Goal: Transaction & Acquisition: Book appointment/travel/reservation

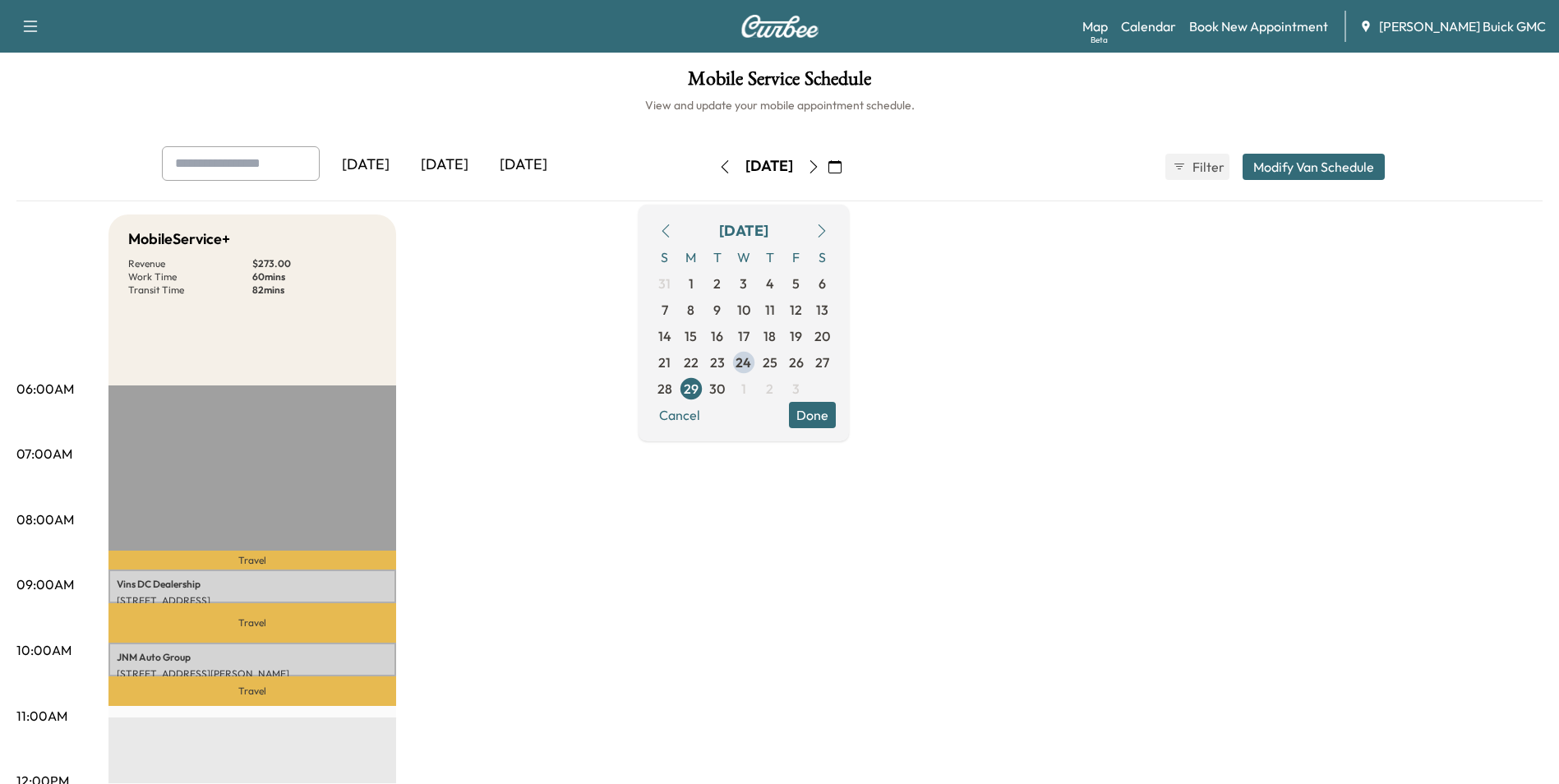
click at [773, 387] on span "2" at bounding box center [770, 388] width 7 height 20
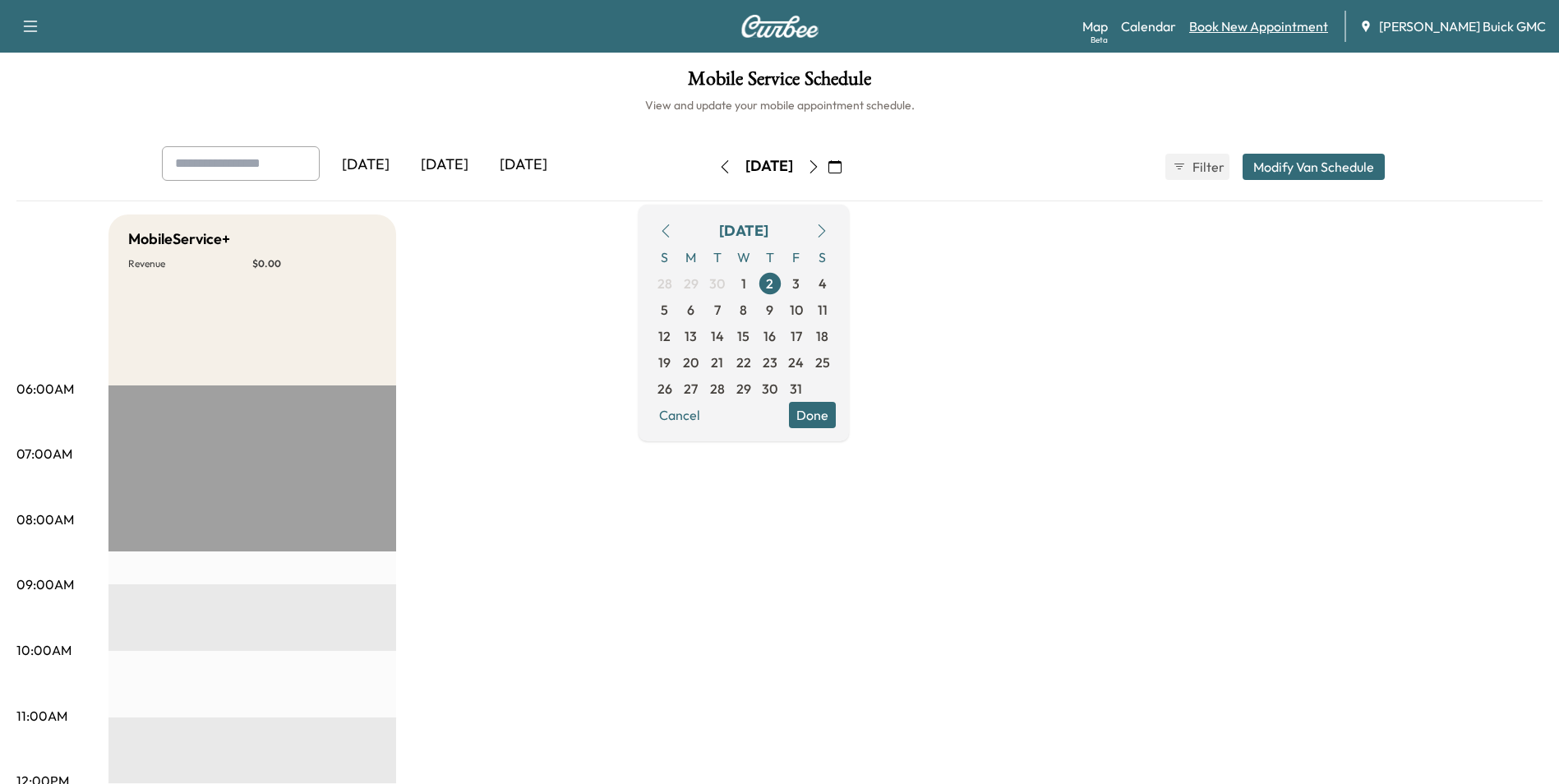
click at [1276, 23] on link "Book New Appointment" at bounding box center [1258, 26] width 139 height 20
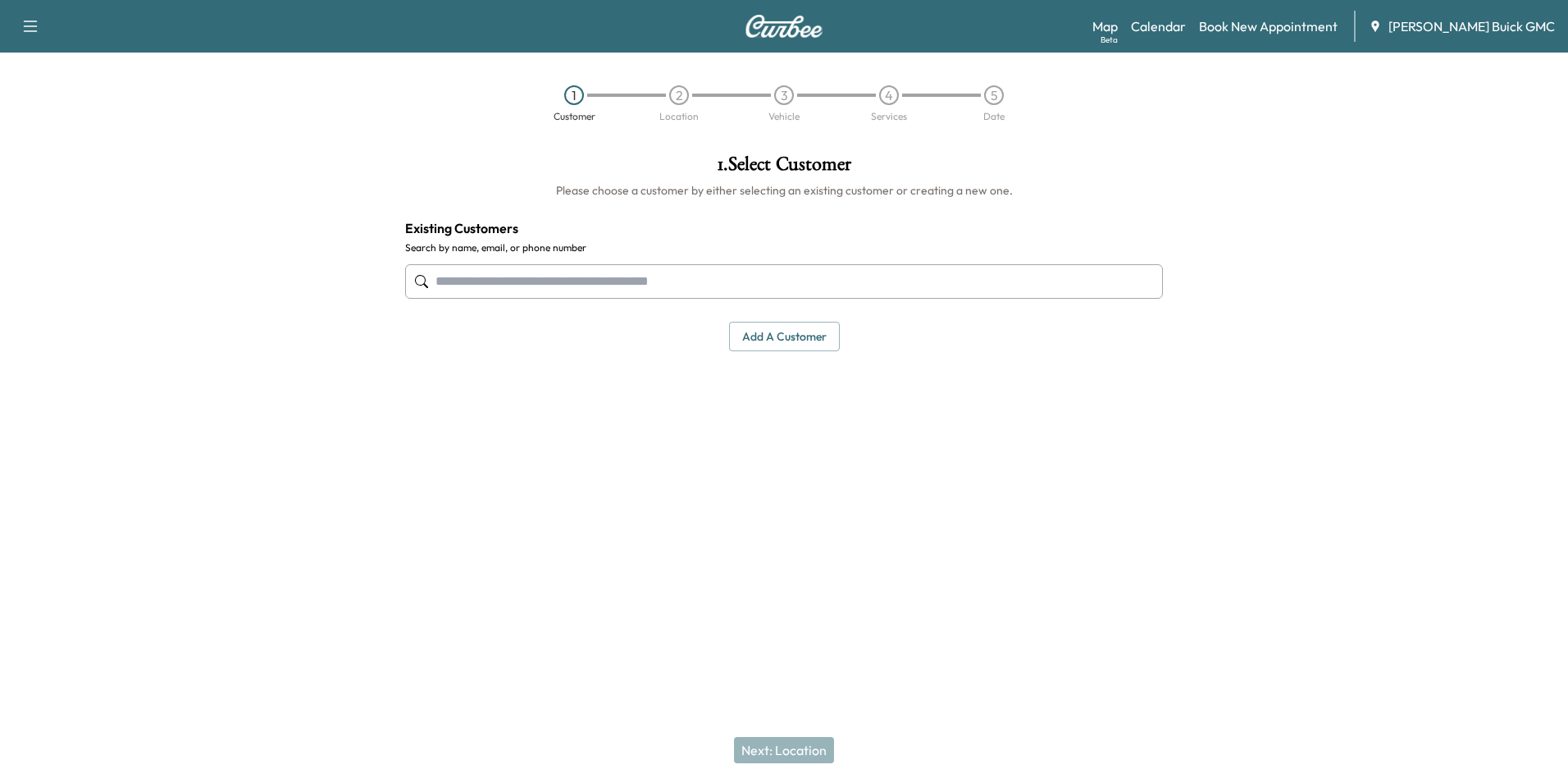
click at [707, 272] on input "text" at bounding box center [784, 281] width 758 height 34
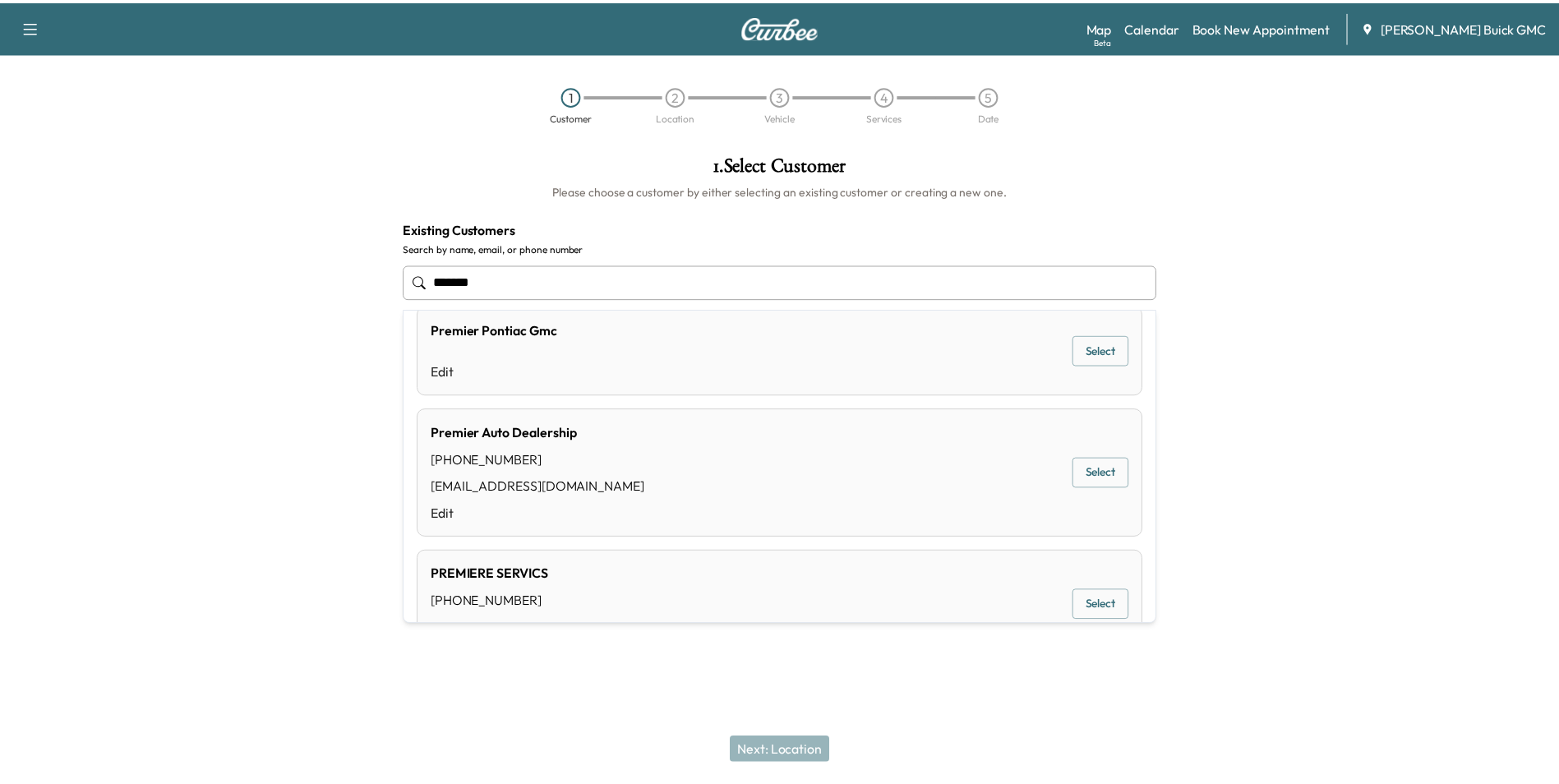
scroll to position [731, 0]
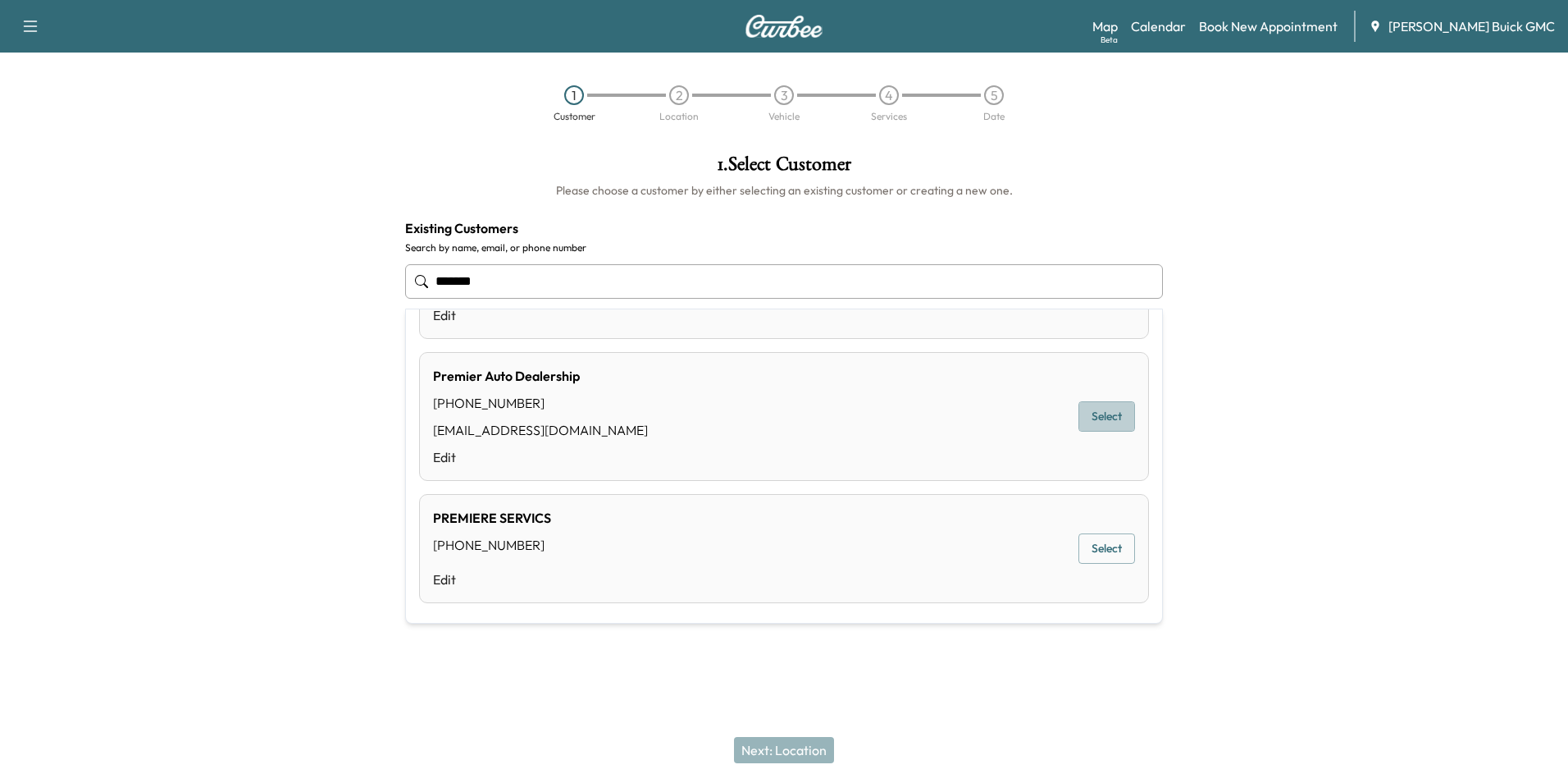
click at [1100, 415] on button "Select" at bounding box center [1107, 417] width 57 height 31
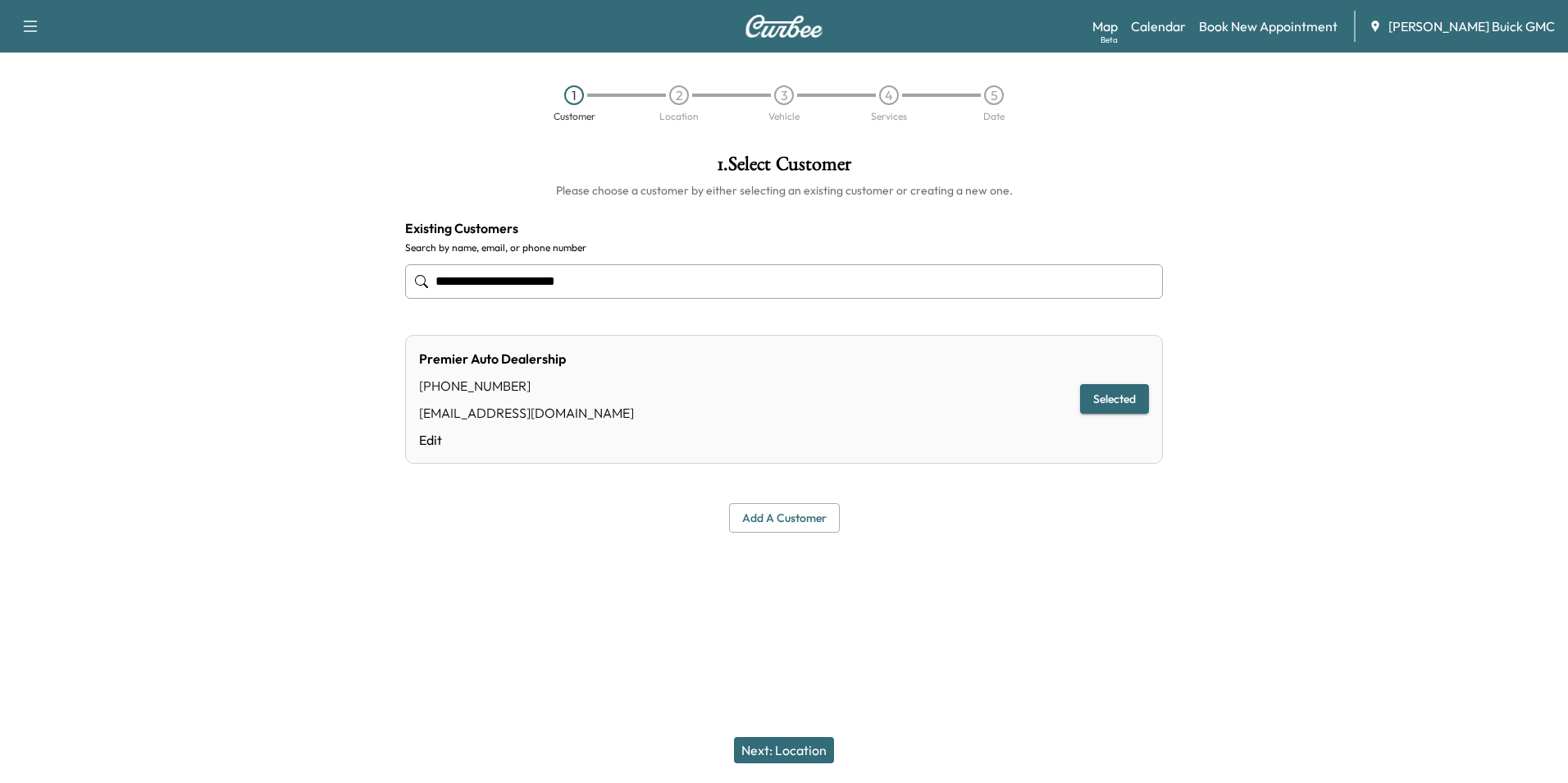
type input "**********"
click at [799, 746] on button "Next: Location" at bounding box center [784, 750] width 100 height 26
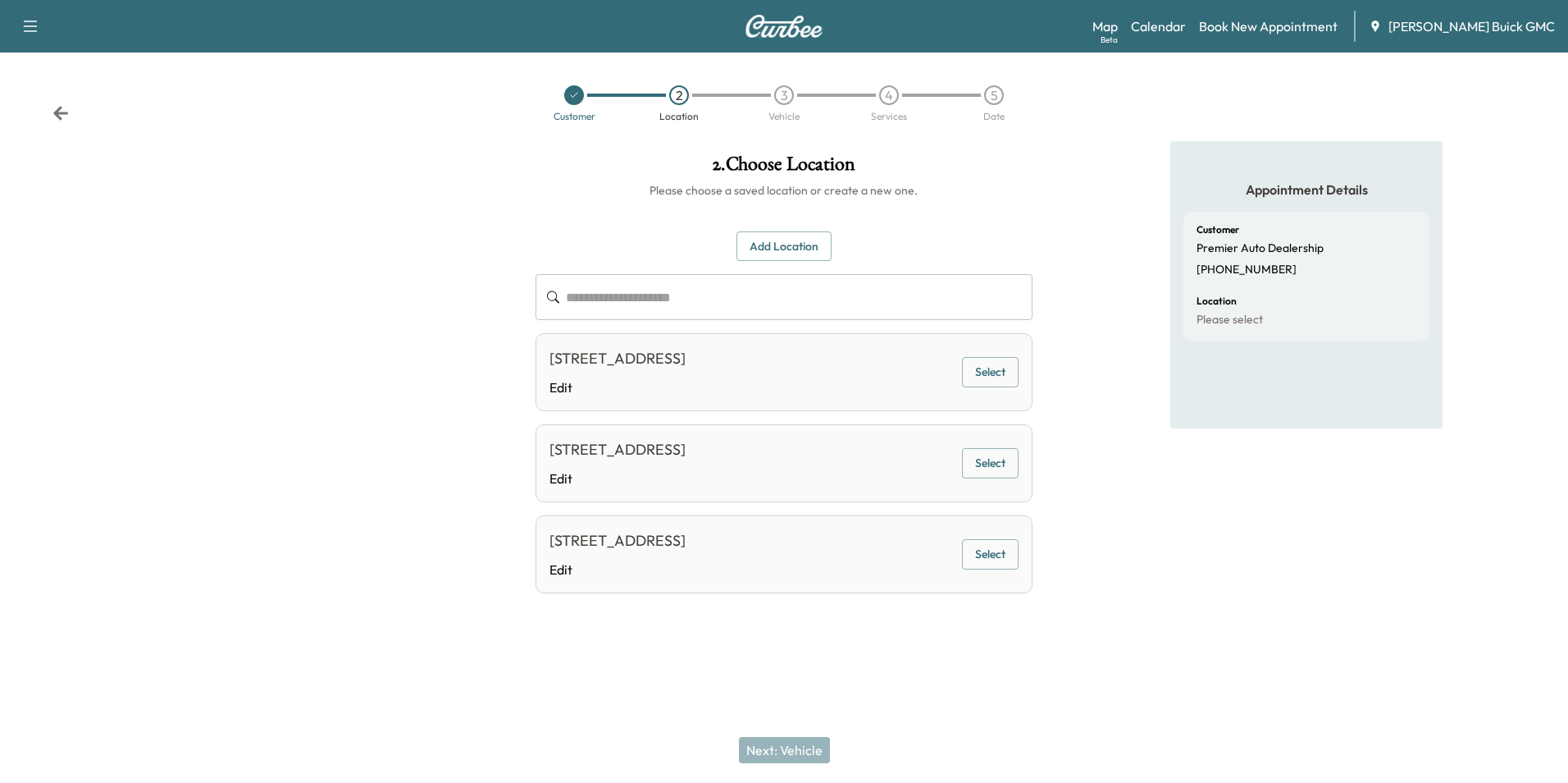
click at [1098, 456] on div "Appointment Details Customer Premier Auto Dealership [PHONE_NUMBER] Location Pl…" at bounding box center [1307, 391] width 522 height 498
click at [995, 369] on button "Select" at bounding box center [990, 372] width 57 height 31
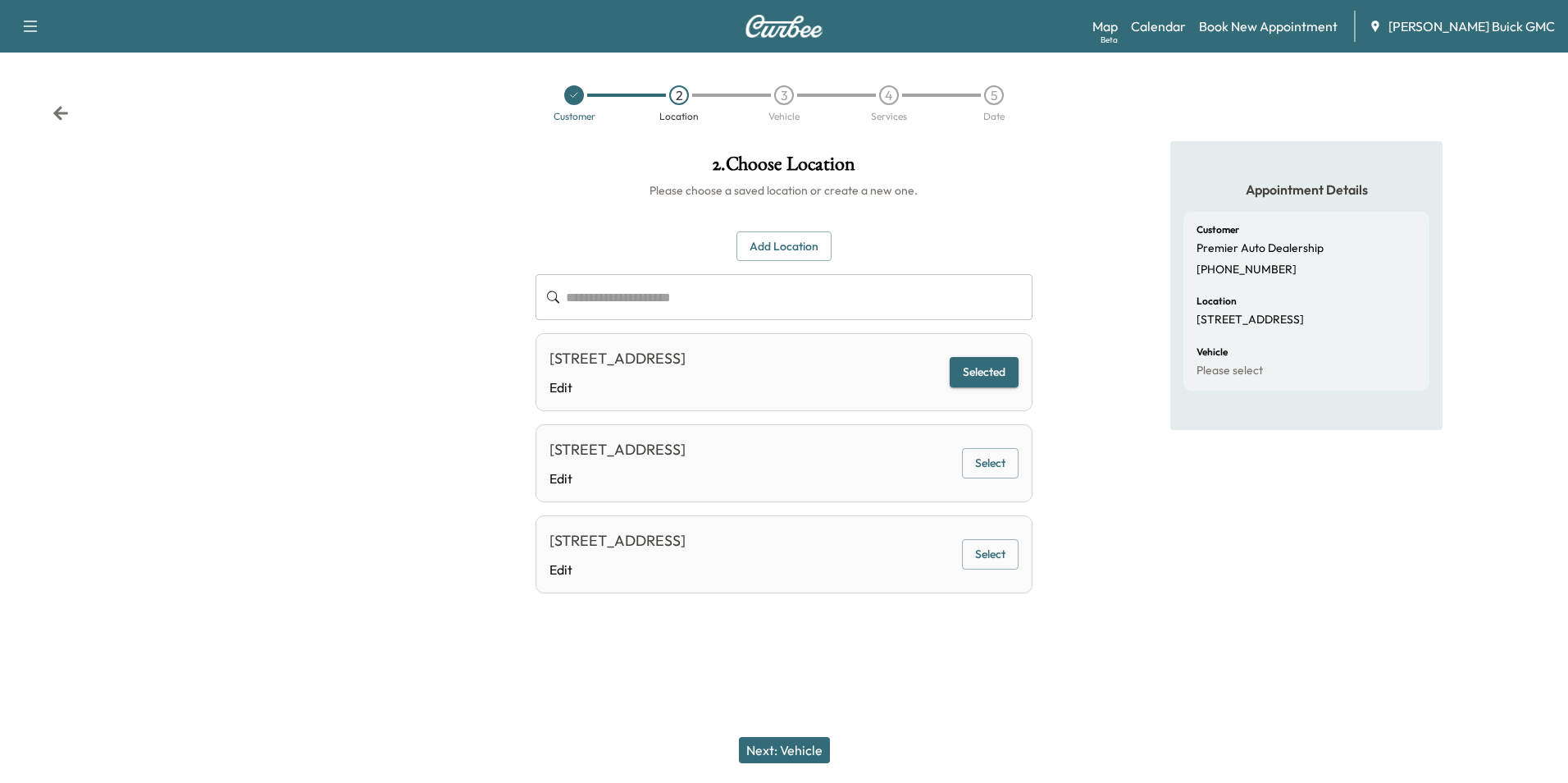
click at [793, 748] on button "Next: Vehicle" at bounding box center [784, 750] width 91 height 26
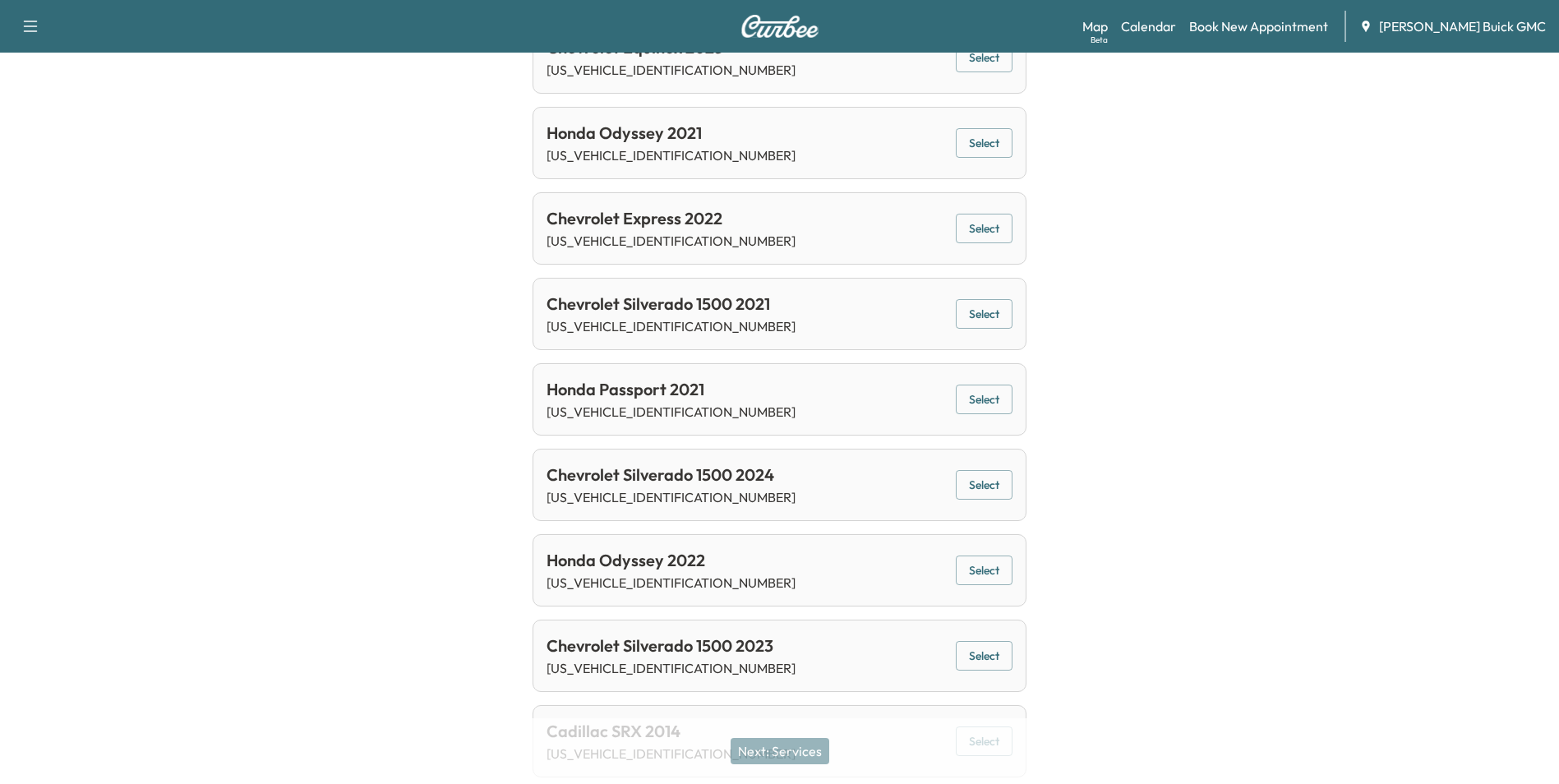
scroll to position [720, 0]
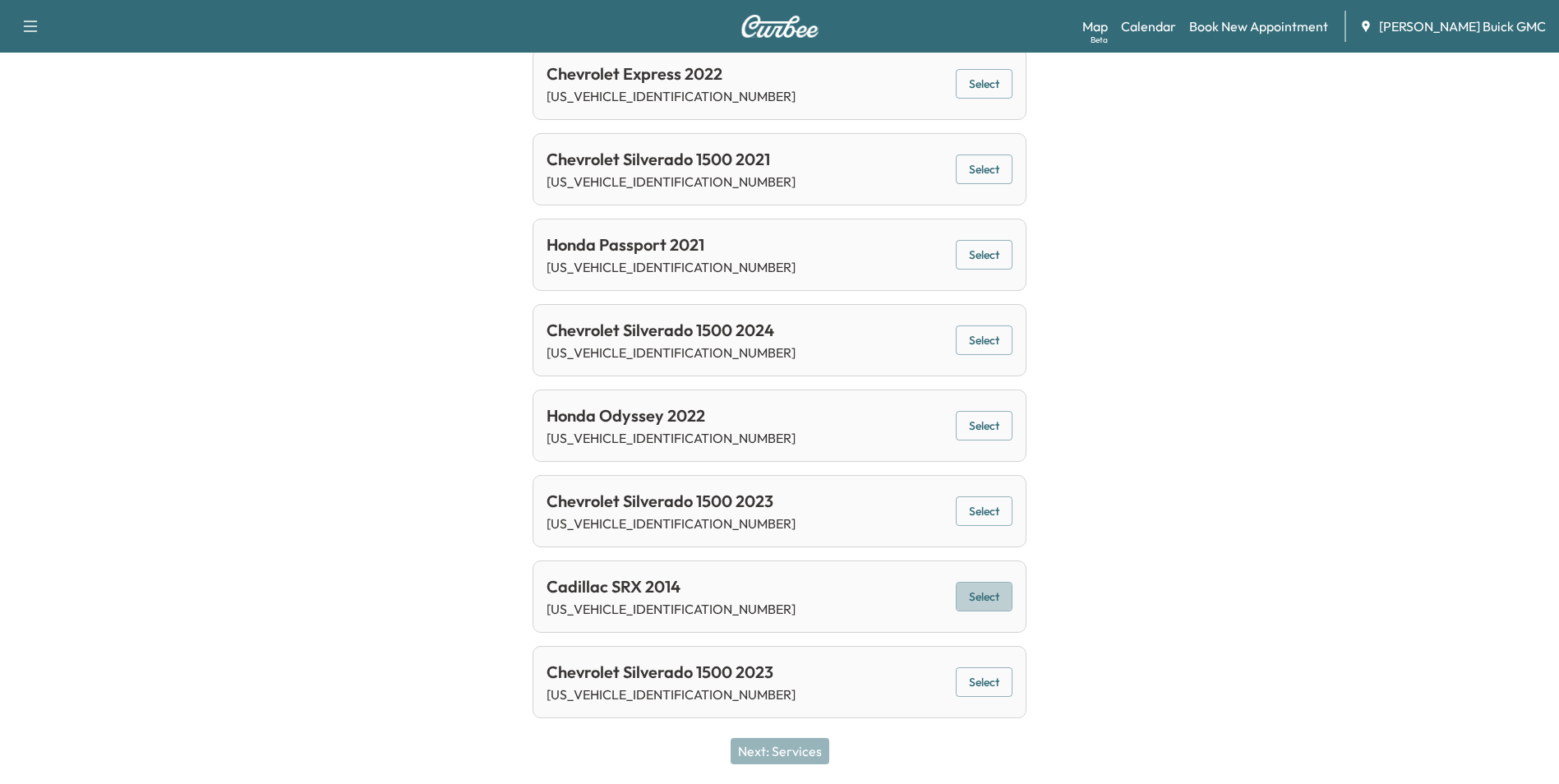
click at [981, 589] on button "Select" at bounding box center [983, 597] width 57 height 31
click at [794, 750] on button "Next: Services" at bounding box center [780, 750] width 99 height 26
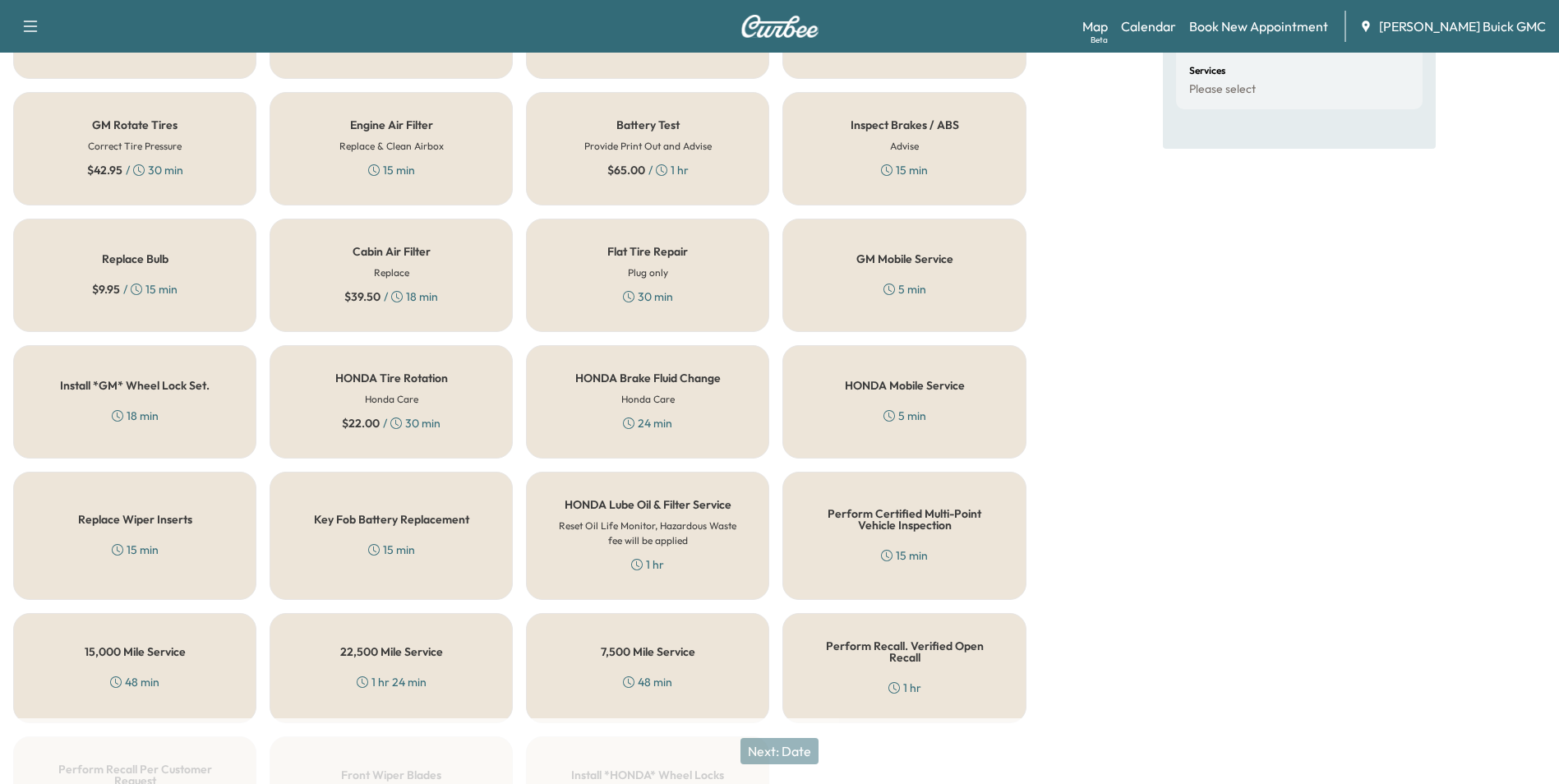
scroll to position [470, 0]
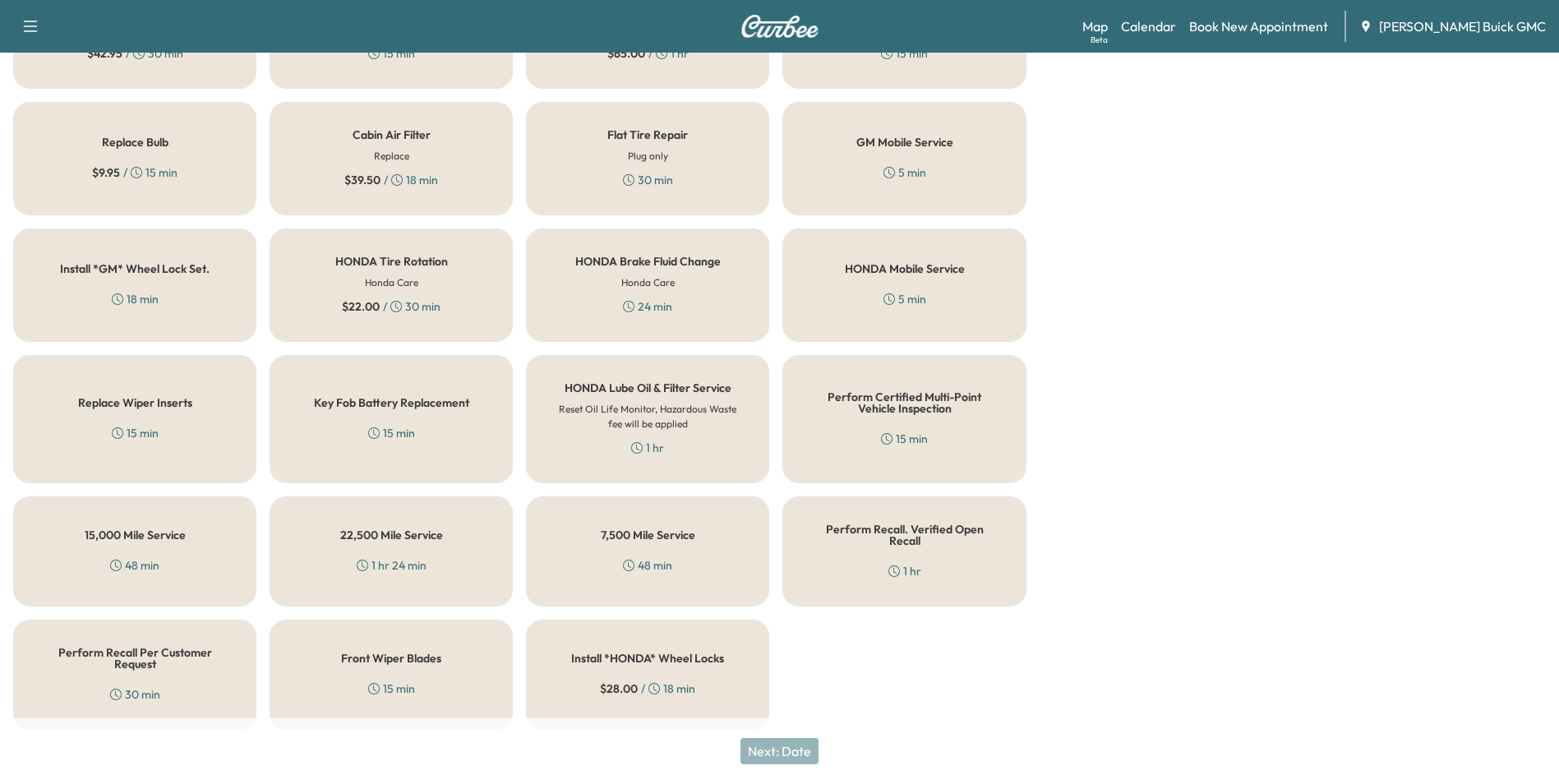
click at [108, 660] on div "Perform Recall Per Customer Request 30 min" at bounding box center [134, 674] width 243 height 110
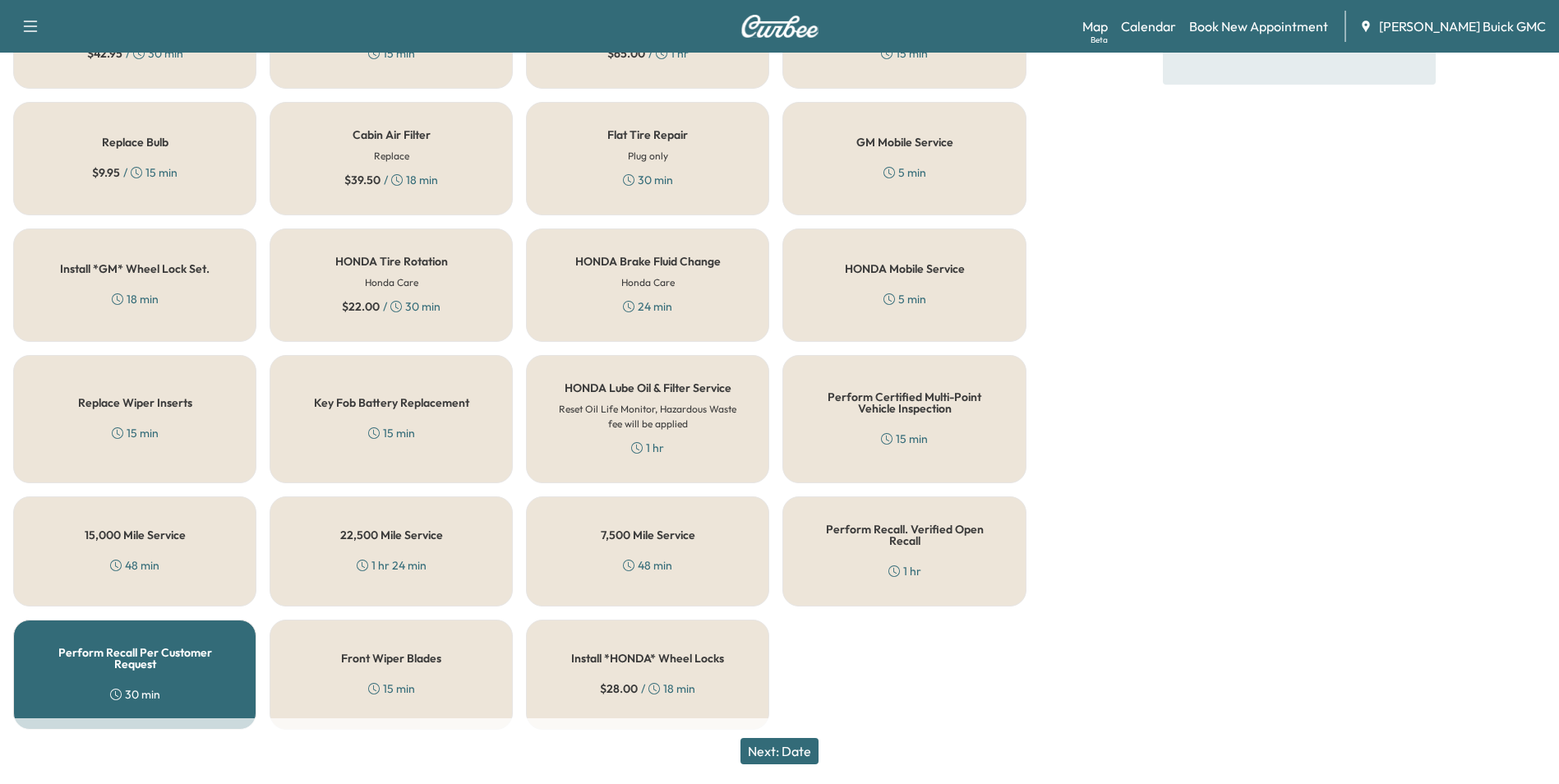
click at [785, 746] on button "Next: Date" at bounding box center [780, 750] width 78 height 26
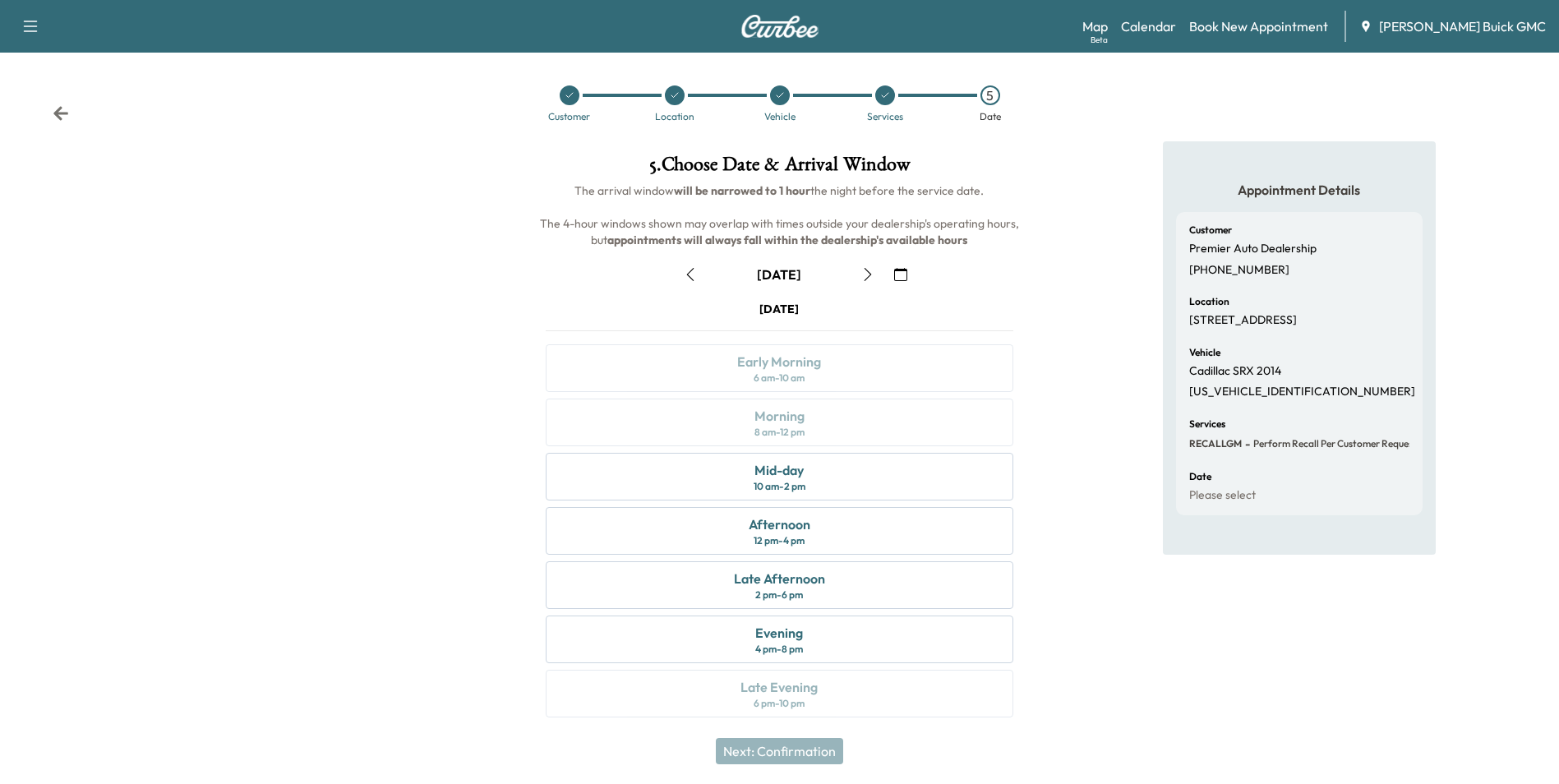
click at [902, 274] on icon "button" at bounding box center [901, 275] width 13 height 13
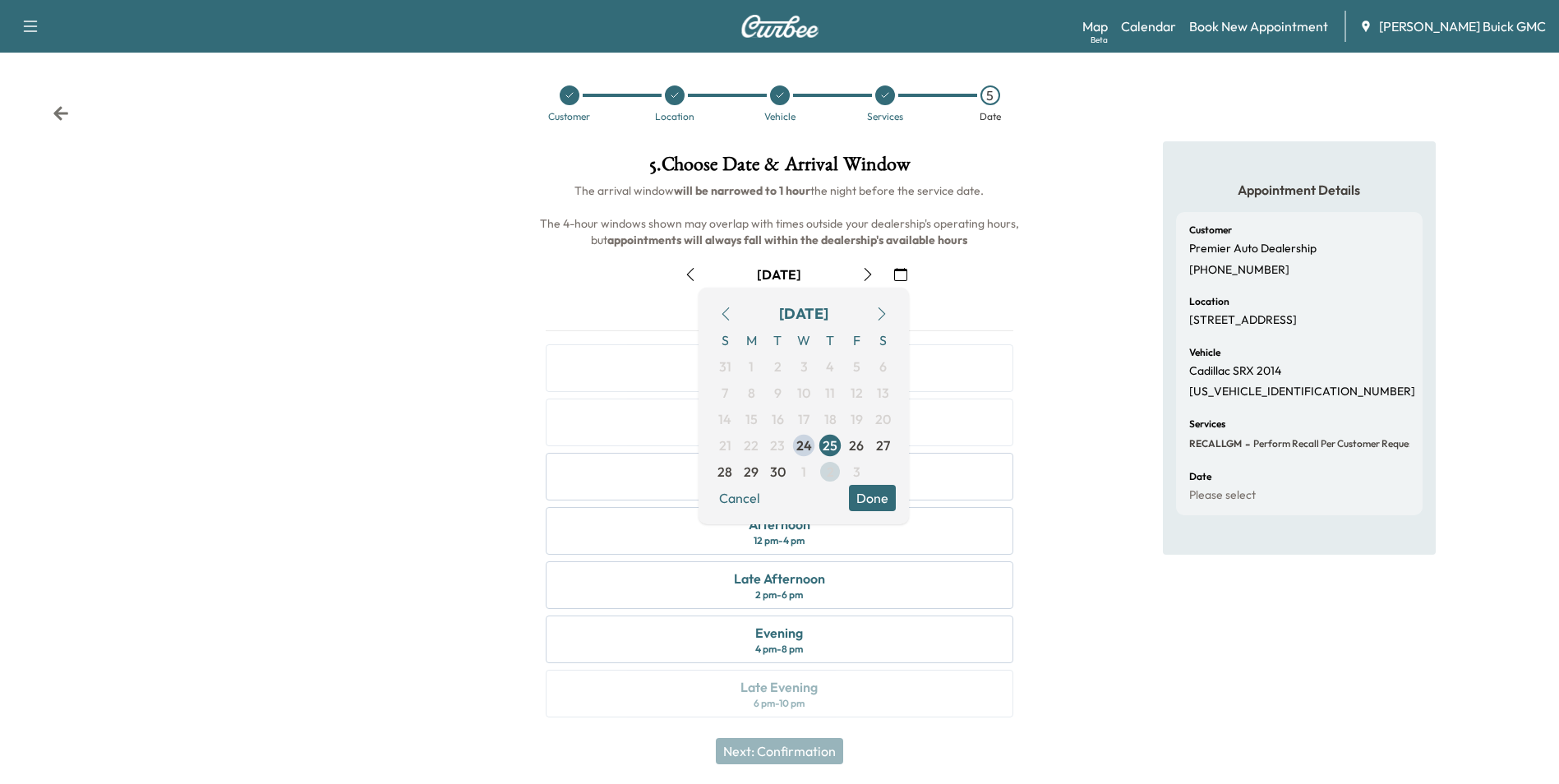
click at [829, 470] on span "2" at bounding box center [831, 471] width 7 height 20
click at [874, 493] on button "Done" at bounding box center [873, 498] width 47 height 26
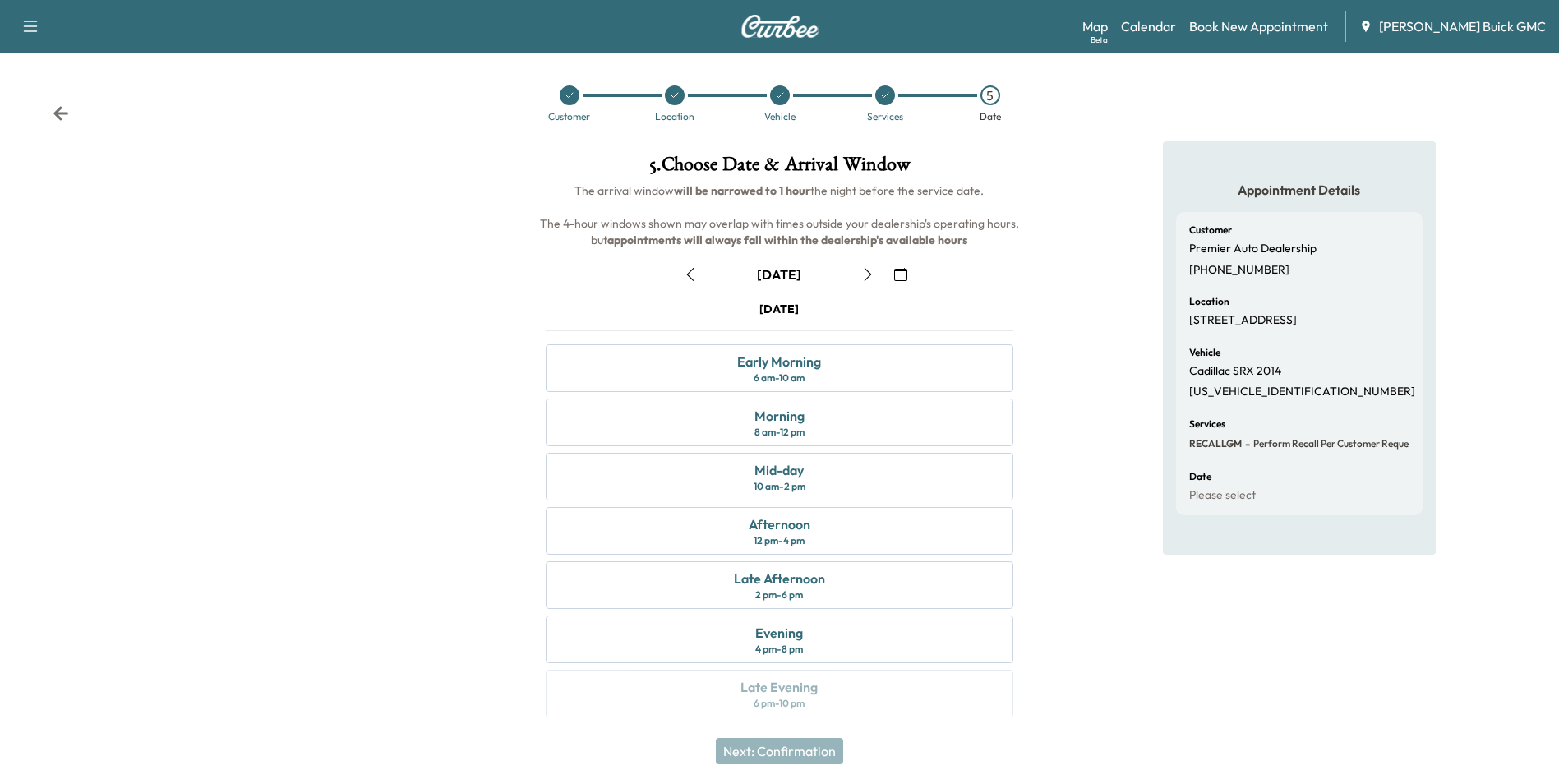
click at [1088, 425] on div "Appointment Details Customer Premier Auto Dealership [PHONE_NUMBER] Location [S…" at bounding box center [1299, 439] width 520 height 596
click at [801, 362] on div "Early Morning" at bounding box center [780, 361] width 84 height 20
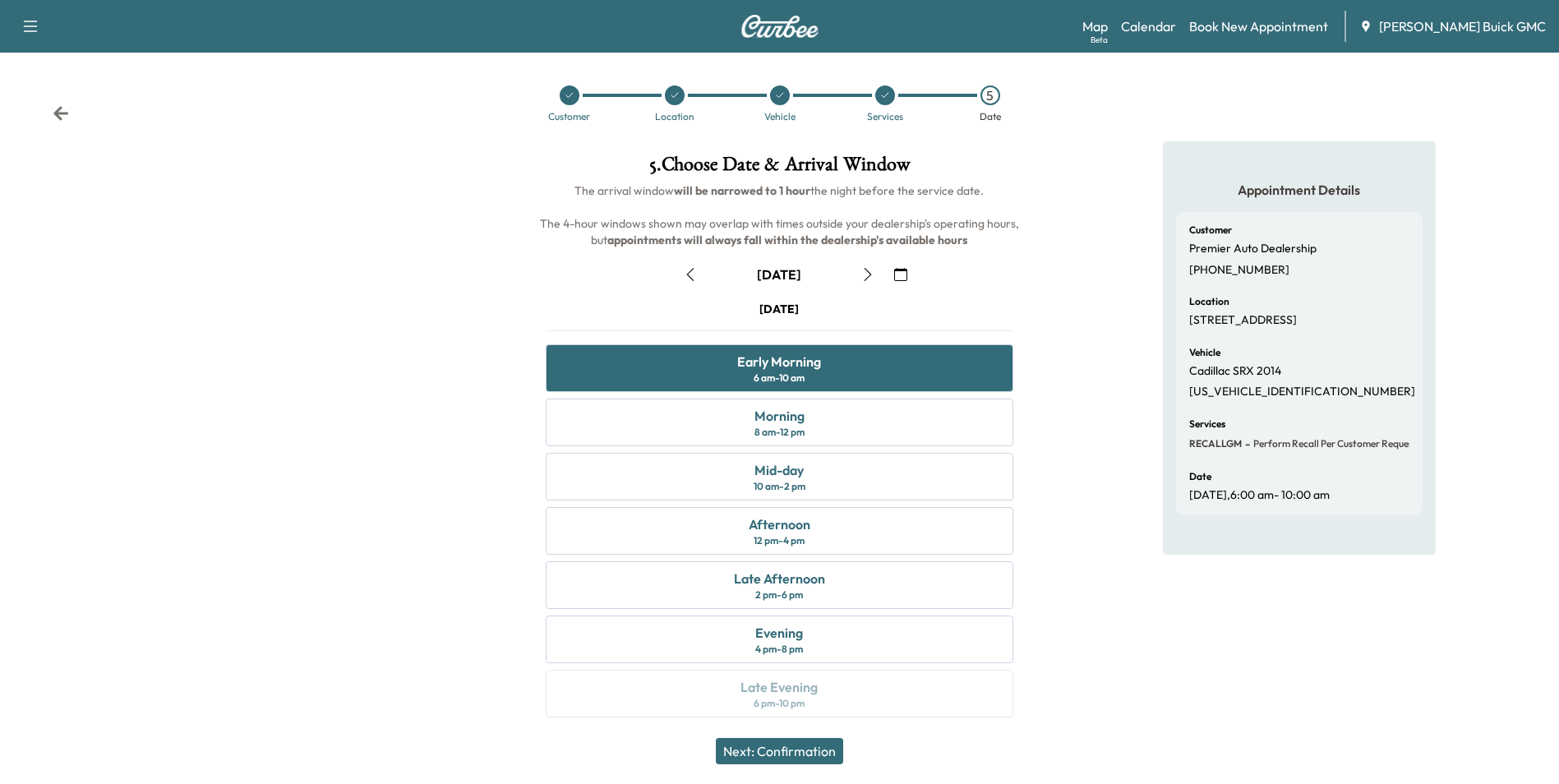
click at [814, 753] on button "Next: Confirmation" at bounding box center [780, 750] width 128 height 26
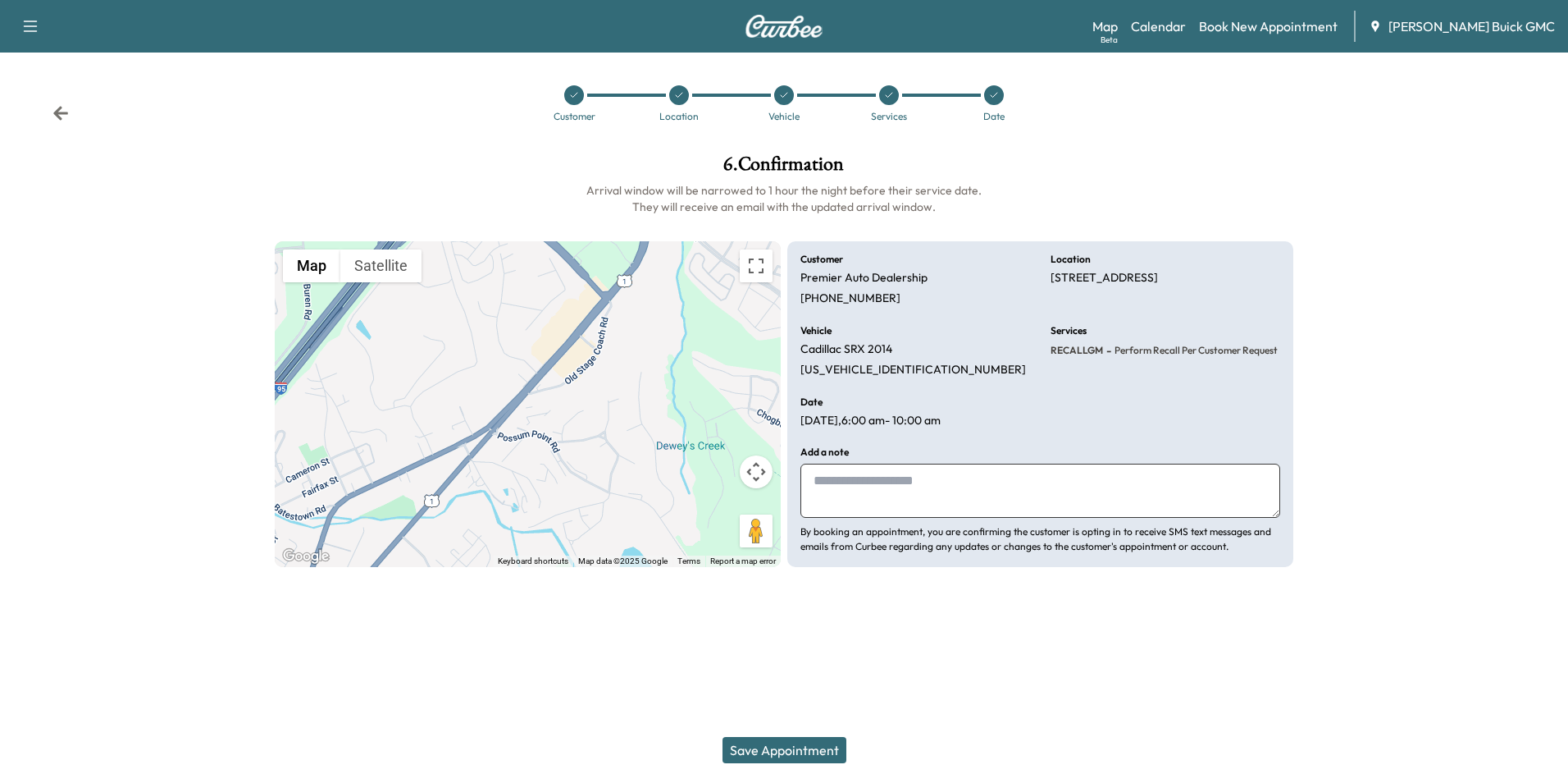
click at [897, 485] on textarea at bounding box center [1040, 491] width 480 height 54
type textarea "**********"
click at [888, 597] on div at bounding box center [784, 606] width 1568 height 52
click at [804, 745] on button "Save Appointment" at bounding box center [784, 750] width 124 height 26
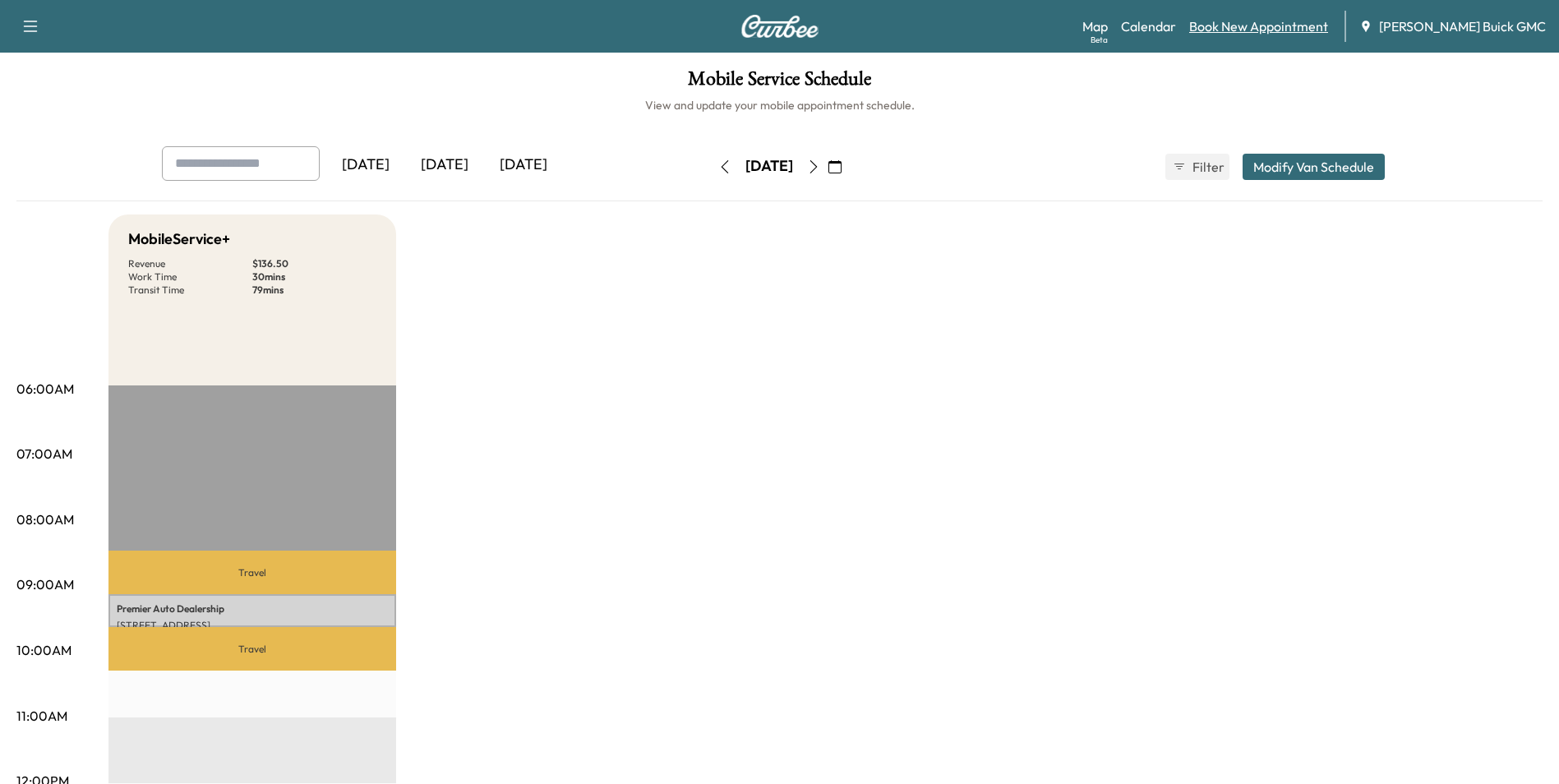
click at [1289, 22] on link "Book New Appointment" at bounding box center [1258, 26] width 139 height 20
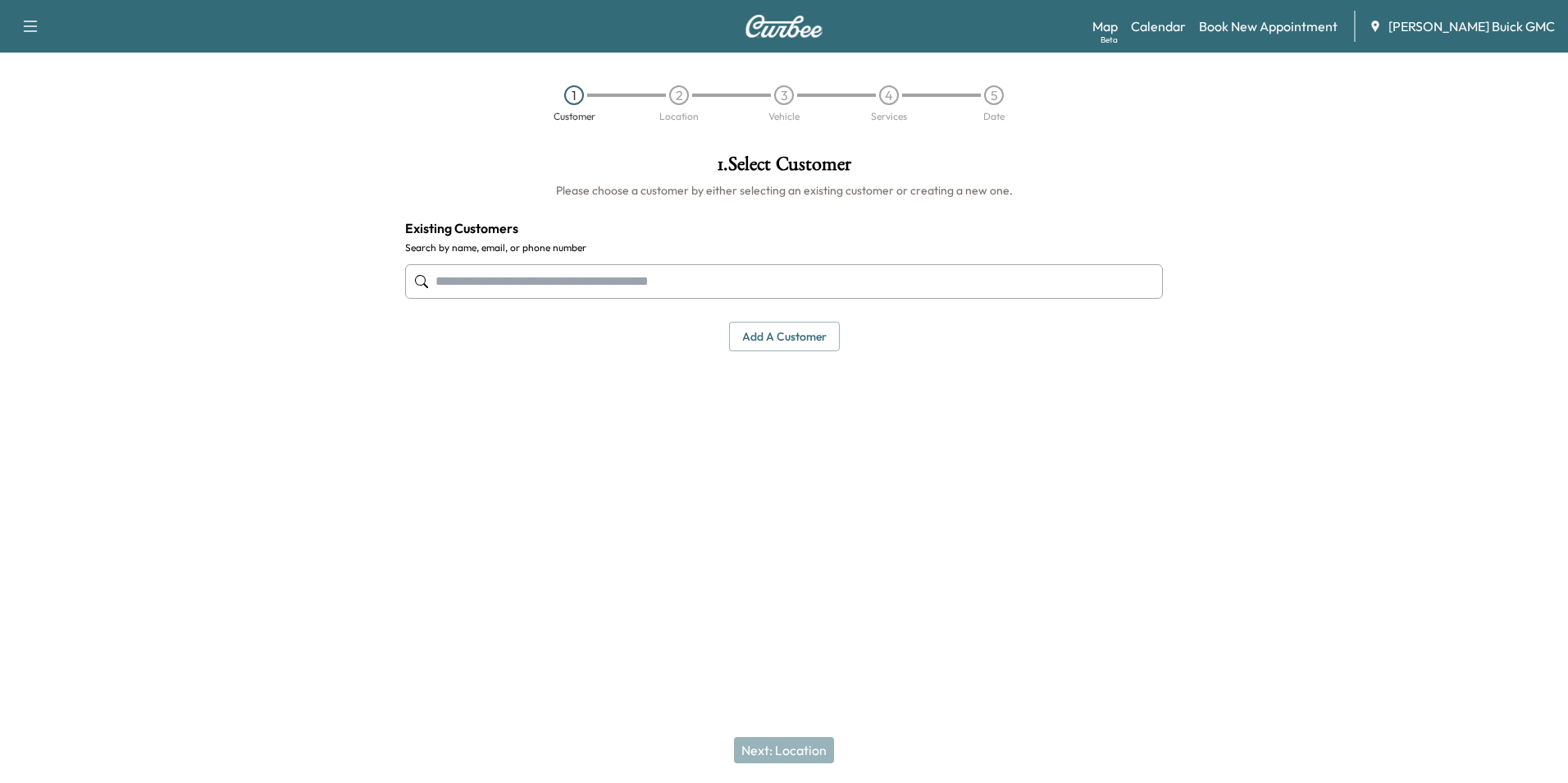
click at [724, 279] on input "text" at bounding box center [784, 281] width 758 height 34
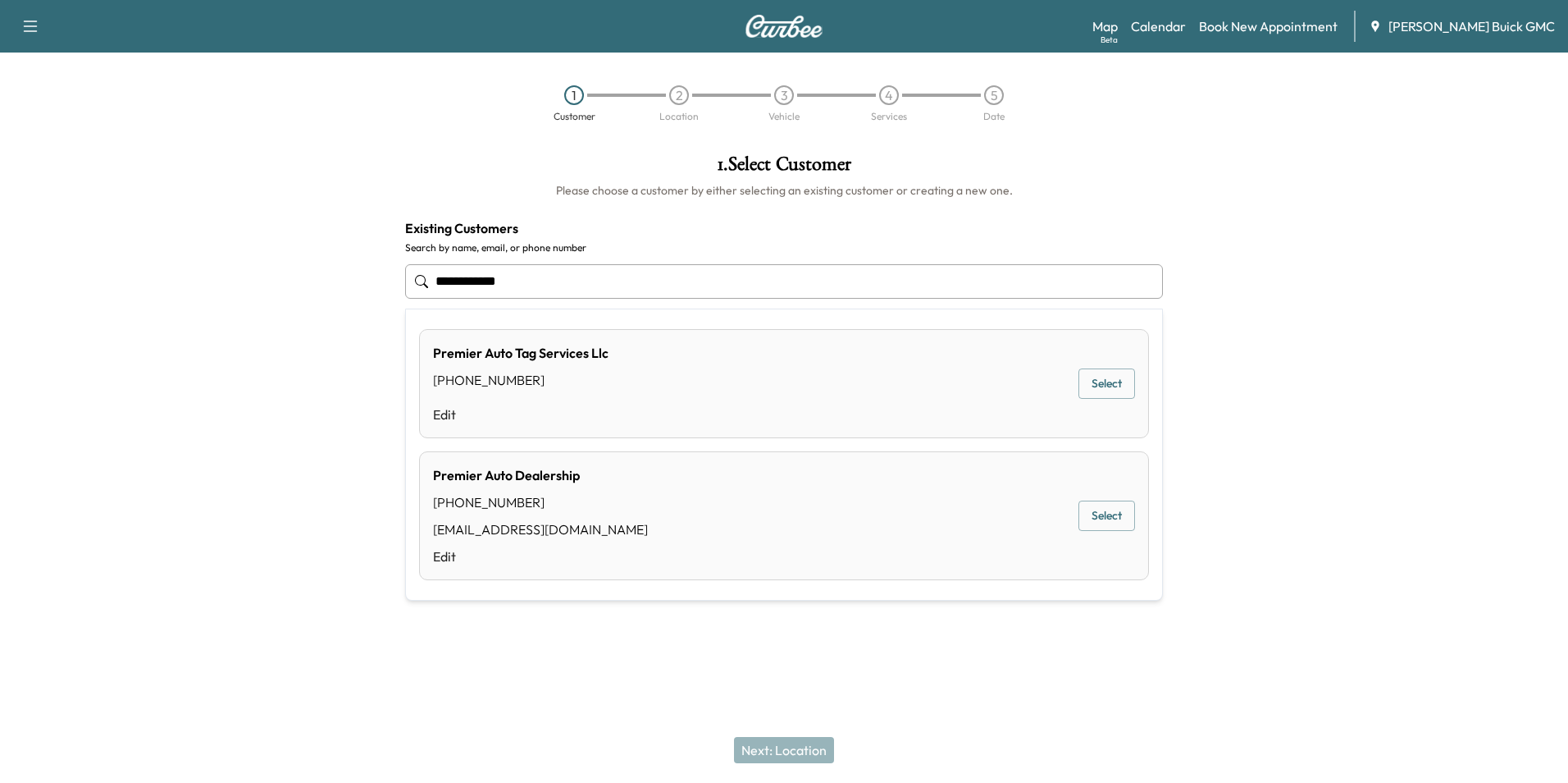
click at [1114, 511] on button "Select" at bounding box center [1107, 515] width 57 height 31
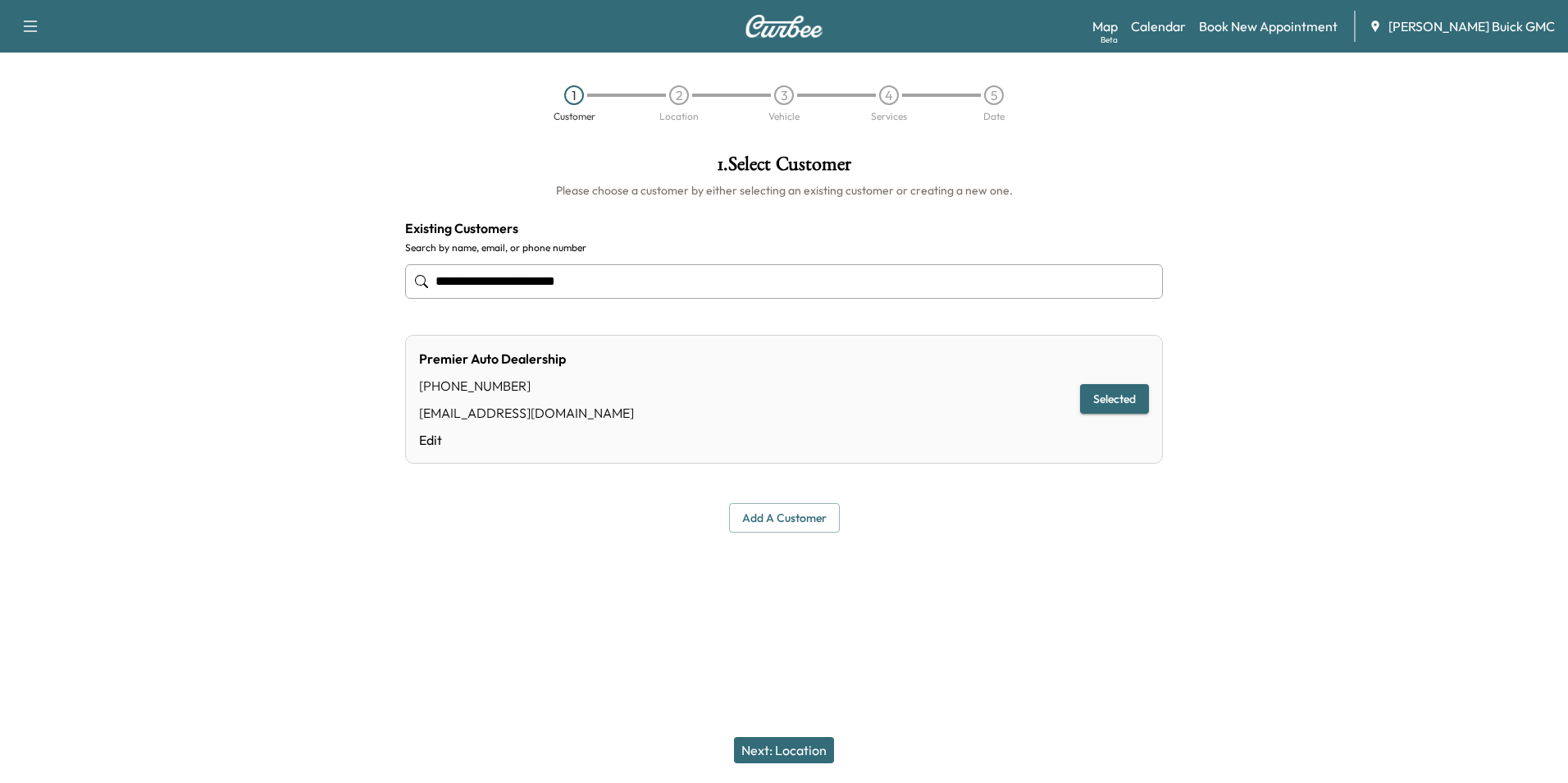
type input "**********"
click at [794, 752] on button "Next: Location" at bounding box center [784, 750] width 100 height 26
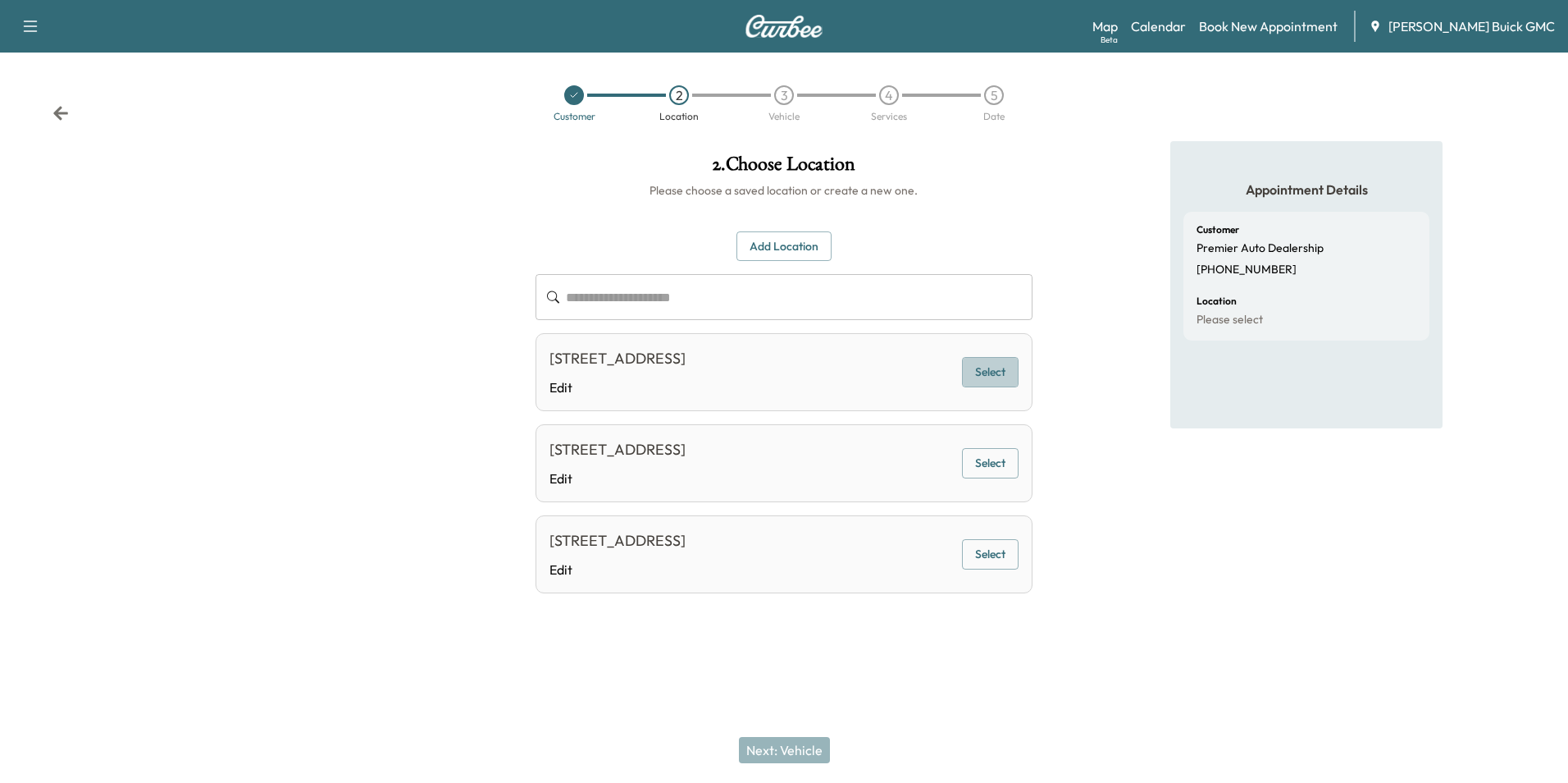
click at [995, 372] on button "Select" at bounding box center [990, 372] width 57 height 31
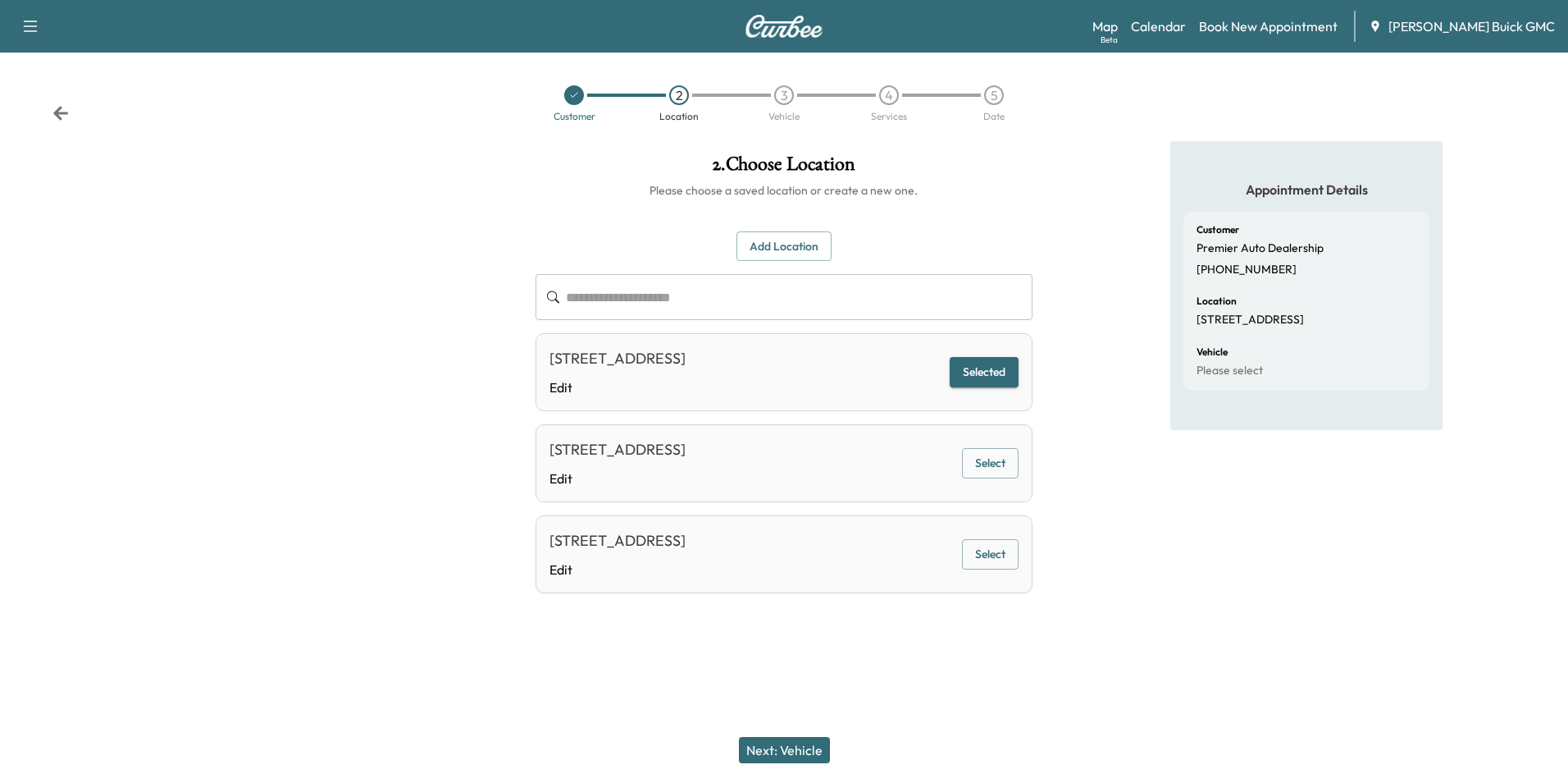
click at [798, 747] on button "Next: Vehicle" at bounding box center [784, 750] width 91 height 26
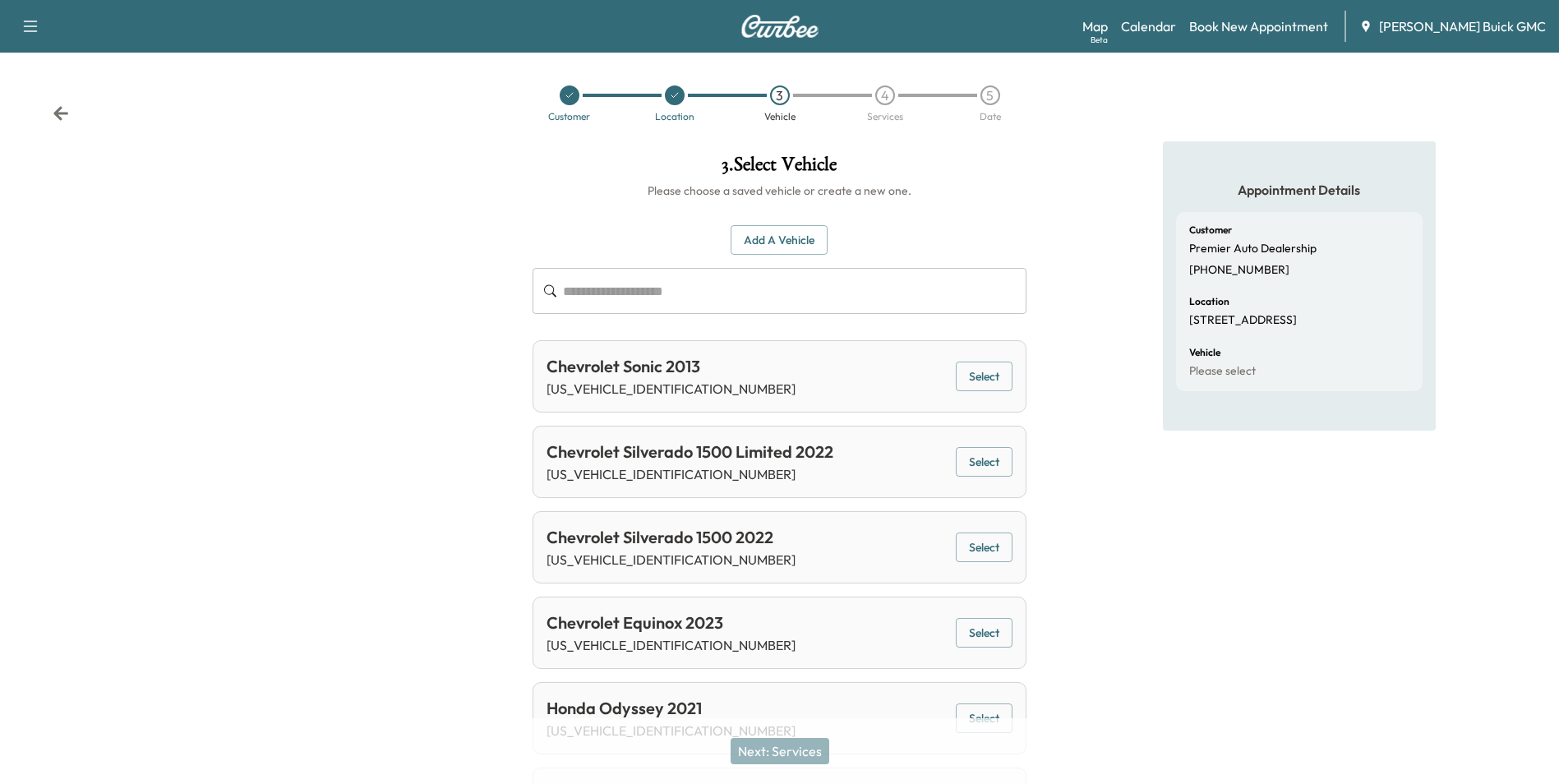
click at [765, 229] on button "Add a Vehicle" at bounding box center [780, 240] width 97 height 31
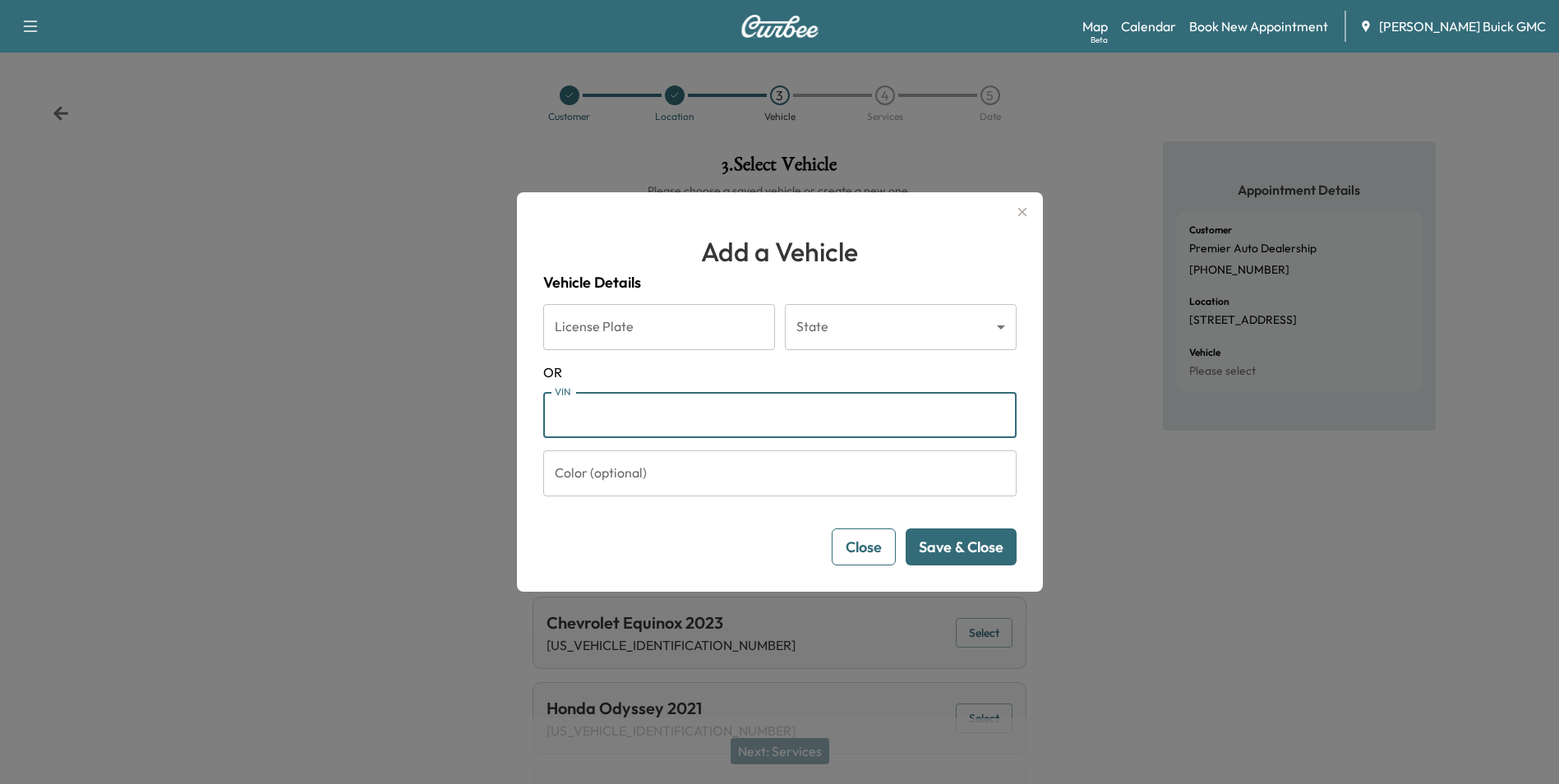
drag, startPoint x: 682, startPoint y: 414, endPoint x: 738, endPoint y: 421, distance: 56.4
click at [682, 413] on input "VIN" at bounding box center [780, 414] width 473 height 46
type input "**********"
click at [970, 542] on button "Save & Close" at bounding box center [961, 547] width 111 height 37
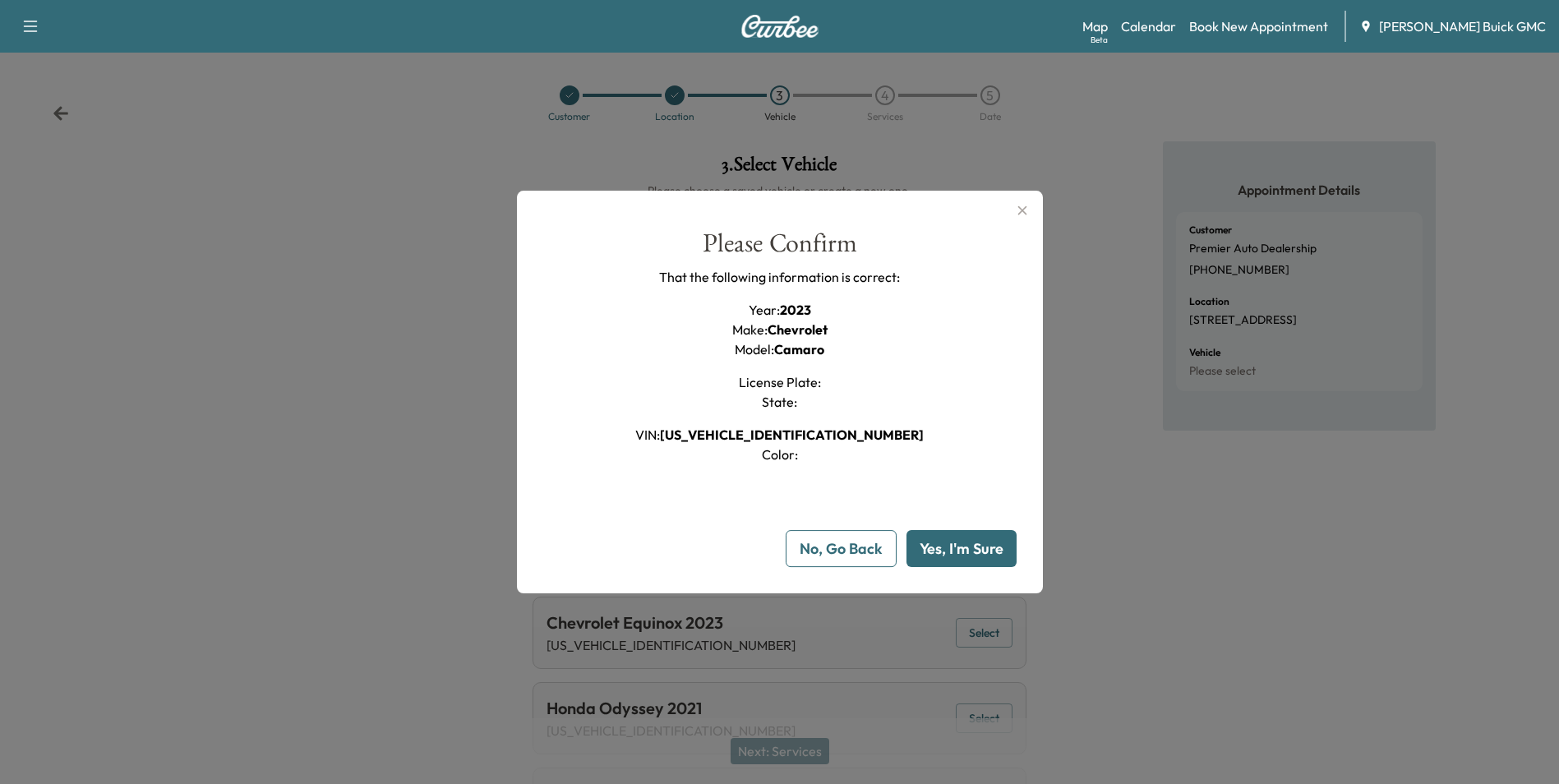
click at [969, 547] on button "Yes, I'm Sure" at bounding box center [961, 548] width 110 height 37
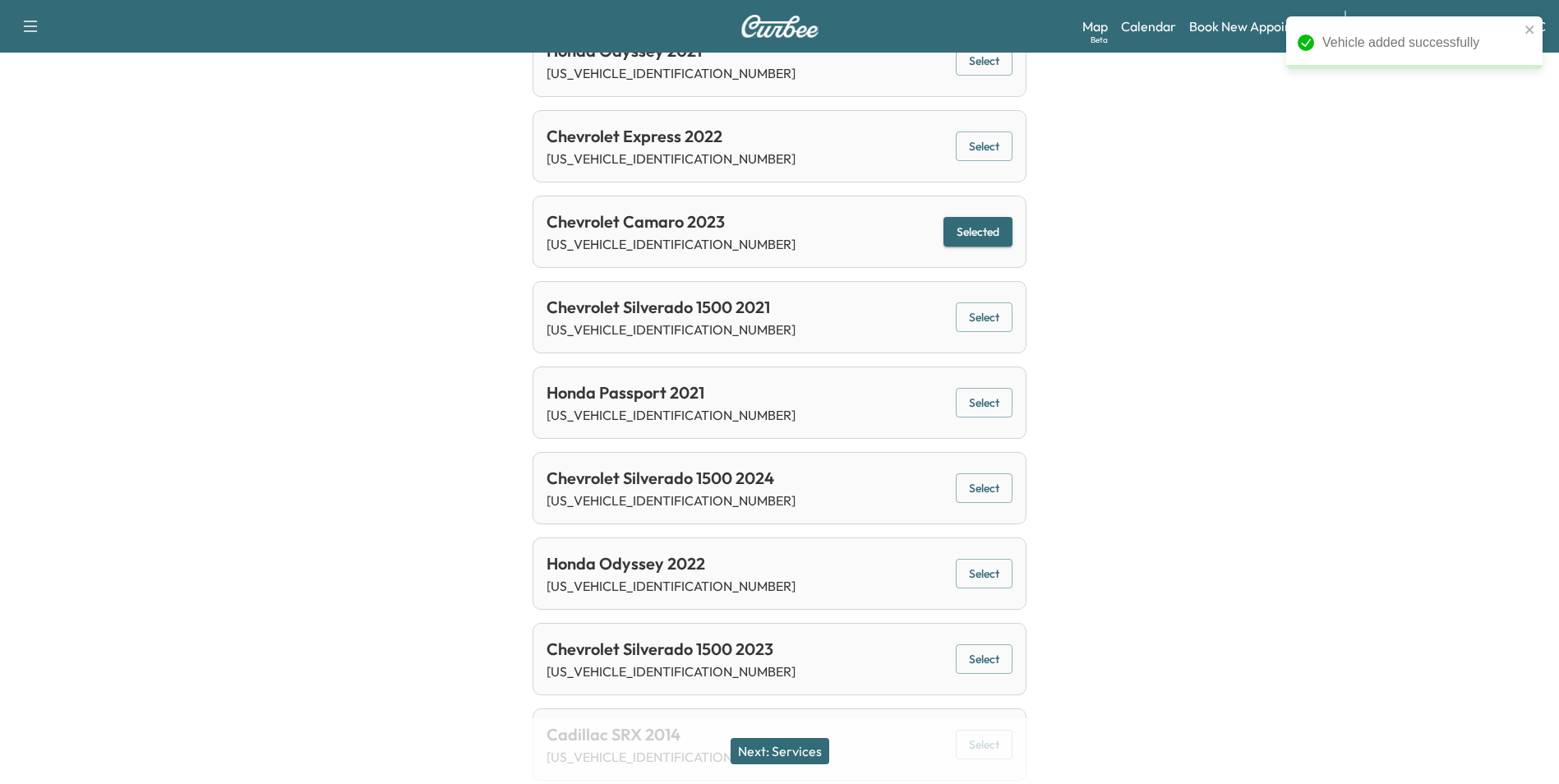
scroll to position [805, 0]
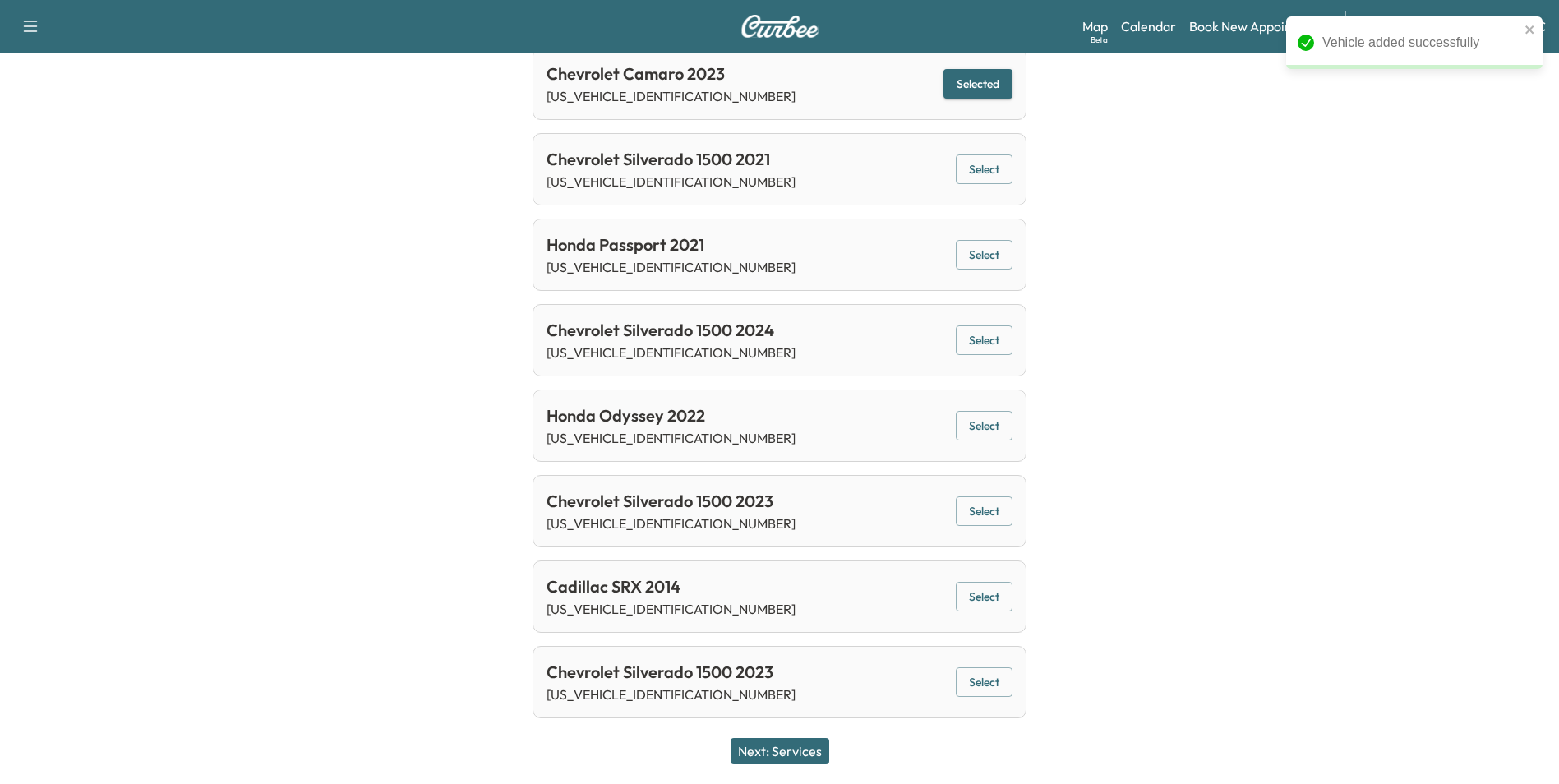
click at [798, 749] on button "Next: Services" at bounding box center [780, 750] width 99 height 26
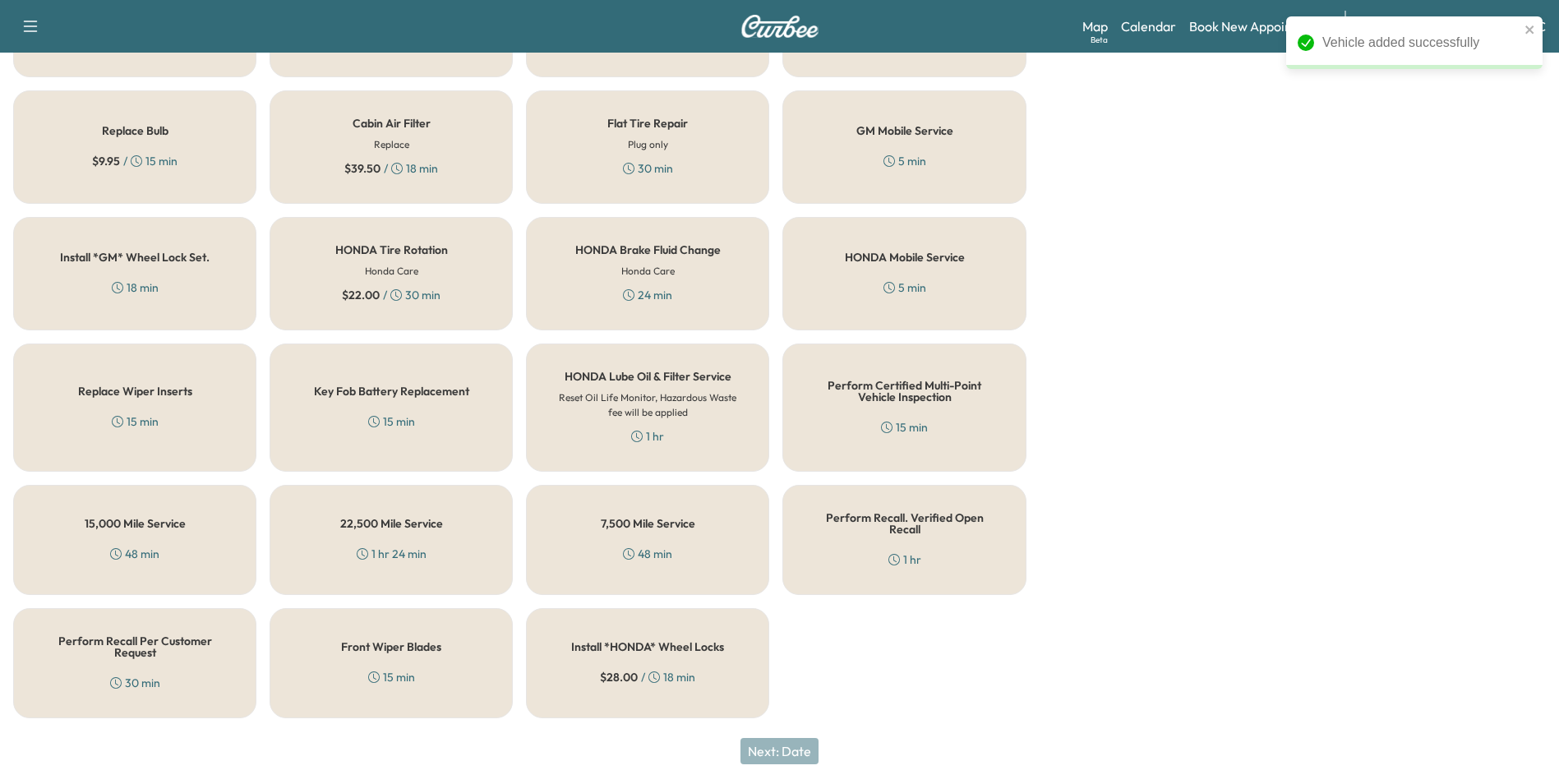
scroll to position [470, 0]
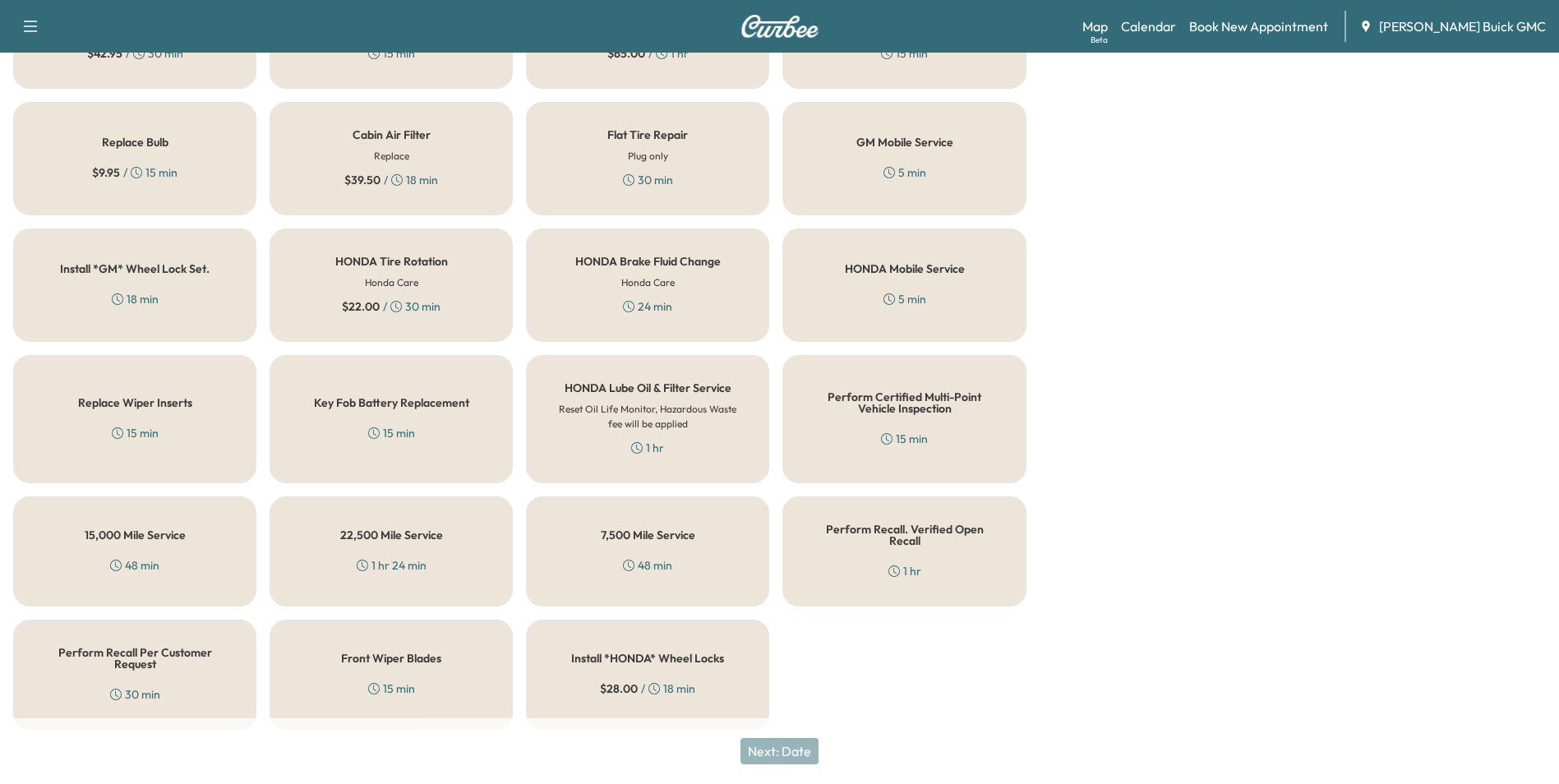
click at [165, 661] on div "Perform Recall Per Customer Request 30 min" at bounding box center [134, 674] width 243 height 110
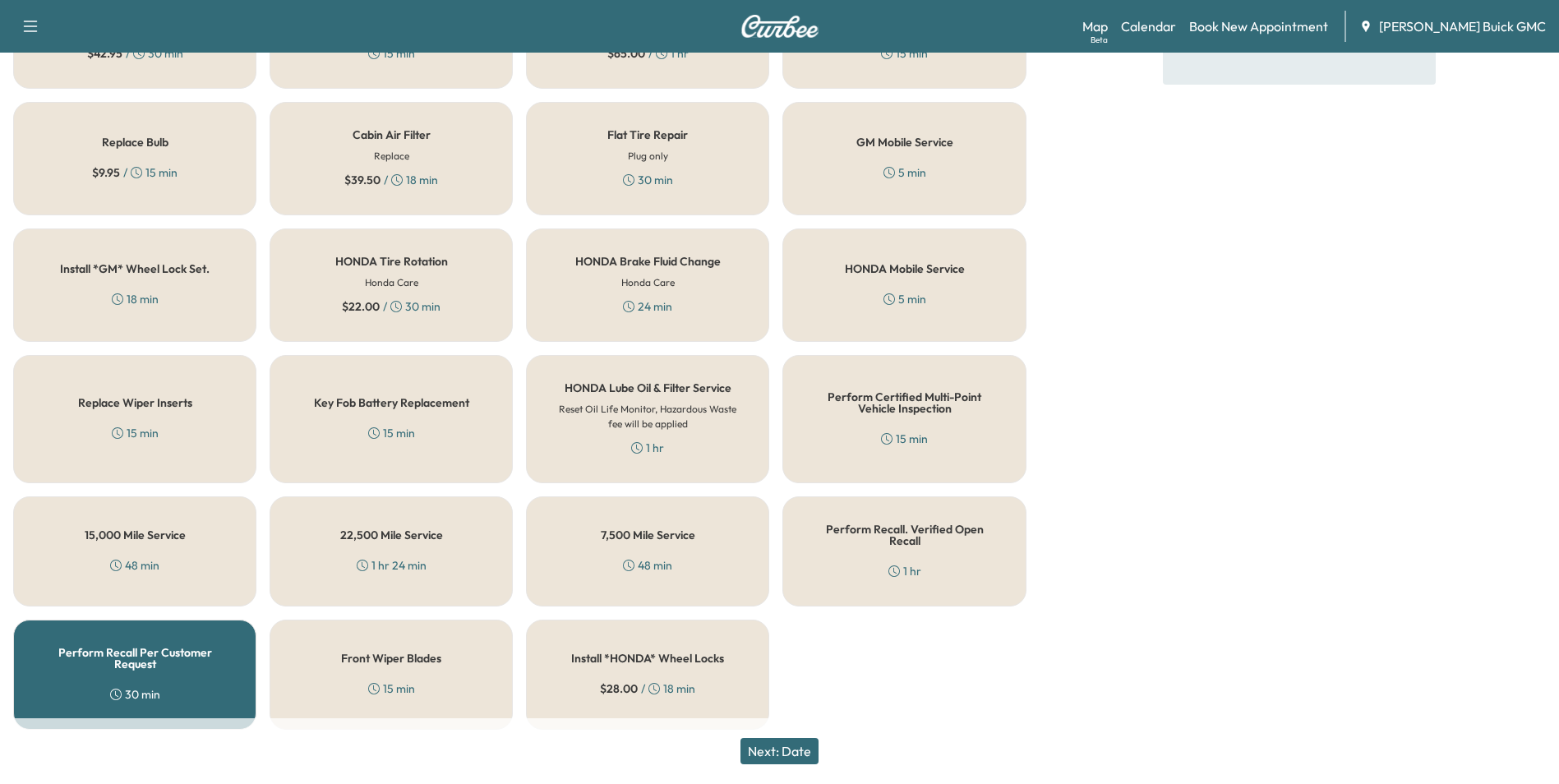
click at [800, 745] on button "Next: Date" at bounding box center [780, 750] width 78 height 26
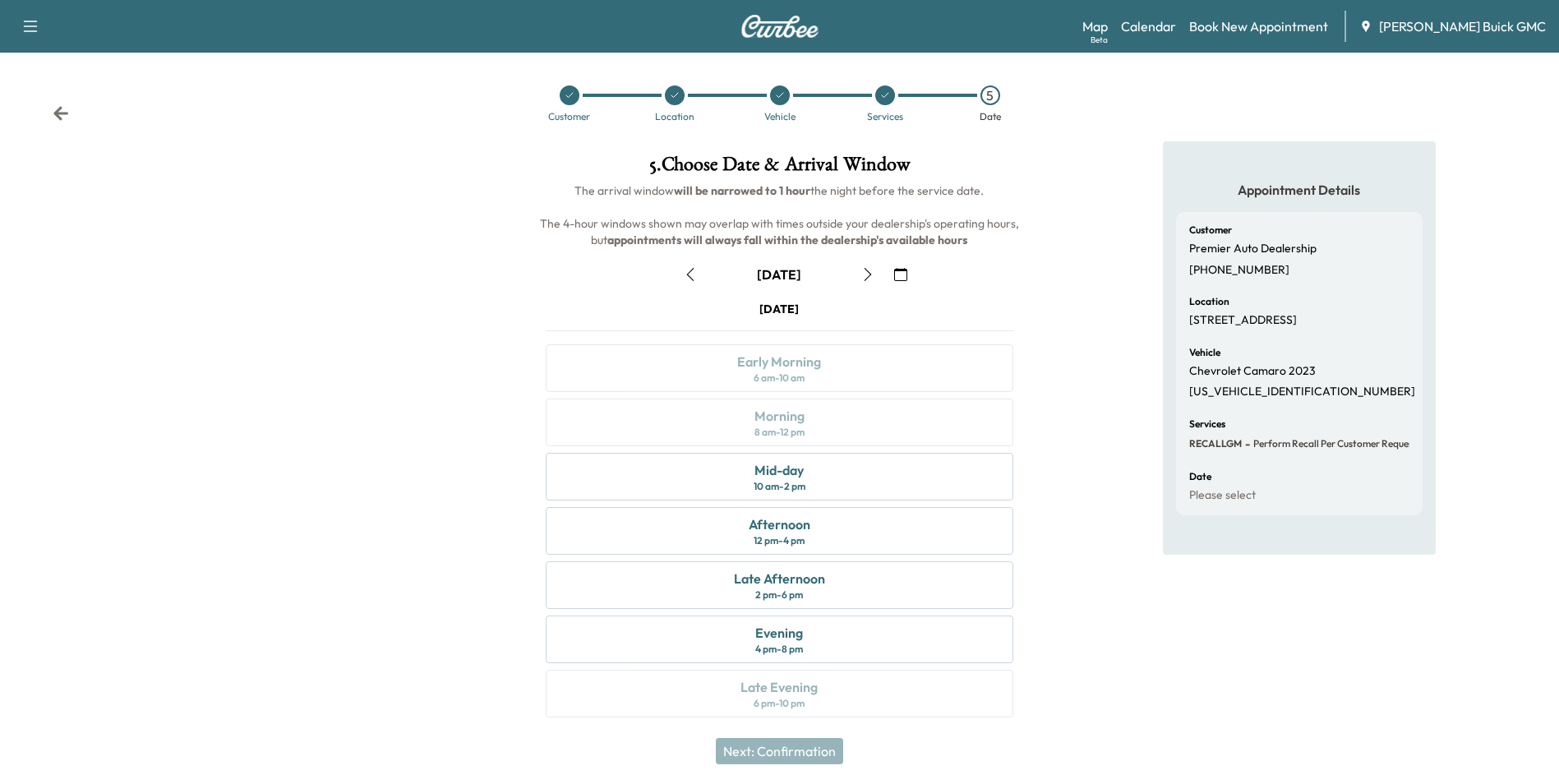
click at [902, 273] on icon "button" at bounding box center [901, 275] width 13 height 13
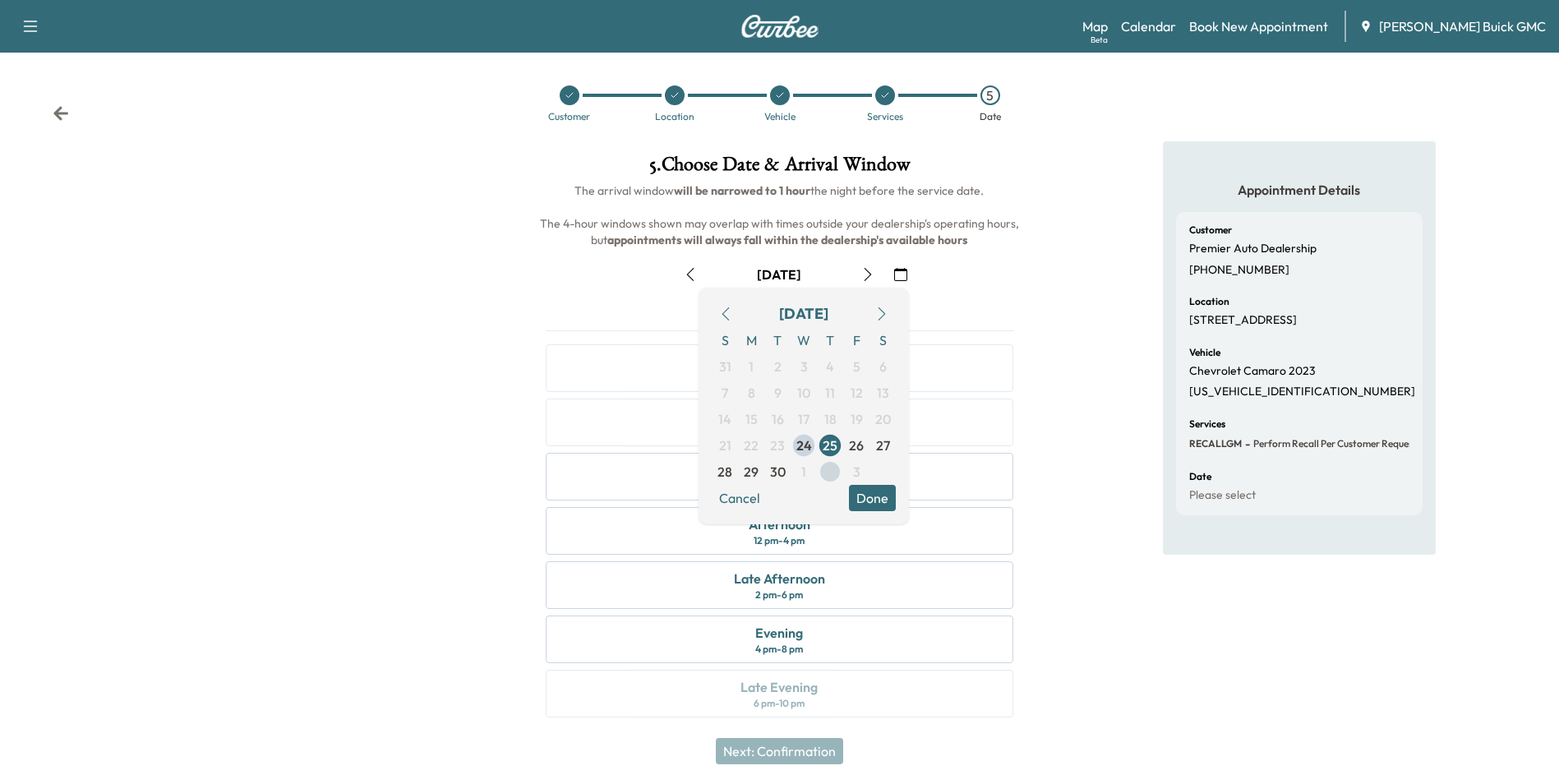
click at [829, 469] on span "2" at bounding box center [831, 471] width 7 height 20
click at [865, 495] on button "Done" at bounding box center [873, 498] width 47 height 26
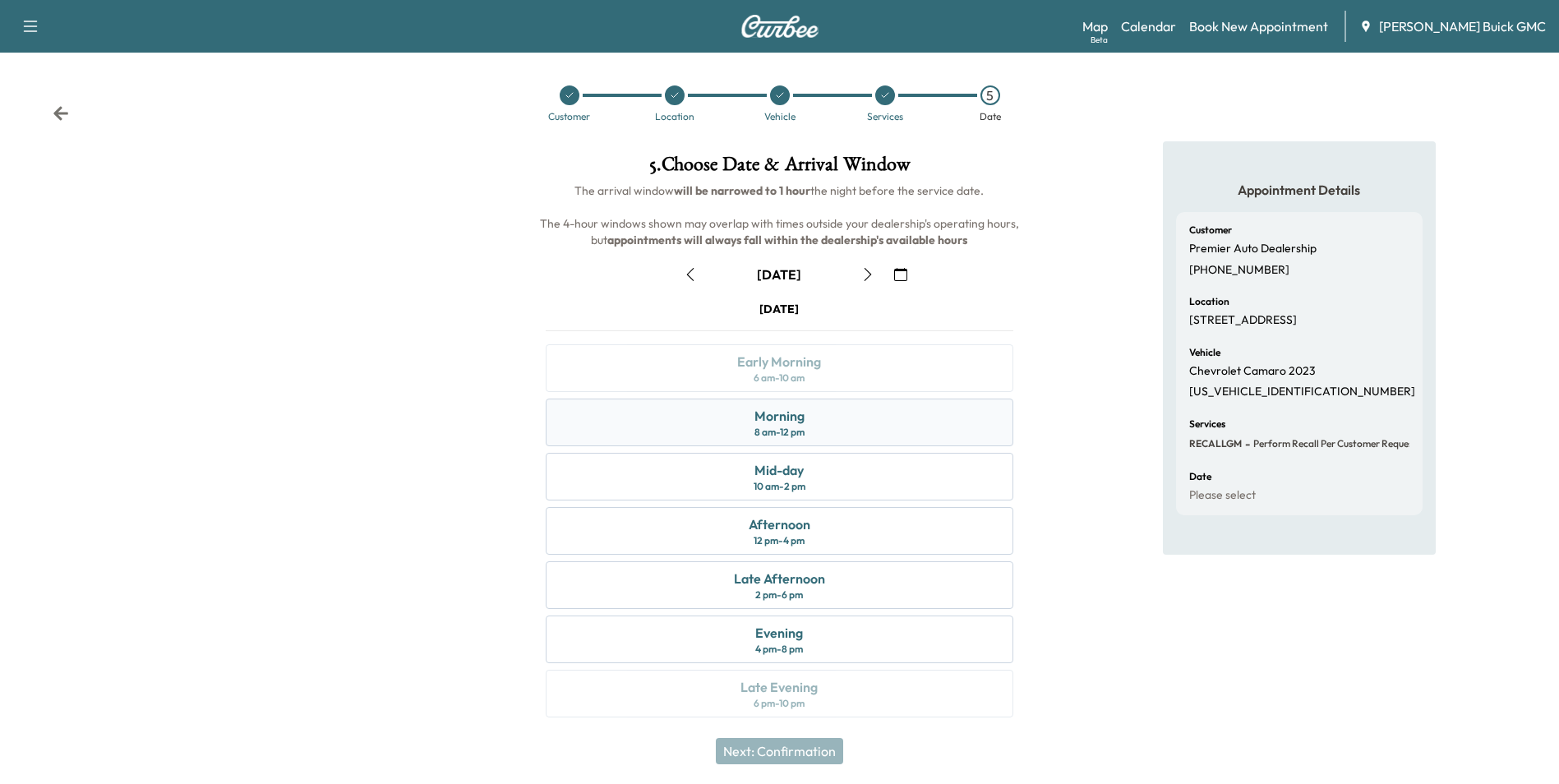
click at [851, 424] on div "Morning 8 am - 12 pm" at bounding box center [779, 422] width 467 height 47
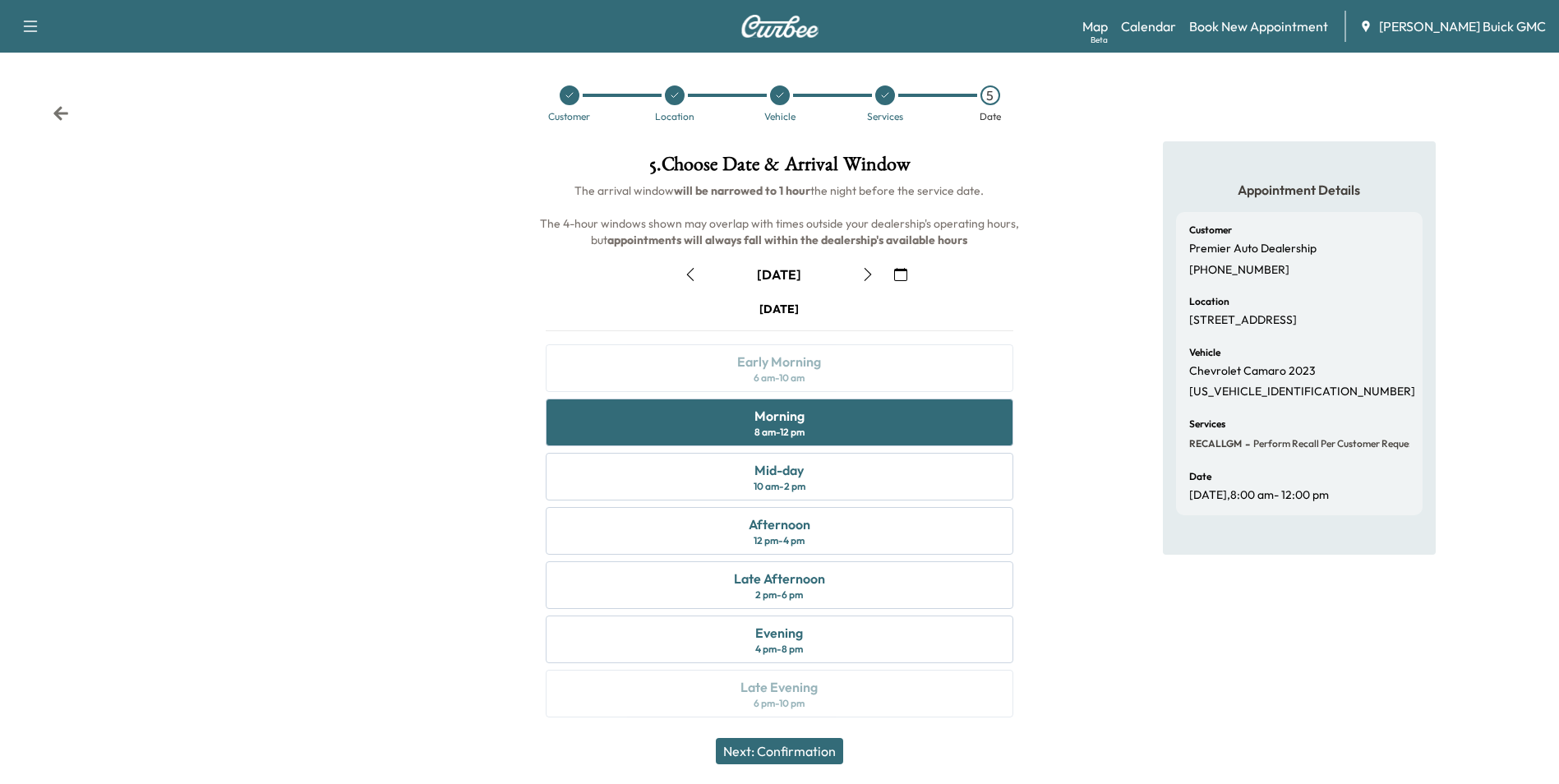
click at [807, 747] on button "Next: Confirmation" at bounding box center [780, 750] width 128 height 26
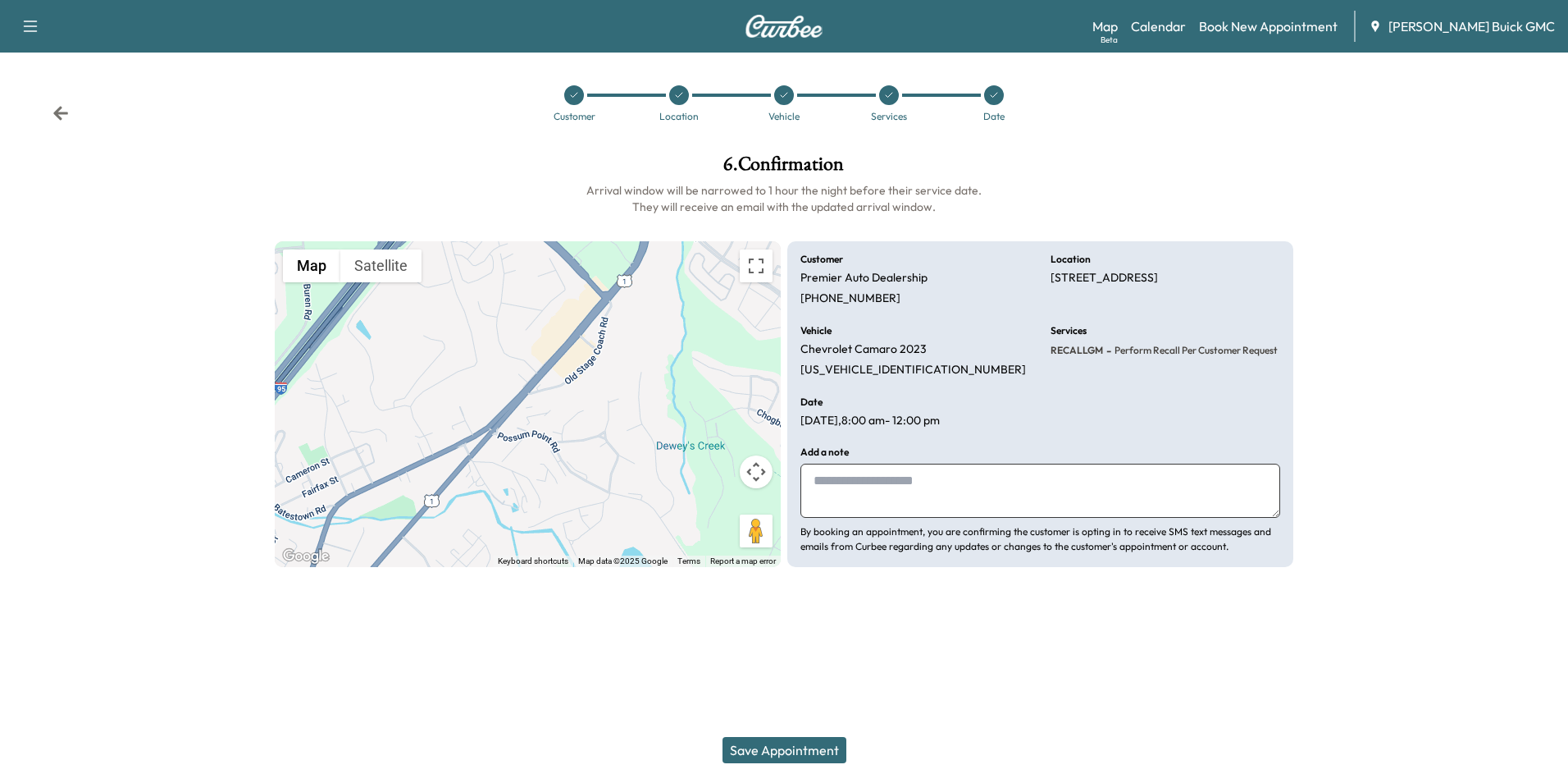
drag, startPoint x: 911, startPoint y: 494, endPoint x: 873, endPoint y: 475, distance: 42.5
click at [912, 493] on textarea at bounding box center [1040, 491] width 480 height 54
type textarea "*"
type textarea "**********"
click at [799, 746] on button "Save Appointment" at bounding box center [784, 750] width 124 height 26
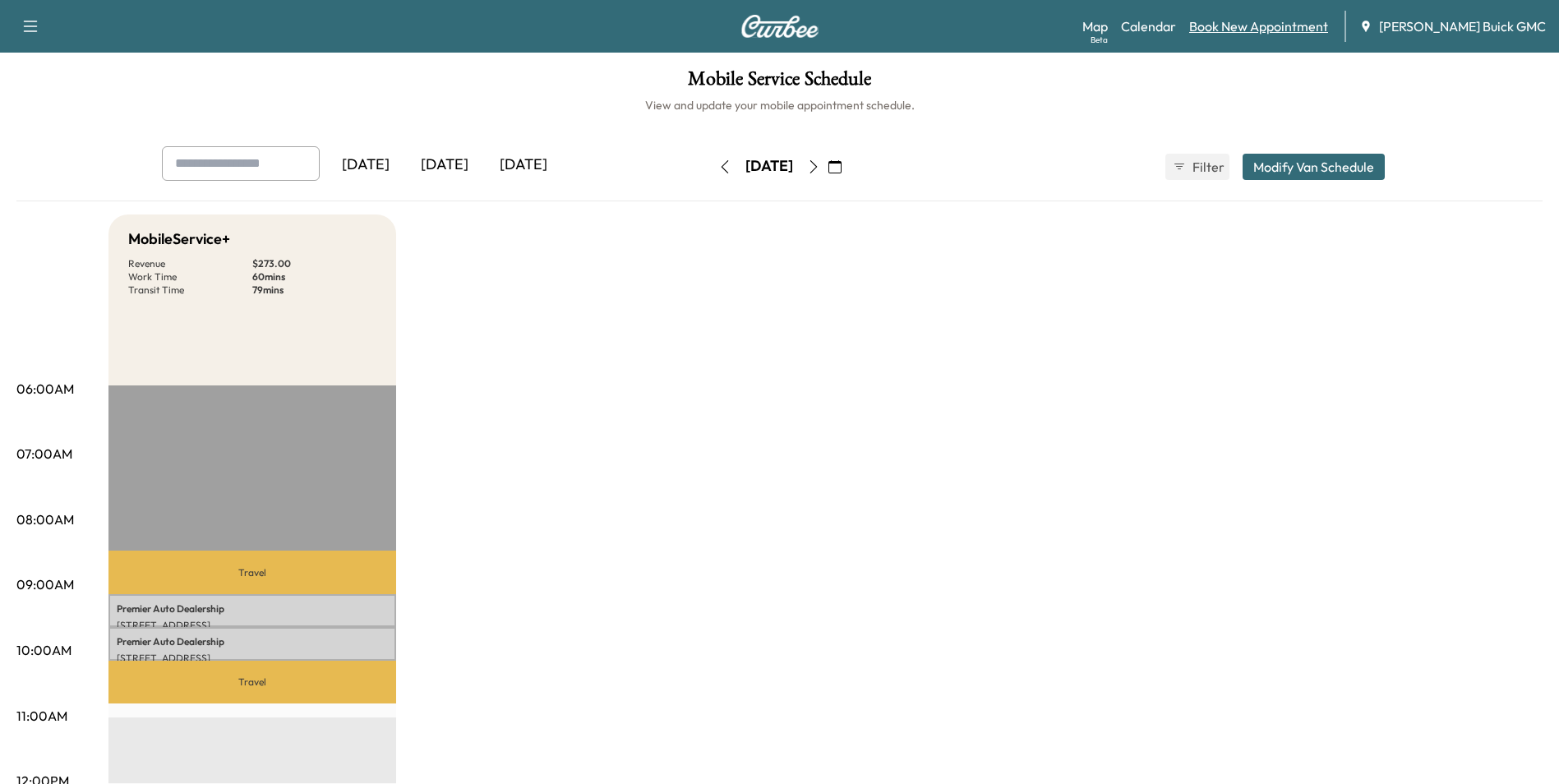
click at [1260, 23] on link "Book New Appointment" at bounding box center [1258, 26] width 139 height 20
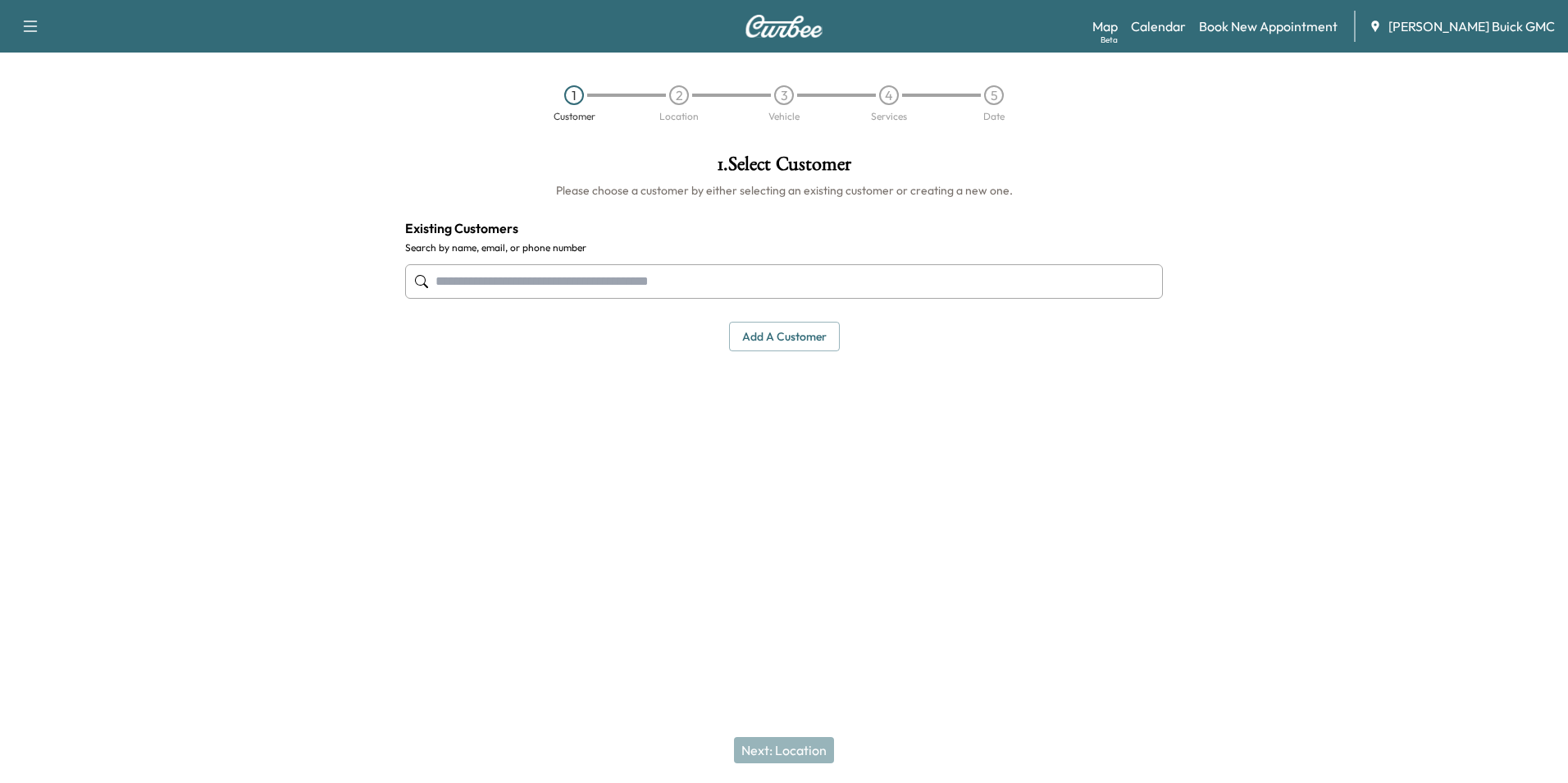
click at [694, 276] on input "text" at bounding box center [784, 281] width 758 height 34
type input "**********"
click at [700, 280] on input "**********" at bounding box center [784, 281] width 758 height 34
drag, startPoint x: 436, startPoint y: 276, endPoint x: 598, endPoint y: 282, distance: 162.1
click at [621, 280] on input "**********" at bounding box center [784, 281] width 758 height 34
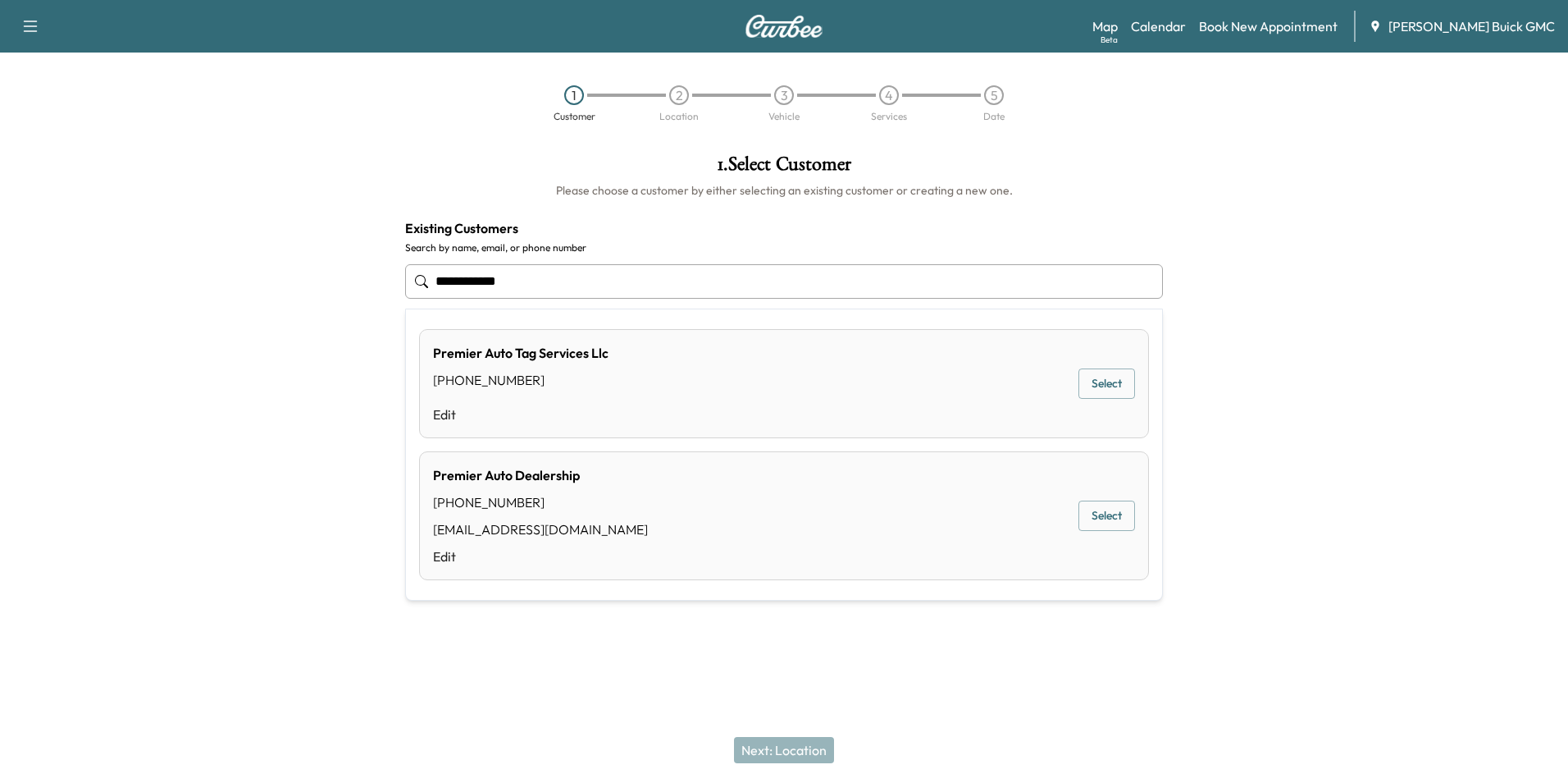
click at [1099, 509] on button "Select" at bounding box center [1107, 515] width 57 height 31
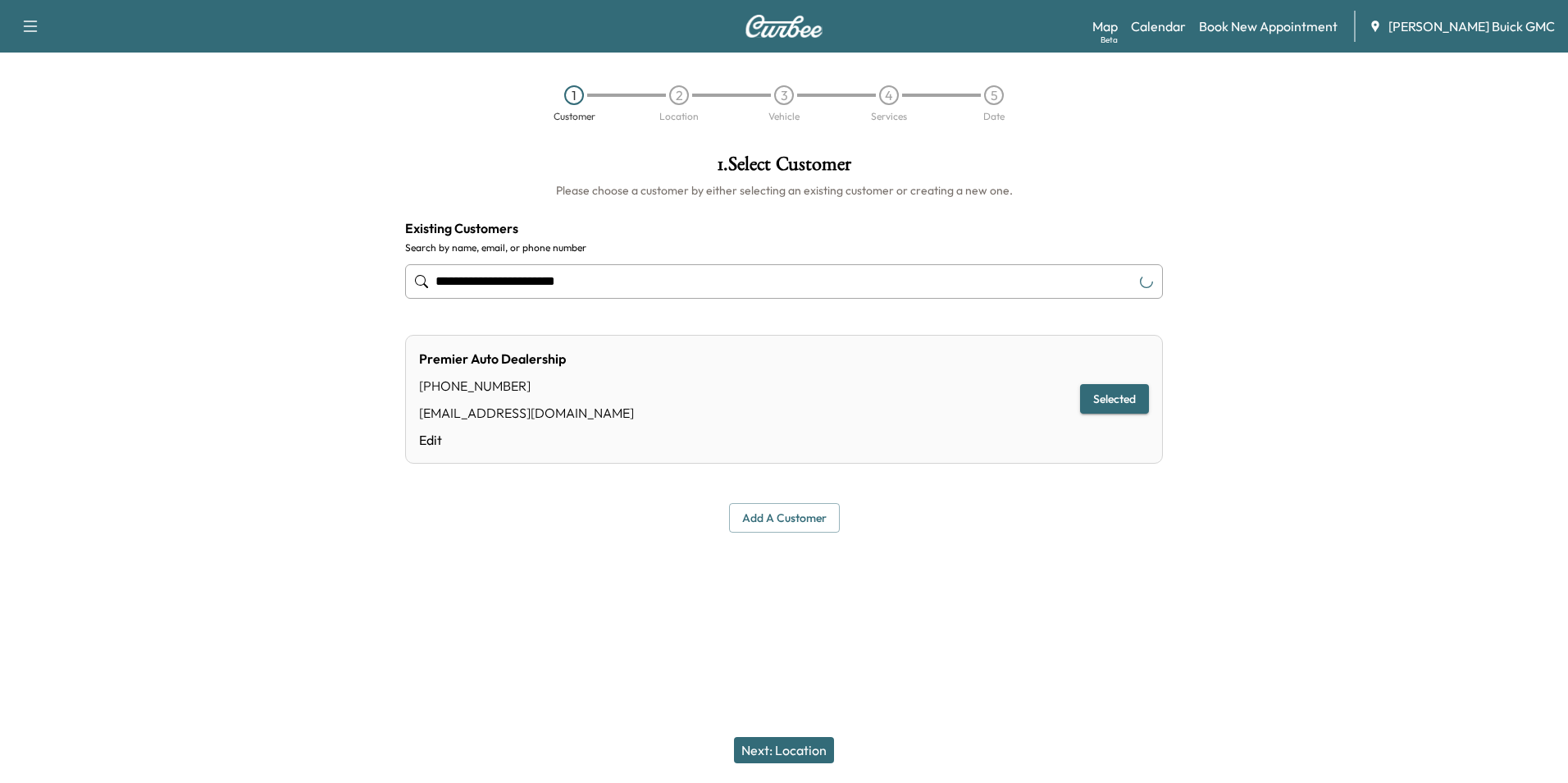
type input "**********"
click at [809, 744] on button "Next: Location" at bounding box center [784, 750] width 100 height 26
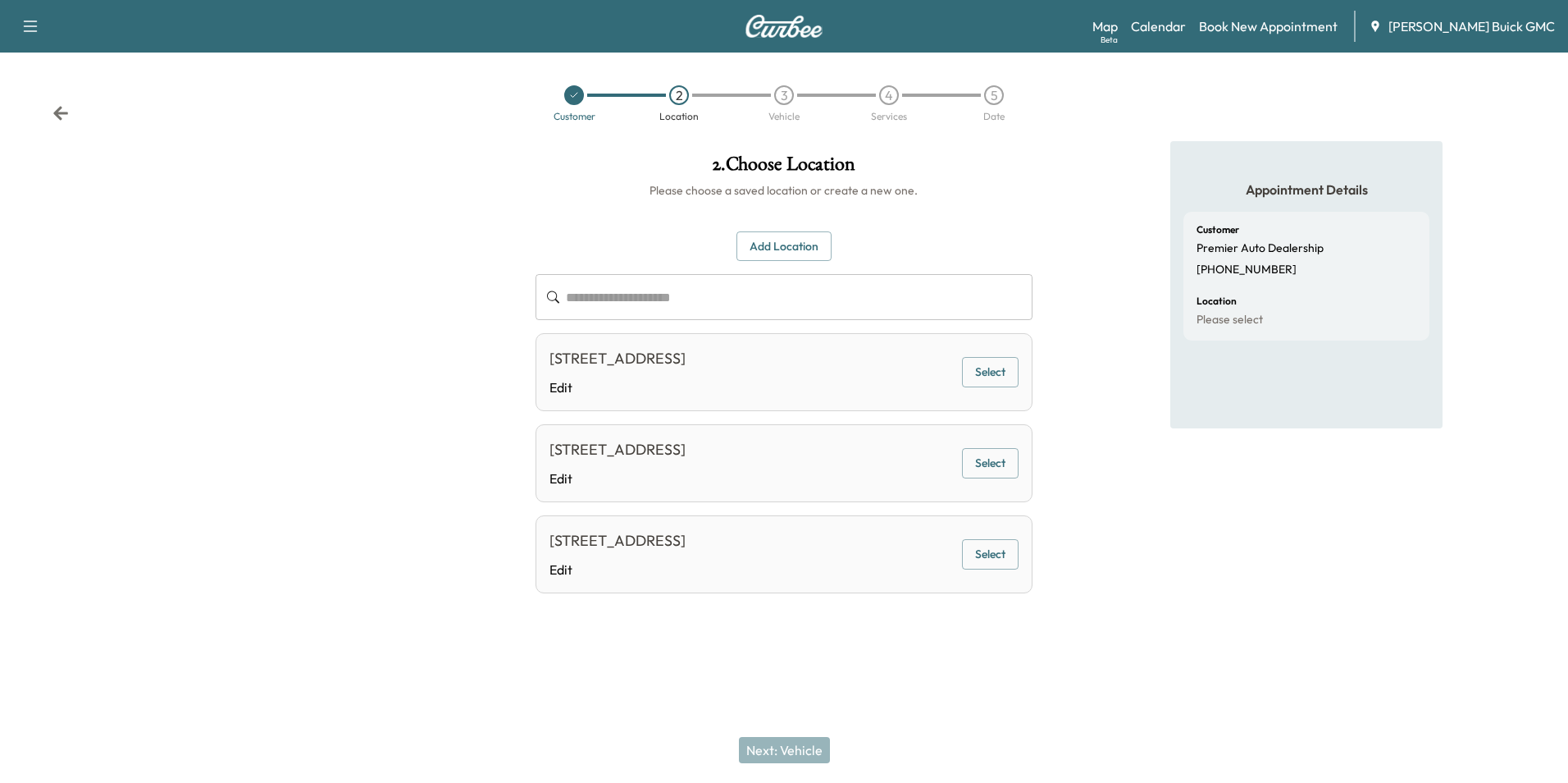
click at [998, 369] on button "Select" at bounding box center [990, 372] width 57 height 31
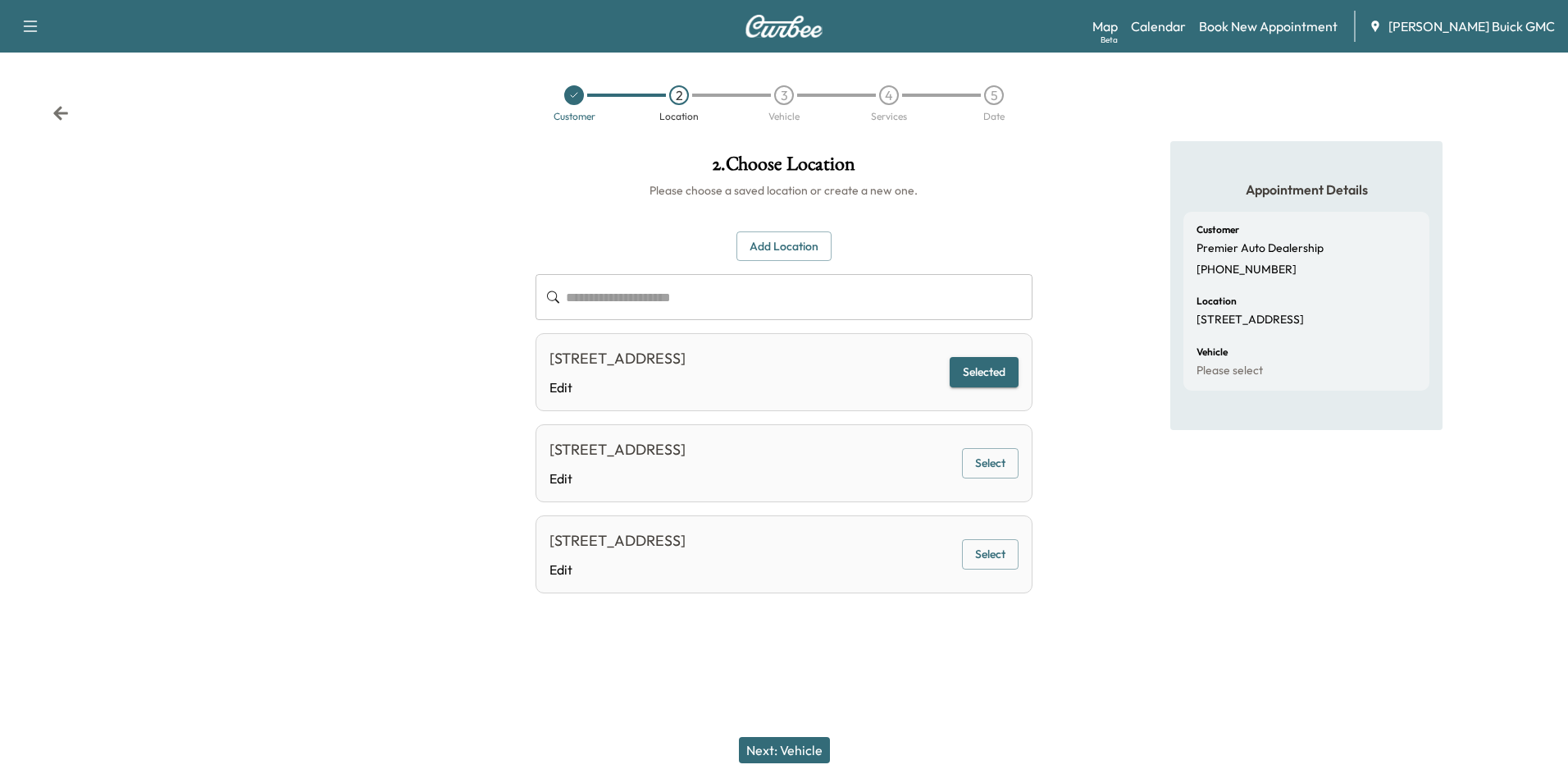
click at [798, 748] on button "Next: Vehicle" at bounding box center [784, 750] width 91 height 26
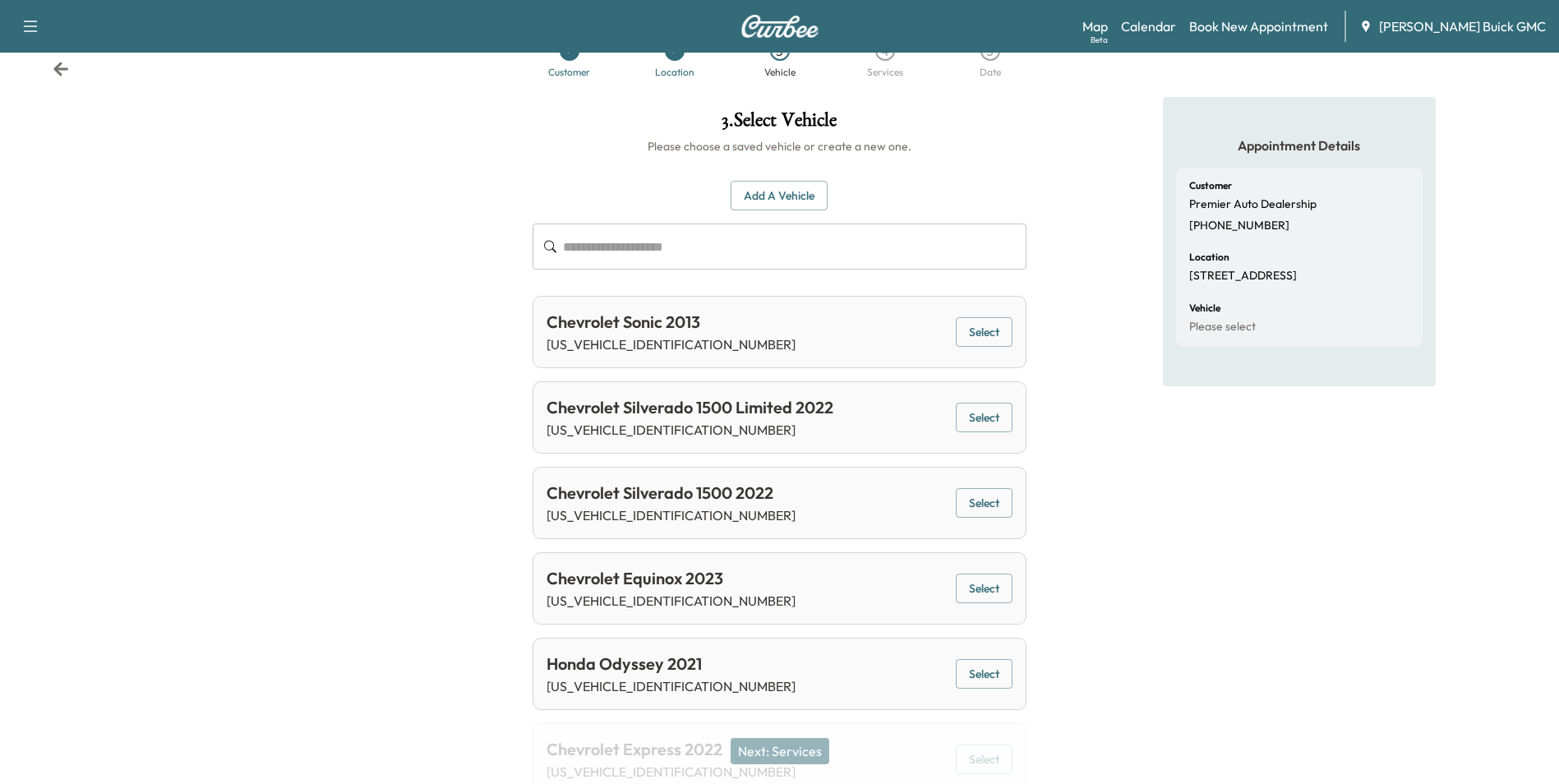
scroll to position [82, 0]
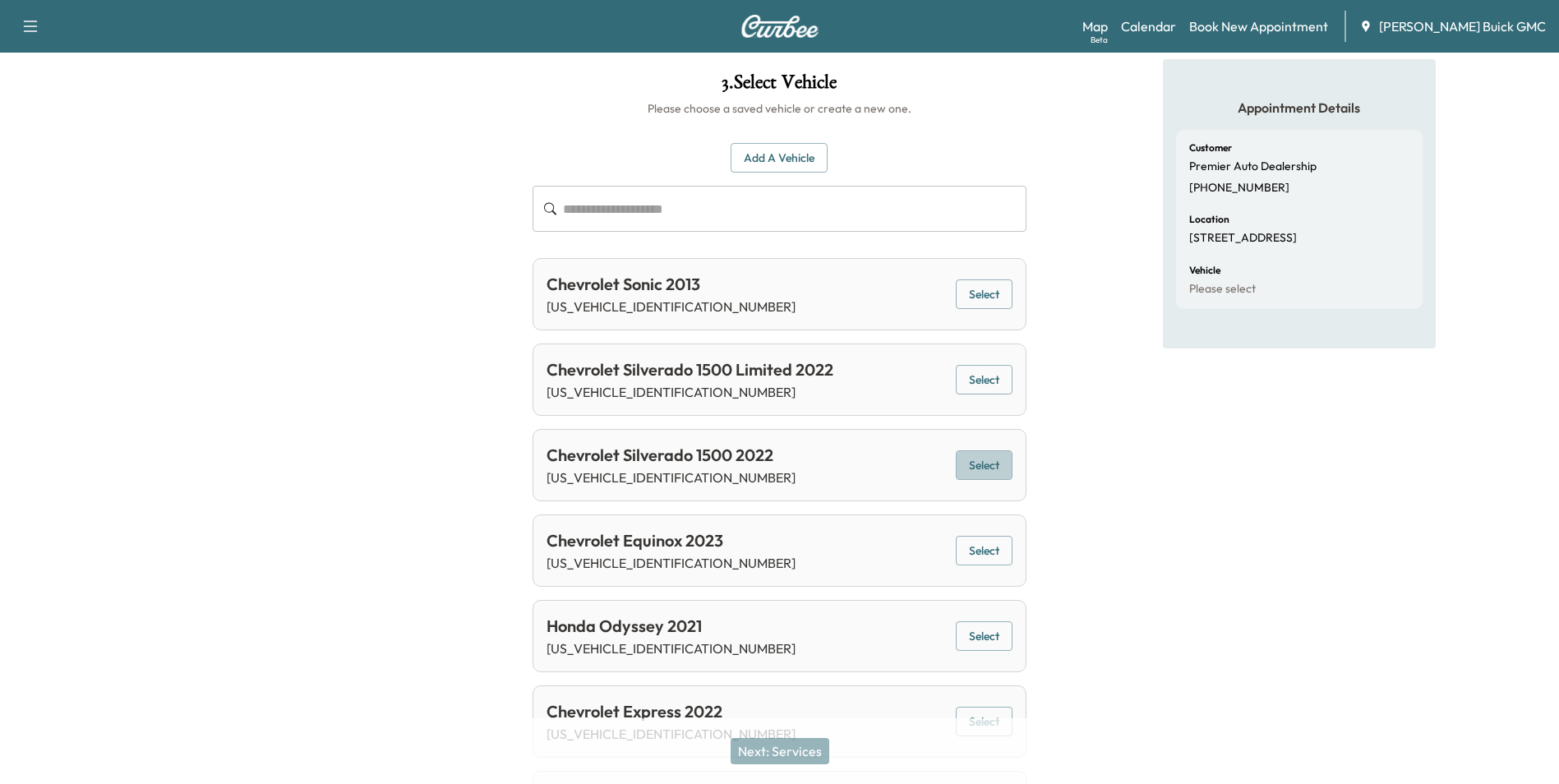
click at [970, 460] on button "Select" at bounding box center [983, 466] width 57 height 31
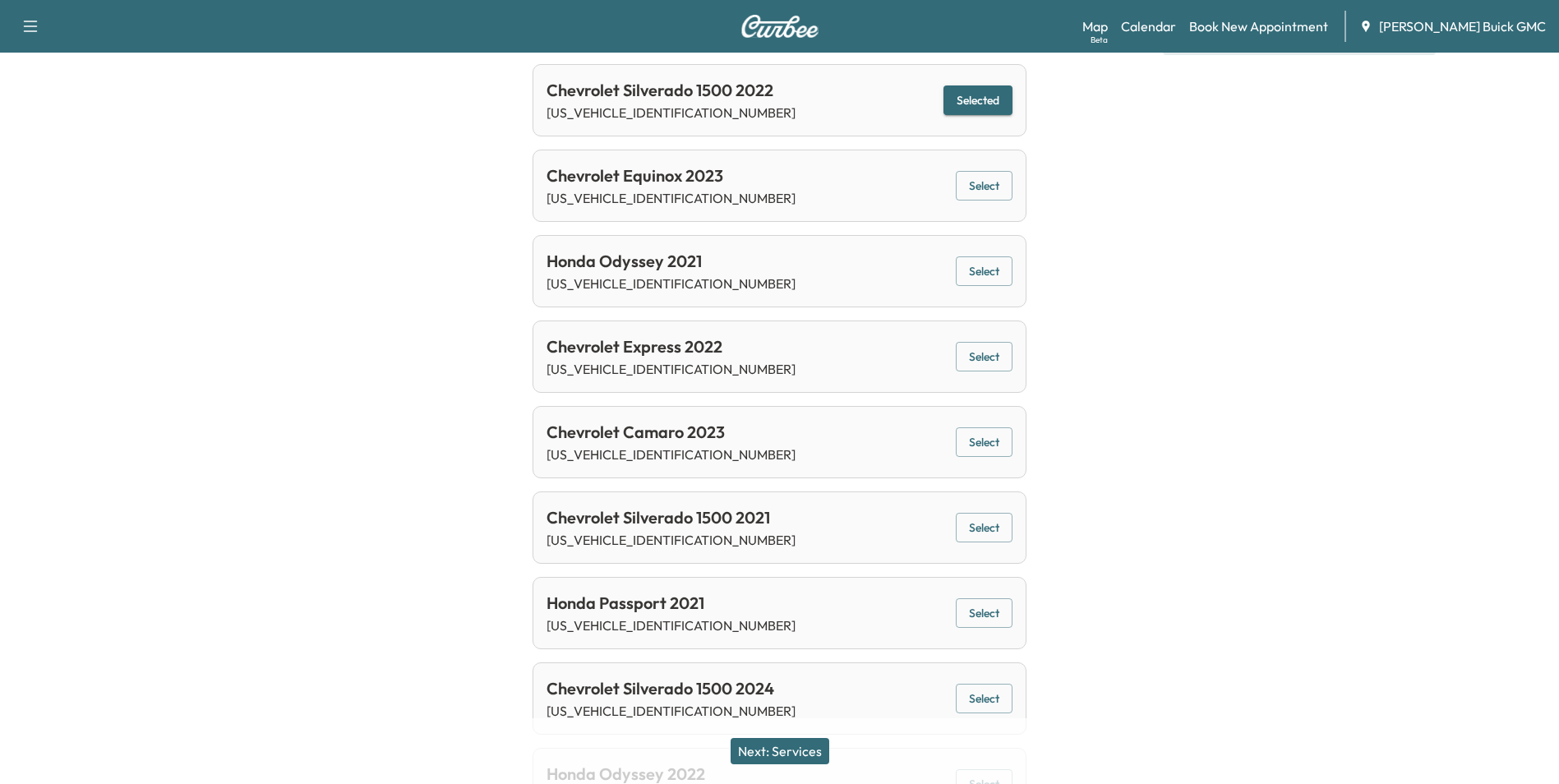
scroll to position [575, 0]
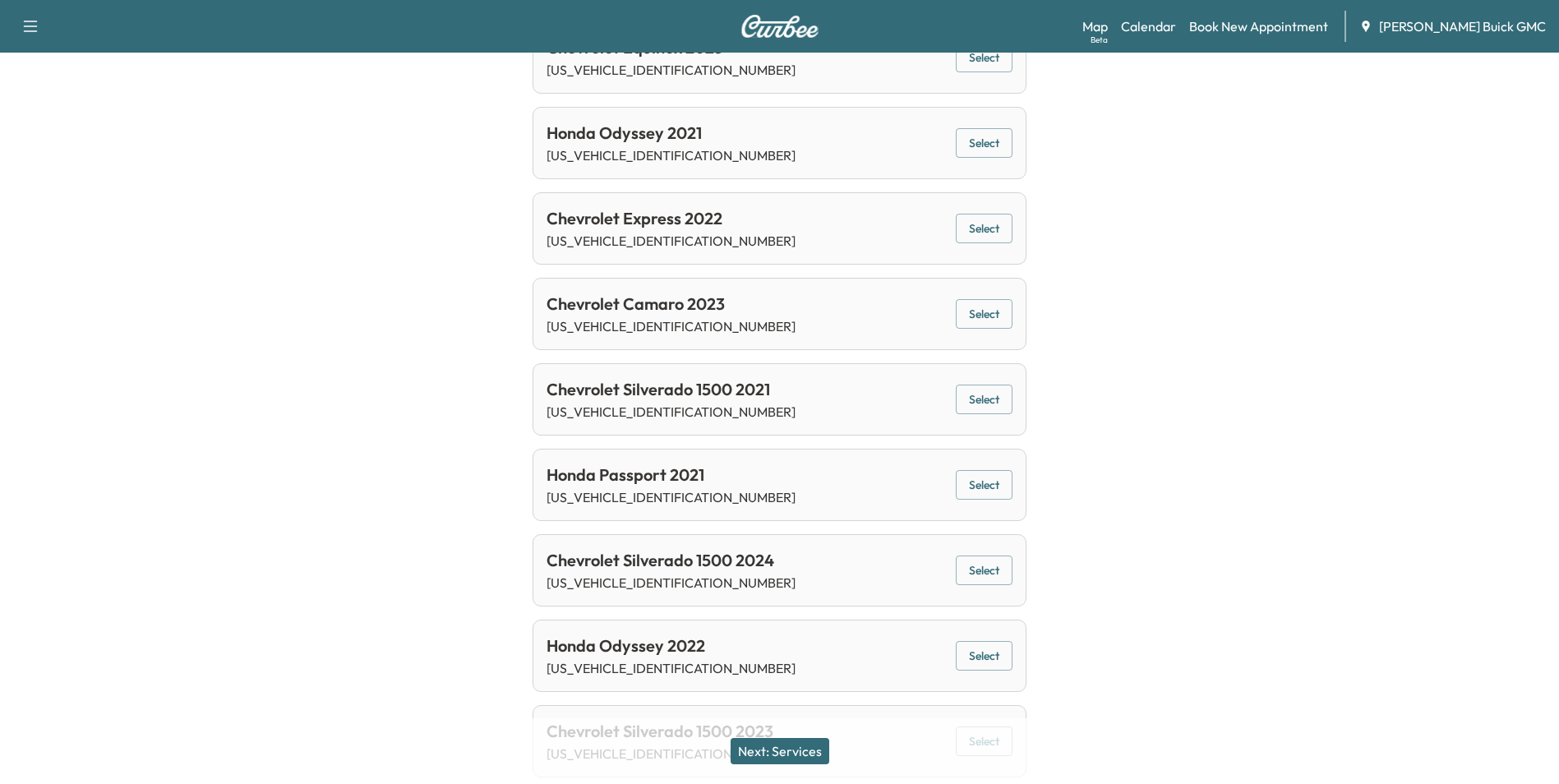
click at [783, 746] on button "Next: Services" at bounding box center [780, 750] width 99 height 26
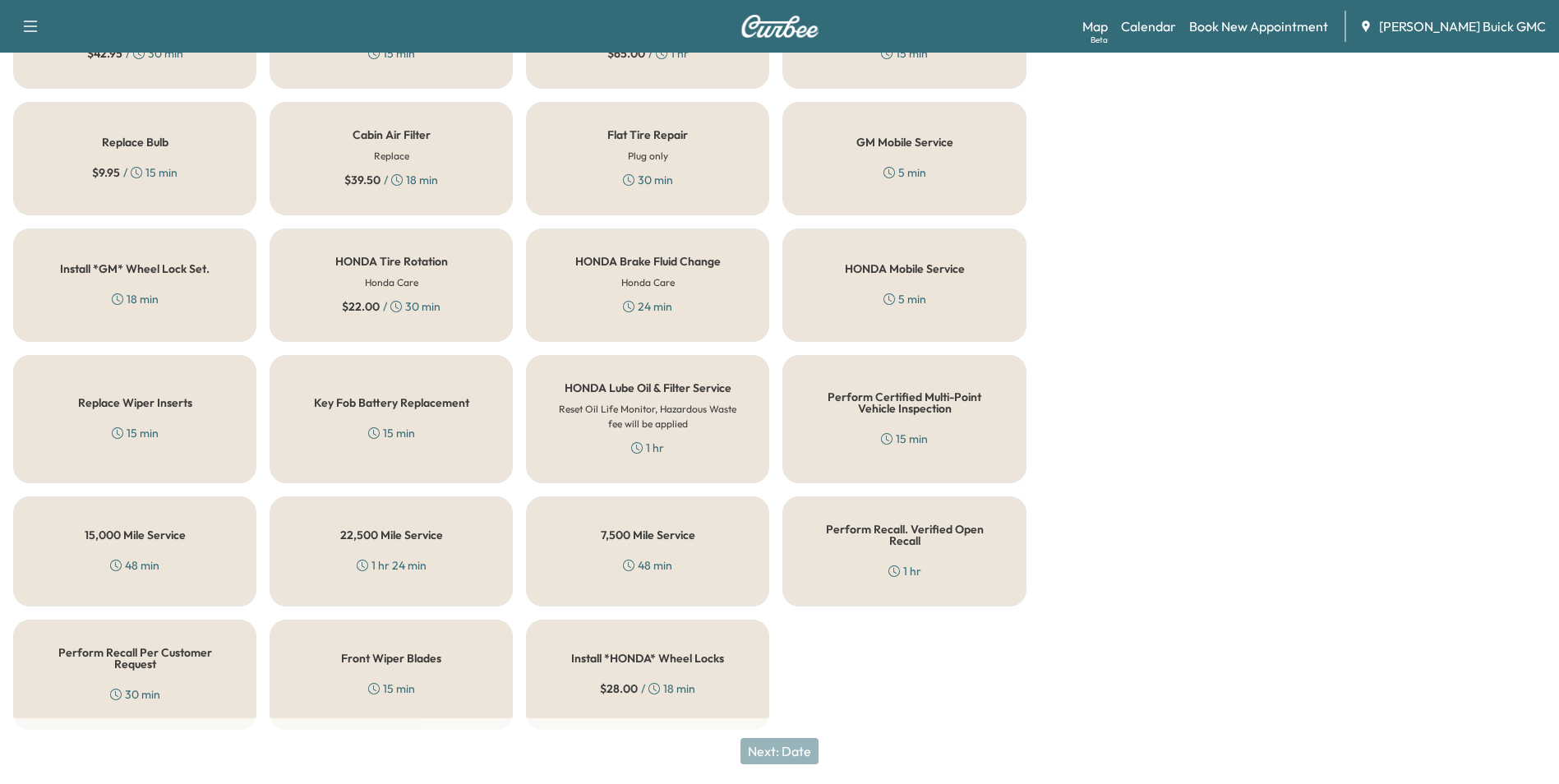
click at [142, 656] on h5 "Perform Recall Per Customer Request" at bounding box center [134, 658] width 189 height 23
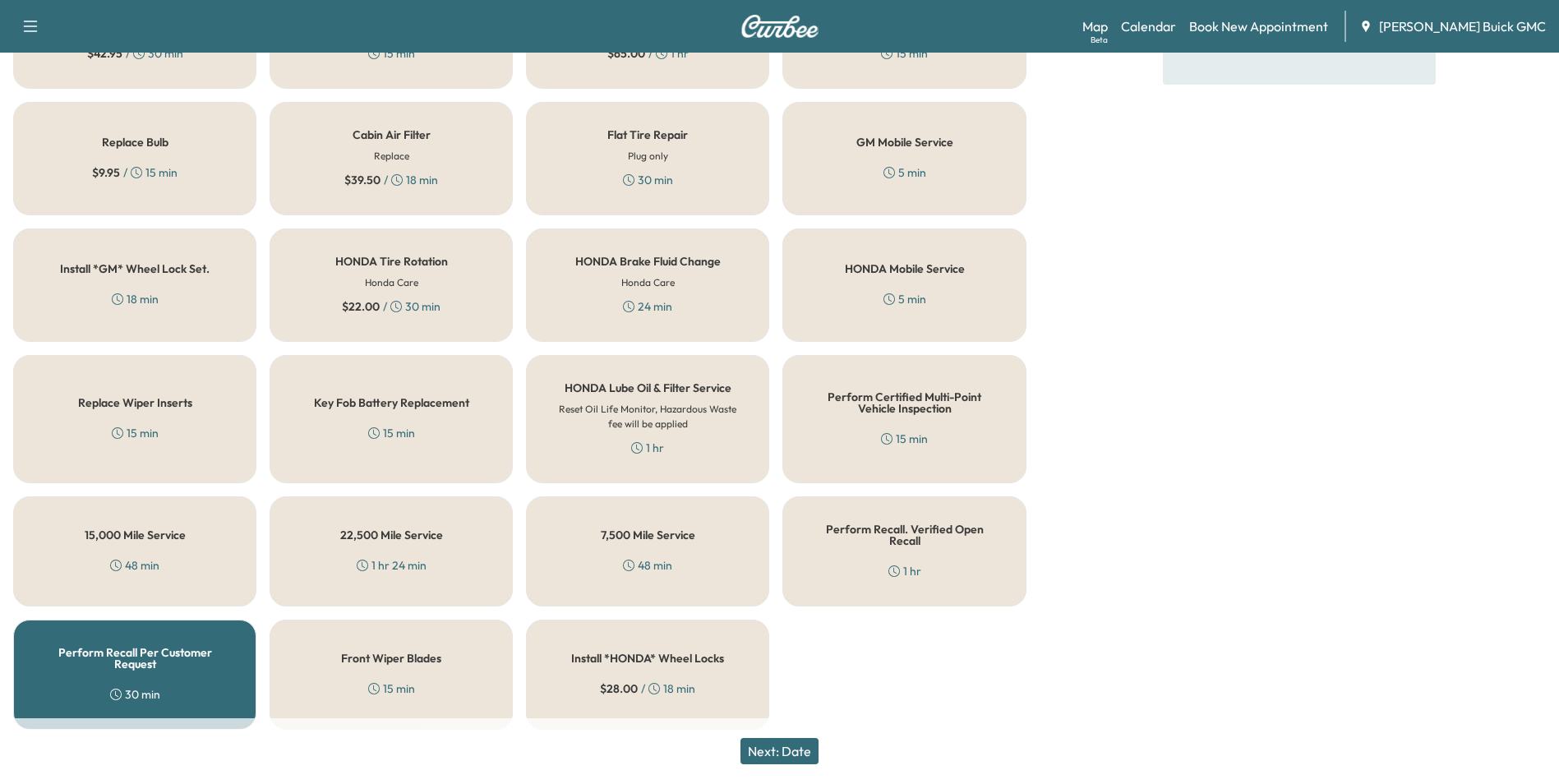
click at [801, 747] on button "Next: Date" at bounding box center [780, 750] width 78 height 26
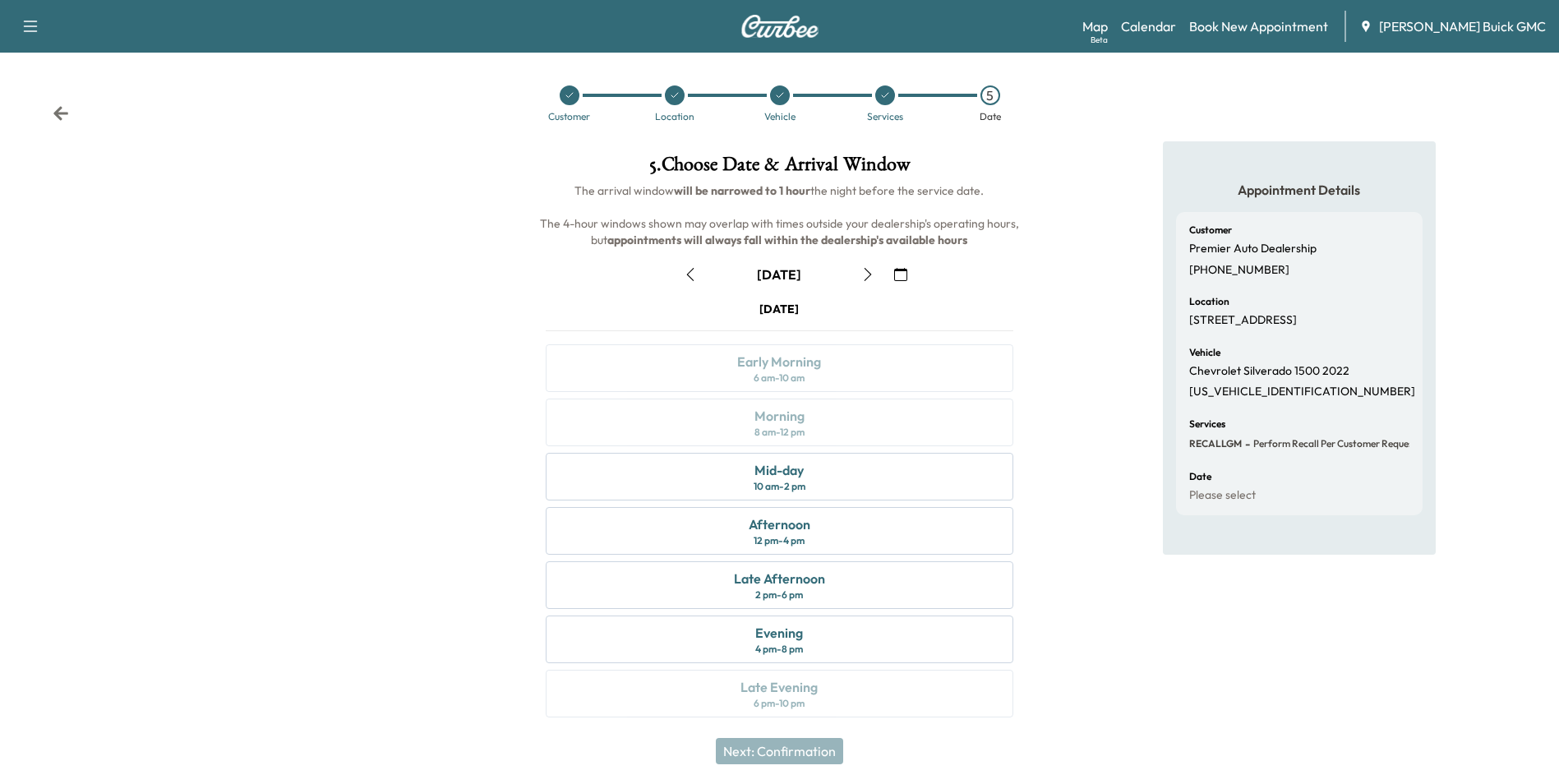
click at [902, 273] on icon "button" at bounding box center [901, 275] width 13 height 13
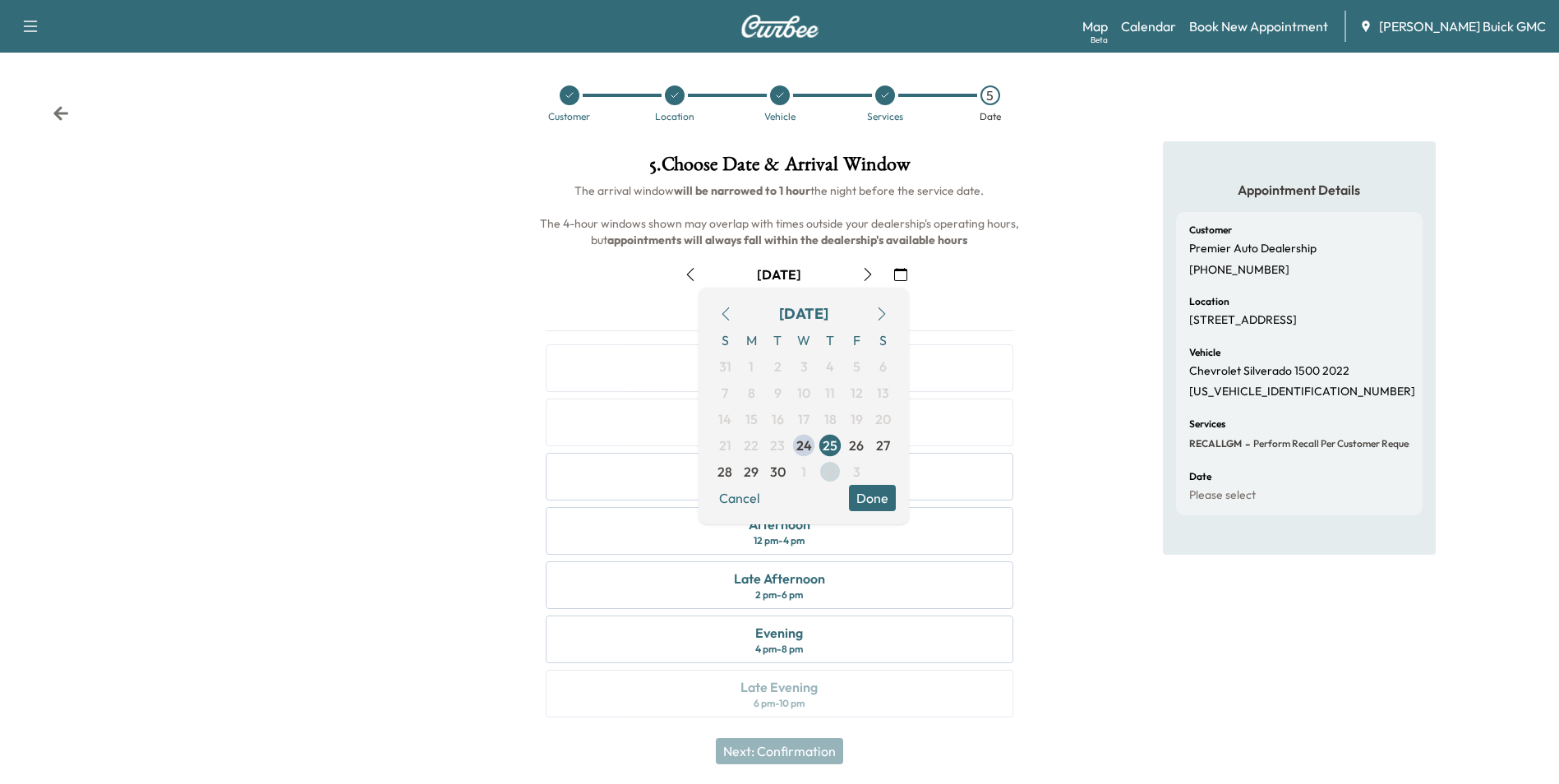
click at [828, 470] on span "2" at bounding box center [831, 471] width 7 height 20
click at [871, 495] on button "Done" at bounding box center [873, 498] width 47 height 26
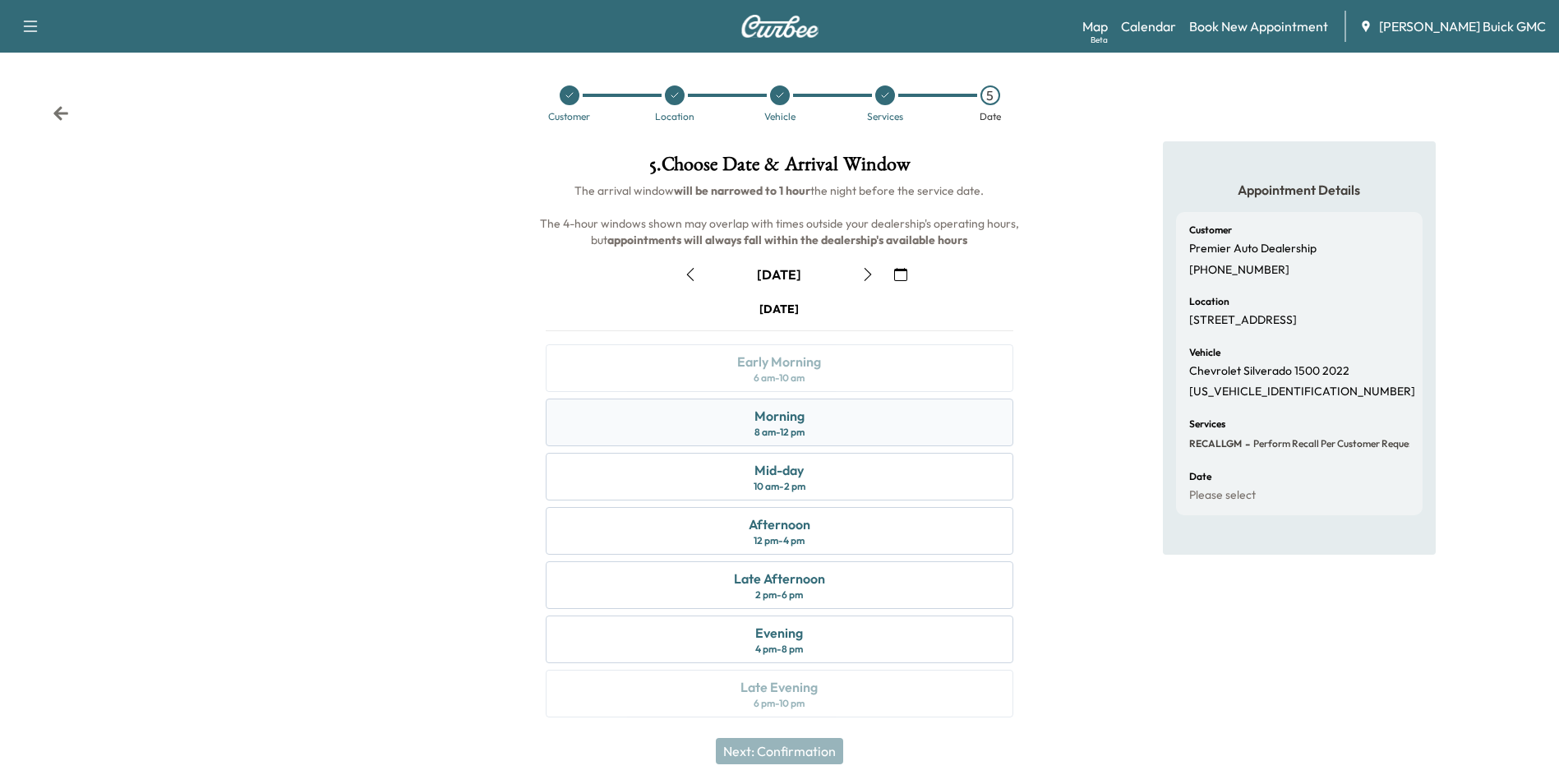
click at [822, 412] on div "Morning 8 am - 12 pm" at bounding box center [779, 422] width 467 height 47
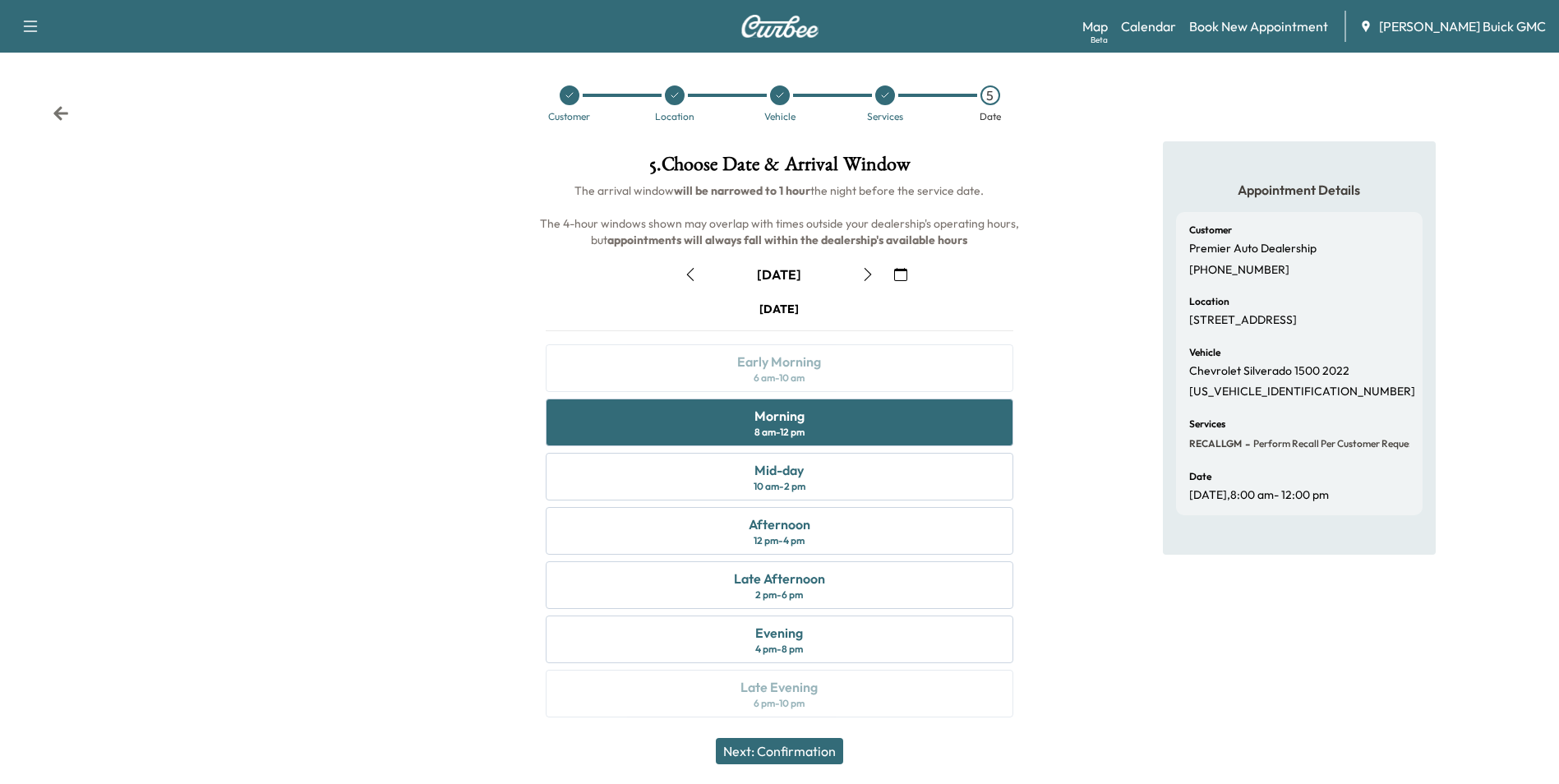
click at [798, 750] on button "Next: Confirmation" at bounding box center [780, 750] width 128 height 26
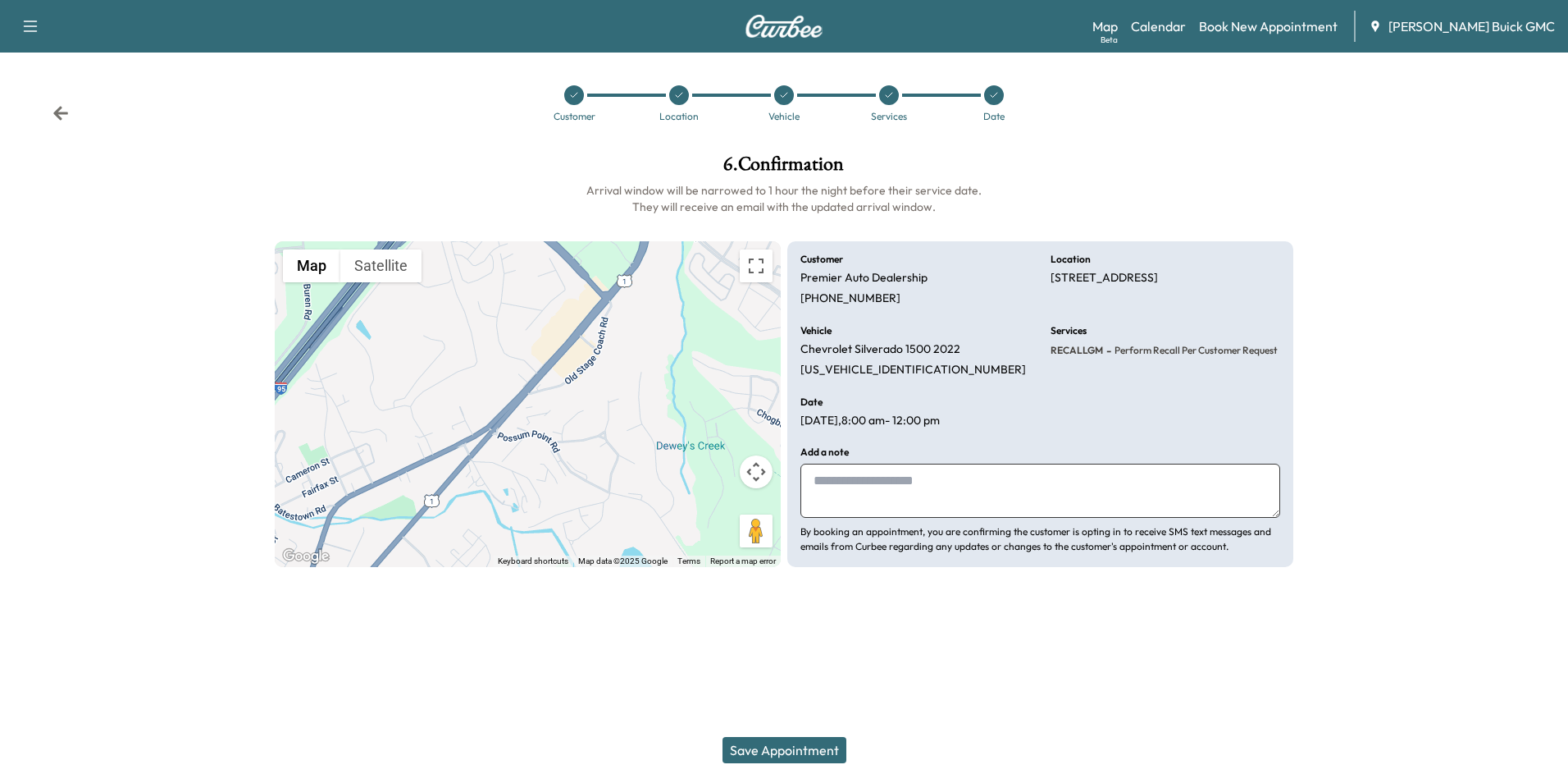
click at [872, 499] on textarea at bounding box center [1040, 491] width 480 height 54
type textarea "**********"
click at [806, 749] on button "Save Appointment" at bounding box center [784, 750] width 124 height 26
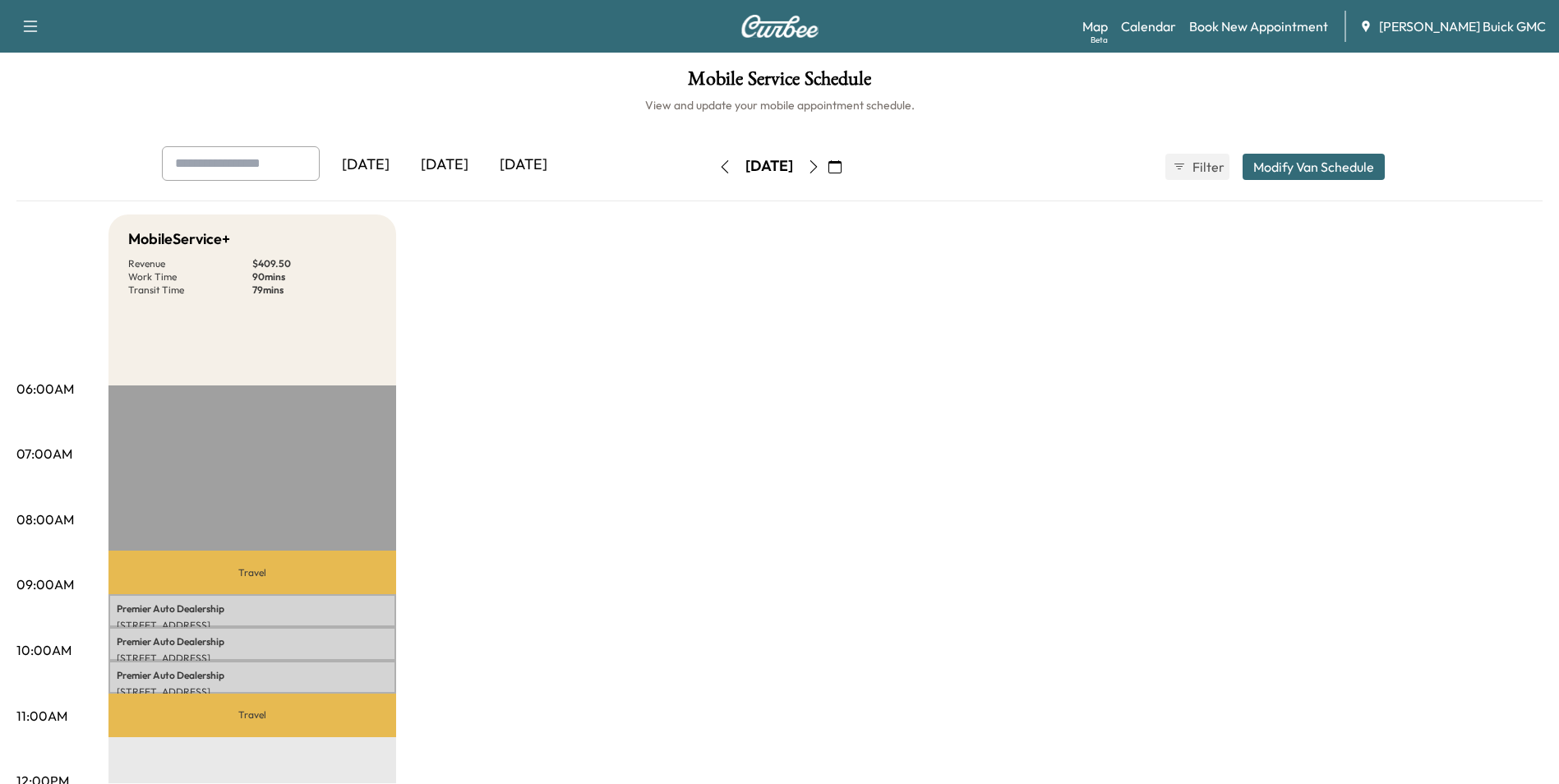
click at [1254, 23] on link "Book New Appointment" at bounding box center [1258, 26] width 139 height 20
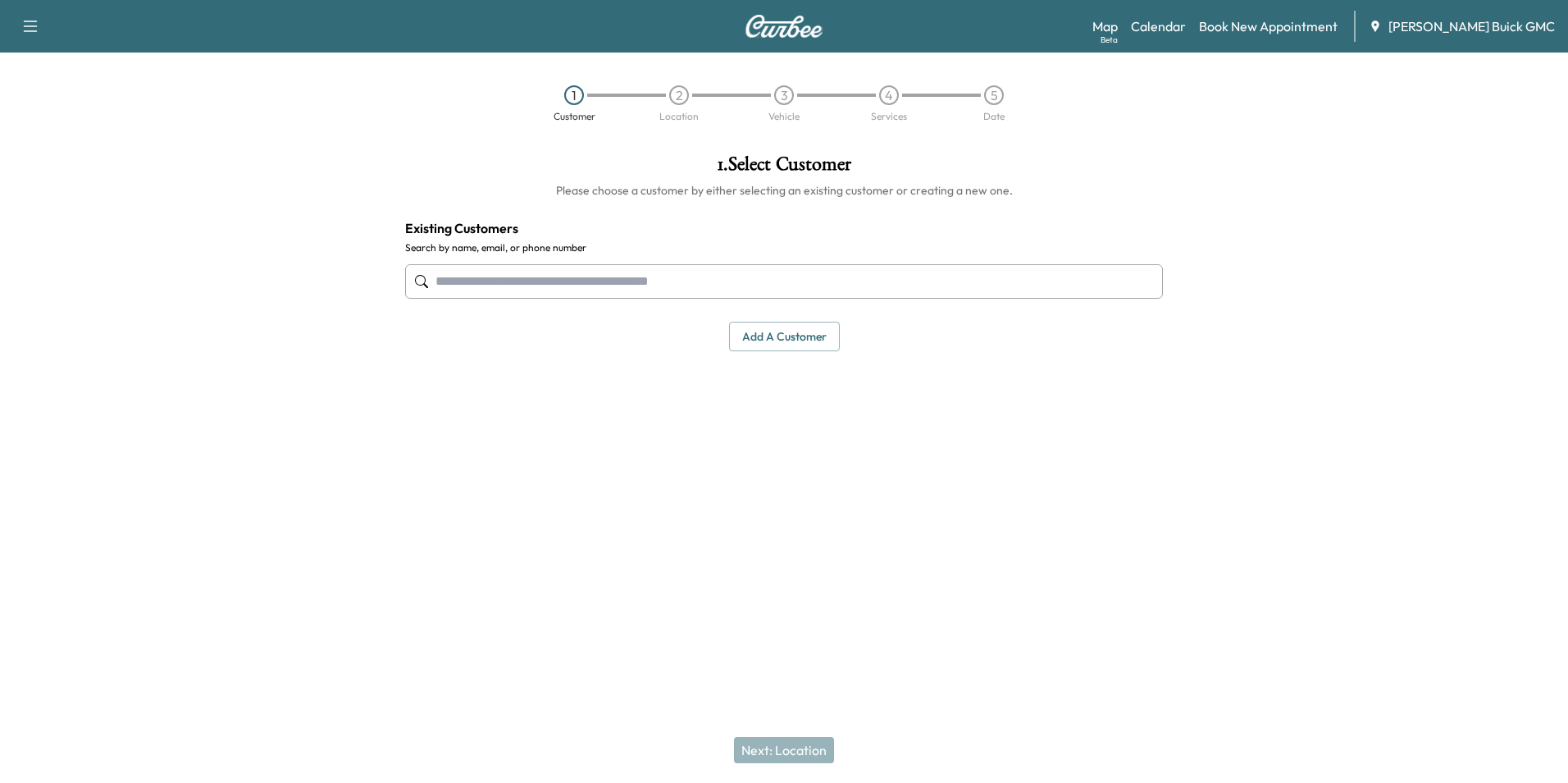
click at [652, 281] on input "text" at bounding box center [784, 281] width 758 height 34
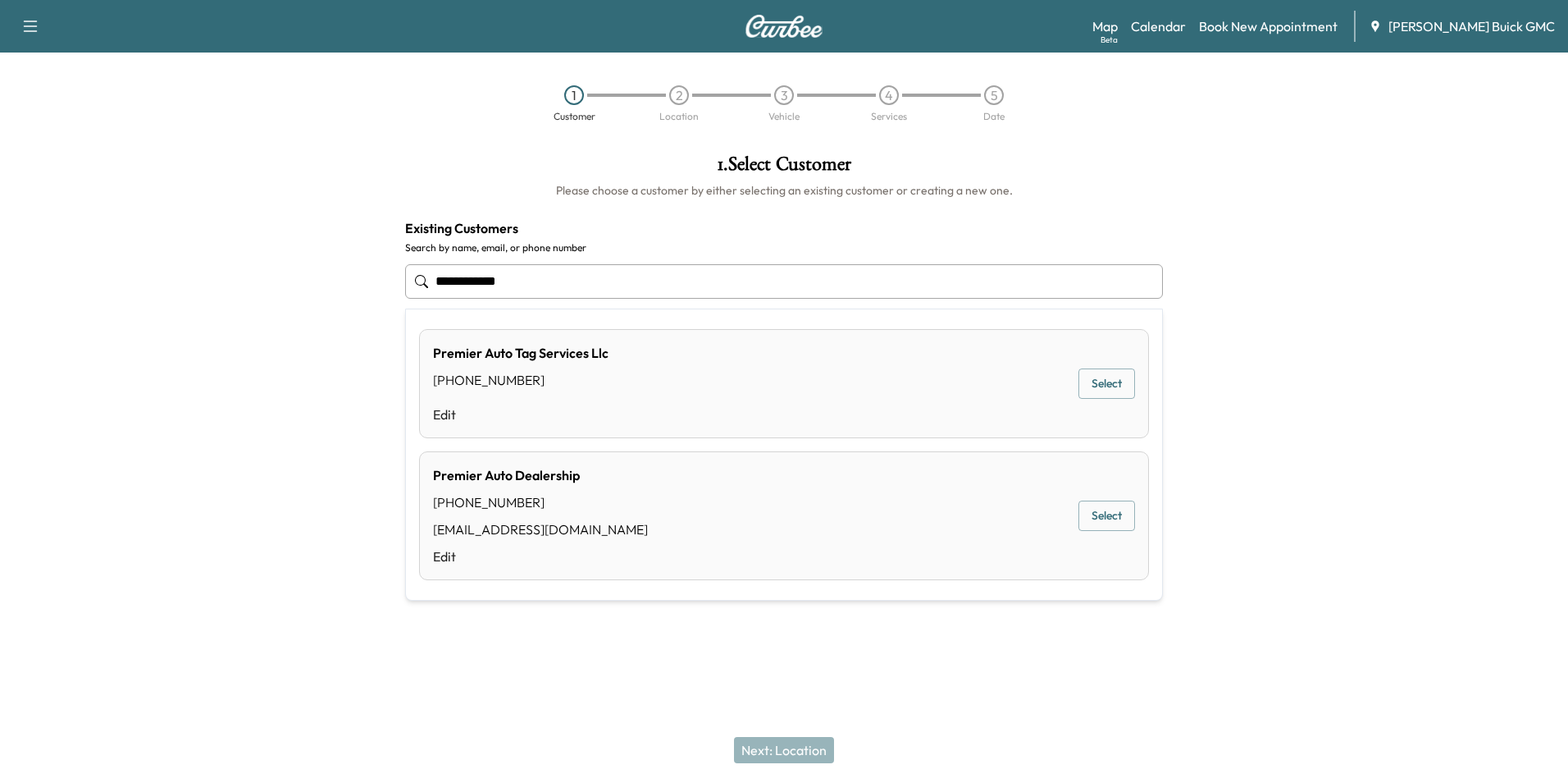
click at [1108, 512] on button "Select" at bounding box center [1107, 515] width 57 height 31
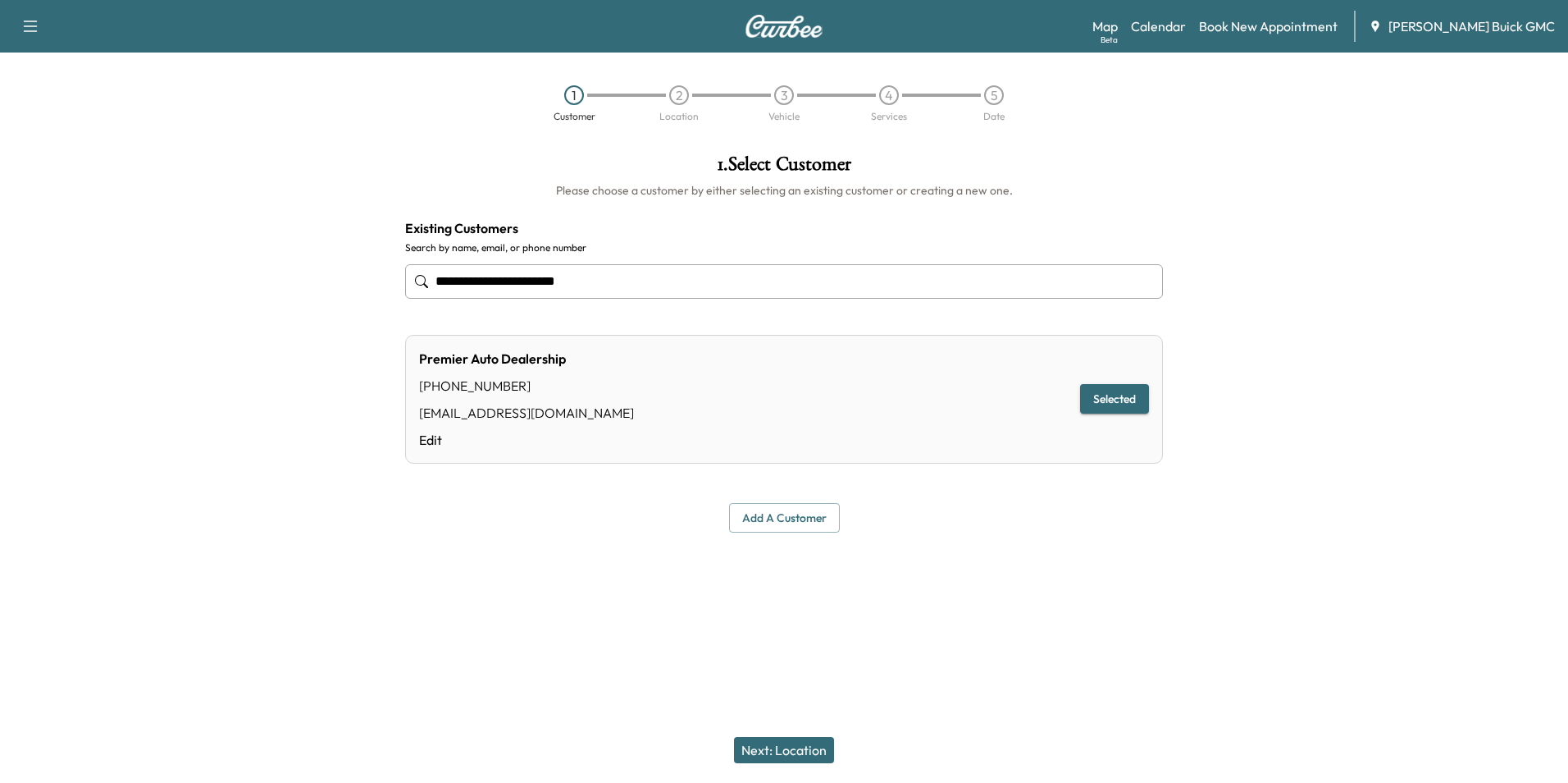
type input "**********"
click at [788, 749] on button "Next: Location" at bounding box center [784, 750] width 100 height 26
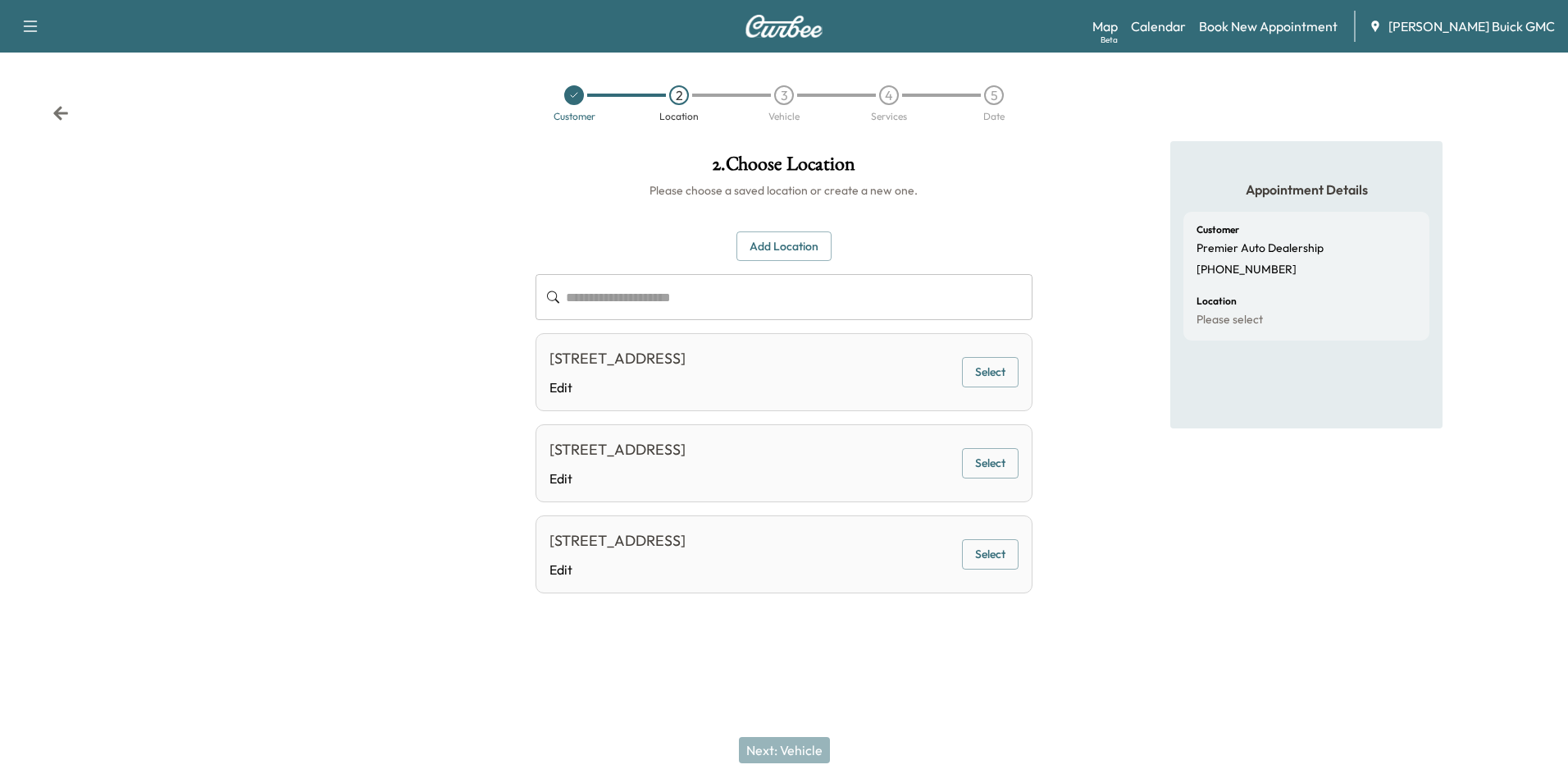
click at [999, 366] on button "Select" at bounding box center [990, 372] width 57 height 31
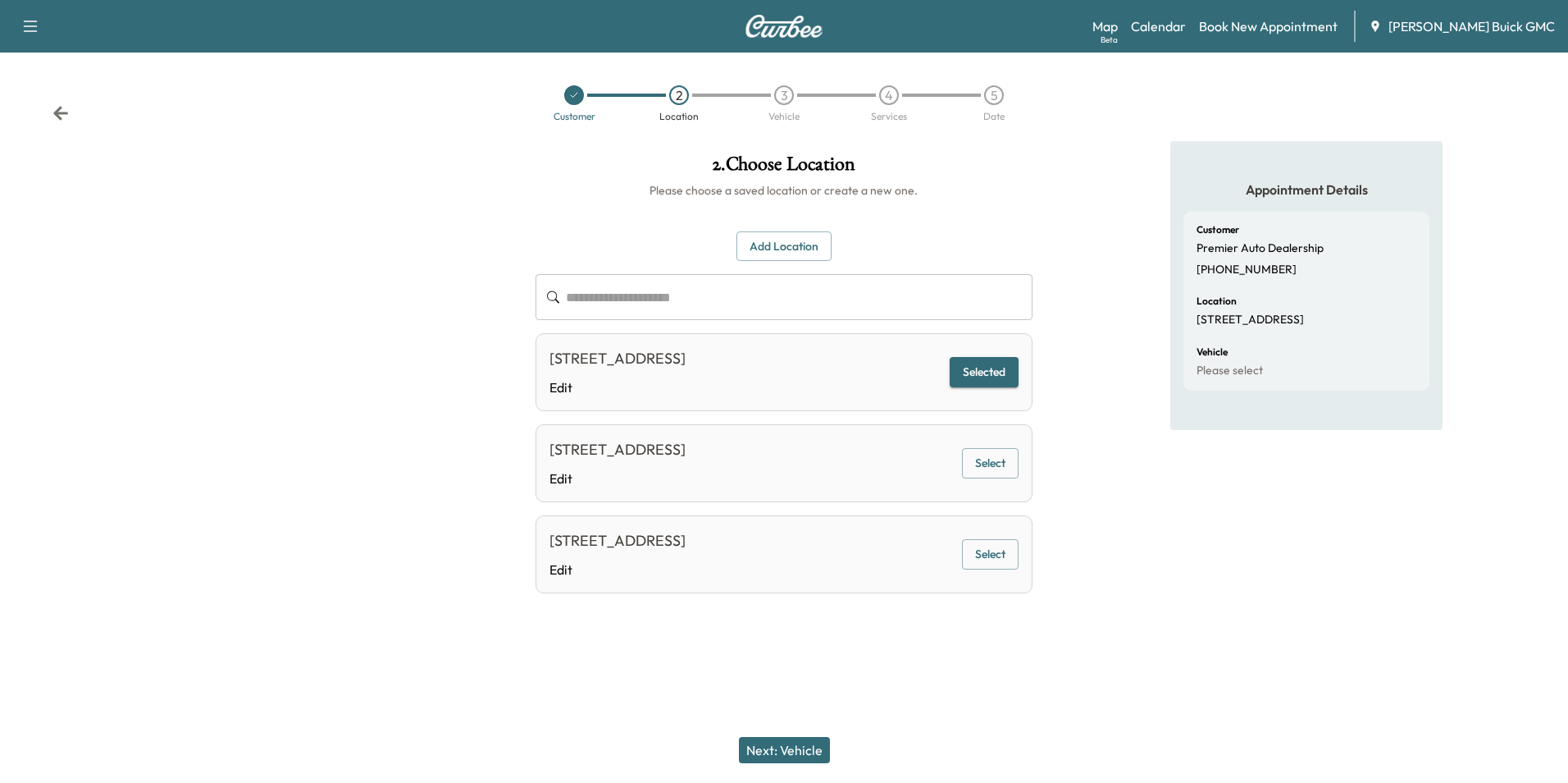
click at [785, 751] on button "Next: Vehicle" at bounding box center [784, 750] width 91 height 26
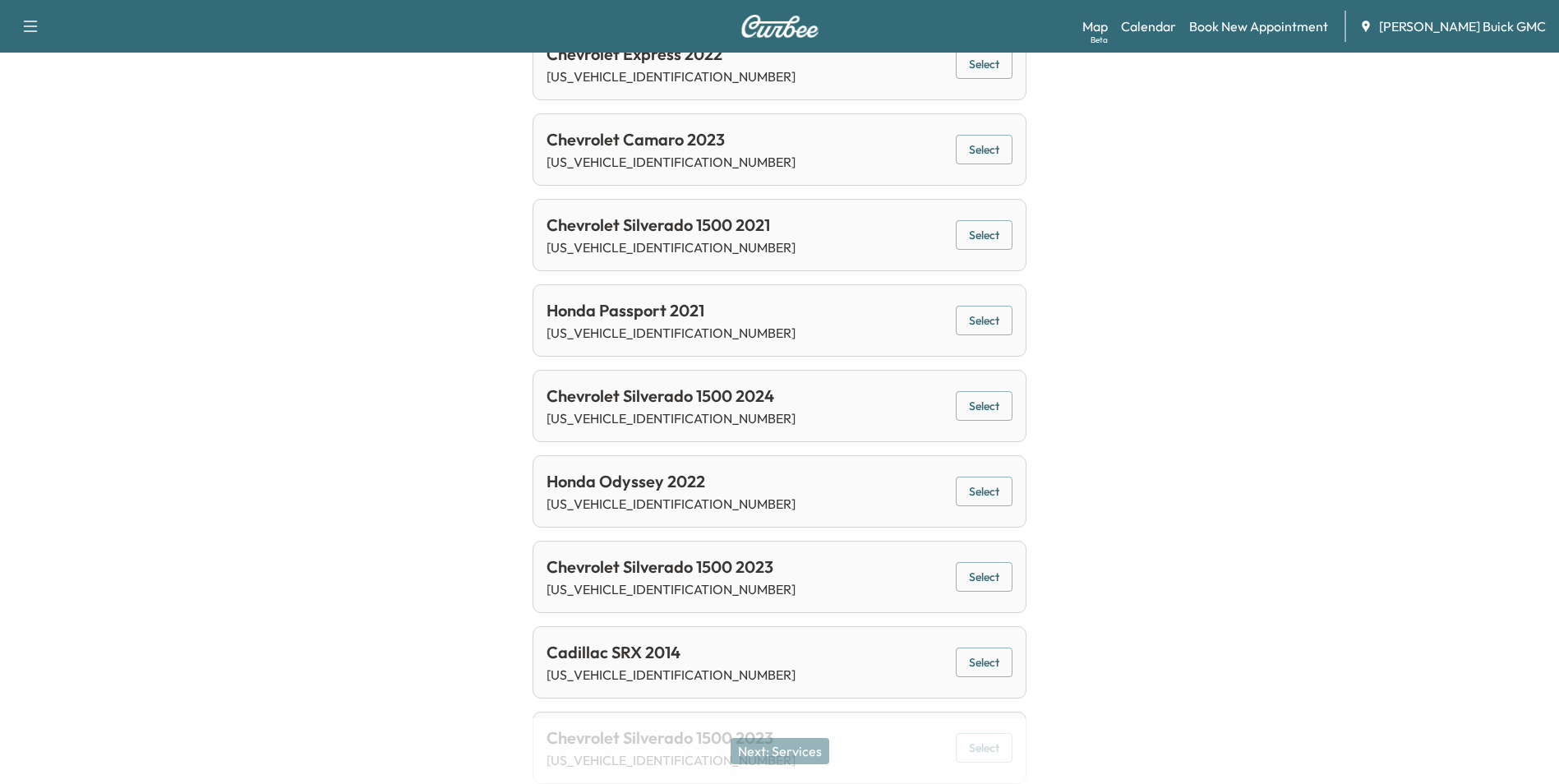
scroll to position [805, 0]
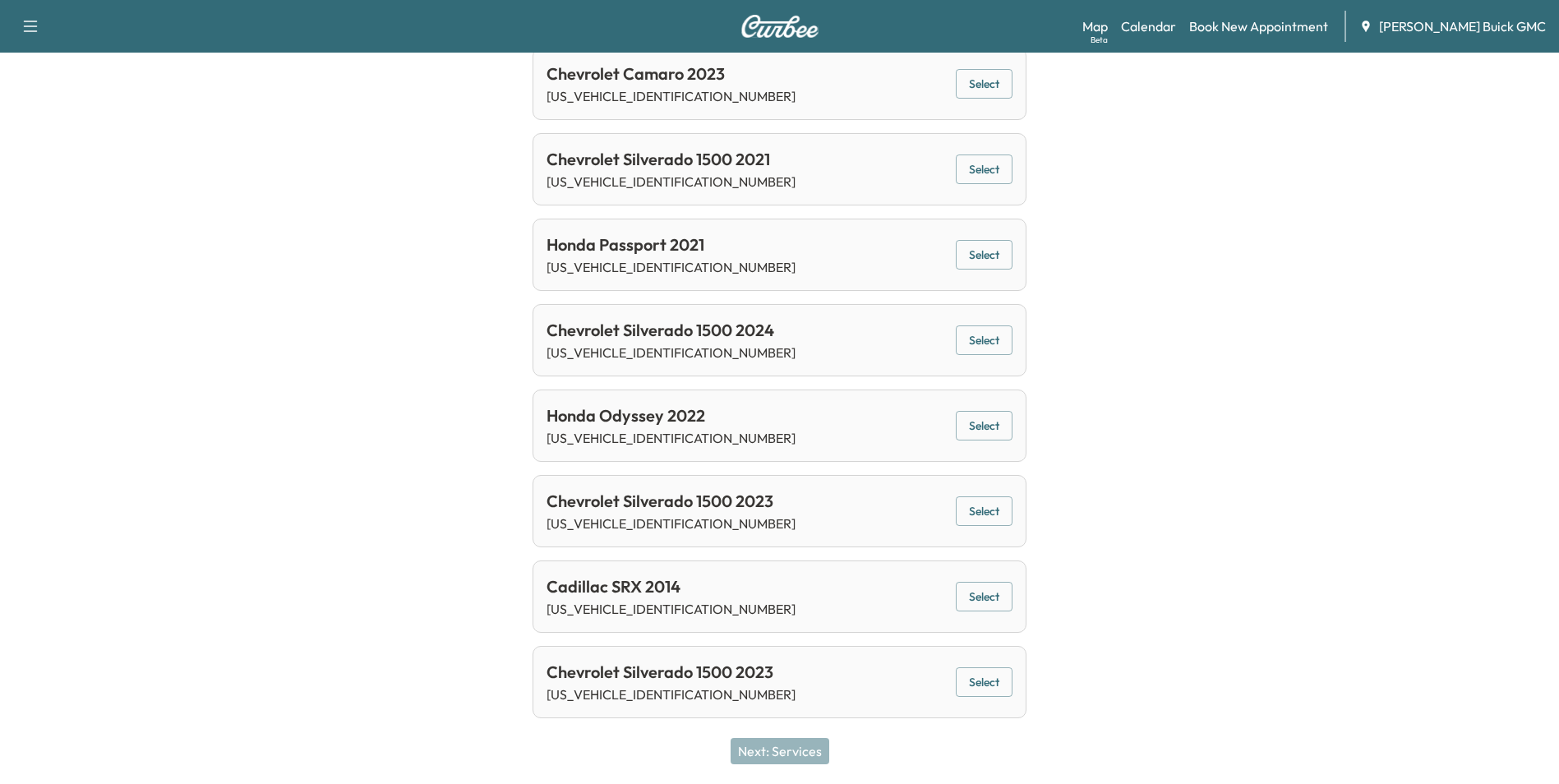
click at [982, 675] on button "Select" at bounding box center [983, 683] width 57 height 31
click at [804, 746] on button "Next: Services" at bounding box center [780, 750] width 99 height 26
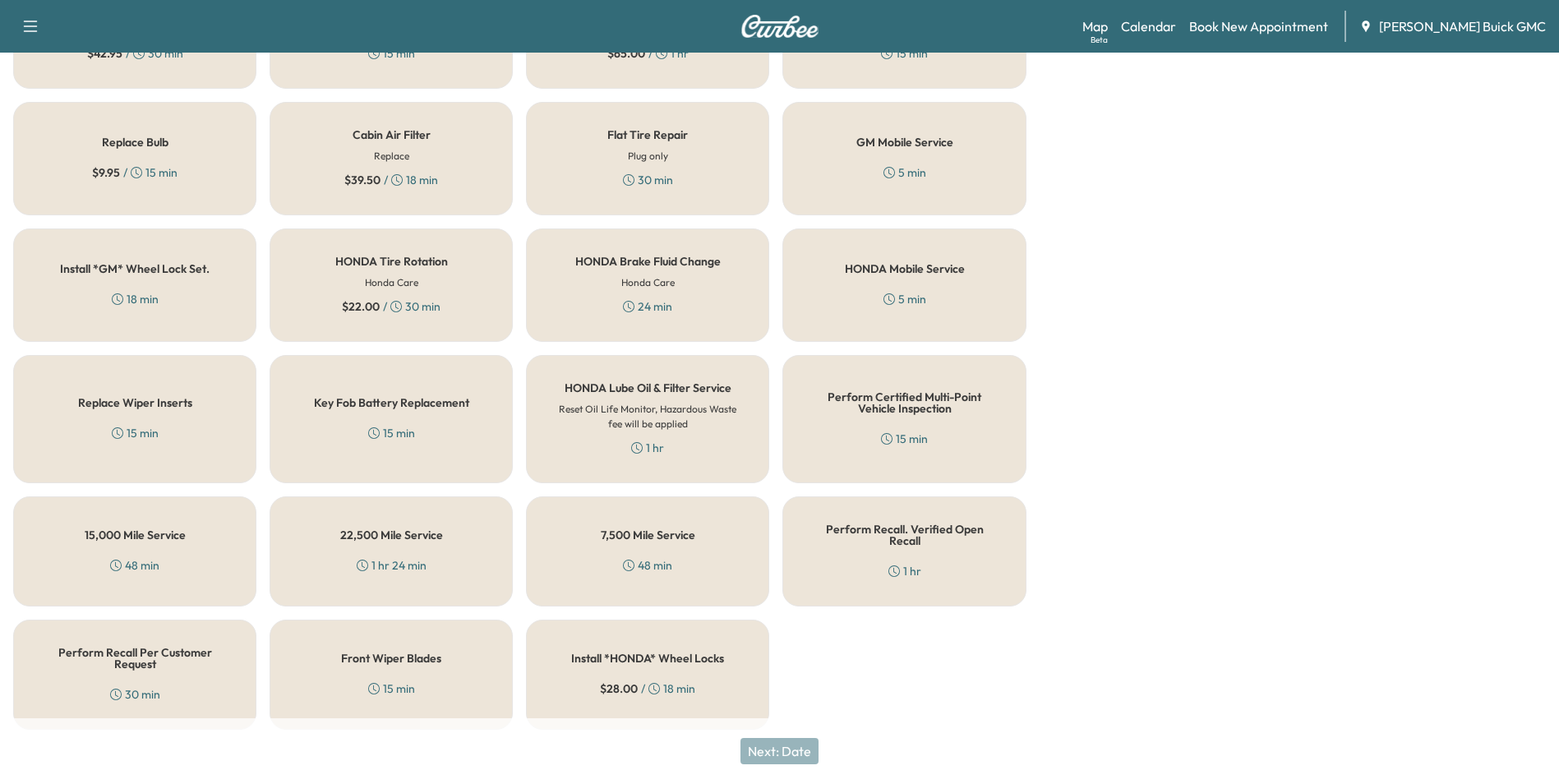
click at [109, 650] on h5 "Perform Recall Per Customer Request" at bounding box center [134, 658] width 189 height 23
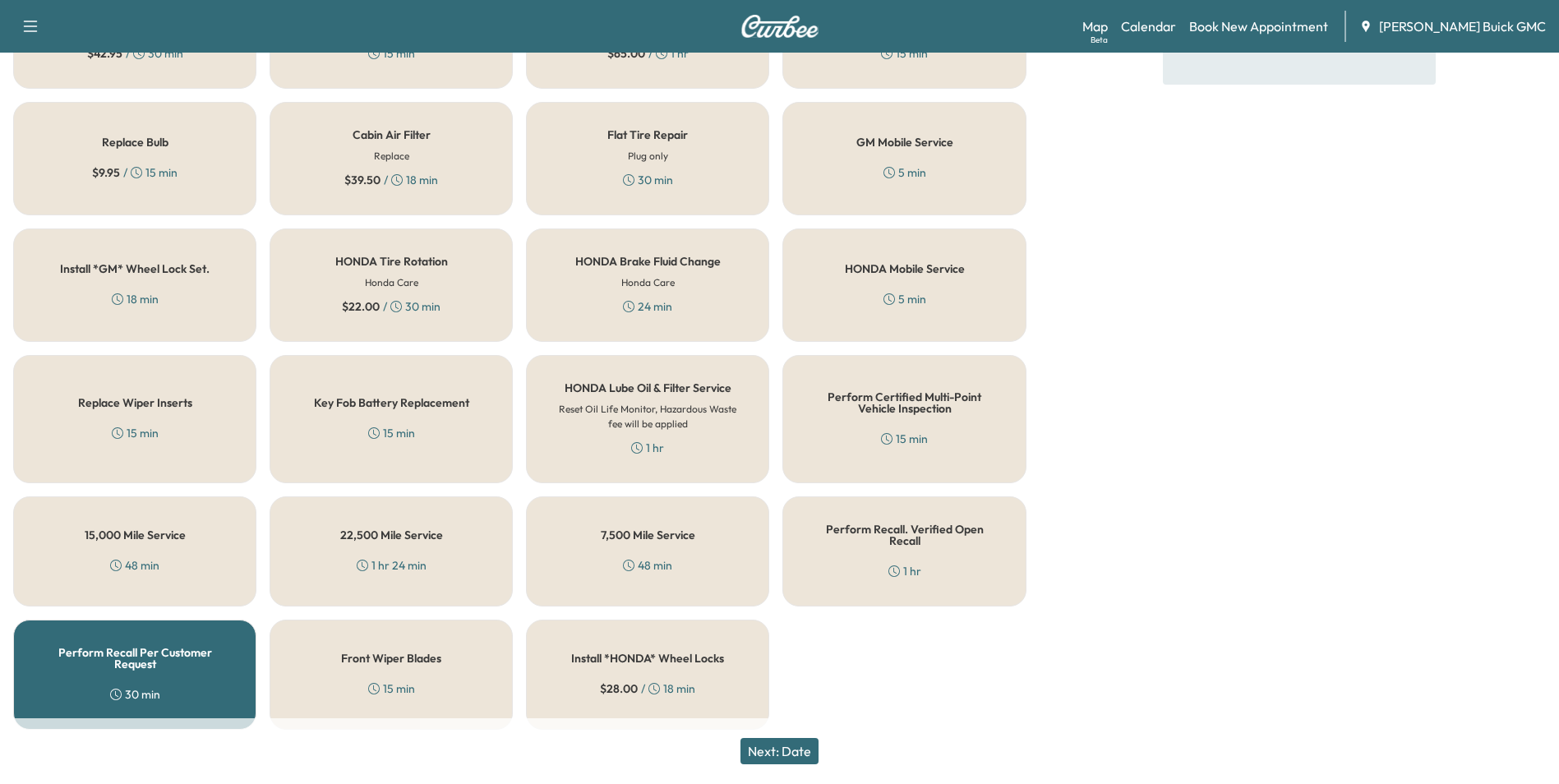
click at [802, 744] on button "Next: Date" at bounding box center [780, 750] width 78 height 26
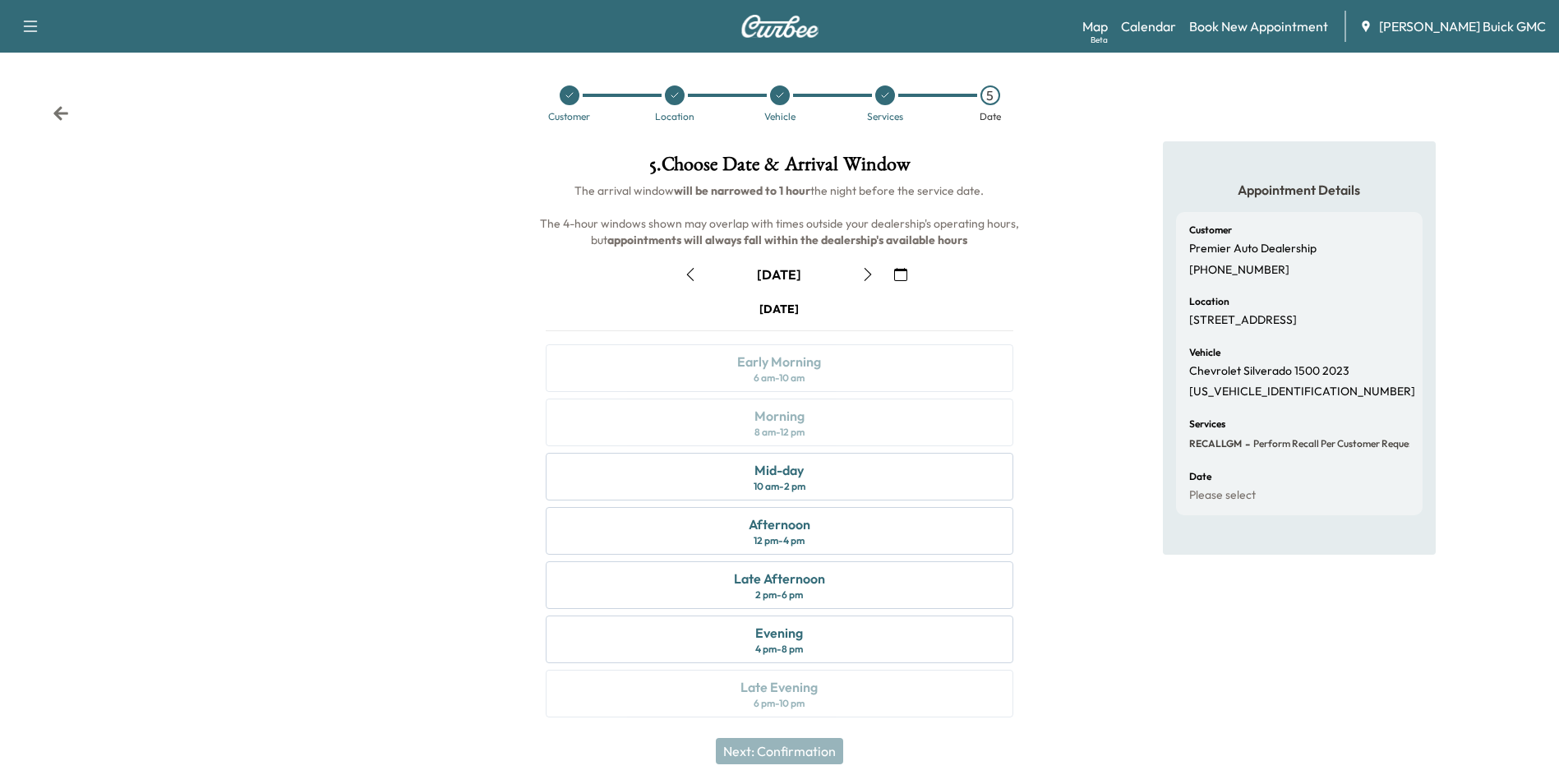
click at [902, 269] on icon "button" at bounding box center [901, 275] width 13 height 13
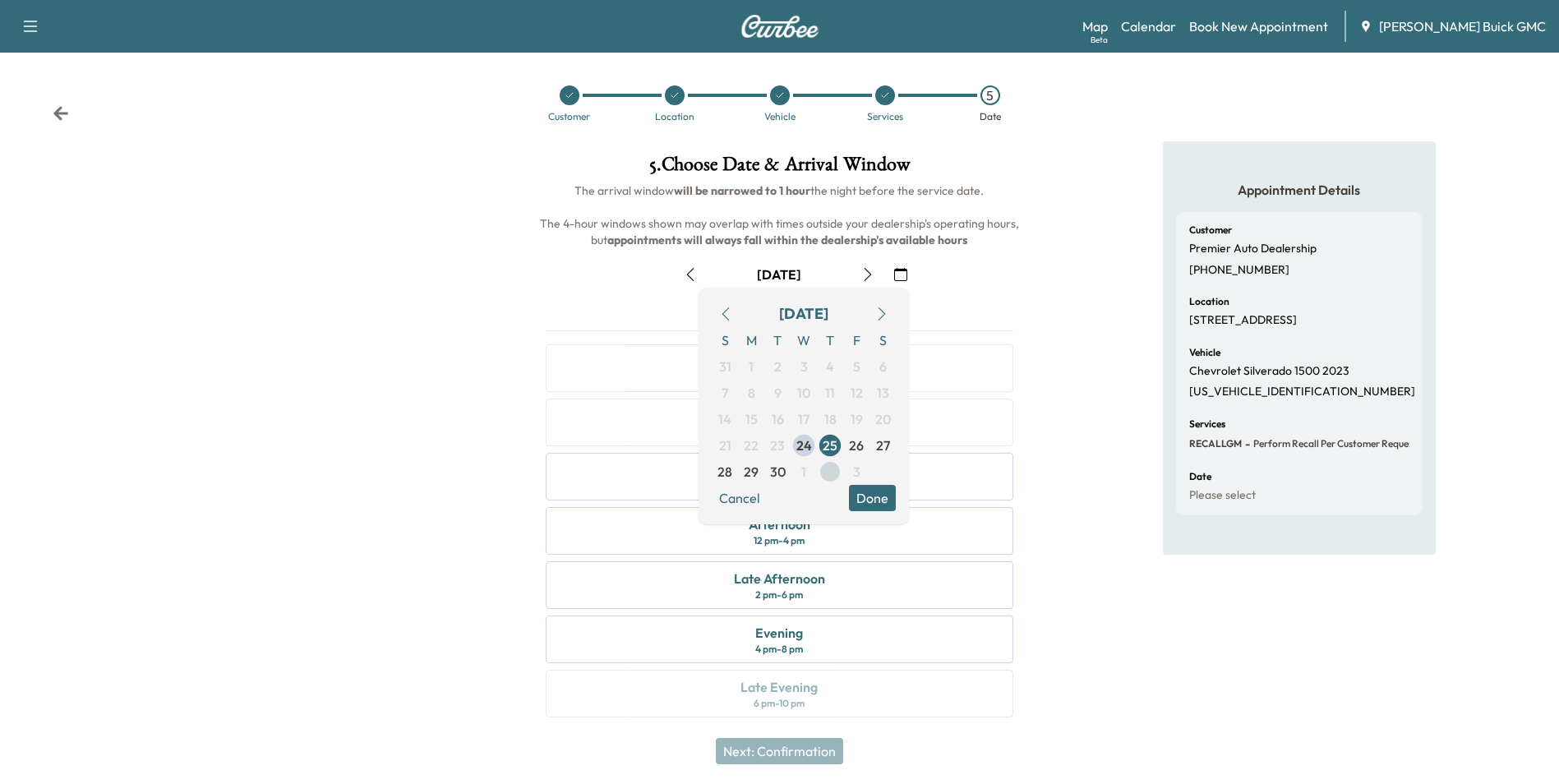
click at [827, 469] on span "2" at bounding box center [831, 471] width 7 height 20
click at [867, 493] on button "Done" at bounding box center [873, 498] width 47 height 26
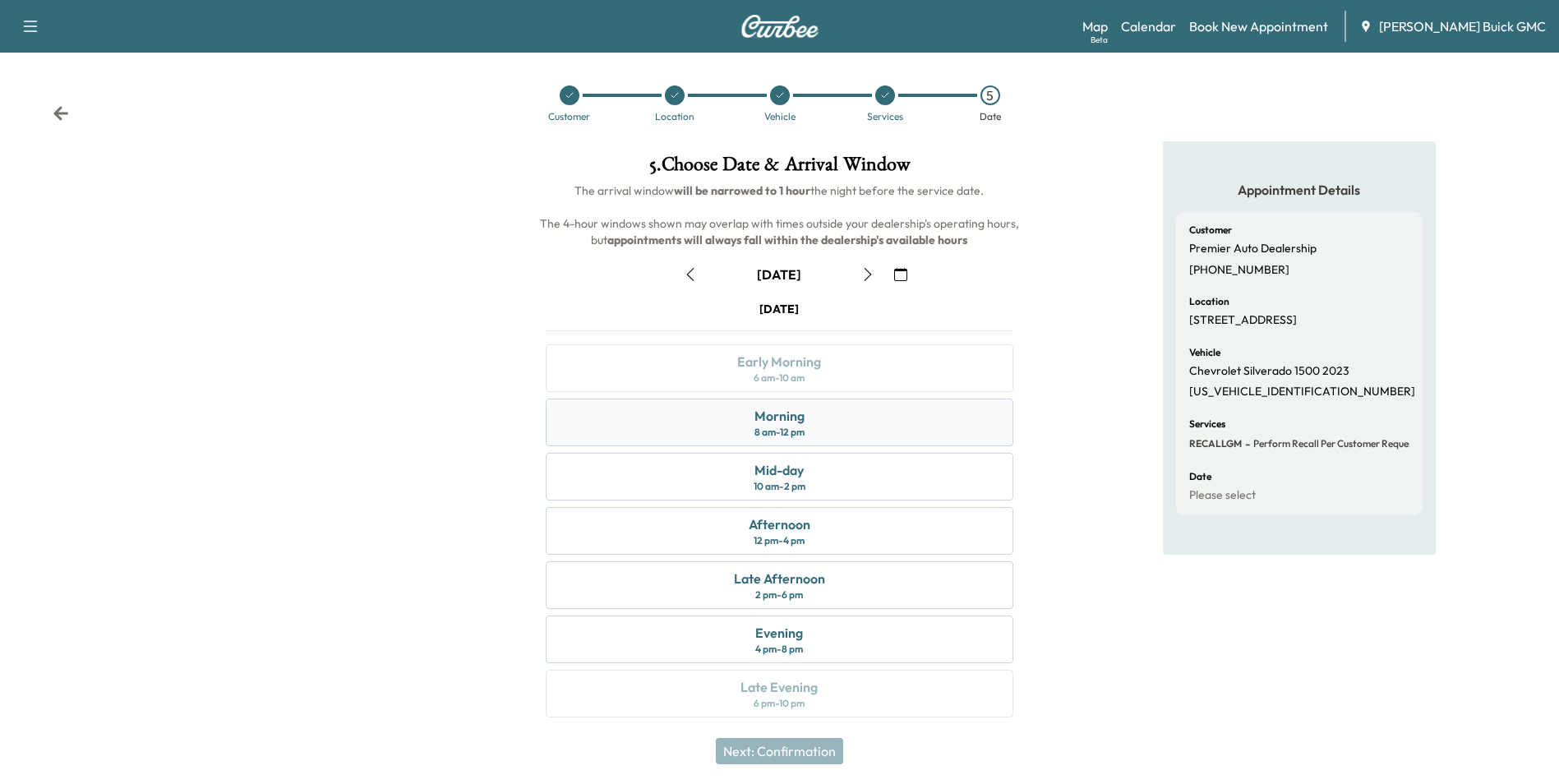
click at [816, 415] on div "Morning 8 am - 12 pm" at bounding box center [779, 422] width 467 height 47
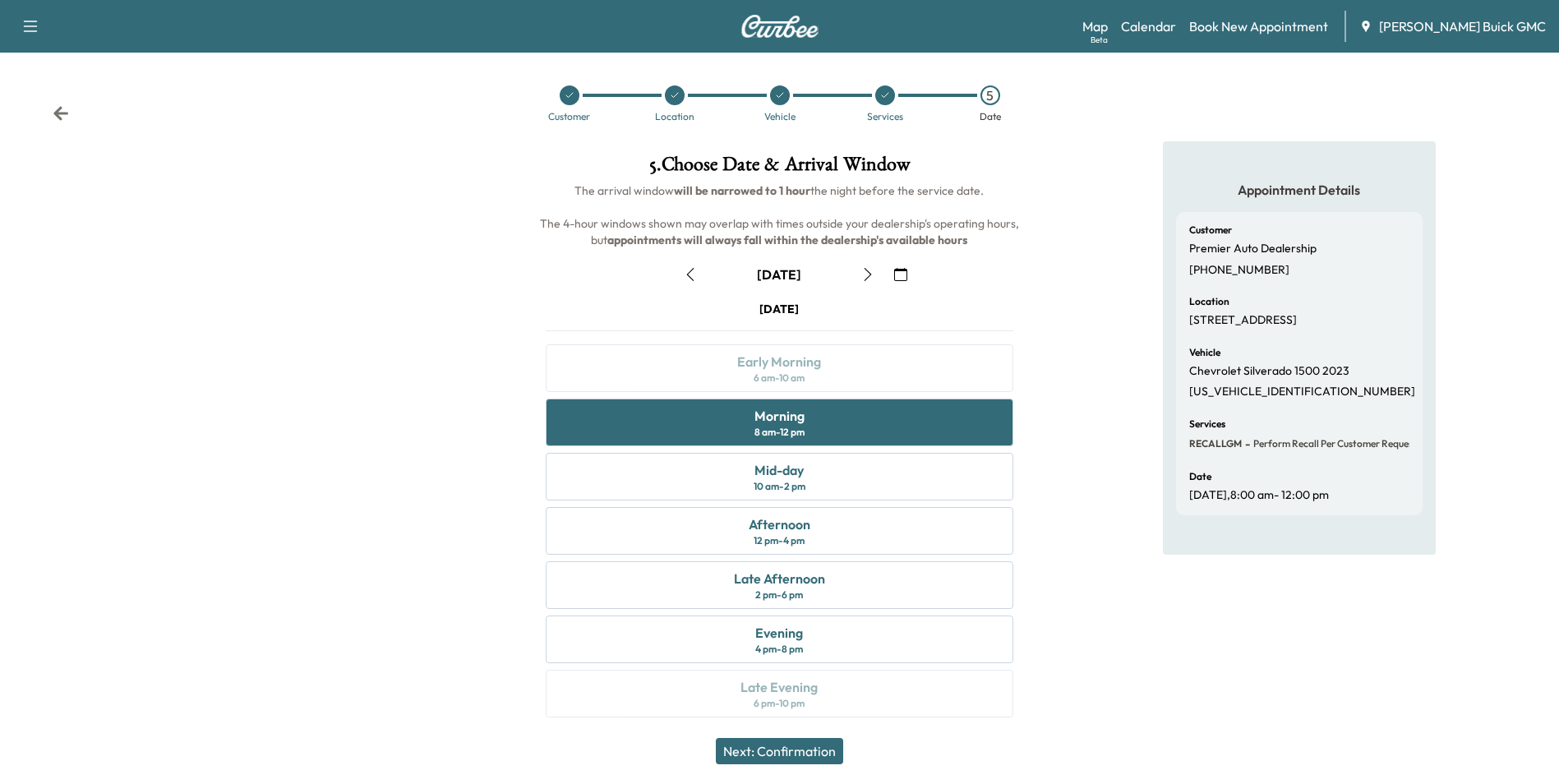
click at [801, 747] on button "Next: Confirmation" at bounding box center [780, 750] width 128 height 26
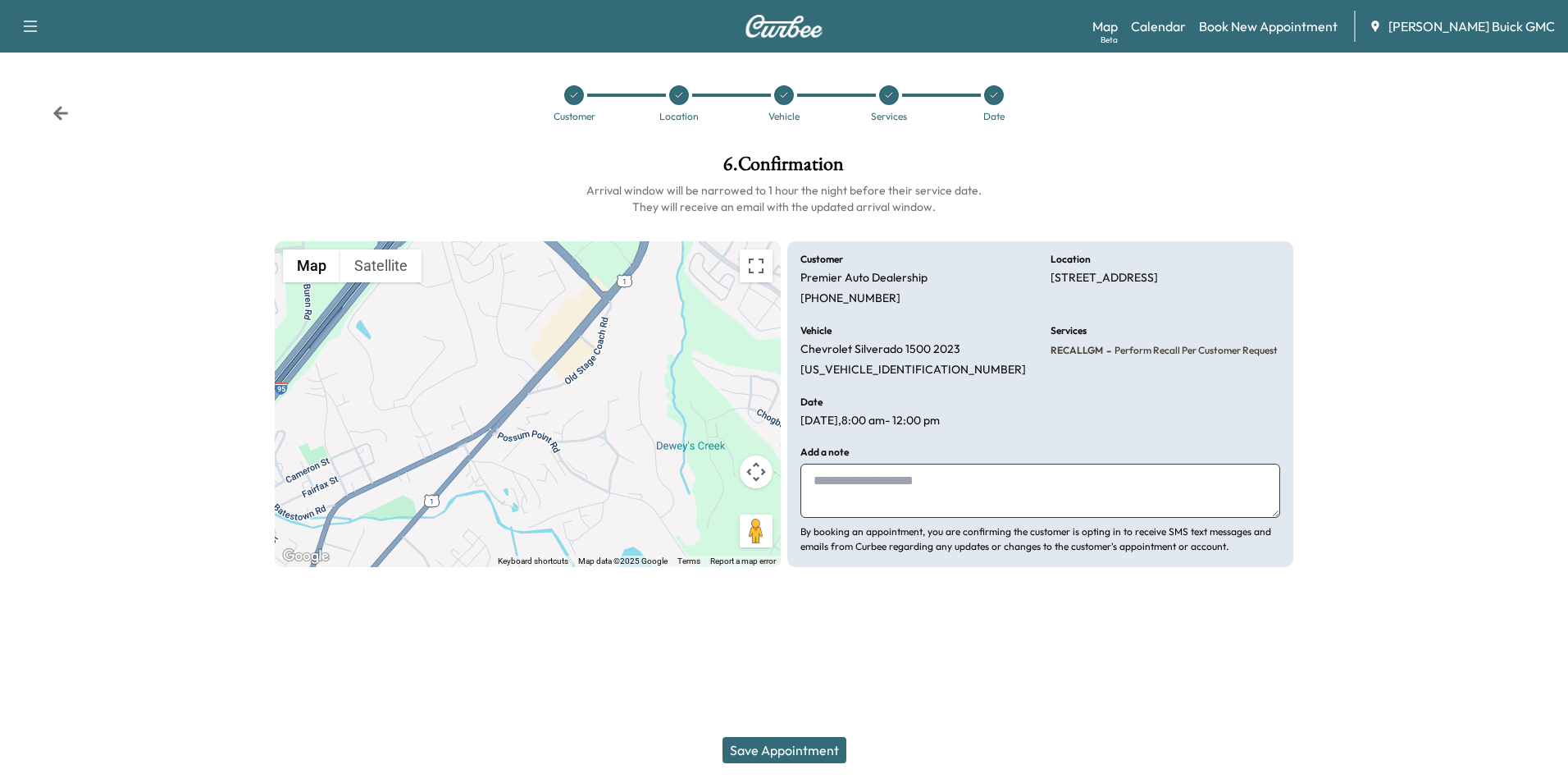
click at [929, 476] on textarea at bounding box center [1040, 491] width 480 height 54
type textarea "**********"
click at [782, 747] on button "Save Appointment" at bounding box center [784, 750] width 124 height 26
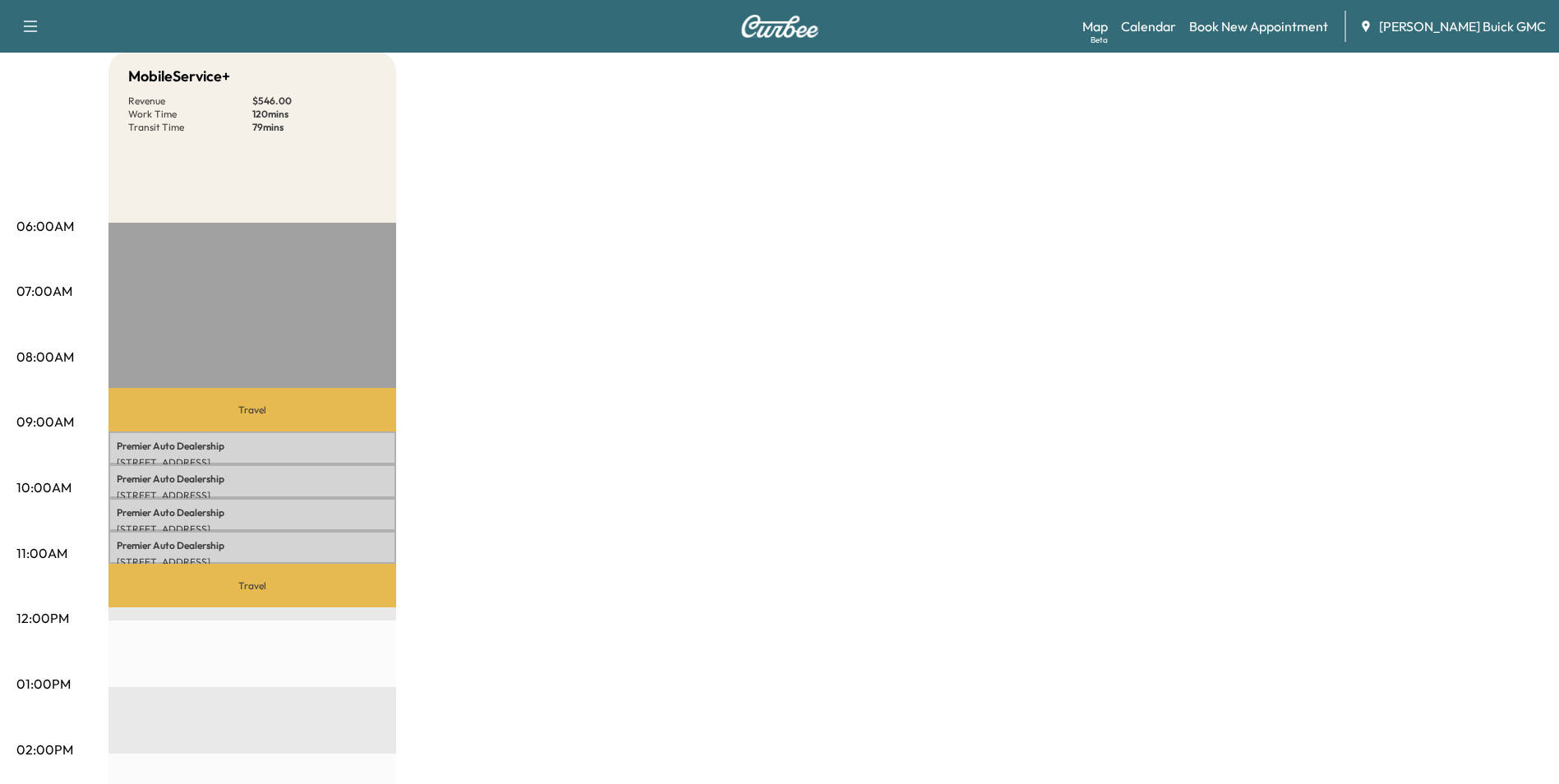
scroll to position [165, 0]
click at [899, 364] on div "MobileService+ Revenue $ 546.00 Work Time 120 mins Transit Time 79 mins Travel …" at bounding box center [825, 667] width 1434 height 1233
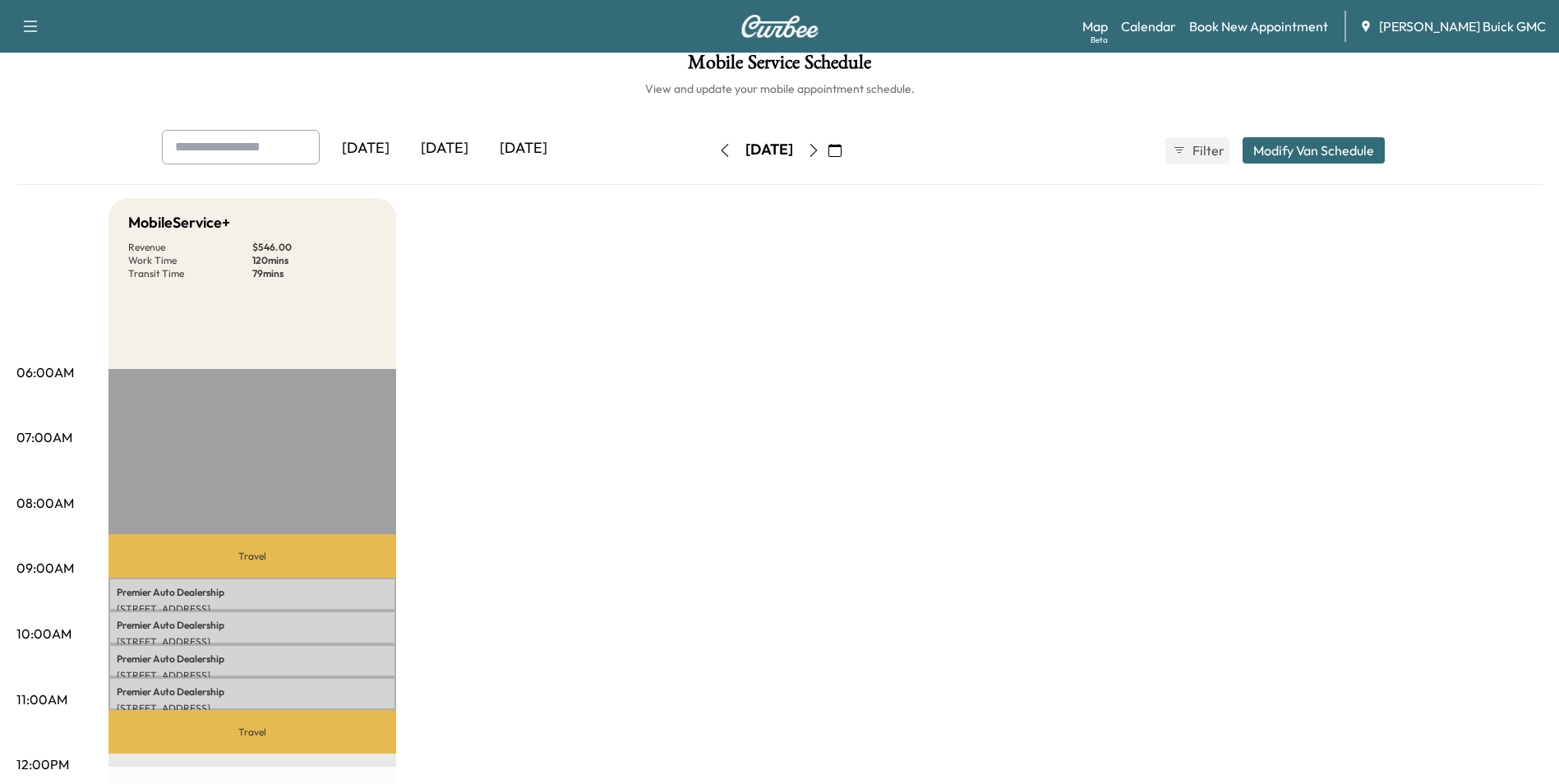
scroll to position [0, 0]
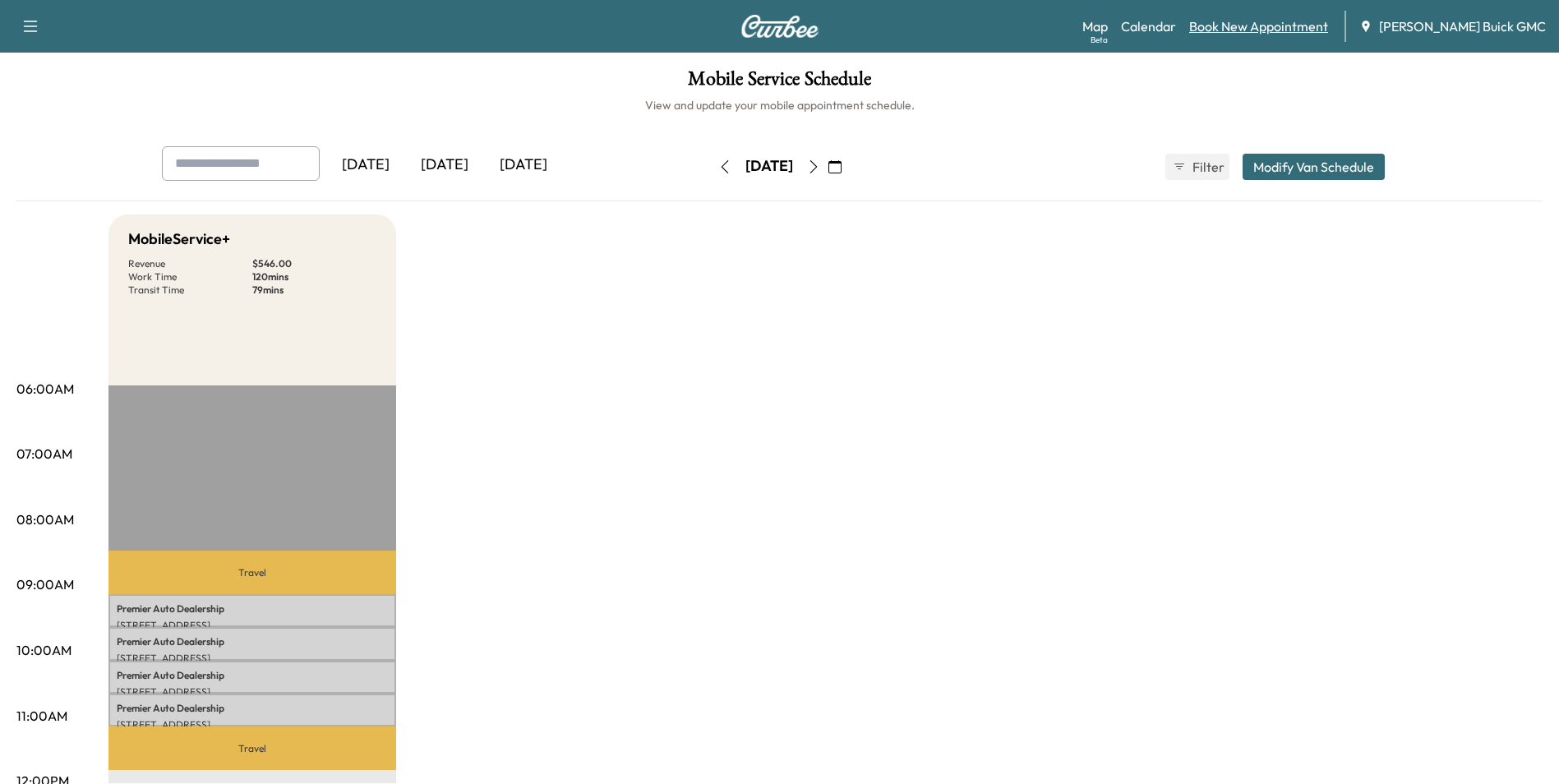
click at [1298, 24] on link "Book New Appointment" at bounding box center [1258, 26] width 139 height 20
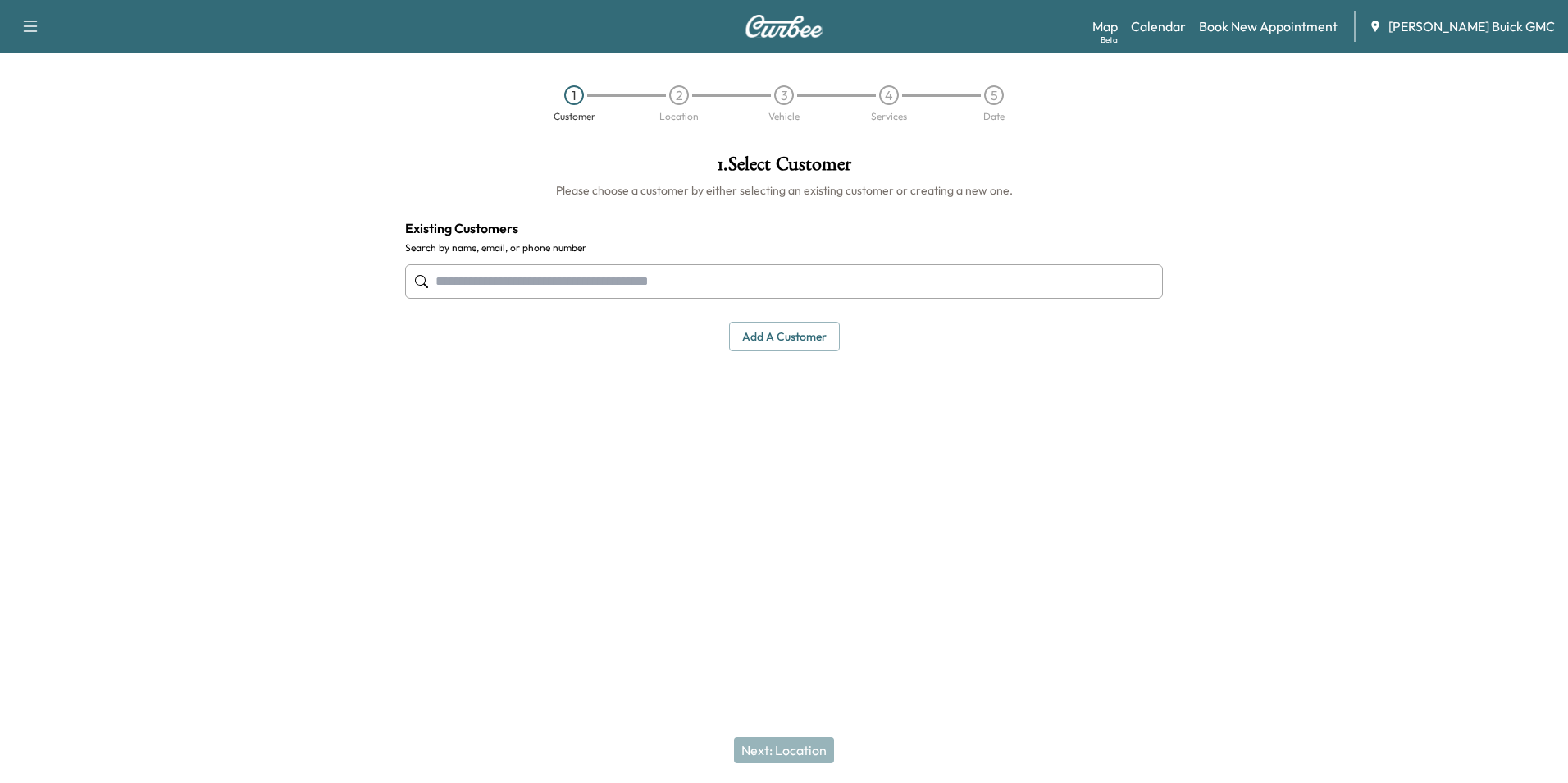
click at [685, 280] on input "text" at bounding box center [784, 281] width 758 height 34
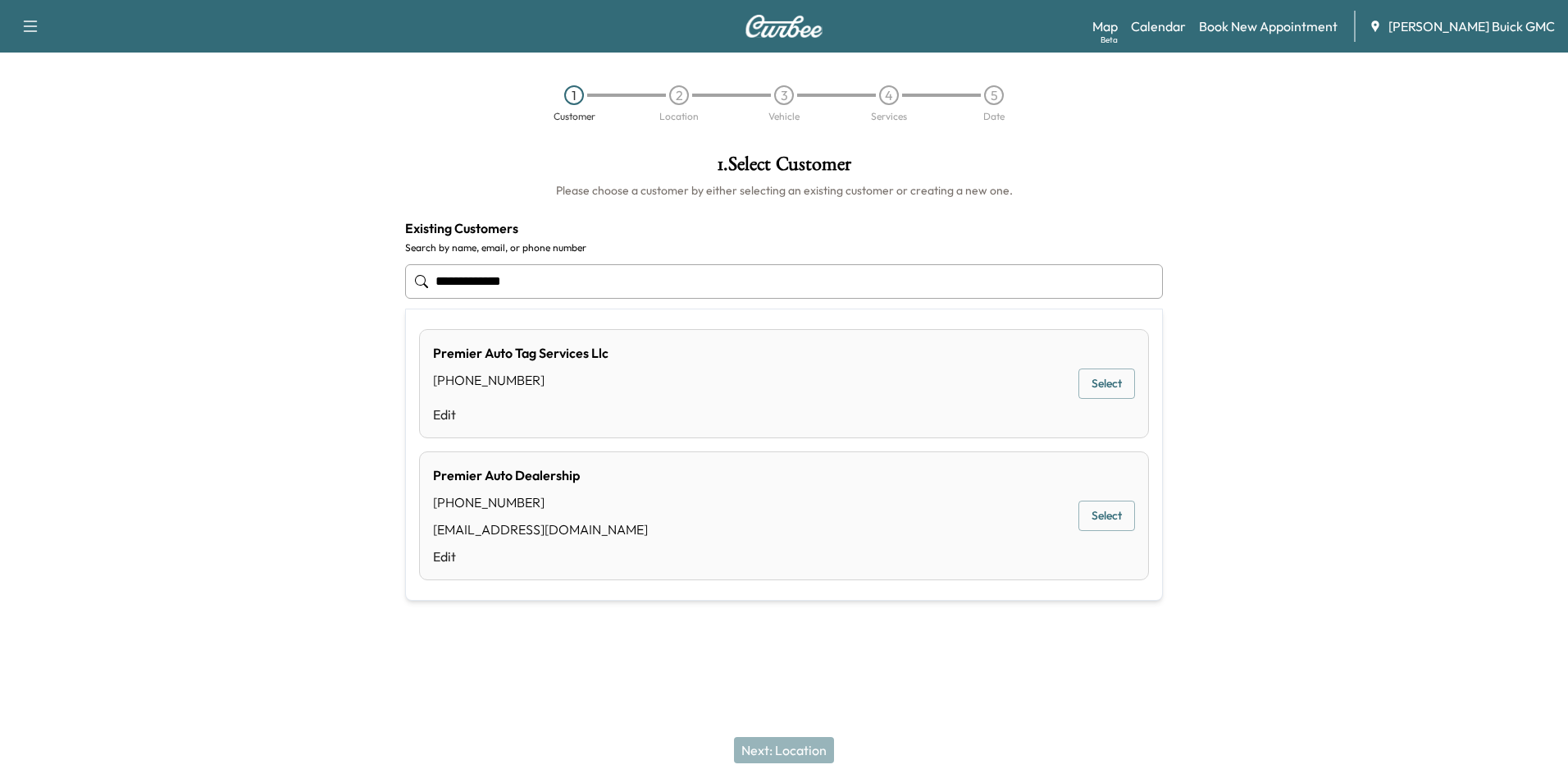
click at [1097, 511] on button "Select" at bounding box center [1107, 515] width 57 height 31
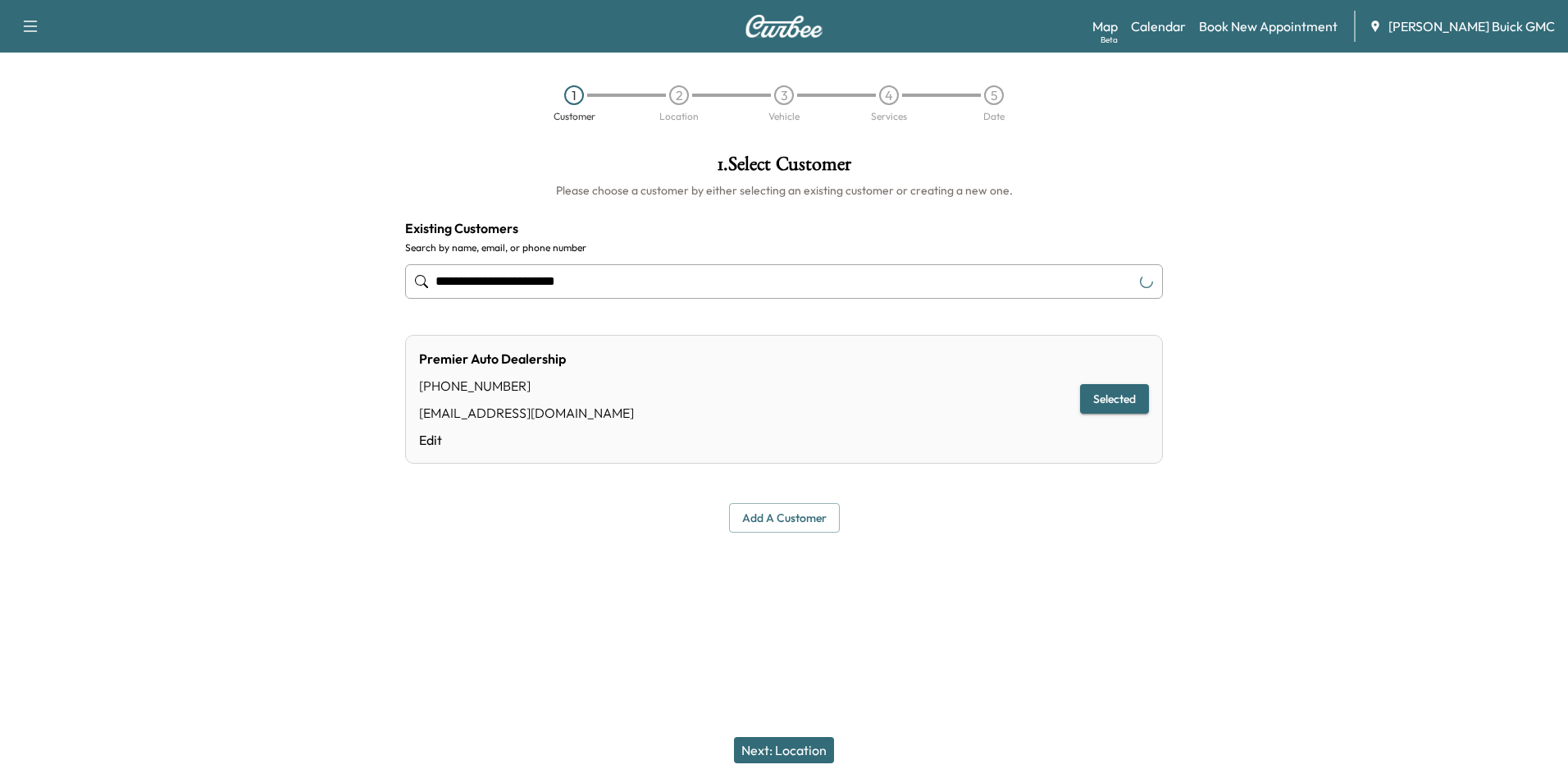
type input "**********"
click at [797, 745] on button "Next: Location" at bounding box center [784, 750] width 100 height 26
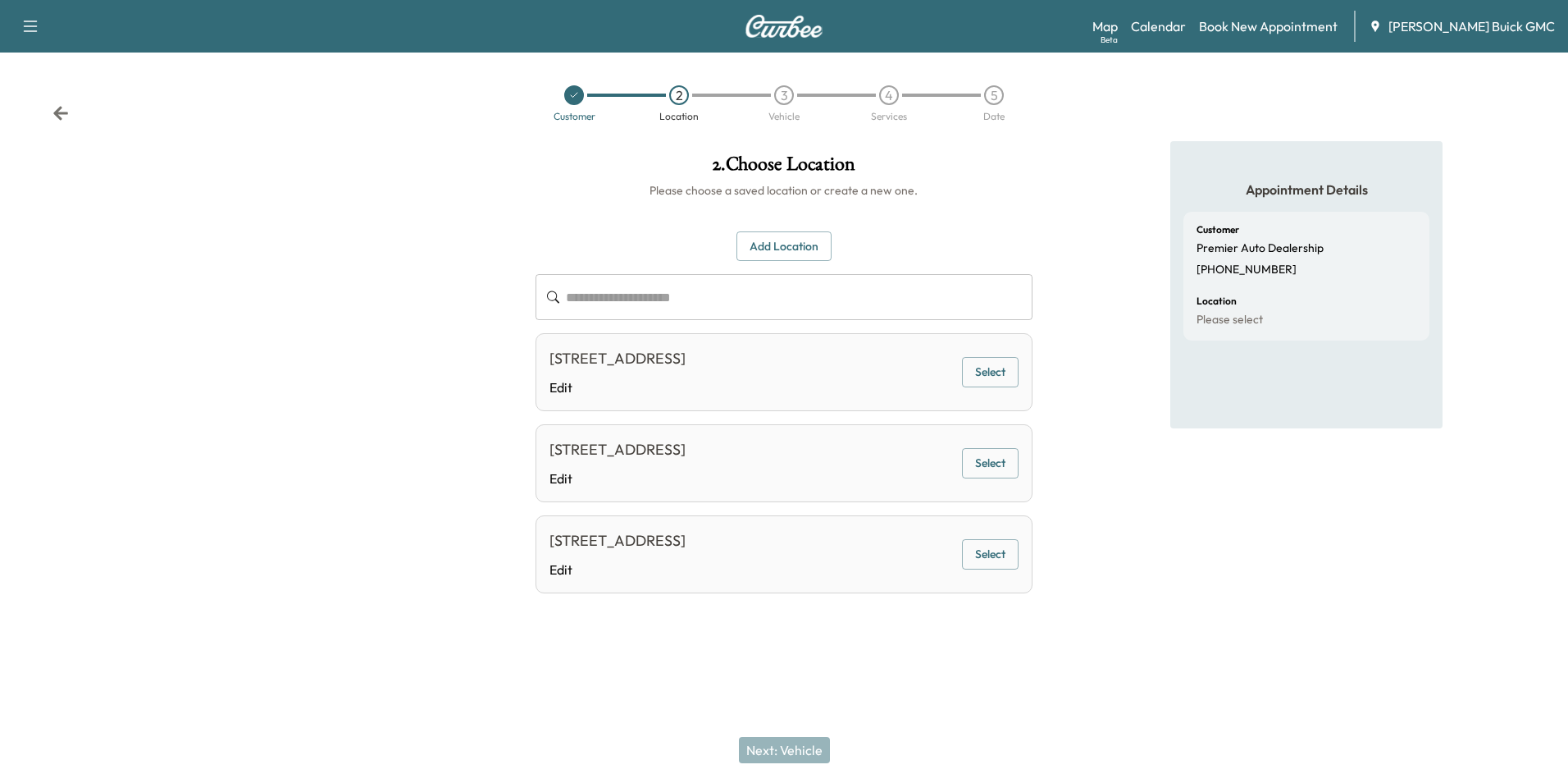
click at [994, 364] on button "Select" at bounding box center [990, 372] width 57 height 31
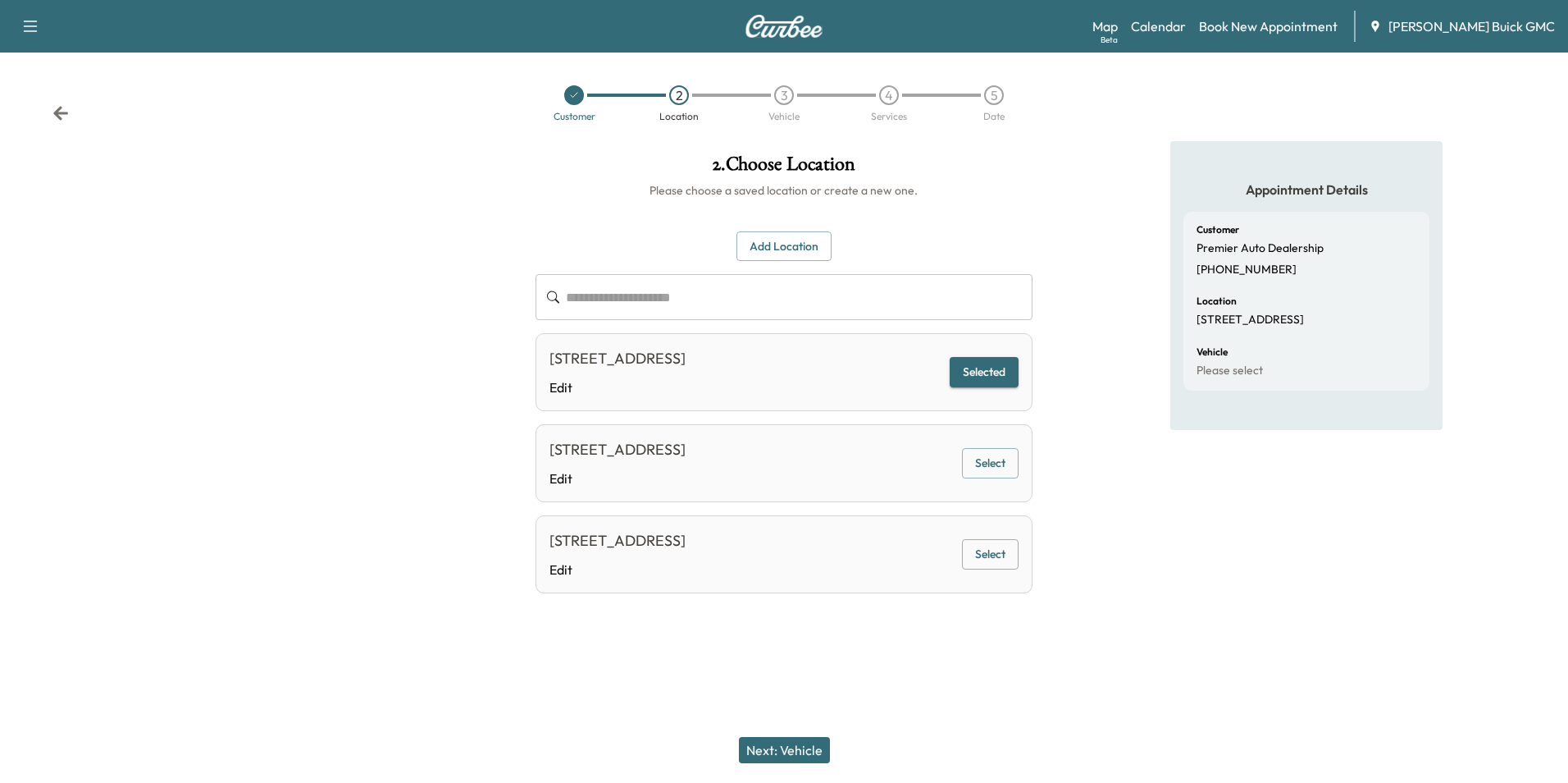
click at [794, 746] on button "Next: Vehicle" at bounding box center [784, 750] width 91 height 26
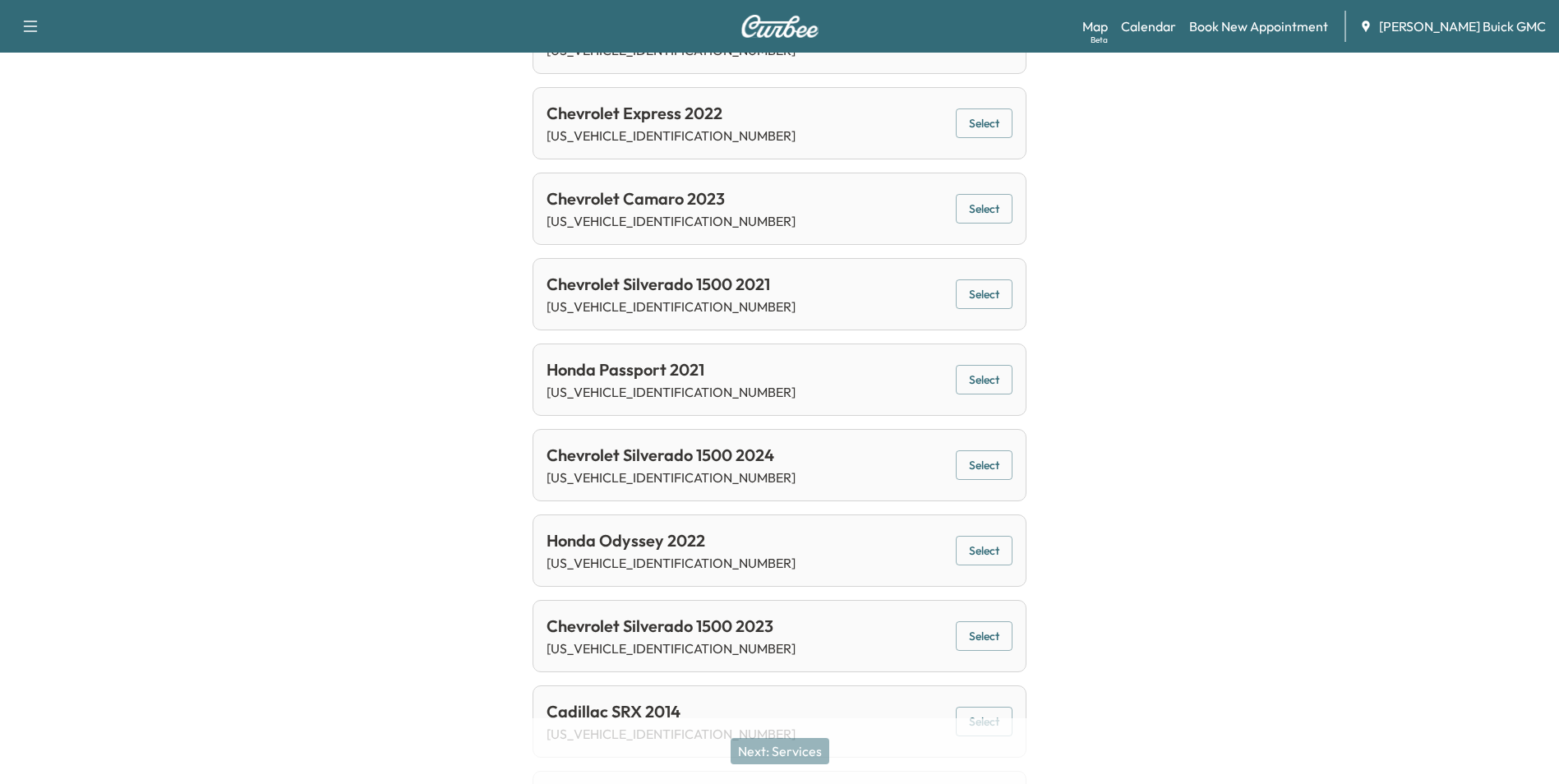
scroll to position [641, 0]
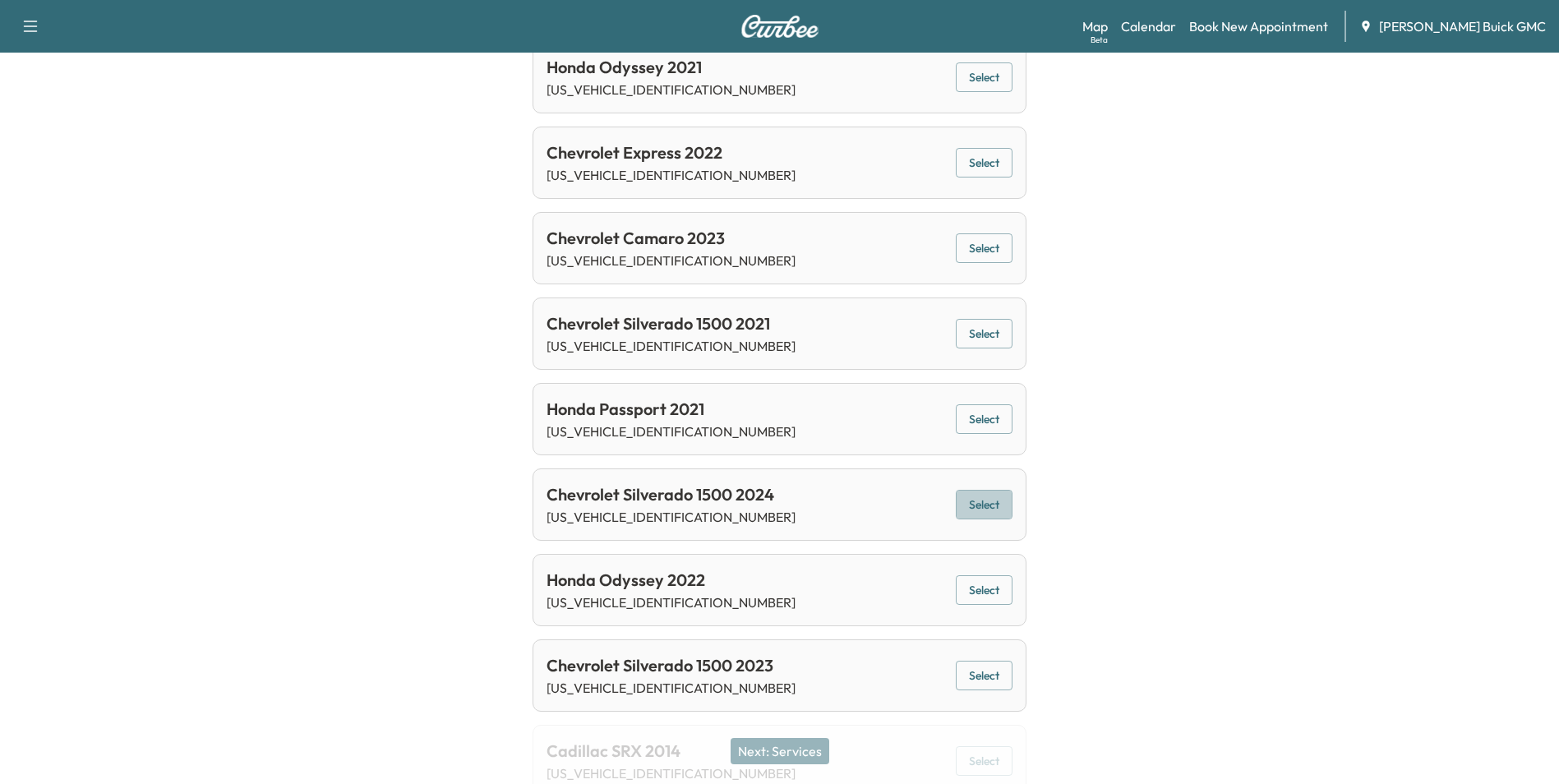
click at [983, 502] on button "Select" at bounding box center [983, 505] width 57 height 31
click at [807, 746] on button "Next: Services" at bounding box center [780, 750] width 99 height 26
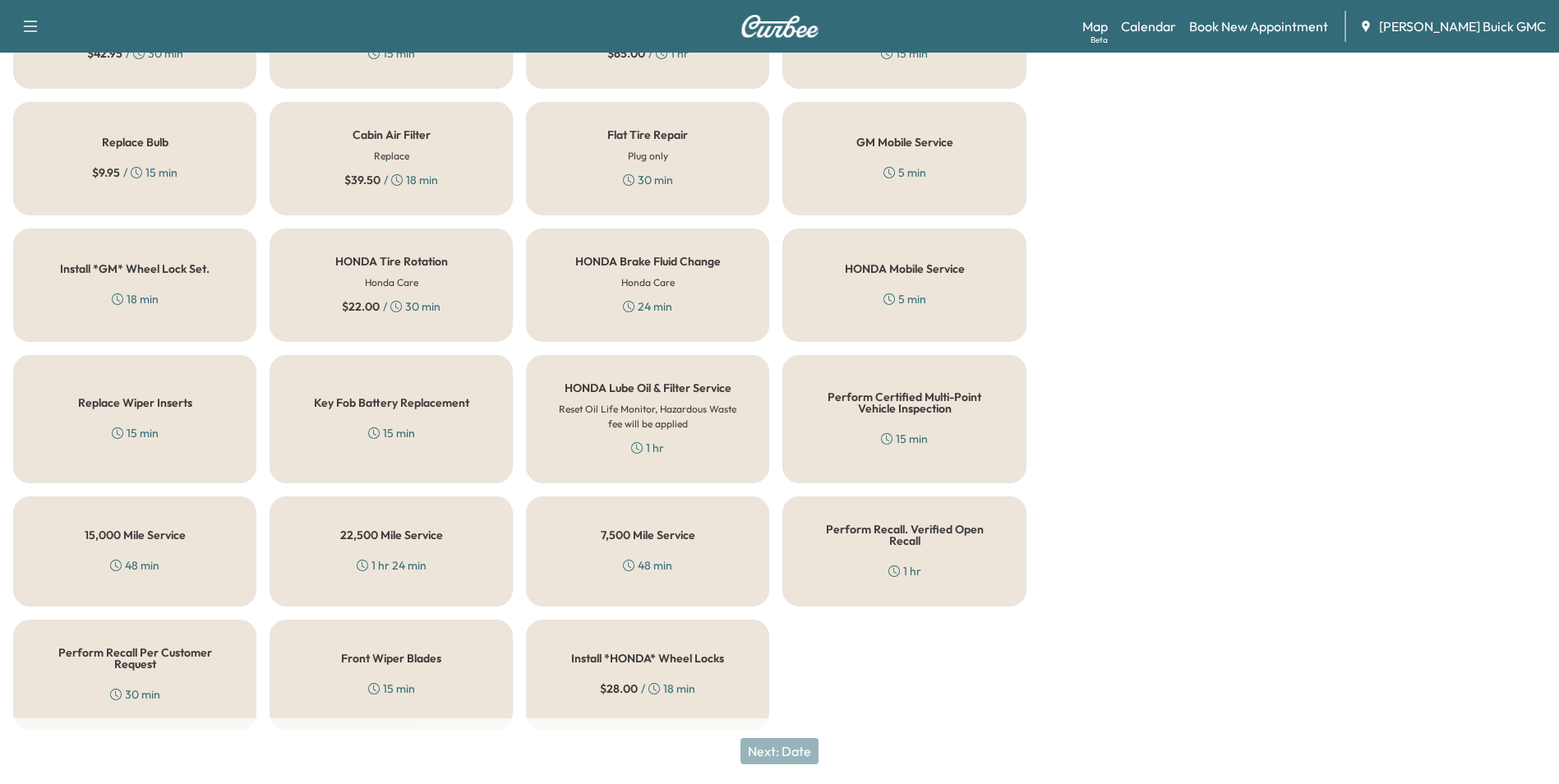
click at [122, 686] on div "30 min" at bounding box center [135, 695] width 50 height 17
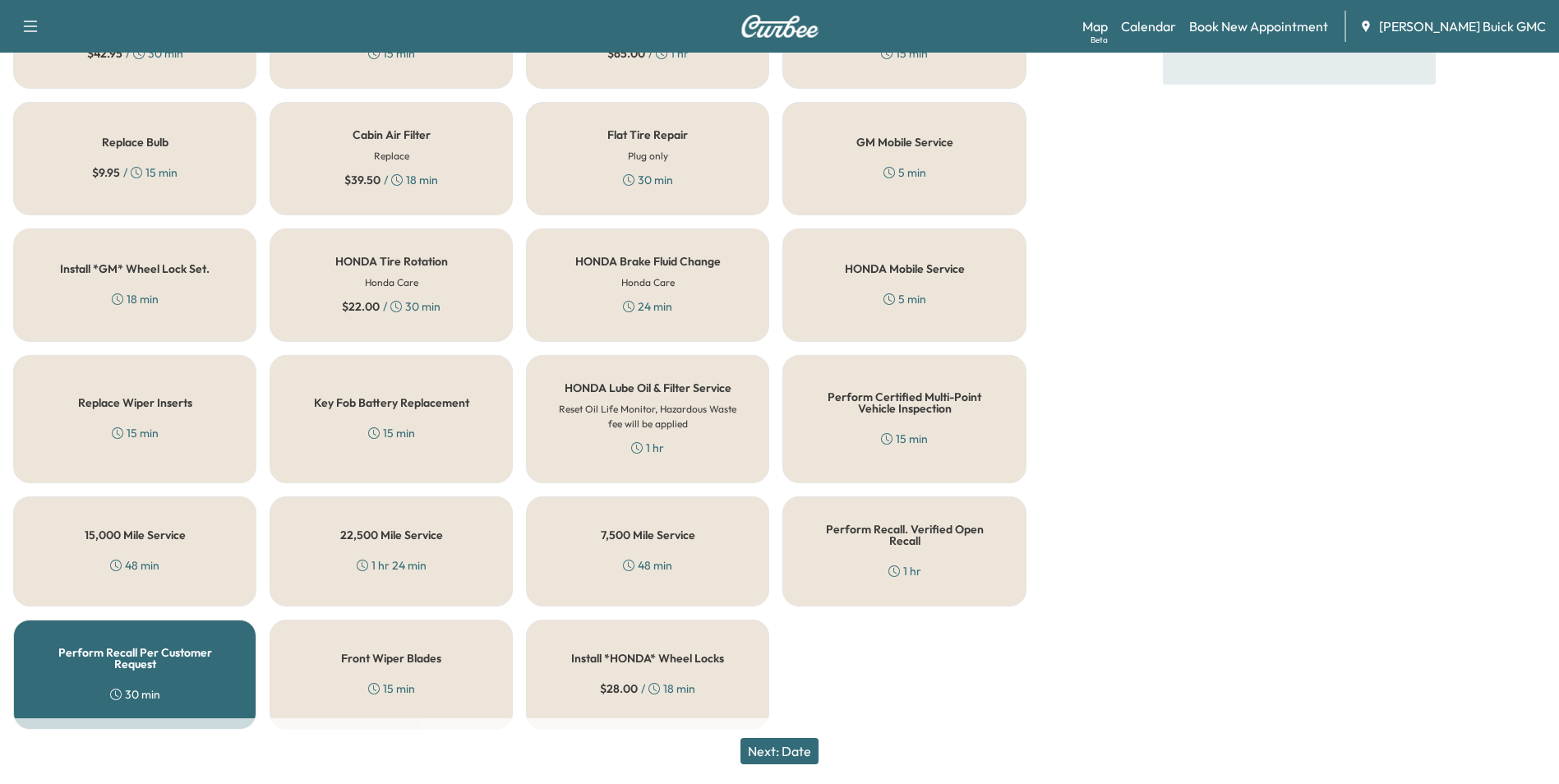
click at [796, 750] on button "Next: Date" at bounding box center [780, 750] width 78 height 26
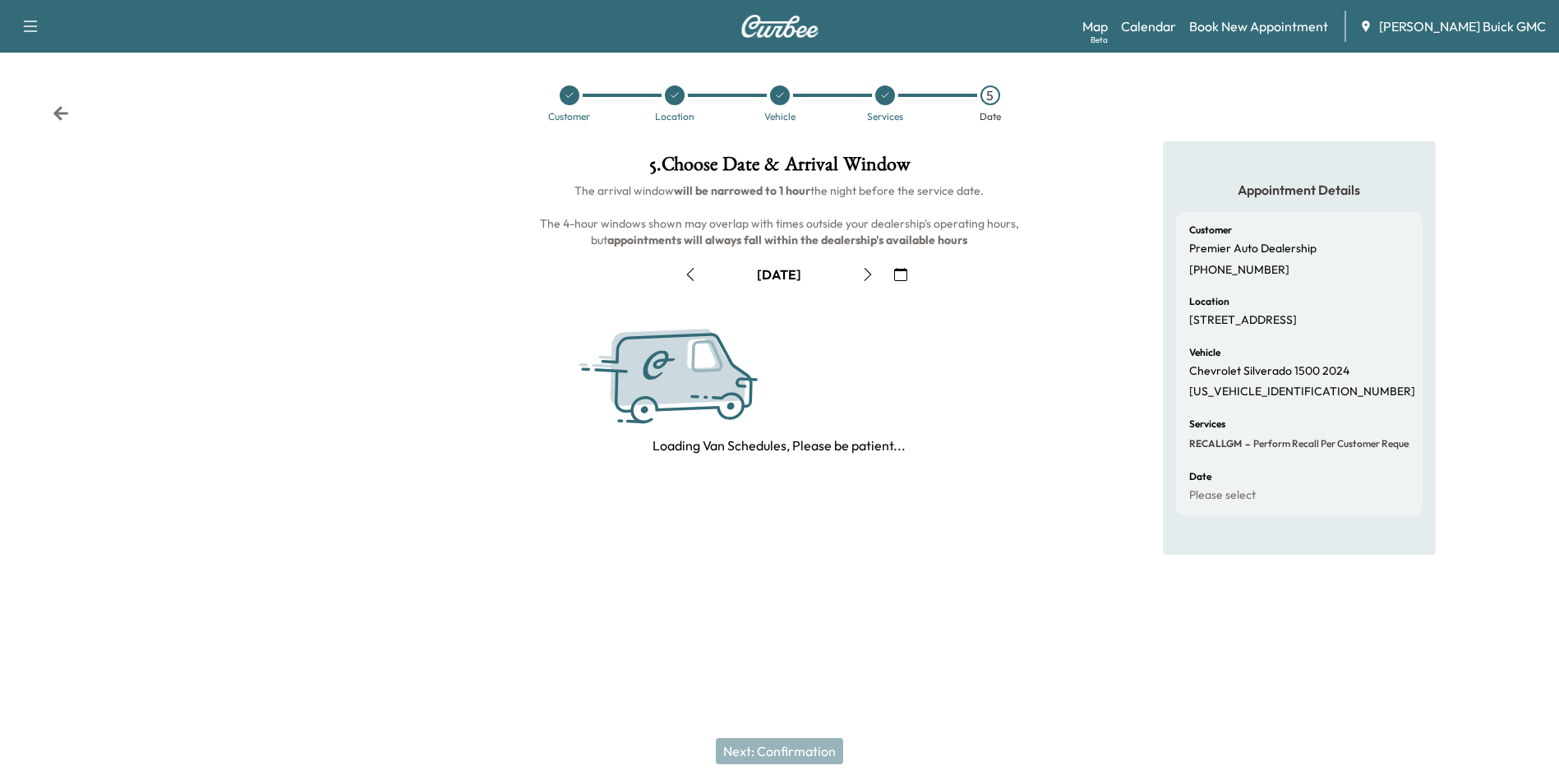
scroll to position [0, 0]
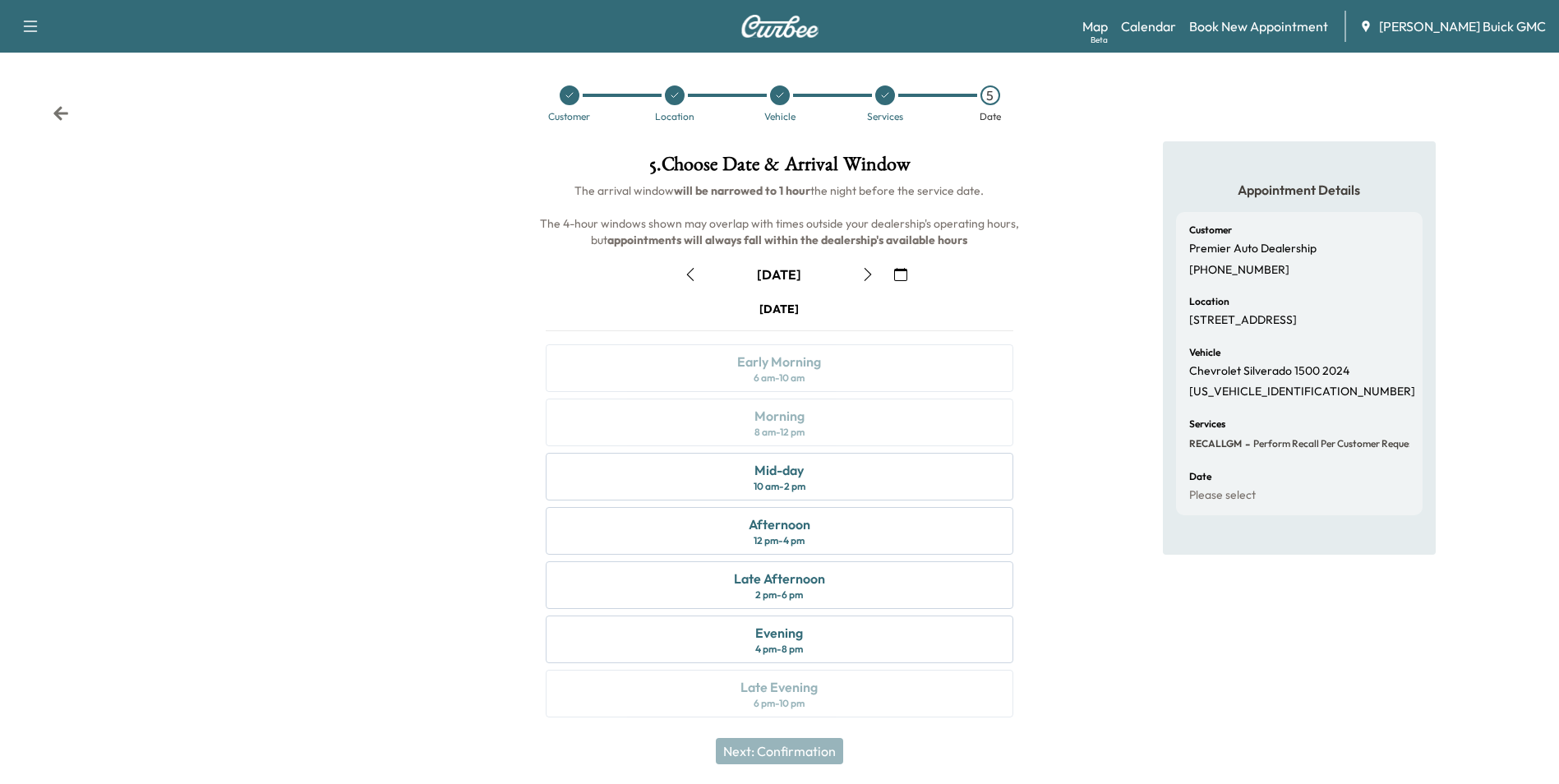
click at [900, 273] on icon "button" at bounding box center [901, 275] width 13 height 13
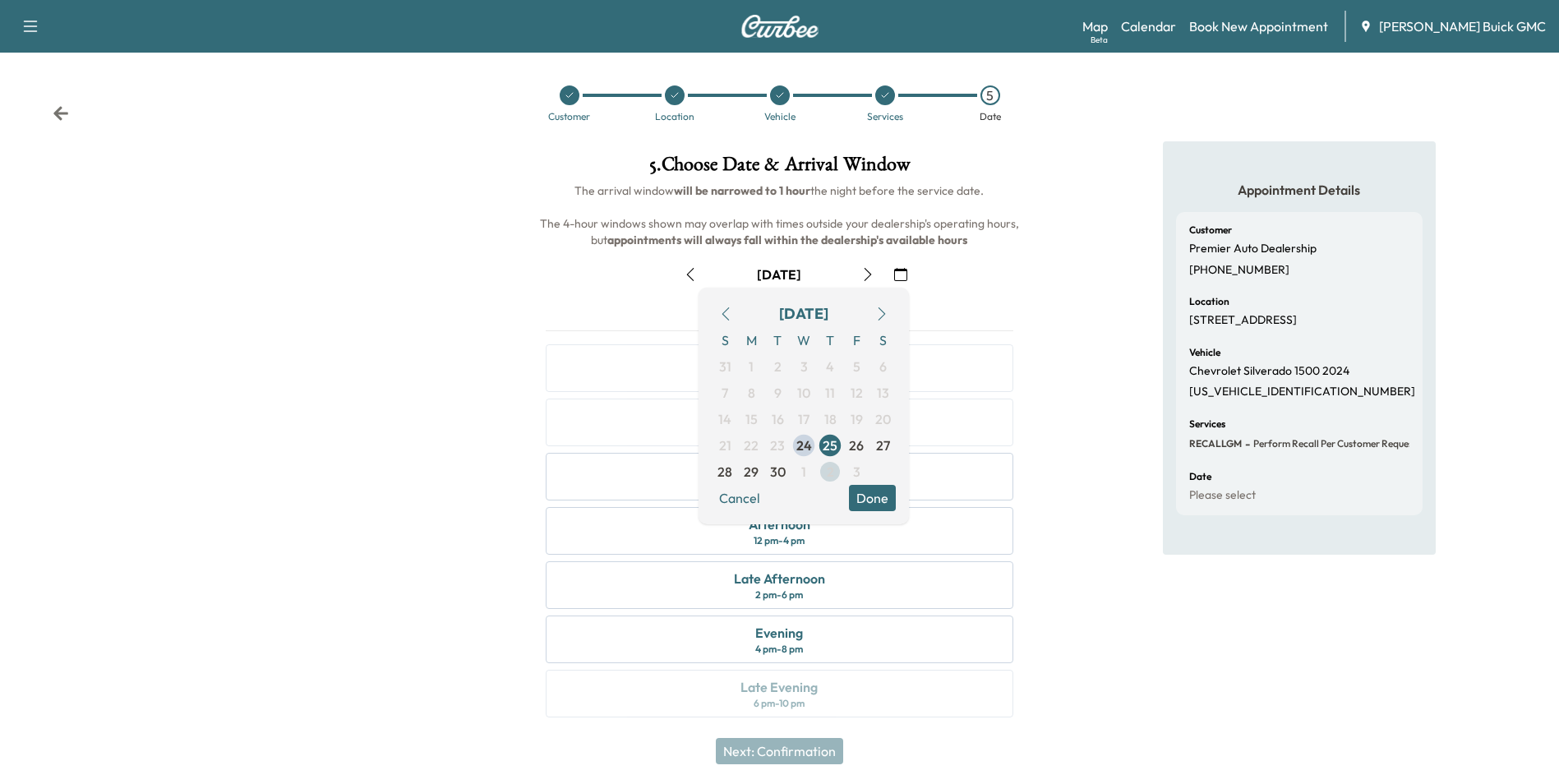
click at [828, 468] on span "2" at bounding box center [831, 471] width 7 height 20
click at [874, 490] on button "Done" at bounding box center [873, 498] width 47 height 26
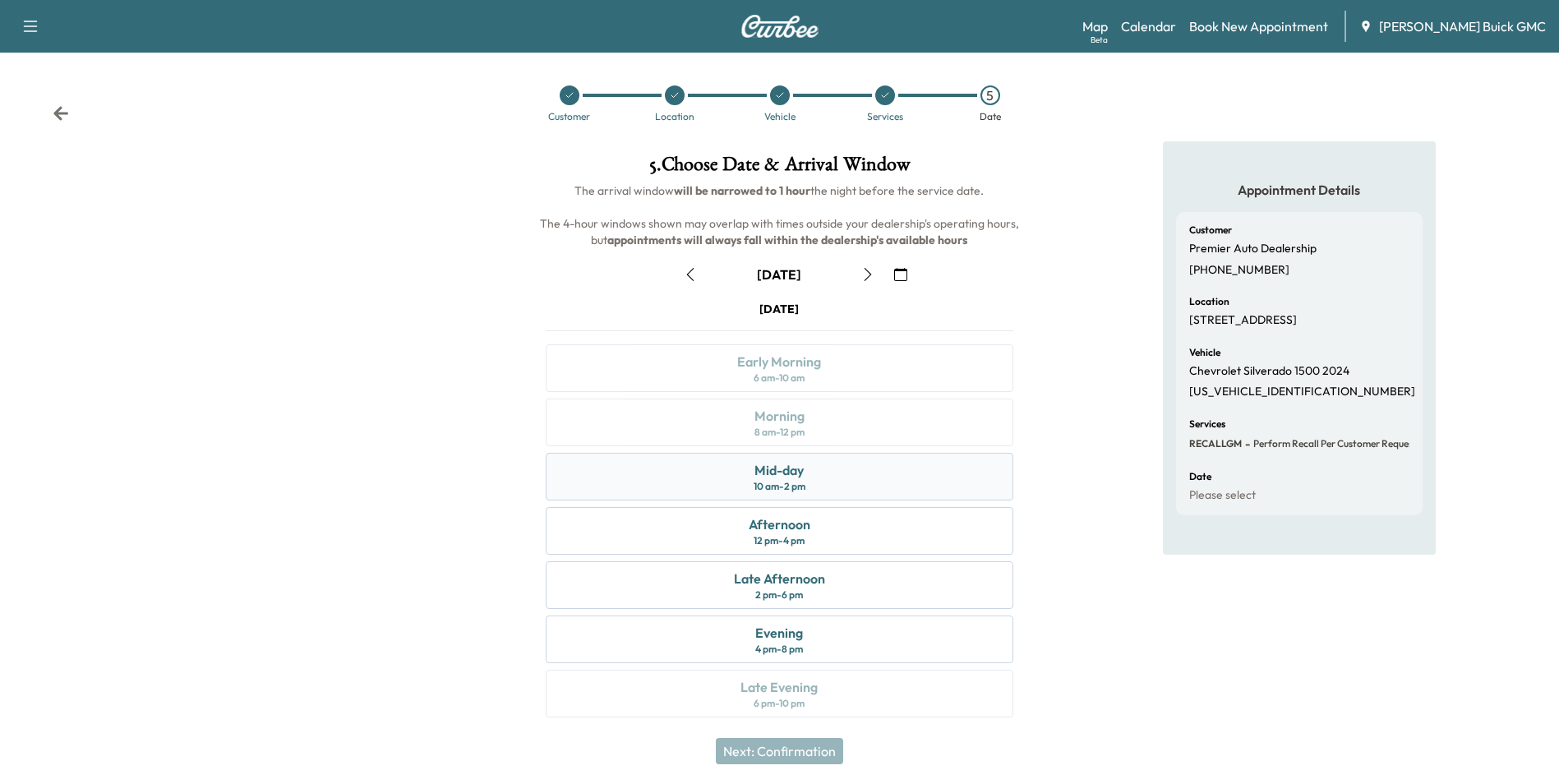
click at [822, 474] on div "Mid-day 10 am - 2 pm" at bounding box center [779, 476] width 467 height 47
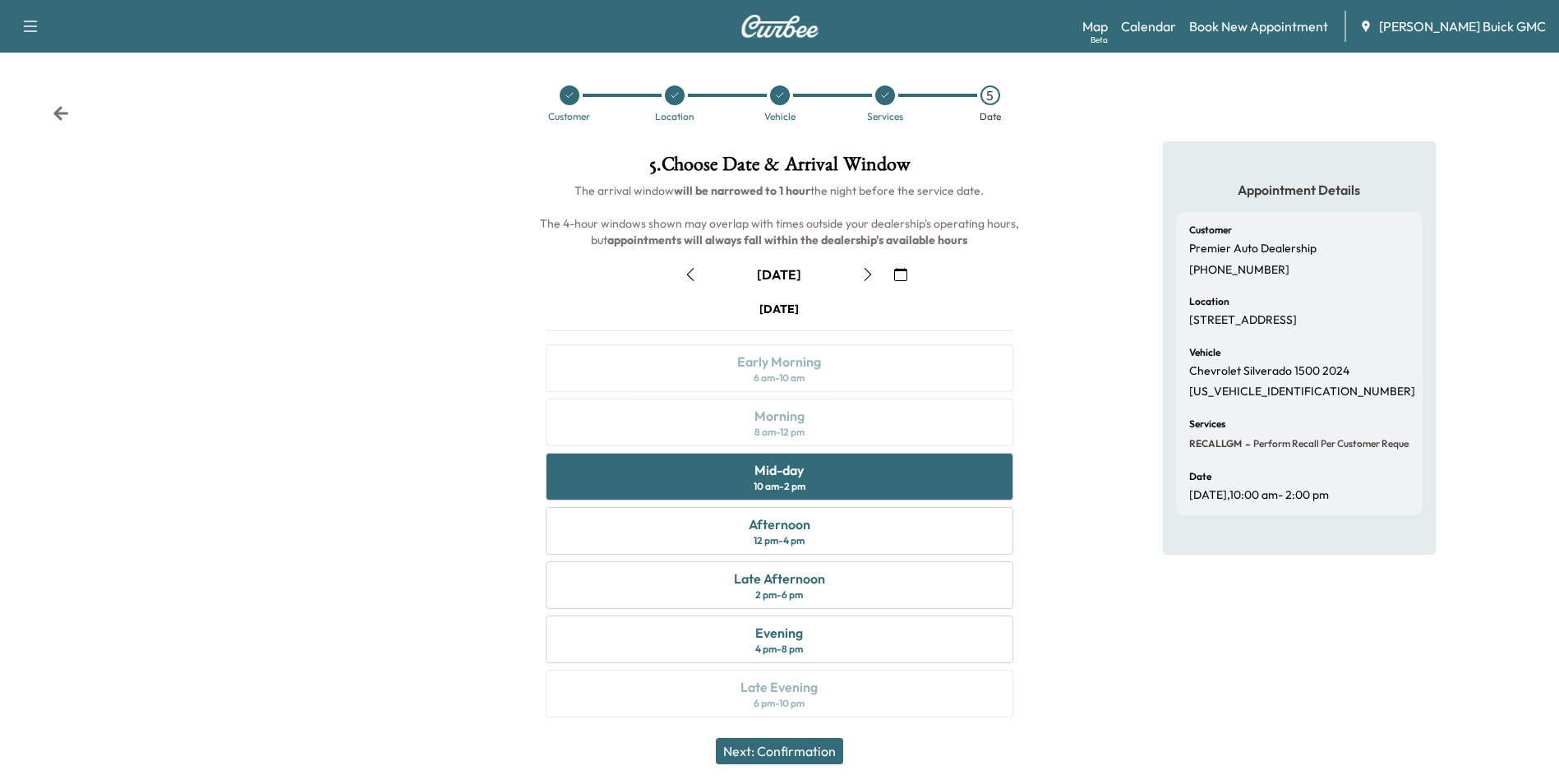
click at [818, 752] on button "Next: Confirmation" at bounding box center [780, 750] width 128 height 26
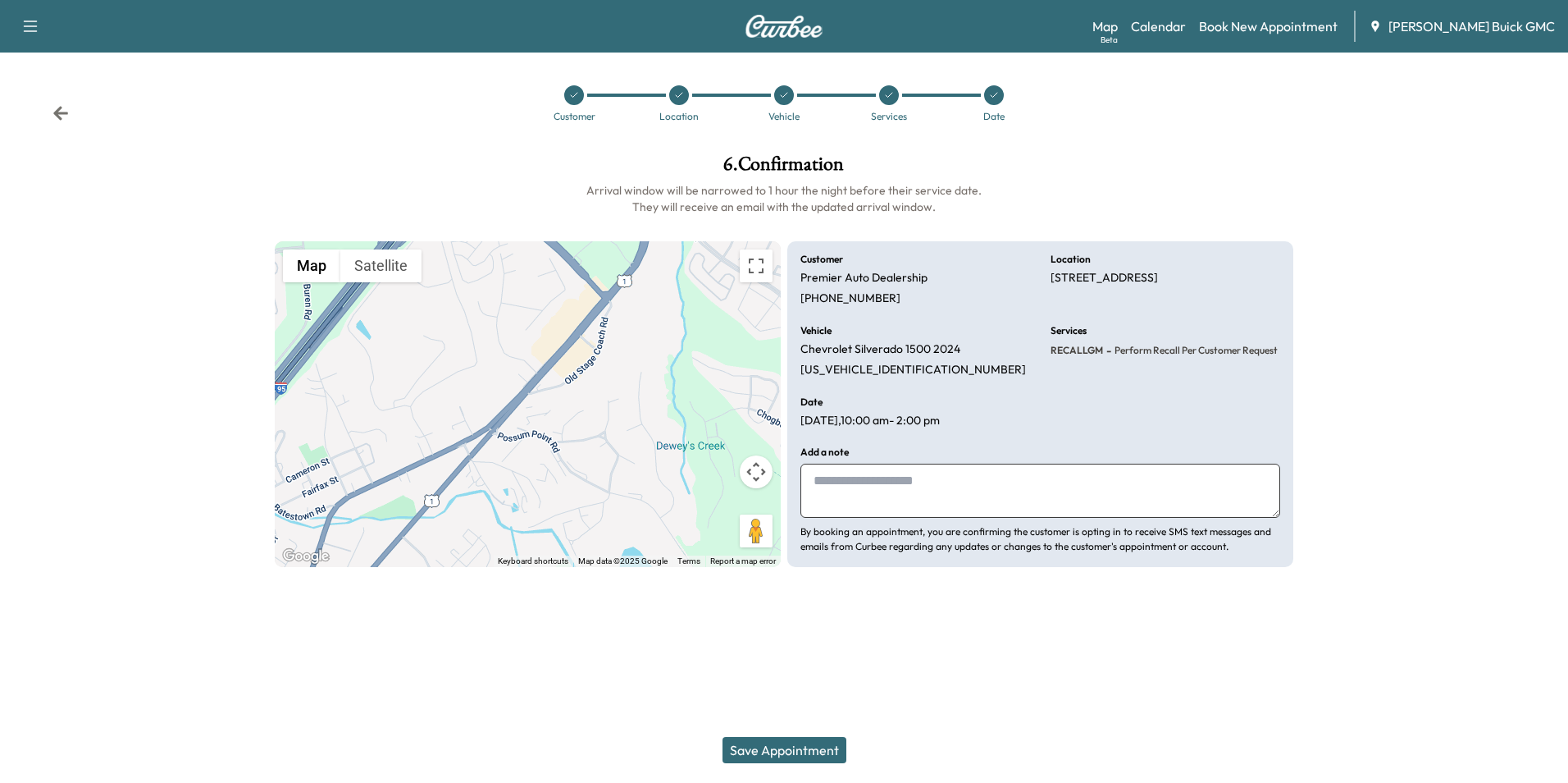
click at [954, 473] on textarea at bounding box center [1040, 491] width 480 height 54
type textarea "**********"
click at [797, 750] on button "Save Appointment" at bounding box center [784, 750] width 124 height 26
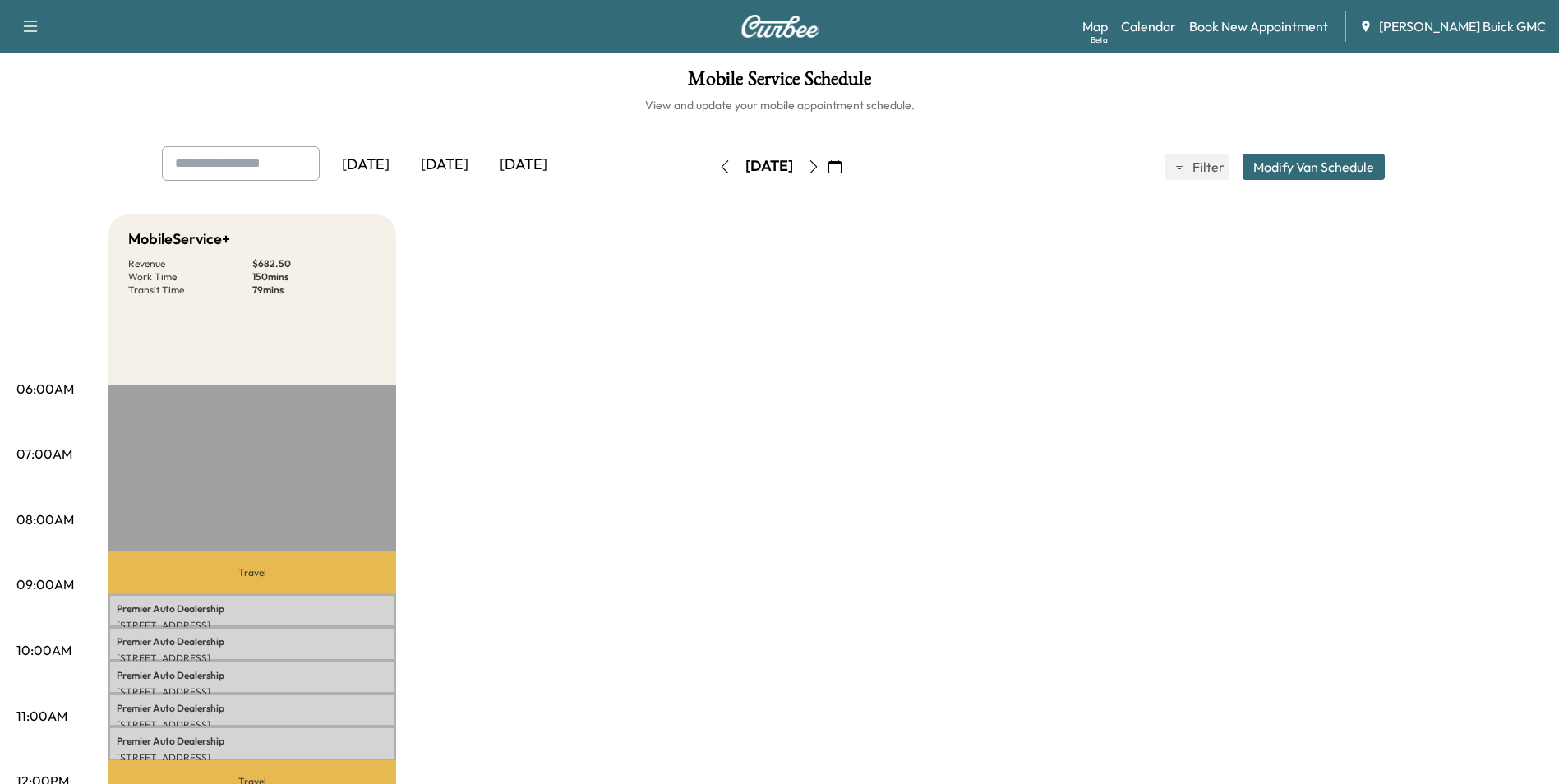
click at [842, 166] on icon "button" at bounding box center [835, 167] width 13 height 13
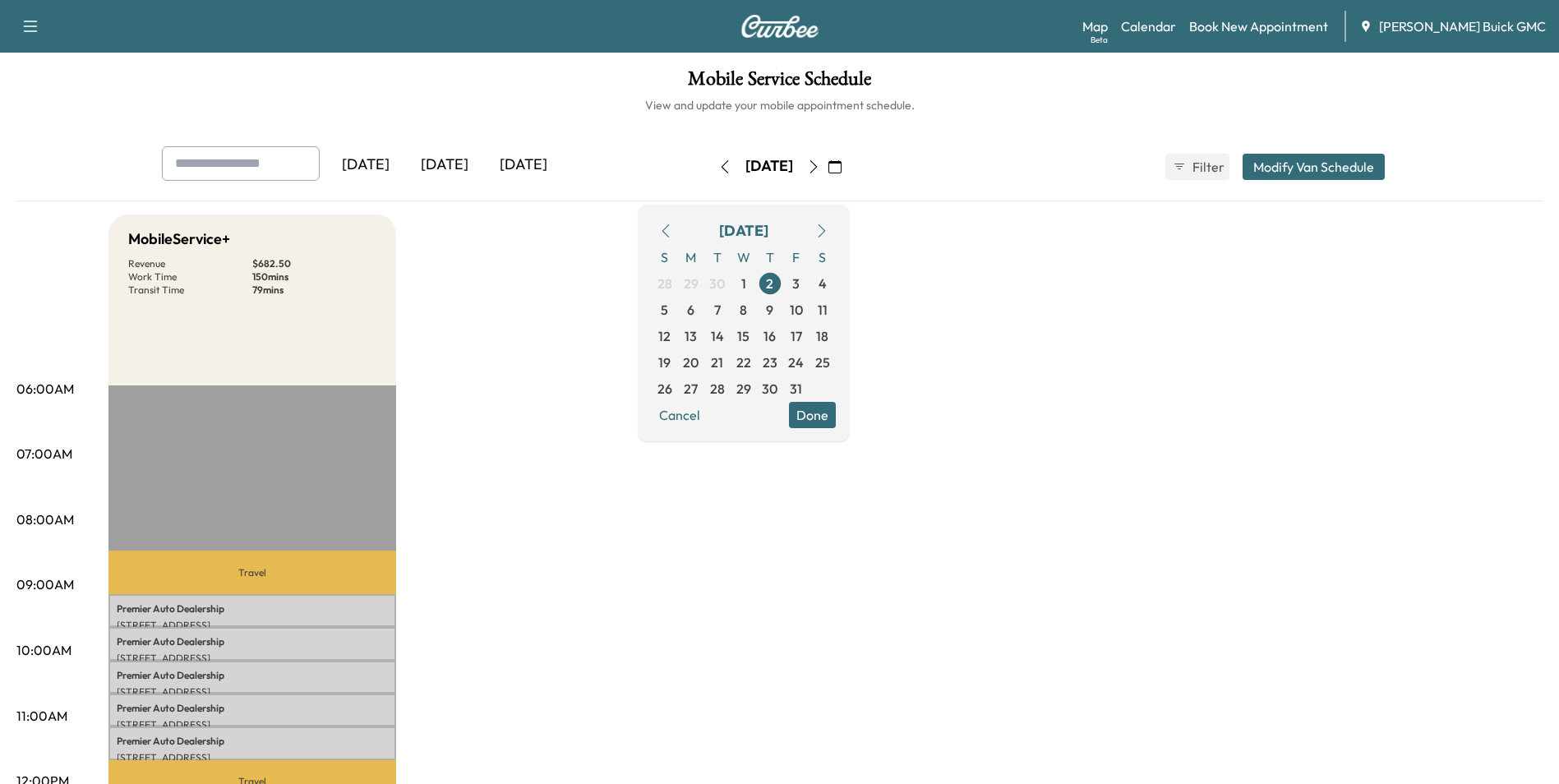
click at [1268, 24] on link "Book New Appointment" at bounding box center [1258, 26] width 139 height 20
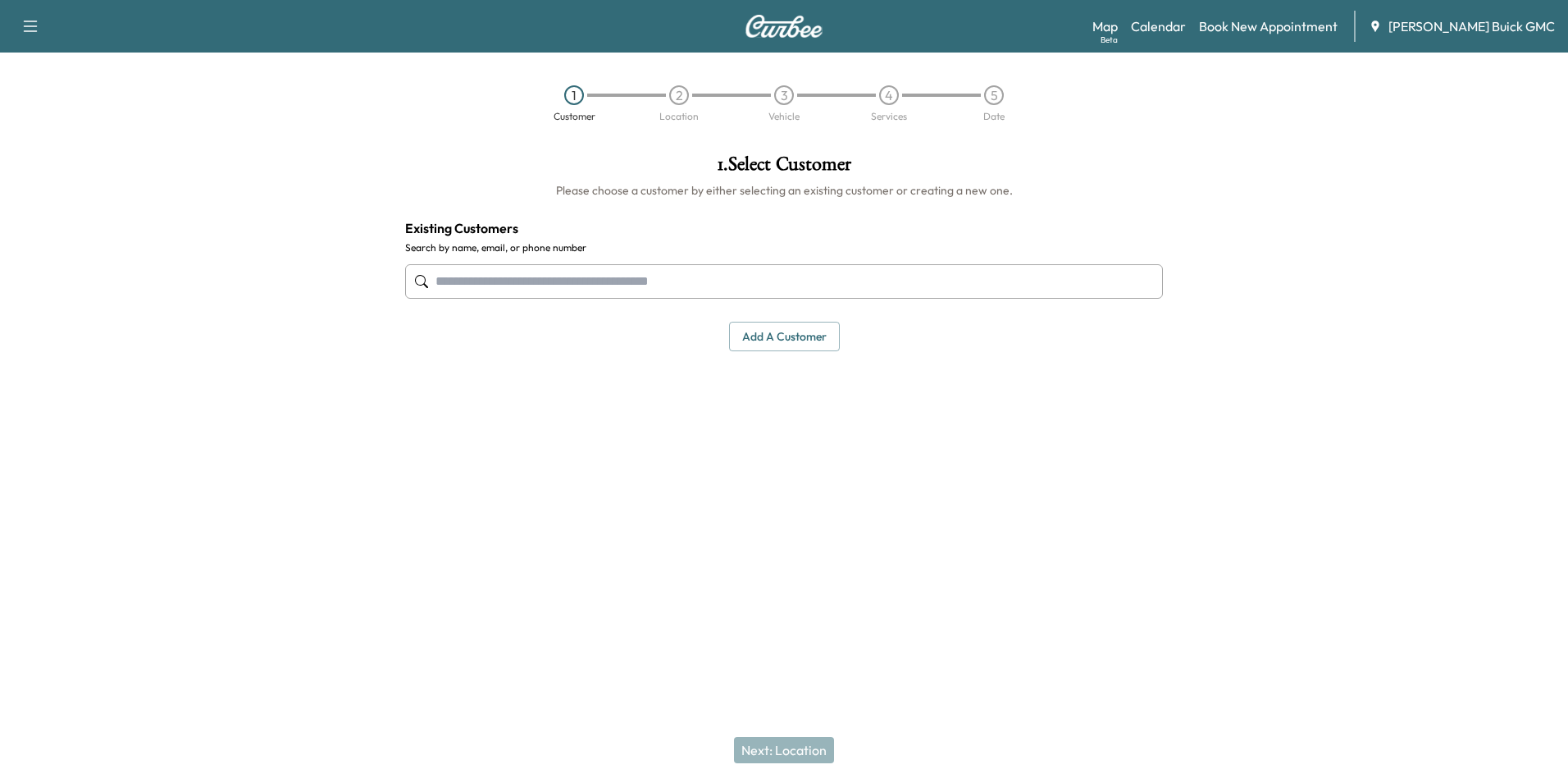
click at [819, 405] on div "1 . Select Customer Please choose a customer by either selecting an existing cu…" at bounding box center [784, 337] width 784 height 392
click at [625, 412] on div "1 . Select Customer Please choose a customer by either selecting an existing cu…" at bounding box center [784, 337] width 784 height 392
click at [485, 283] on input "text" at bounding box center [784, 281] width 758 height 34
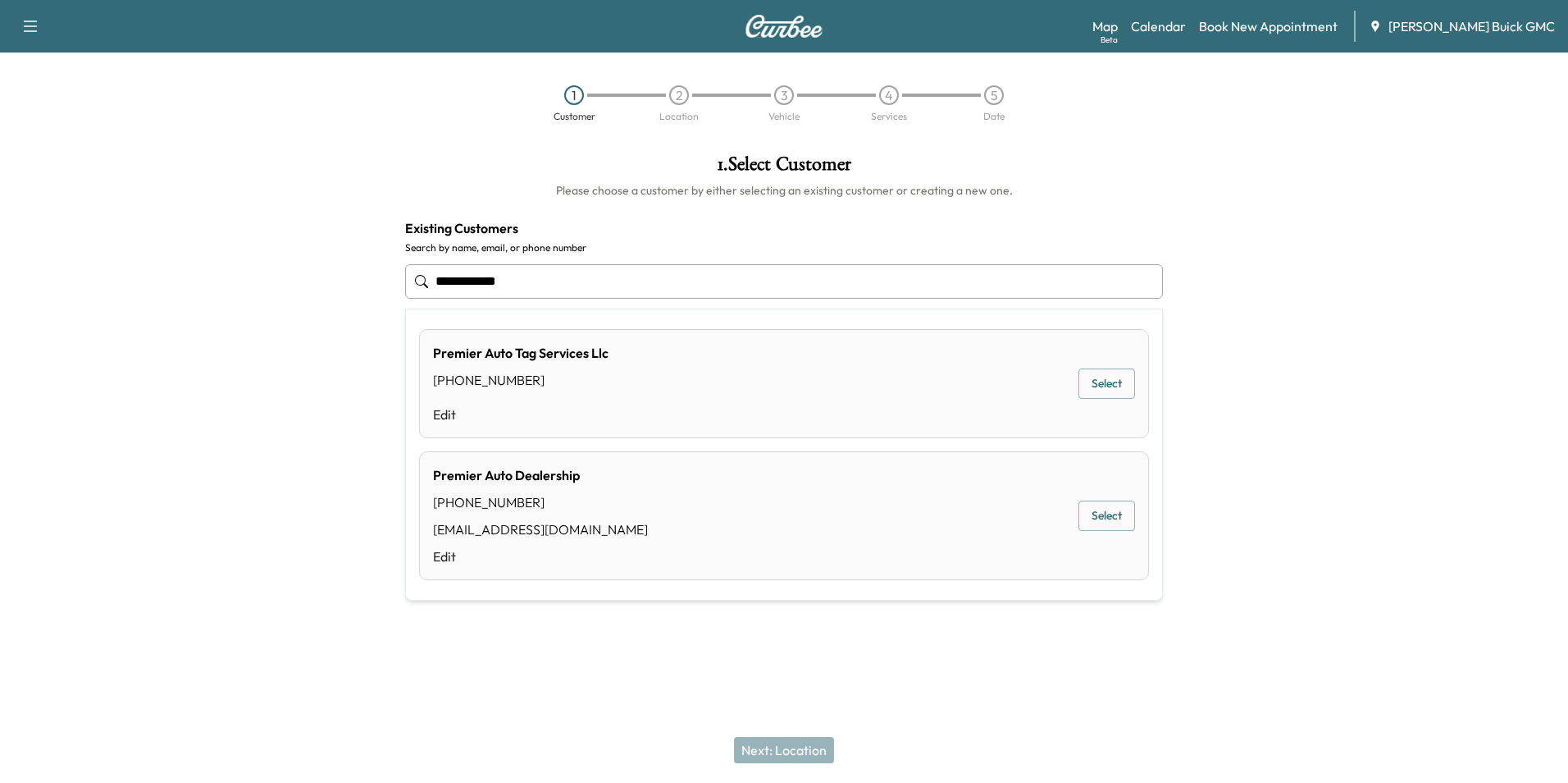
click at [1100, 514] on button "Select" at bounding box center [1107, 515] width 57 height 31
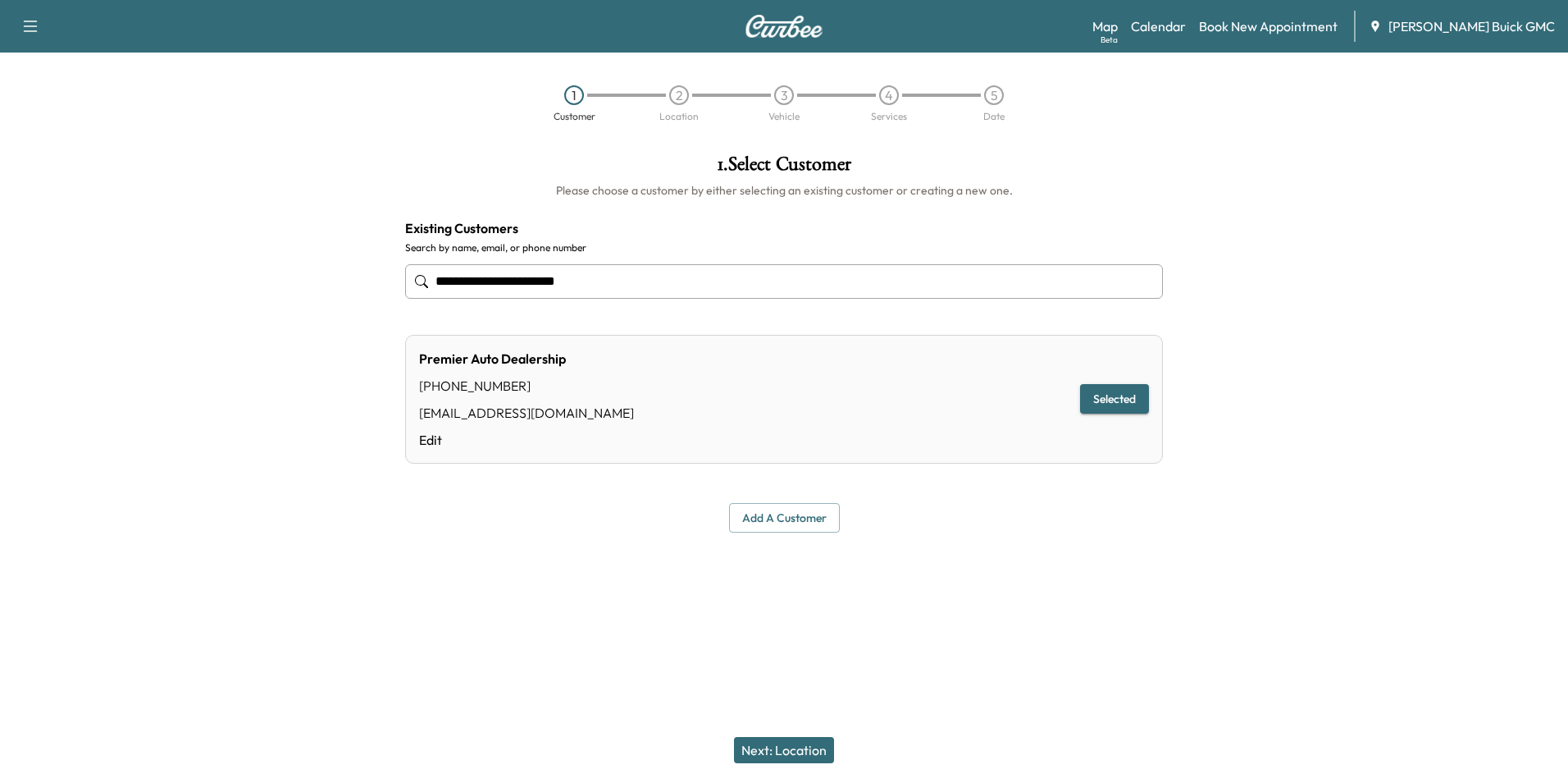
type input "**********"
click at [791, 748] on button "Next: Location" at bounding box center [784, 750] width 100 height 26
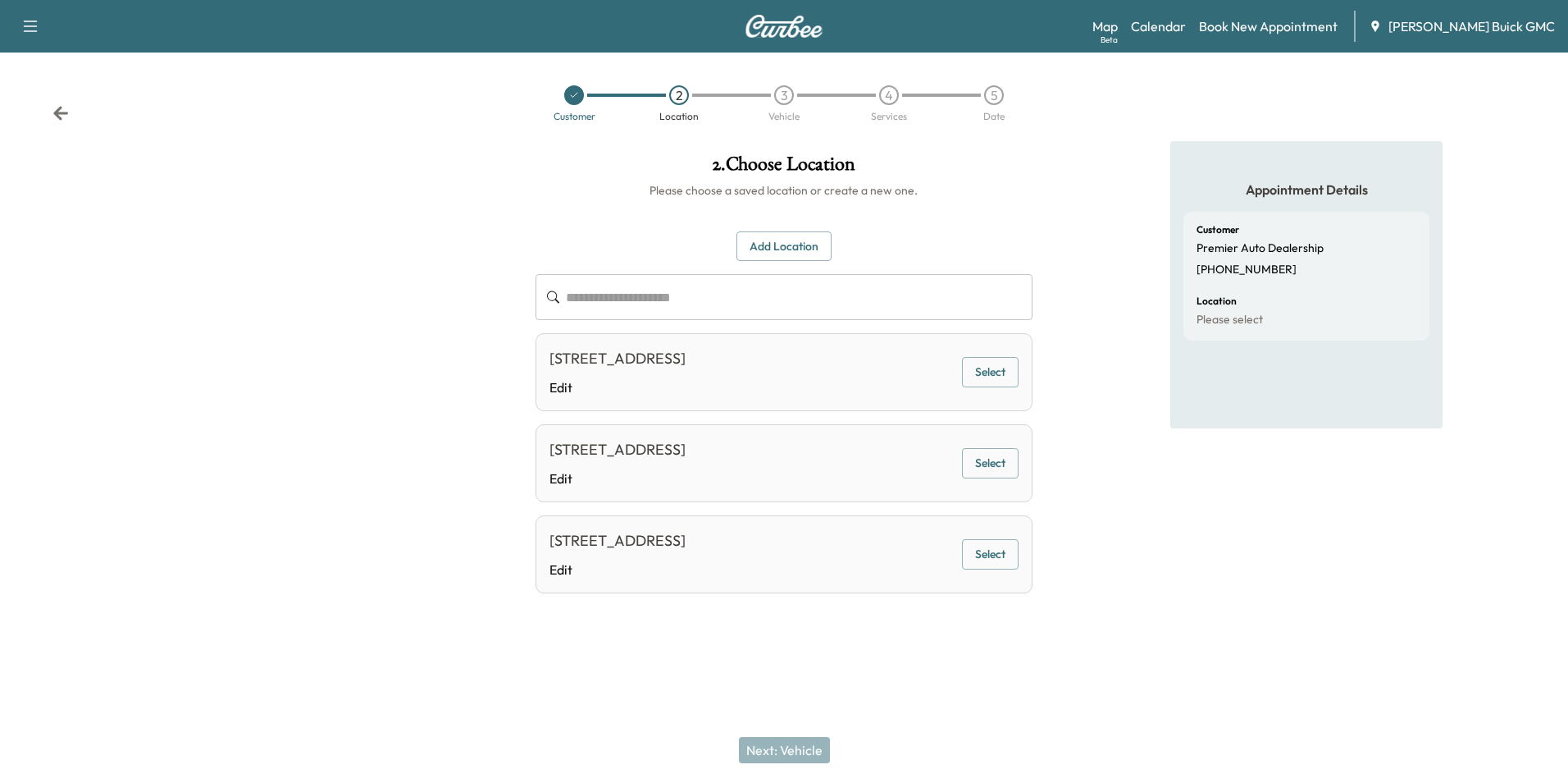
click at [983, 371] on button "Select" at bounding box center [990, 372] width 57 height 31
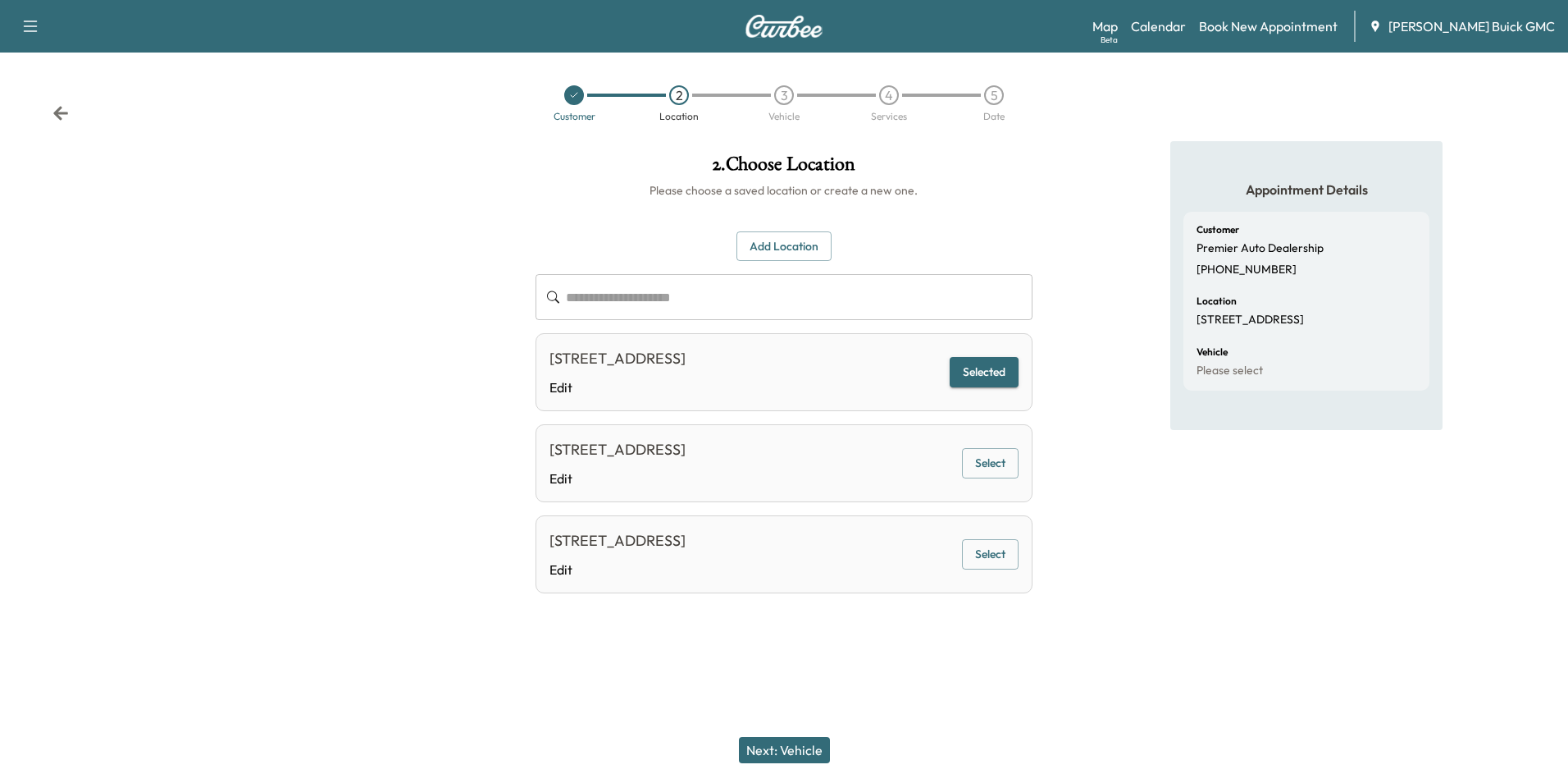
click at [802, 745] on button "Next: Vehicle" at bounding box center [784, 750] width 91 height 26
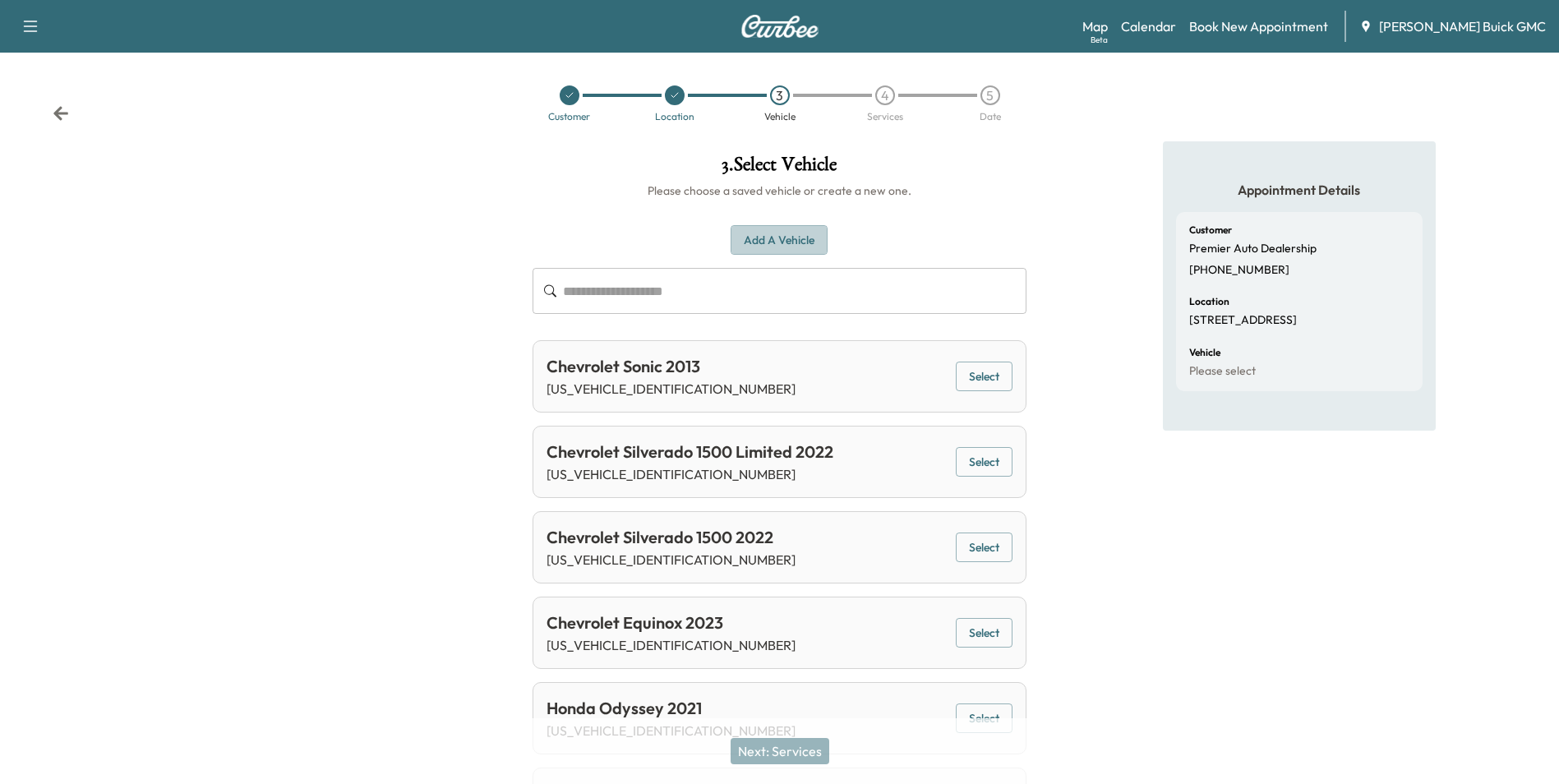
click at [774, 233] on button "Add a Vehicle" at bounding box center [780, 240] width 97 height 31
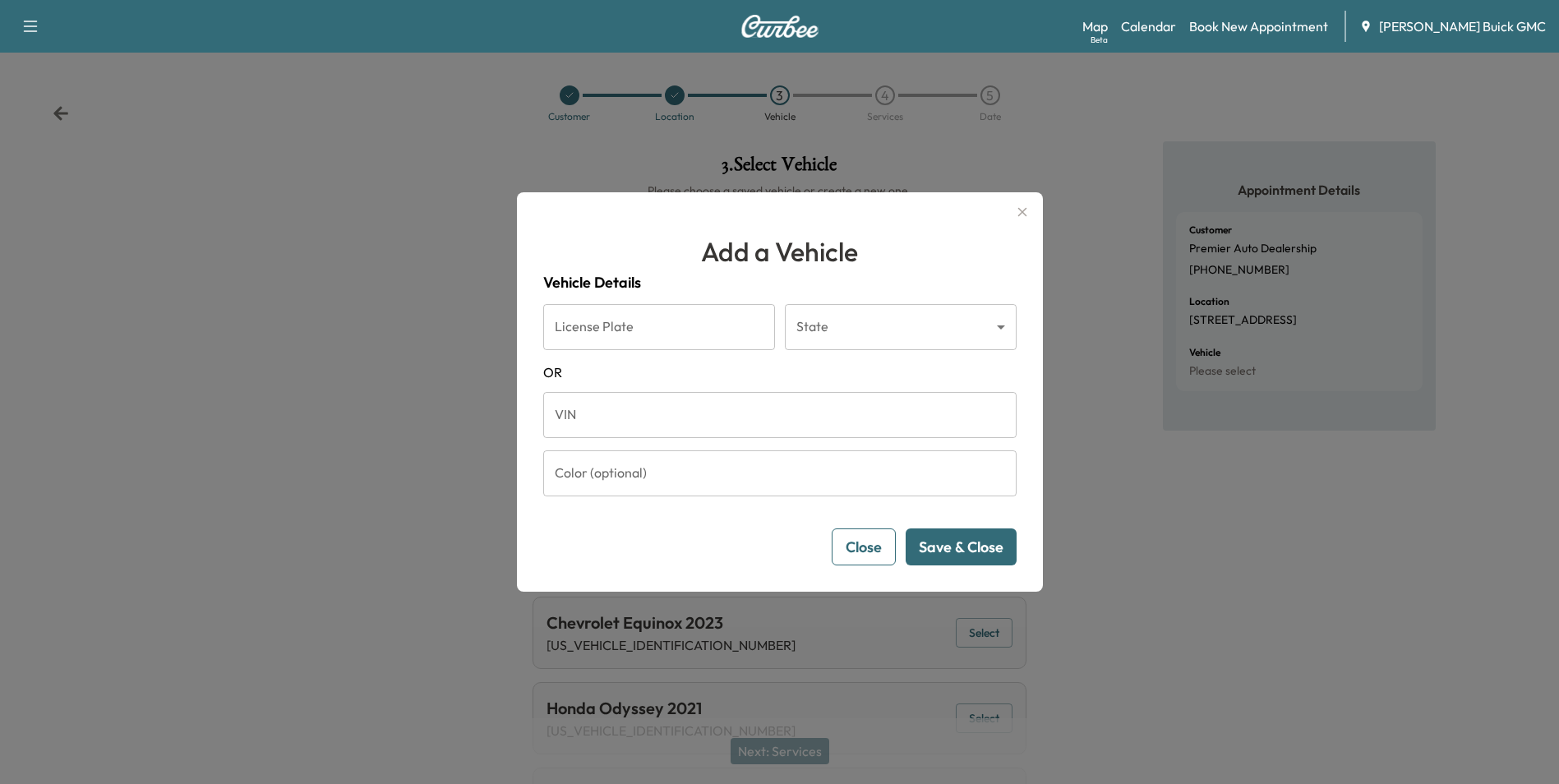
click at [662, 411] on input "VIN" at bounding box center [780, 414] width 473 height 46
type input "**********"
click at [962, 543] on button "Save & Close" at bounding box center [961, 547] width 111 height 37
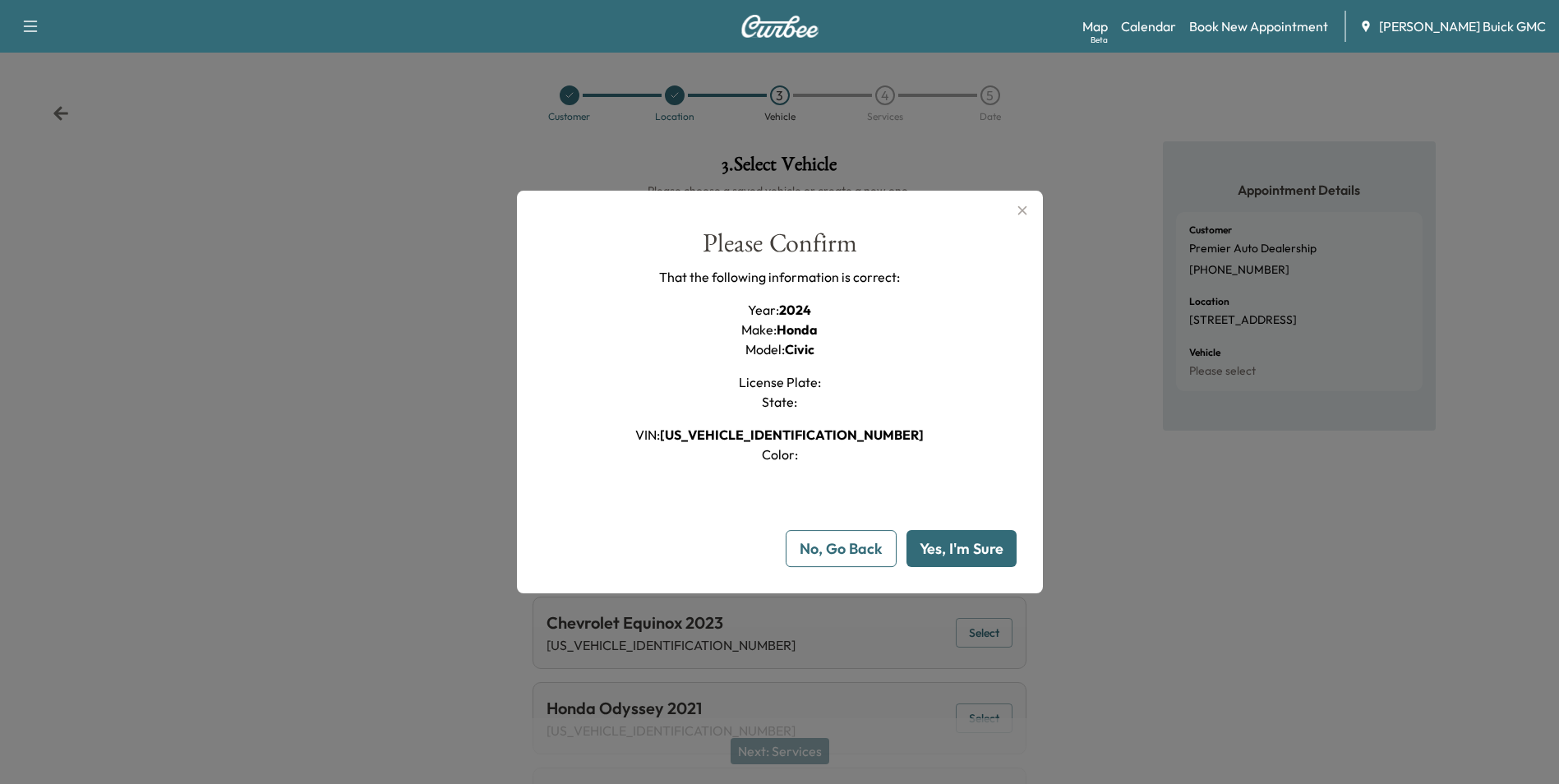
click at [957, 548] on button "Yes, I'm Sure" at bounding box center [961, 548] width 110 height 37
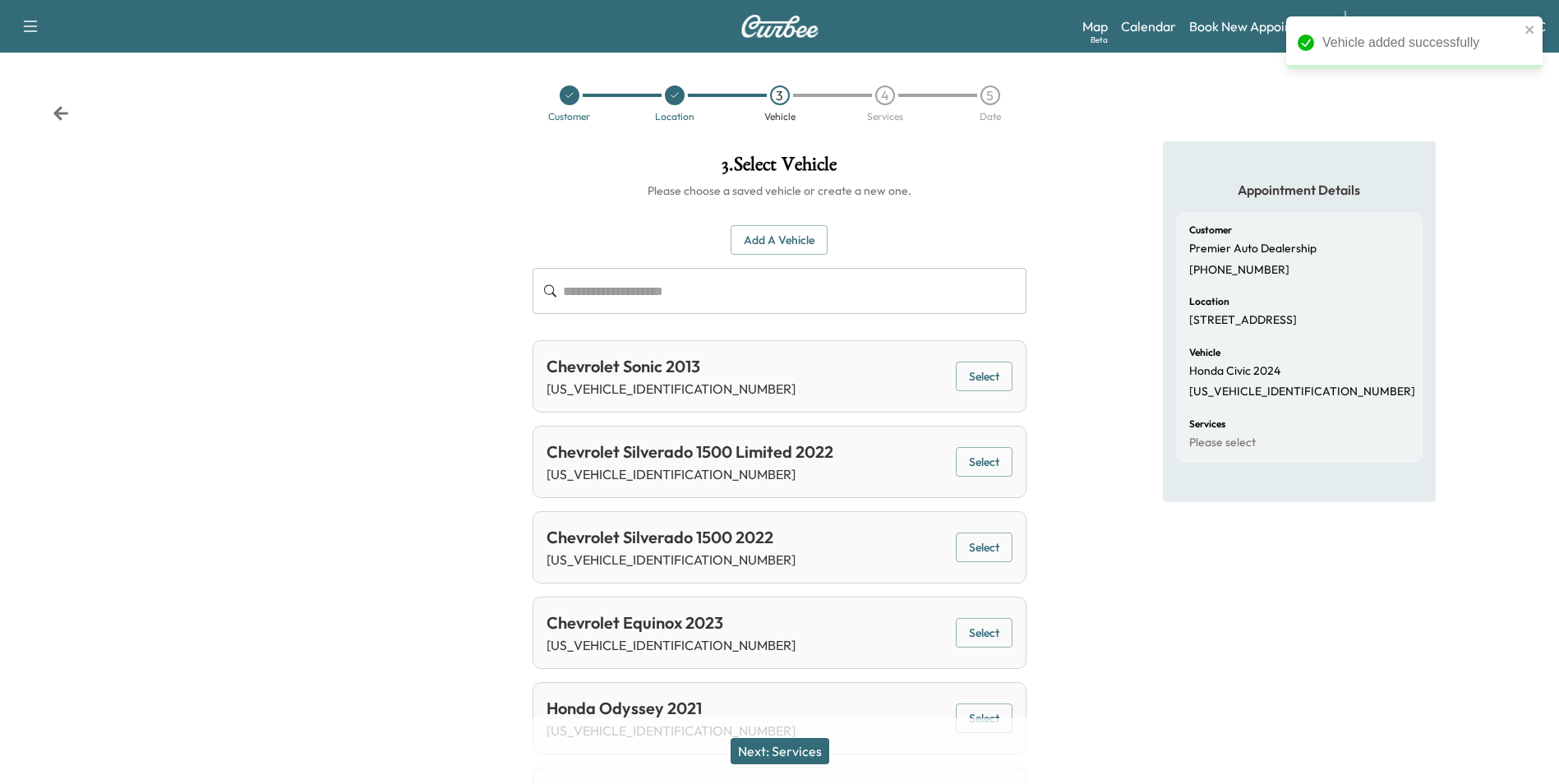
click at [809, 750] on button "Next: Services" at bounding box center [780, 750] width 99 height 26
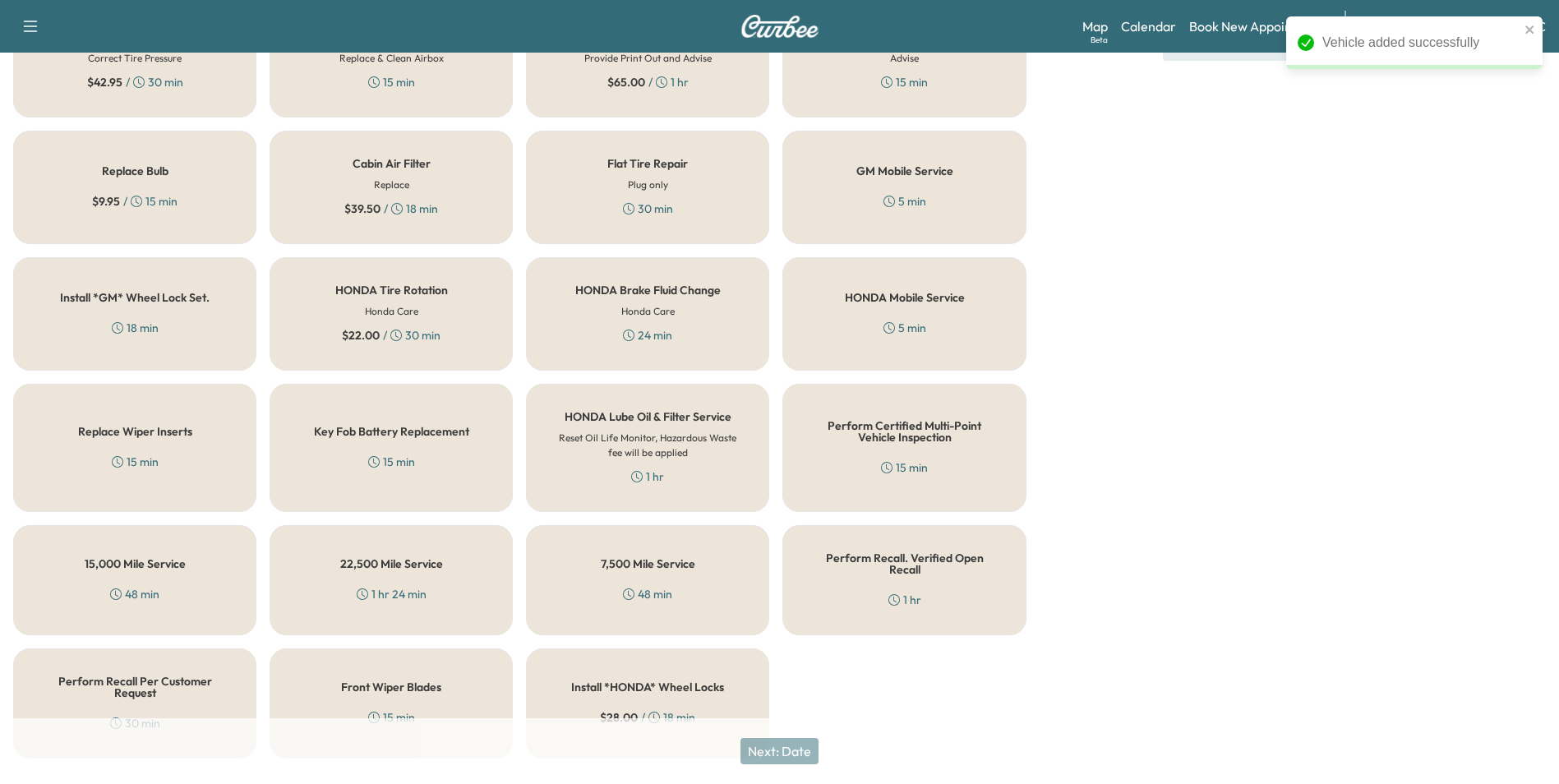
scroll to position [470, 0]
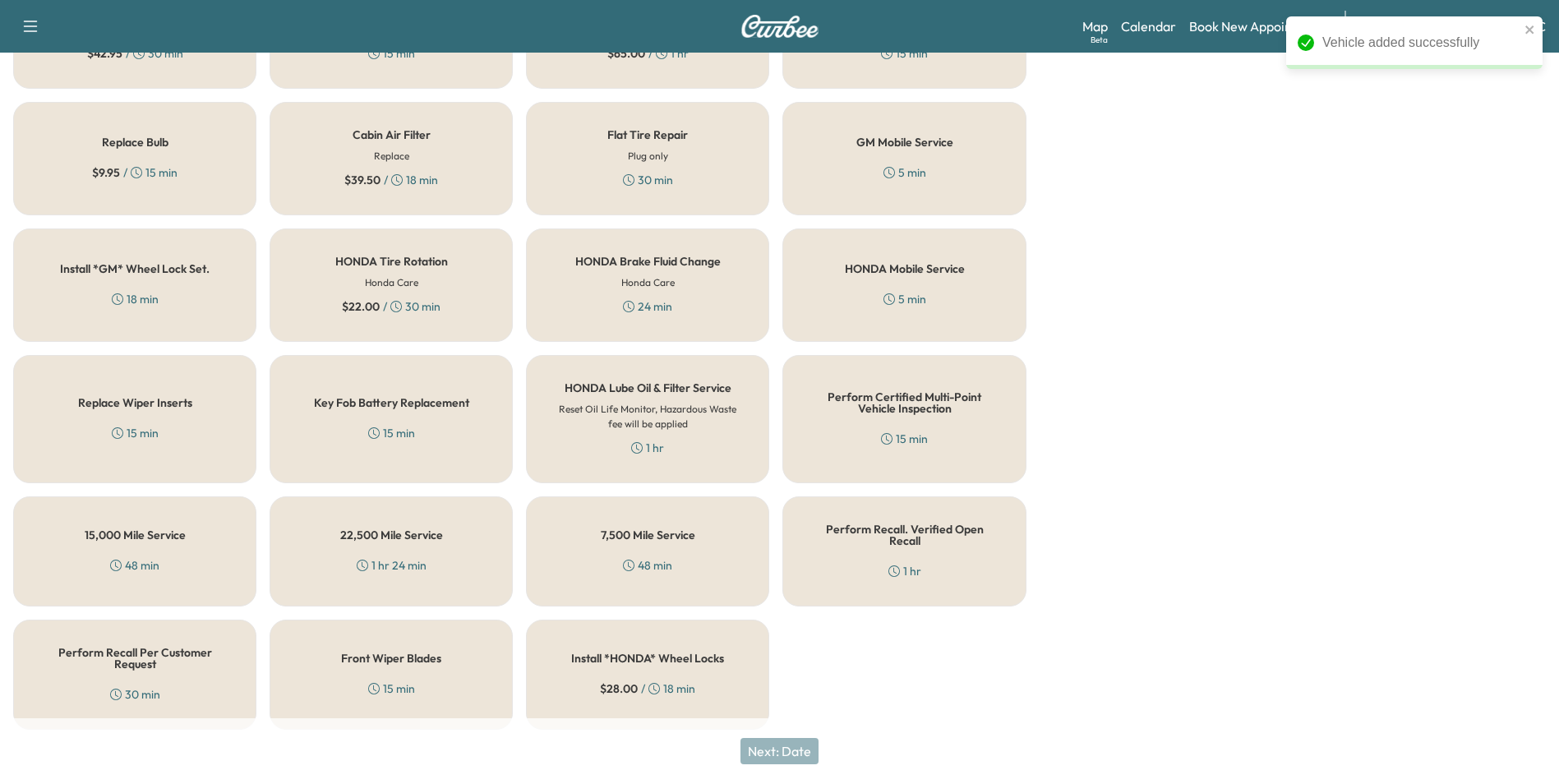
click at [156, 647] on h5 "Perform Recall Per Customer Request" at bounding box center [134, 658] width 189 height 23
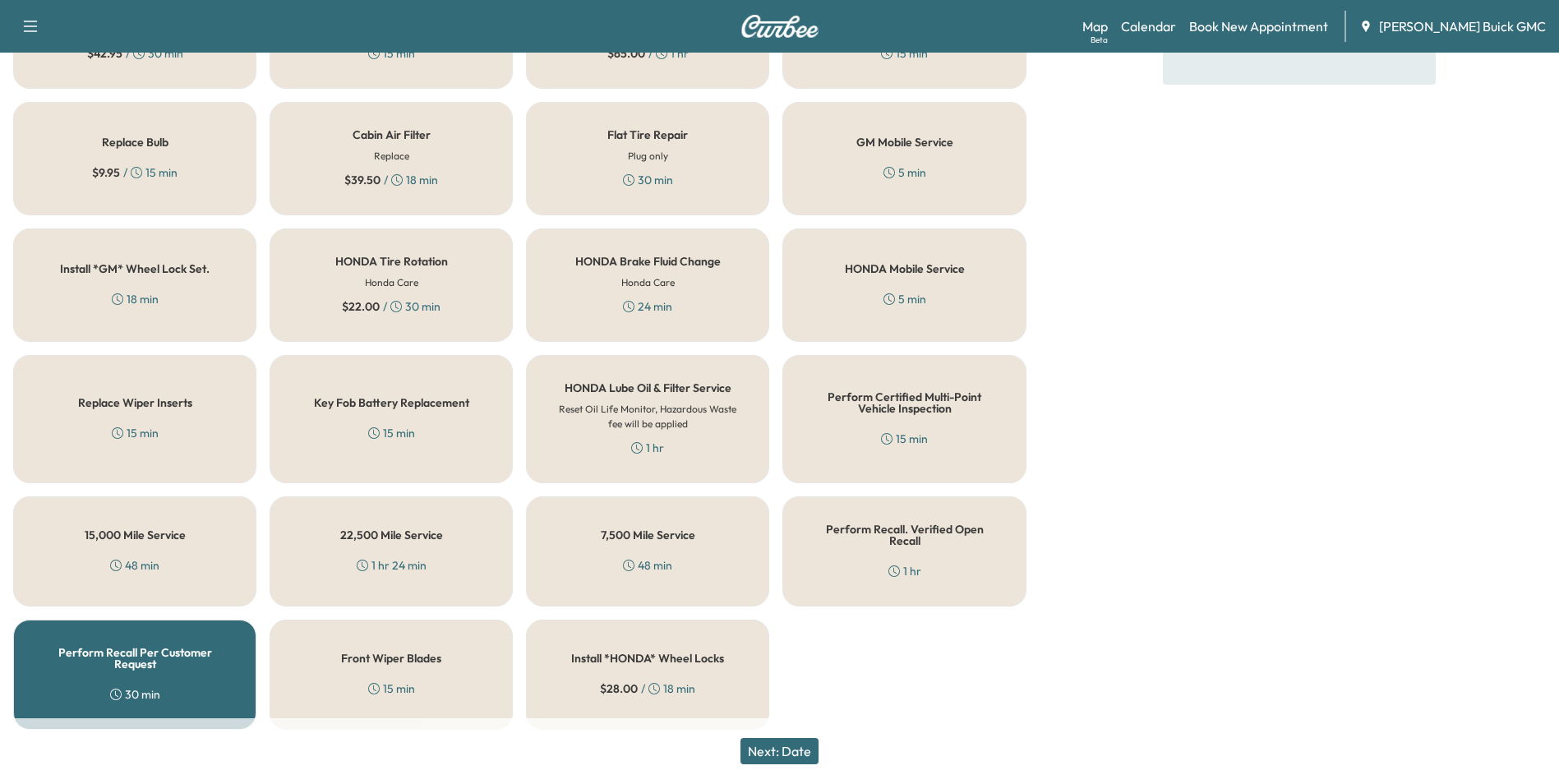
click at [803, 751] on button "Next: Date" at bounding box center [780, 750] width 78 height 26
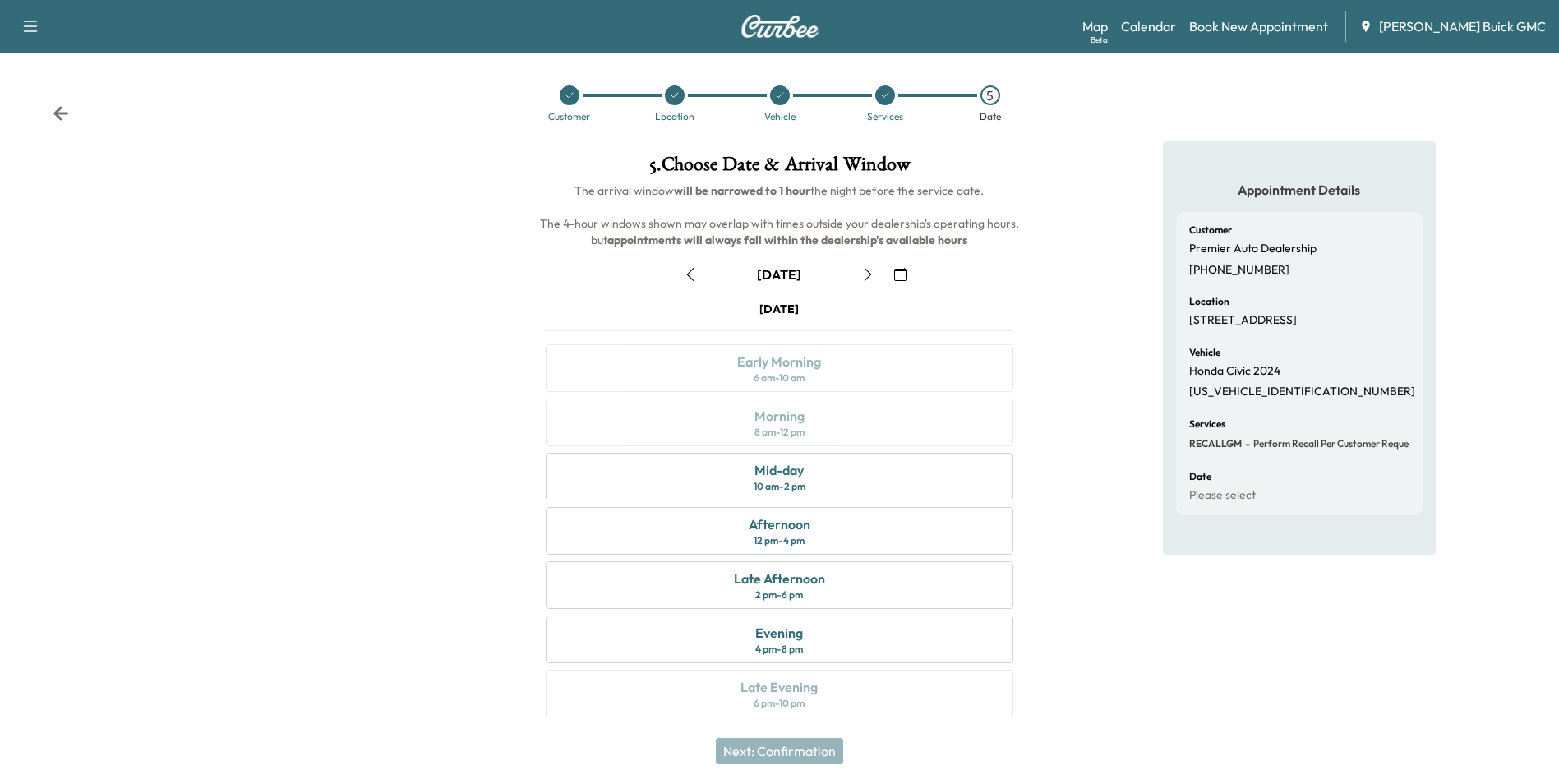
click at [902, 270] on icon "button" at bounding box center [901, 275] width 13 height 13
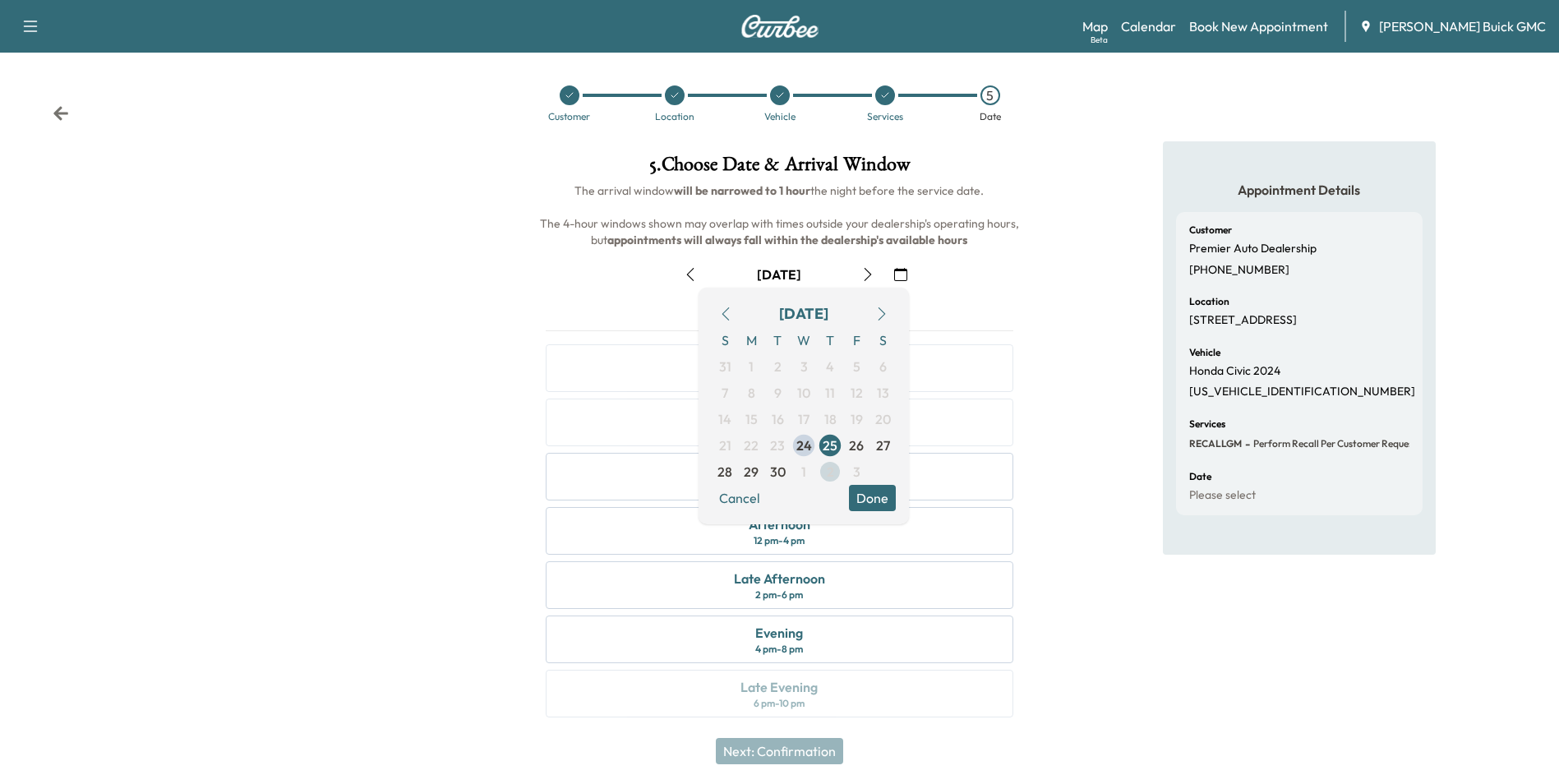
click at [830, 470] on span "2" at bounding box center [831, 471] width 7 height 20
click at [875, 492] on button "Done" at bounding box center [873, 498] width 47 height 26
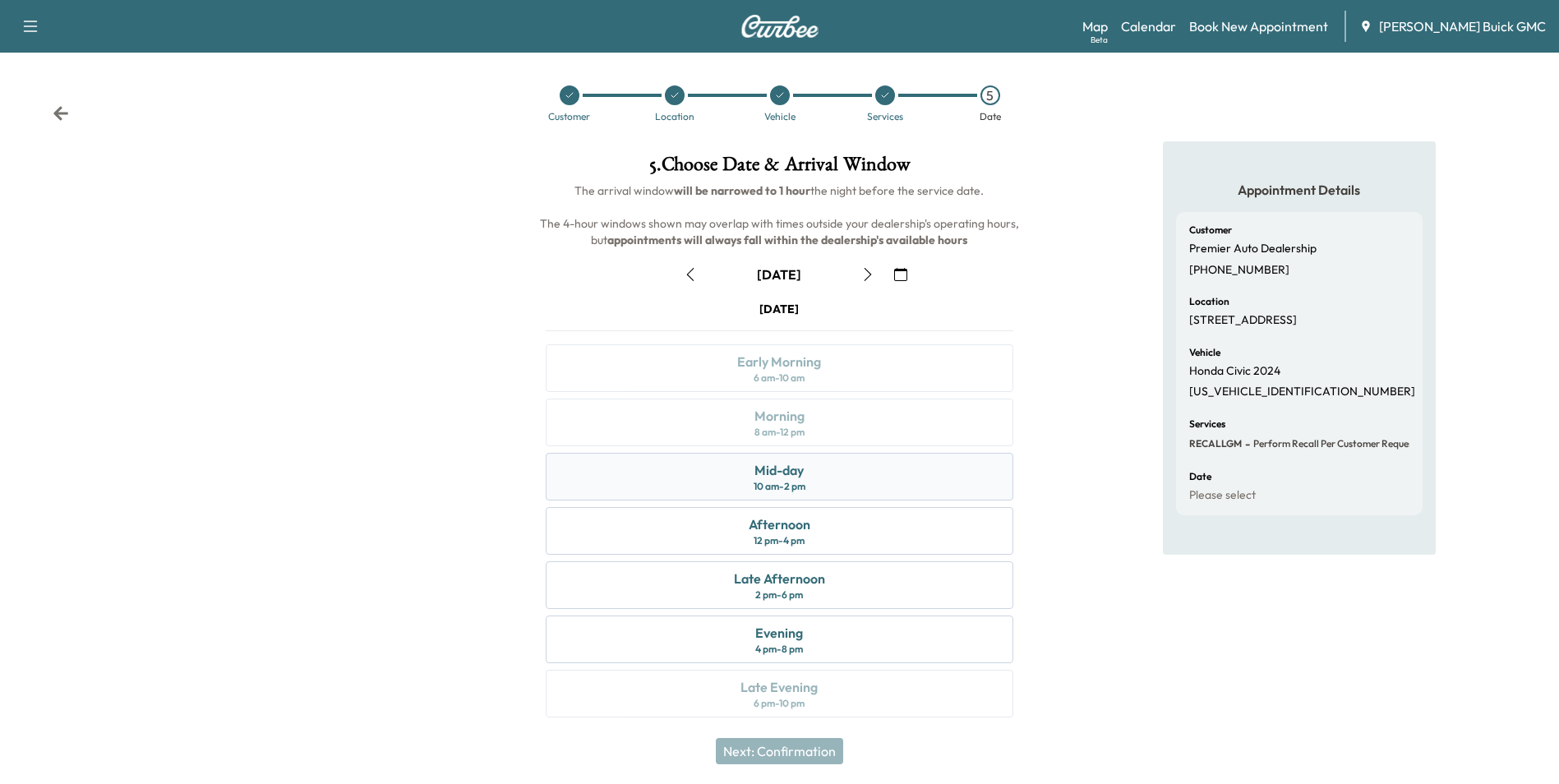
click at [820, 470] on div "Mid-day 10 am - 2 pm" at bounding box center [779, 476] width 467 height 47
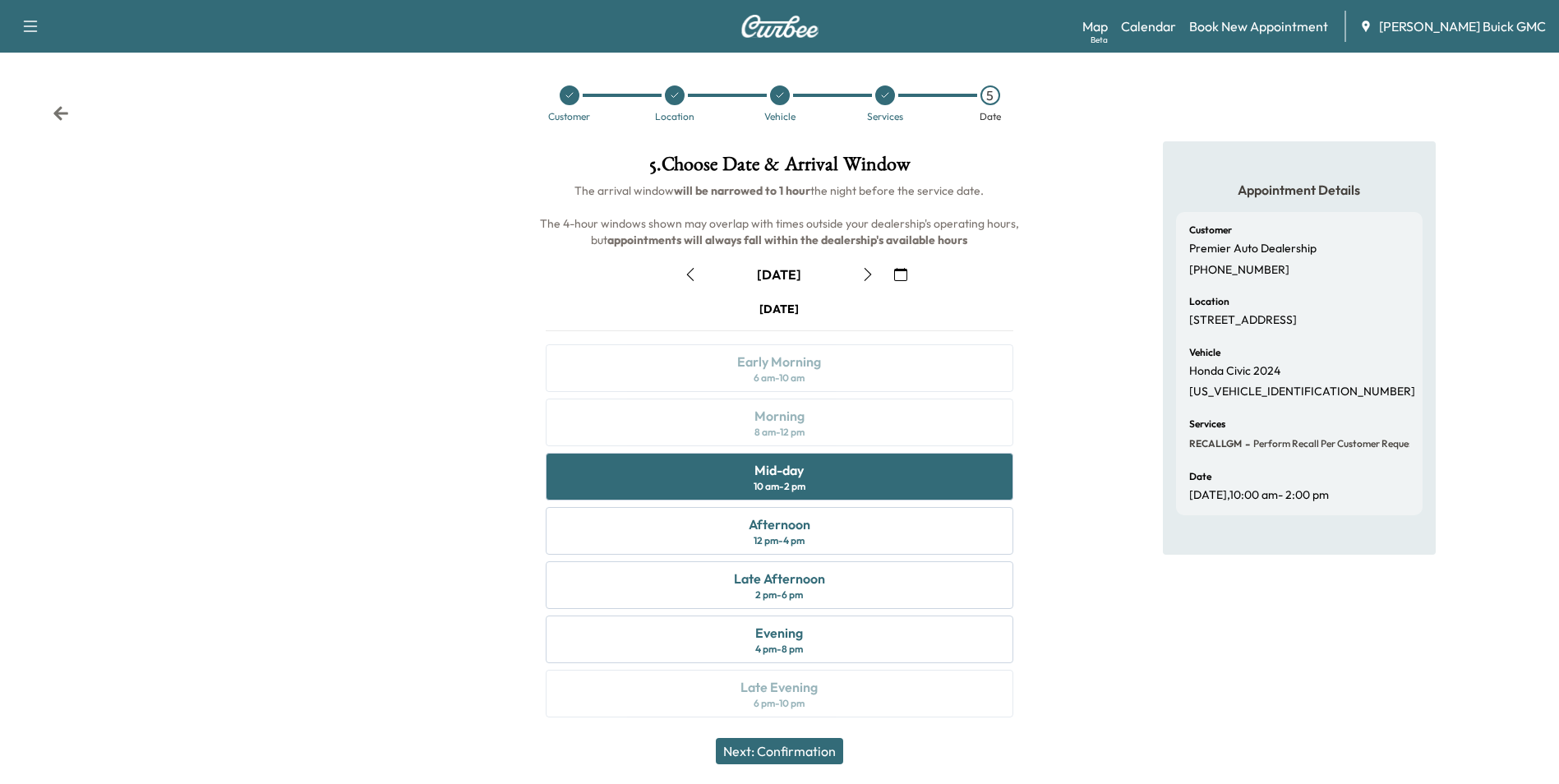
click at [822, 749] on button "Next: Confirmation" at bounding box center [780, 750] width 128 height 26
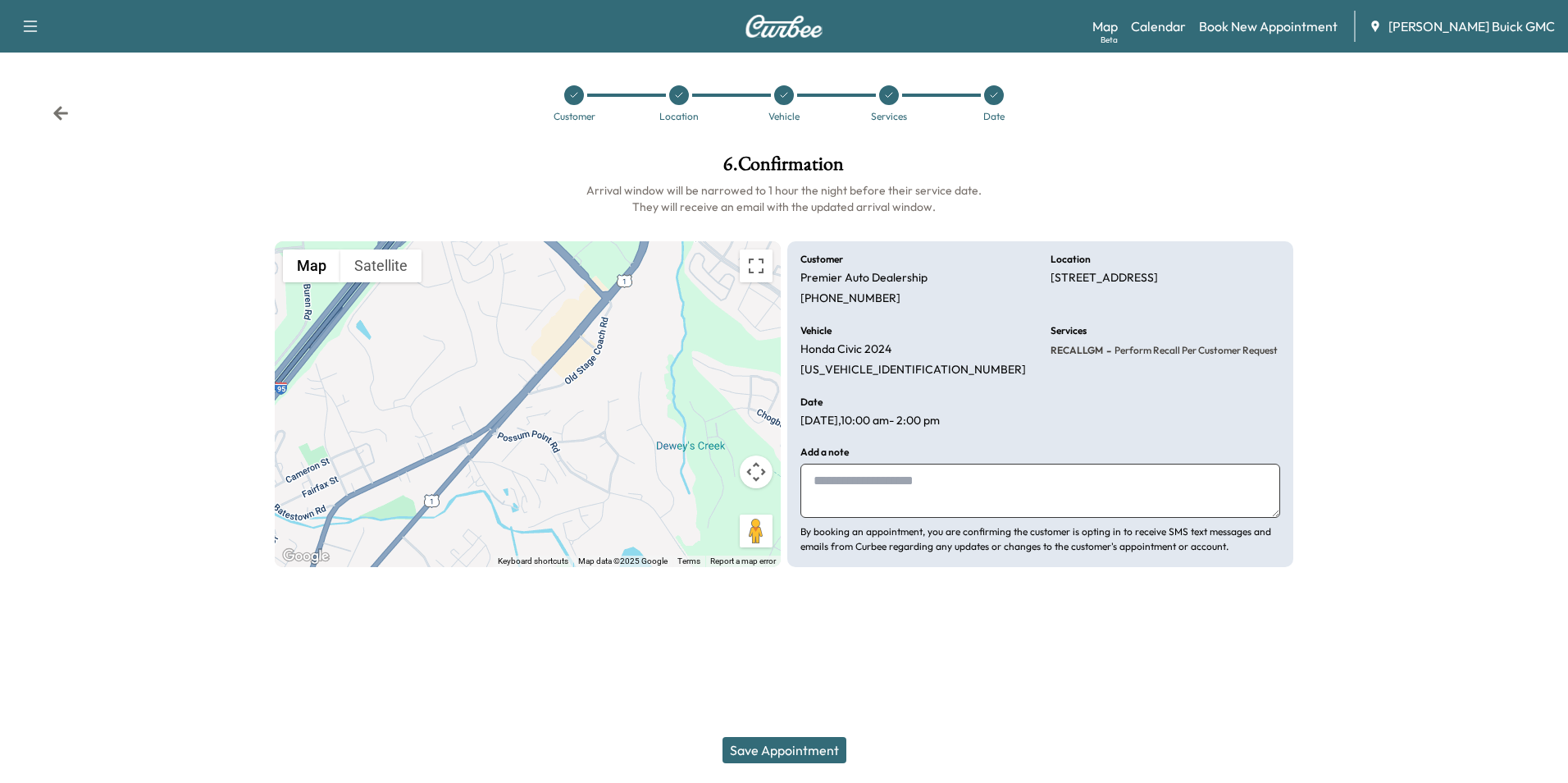
click at [907, 473] on textarea at bounding box center [1040, 491] width 480 height 54
type textarea "**********"
click at [798, 750] on button "Save Appointment" at bounding box center [784, 750] width 124 height 26
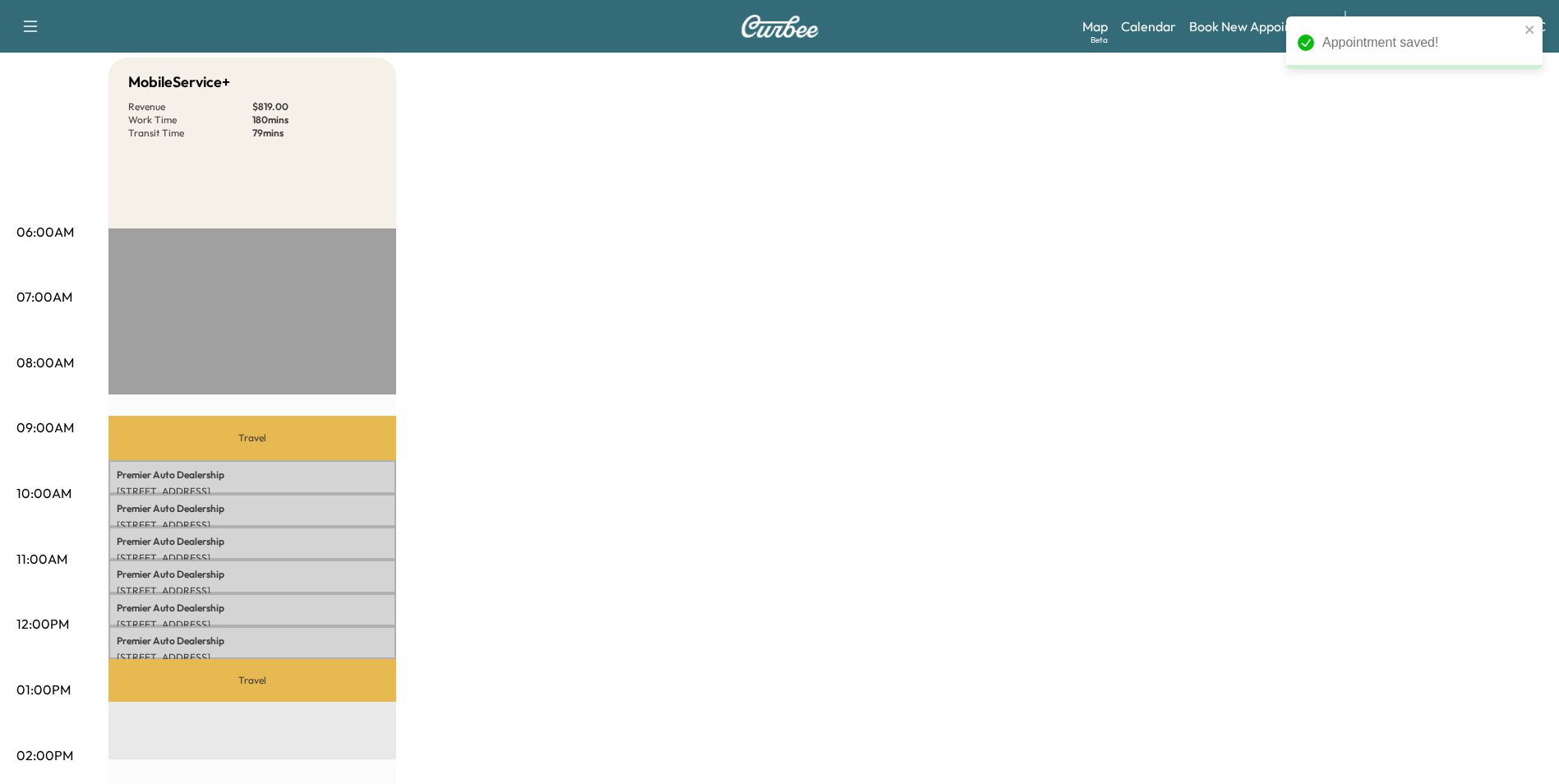
scroll to position [165, 0]
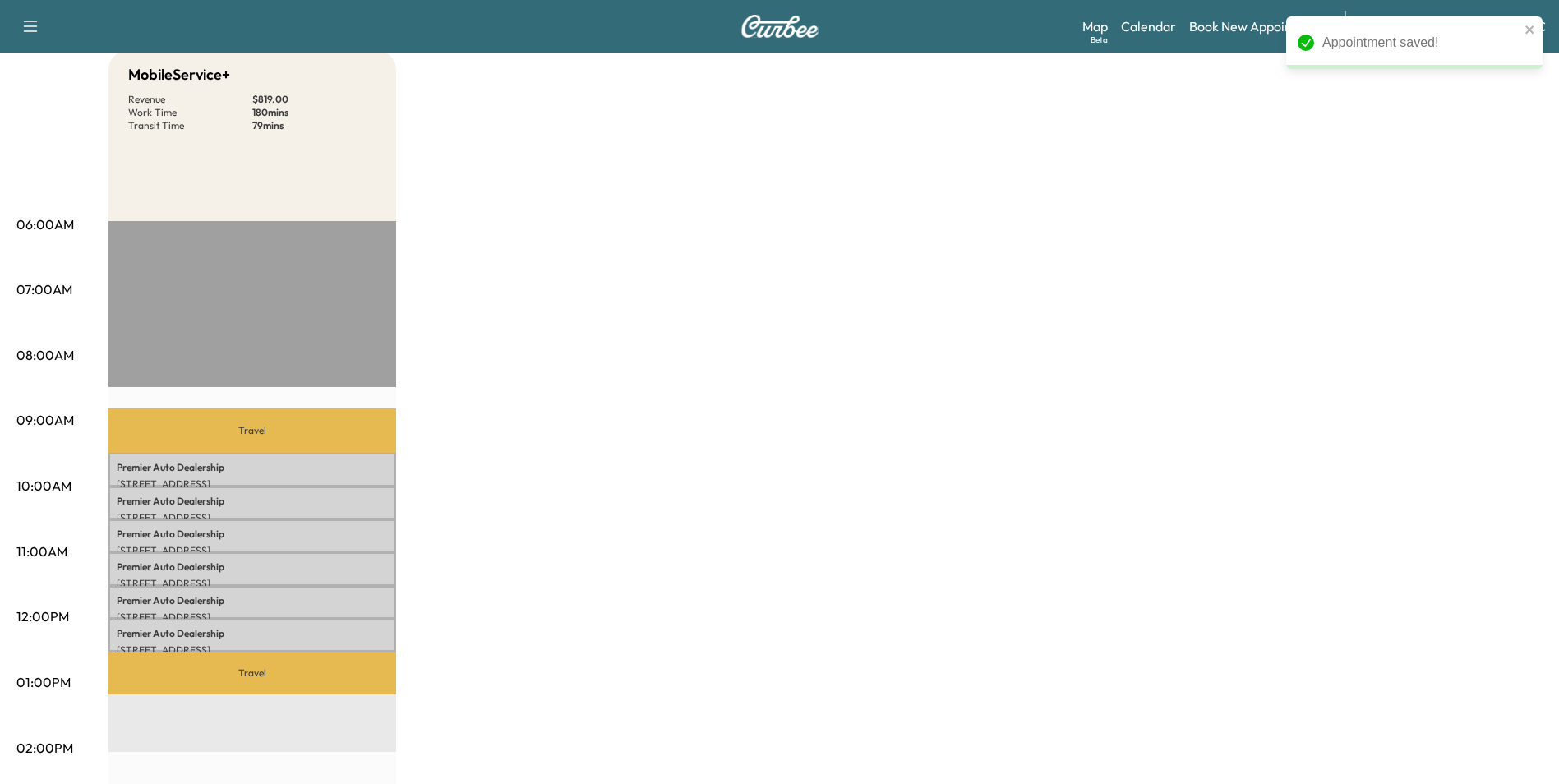
click at [1102, 359] on div "MobileService+ Revenue $ 819.00 Work Time 180 mins Transit Time 79 mins Travel …" at bounding box center [825, 667] width 1434 height 1233
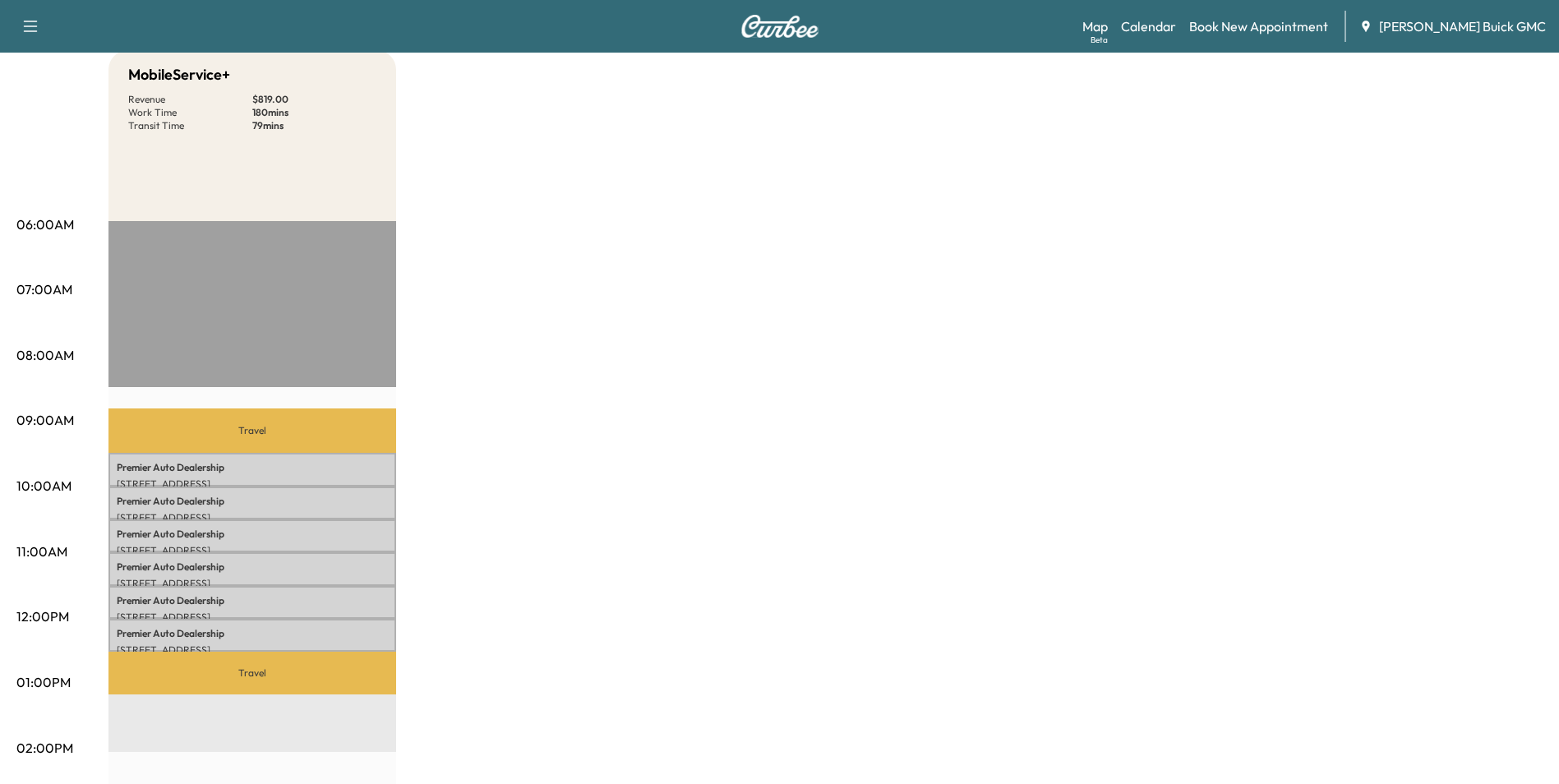
click at [657, 324] on div "MobileService+ Revenue $ 819.00 Work Time 180 mins Transit Time 79 mins Travel …" at bounding box center [825, 667] width 1434 height 1233
click at [664, 317] on div "MobileService+ Revenue $ 819.00 Work Time 180 mins Transit Time 79 mins Travel …" at bounding box center [825, 667] width 1434 height 1233
click at [1291, 25] on link "Book New Appointment" at bounding box center [1258, 26] width 139 height 20
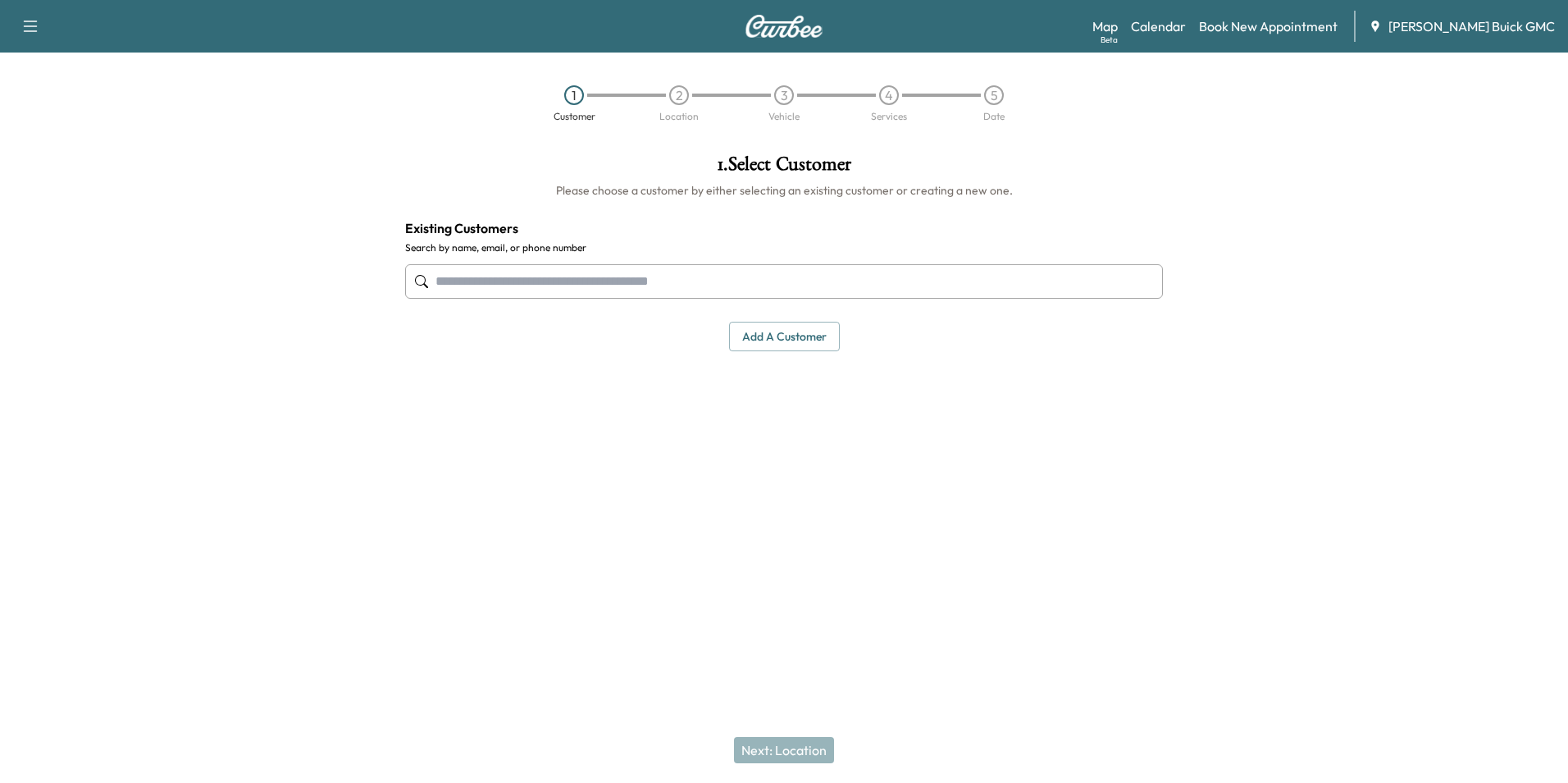
click at [574, 282] on input "text" at bounding box center [784, 281] width 758 height 34
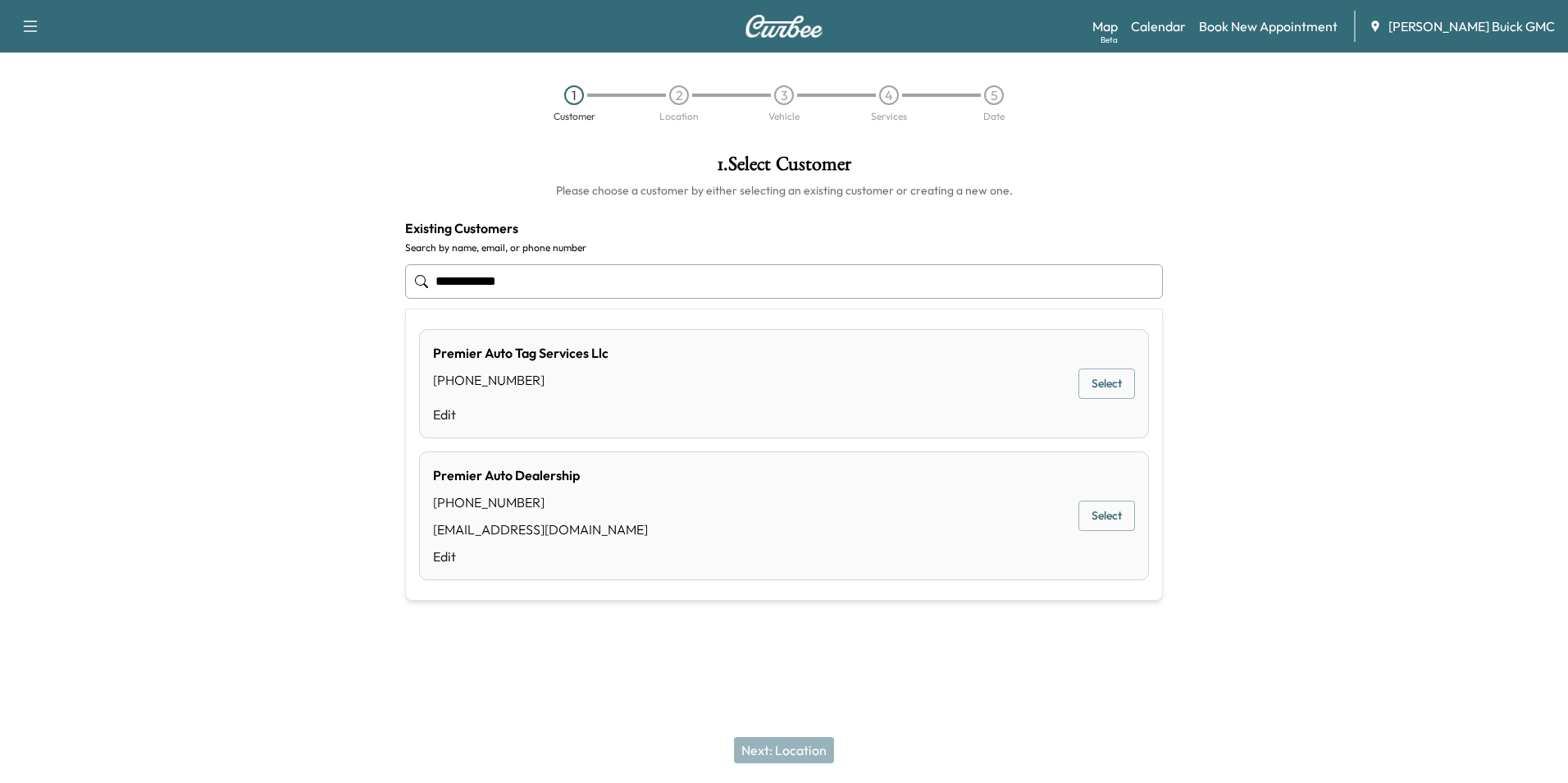
click at [1106, 510] on button "Select" at bounding box center [1107, 515] width 57 height 31
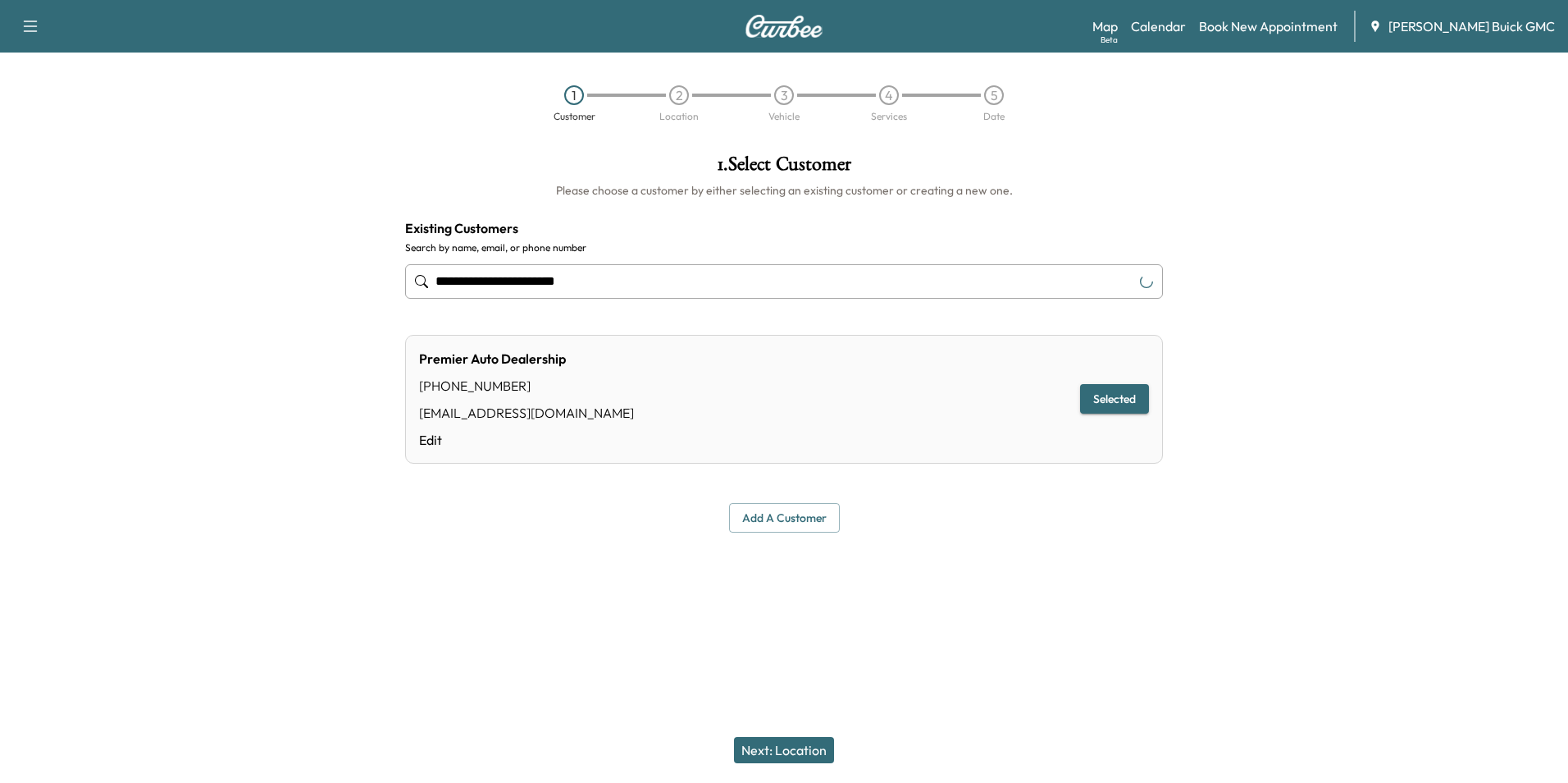
type input "**********"
click at [797, 747] on button "Next: Location" at bounding box center [784, 750] width 100 height 26
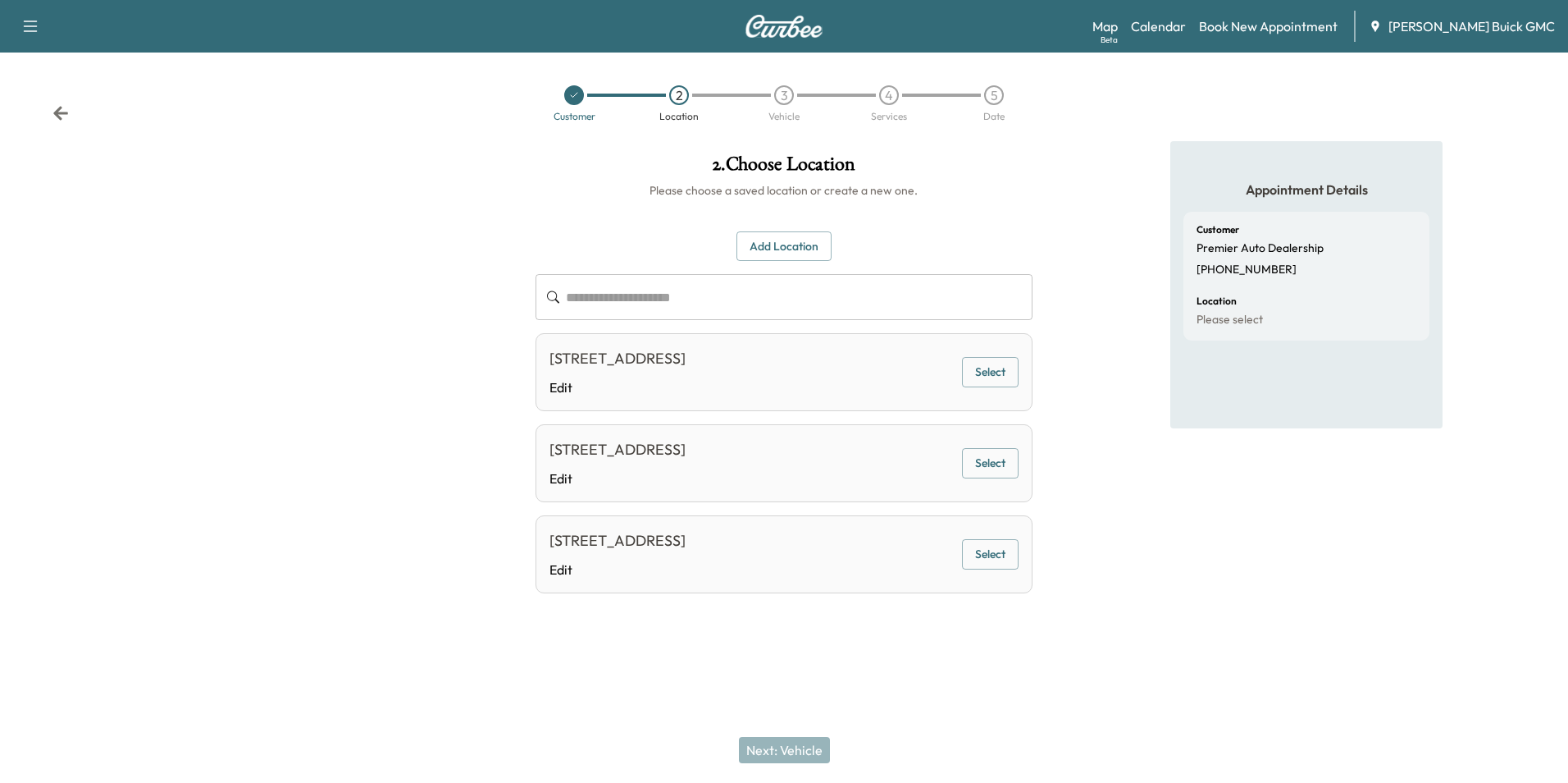
click at [992, 375] on button "Select" at bounding box center [990, 372] width 57 height 31
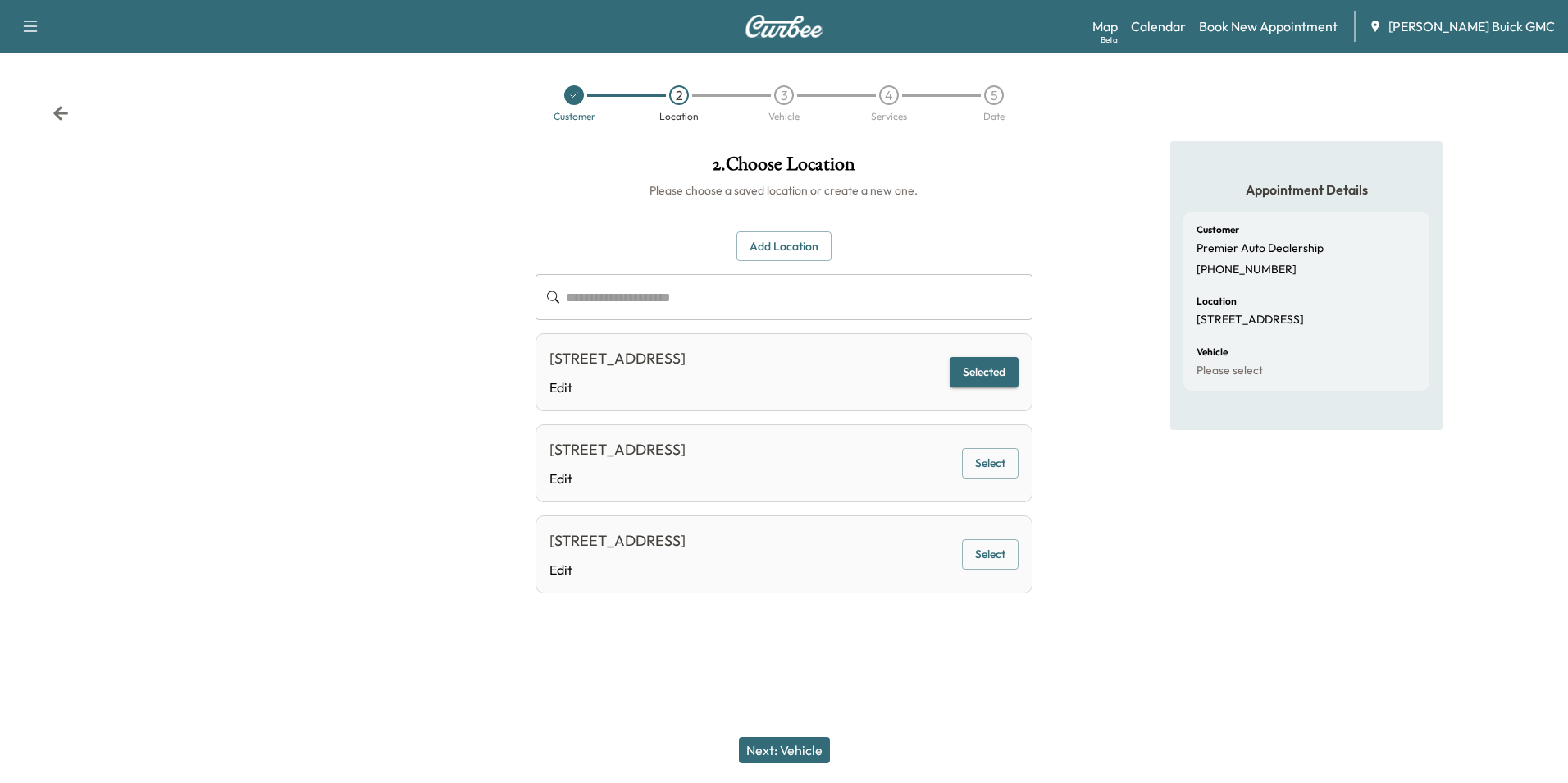
click at [796, 752] on button "Next: Vehicle" at bounding box center [784, 750] width 91 height 26
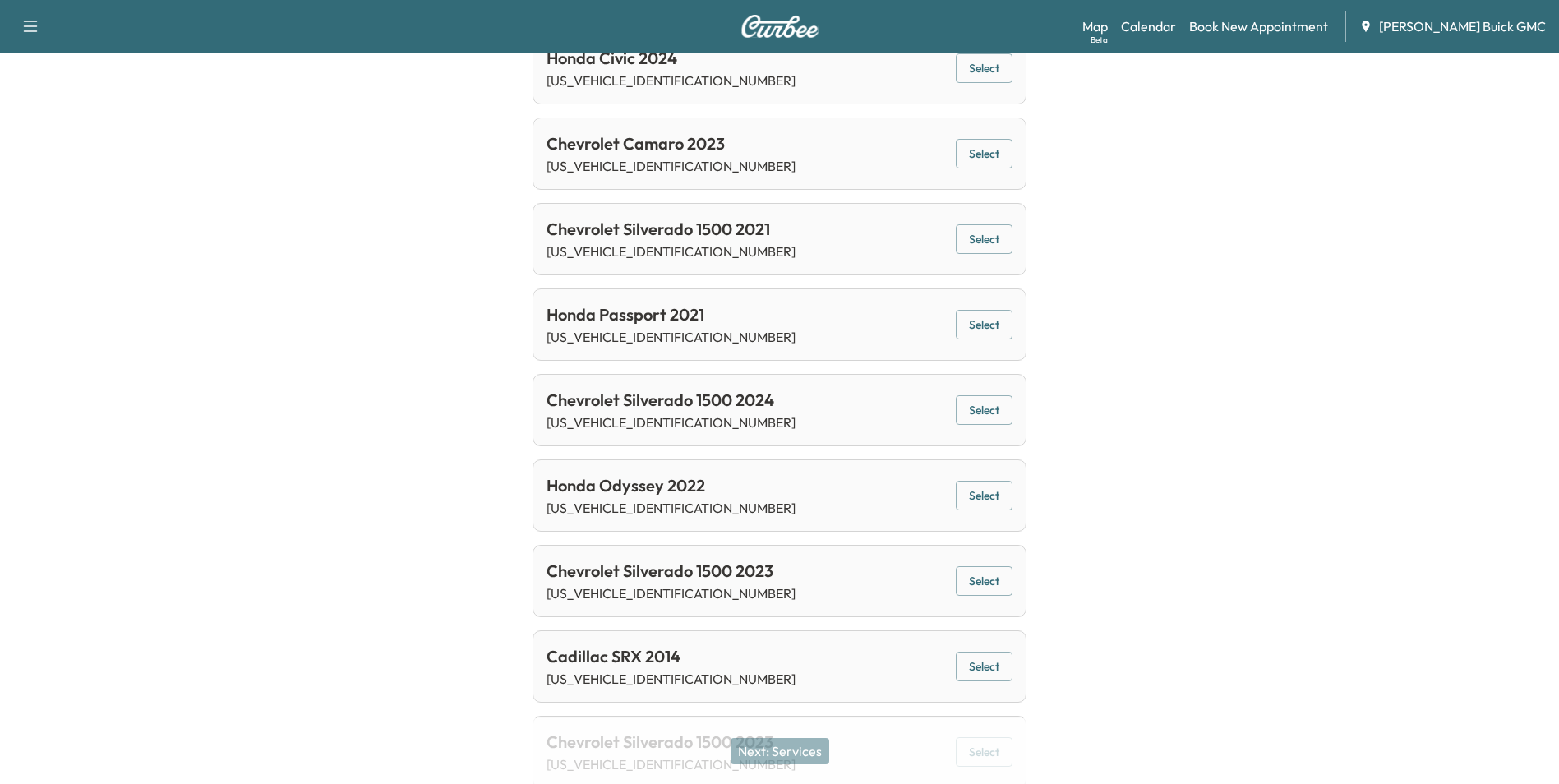
scroll to position [822, 0]
click at [977, 493] on button "Select" at bounding box center [983, 494] width 57 height 31
click at [810, 747] on button "Next: Services" at bounding box center [780, 750] width 99 height 26
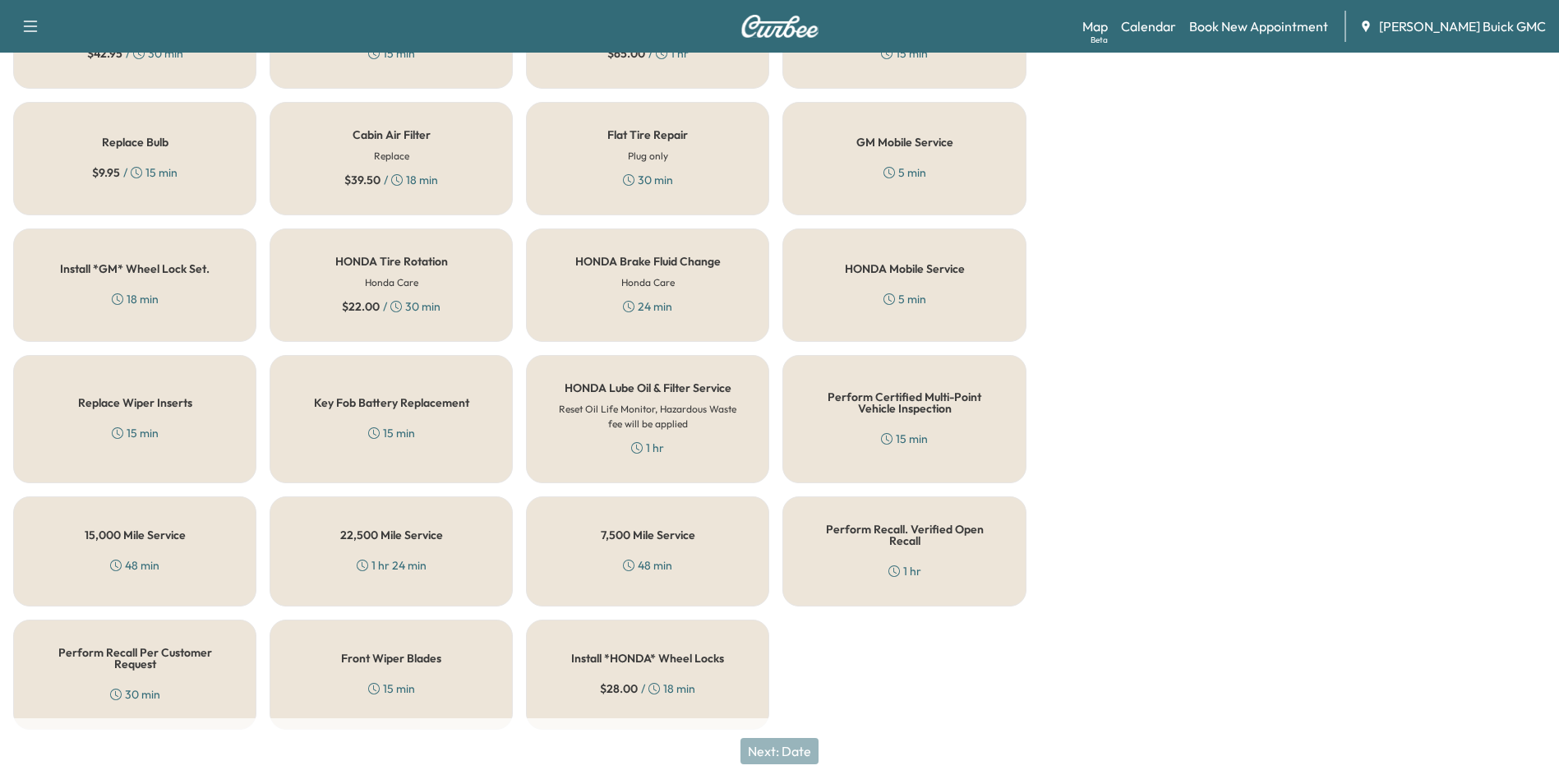
click at [144, 650] on h5 "Perform Recall Per Customer Request" at bounding box center [134, 658] width 189 height 23
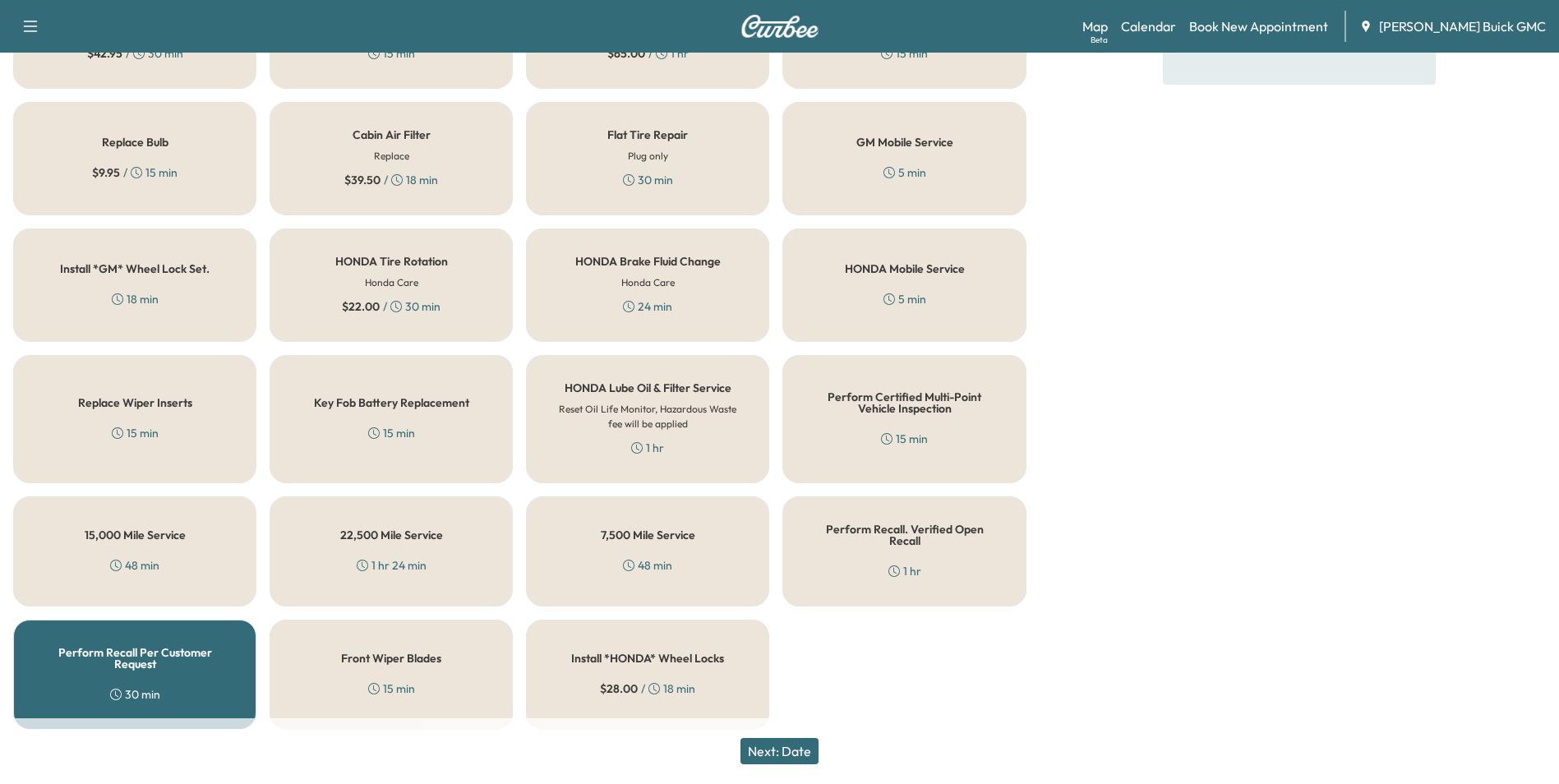
click at [777, 747] on button "Next: Date" at bounding box center [780, 750] width 78 height 26
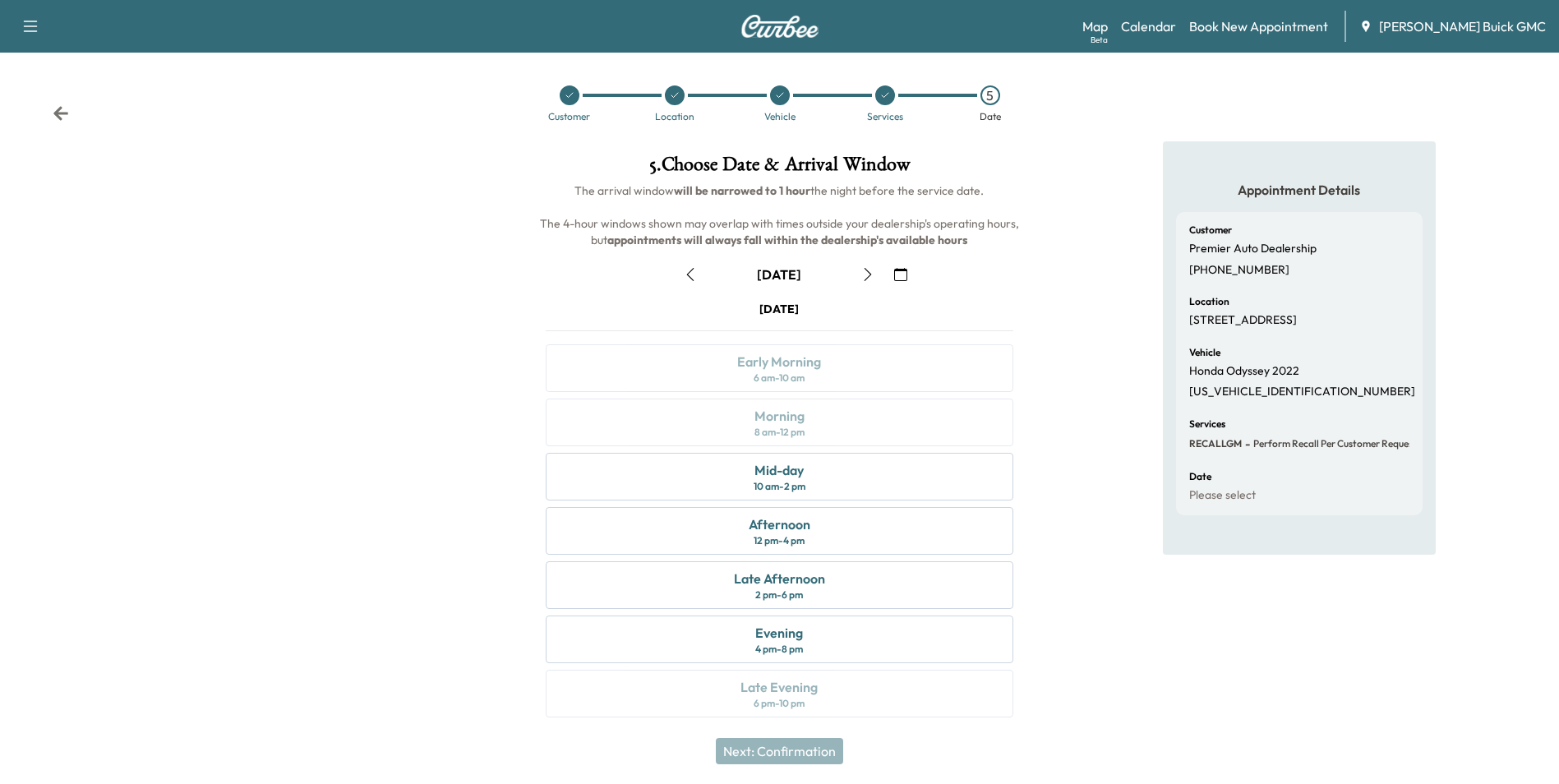
click at [905, 273] on icon "button" at bounding box center [901, 275] width 13 height 13
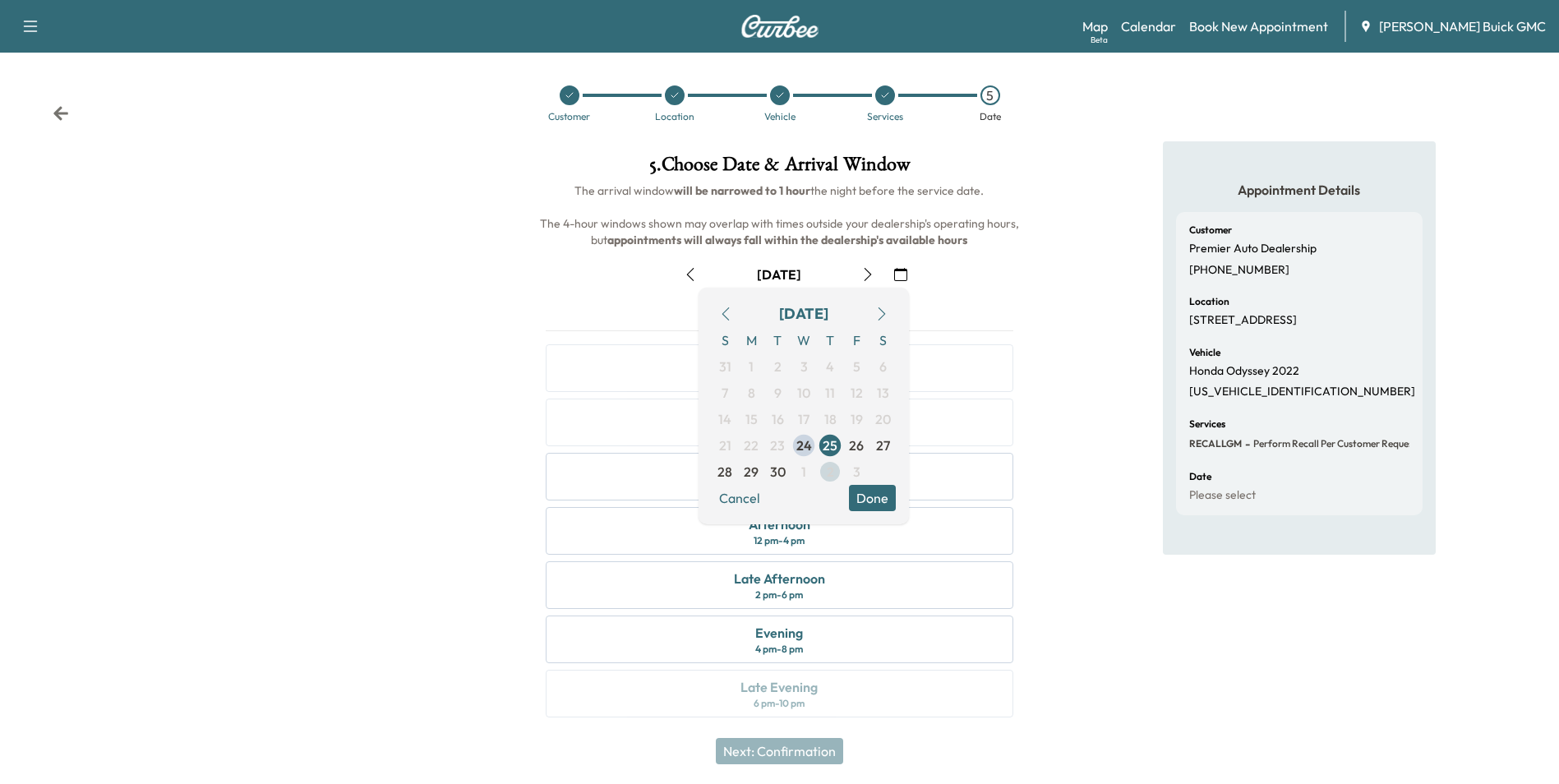
click at [831, 470] on span "2" at bounding box center [831, 471] width 7 height 20
click at [874, 491] on button "Done" at bounding box center [873, 498] width 47 height 26
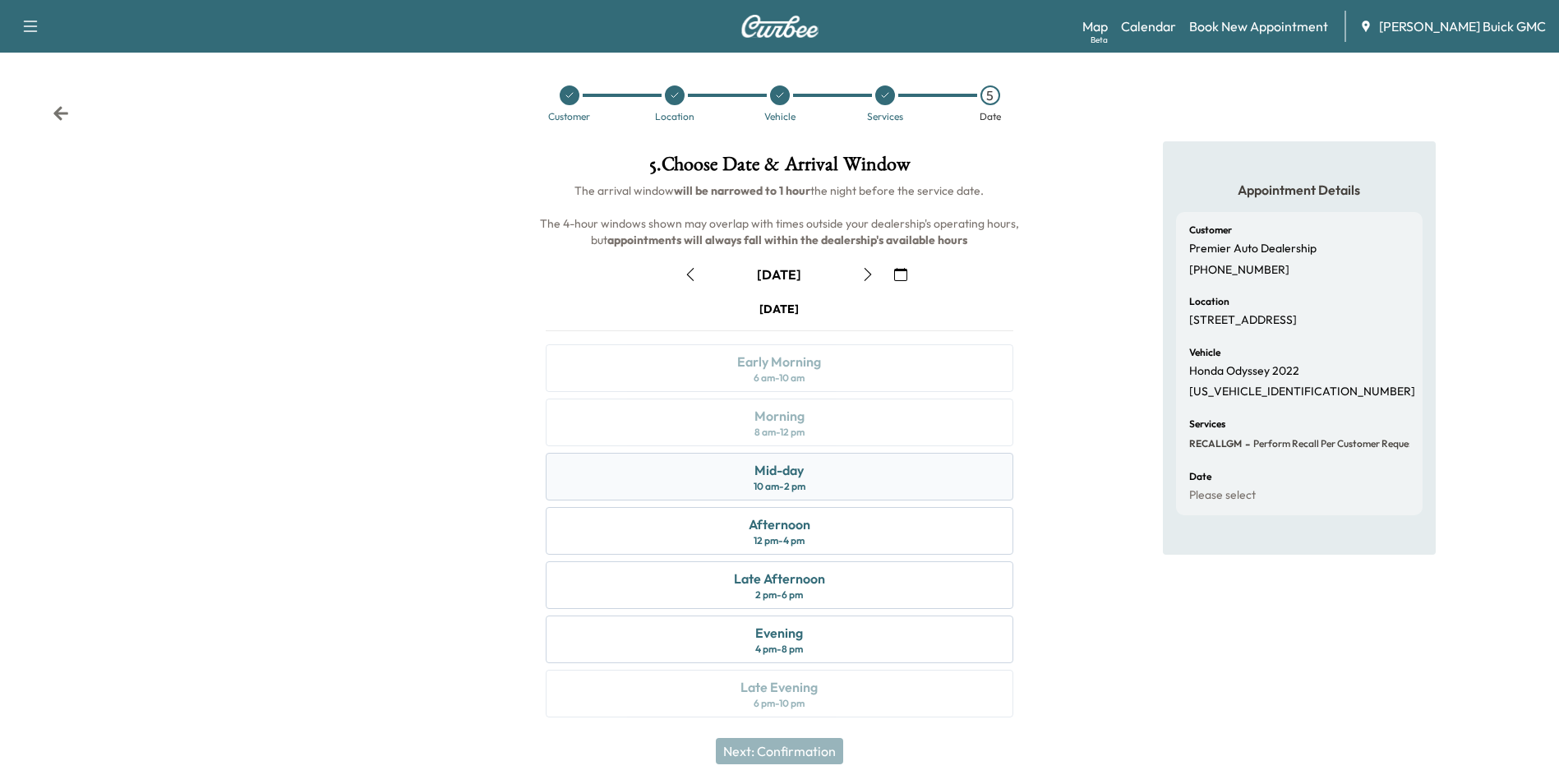
click at [890, 468] on div "Mid-day 10 am - 2 pm" at bounding box center [779, 476] width 467 height 47
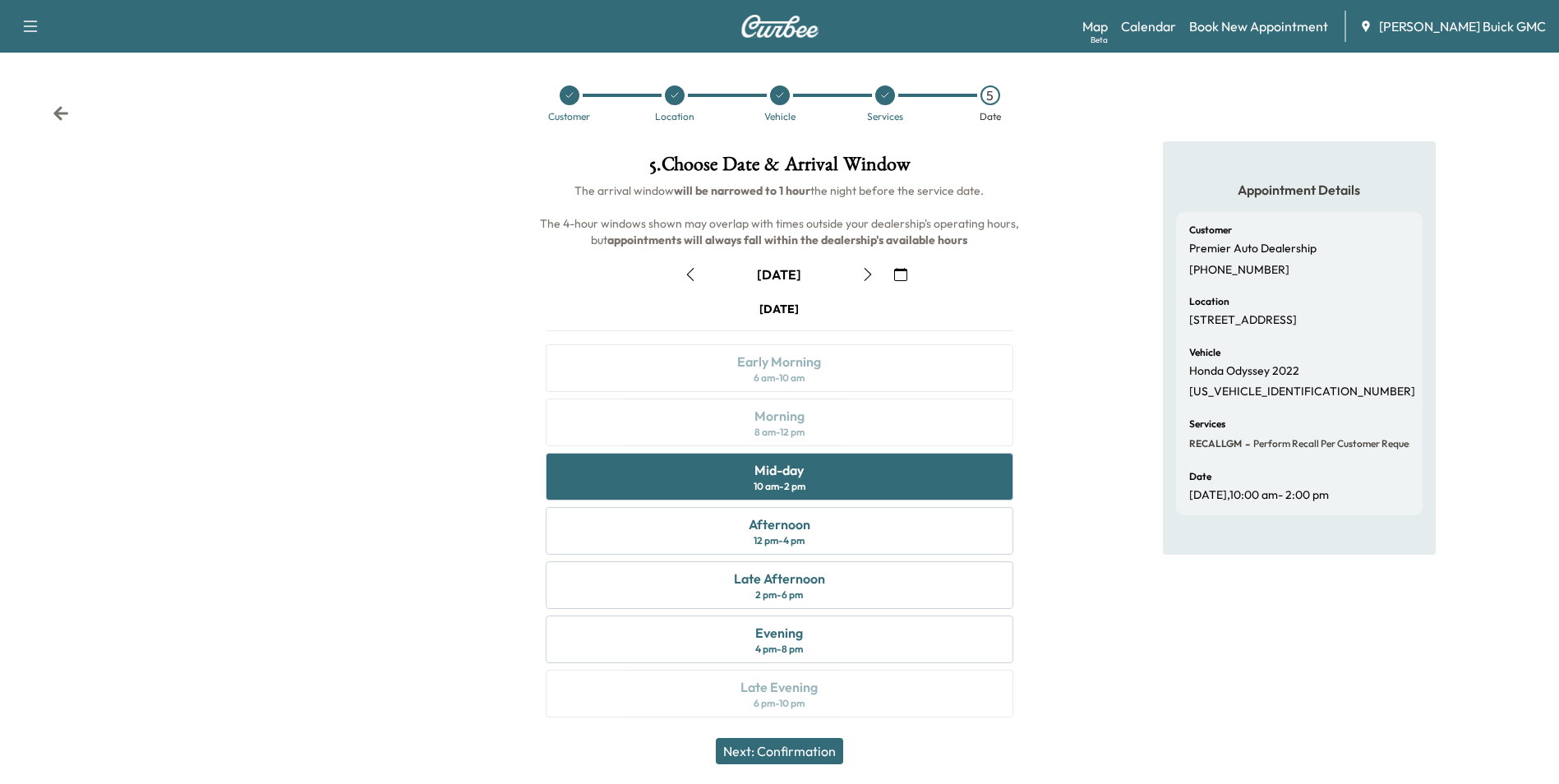
click at [800, 747] on button "Next: Confirmation" at bounding box center [780, 750] width 128 height 26
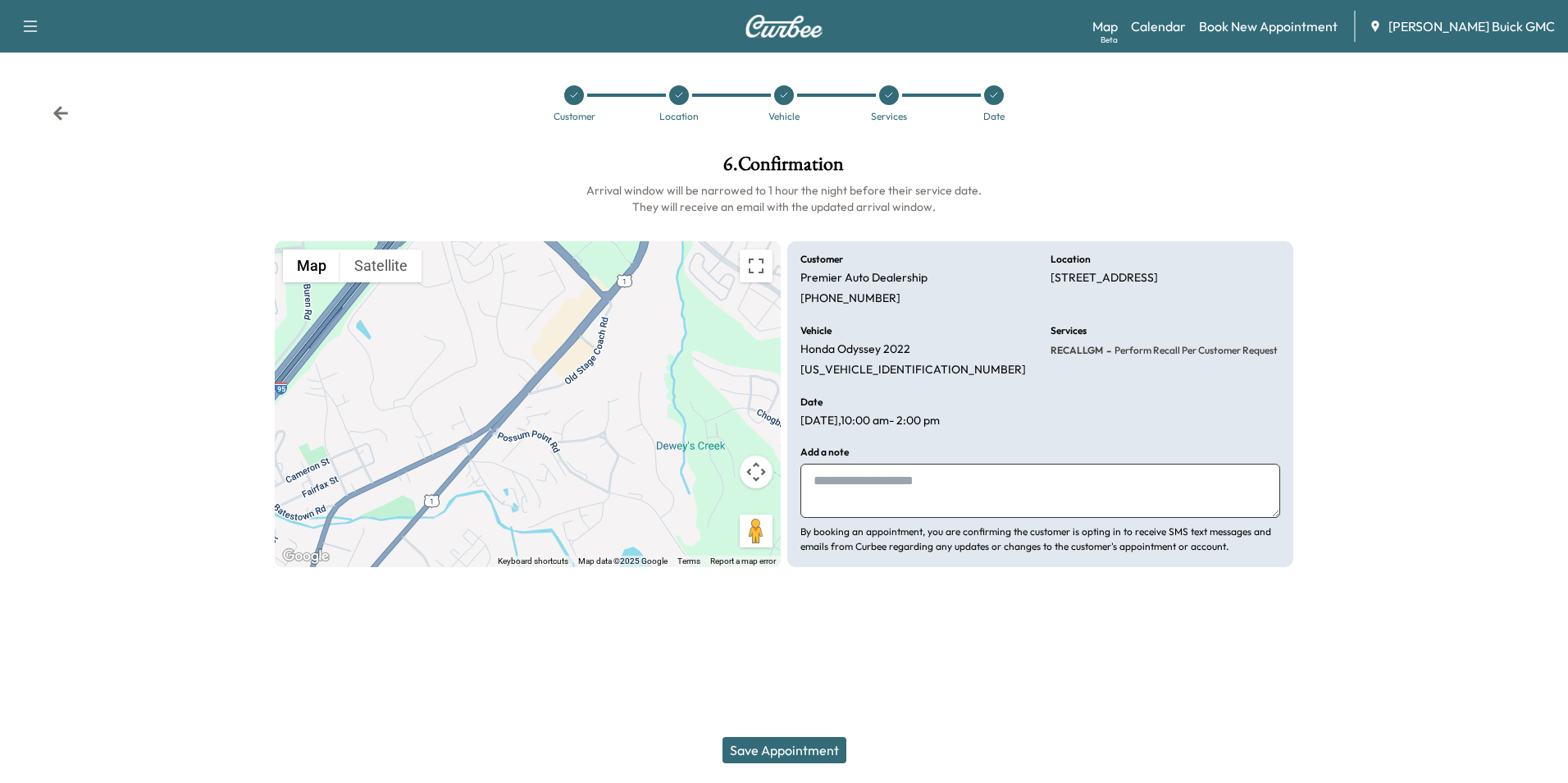
click at [945, 484] on textarea at bounding box center [1040, 491] width 480 height 54
click at [947, 479] on textarea at bounding box center [1040, 491] width 480 height 54
type textarea "**********"
click at [799, 746] on button "Save Appointment" at bounding box center [784, 750] width 124 height 26
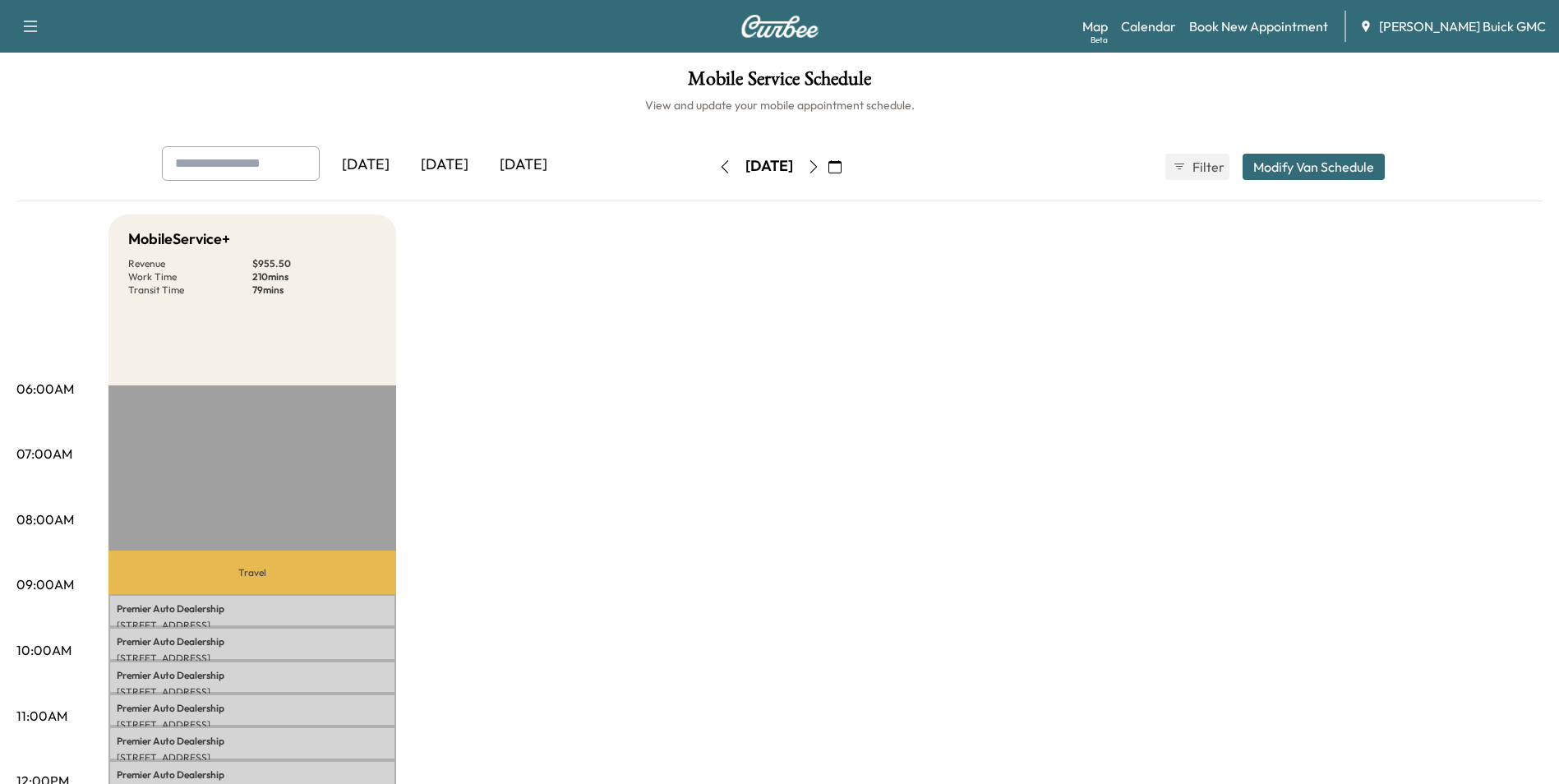
click at [817, 164] on icon "button" at bounding box center [813, 167] width 7 height 13
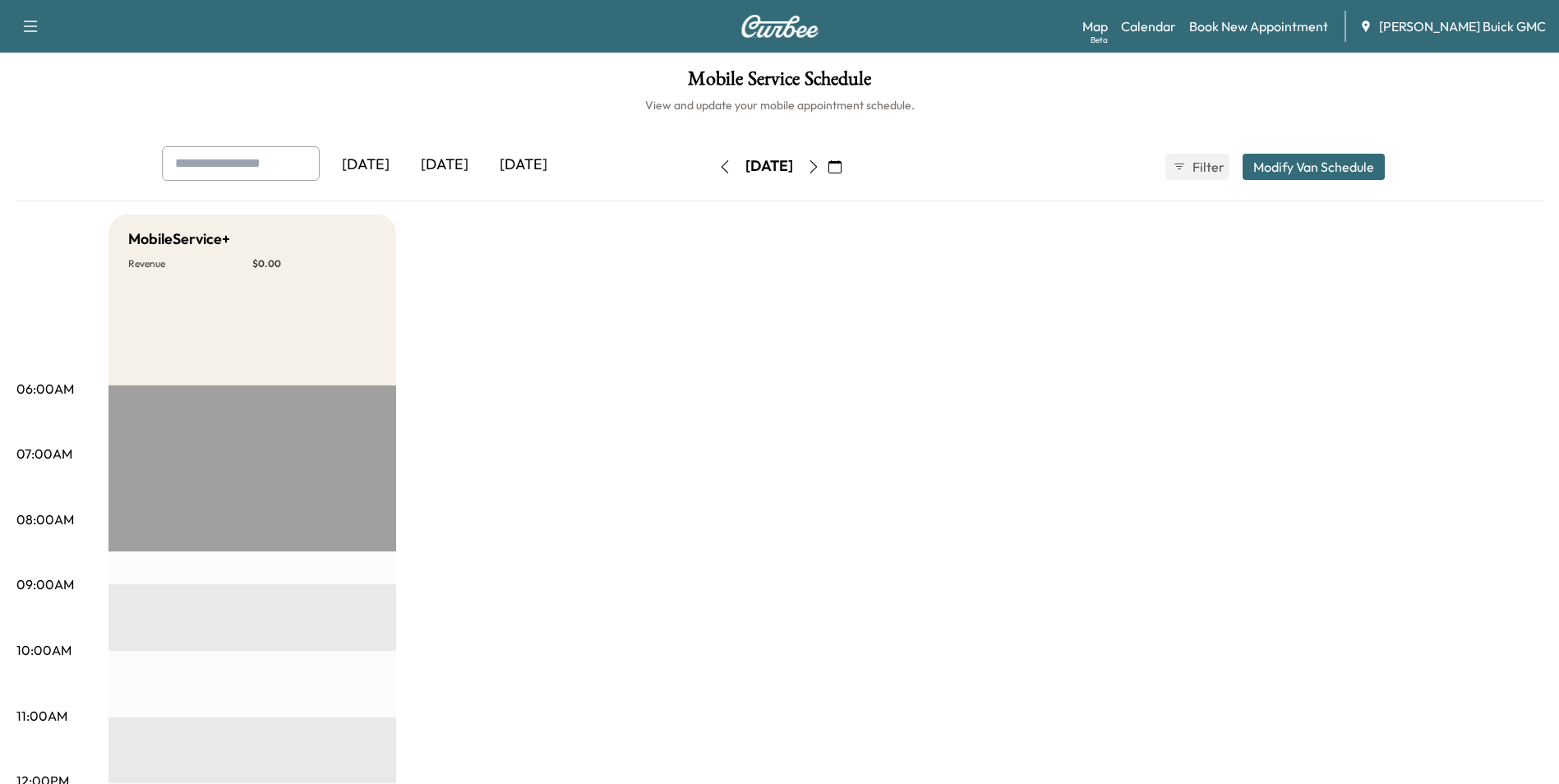
click at [455, 159] on div "[DATE]" at bounding box center [444, 165] width 79 height 38
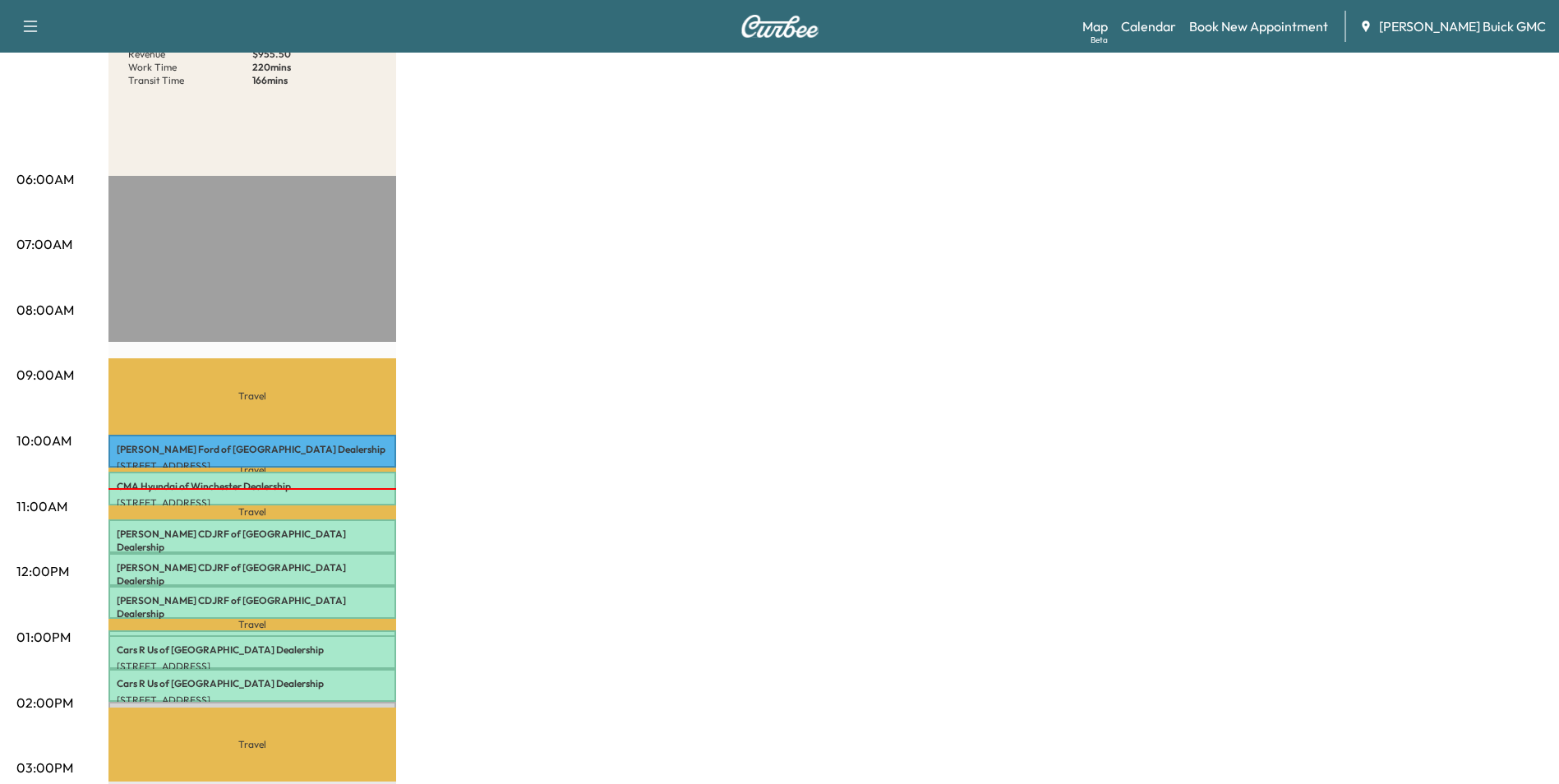
scroll to position [247, 0]
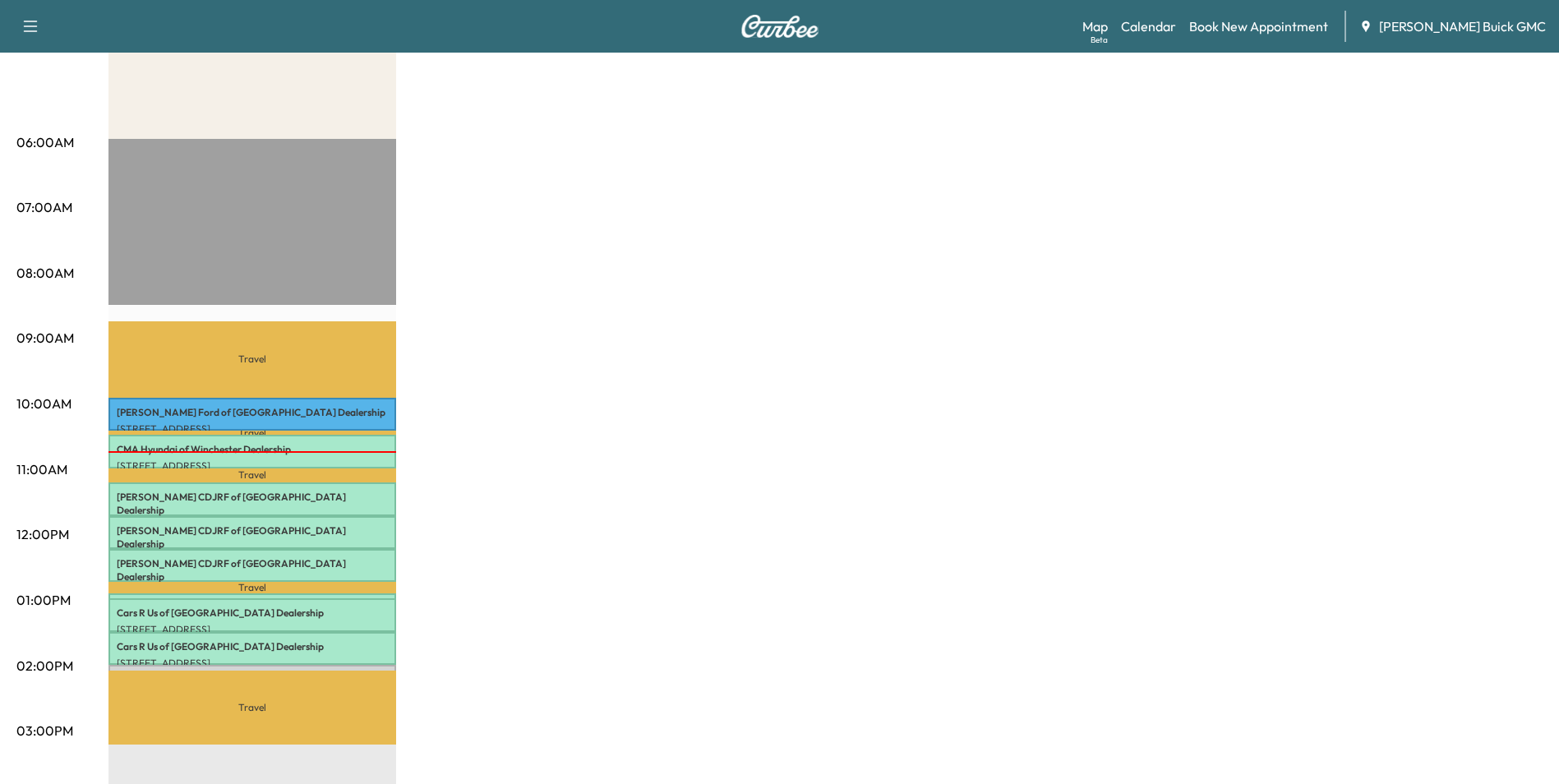
click at [736, 211] on div "MobileService+ Revenue $ 955.50 Work Time 220 mins Transit Time 166 mins Travel…" at bounding box center [825, 585] width 1434 height 1233
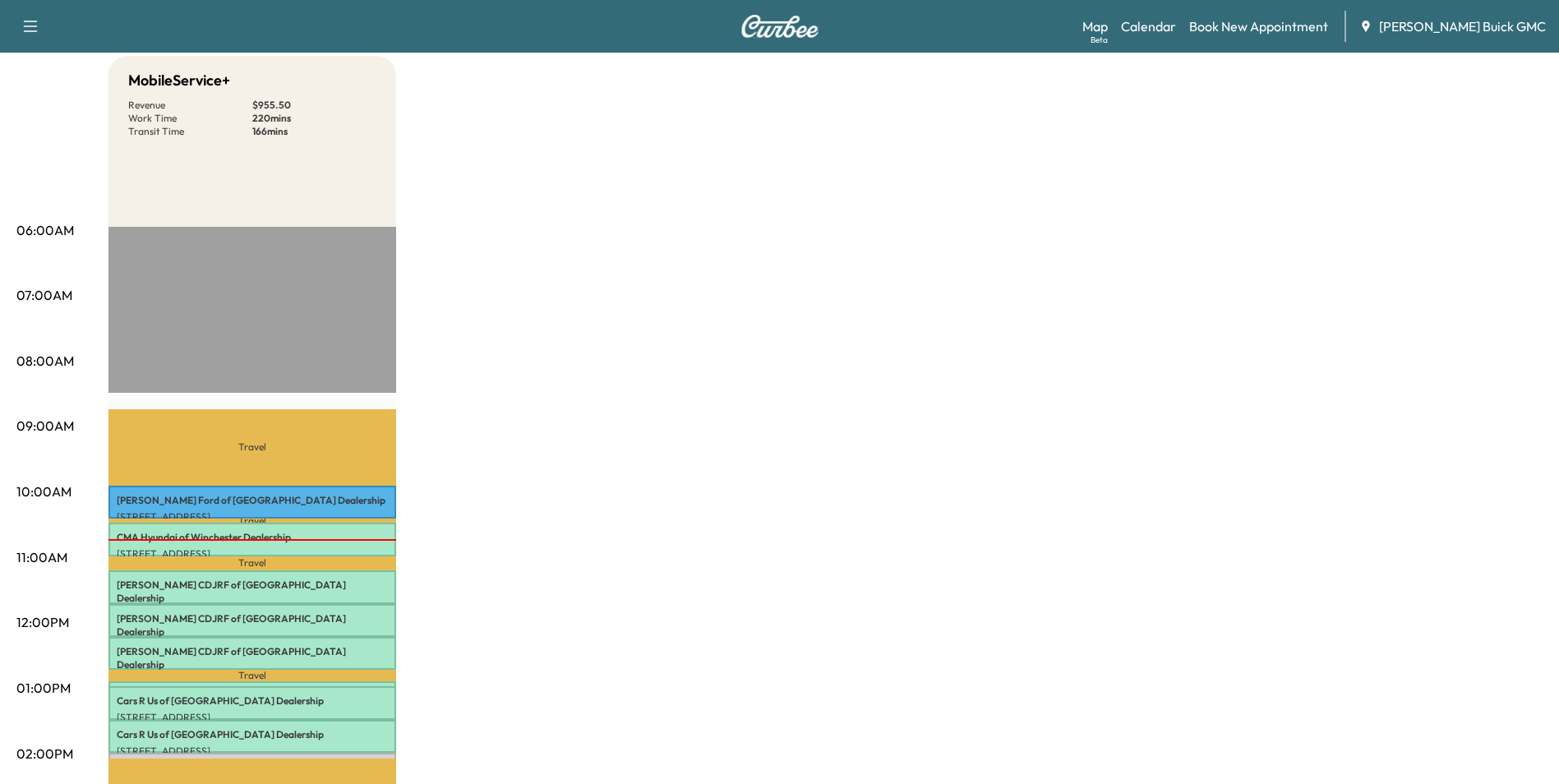
scroll to position [0, 0]
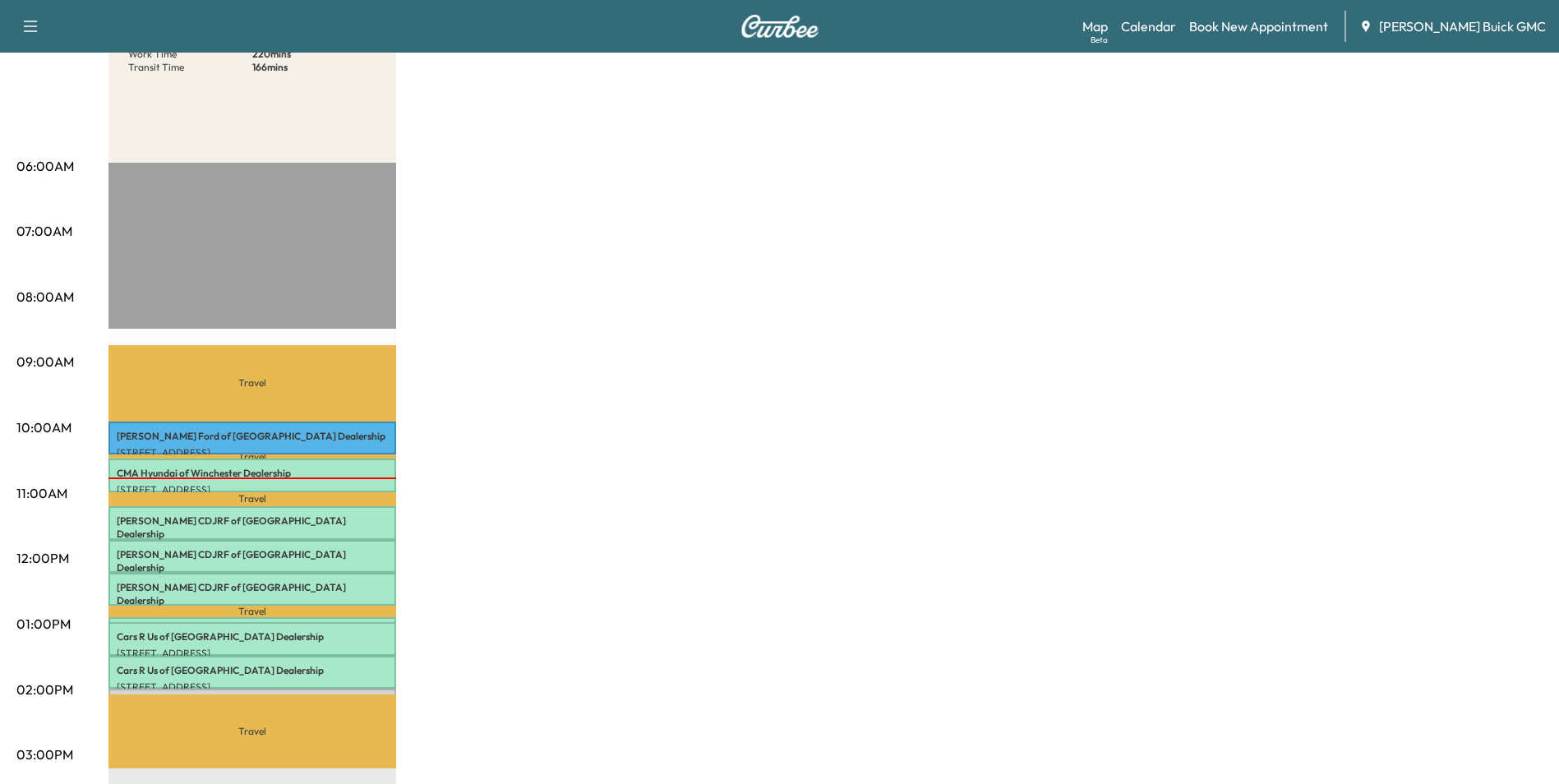
scroll to position [247, 0]
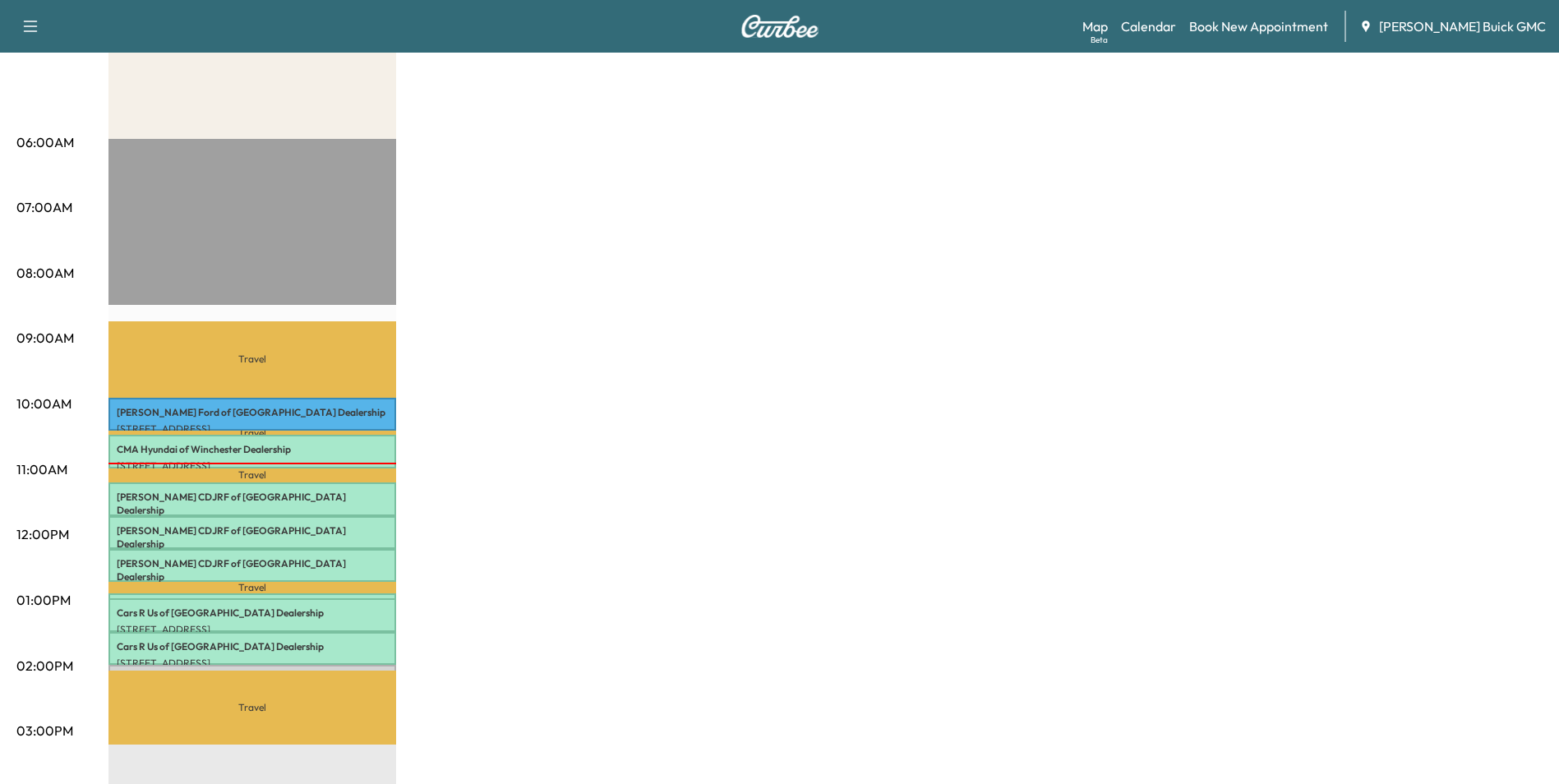
click at [492, 504] on div "MobileService+ Revenue $ 955.50 Work Time 220 mins Transit Time 166 mins Travel…" at bounding box center [825, 585] width 1434 height 1233
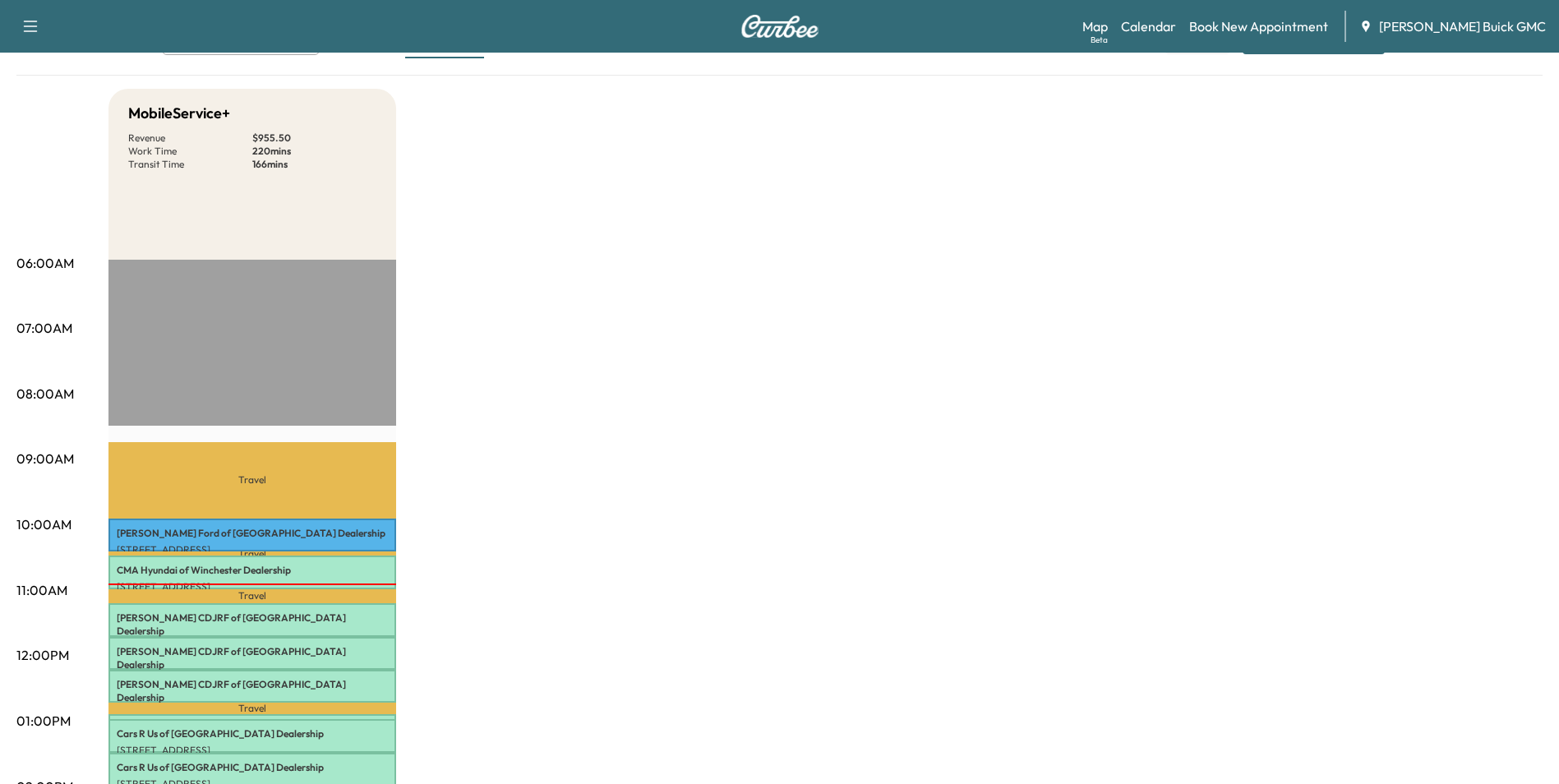
scroll to position [0, 0]
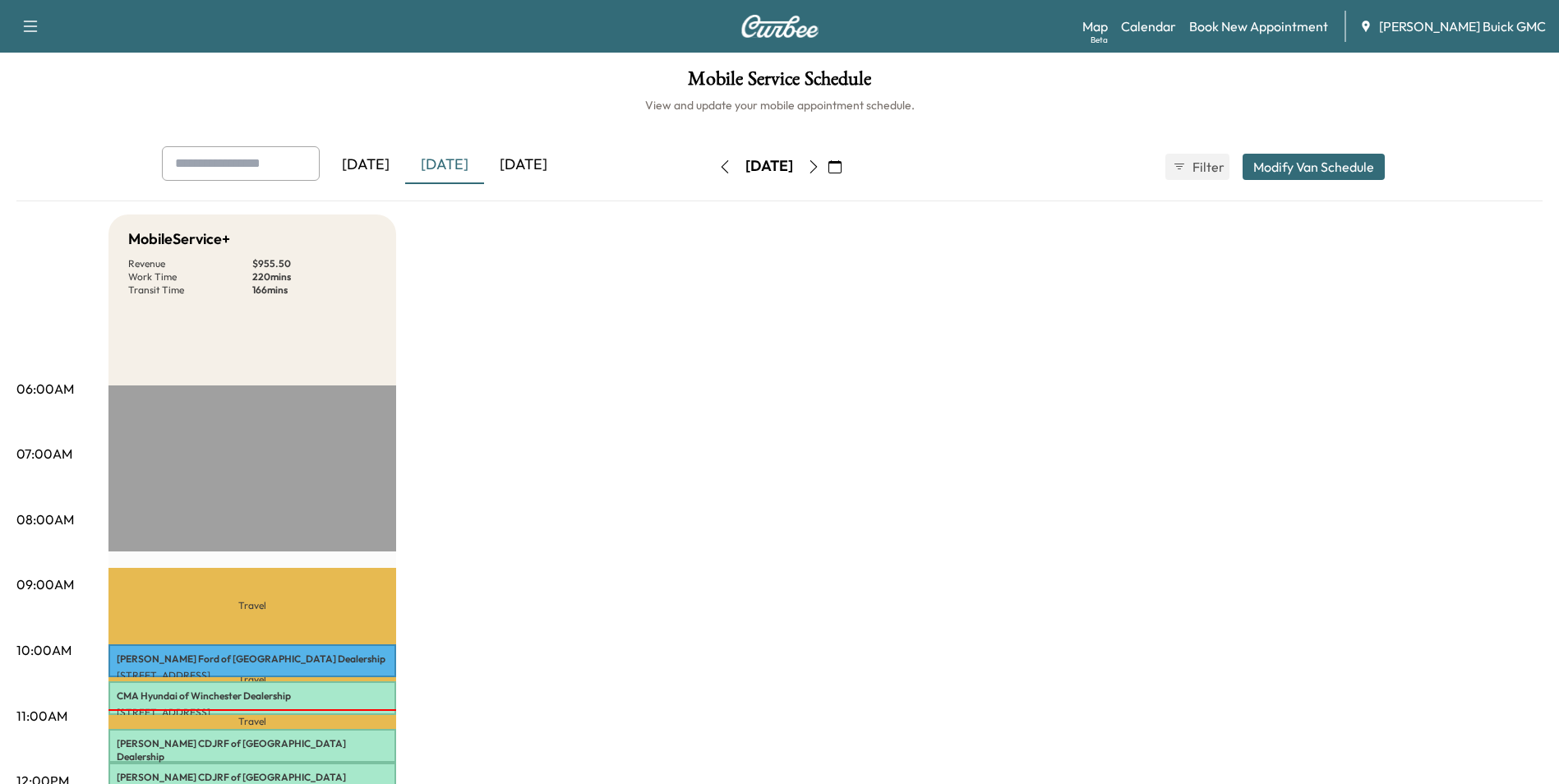
click at [842, 165] on icon "button" at bounding box center [835, 167] width 13 height 13
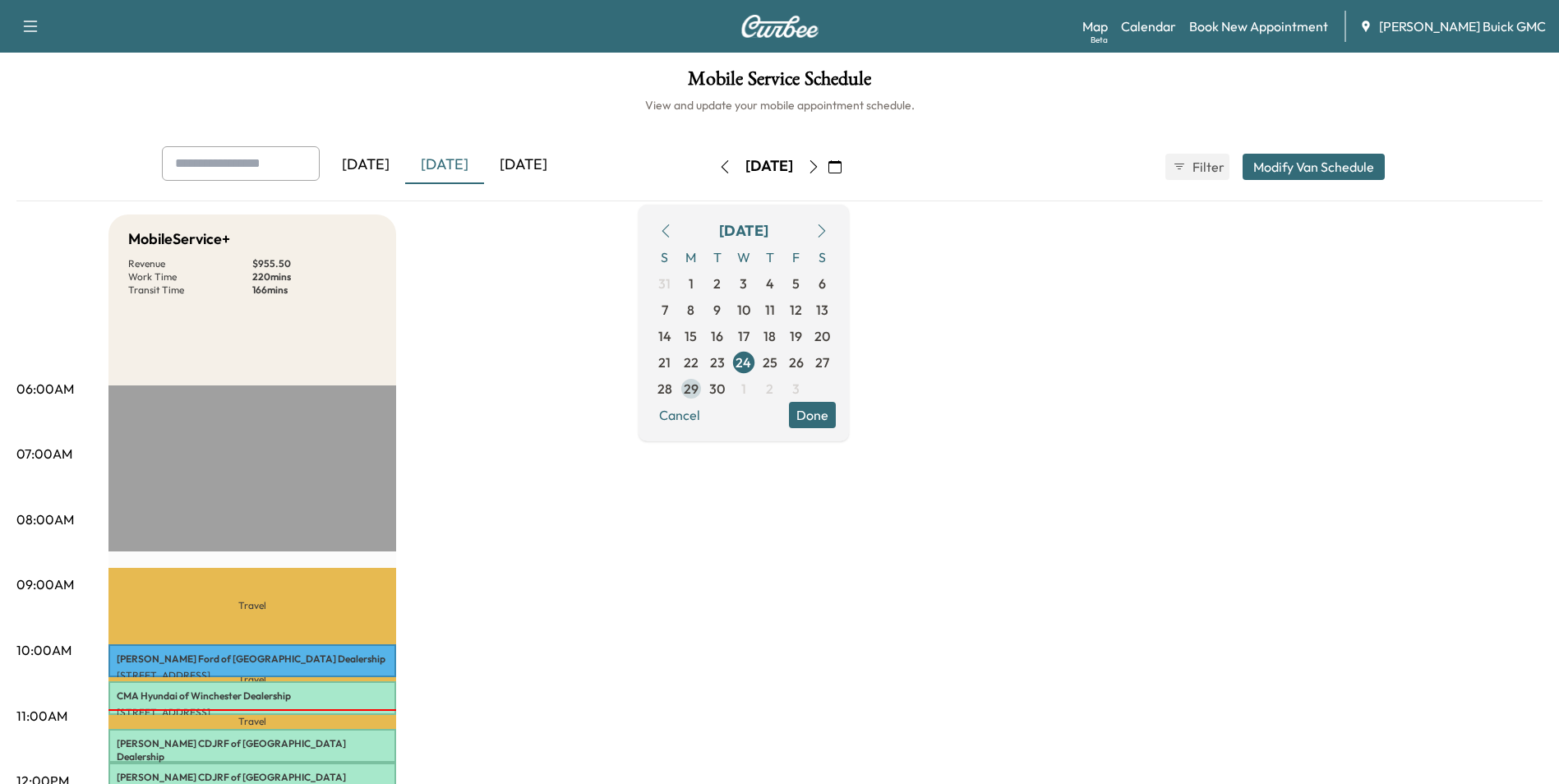
click at [698, 386] on span "29" at bounding box center [691, 388] width 15 height 20
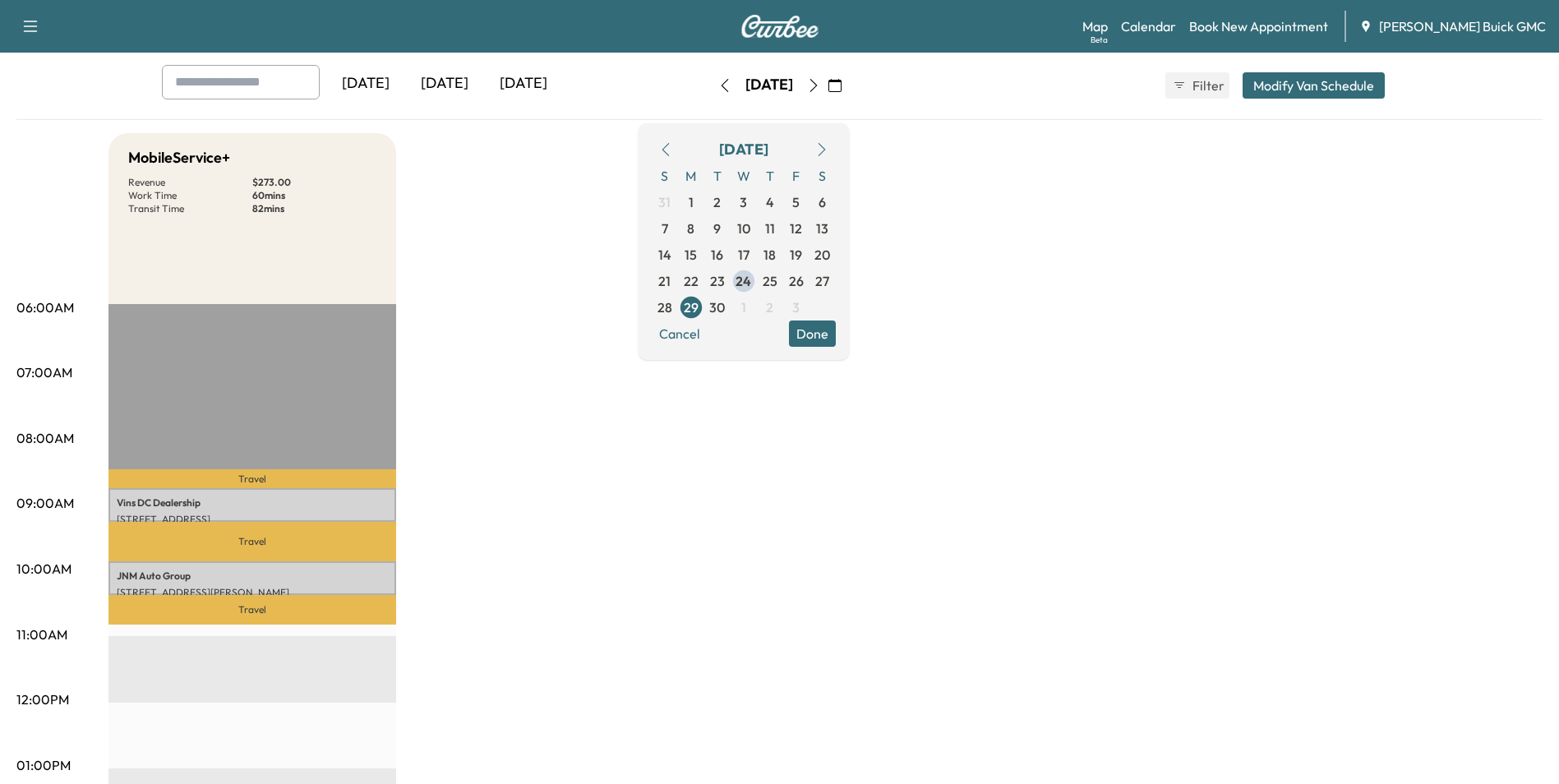
scroll to position [82, 0]
click at [677, 574] on div "MobileService+ Revenue $ 273.00 Work Time 60 mins Transit Time 82 mins Travel V…" at bounding box center [825, 749] width 1434 height 1233
click at [626, 458] on div "MobileService+ Revenue $ 273.00 Work Time 60 mins Transit Time 82 mins Travel V…" at bounding box center [825, 749] width 1434 height 1233
click at [573, 521] on div "MobileService+ Revenue $ 273.00 Work Time 60 mins Transit Time 82 mins Travel V…" at bounding box center [825, 749] width 1434 height 1233
click at [725, 303] on span "30" at bounding box center [717, 306] width 16 height 20
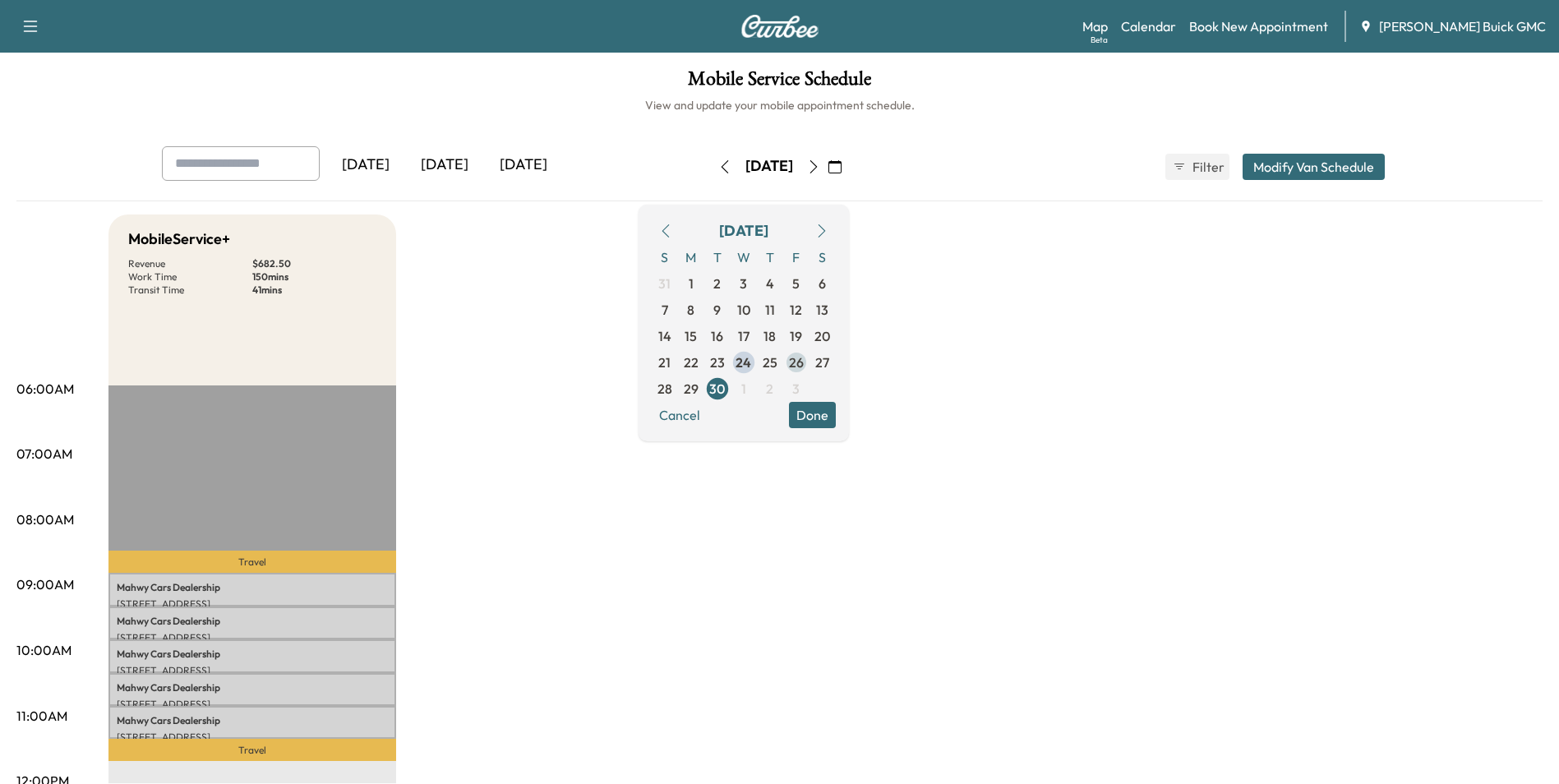
click at [804, 360] on span "26" at bounding box center [796, 362] width 15 height 20
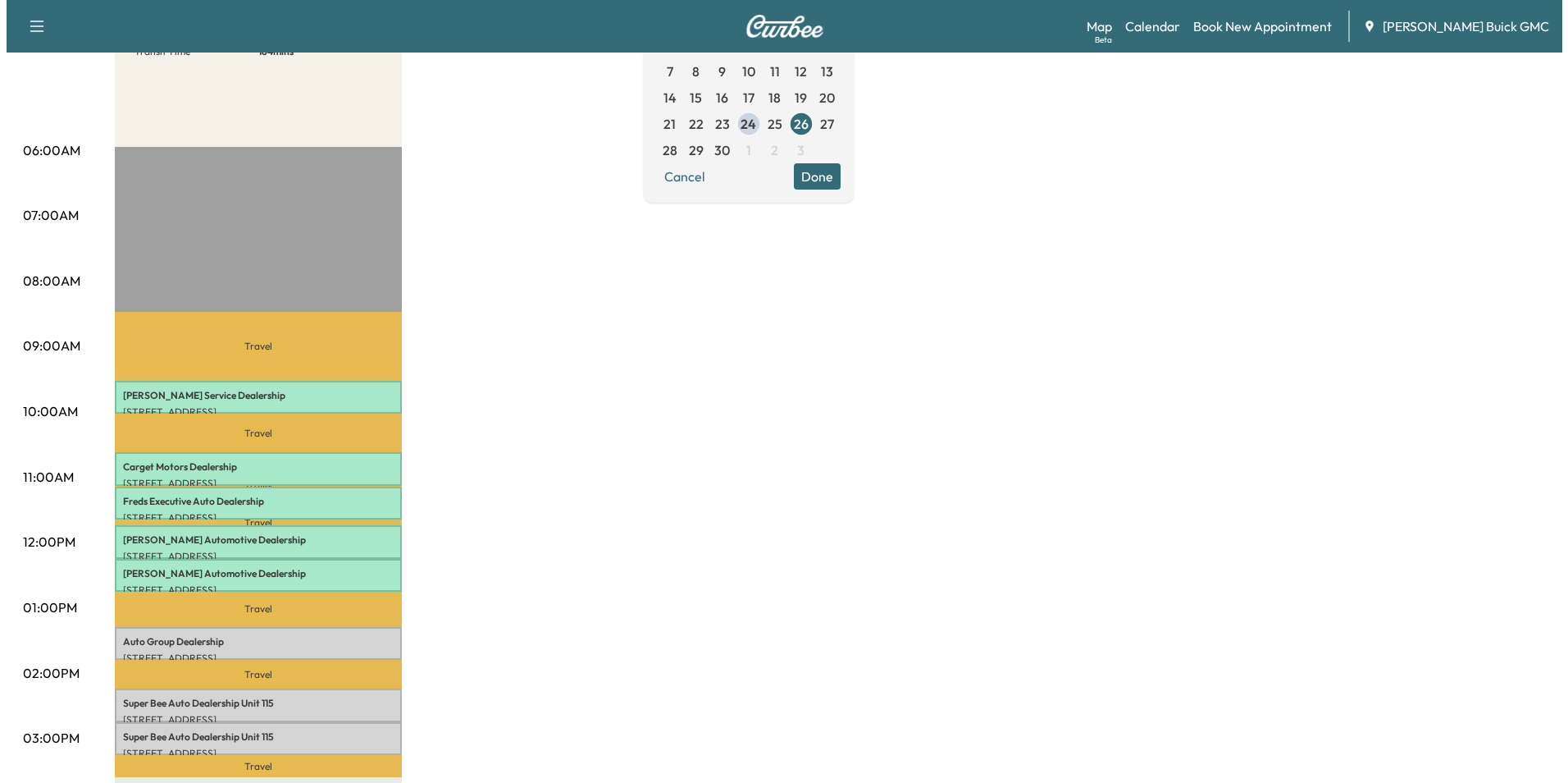
scroll to position [246, 0]
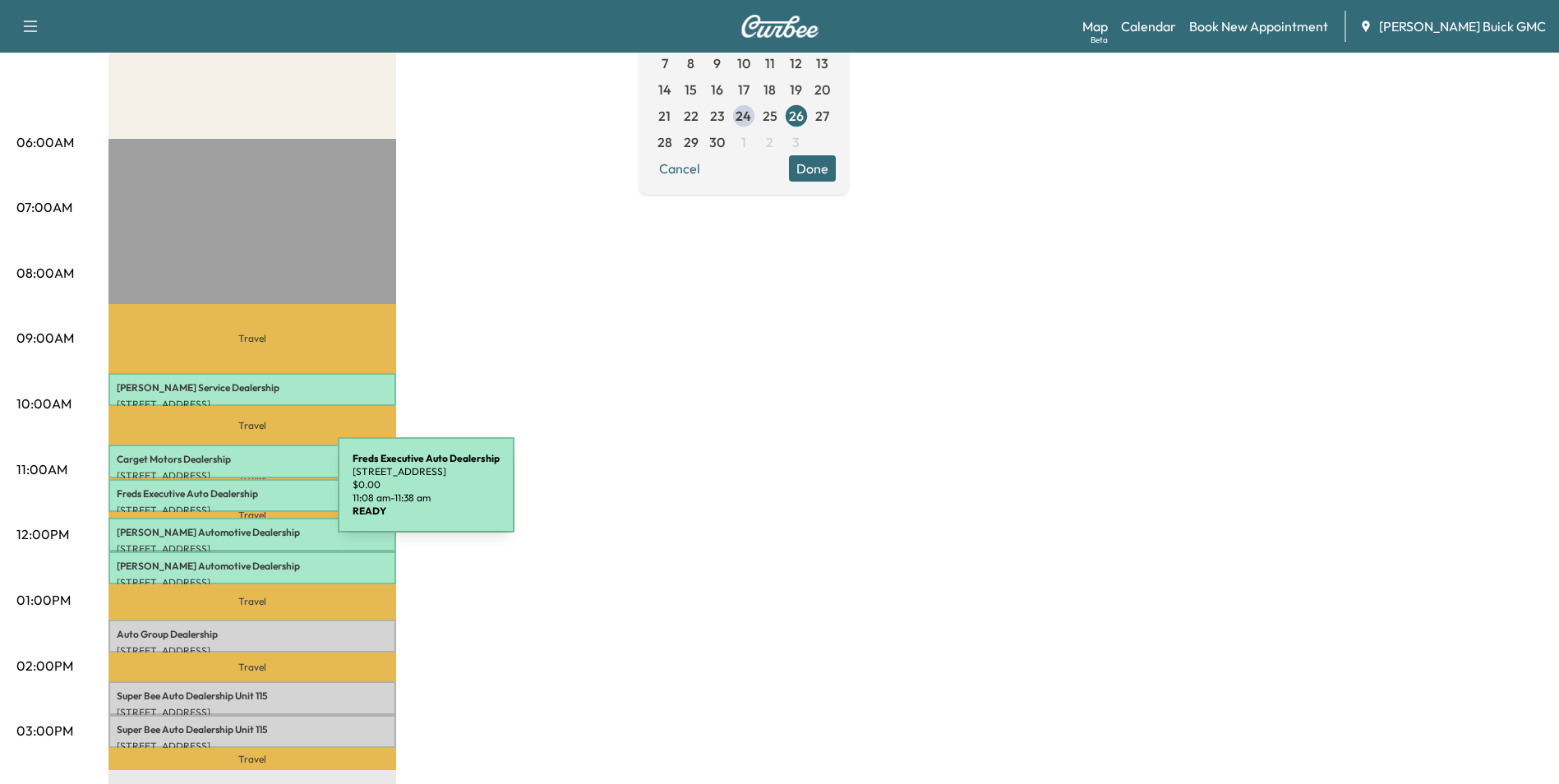
click at [214, 494] on p "Freds Executive Auto Dealership" at bounding box center [251, 493] width 271 height 13
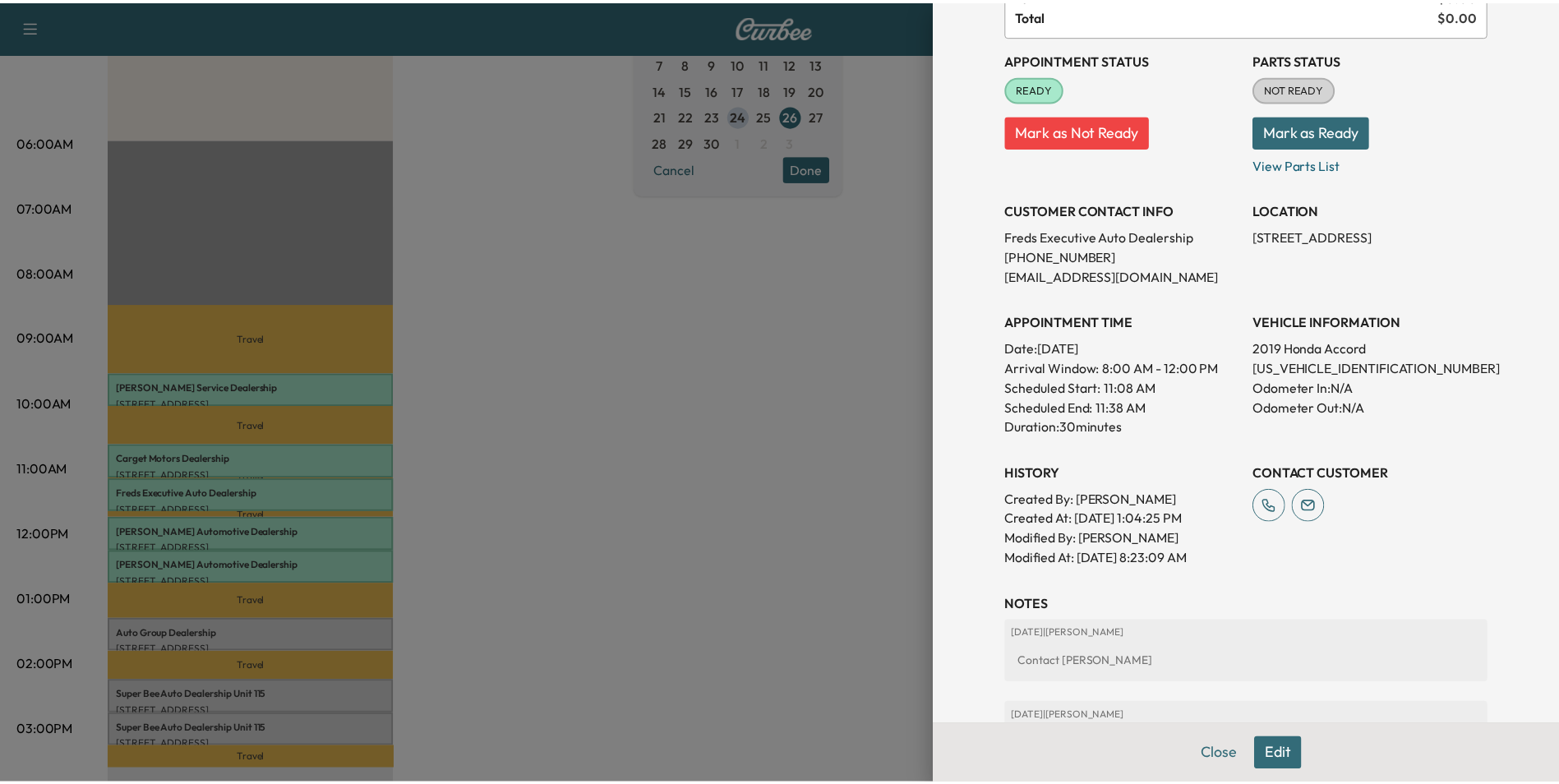
scroll to position [165, 0]
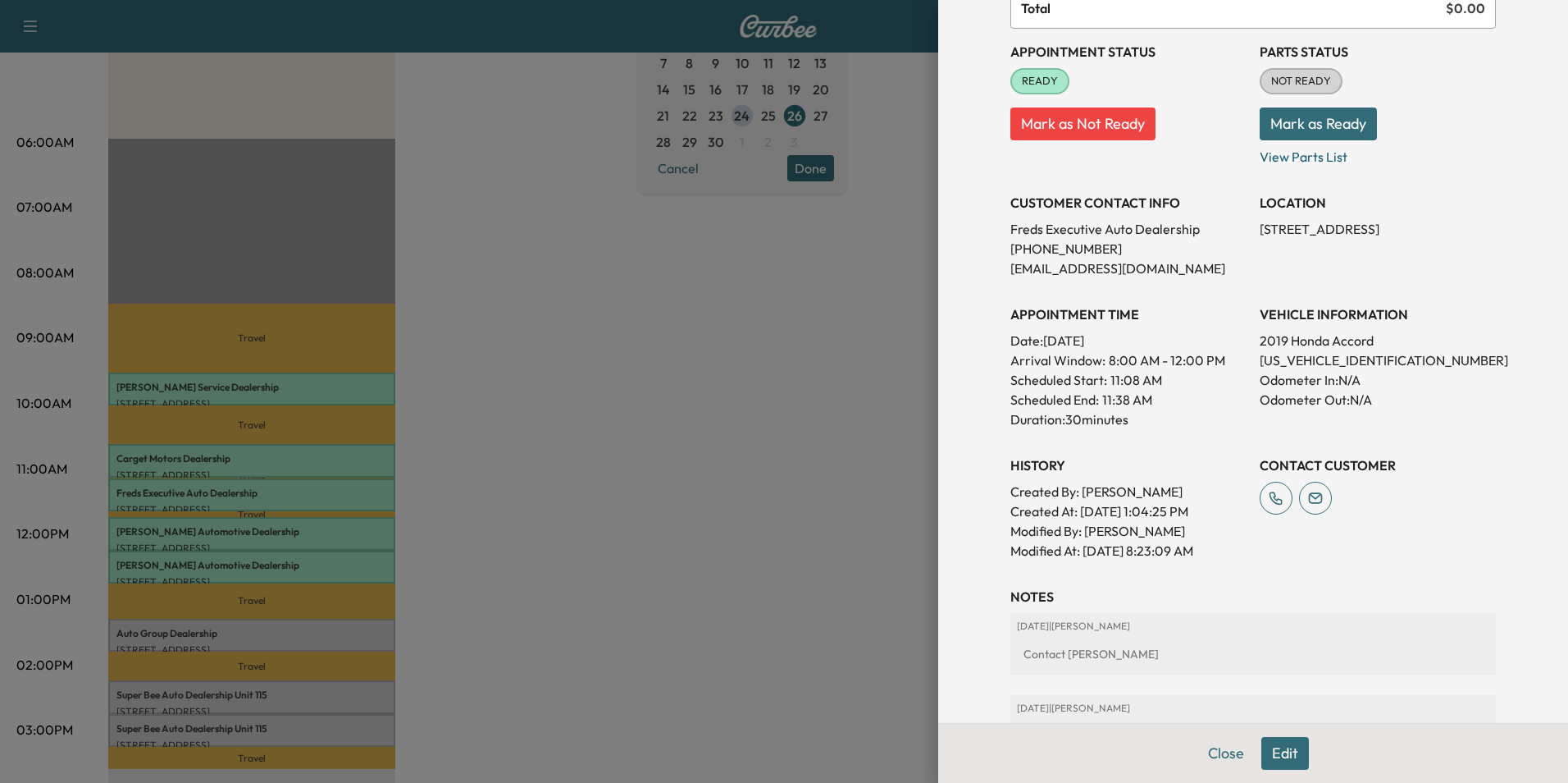
click at [785, 382] on div at bounding box center [784, 392] width 1568 height 783
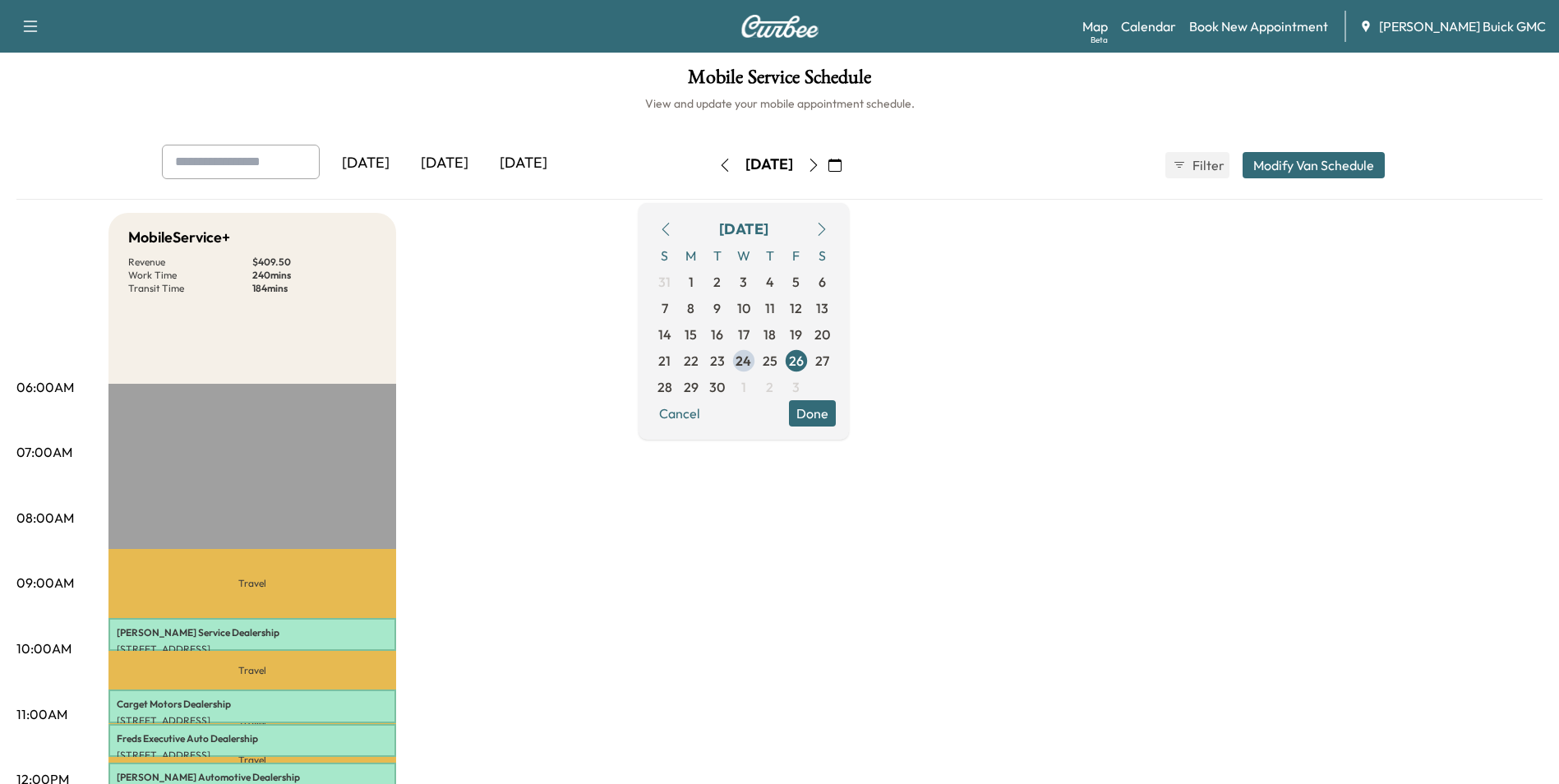
scroll to position [0, 0]
click at [698, 385] on span "29" at bounding box center [691, 388] width 15 height 20
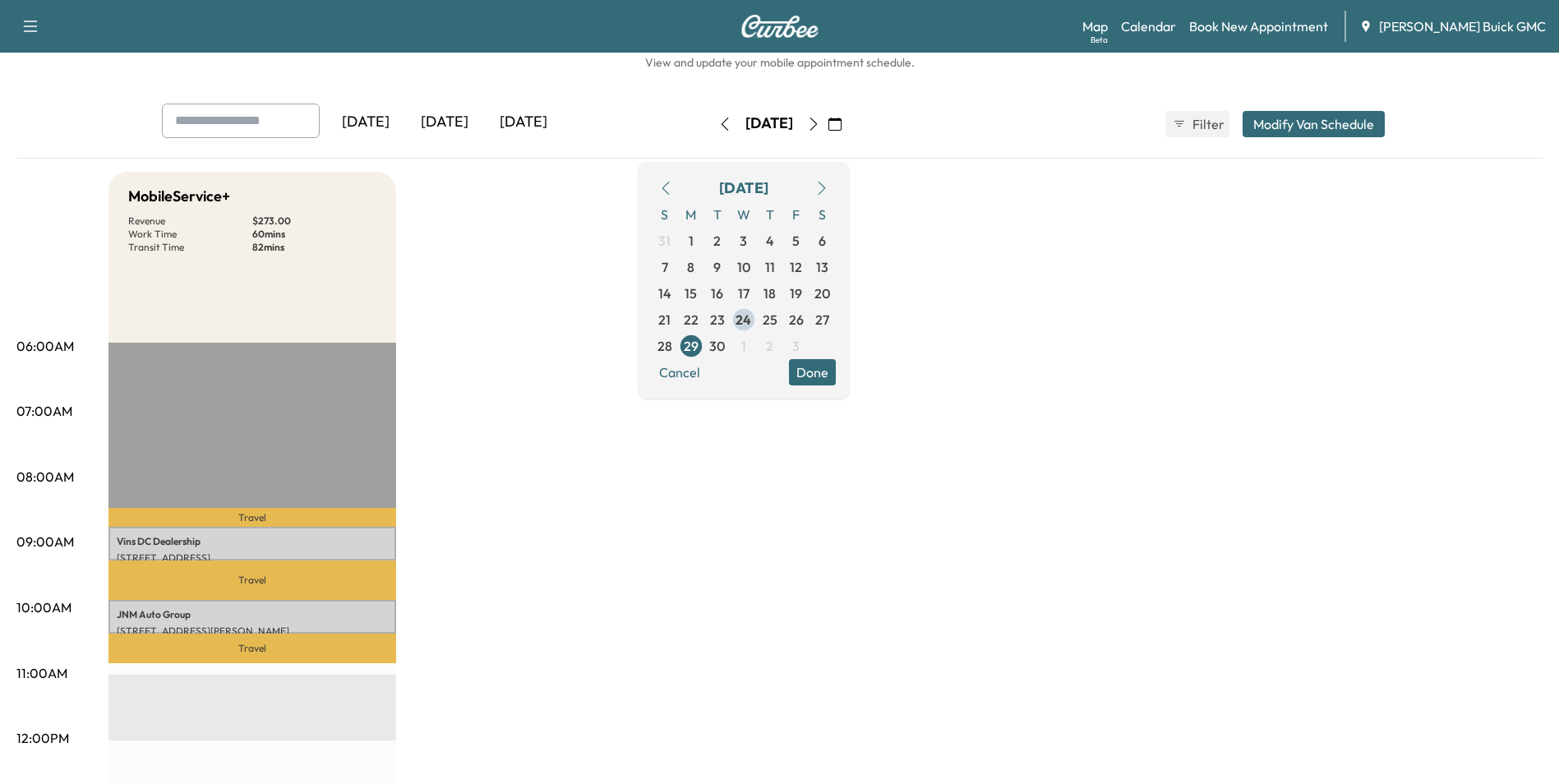
scroll to position [82, 0]
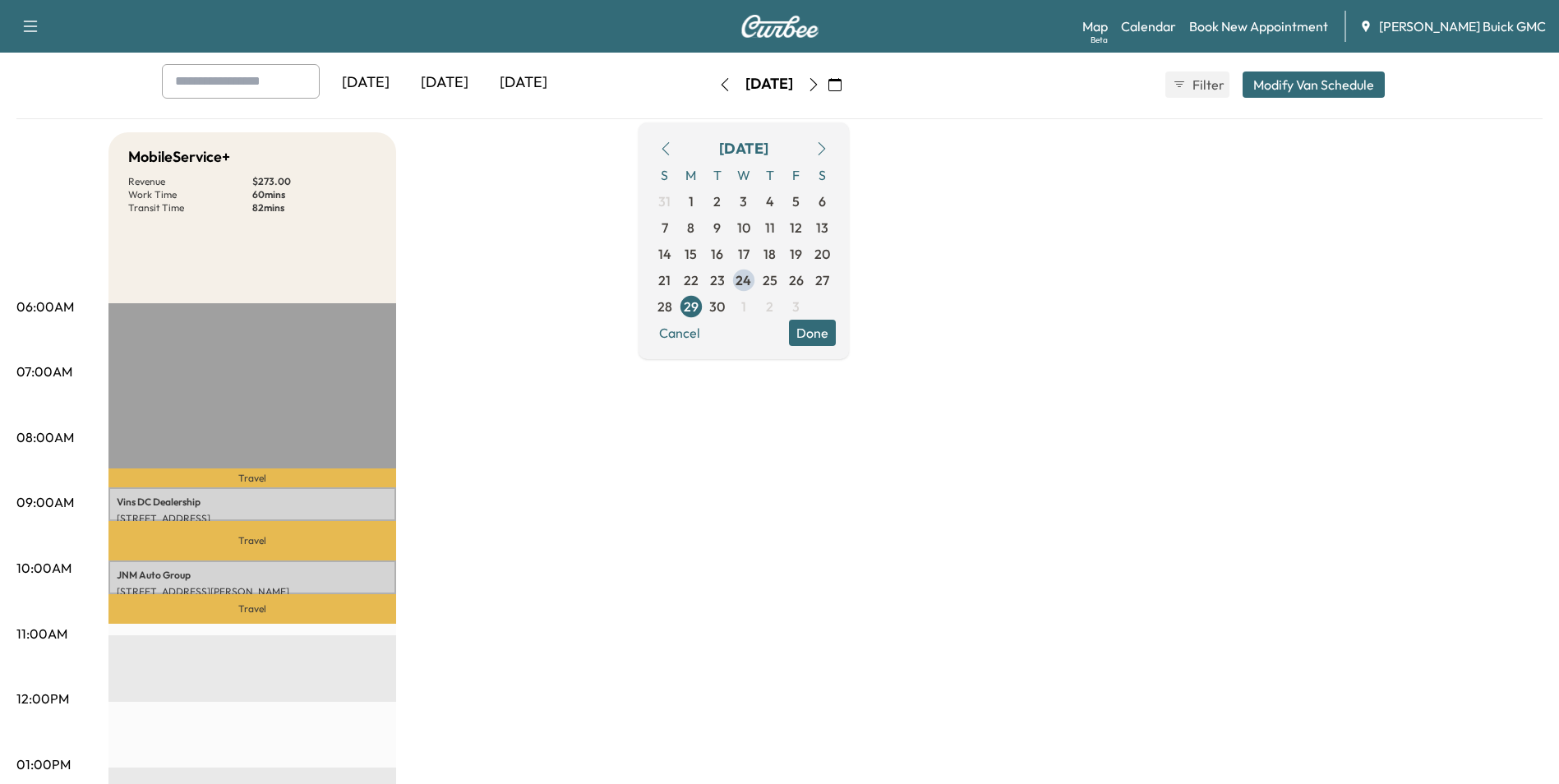
click at [597, 528] on div "MobileService+ Revenue $ 273.00 Work Time 60 mins Transit Time 82 mins Travel V…" at bounding box center [825, 749] width 1434 height 1233
click at [529, 469] on div "MobileService+ Revenue $ 273.00 Work Time 60 mins Transit Time 82 mins Travel V…" at bounding box center [825, 749] width 1434 height 1233
click at [804, 277] on span "26" at bounding box center [796, 279] width 15 height 20
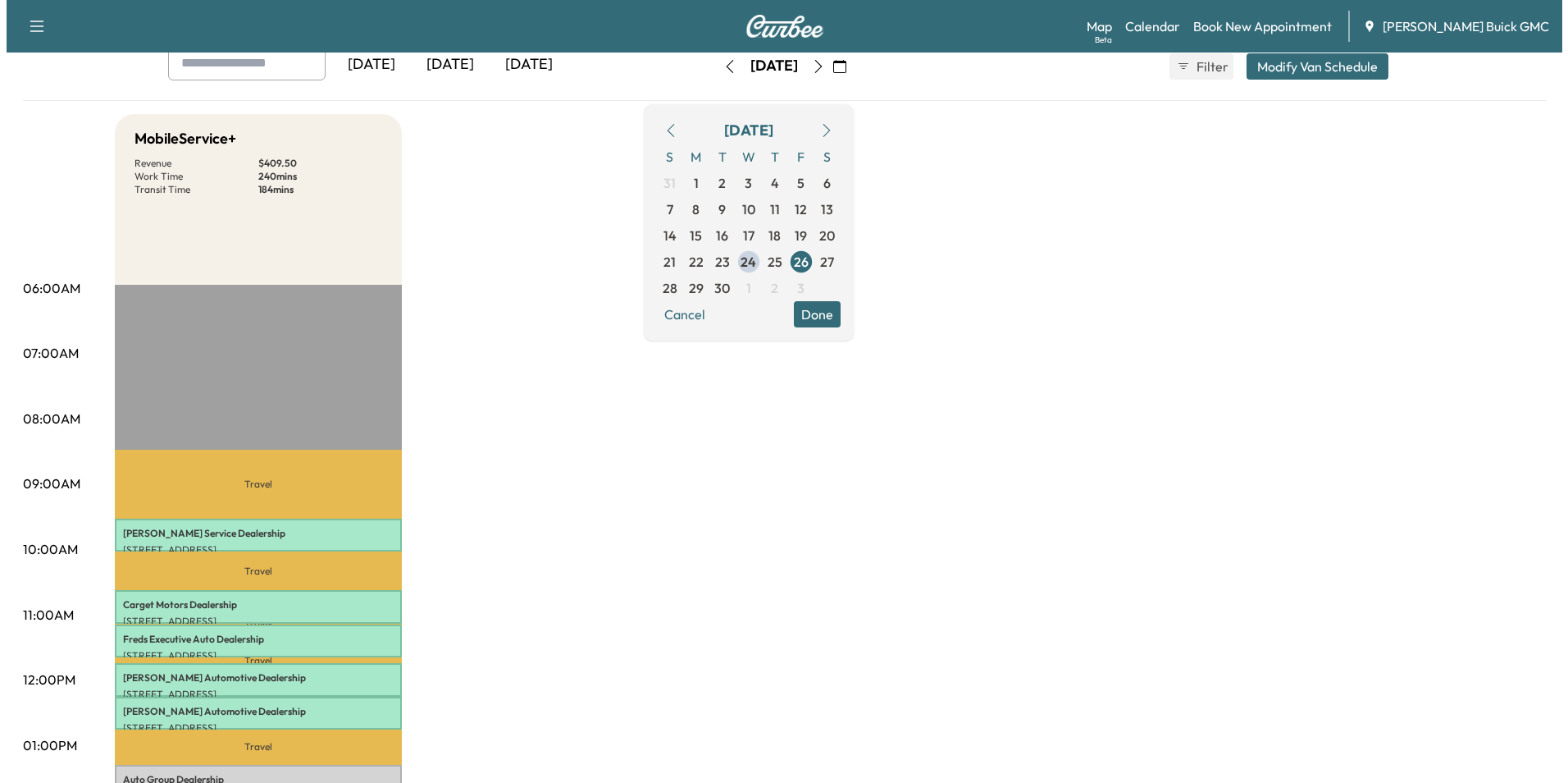
scroll to position [246, 0]
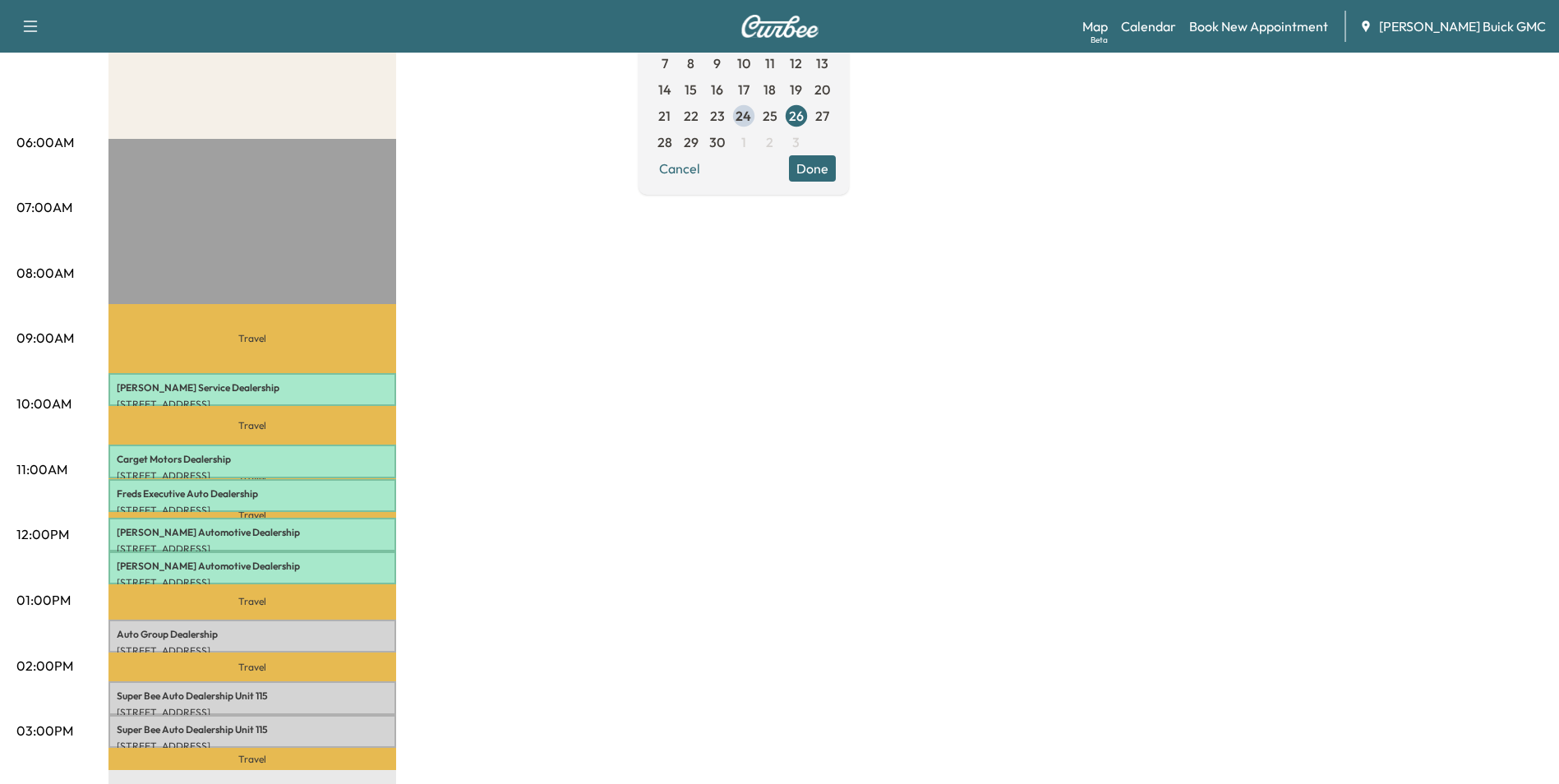
click at [593, 514] on div "MobileService+ Revenue $ 409.50 Work Time 240 mins Transit Time 184 mins Travel…" at bounding box center [825, 585] width 1434 height 1233
click at [616, 498] on div "MobileService+ Revenue $ 409.50 Work Time 240 mins Transit Time 184 mins Travel…" at bounding box center [825, 585] width 1434 height 1233
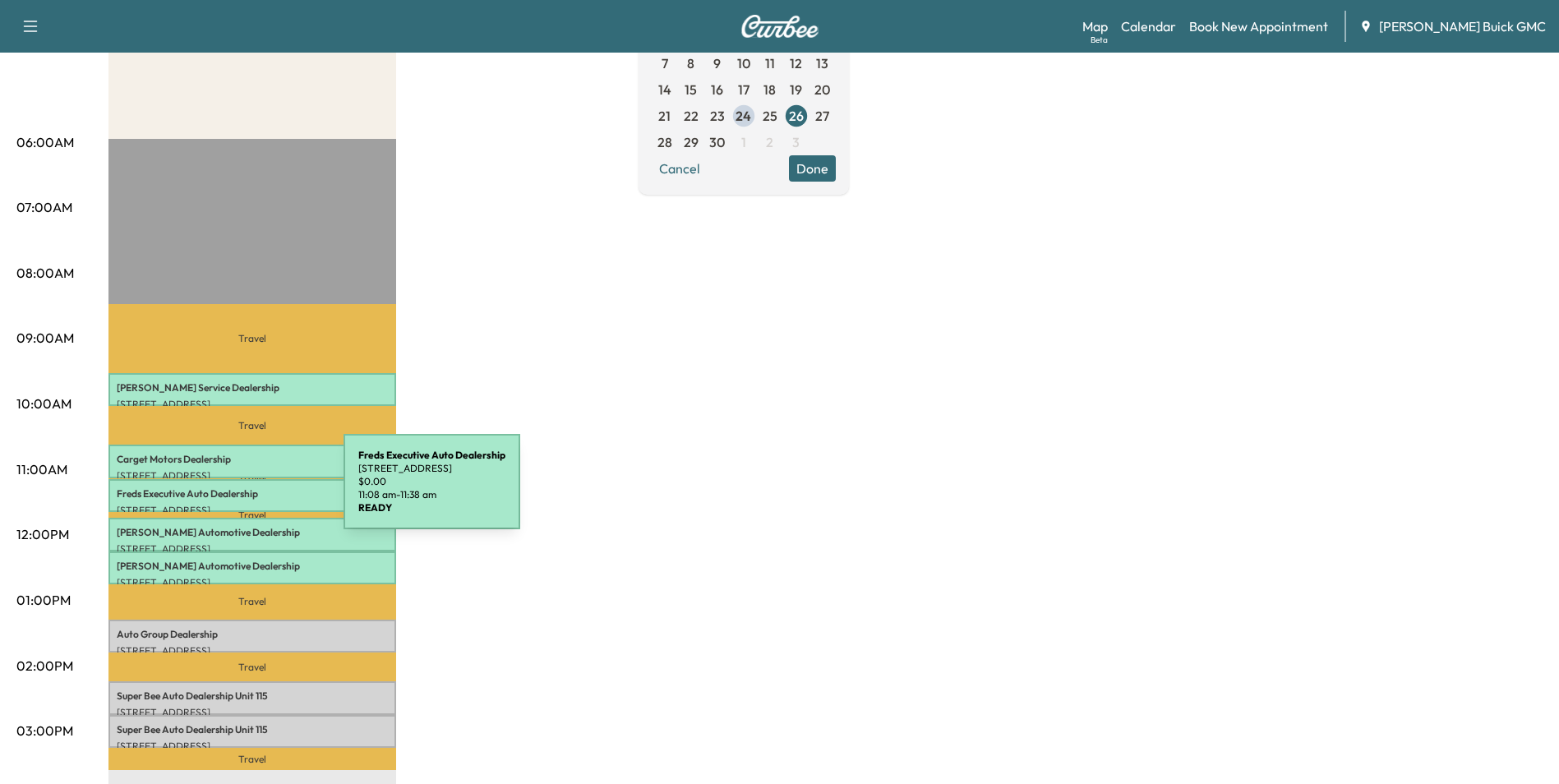
click at [221, 492] on p "Freds Executive Auto Dealership" at bounding box center [251, 493] width 271 height 13
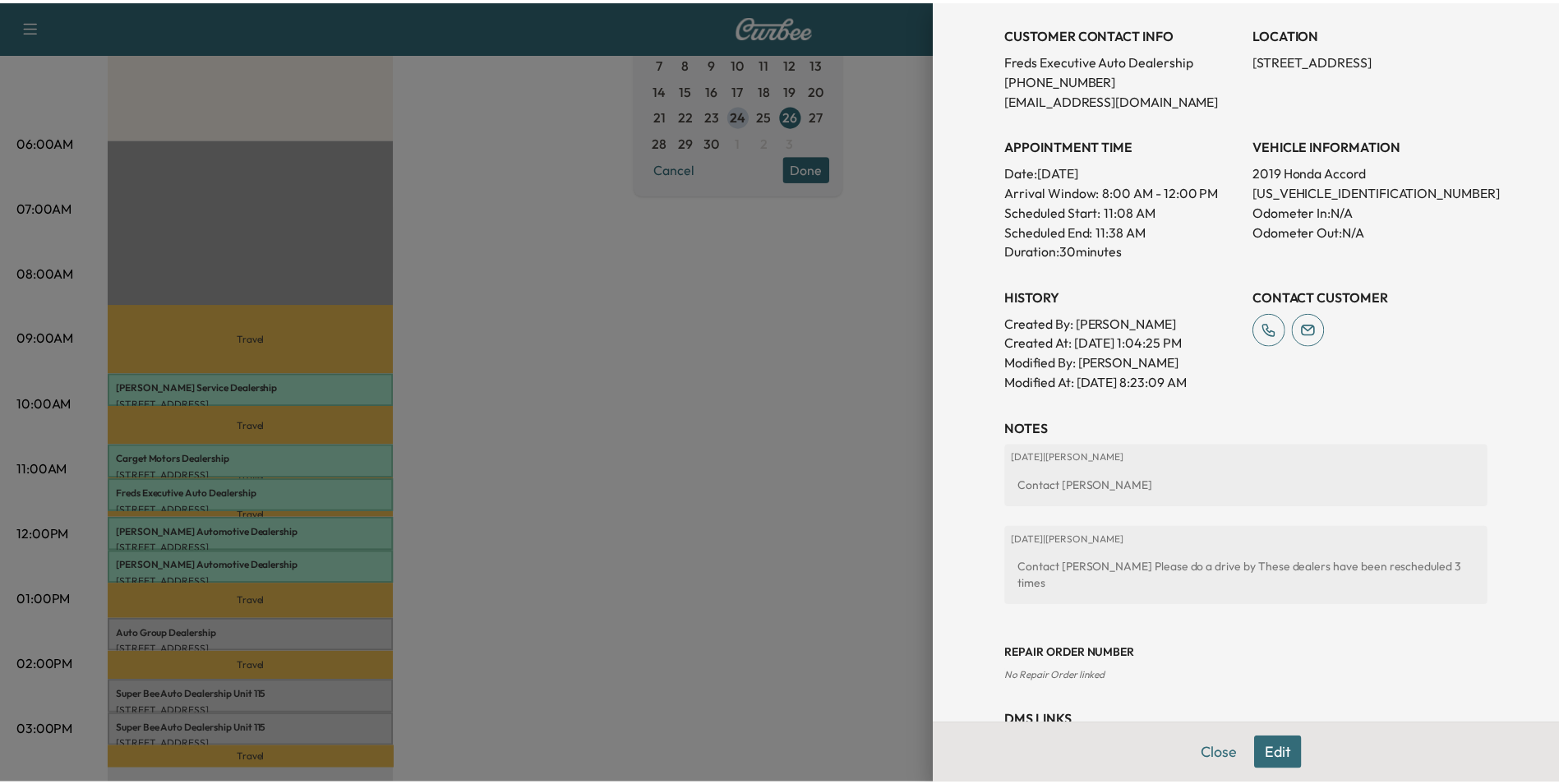
scroll to position [304, 0]
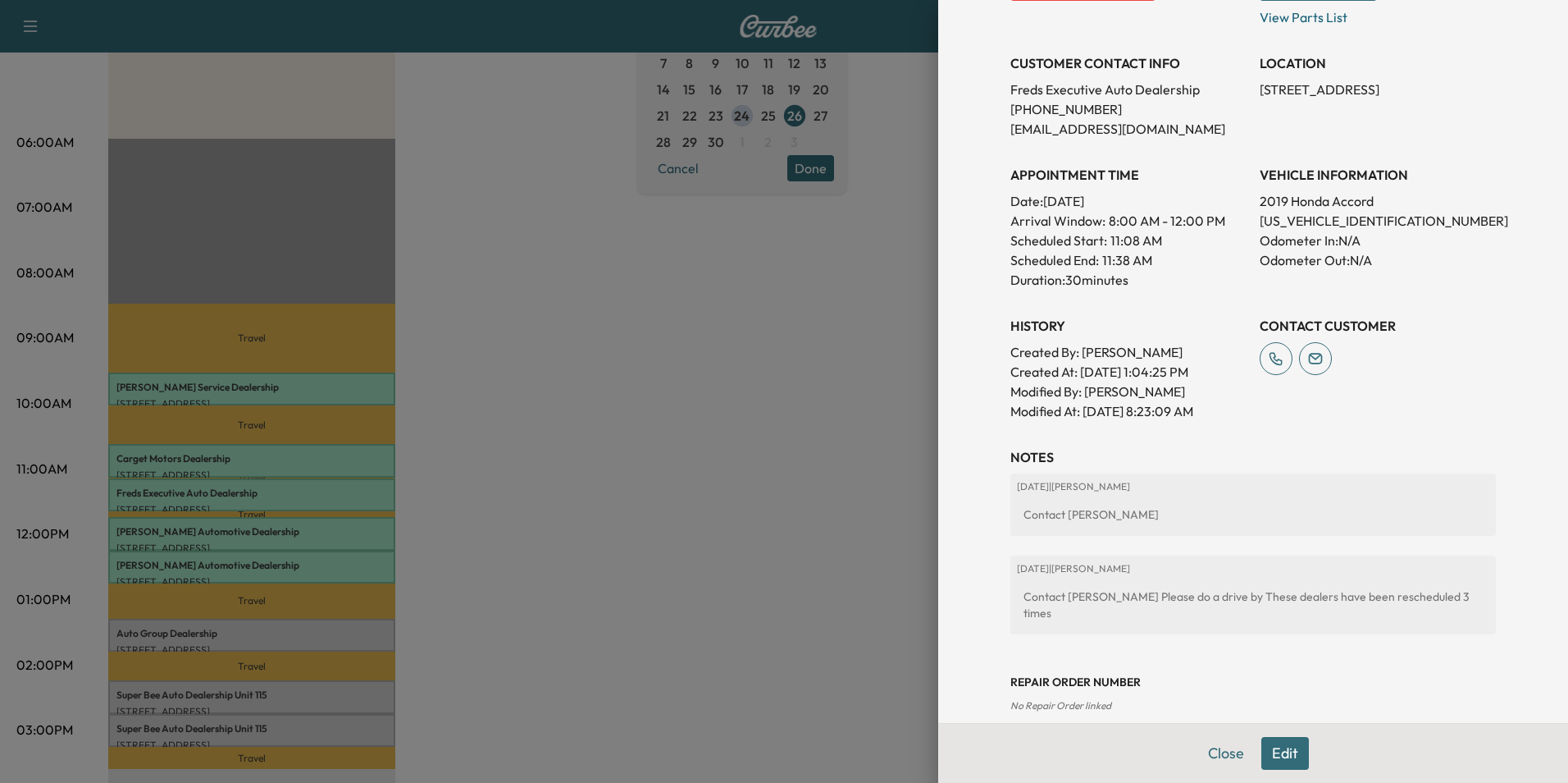
drag, startPoint x: 730, startPoint y: 403, endPoint x: 716, endPoint y: 399, distance: 14.6
click at [727, 403] on div at bounding box center [784, 392] width 1568 height 783
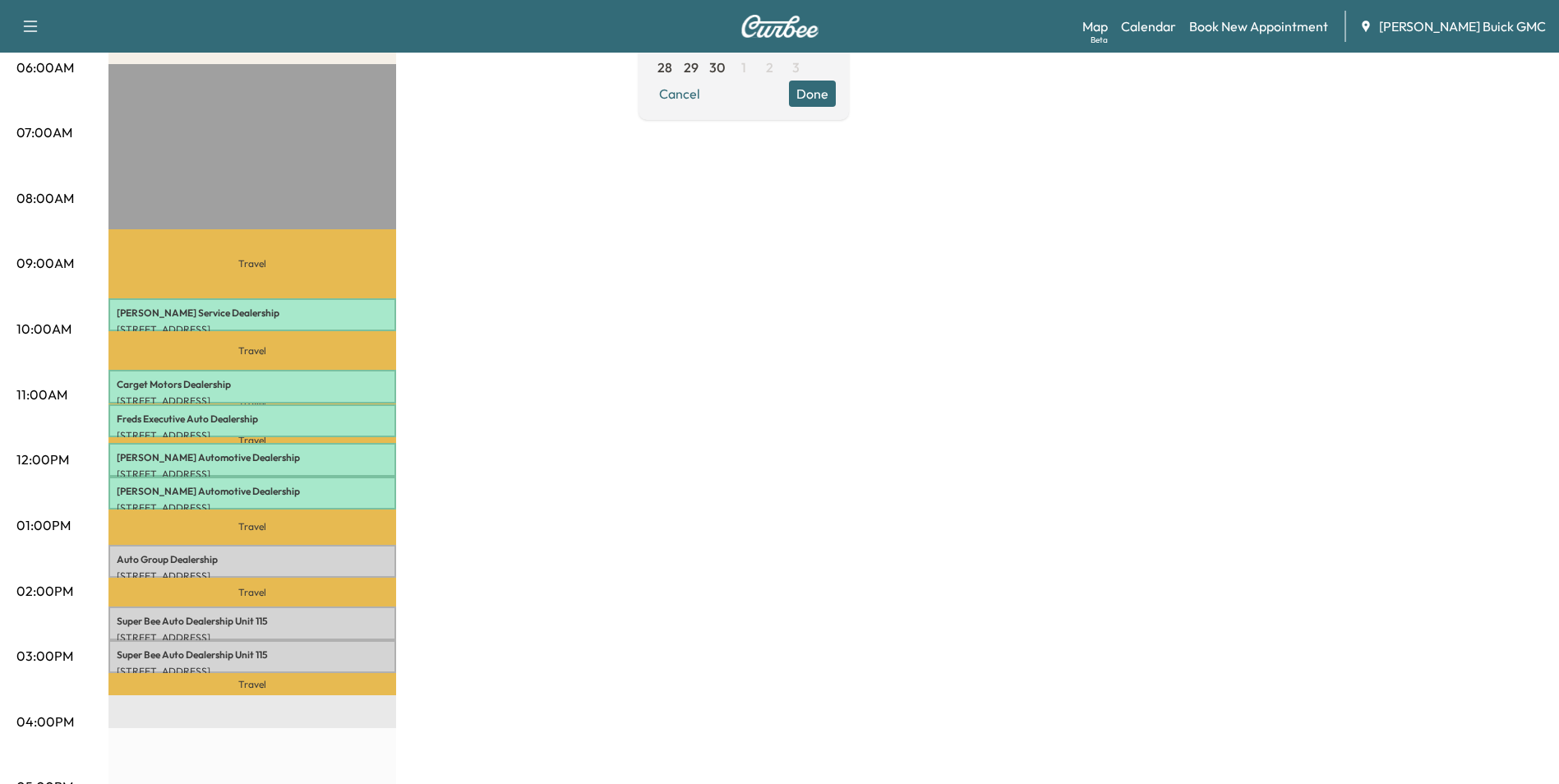
scroll to position [329, 0]
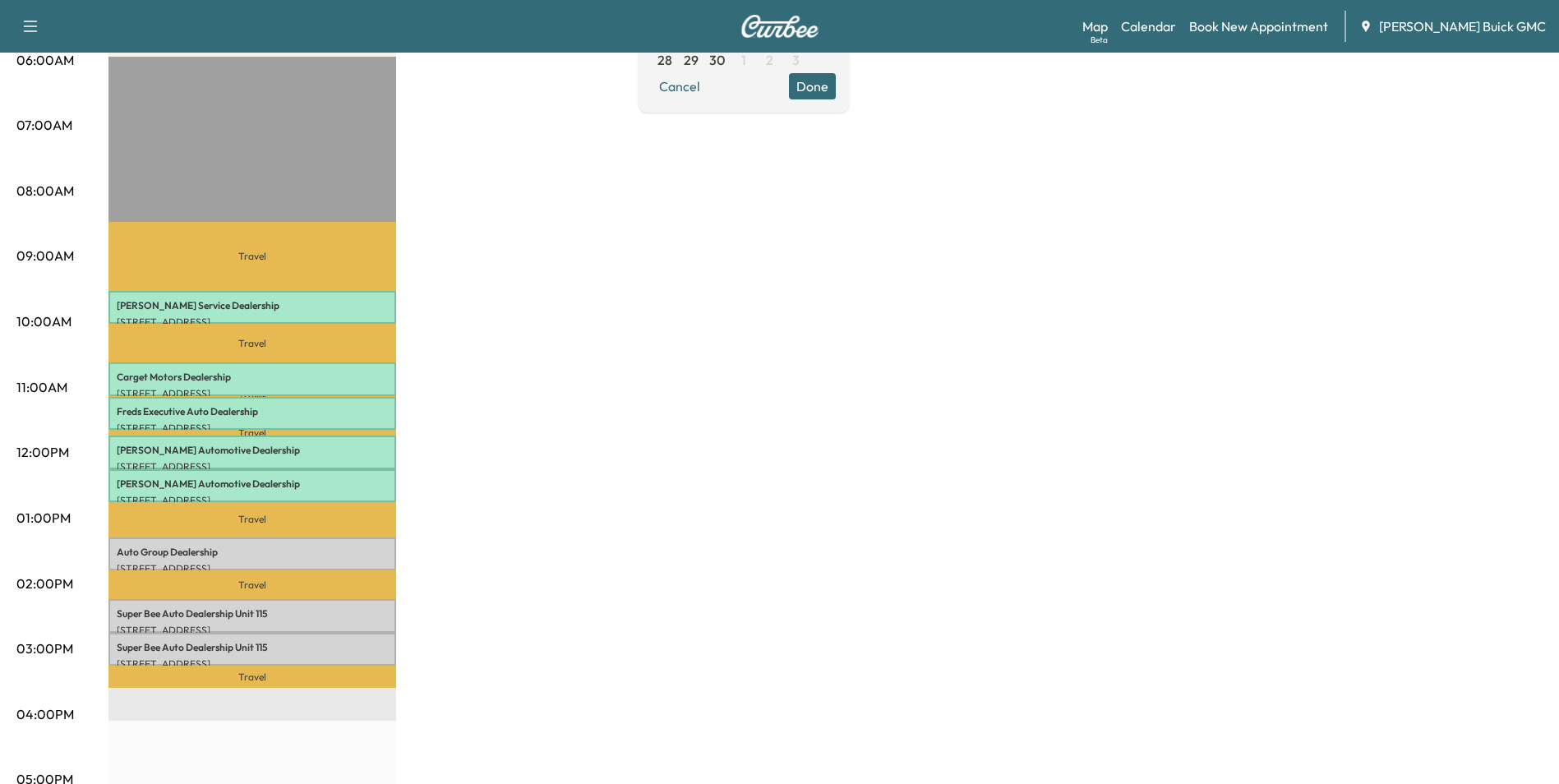
click at [558, 424] on div "MobileService+ Revenue $ 409.50 Work Time 240 mins Transit Time 184 mins Travel…" at bounding box center [825, 502] width 1434 height 1233
click at [965, 430] on div "MobileService+ Revenue $ 409.50 Work Time 240 mins Transit Time 184 mins Travel…" at bounding box center [825, 502] width 1434 height 1233
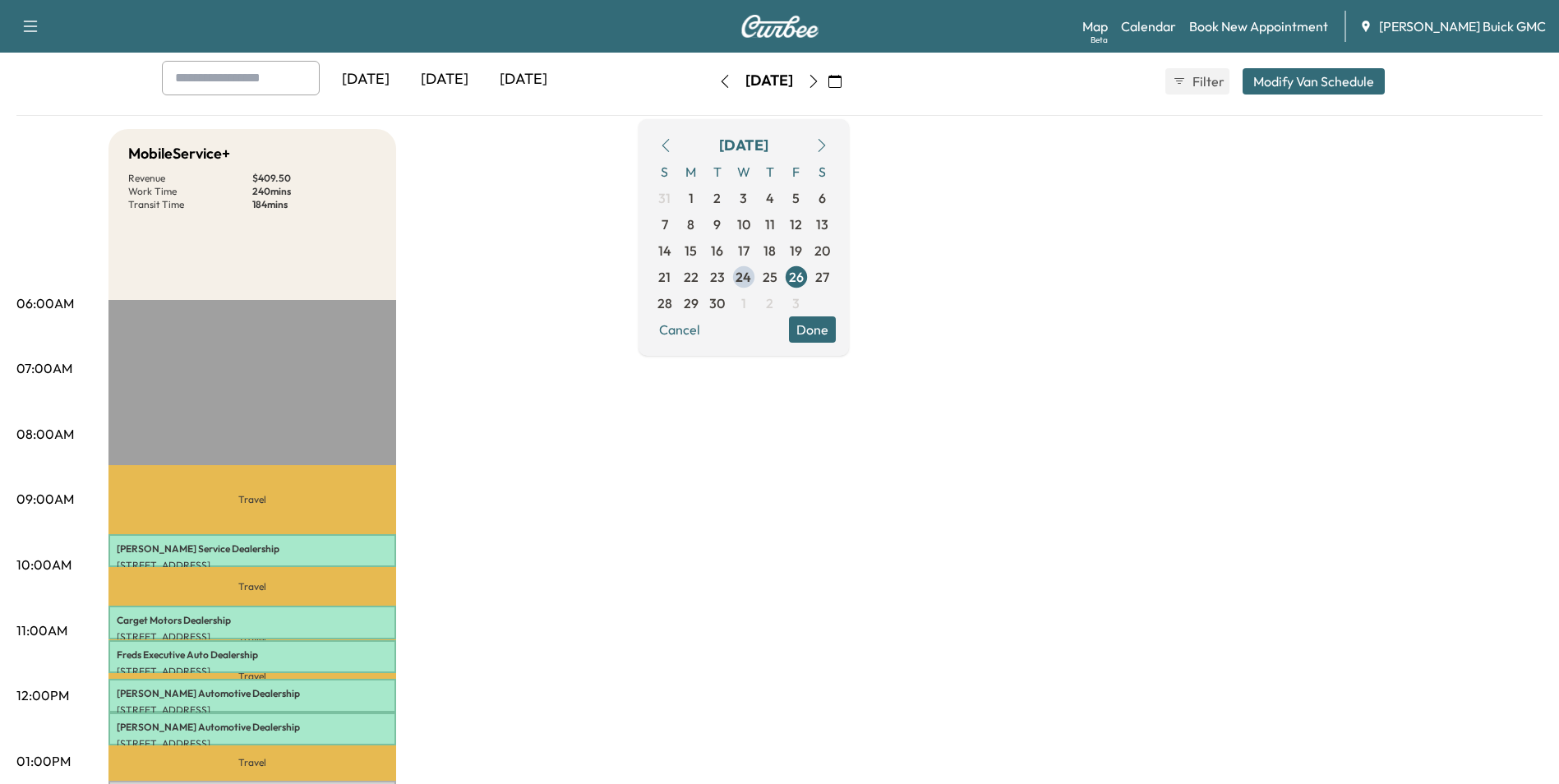
scroll to position [0, 0]
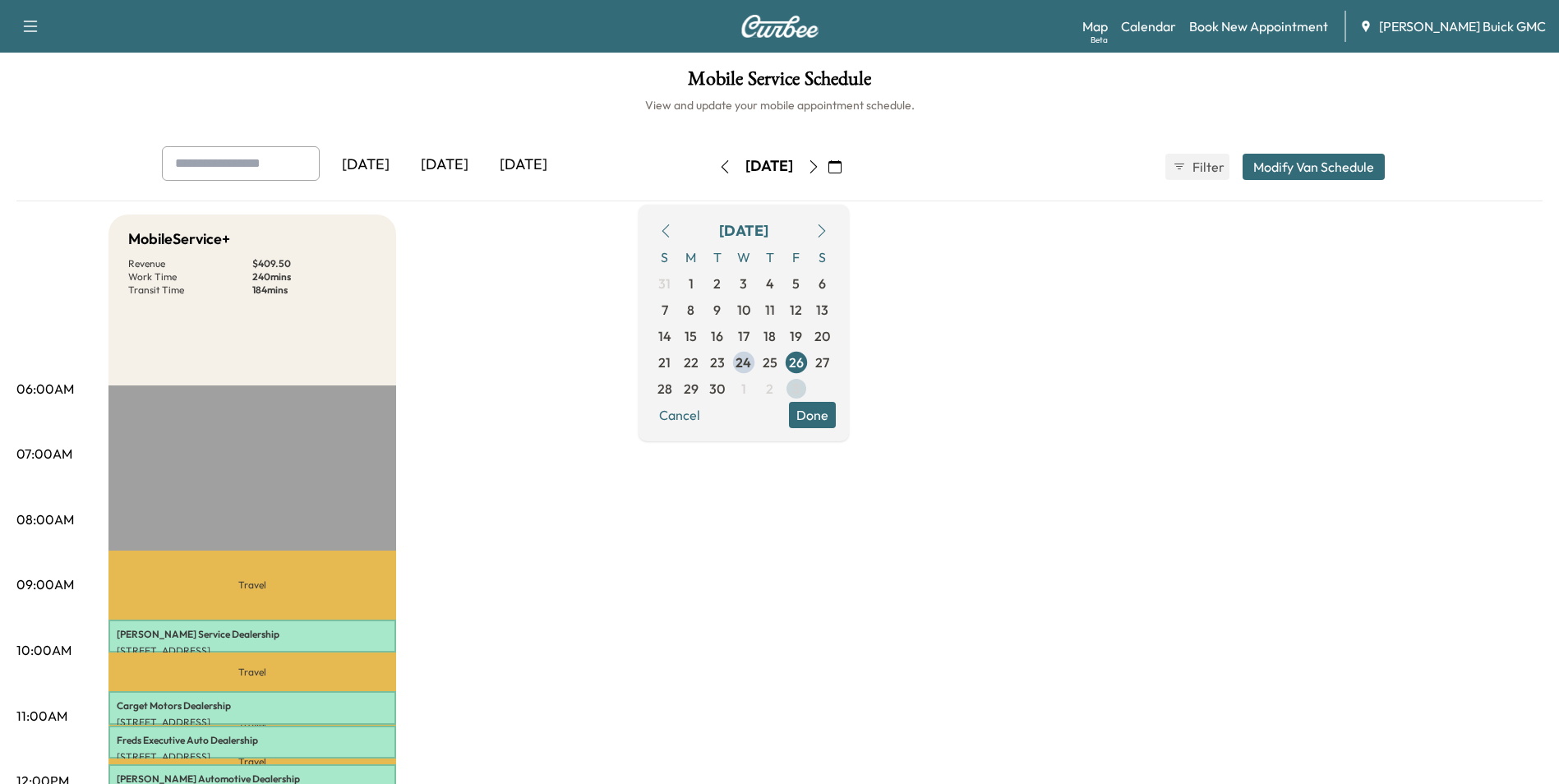
click at [800, 385] on span "3" at bounding box center [796, 388] width 7 height 20
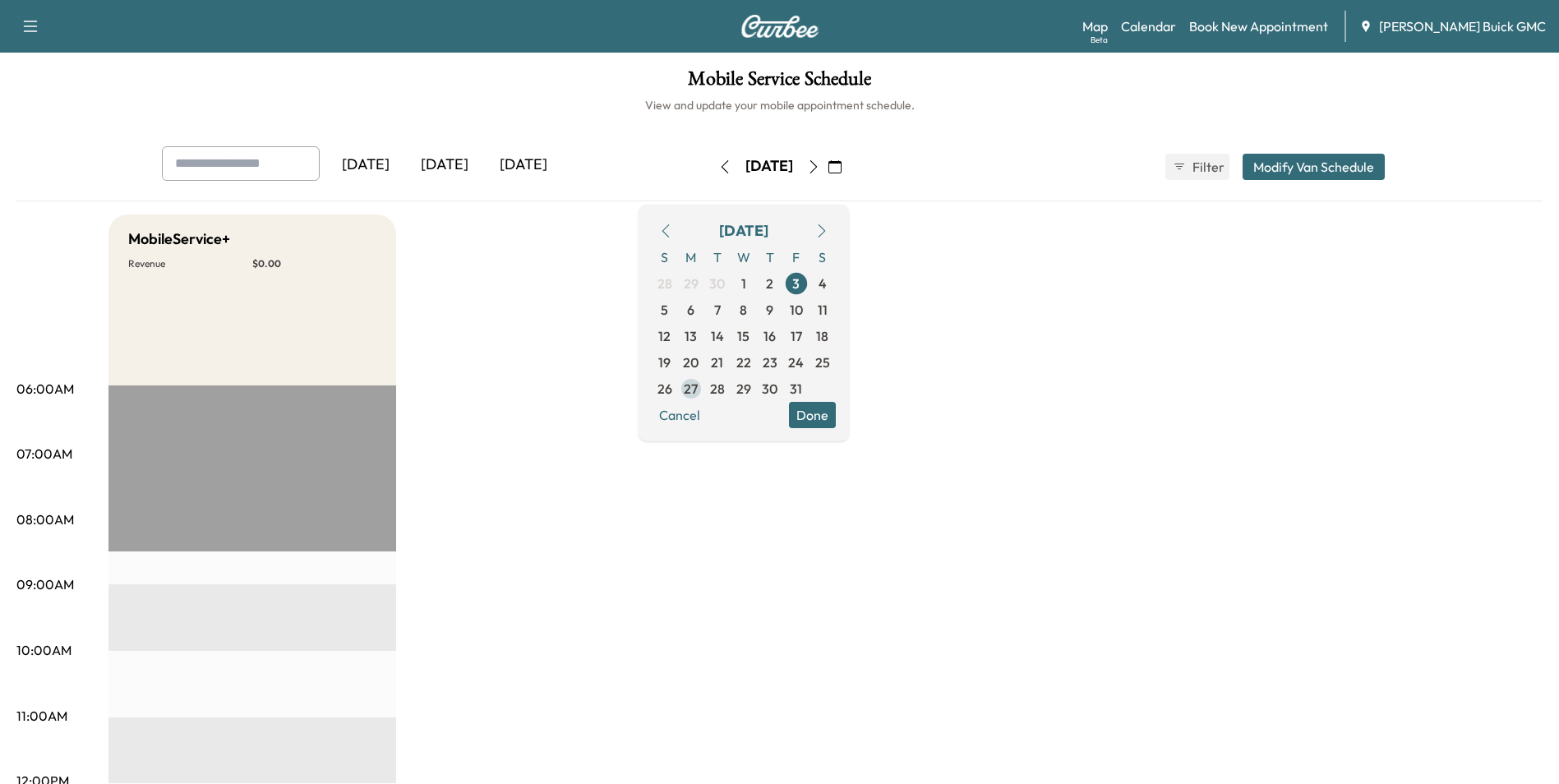
click at [698, 386] on span "27" at bounding box center [690, 388] width 14 height 20
click at [669, 229] on icon "button" at bounding box center [665, 231] width 7 height 13
click at [752, 358] on span "24" at bounding box center [743, 362] width 16 height 20
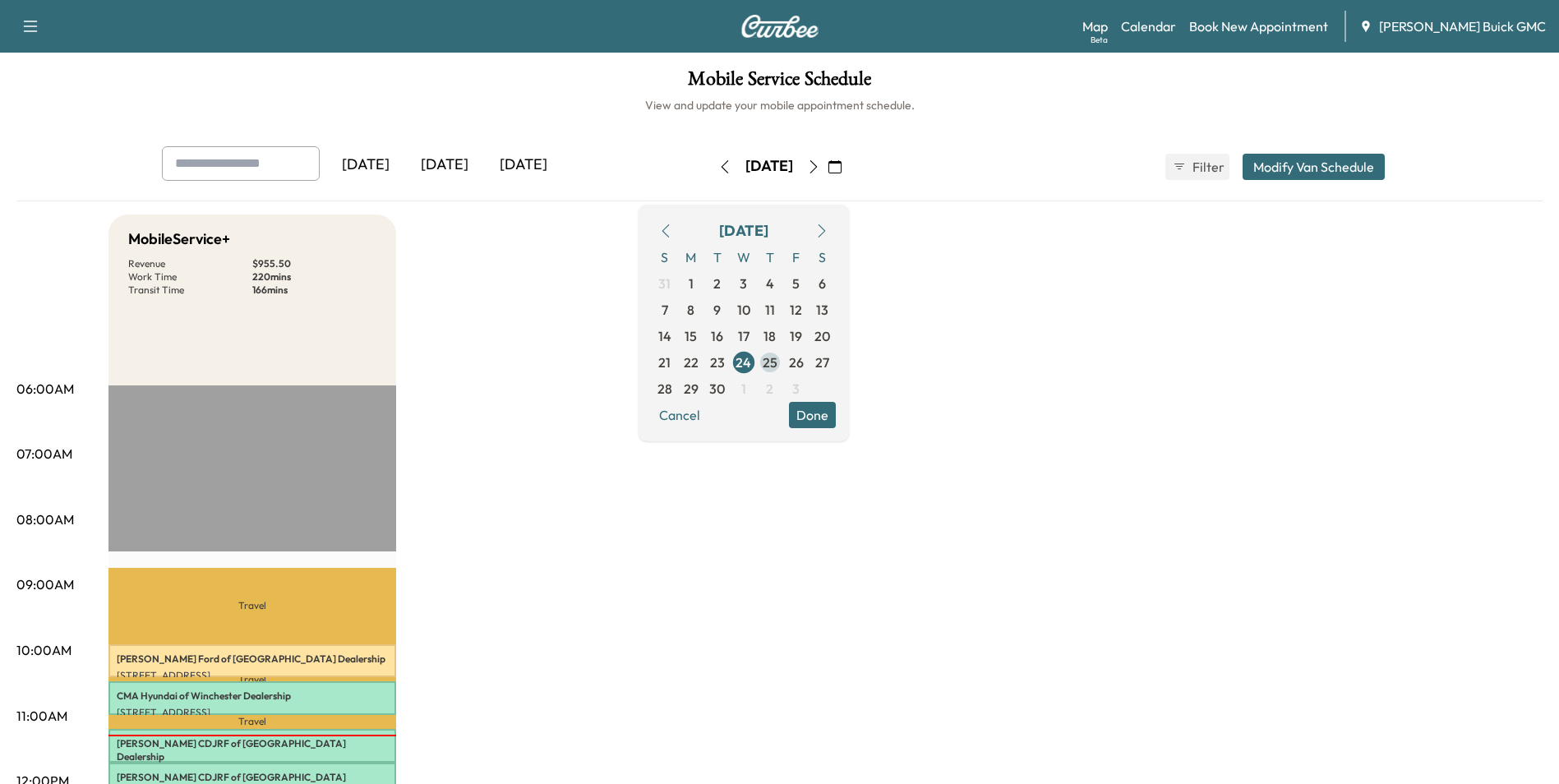
click at [778, 359] on span "25" at bounding box center [770, 362] width 15 height 20
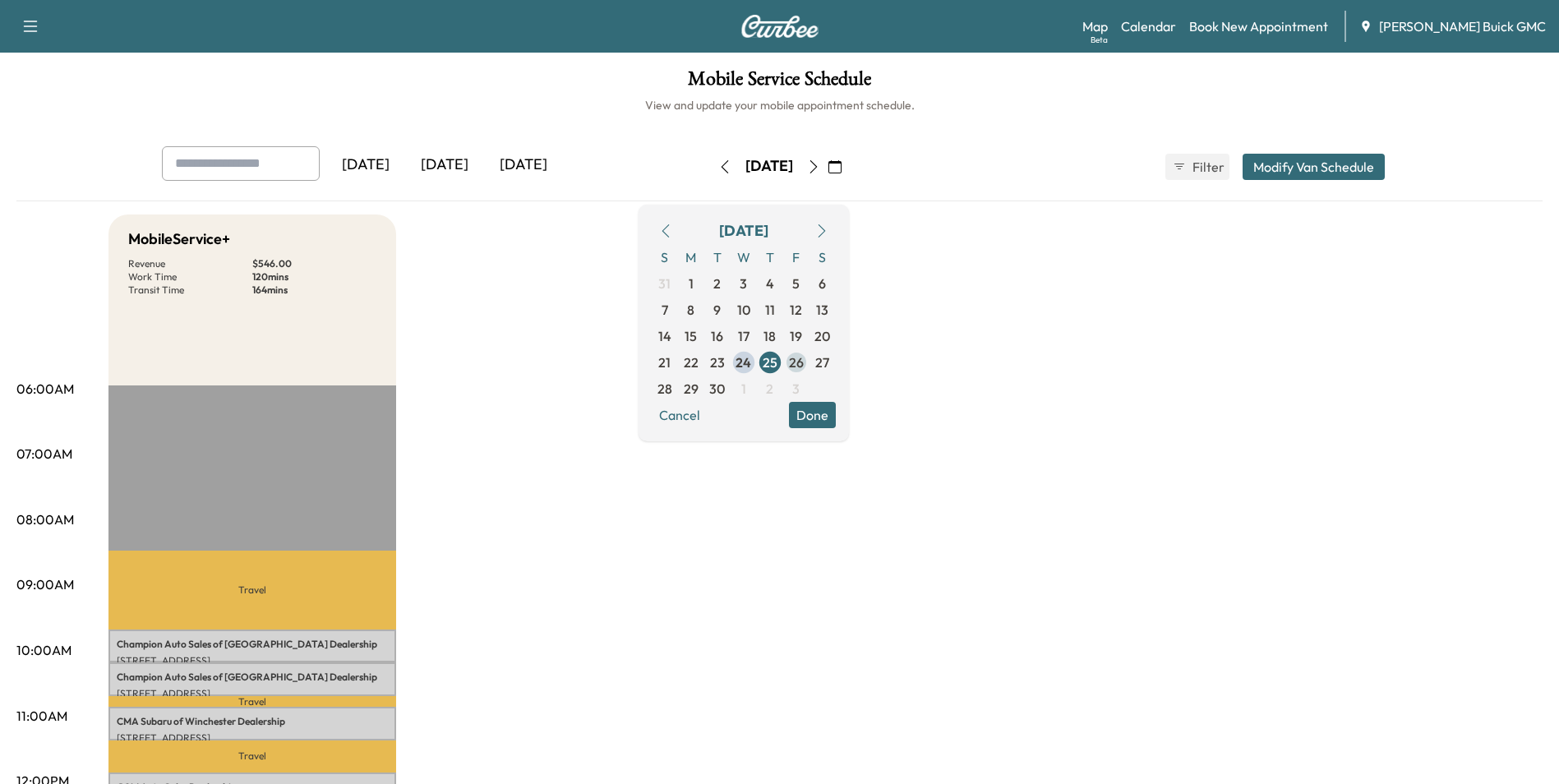
click at [804, 361] on span "26" at bounding box center [796, 362] width 15 height 20
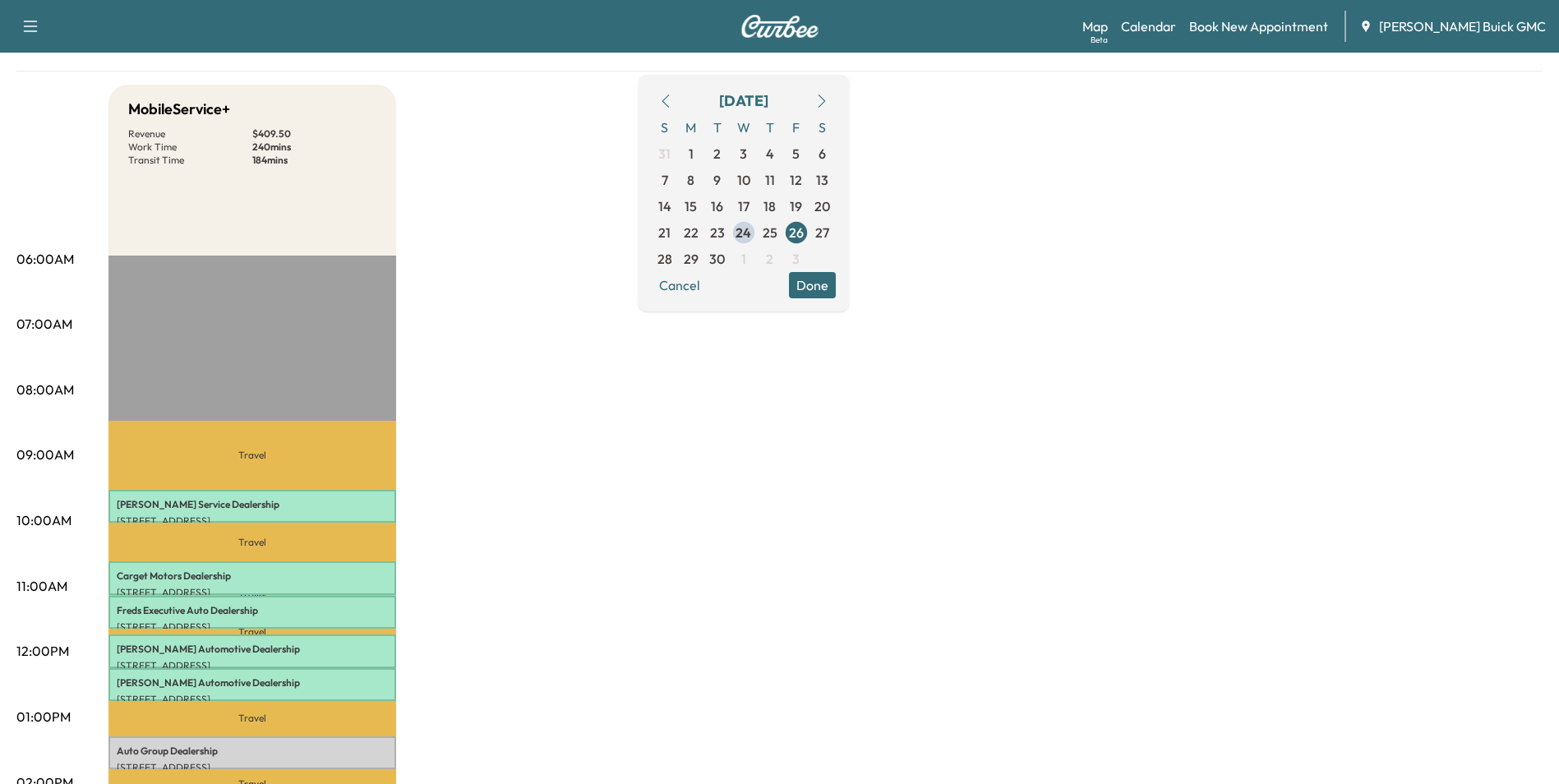
scroll to position [82, 0]
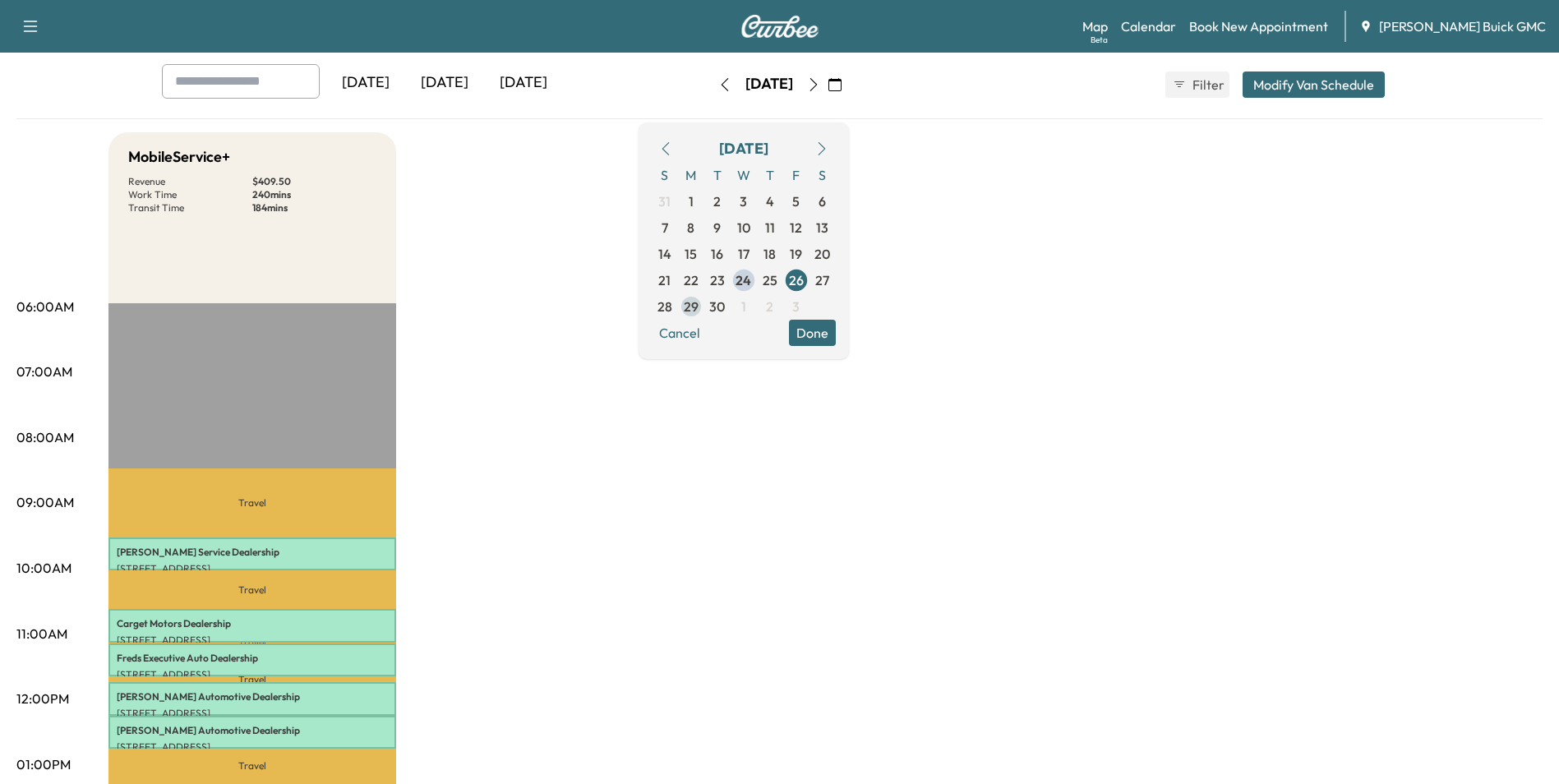
click at [698, 303] on span "29" at bounding box center [691, 306] width 15 height 20
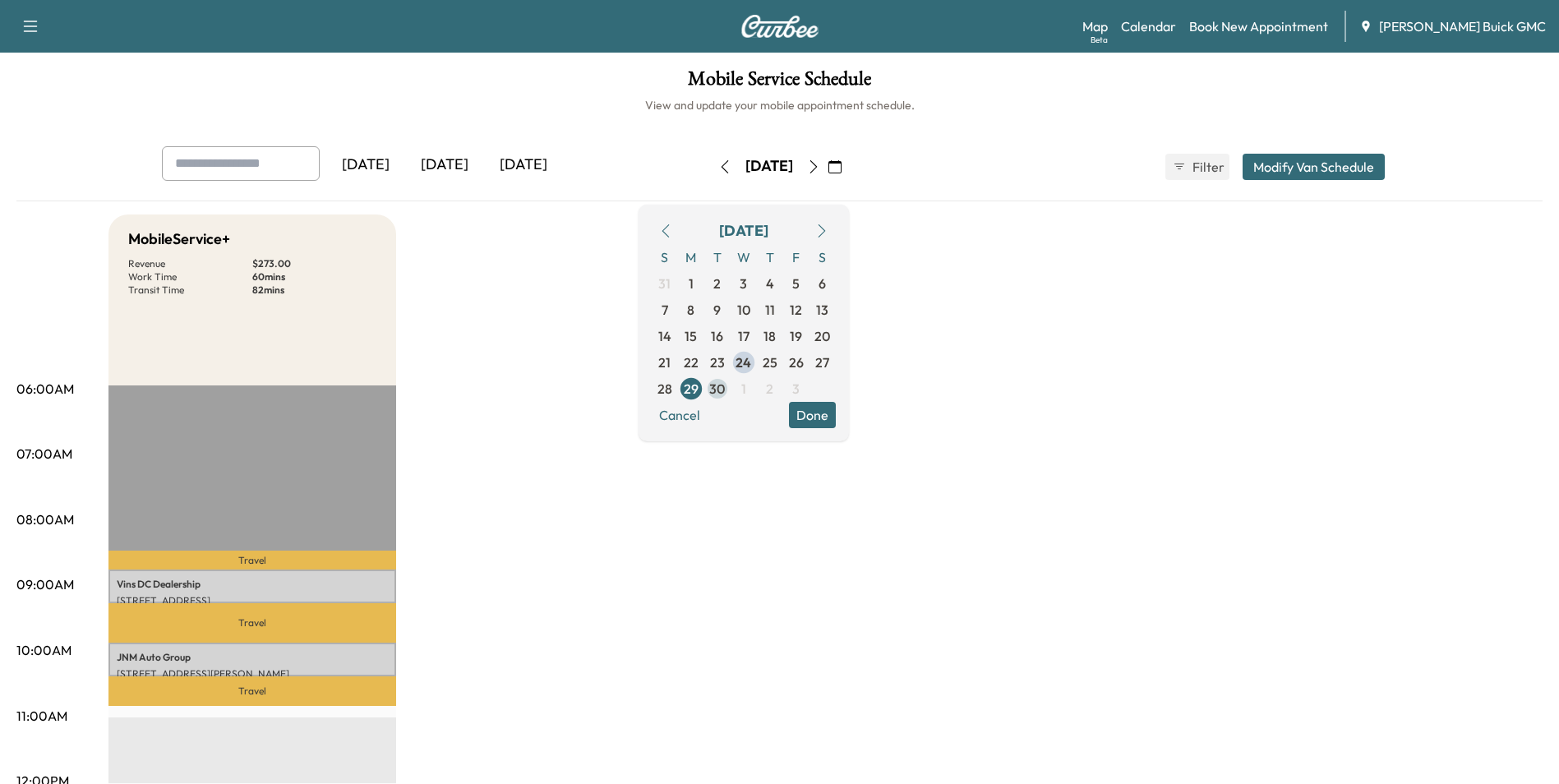
click at [725, 389] on span "30" at bounding box center [717, 388] width 16 height 20
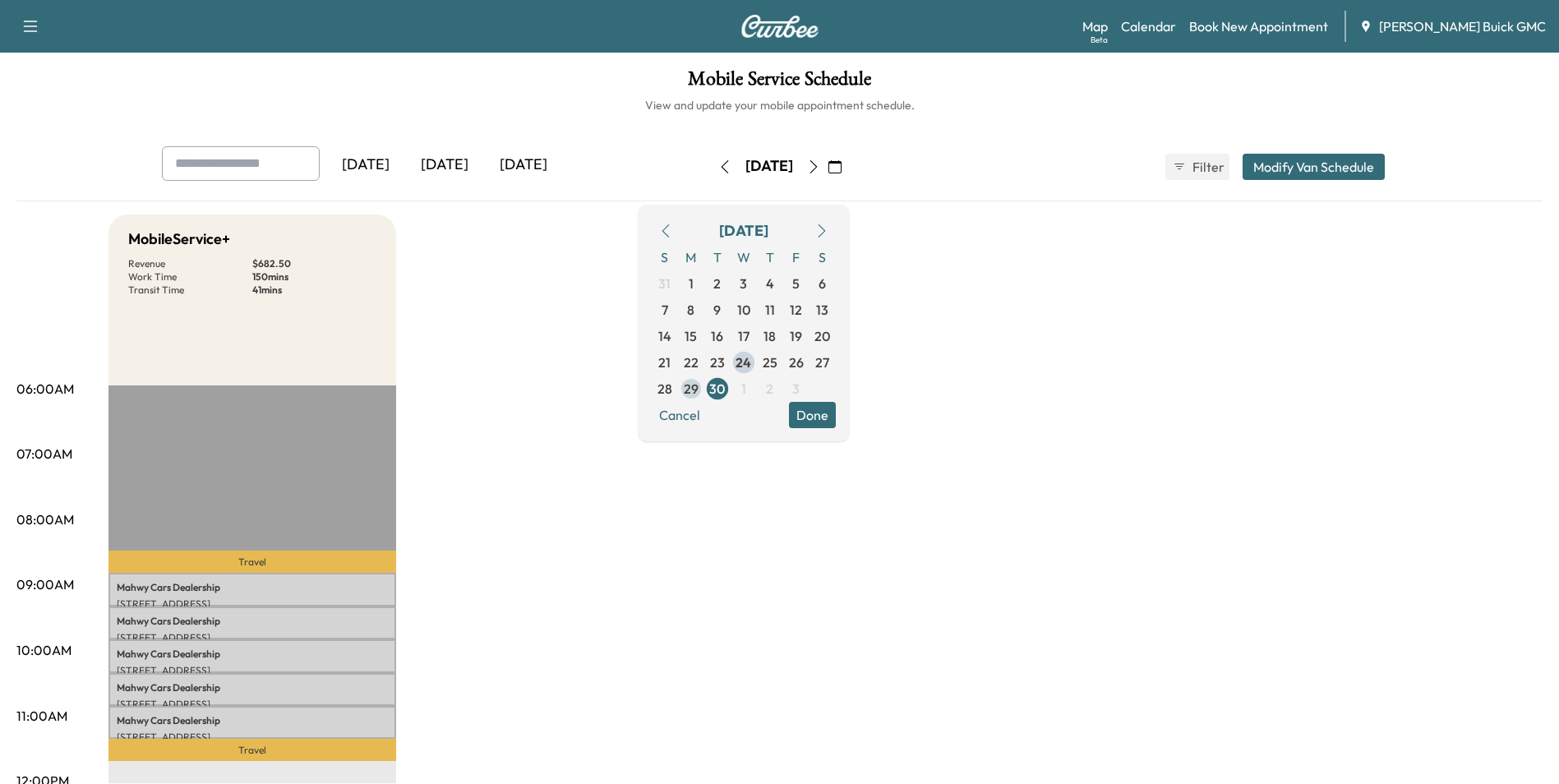
click at [698, 388] on span "29" at bounding box center [691, 388] width 15 height 20
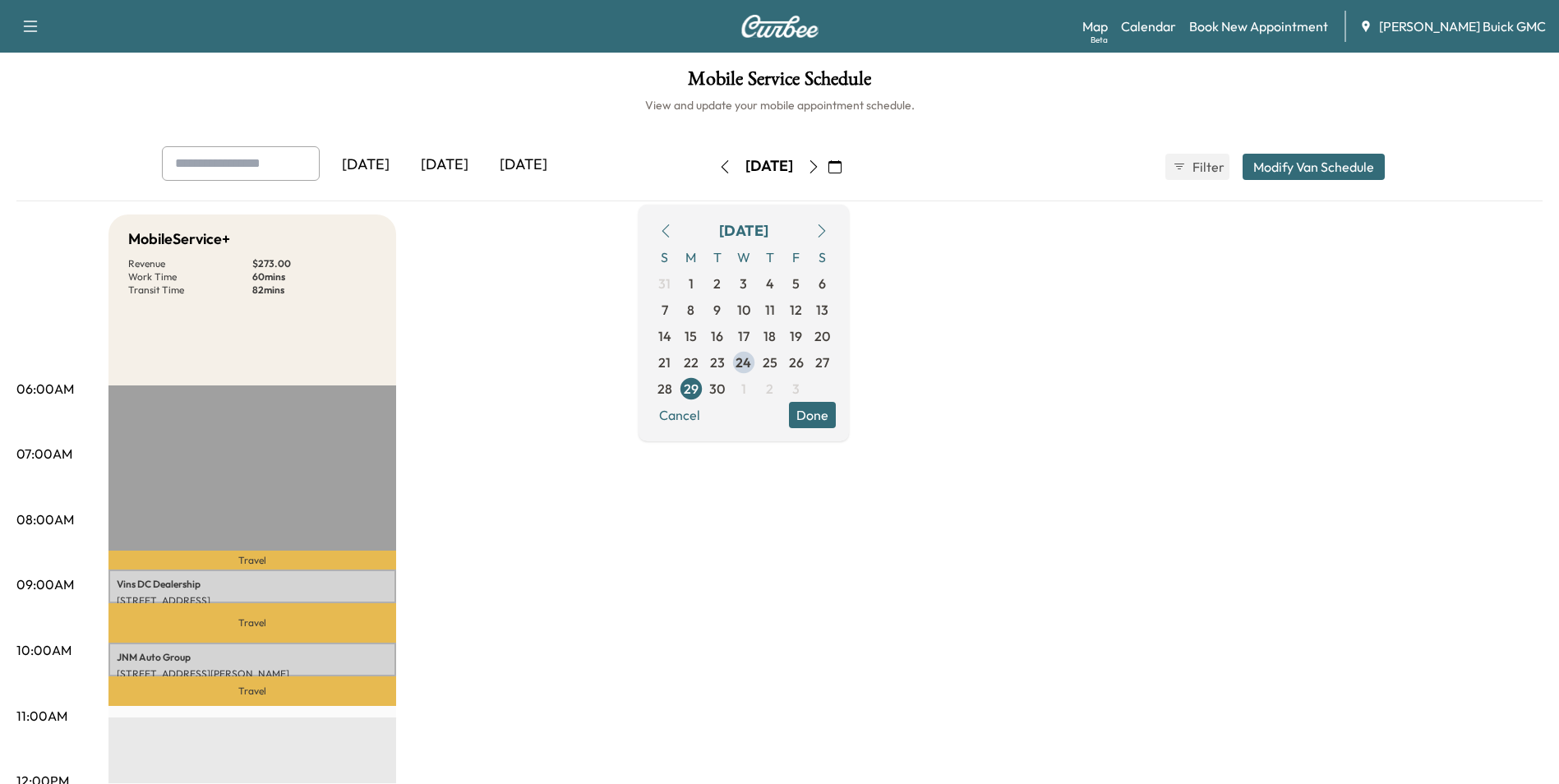
click at [804, 358] on span "26" at bounding box center [796, 362] width 15 height 20
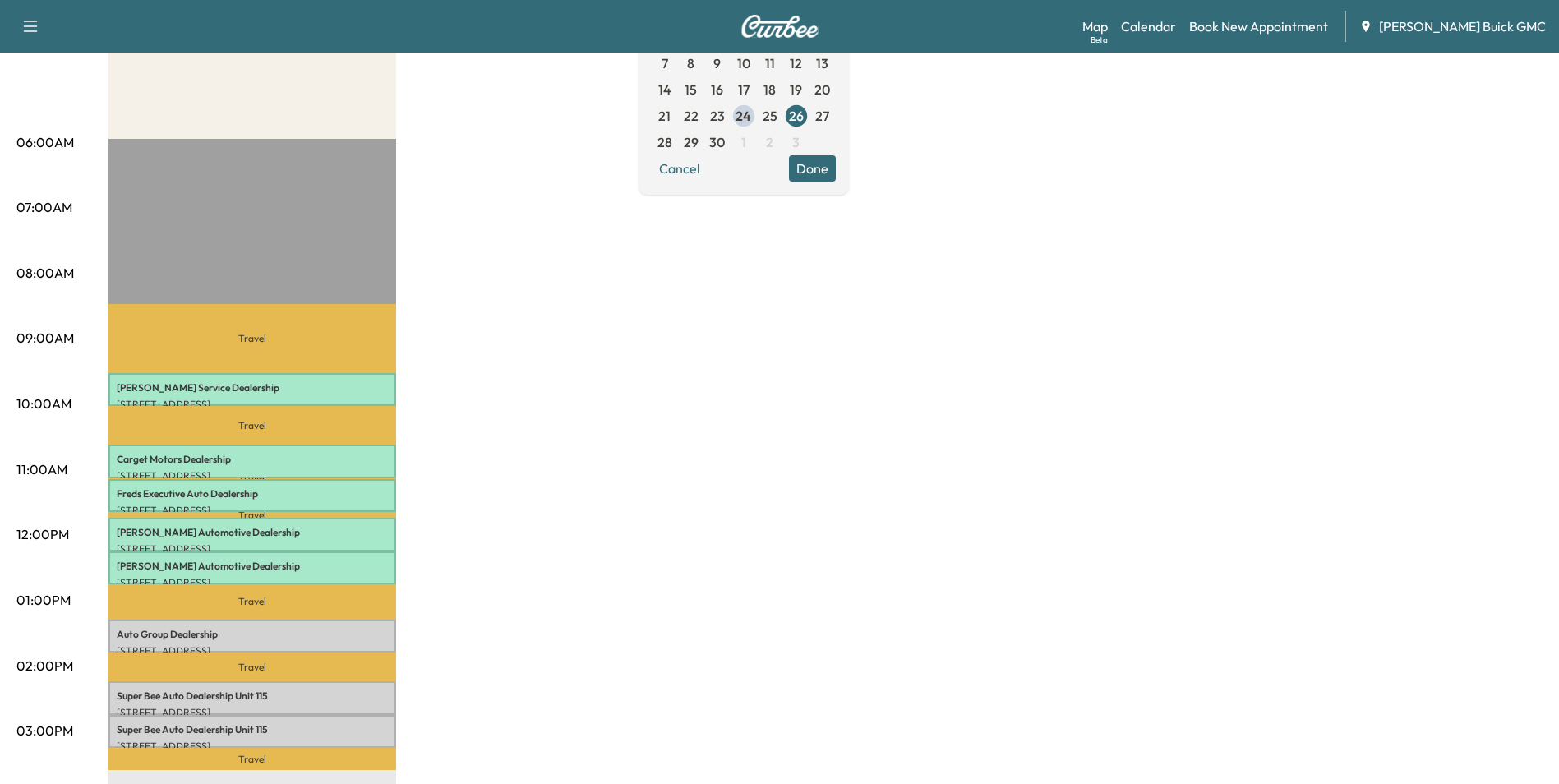
scroll to position [329, 0]
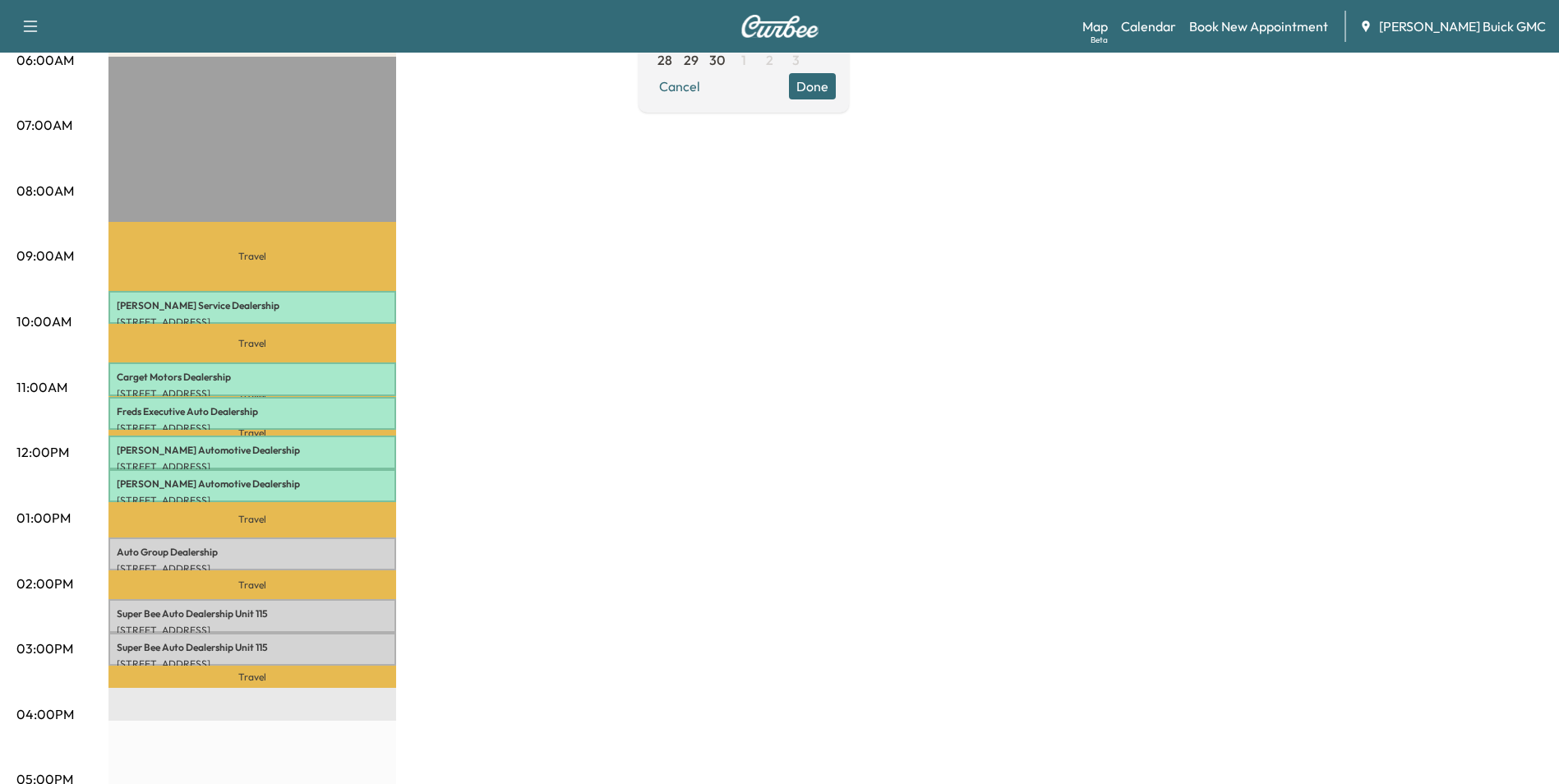
click at [579, 403] on div "MobileService+ Revenue $ 409.50 Work Time 240 mins Transit Time 184 mins Travel…" at bounding box center [825, 502] width 1434 height 1233
click at [568, 405] on div "MobileService+ Revenue $ 409.50 Work Time 240 mins Transit Time 184 mins Travel…" at bounding box center [825, 502] width 1434 height 1233
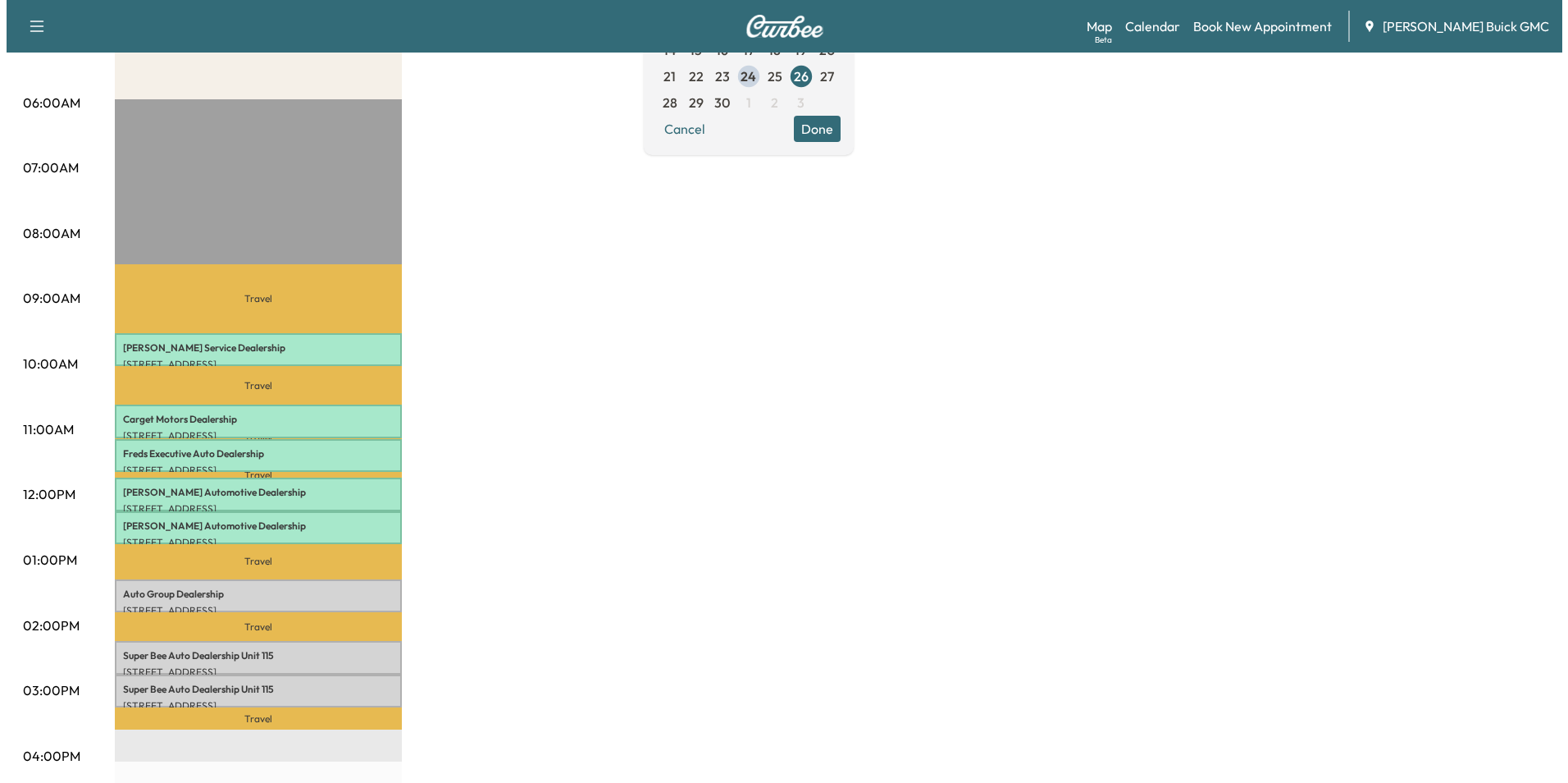
scroll to position [246, 0]
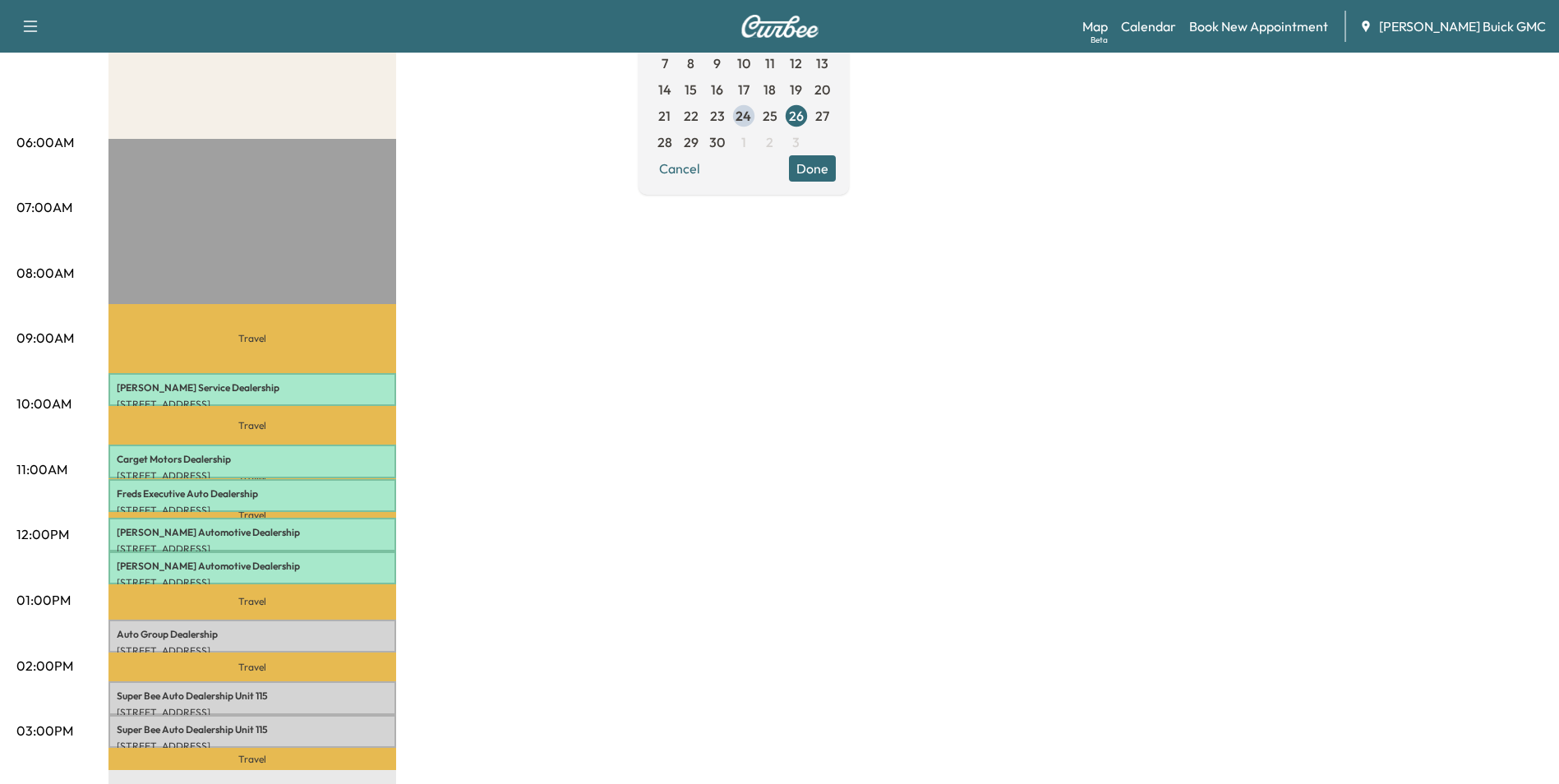
click at [531, 462] on div "MobileService+ Revenue $ 409.50 Work Time 240 mins Transit Time 184 mins Travel…" at bounding box center [825, 585] width 1434 height 1233
click at [549, 453] on div "MobileService+ Revenue $ 409.50 Work Time 240 mins Transit Time 184 mins Travel…" at bounding box center [825, 585] width 1434 height 1233
click at [548, 455] on div "MobileService+ Revenue $ 409.50 Work Time 240 mins Transit Time 184 mins Travel…" at bounding box center [825, 585] width 1434 height 1233
drag, startPoint x: 827, startPoint y: 458, endPoint x: 809, endPoint y: 445, distance: 22.2
click at [829, 454] on div "MobileService+ Revenue $ 409.50 Work Time 240 mins Transit Time 184 mins Travel…" at bounding box center [825, 585] width 1434 height 1233
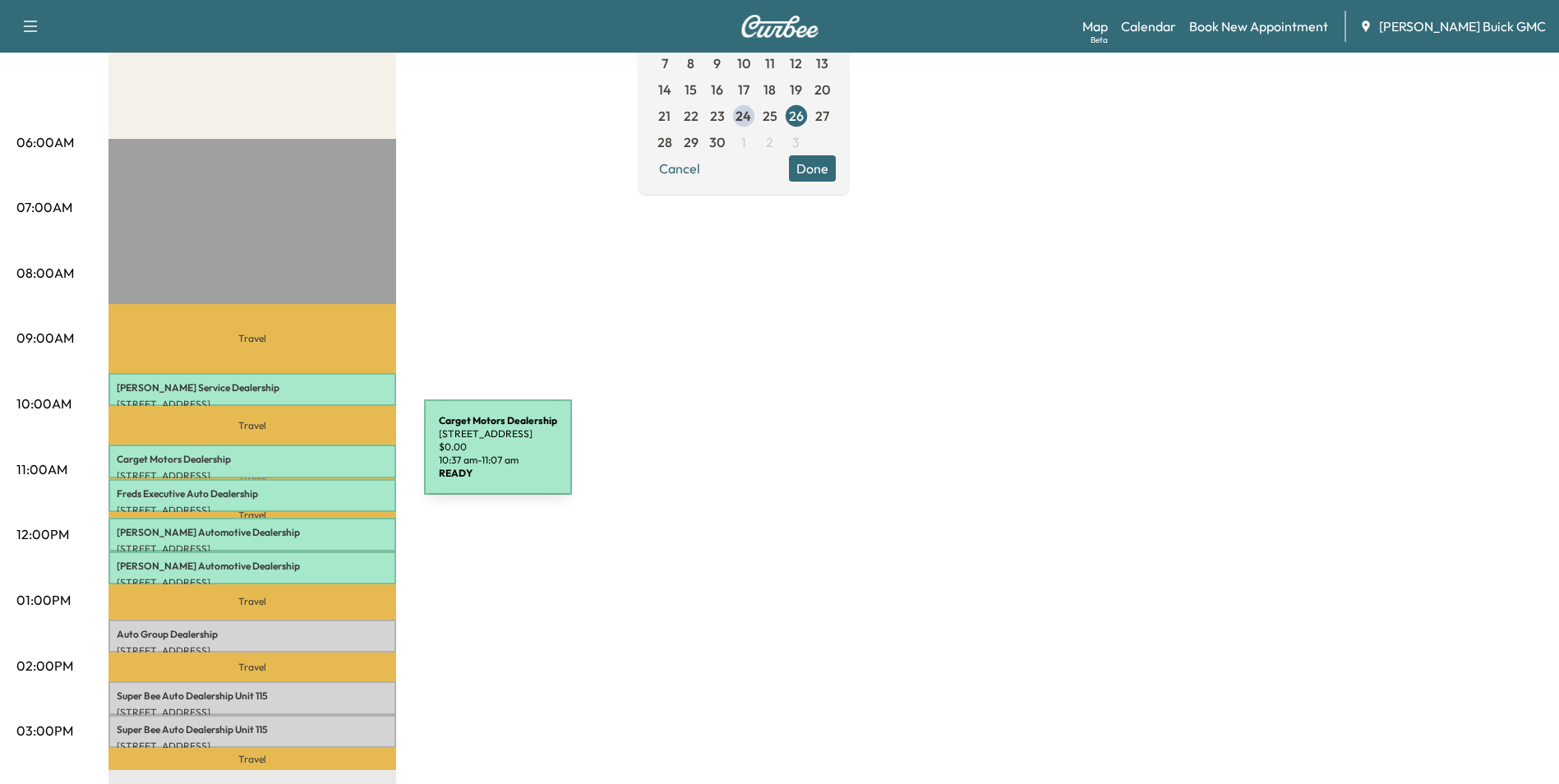
click at [301, 457] on p "Carget Motors Dealership" at bounding box center [251, 459] width 271 height 13
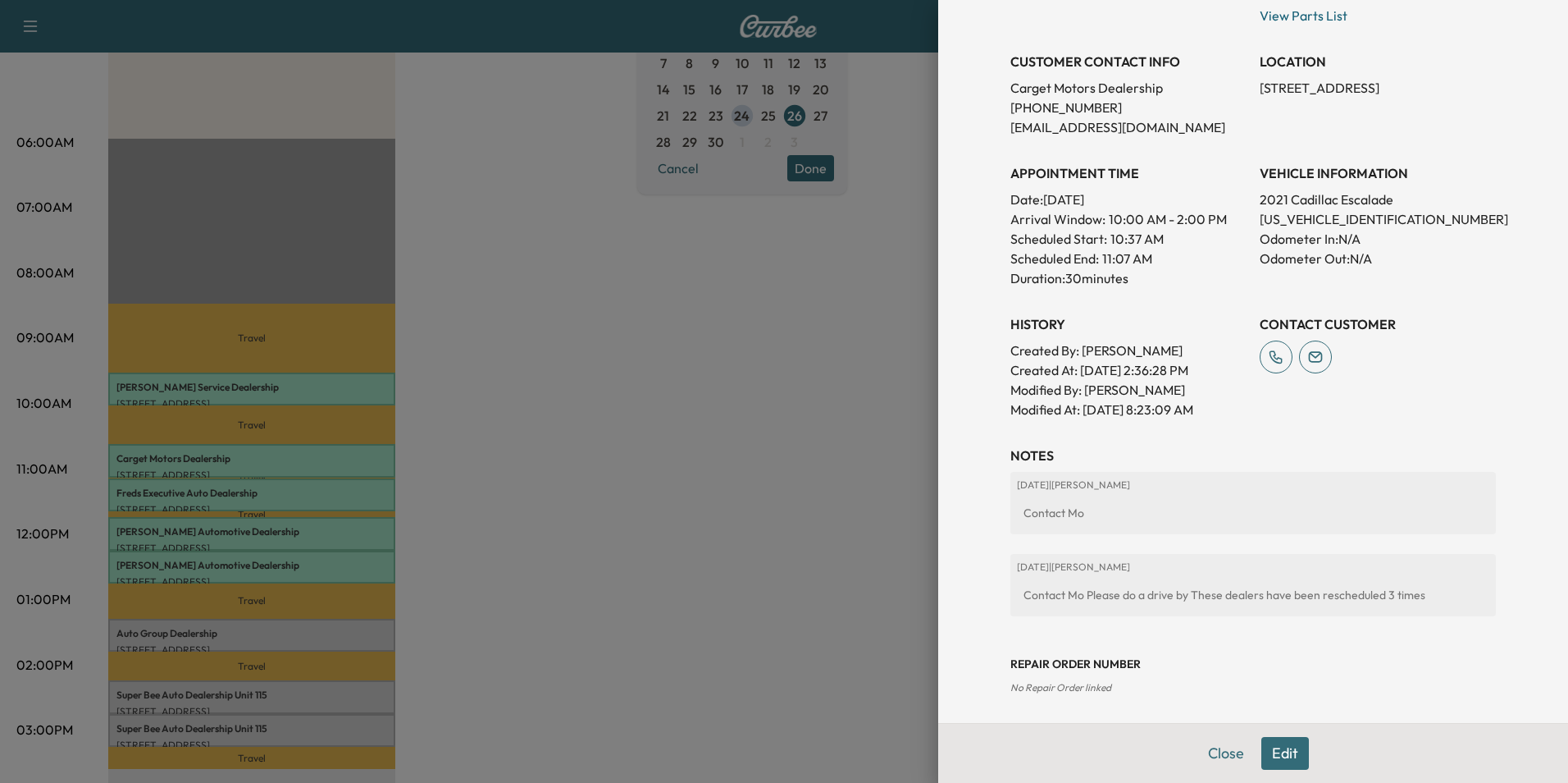
scroll to position [386, 0]
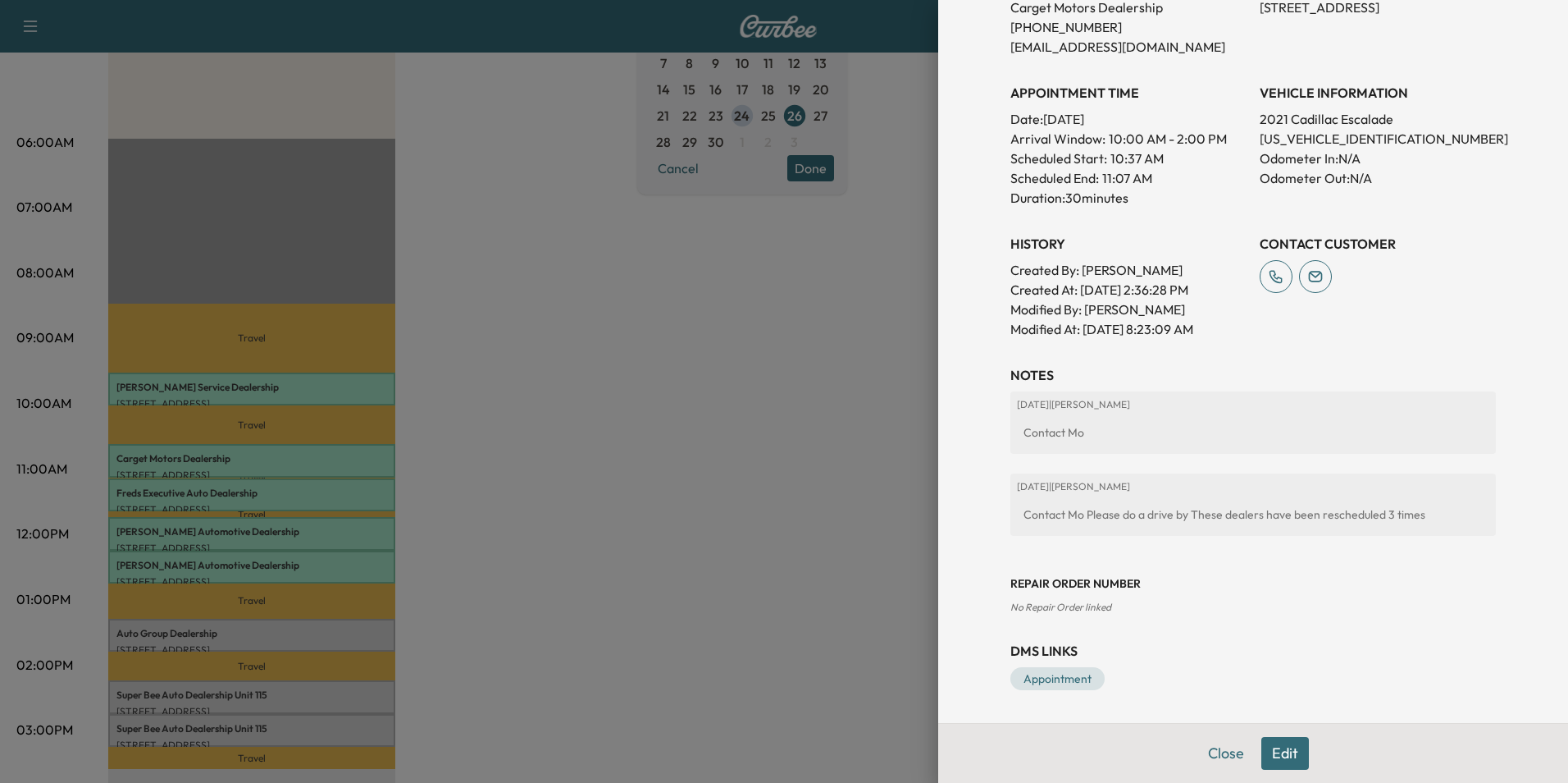
click at [1272, 751] on button "Edit" at bounding box center [1285, 752] width 47 height 33
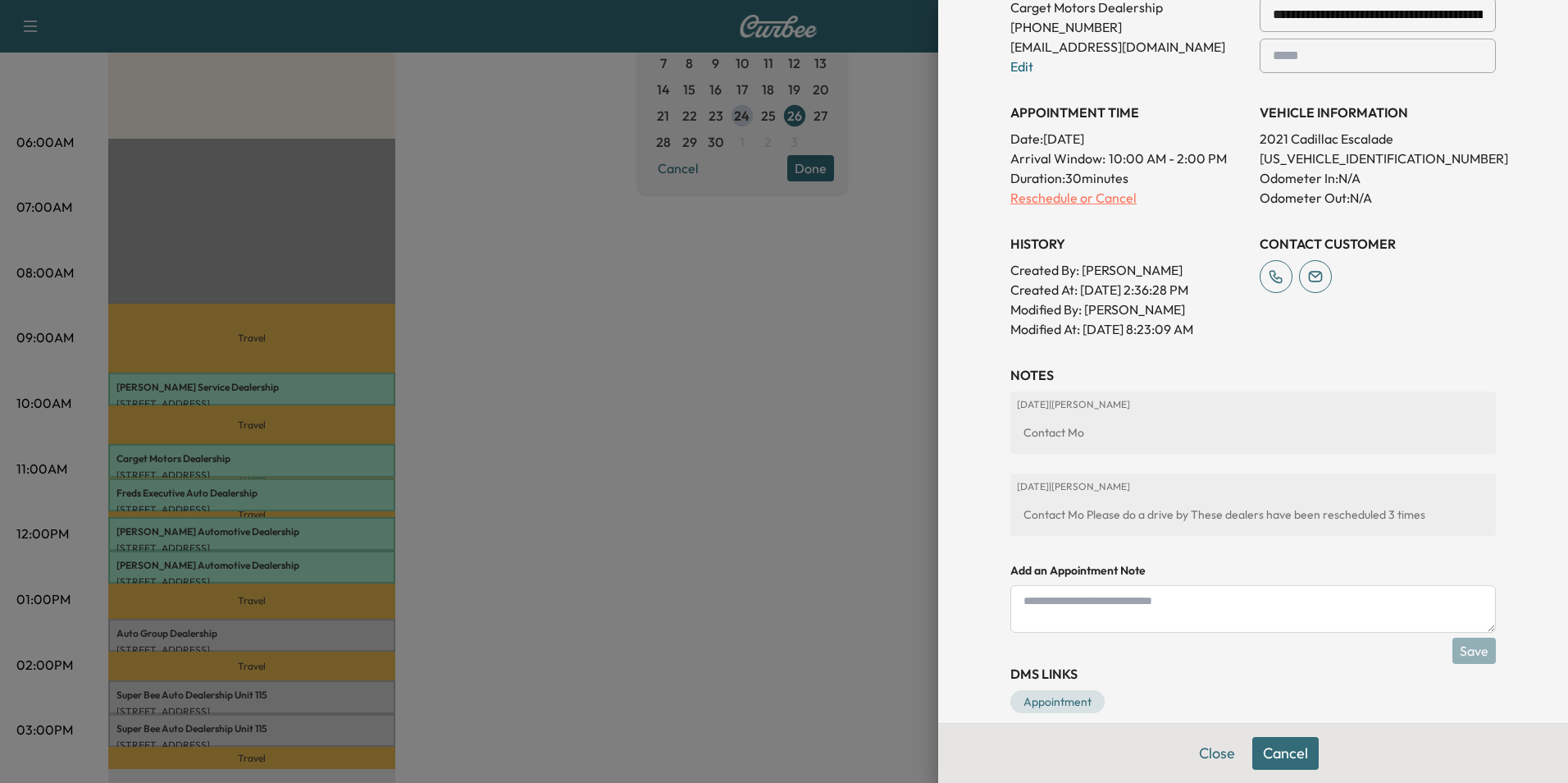
click at [1044, 194] on p "Reschedule or Cancel" at bounding box center [1128, 197] width 236 height 20
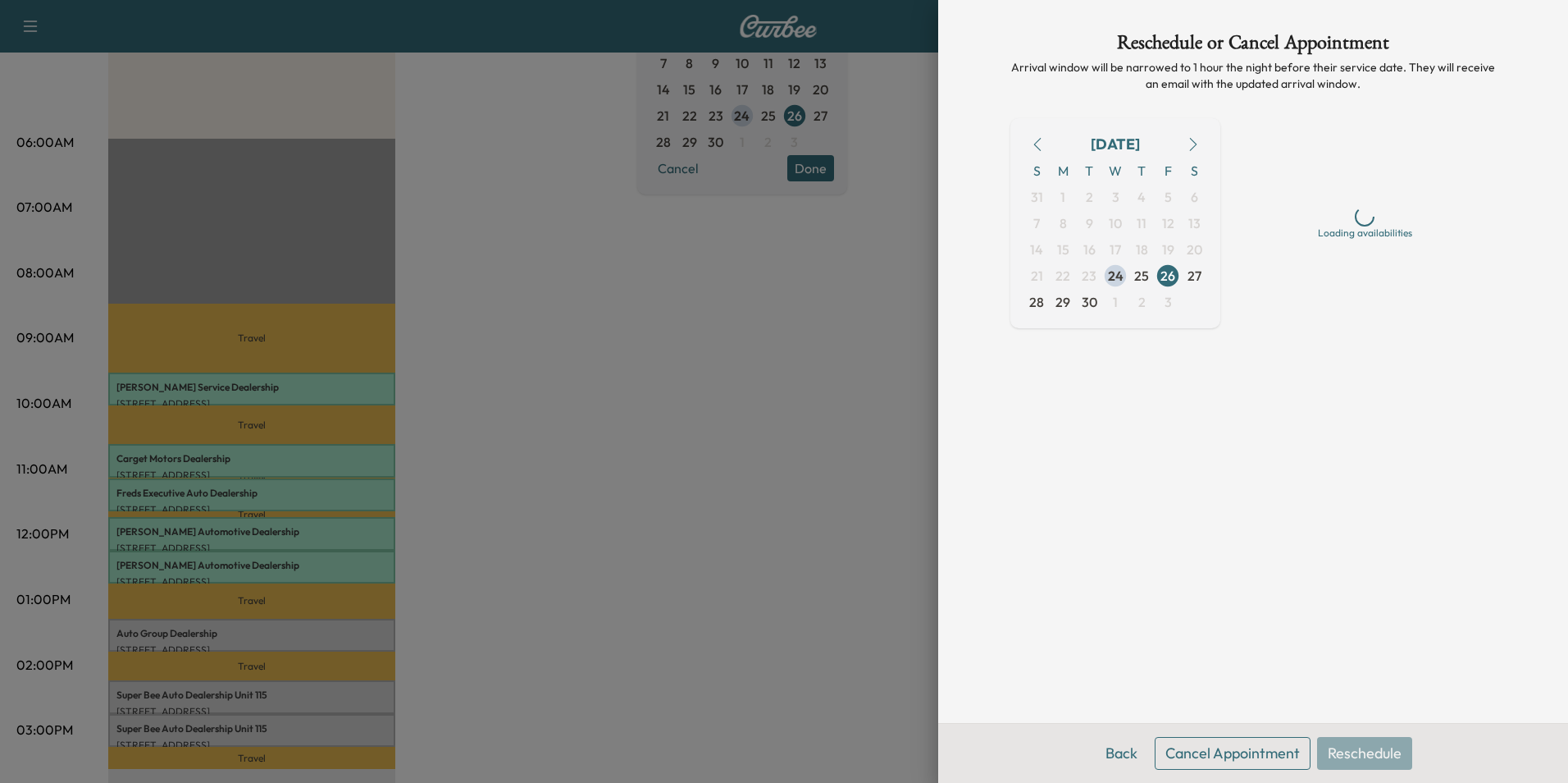
scroll to position [0, 0]
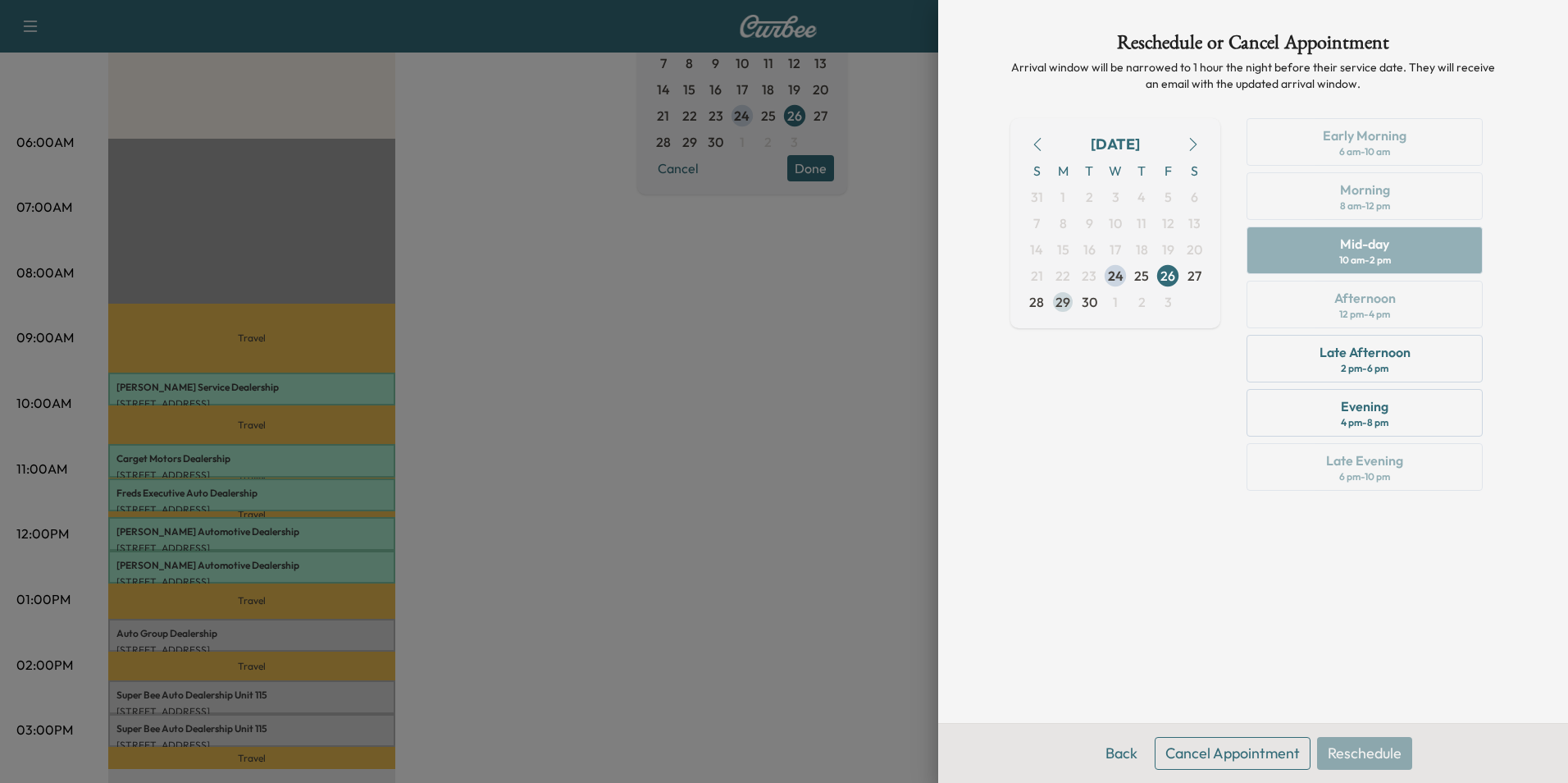
click at [1061, 299] on span "29" at bounding box center [1063, 301] width 15 height 20
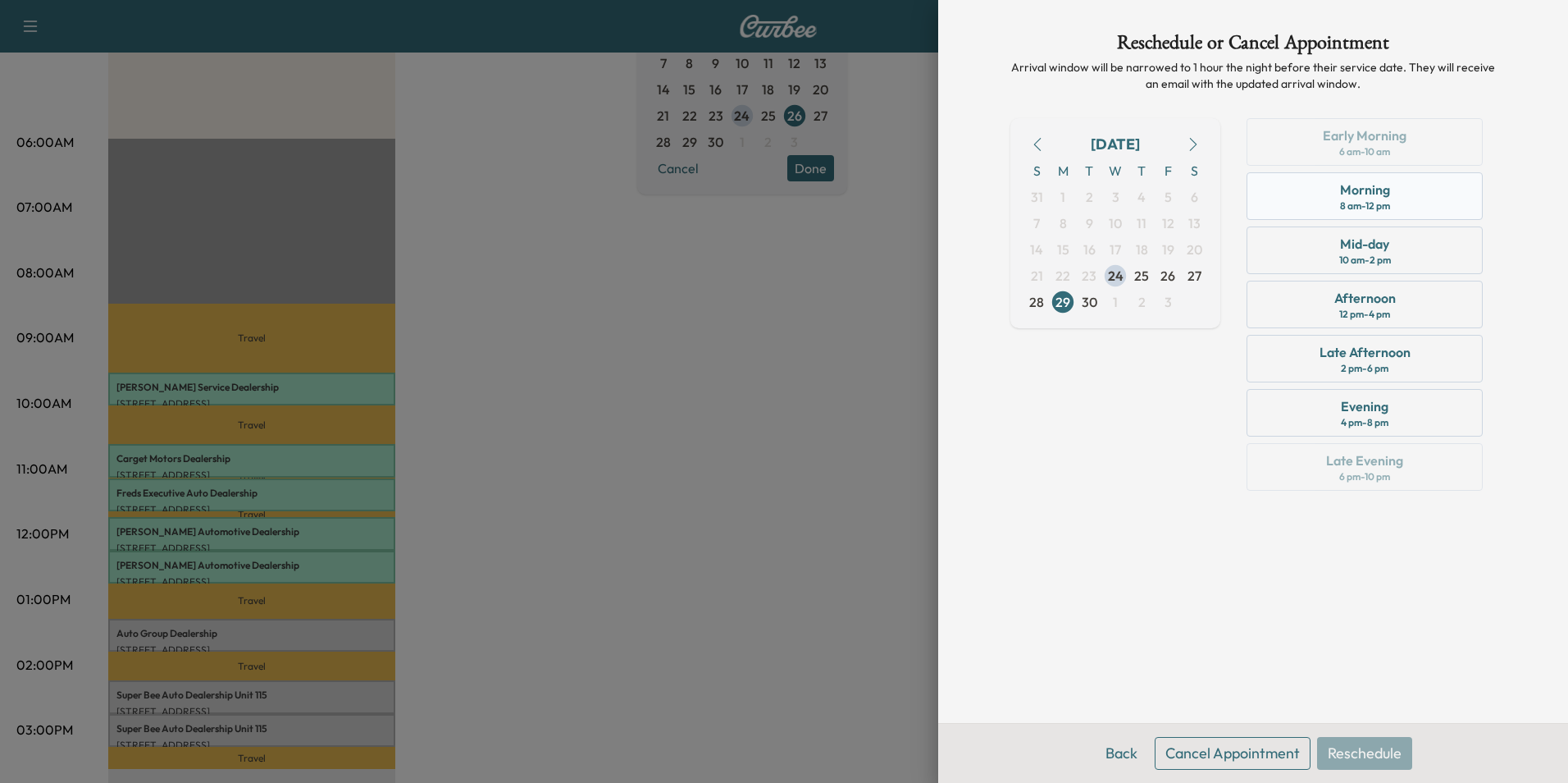
click at [1388, 194] on div "Morning" at bounding box center [1365, 189] width 50 height 20
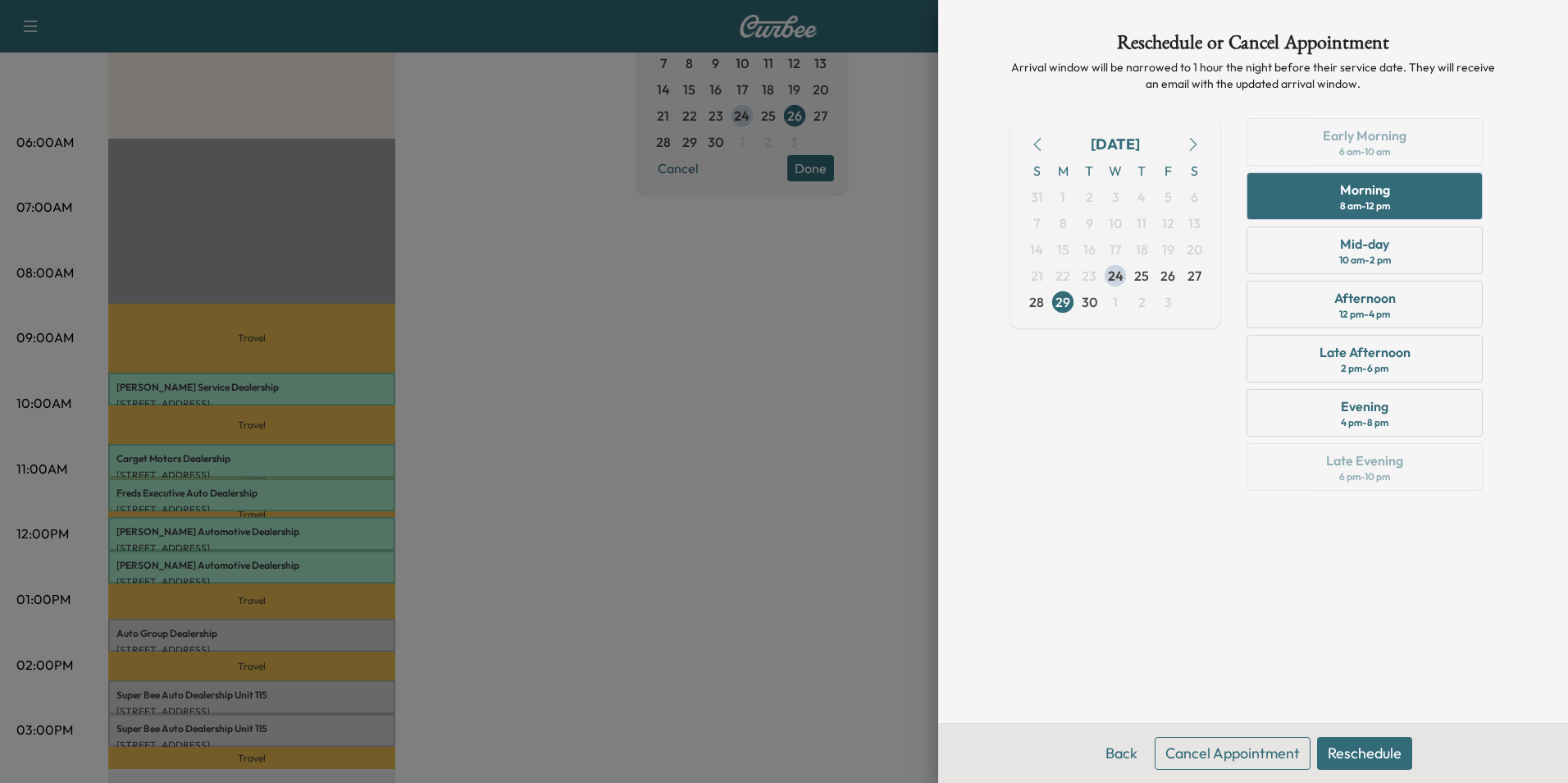
click at [1370, 754] on button "Reschedule" at bounding box center [1364, 752] width 95 height 33
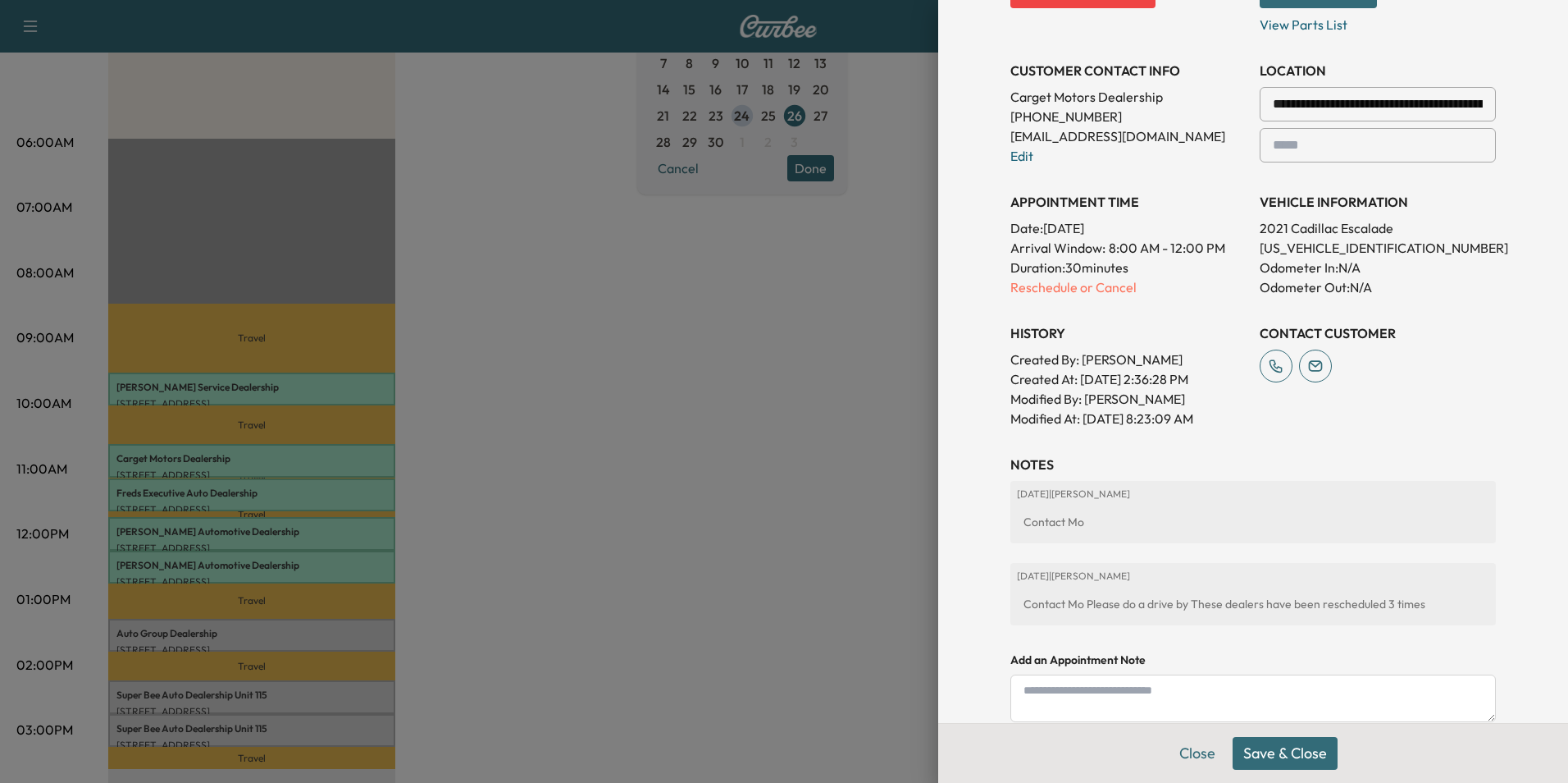
scroll to position [444, 0]
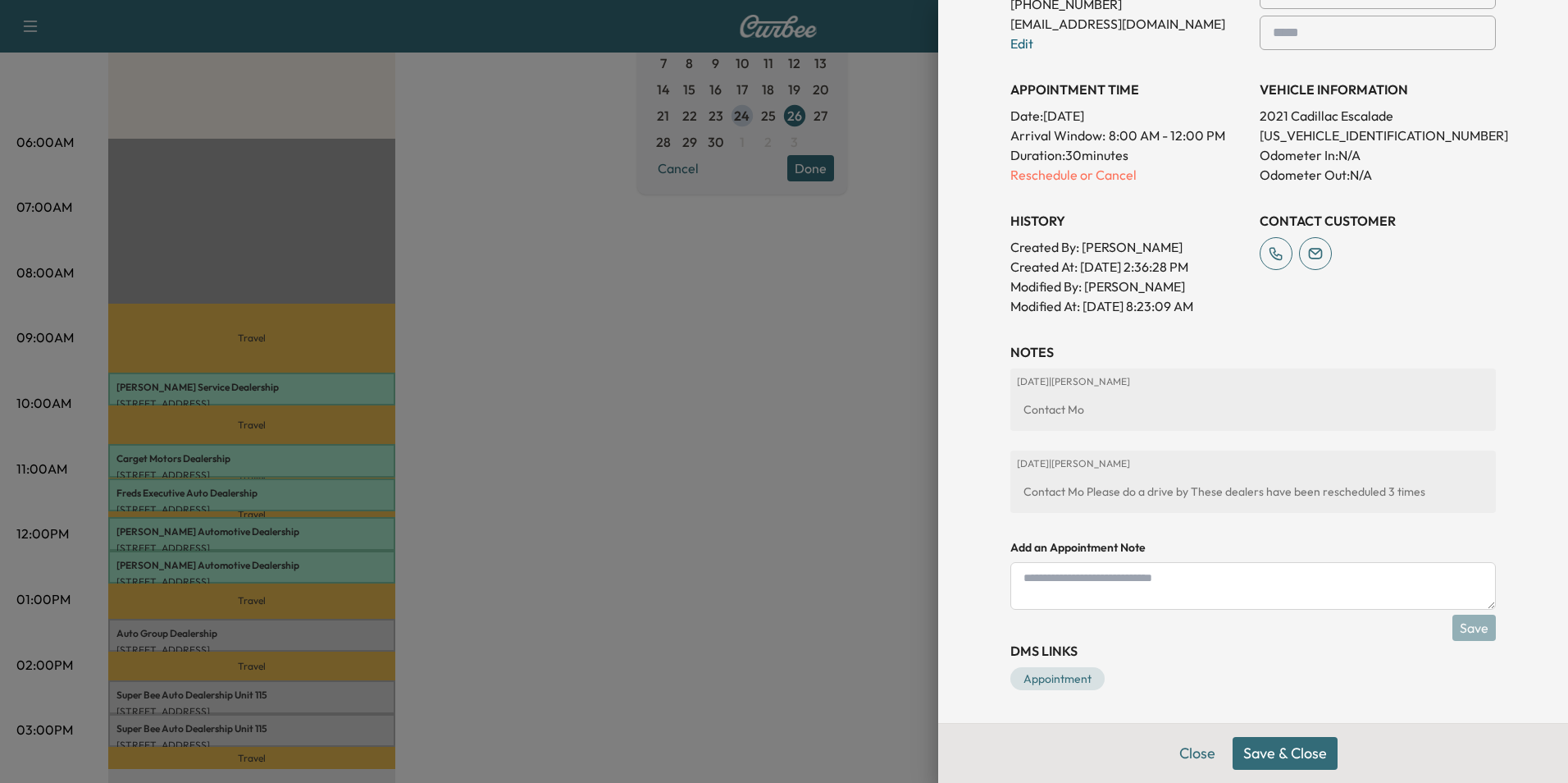
click at [1148, 577] on textarea at bounding box center [1253, 586] width 485 height 47
type textarea "**********"
click at [1265, 750] on button "Save & Close" at bounding box center [1285, 752] width 105 height 33
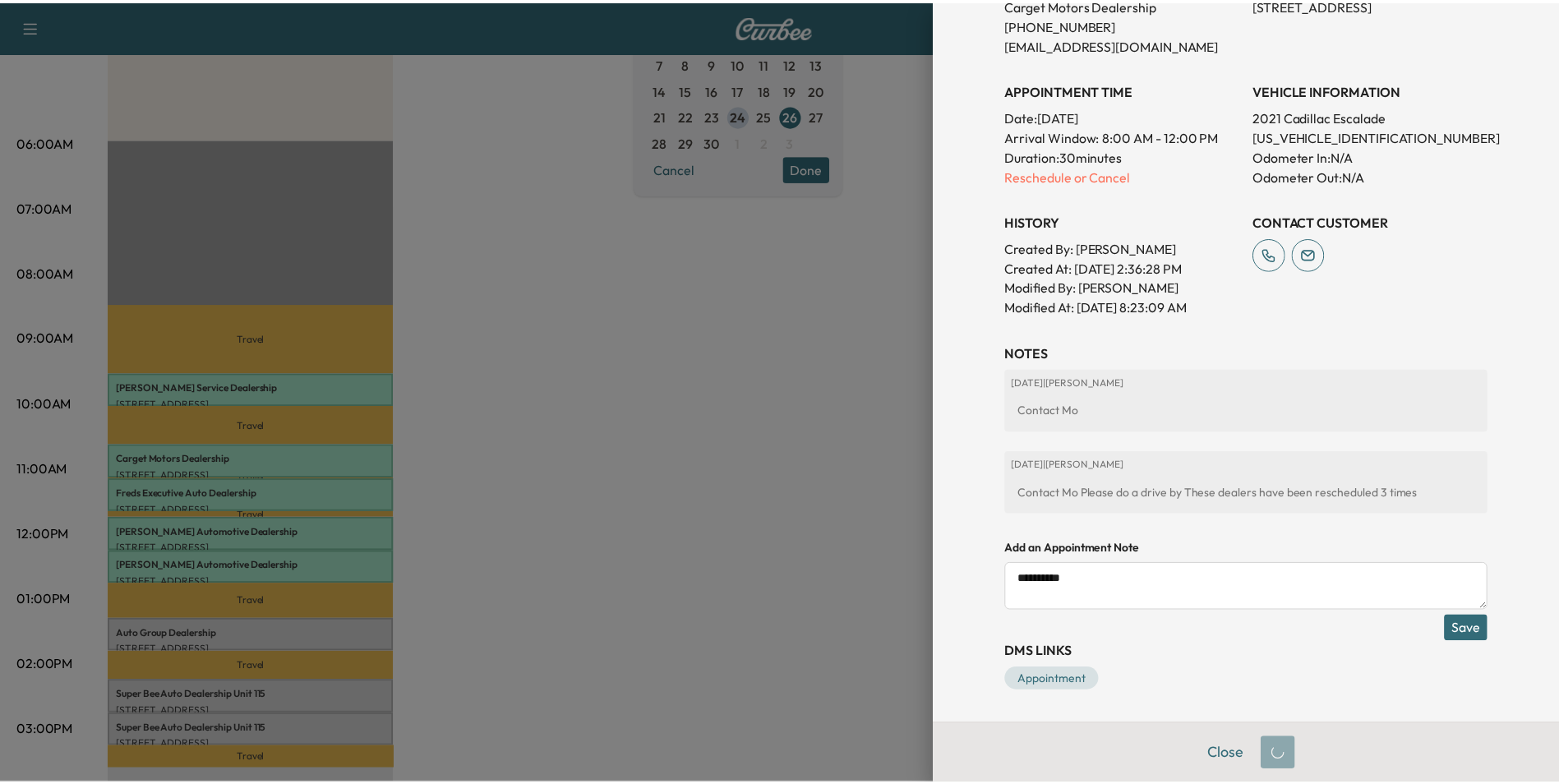
scroll to position [389, 0]
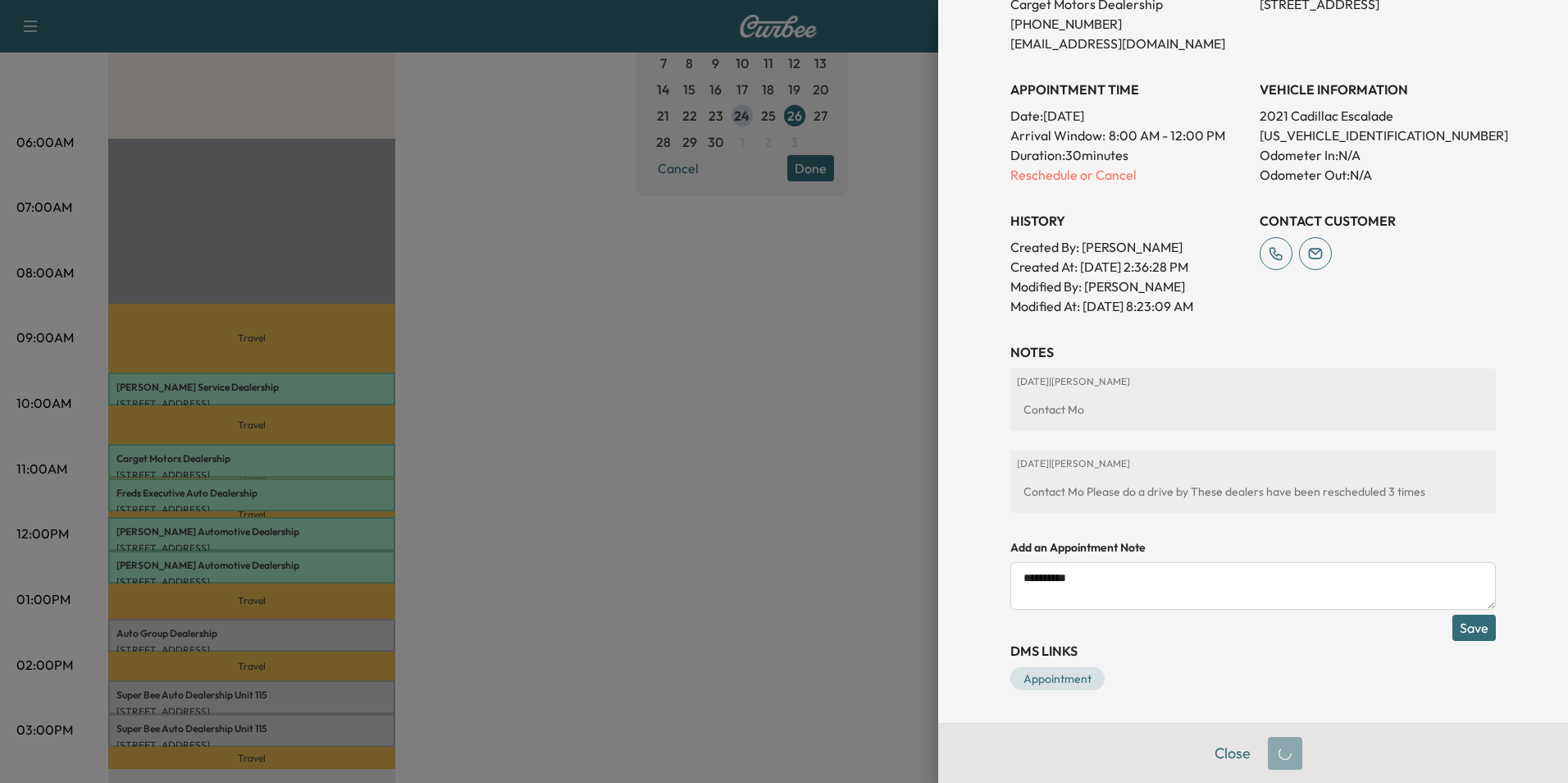
click at [1461, 625] on button "Save" at bounding box center [1474, 628] width 44 height 26
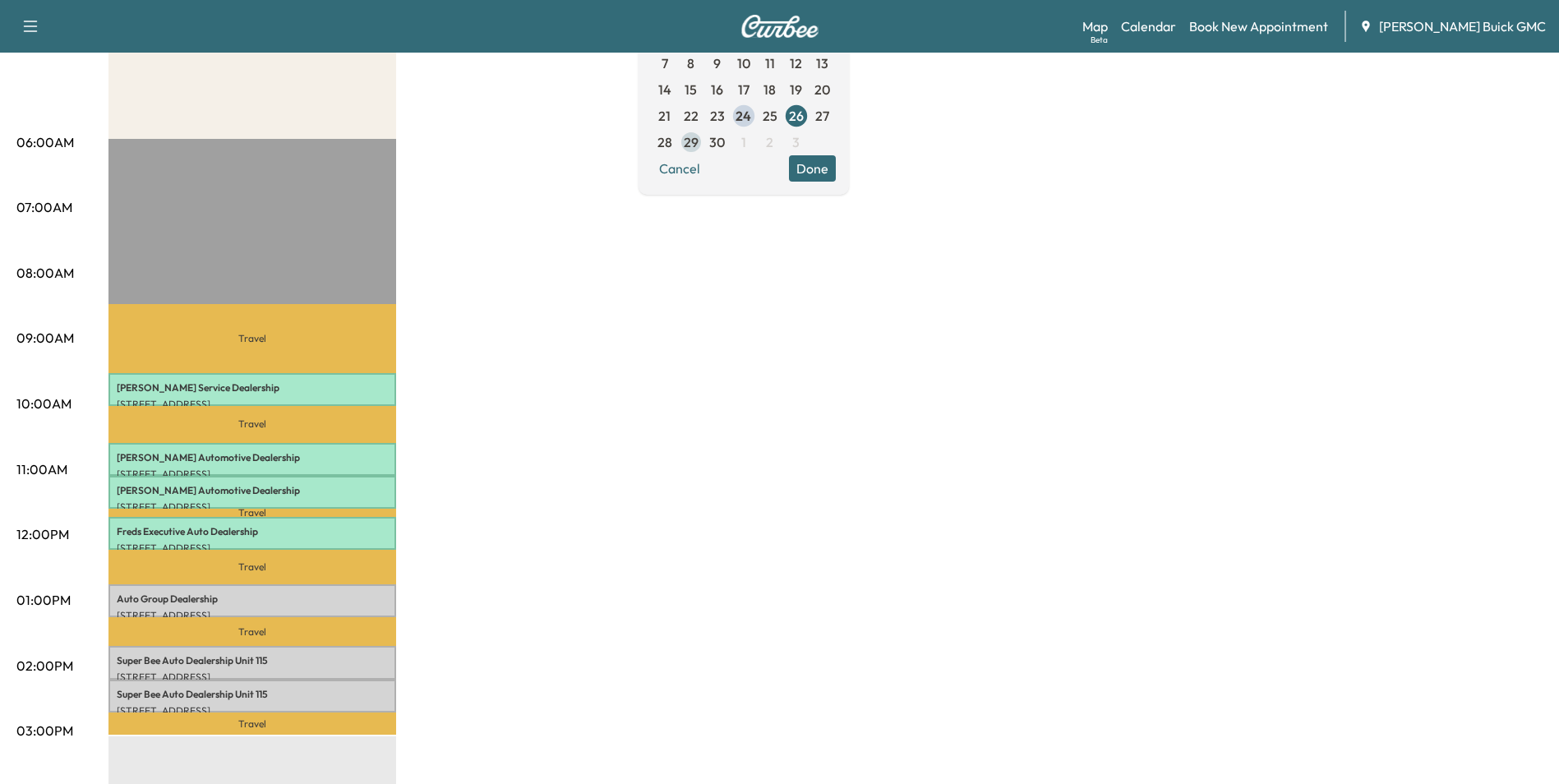
click at [698, 142] on span "29" at bounding box center [691, 142] width 15 height 20
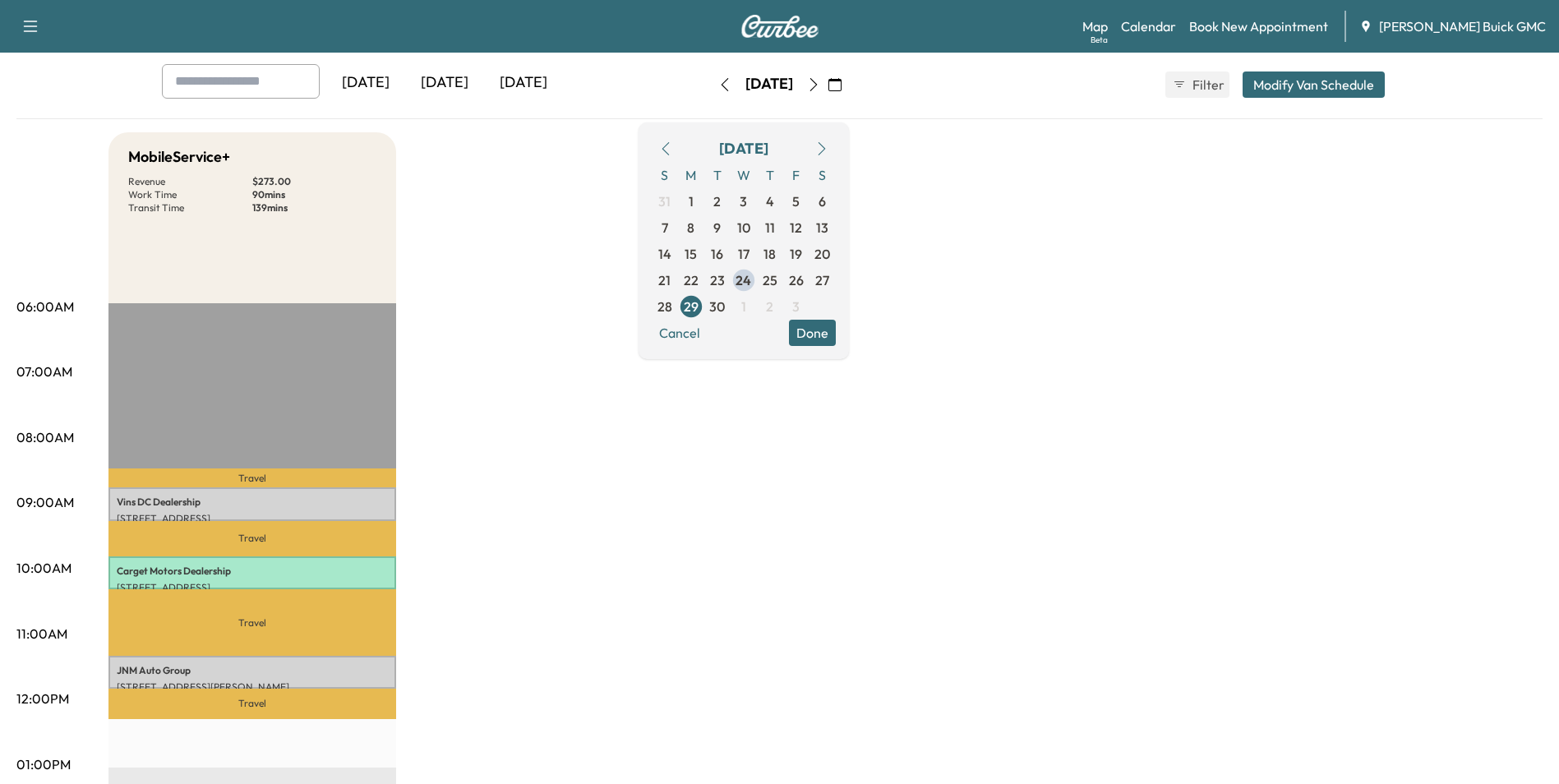
click at [584, 496] on div "MobileService+ Revenue $ 273.00 Work Time 90 mins Transit Time 139 mins Travel …" at bounding box center [825, 749] width 1434 height 1233
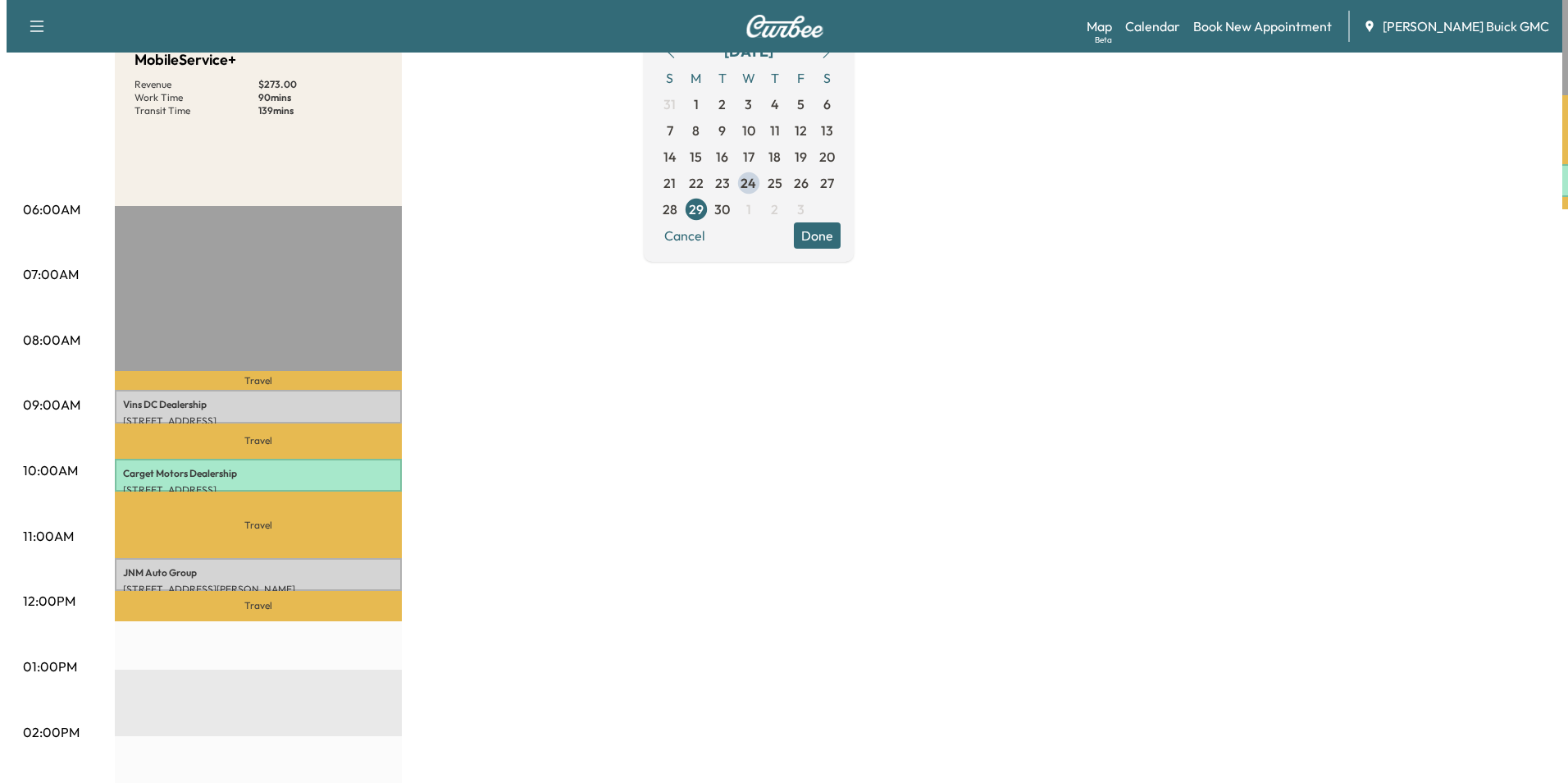
scroll to position [165, 0]
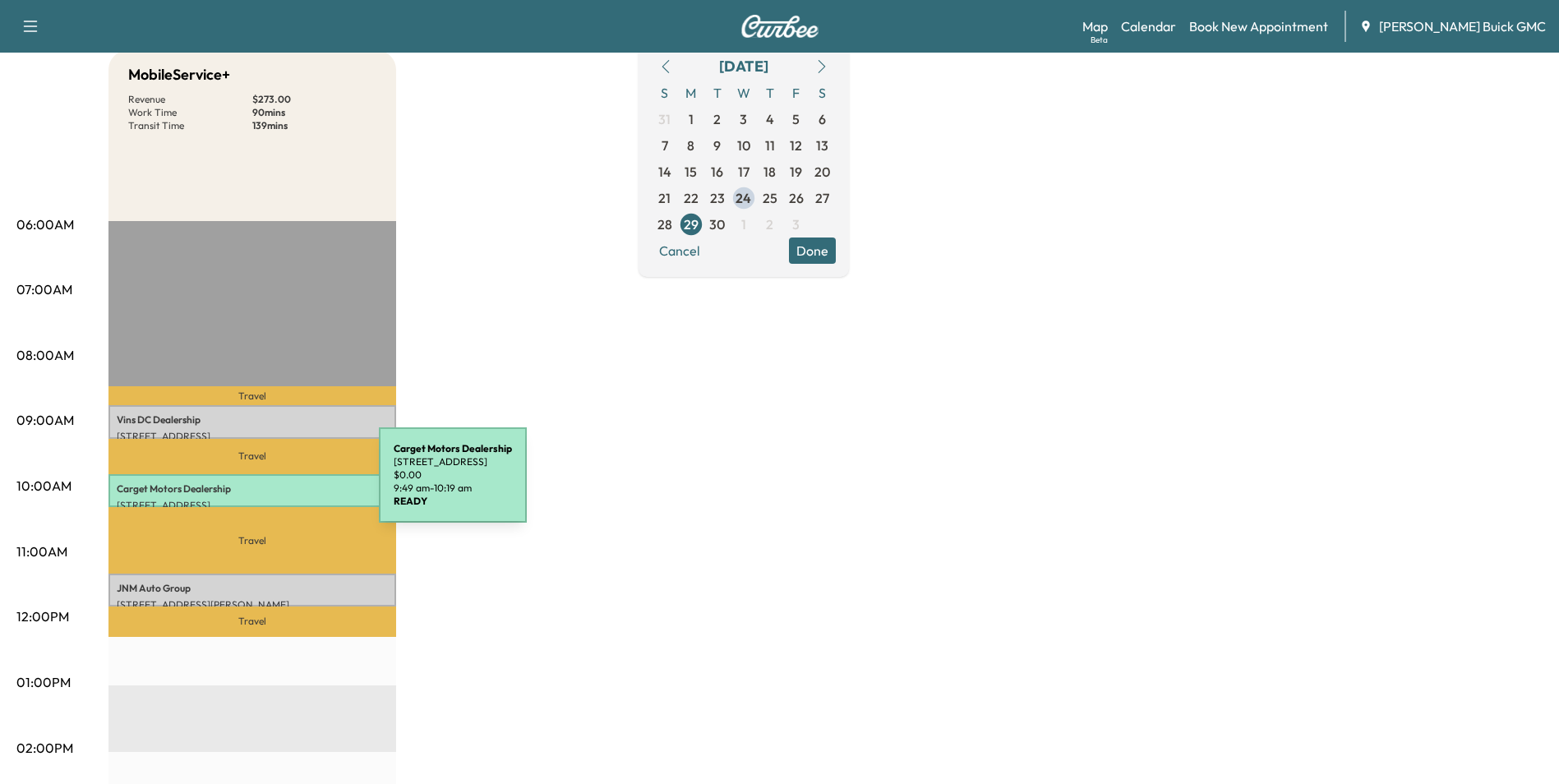
click at [255, 485] on p "Carget Motors Dealership" at bounding box center [251, 489] width 271 height 13
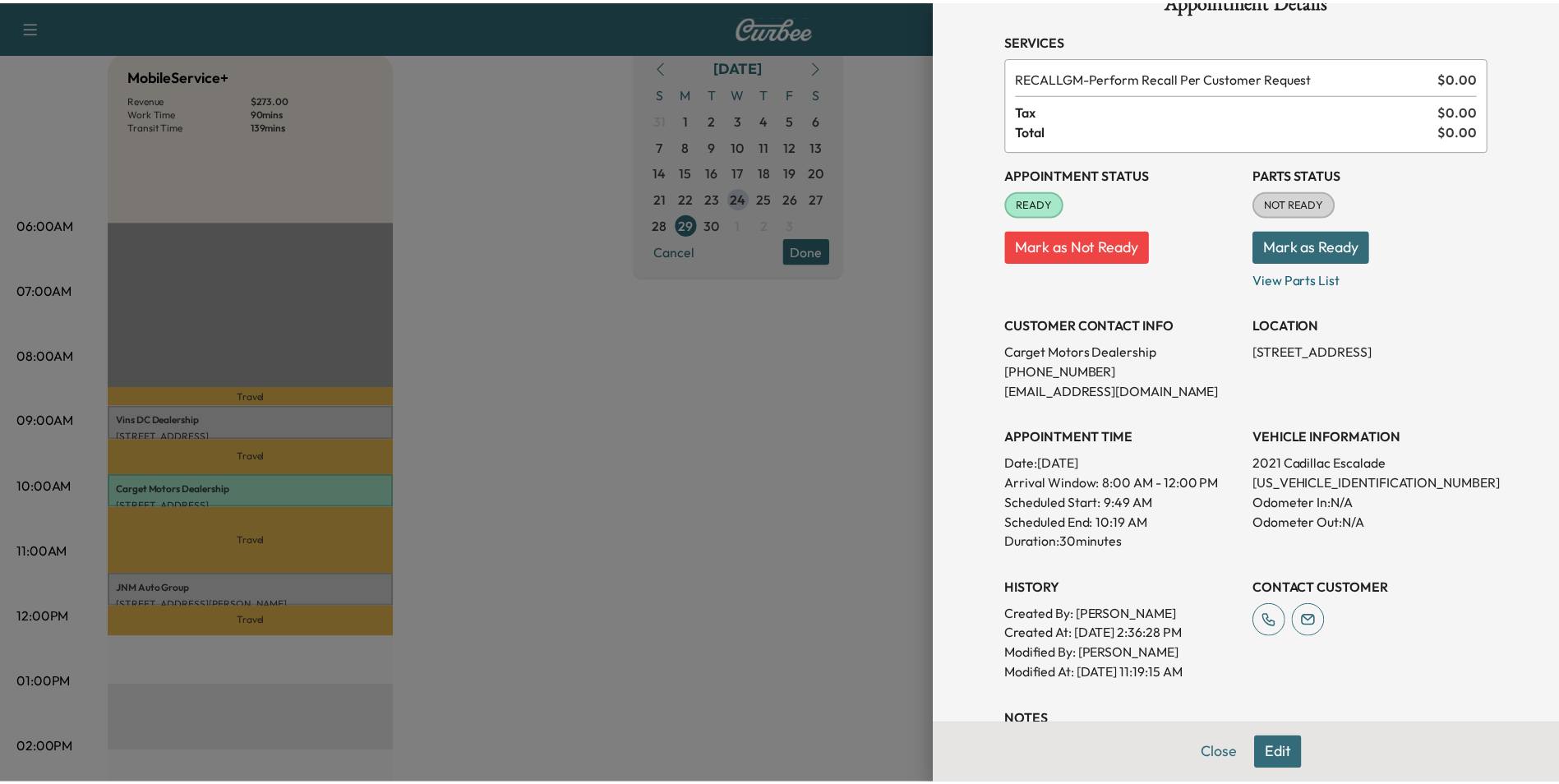
scroll to position [82, 0]
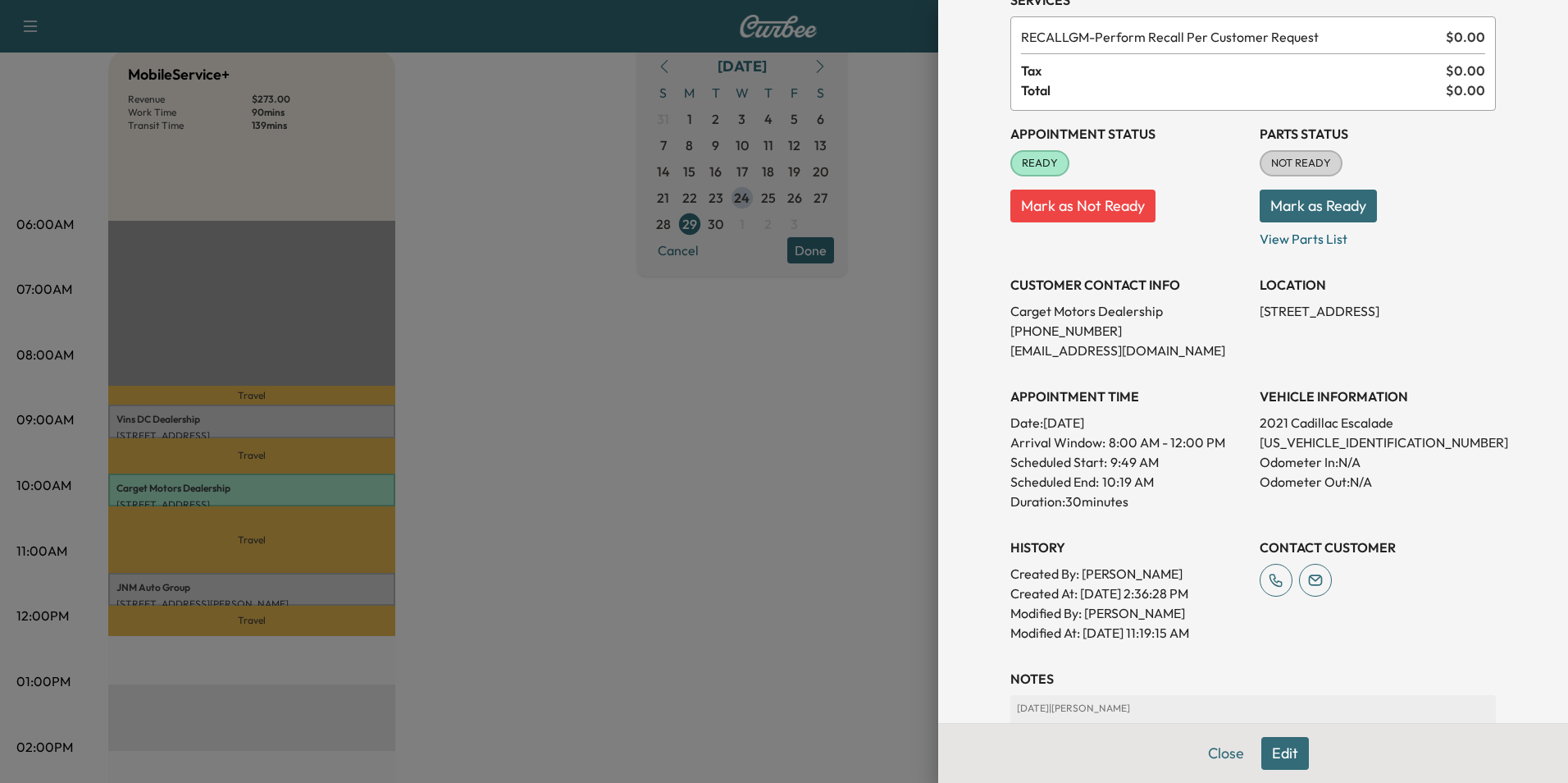
click at [734, 431] on div at bounding box center [784, 392] width 1568 height 783
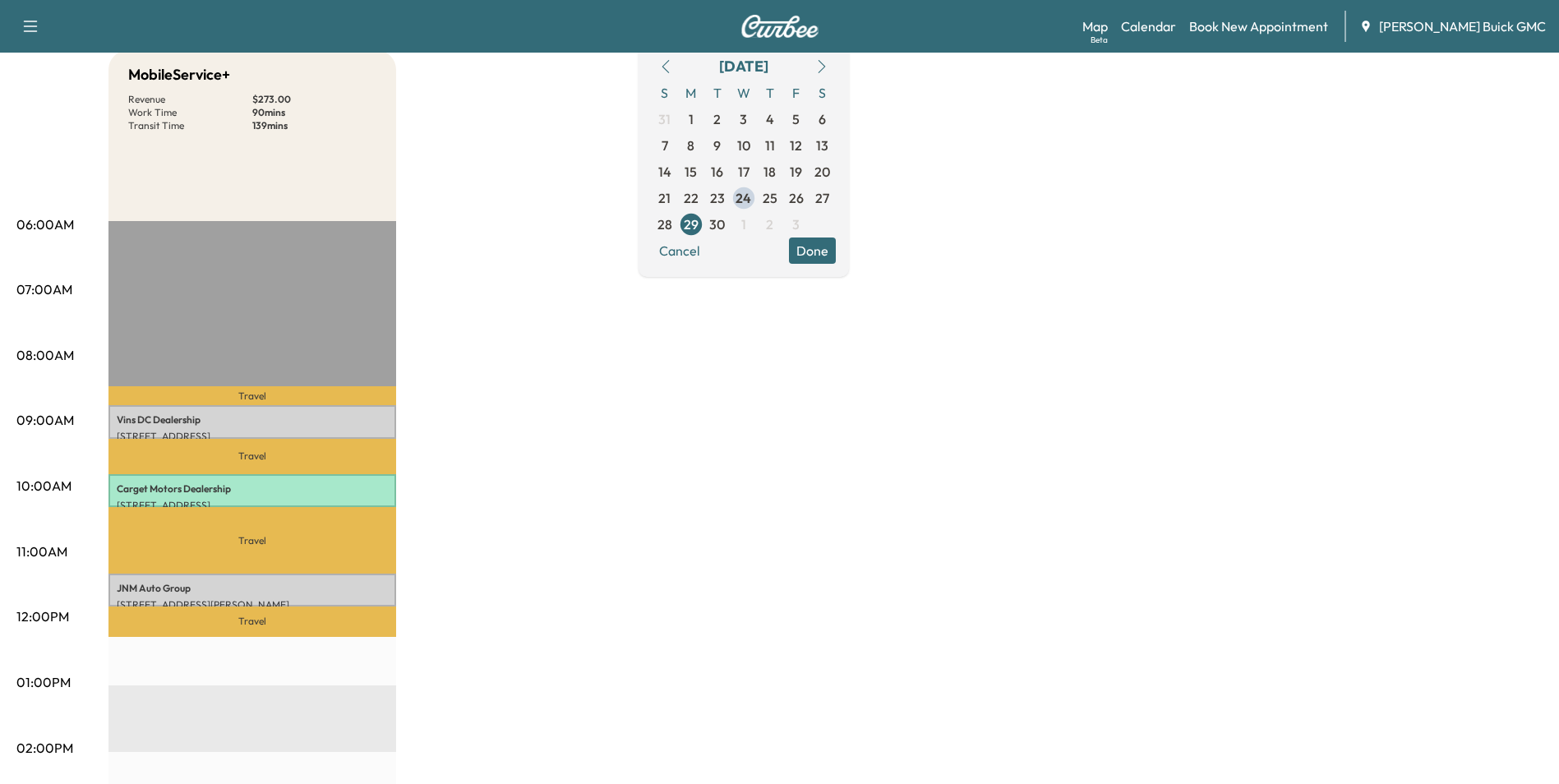
click at [703, 417] on div "MobileService+ Revenue $ 273.00 Work Time 90 mins Transit Time 139 mins Travel …" at bounding box center [825, 667] width 1434 height 1233
click at [804, 193] on span "26" at bounding box center [796, 197] width 15 height 20
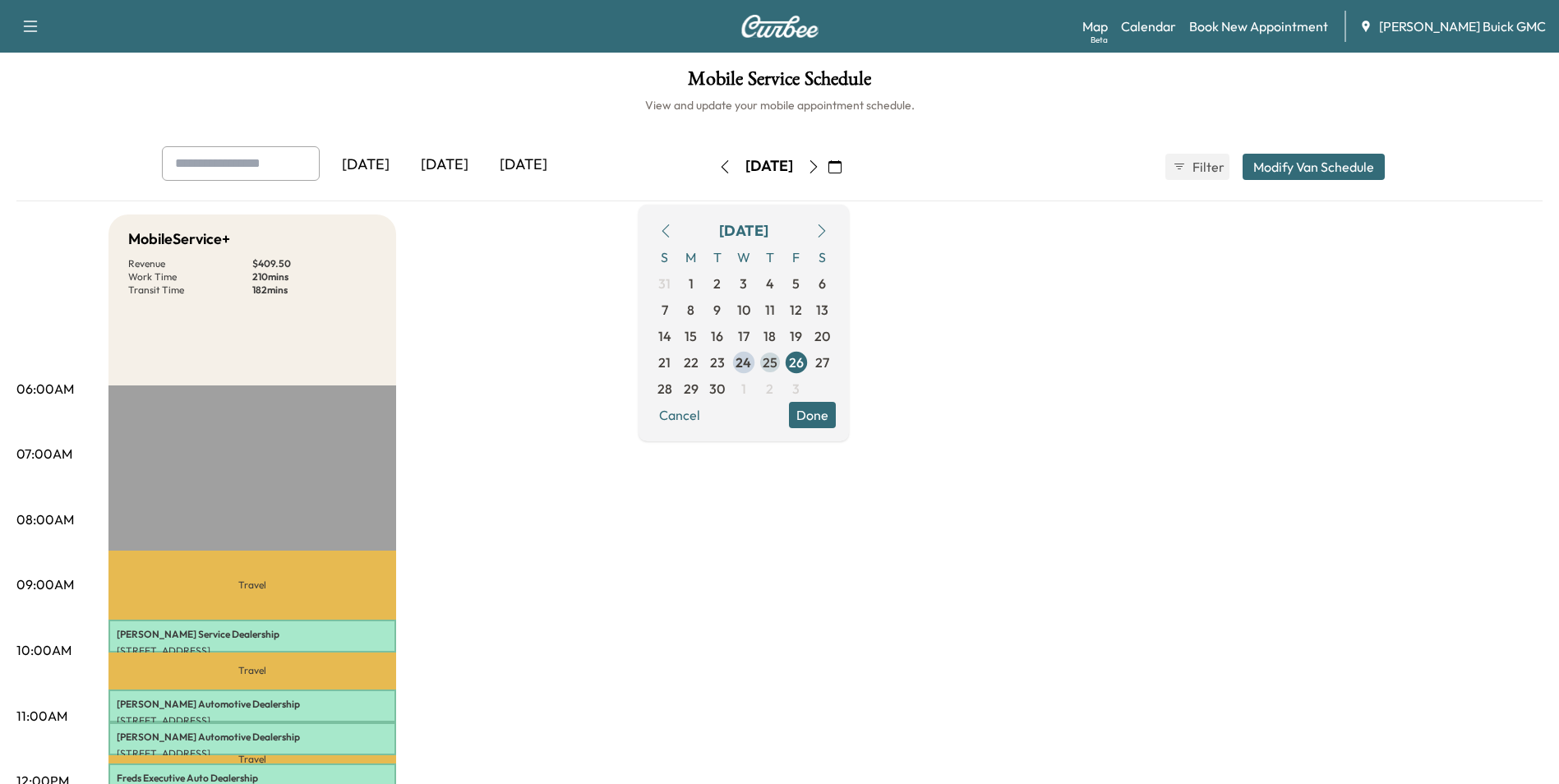
click at [778, 358] on span "25" at bounding box center [770, 362] width 15 height 20
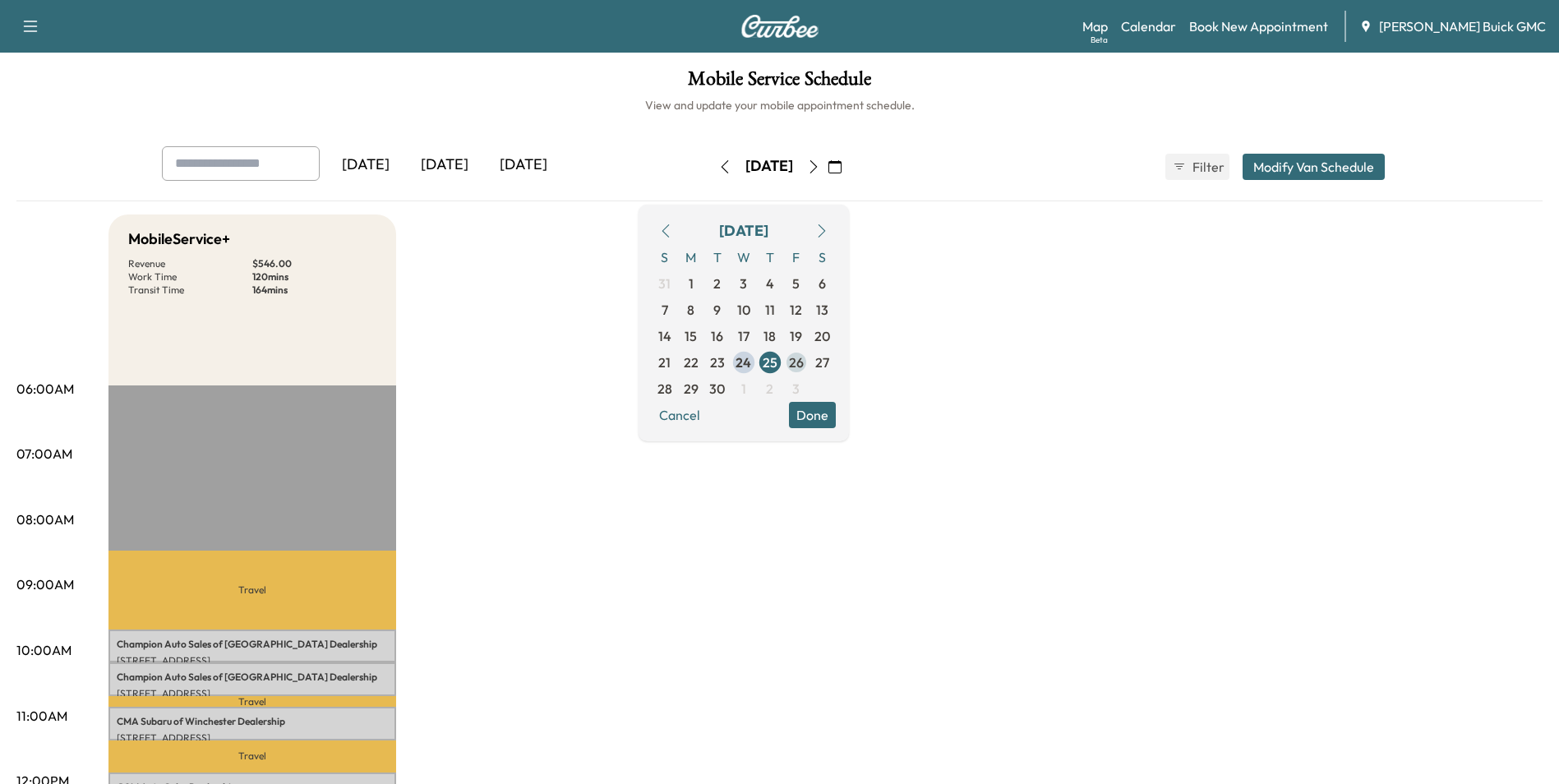
click at [804, 360] on span "26" at bounding box center [796, 362] width 15 height 20
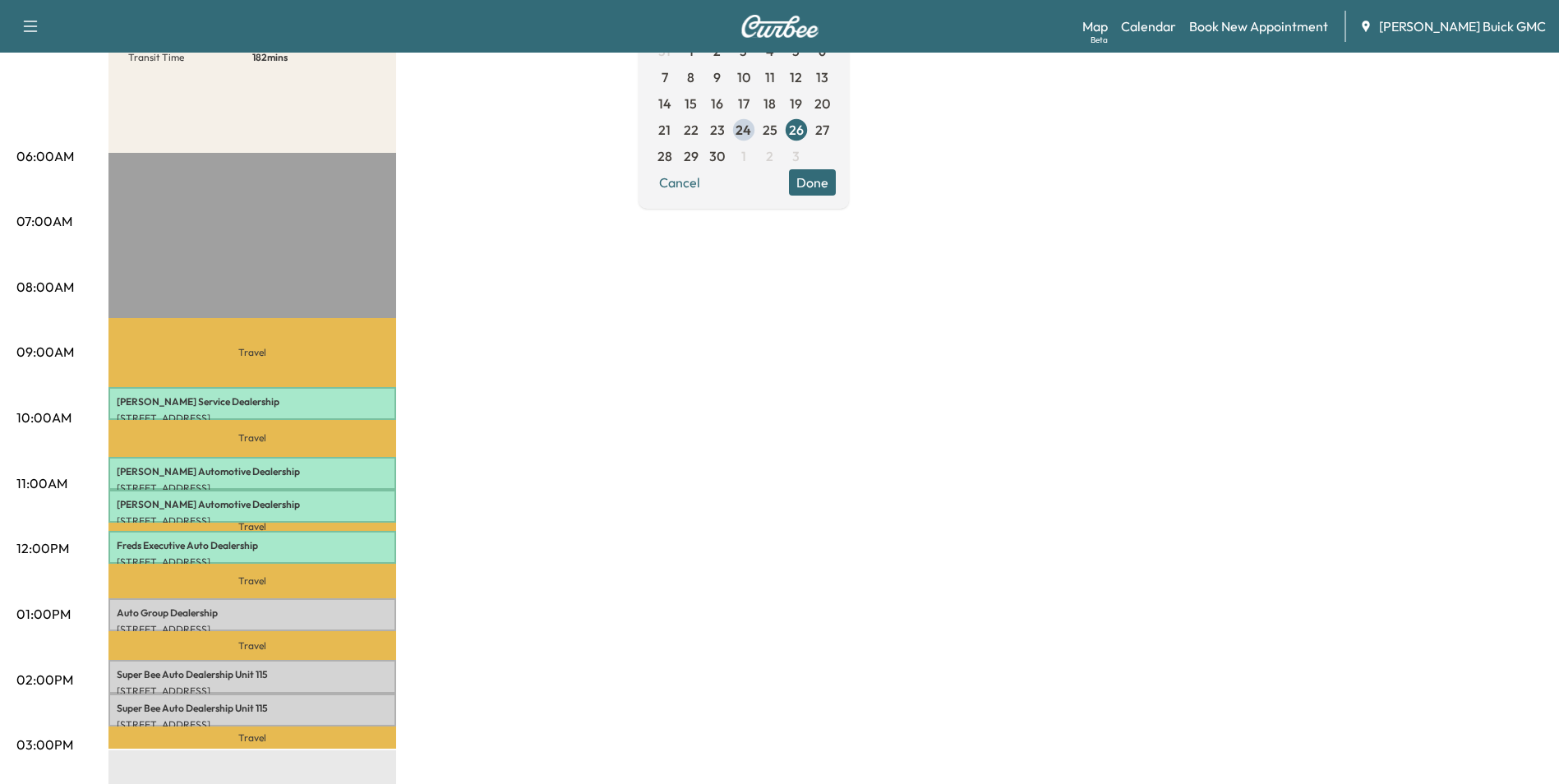
scroll to position [329, 0]
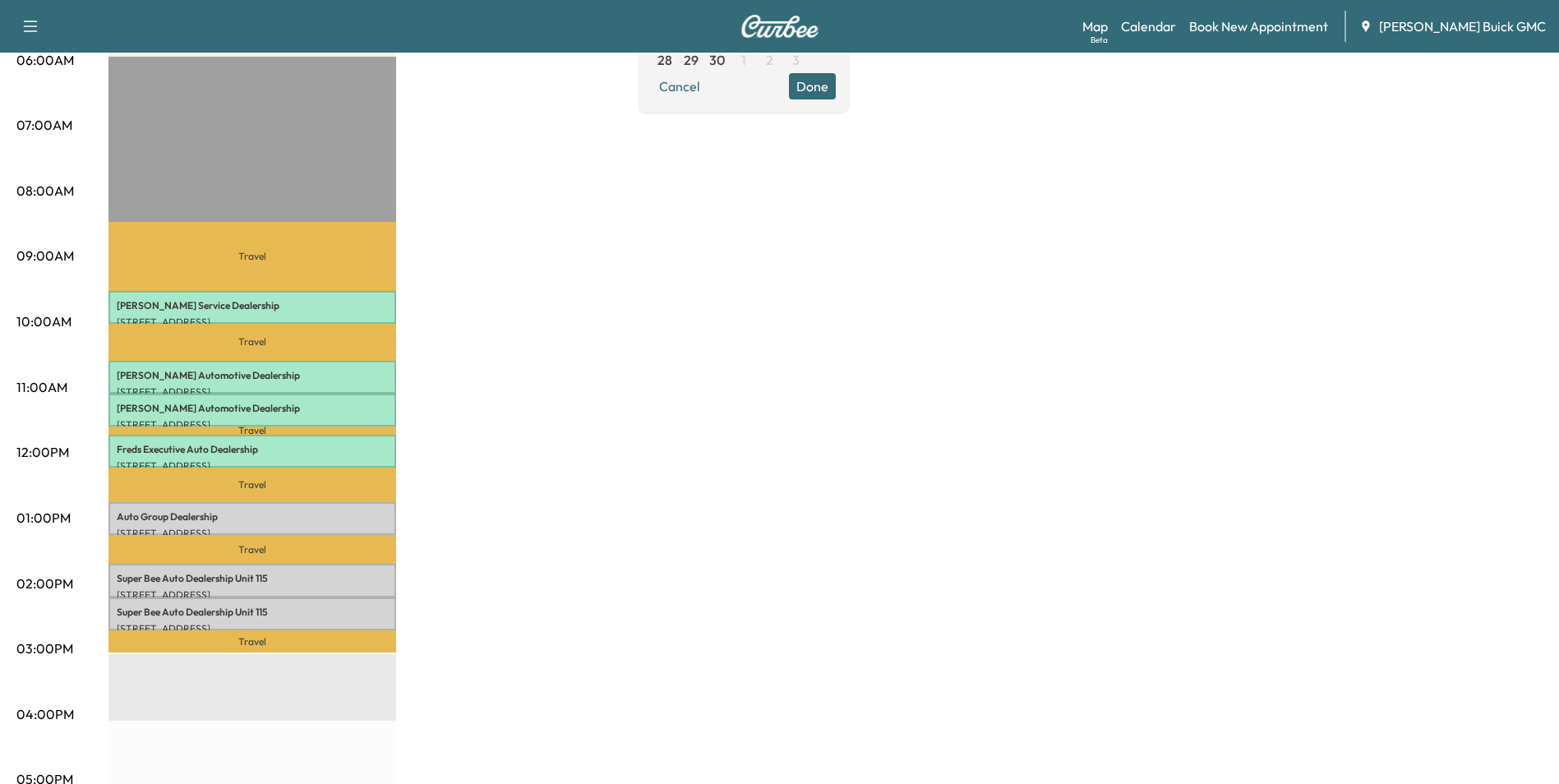
click at [579, 439] on div "MobileService+ Revenue $ 409.50 Work Time 210 mins Transit Time 182 mins Travel…" at bounding box center [825, 502] width 1434 height 1233
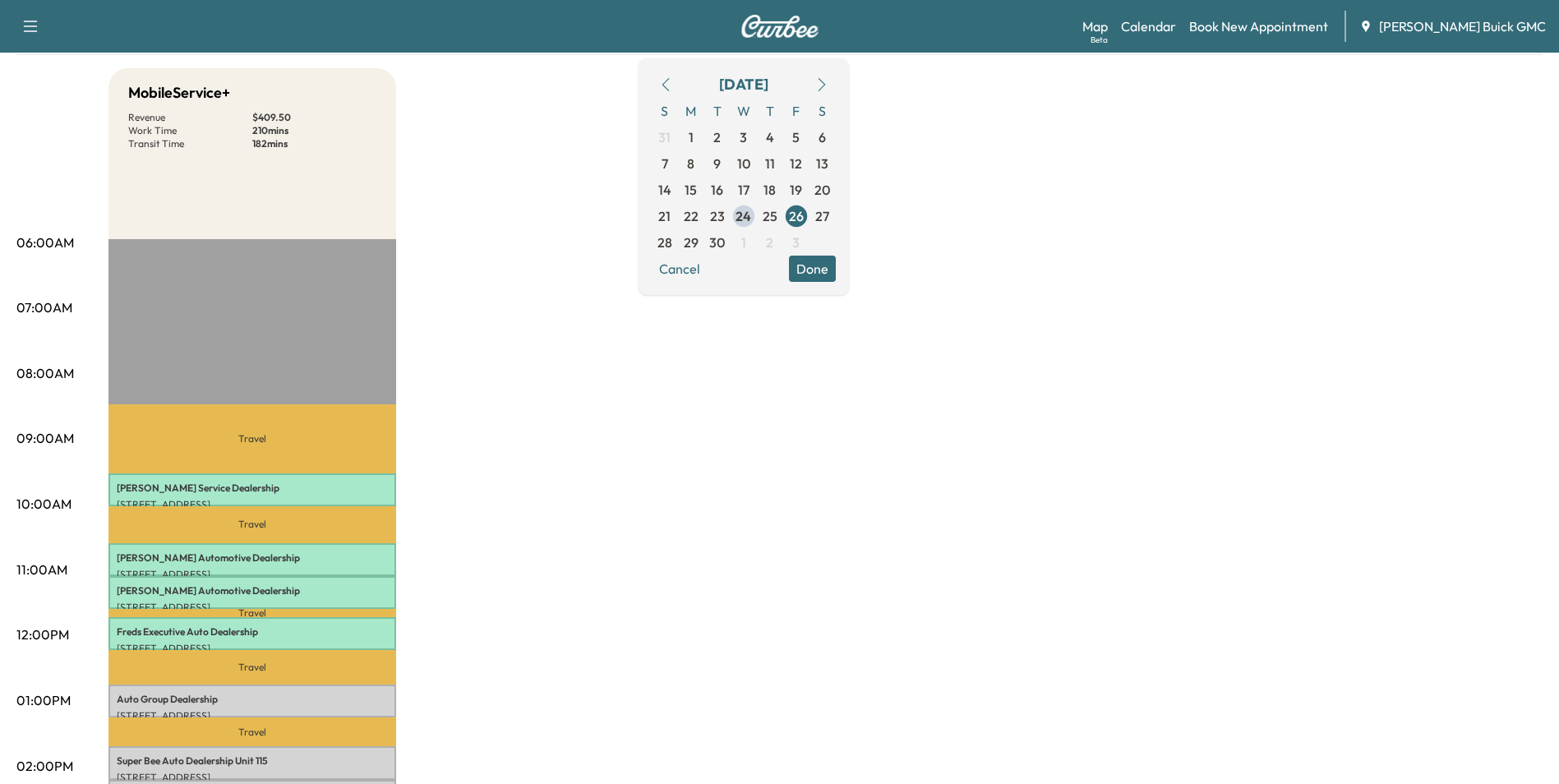
scroll to position [0, 0]
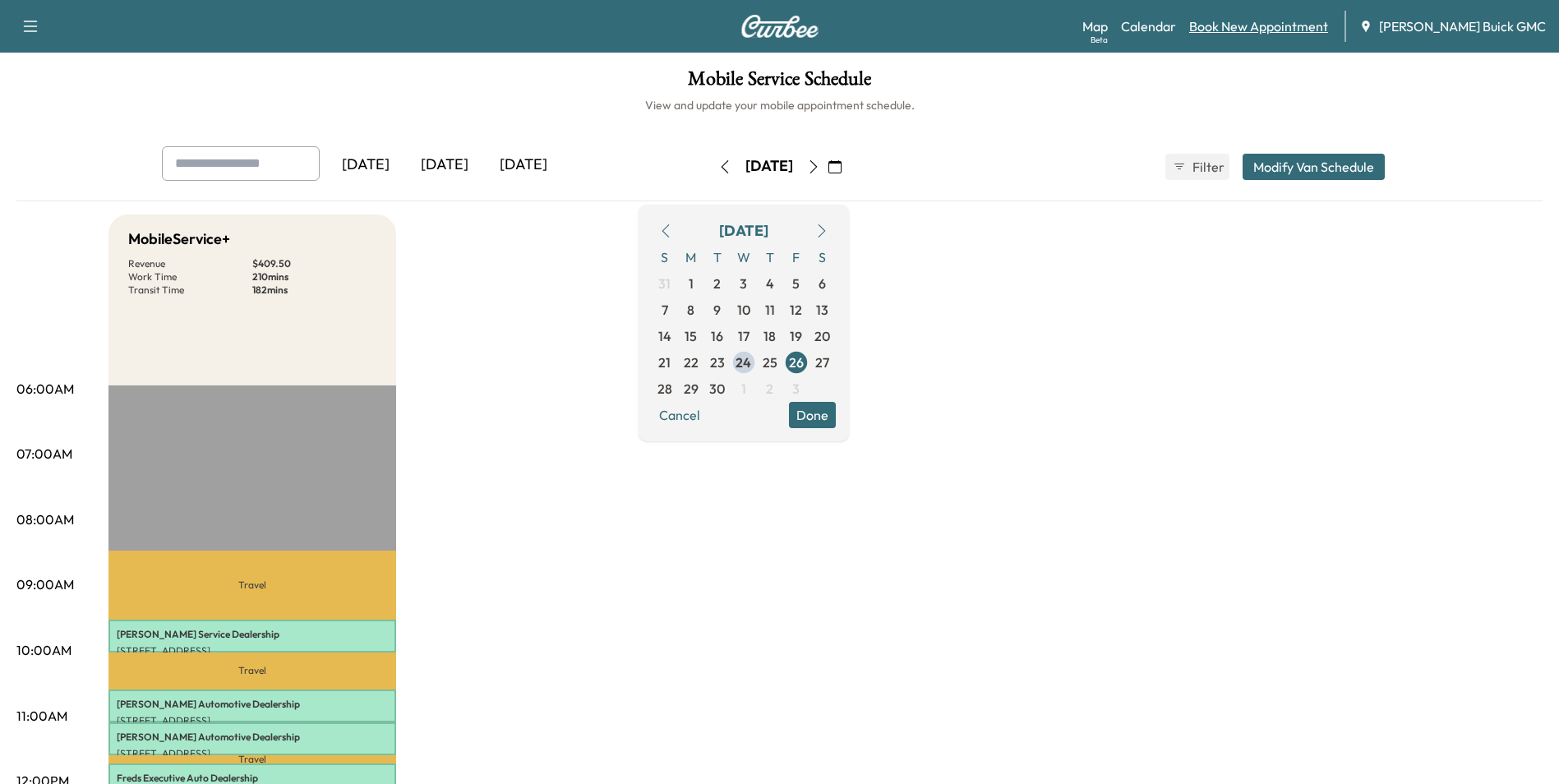
click at [1280, 23] on link "Book New Appointment" at bounding box center [1258, 26] width 139 height 20
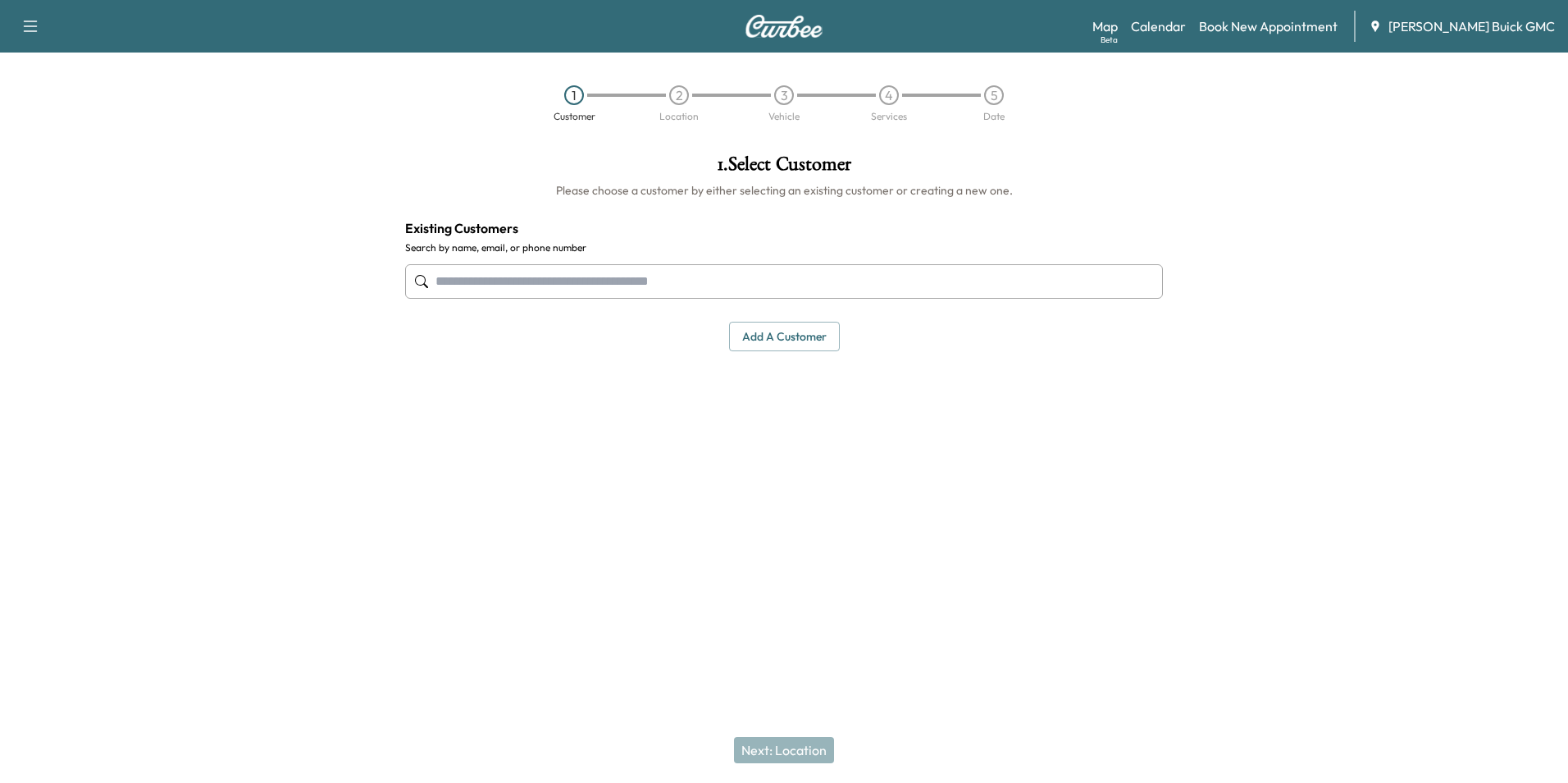
click at [536, 284] on input "text" at bounding box center [784, 281] width 758 height 34
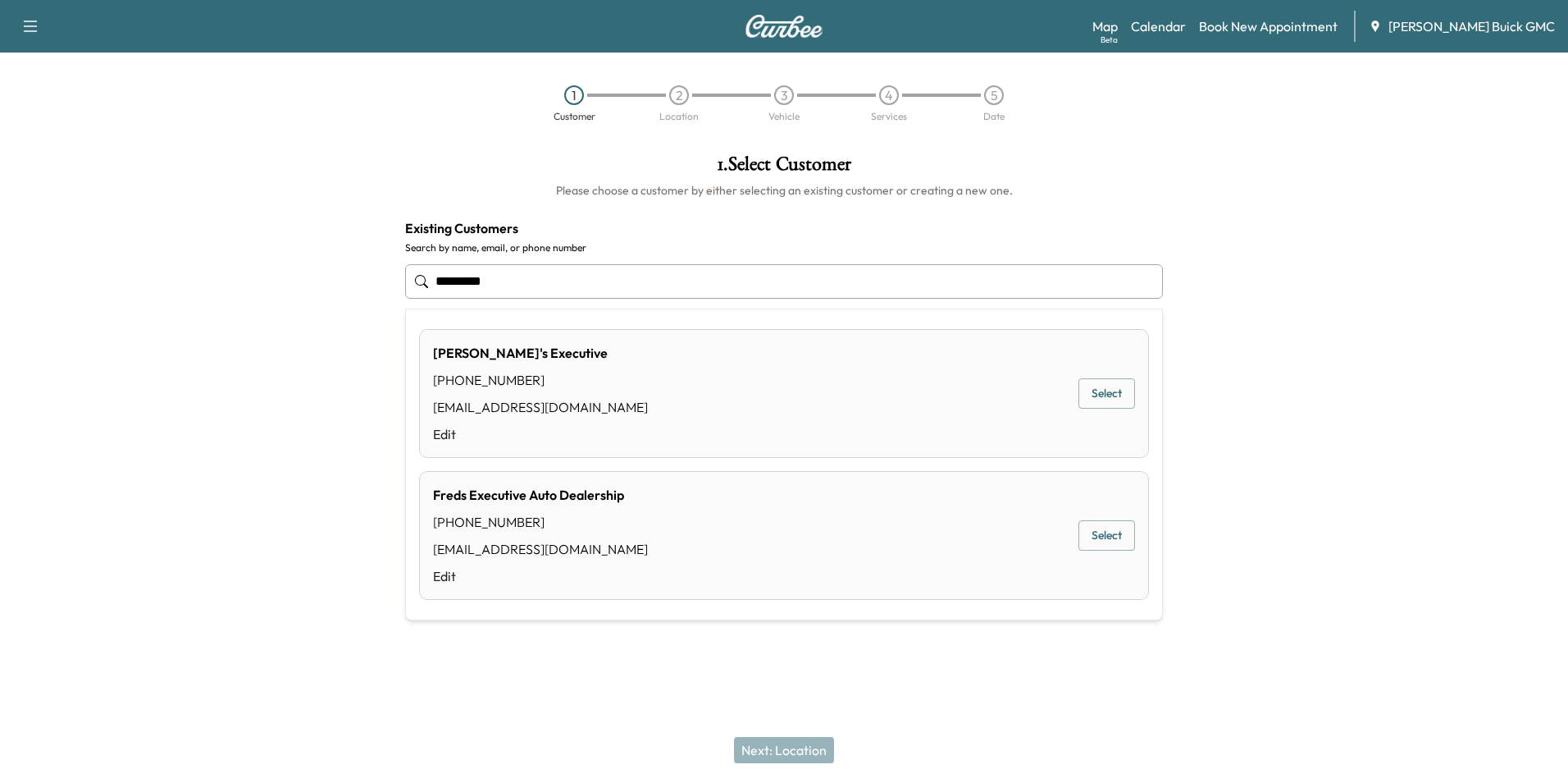
click at [1114, 394] on button "Select" at bounding box center [1107, 393] width 57 height 31
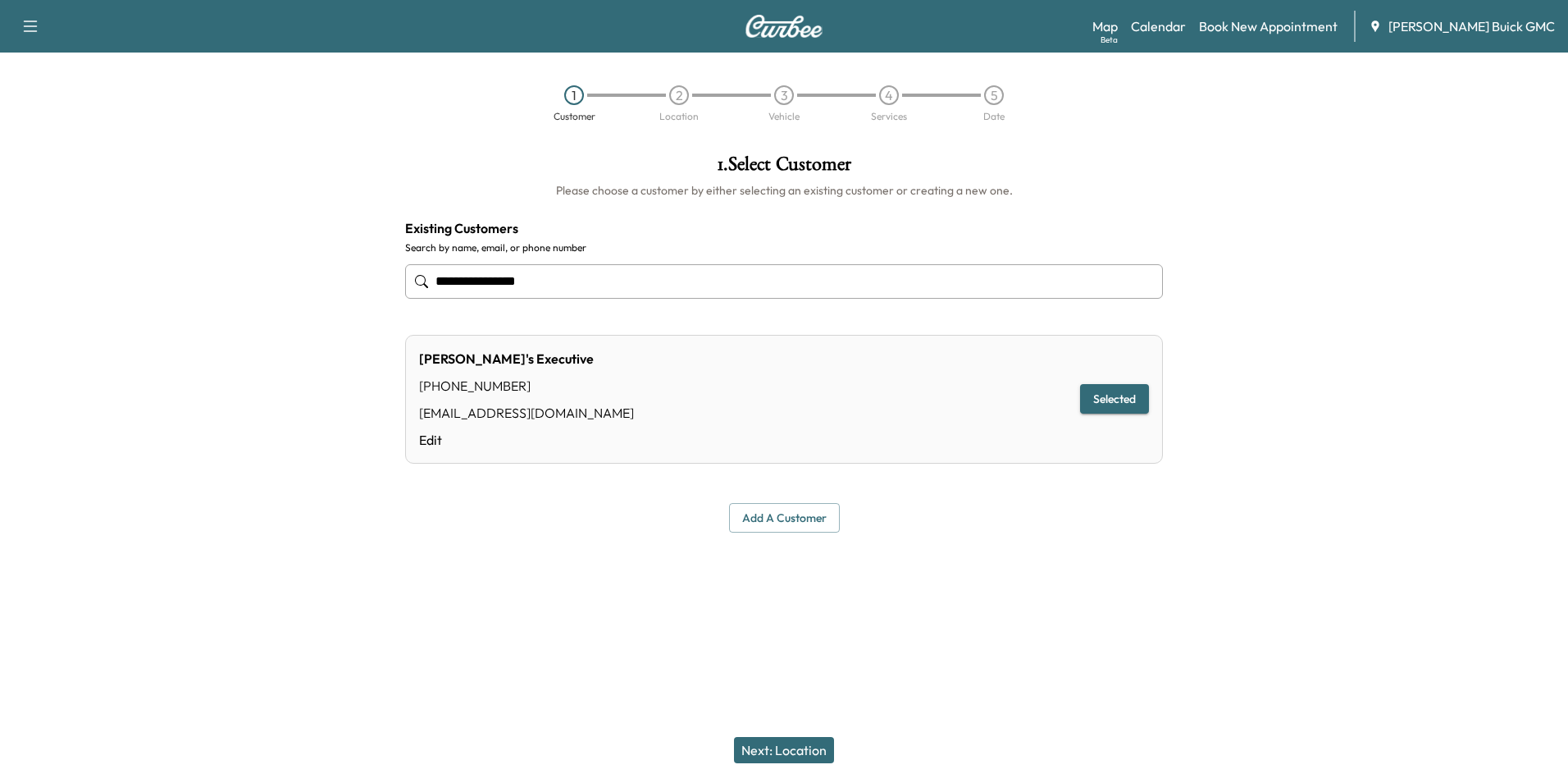
type input "**********"
click at [779, 750] on button "Next: Location" at bounding box center [784, 750] width 100 height 26
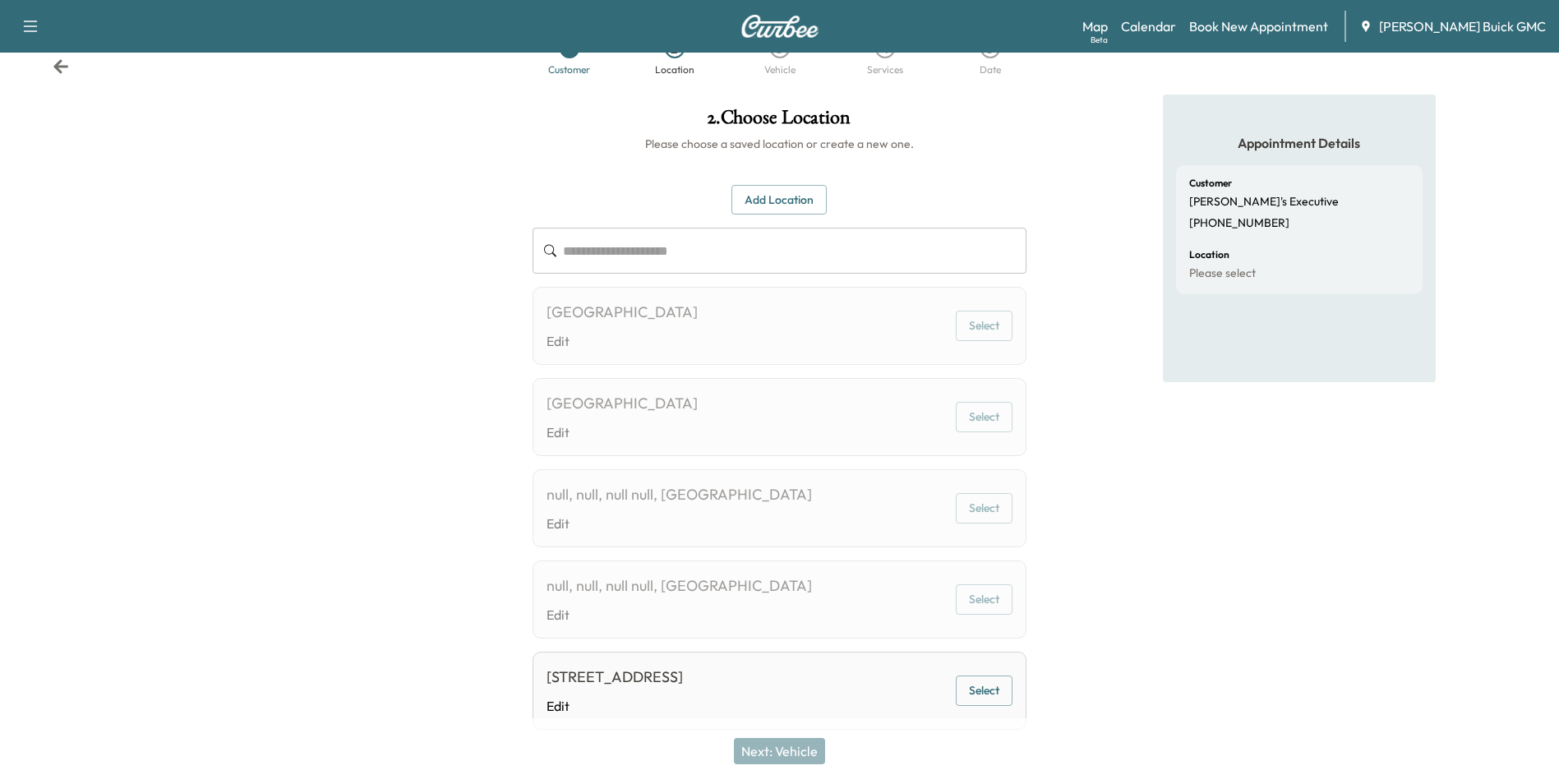
scroll to position [91, 0]
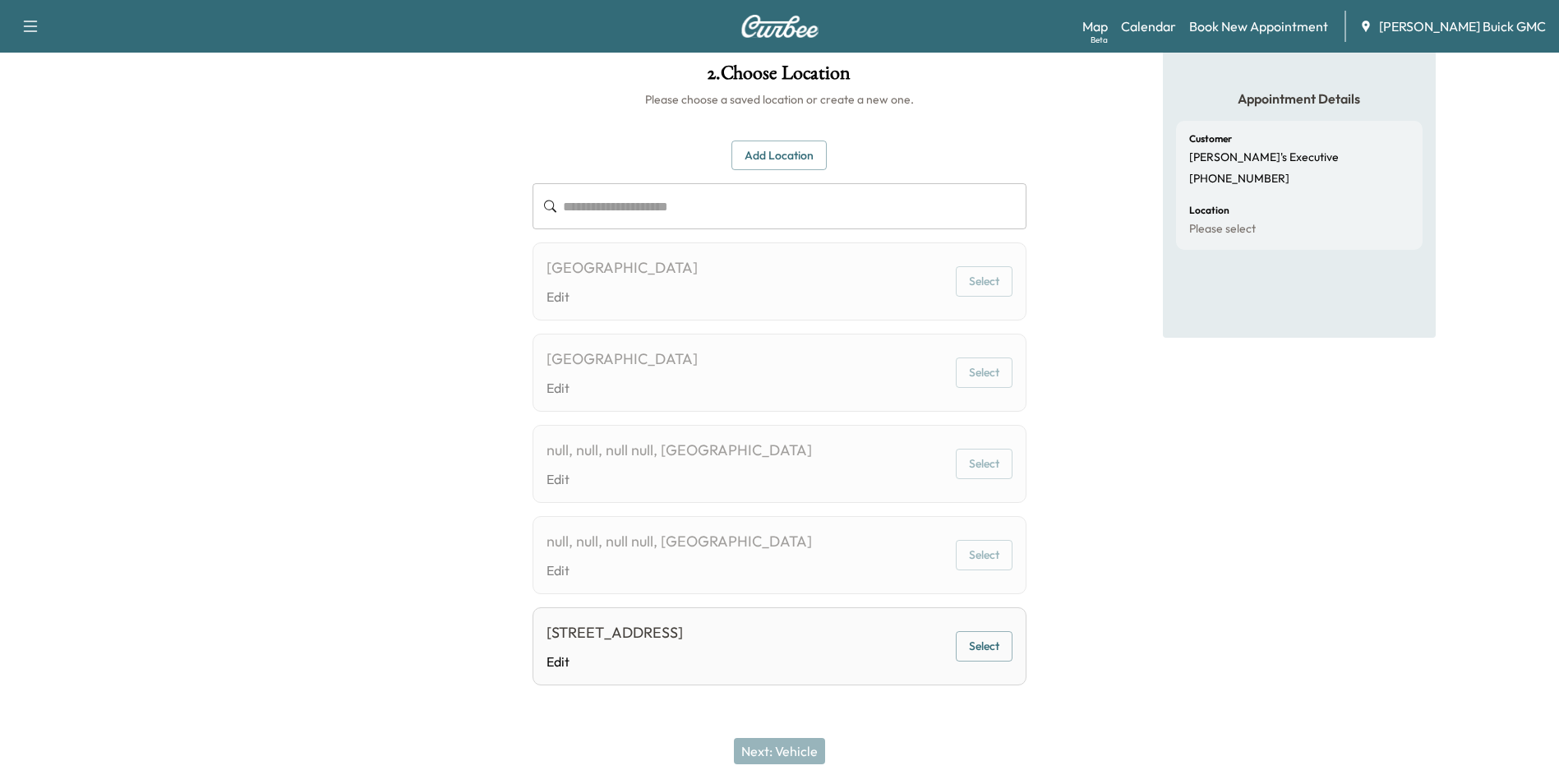
click at [984, 647] on button "Select" at bounding box center [983, 646] width 57 height 31
click at [801, 750] on button "Next: Vehicle" at bounding box center [780, 750] width 91 height 26
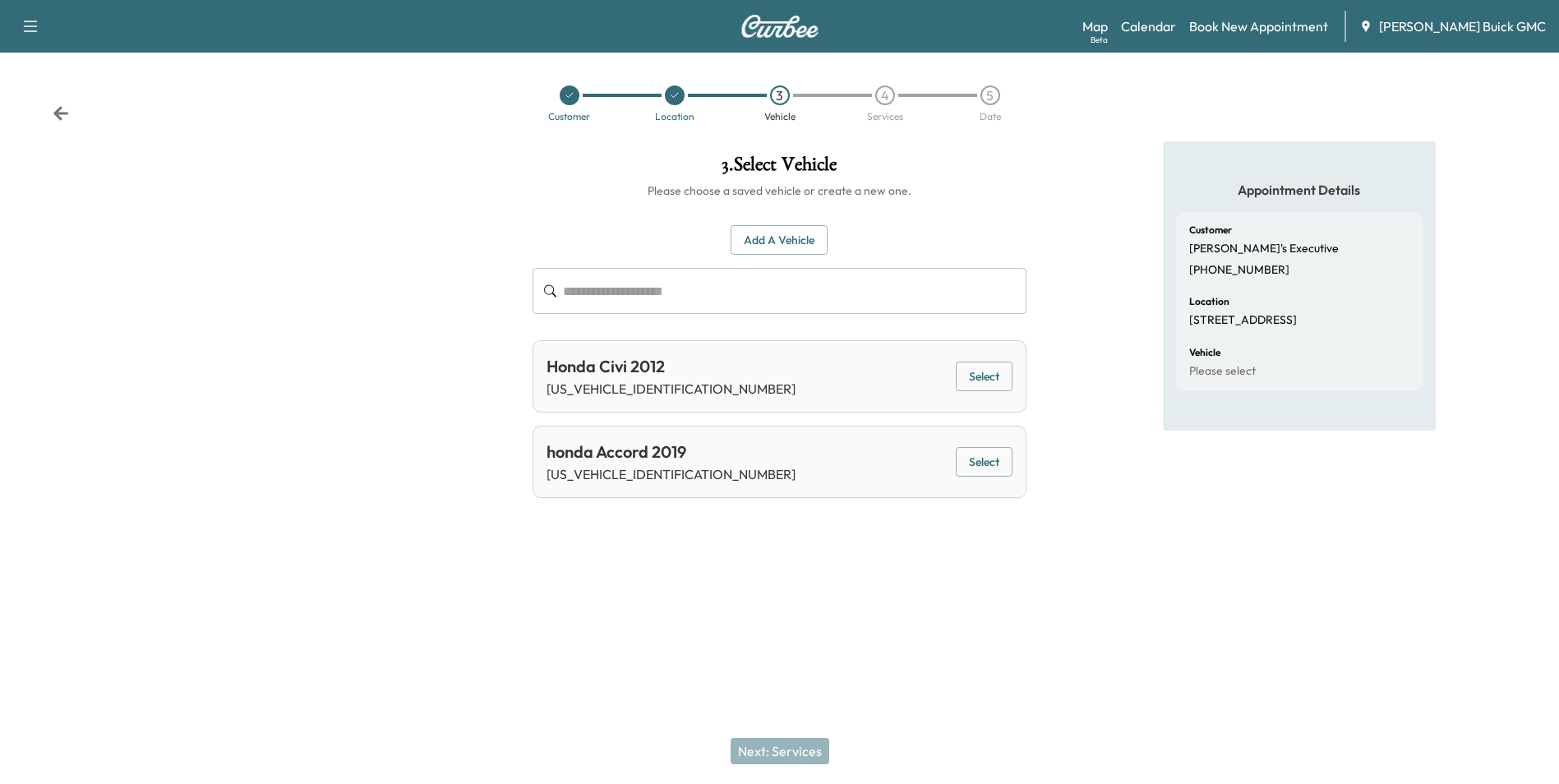
scroll to position [0, 0]
click at [931, 578] on div at bounding box center [785, 560] width 1571 height 52
drag, startPoint x: 878, startPoint y: 542, endPoint x: 888, endPoint y: 549, distance: 12.2
click at [880, 541] on div at bounding box center [785, 560] width 1571 height 52
click at [774, 240] on button "Add a Vehicle" at bounding box center [786, 240] width 97 height 31
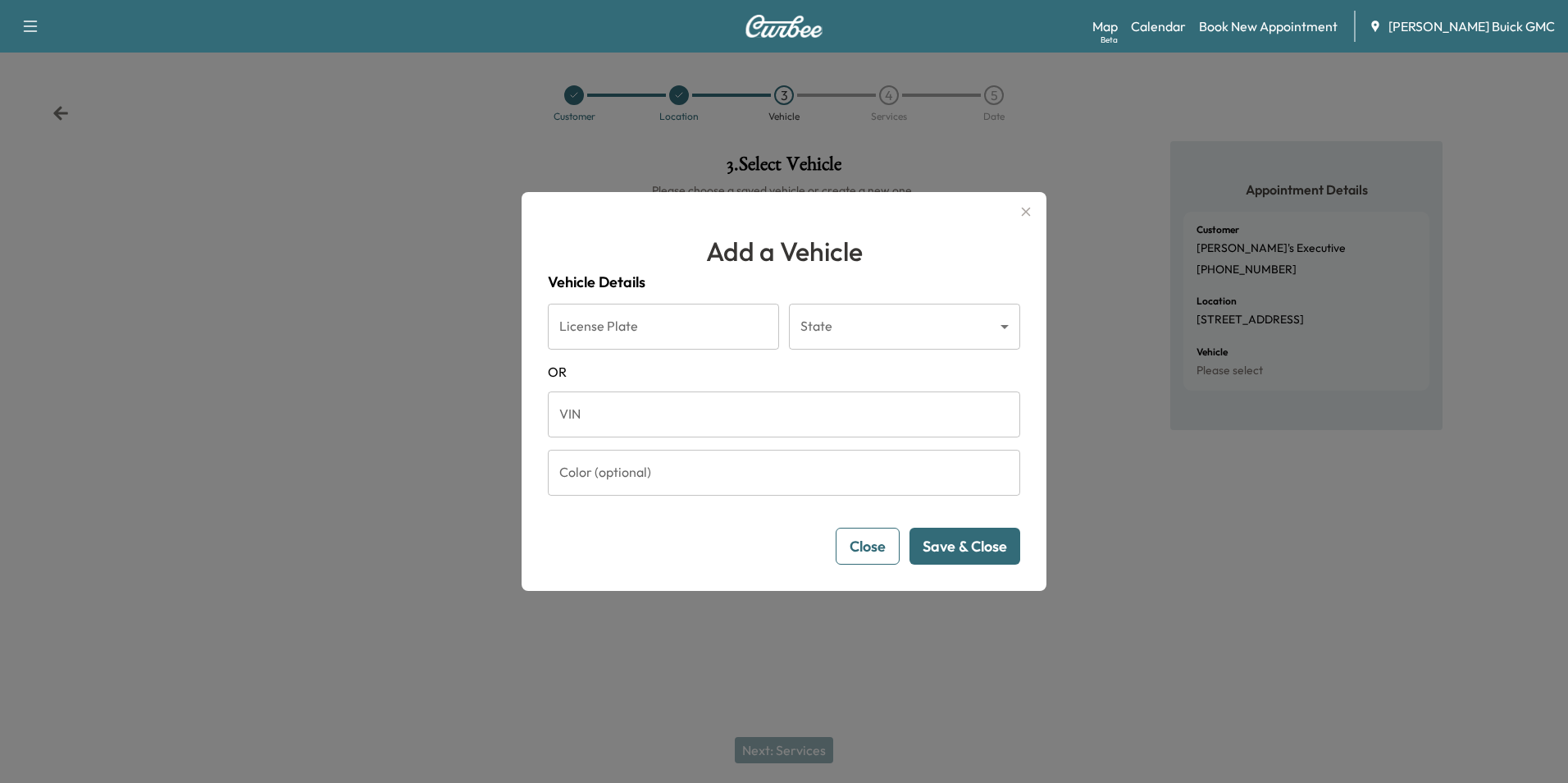
click at [674, 471] on input "Color (optional)" at bounding box center [784, 472] width 472 height 46
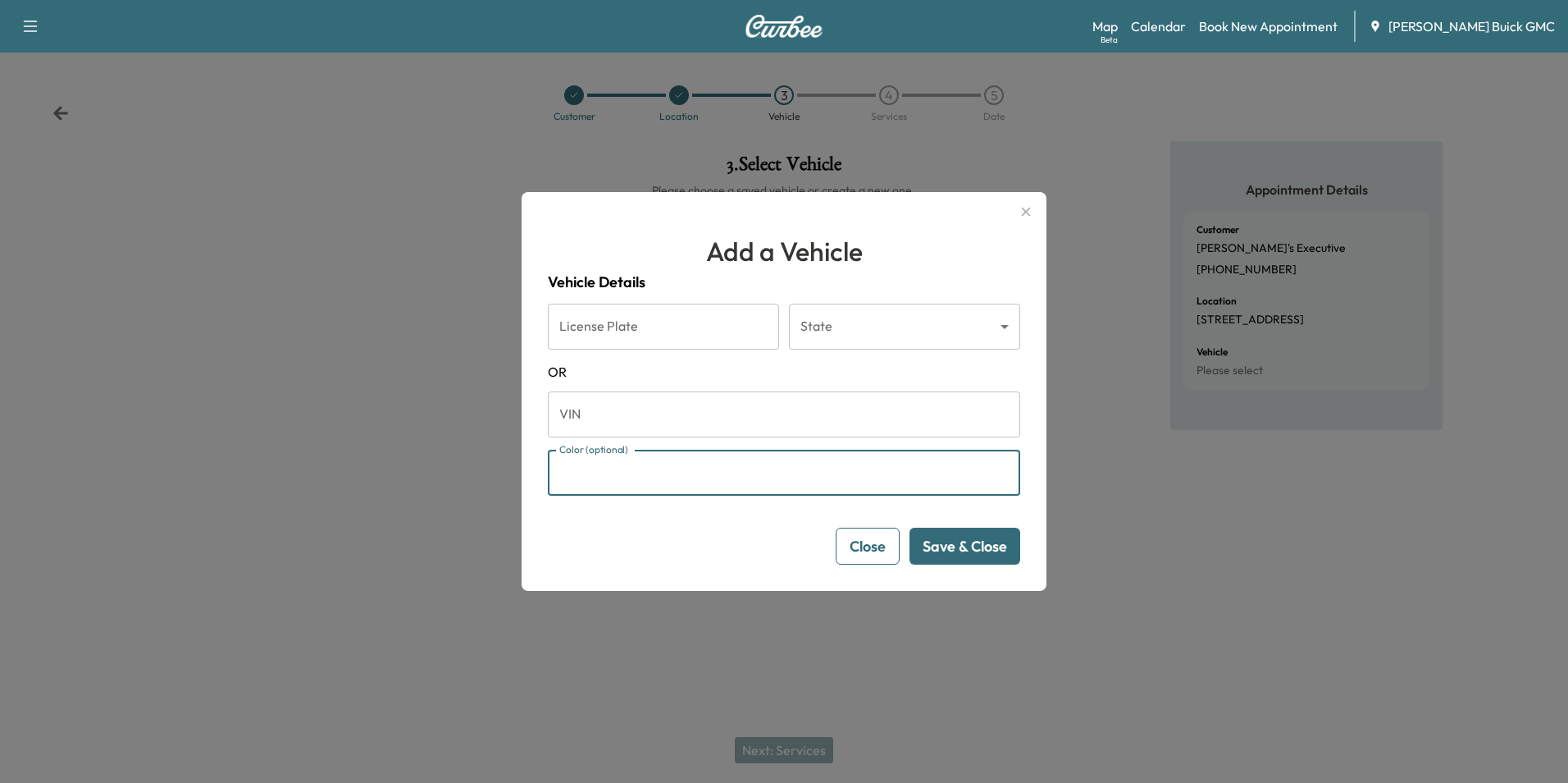
click at [623, 413] on input "VIN" at bounding box center [784, 414] width 472 height 46
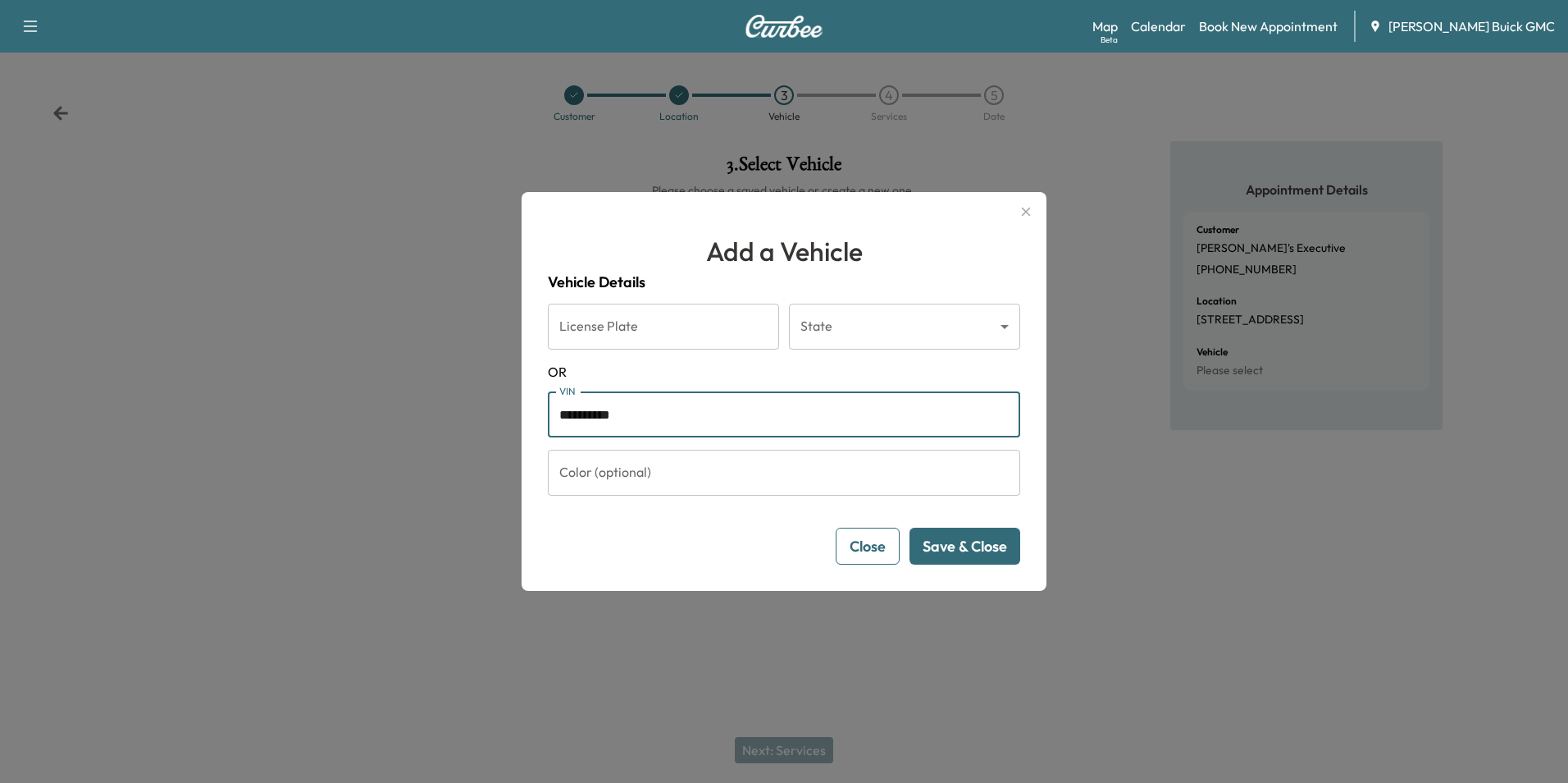
type input "**********"
click at [982, 547] on button "Save & Close" at bounding box center [965, 546] width 111 height 37
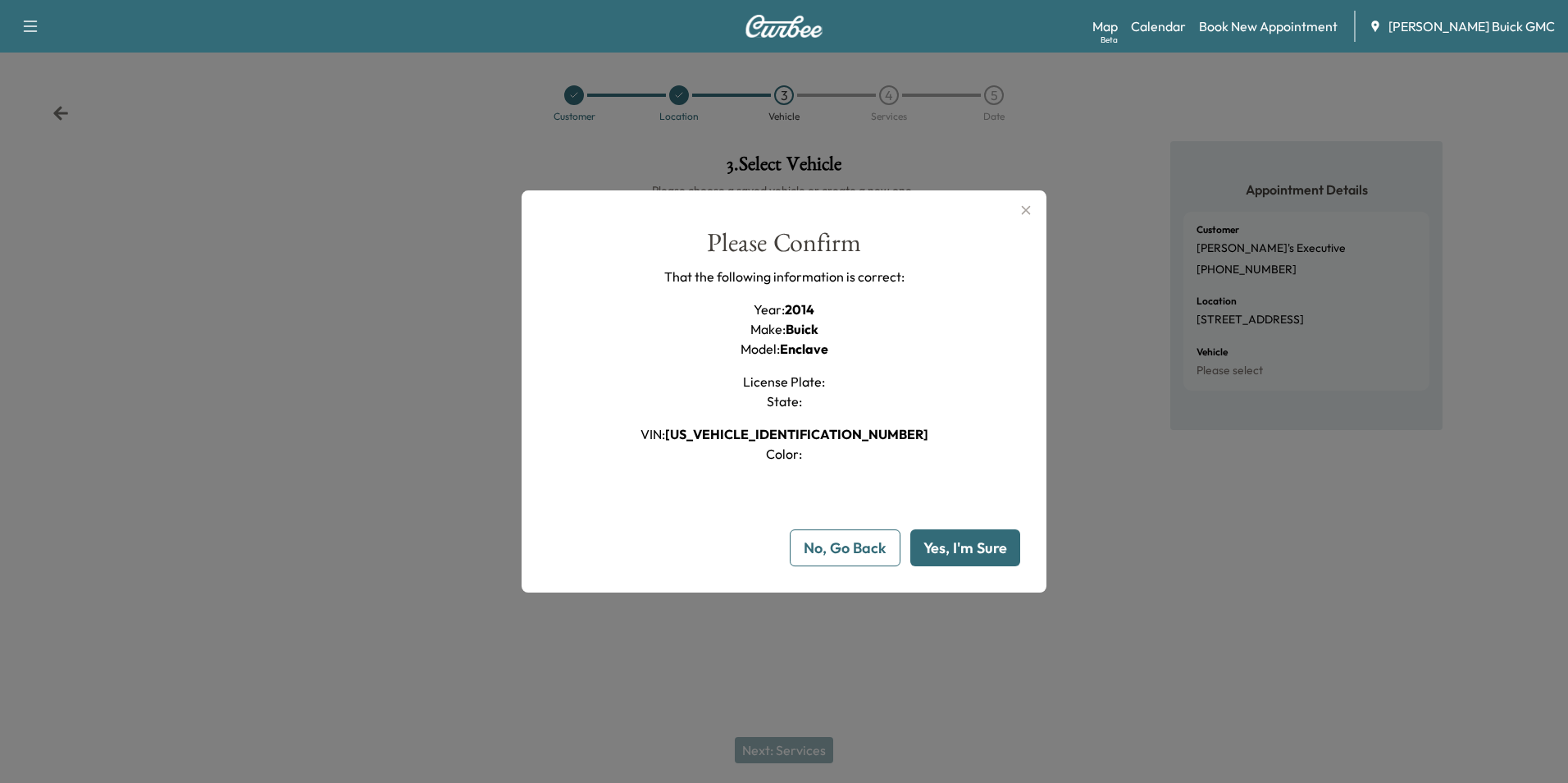
click at [971, 544] on button "Yes, I'm Sure" at bounding box center [966, 548] width 110 height 37
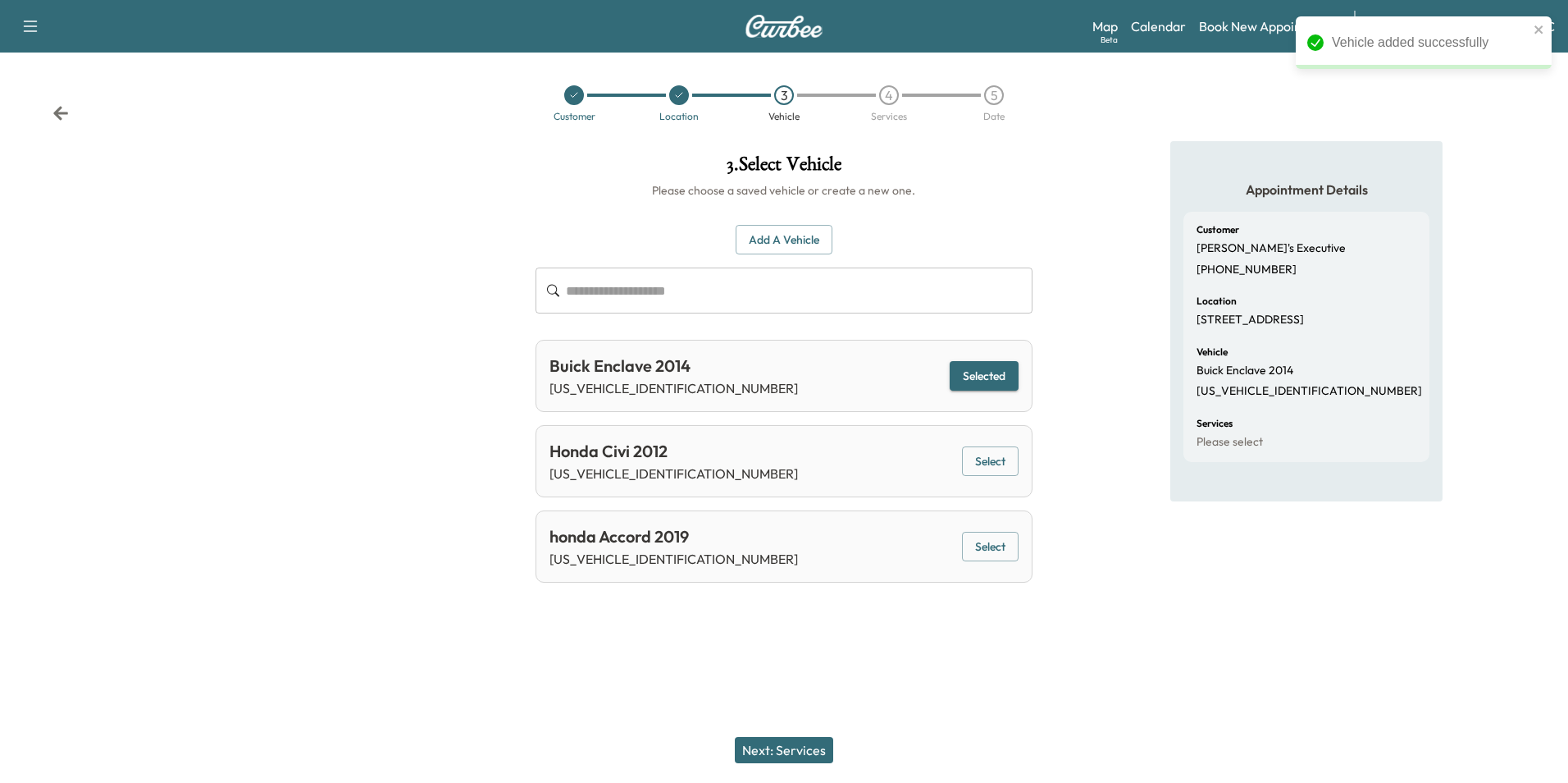
click at [800, 752] on button "Next: Services" at bounding box center [784, 750] width 99 height 26
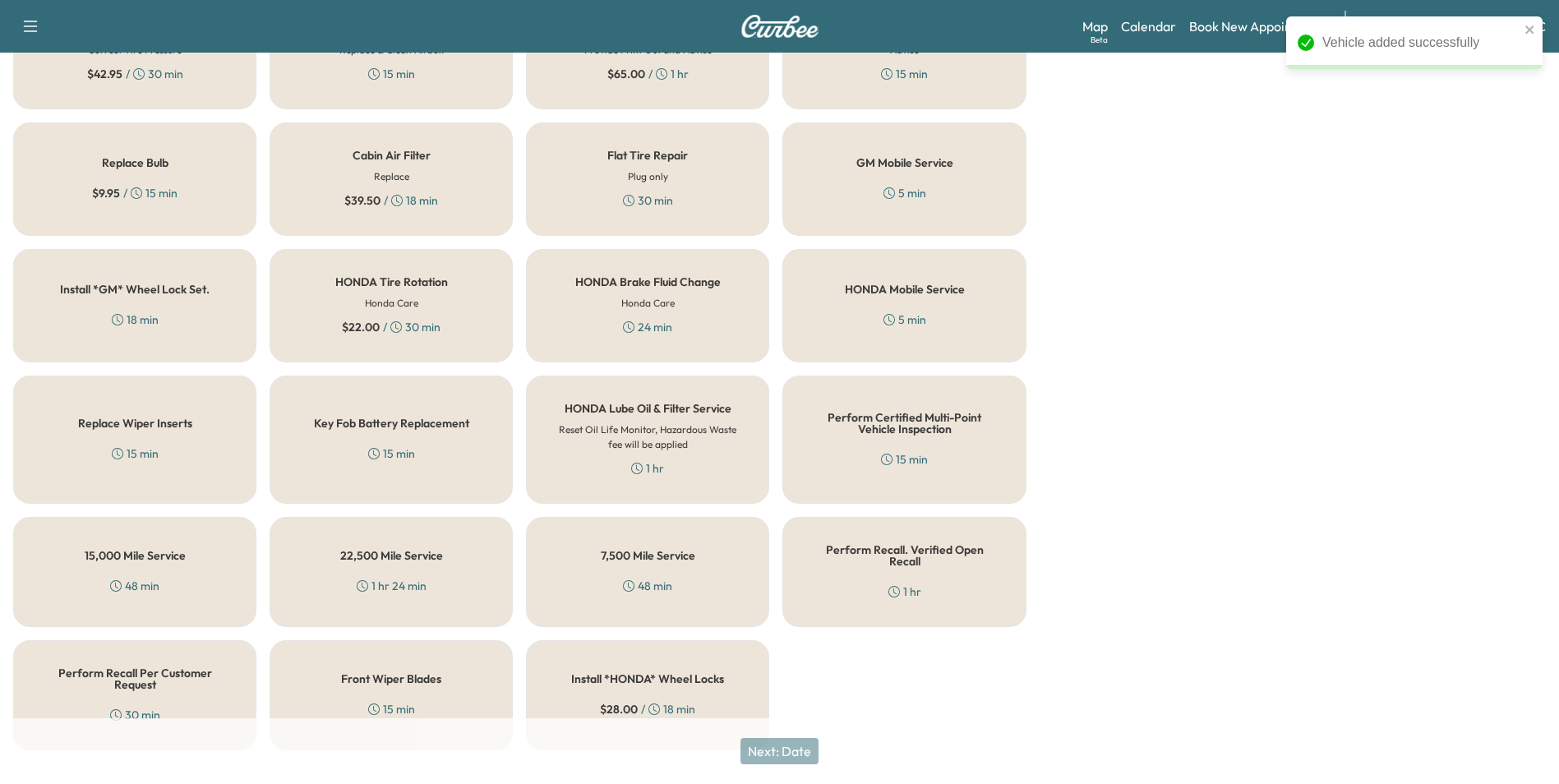
scroll to position [470, 0]
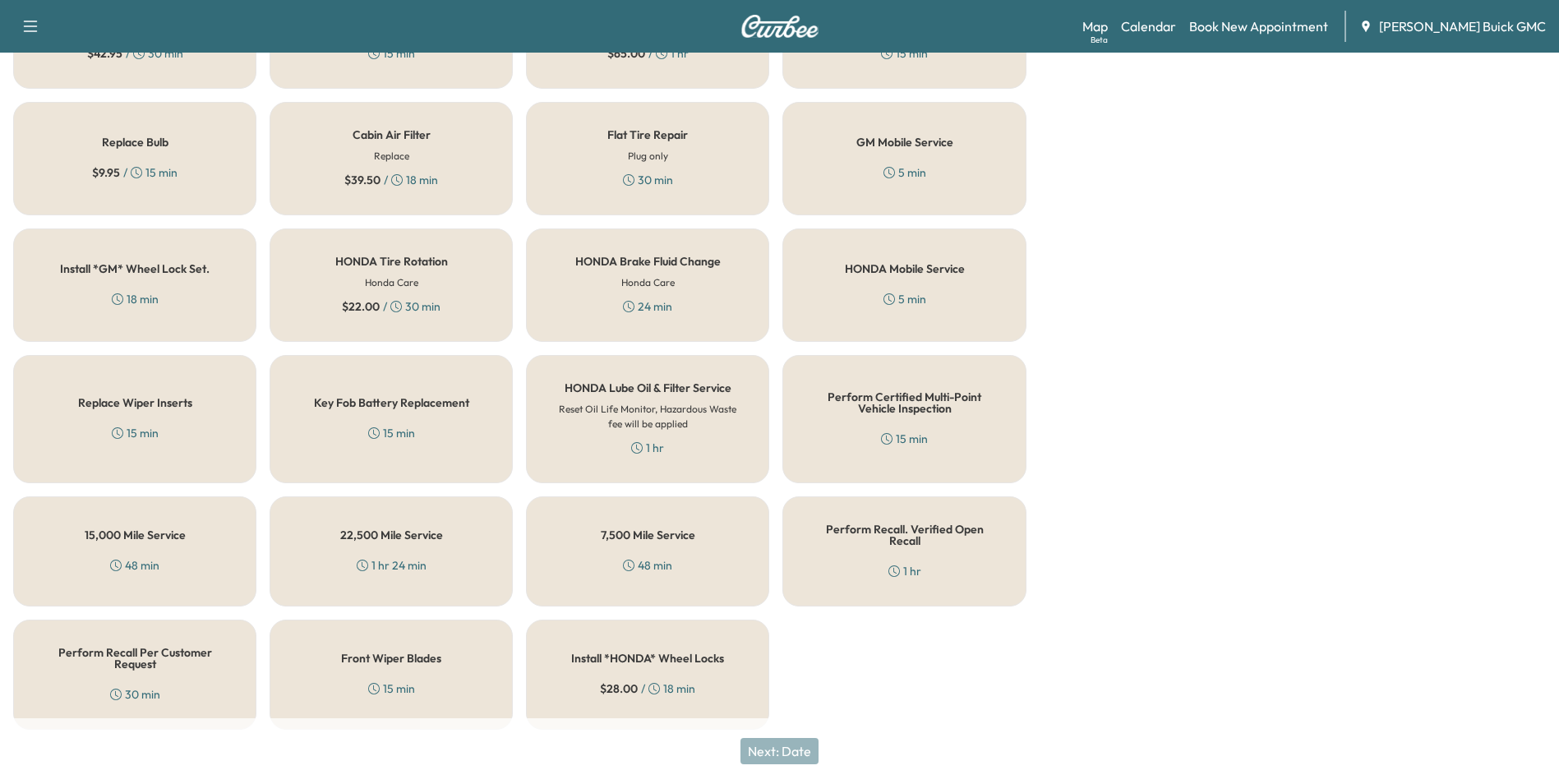
click at [102, 681] on div "Perform Recall Per Customer Request 30 min" at bounding box center [134, 674] width 243 height 110
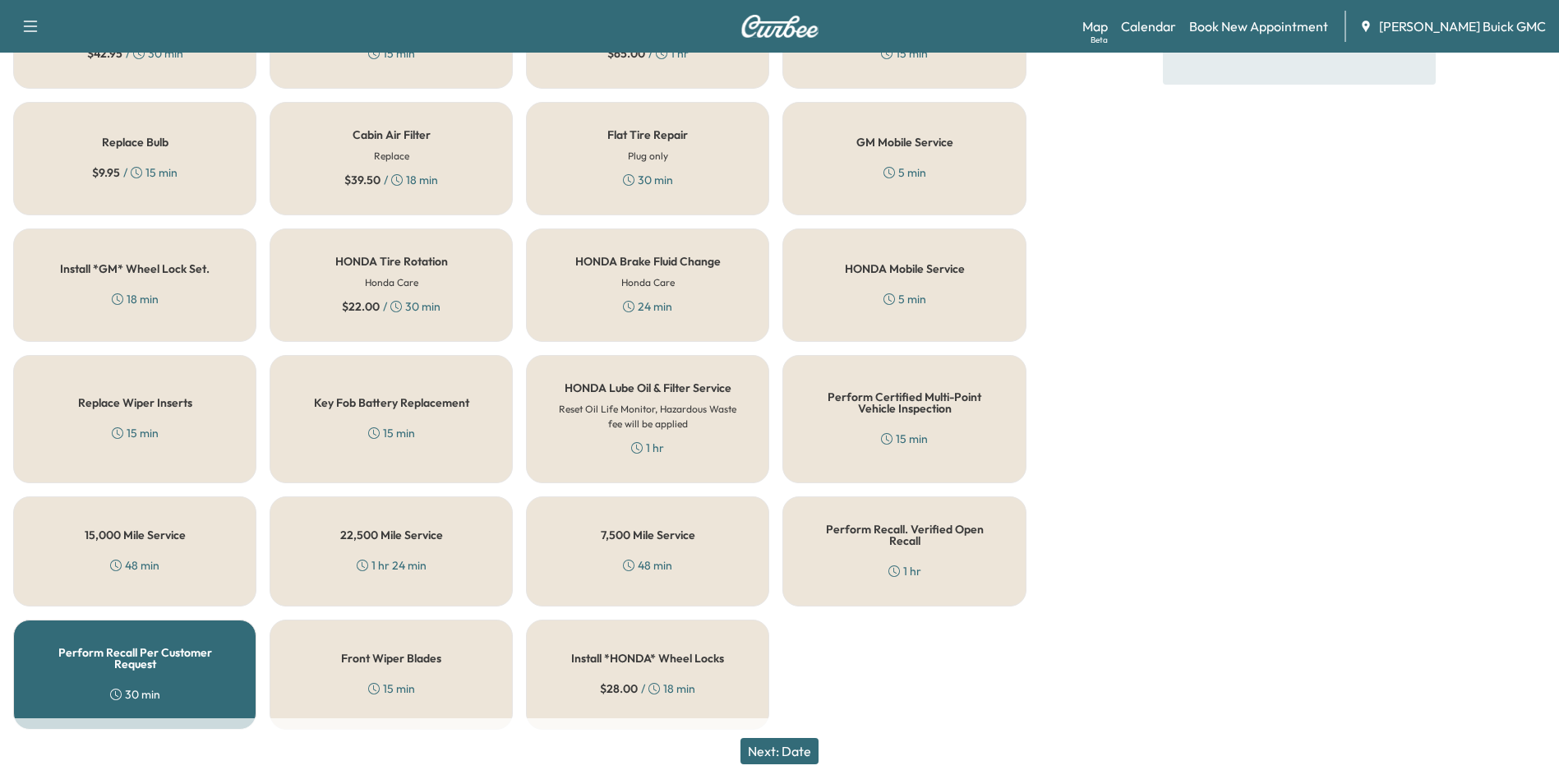
click at [793, 746] on button "Next: Date" at bounding box center [780, 750] width 78 height 26
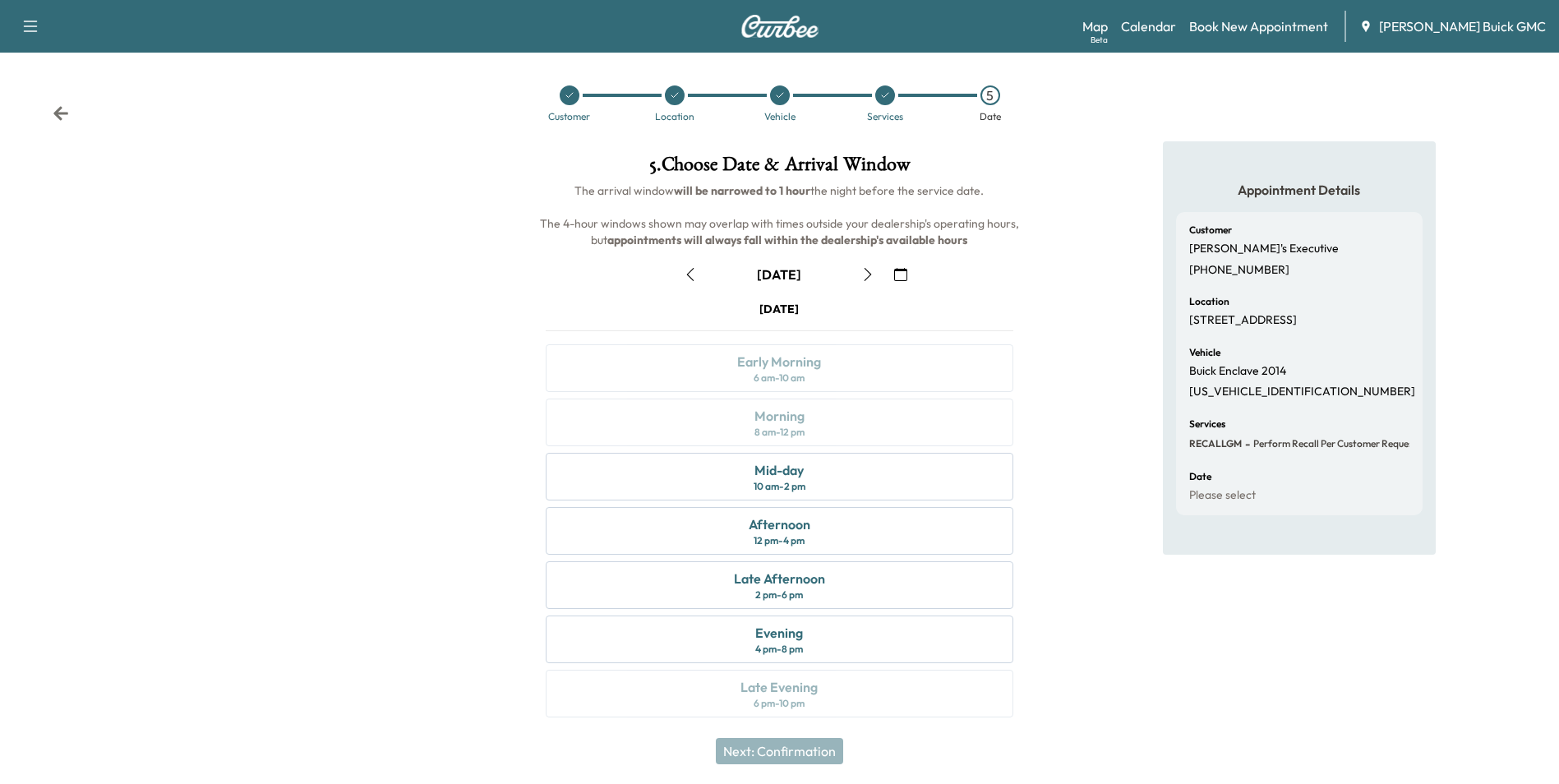
click at [899, 272] on icon "button" at bounding box center [901, 275] width 13 height 13
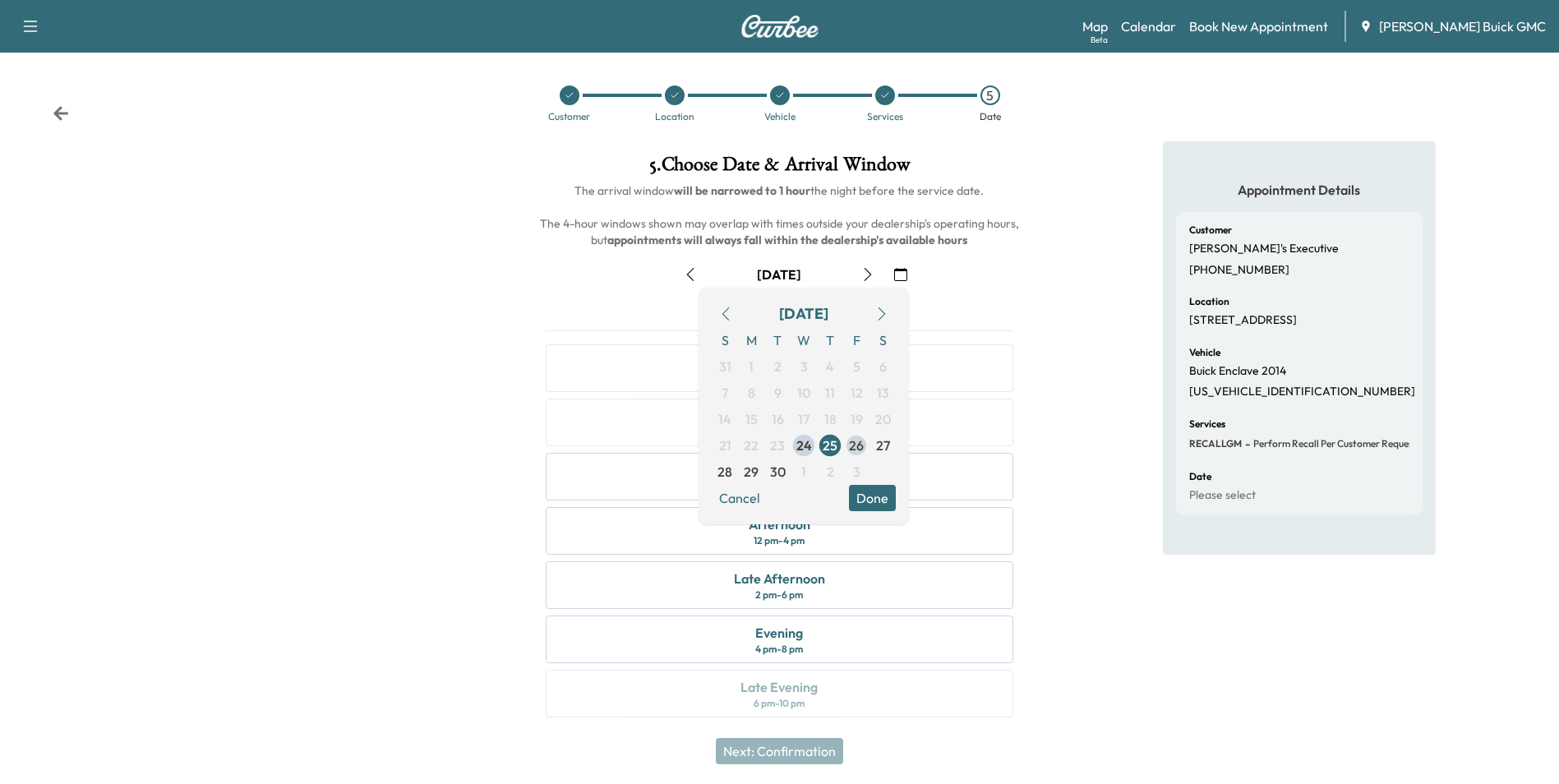
click at [854, 441] on span "26" at bounding box center [857, 445] width 15 height 20
click at [874, 496] on button "Done" at bounding box center [873, 498] width 47 height 26
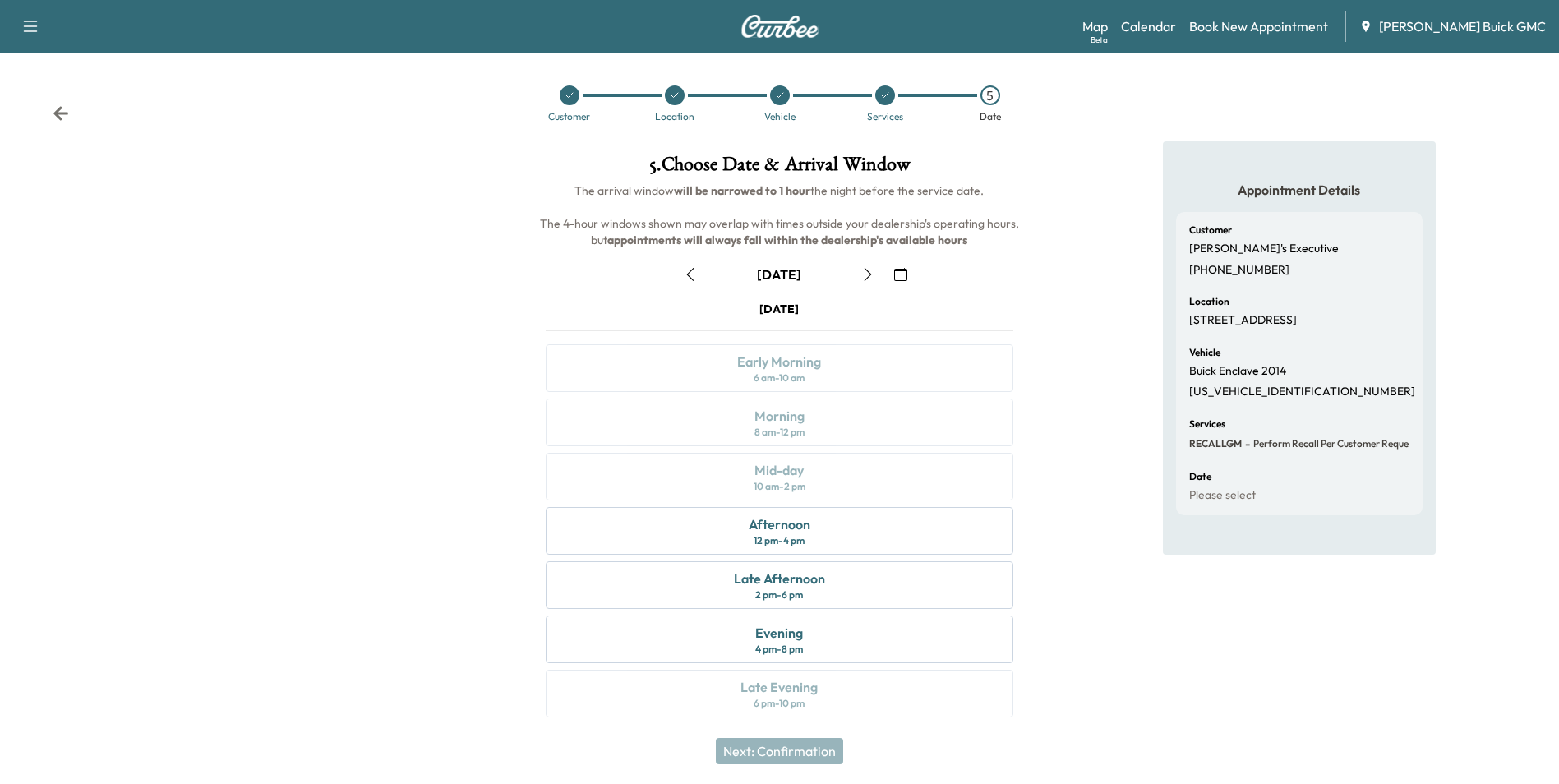
scroll to position [6, 0]
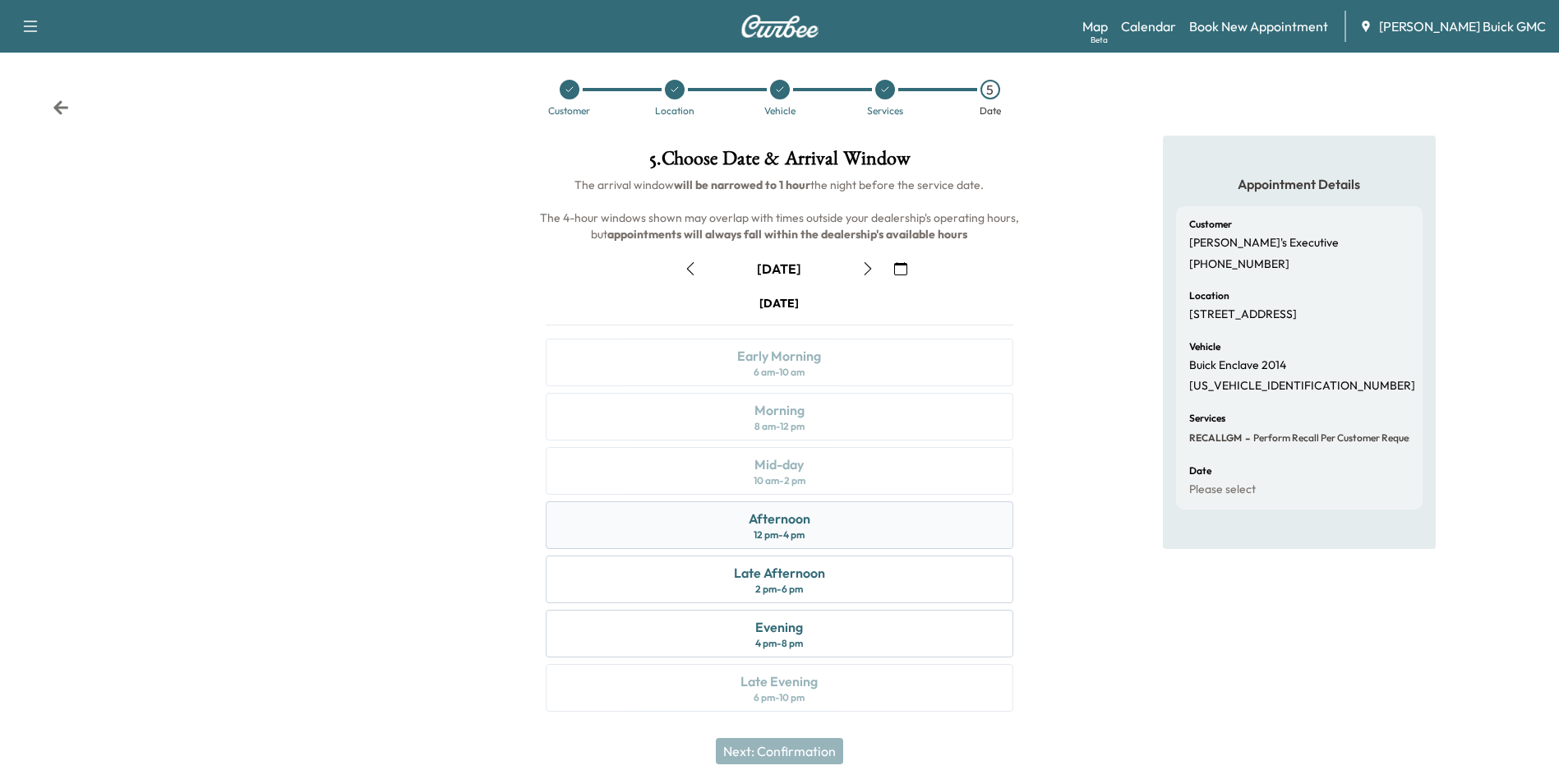
click at [801, 514] on div "Afternoon" at bounding box center [780, 518] width 61 height 20
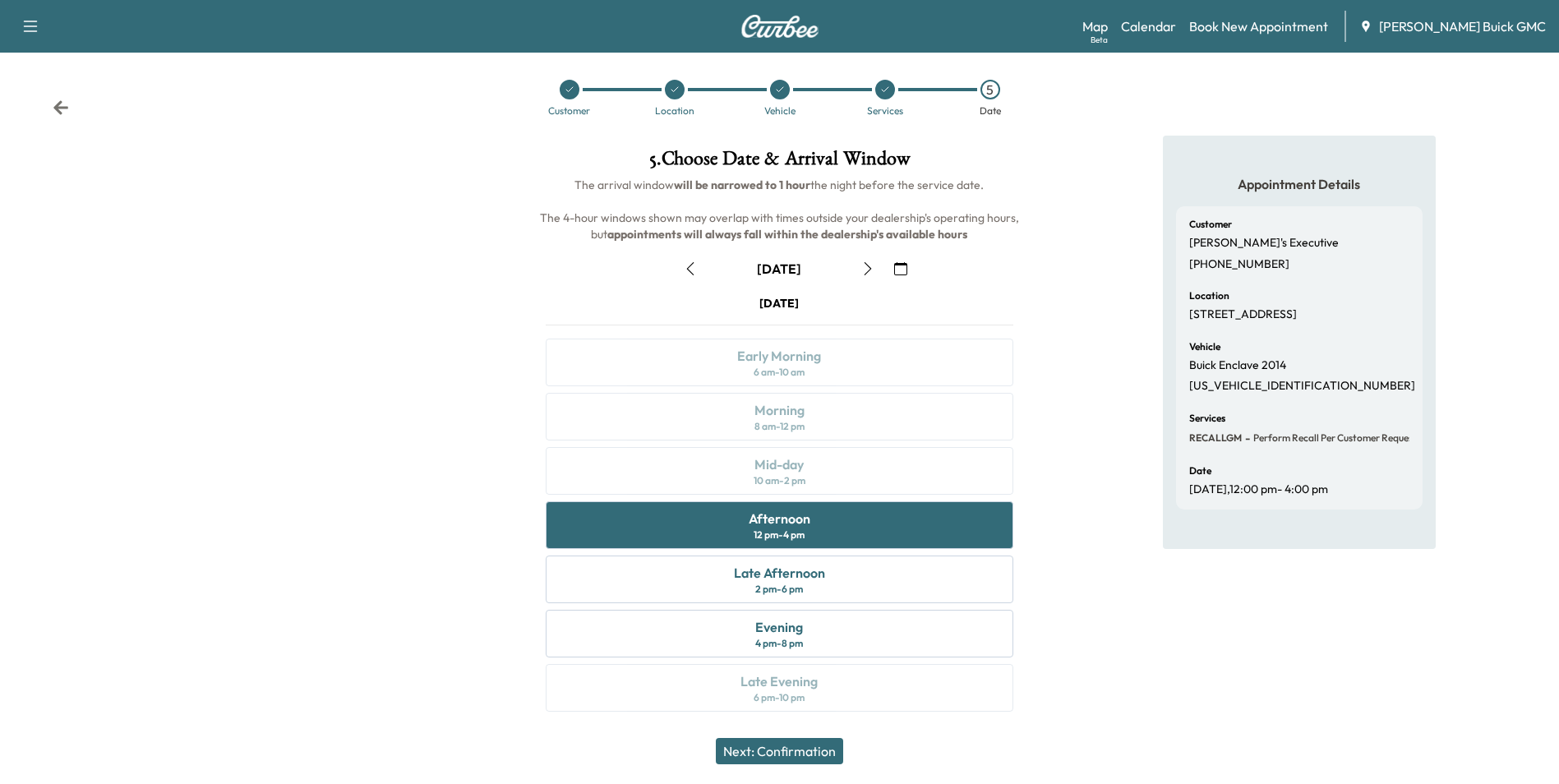
click at [810, 747] on button "Next: Confirmation" at bounding box center [780, 750] width 128 height 26
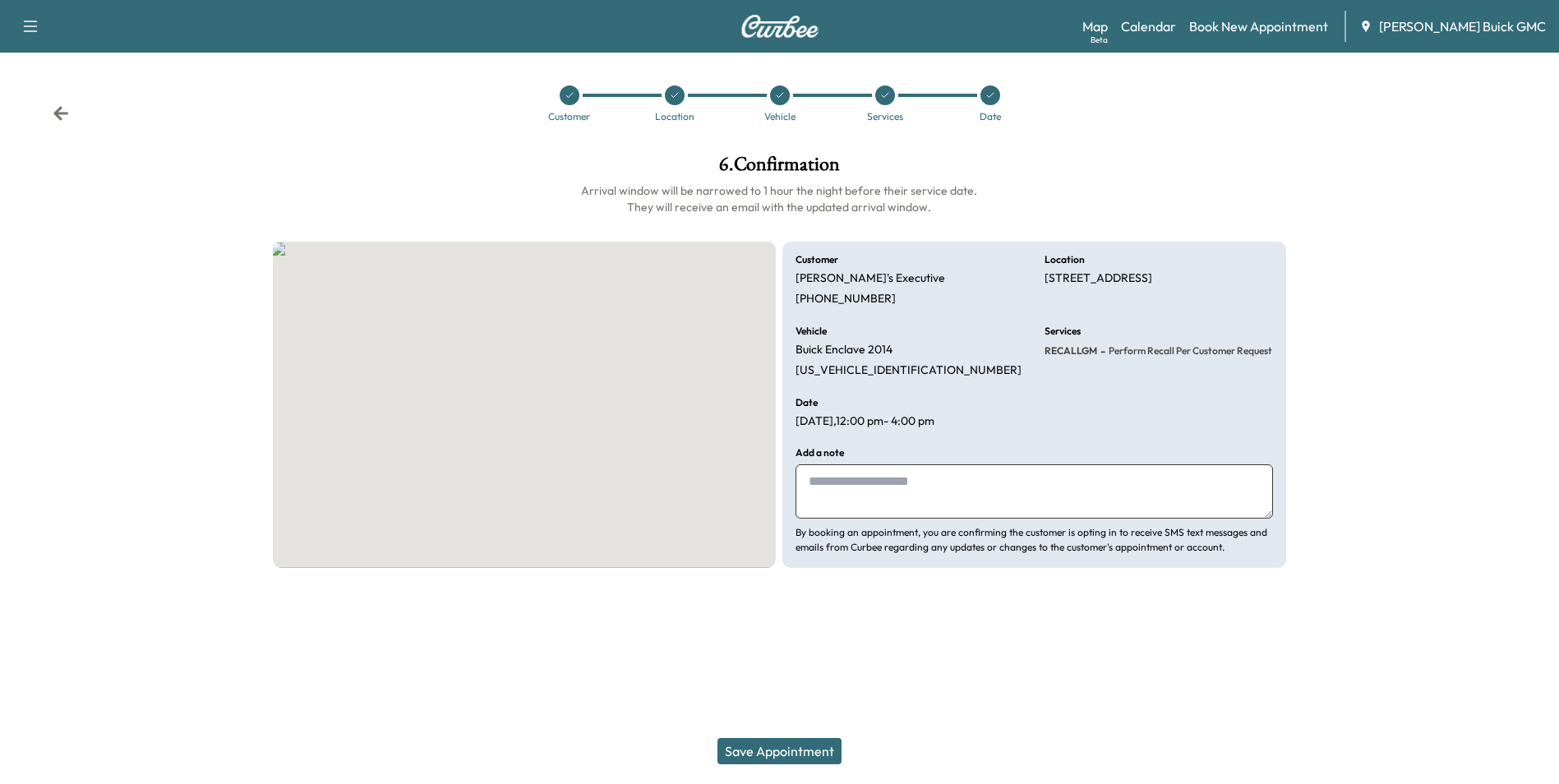
scroll to position [0, 0]
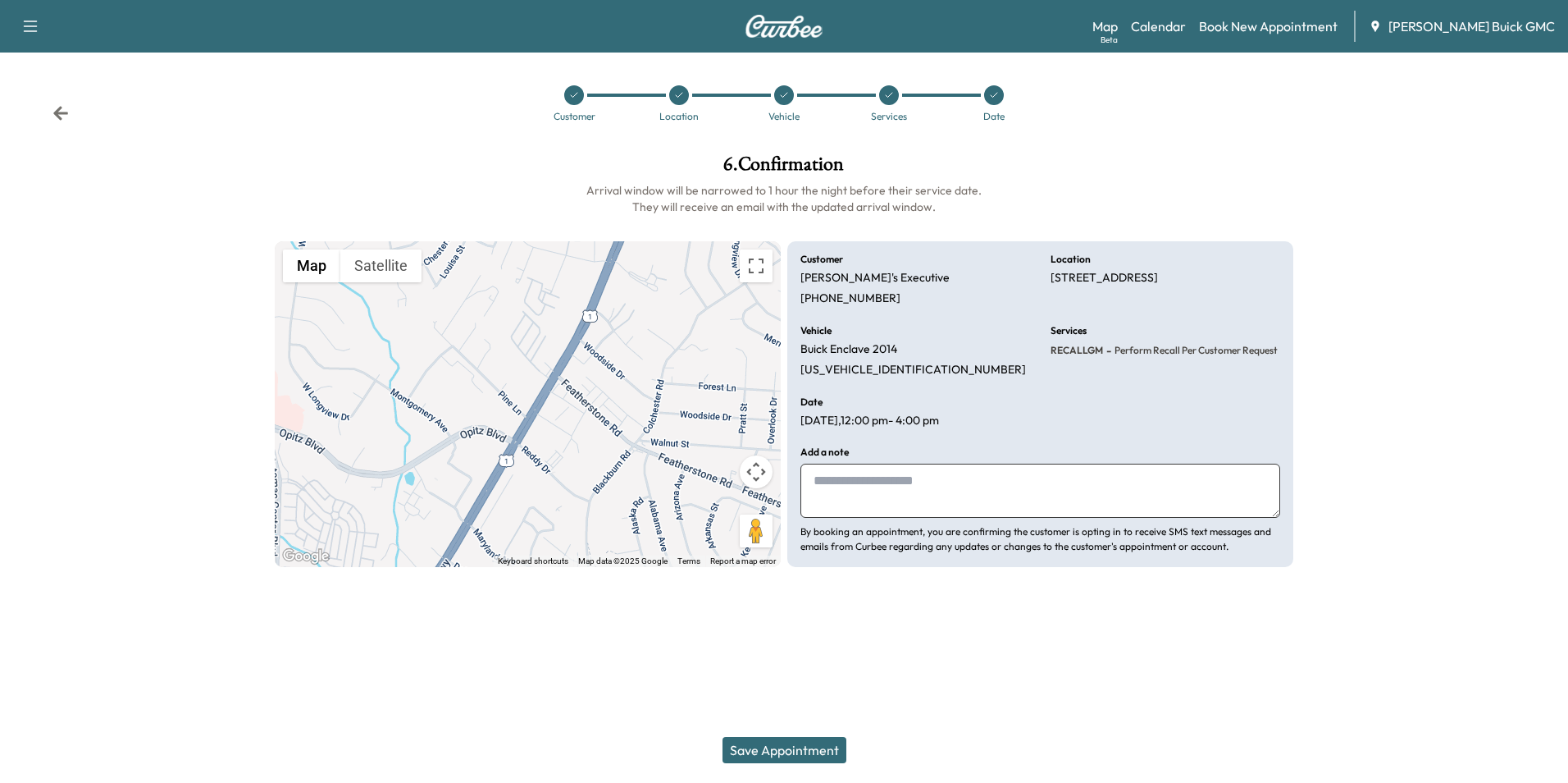
click at [897, 476] on textarea at bounding box center [1040, 491] width 480 height 54
type textarea "**********"
click at [788, 744] on button "Save Appointment" at bounding box center [784, 750] width 124 height 26
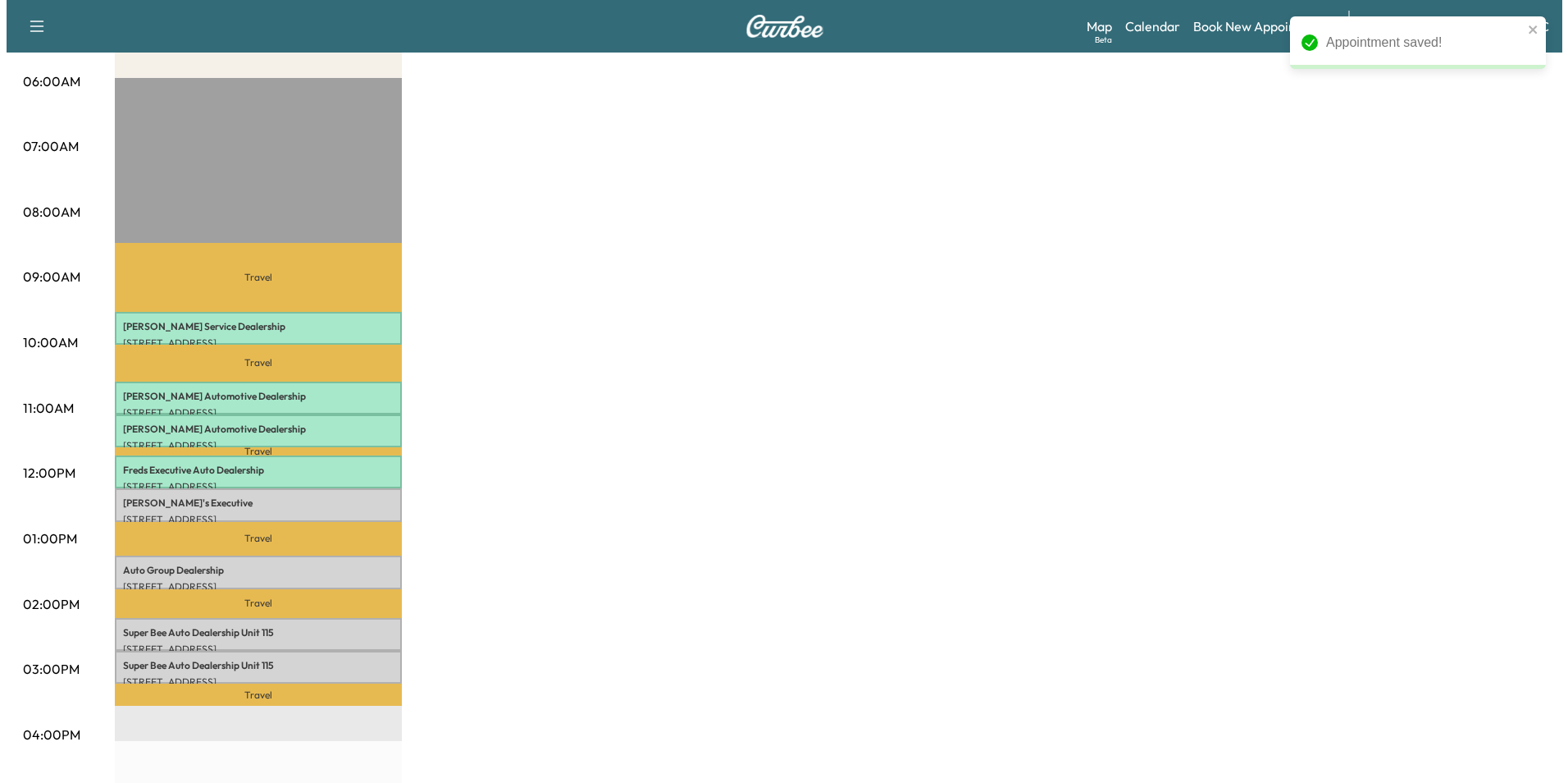
scroll to position [328, 0]
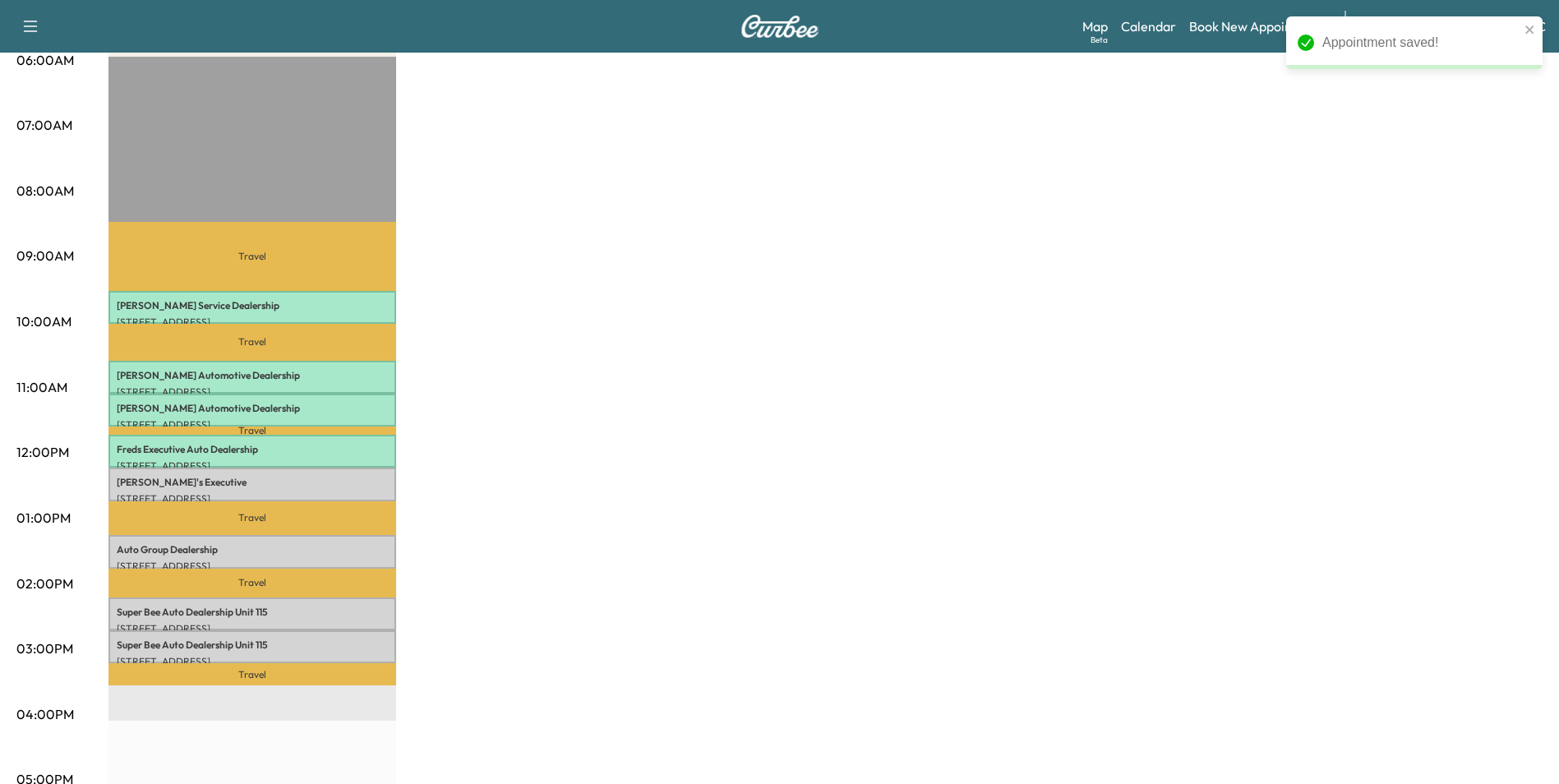
click at [711, 463] on div "MobileService+ Revenue $ 546.00 Work Time 240 mins Transit Time 182 mins Travel…" at bounding box center [825, 502] width 1434 height 1233
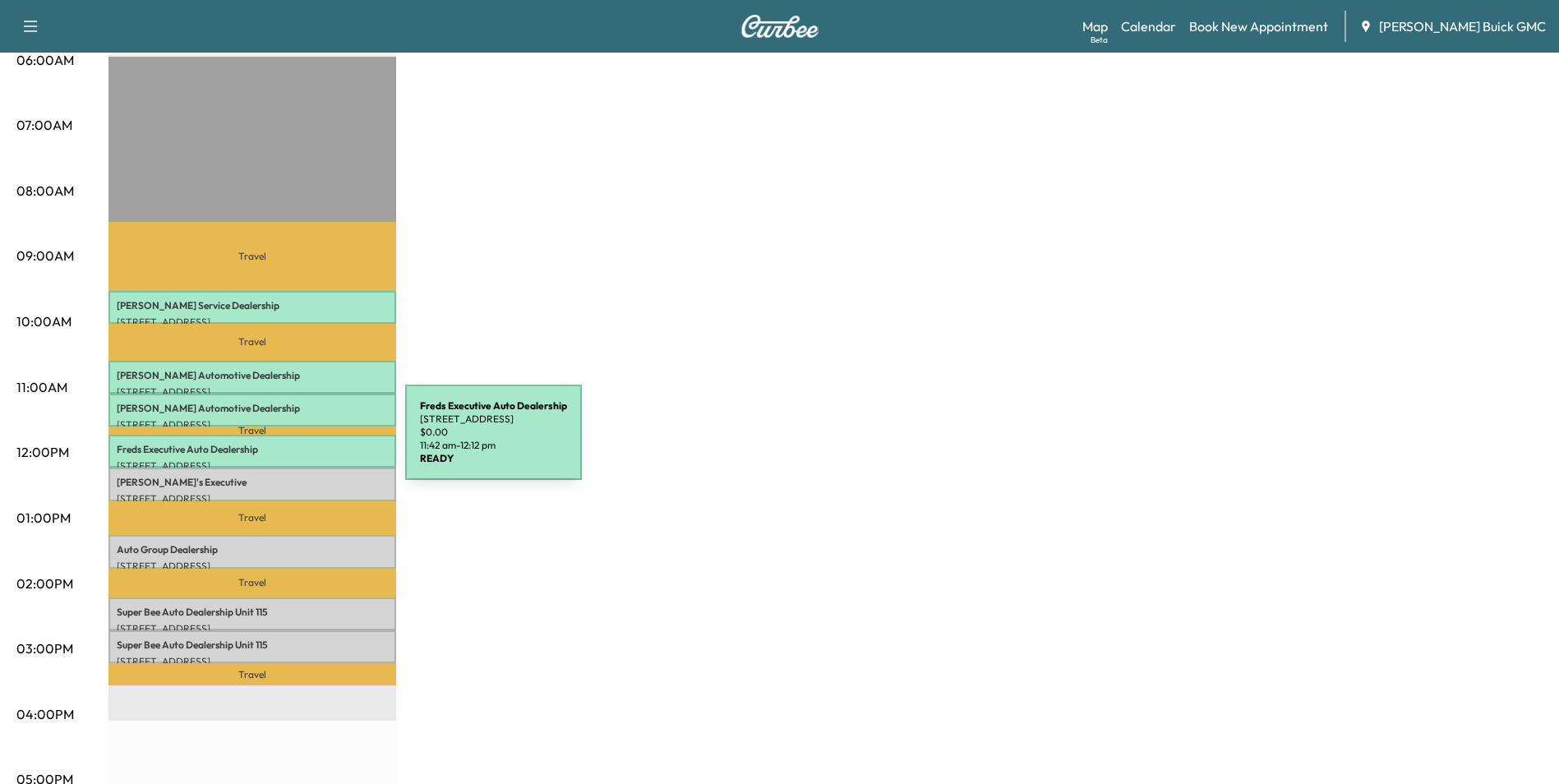
click at [282, 443] on p "Freds Executive Auto Dealership" at bounding box center [251, 450] width 271 height 13
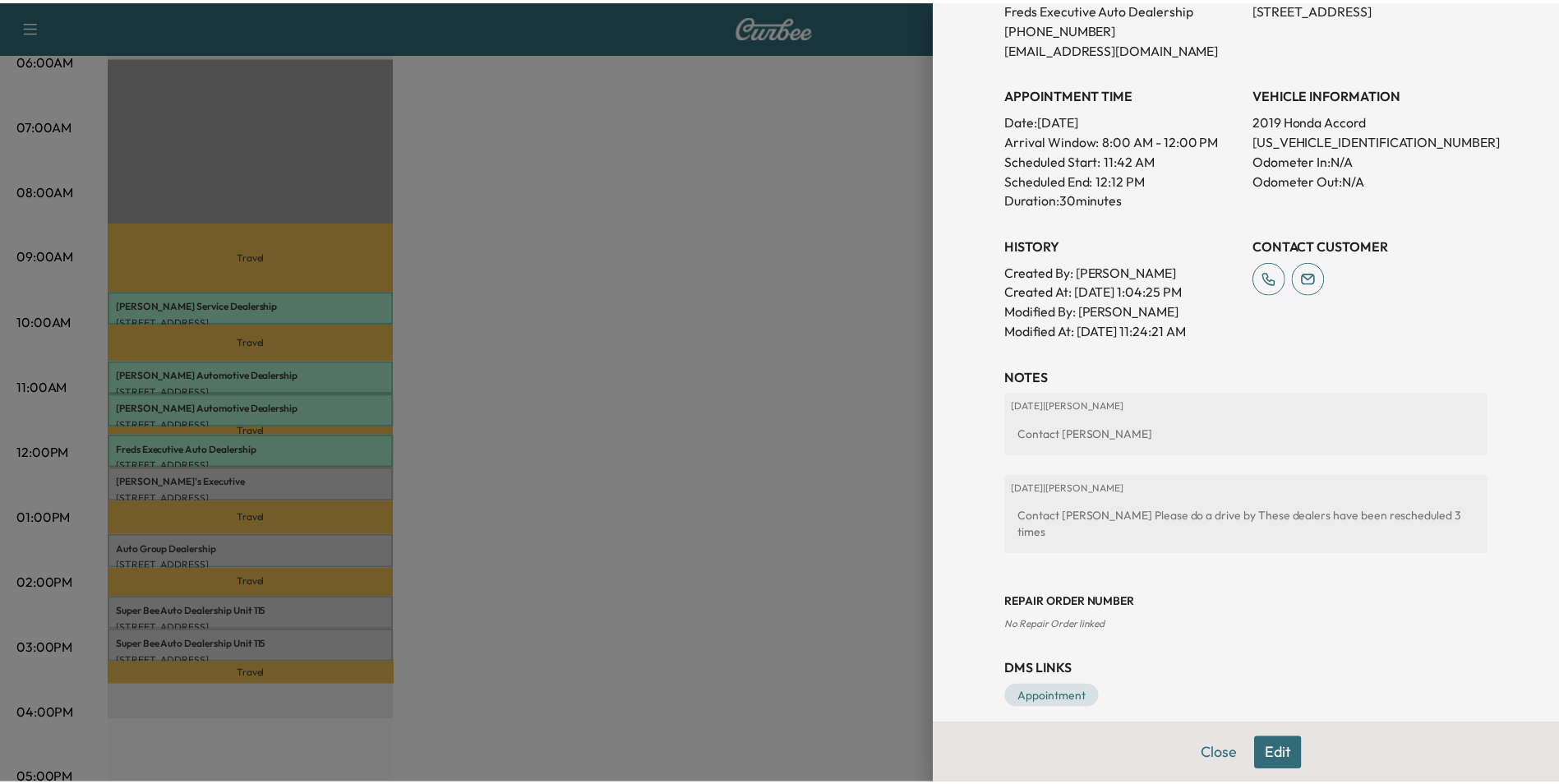
scroll to position [386, 0]
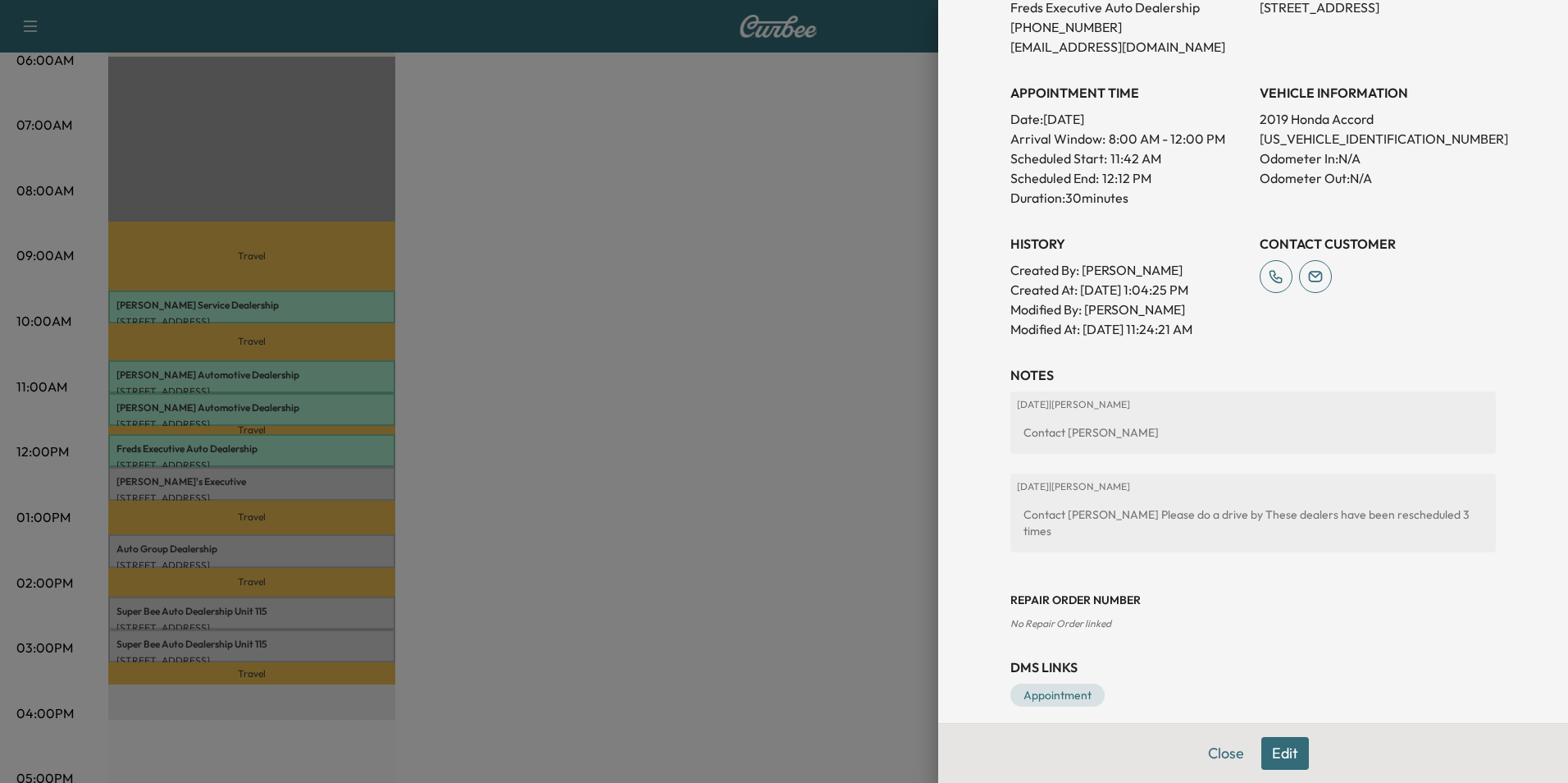
click at [718, 420] on div at bounding box center [784, 392] width 1568 height 783
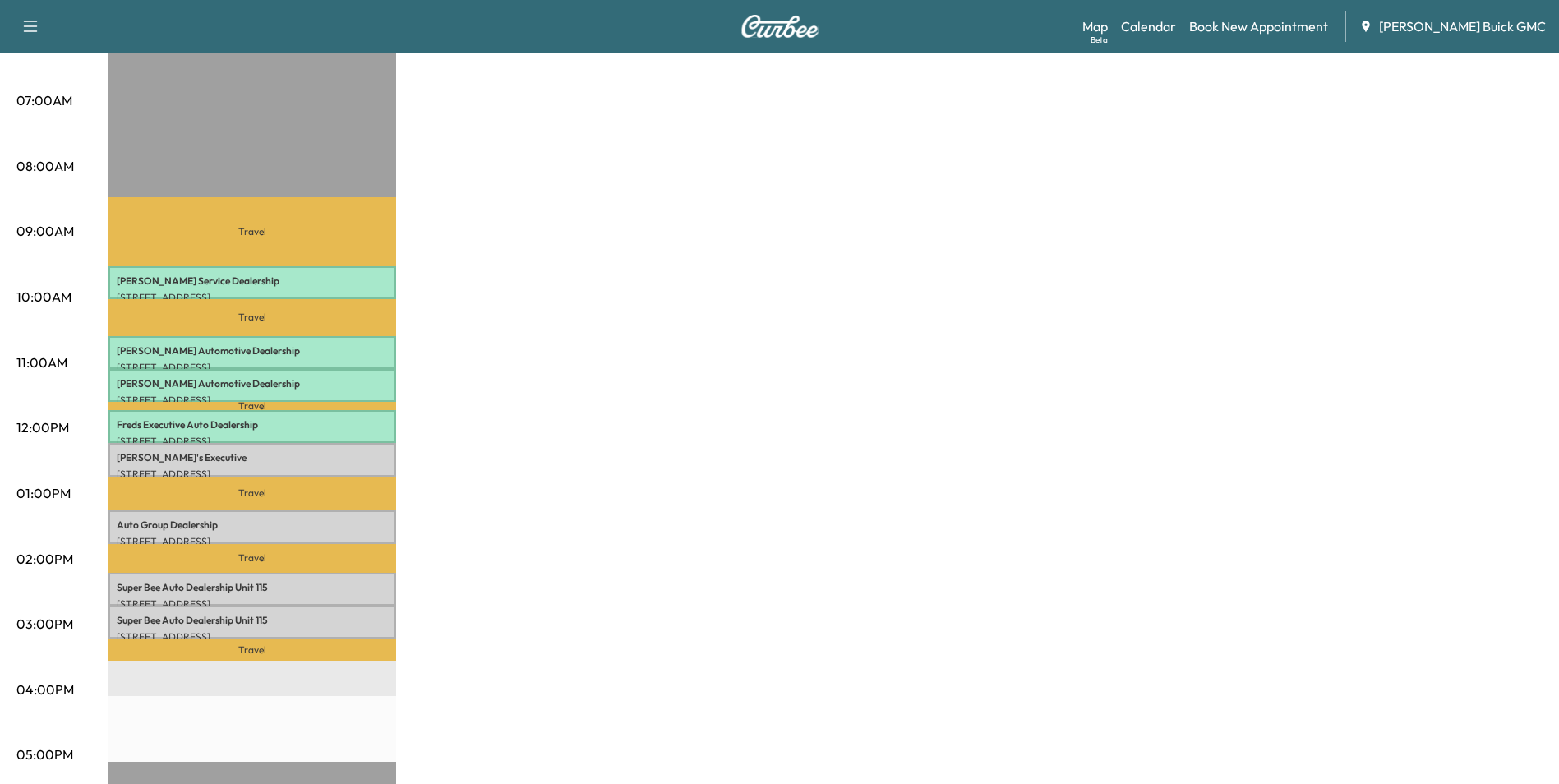
scroll to position [493, 0]
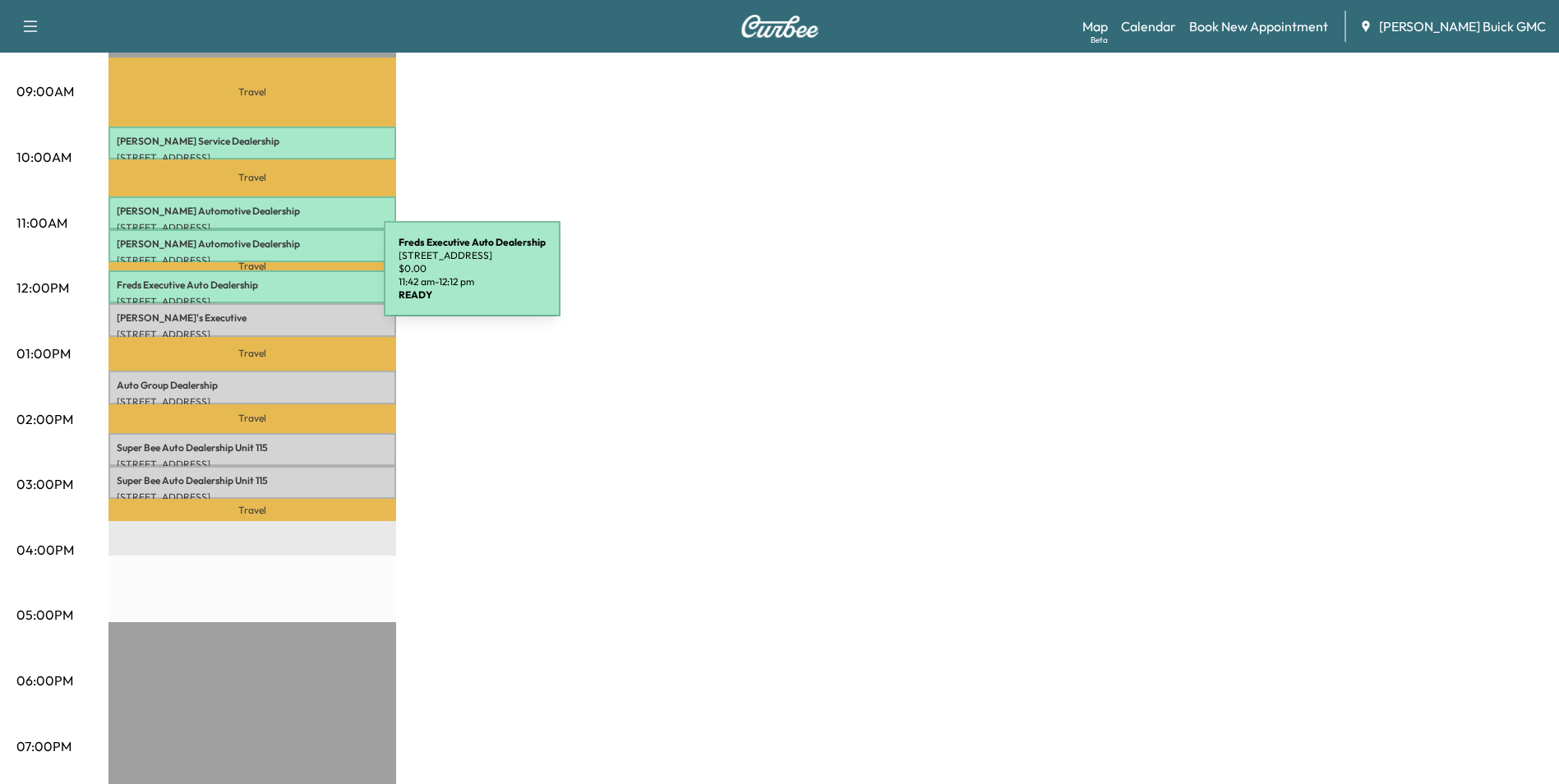
click at [261, 278] on p "Freds Executive Auto Dealership" at bounding box center [251, 285] width 271 height 13
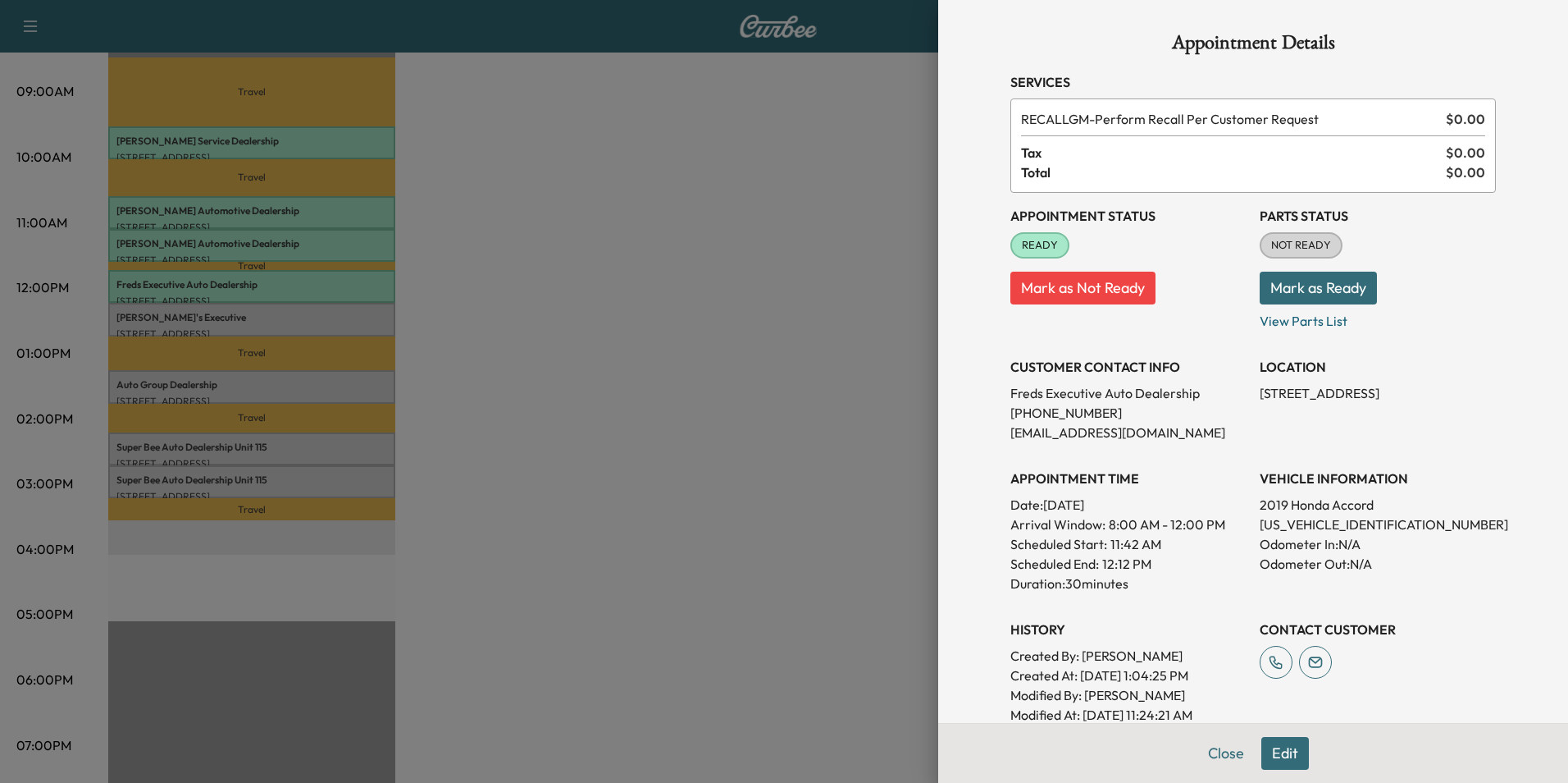
click at [878, 433] on div at bounding box center [784, 392] width 1568 height 783
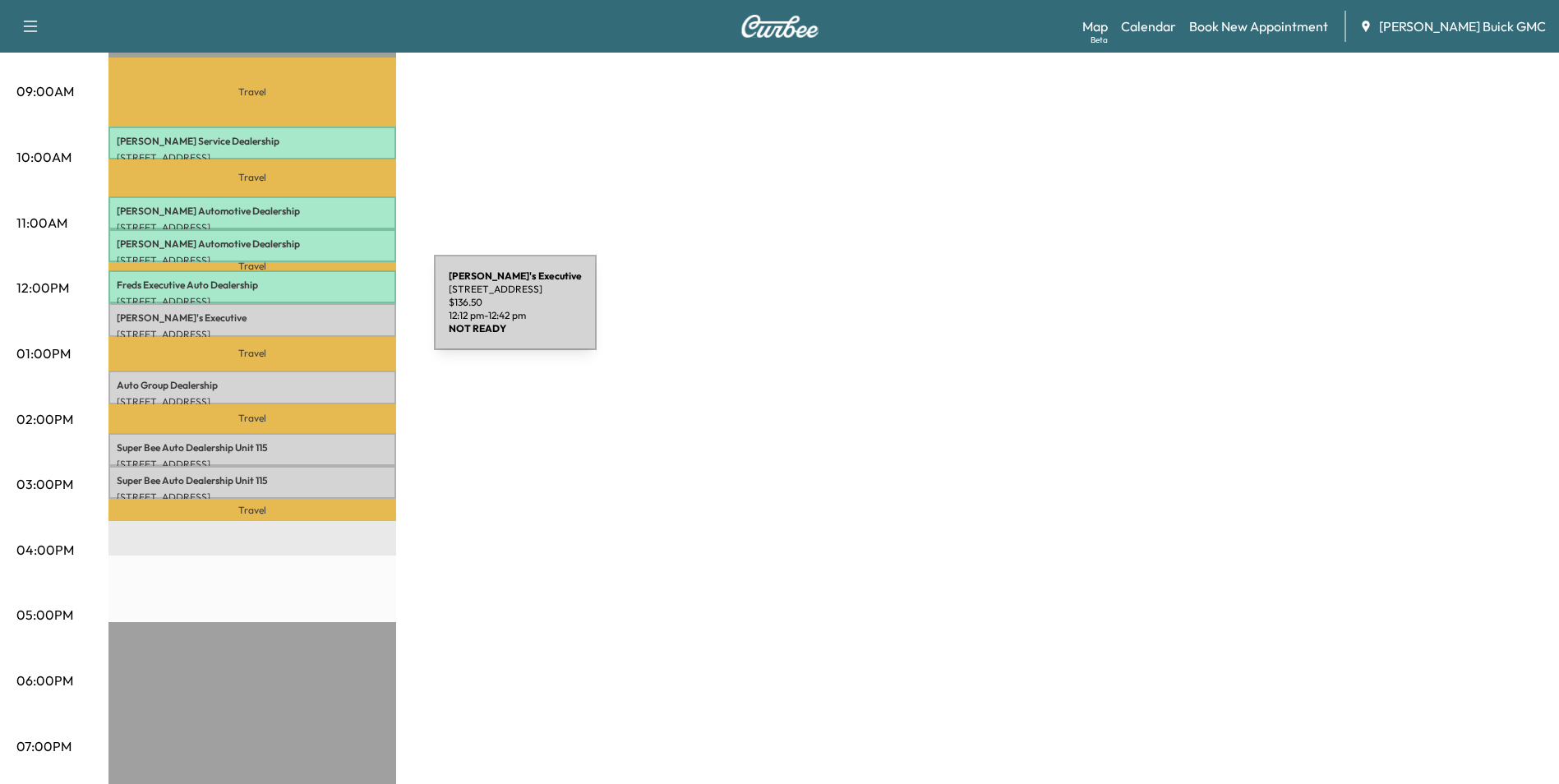
click at [311, 312] on p "[PERSON_NAME]'s Executive" at bounding box center [251, 318] width 271 height 13
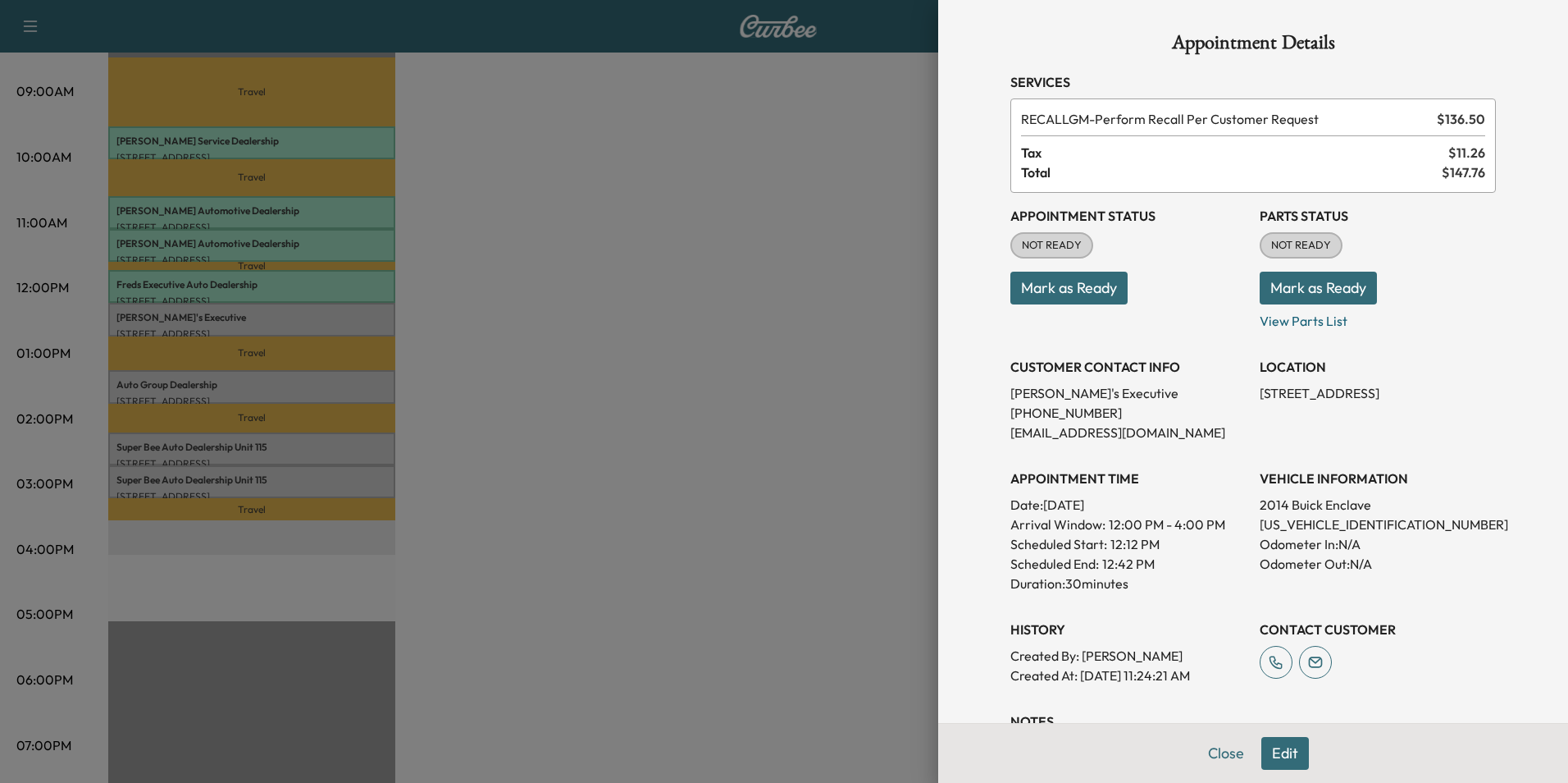
click at [621, 352] on div at bounding box center [784, 392] width 1568 height 783
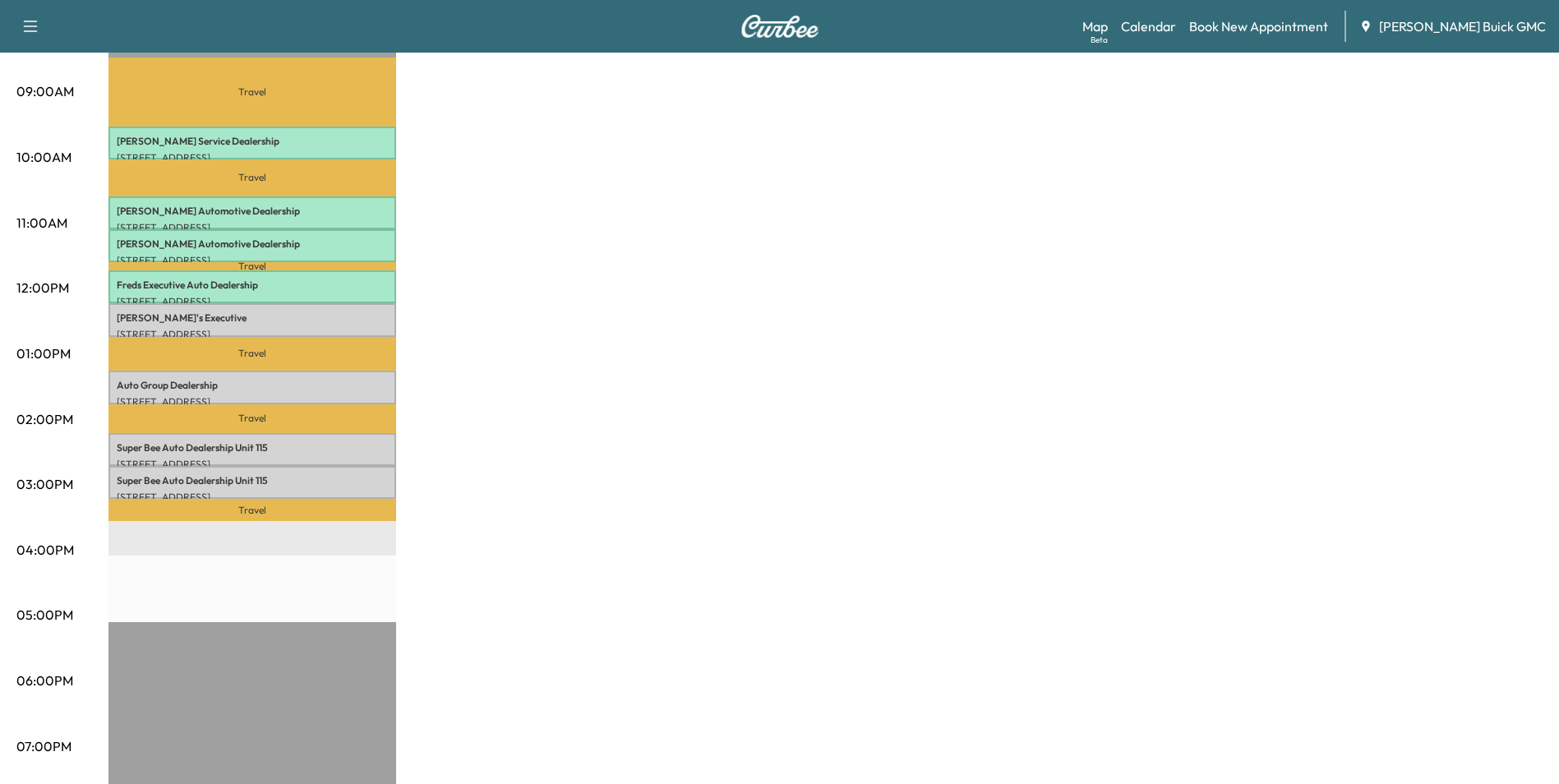
click at [766, 362] on div "MobileService+ Revenue $ 546.00 Work Time 240 mins Transit Time 182 mins Travel…" at bounding box center [825, 338] width 1434 height 1233
click at [603, 370] on div "MobileService+ Revenue $ 546.00 Work Time 240 mins Transit Time 182 mins Travel…" at bounding box center [825, 338] width 1434 height 1233
click at [557, 399] on div "MobileService+ Revenue $ 546.00 Work Time 240 mins Transit Time 182 mins Travel…" at bounding box center [825, 338] width 1434 height 1233
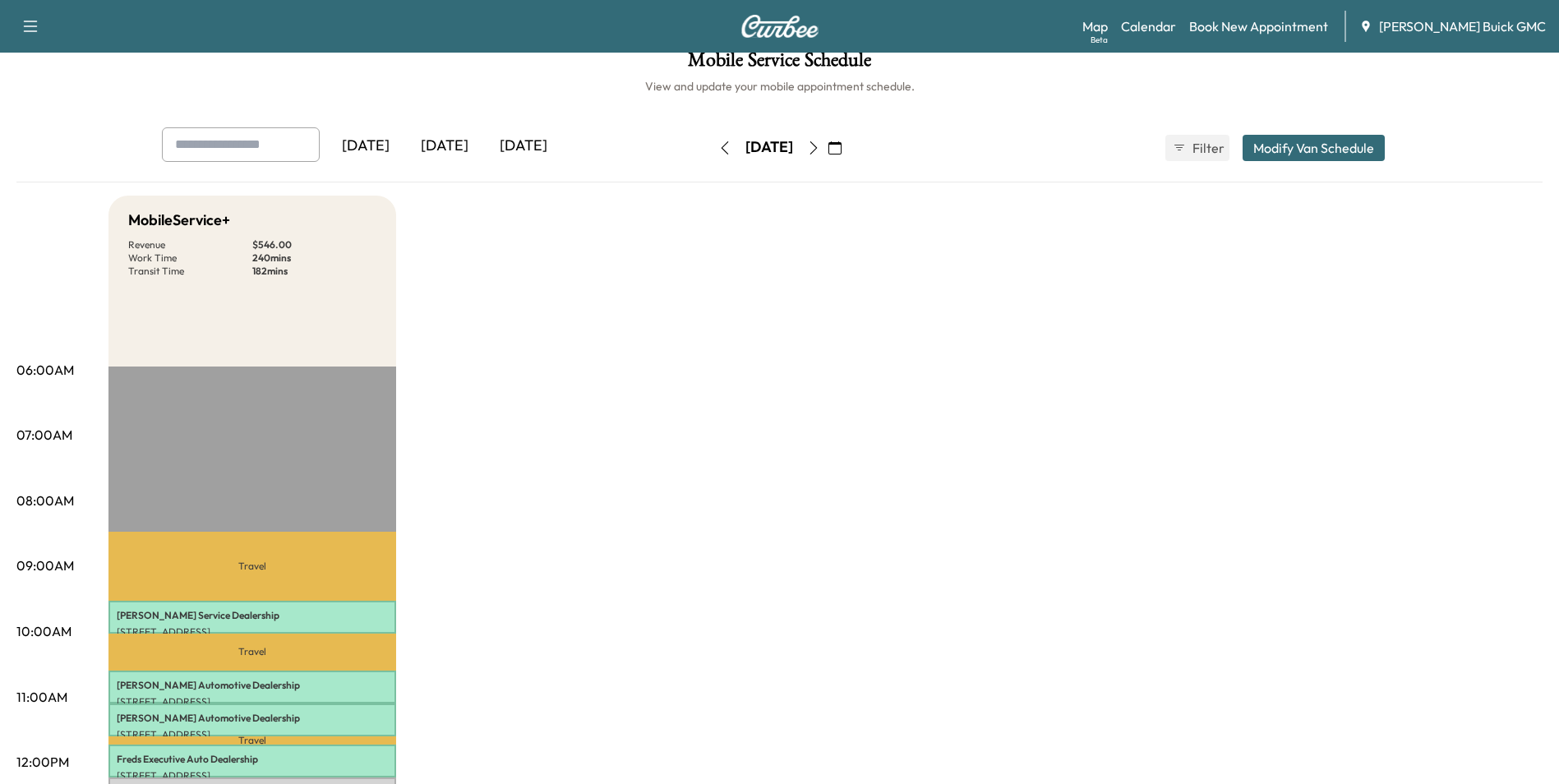
scroll to position [0, 0]
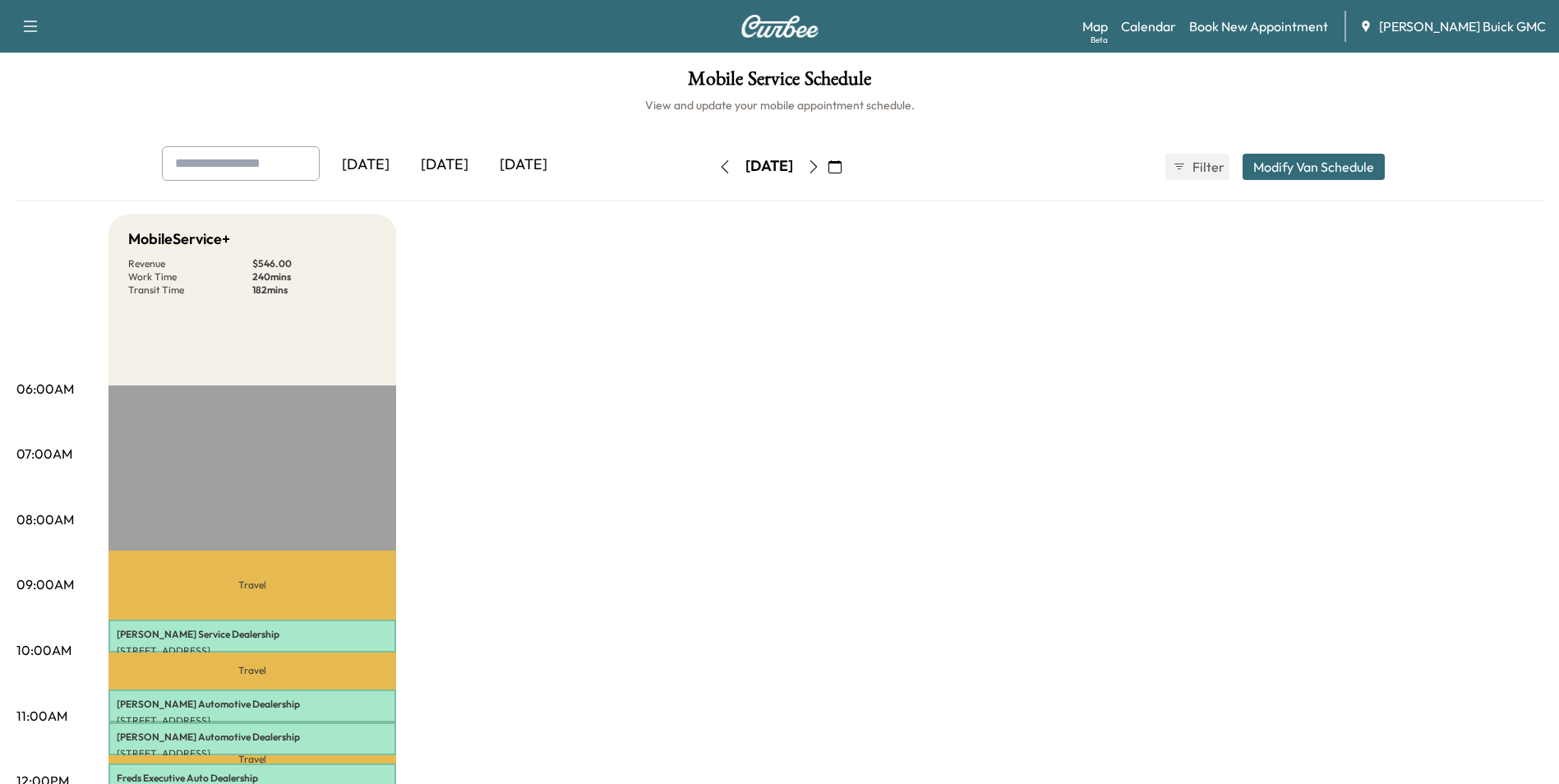
click at [820, 165] on icon "button" at bounding box center [814, 167] width 13 height 13
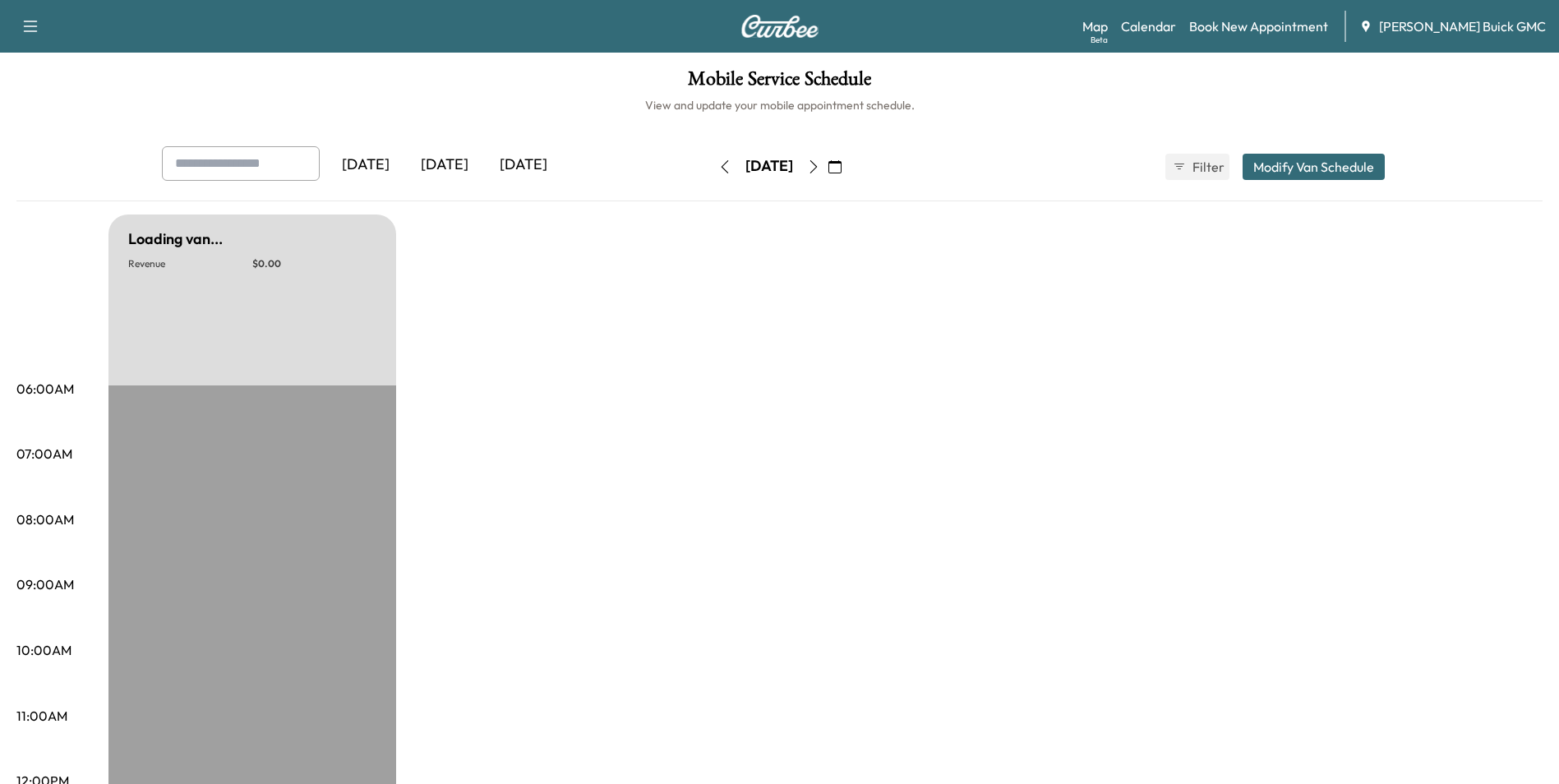
click at [828, 165] on button "button" at bounding box center [814, 167] width 28 height 26
click at [820, 165] on icon "button" at bounding box center [814, 167] width 13 height 13
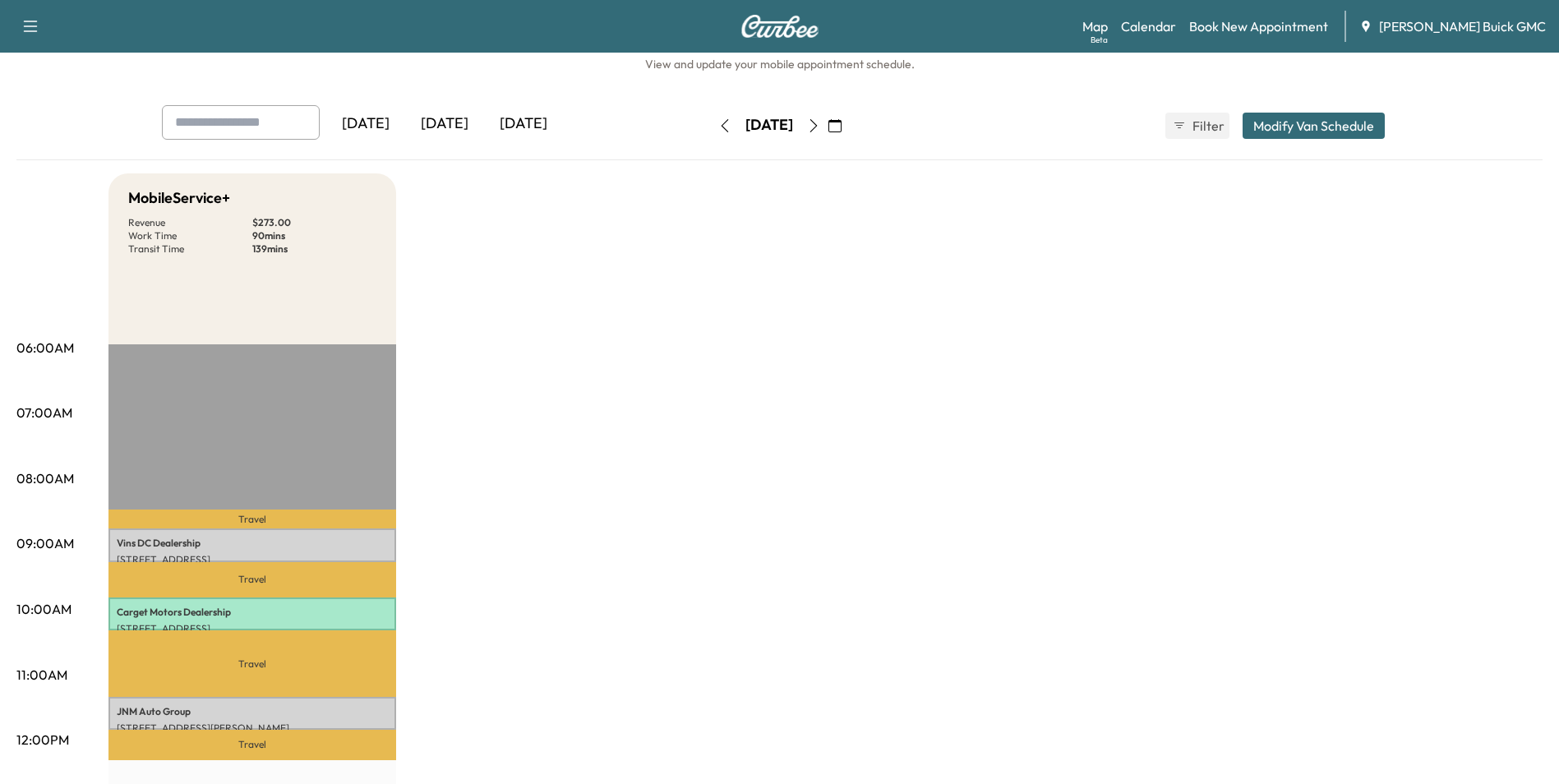
scroll to position [82, 0]
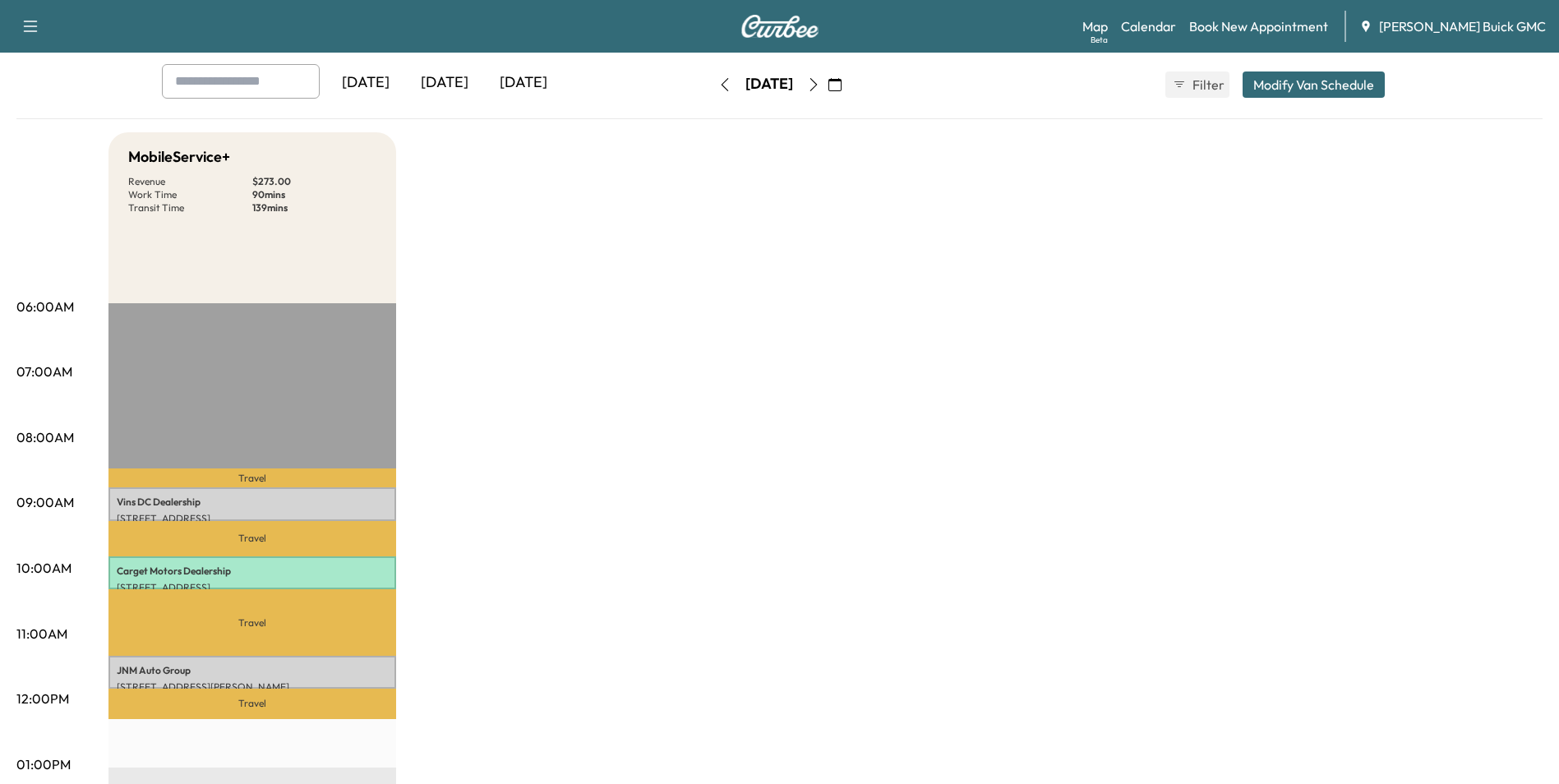
click at [813, 253] on div "MobileService+ Revenue $ 273.00 Work Time 90 mins Transit Time 139 mins Travel …" at bounding box center [825, 749] width 1434 height 1233
click at [839, 247] on div "MobileService+ Revenue $ 273.00 Work Time 90 mins Transit Time 139 mins Travel …" at bounding box center [825, 749] width 1434 height 1233
click at [843, 246] on div "MobileService+ Revenue $ 273.00 Work Time 90 mins Transit Time 139 mins Travel …" at bounding box center [825, 749] width 1434 height 1233
drag, startPoint x: 823, startPoint y: 304, endPoint x: 823, endPoint y: 314, distance: 10.0
click at [824, 304] on div "MobileService+ Revenue $ 273.00 Work Time 90 mins Transit Time 139 mins Travel …" at bounding box center [825, 749] width 1434 height 1233
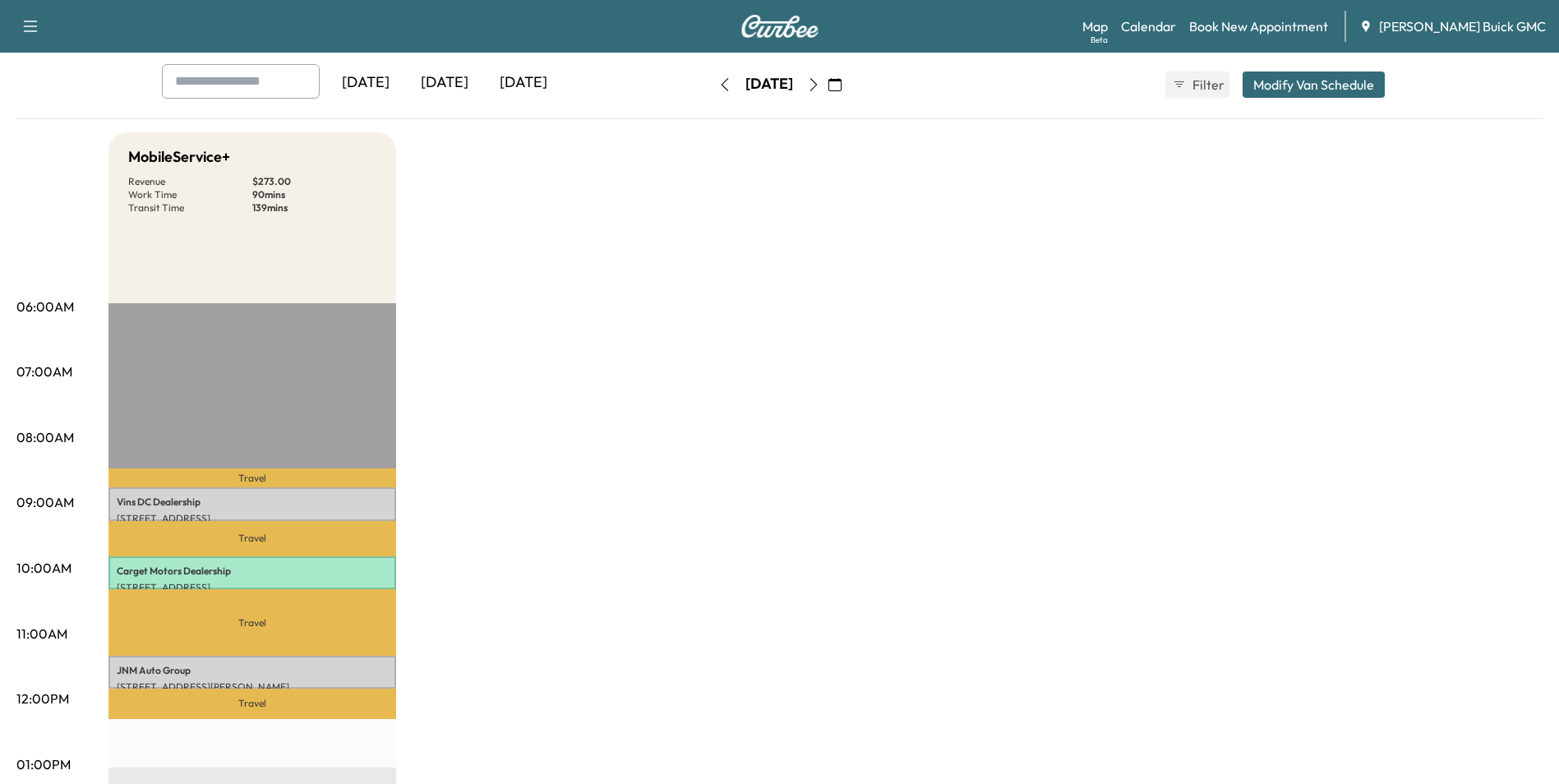
click at [925, 313] on div "MobileService+ Revenue $ 273.00 Work Time 90 mins Transit Time 139 mins Travel …" at bounding box center [825, 749] width 1434 height 1233
click at [1338, 220] on div "MobileService+ Revenue $ 273.00 Work Time 90 mins Transit Time 139 mins Travel …" at bounding box center [825, 749] width 1434 height 1233
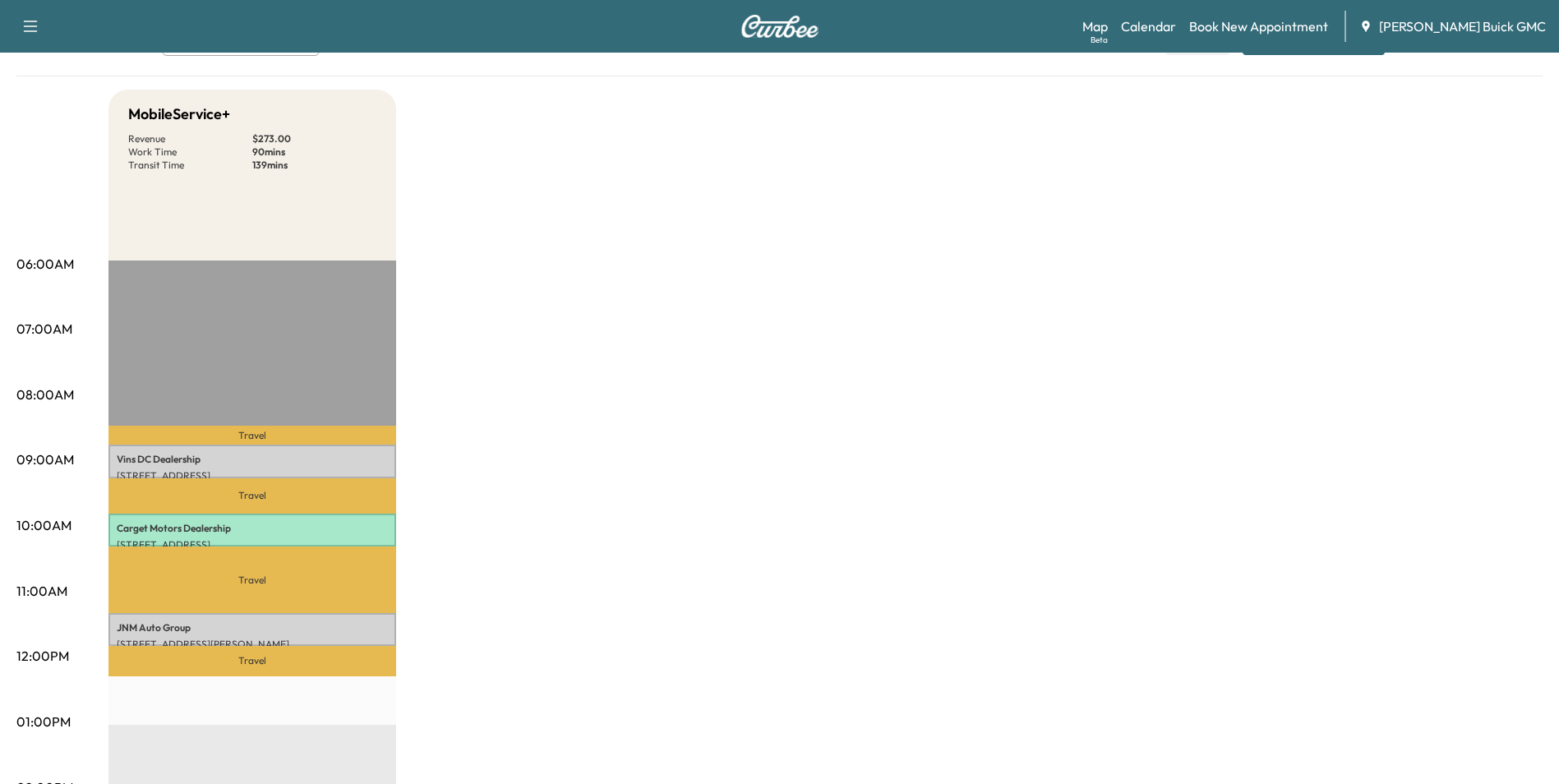
scroll to position [247, 0]
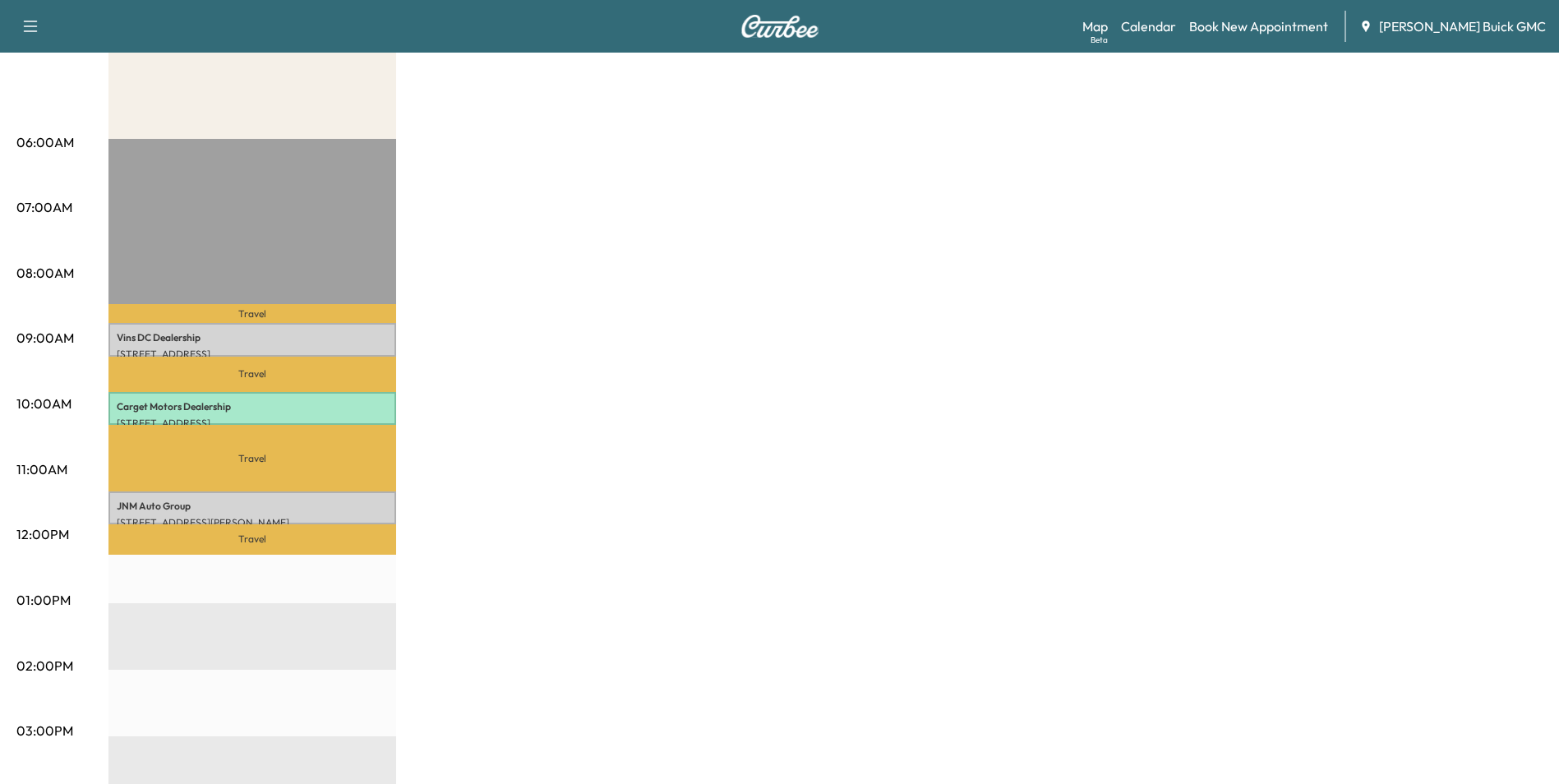
click at [752, 301] on div "MobileService+ Revenue $ 273.00 Work Time 90 mins Transit Time 139 mins Travel …" at bounding box center [825, 585] width 1434 height 1233
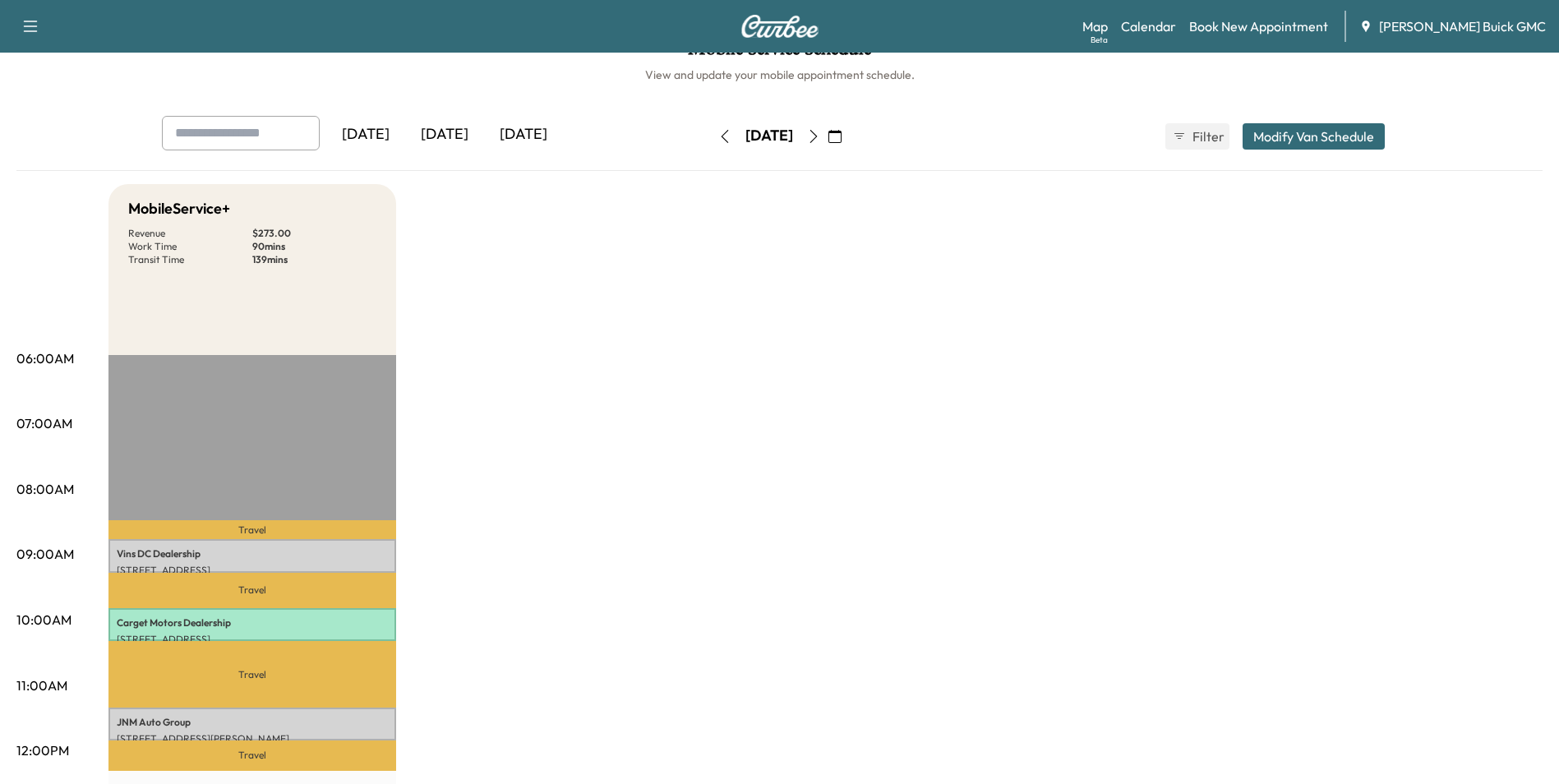
scroll to position [0, 0]
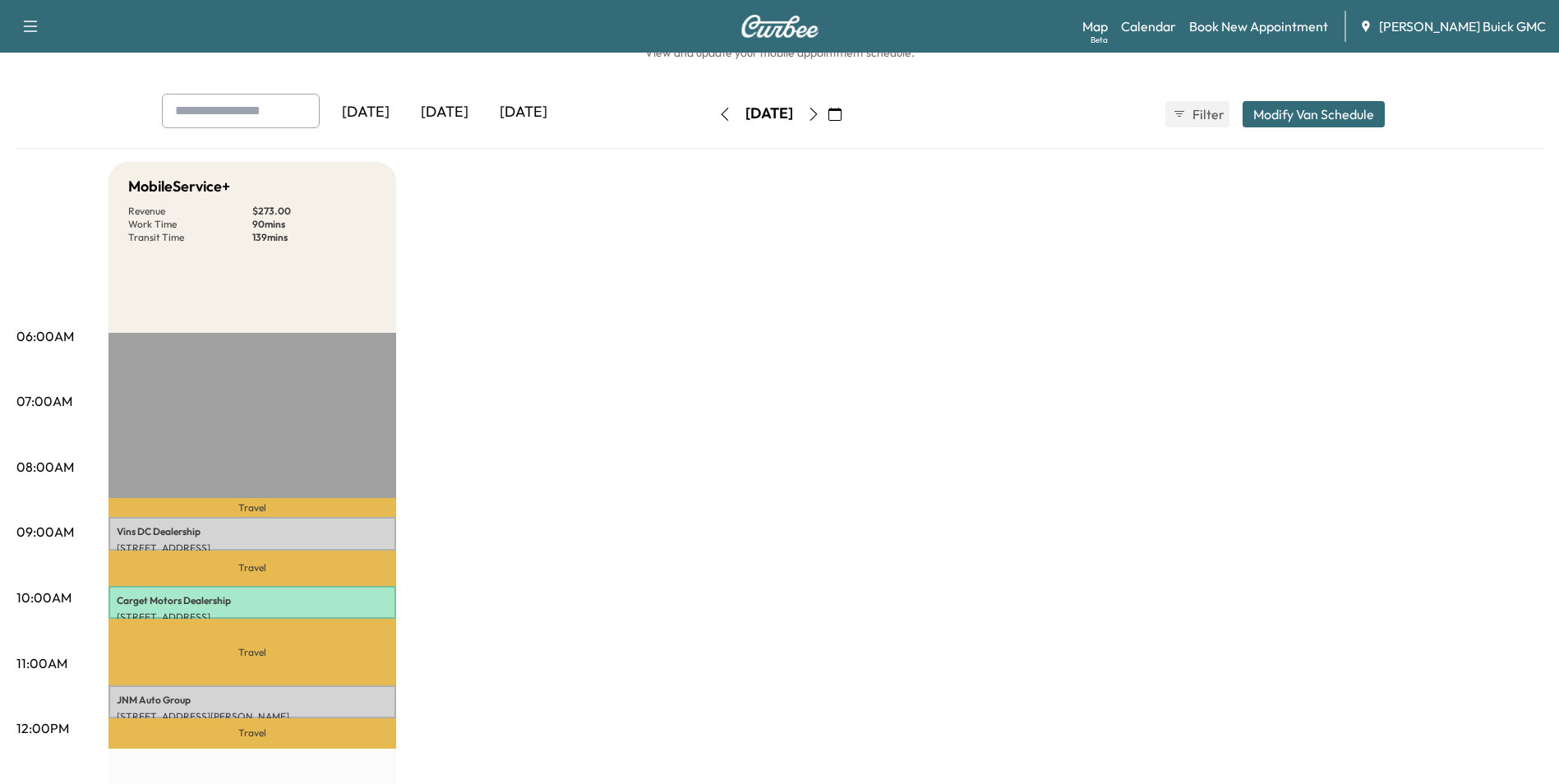
scroll to position [82, 0]
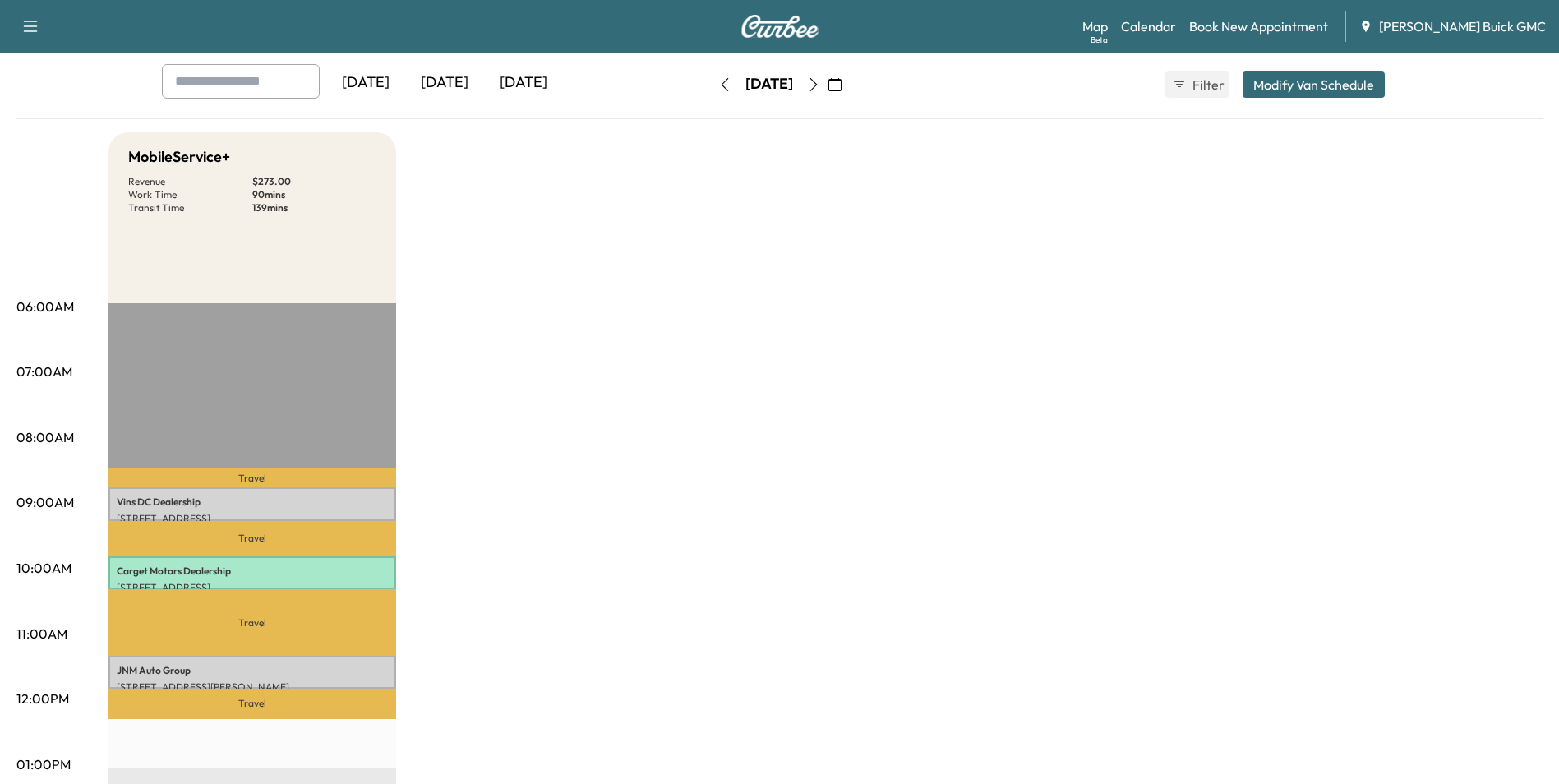
click at [725, 330] on div "MobileService+ Revenue $ 273.00 Work Time 90 mins Transit Time 139 mins Travel …" at bounding box center [825, 749] width 1434 height 1233
click at [713, 269] on div "MobileService+ Revenue $ 273.00 Work Time 90 mins Transit Time 139 mins Travel …" at bounding box center [825, 749] width 1434 height 1233
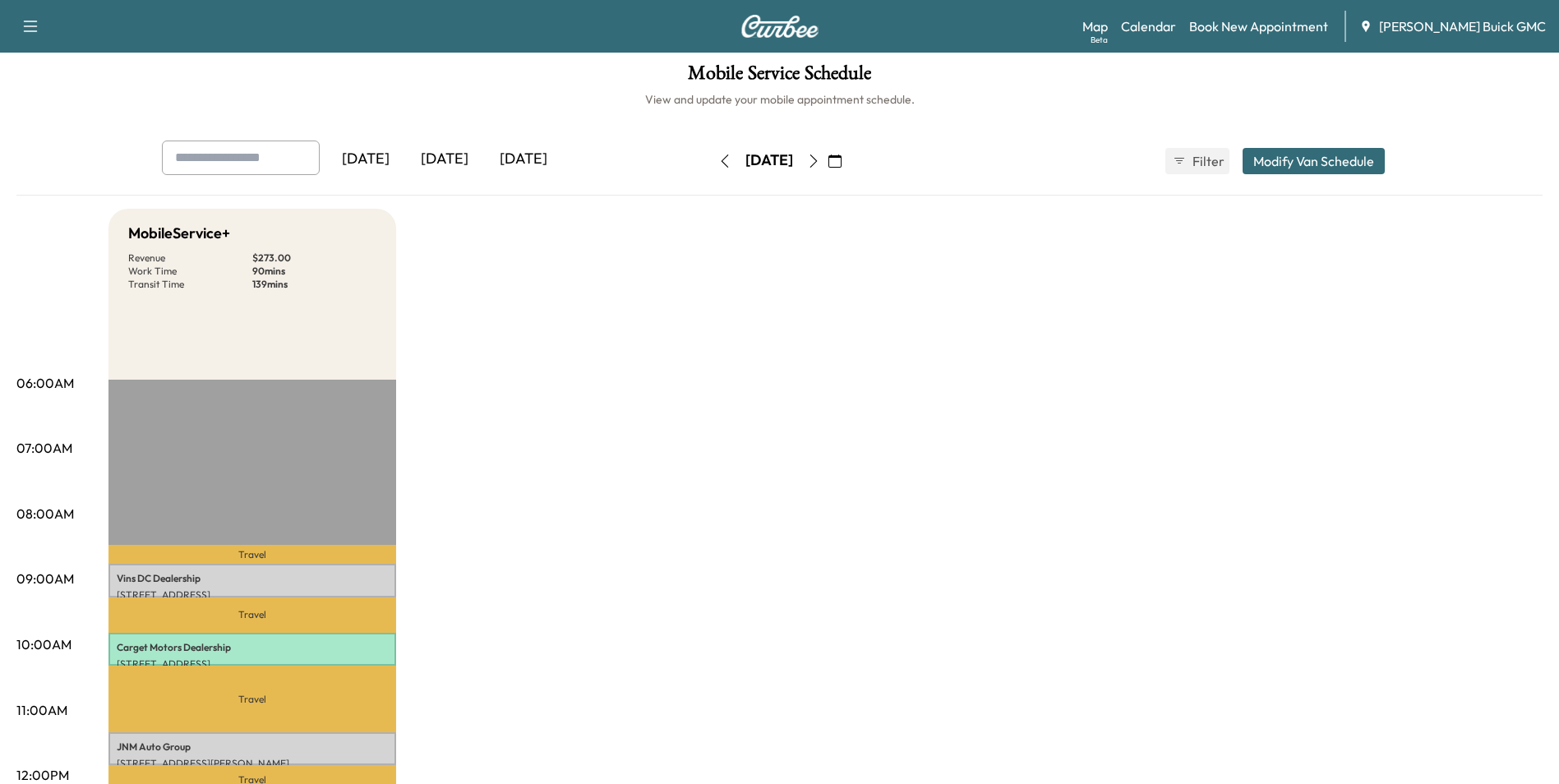
scroll to position [0, 0]
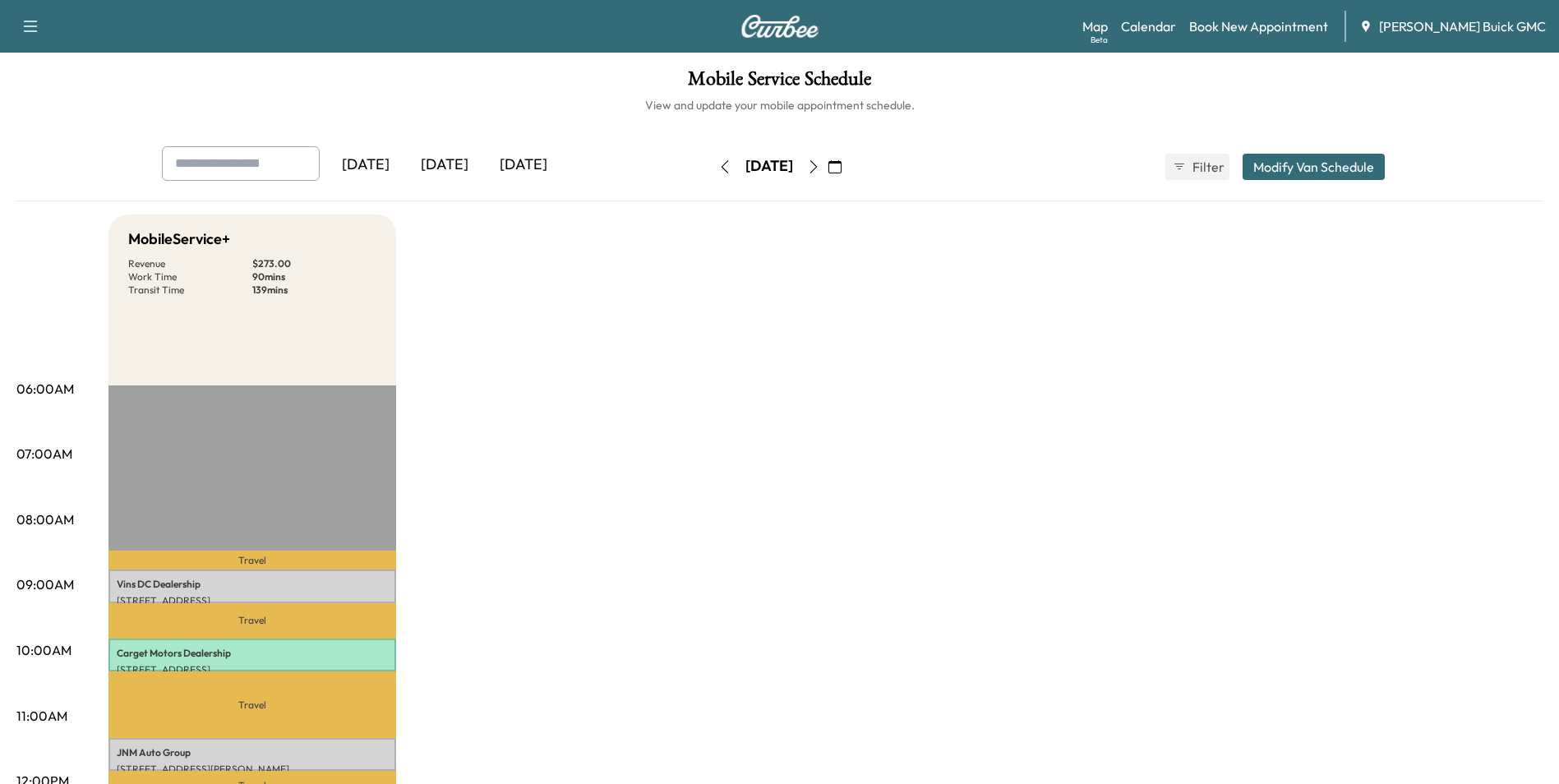
click at [1240, 22] on link "Book New Appointment" at bounding box center [1258, 26] width 139 height 20
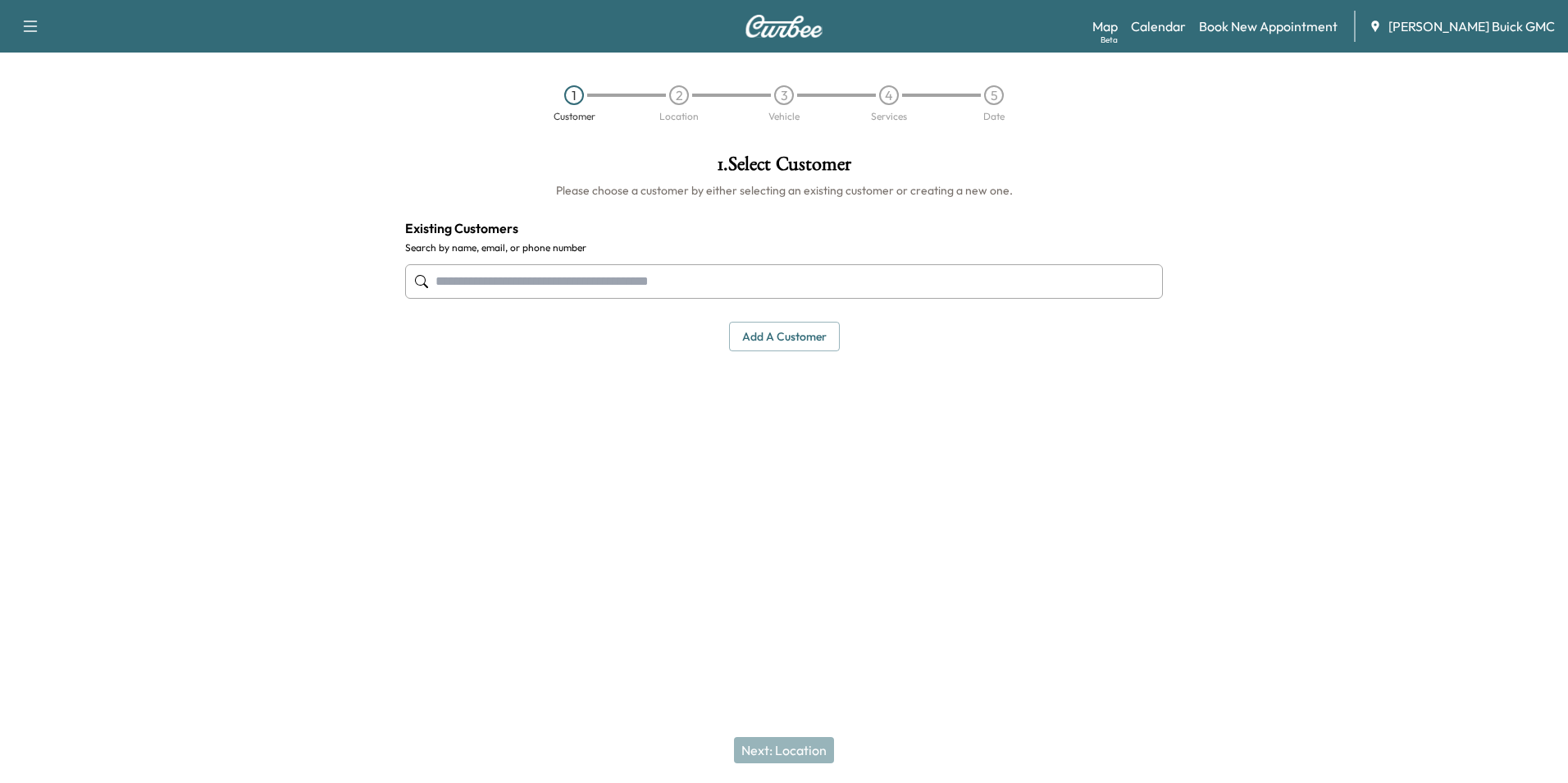
click at [746, 285] on input "text" at bounding box center [784, 281] width 758 height 34
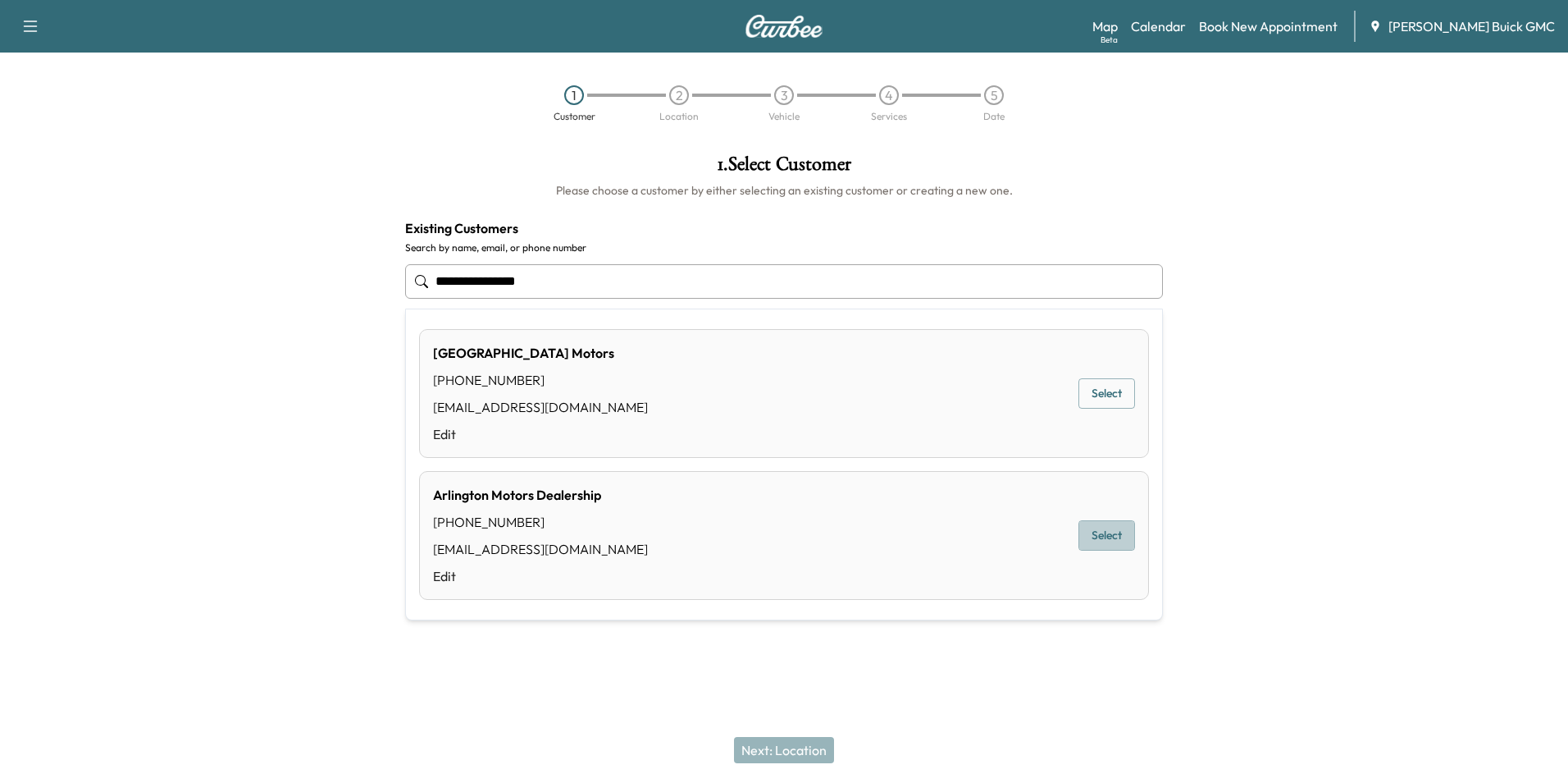
click at [1107, 534] on button "Select" at bounding box center [1107, 536] width 57 height 31
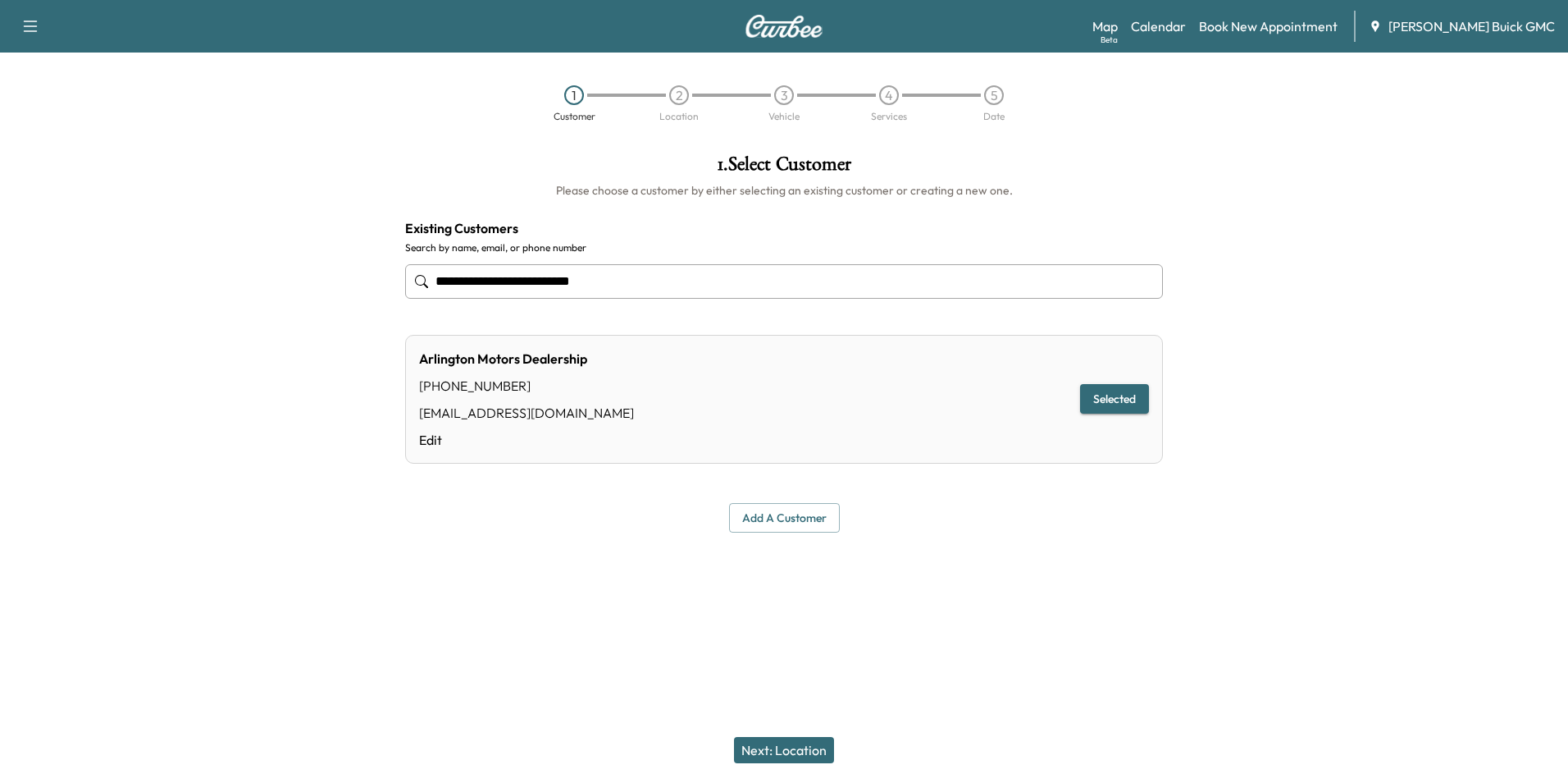
type input "**********"
click at [795, 752] on button "Next: Location" at bounding box center [784, 750] width 100 height 26
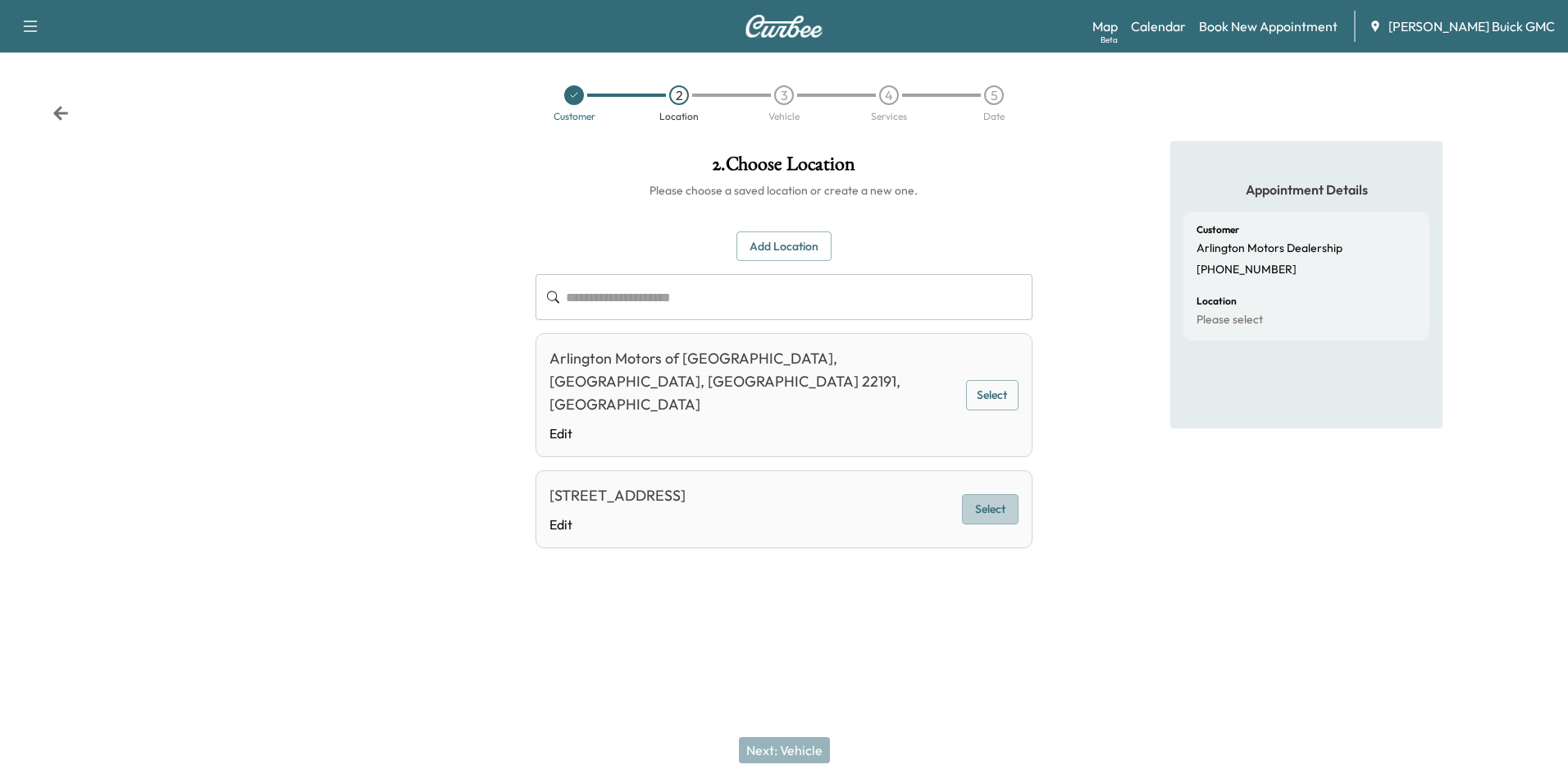
click at [984, 494] on button "Select" at bounding box center [990, 509] width 57 height 31
click at [797, 744] on button "Next: Vehicle" at bounding box center [784, 750] width 91 height 26
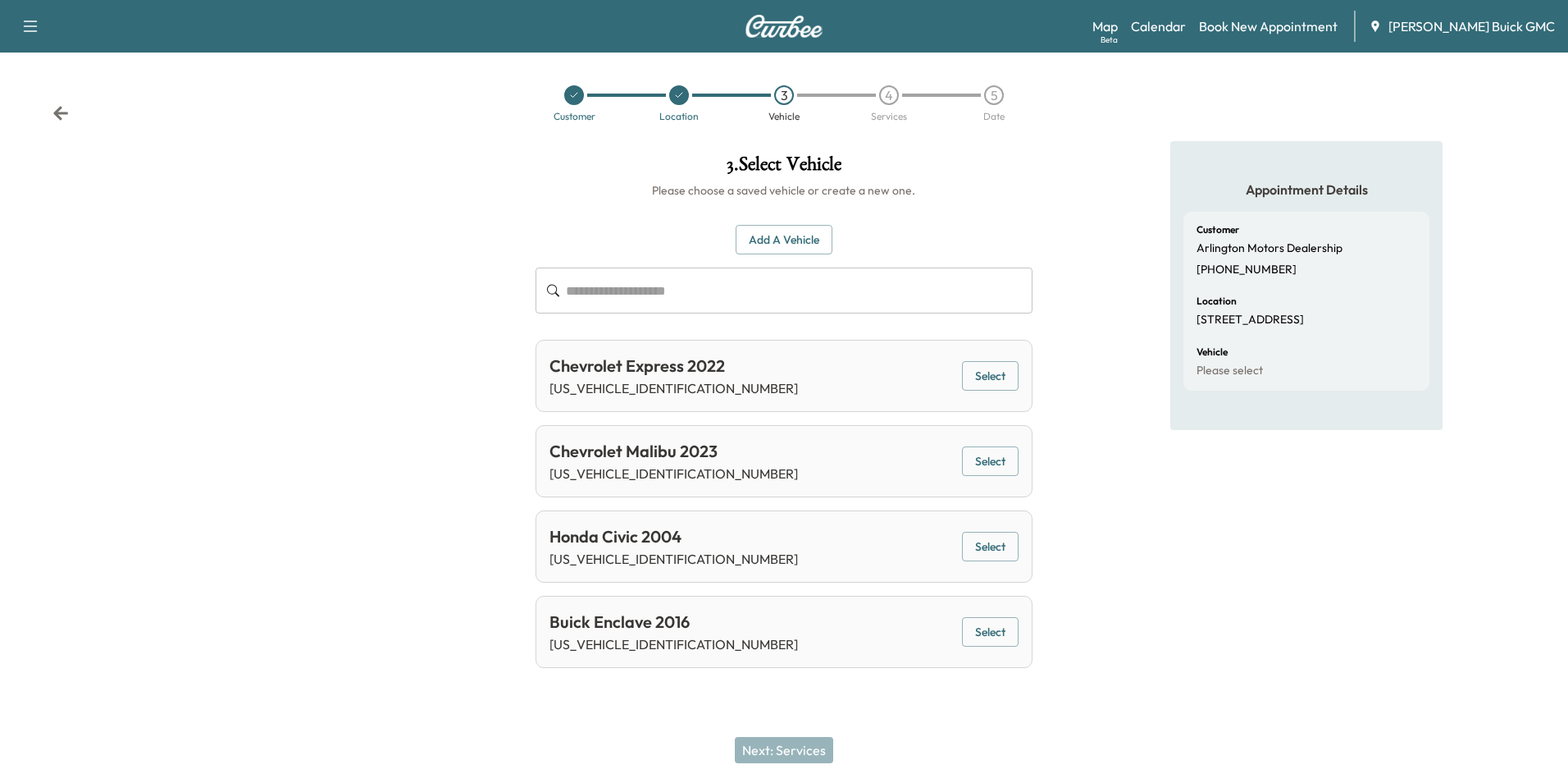
click at [985, 625] on button "Select" at bounding box center [990, 632] width 57 height 31
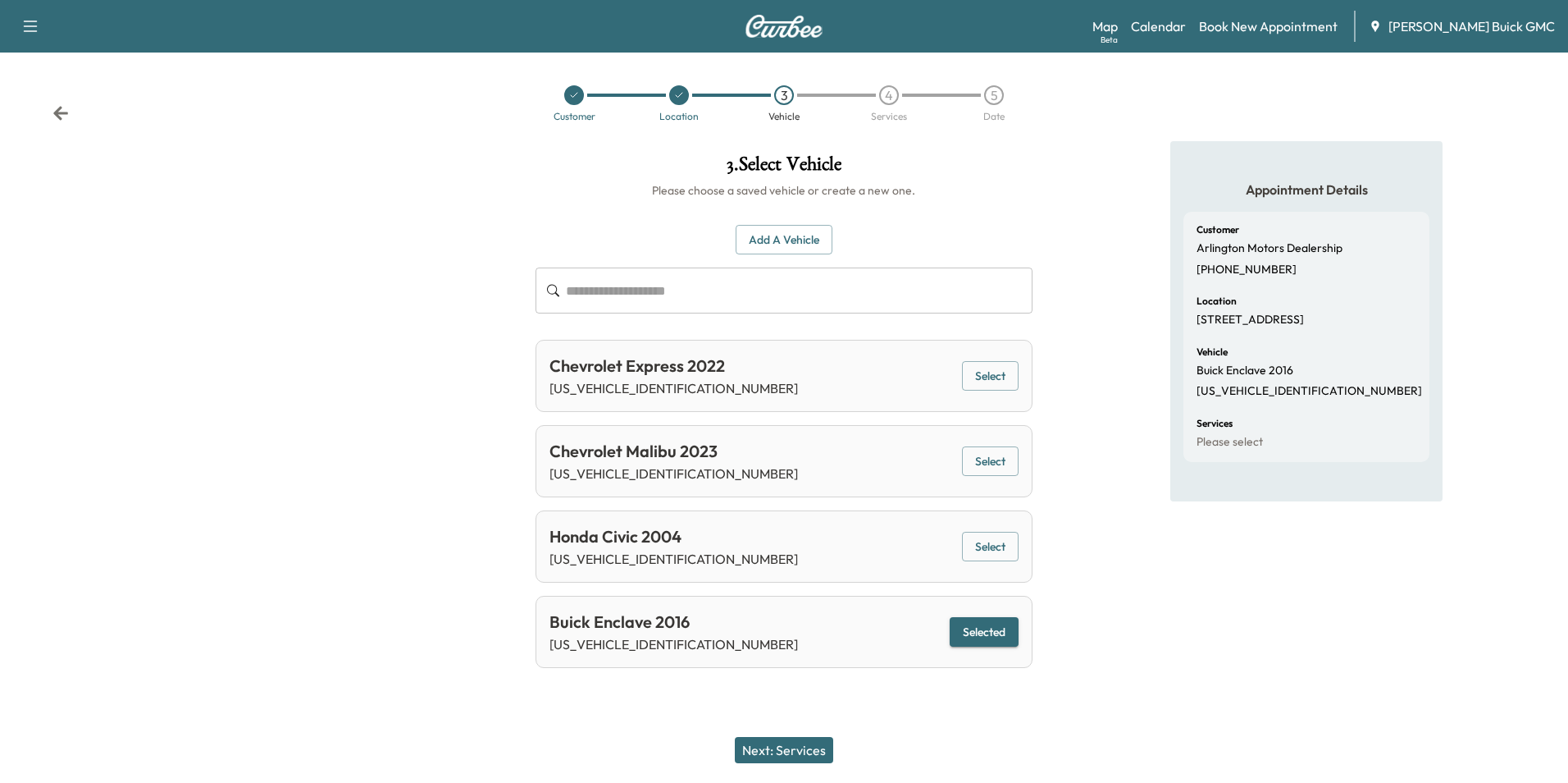
click at [784, 749] on button "Next: Services" at bounding box center [784, 750] width 99 height 26
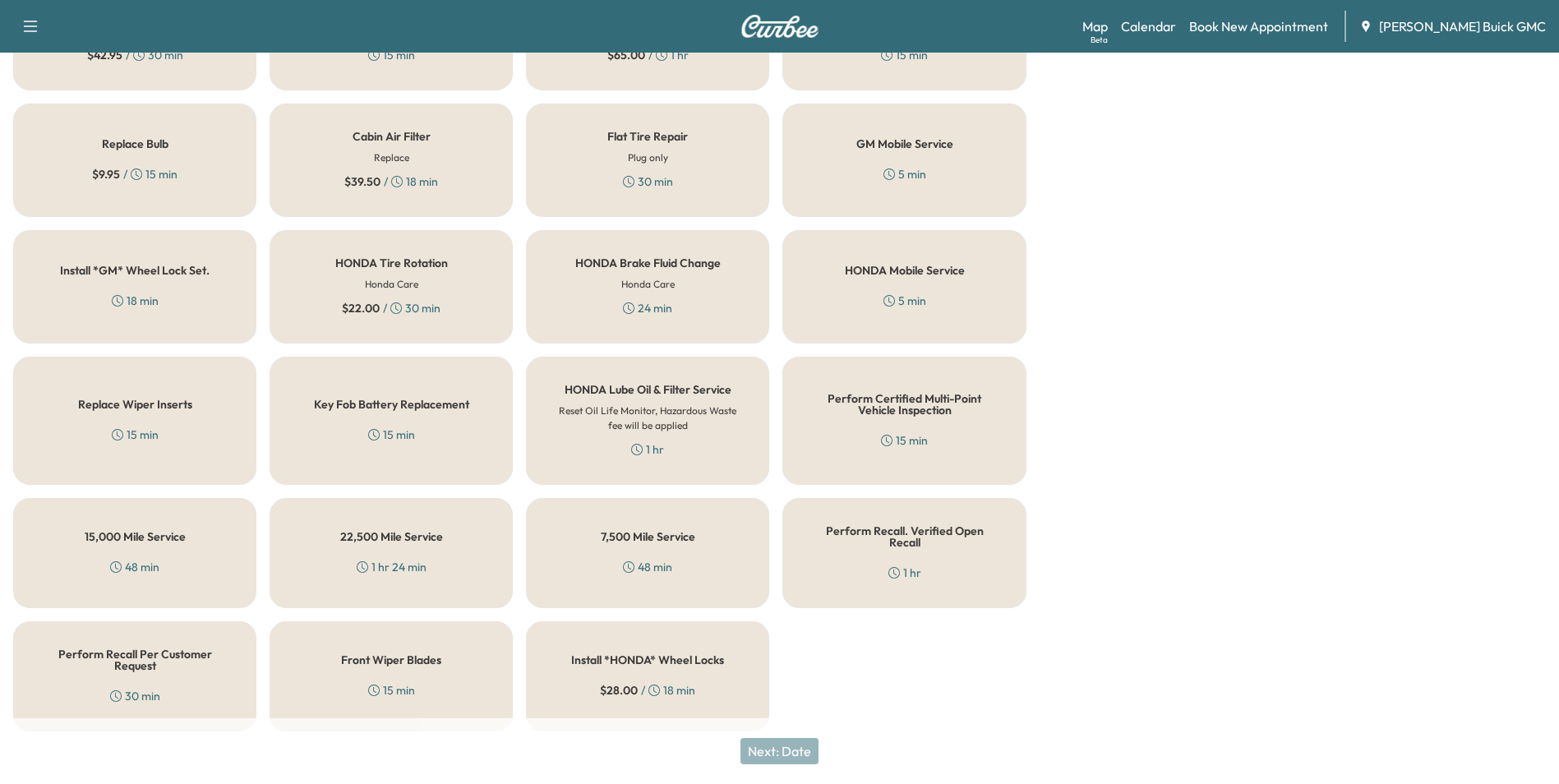
scroll to position [470, 0]
click at [140, 654] on h5 "Perform Recall Per Customer Request" at bounding box center [134, 658] width 189 height 23
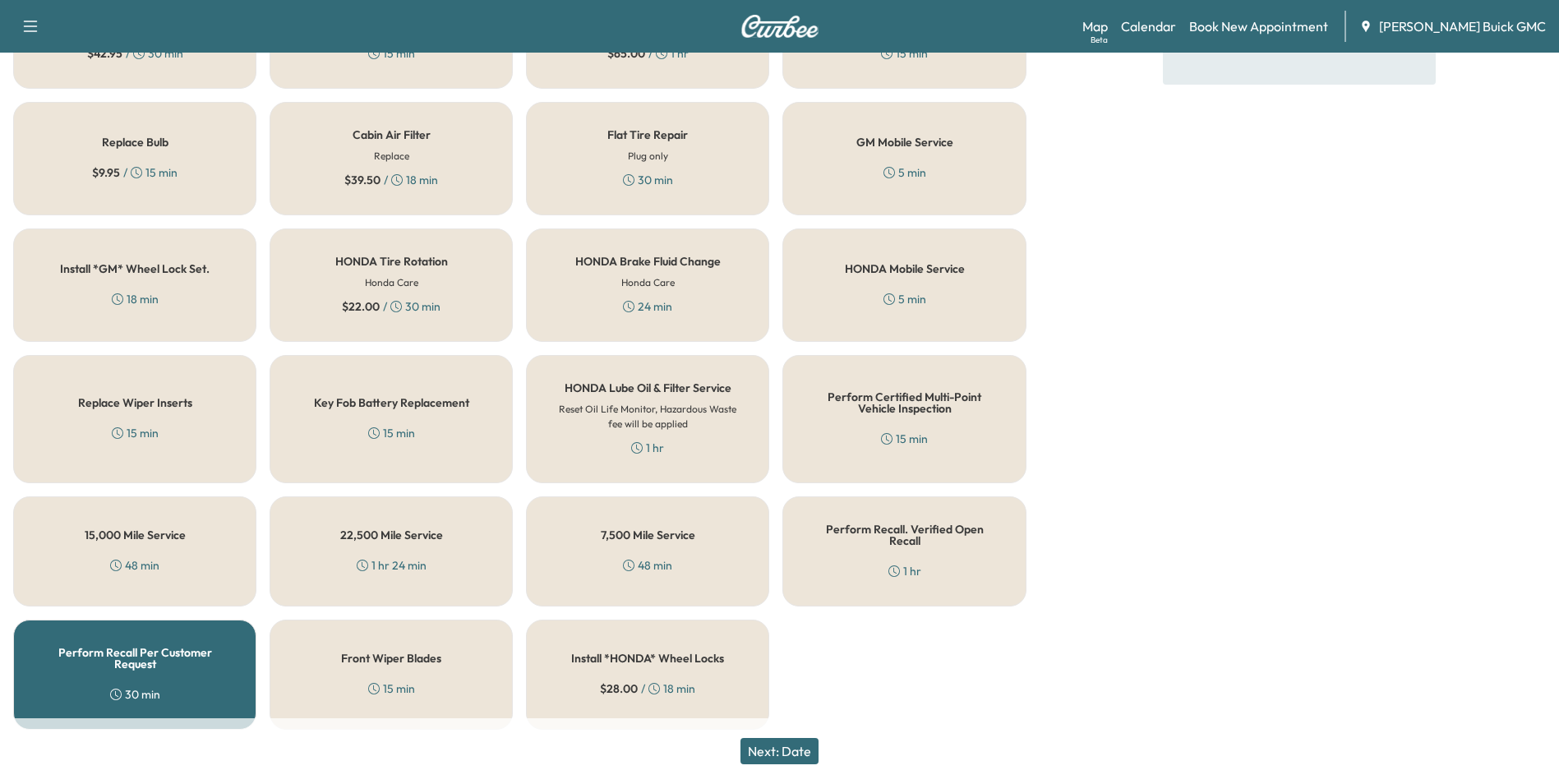
click at [791, 750] on button "Next: Date" at bounding box center [780, 750] width 78 height 26
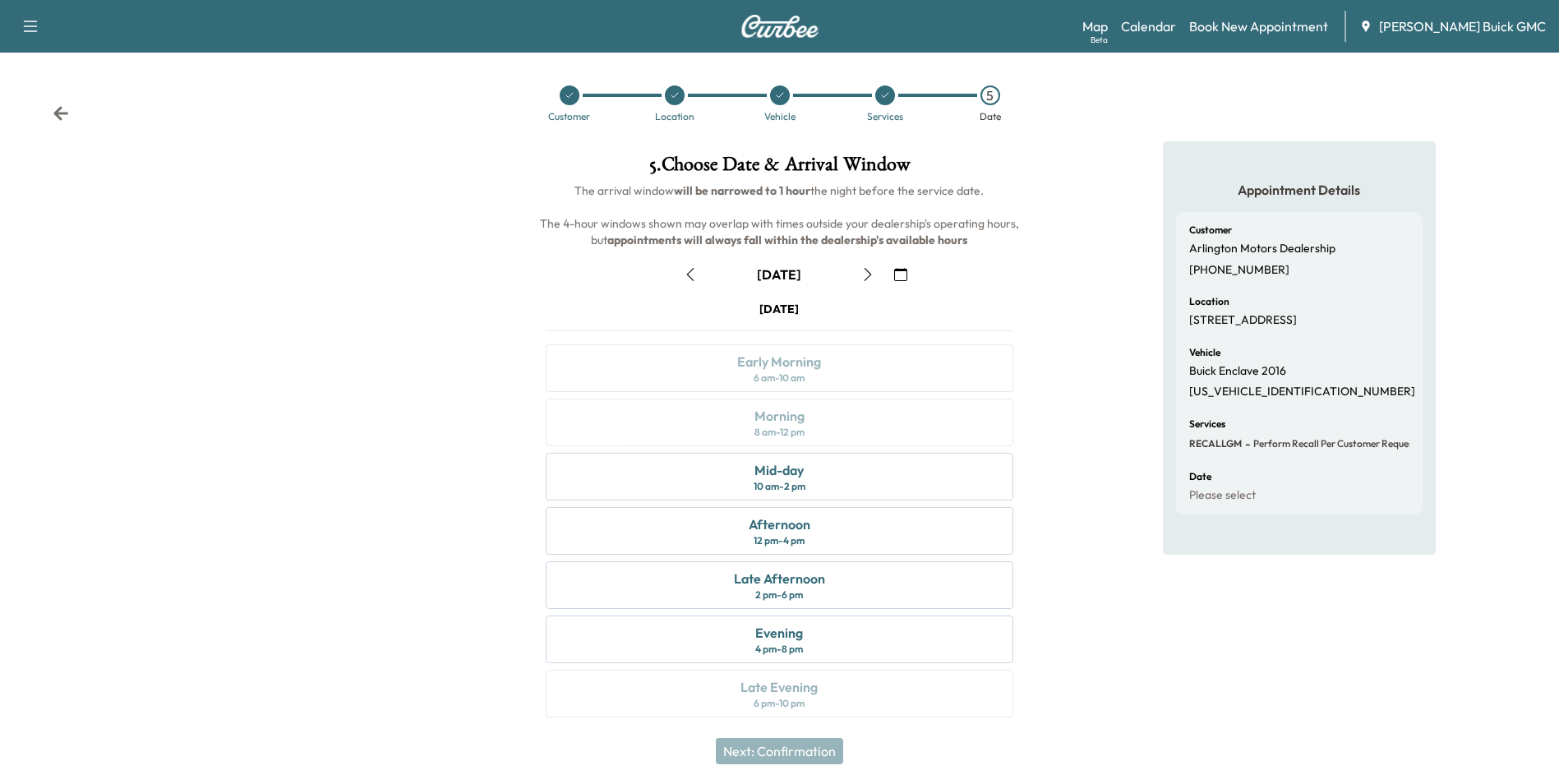
click at [902, 275] on icon "button" at bounding box center [901, 275] width 13 height 13
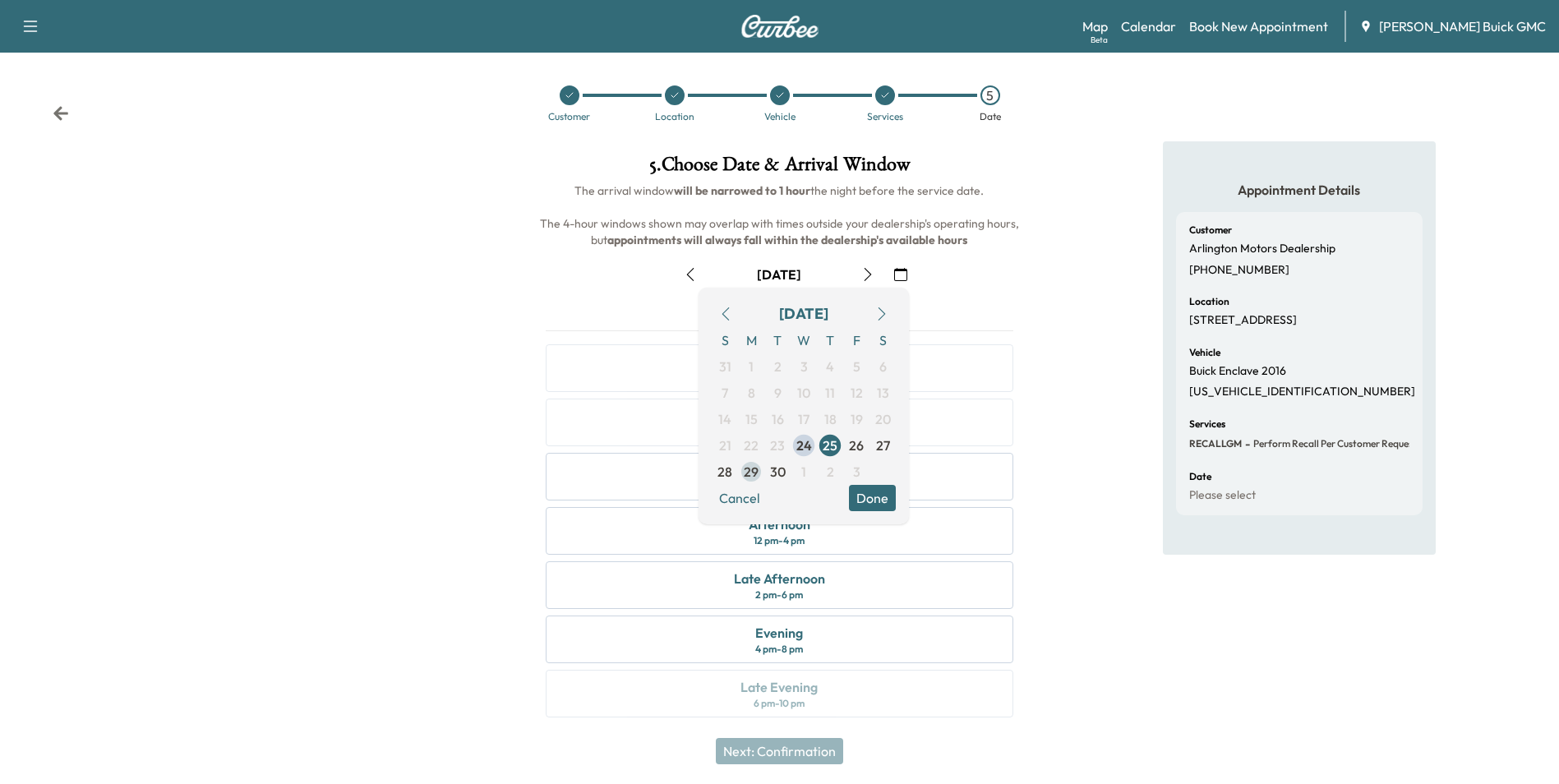
click at [751, 472] on span "29" at bounding box center [752, 471] width 15 height 20
click at [871, 493] on button "Done" at bounding box center [873, 498] width 47 height 26
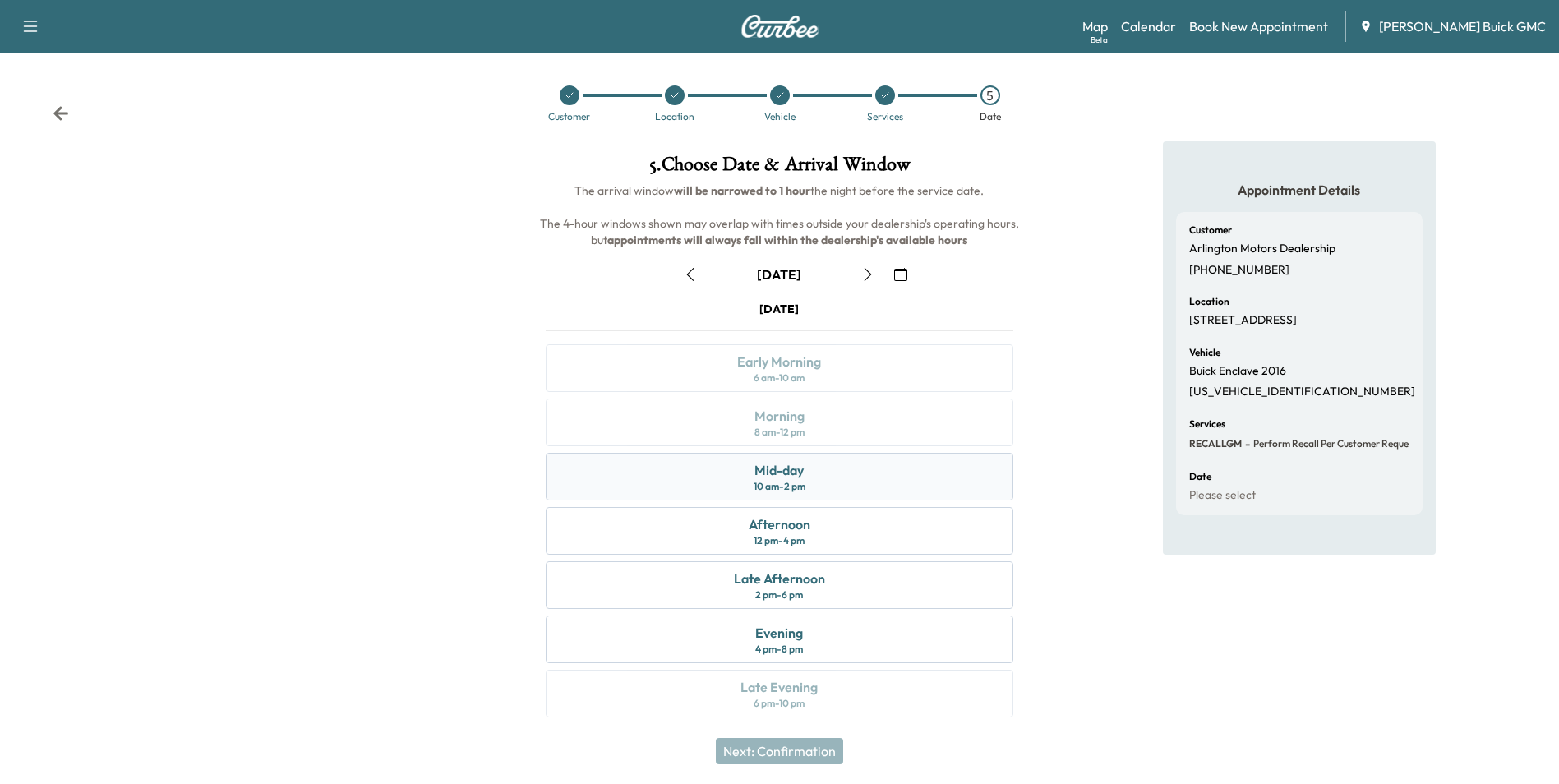
click at [801, 472] on div "Mid-day" at bounding box center [779, 469] width 49 height 20
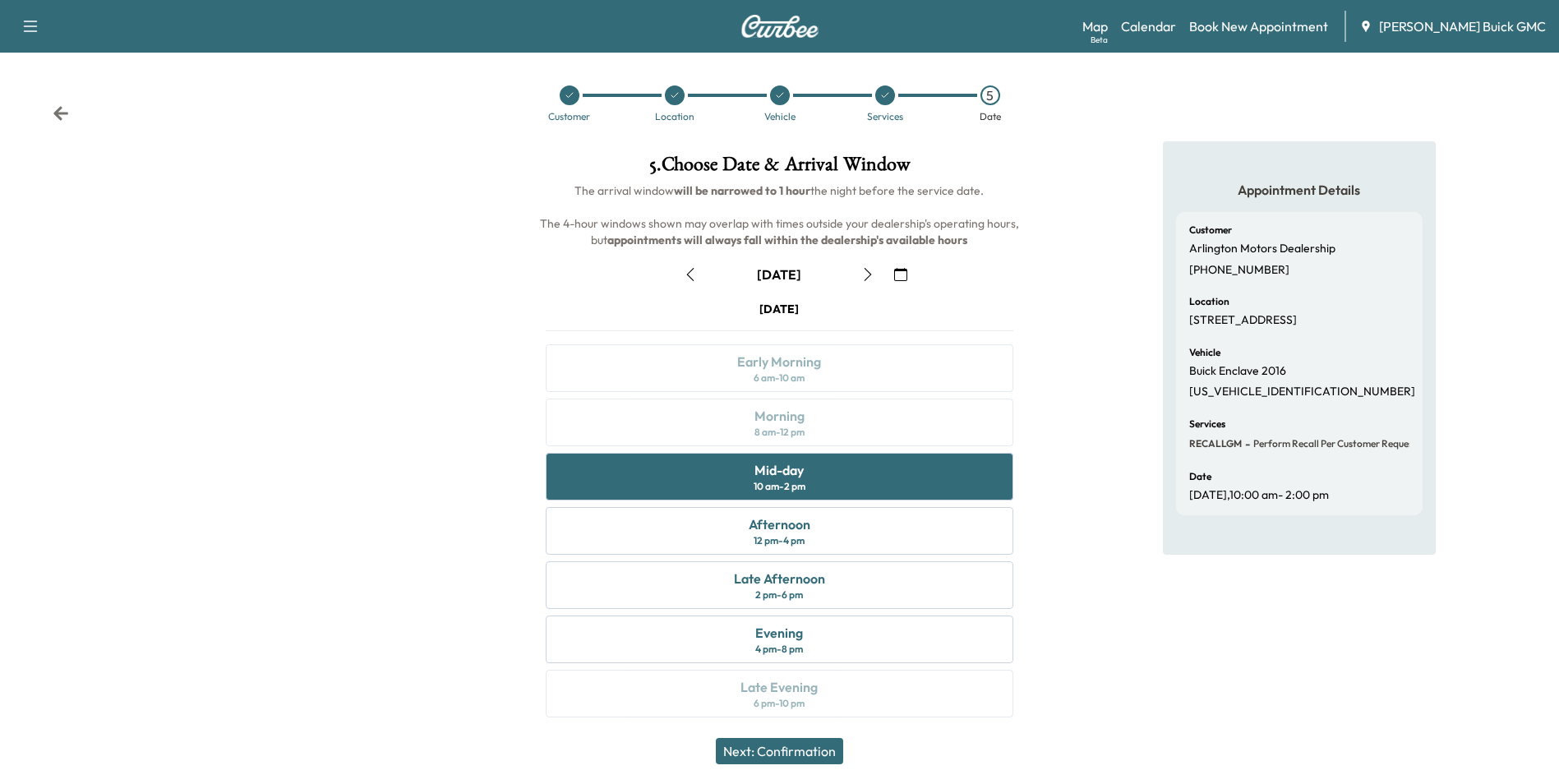
click at [812, 749] on button "Next: Confirmation" at bounding box center [780, 750] width 128 height 26
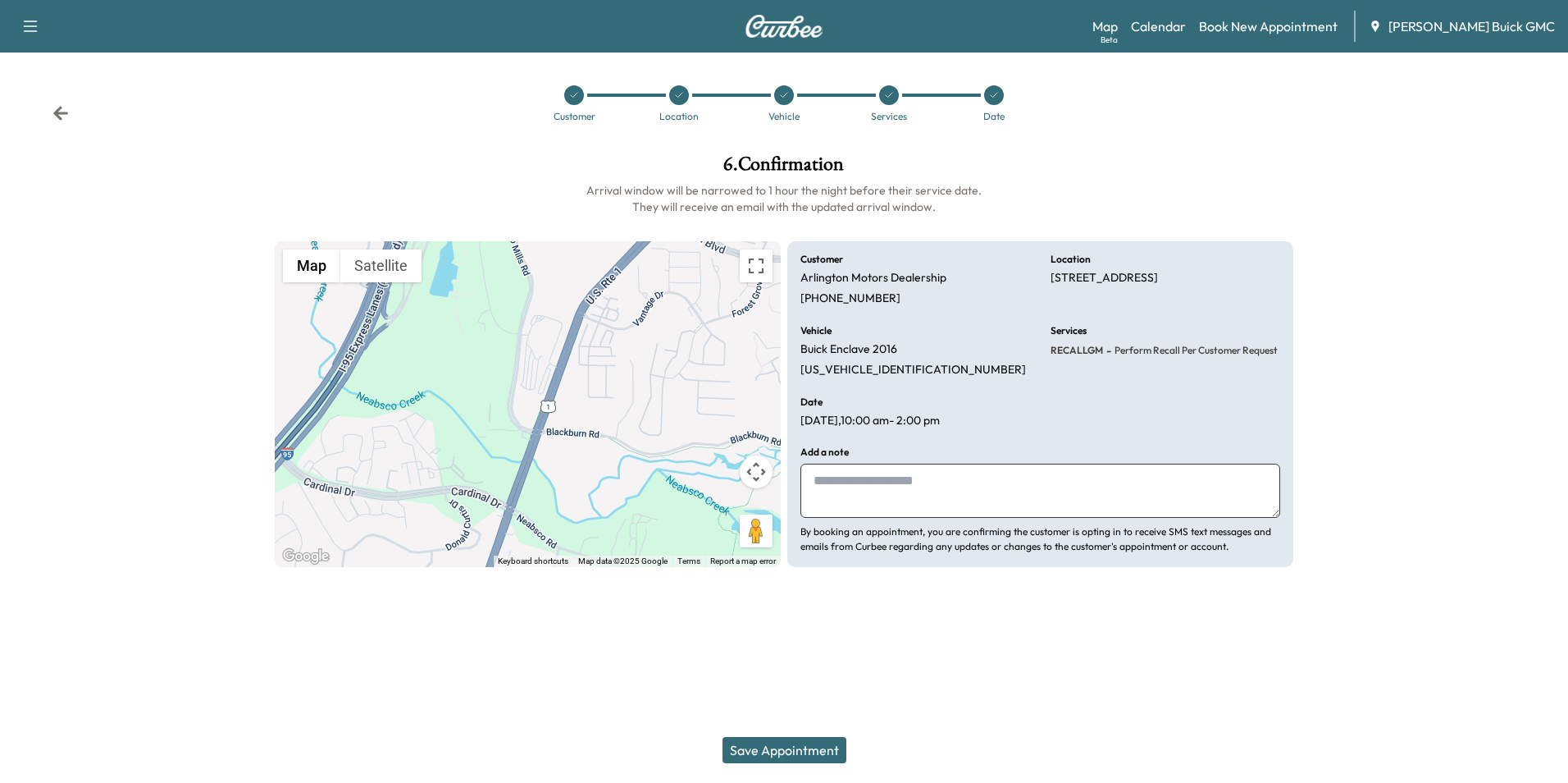
drag, startPoint x: 929, startPoint y: 491, endPoint x: 897, endPoint y: 507, distance: 35.8
click at [932, 490] on textarea at bounding box center [1040, 491] width 480 height 54
type textarea "**********"
click at [792, 745] on button "Save Appointment" at bounding box center [784, 750] width 124 height 26
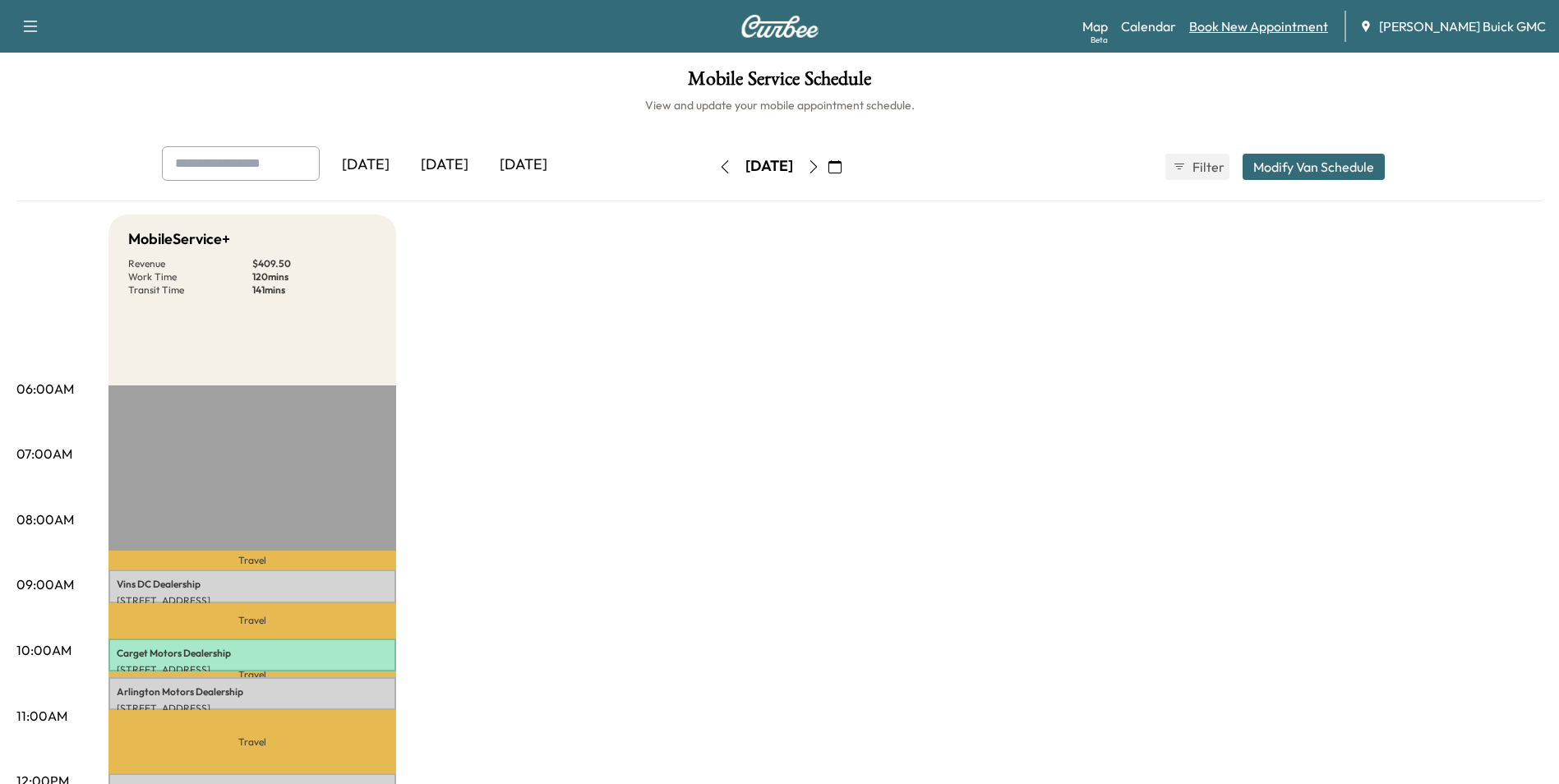
click at [1255, 24] on link "Book New Appointment" at bounding box center [1258, 26] width 139 height 20
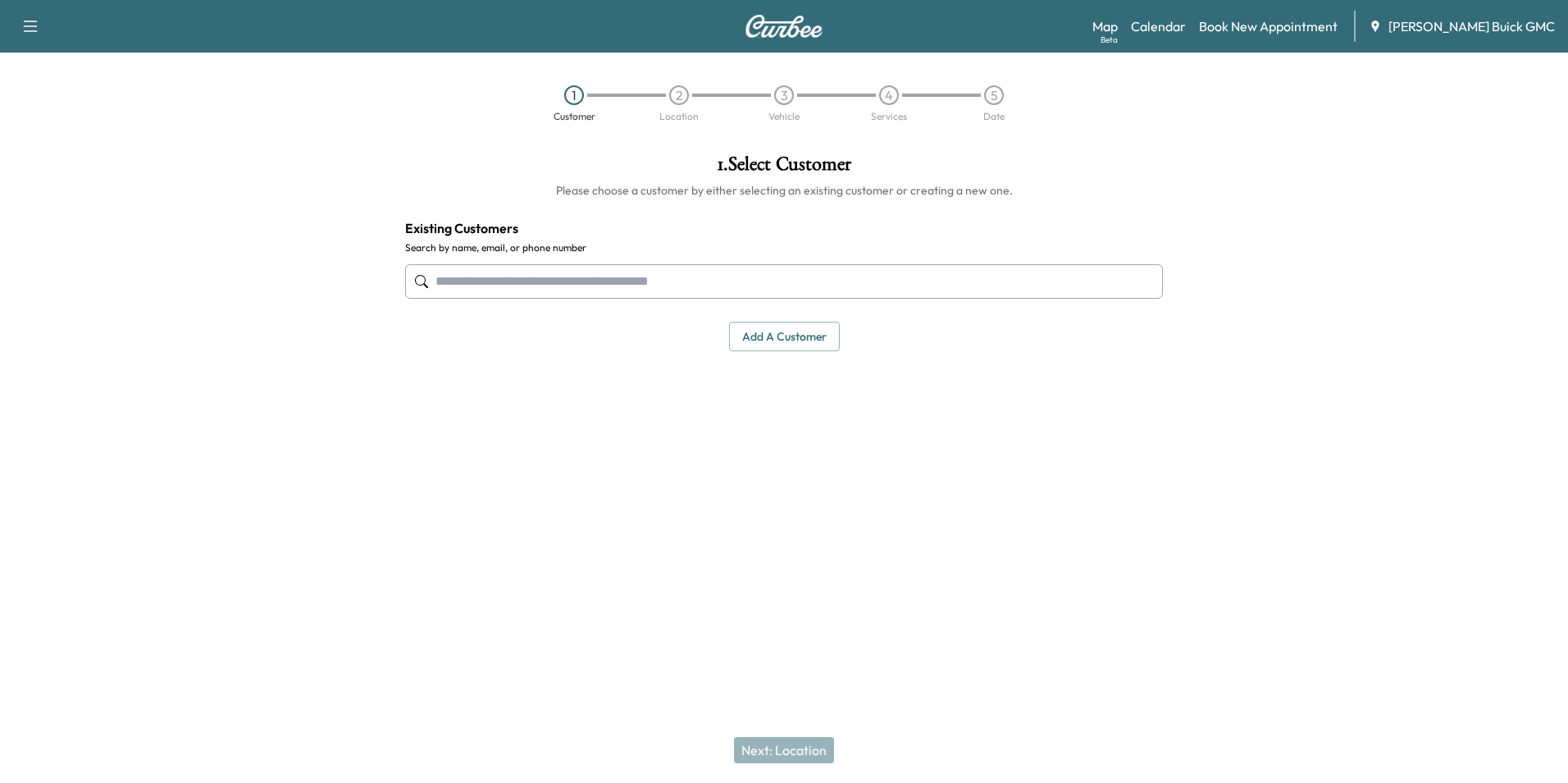
click at [632, 274] on input "text" at bounding box center [784, 281] width 758 height 34
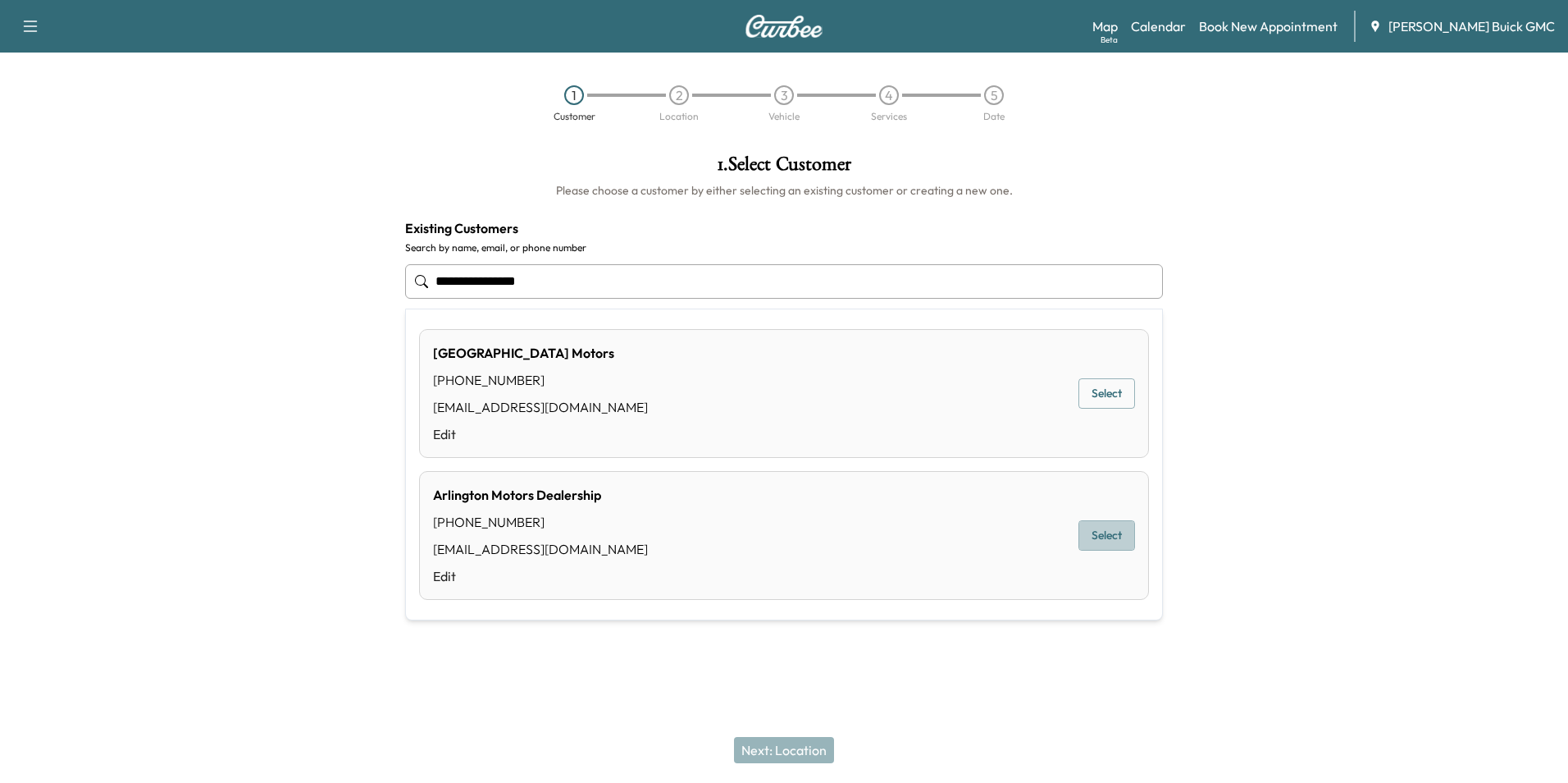
click at [1109, 532] on button "Select" at bounding box center [1107, 536] width 57 height 31
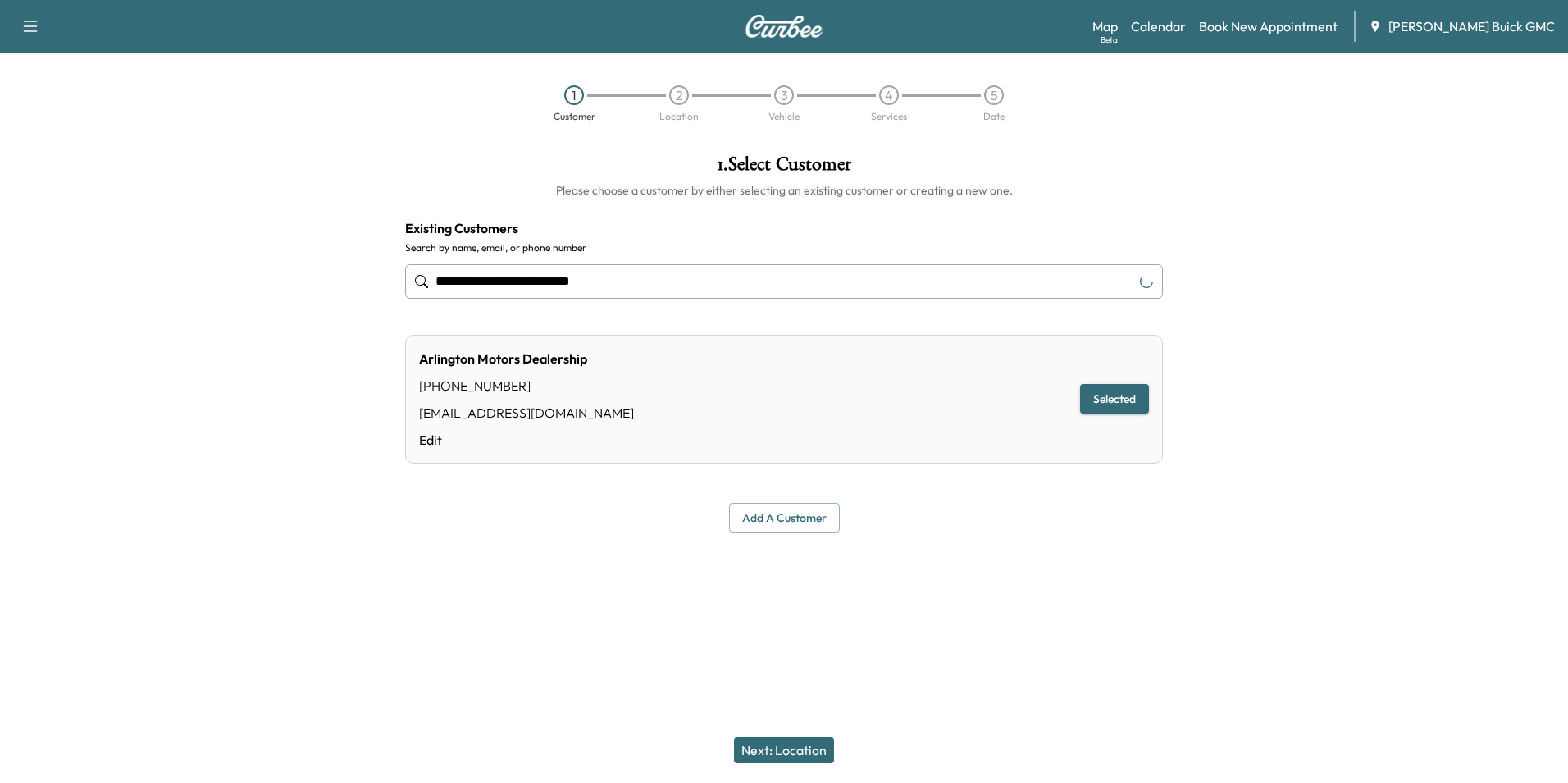
type input "**********"
click at [793, 747] on button "Next: Location" at bounding box center [784, 750] width 100 height 26
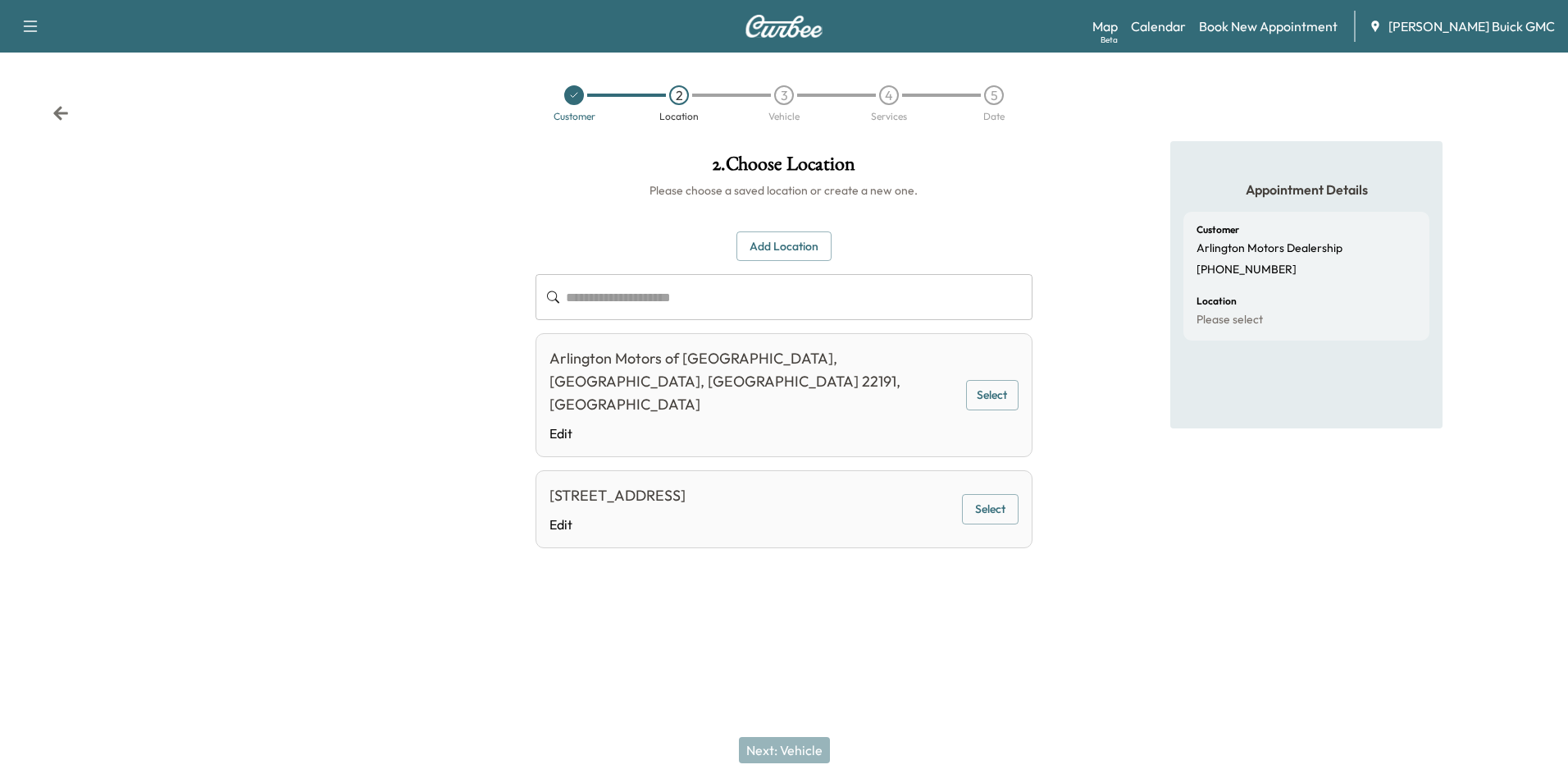
click at [988, 494] on button "Select" at bounding box center [990, 509] width 57 height 31
click at [801, 745] on button "Next: Vehicle" at bounding box center [784, 750] width 91 height 26
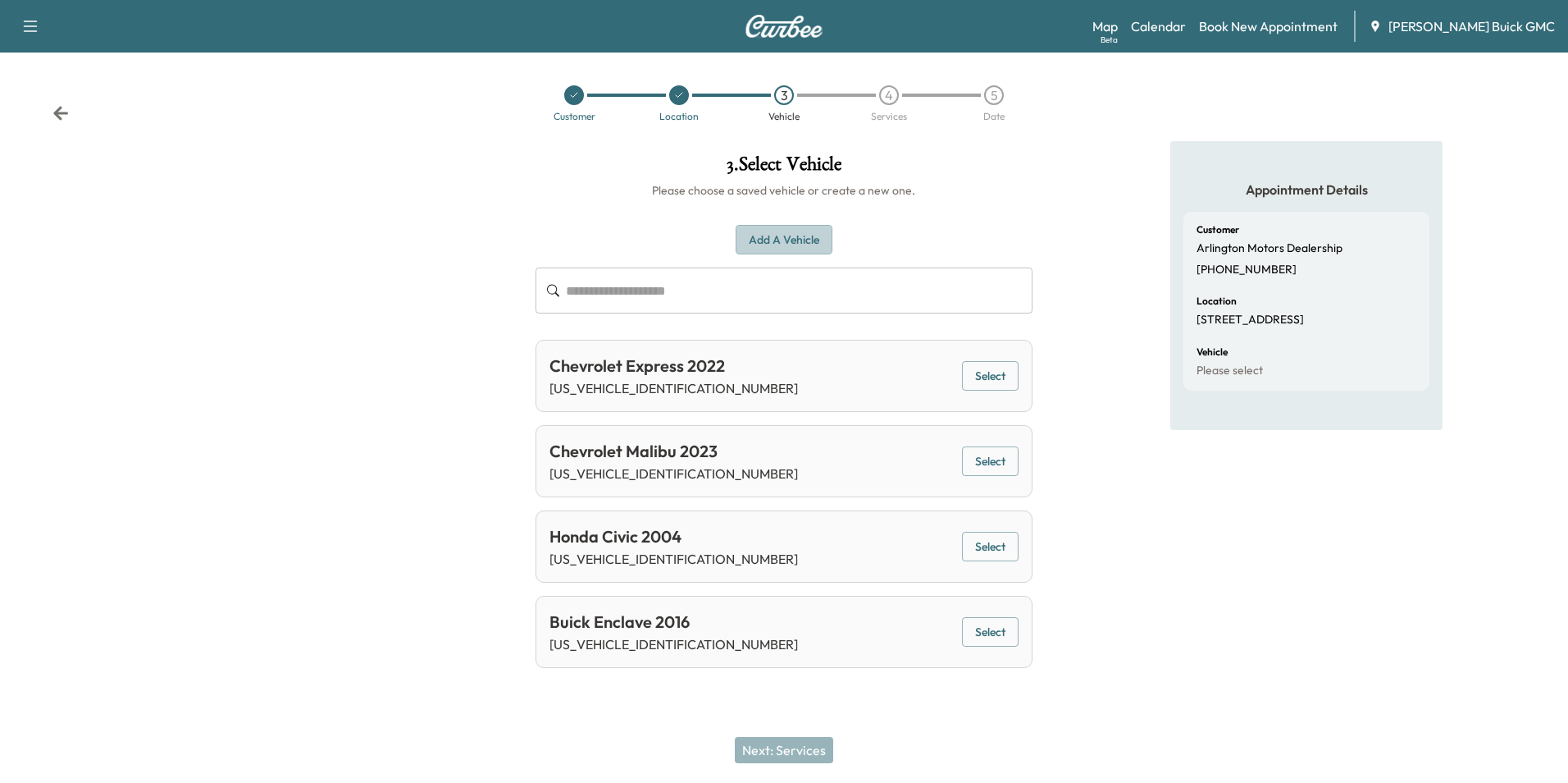
click at [801, 238] on button "Add a Vehicle" at bounding box center [784, 240] width 97 height 31
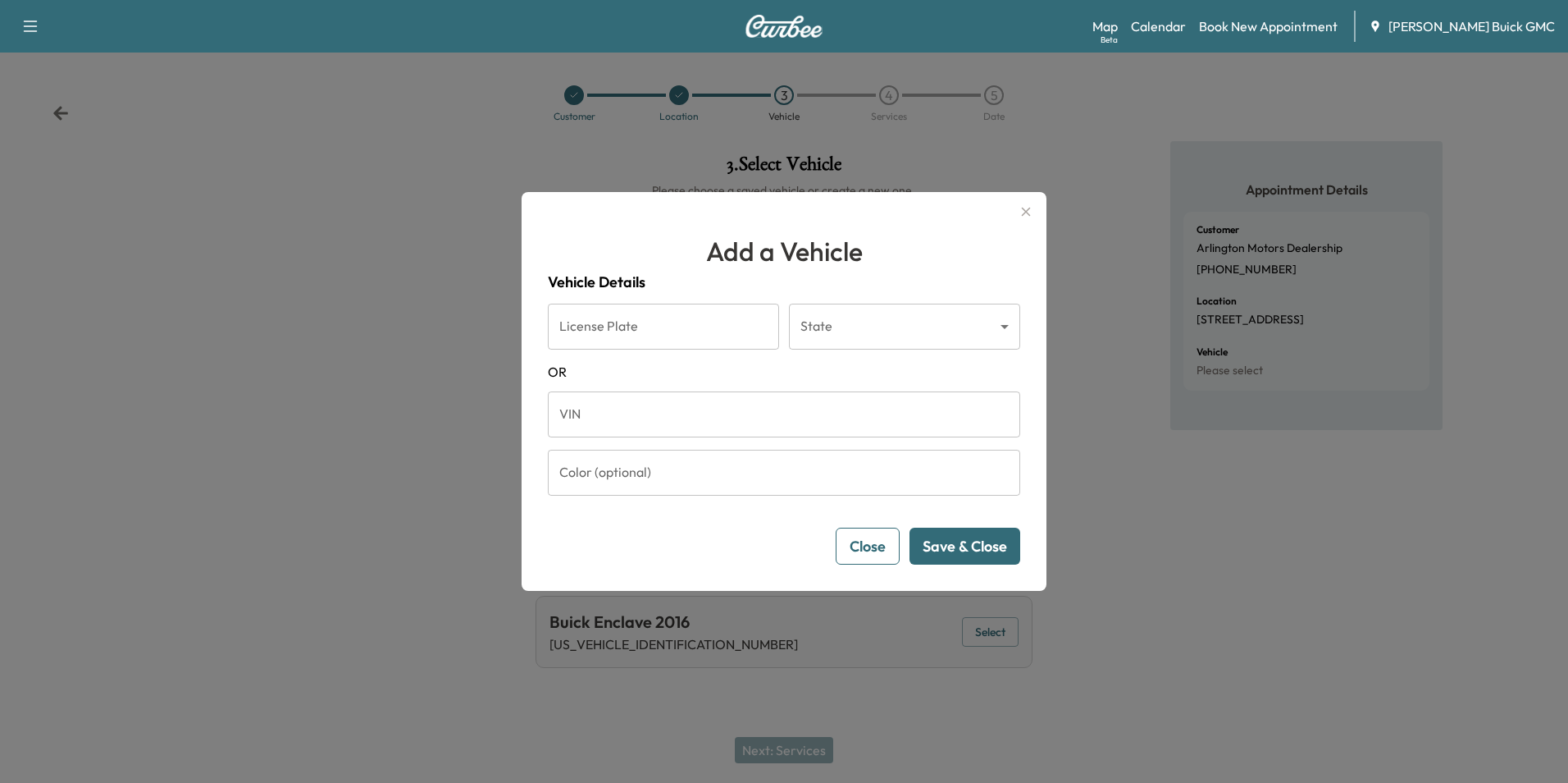
click at [716, 425] on input "VIN" at bounding box center [784, 414] width 472 height 46
type input "**********"
click at [955, 544] on button "Save & Close" at bounding box center [965, 546] width 111 height 37
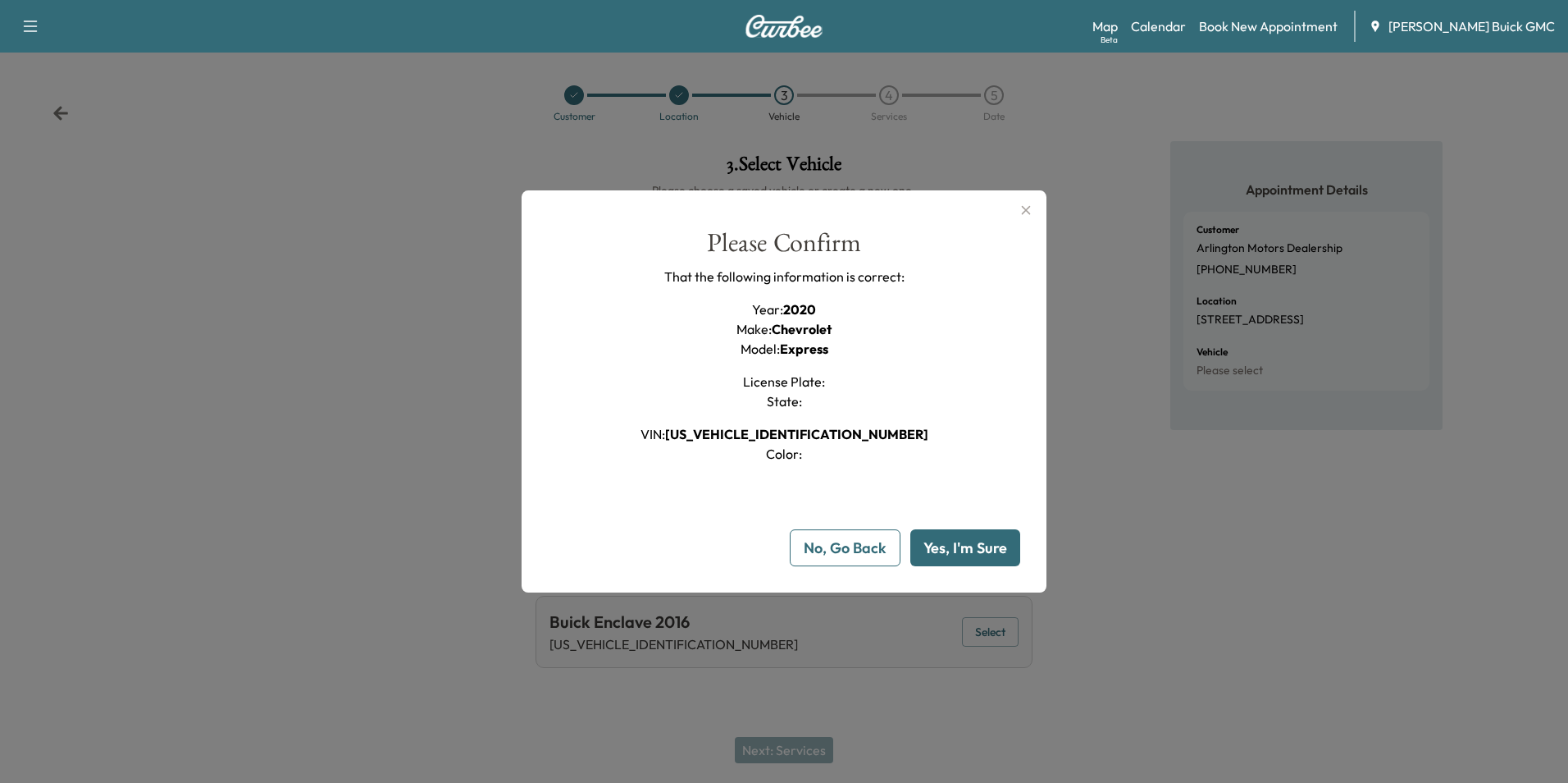
click at [962, 544] on button "Yes, I'm Sure" at bounding box center [966, 548] width 110 height 37
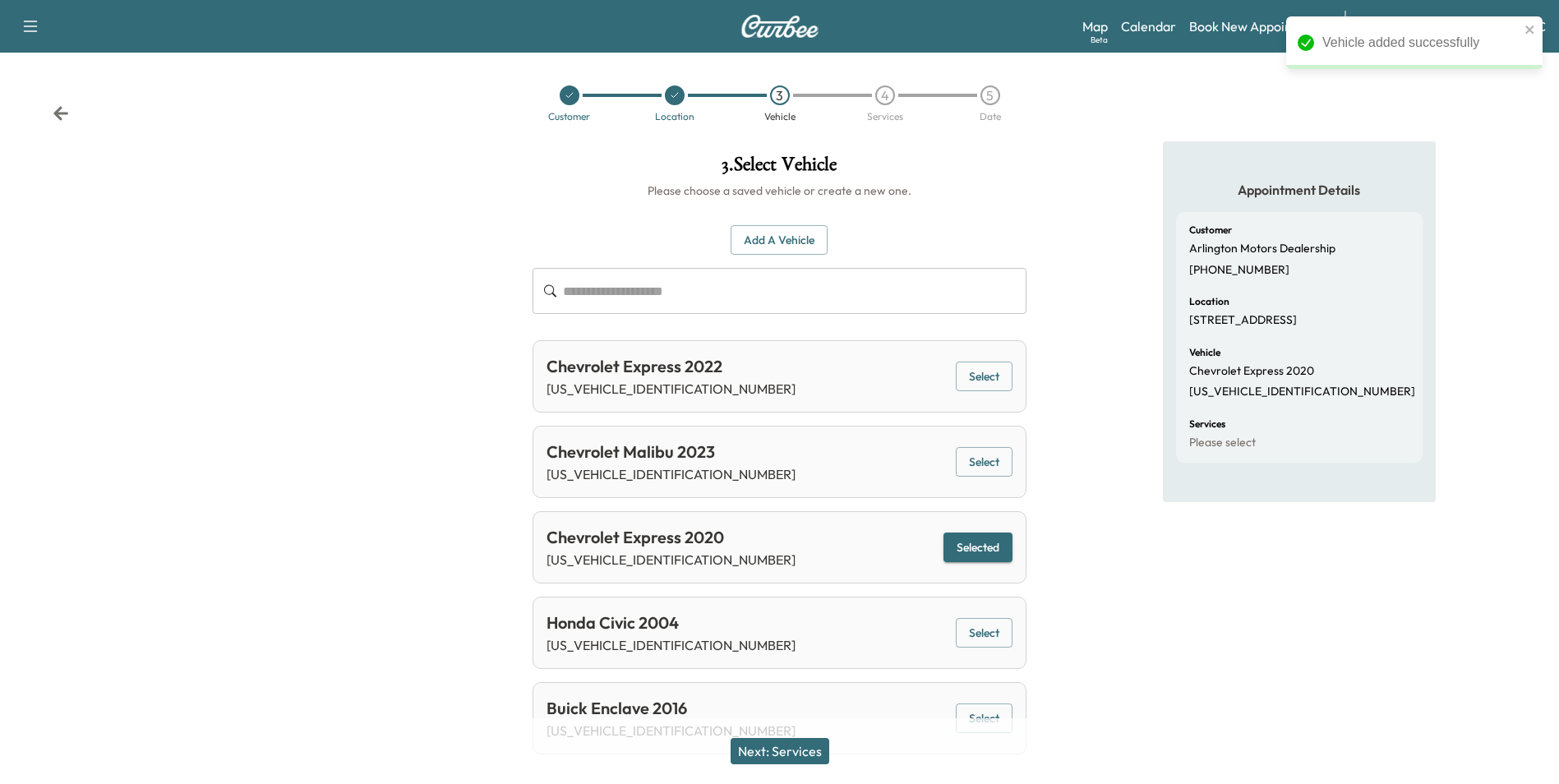
click at [779, 746] on button "Next: Services" at bounding box center [780, 750] width 99 height 26
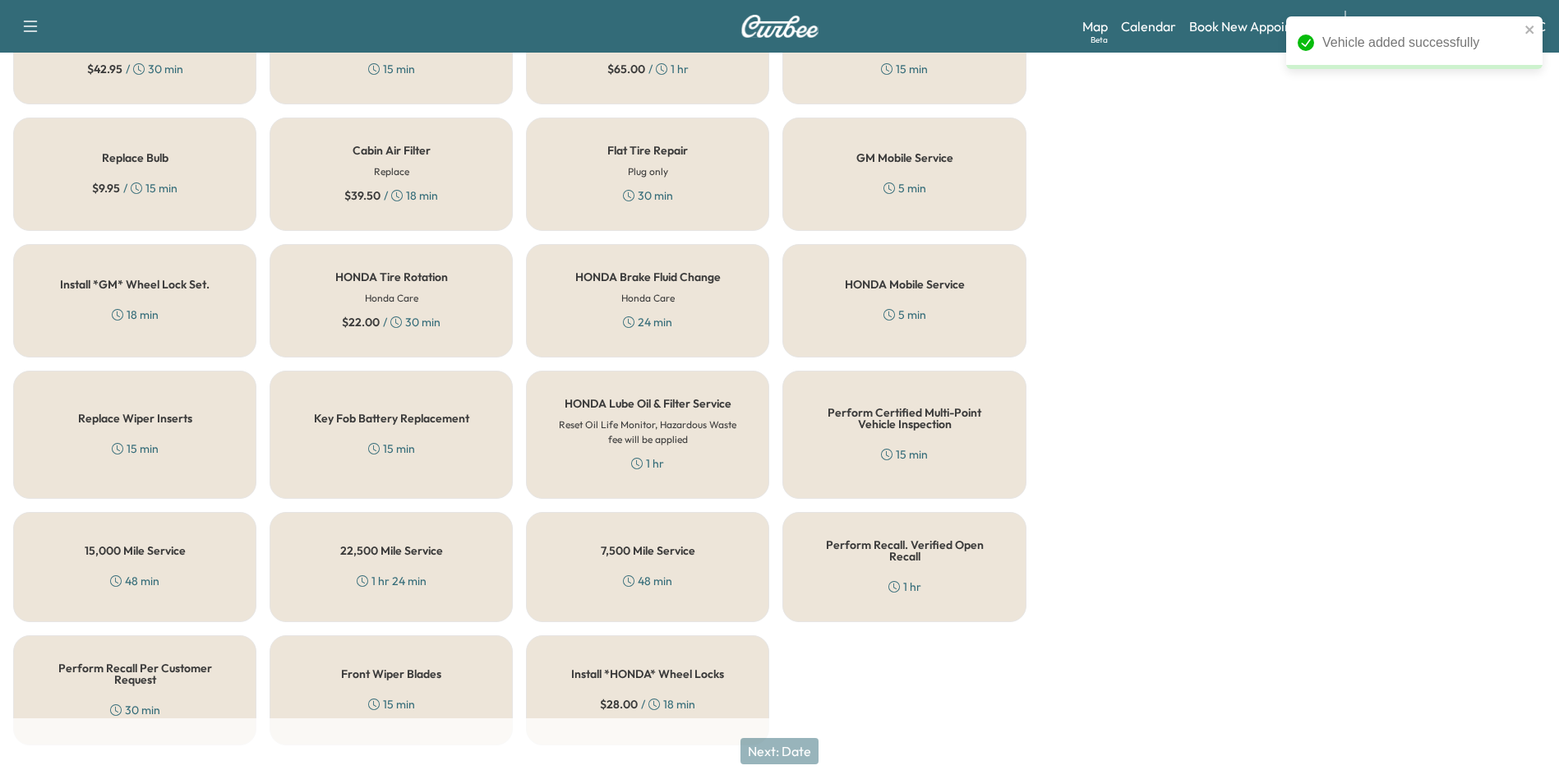
scroll to position [470, 0]
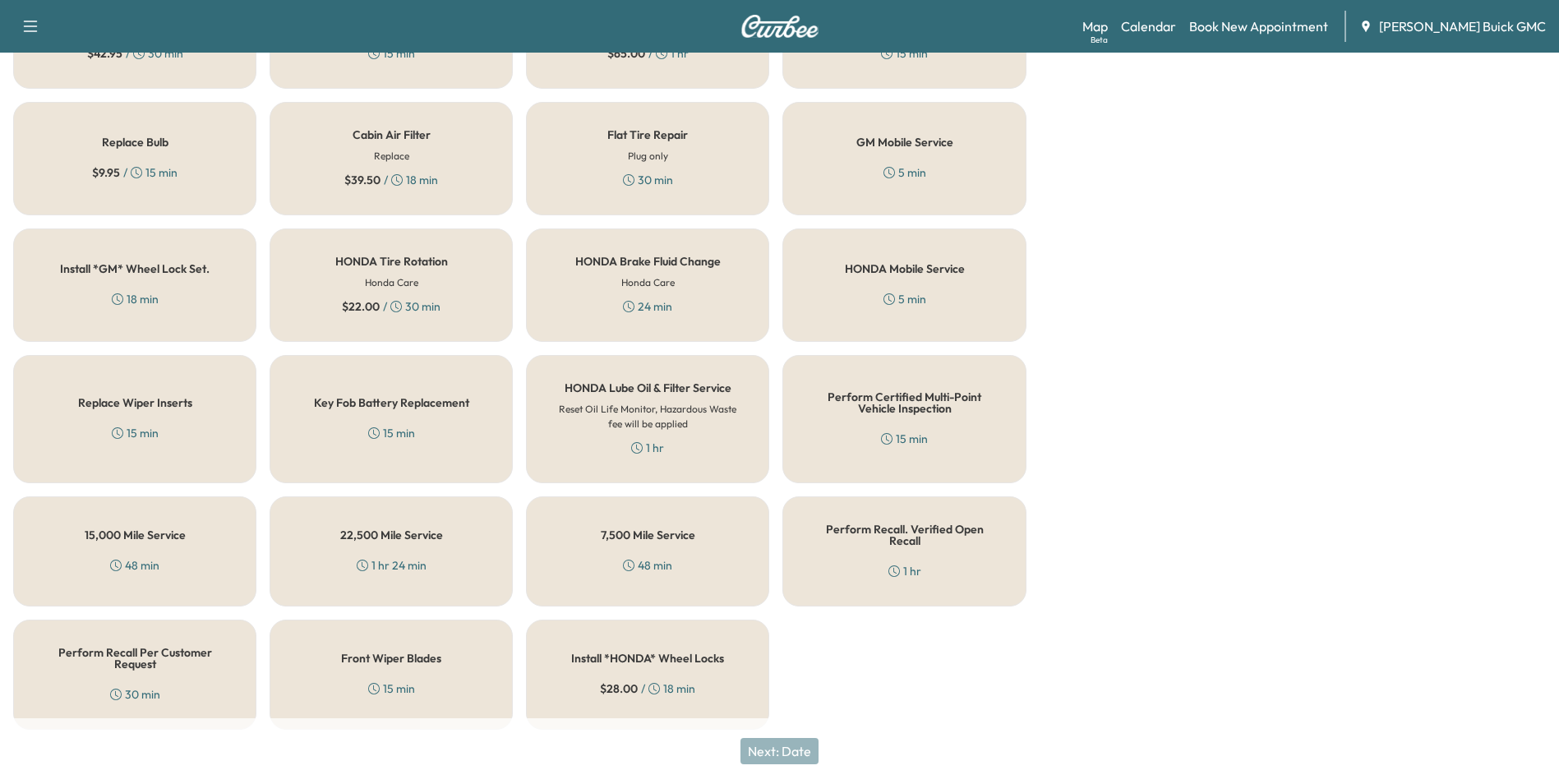
click at [109, 649] on h5 "Perform Recall Per Customer Request" at bounding box center [134, 658] width 189 height 23
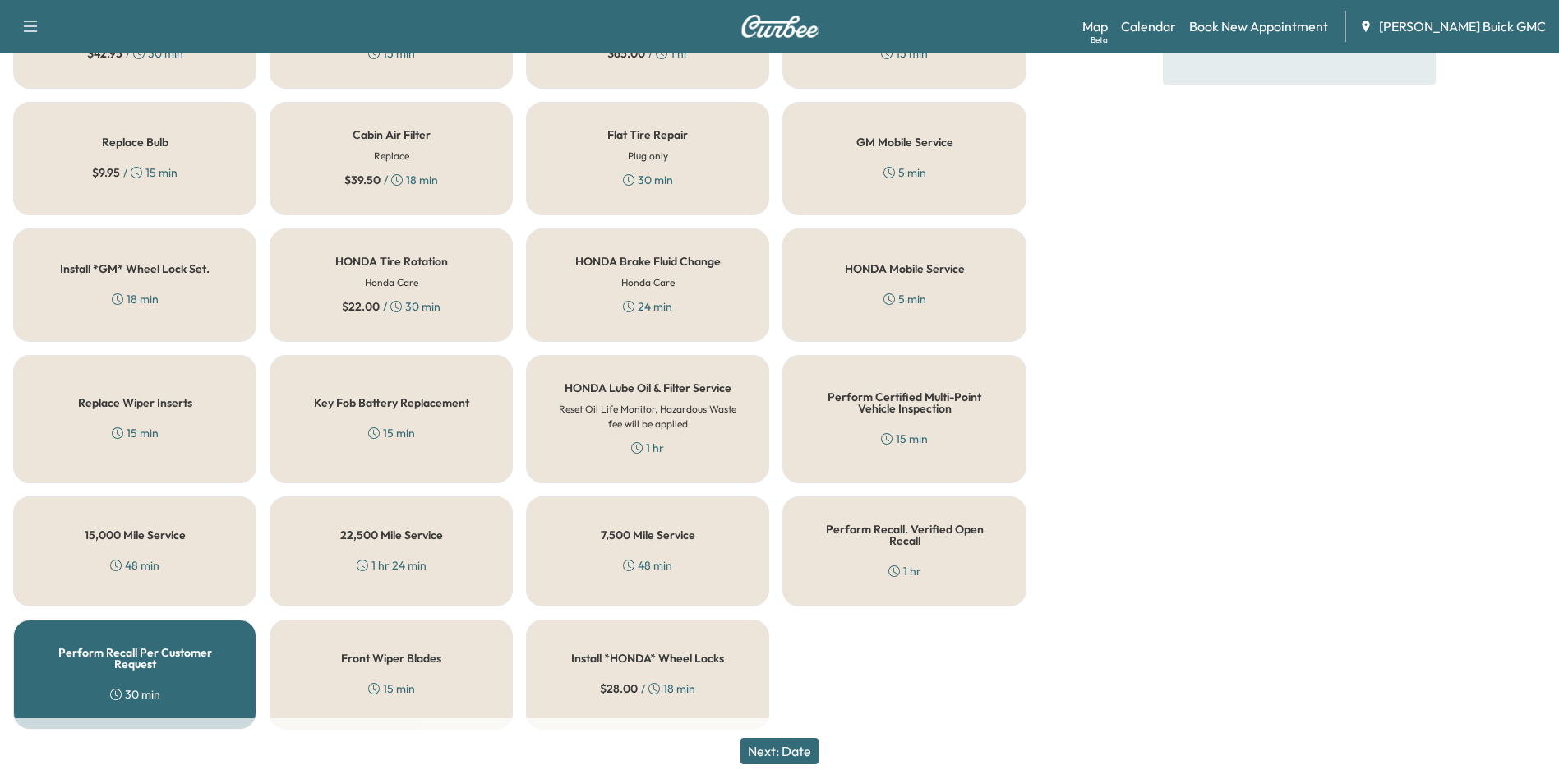
click at [793, 746] on button "Next: Date" at bounding box center [780, 750] width 78 height 26
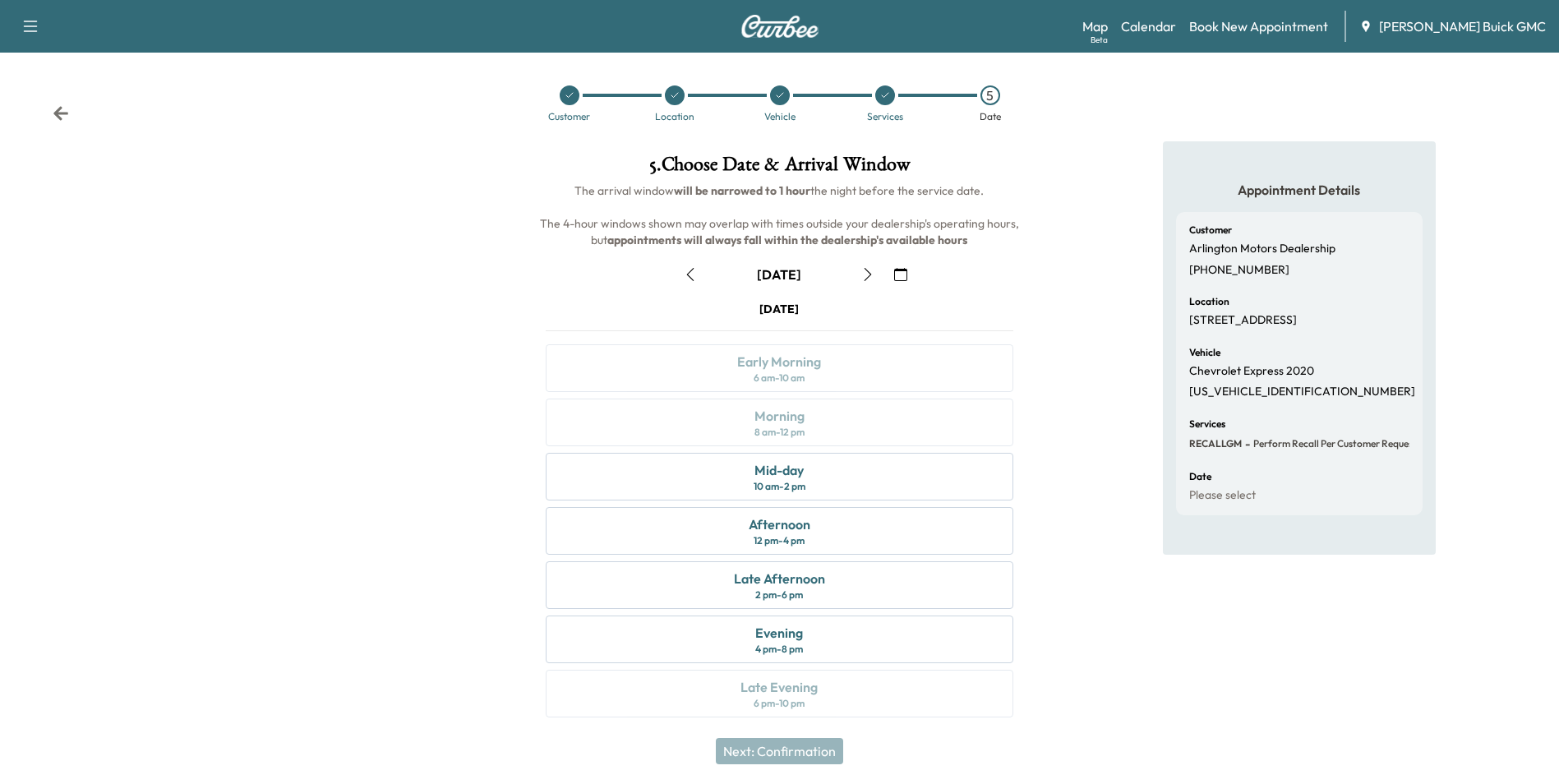
click at [902, 271] on icon "button" at bounding box center [901, 275] width 13 height 13
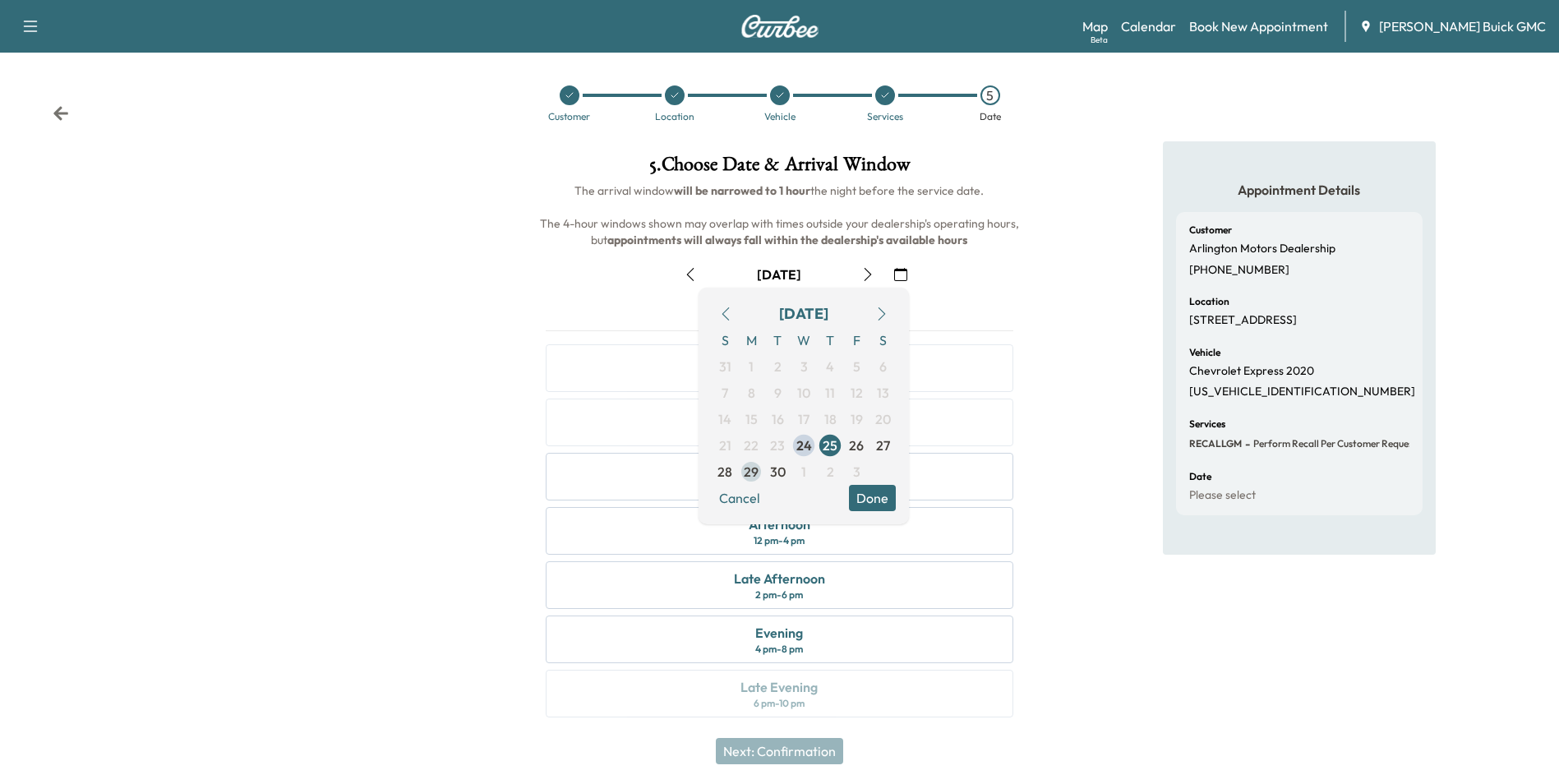
click at [750, 471] on span "29" at bounding box center [752, 471] width 15 height 20
click at [870, 495] on button "Done" at bounding box center [873, 498] width 47 height 26
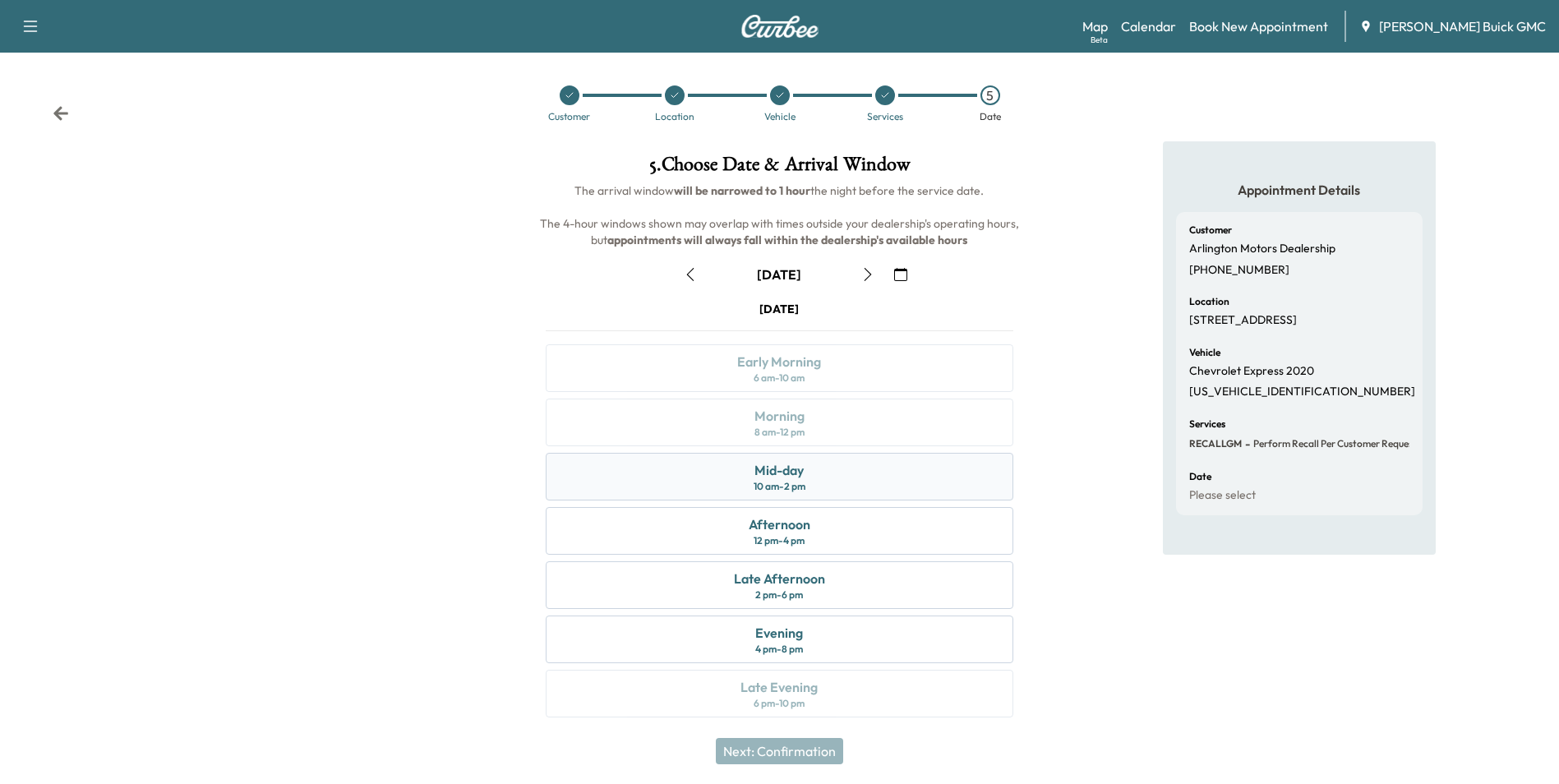
click at [786, 472] on div "Mid-day" at bounding box center [779, 469] width 49 height 20
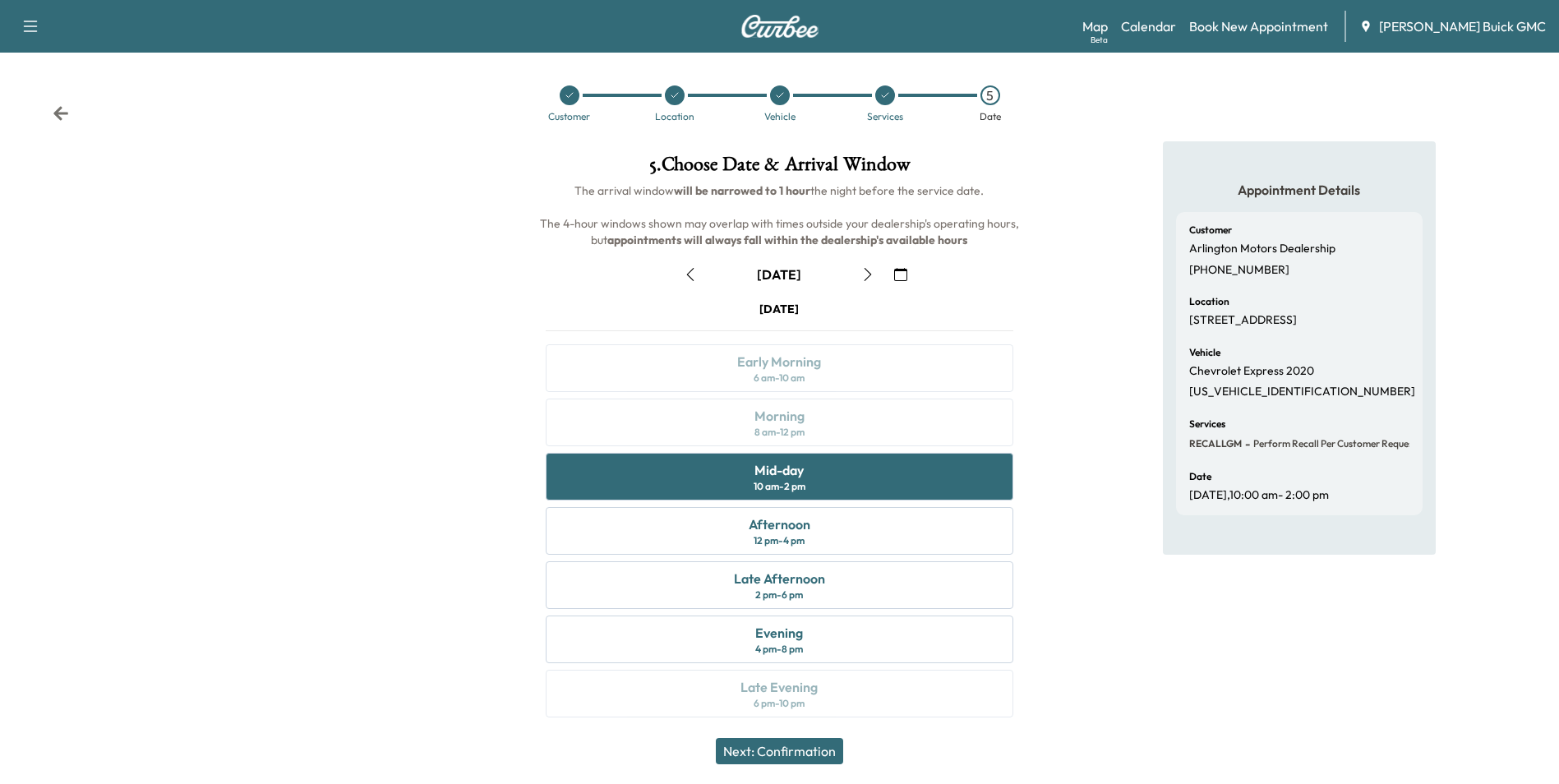
click at [813, 745] on button "Next: Confirmation" at bounding box center [780, 750] width 128 height 26
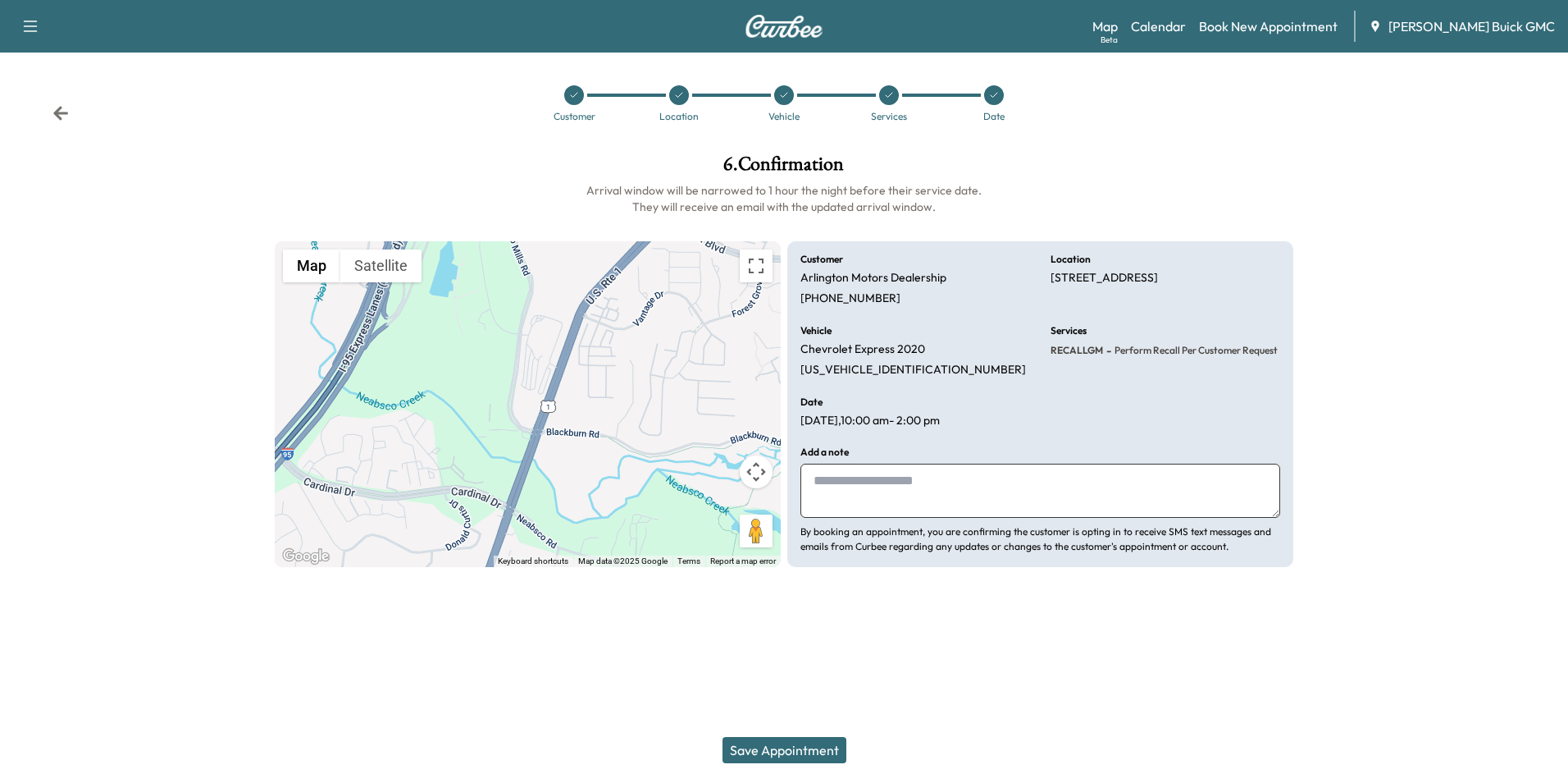
click at [923, 495] on textarea at bounding box center [1040, 491] width 480 height 54
type textarea "**********"
click at [793, 749] on button "Save Appointment" at bounding box center [784, 750] width 124 height 26
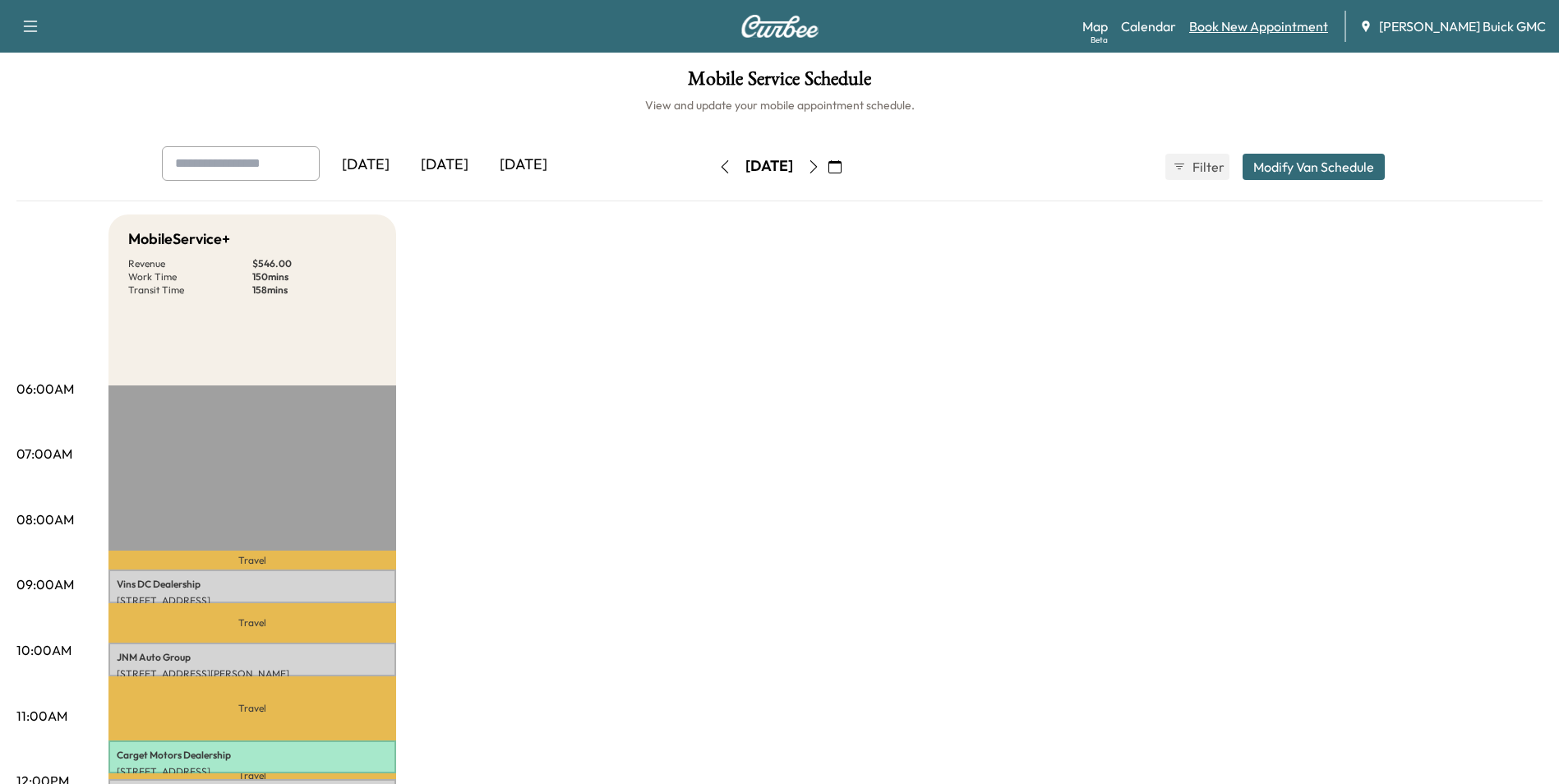
click at [1261, 26] on link "Book New Appointment" at bounding box center [1258, 26] width 139 height 20
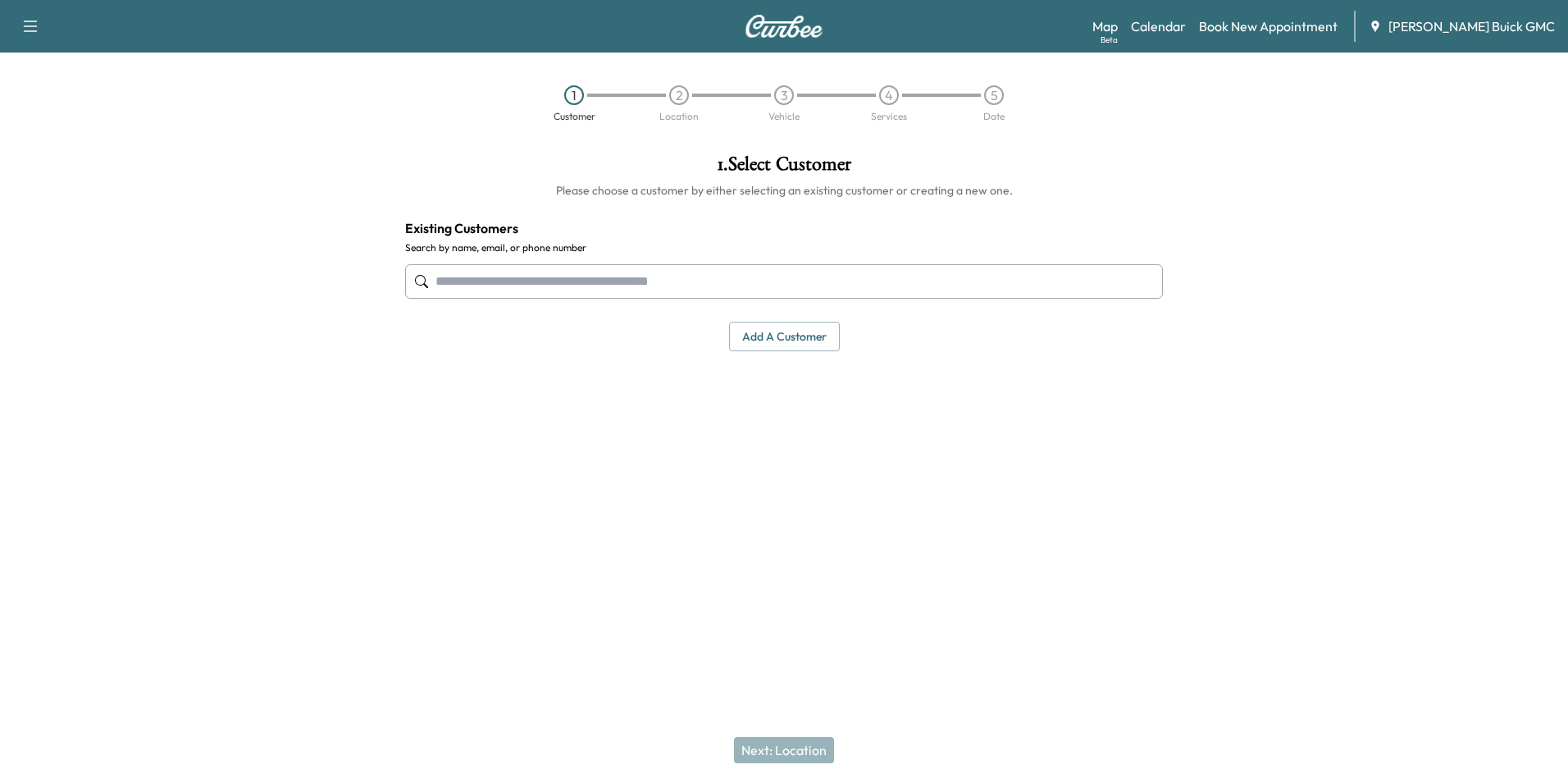
click at [600, 276] on input "text" at bounding box center [784, 281] width 758 height 34
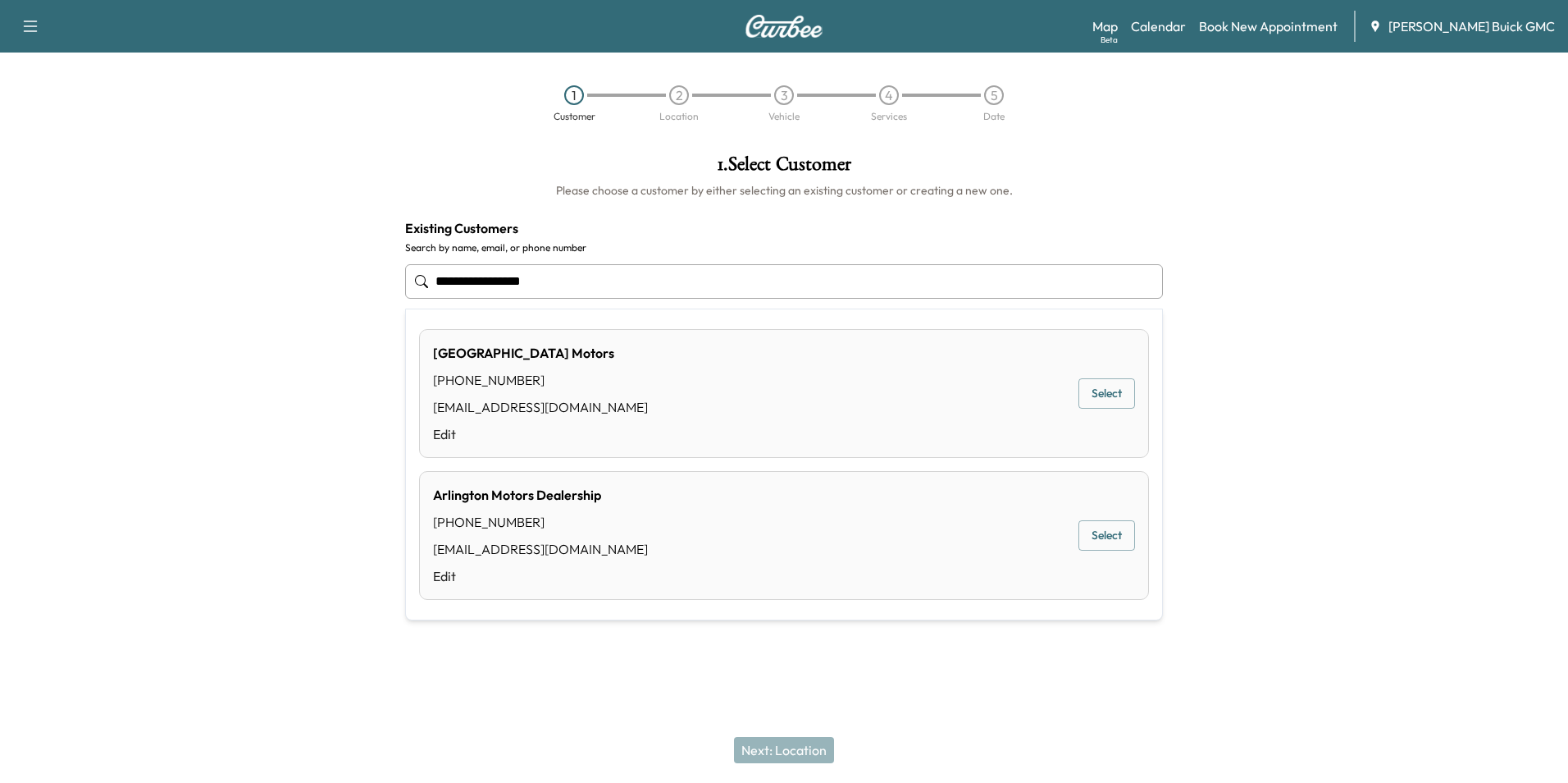
click at [1113, 536] on button "Select" at bounding box center [1107, 536] width 57 height 31
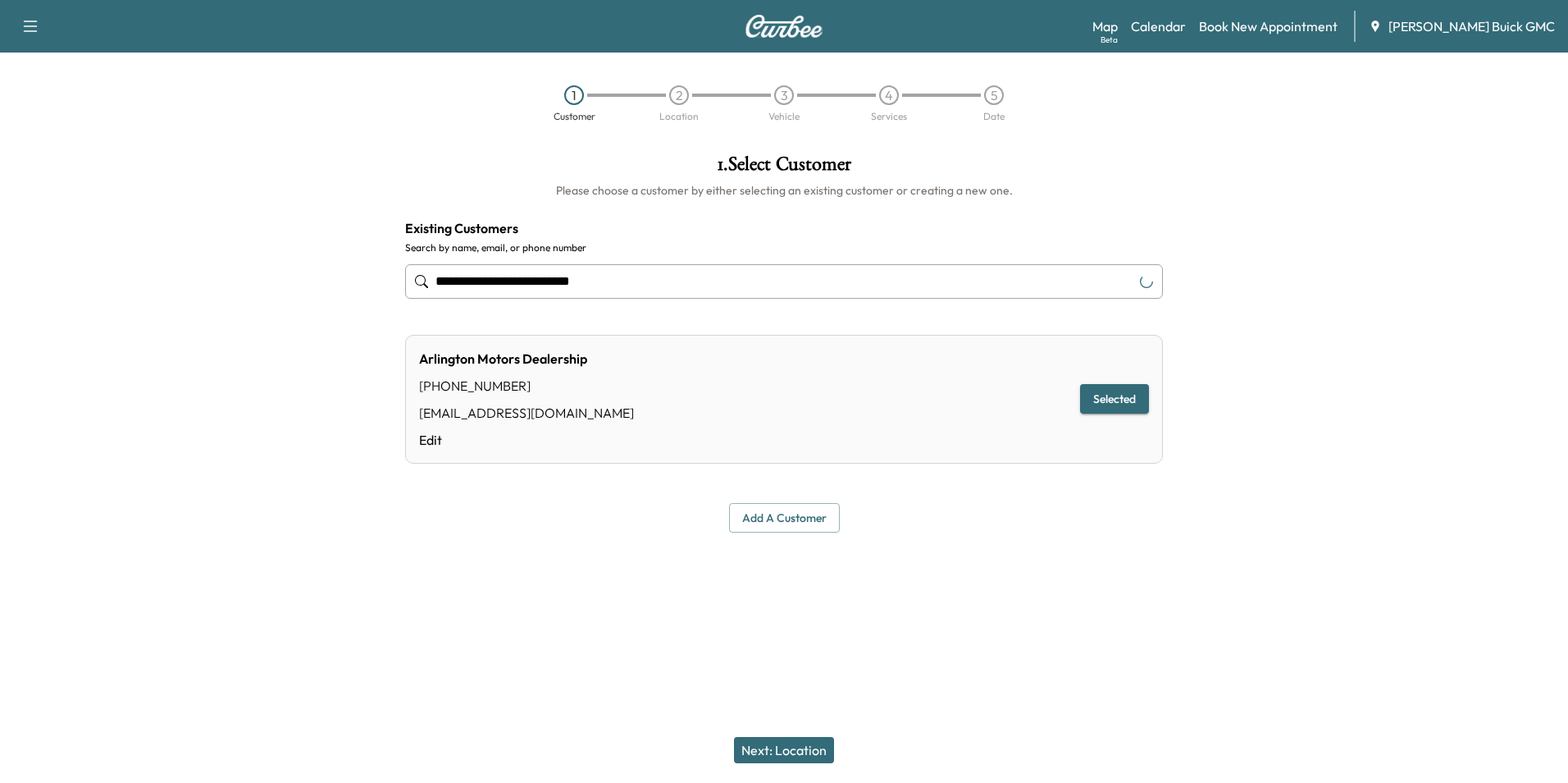
type input "**********"
click at [790, 744] on button "Next: Location" at bounding box center [784, 750] width 100 height 26
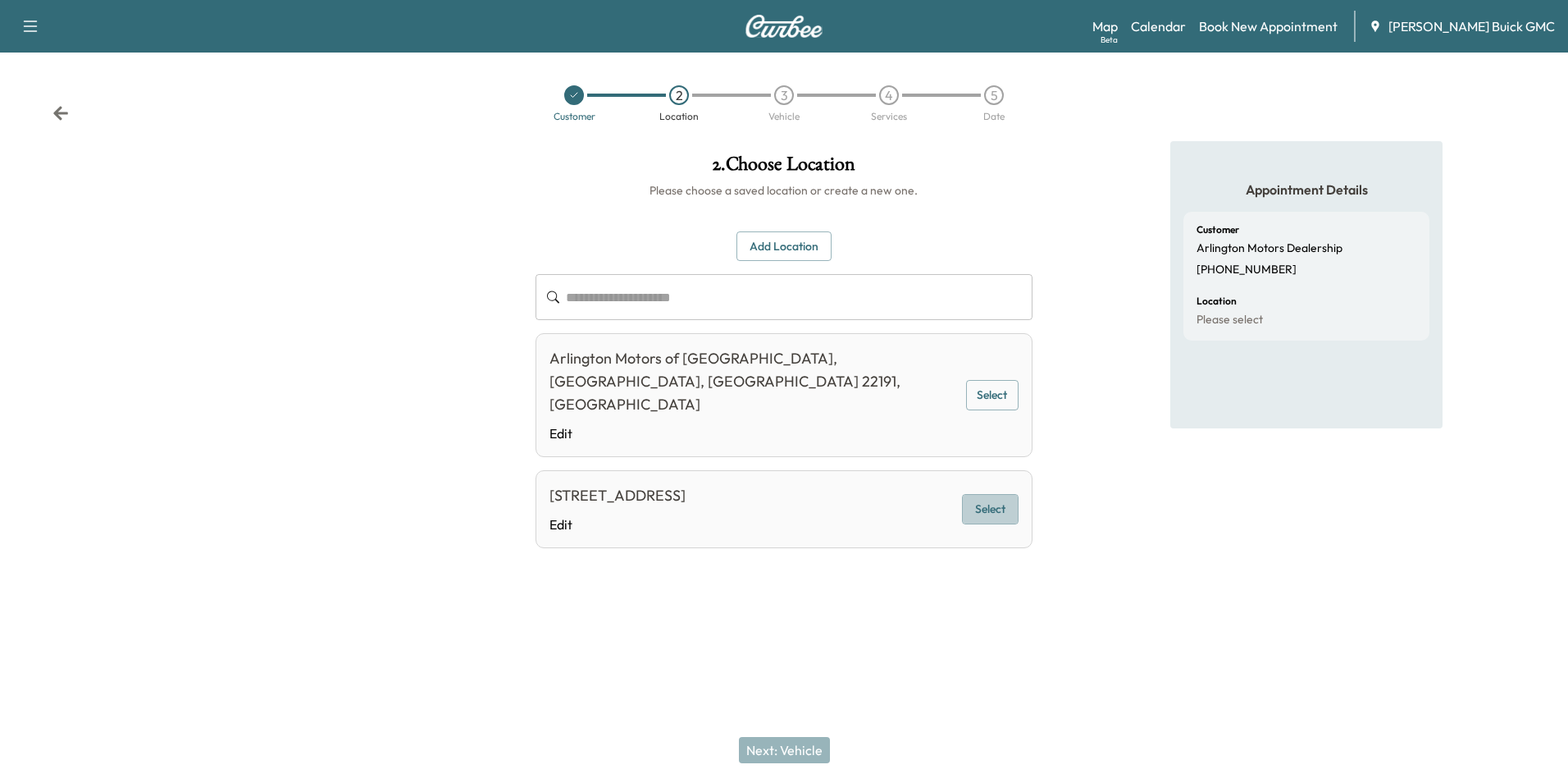
click at [995, 494] on button "Select" at bounding box center [990, 509] width 57 height 31
click at [801, 750] on button "Next: Vehicle" at bounding box center [784, 750] width 91 height 26
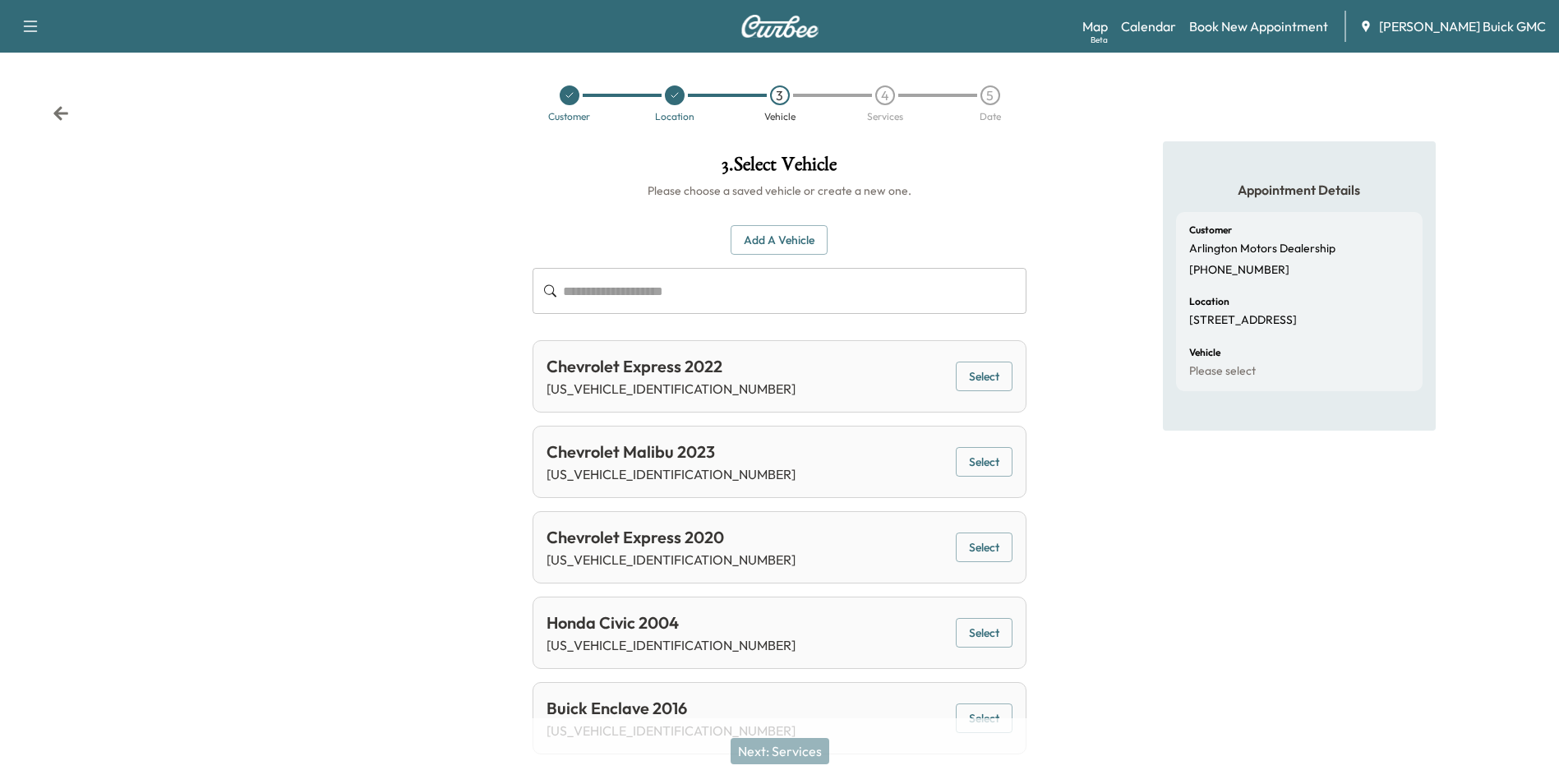
click at [980, 373] on button "Select" at bounding box center [983, 376] width 57 height 31
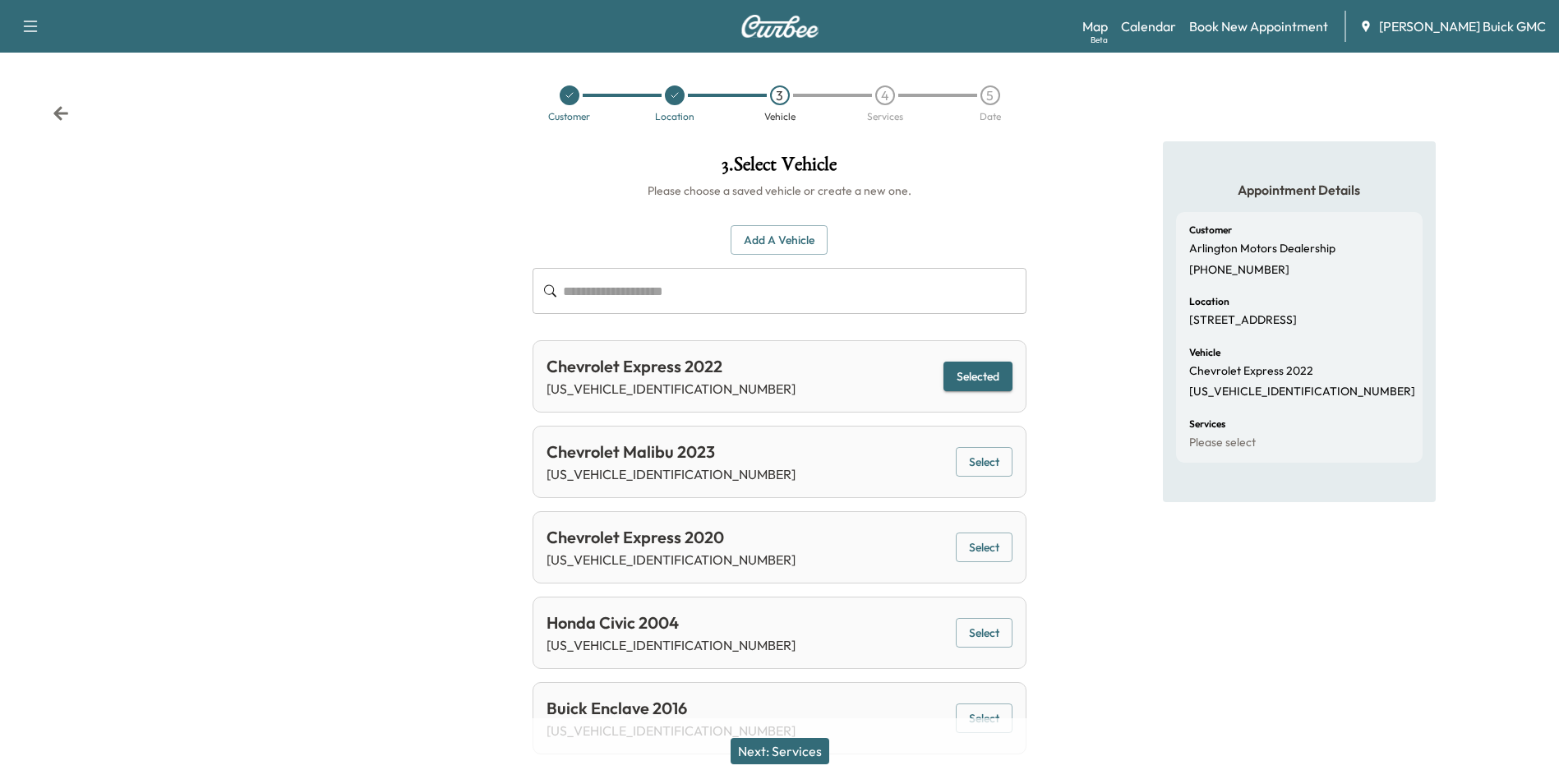
click at [794, 747] on button "Next: Services" at bounding box center [780, 750] width 99 height 26
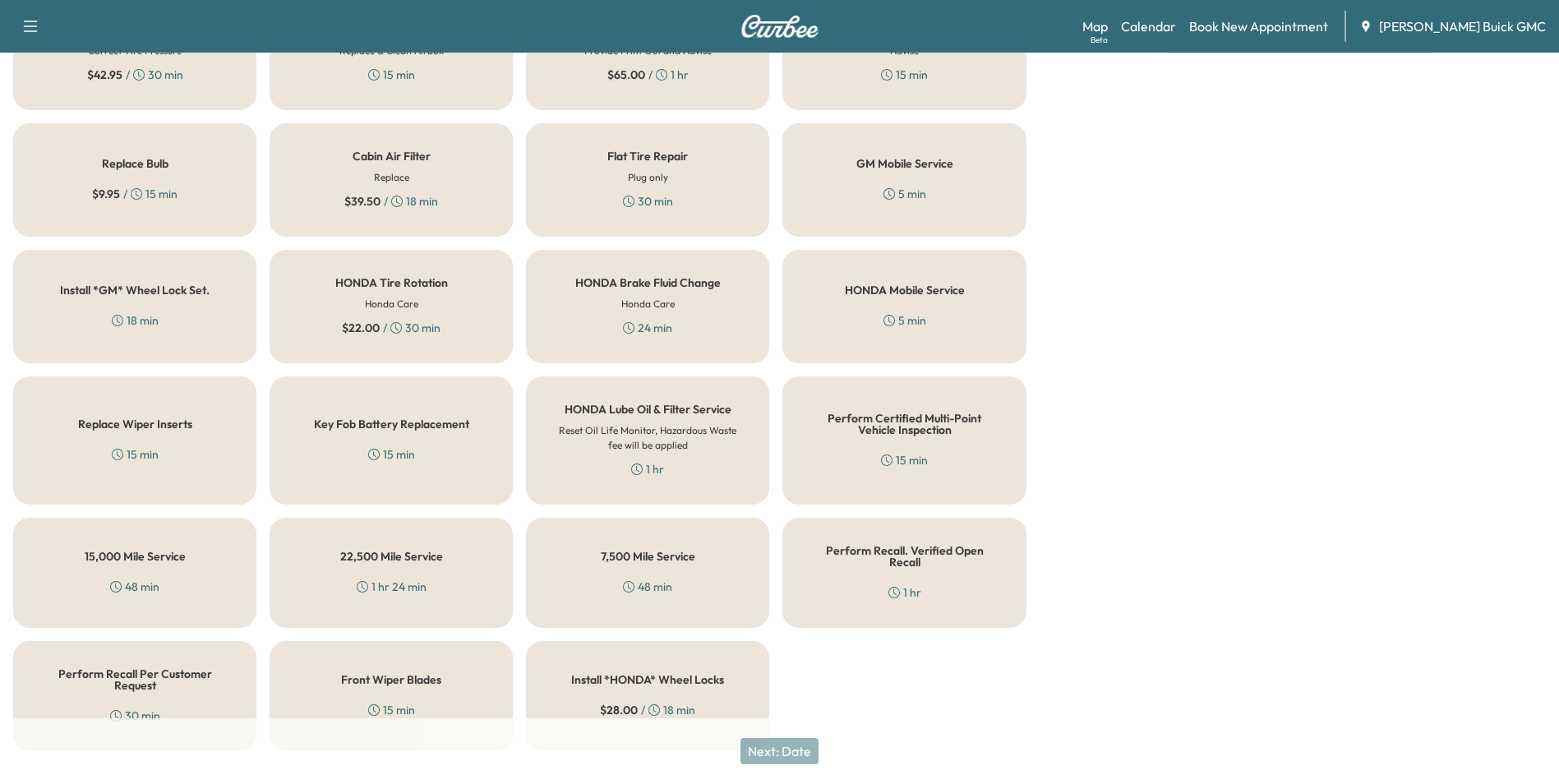
scroll to position [470, 0]
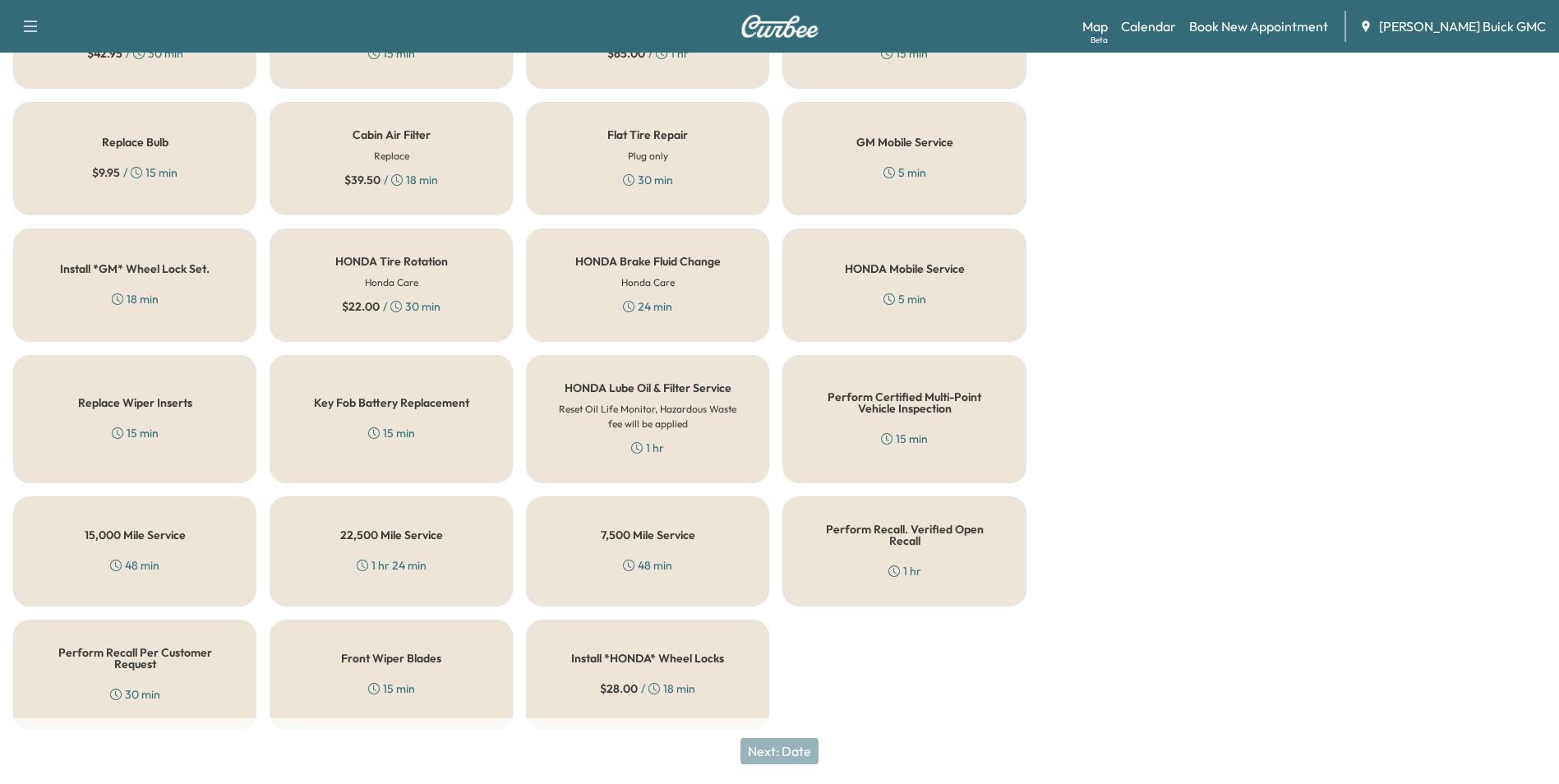
click at [187, 653] on h5 "Perform Recall Per Customer Request" at bounding box center [134, 658] width 189 height 23
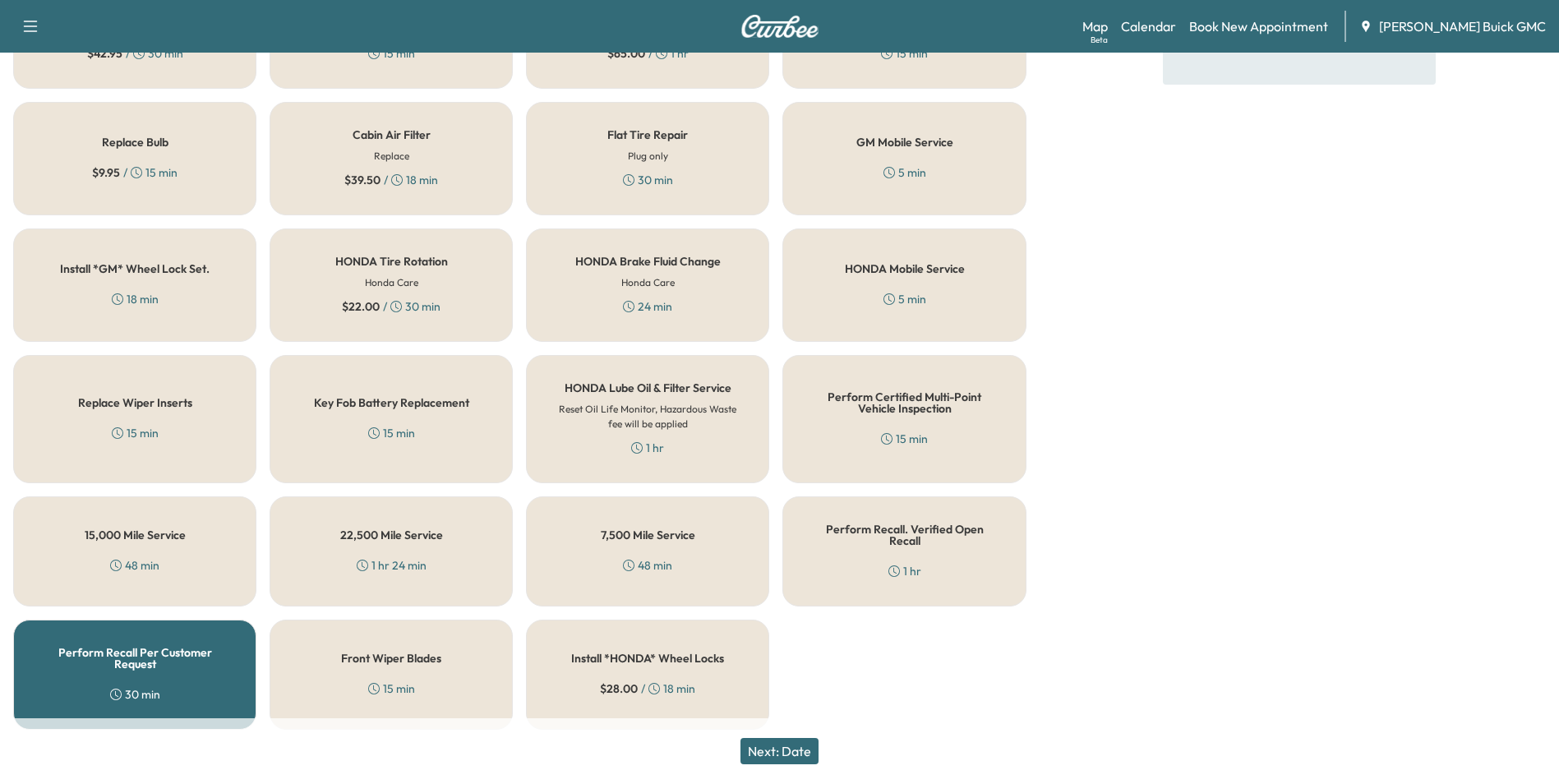
click at [792, 746] on button "Next: Date" at bounding box center [780, 750] width 78 height 26
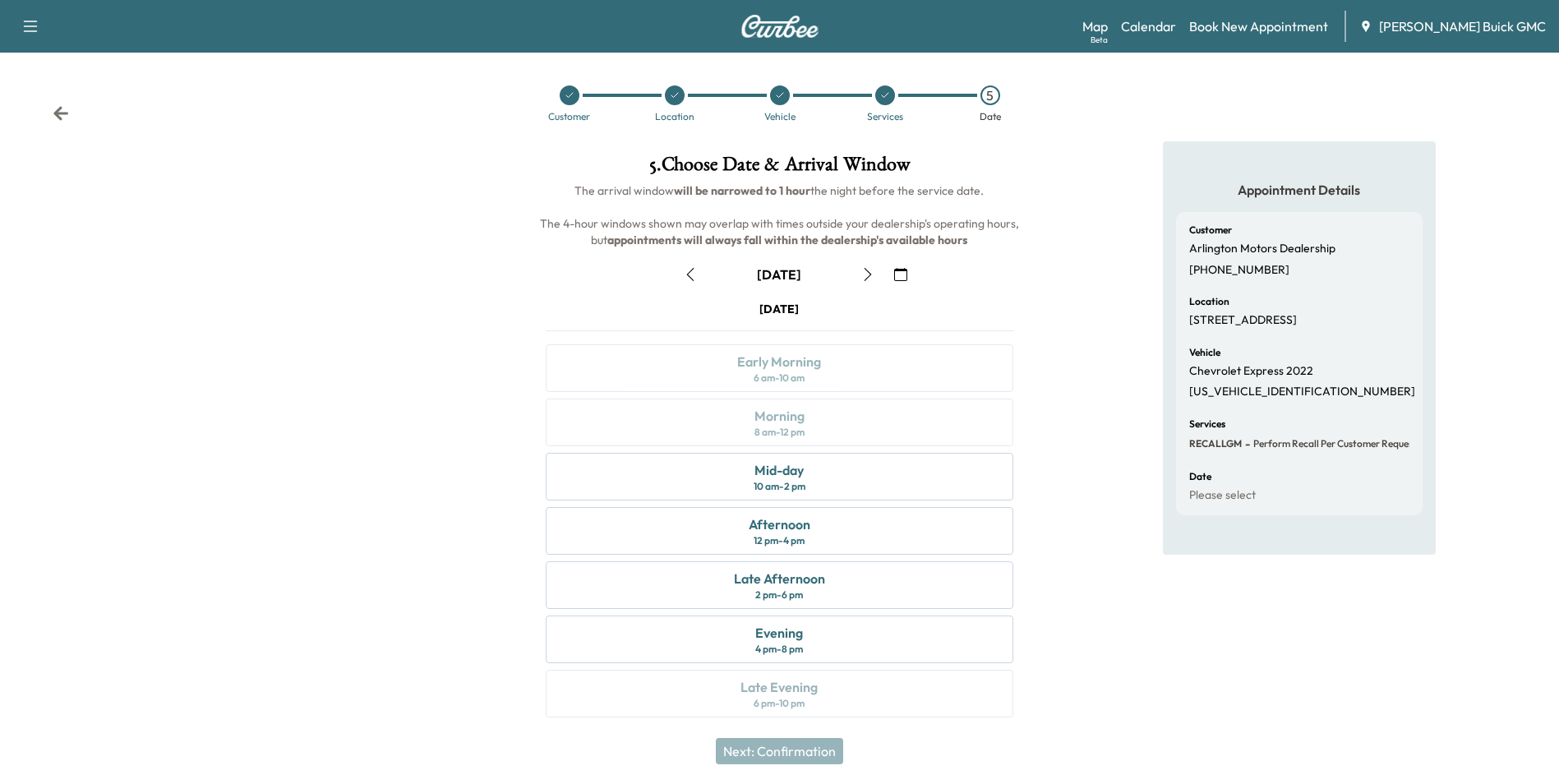
click at [900, 272] on icon "button" at bounding box center [901, 275] width 13 height 13
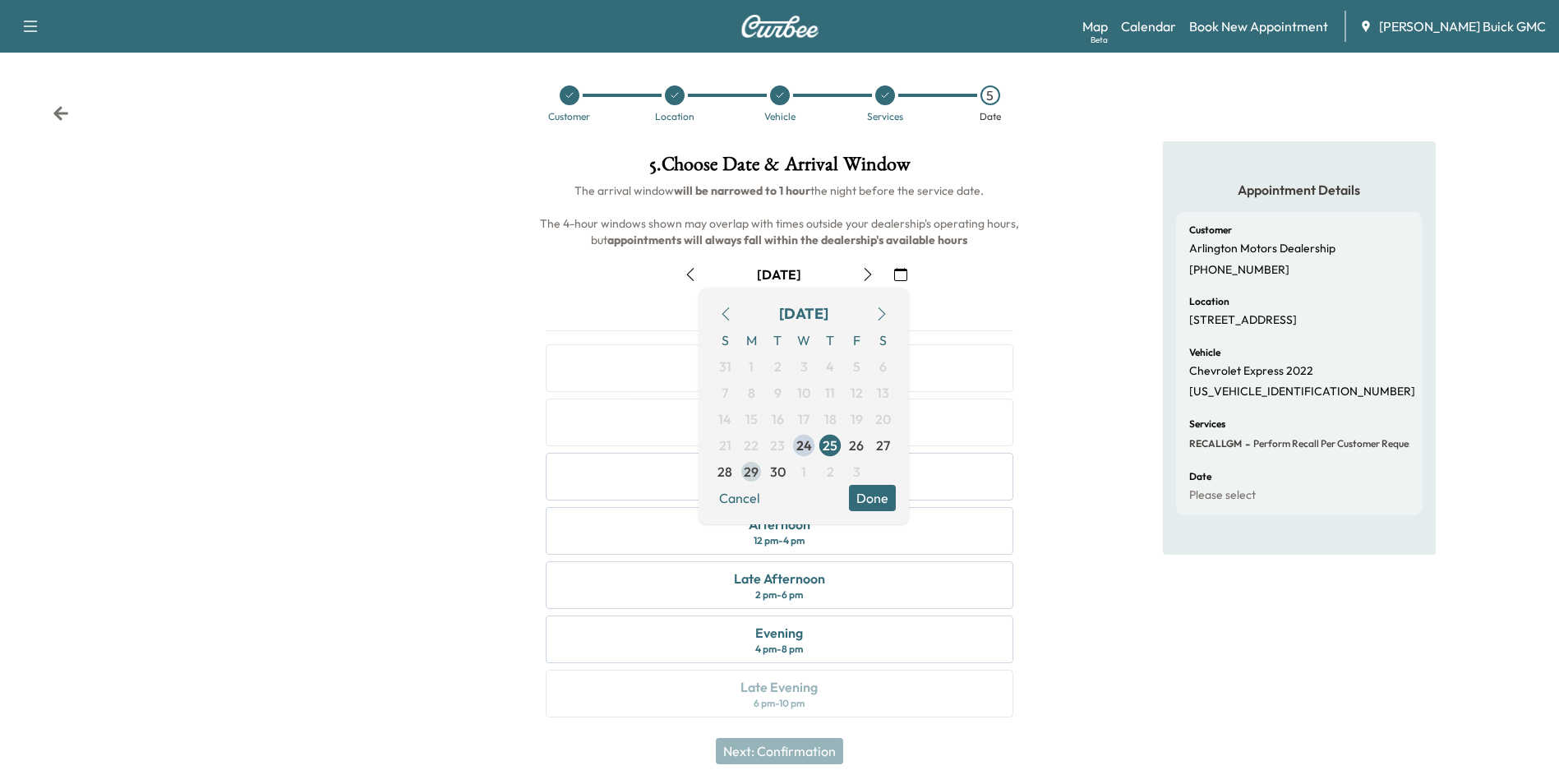
click at [752, 472] on span "29" at bounding box center [752, 471] width 15 height 20
click at [859, 493] on button "Done" at bounding box center [873, 498] width 47 height 26
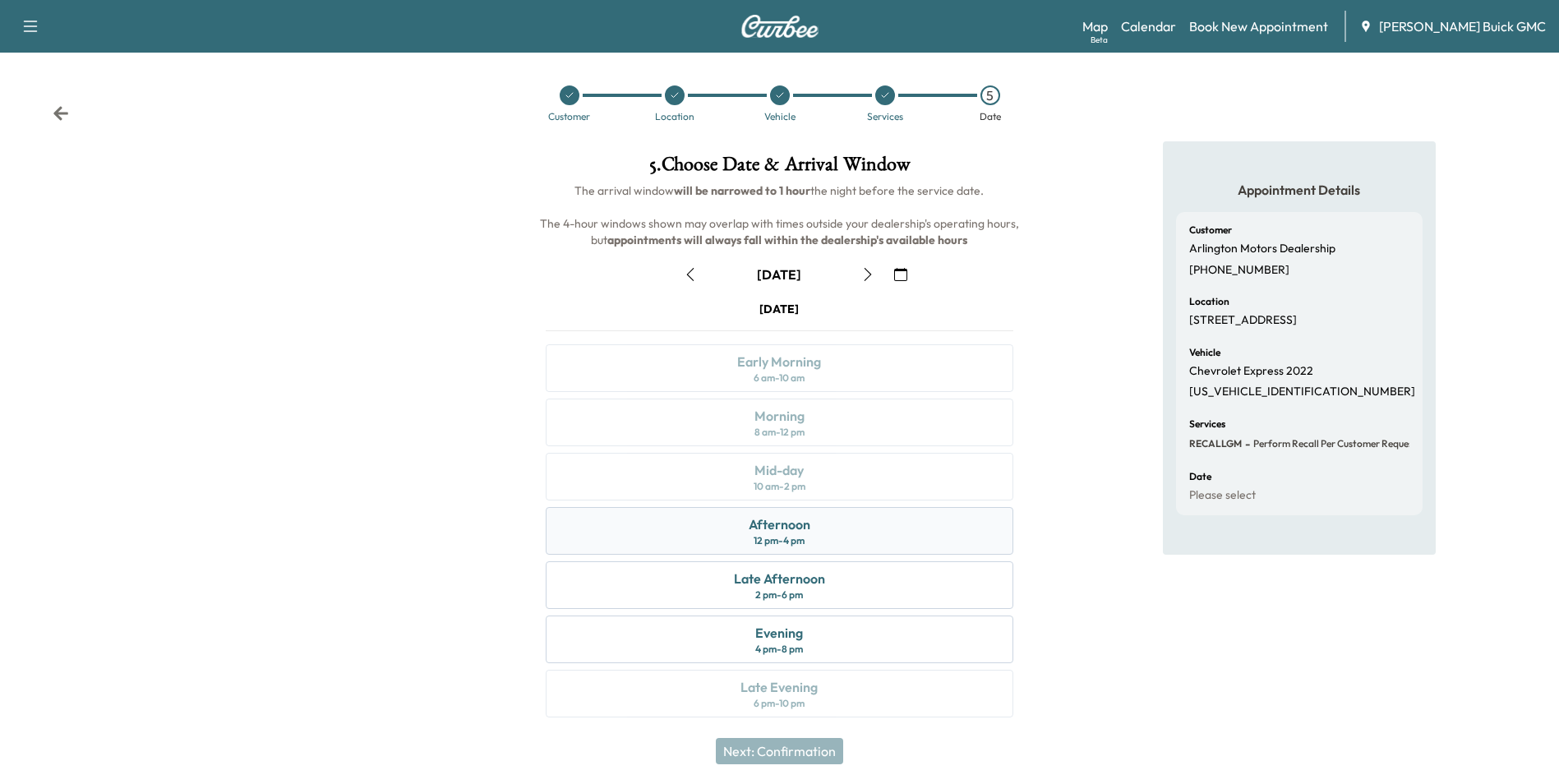
click at [826, 532] on div "Afternoon 12 pm - 4 pm" at bounding box center [779, 531] width 467 height 47
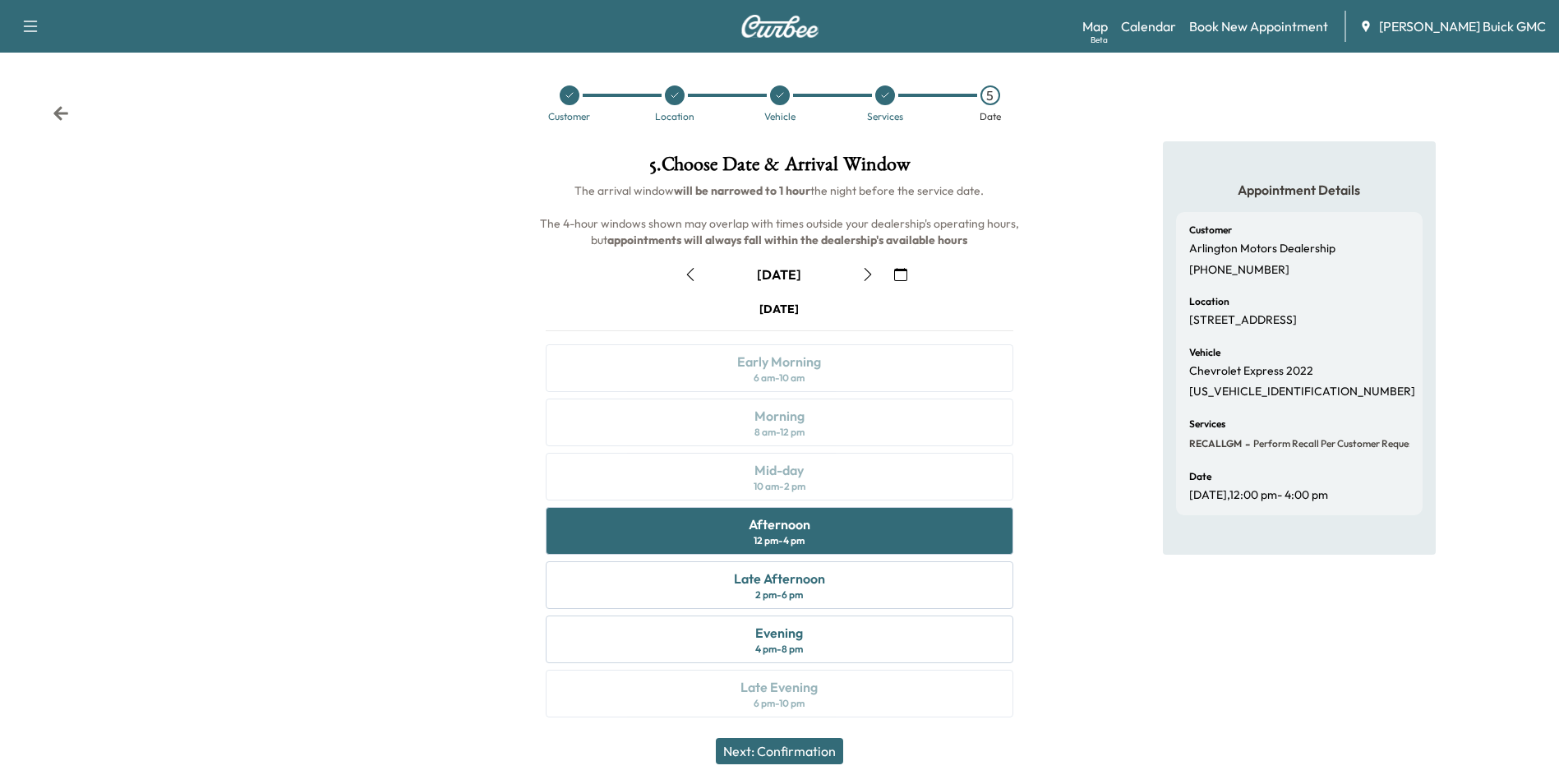
click at [812, 747] on button "Next: Confirmation" at bounding box center [780, 750] width 128 height 26
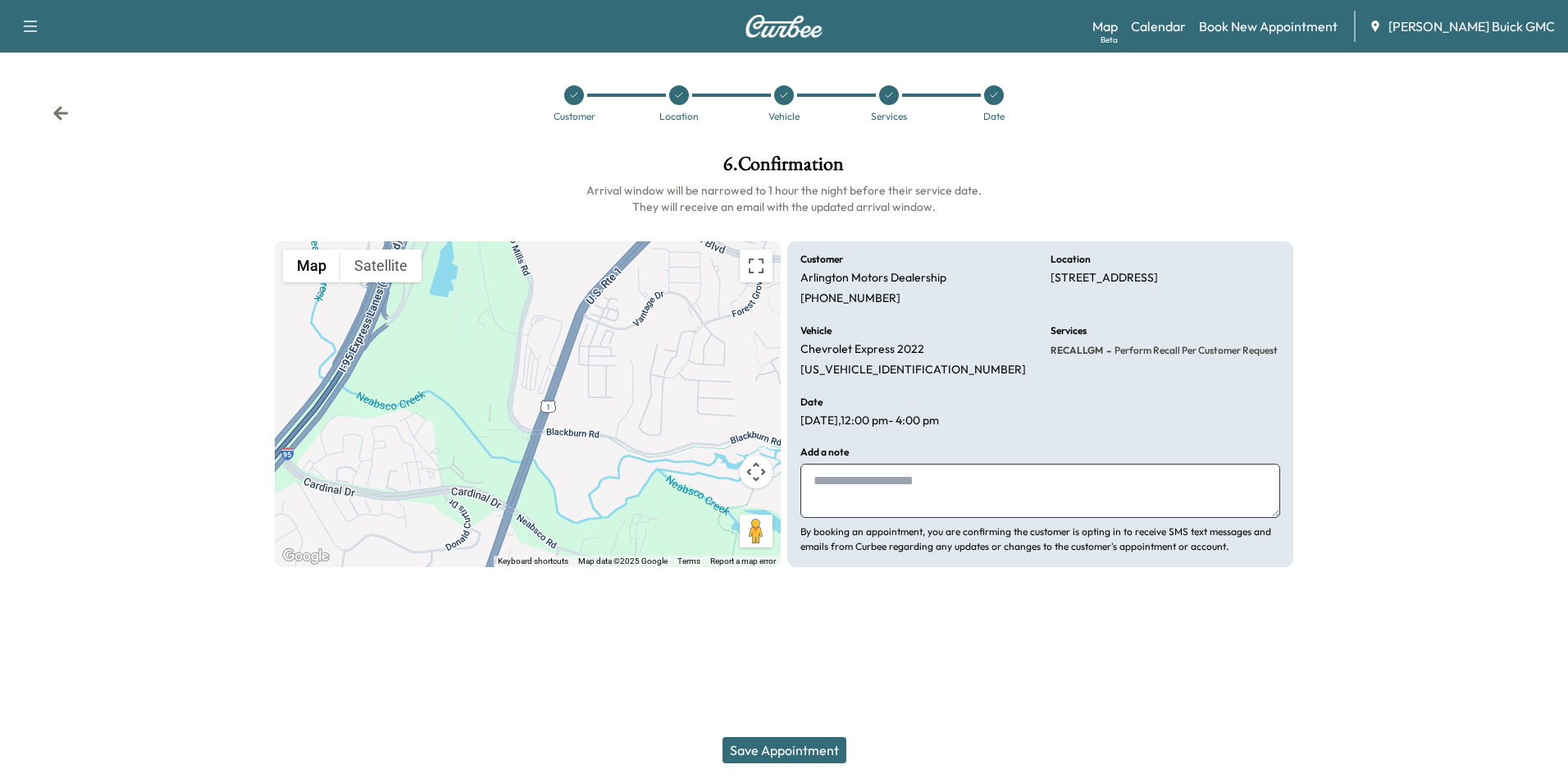
click at [865, 487] on textarea at bounding box center [1040, 491] width 480 height 54
type textarea "**********"
click at [785, 747] on button "Save Appointment" at bounding box center [784, 750] width 124 height 26
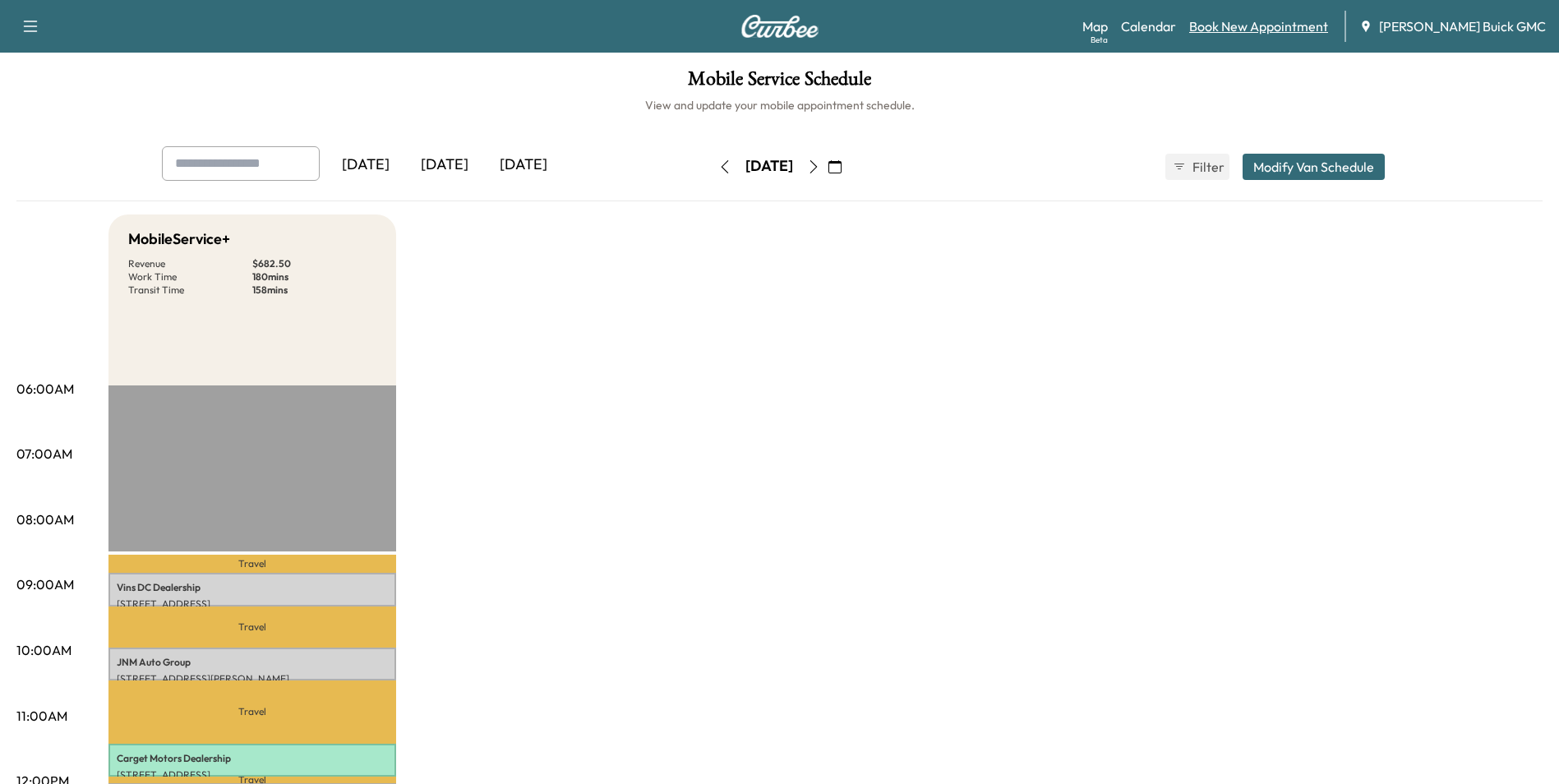
click at [1266, 24] on link "Book New Appointment" at bounding box center [1258, 26] width 139 height 20
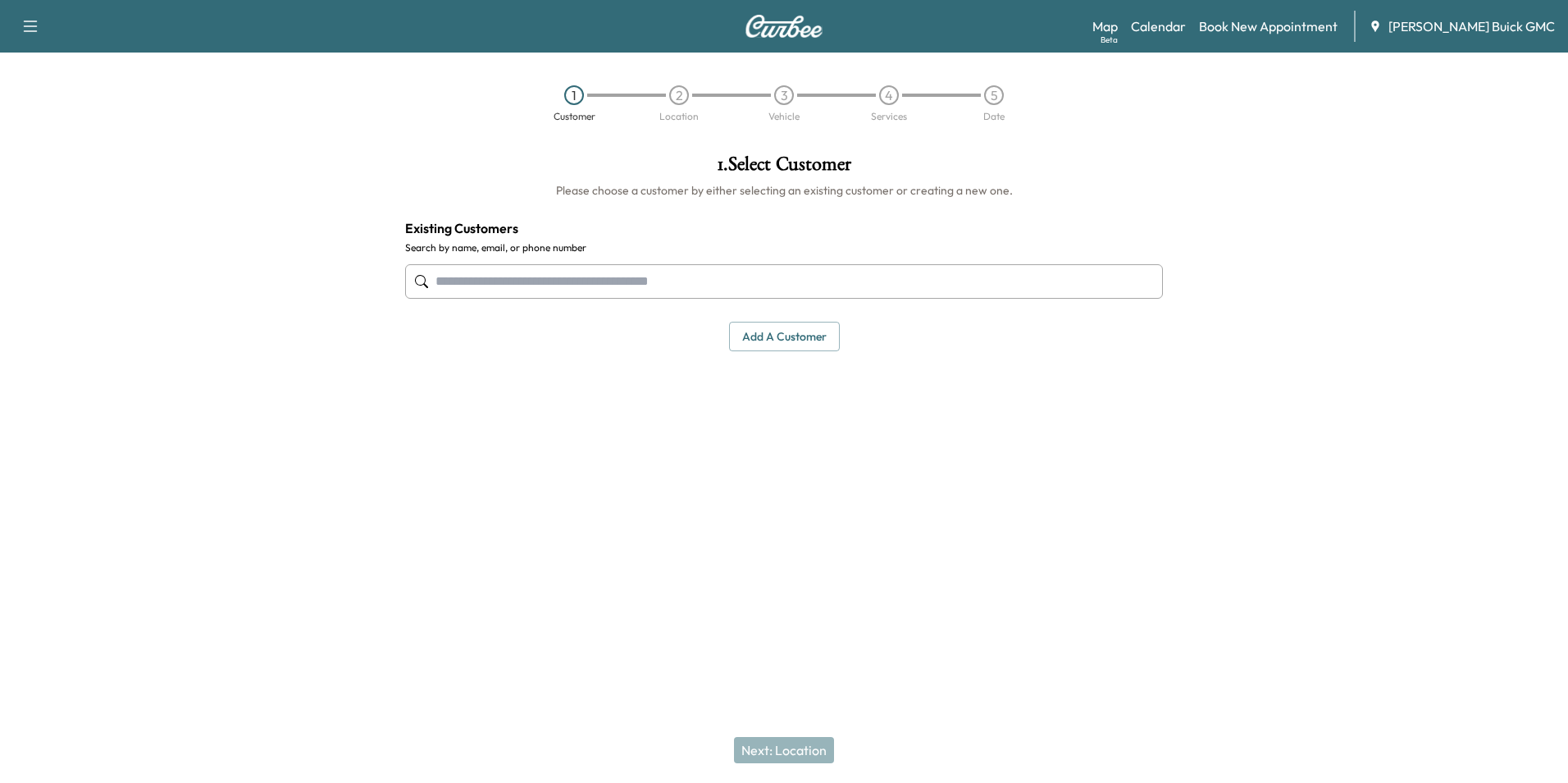
click at [583, 275] on input "text" at bounding box center [784, 281] width 758 height 34
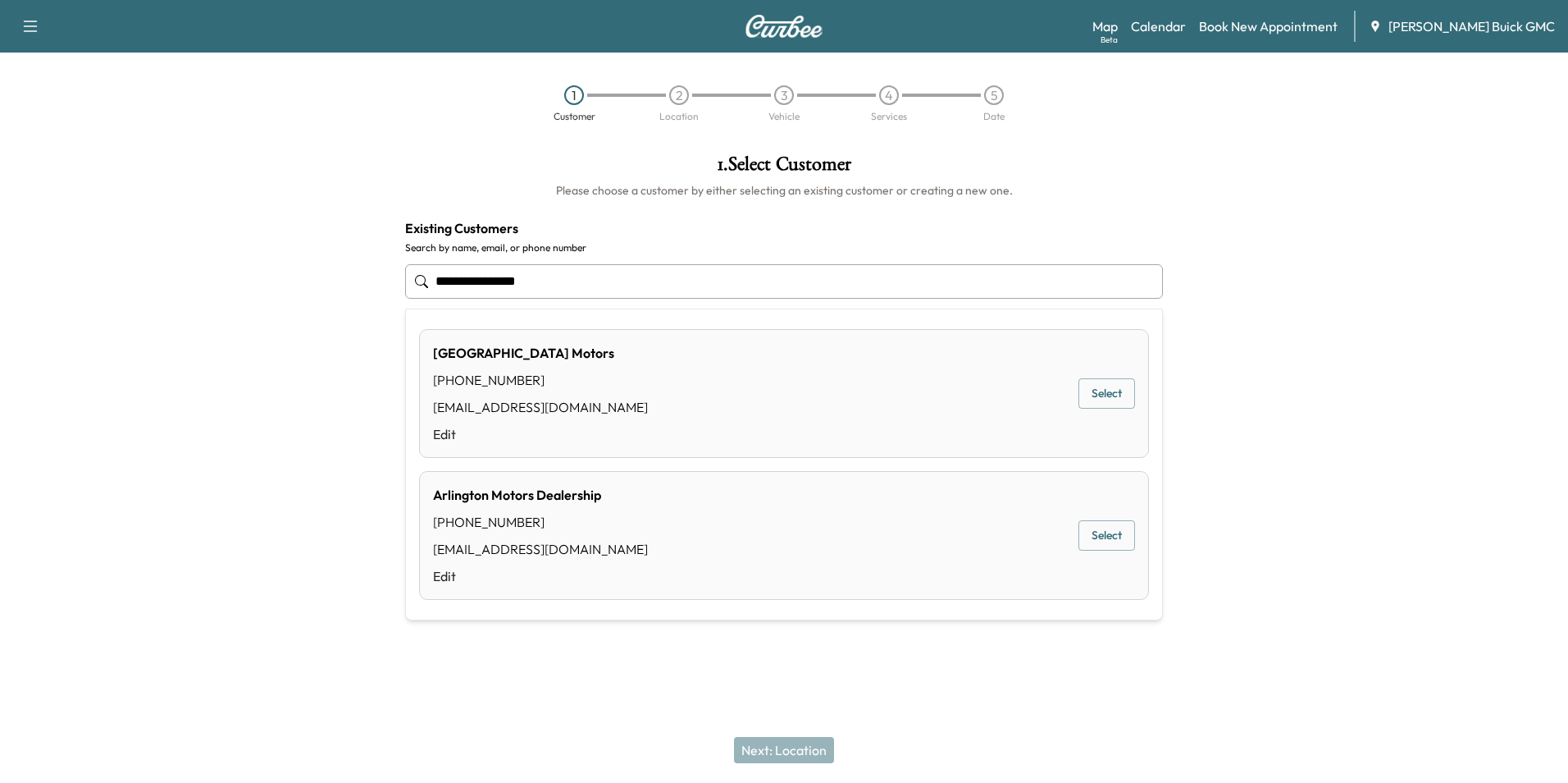
click at [1095, 533] on button "Select" at bounding box center [1107, 536] width 57 height 31
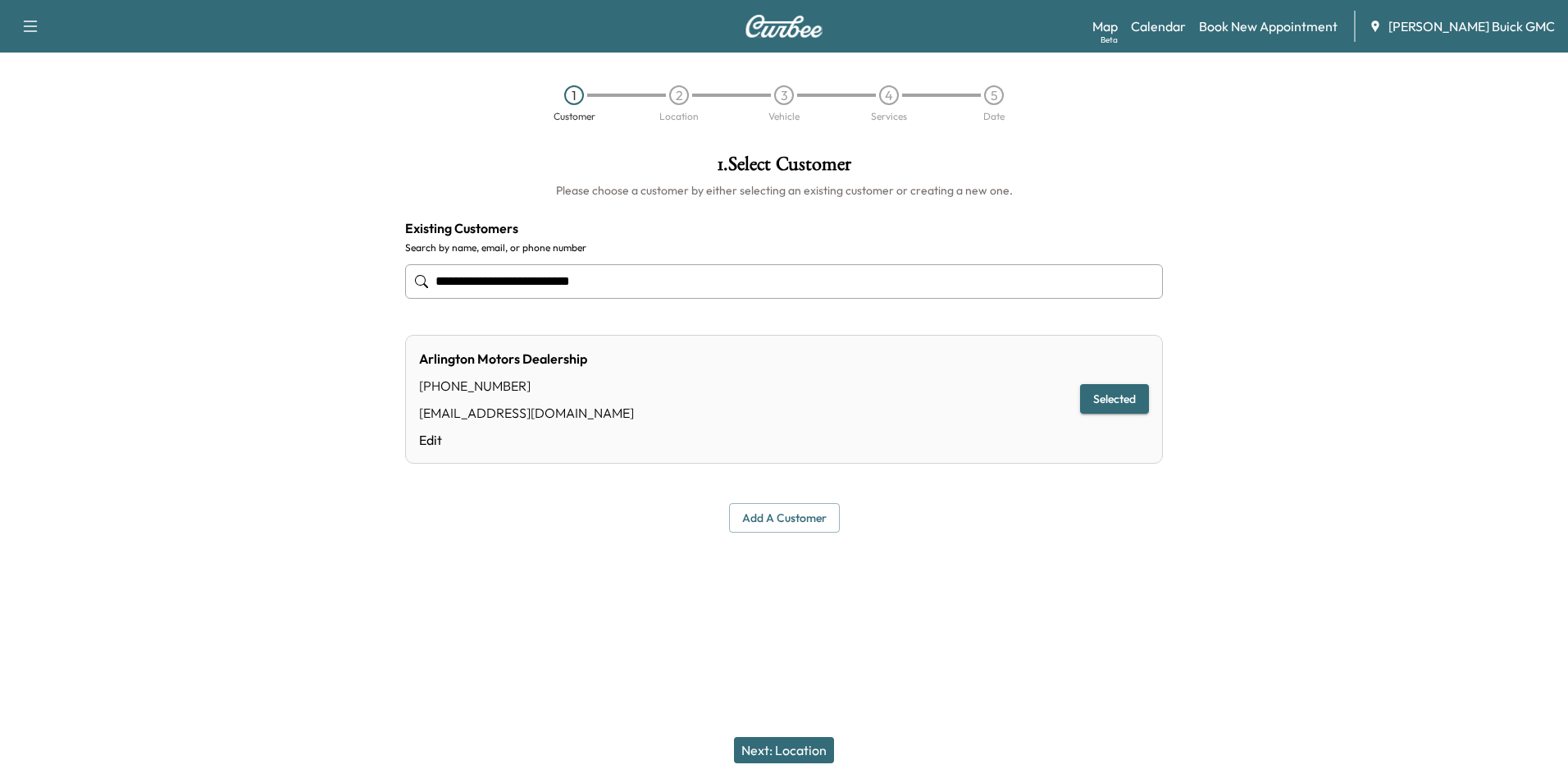
type input "**********"
click at [787, 750] on button "Next: Location" at bounding box center [784, 750] width 100 height 26
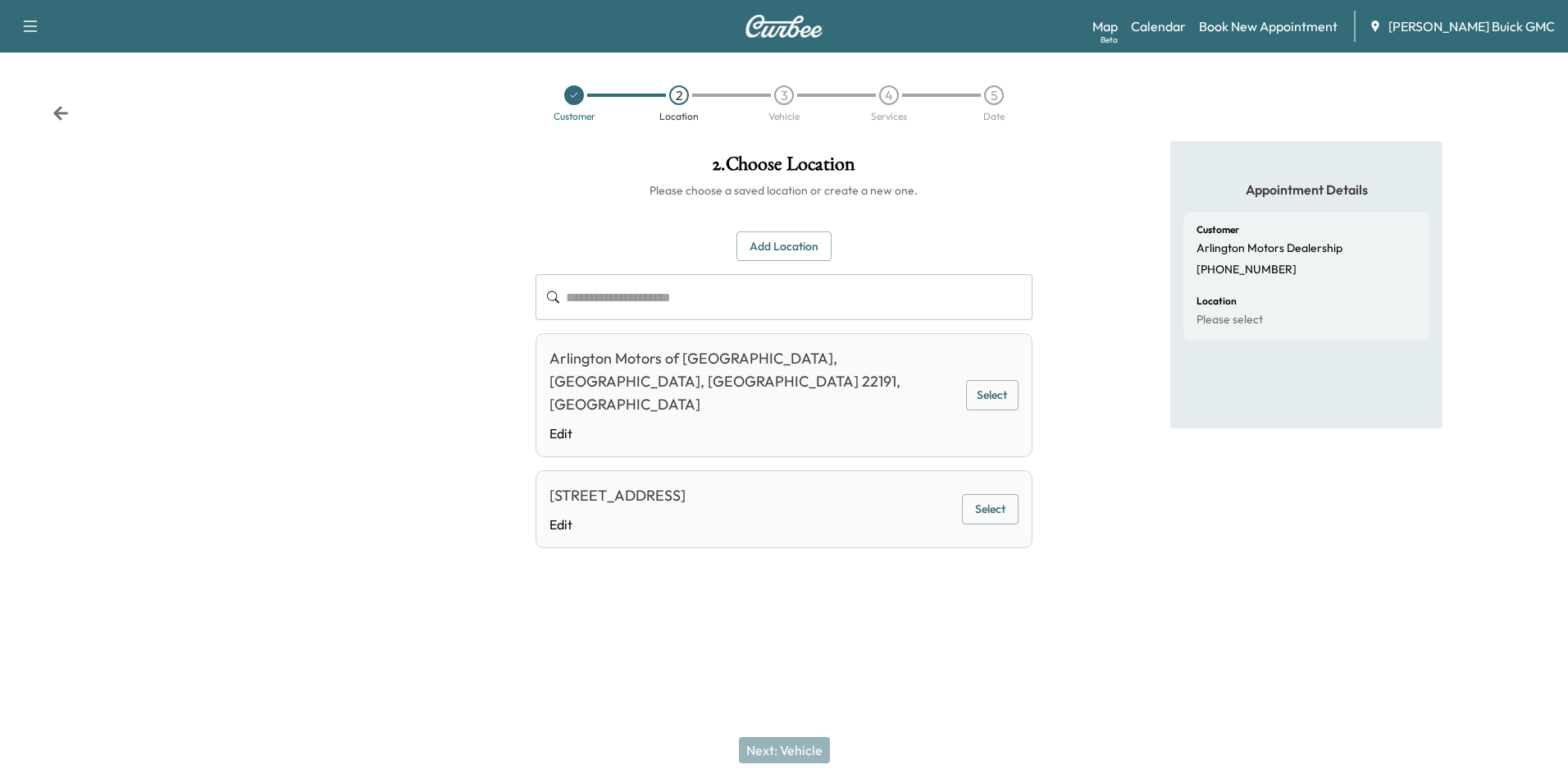
click at [992, 494] on button "Select" at bounding box center [990, 509] width 57 height 31
click at [800, 743] on button "Next: Vehicle" at bounding box center [784, 750] width 91 height 26
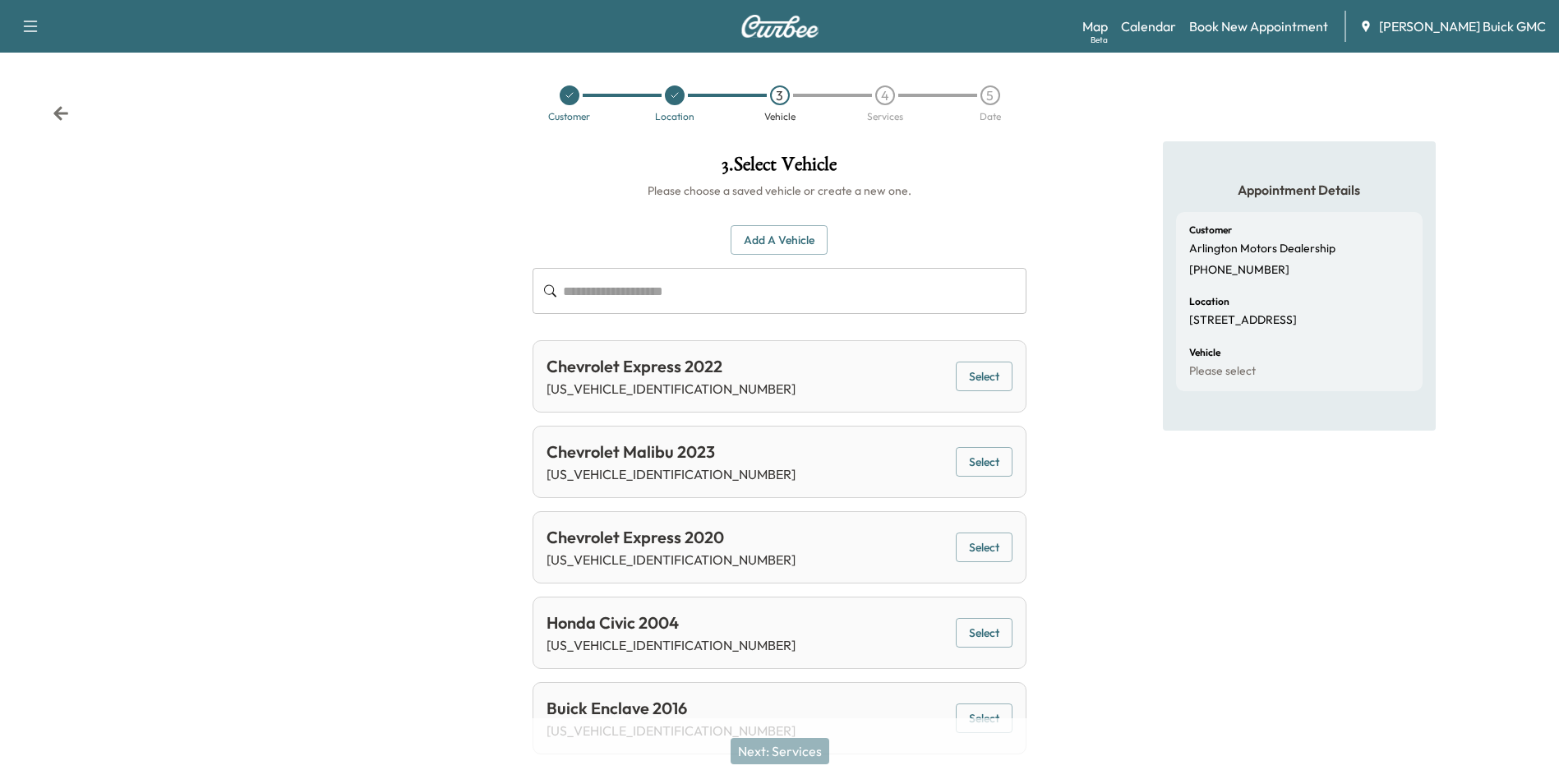
click at [788, 235] on button "Add a Vehicle" at bounding box center [780, 240] width 97 height 31
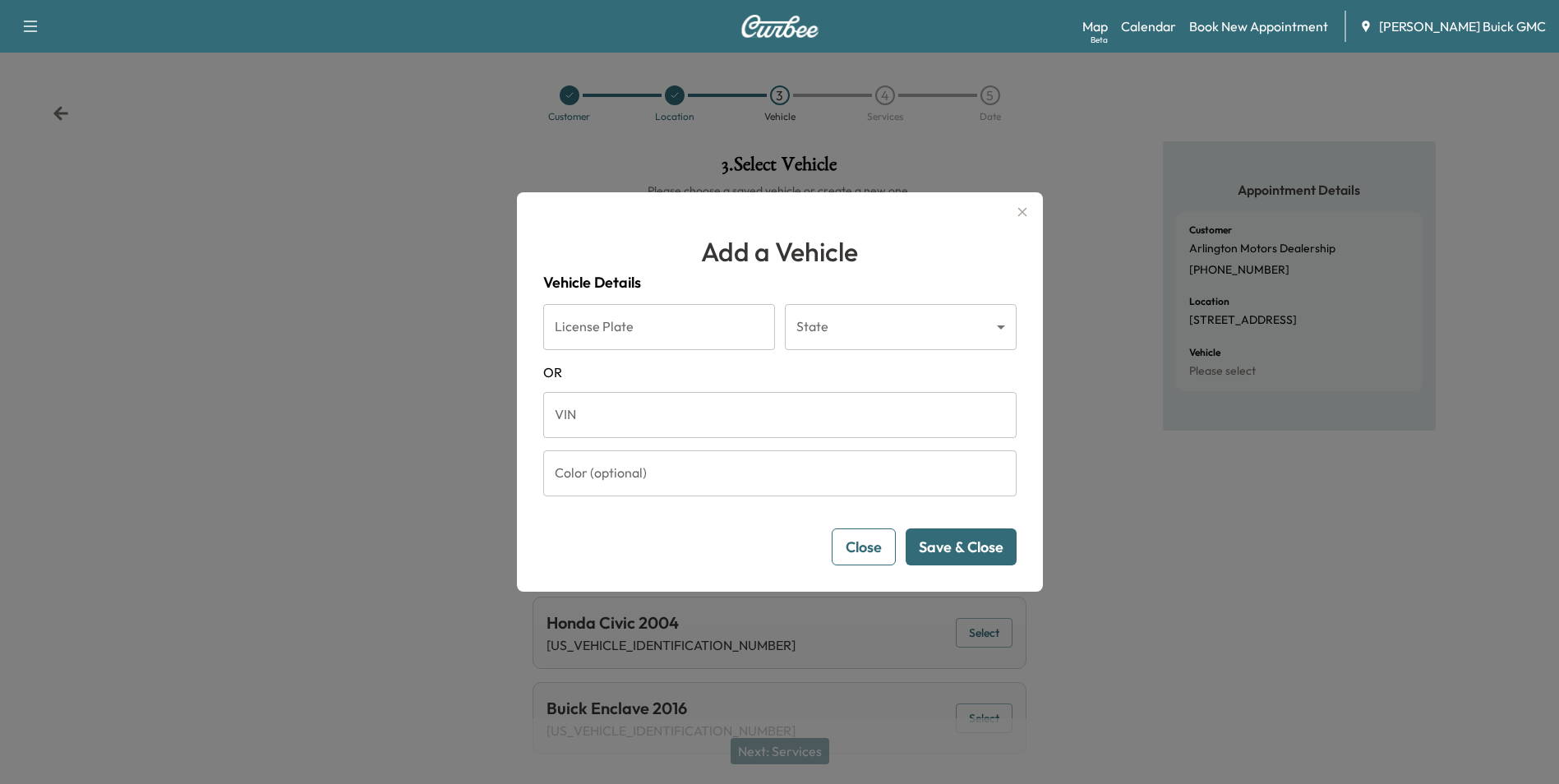
drag, startPoint x: 729, startPoint y: 417, endPoint x: 739, endPoint y: 418, distance: 10.0
click at [731, 418] on input "VIN" at bounding box center [780, 414] width 473 height 46
type input "**********"
click at [952, 540] on button "Save & Close" at bounding box center [961, 547] width 111 height 37
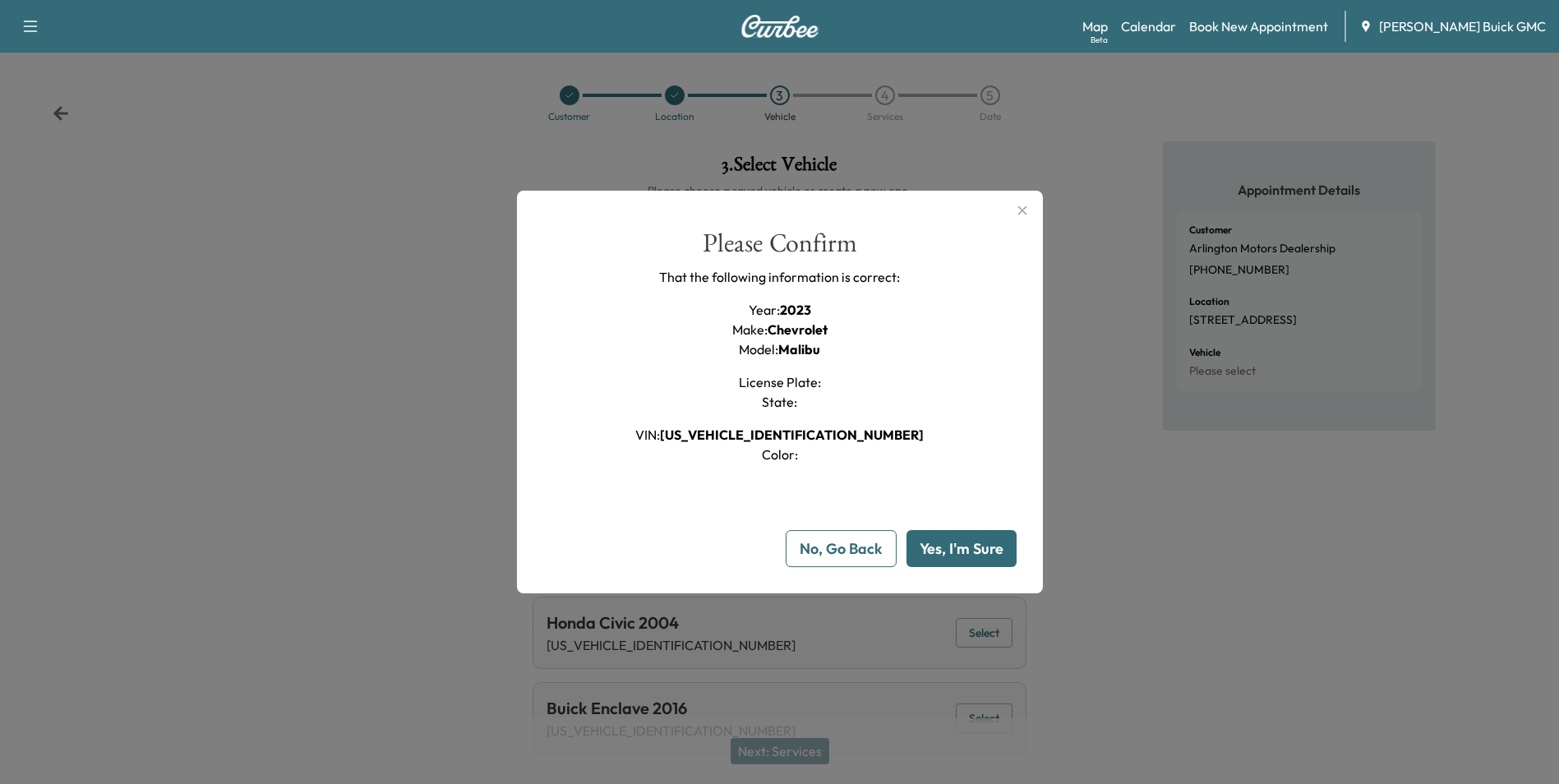
click at [952, 548] on button "Yes, I'm Sure" at bounding box center [961, 548] width 110 height 37
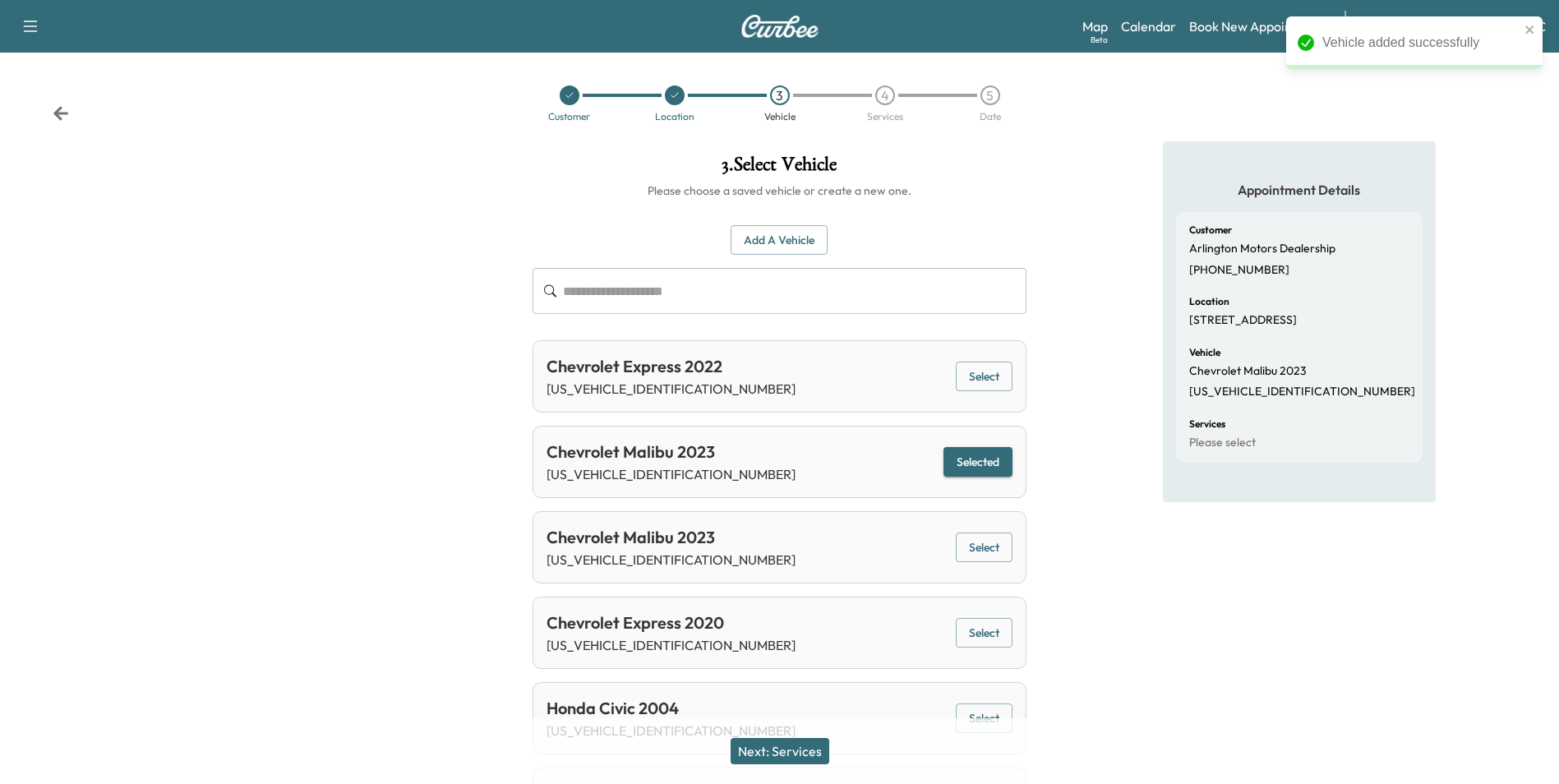
click at [803, 747] on button "Next: Services" at bounding box center [780, 750] width 99 height 26
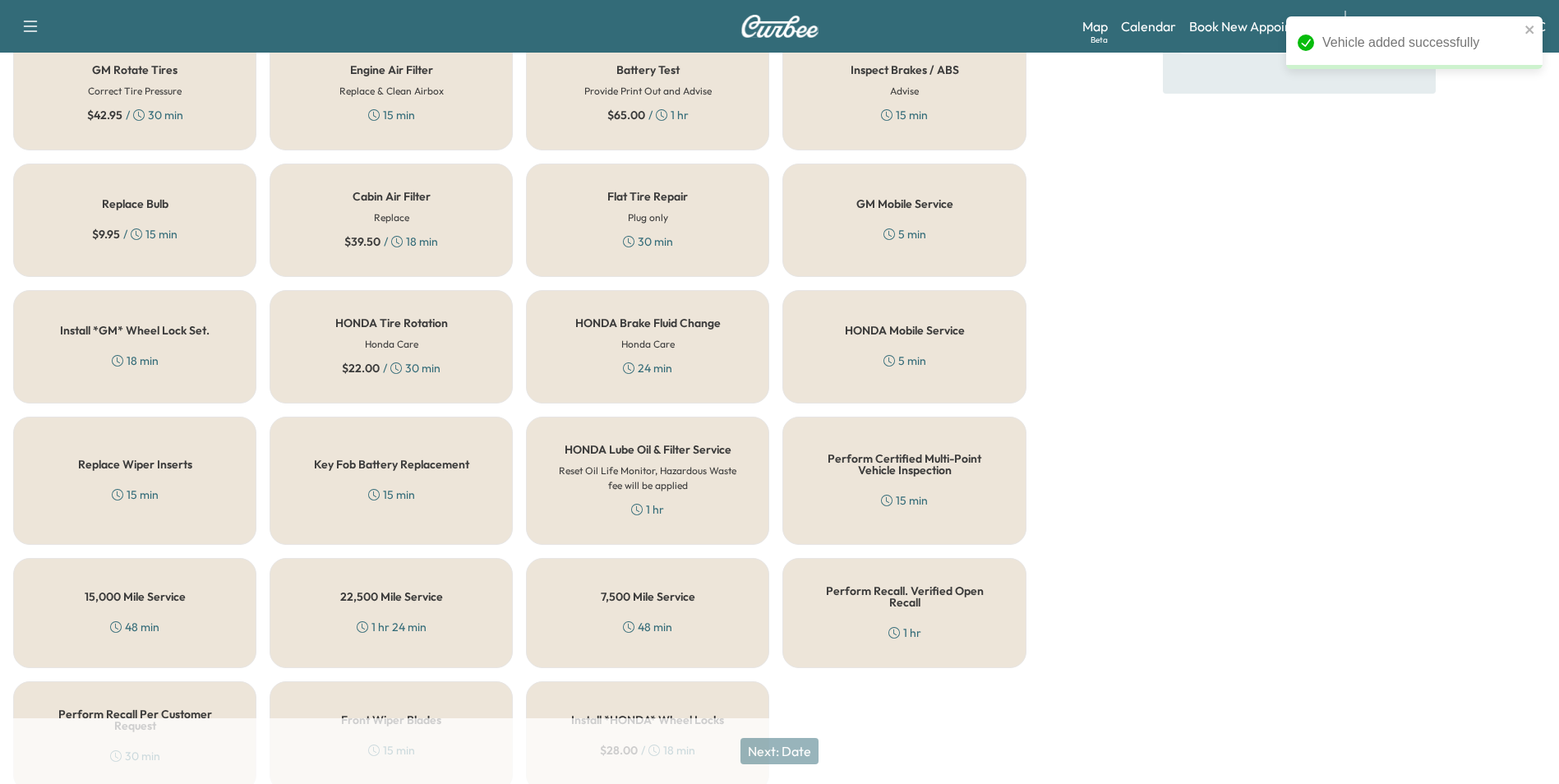
scroll to position [470, 0]
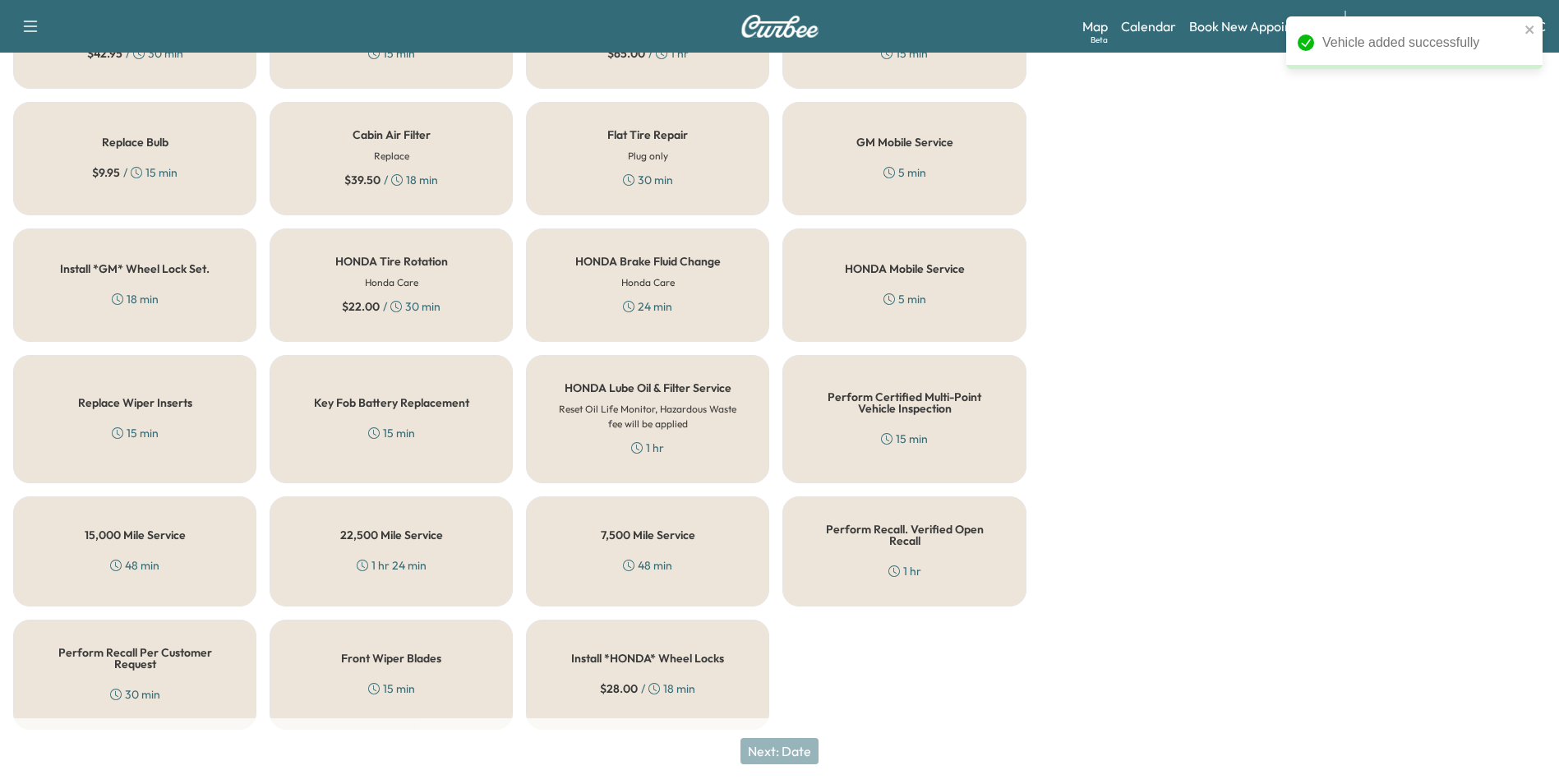
click at [121, 686] on div "30 min" at bounding box center [135, 695] width 50 height 17
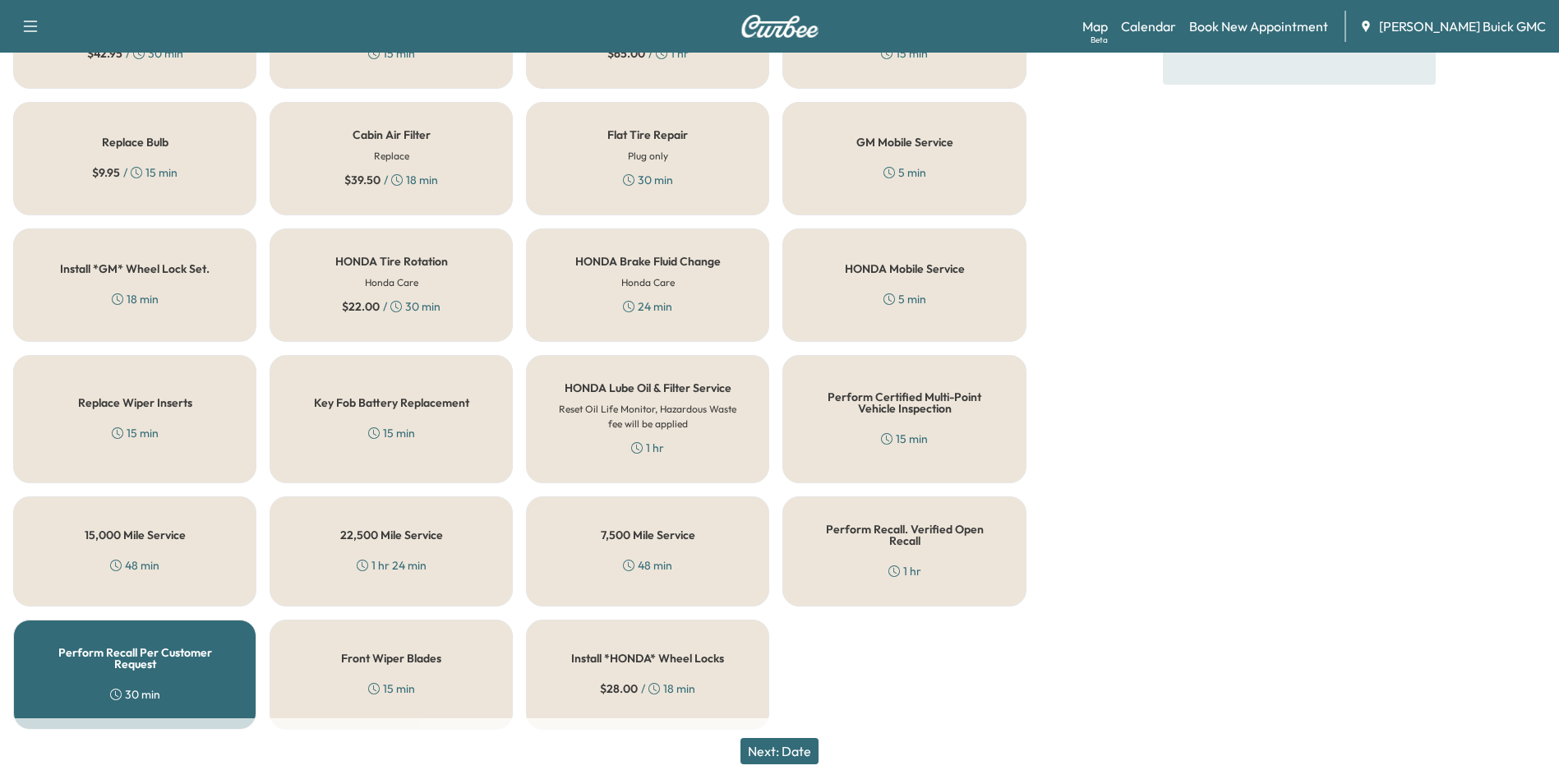
click at [791, 750] on button "Next: Date" at bounding box center [780, 750] width 78 height 26
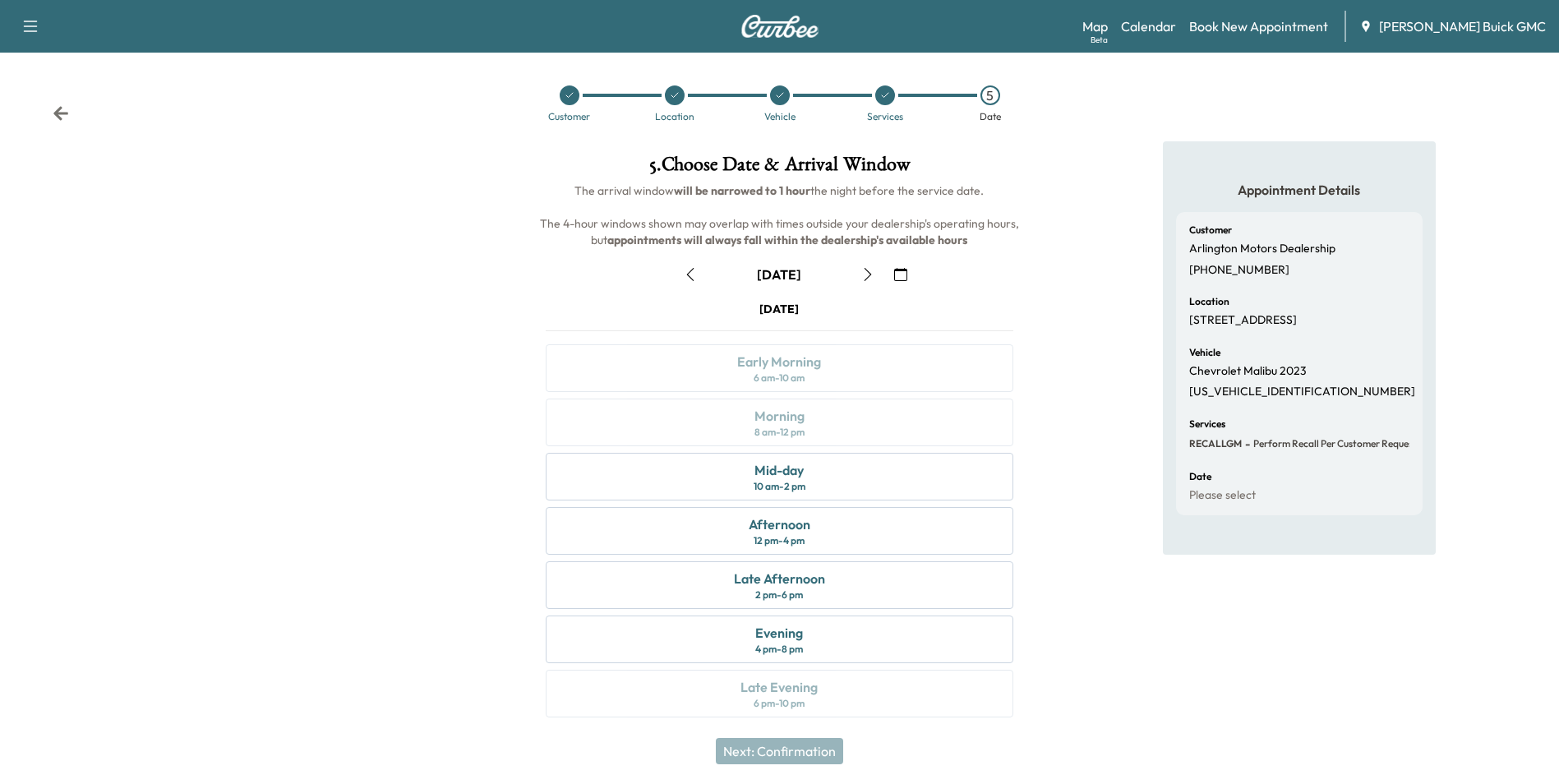
click at [902, 274] on icon "button" at bounding box center [901, 275] width 13 height 13
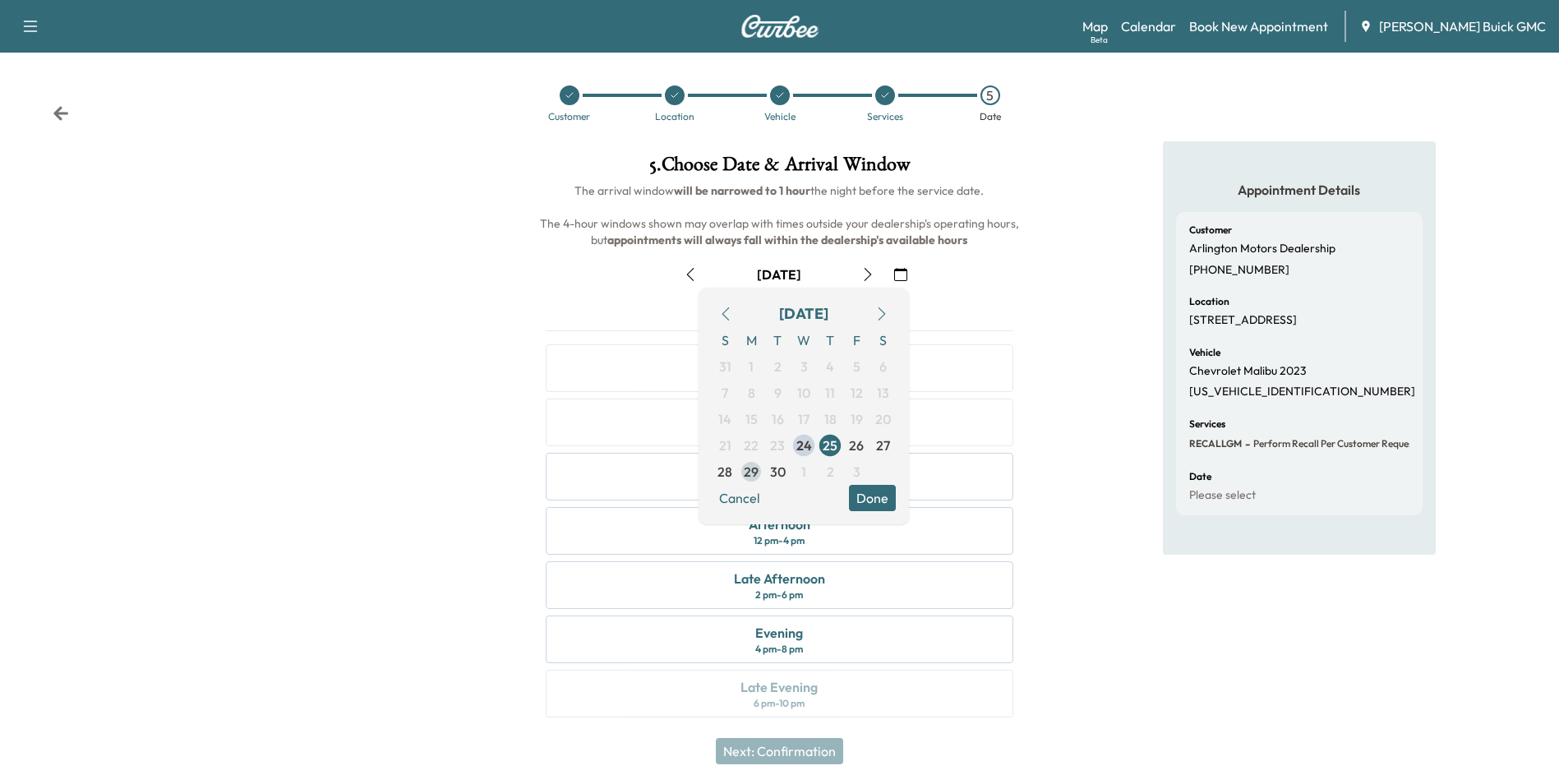
click at [751, 470] on span "29" at bounding box center [752, 471] width 15 height 20
click at [870, 492] on button "Done" at bounding box center [873, 498] width 47 height 26
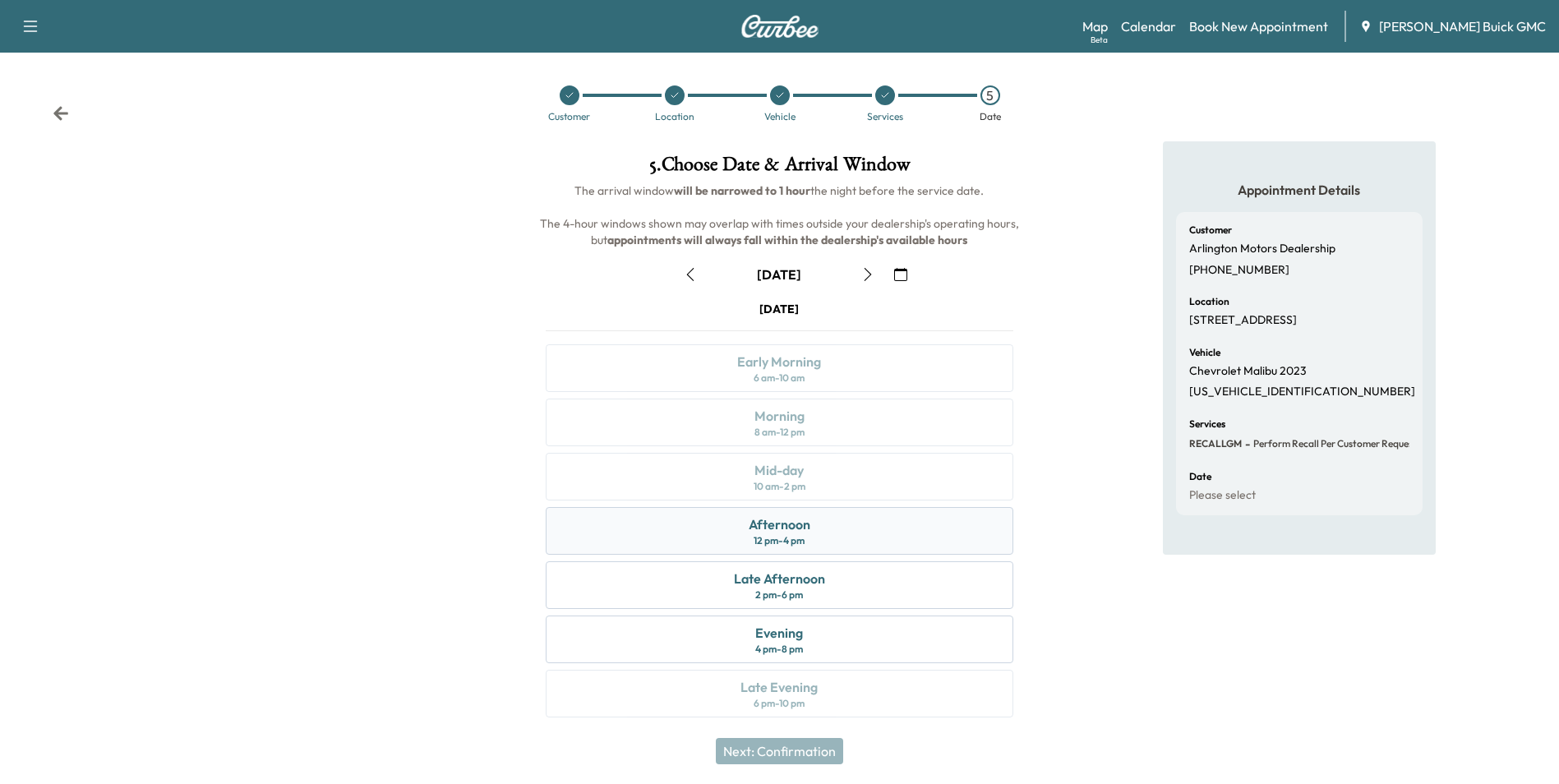
click at [820, 529] on div "Afternoon 12 pm - 4 pm" at bounding box center [779, 531] width 467 height 47
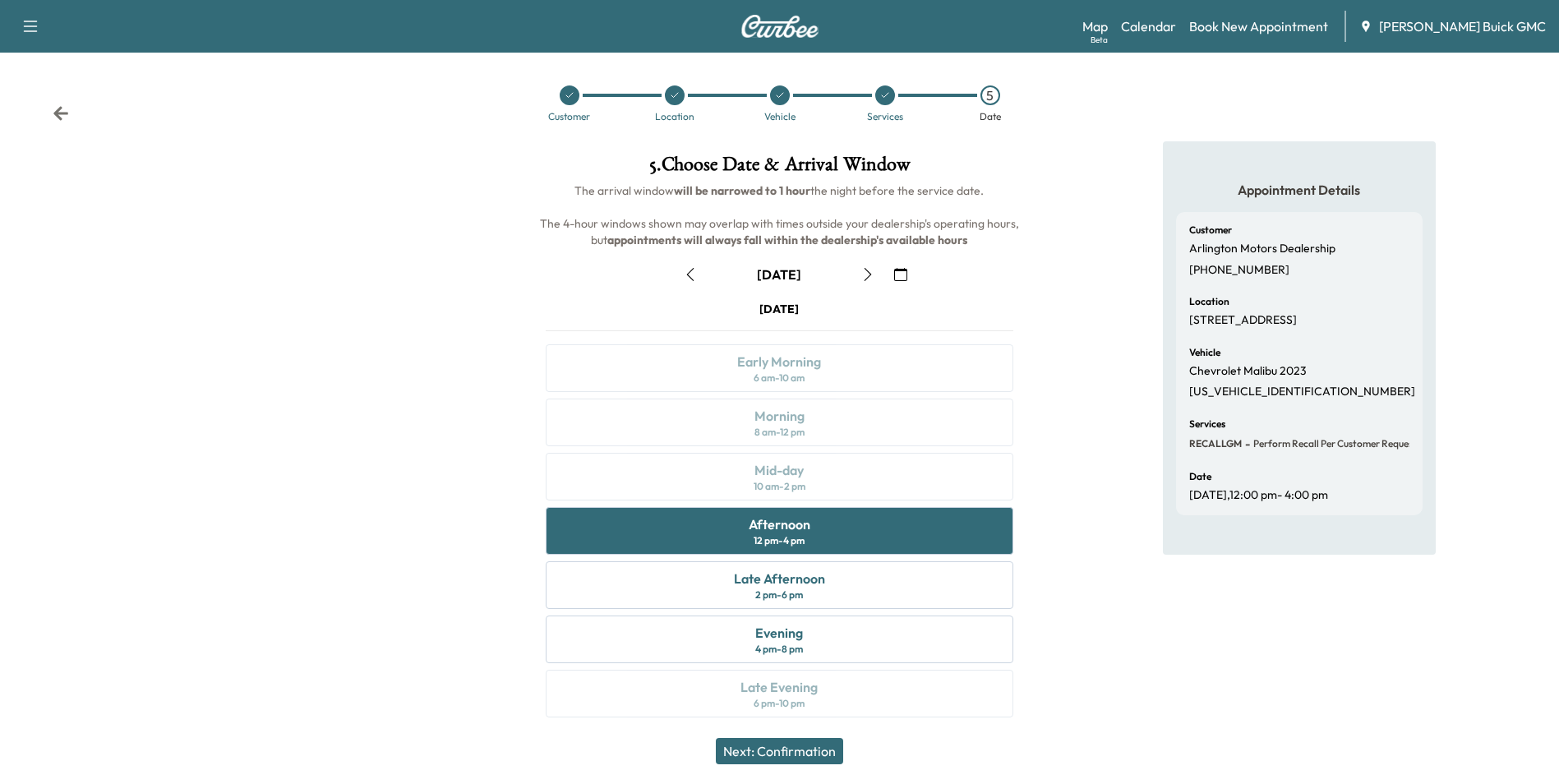
click at [821, 744] on button "Next: Confirmation" at bounding box center [780, 750] width 128 height 26
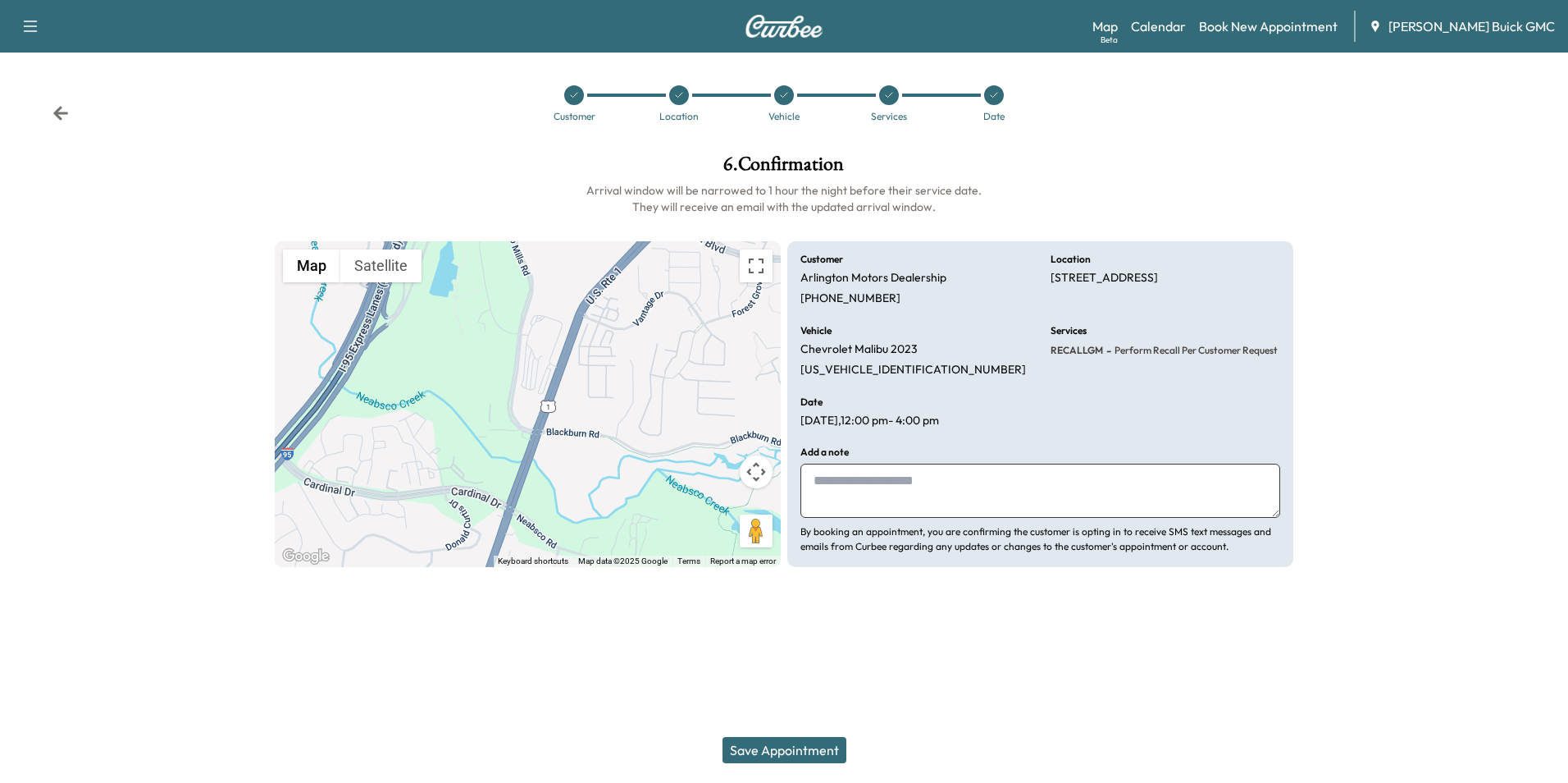
click at [925, 498] on textarea at bounding box center [1040, 491] width 480 height 54
type textarea "**********"
click at [807, 750] on button "Save Appointment" at bounding box center [784, 750] width 124 height 26
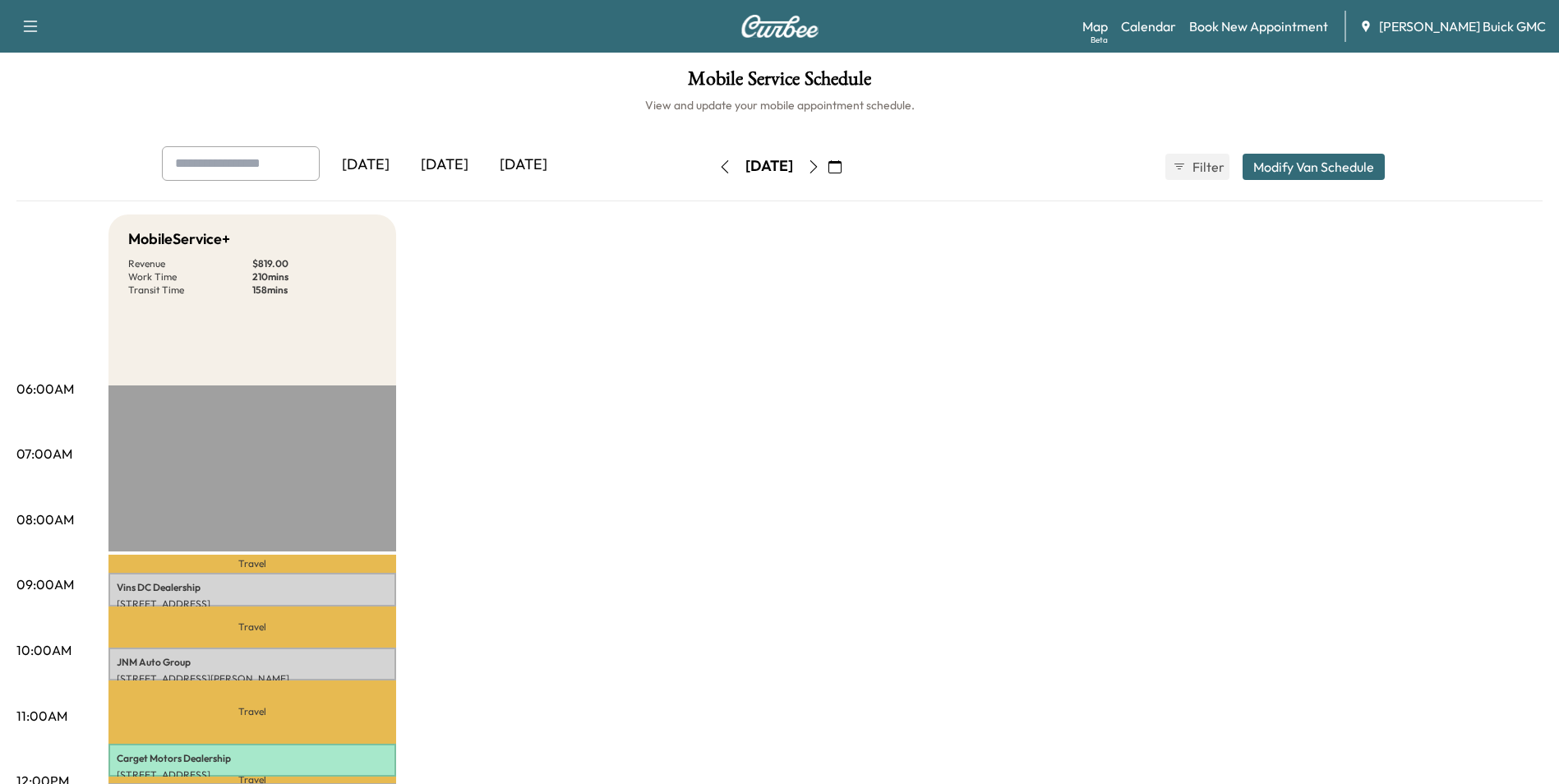
click at [1269, 23] on link "Book New Appointment" at bounding box center [1258, 26] width 139 height 20
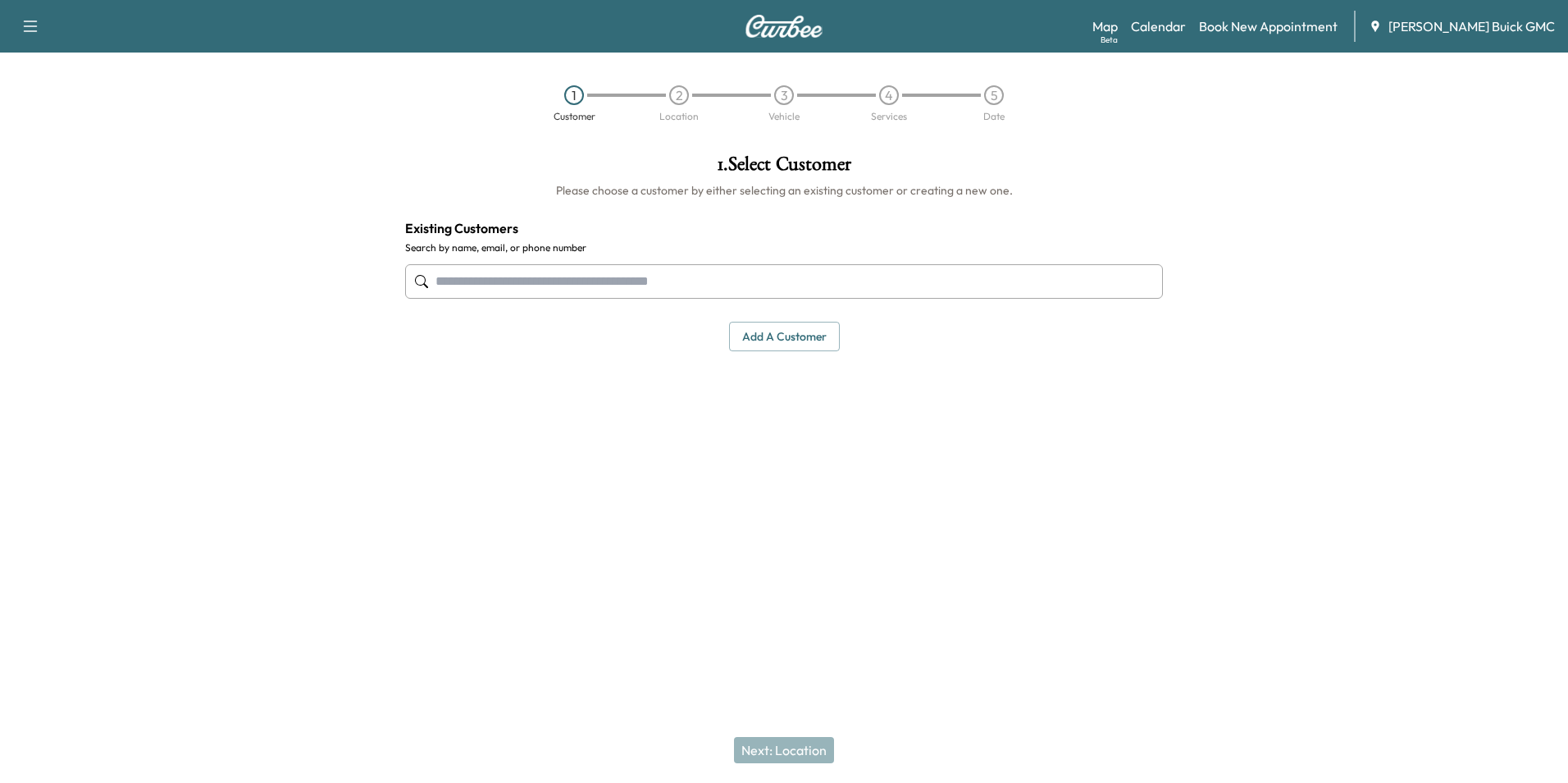
click at [610, 271] on input "text" at bounding box center [784, 281] width 758 height 34
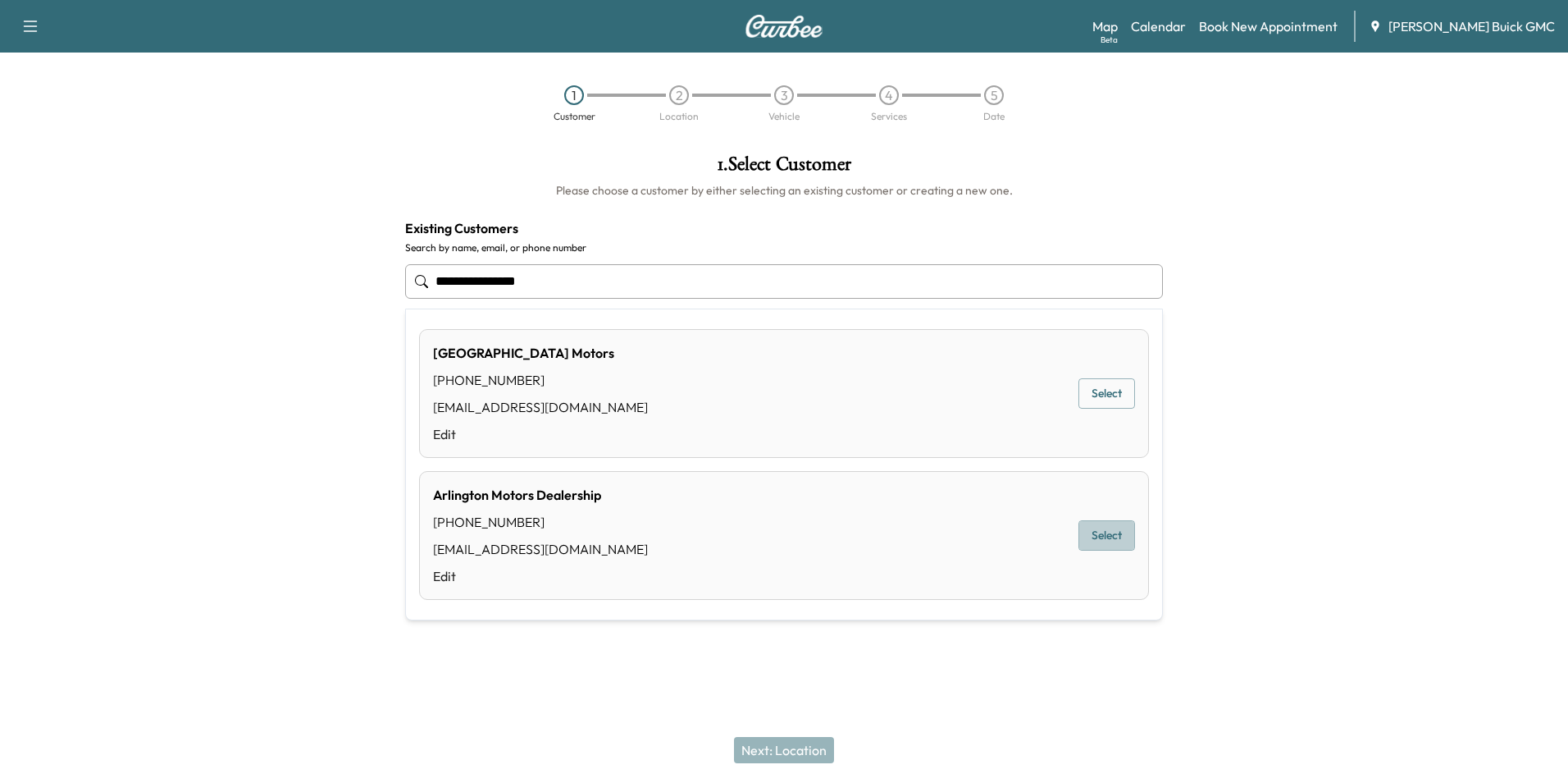
click at [1095, 530] on button "Select" at bounding box center [1107, 536] width 57 height 31
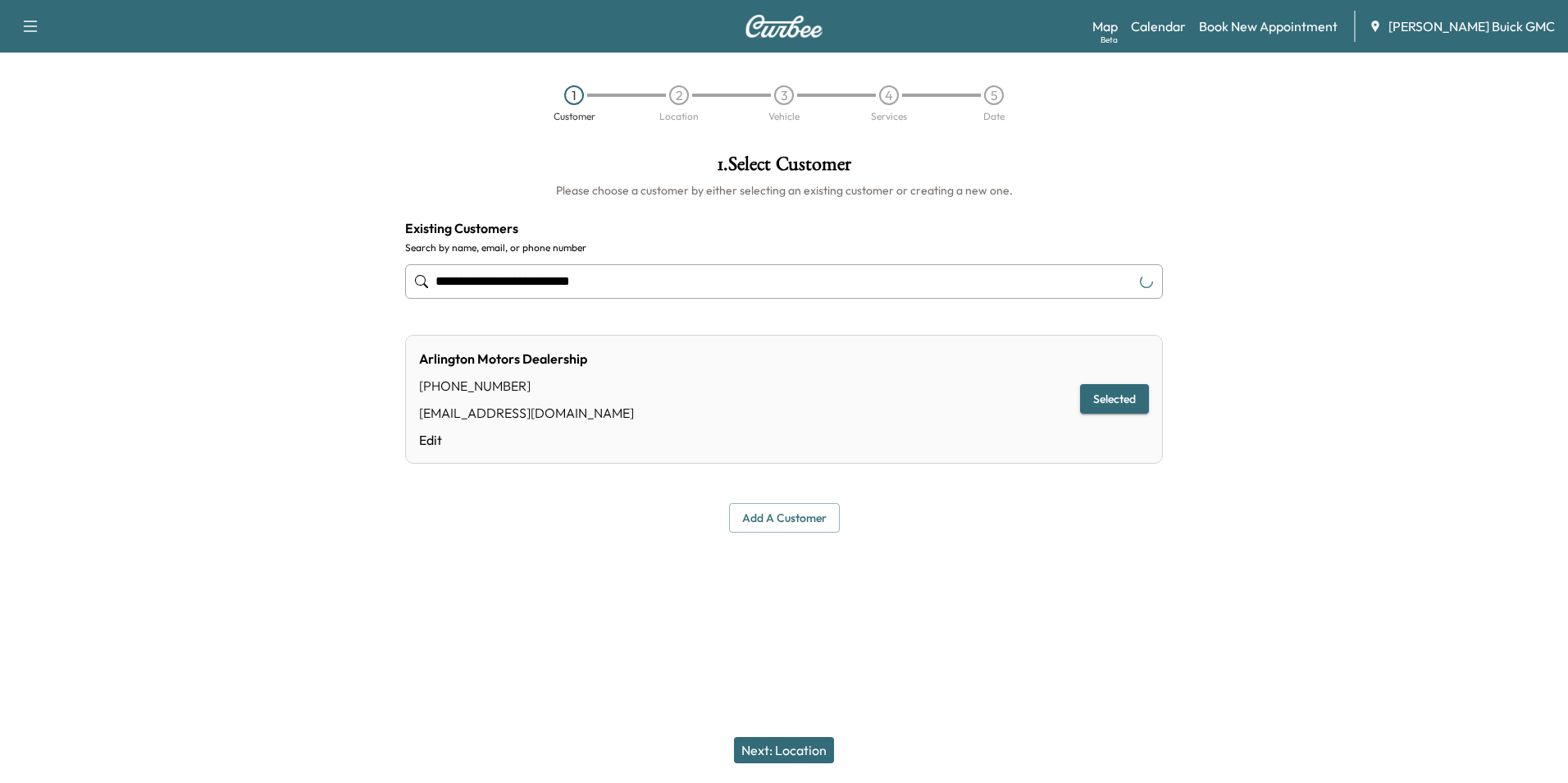
type input "**********"
click at [796, 744] on button "Next: Location" at bounding box center [784, 750] width 100 height 26
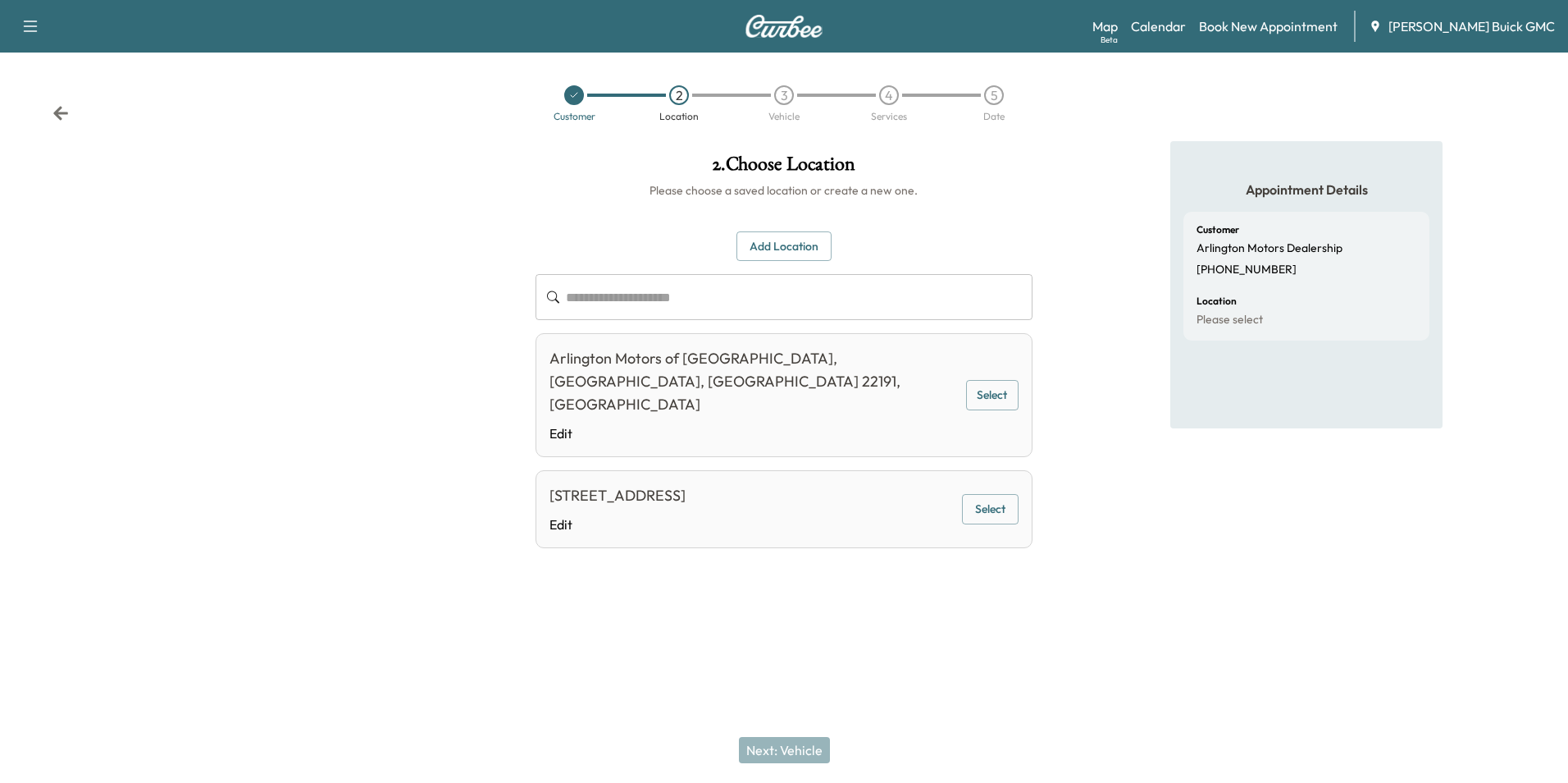
click at [999, 494] on button "Select" at bounding box center [990, 509] width 57 height 31
click at [797, 749] on button "Next: Vehicle" at bounding box center [784, 750] width 91 height 26
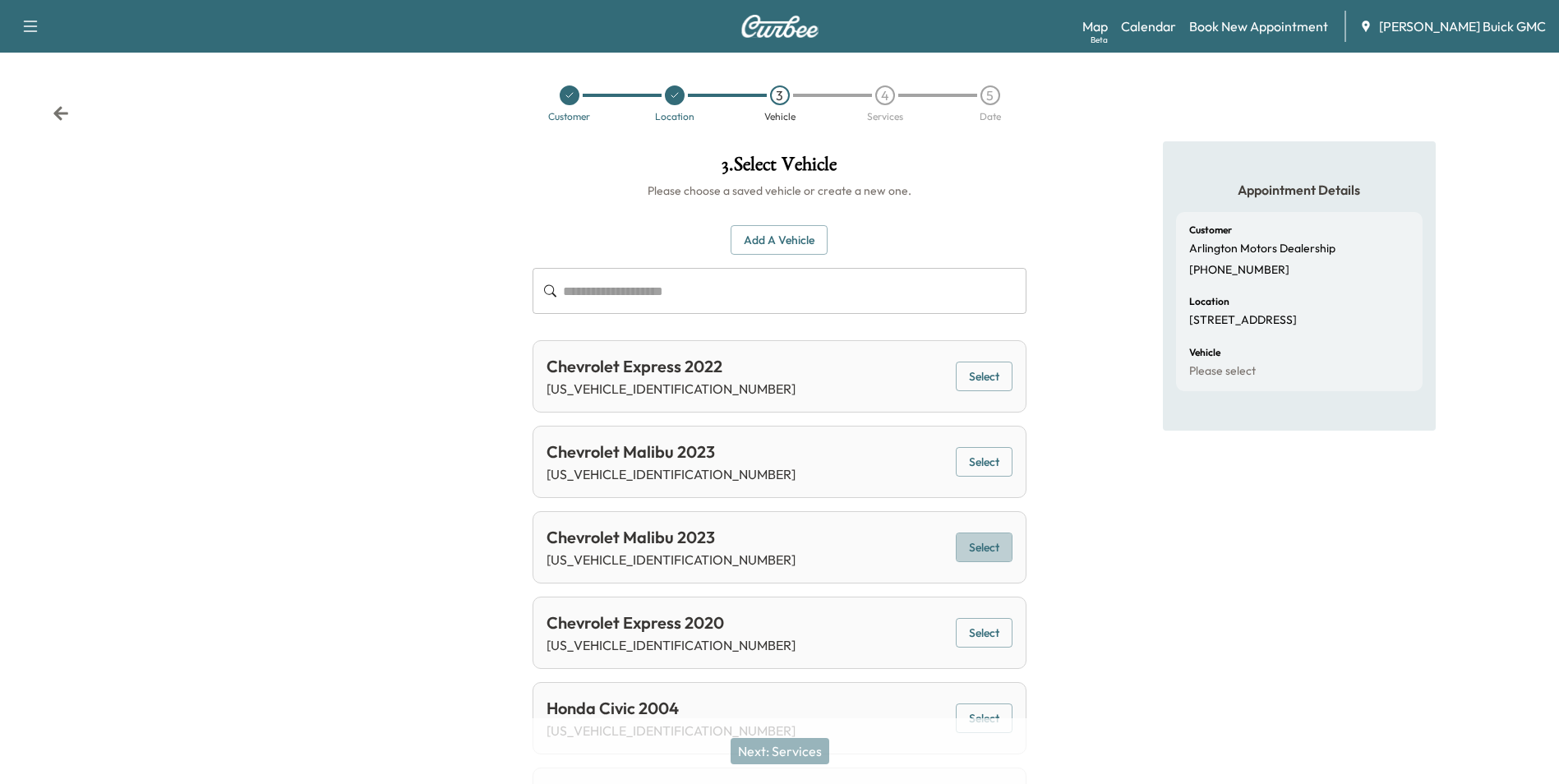
click at [981, 546] on button "Select" at bounding box center [983, 547] width 57 height 31
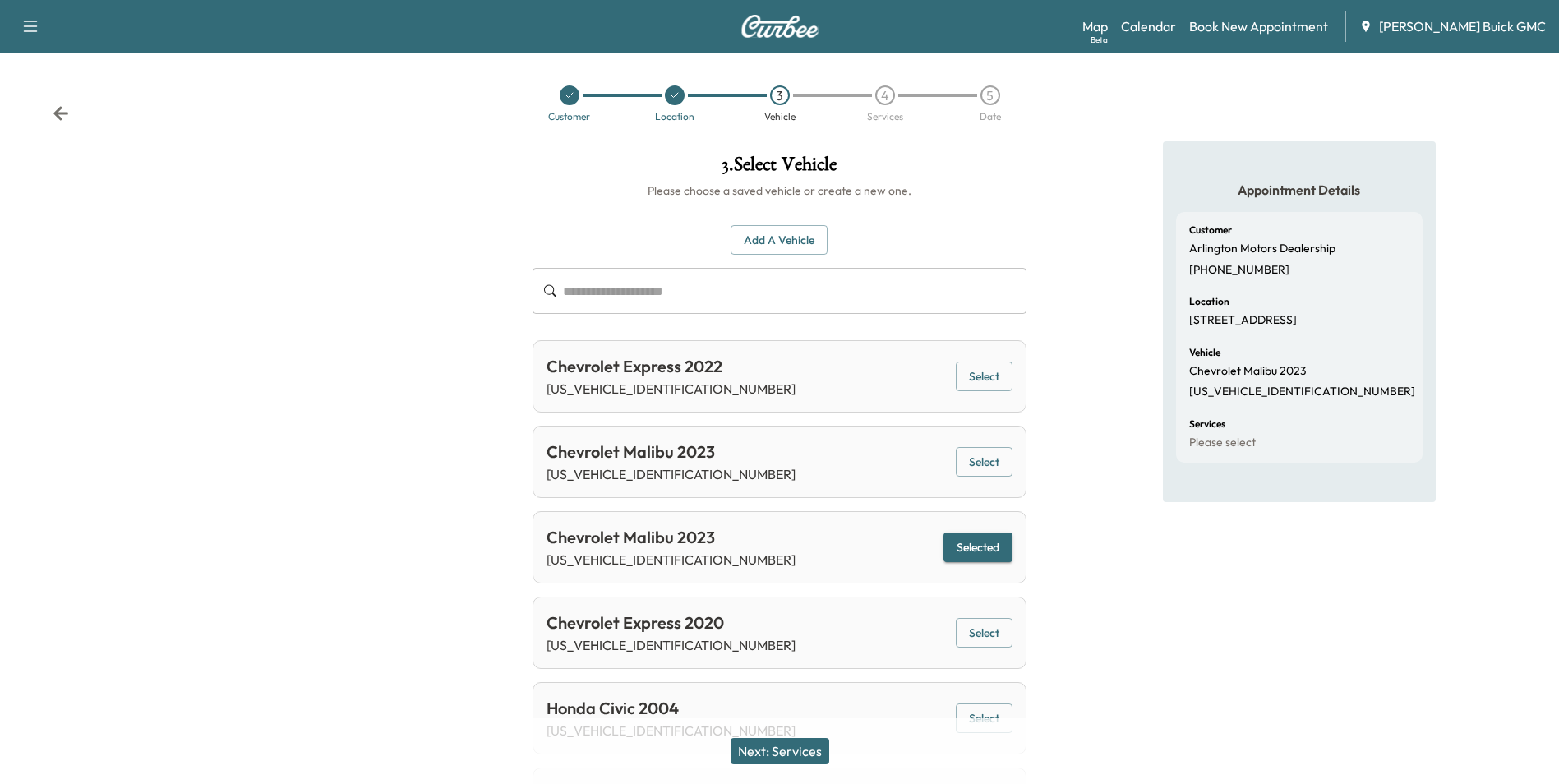
click at [807, 745] on button "Next: Services" at bounding box center [780, 750] width 99 height 26
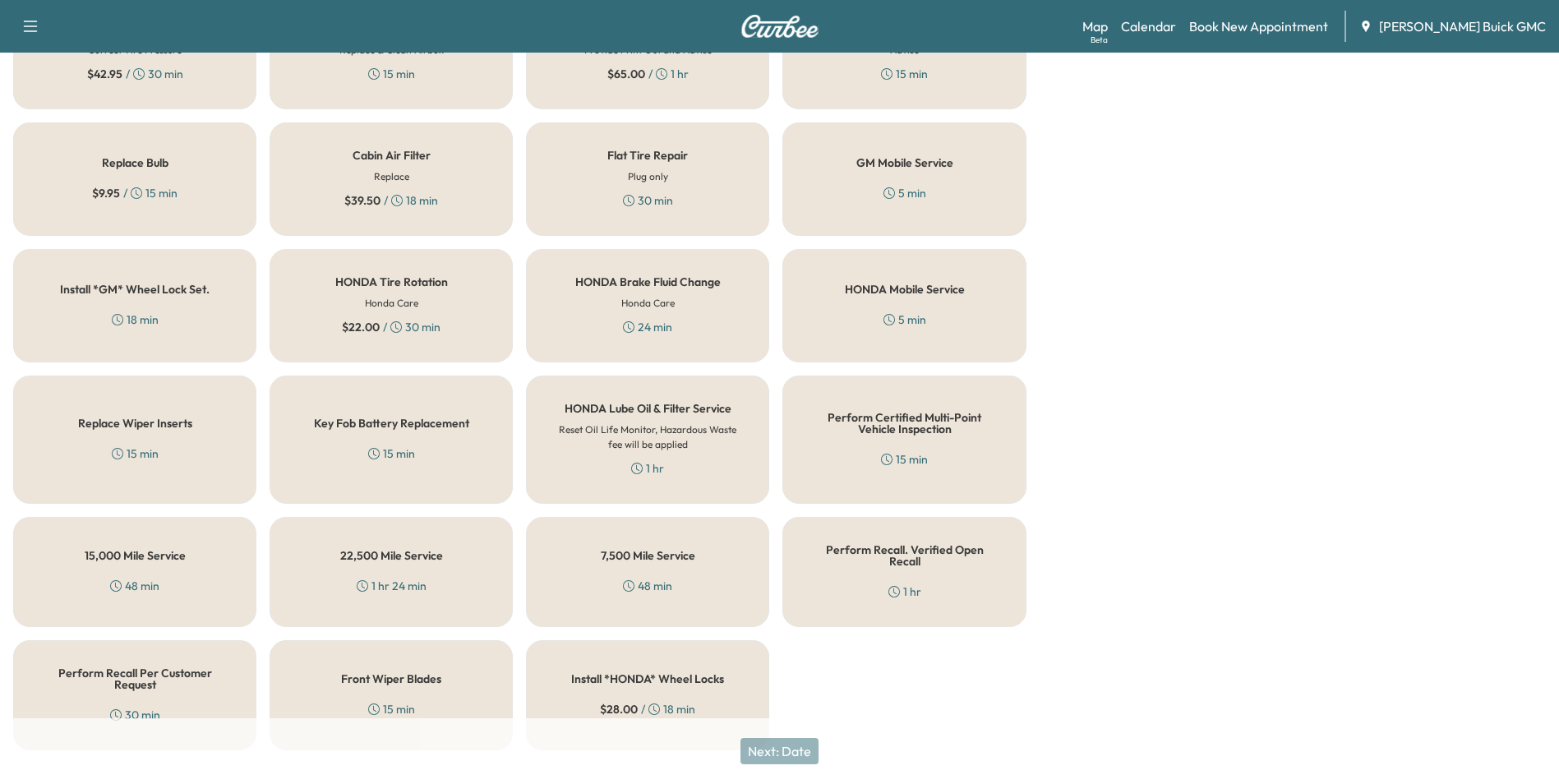
scroll to position [470, 0]
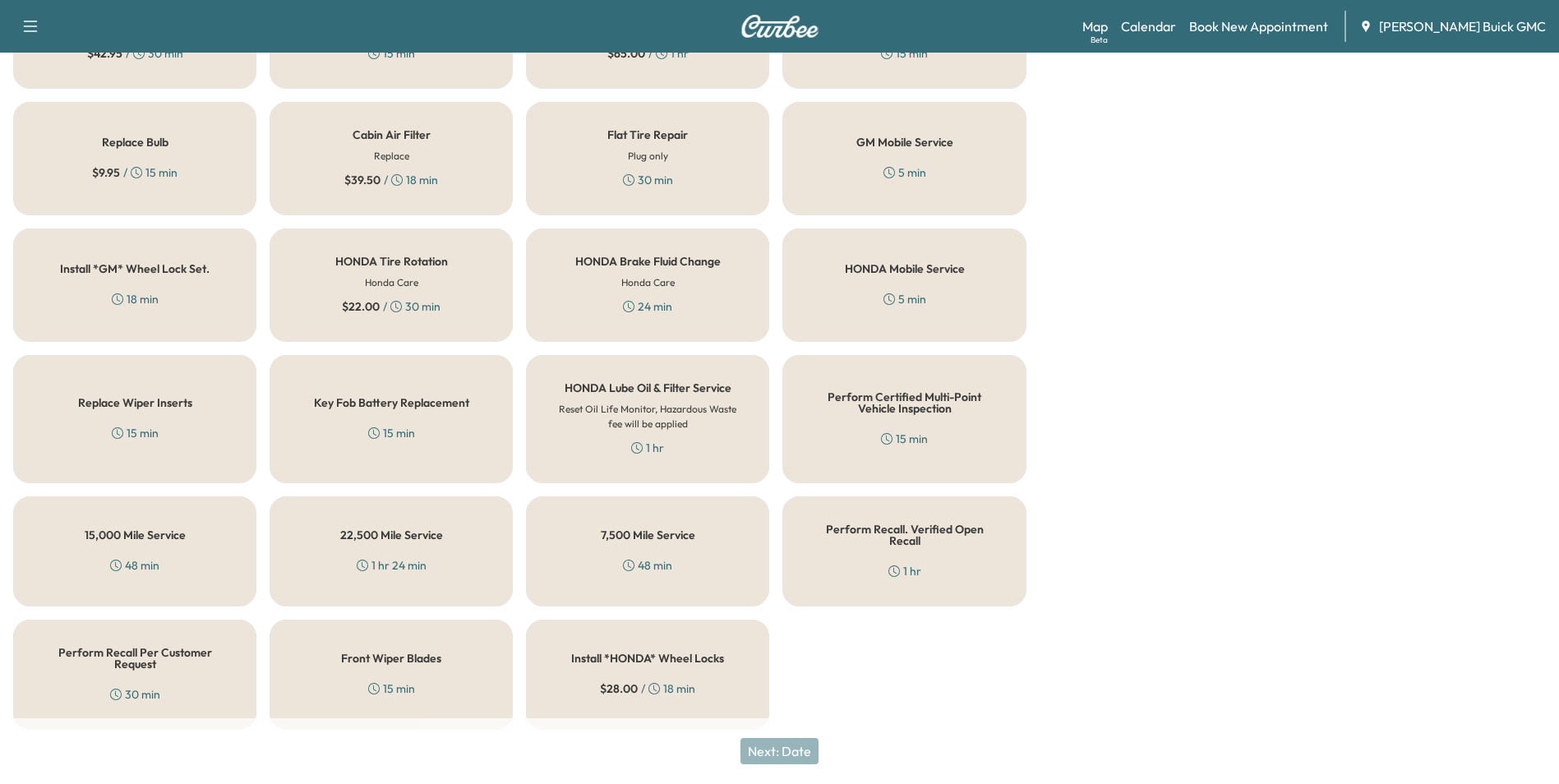
click at [130, 661] on div "Perform Recall Per Customer Request 30 min" at bounding box center [134, 674] width 243 height 110
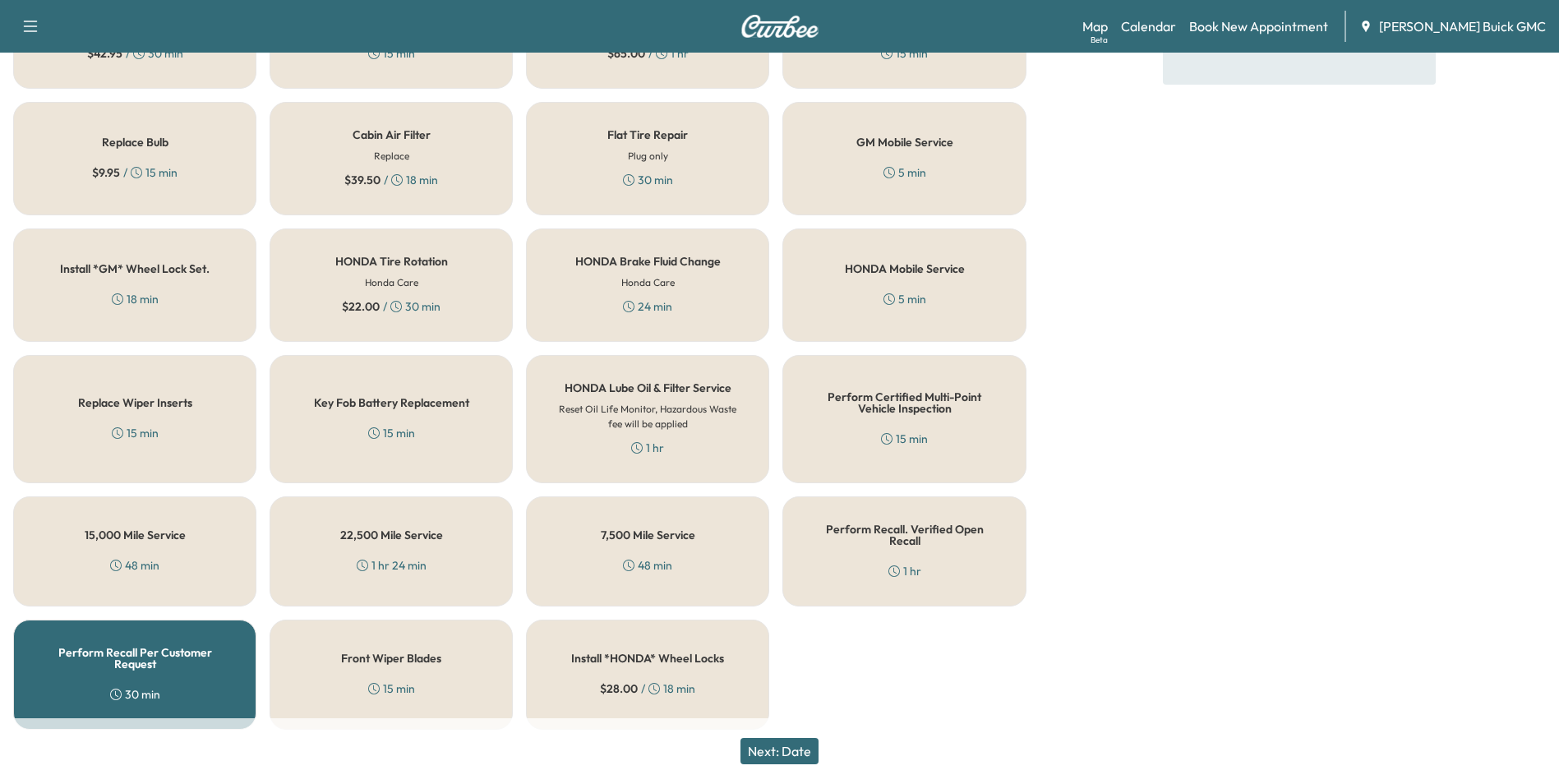
click at [802, 750] on button "Next: Date" at bounding box center [780, 750] width 78 height 26
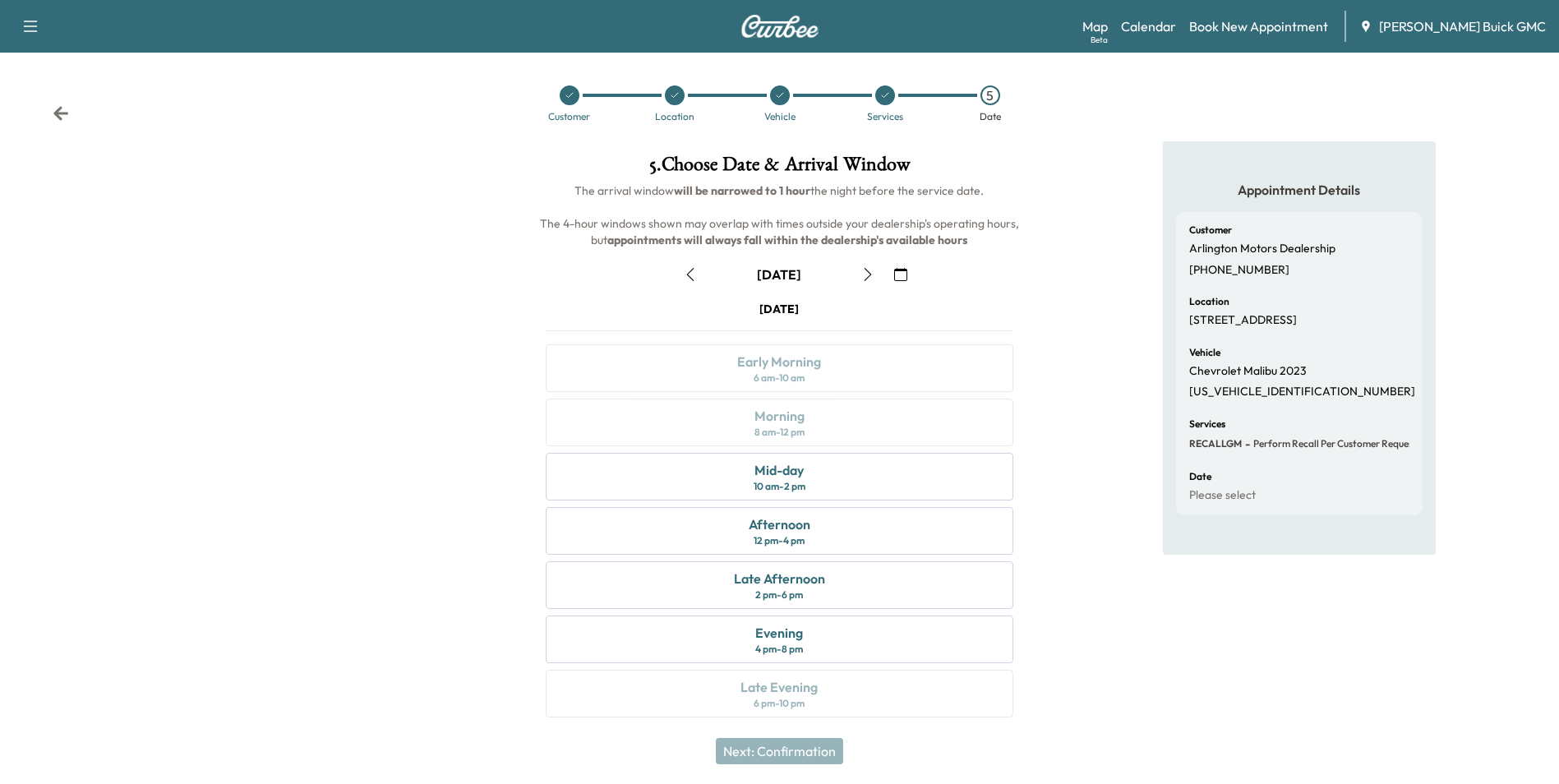
click at [899, 274] on icon "button" at bounding box center [901, 275] width 13 height 13
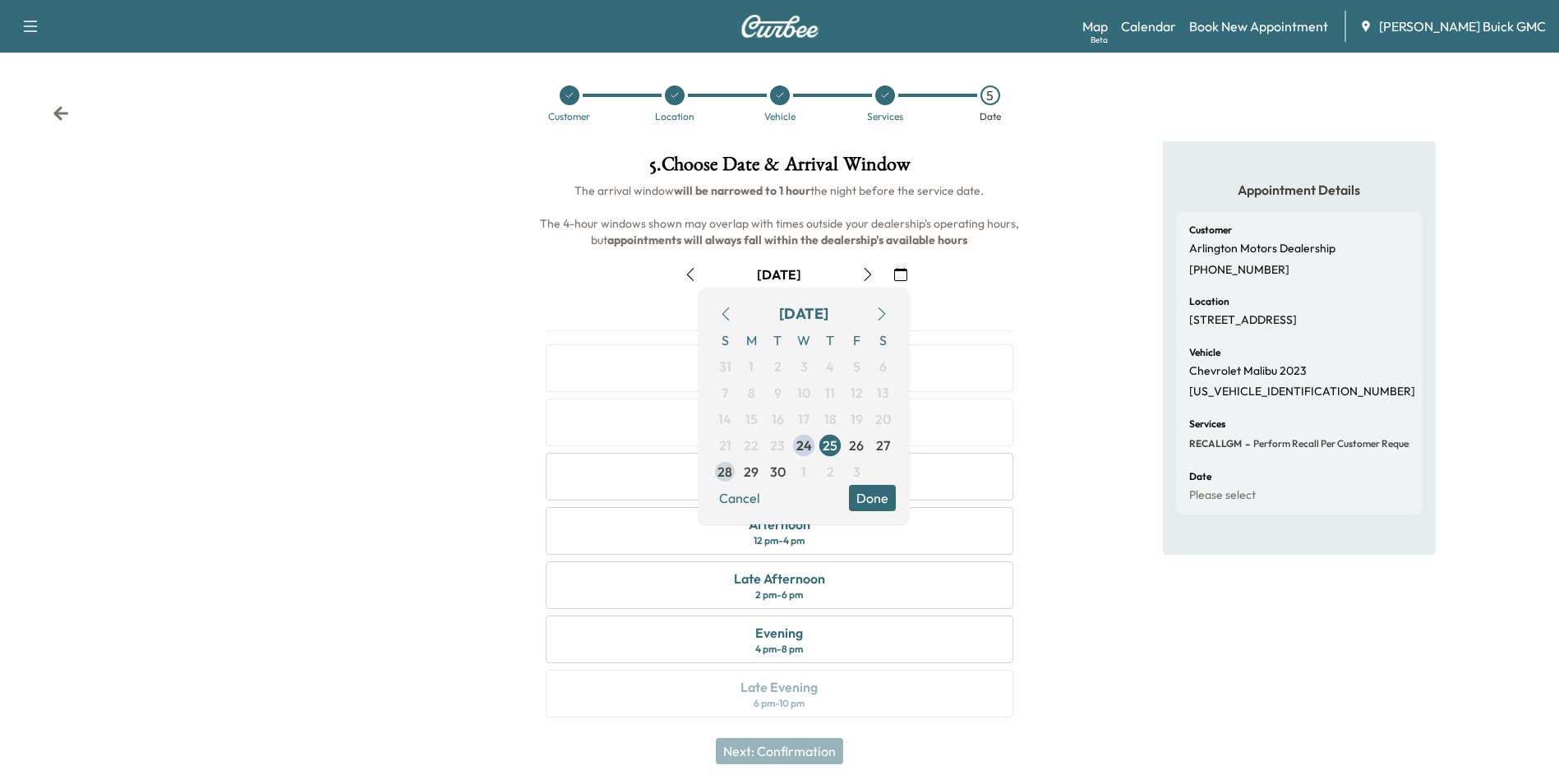
click at [749, 467] on span "29" at bounding box center [752, 471] width 15 height 20
click at [866, 496] on button "Done" at bounding box center [873, 498] width 47 height 26
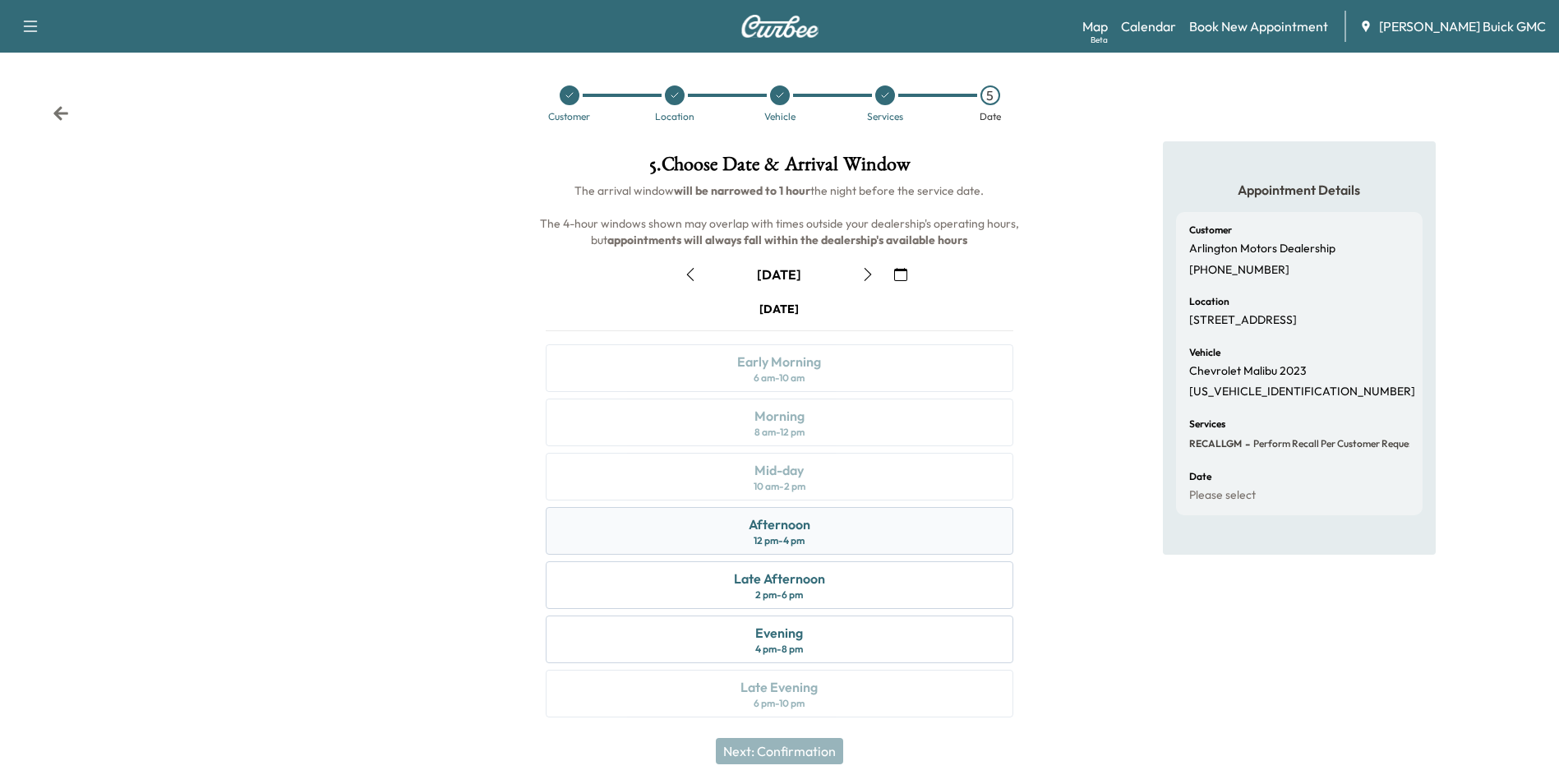
click at [861, 521] on div "Afternoon 12 pm - 4 pm" at bounding box center [779, 531] width 467 height 47
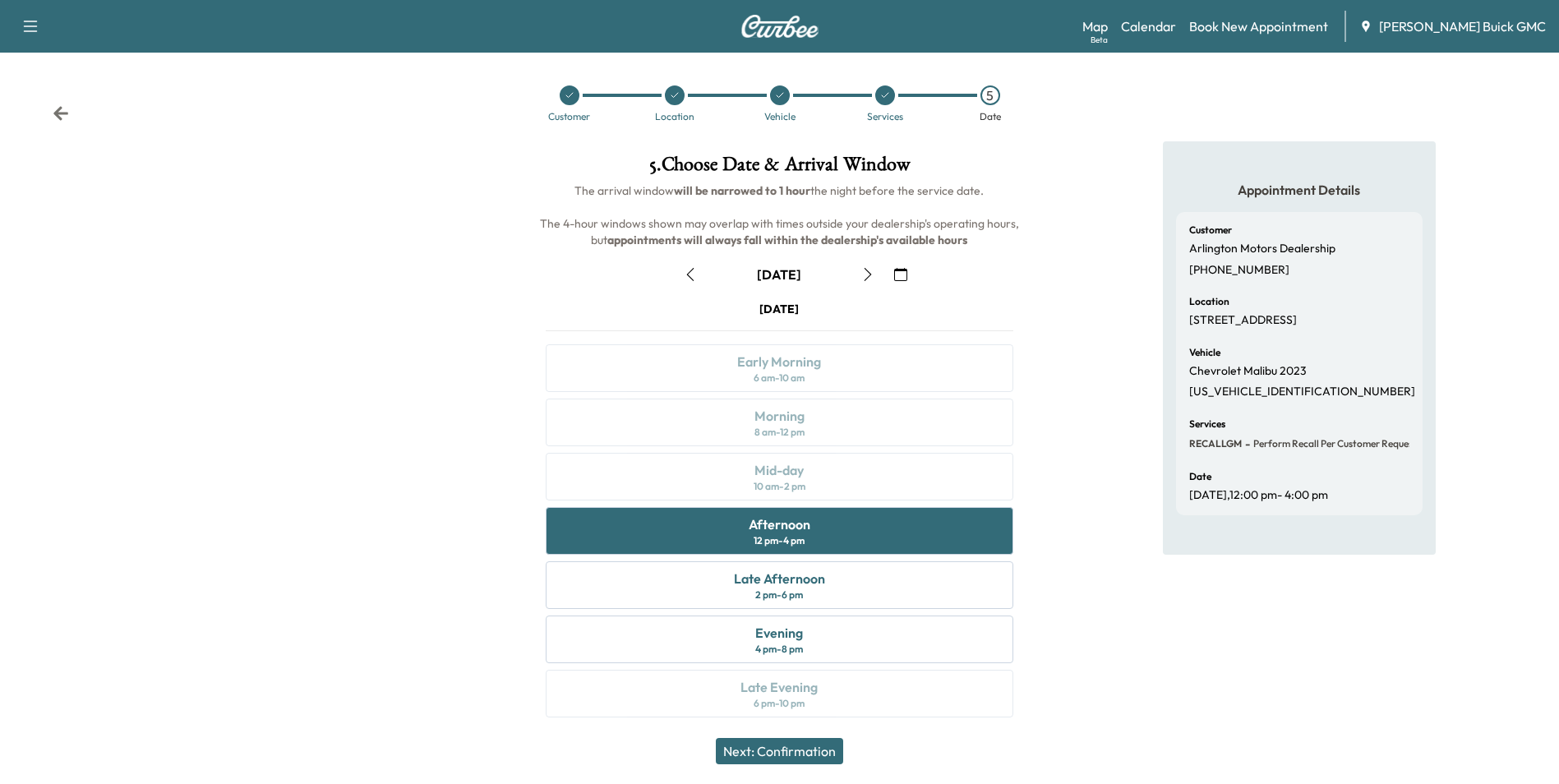
click at [810, 746] on button "Next: Confirmation" at bounding box center [780, 750] width 128 height 26
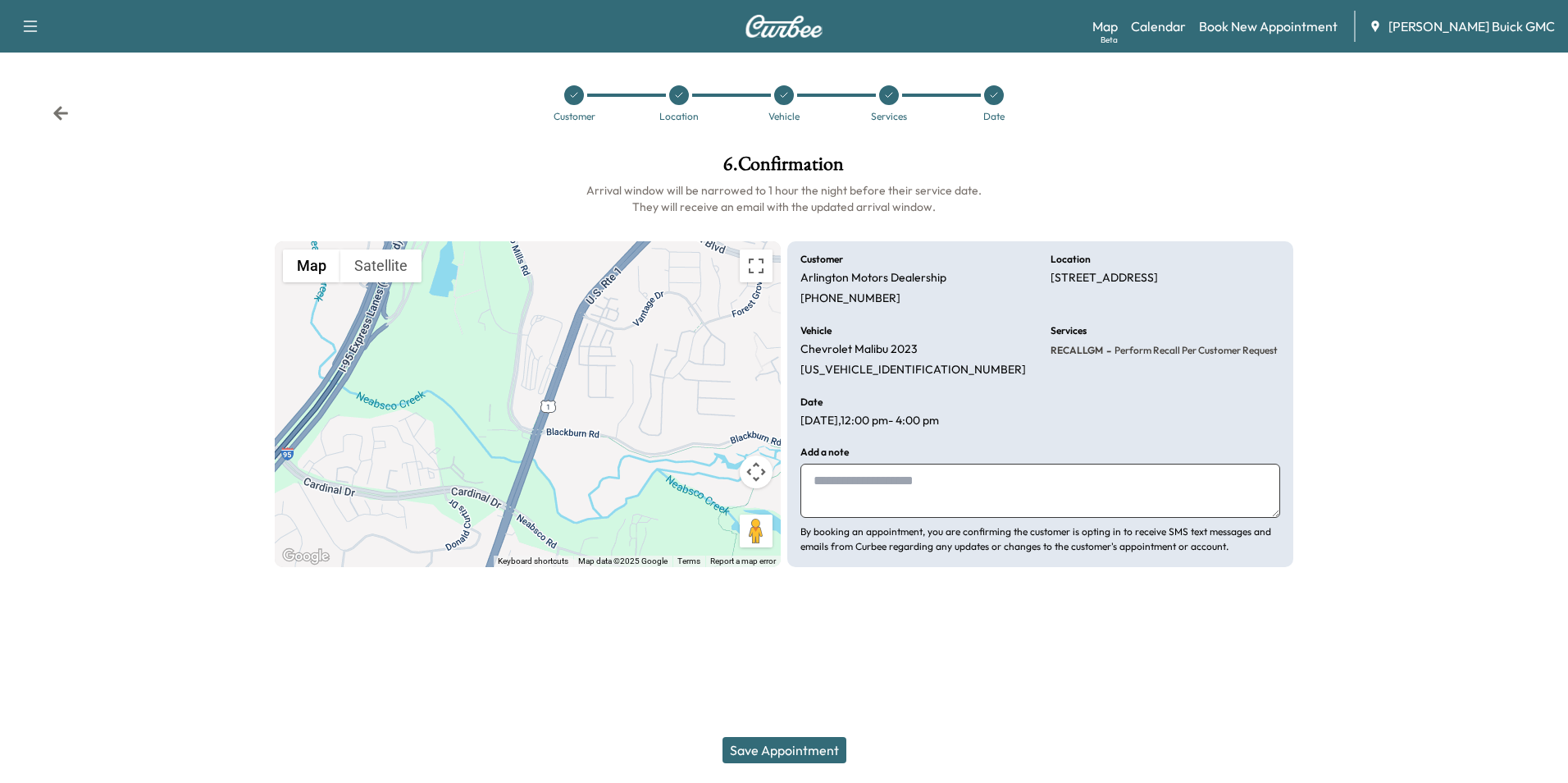
click at [871, 476] on textarea at bounding box center [1040, 491] width 480 height 54
type textarea "**********"
click at [818, 747] on button "Save Appointment" at bounding box center [784, 750] width 124 height 26
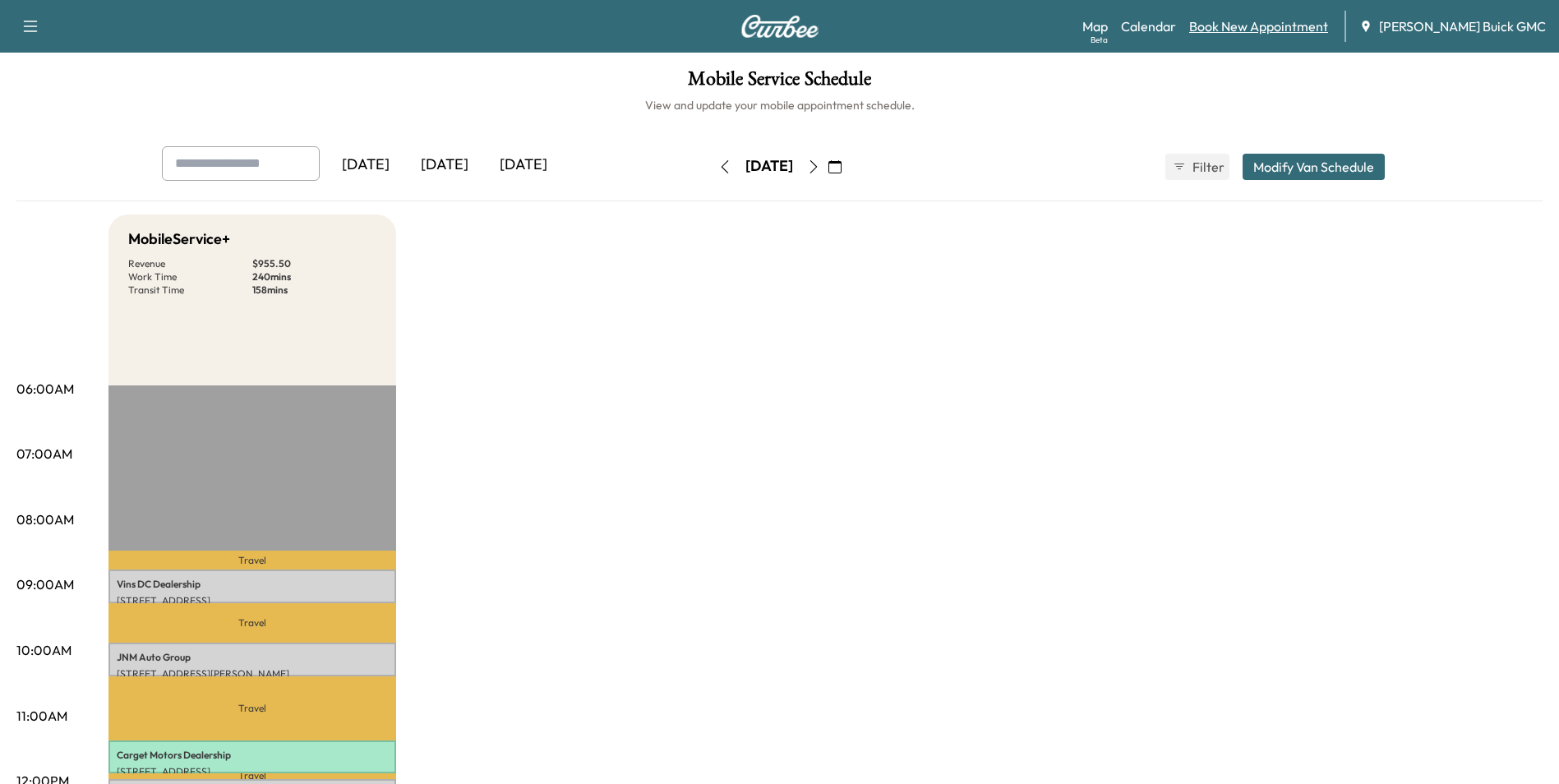
click at [1264, 26] on link "Book New Appointment" at bounding box center [1258, 26] width 139 height 20
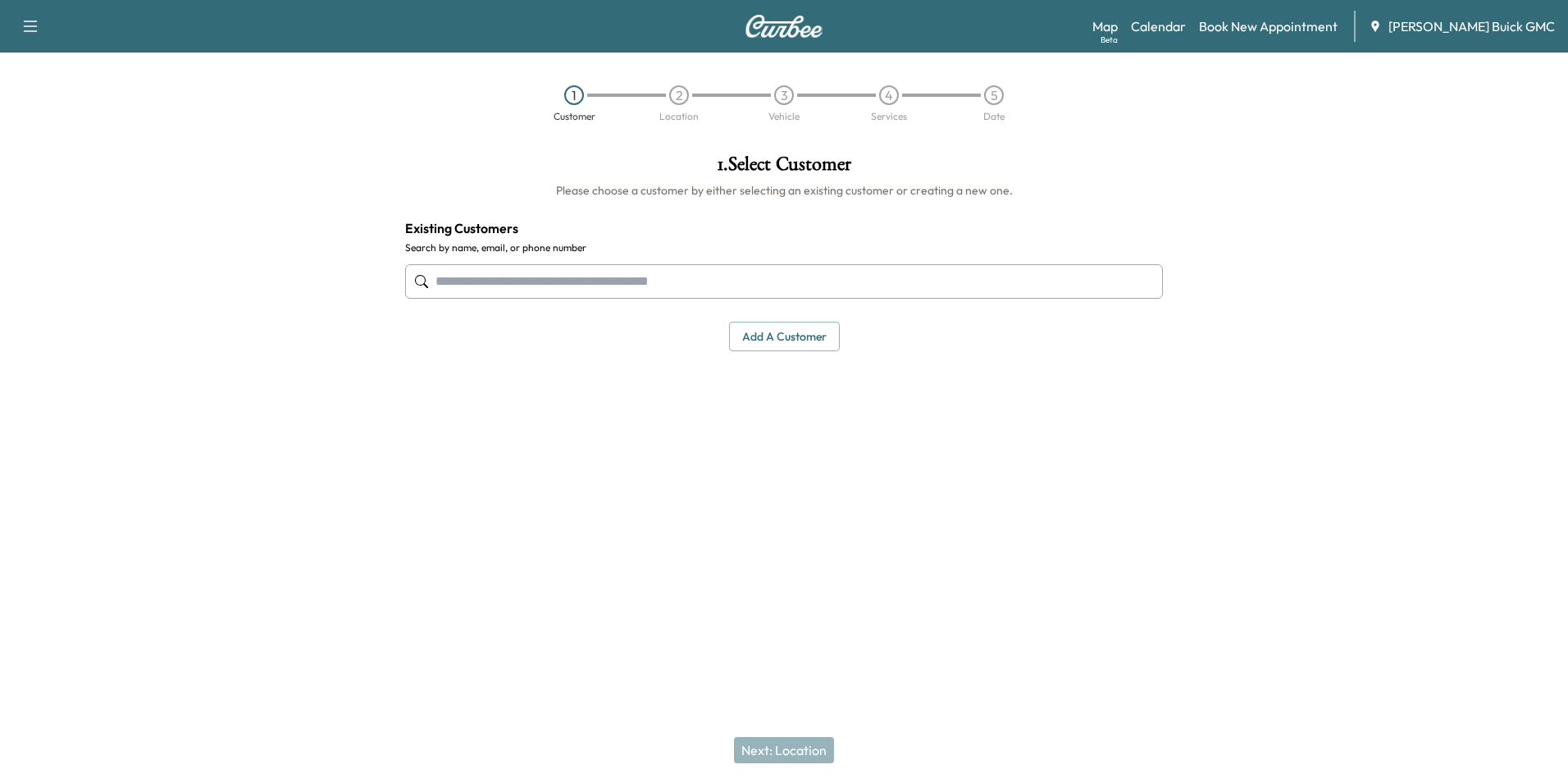
click at [547, 282] on input "text" at bounding box center [784, 281] width 758 height 34
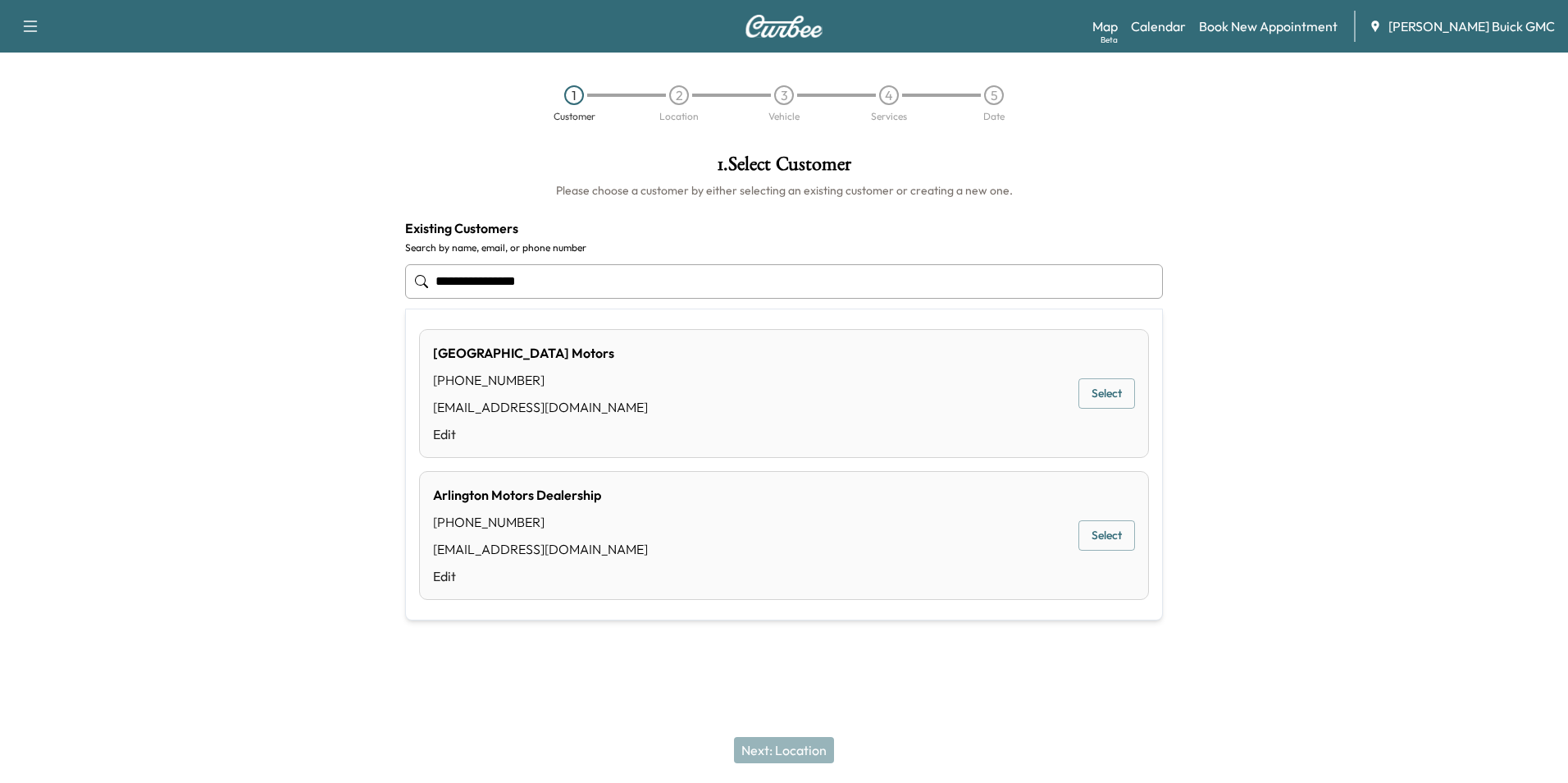
click at [1098, 527] on button "Select" at bounding box center [1107, 536] width 57 height 31
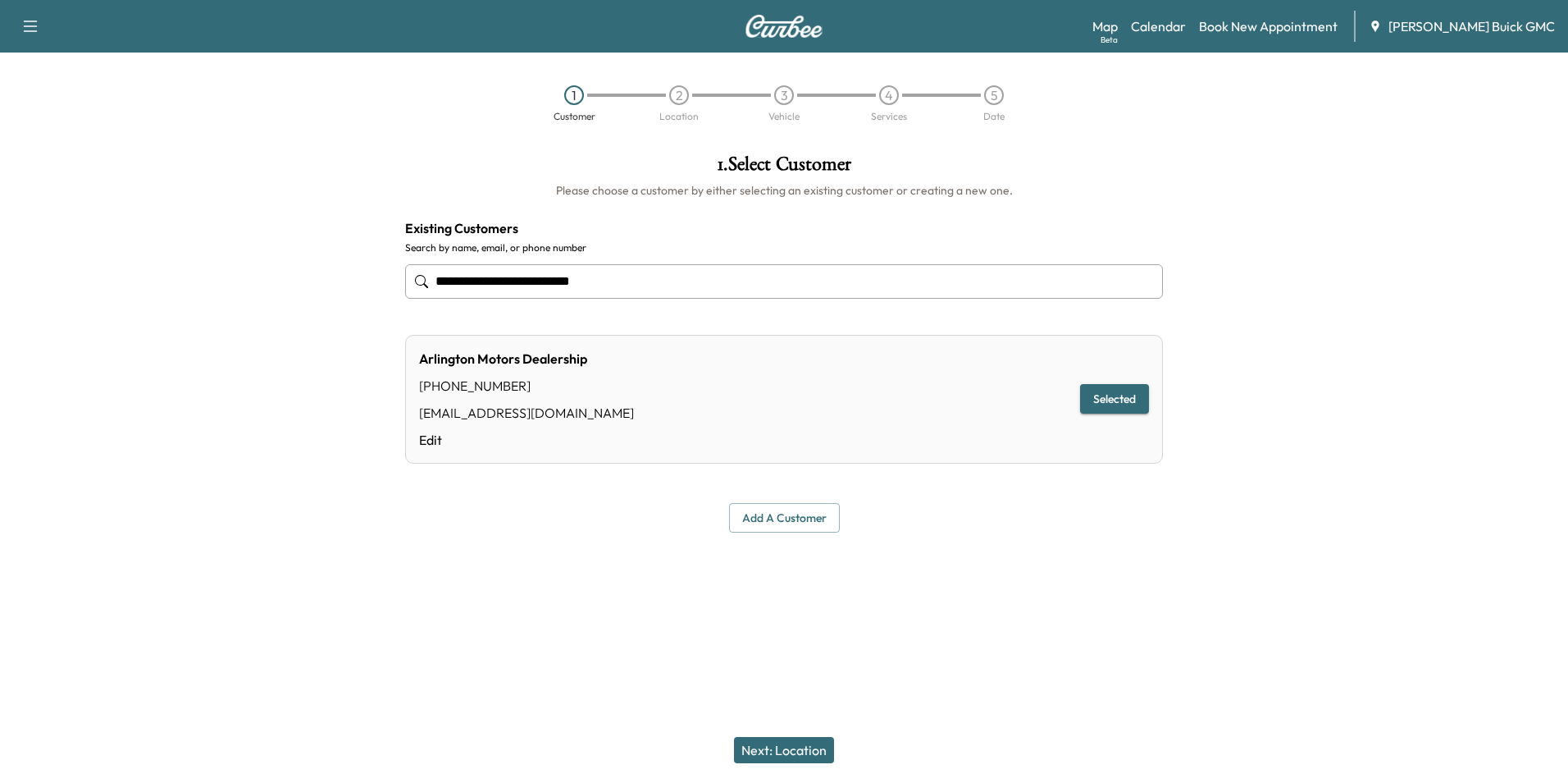
type input "**********"
click at [778, 747] on button "Next: Location" at bounding box center [784, 750] width 100 height 26
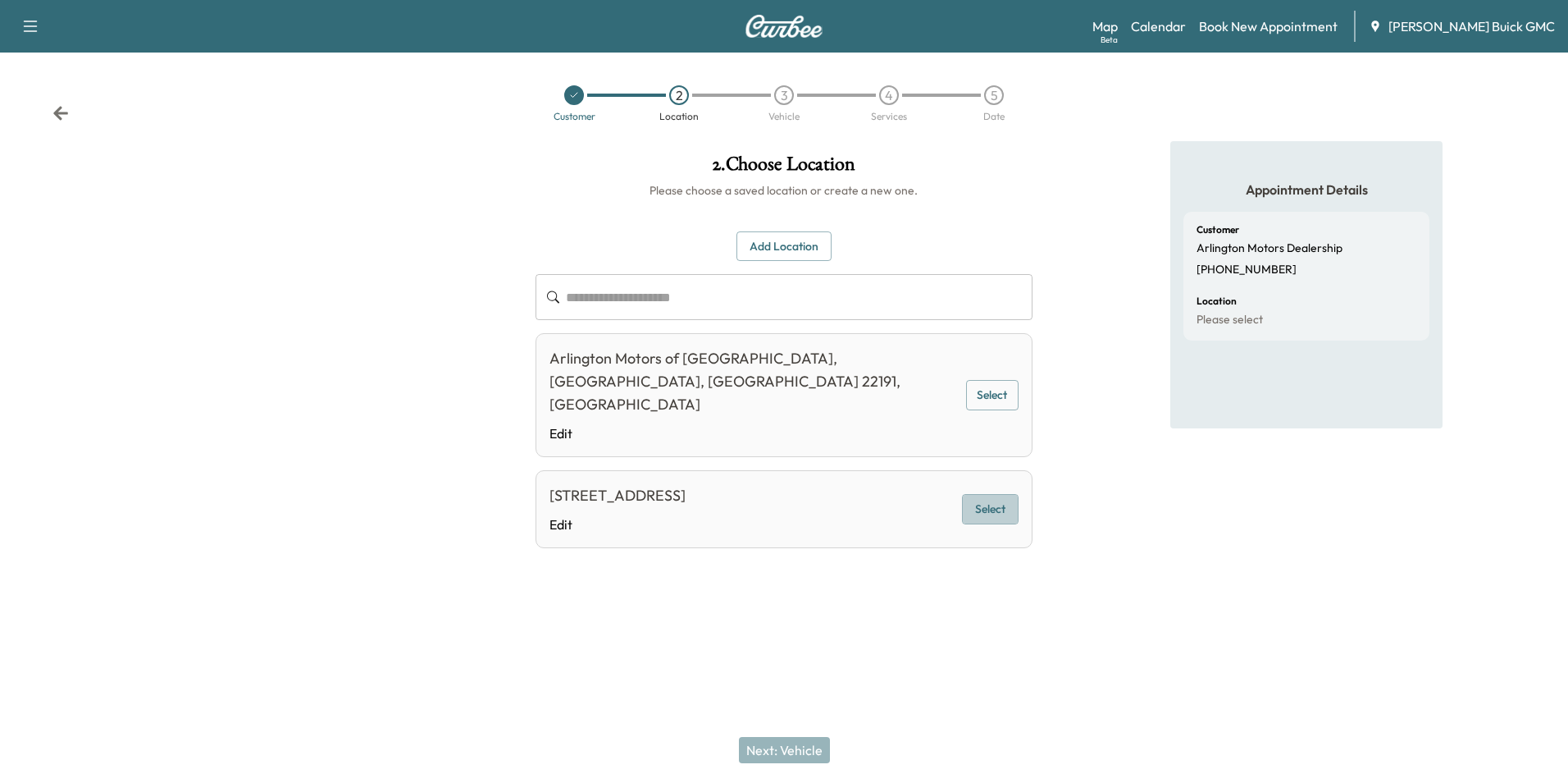
click at [996, 494] on button "Select" at bounding box center [990, 509] width 57 height 31
click at [791, 751] on button "Next: Vehicle" at bounding box center [784, 750] width 91 height 26
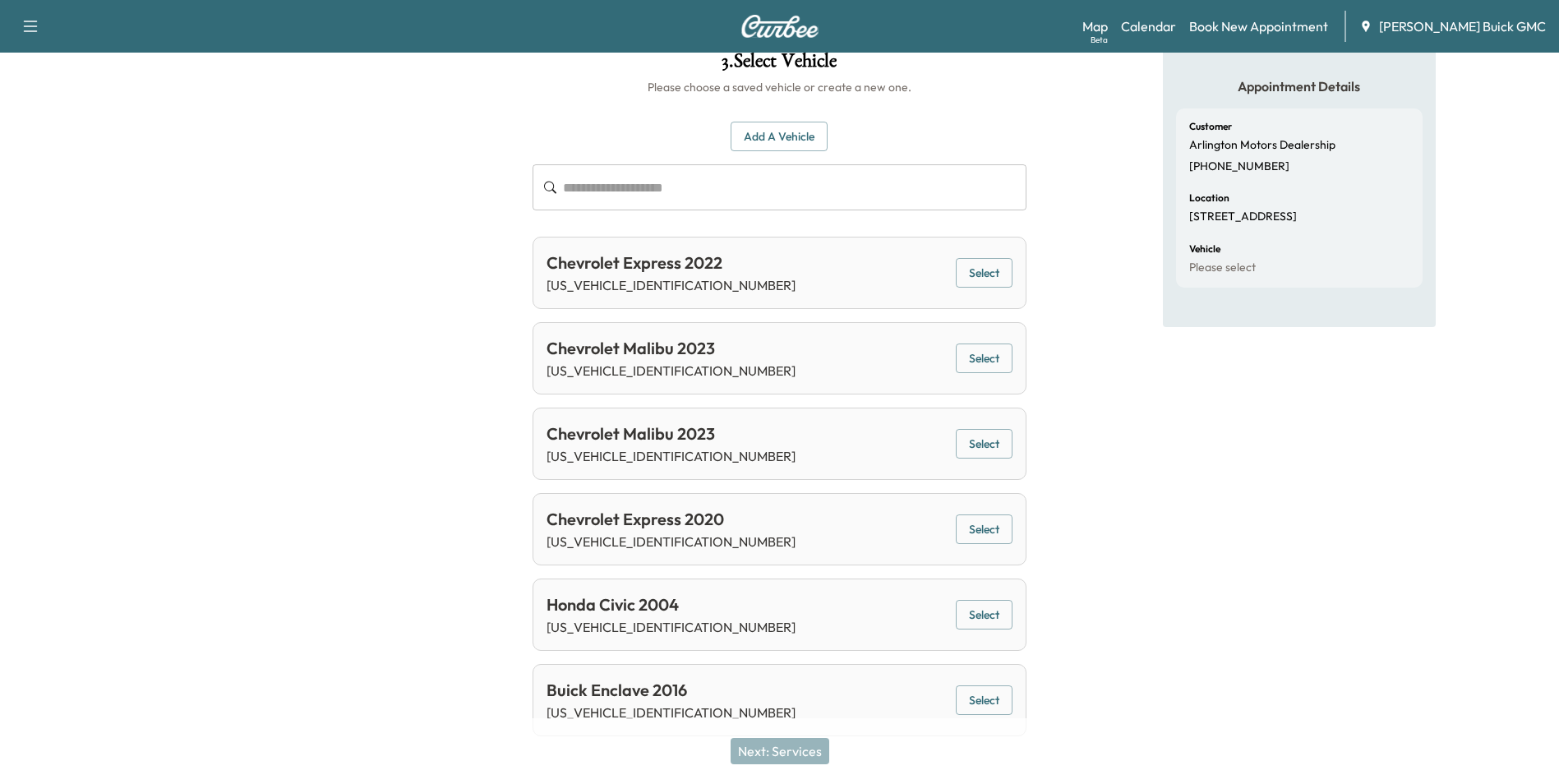
scroll to position [122, 0]
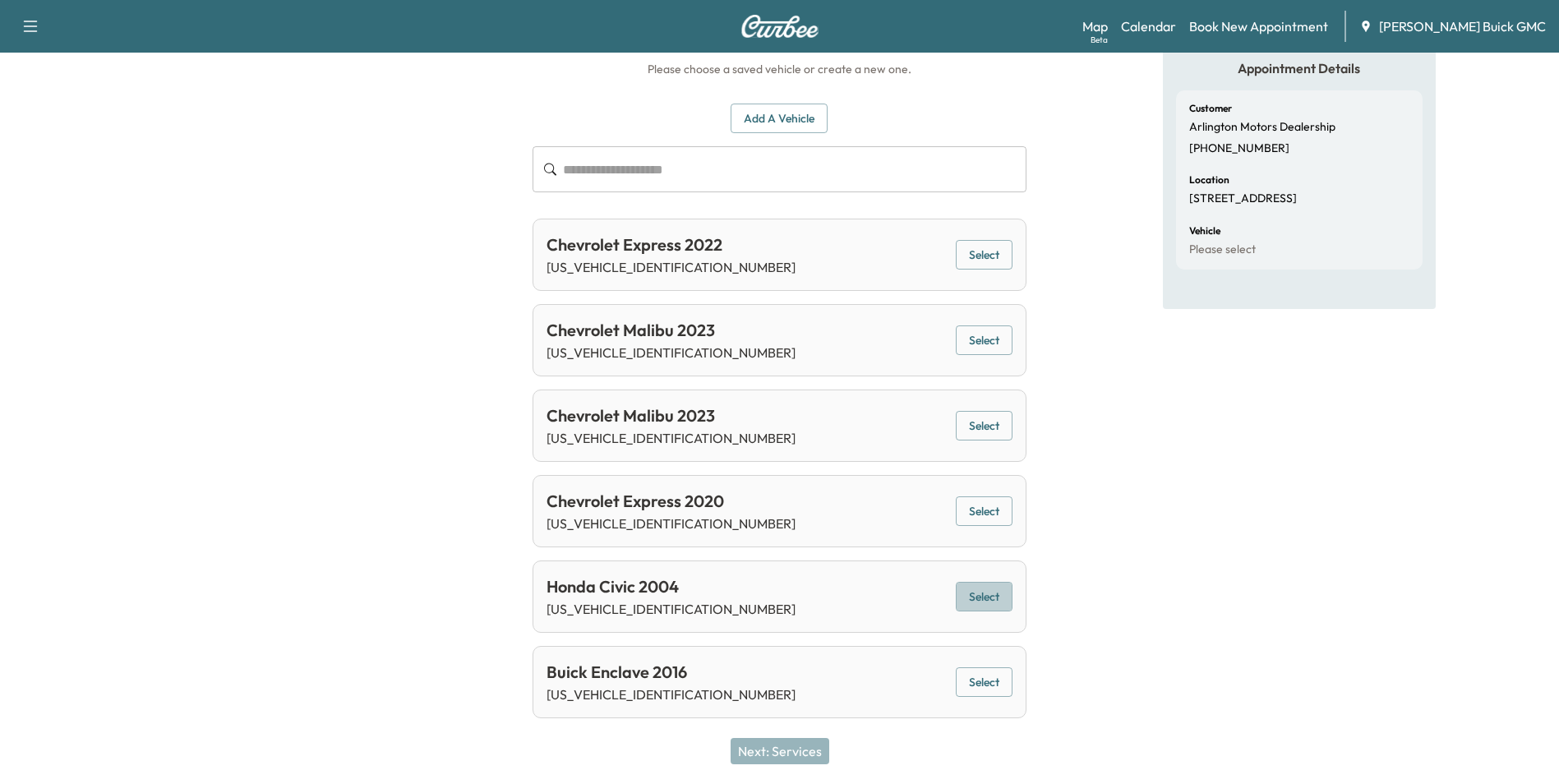
click at [983, 597] on button "Select" at bounding box center [983, 597] width 57 height 31
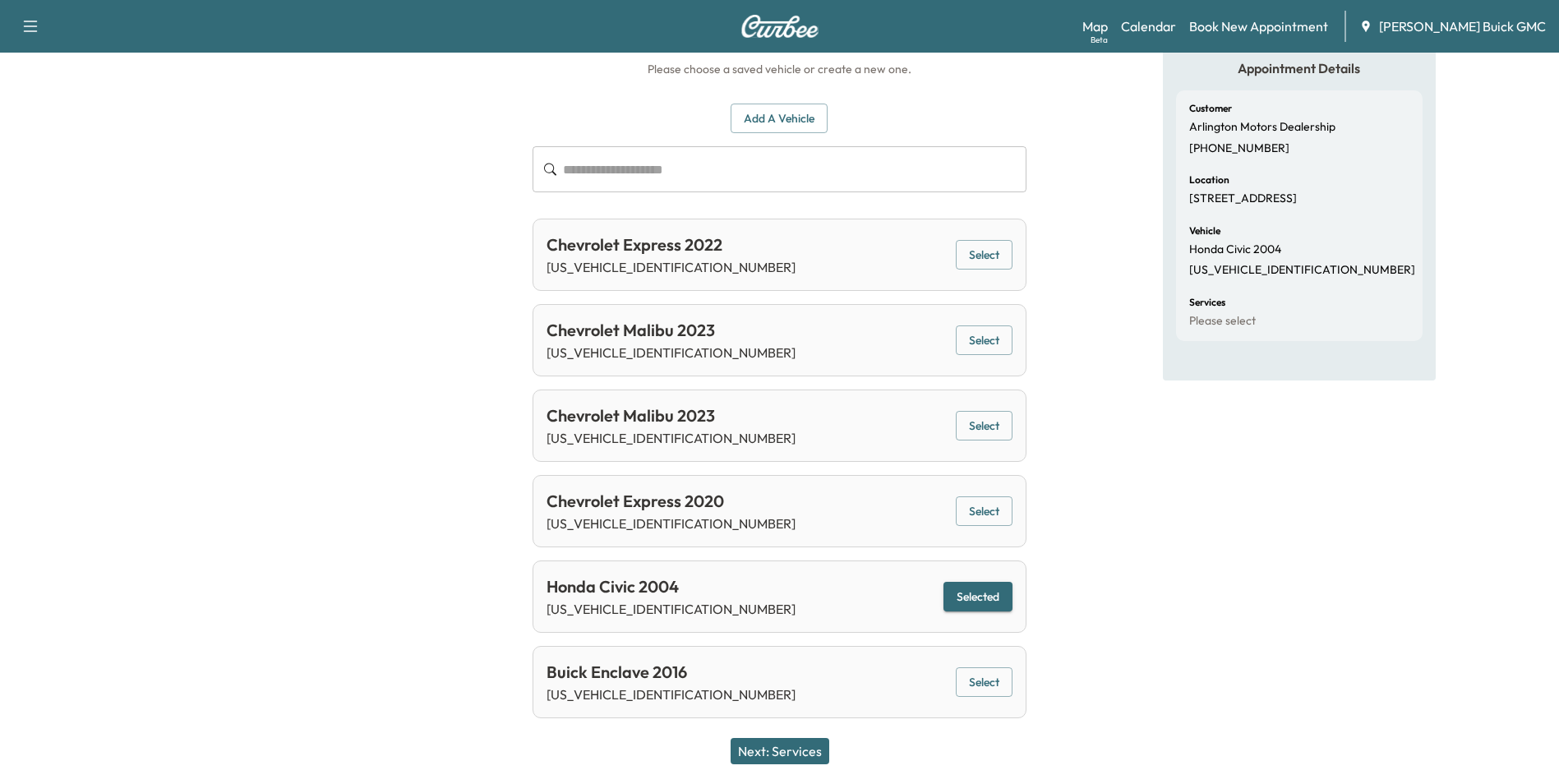
click at [808, 752] on button "Next: Services" at bounding box center [780, 750] width 99 height 26
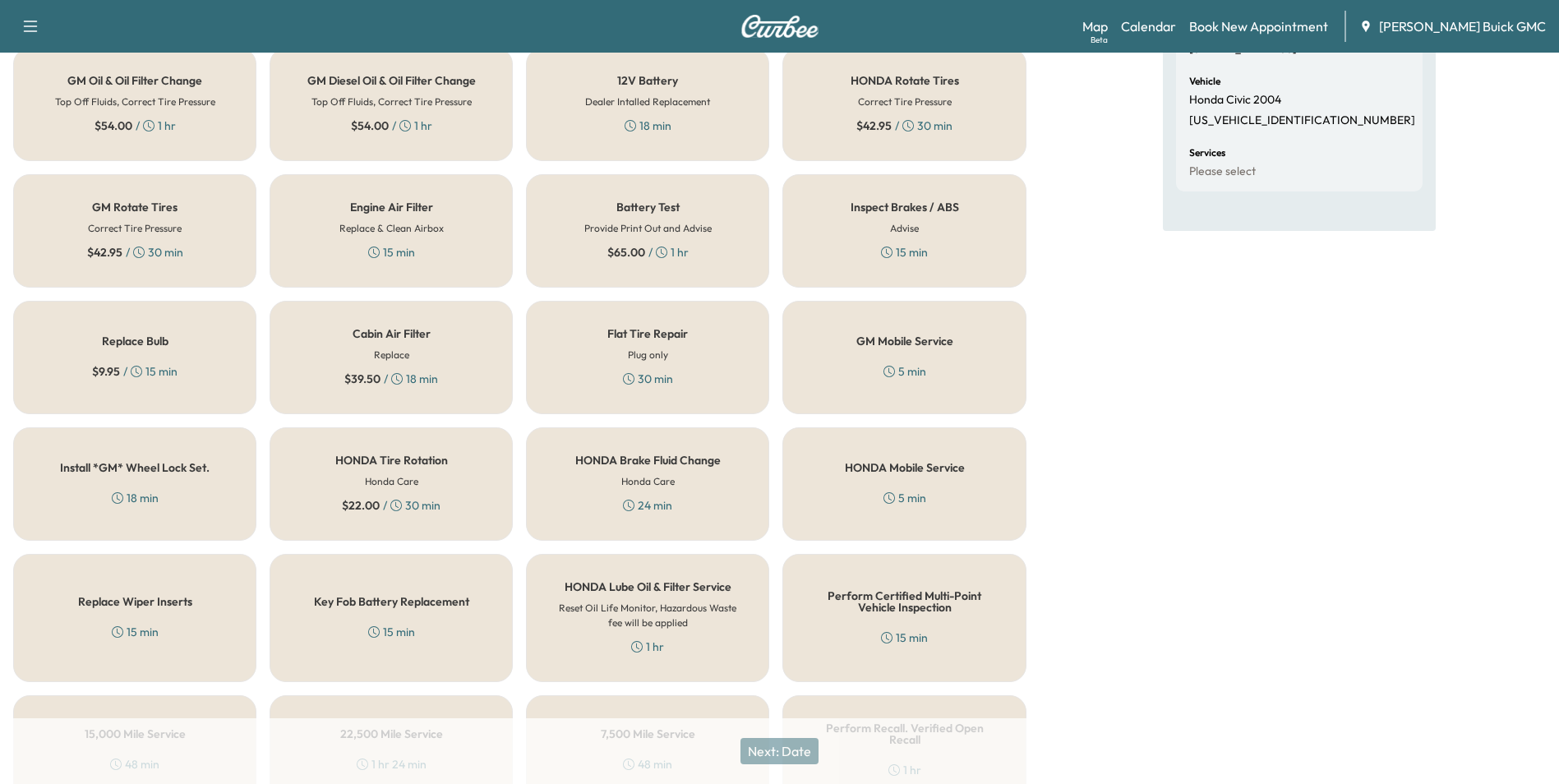
scroll to position [470, 0]
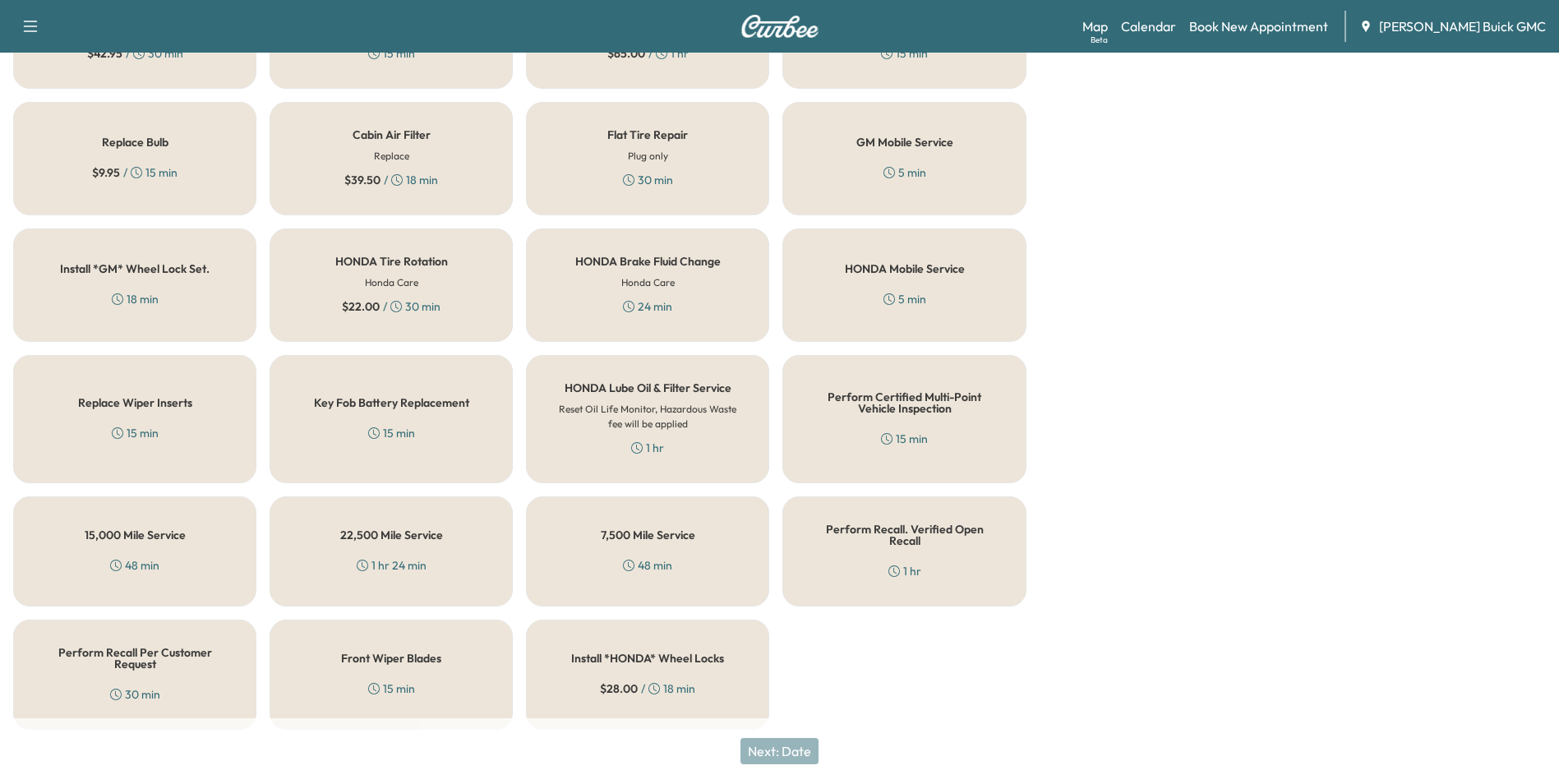
click at [178, 669] on div "Perform Recall Per Customer Request 30 min" at bounding box center [134, 674] width 243 height 110
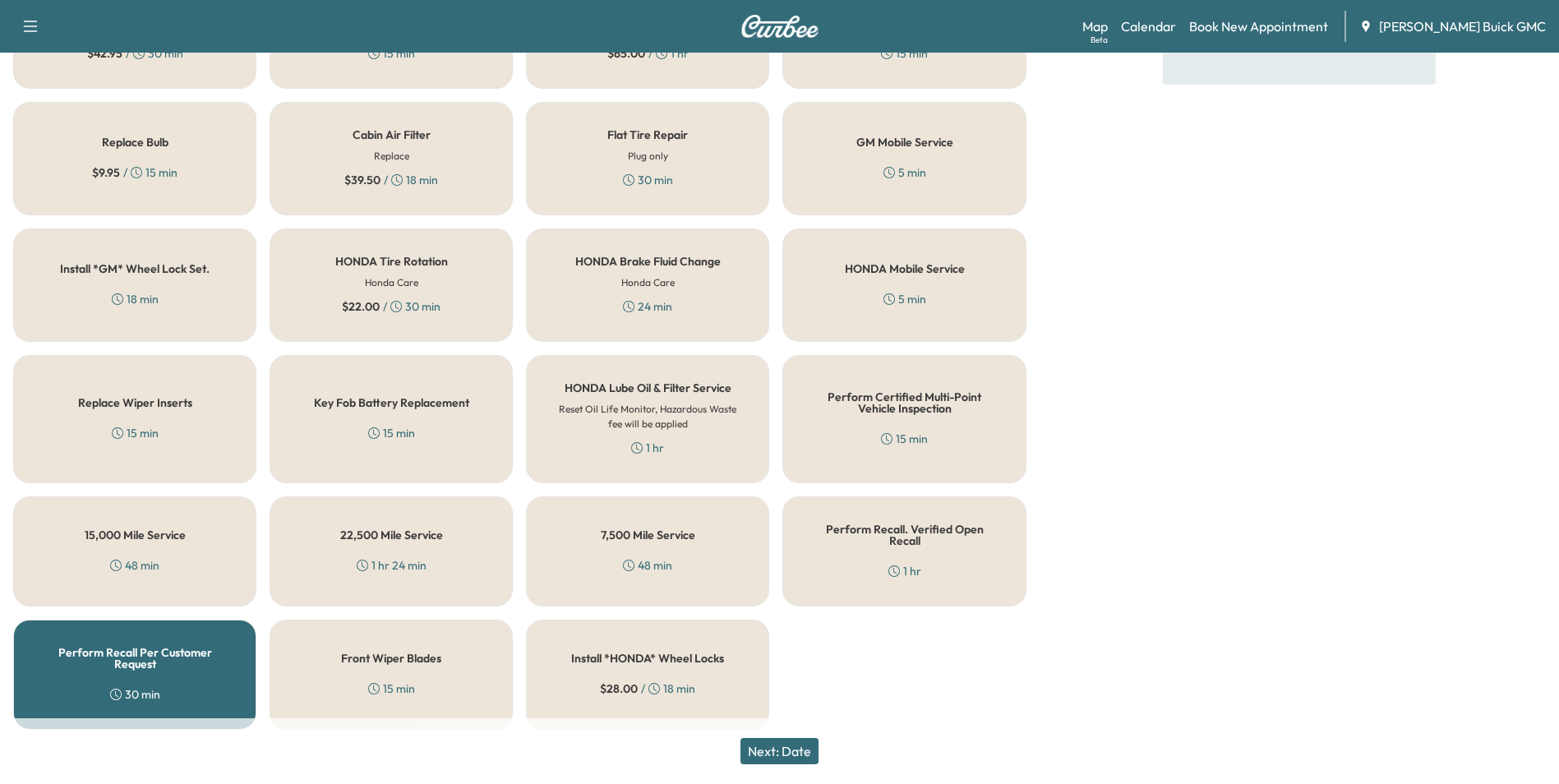
click at [794, 744] on button "Next: Date" at bounding box center [780, 750] width 78 height 26
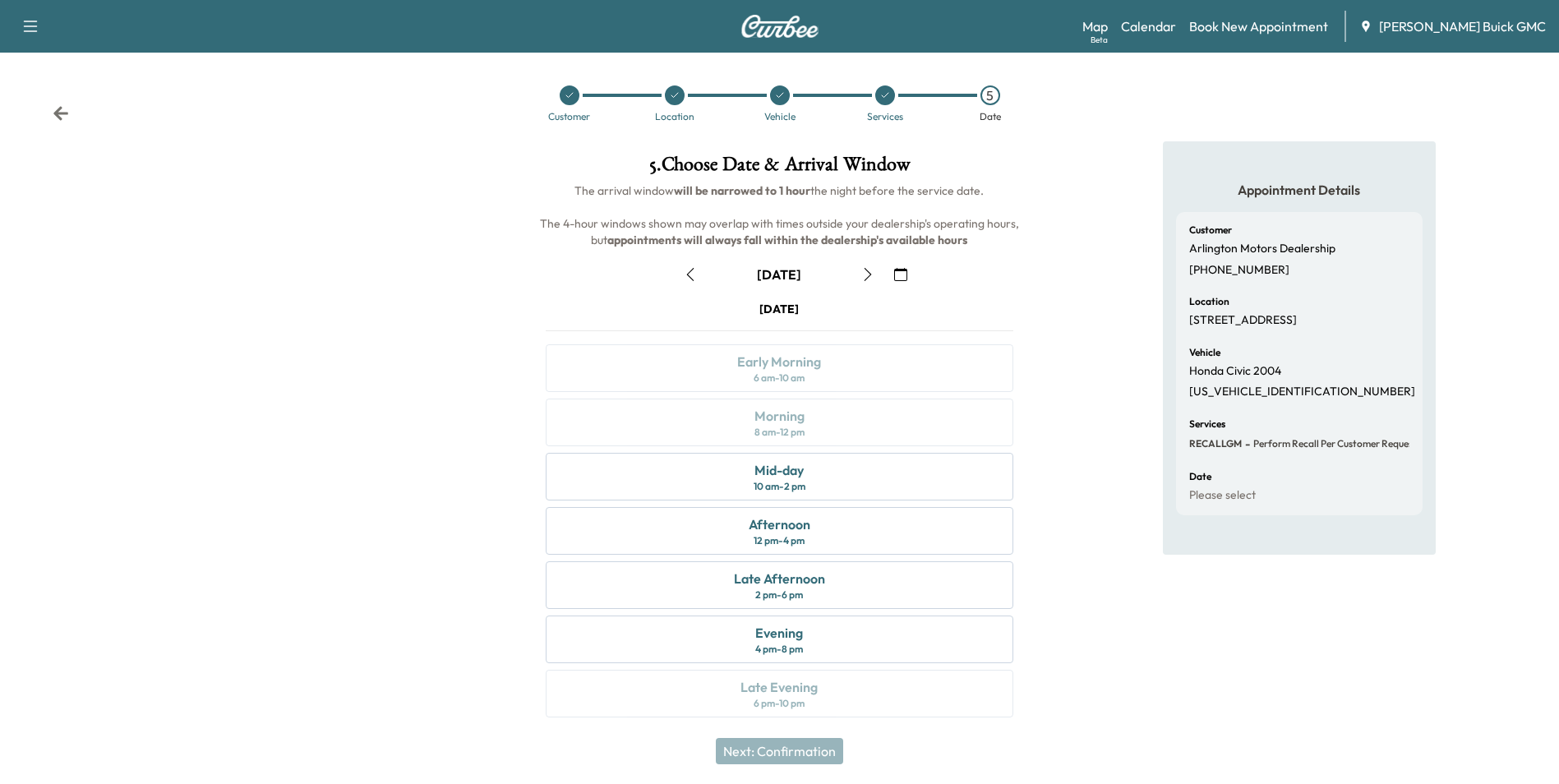
click at [899, 273] on icon "button" at bounding box center [901, 275] width 13 height 13
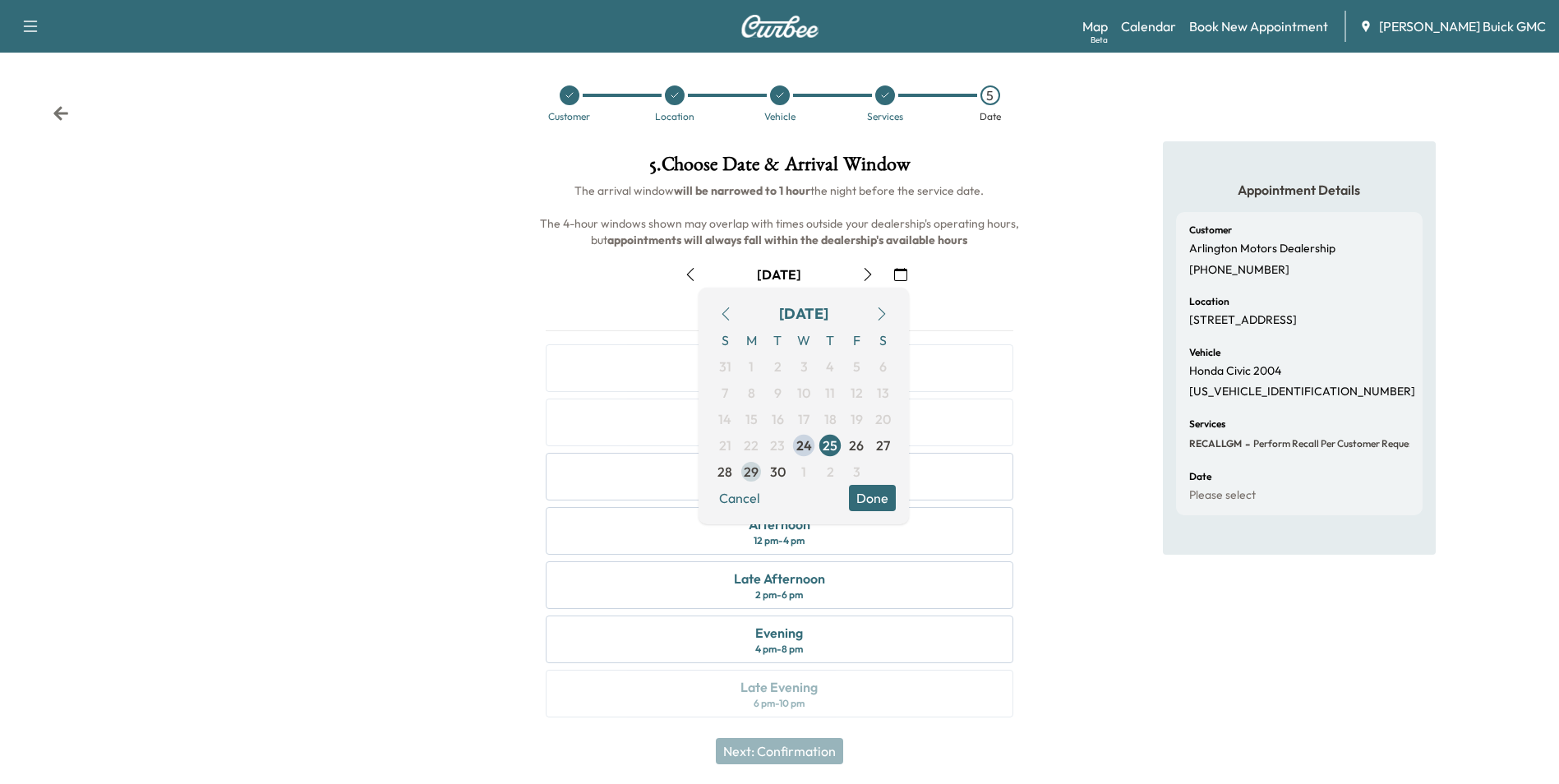
click at [749, 467] on span "29" at bounding box center [752, 471] width 15 height 20
click at [868, 497] on button "Done" at bounding box center [873, 498] width 47 height 26
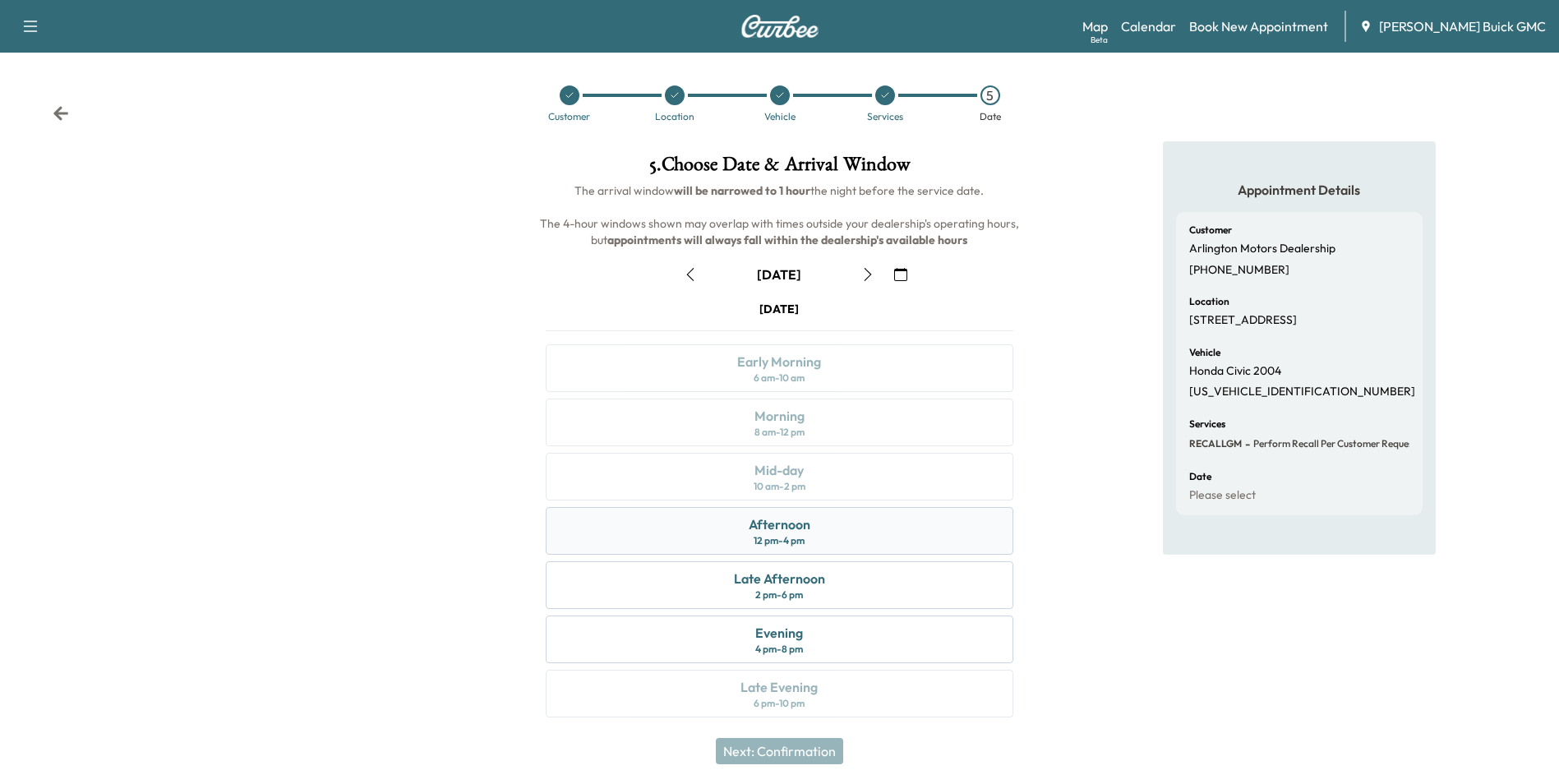
click at [810, 534] on div "Afternoon 12 pm - 4 pm" at bounding box center [779, 531] width 467 height 47
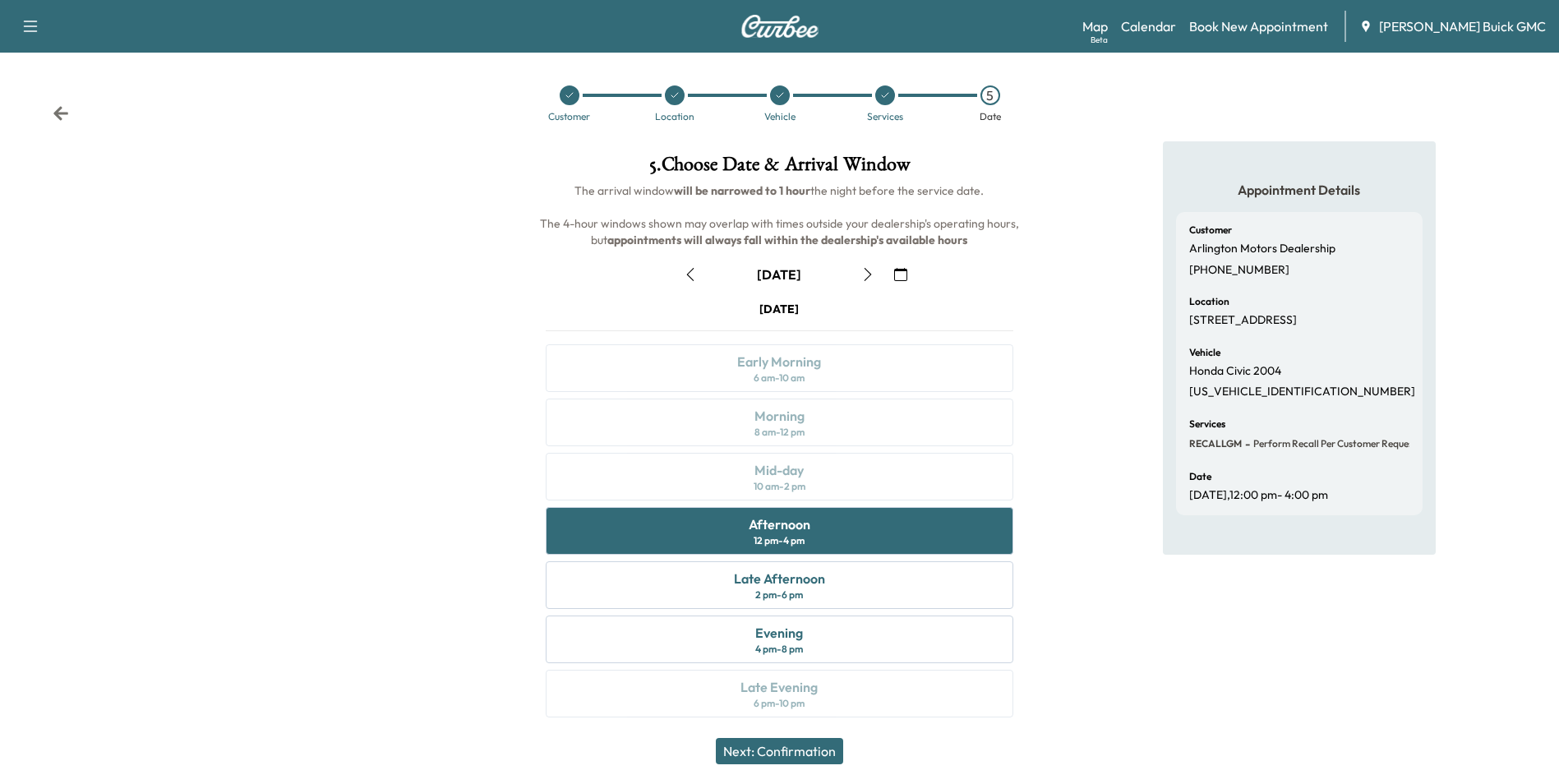
click at [801, 743] on button "Next: Confirmation" at bounding box center [780, 750] width 128 height 26
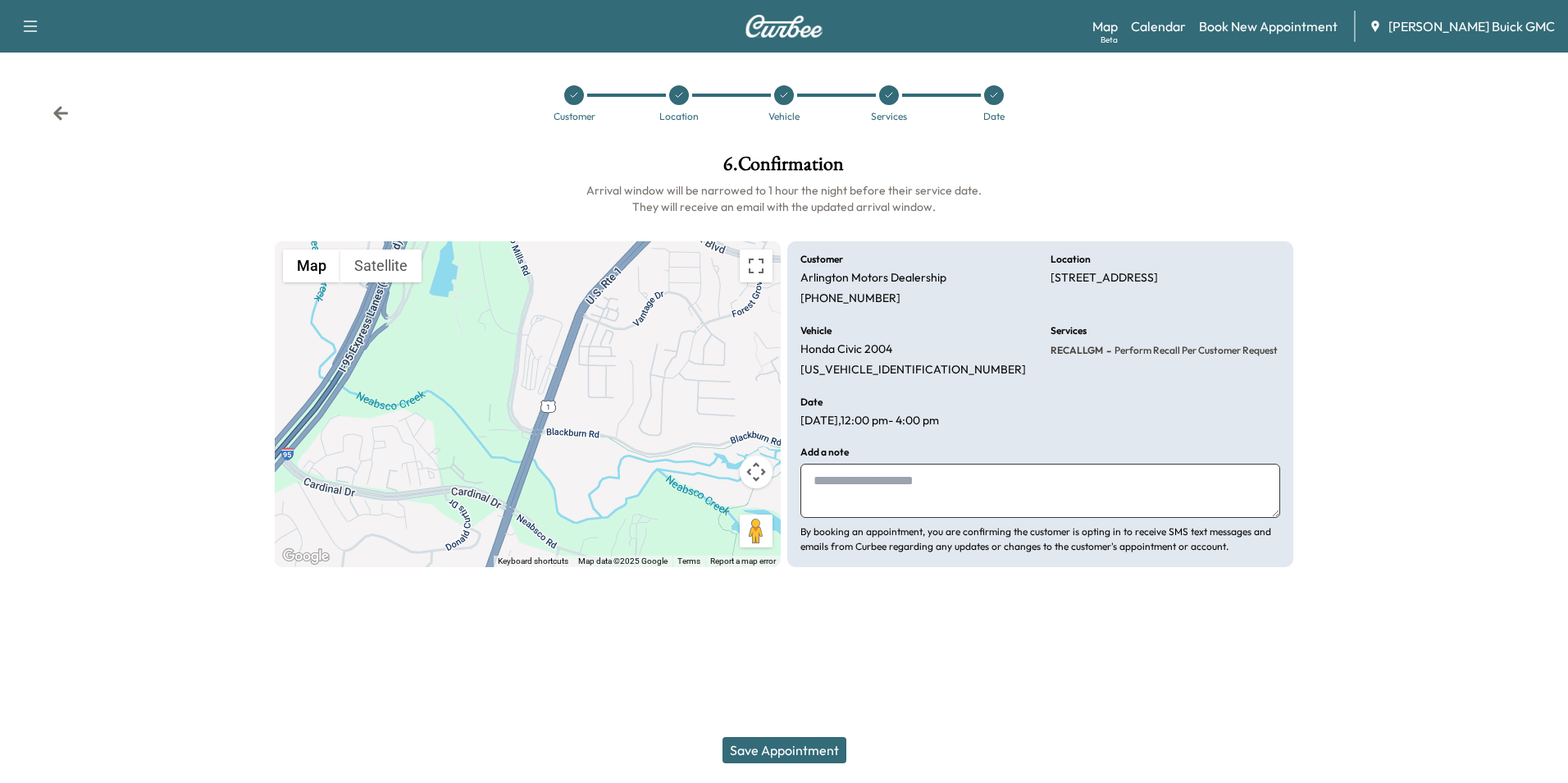
click at [862, 492] on textarea at bounding box center [1040, 491] width 480 height 54
type textarea "**********"
click at [776, 748] on button "Save Appointment" at bounding box center [784, 750] width 124 height 26
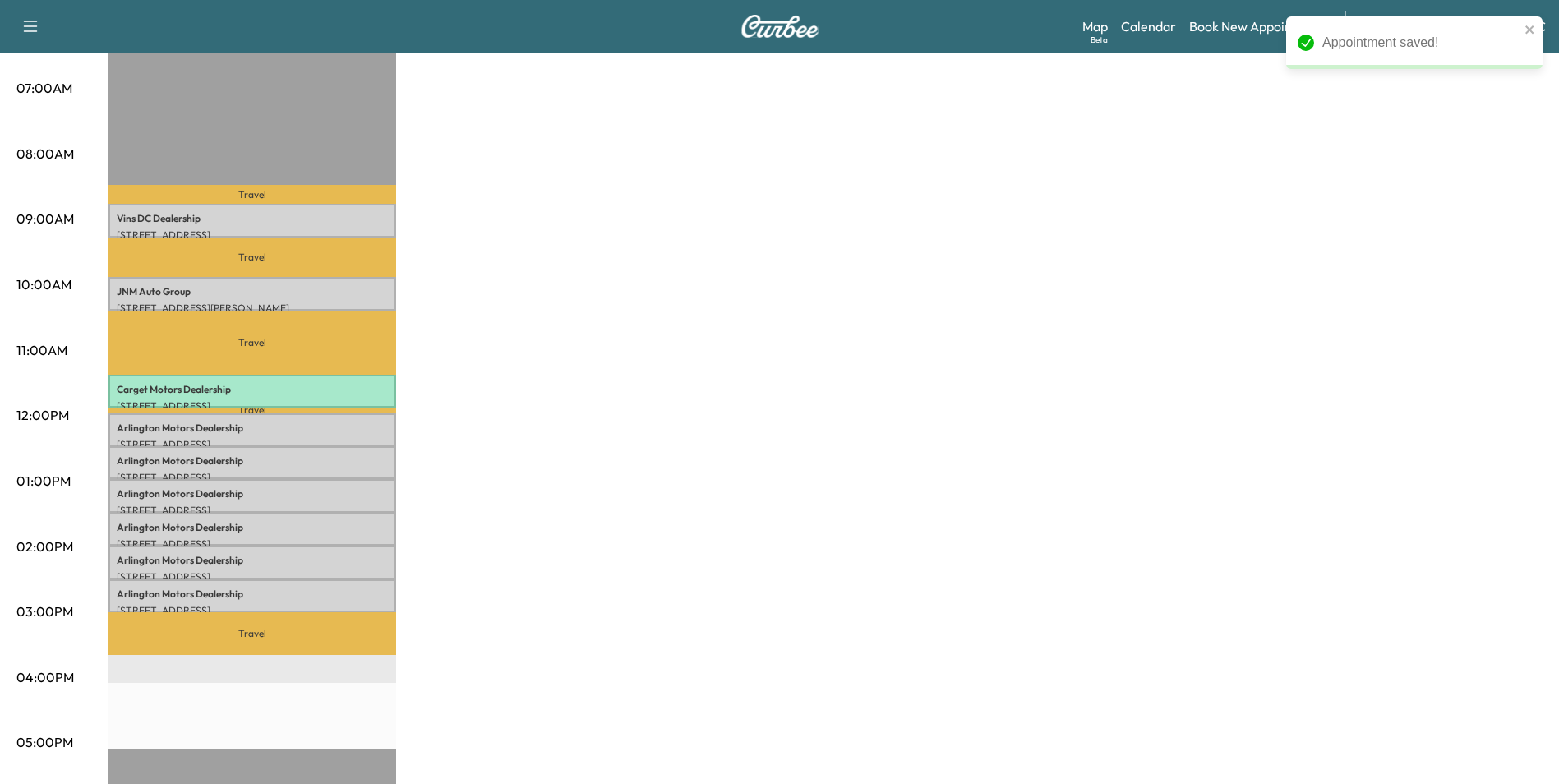
scroll to position [411, 0]
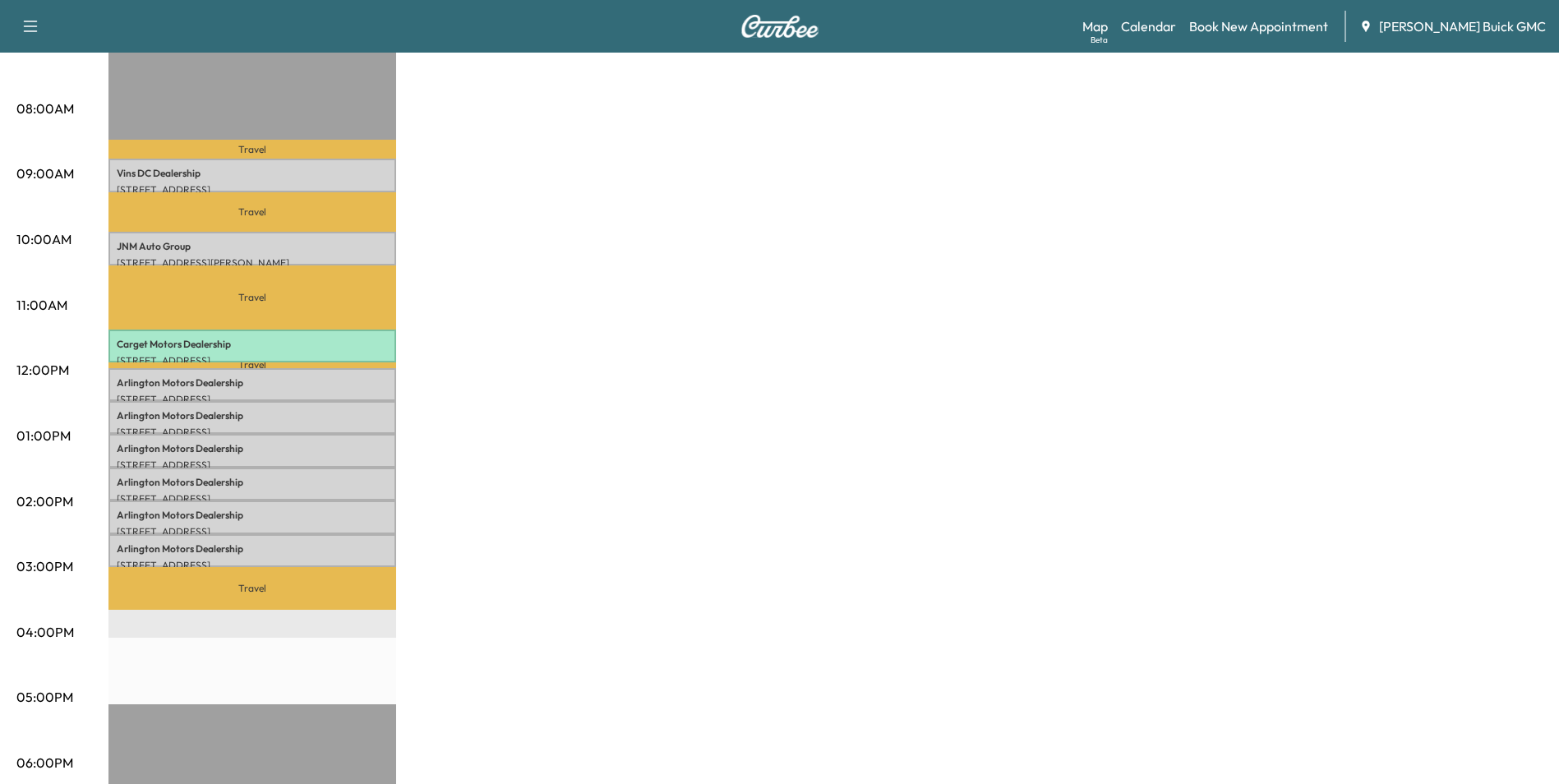
drag, startPoint x: 1013, startPoint y: 301, endPoint x: 997, endPoint y: 267, distance: 37.6
click at [1013, 299] on div "MobileService+ Revenue $ 1092.00 Work Time 270 mins Transit Time 158 mins Trave…" at bounding box center [825, 420] width 1434 height 1233
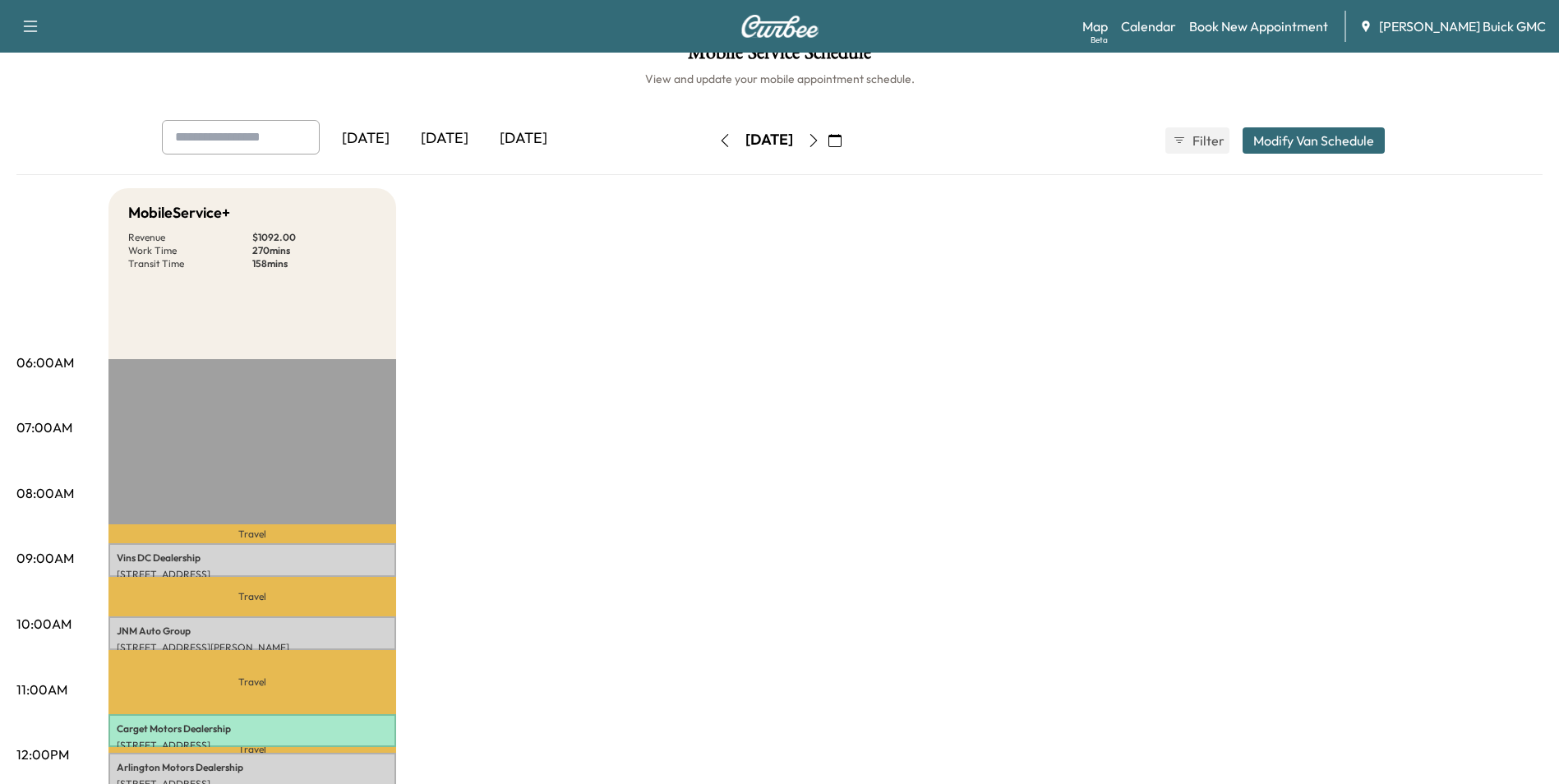
scroll to position [0, 0]
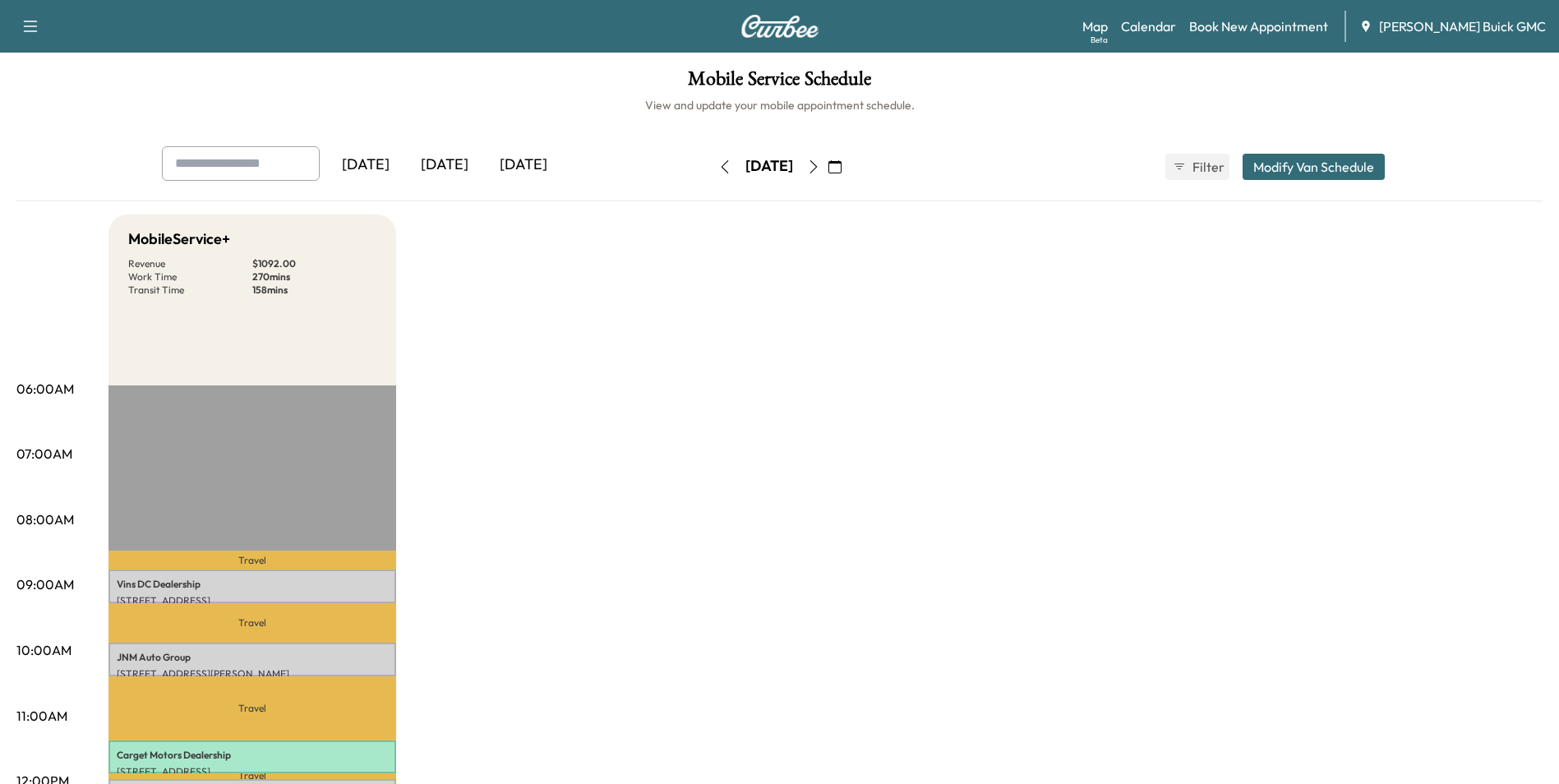
click at [817, 164] on icon "button" at bounding box center [813, 167] width 7 height 13
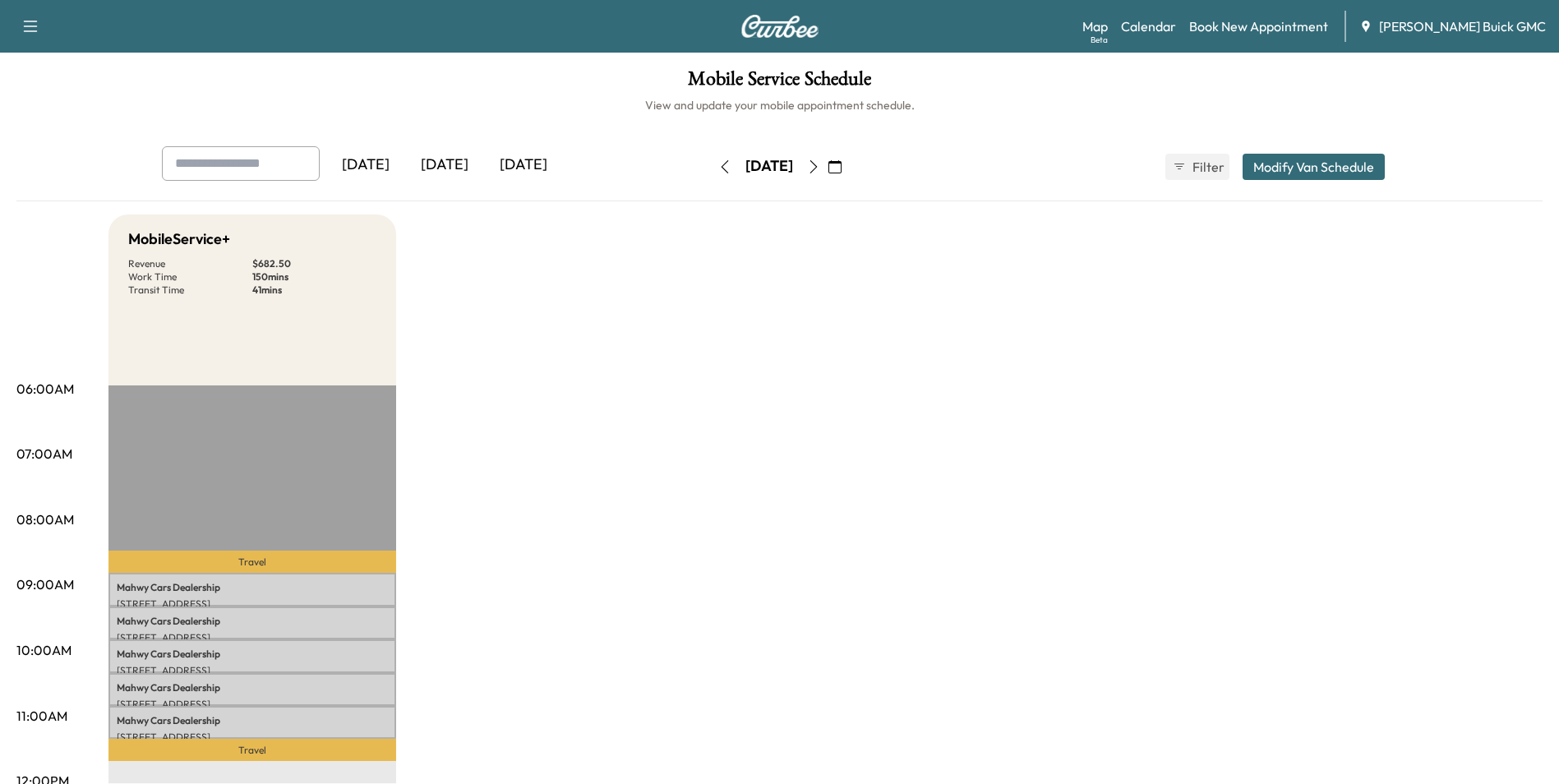
click at [817, 164] on icon "button" at bounding box center [813, 167] width 7 height 13
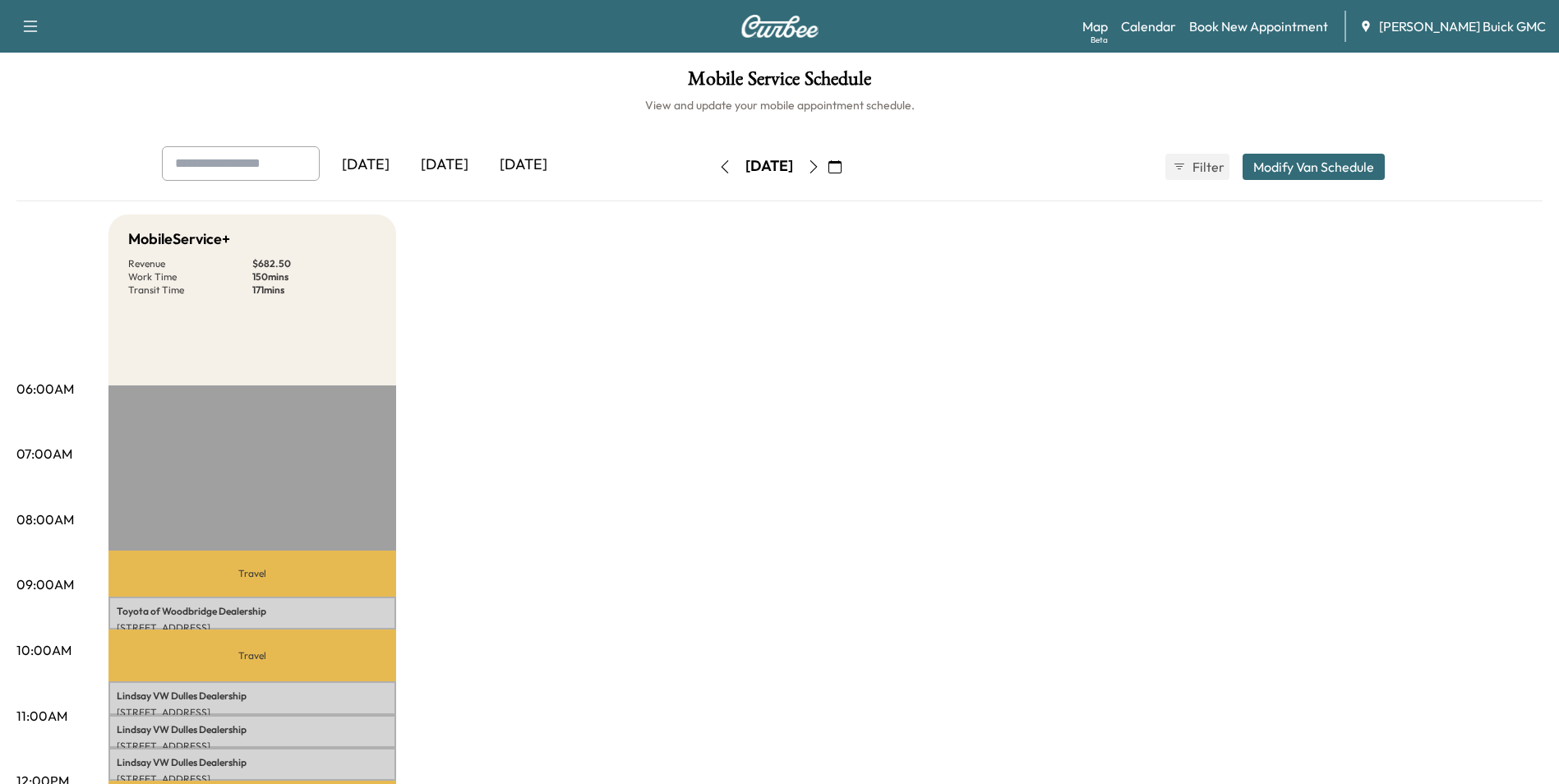
click at [817, 164] on icon "button" at bounding box center [813, 167] width 7 height 13
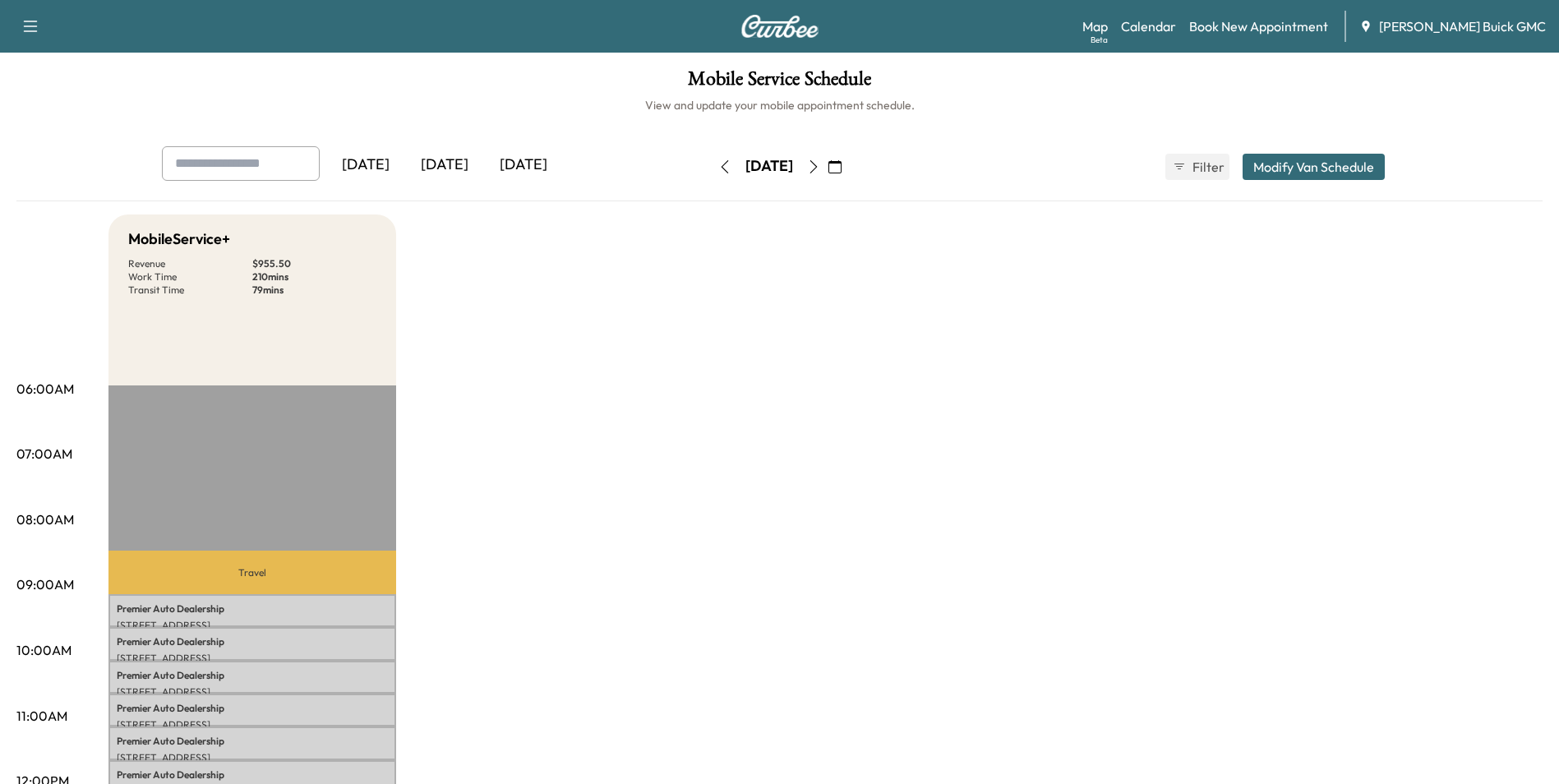
click at [820, 165] on icon "button" at bounding box center [814, 167] width 13 height 13
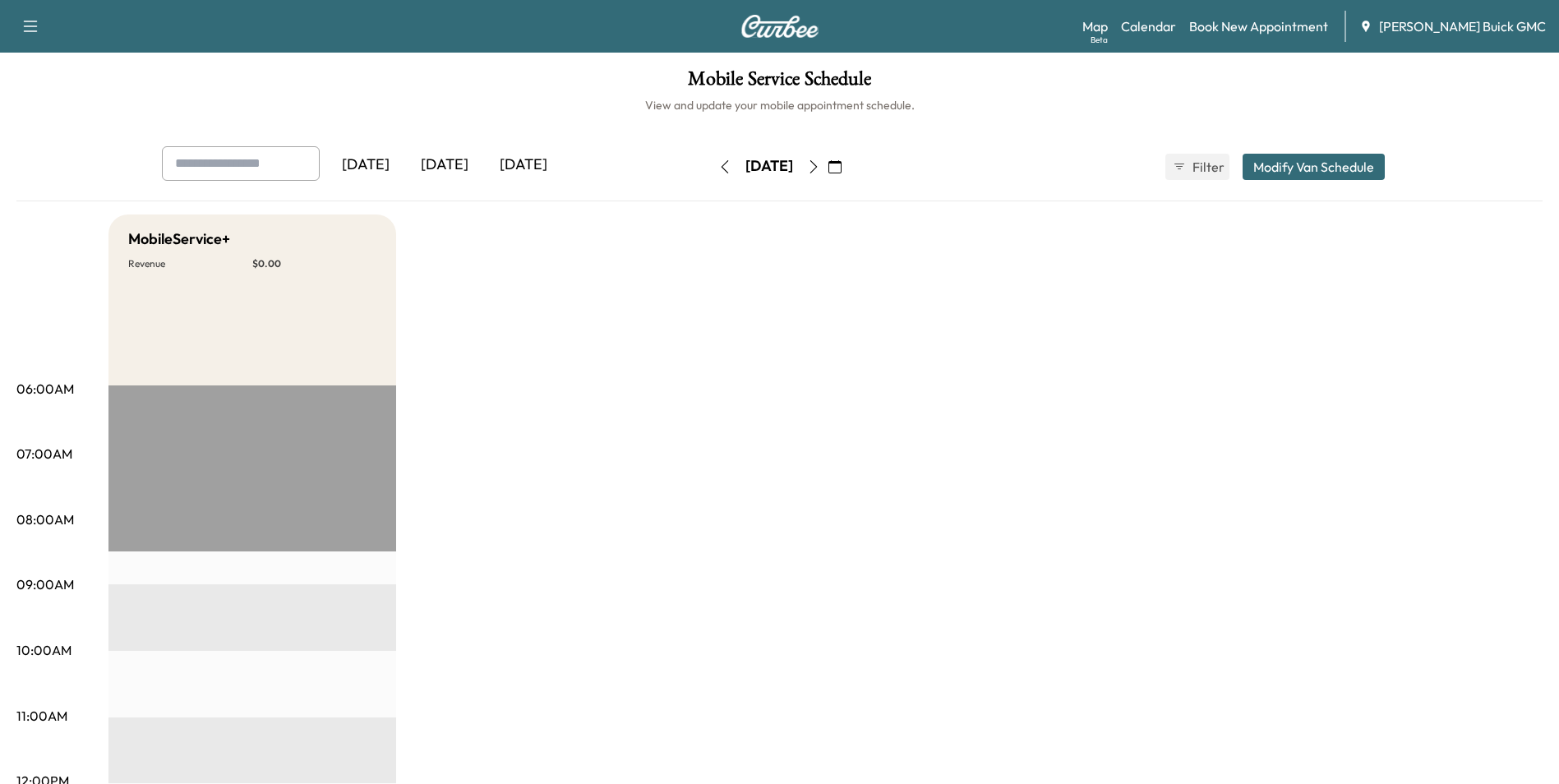
drag, startPoint x: 995, startPoint y: 322, endPoint x: 1026, endPoint y: 527, distance: 207.3
drag, startPoint x: 1217, startPoint y: 381, endPoint x: 1203, endPoint y: 397, distance: 21.3
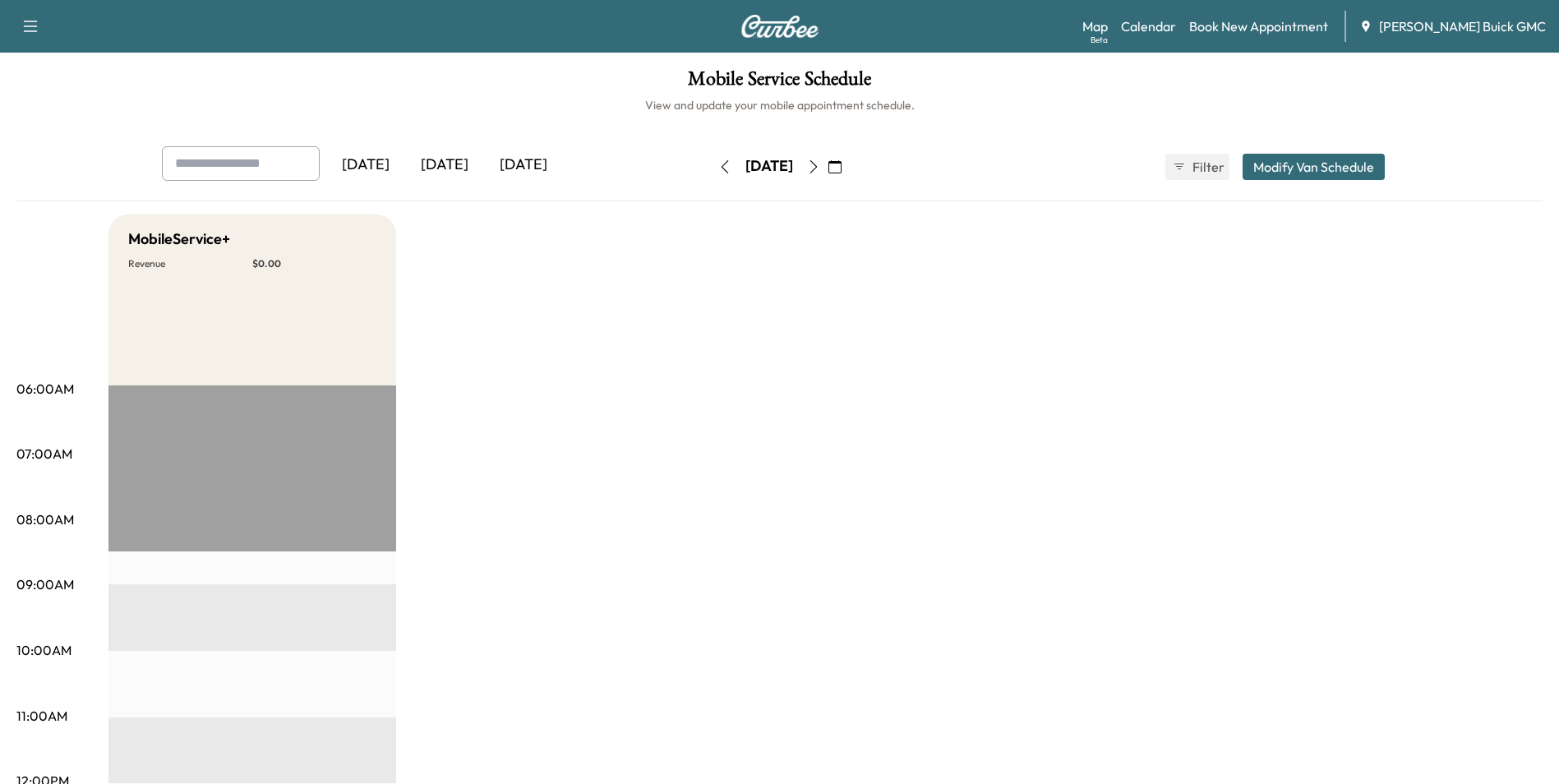
click at [1256, 28] on link "Book New Appointment" at bounding box center [1258, 26] width 139 height 20
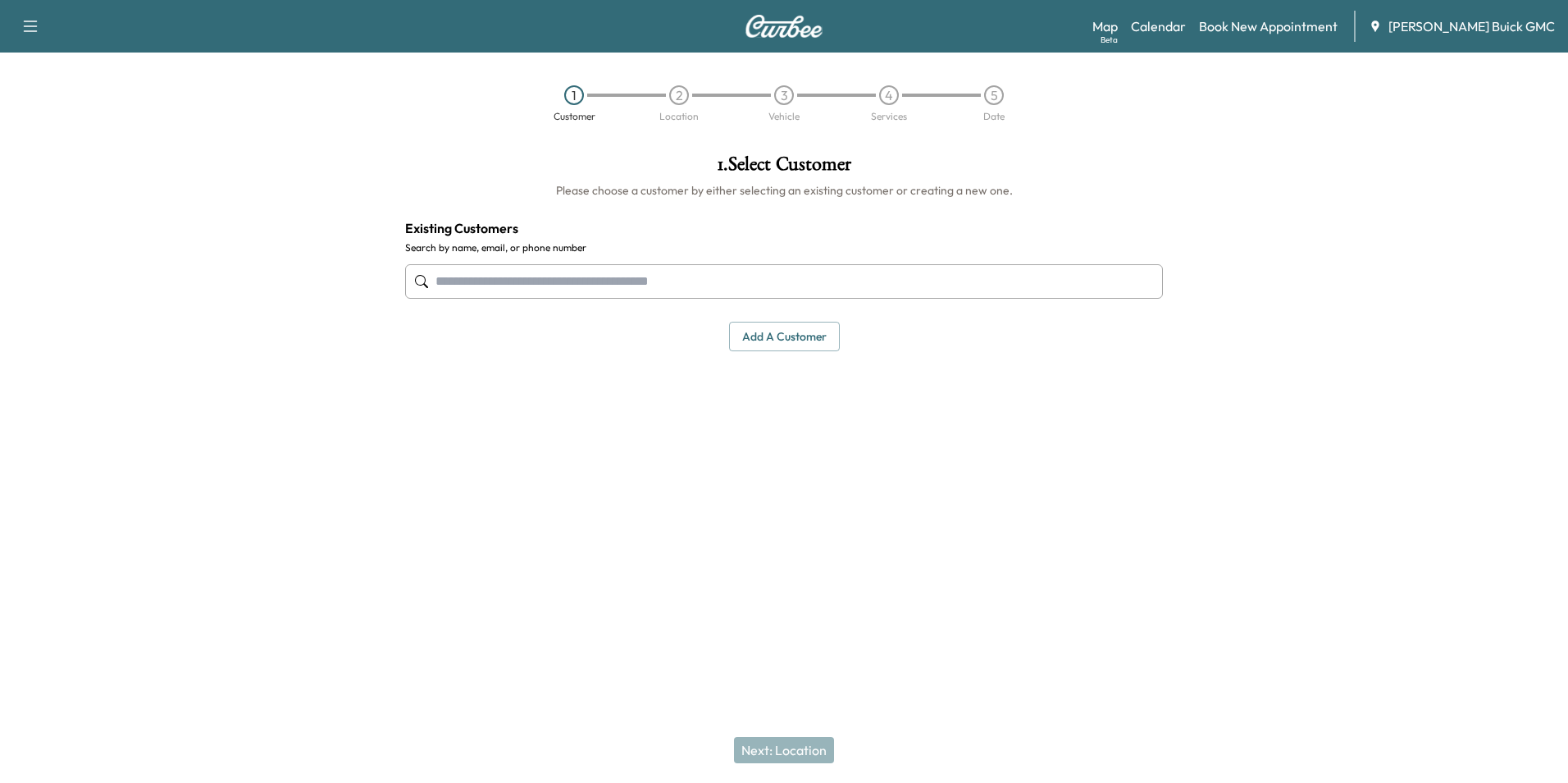
click at [711, 276] on input "text" at bounding box center [784, 281] width 758 height 34
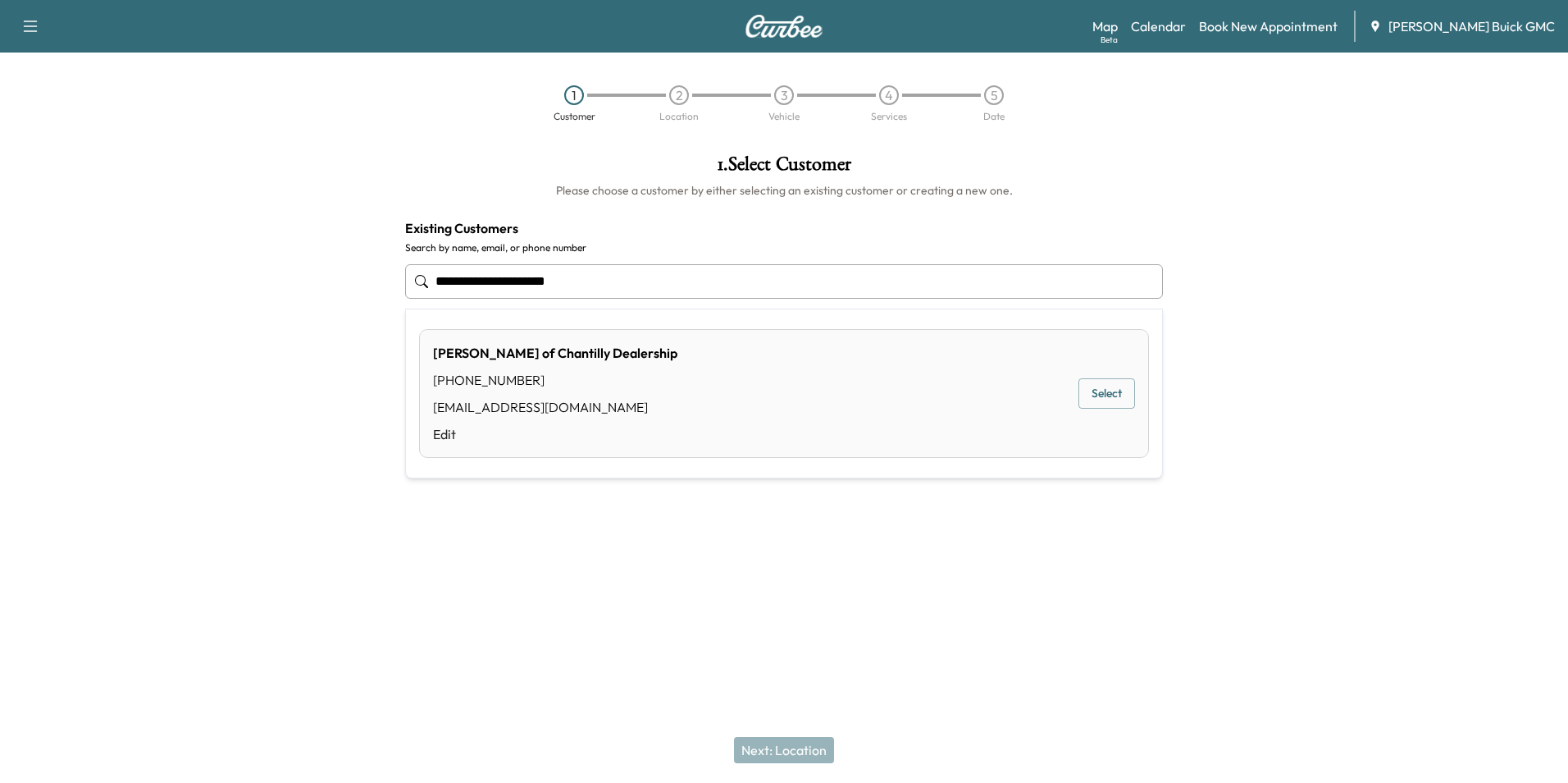
click at [1097, 386] on button "Select" at bounding box center [1107, 393] width 57 height 31
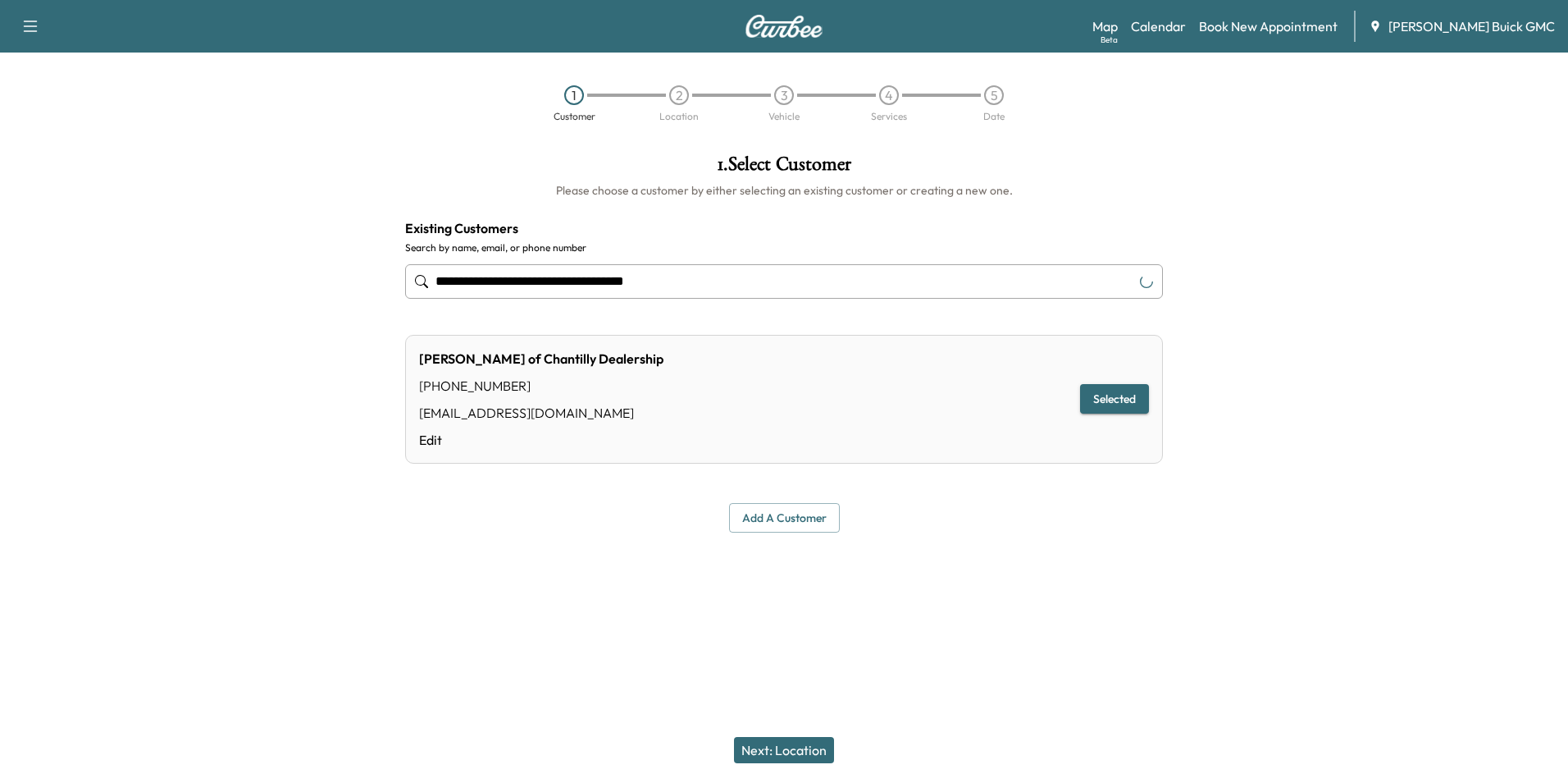
type input "**********"
click at [778, 742] on button "Next: Location" at bounding box center [784, 750] width 100 height 26
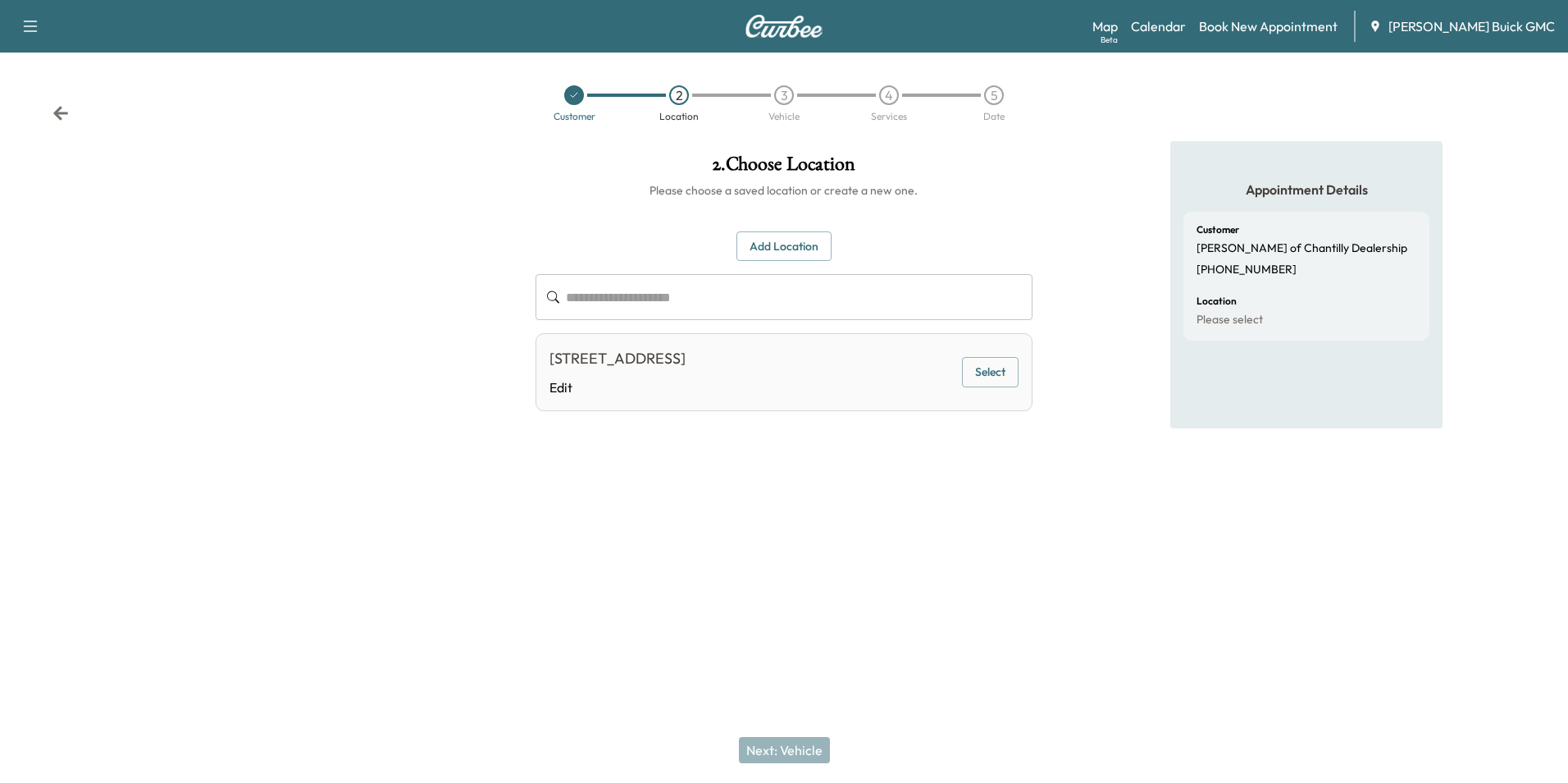
click at [977, 371] on button "Select" at bounding box center [990, 372] width 57 height 31
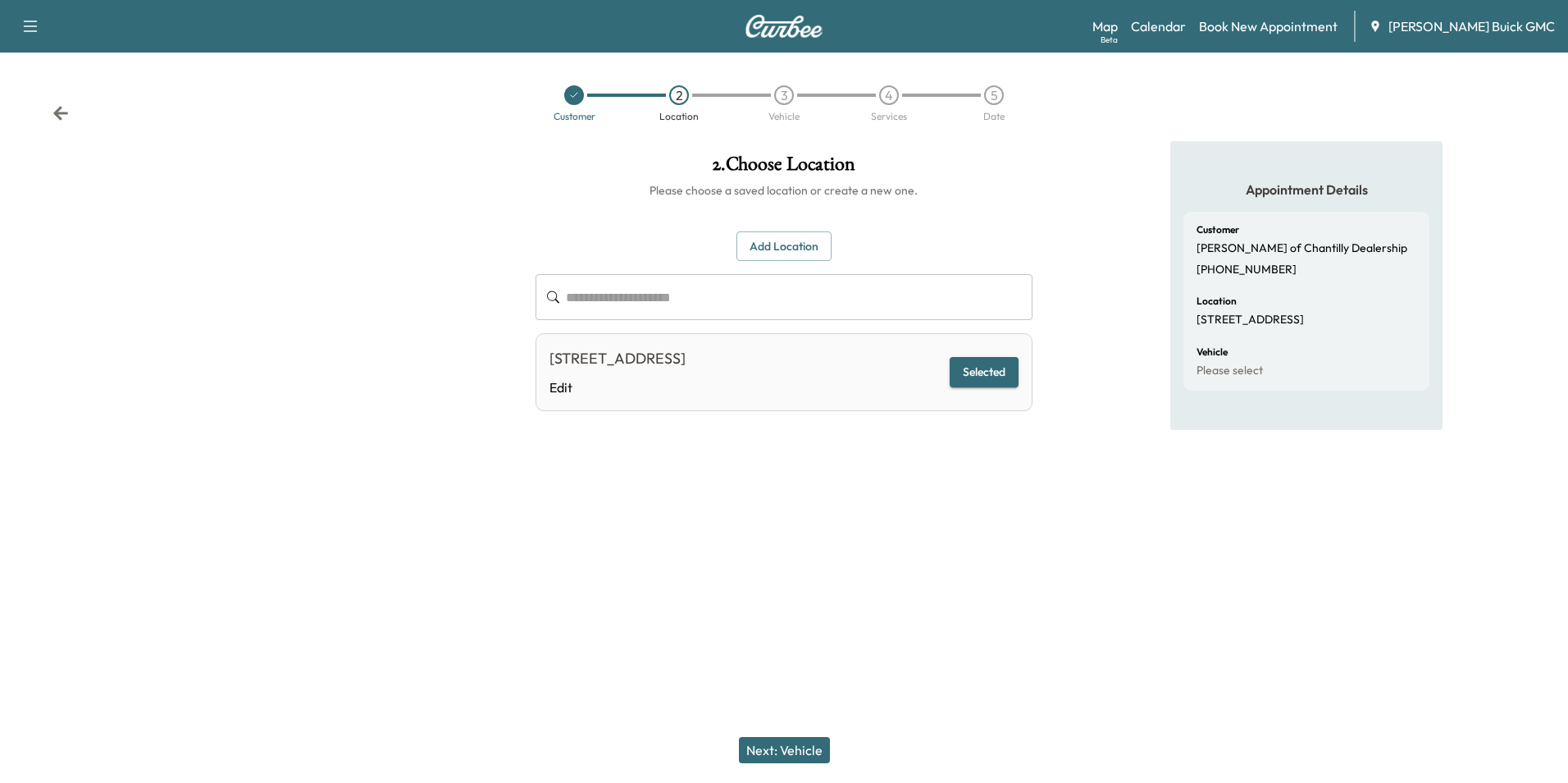
click at [813, 744] on button "Next: Vehicle" at bounding box center [784, 750] width 91 height 26
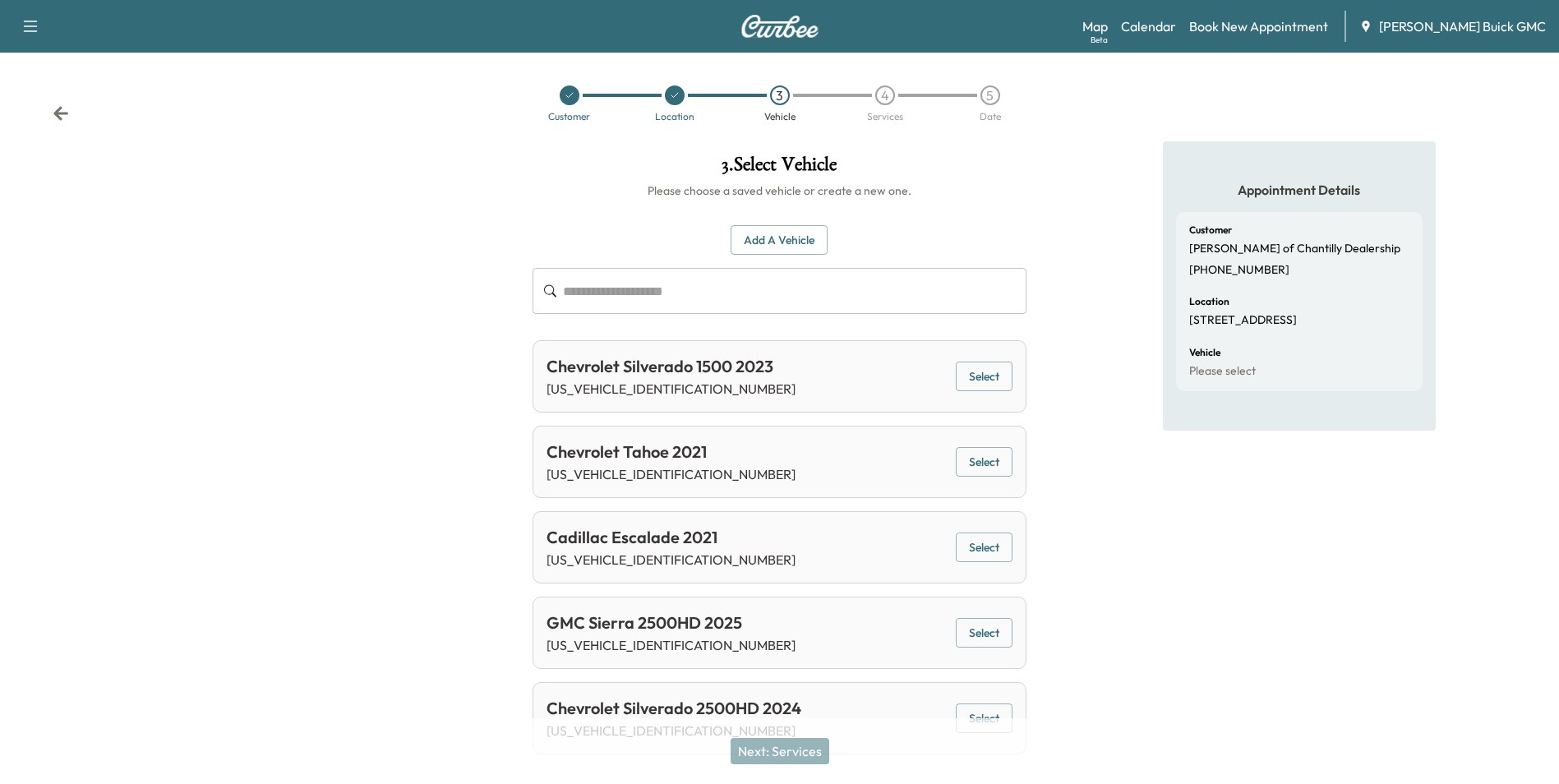
click at [786, 236] on button "Add a Vehicle" at bounding box center [780, 240] width 97 height 31
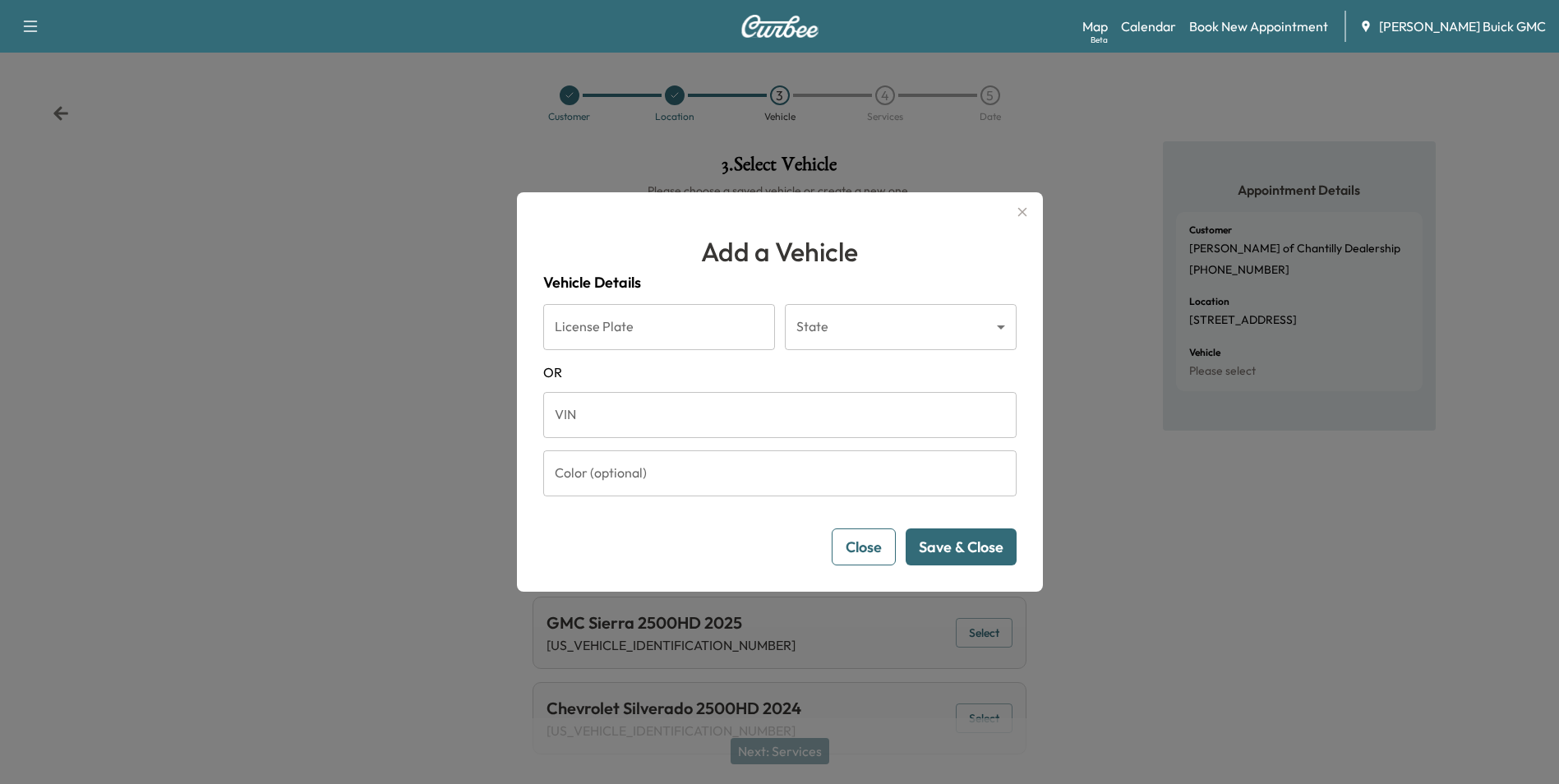
click at [681, 416] on input "VIN" at bounding box center [780, 414] width 473 height 46
type input "**********"
click at [987, 549] on button "Save & Close" at bounding box center [961, 547] width 111 height 37
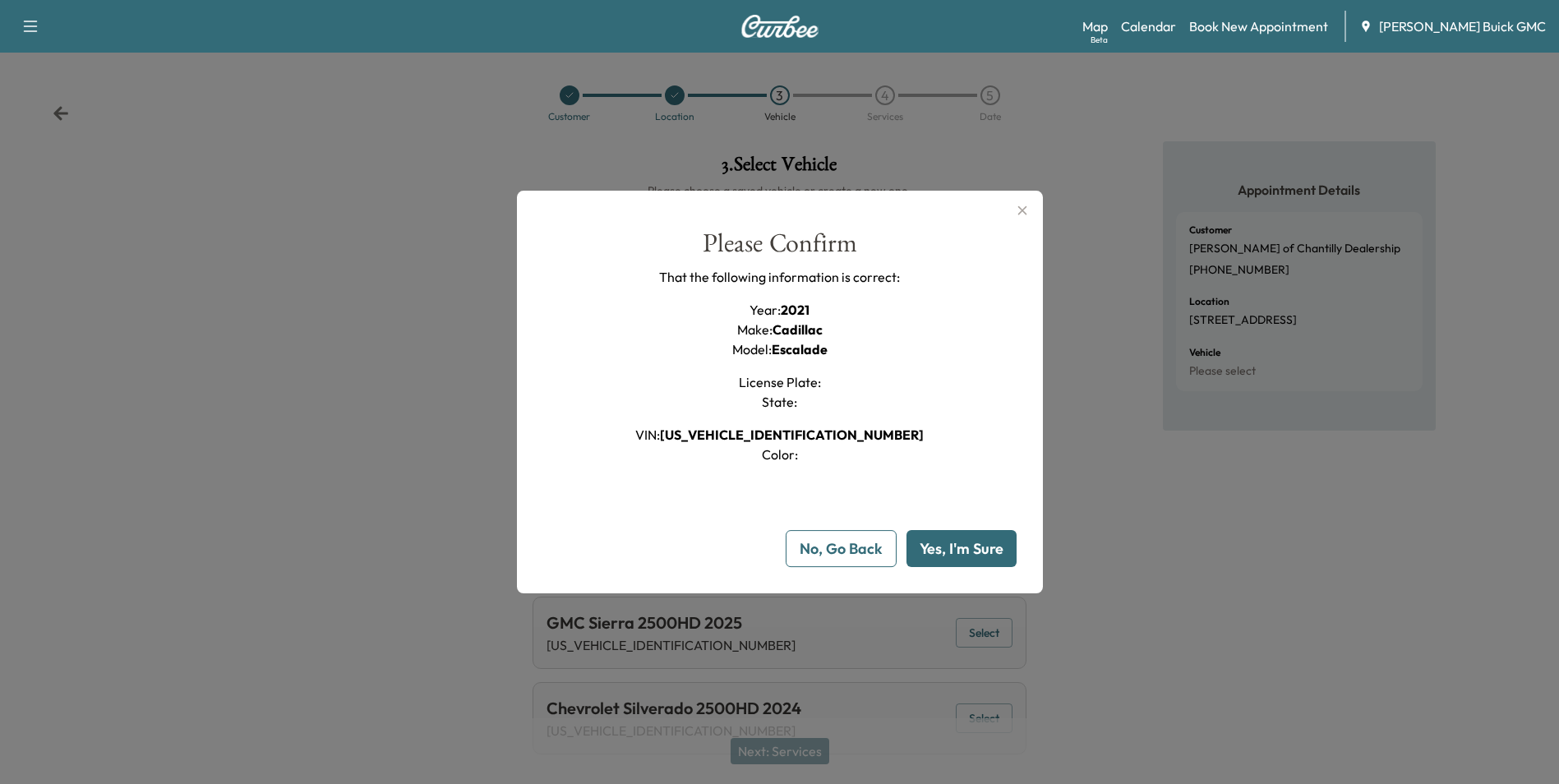
click at [987, 549] on button "Yes, I'm Sure" at bounding box center [961, 548] width 110 height 37
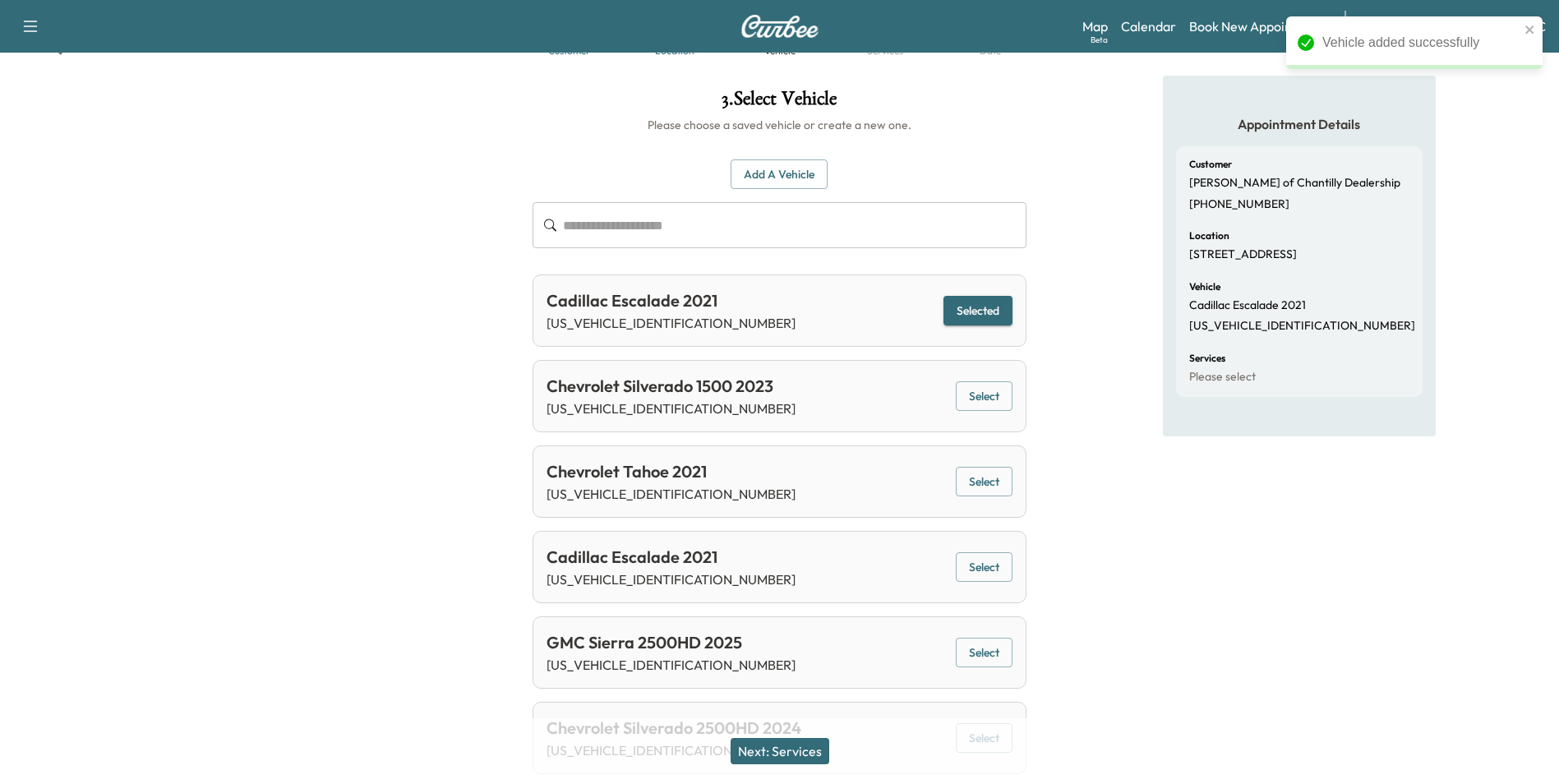
scroll to position [122, 0]
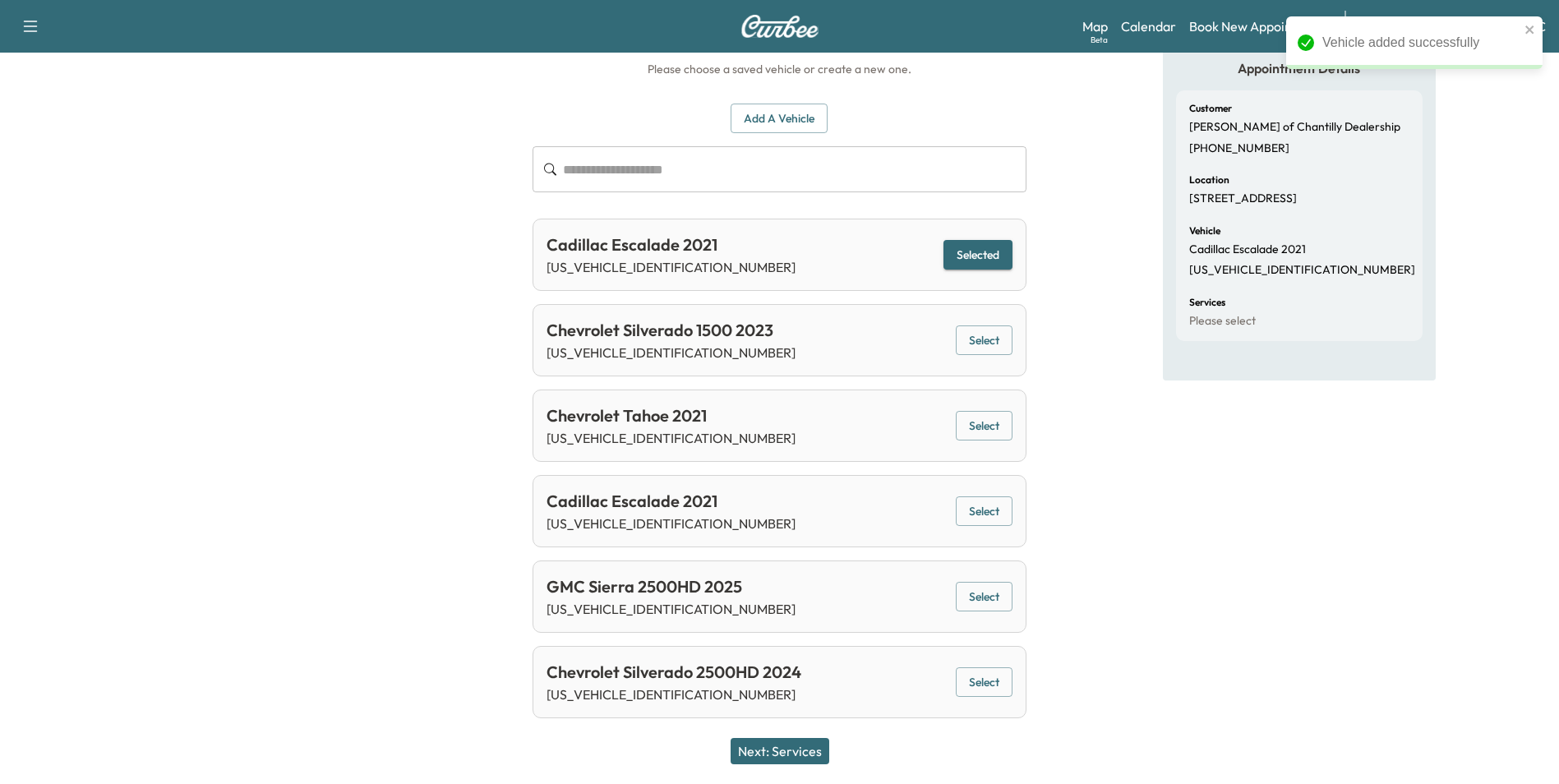
click at [803, 750] on button "Next: Services" at bounding box center [780, 750] width 99 height 26
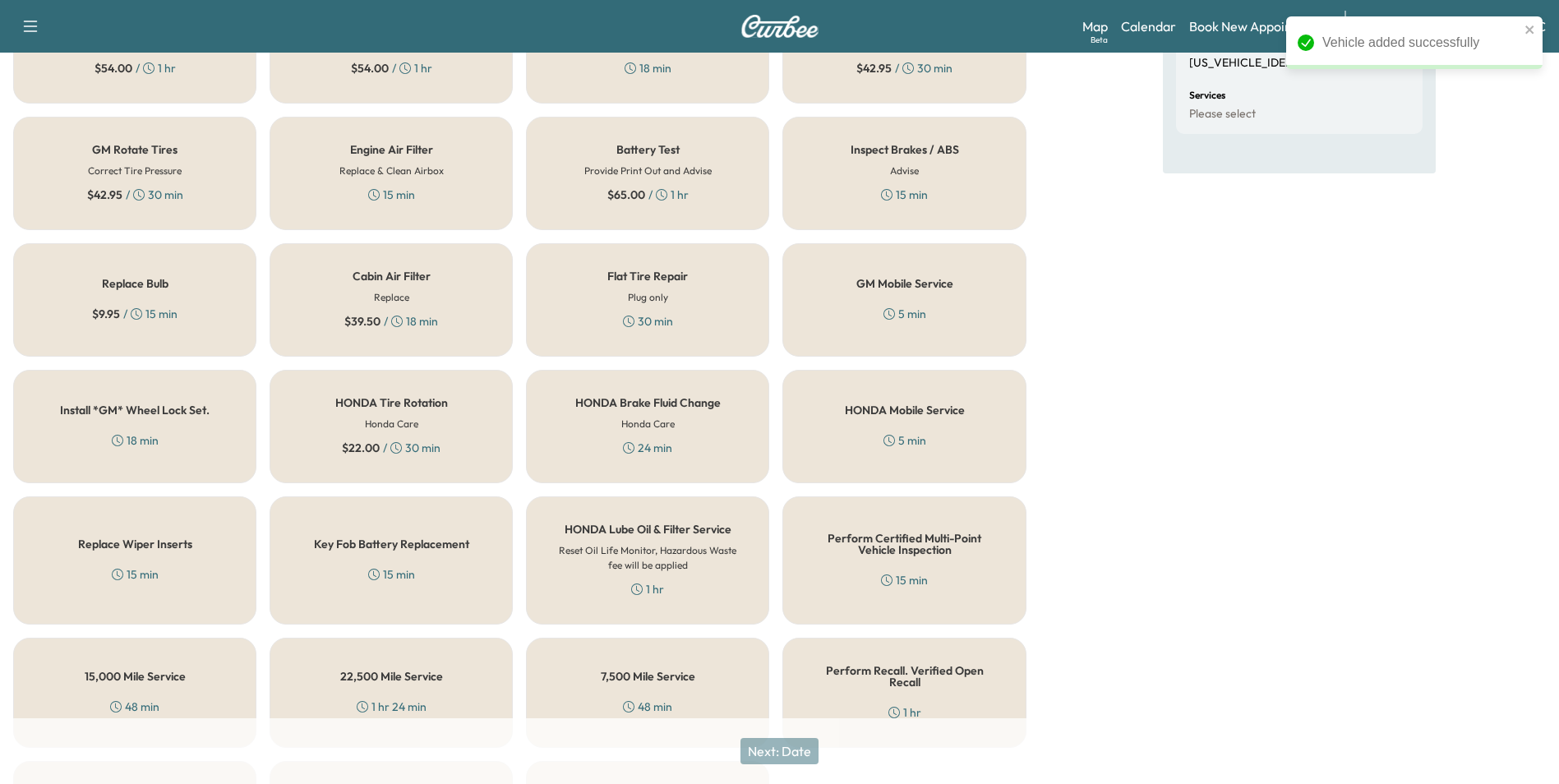
scroll to position [470, 0]
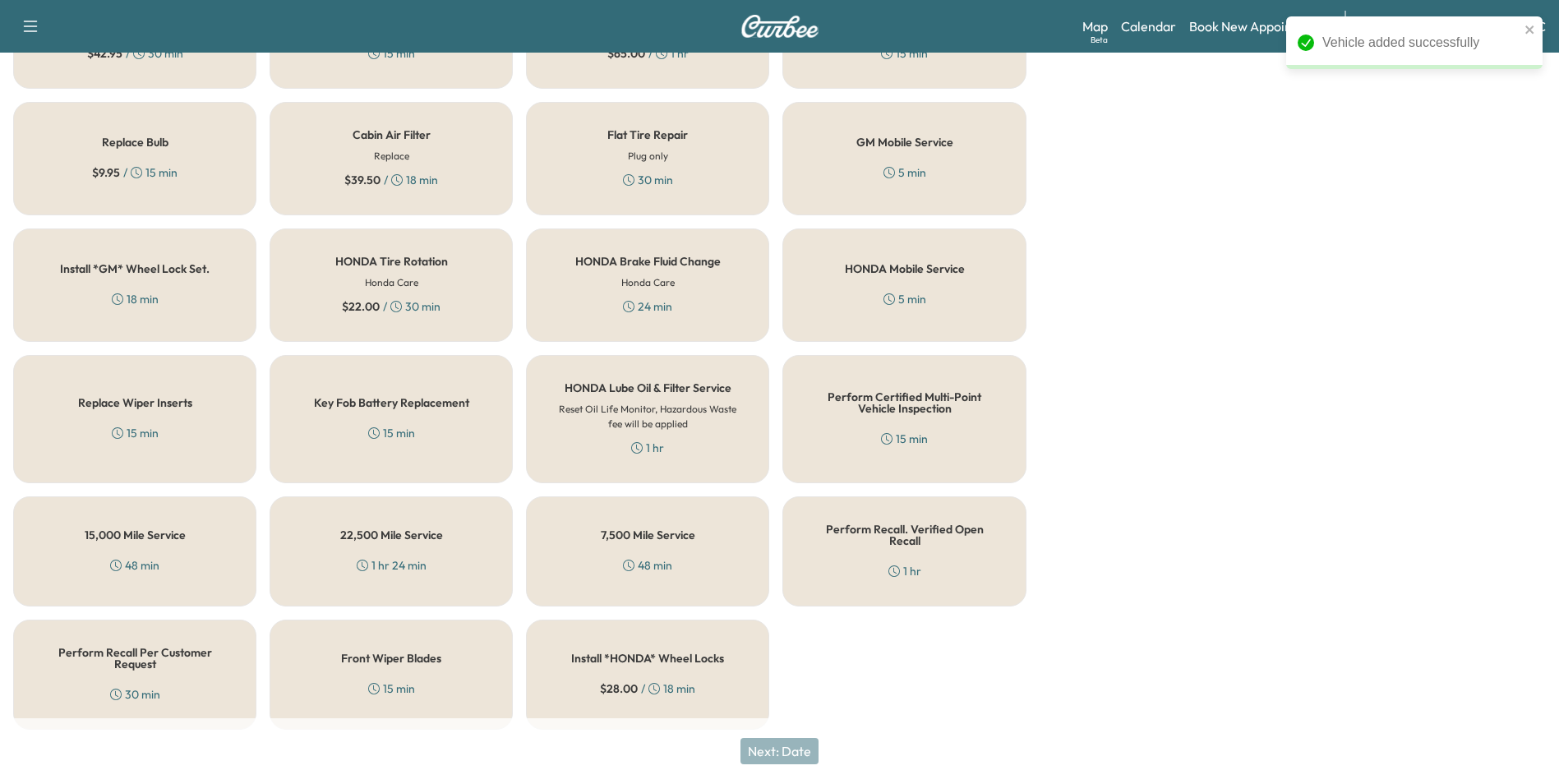
click at [138, 657] on h5 "Perform Recall Per Customer Request" at bounding box center [134, 658] width 189 height 23
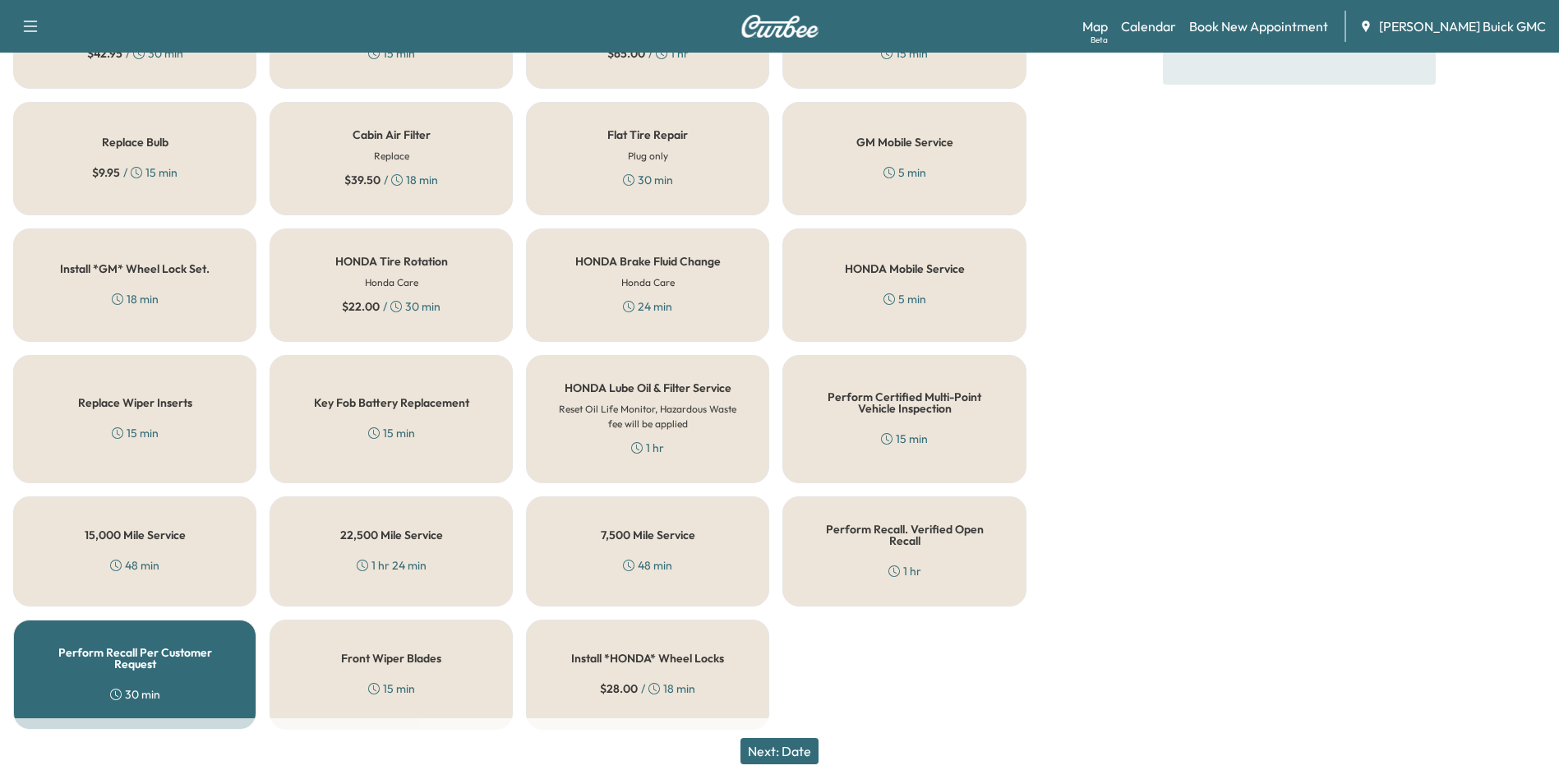
click at [804, 746] on button "Next: Date" at bounding box center [780, 750] width 78 height 26
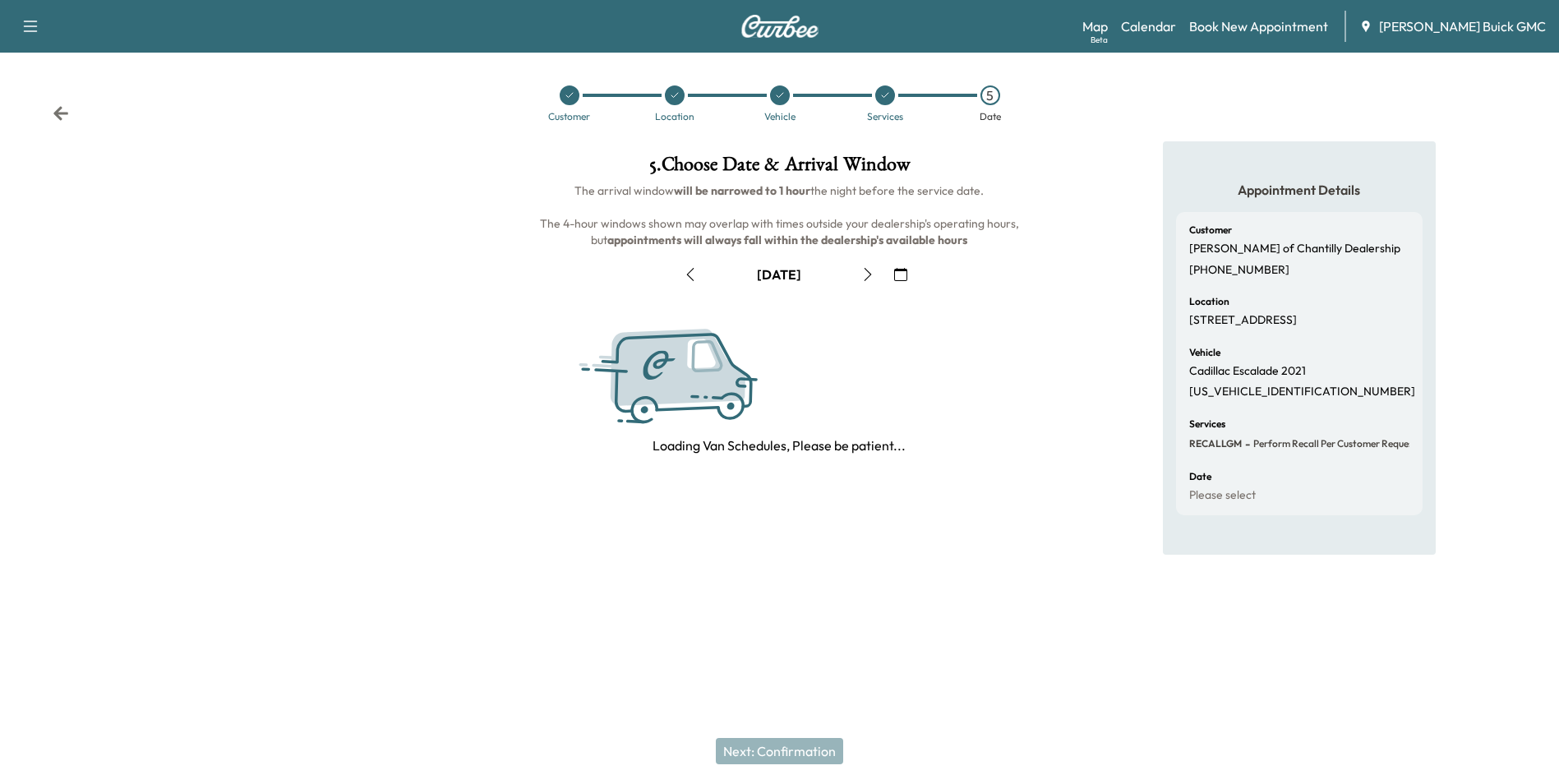
scroll to position [0, 0]
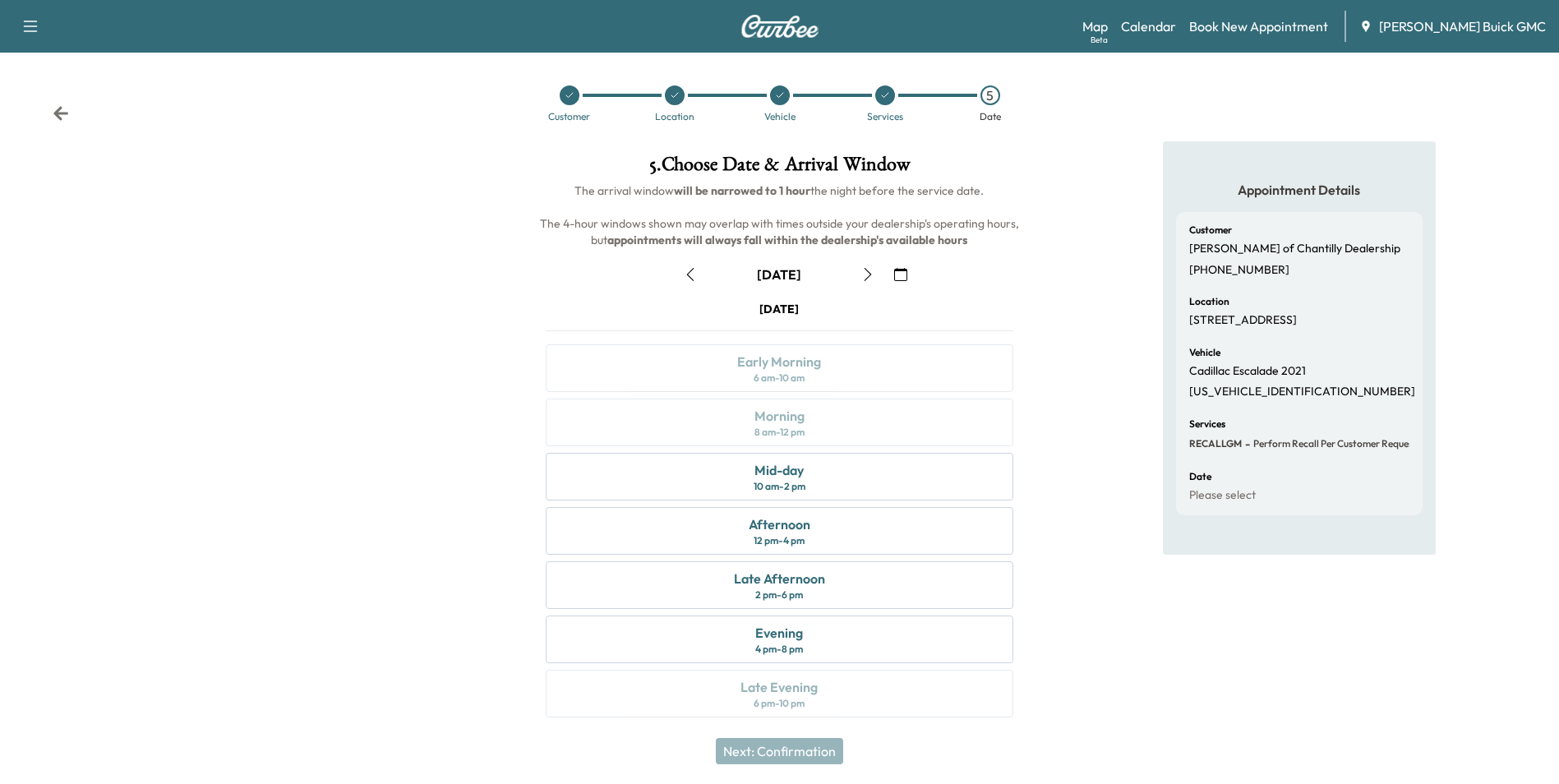
click at [900, 272] on icon "button" at bounding box center [901, 275] width 13 height 13
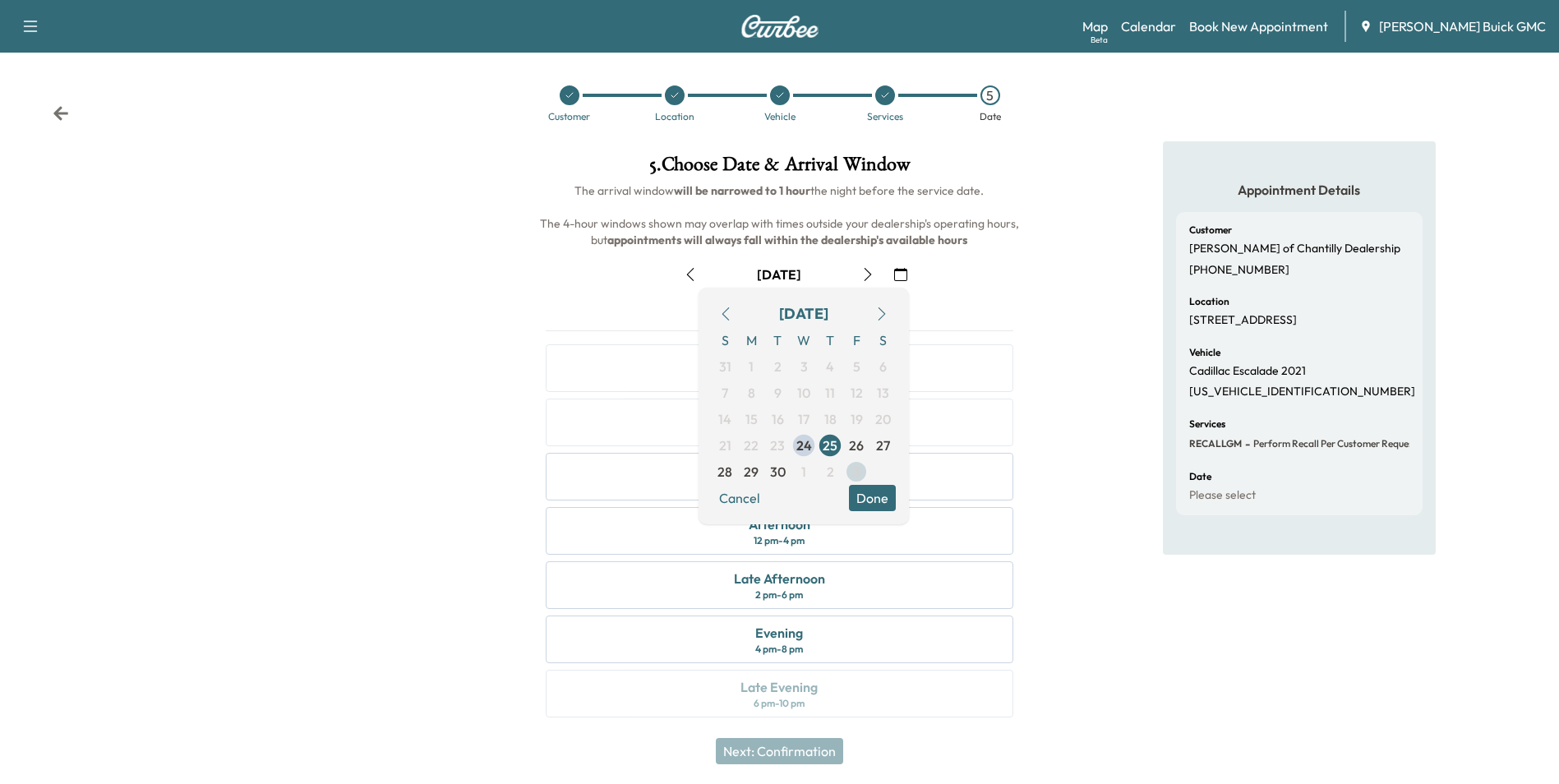
click at [855, 468] on span "3" at bounding box center [857, 471] width 7 height 20
click at [877, 492] on button "Done" at bounding box center [873, 498] width 47 height 26
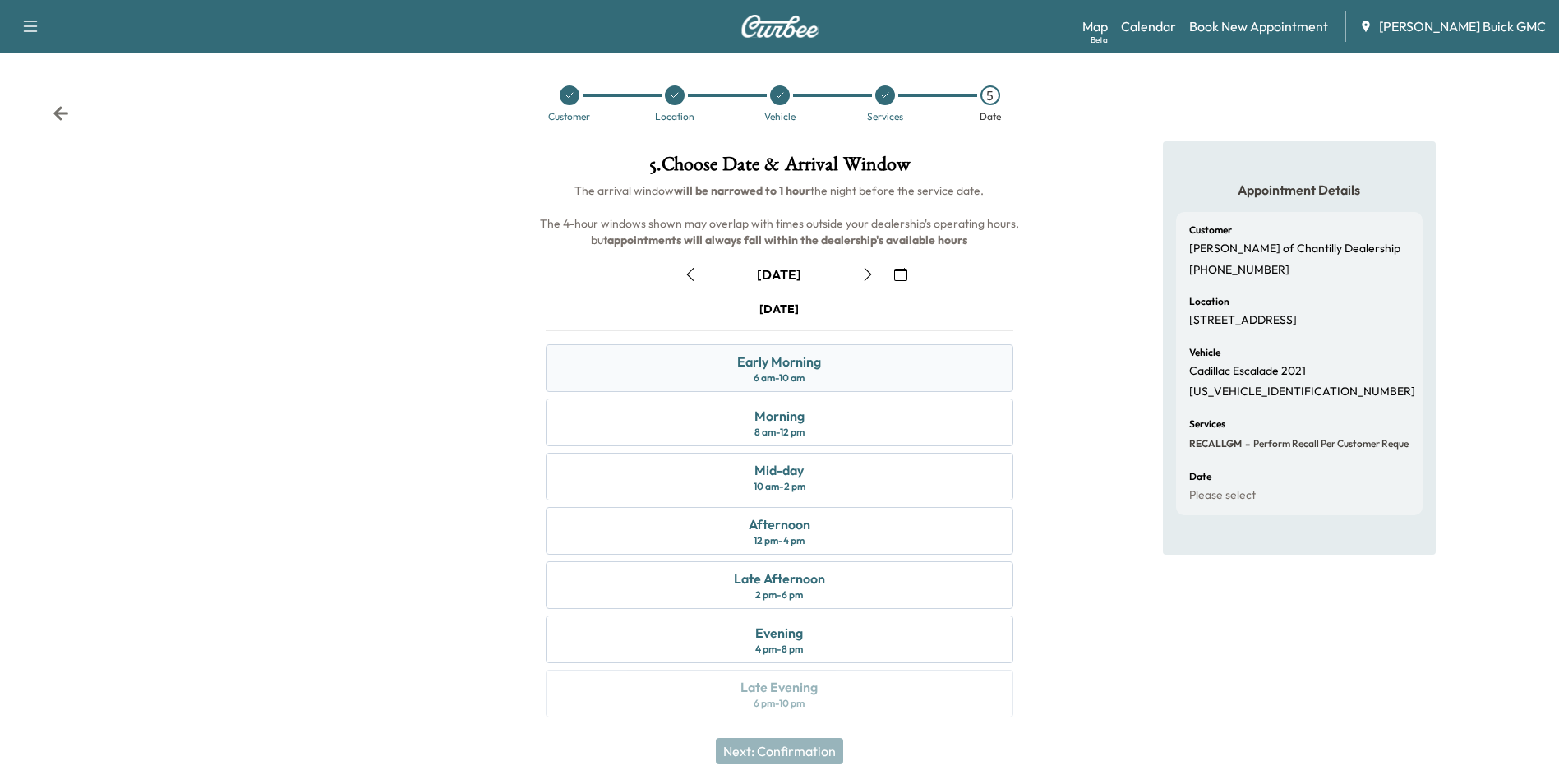
click at [814, 362] on div "Early Morning" at bounding box center [780, 361] width 84 height 20
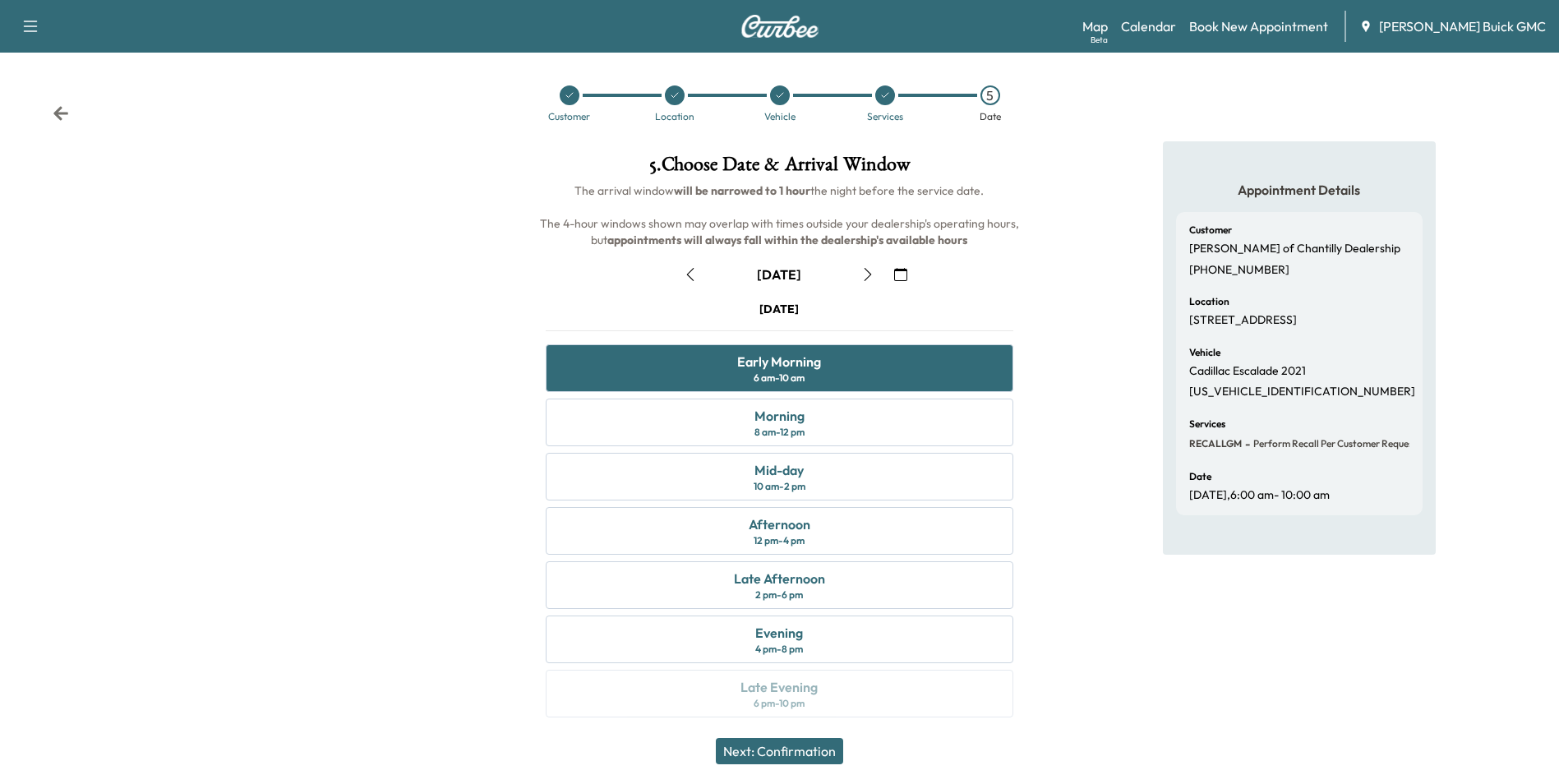
click at [811, 746] on button "Next: Confirmation" at bounding box center [780, 750] width 128 height 26
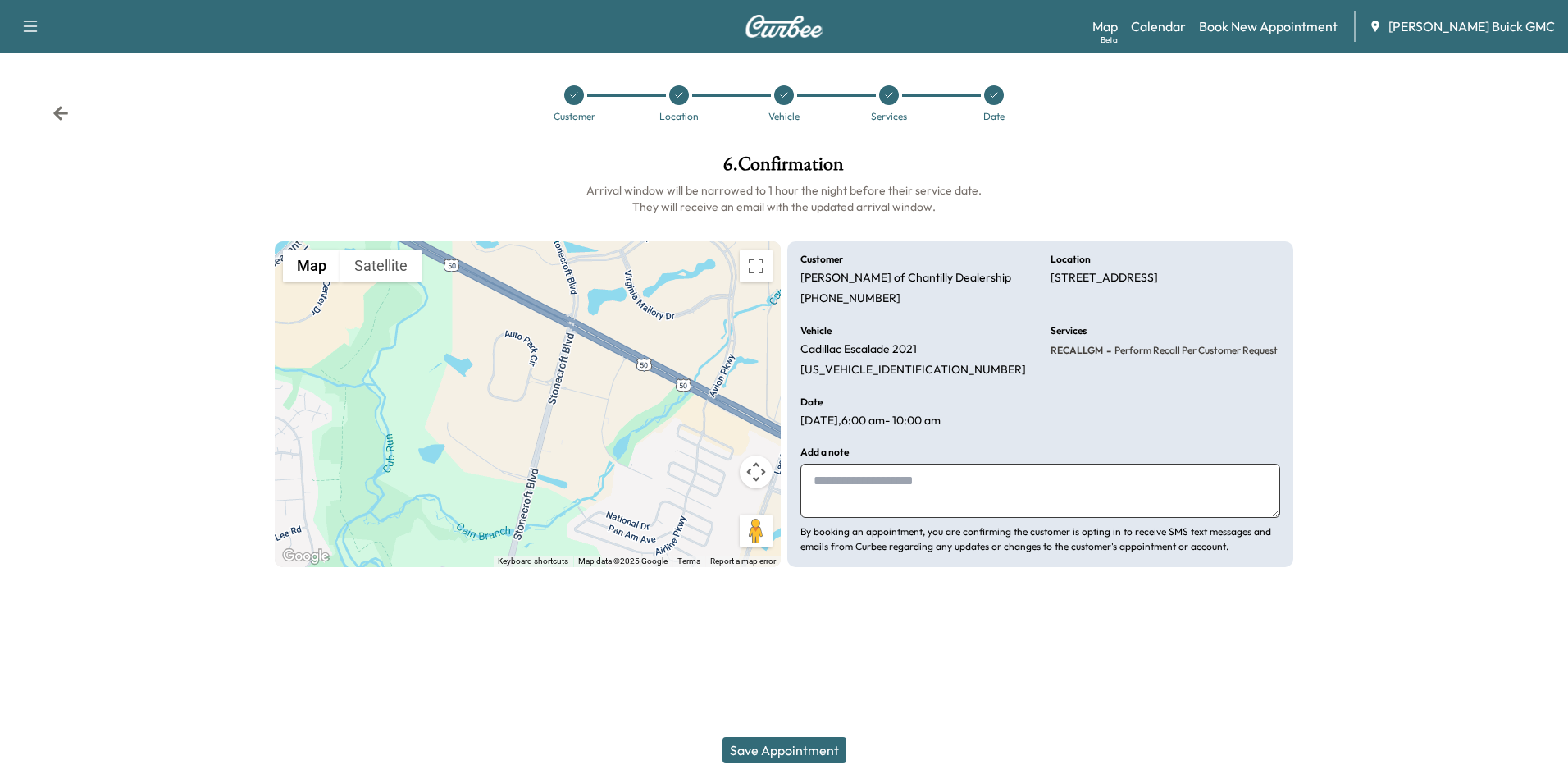
drag, startPoint x: 908, startPoint y: 488, endPoint x: 1051, endPoint y: 506, distance: 144.1
click at [910, 488] on textarea at bounding box center [1040, 491] width 480 height 54
type textarea "**********"
click at [797, 744] on button "Save Appointment" at bounding box center [784, 750] width 124 height 26
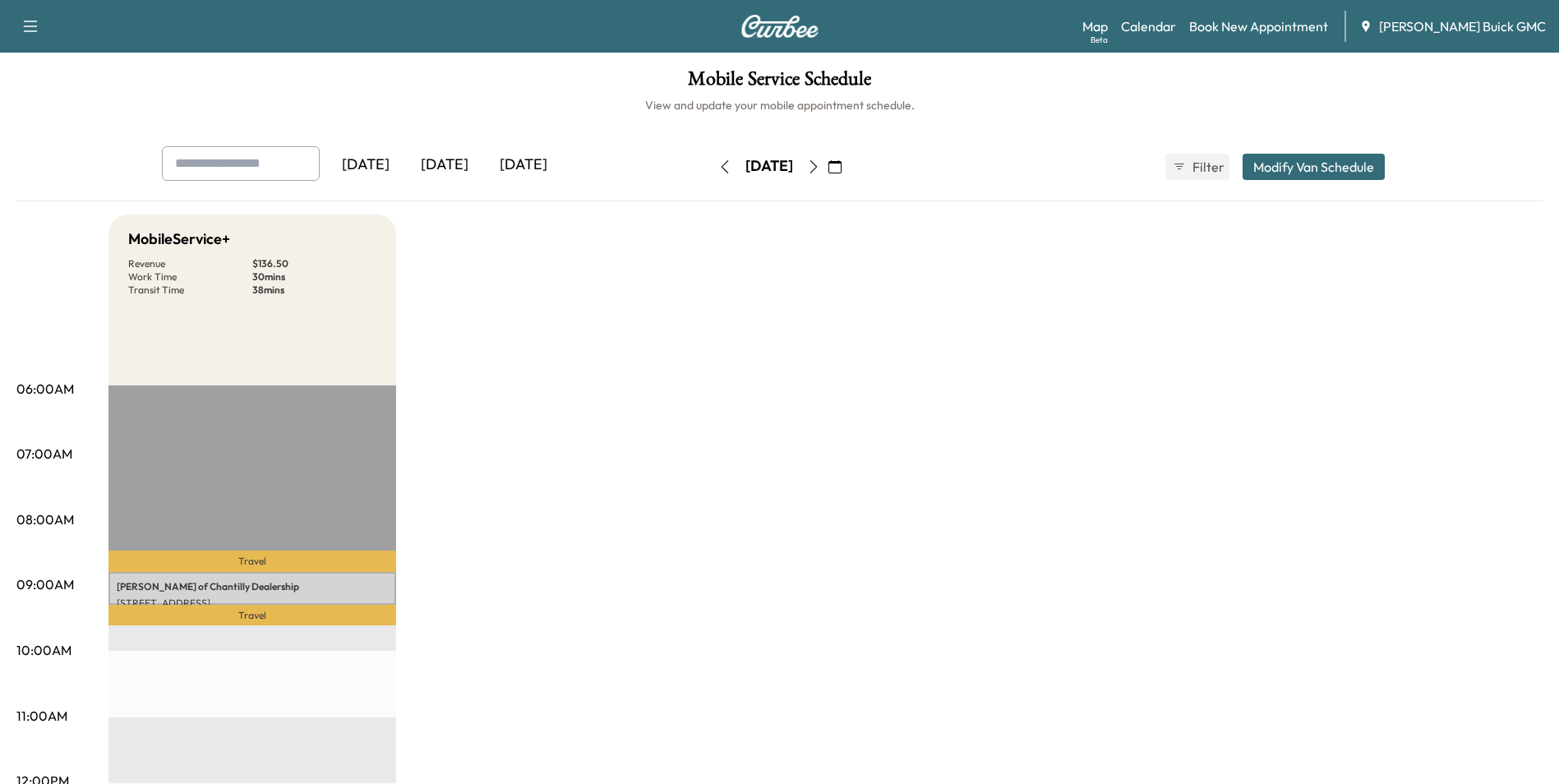
click at [1278, 21] on link "Book New Appointment" at bounding box center [1258, 26] width 139 height 20
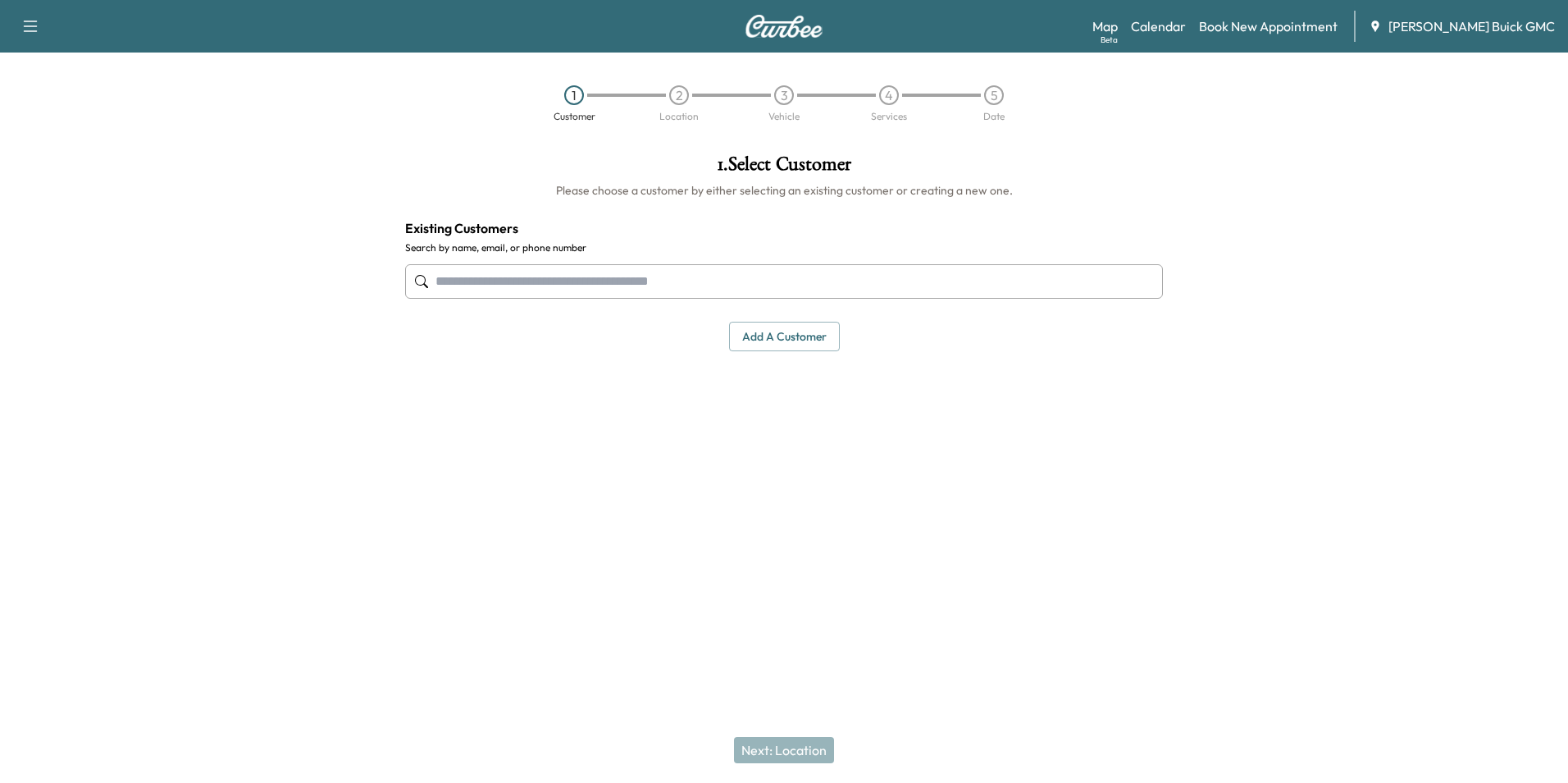
click at [790, 278] on input "text" at bounding box center [784, 281] width 758 height 34
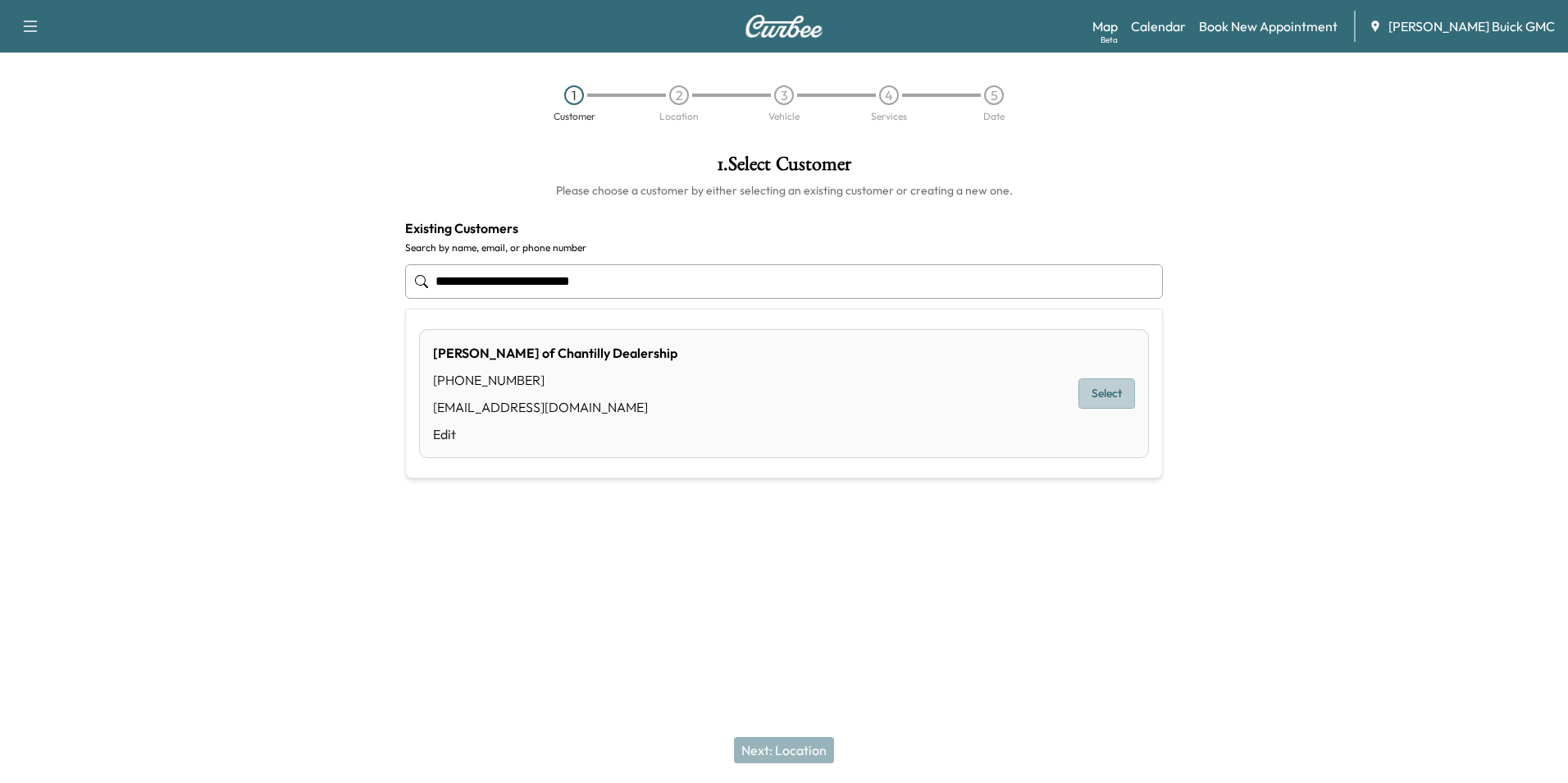
click at [1106, 392] on button "Select" at bounding box center [1107, 393] width 57 height 31
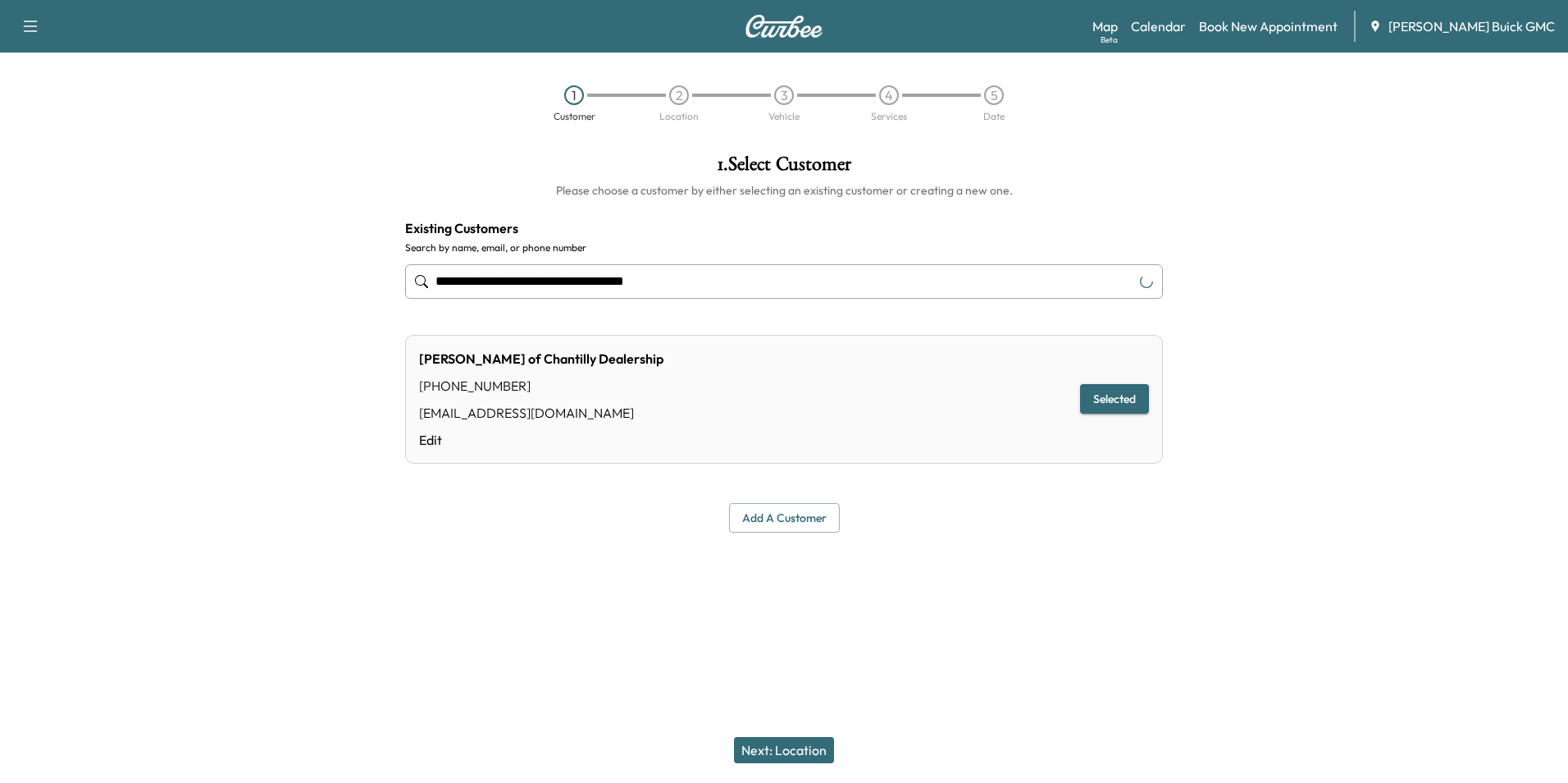
type input "**********"
click at [785, 751] on button "Next: Location" at bounding box center [784, 750] width 100 height 26
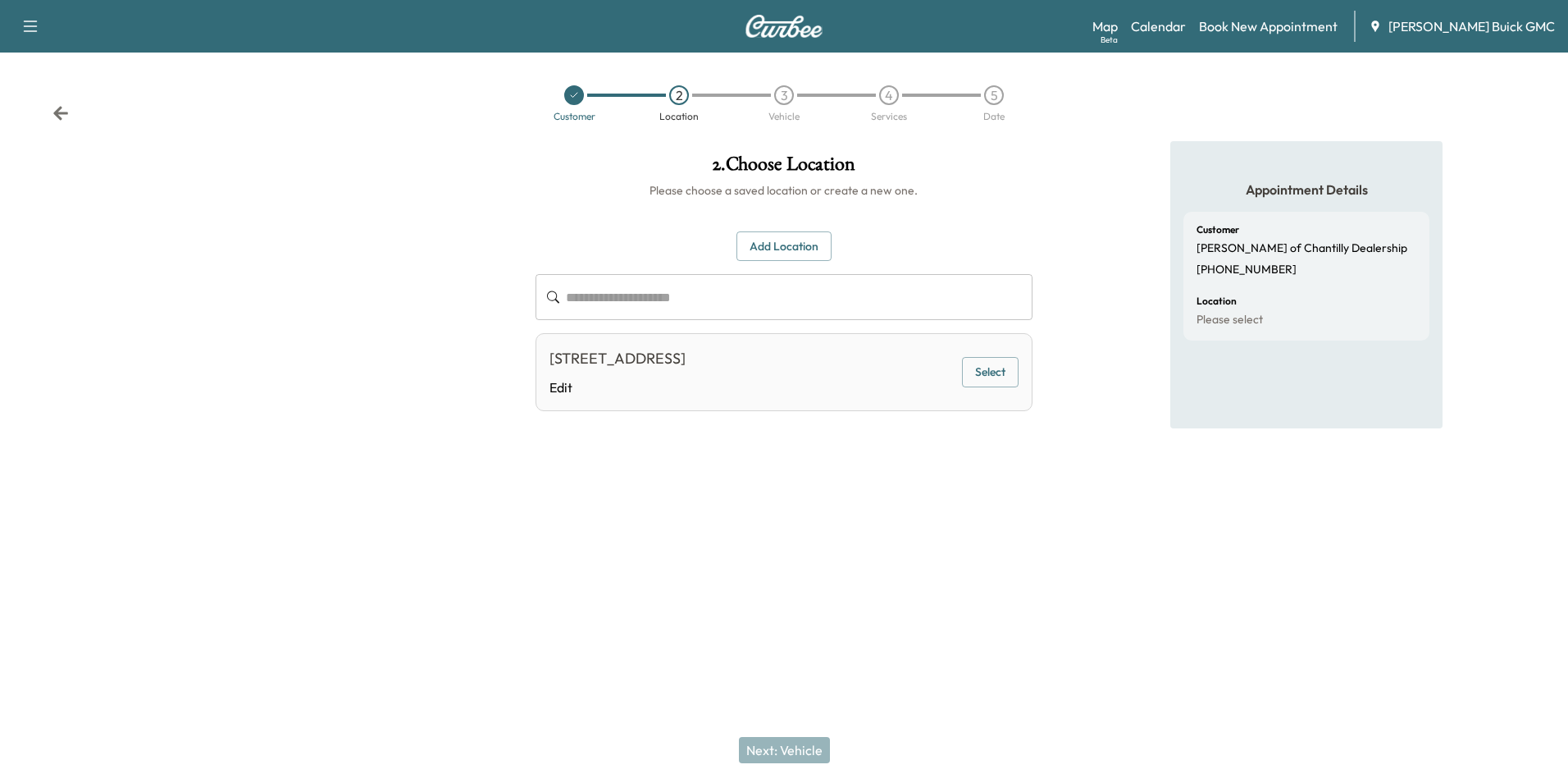
click at [993, 367] on button "Select" at bounding box center [990, 372] width 57 height 31
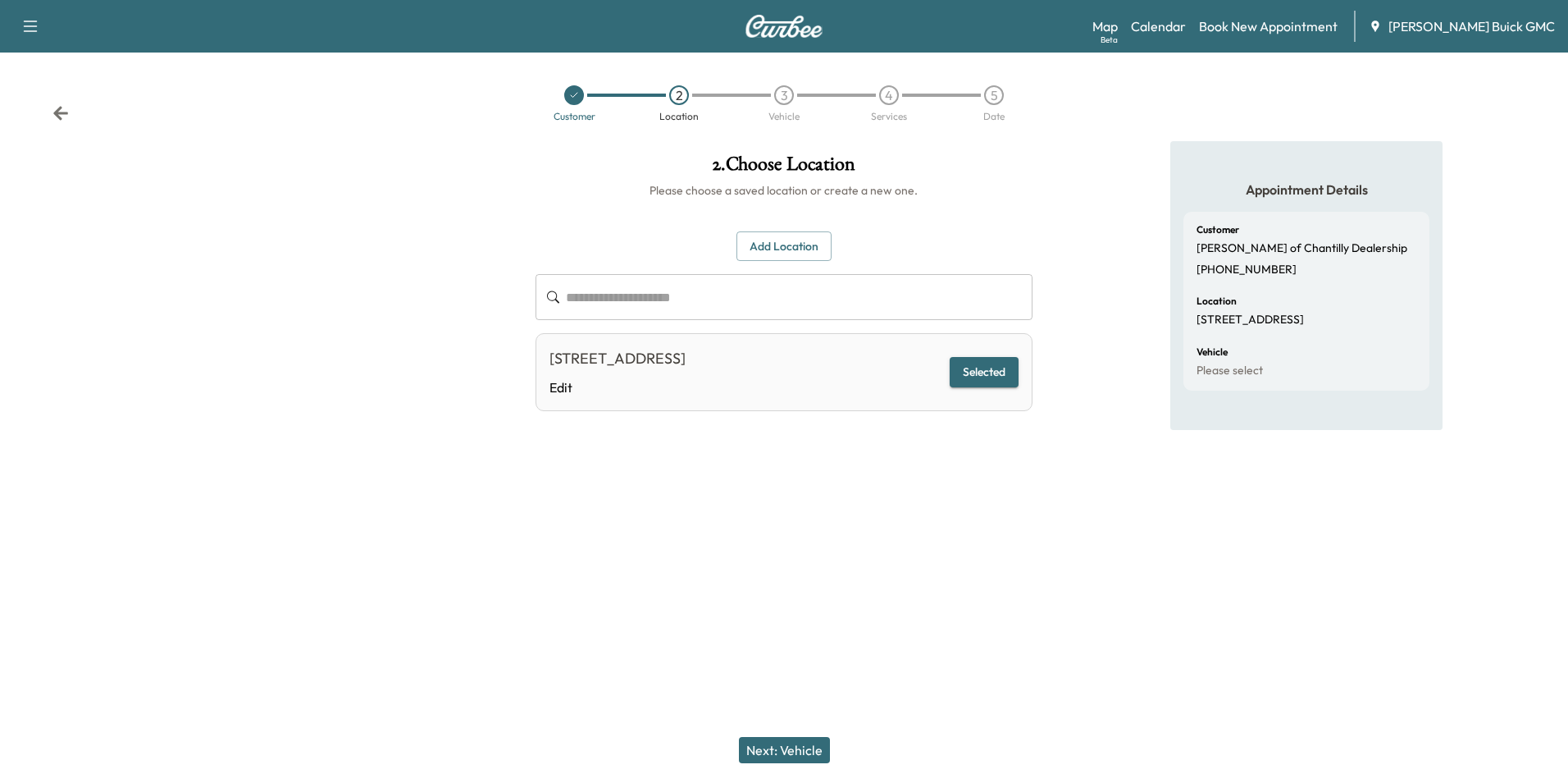
click at [799, 748] on button "Next: Vehicle" at bounding box center [784, 750] width 91 height 26
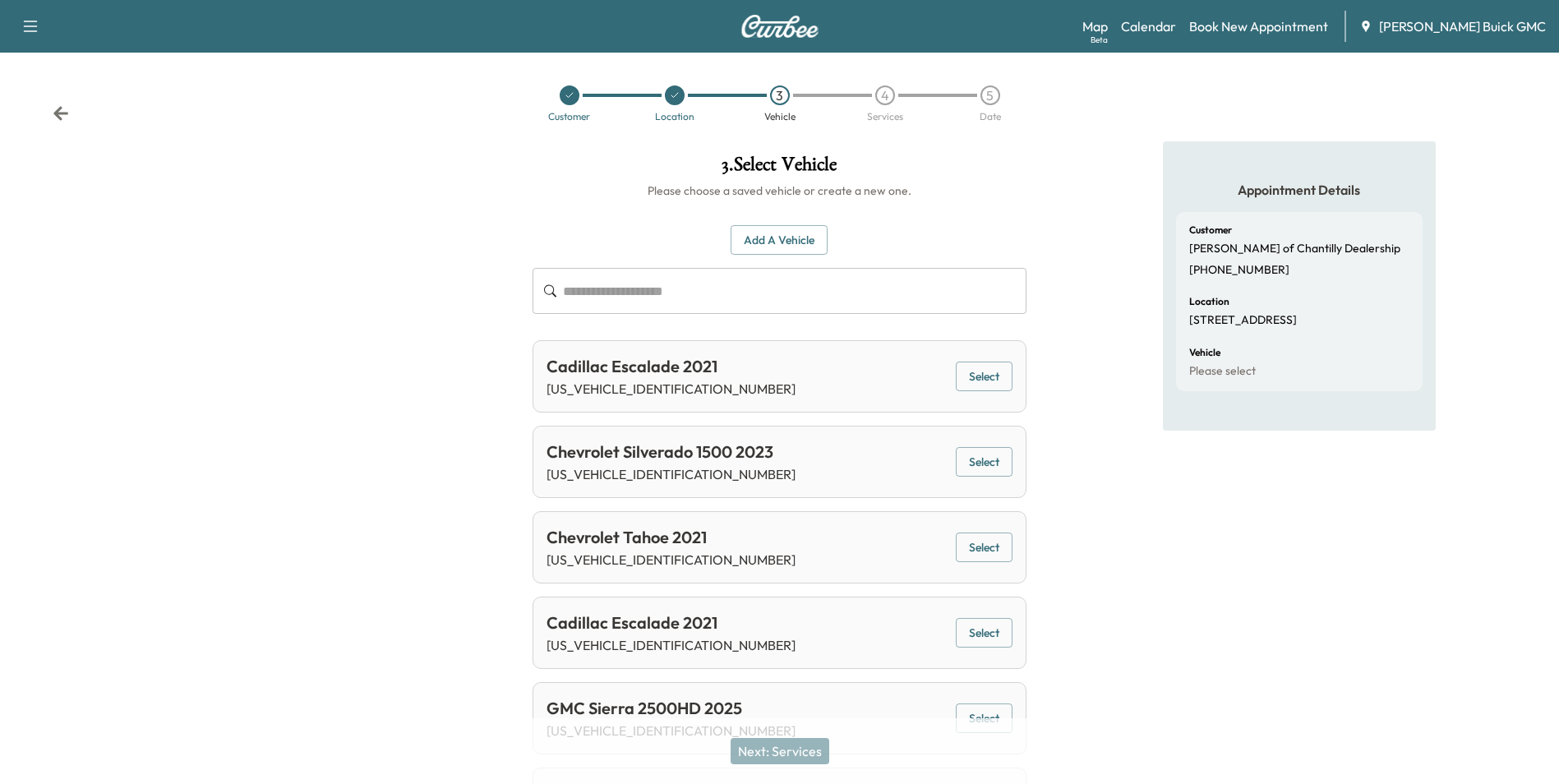
click at [988, 458] on button "Select" at bounding box center [983, 462] width 57 height 31
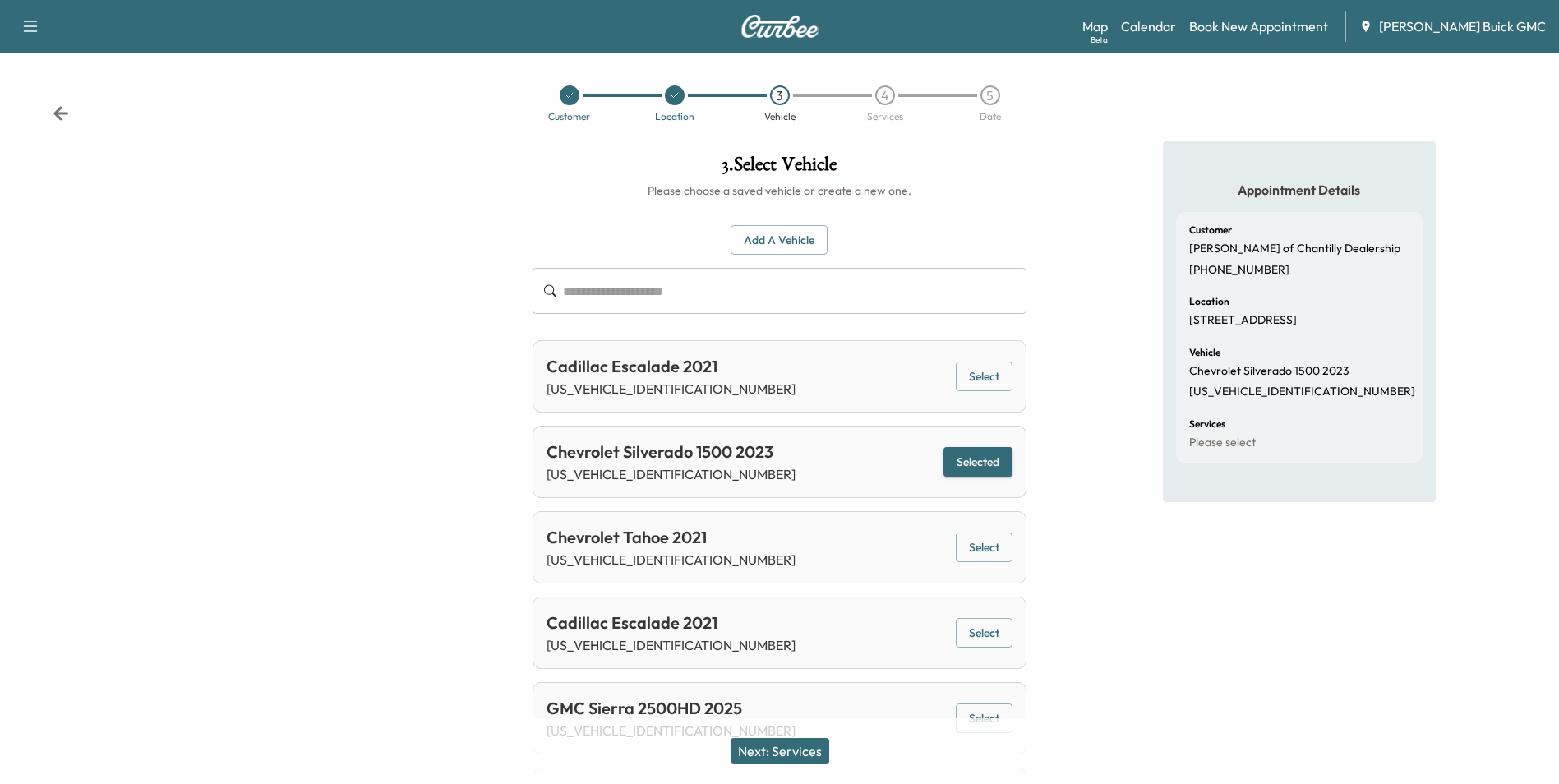
click at [805, 744] on button "Next: Services" at bounding box center [780, 750] width 99 height 26
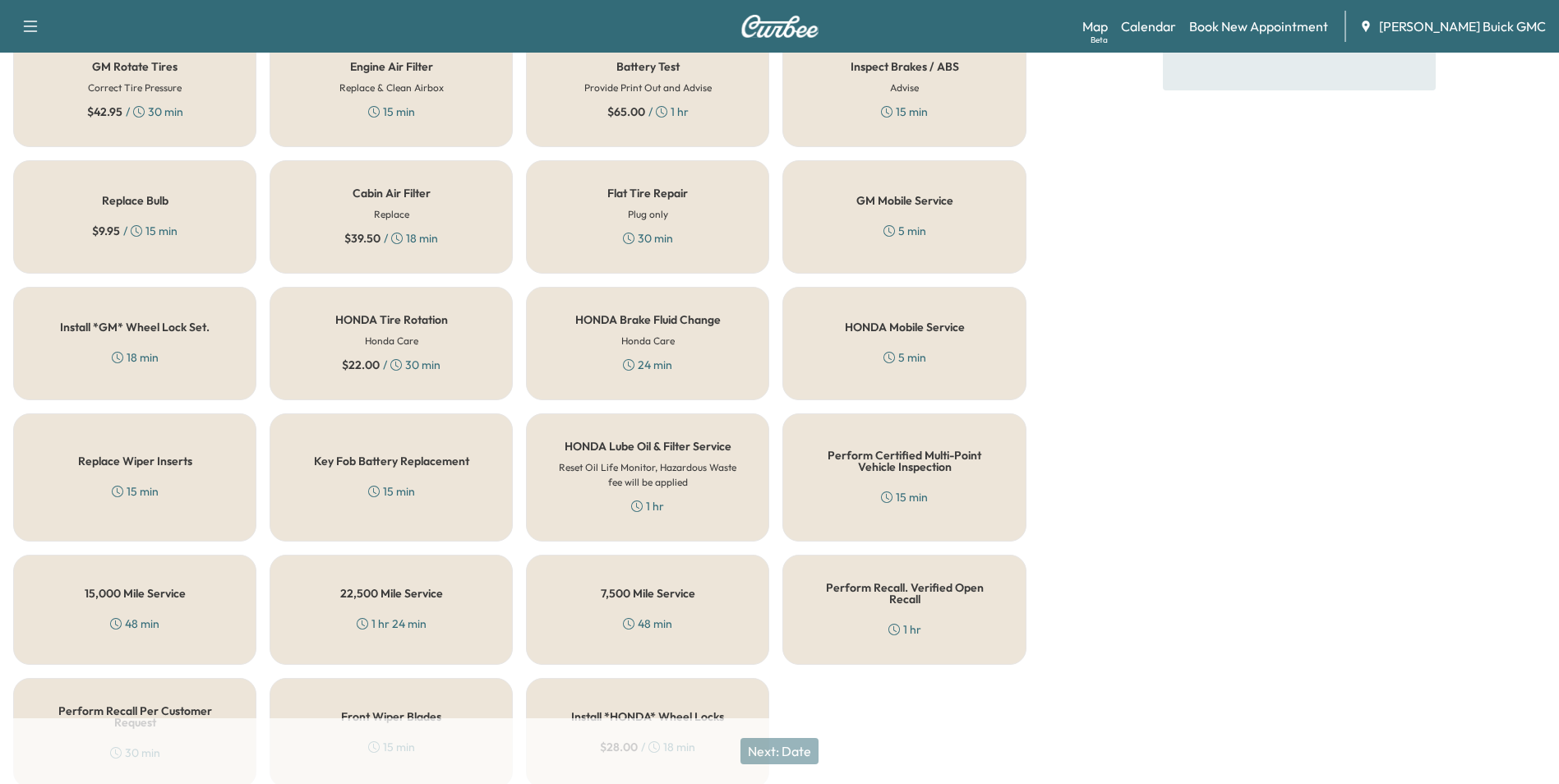
scroll to position [470, 0]
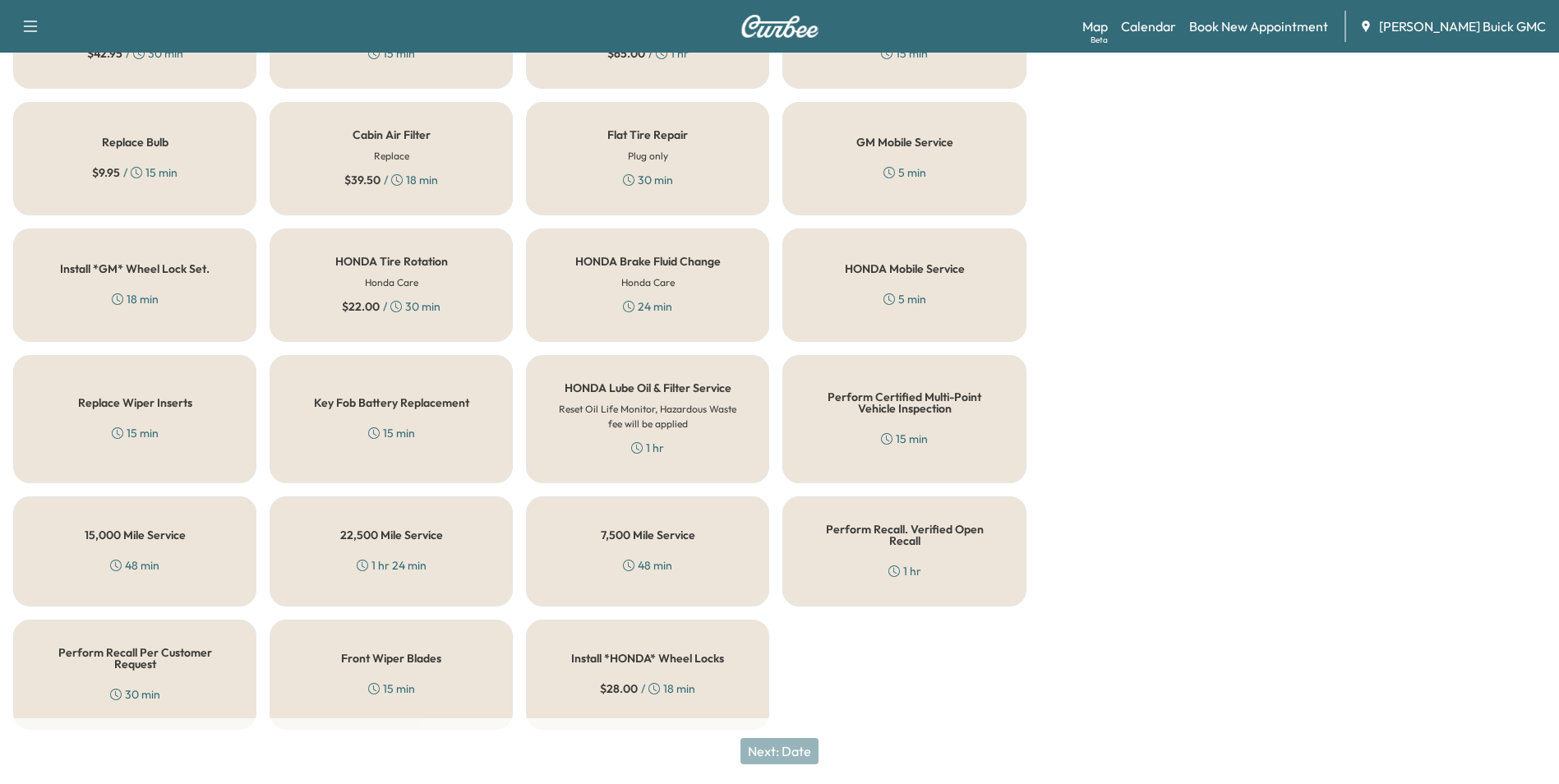
click at [113, 647] on h5 "Perform Recall Per Customer Request" at bounding box center [134, 658] width 189 height 23
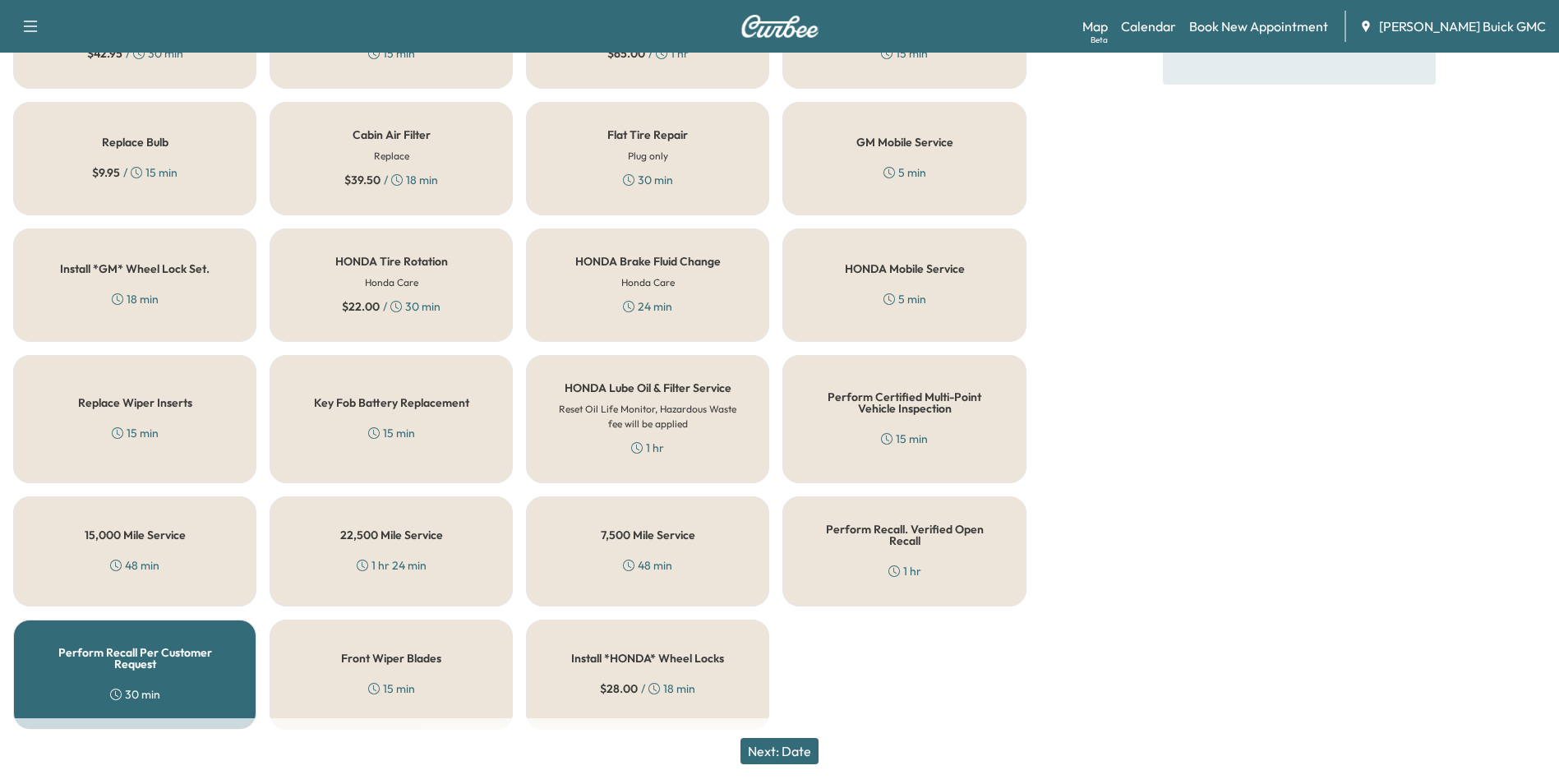
click at [786, 747] on button "Next: Date" at bounding box center [780, 750] width 78 height 26
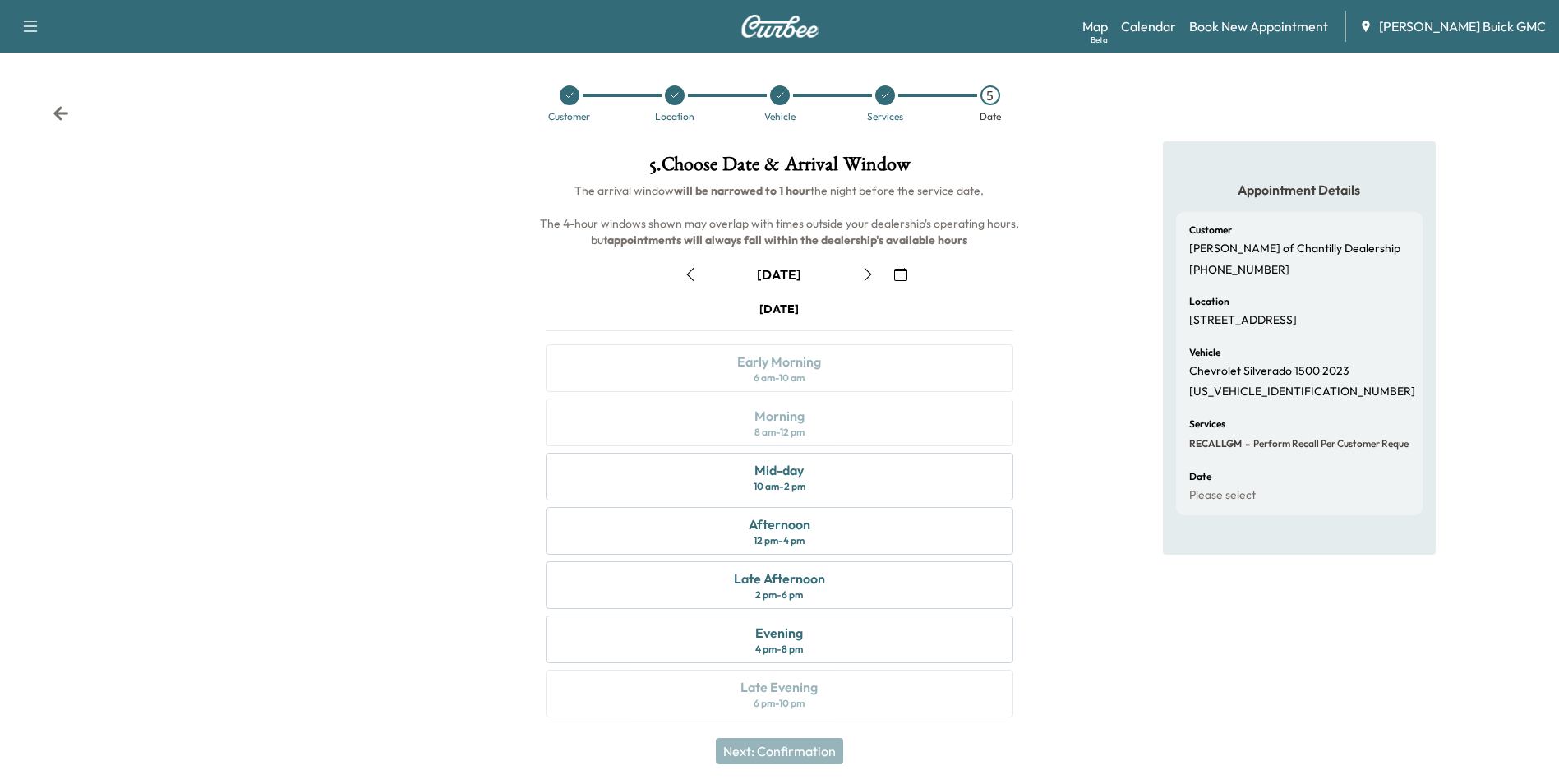
click at [899, 272] on icon "button" at bounding box center [901, 275] width 13 height 13
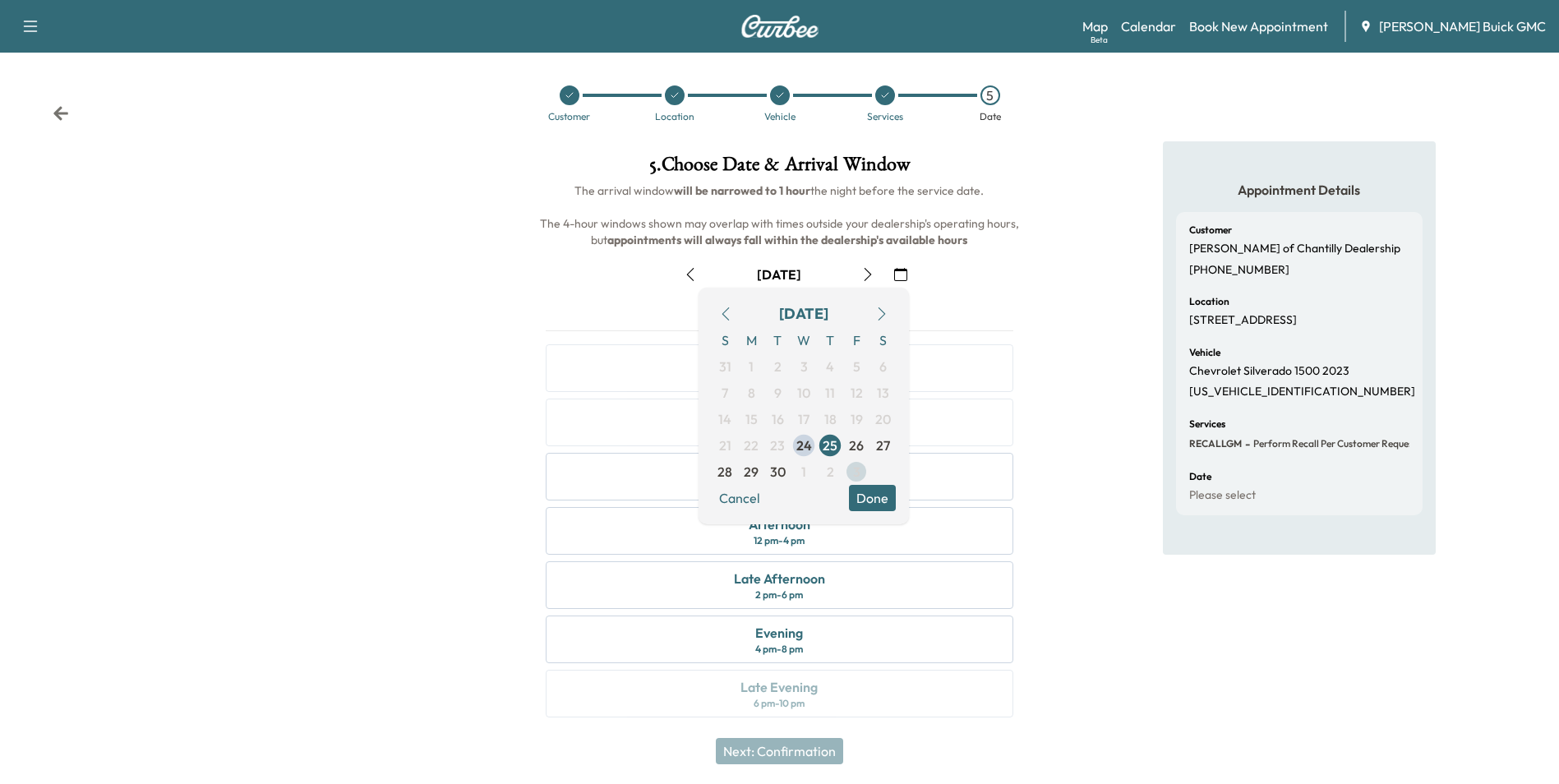
click at [856, 472] on span "3" at bounding box center [857, 471] width 7 height 20
click at [874, 491] on button "Done" at bounding box center [873, 498] width 47 height 26
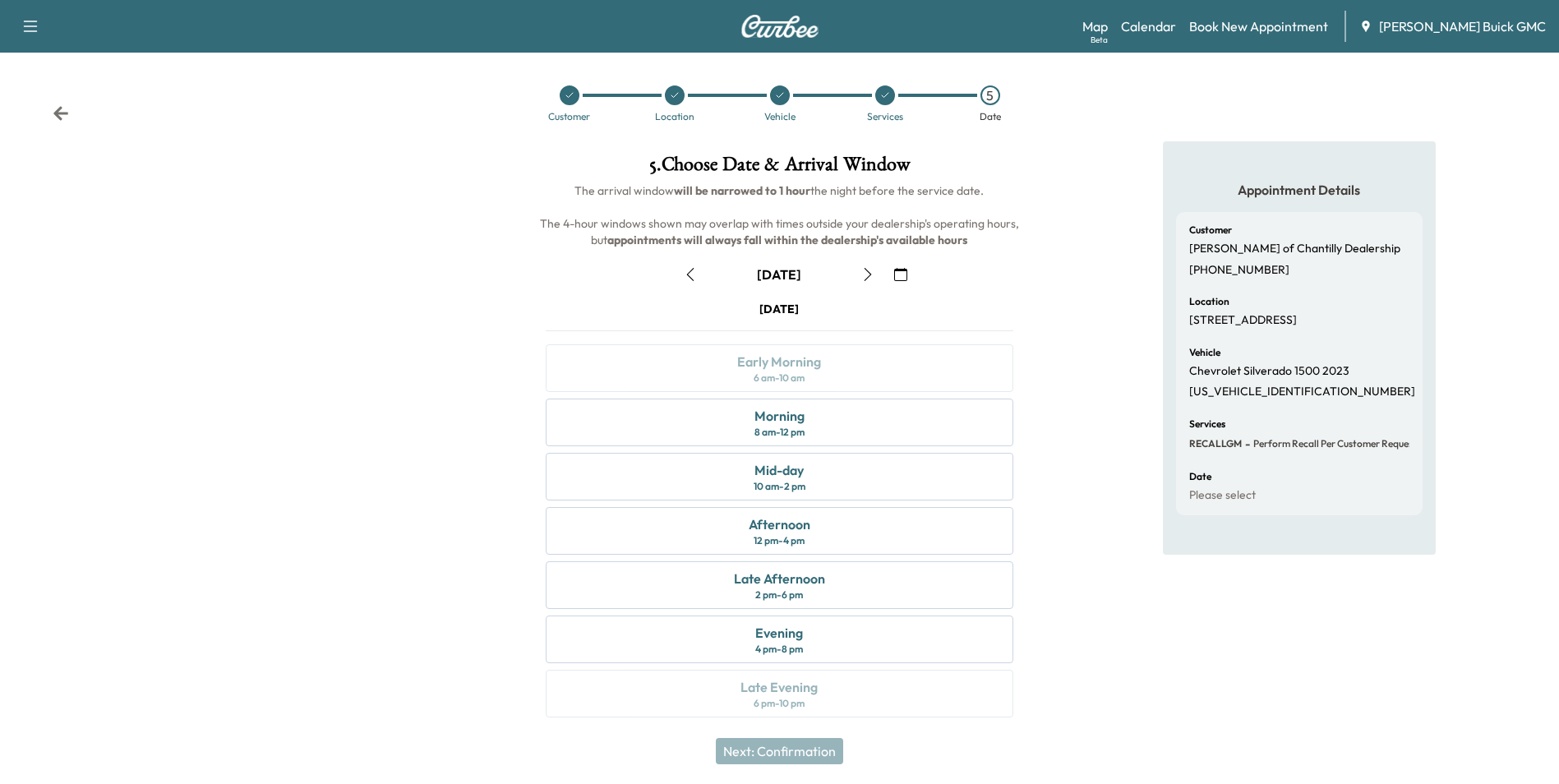
click at [1077, 427] on div "Appointment Details Customer [PERSON_NAME] of Chantilly Dealership [PHONE_NUMBE…" at bounding box center [1299, 439] width 520 height 596
click at [857, 420] on div "Morning 8 am - 12 pm" at bounding box center [779, 422] width 467 height 47
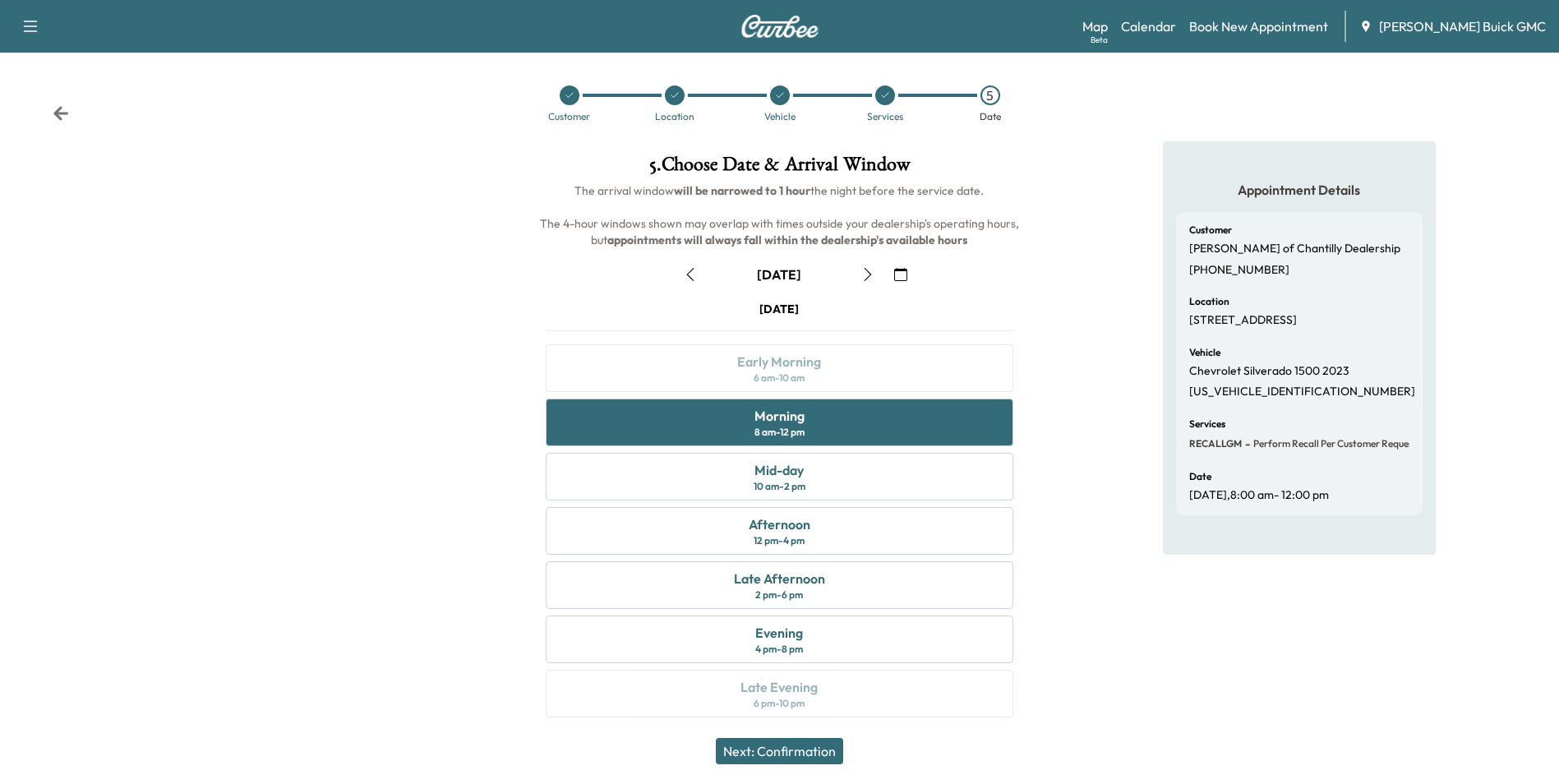
click at [824, 750] on button "Next: Confirmation" at bounding box center [780, 750] width 128 height 26
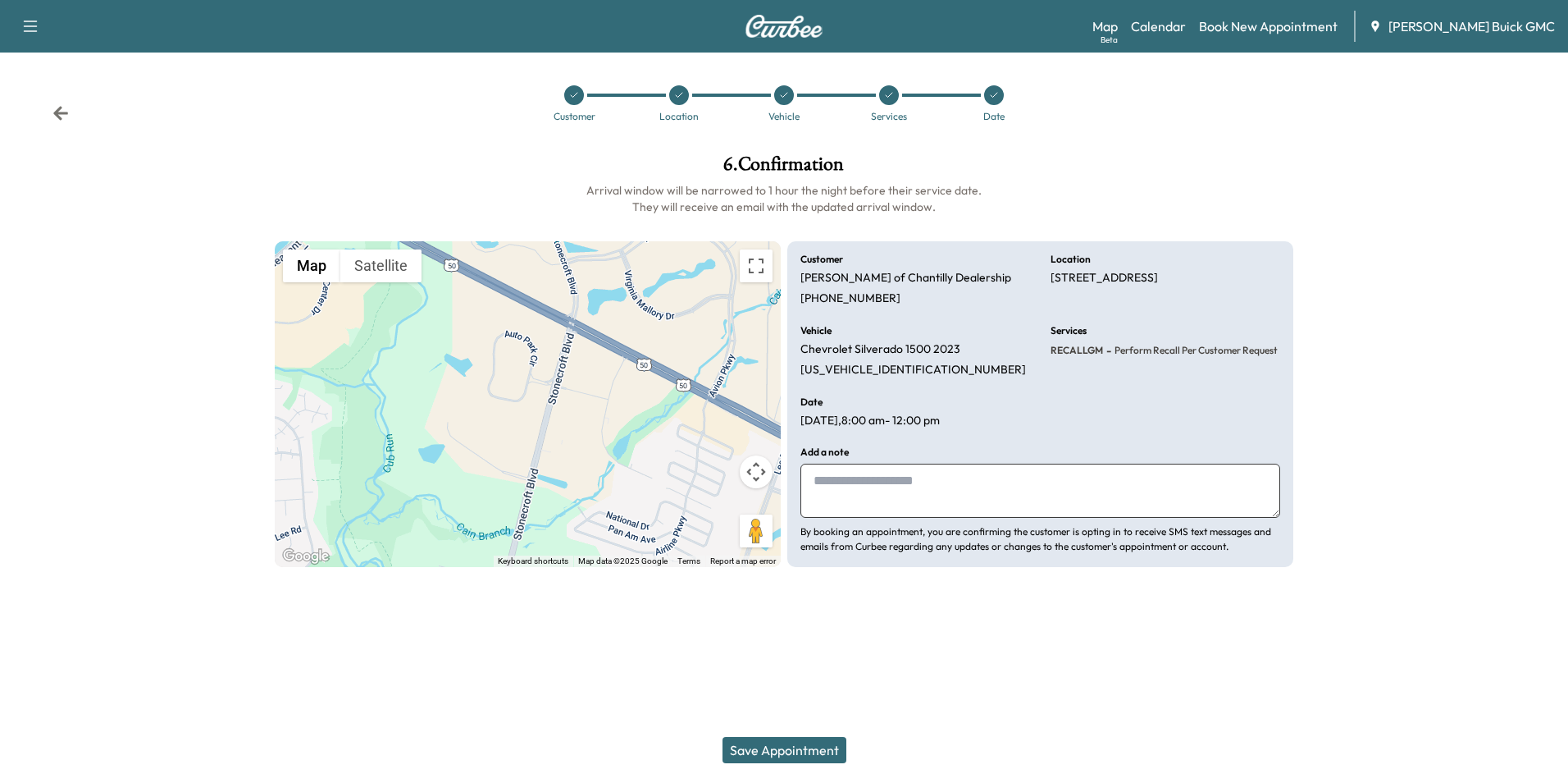
drag, startPoint x: 935, startPoint y: 479, endPoint x: 946, endPoint y: 477, distance: 11.2
click at [939, 479] on textarea at bounding box center [1040, 491] width 480 height 54
type textarea "**********"
click at [789, 748] on button "Save Appointment" at bounding box center [784, 750] width 124 height 26
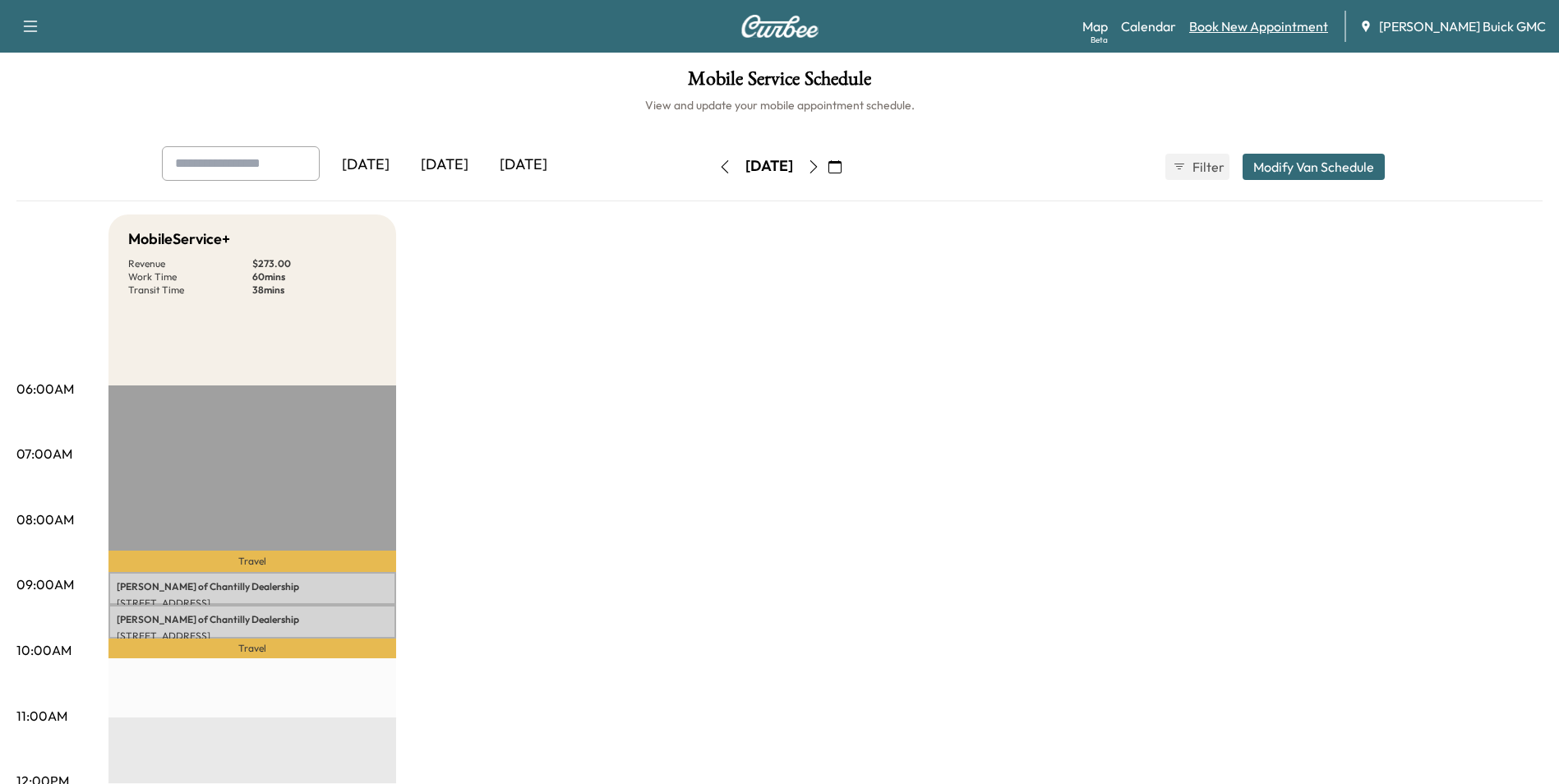
click at [1254, 24] on link "Book New Appointment" at bounding box center [1258, 26] width 139 height 20
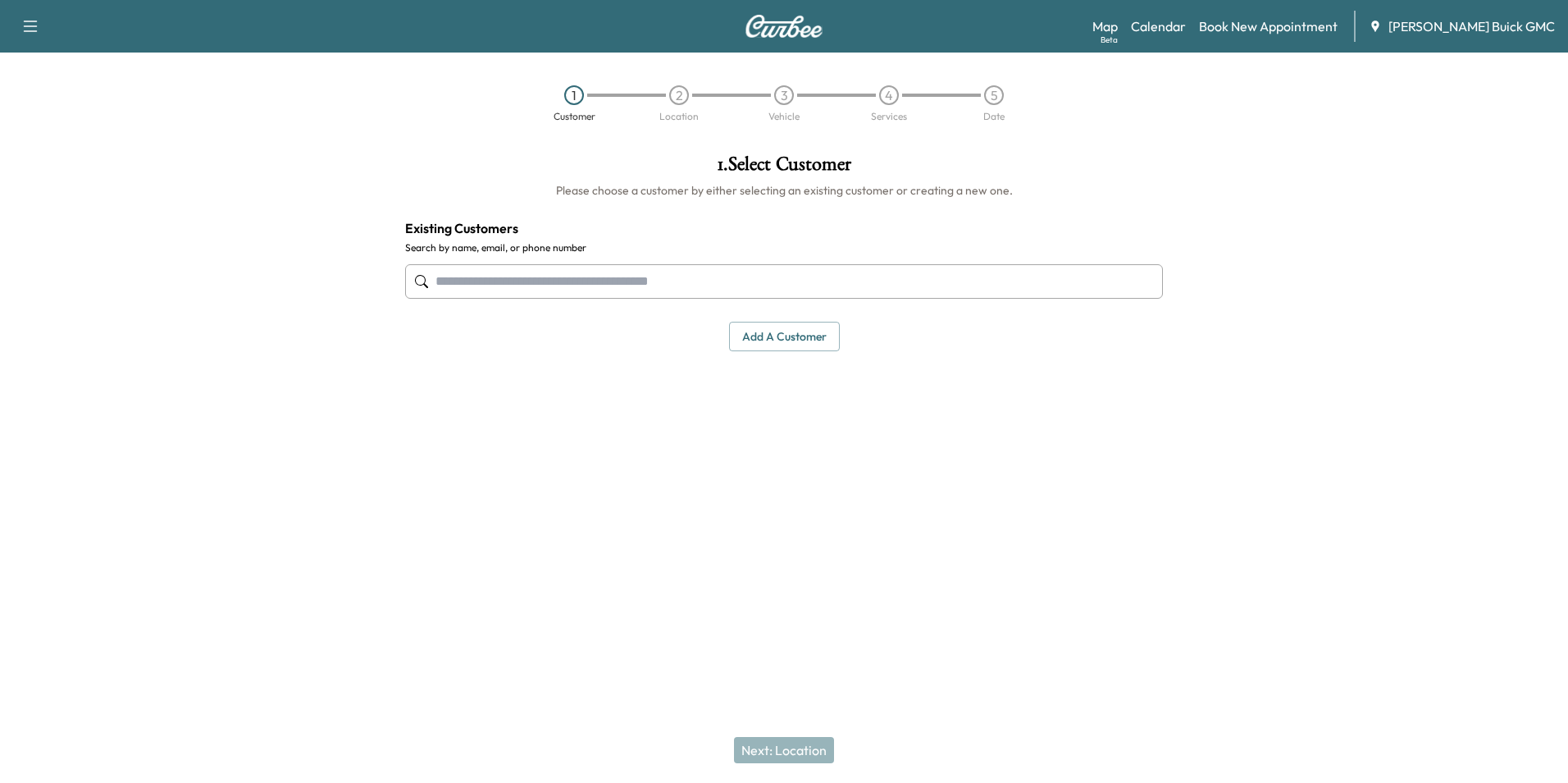
click at [757, 289] on input "text" at bounding box center [784, 281] width 758 height 34
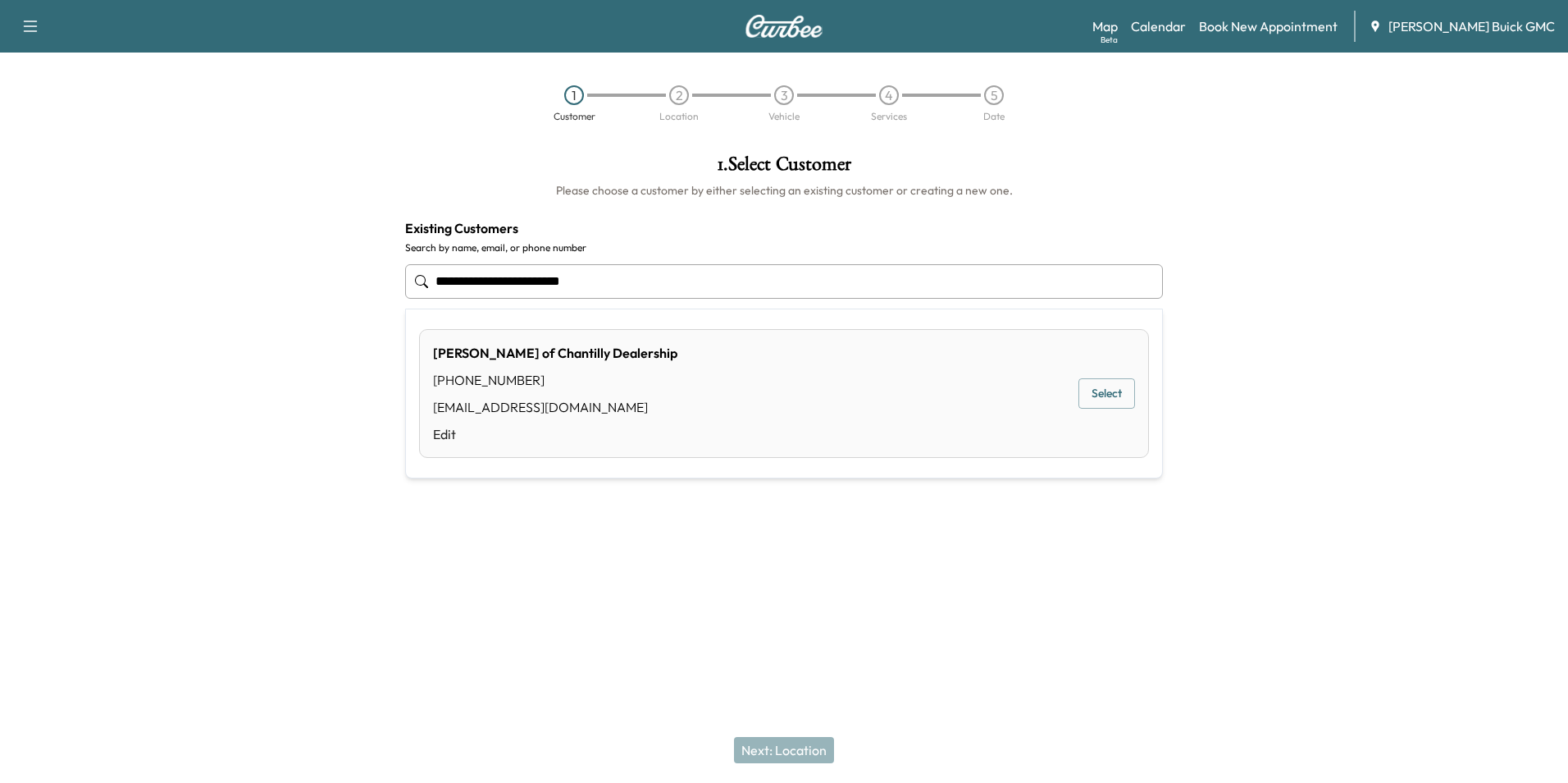
click at [749, 376] on div "[PERSON_NAME] of Chantilly Dealership [PHONE_NUMBER] [EMAIL_ADDRESS][DOMAIN_NAM…" at bounding box center [784, 393] width 730 height 129
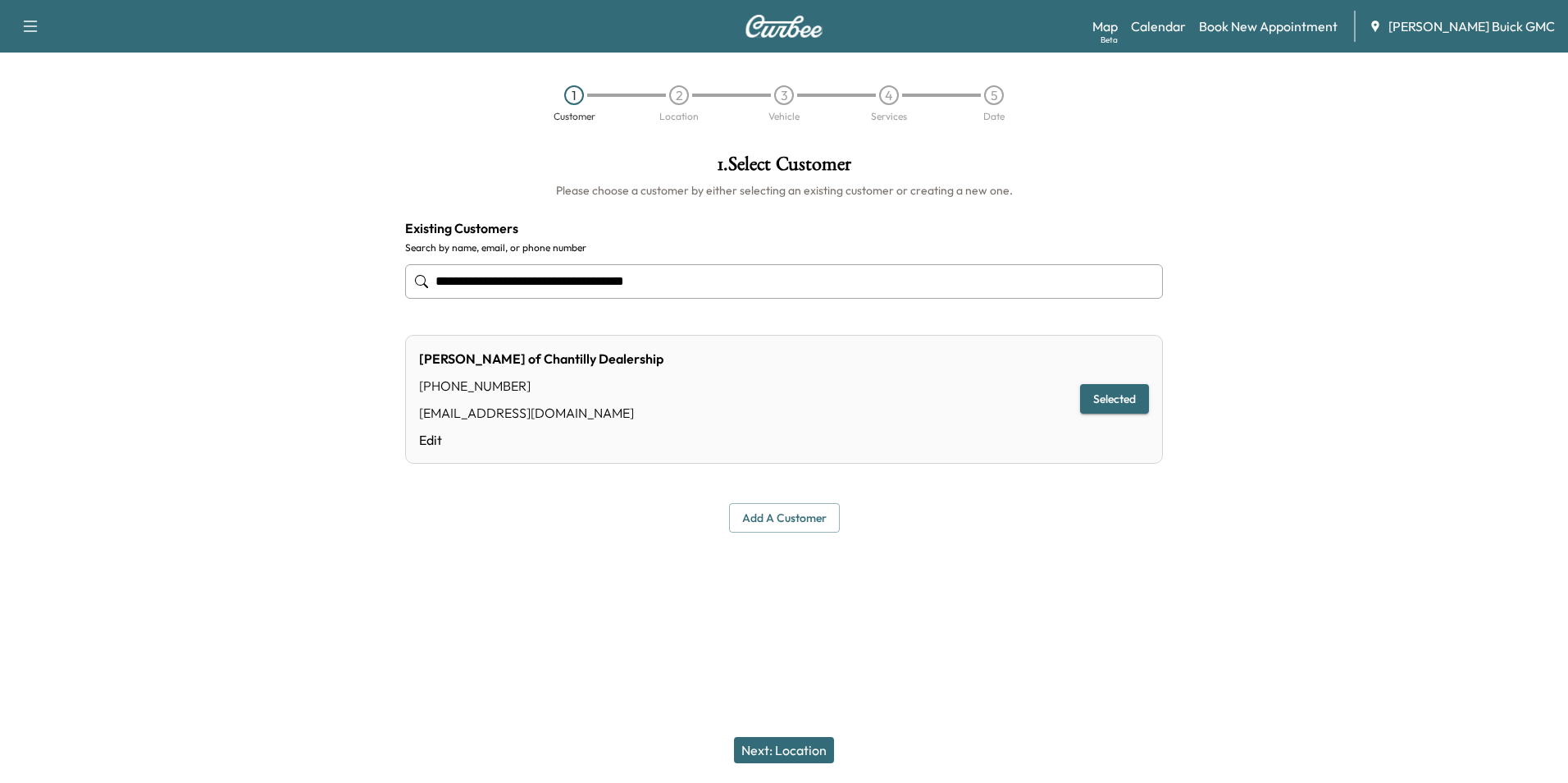
type input "**********"
click at [1103, 393] on button "Selected" at bounding box center [1114, 399] width 69 height 31
click at [935, 527] on div "Add a customer" at bounding box center [784, 518] width 758 height 31
click at [428, 436] on link "Edit" at bounding box center [541, 439] width 244 height 20
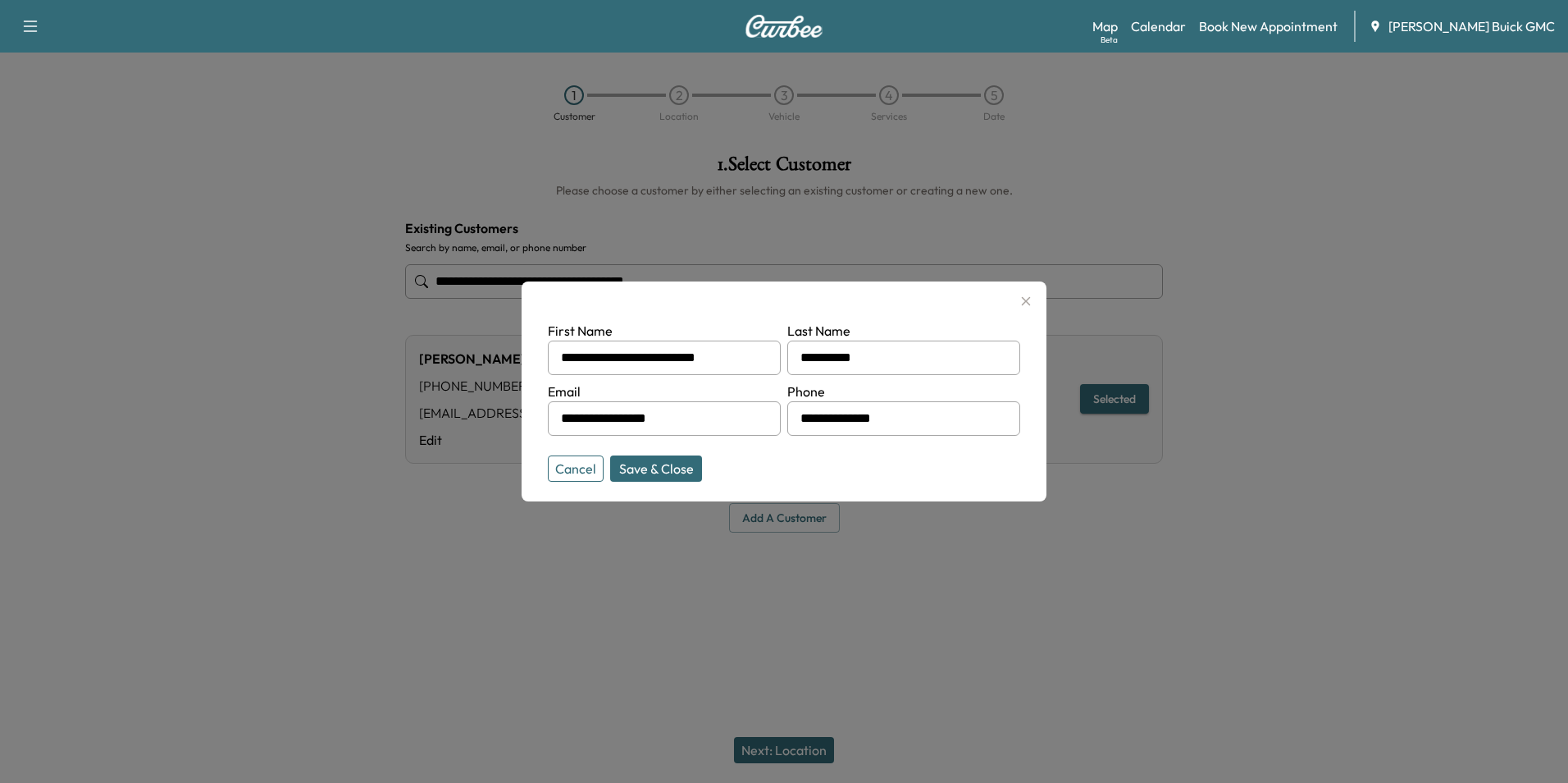
click at [903, 416] on input "**********" at bounding box center [903, 418] width 233 height 34
click at [672, 463] on button "Save & Close" at bounding box center [656, 469] width 92 height 26
type input "**********"
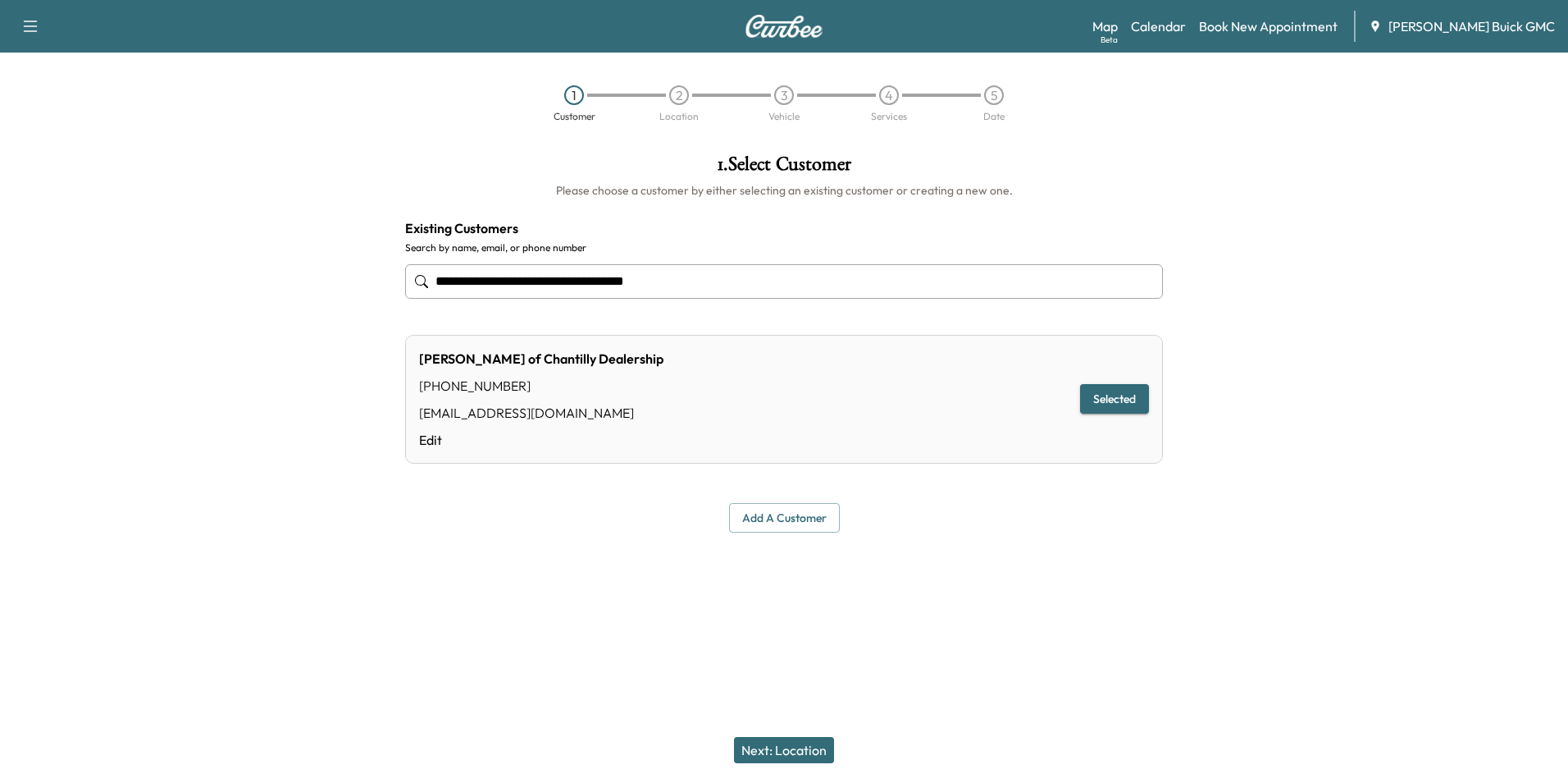
click at [1037, 595] on div at bounding box center [784, 572] width 1568 height 52
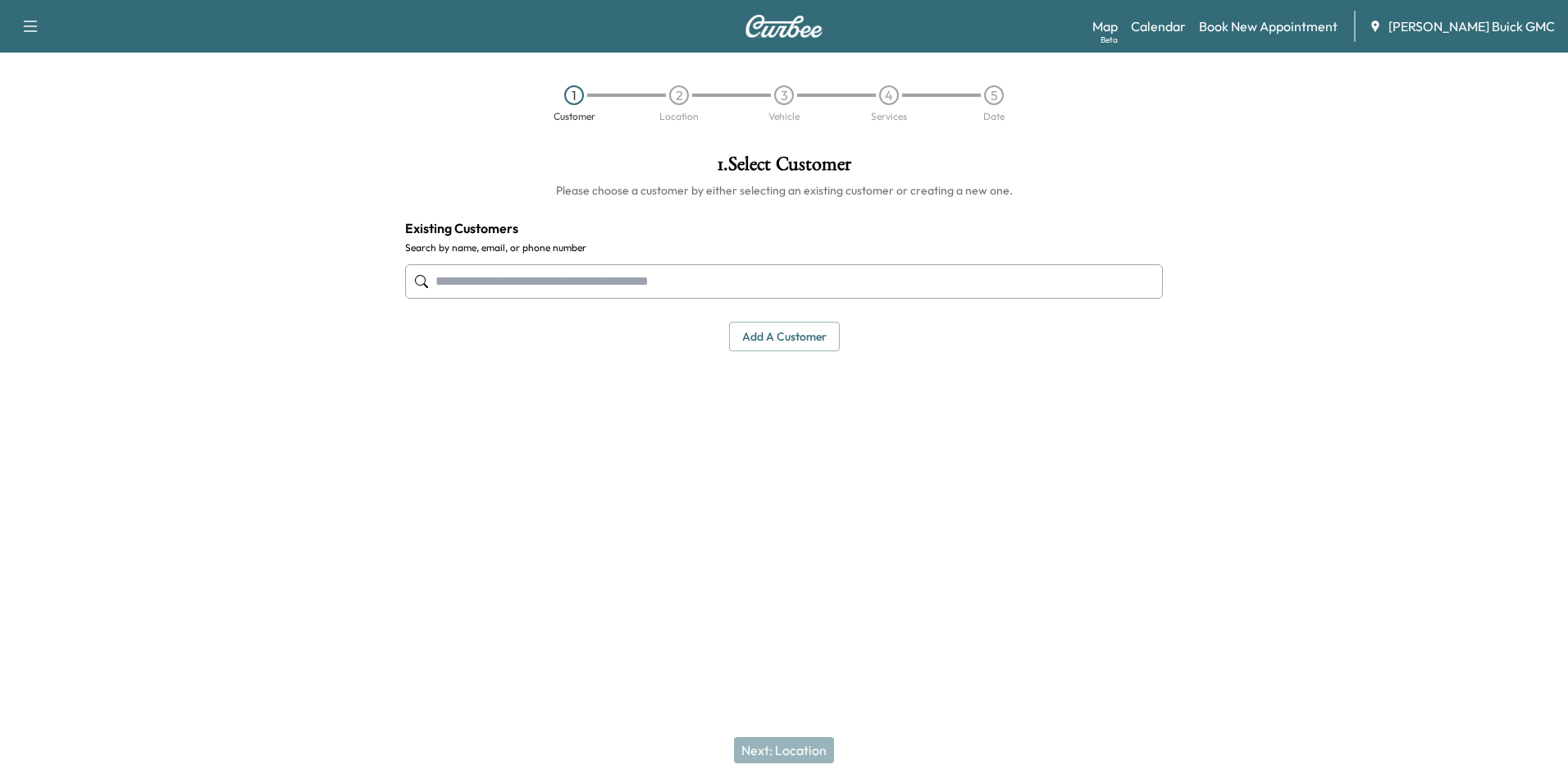
click at [562, 285] on input "text" at bounding box center [784, 281] width 758 height 34
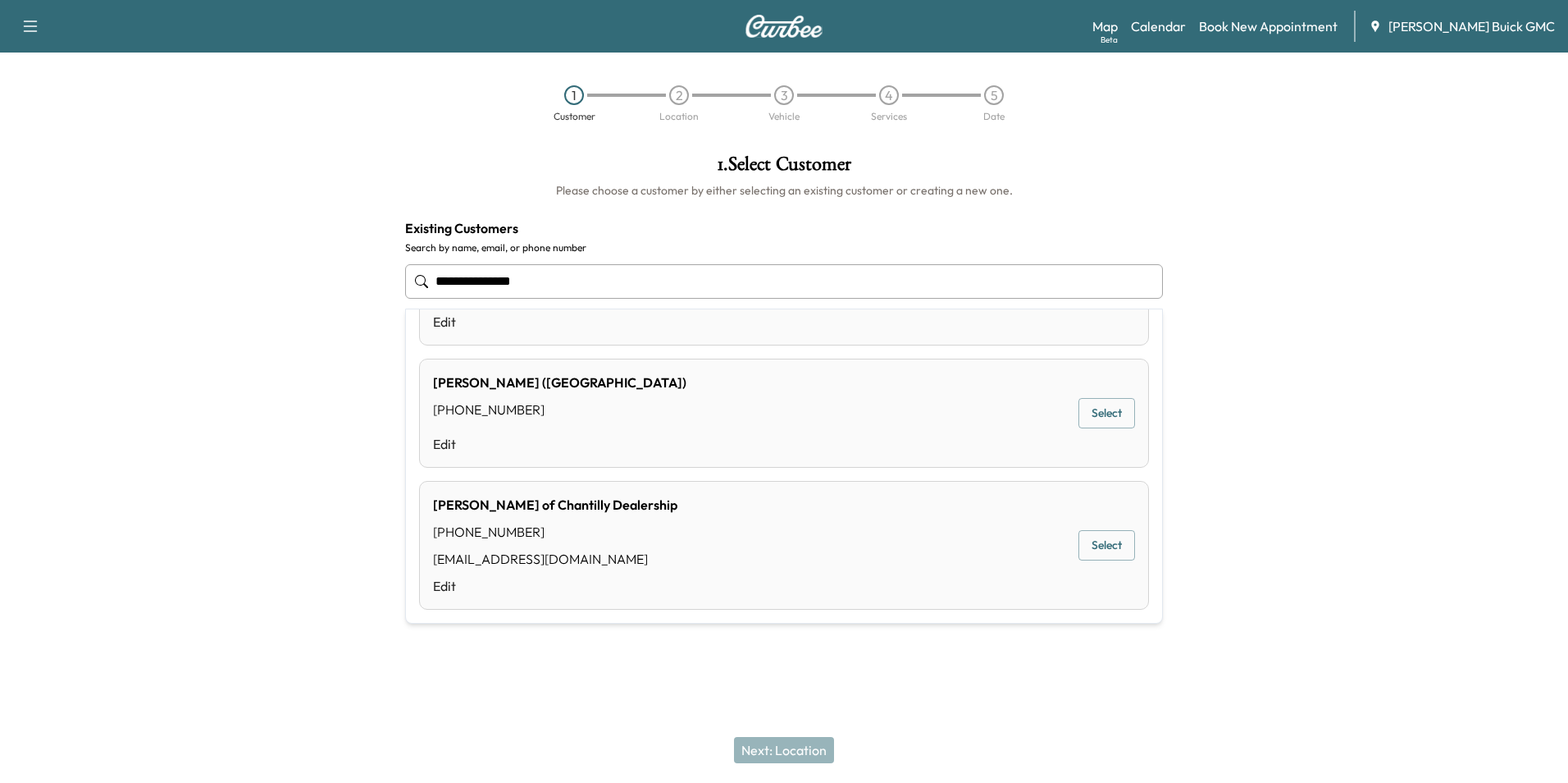
scroll to position [344, 0]
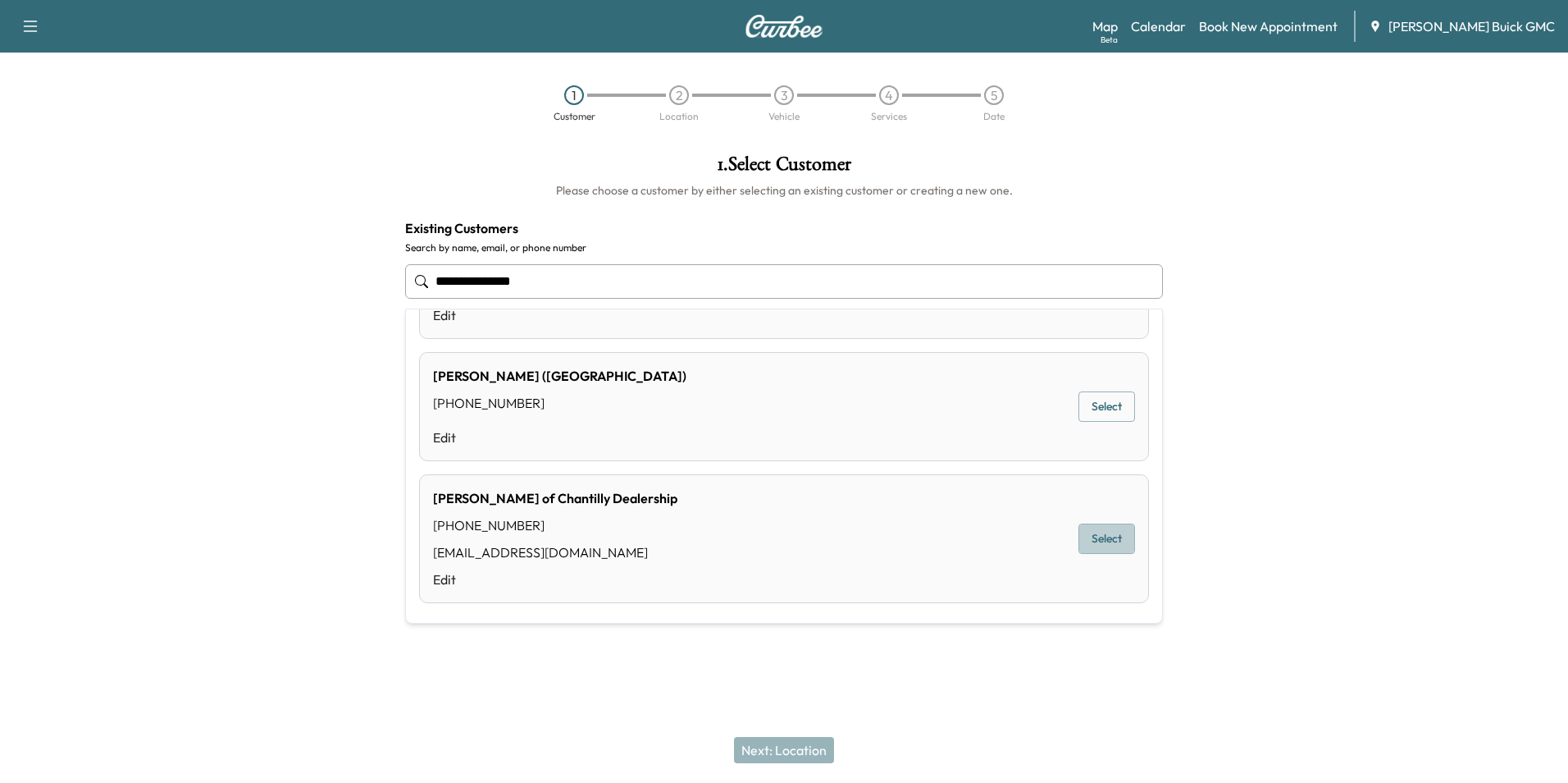
click at [1093, 535] on button "Select" at bounding box center [1107, 538] width 57 height 31
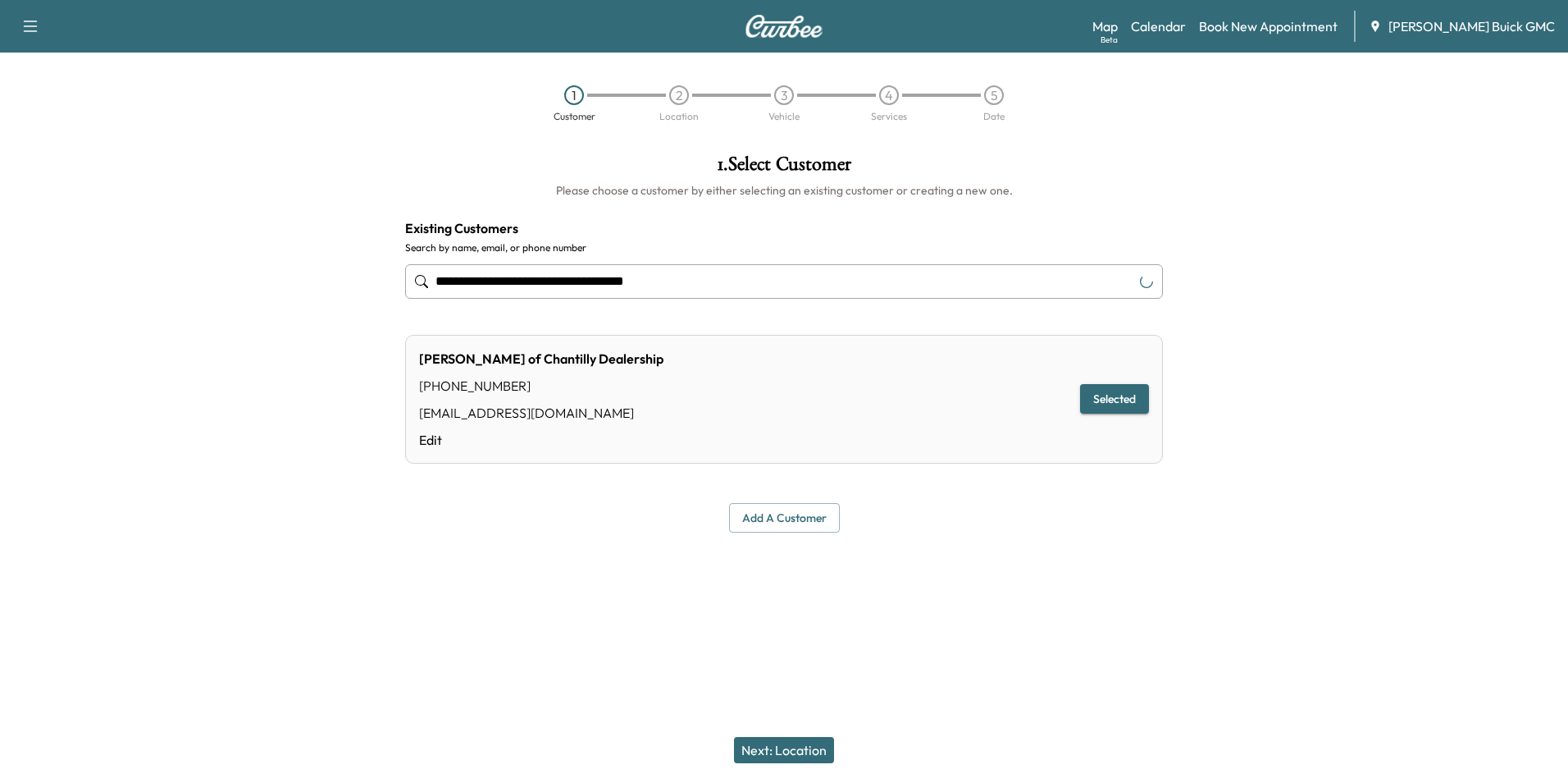
type input "**********"
click at [808, 749] on button "Next: Location" at bounding box center [784, 750] width 100 height 26
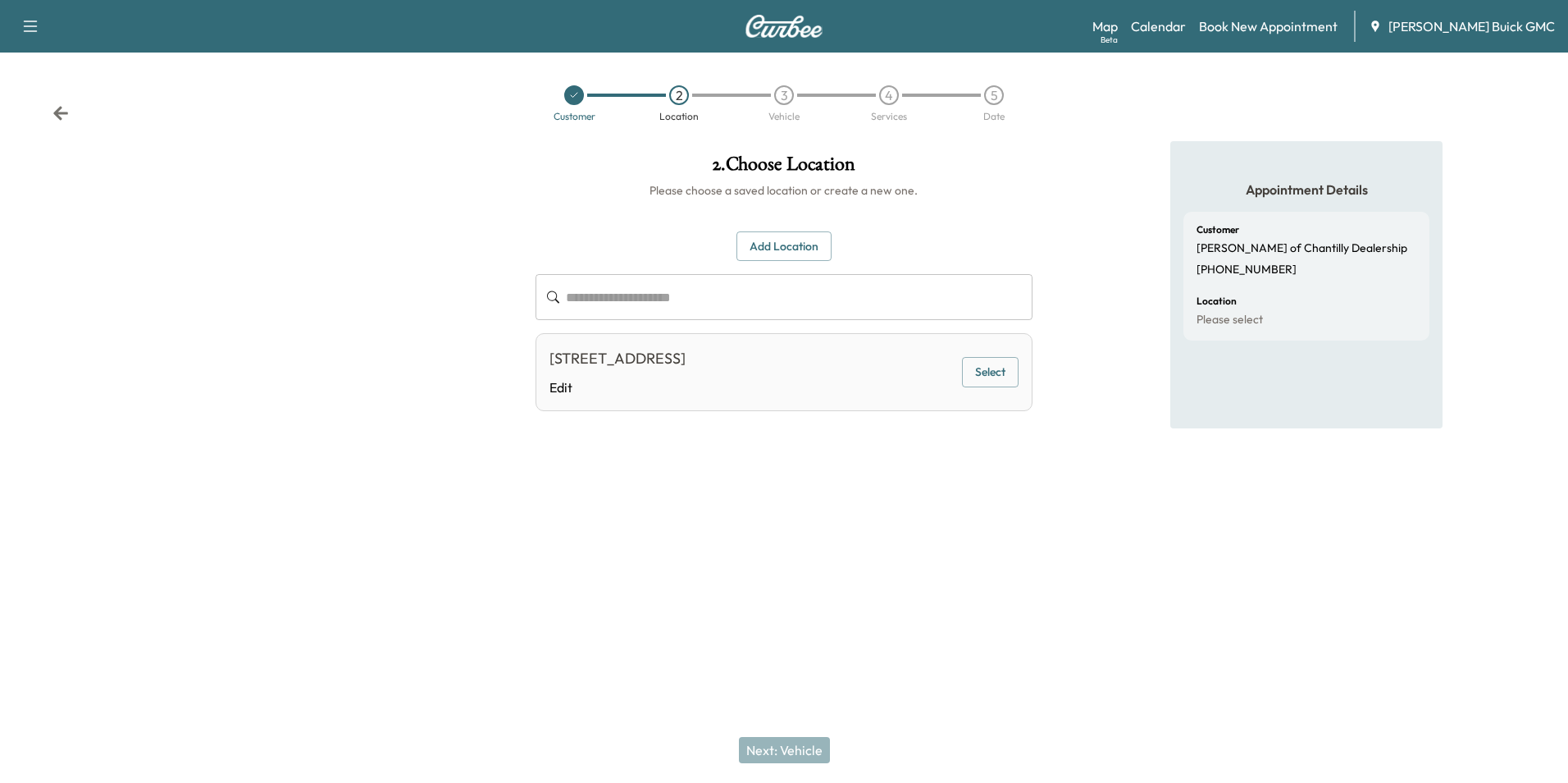
click at [1021, 456] on div "**********" at bounding box center [784, 299] width 522 height 316
click at [575, 94] on icon at bounding box center [573, 95] width 10 height 10
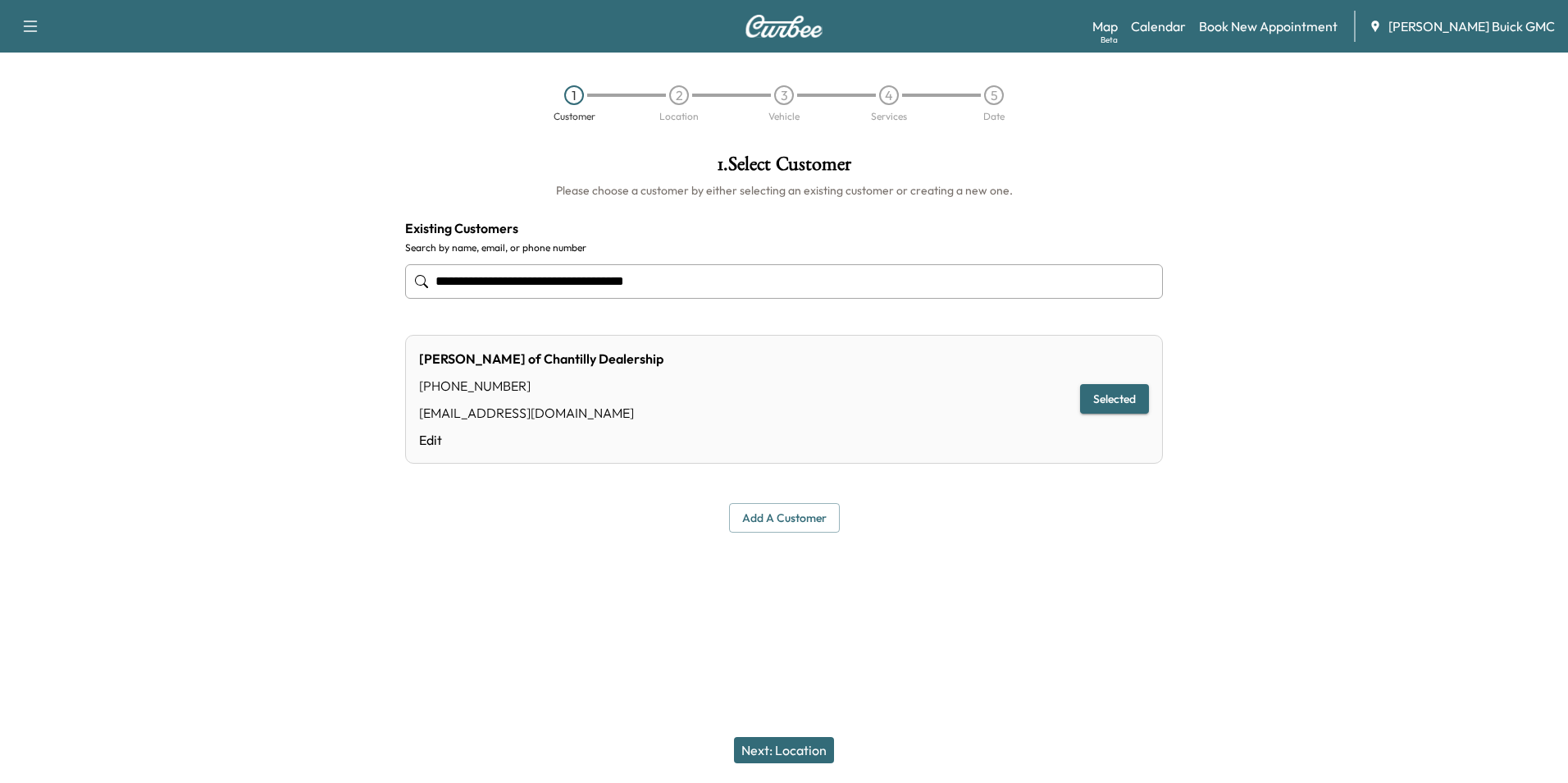
click at [724, 372] on div "Ted Britt Ford of Chantilly Dealership (703) 659-8409 noemail@email.com Edit Se…" at bounding box center [784, 399] width 758 height 129
click at [714, 283] on input "**********" at bounding box center [784, 281] width 758 height 34
click at [706, 279] on input "**********" at bounding box center [784, 281] width 758 height 34
click at [665, 282] on input "**********" at bounding box center [784, 281] width 758 height 34
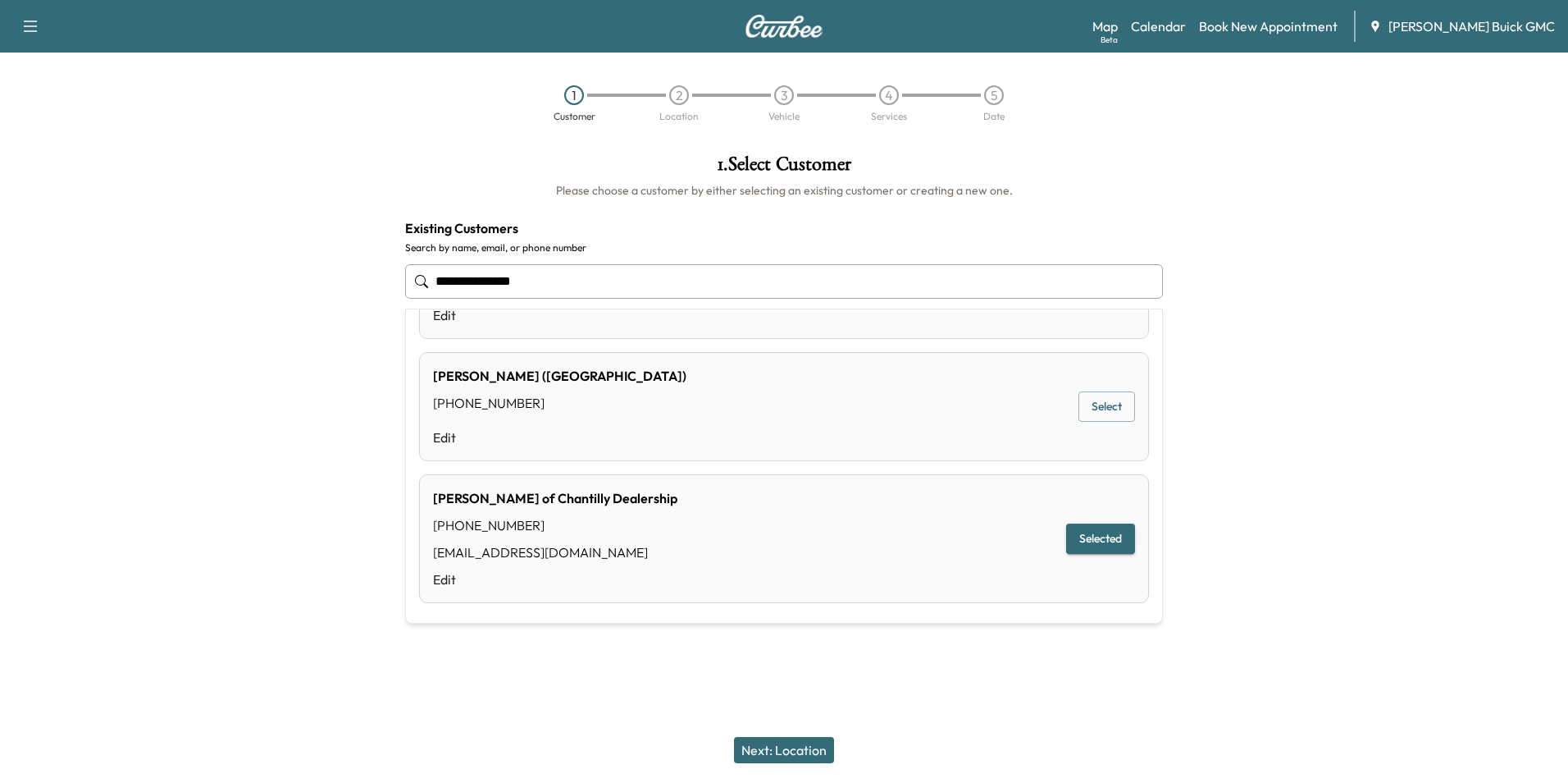
click at [705, 400] on div "Ted Britt Ford (fairfax) (703) 652-9903 Edit Select" at bounding box center [784, 406] width 730 height 109
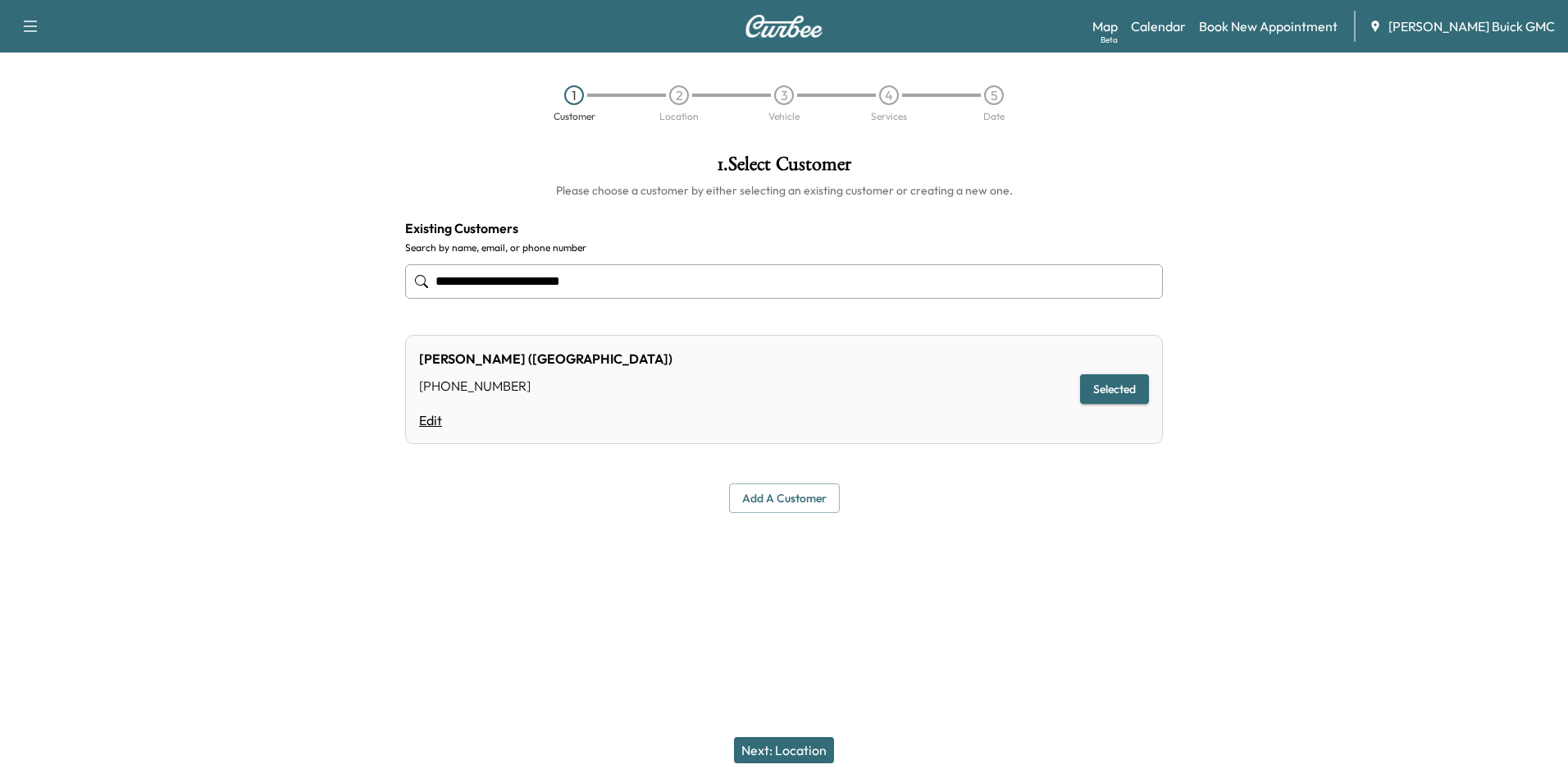
type input "**********"
click at [432, 417] on link "Edit" at bounding box center [546, 419] width 254 height 20
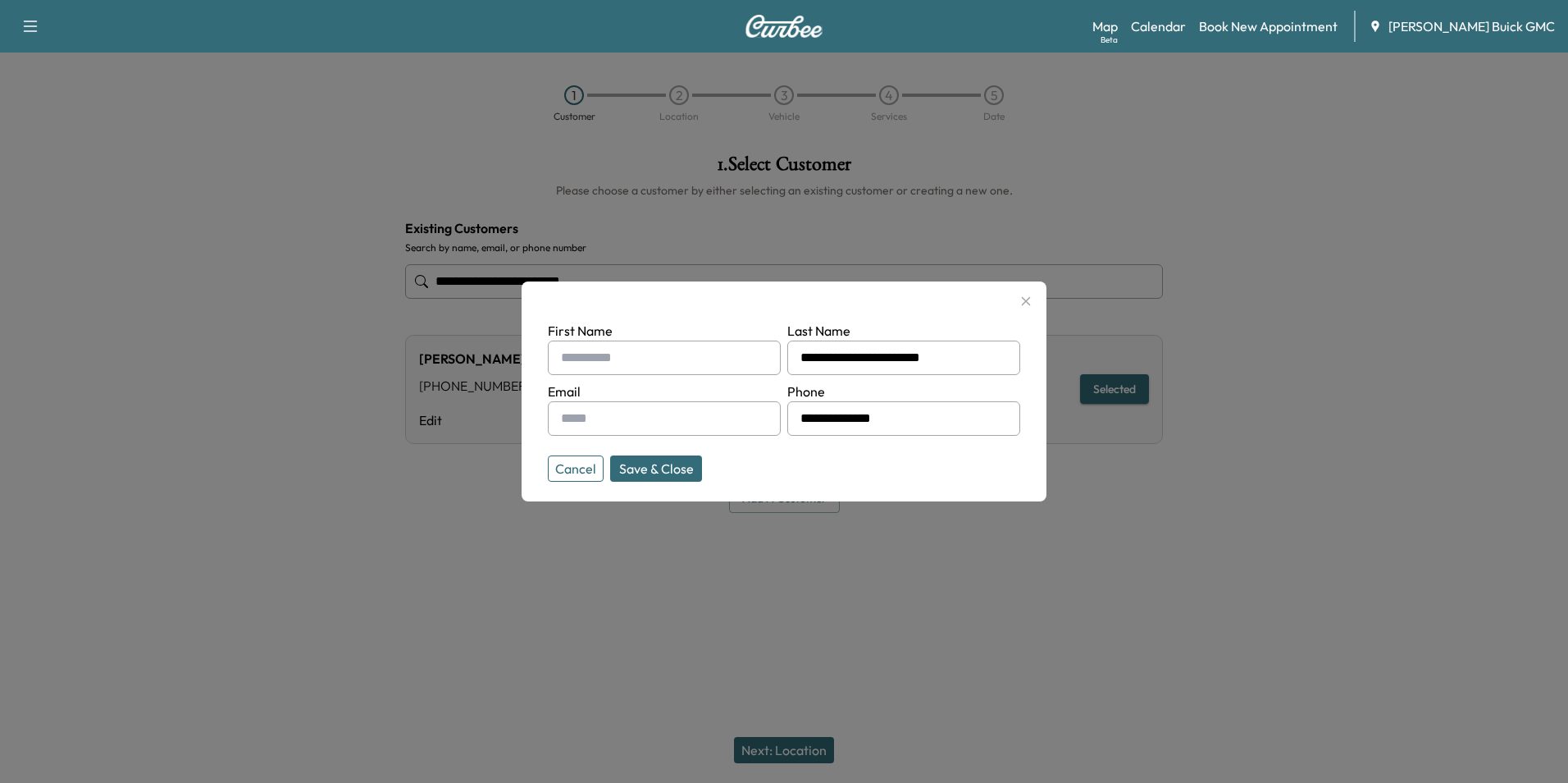
drag, startPoint x: 942, startPoint y: 357, endPoint x: 760, endPoint y: 373, distance: 182.7
click at [760, 373] on form "**********" at bounding box center [784, 398] width 472 height 154
click at [714, 360] on input "text" at bounding box center [665, 357] width 233 height 34
type input "**********"
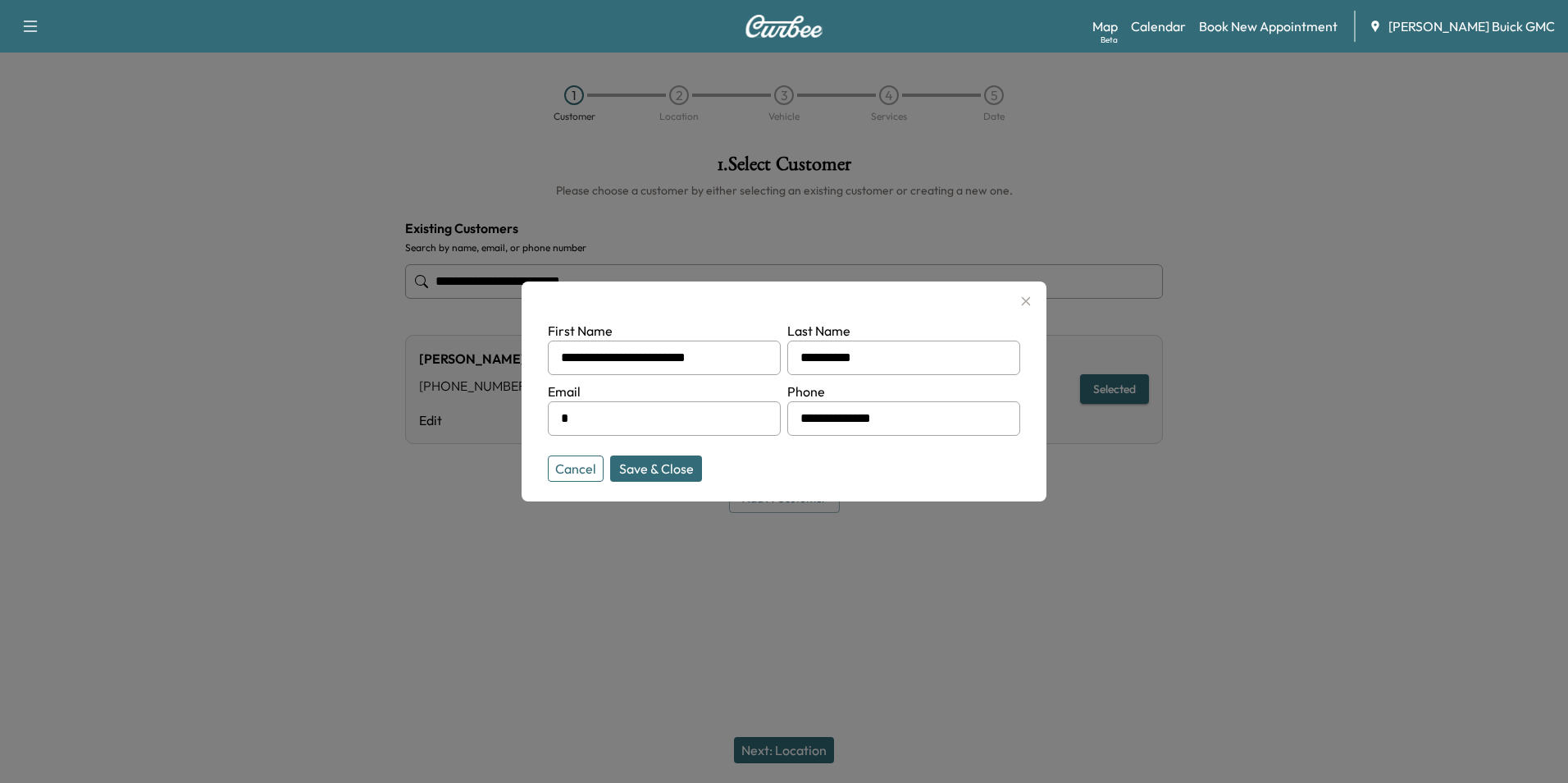
type input "**********"
click at [921, 419] on input "**********" at bounding box center [903, 418] width 233 height 34
type input "**********"
click at [645, 463] on button "Save & Close" at bounding box center [656, 469] width 92 height 26
type input "**********"
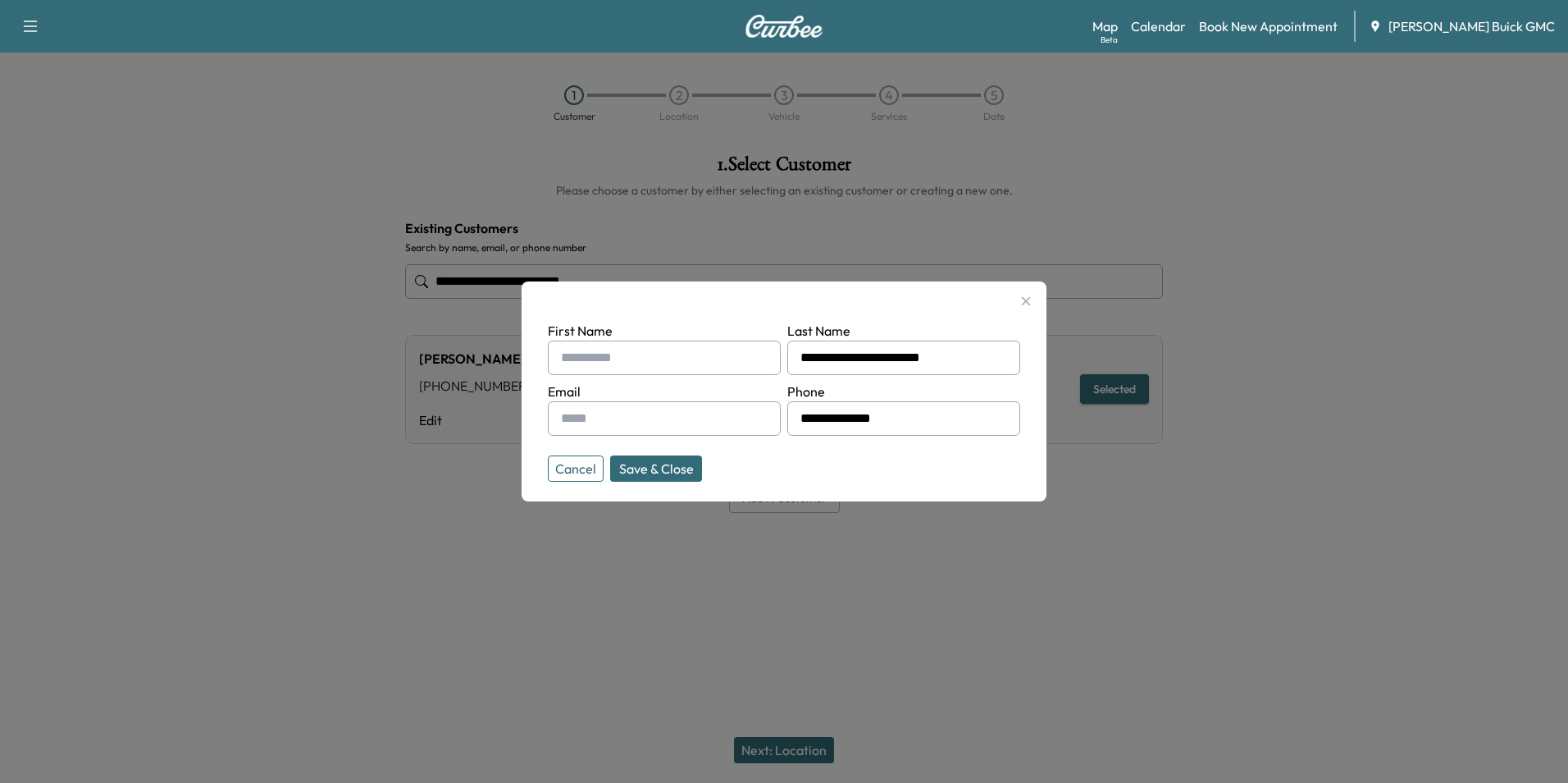
type input "**********"
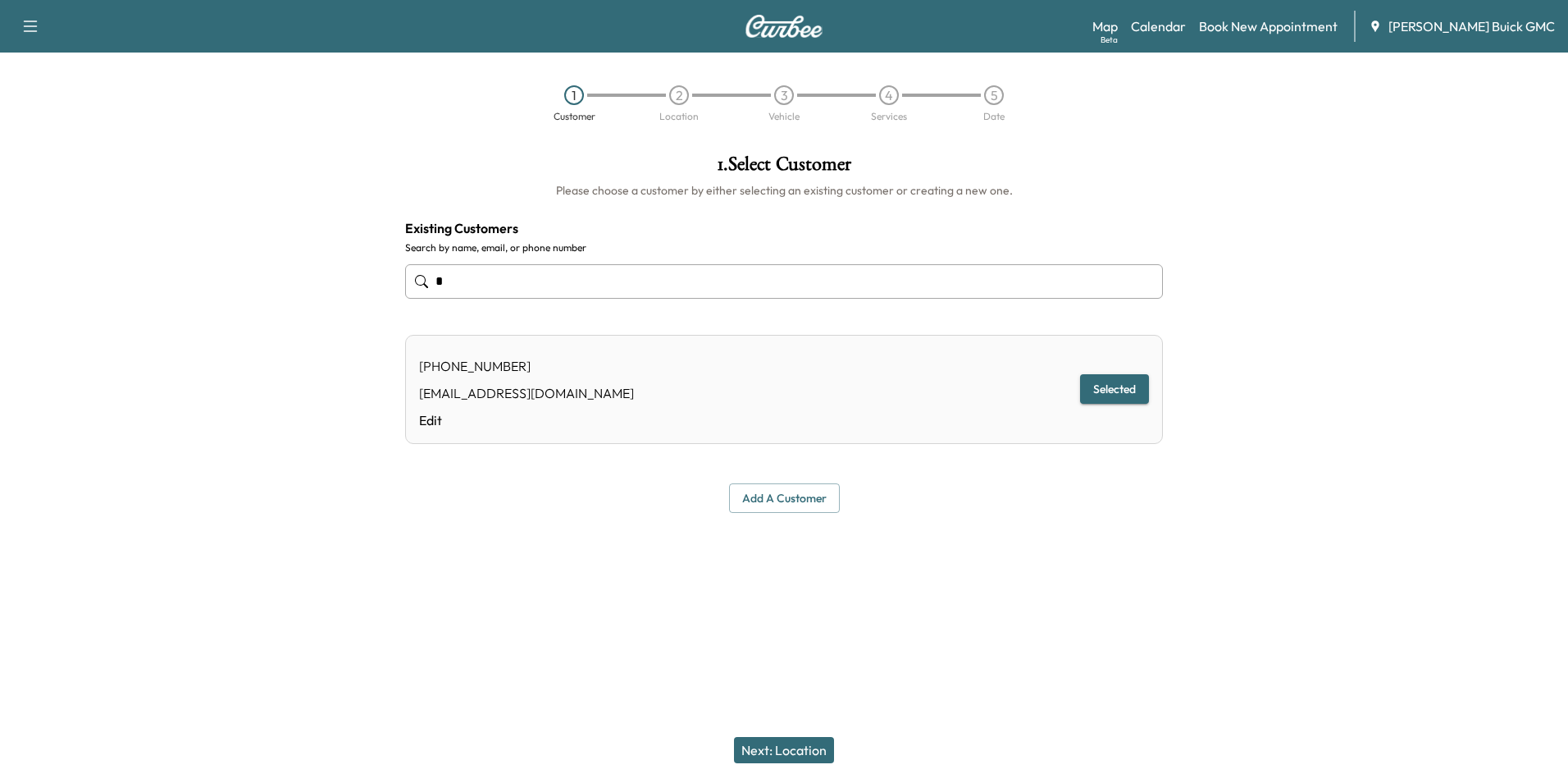
click at [979, 589] on div "**********" at bounding box center [784, 392] width 1568 height 783
click at [534, 285] on input "text" at bounding box center [784, 281] width 758 height 34
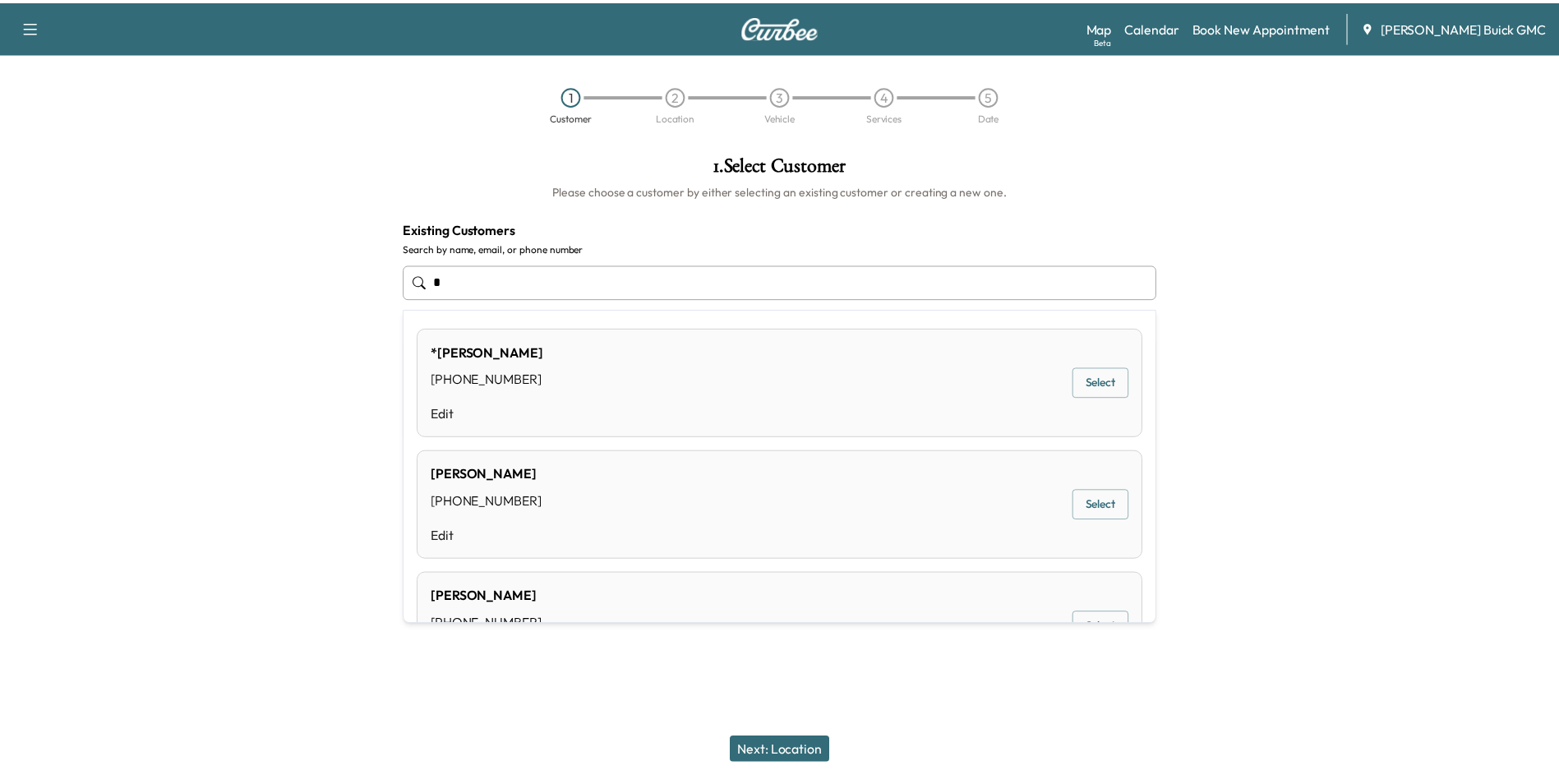
scroll to position [0, 0]
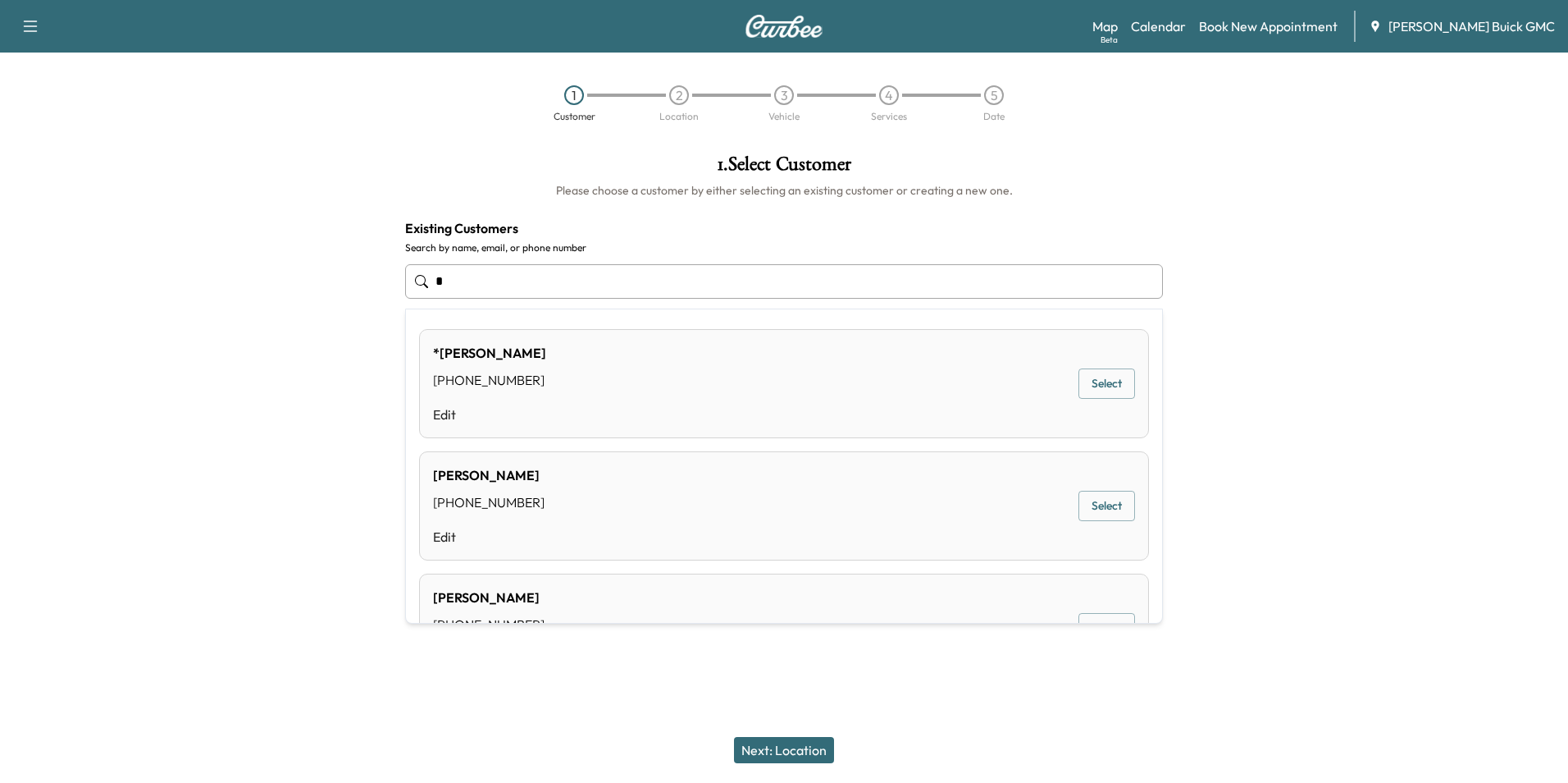
drag, startPoint x: 489, startPoint y: 283, endPoint x: 480, endPoint y: 285, distance: 9.2
click at [491, 283] on input "text" at bounding box center [784, 281] width 758 height 34
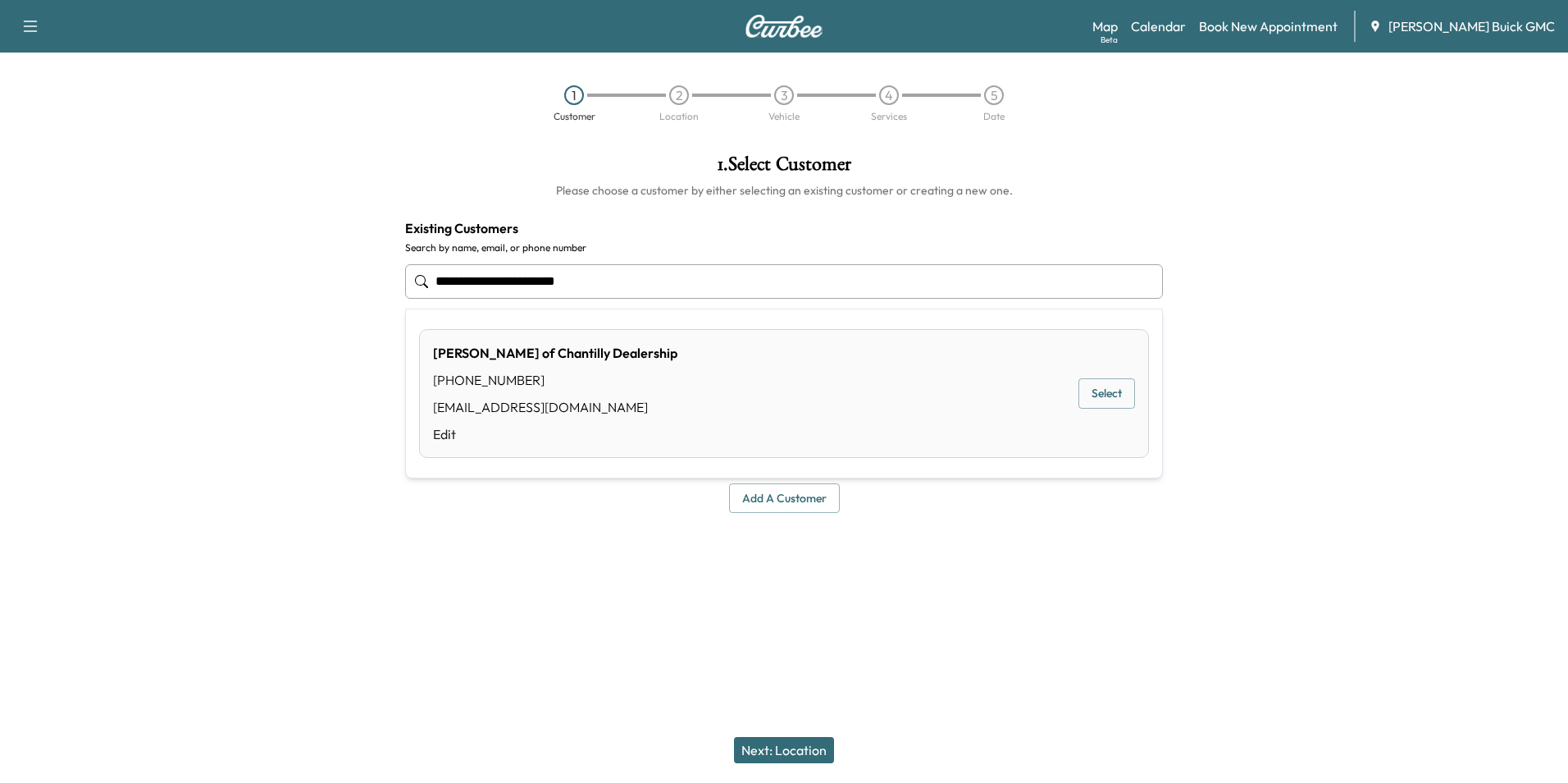
click at [649, 282] on input "**********" at bounding box center [784, 281] width 758 height 34
drag, startPoint x: 595, startPoint y: 283, endPoint x: 523, endPoint y: 303, distance: 74.7
click at [578, 278] on input "**********" at bounding box center [784, 281] width 758 height 34
click at [460, 278] on input "**********" at bounding box center [784, 281] width 758 height 34
click at [680, 274] on input "**********" at bounding box center [784, 281] width 758 height 34
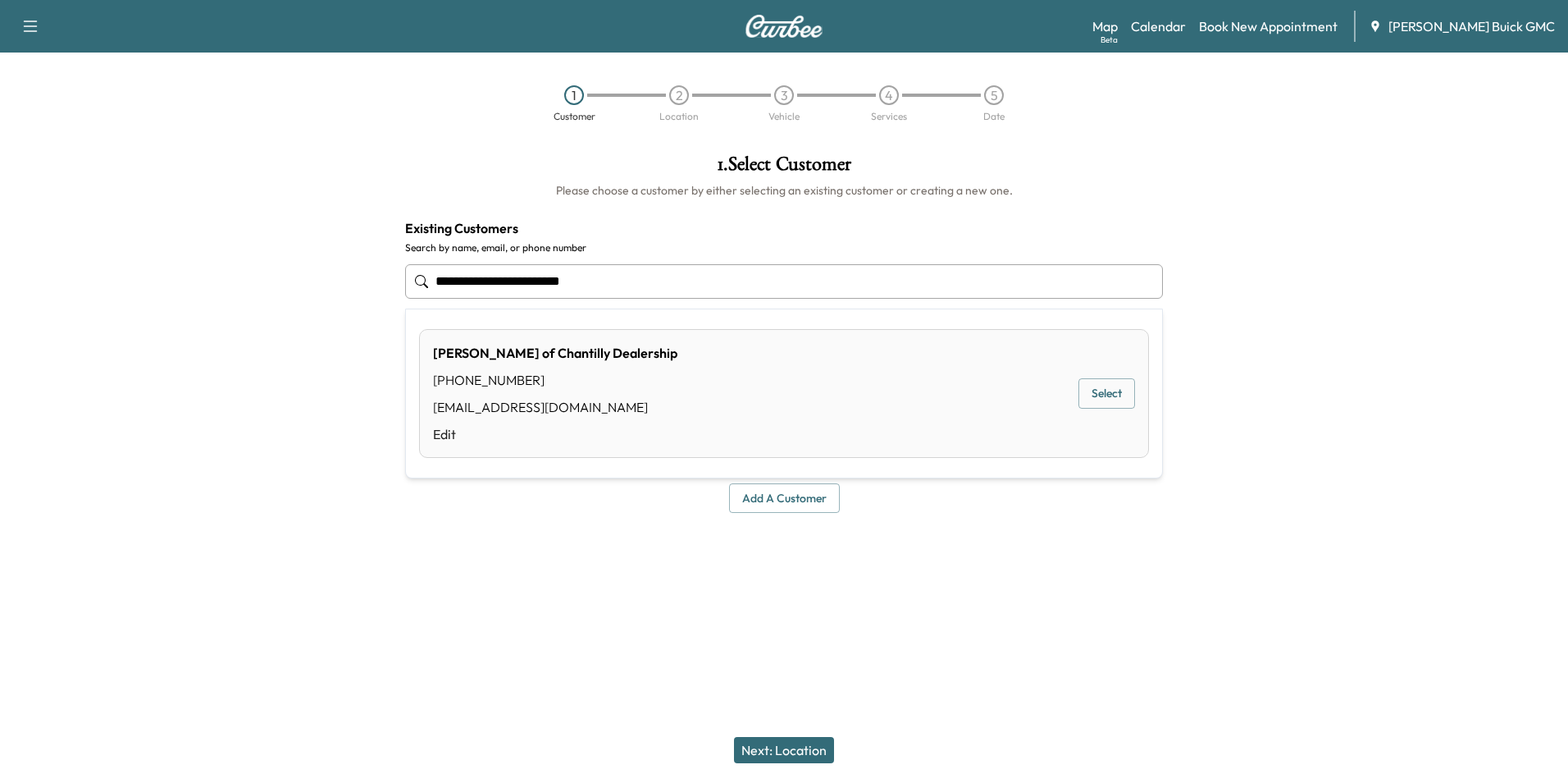
type input "**********"
drag, startPoint x: 680, startPoint y: 274, endPoint x: 718, endPoint y: 297, distance: 44.4
click at [680, 274] on input "**********" at bounding box center [784, 281] width 758 height 34
drag, startPoint x: 590, startPoint y: 274, endPoint x: 428, endPoint y: 288, distance: 162.6
click at [428, 288] on div "**********" at bounding box center [784, 282] width 758 height 54
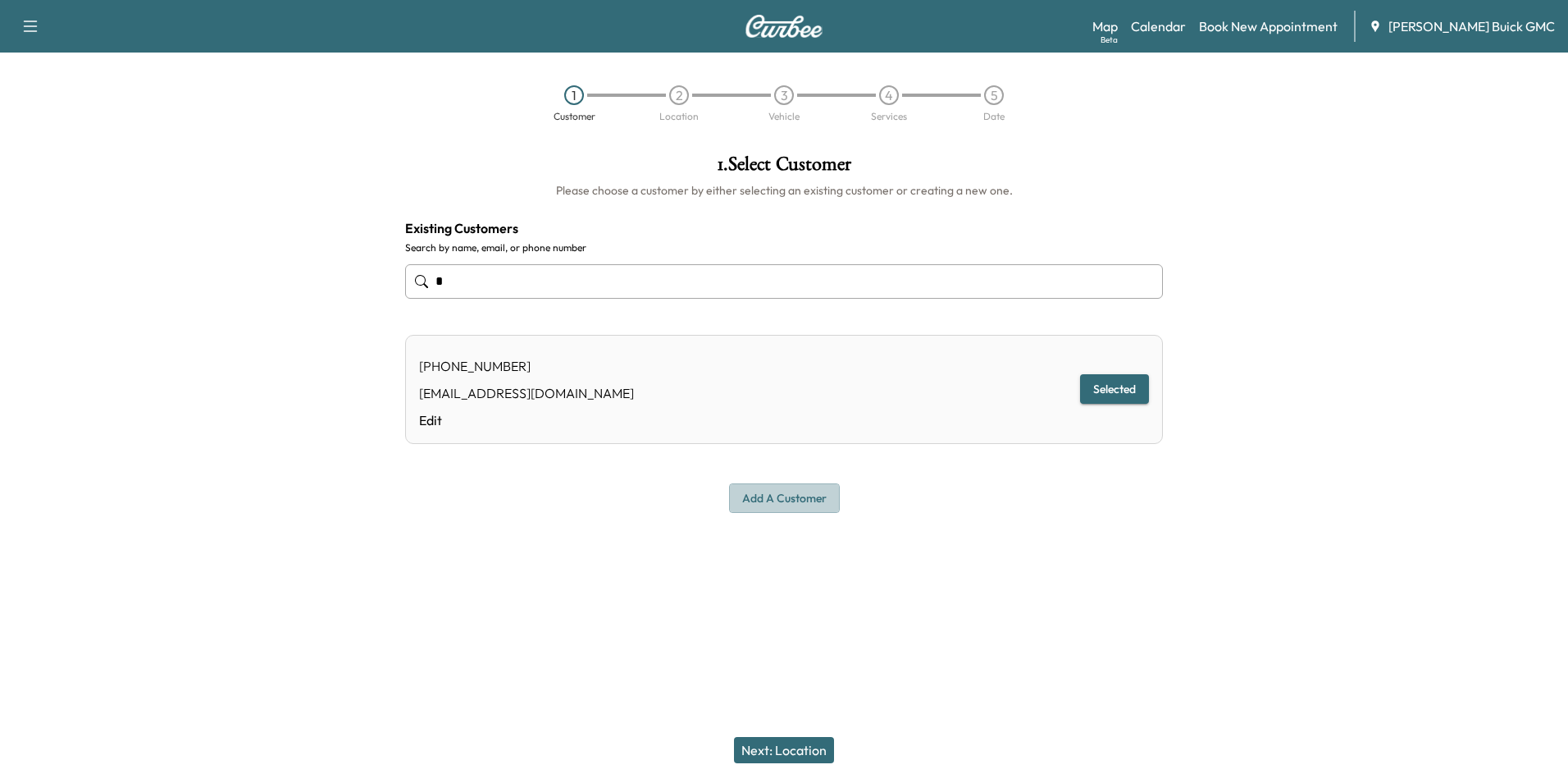
click at [791, 497] on button "Add a customer" at bounding box center [784, 498] width 111 height 31
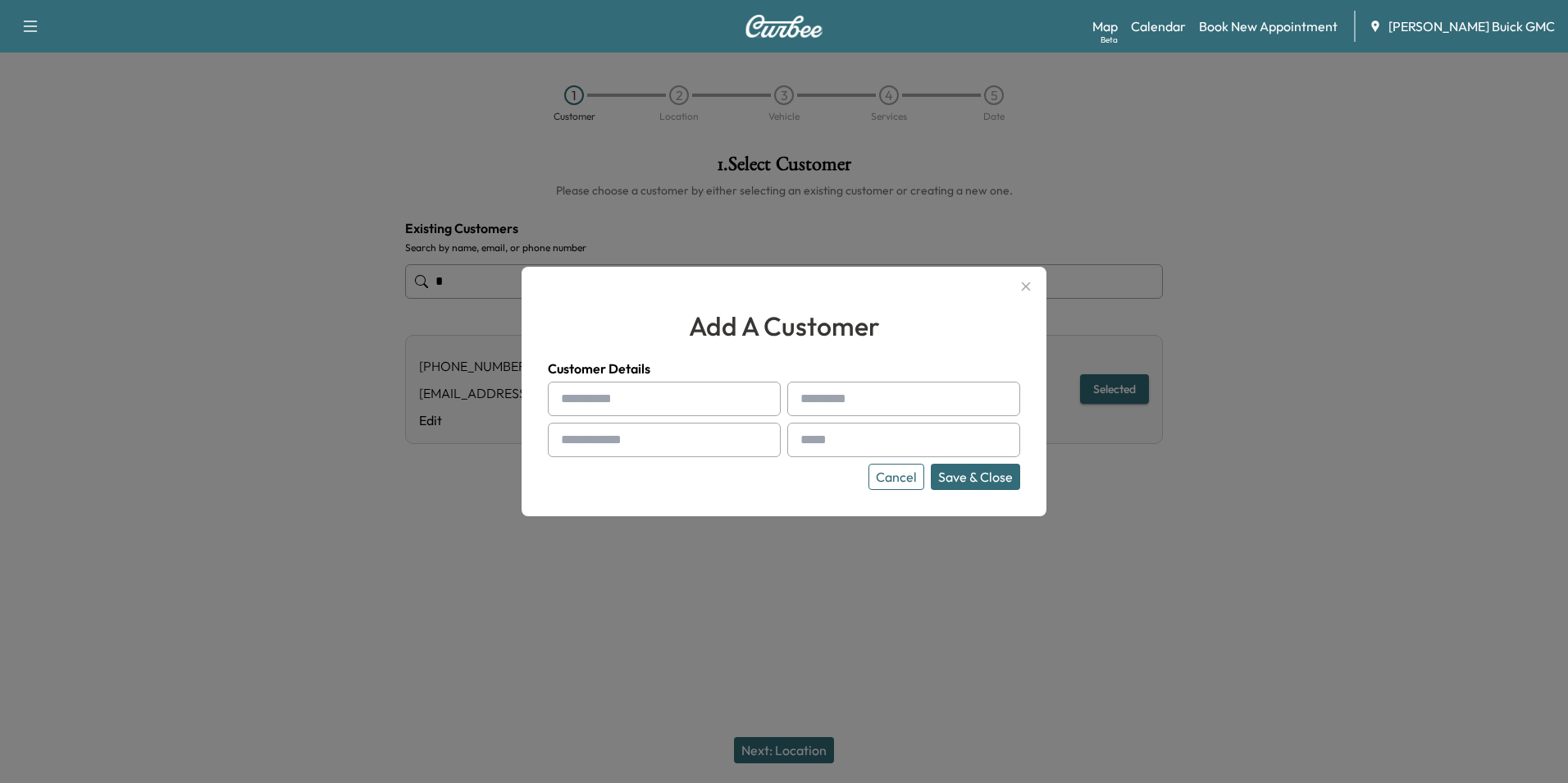
click at [649, 405] on input "text" at bounding box center [665, 398] width 233 height 34
paste input "**********"
type input "**********"
click at [875, 399] on input "text" at bounding box center [903, 398] width 233 height 34
type input "**********"
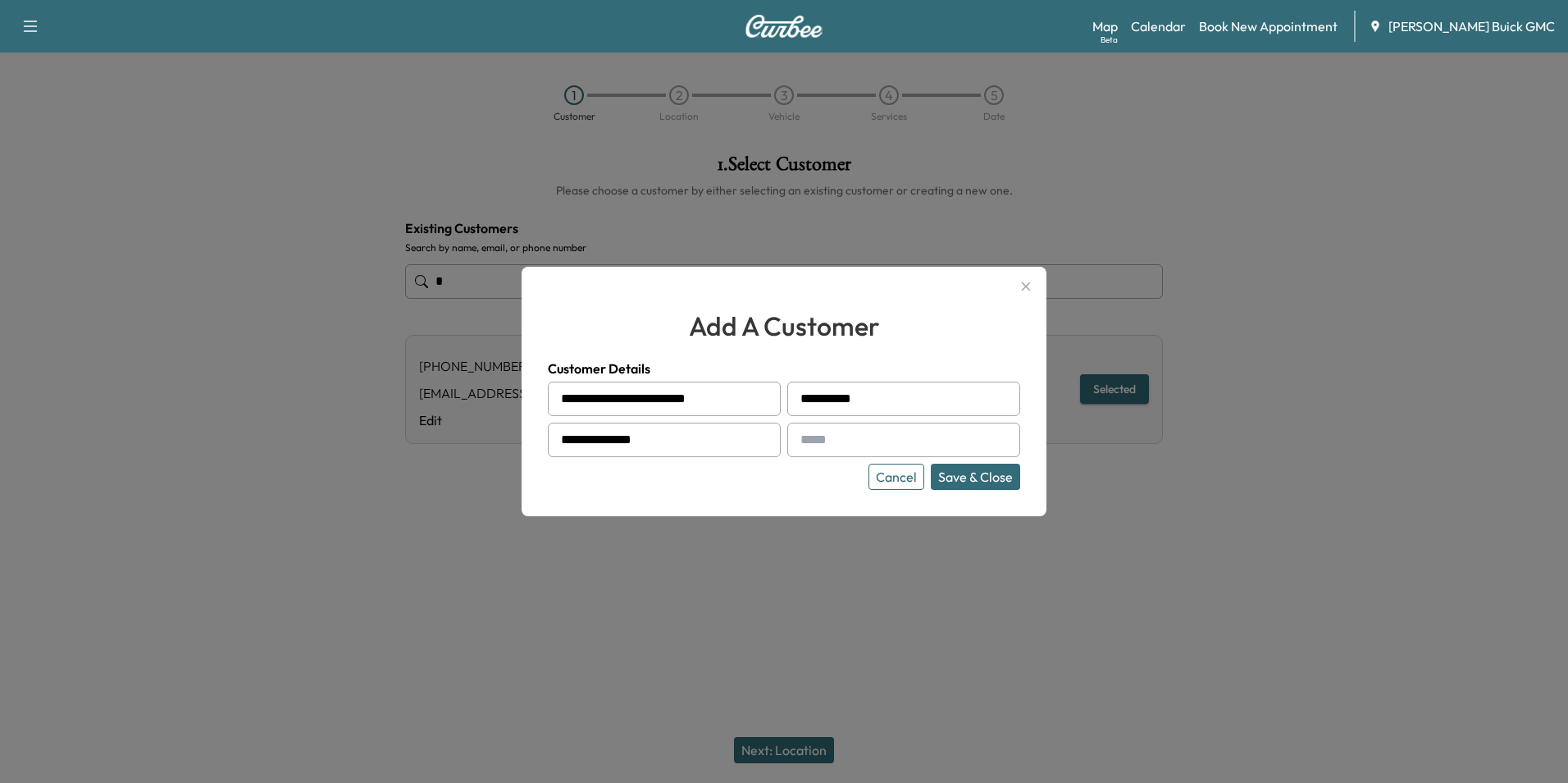
type input "**********"
click at [829, 437] on input "text" at bounding box center [903, 439] width 233 height 34
type input "**********"
click at [799, 481] on div "Cancel Save & Close" at bounding box center [784, 477] width 472 height 26
click at [958, 472] on button "Save & Close" at bounding box center [976, 477] width 89 height 26
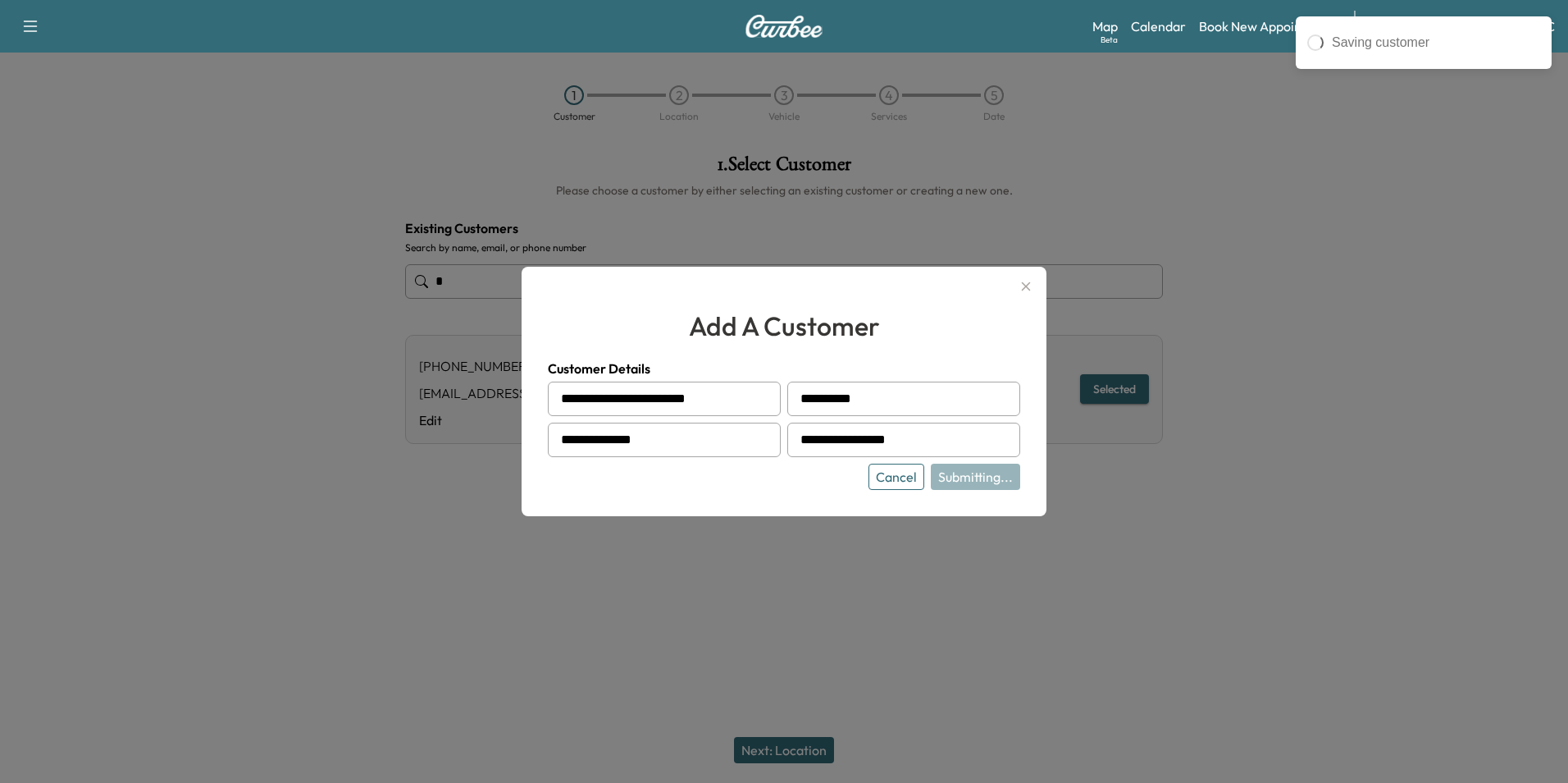
type input "**********"
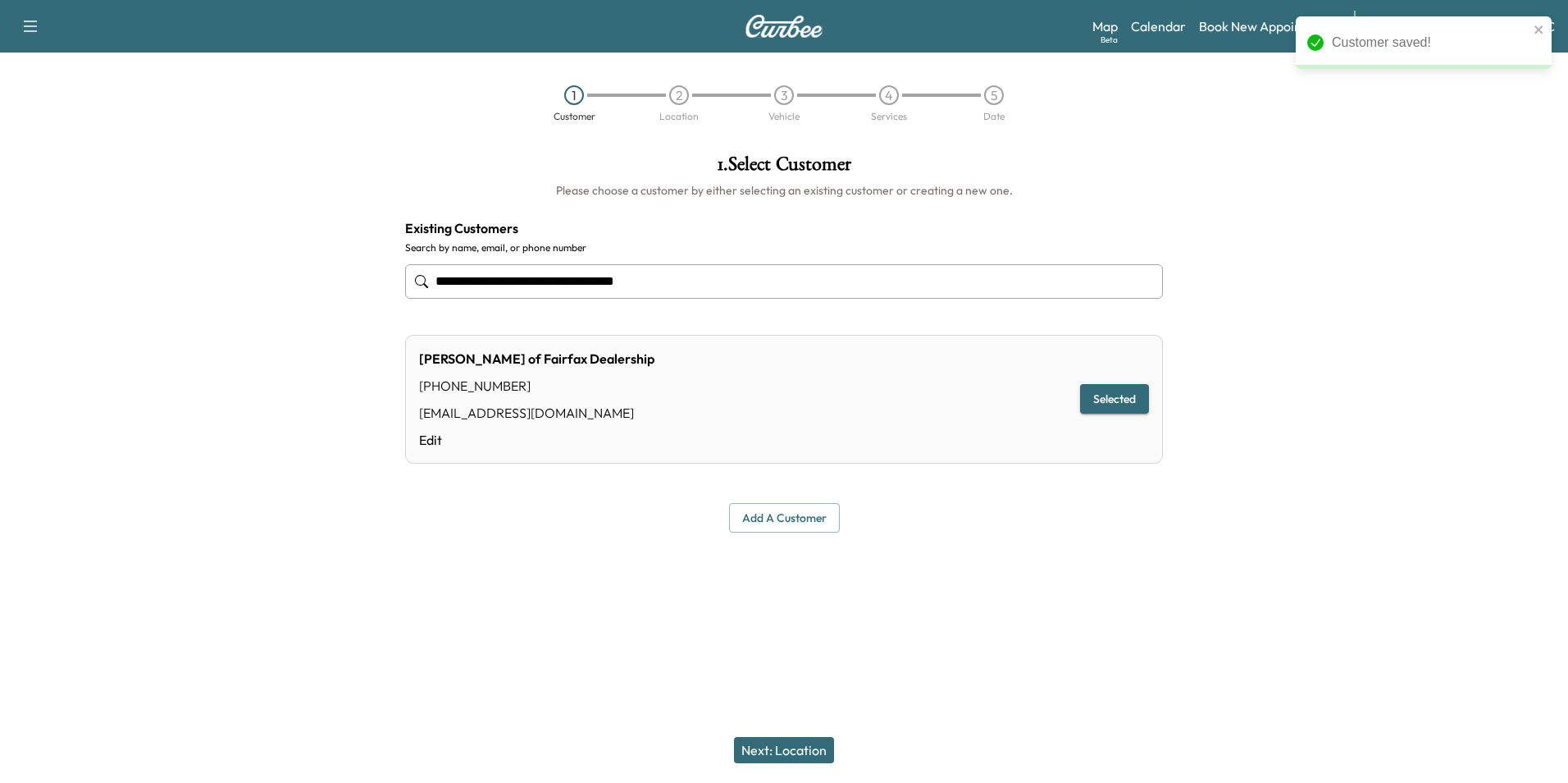
click at [806, 746] on button "Next: Location" at bounding box center [784, 750] width 100 height 26
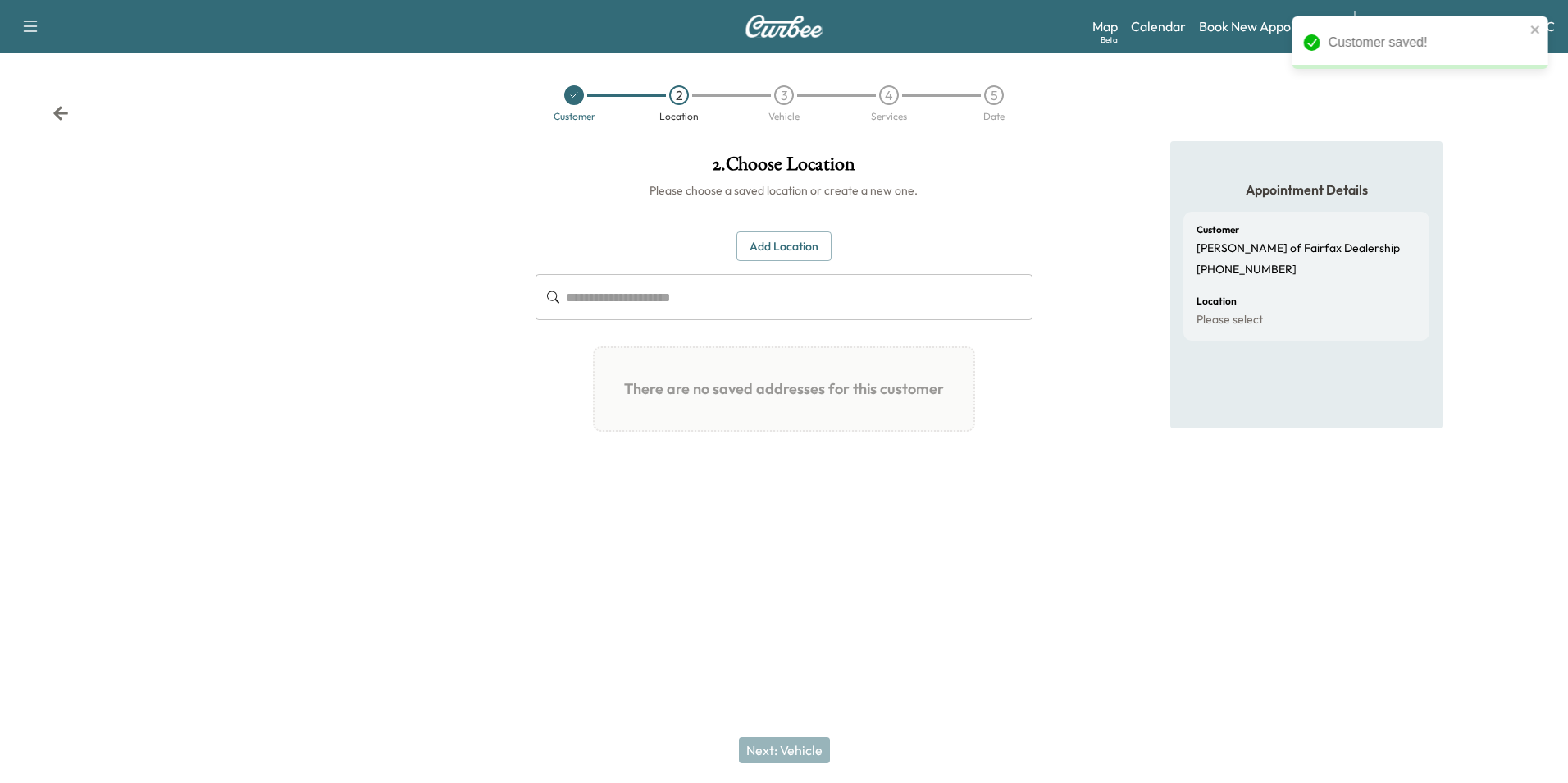
click at [771, 242] on button "Add Location" at bounding box center [784, 246] width 95 height 31
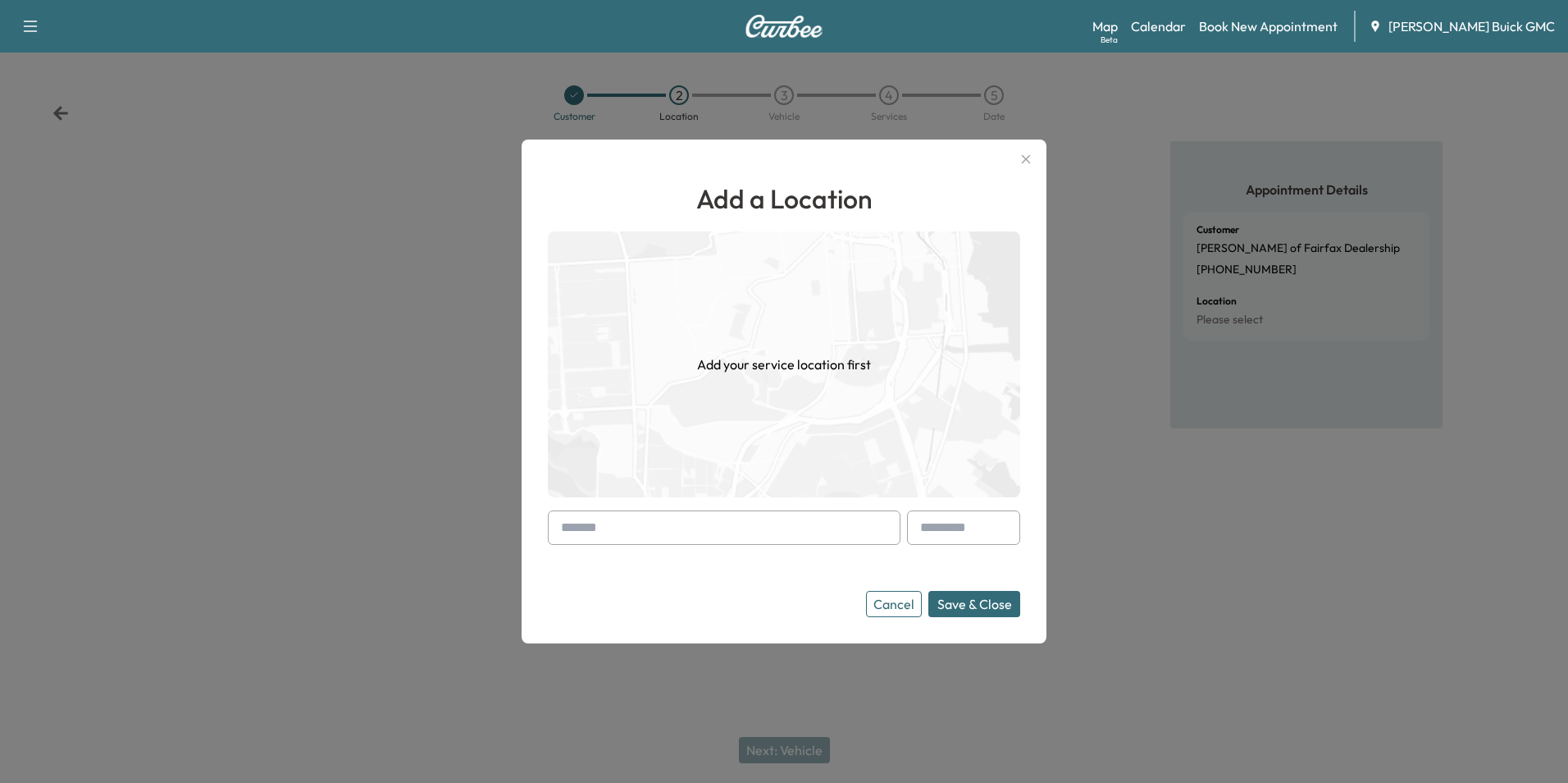
click at [641, 525] on input "text" at bounding box center [724, 527] width 352 height 34
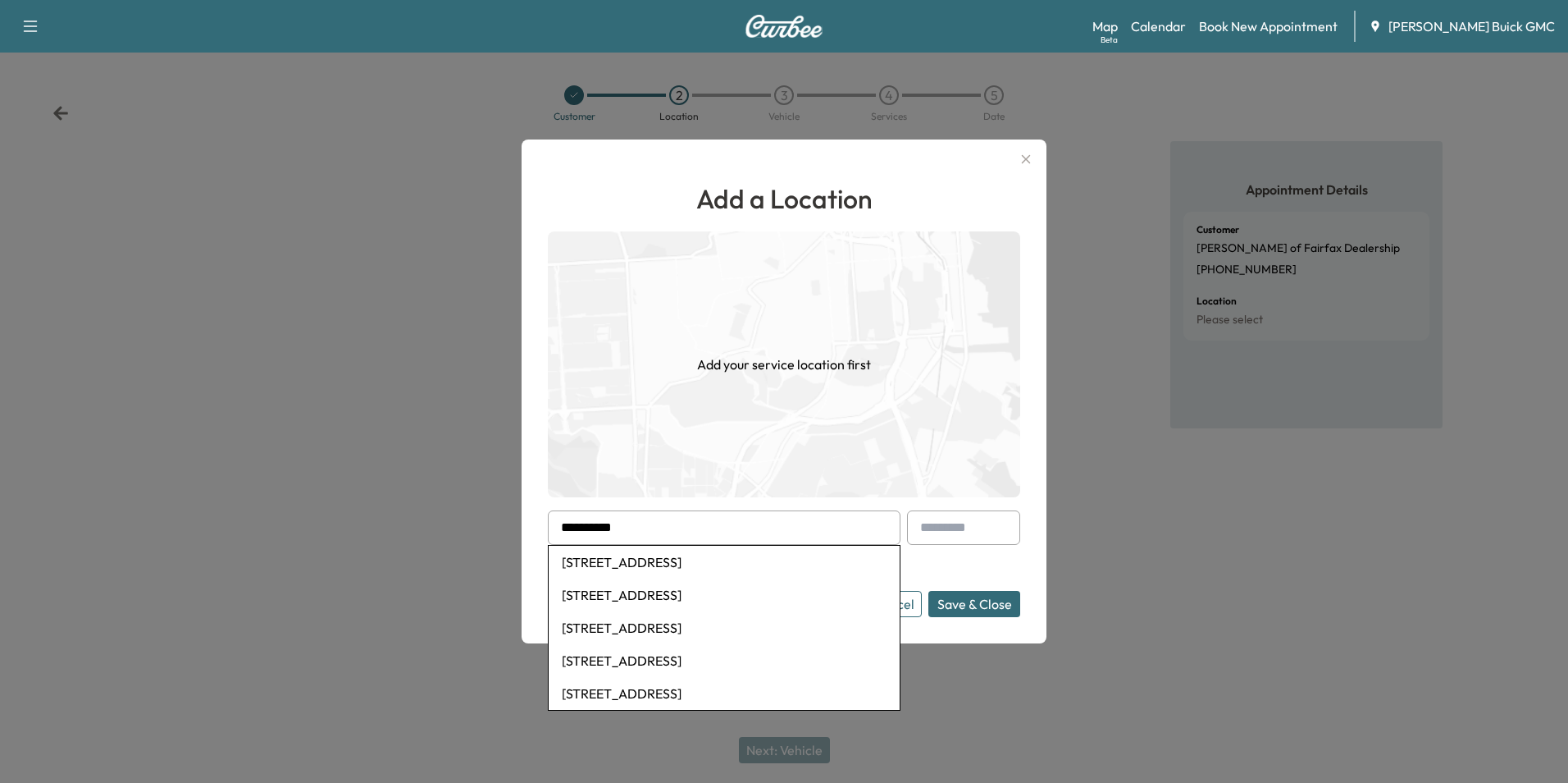
click at [665, 561] on li "11165 Main Street, Fairfax, VA, USA" at bounding box center [724, 562] width 351 height 33
type input "**********"
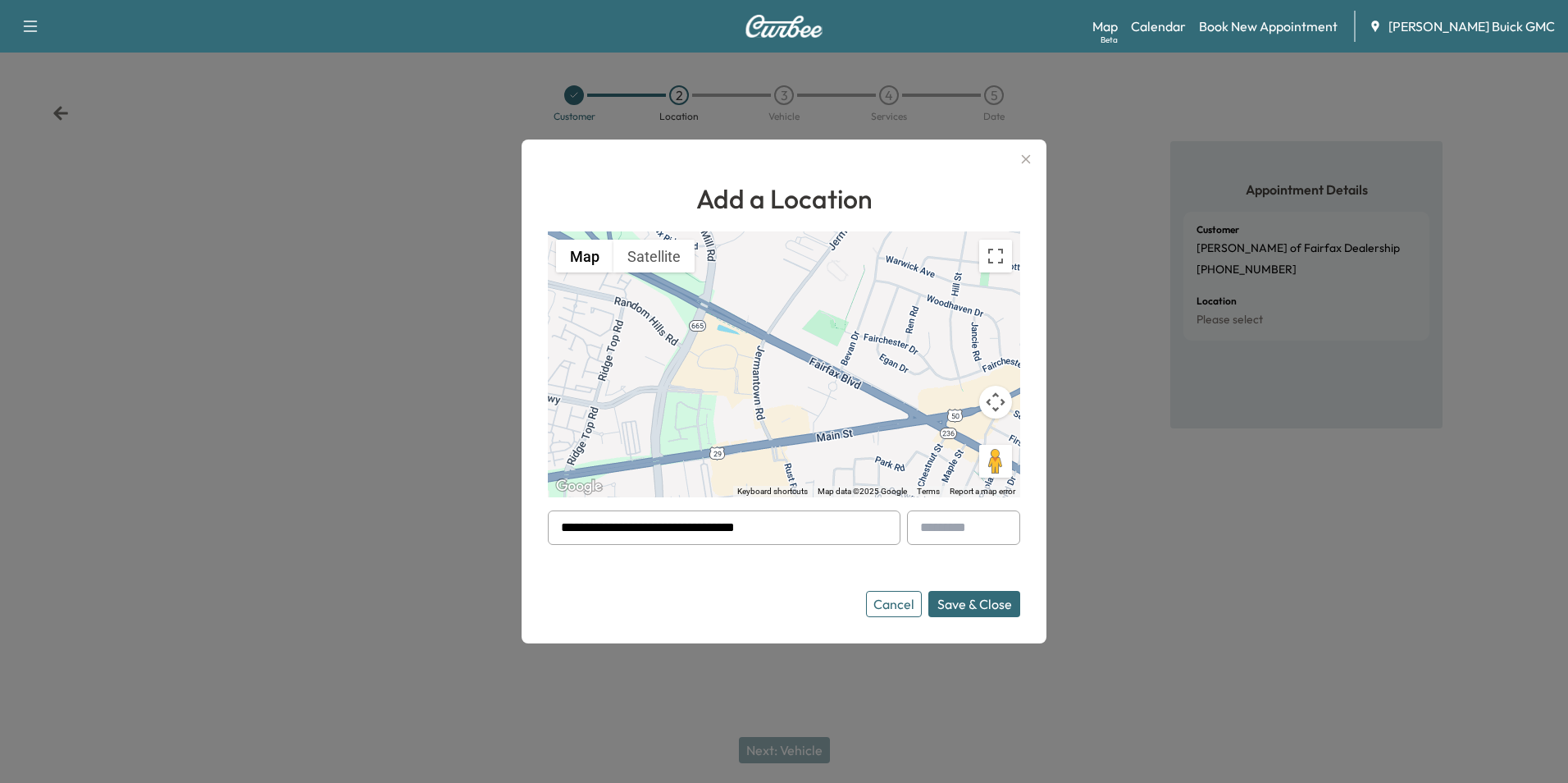
click at [946, 599] on button "Save & Close" at bounding box center [974, 604] width 92 height 26
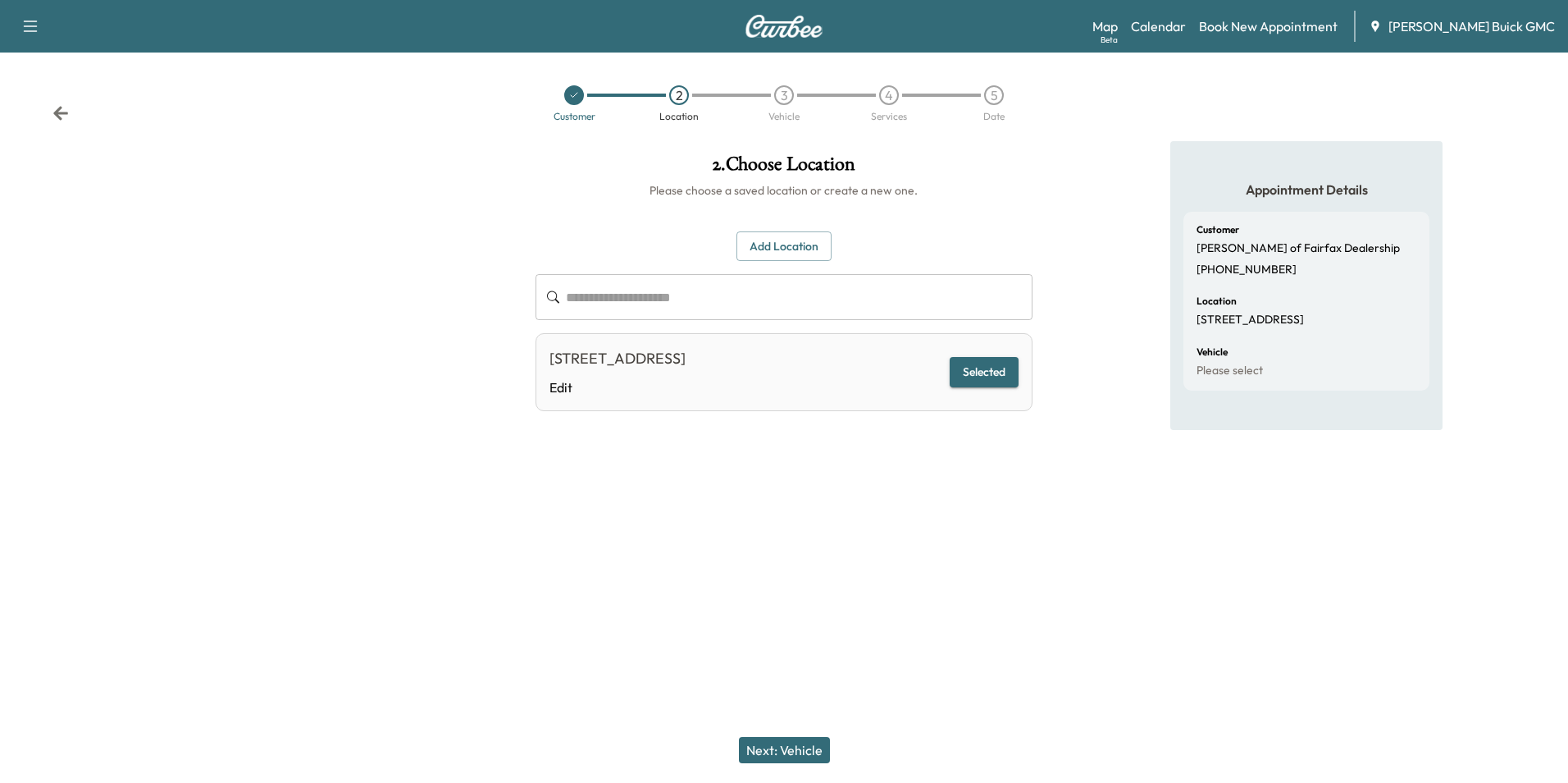
click at [803, 748] on button "Next: Vehicle" at bounding box center [784, 750] width 91 height 26
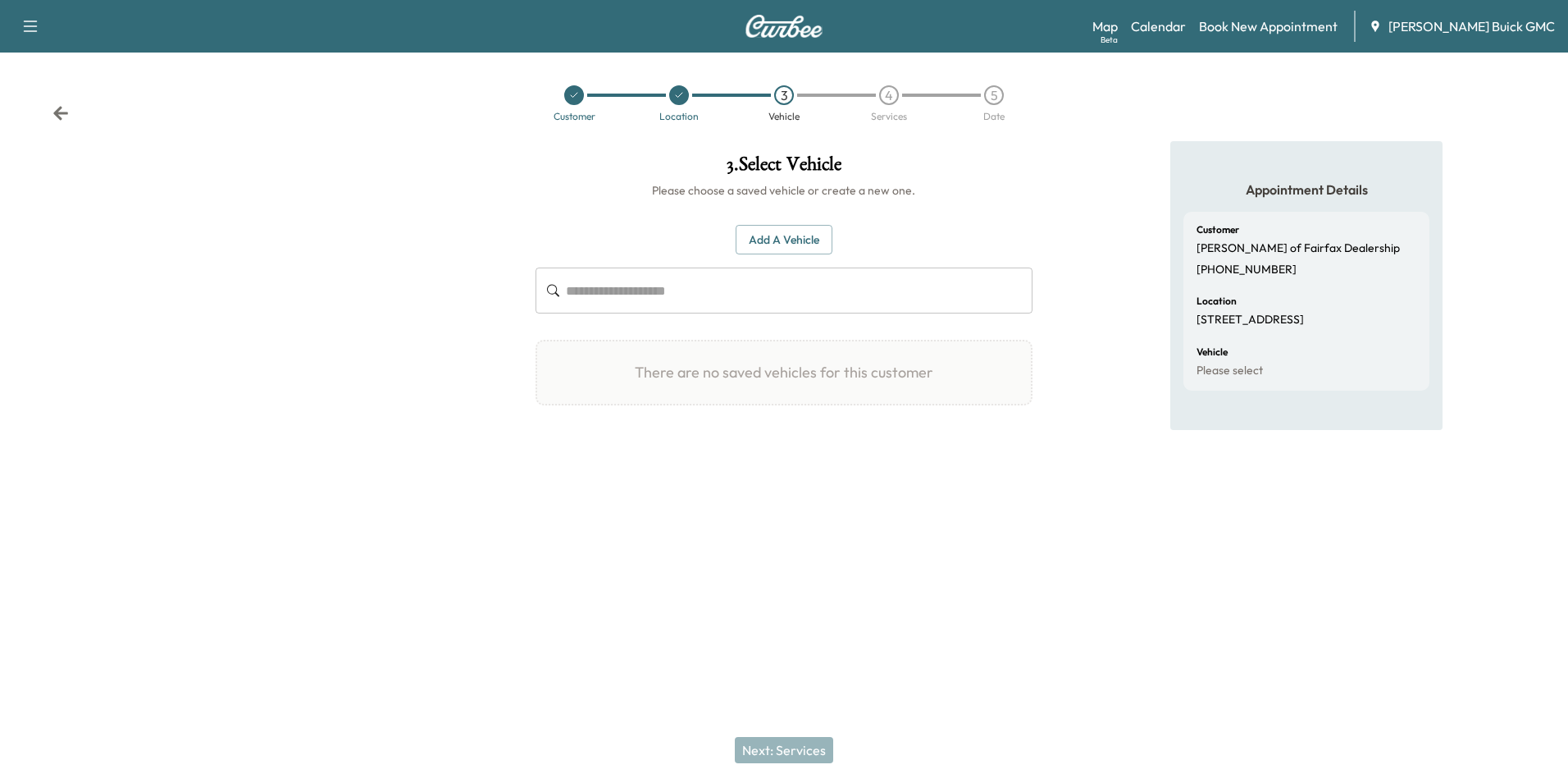
click at [790, 235] on button "Add a Vehicle" at bounding box center [784, 240] width 97 height 31
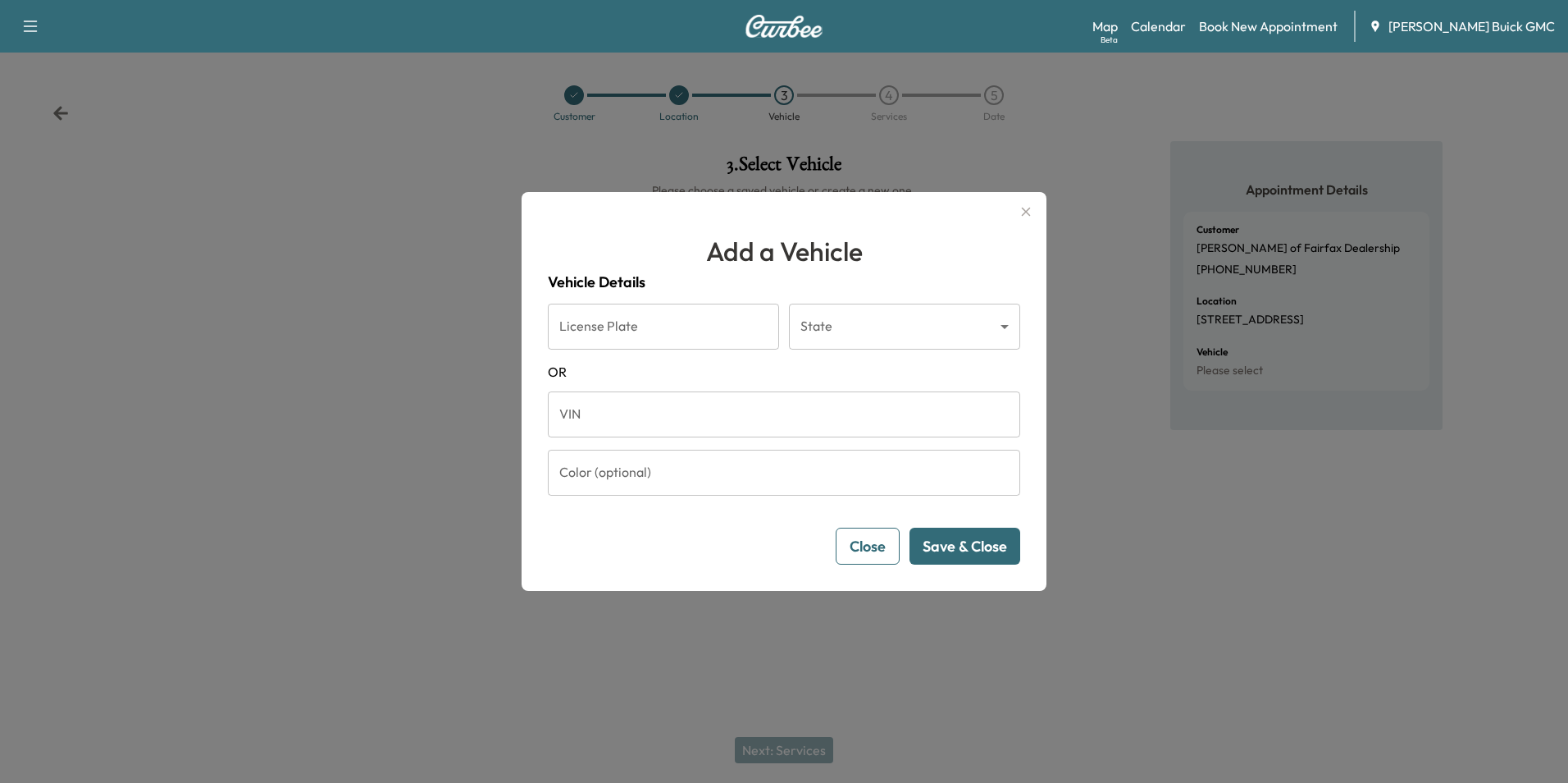
click at [633, 412] on input "VIN" at bounding box center [784, 414] width 472 height 46
type input "**********"
click at [988, 543] on button "Save & Close" at bounding box center [965, 546] width 111 height 37
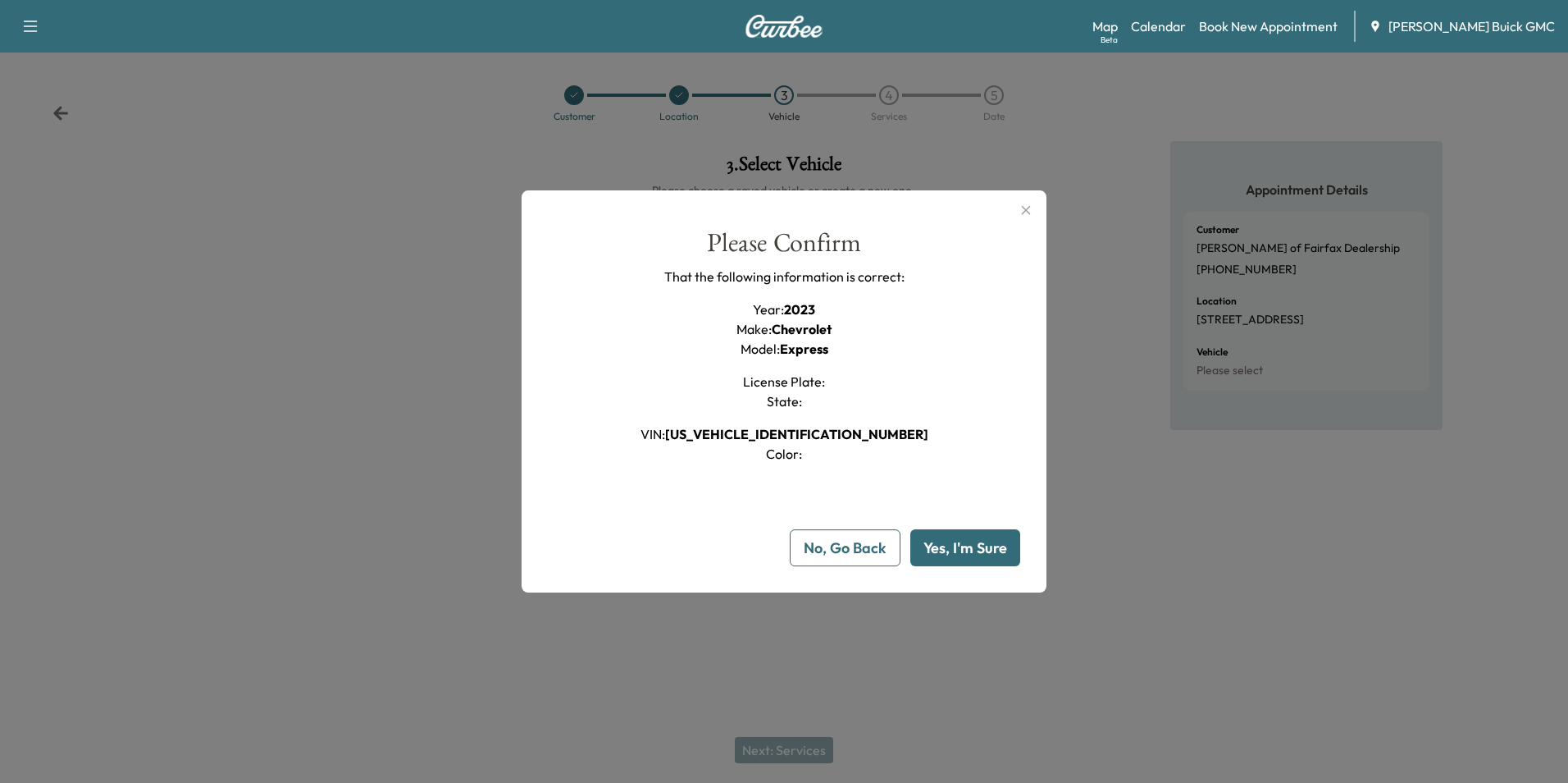
click at [981, 543] on button "Yes, I'm Sure" at bounding box center [966, 548] width 110 height 37
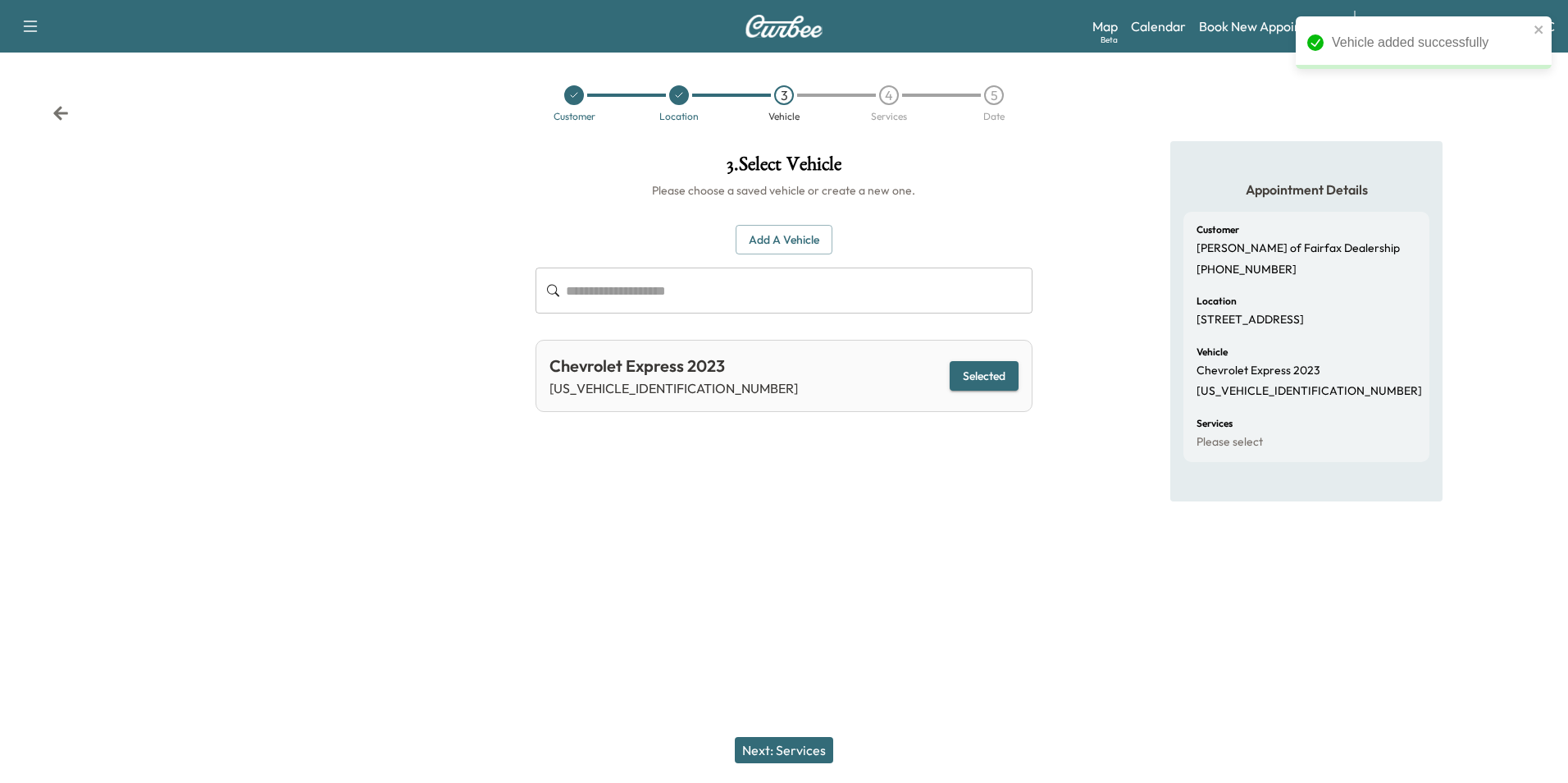
click at [802, 745] on button "Next: Services" at bounding box center [784, 750] width 99 height 26
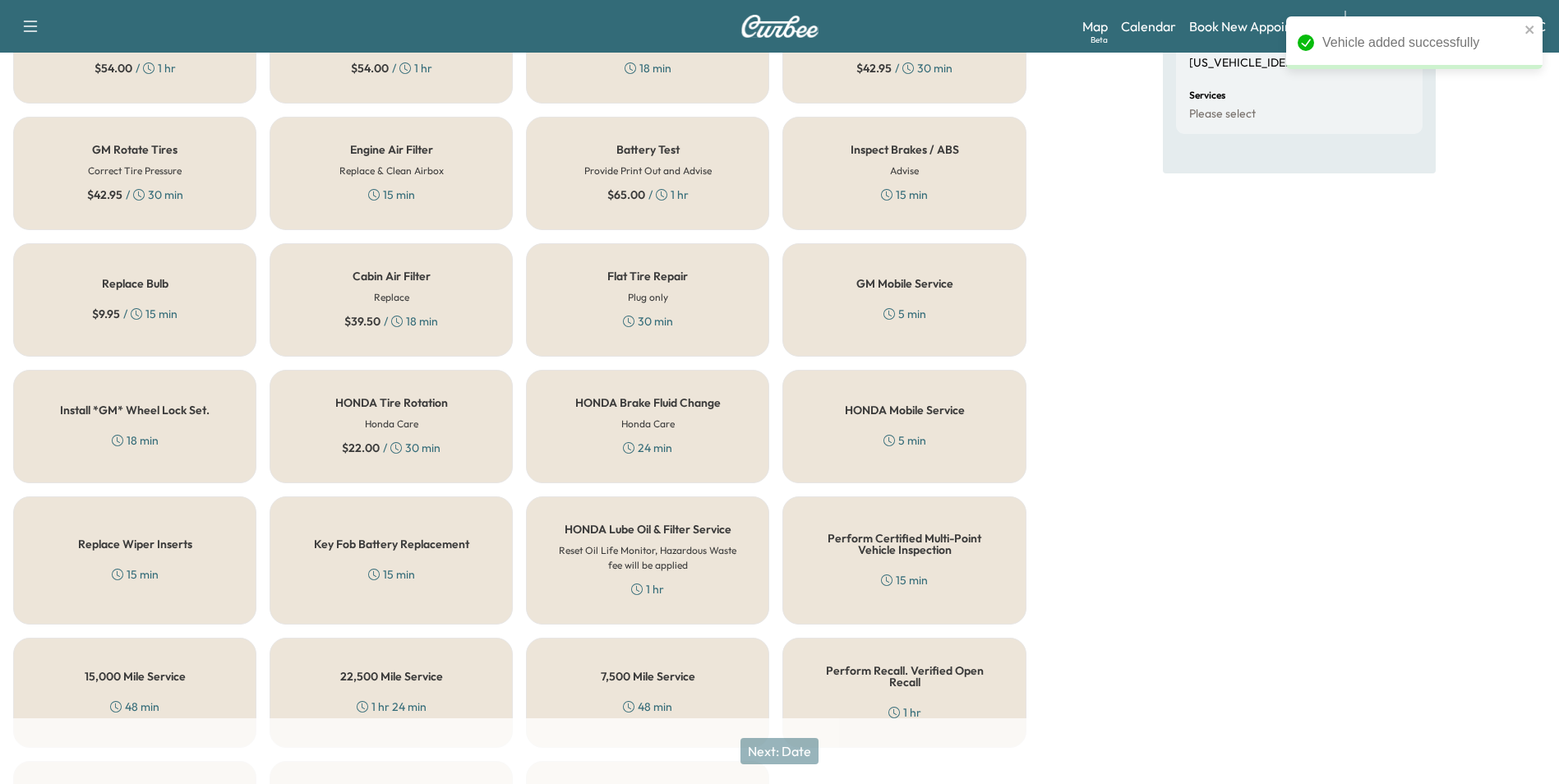
scroll to position [470, 0]
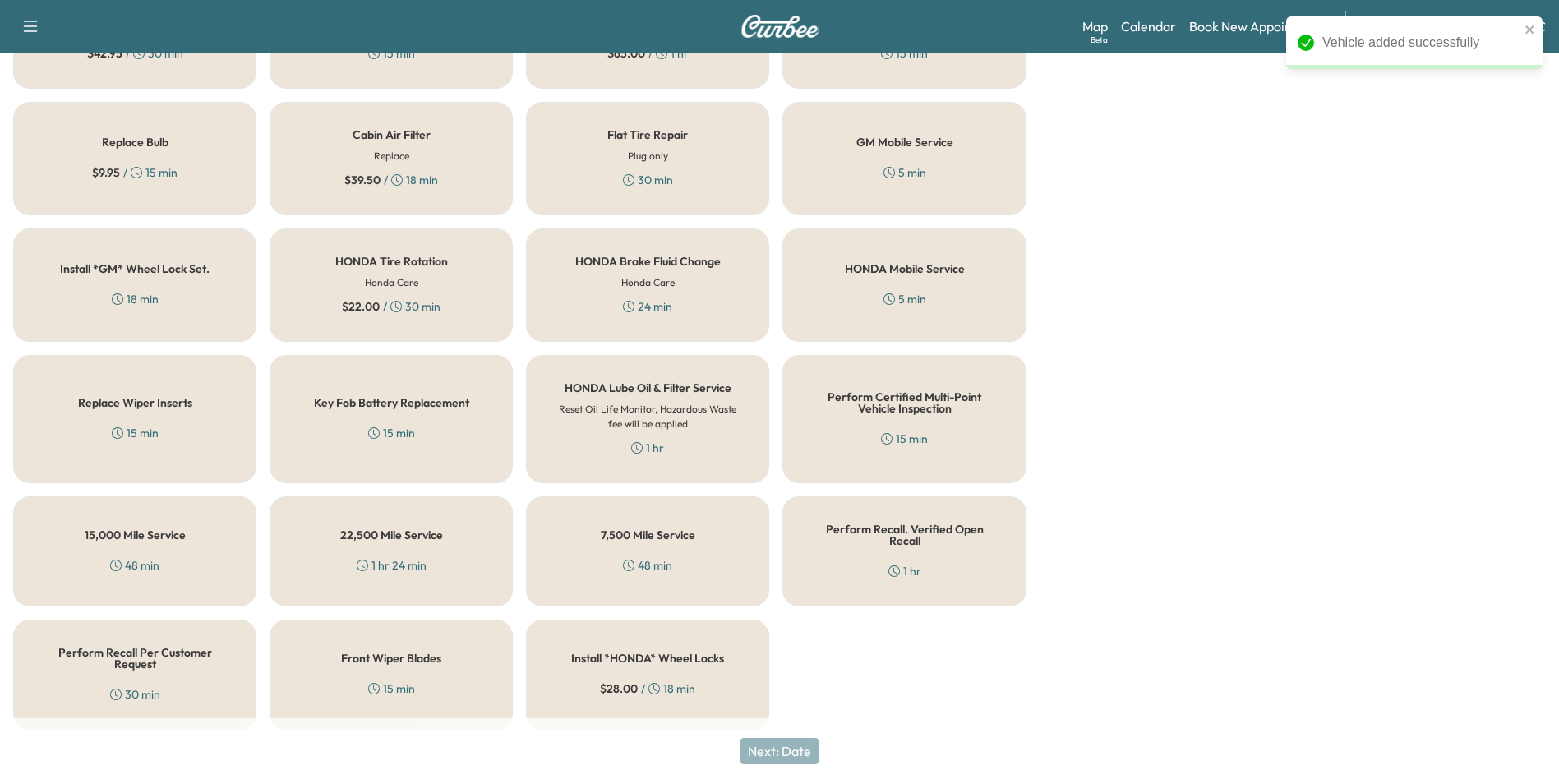
click at [118, 647] on h5 "Perform Recall Per Customer Request" at bounding box center [134, 658] width 189 height 23
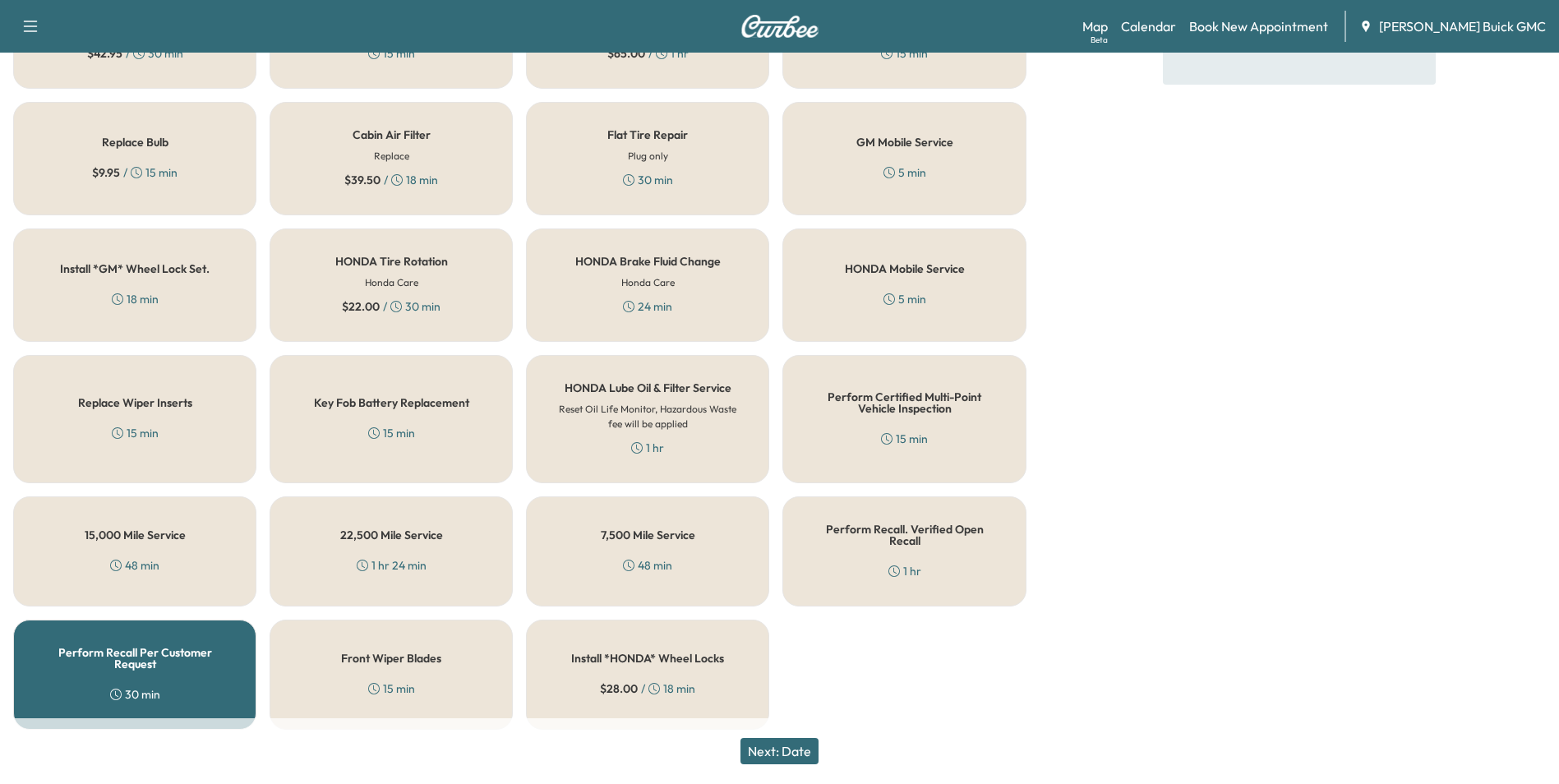
click at [794, 745] on button "Next: Date" at bounding box center [780, 750] width 78 height 26
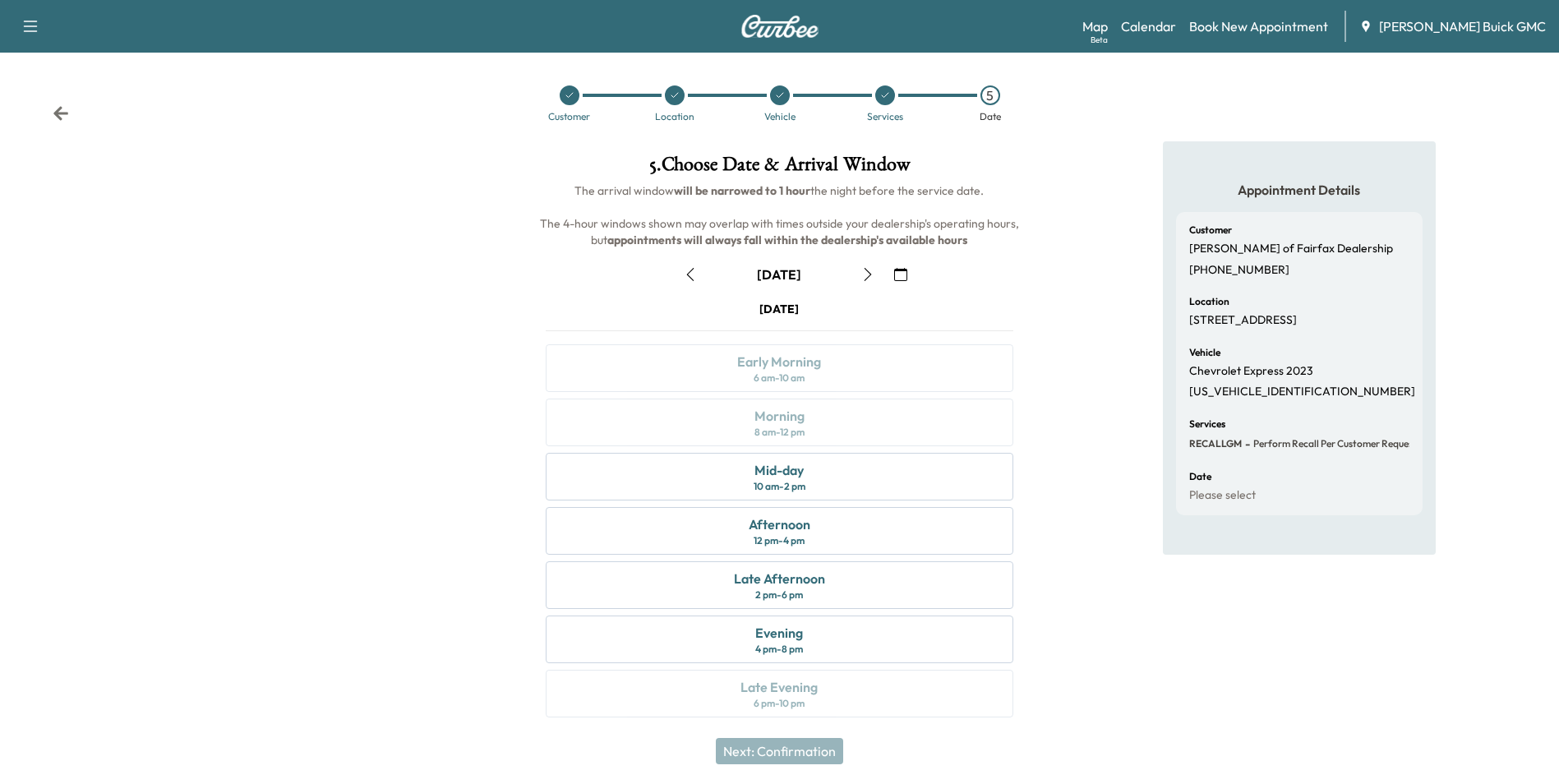
click at [900, 270] on icon "button" at bounding box center [901, 275] width 13 height 13
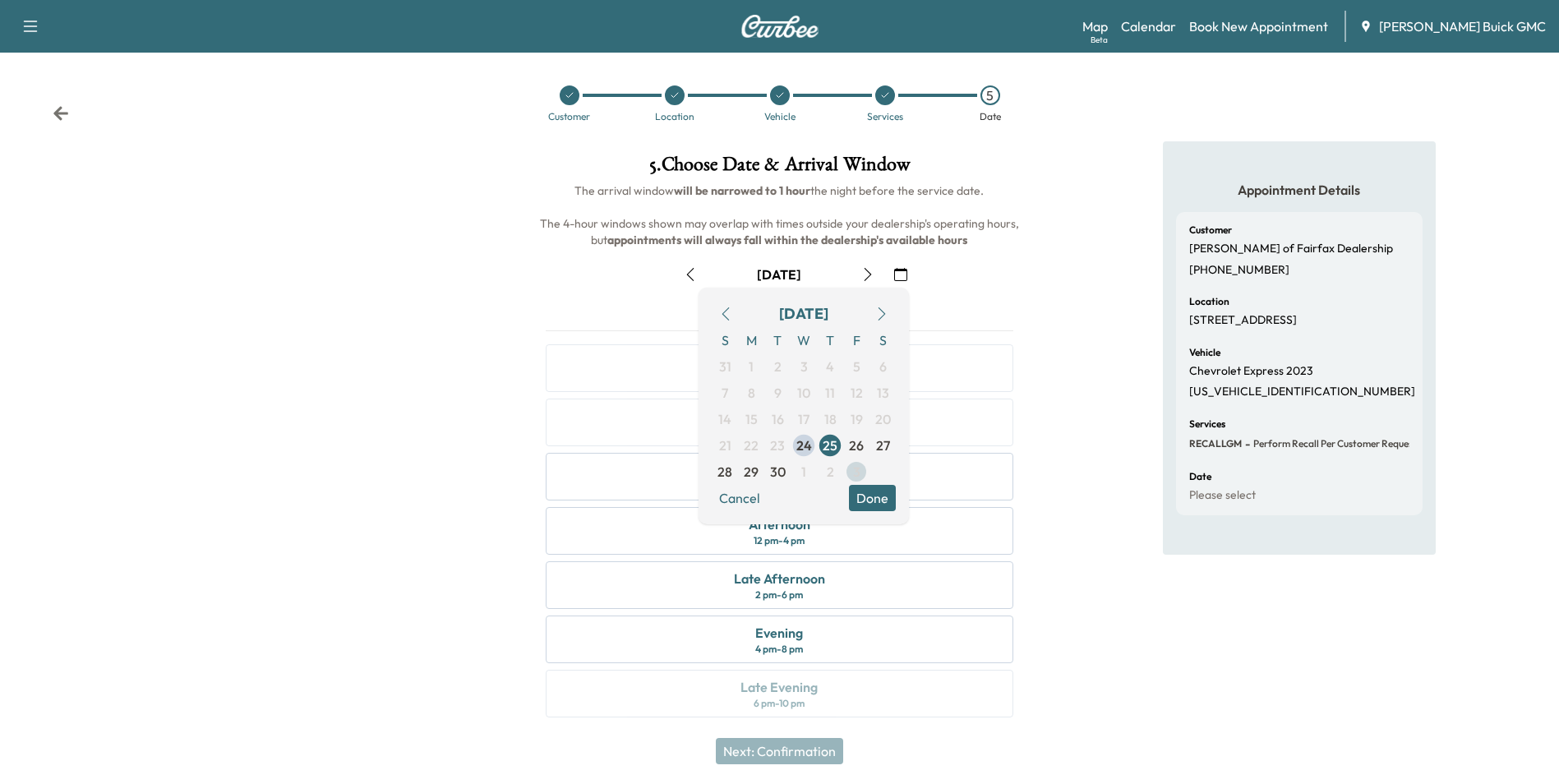
click at [858, 470] on span "3" at bounding box center [857, 471] width 7 height 20
click at [867, 494] on button "Done" at bounding box center [873, 498] width 47 height 26
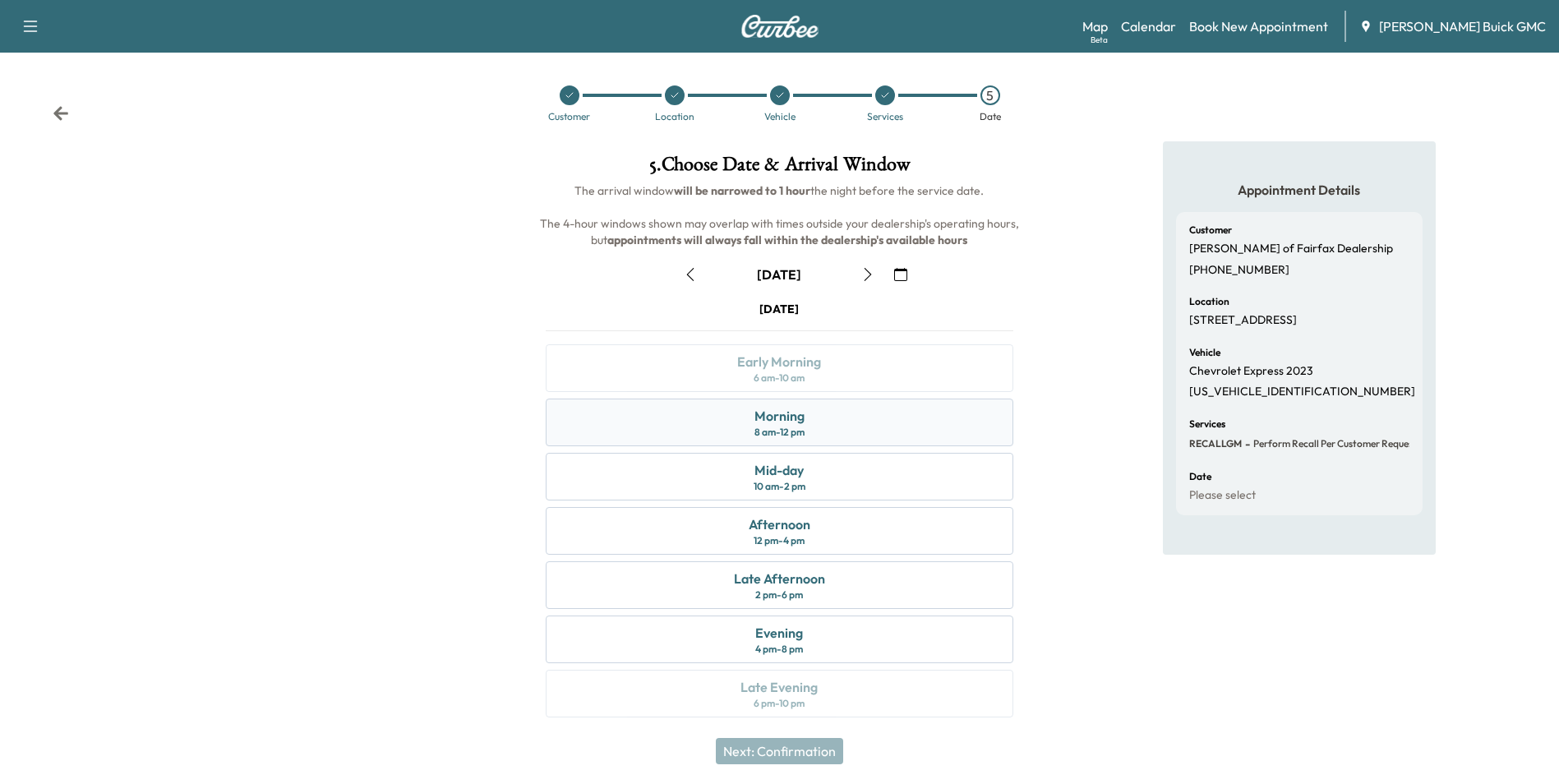
click at [818, 426] on div "Morning 8 am - 12 pm" at bounding box center [779, 422] width 467 height 47
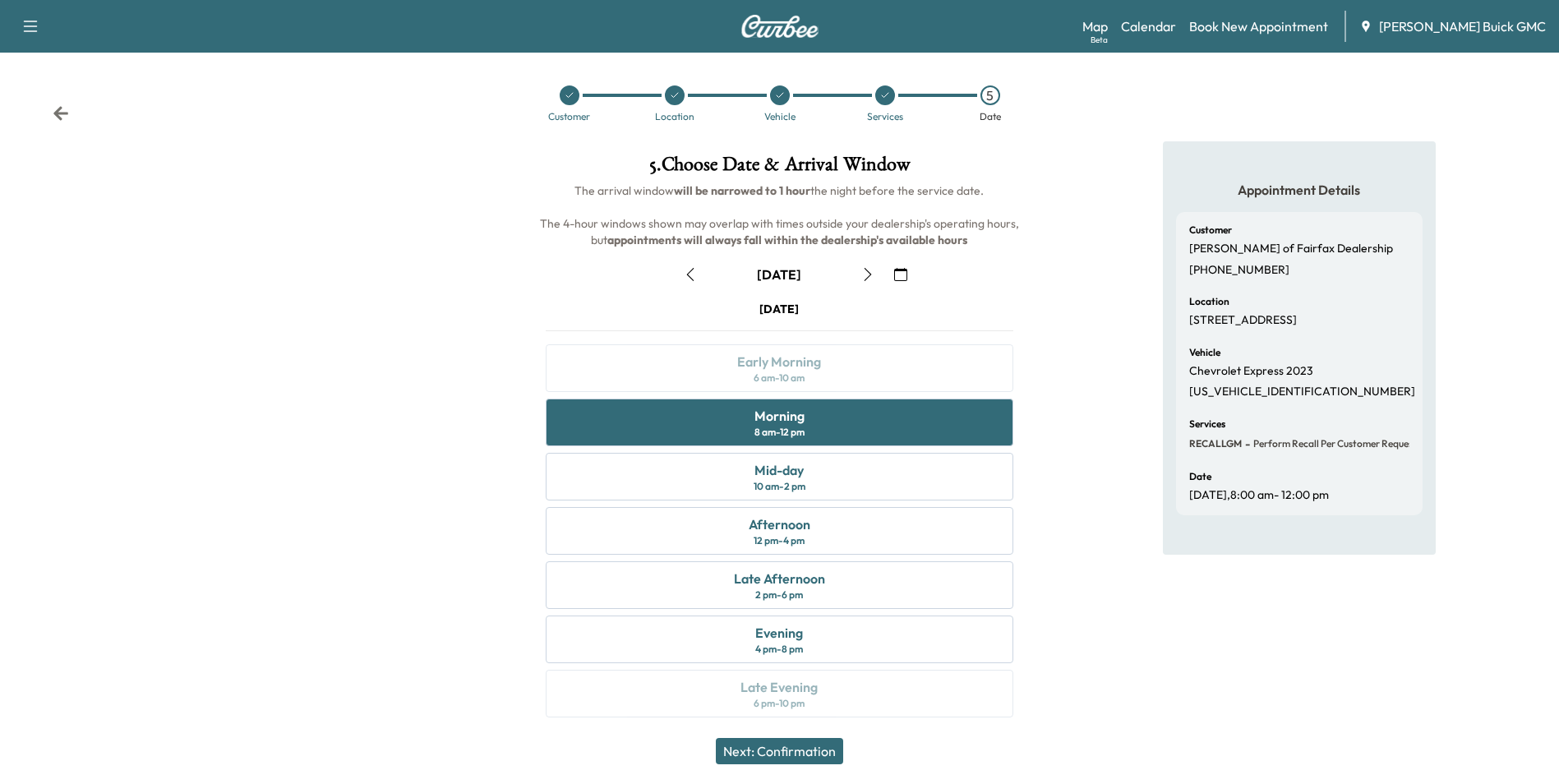
click at [807, 750] on button "Next: Confirmation" at bounding box center [780, 750] width 128 height 26
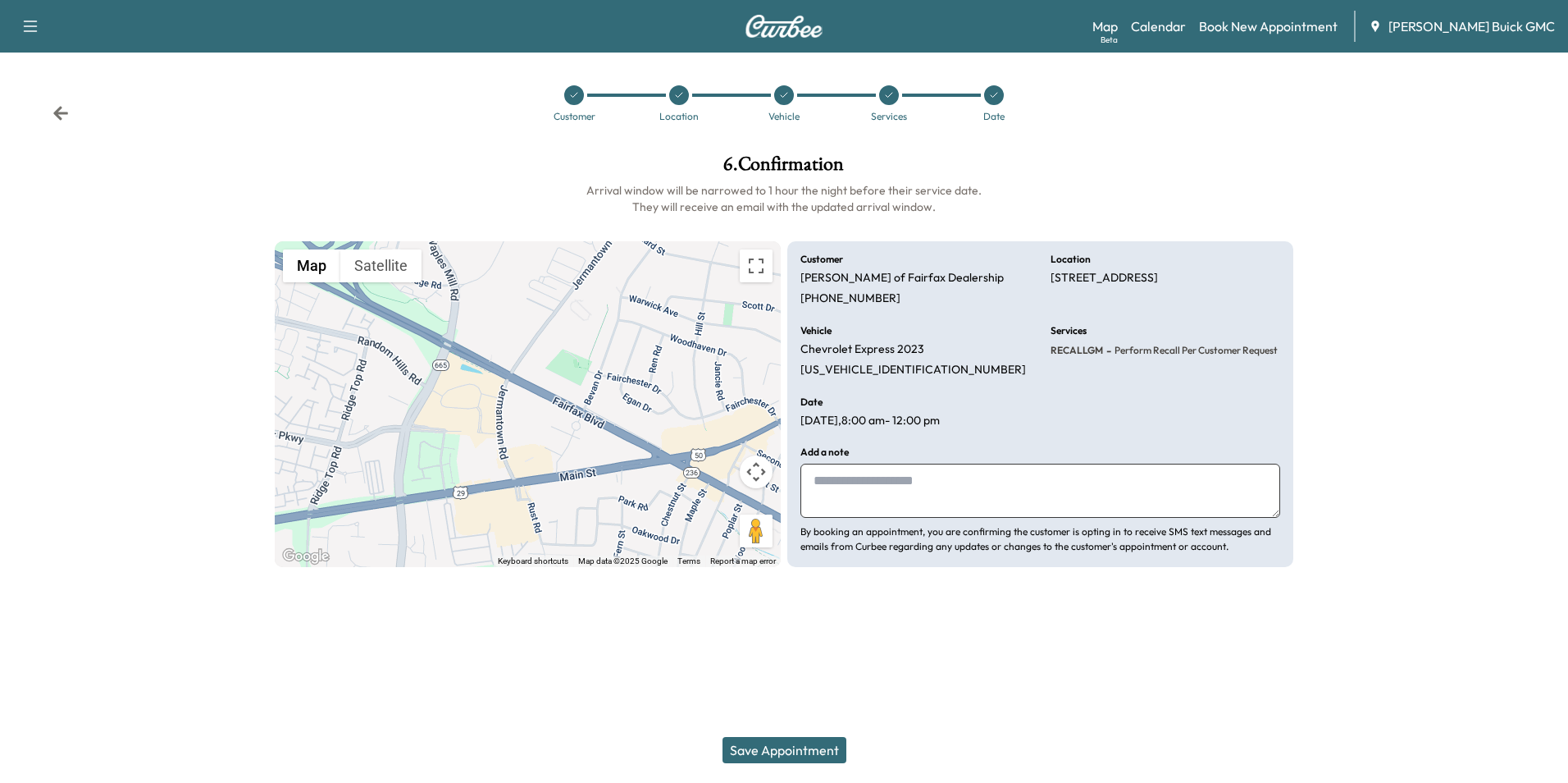
click at [902, 478] on textarea at bounding box center [1040, 491] width 480 height 54
type textarea "**********"
click at [795, 750] on button "Save Appointment" at bounding box center [784, 750] width 124 height 26
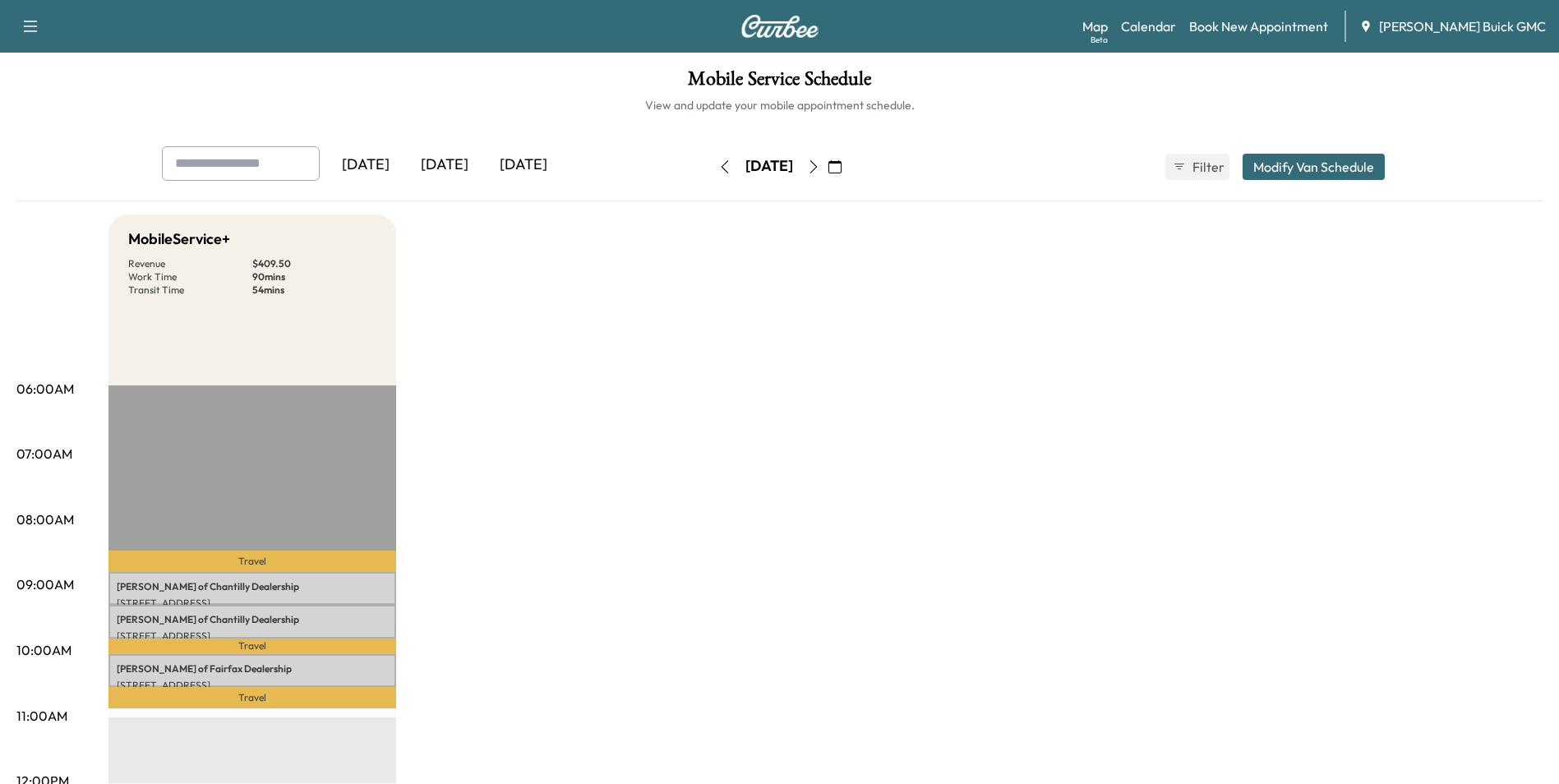
click at [1256, 23] on link "Book New Appointment" at bounding box center [1258, 26] width 139 height 20
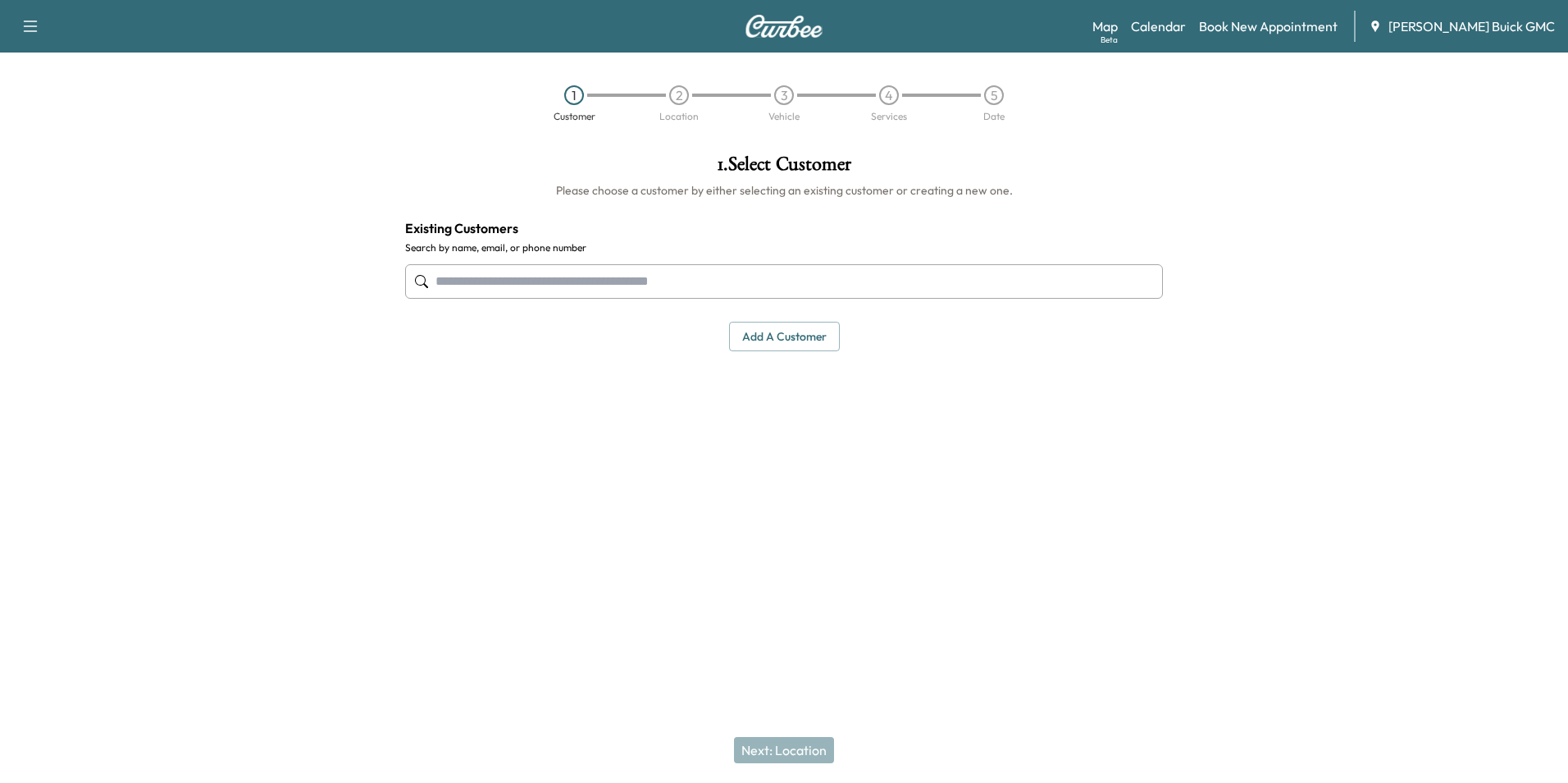
click at [611, 286] on input "text" at bounding box center [784, 281] width 758 height 34
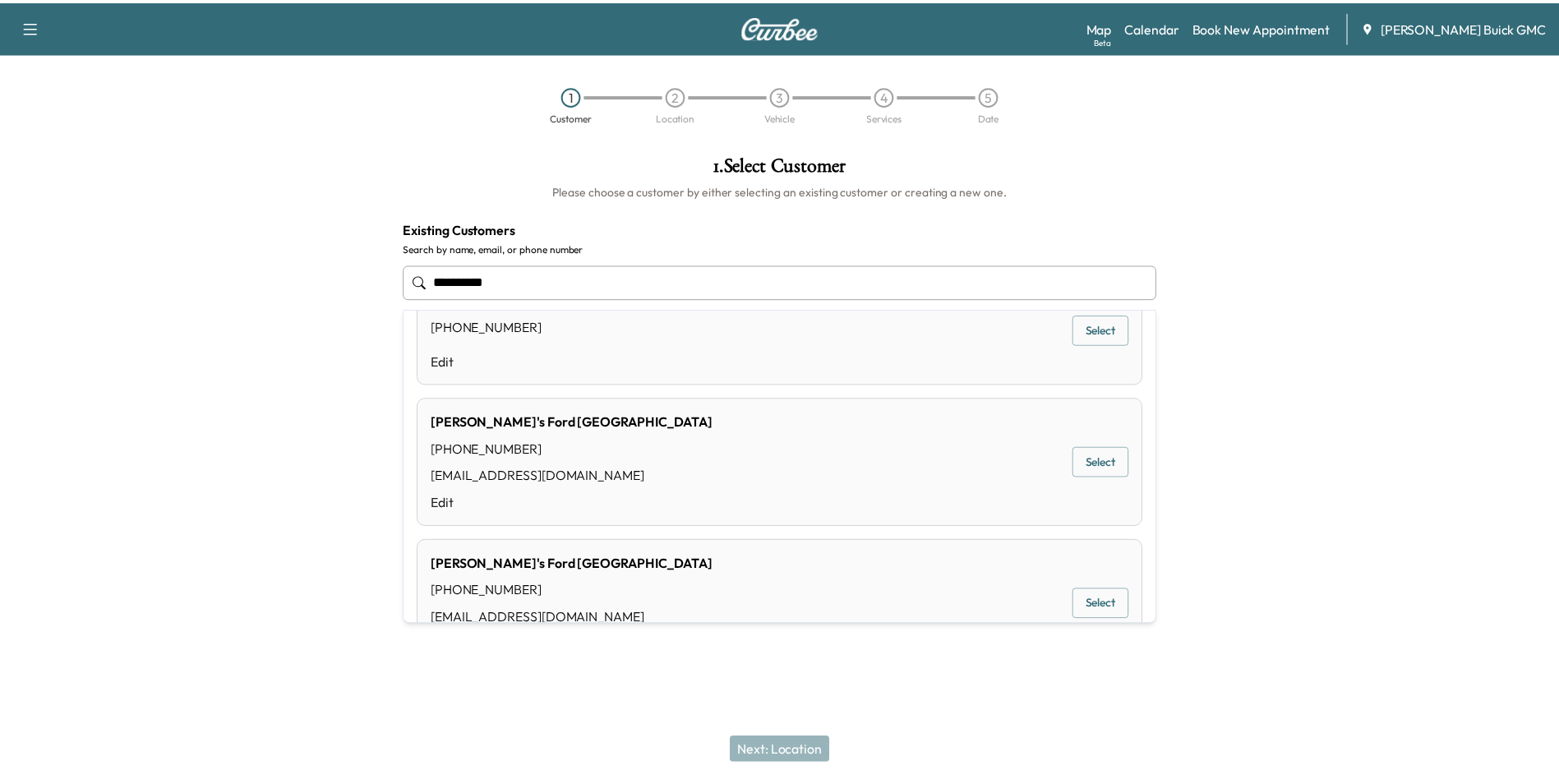
scroll to position [137, 0]
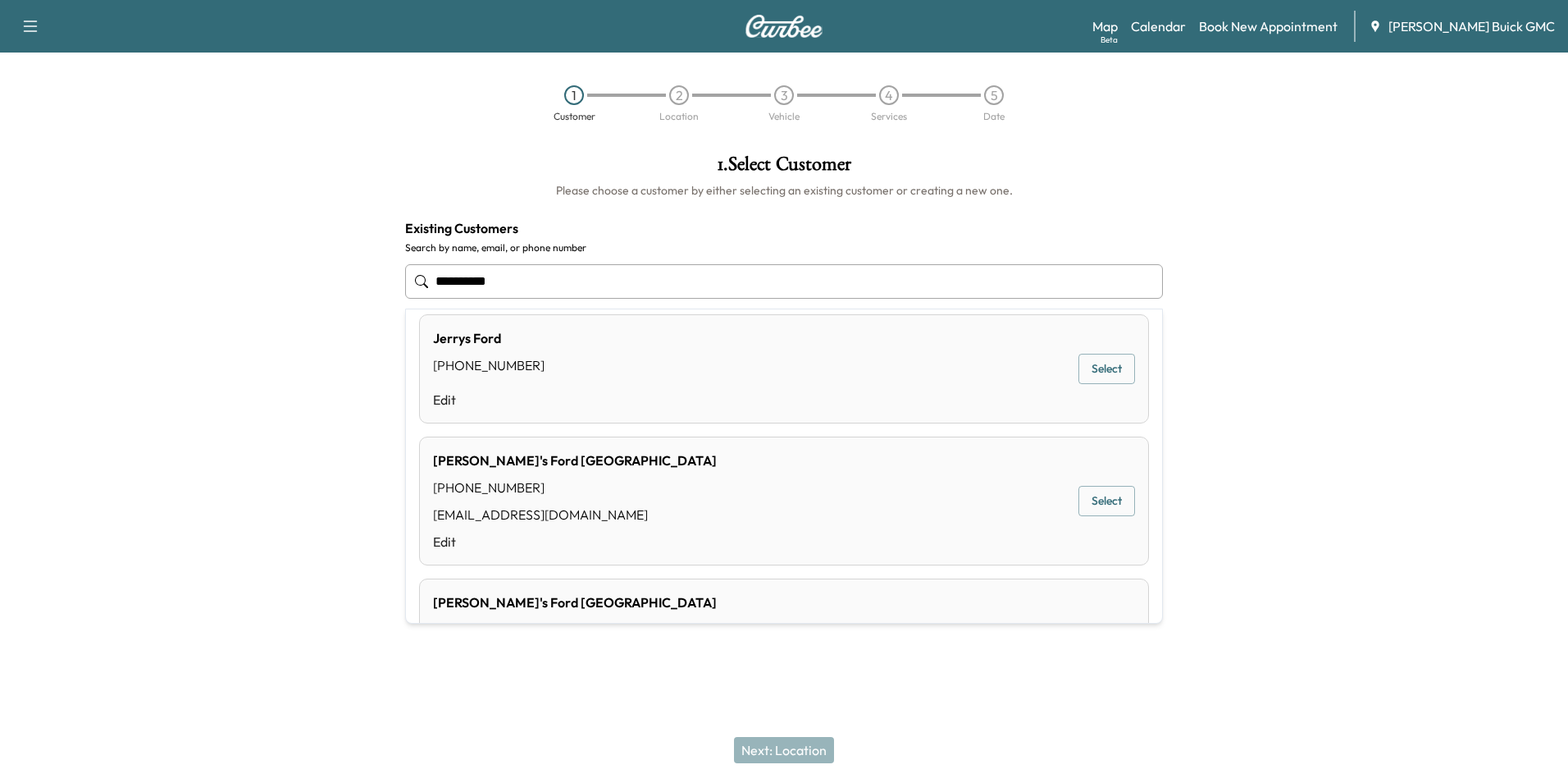
click at [1082, 498] on button "Select" at bounding box center [1107, 500] width 57 height 31
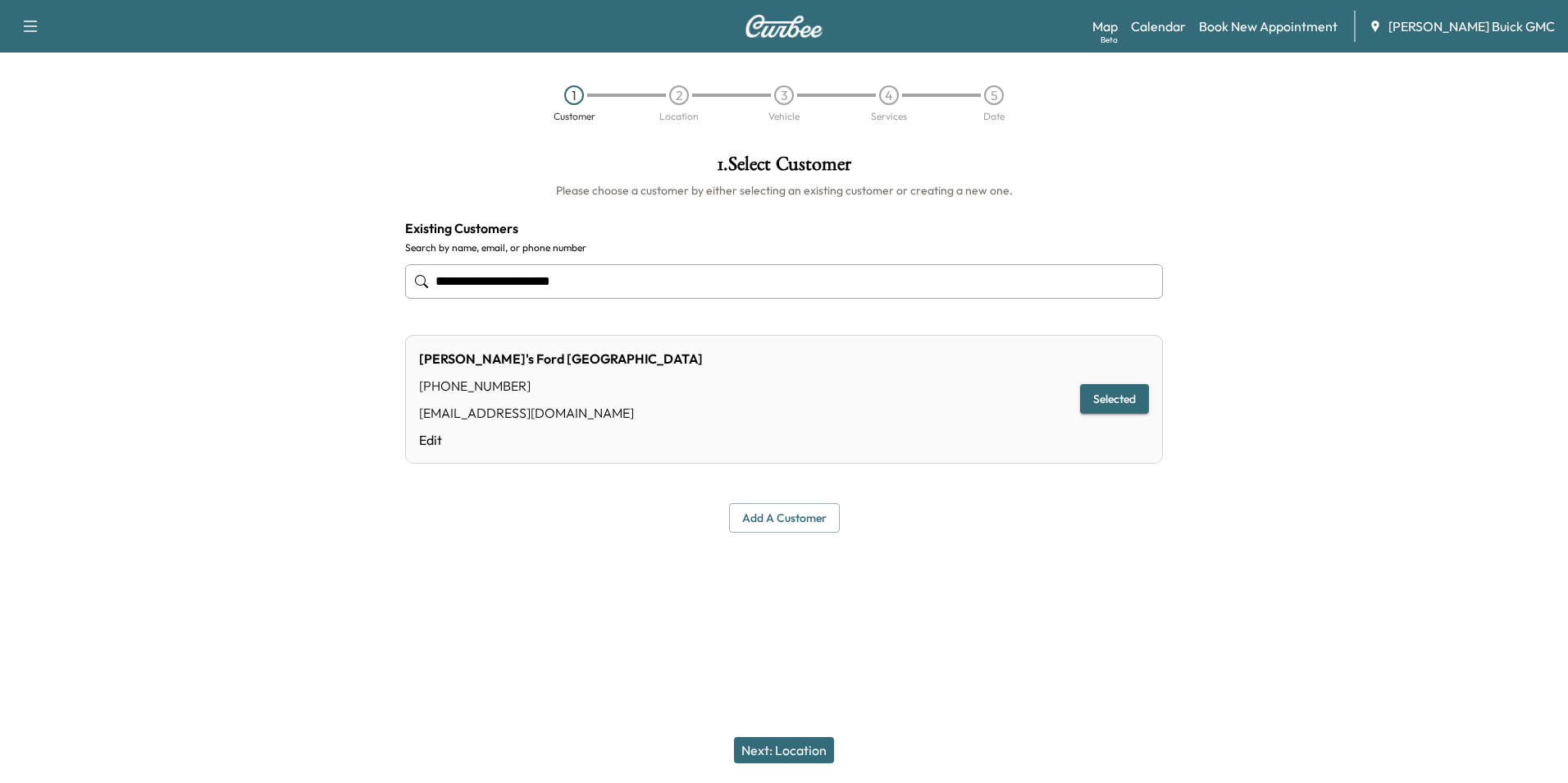
type input "**********"
click at [803, 747] on button "Next: Location" at bounding box center [784, 750] width 100 height 26
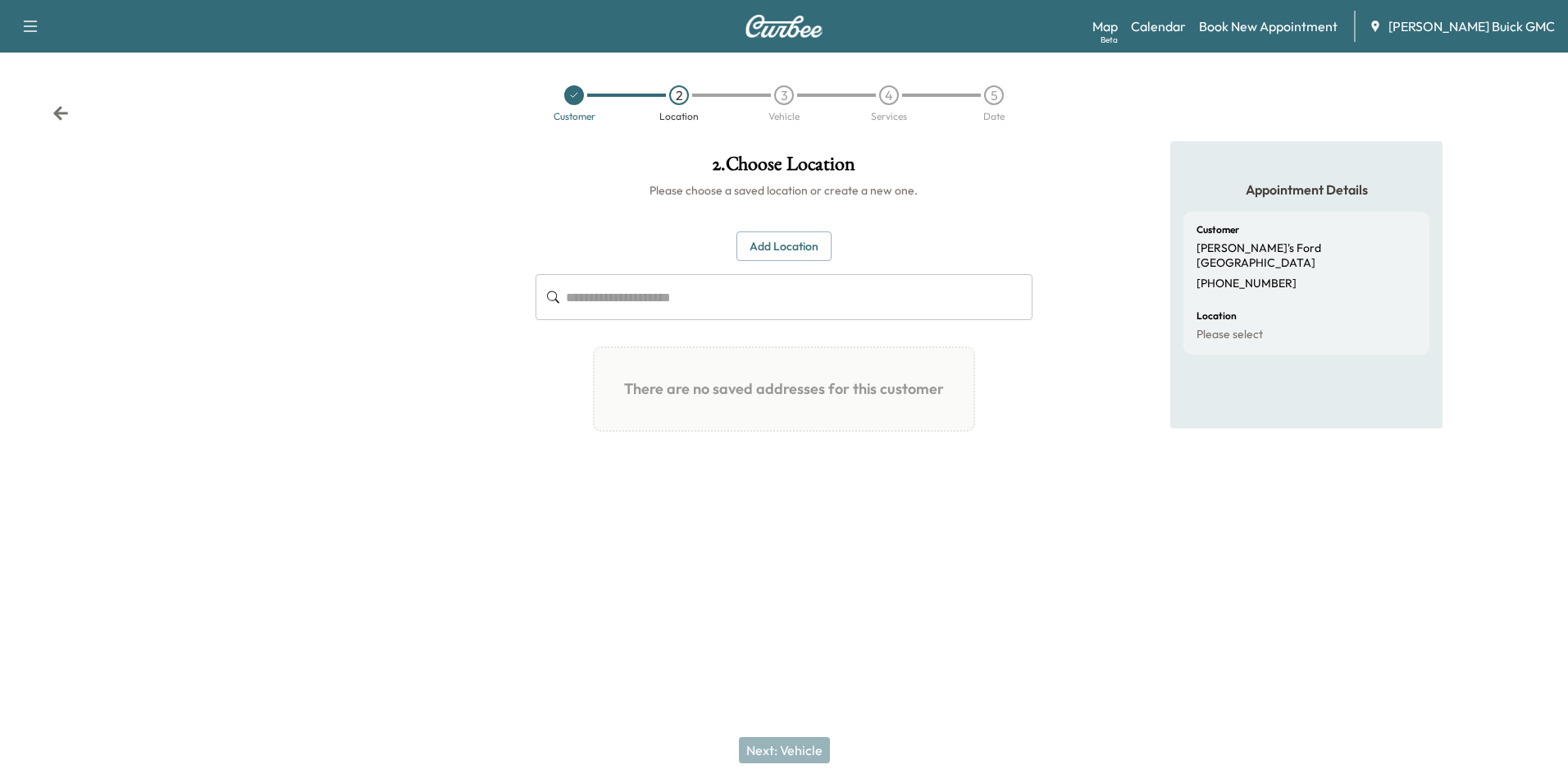
click at [775, 242] on button "Add Location" at bounding box center [784, 246] width 95 height 31
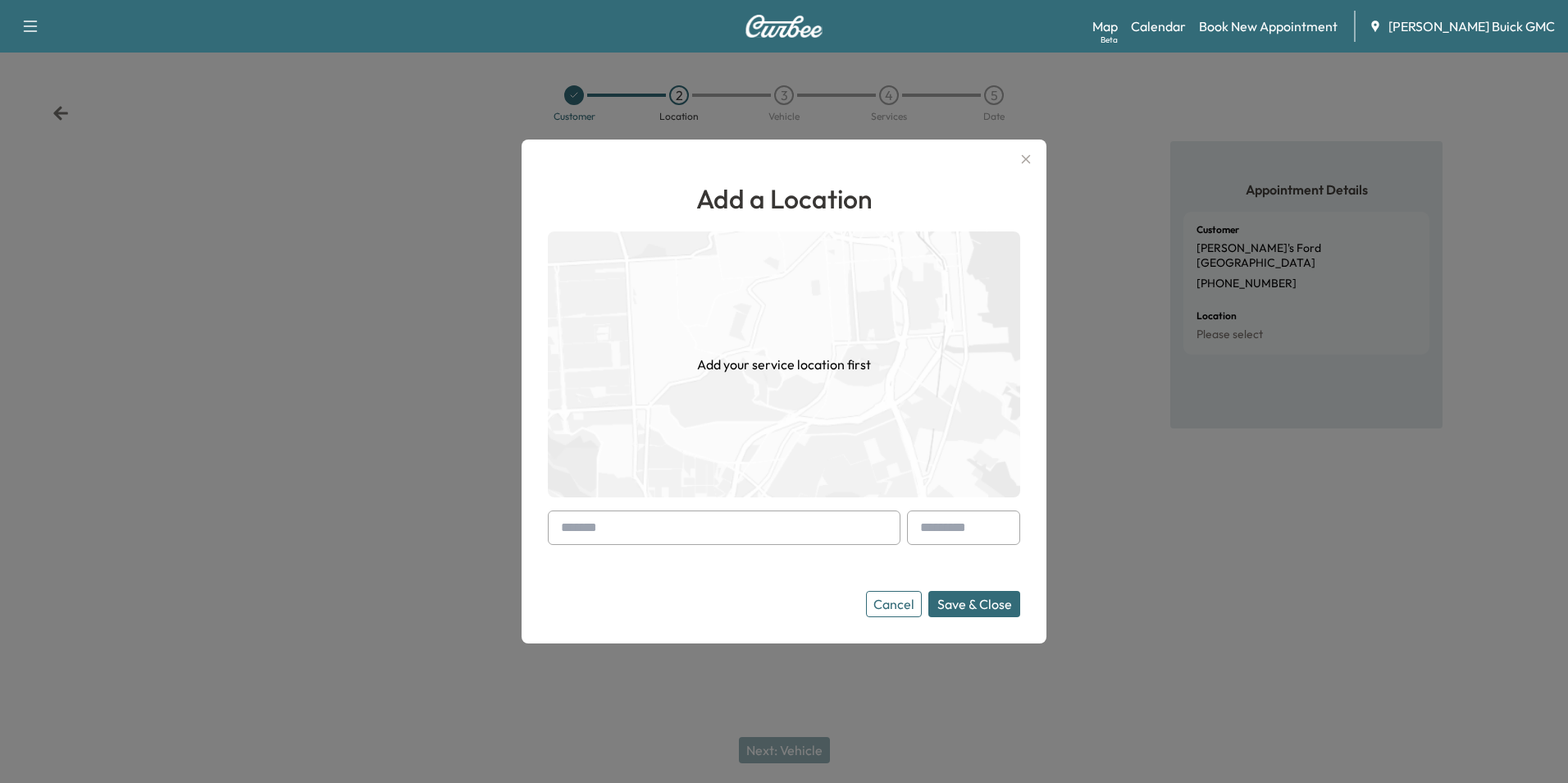
click at [736, 531] on input "text" at bounding box center [724, 527] width 352 height 34
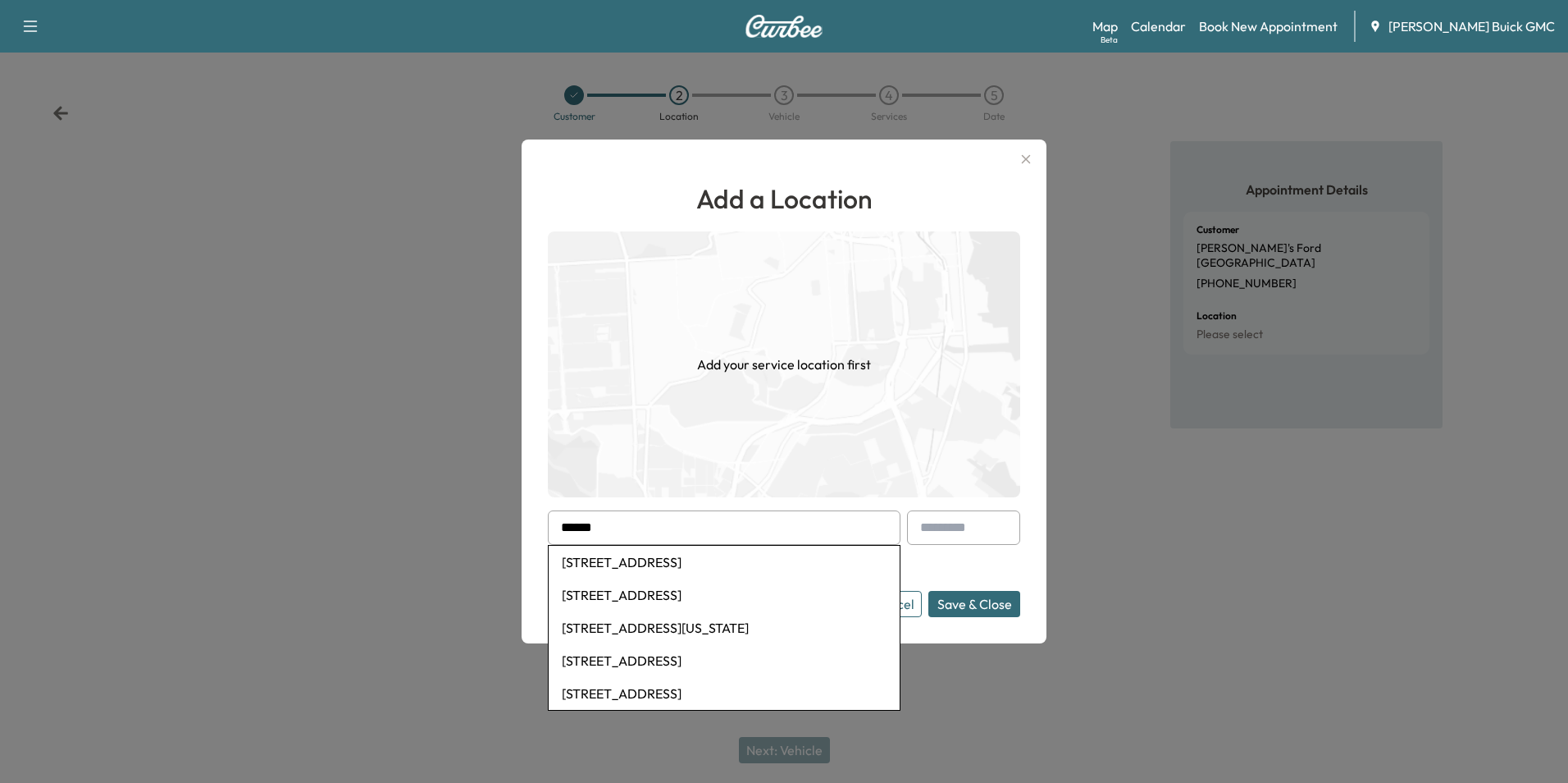
click at [769, 560] on li "847 East Market Street, Leesburg, VA, USA" at bounding box center [724, 562] width 351 height 33
type input "**********"
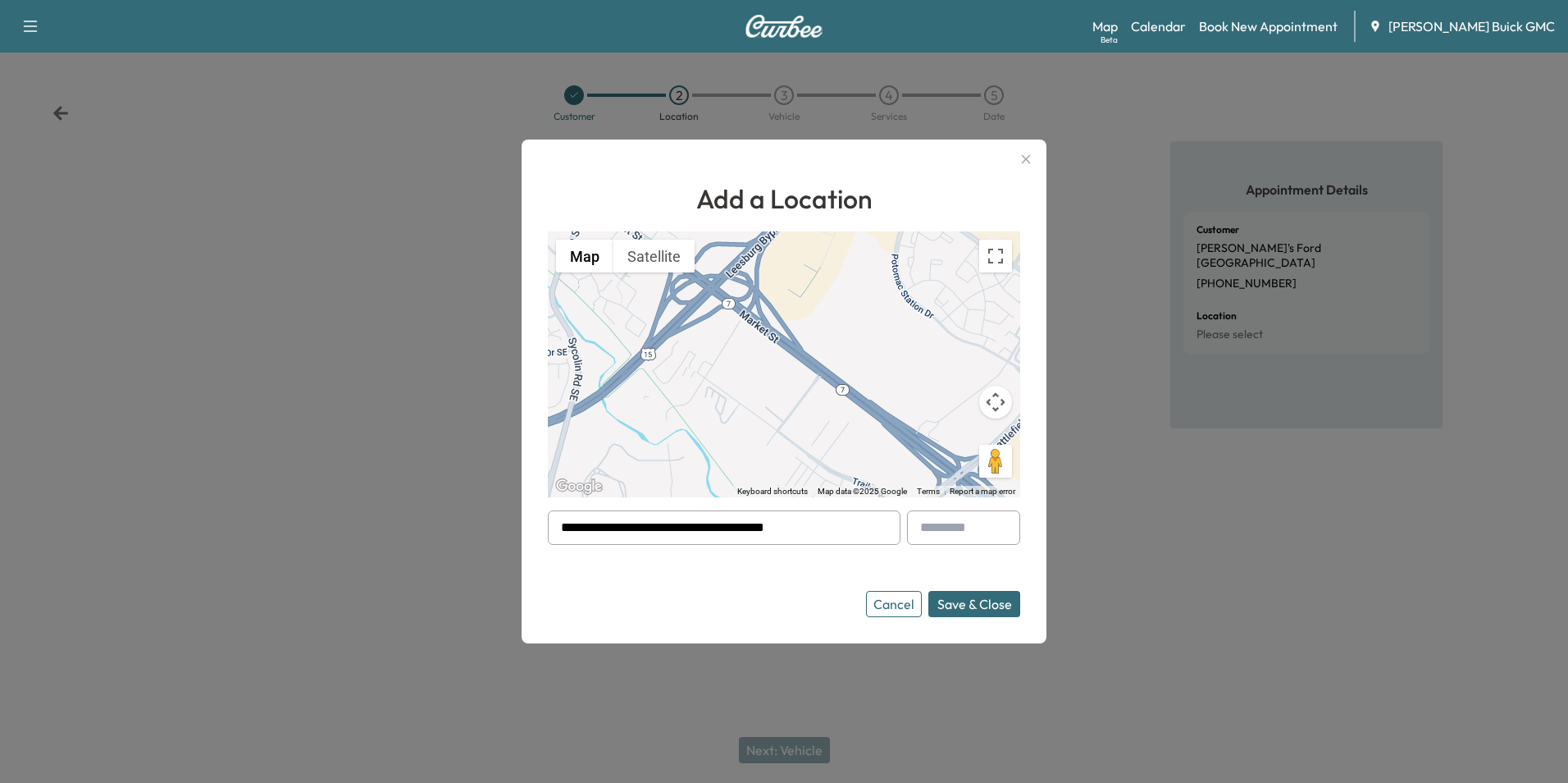
click at [959, 604] on button "Save & Close" at bounding box center [974, 604] width 92 height 26
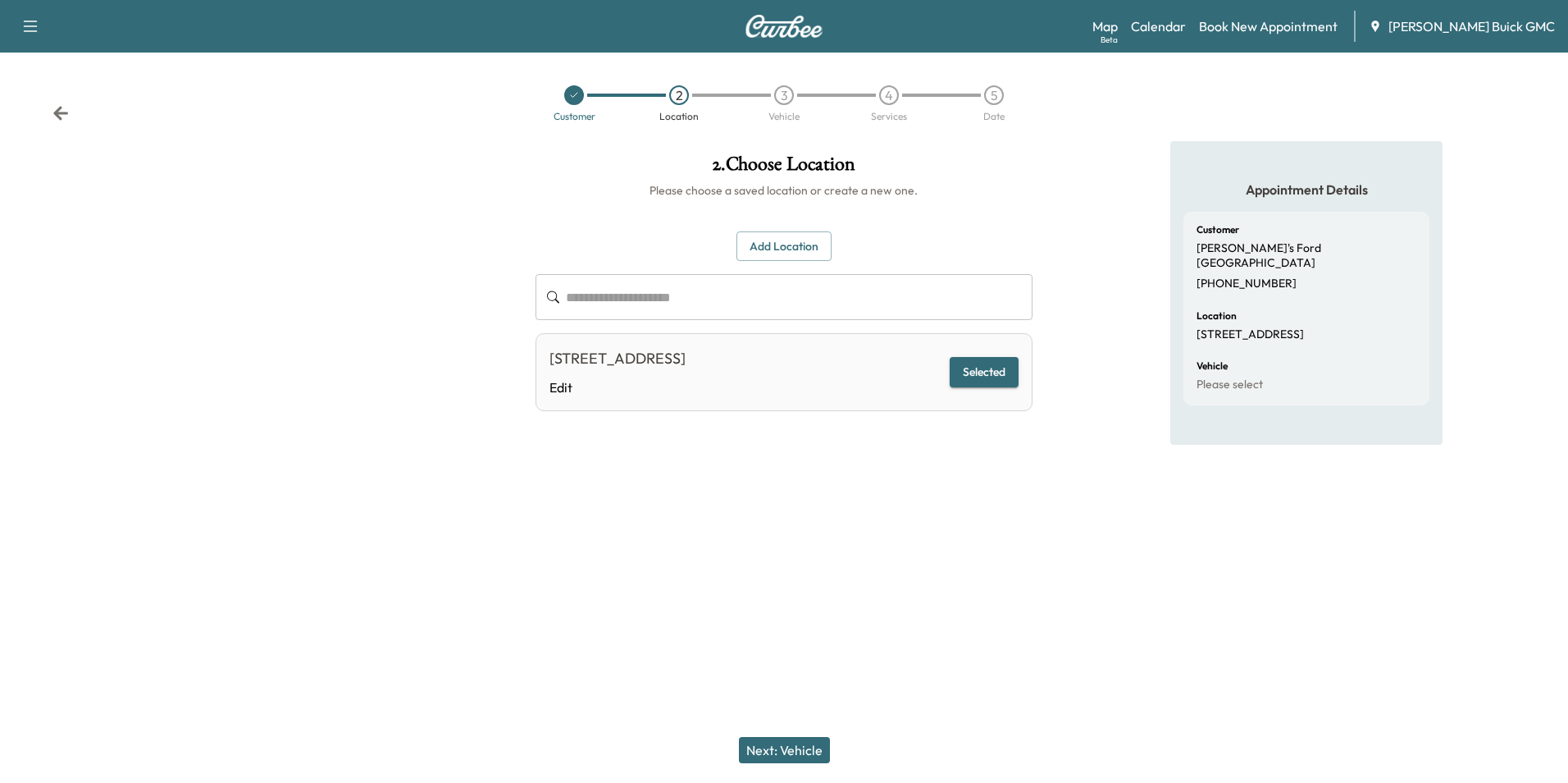
click at [813, 752] on button "Next: Vehicle" at bounding box center [784, 750] width 91 height 26
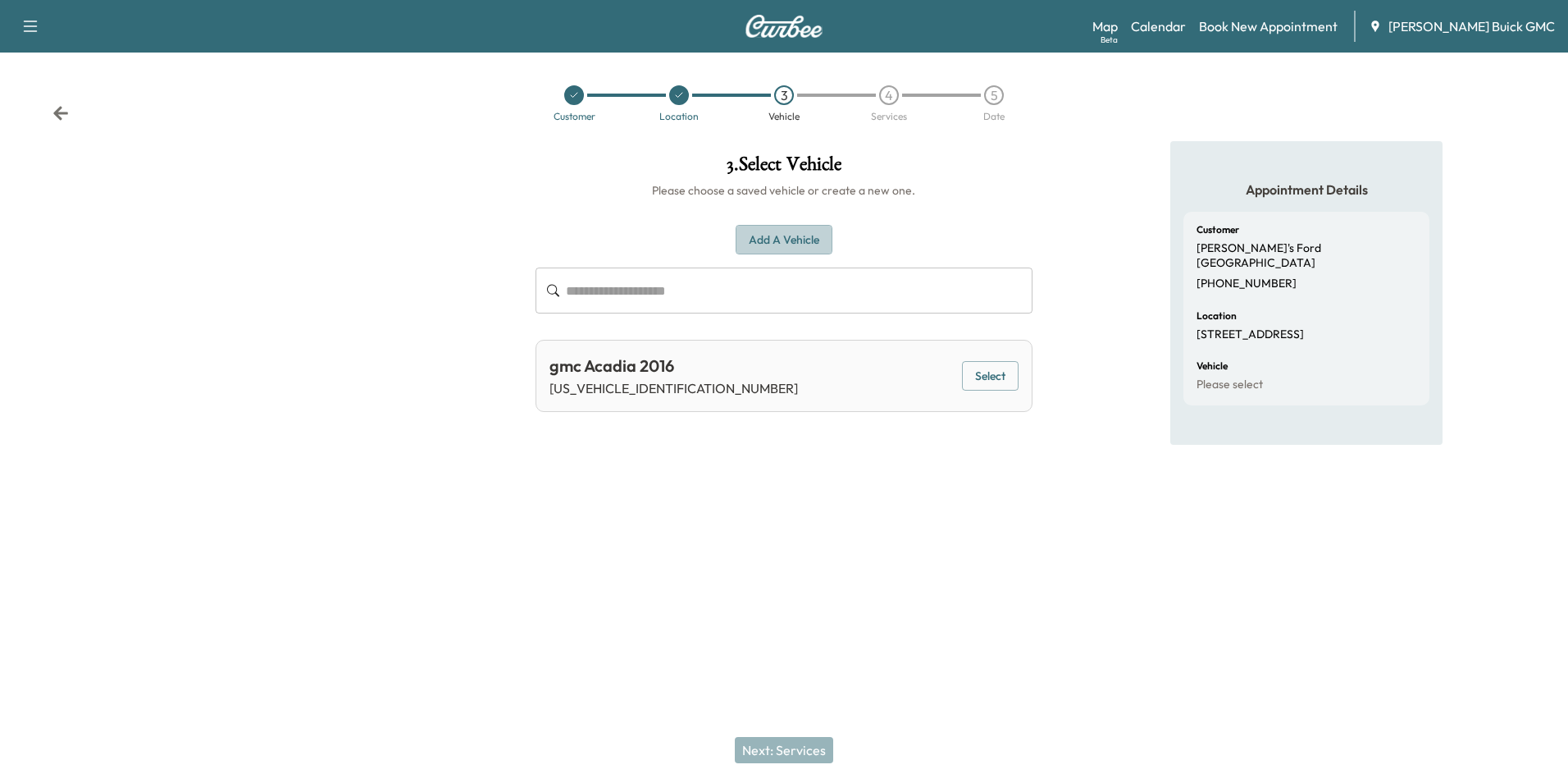
click at [798, 238] on button "Add a Vehicle" at bounding box center [784, 240] width 97 height 31
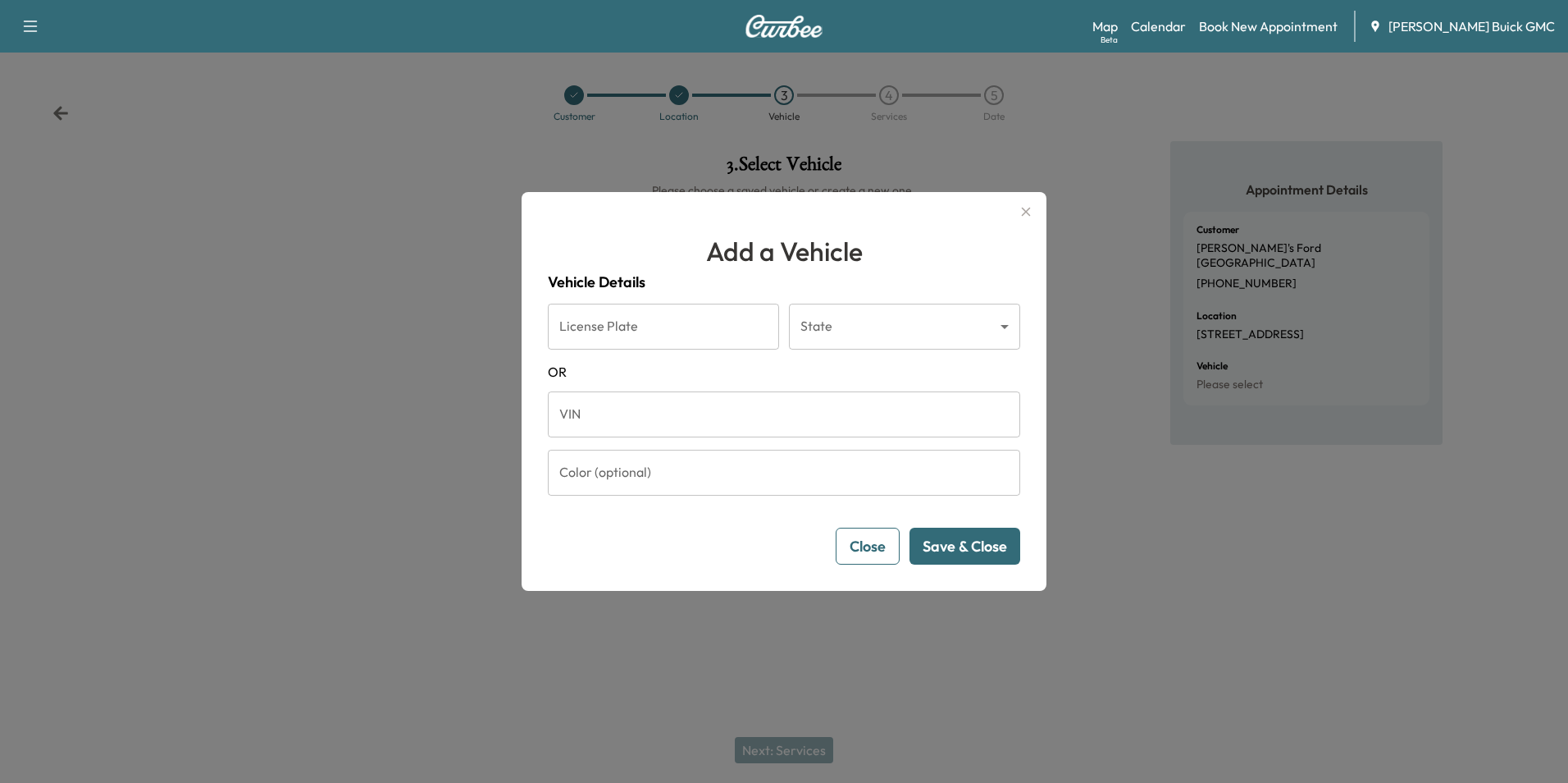
click at [1022, 208] on icon "button" at bounding box center [1027, 212] width 9 height 9
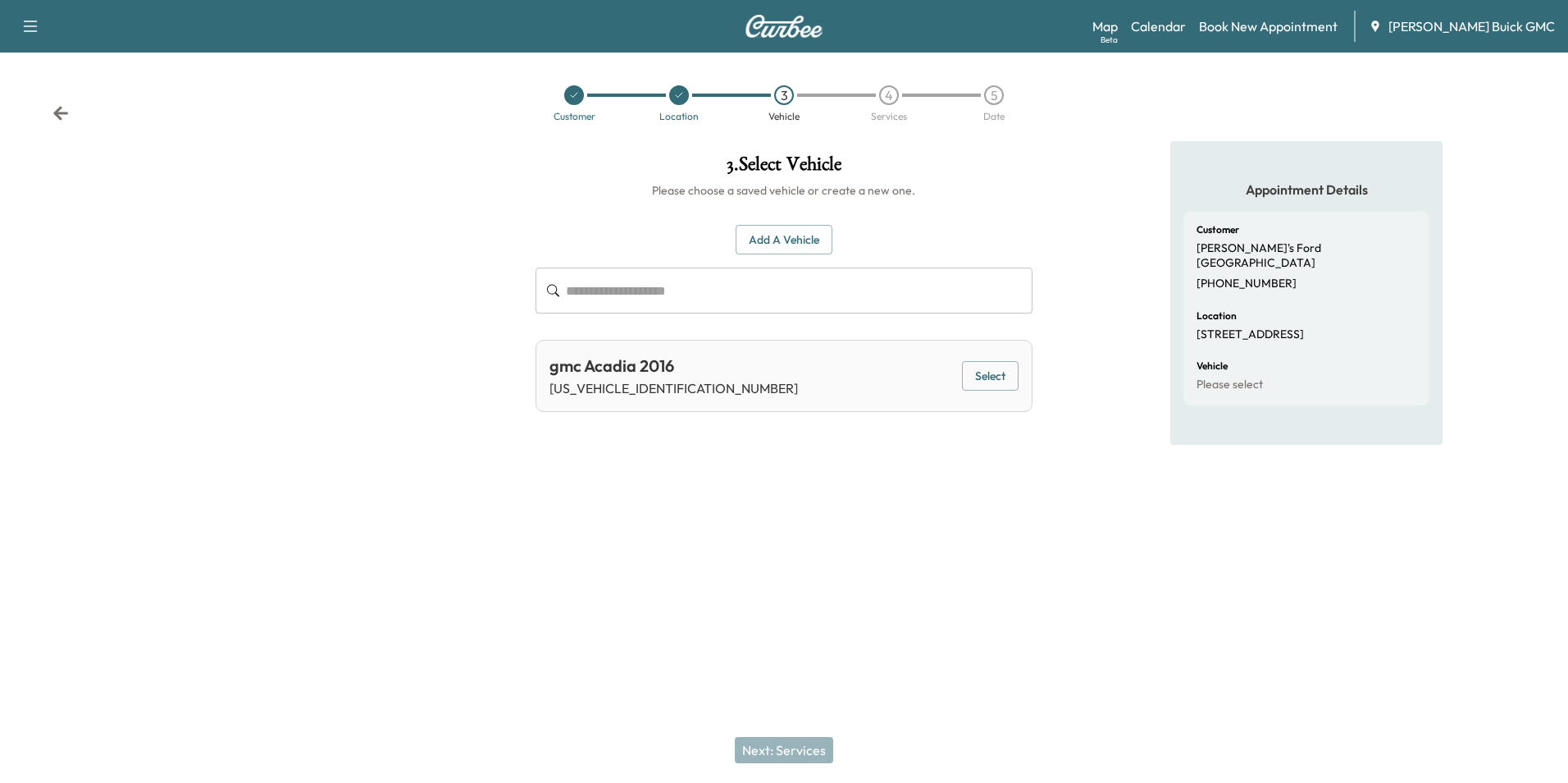
click at [789, 236] on button "Add a Vehicle" at bounding box center [784, 240] width 97 height 31
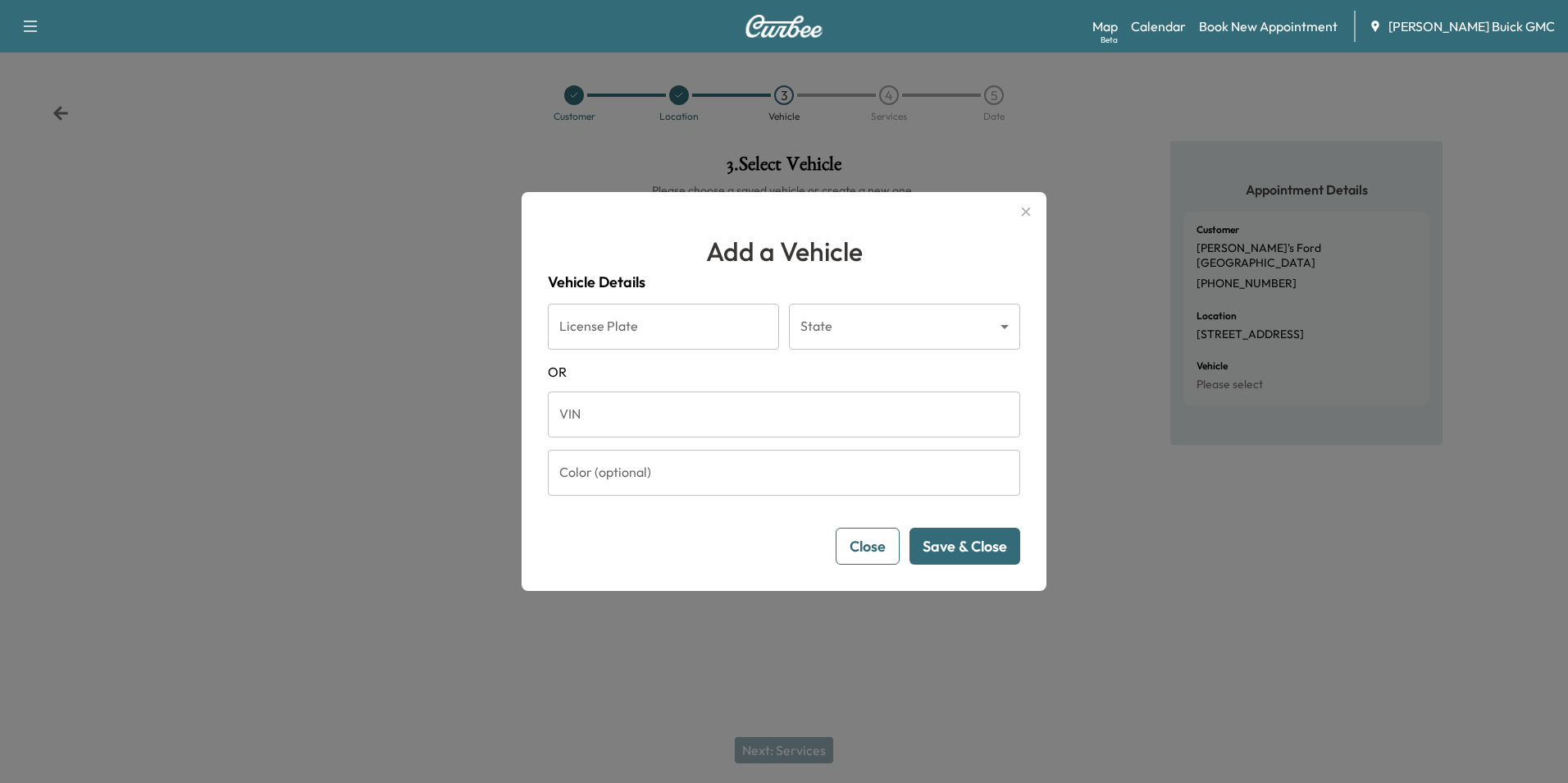
click at [652, 419] on input "VIN" at bounding box center [784, 414] width 472 height 46
type input "**********"
click at [950, 538] on button "Save & Close" at bounding box center [965, 546] width 111 height 37
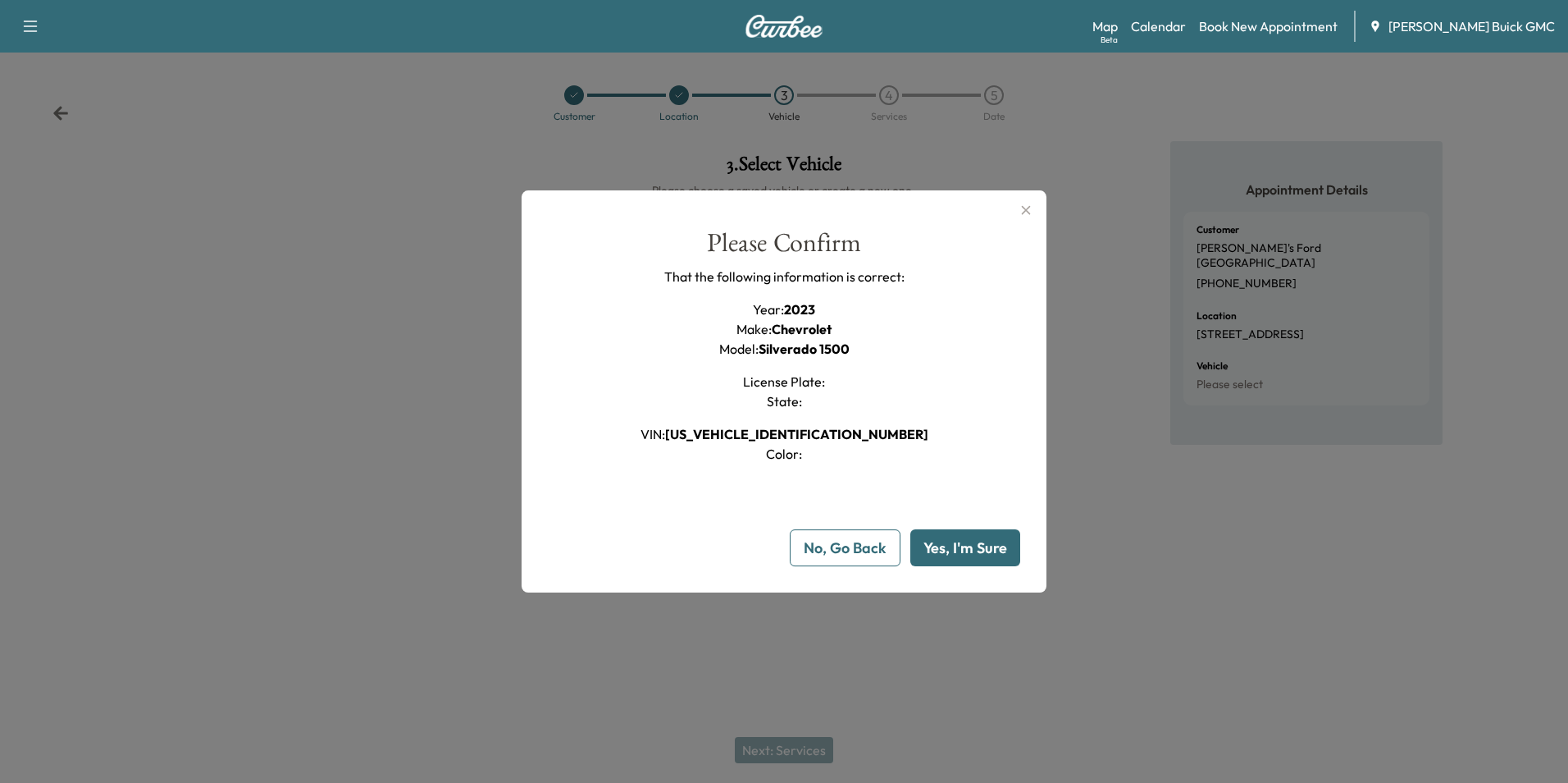
click at [950, 538] on button "Yes, I'm Sure" at bounding box center [966, 548] width 110 height 37
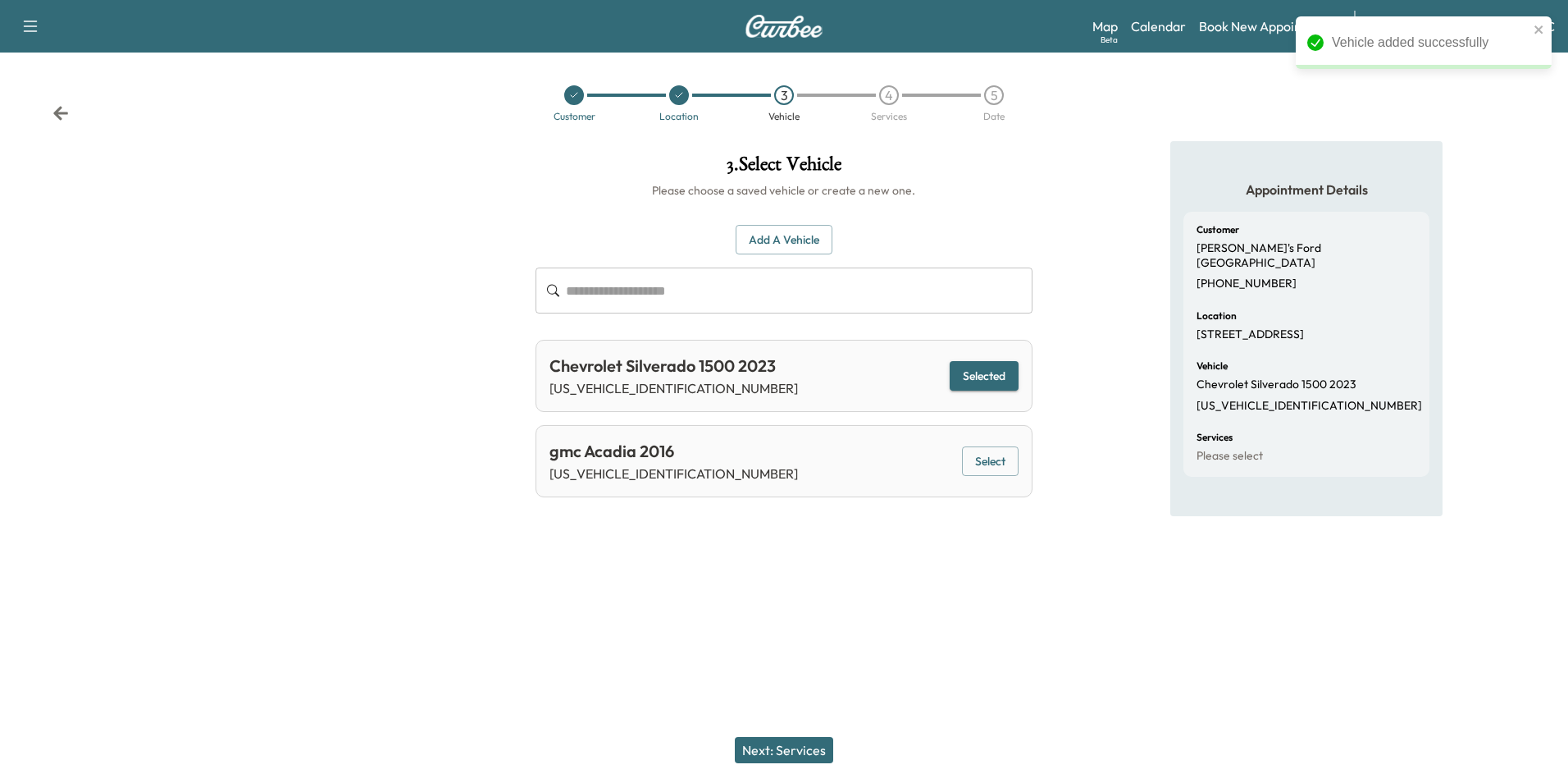
click at [792, 744] on button "Next: Services" at bounding box center [784, 750] width 99 height 26
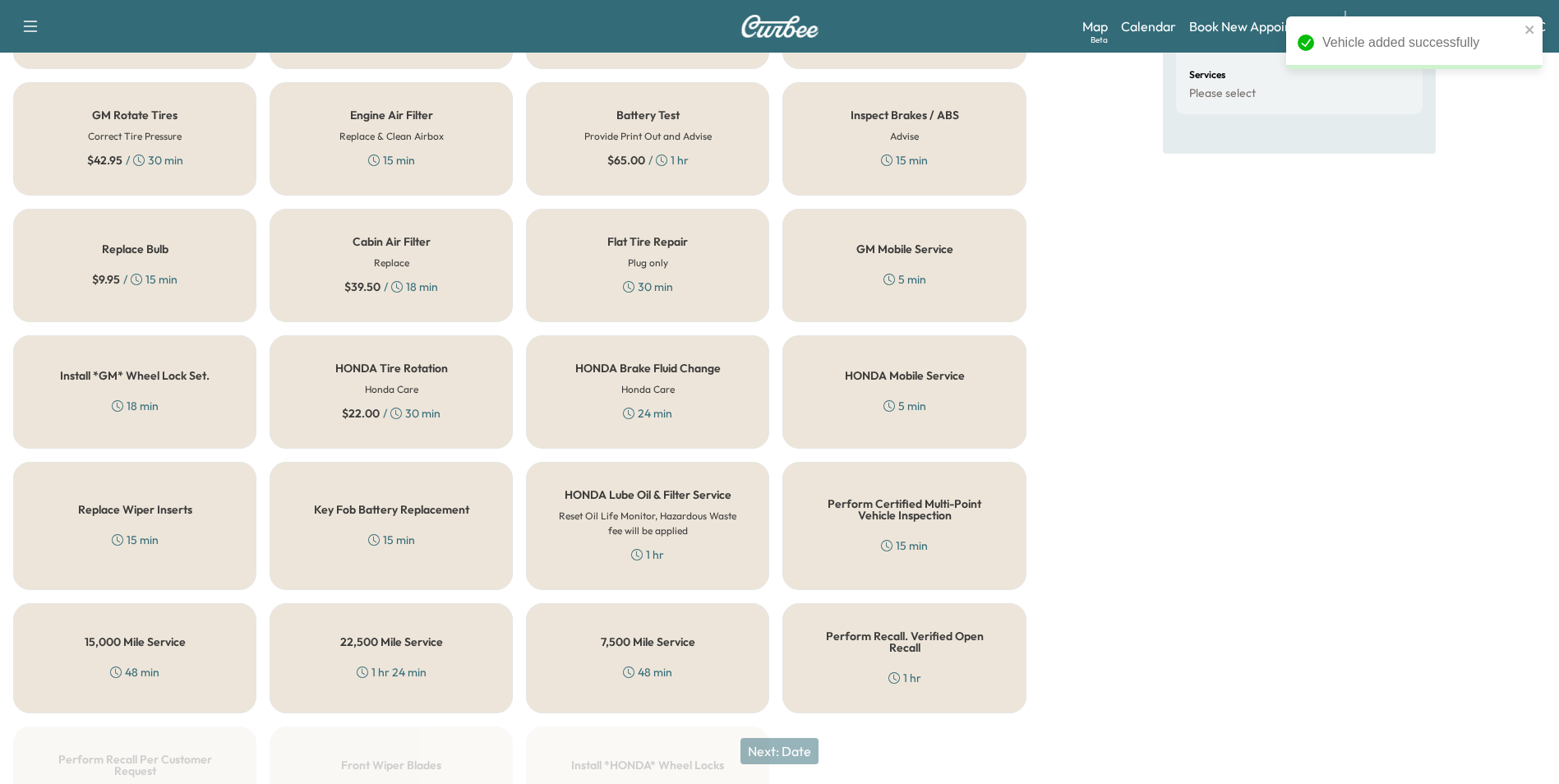
scroll to position [470, 0]
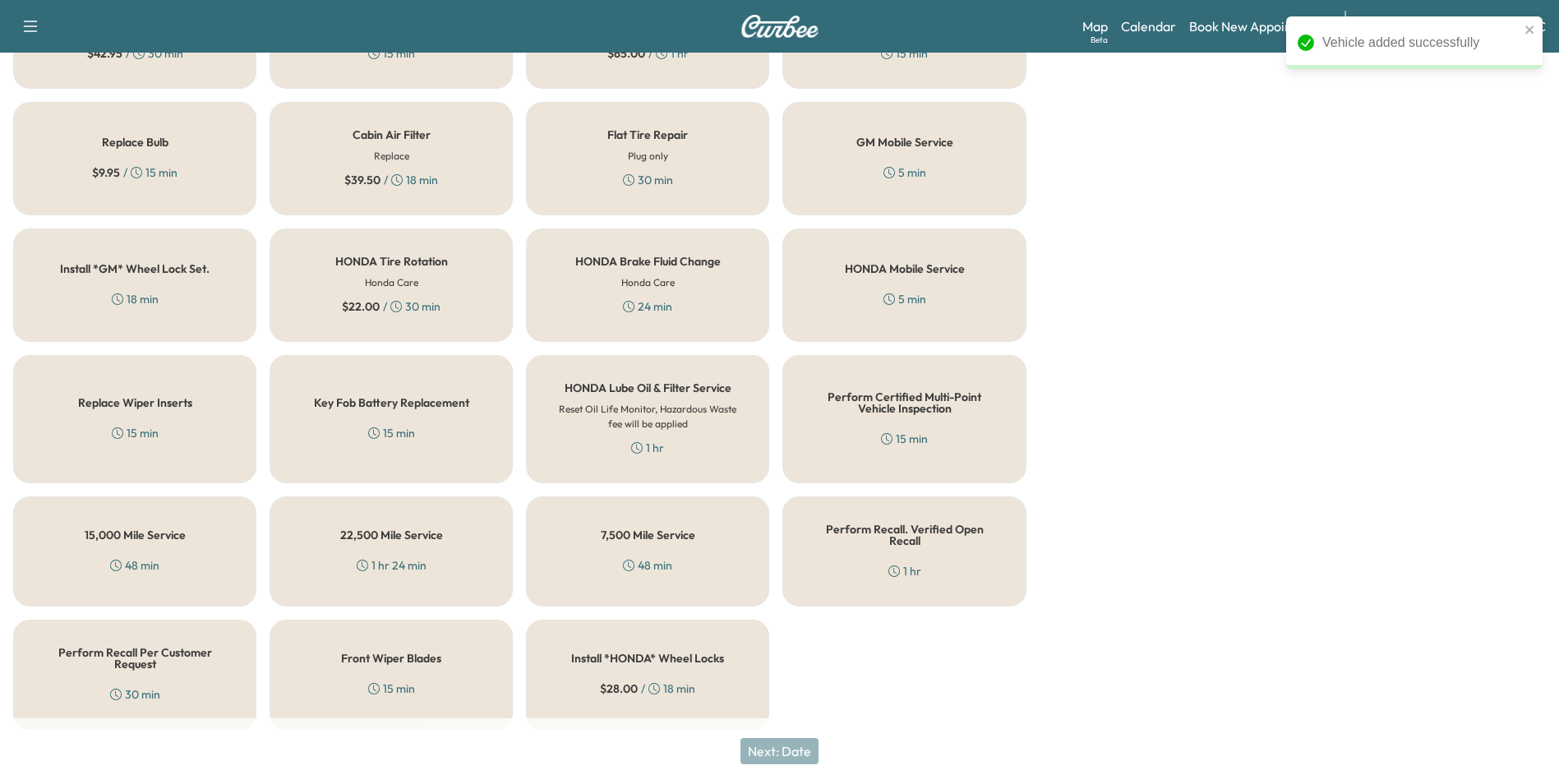
click at [175, 647] on h5 "Perform Recall Per Customer Request" at bounding box center [134, 658] width 189 height 23
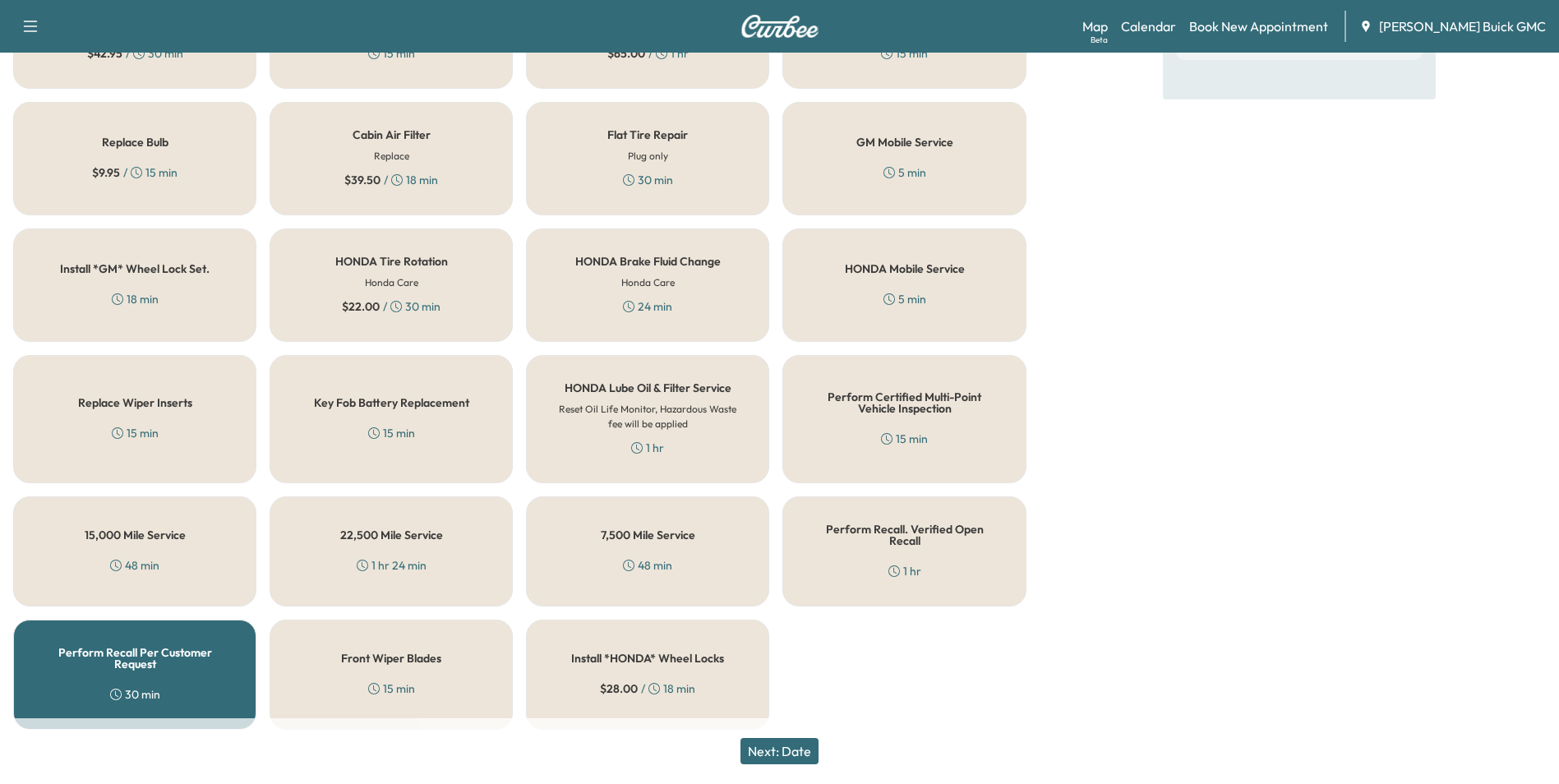
click at [800, 749] on button "Next: Date" at bounding box center [780, 750] width 78 height 26
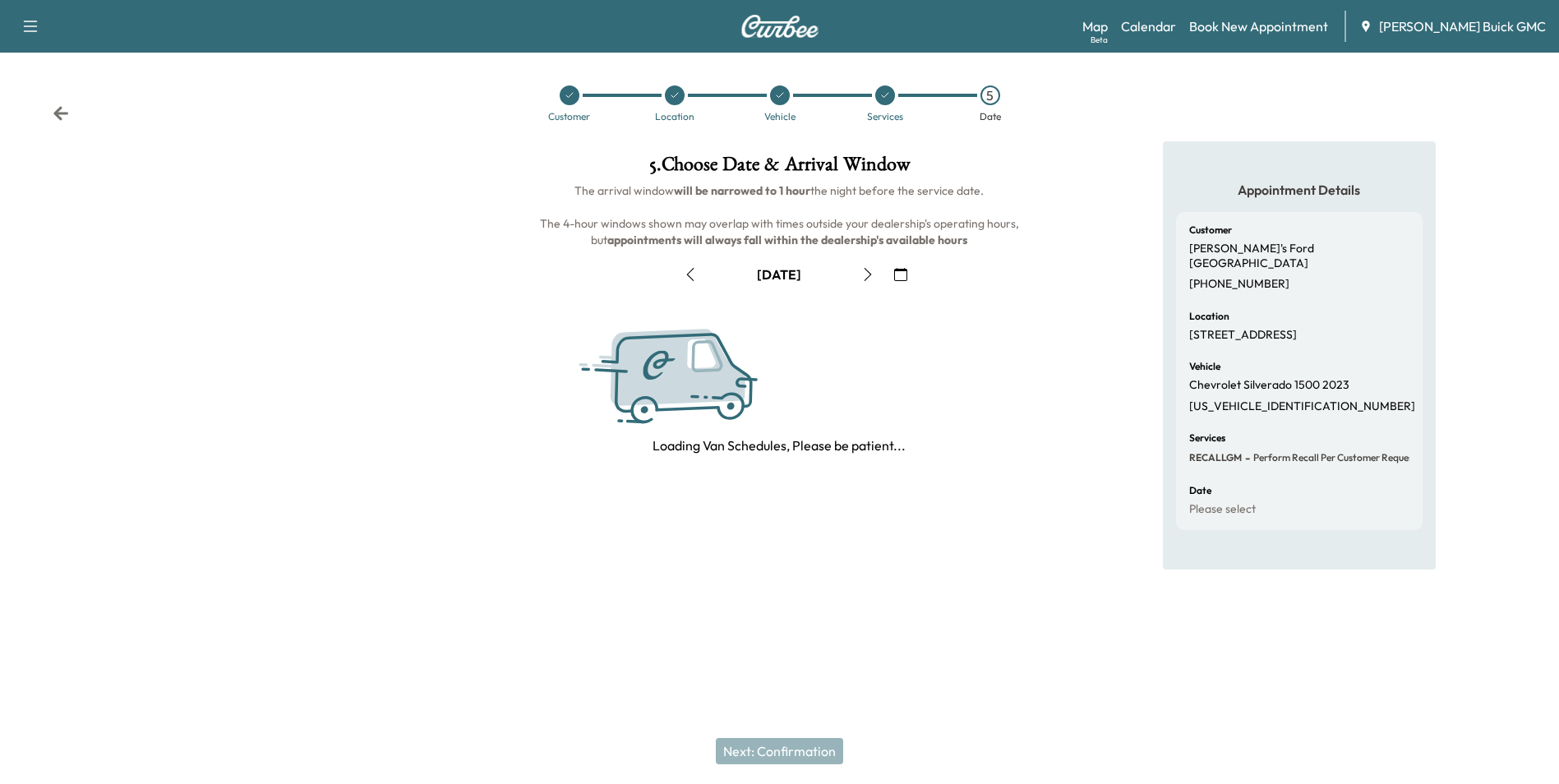
scroll to position [0, 0]
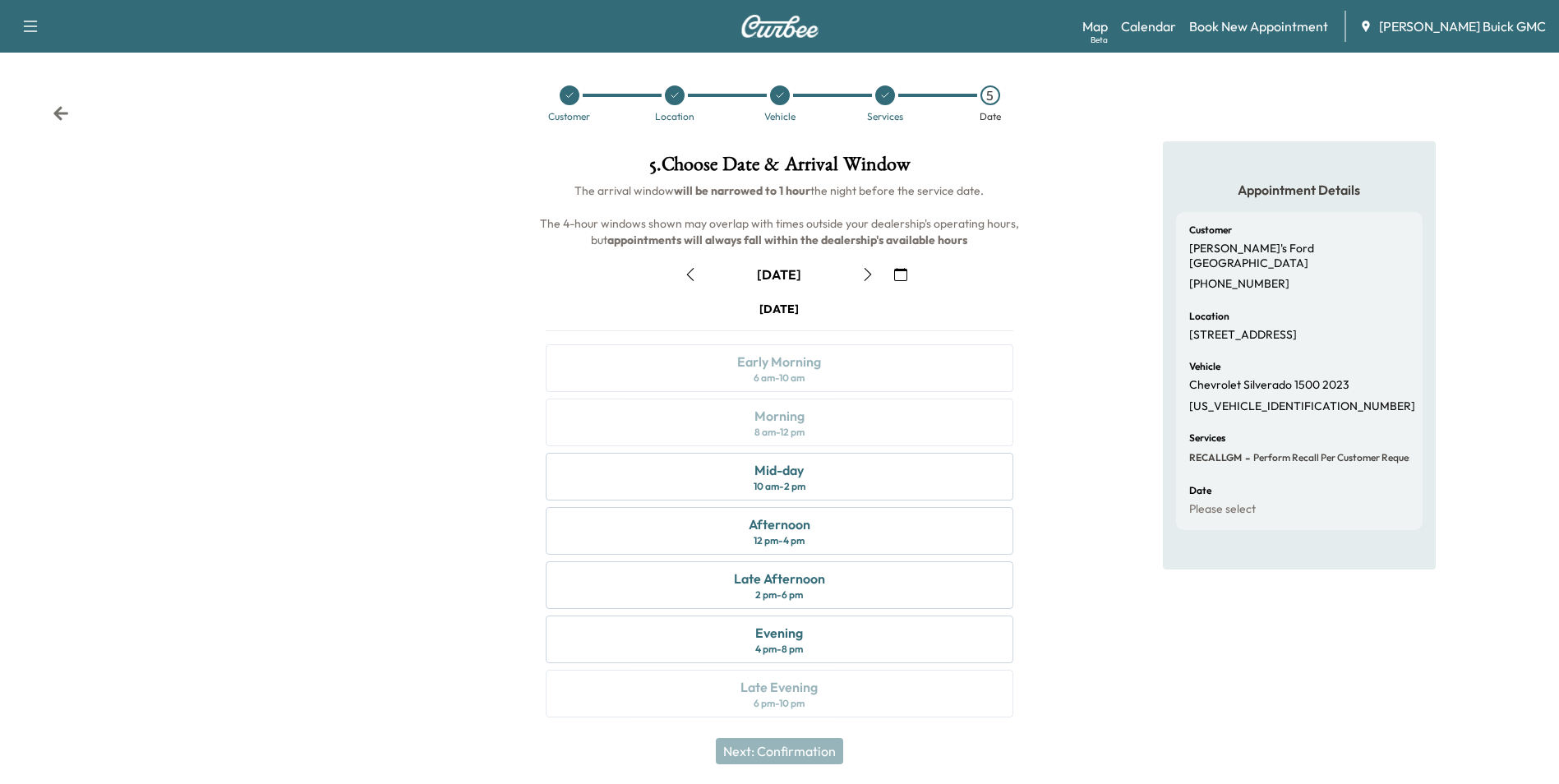
click at [901, 269] on icon "button" at bounding box center [901, 275] width 13 height 13
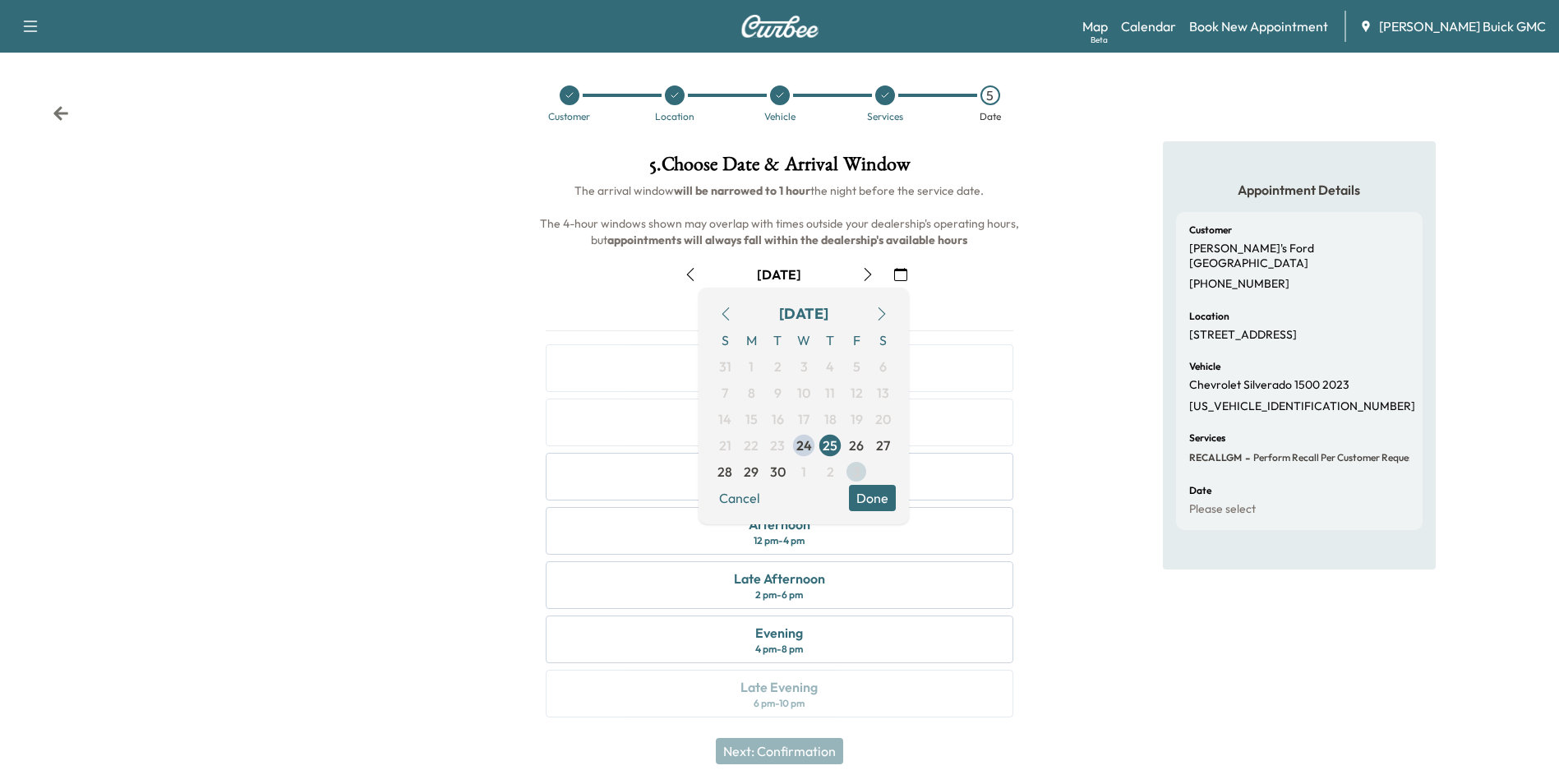
click at [854, 469] on span "3" at bounding box center [857, 471] width 7 height 20
click at [867, 498] on button "Done" at bounding box center [873, 498] width 47 height 26
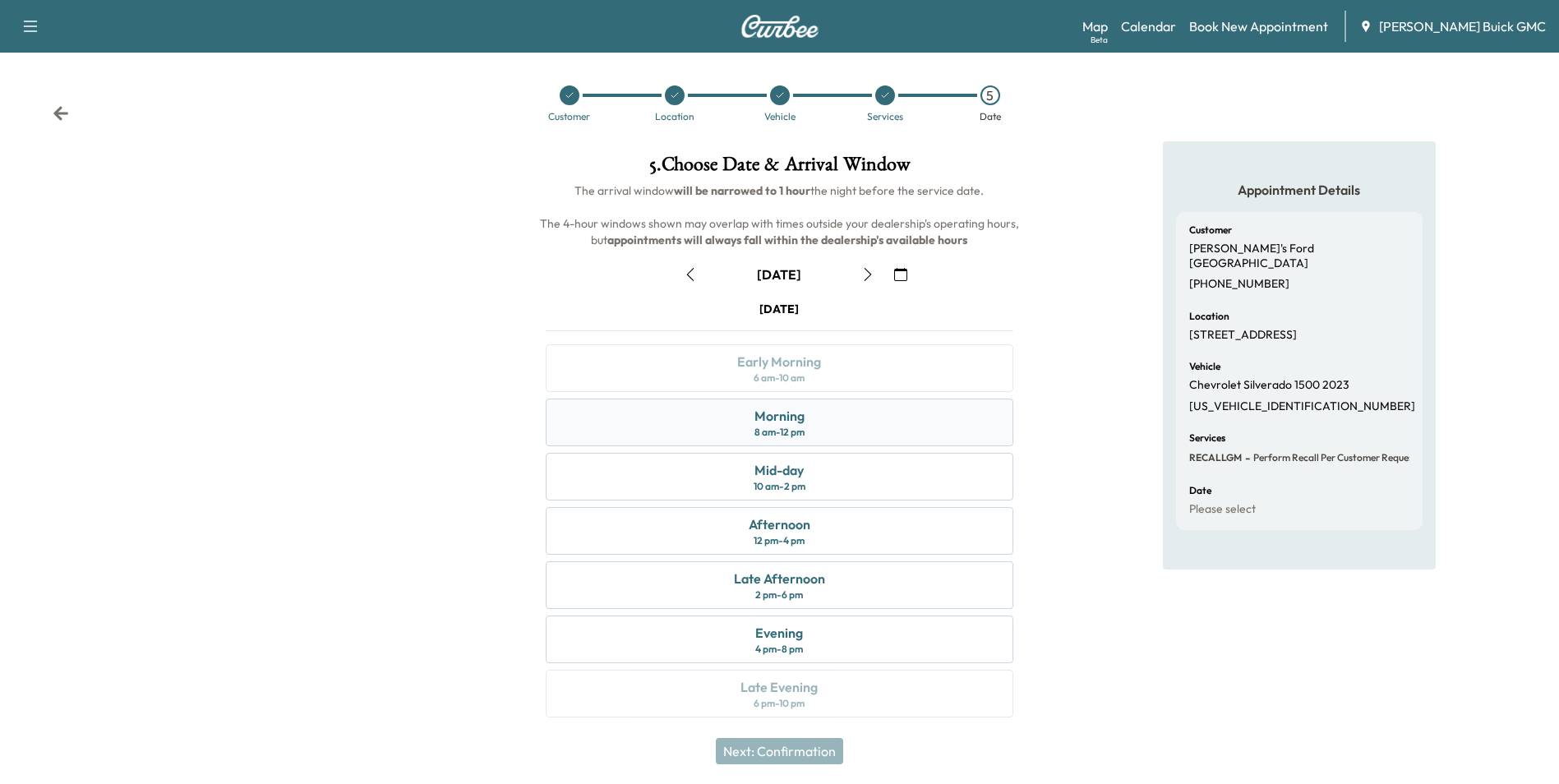
click at [867, 425] on div "Morning 8 am - 12 pm" at bounding box center [779, 422] width 467 height 47
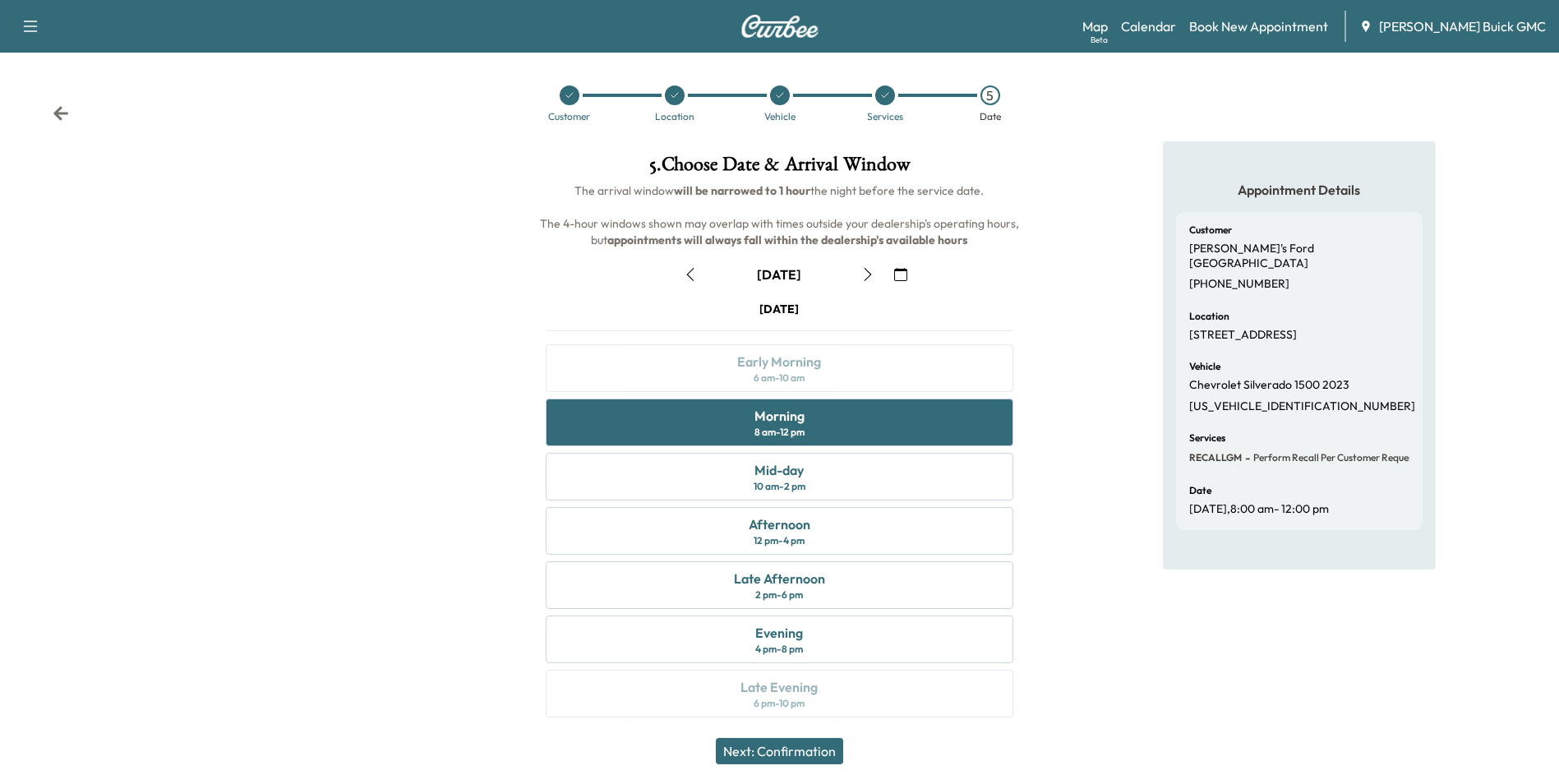
click at [820, 749] on button "Next: Confirmation" at bounding box center [780, 750] width 128 height 26
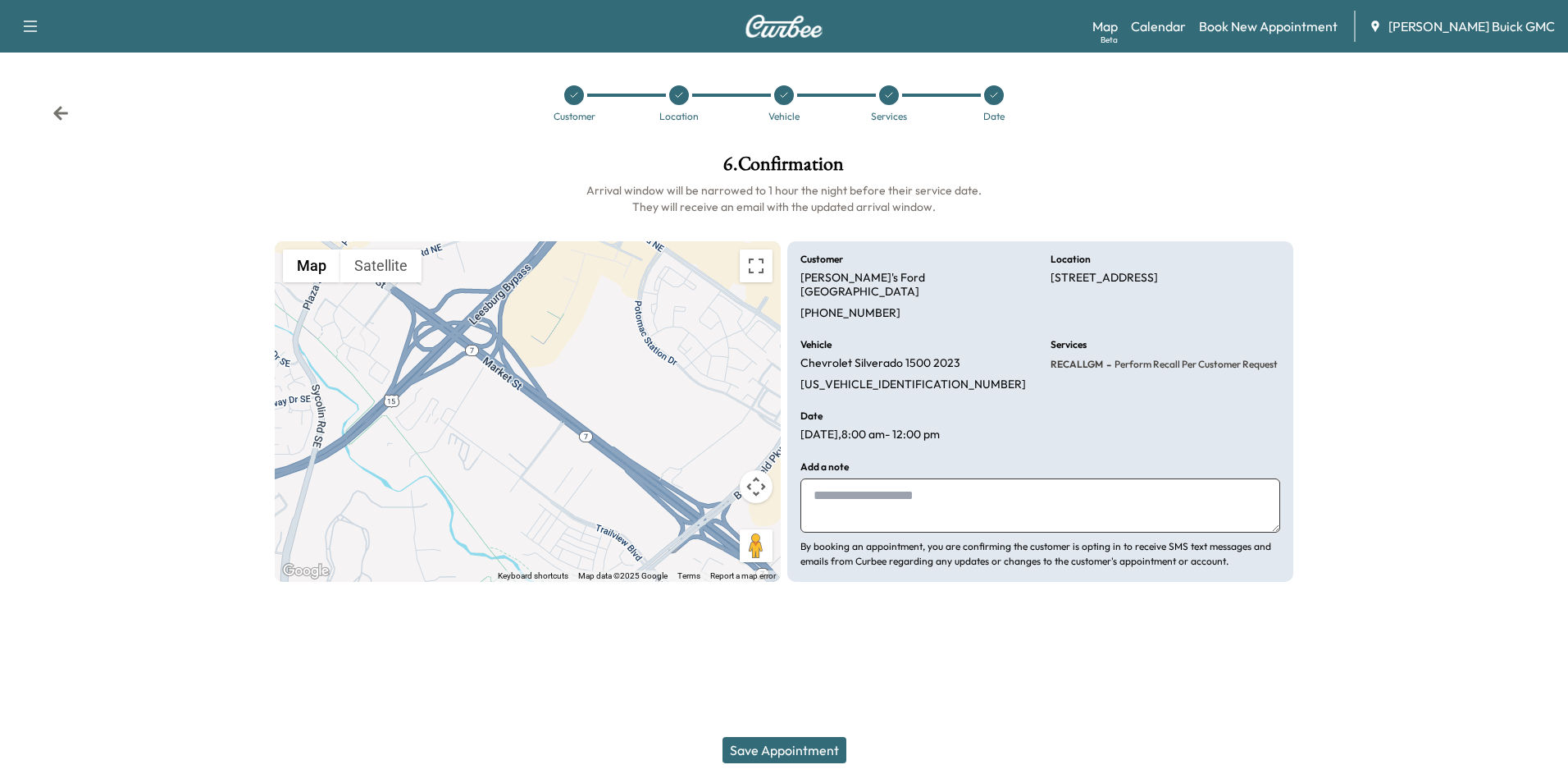
click at [941, 491] on textarea at bounding box center [1040, 506] width 480 height 54
type textarea "**********"
click at [794, 747] on button "Save Appointment" at bounding box center [784, 750] width 124 height 26
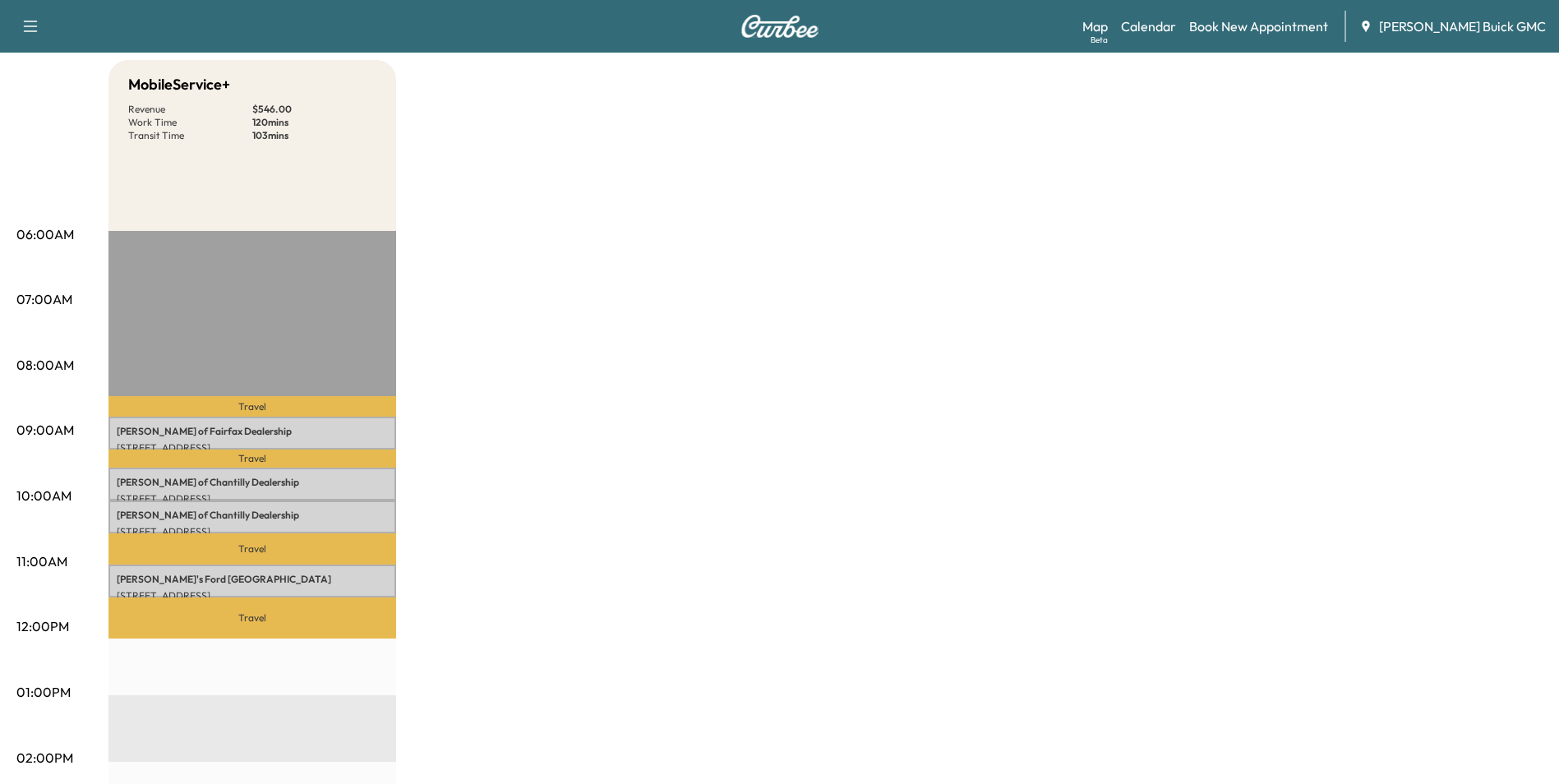
scroll to position [22, 0]
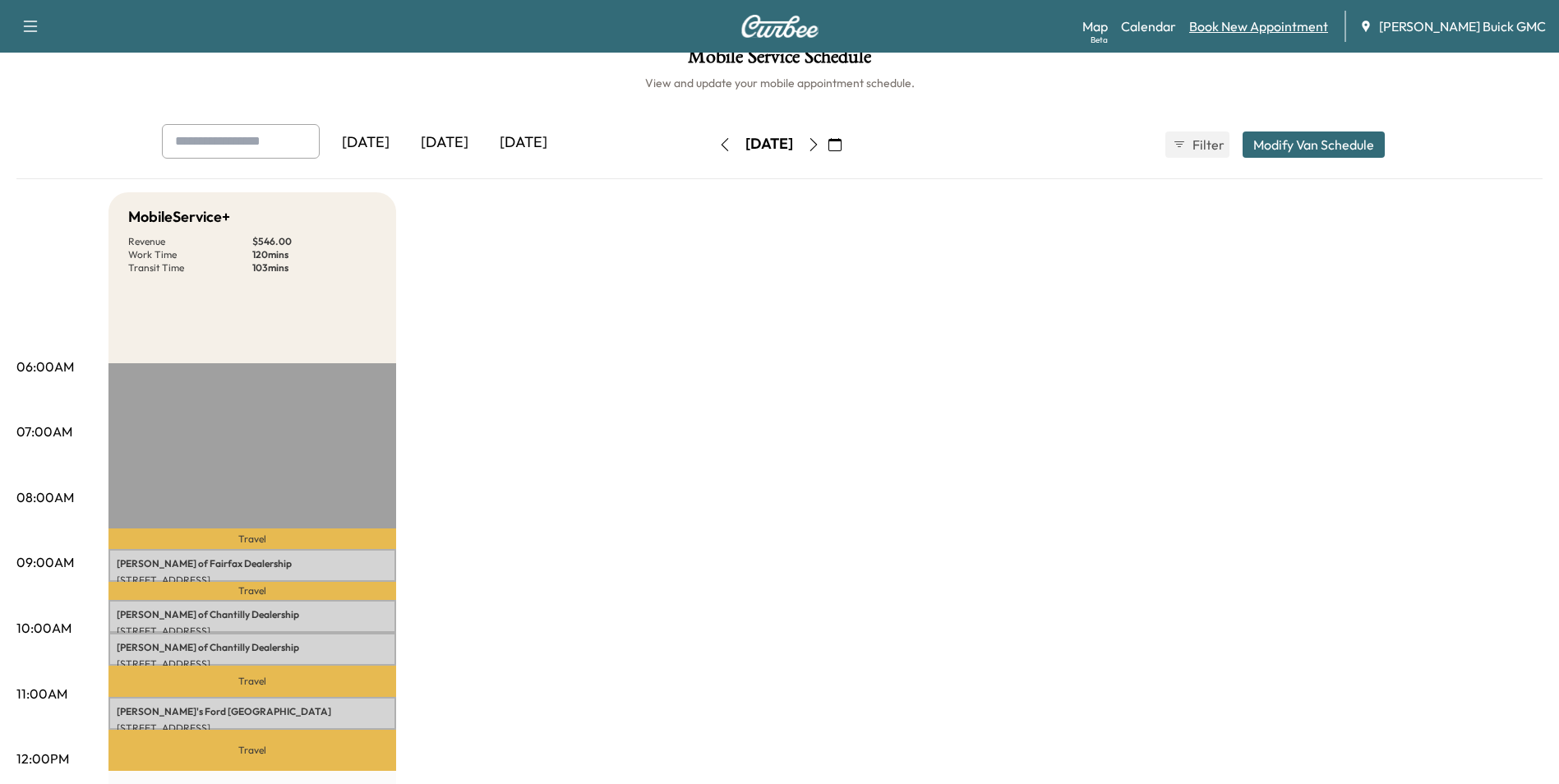
click at [1295, 24] on link "Book New Appointment" at bounding box center [1258, 26] width 139 height 20
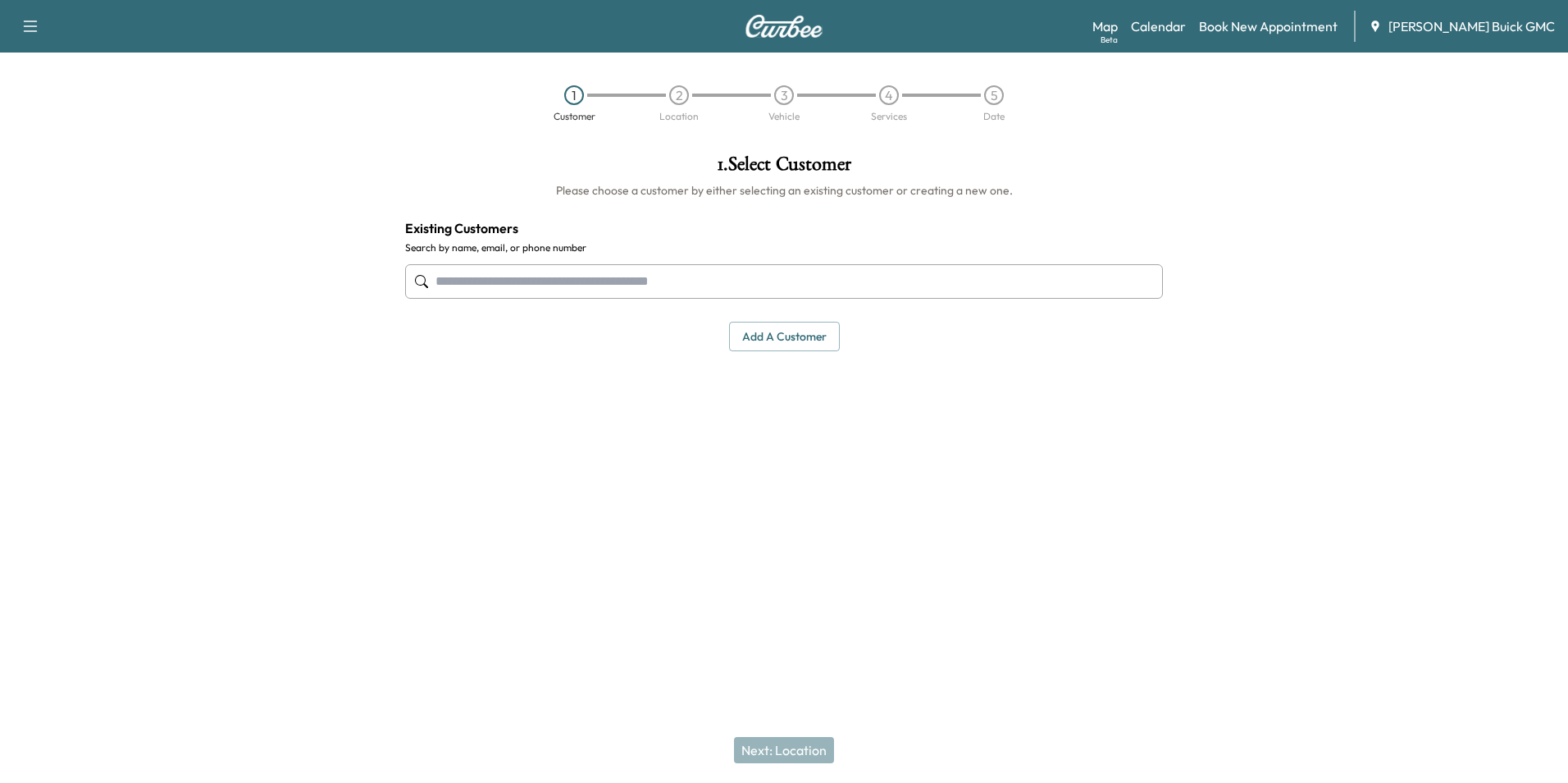
click at [574, 291] on input "text" at bounding box center [784, 281] width 758 height 34
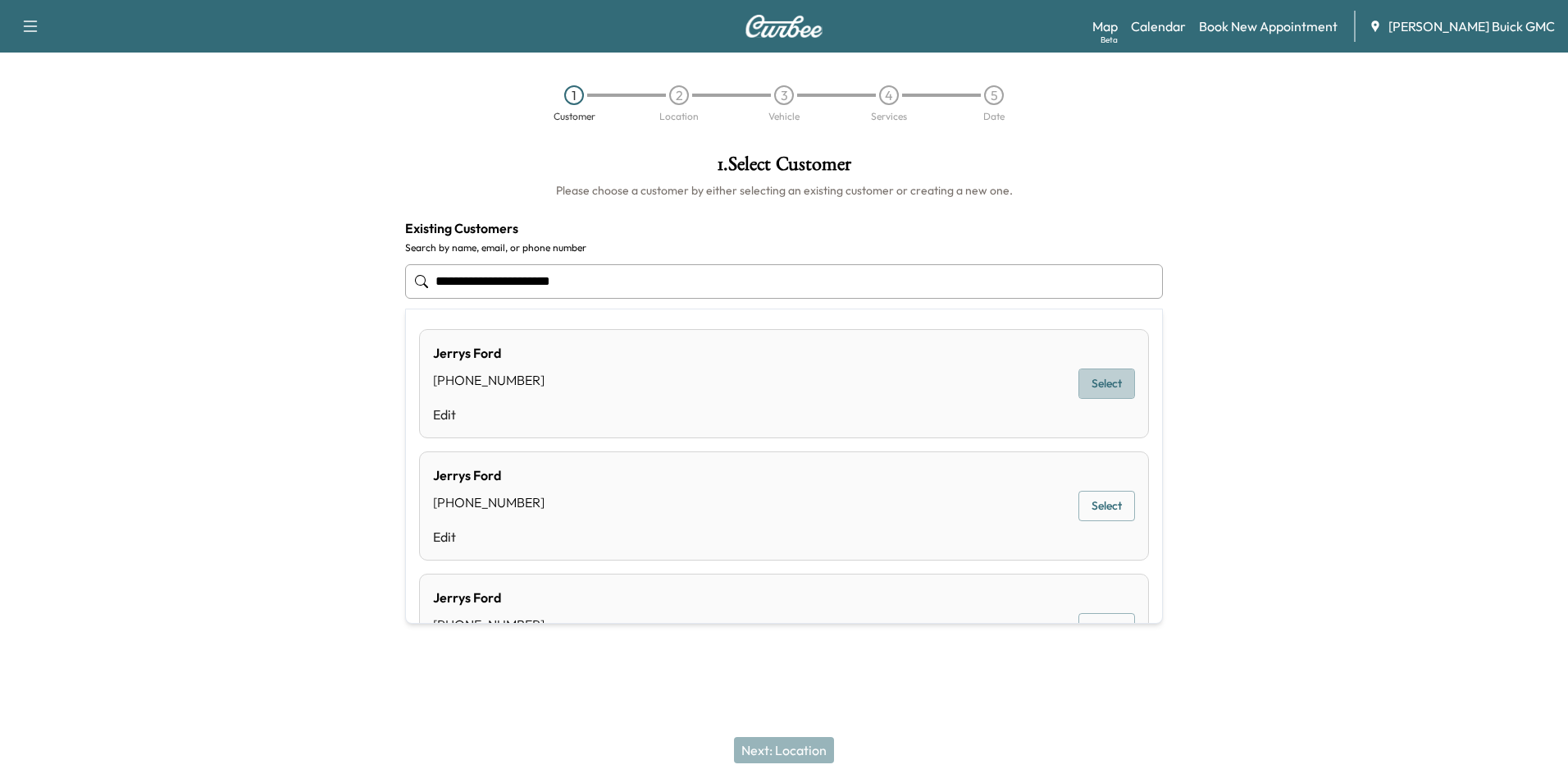
click at [1088, 378] on button "Select" at bounding box center [1107, 383] width 57 height 31
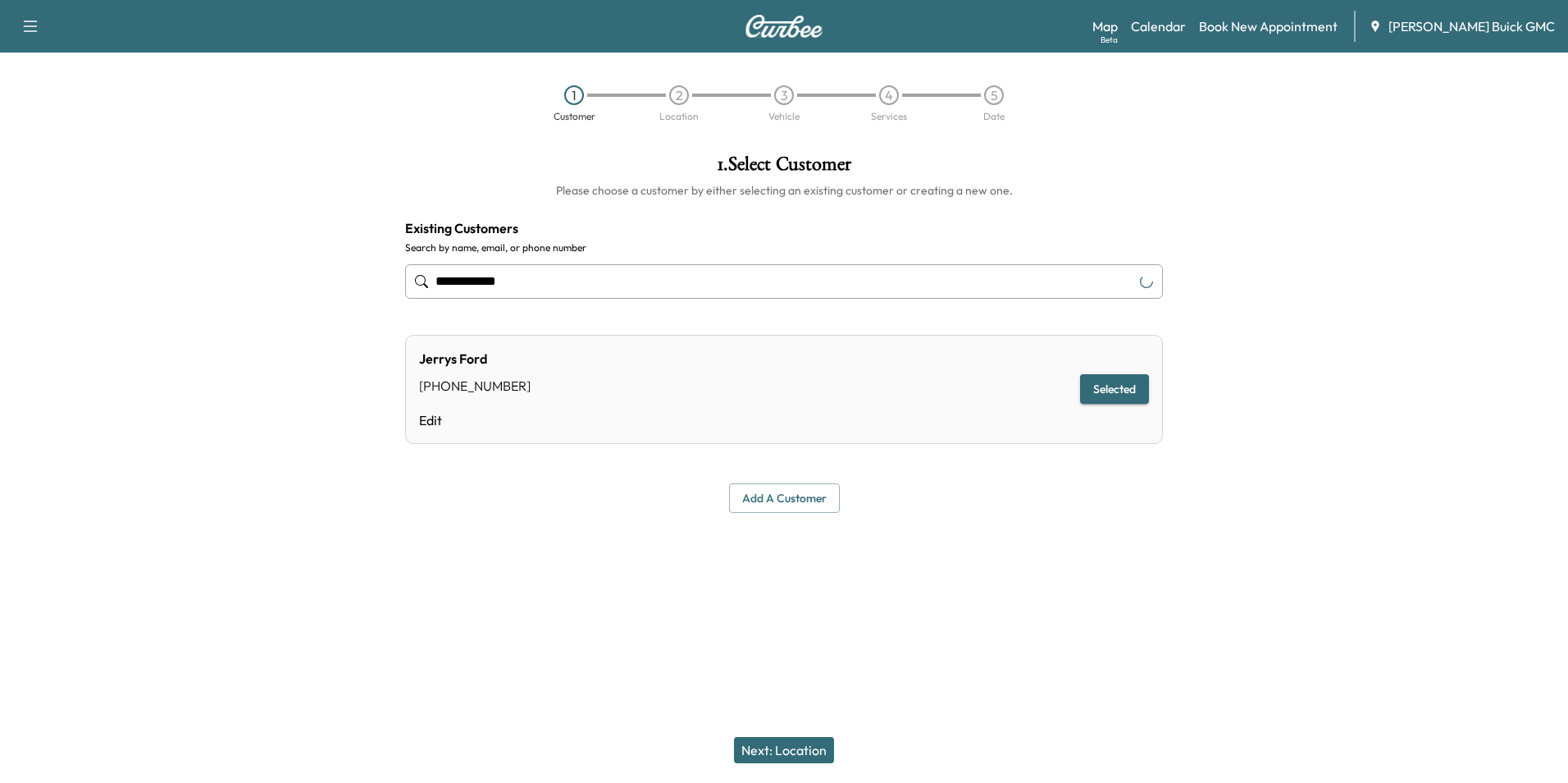
type input "**********"
click at [795, 746] on button "Next: Location" at bounding box center [784, 750] width 100 height 26
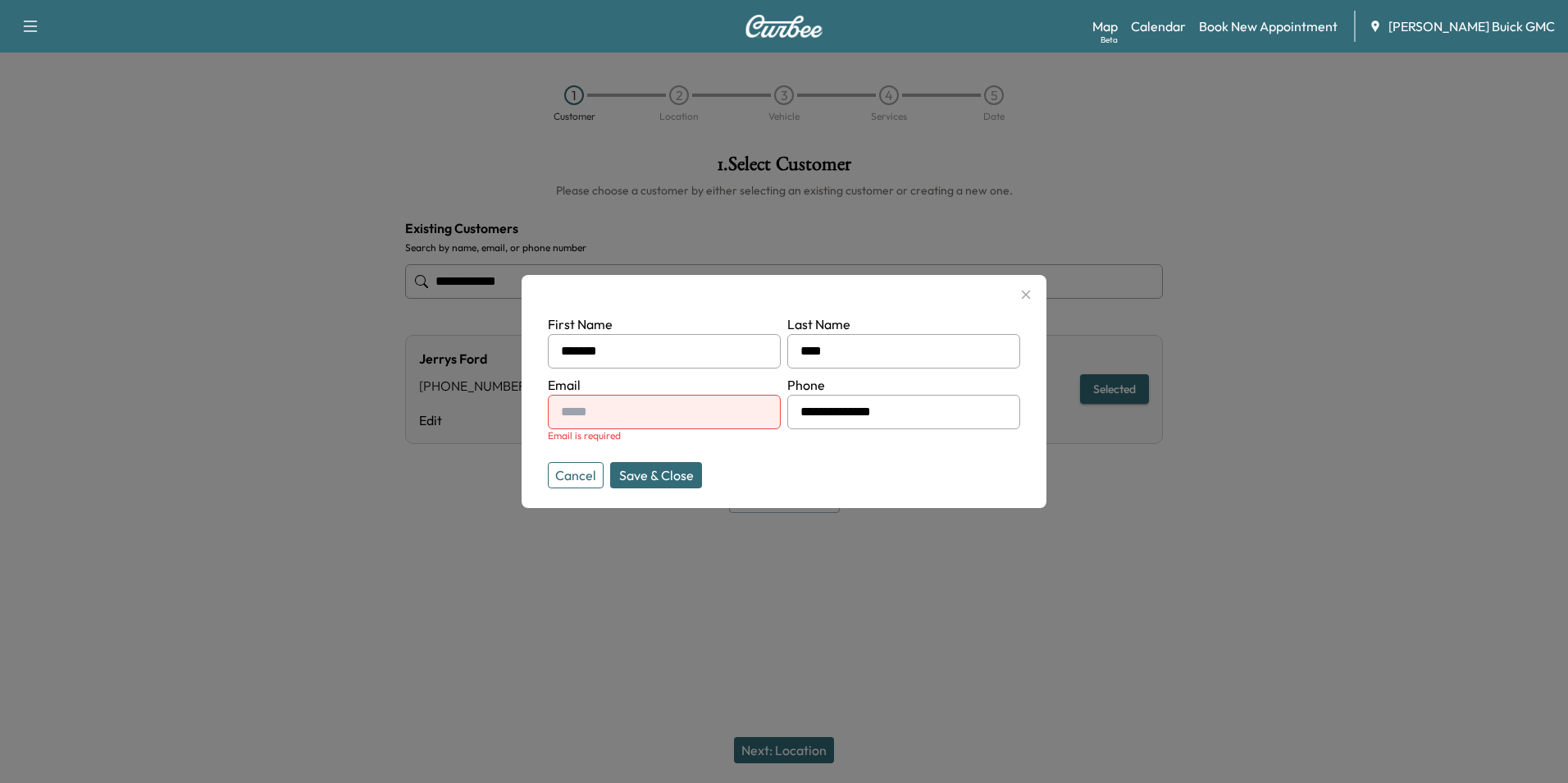
click at [666, 410] on input "text" at bounding box center [665, 411] width 233 height 34
type input "**********"
click at [669, 474] on button "Save & Close" at bounding box center [656, 475] width 92 height 26
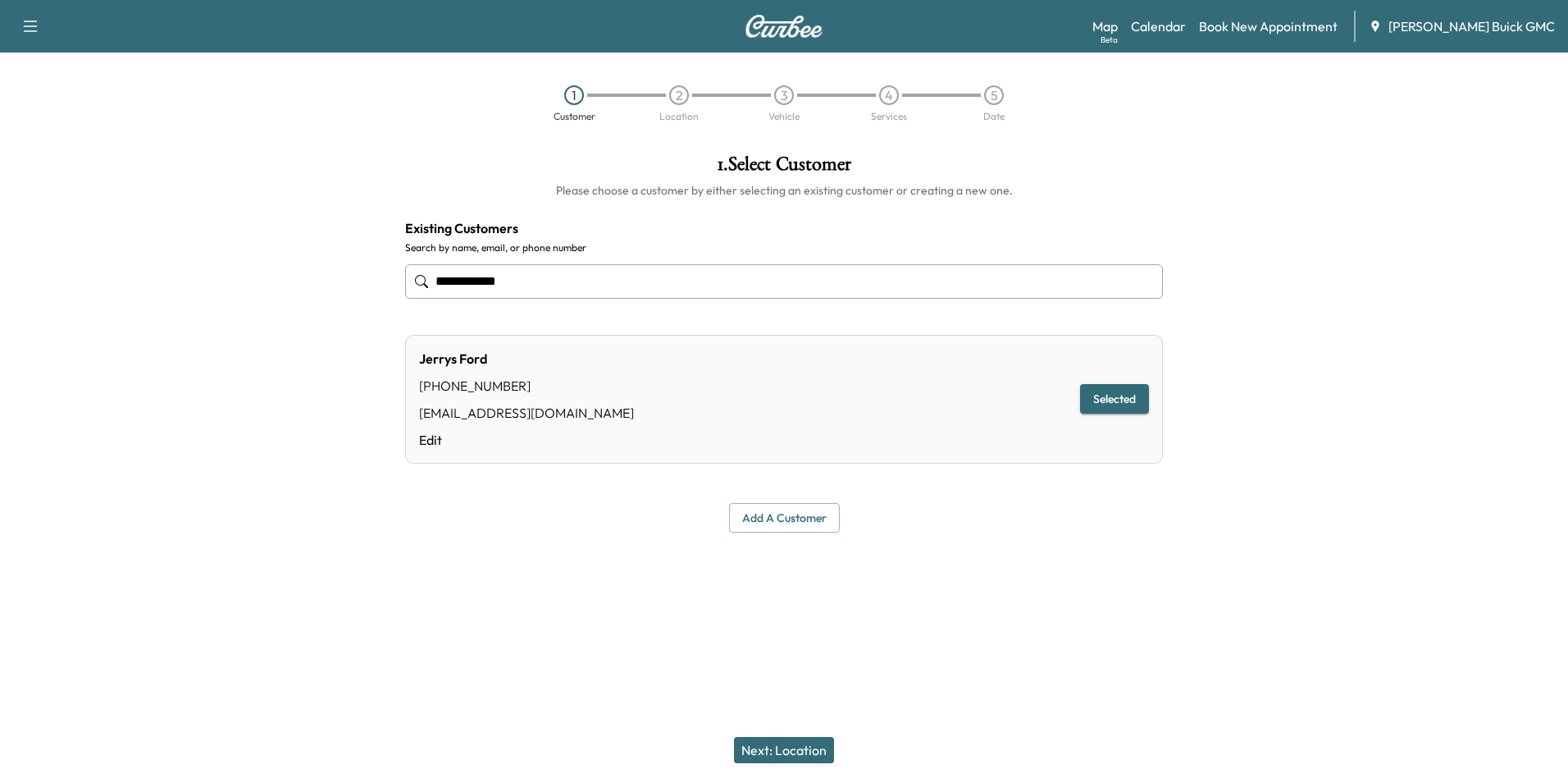
click at [808, 744] on button "Next: Location" at bounding box center [784, 750] width 100 height 26
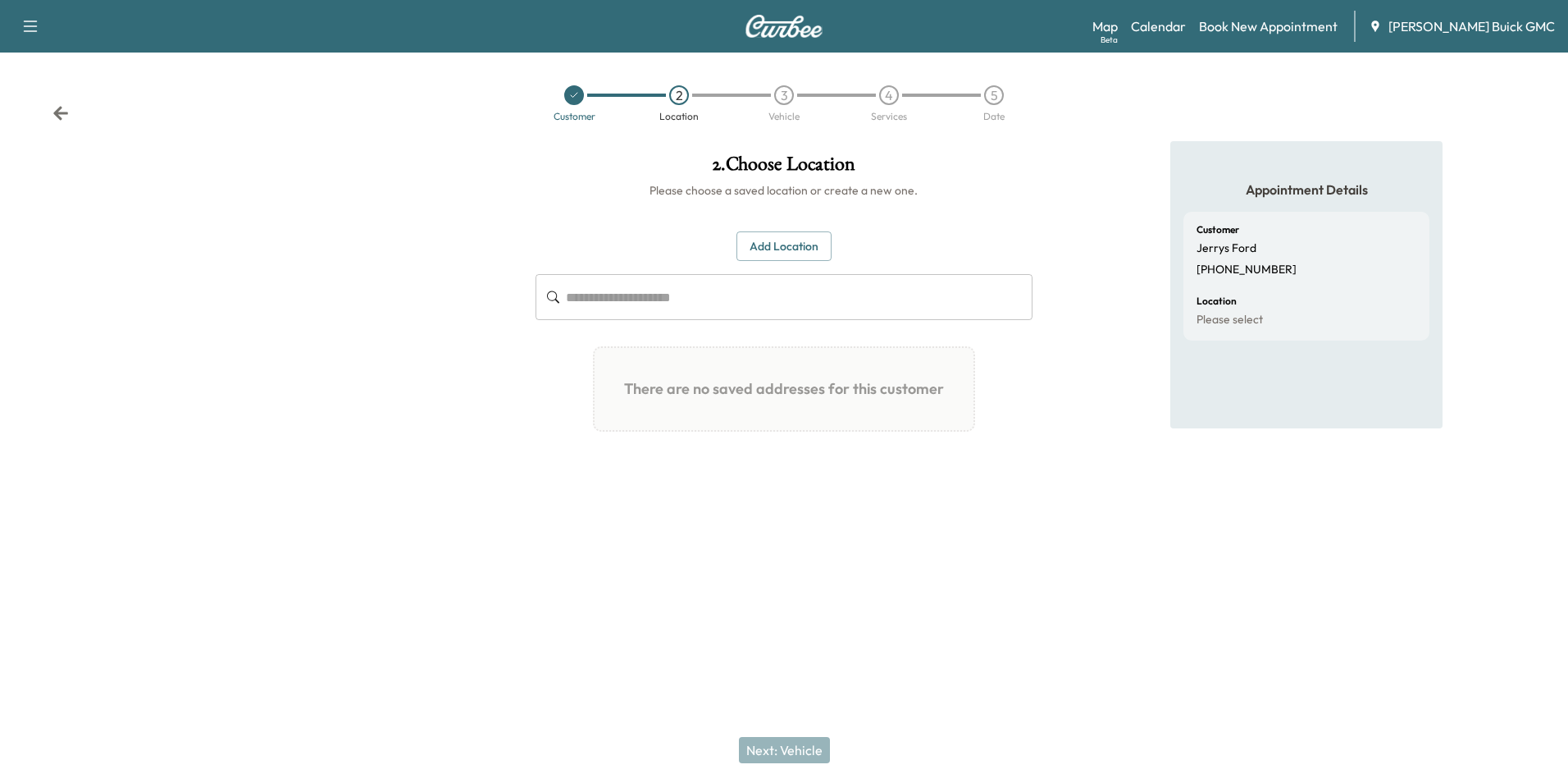
click at [805, 240] on button "Add Location" at bounding box center [784, 246] width 95 height 31
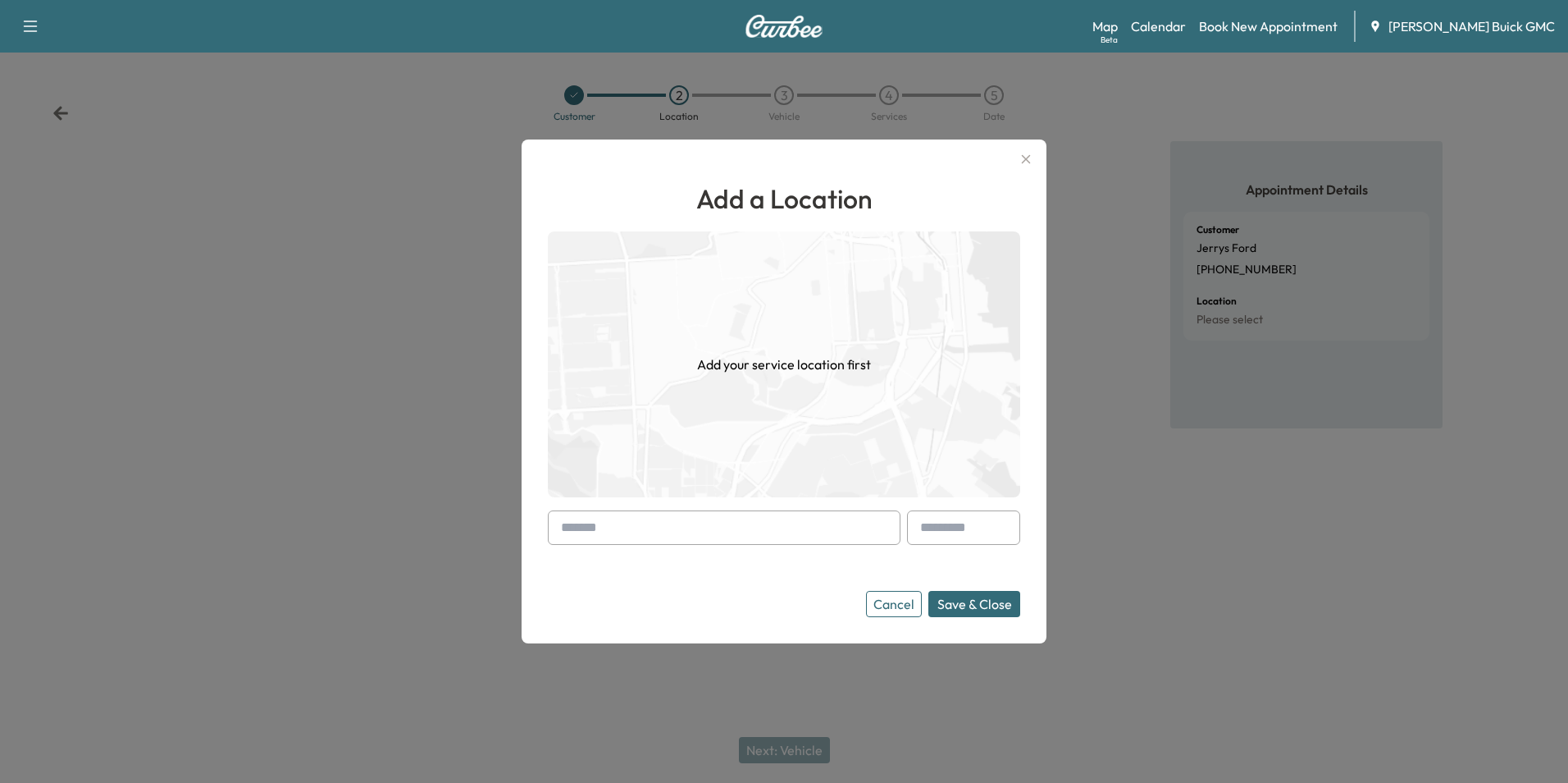
click at [675, 527] on input "text" at bounding box center [724, 527] width 352 height 34
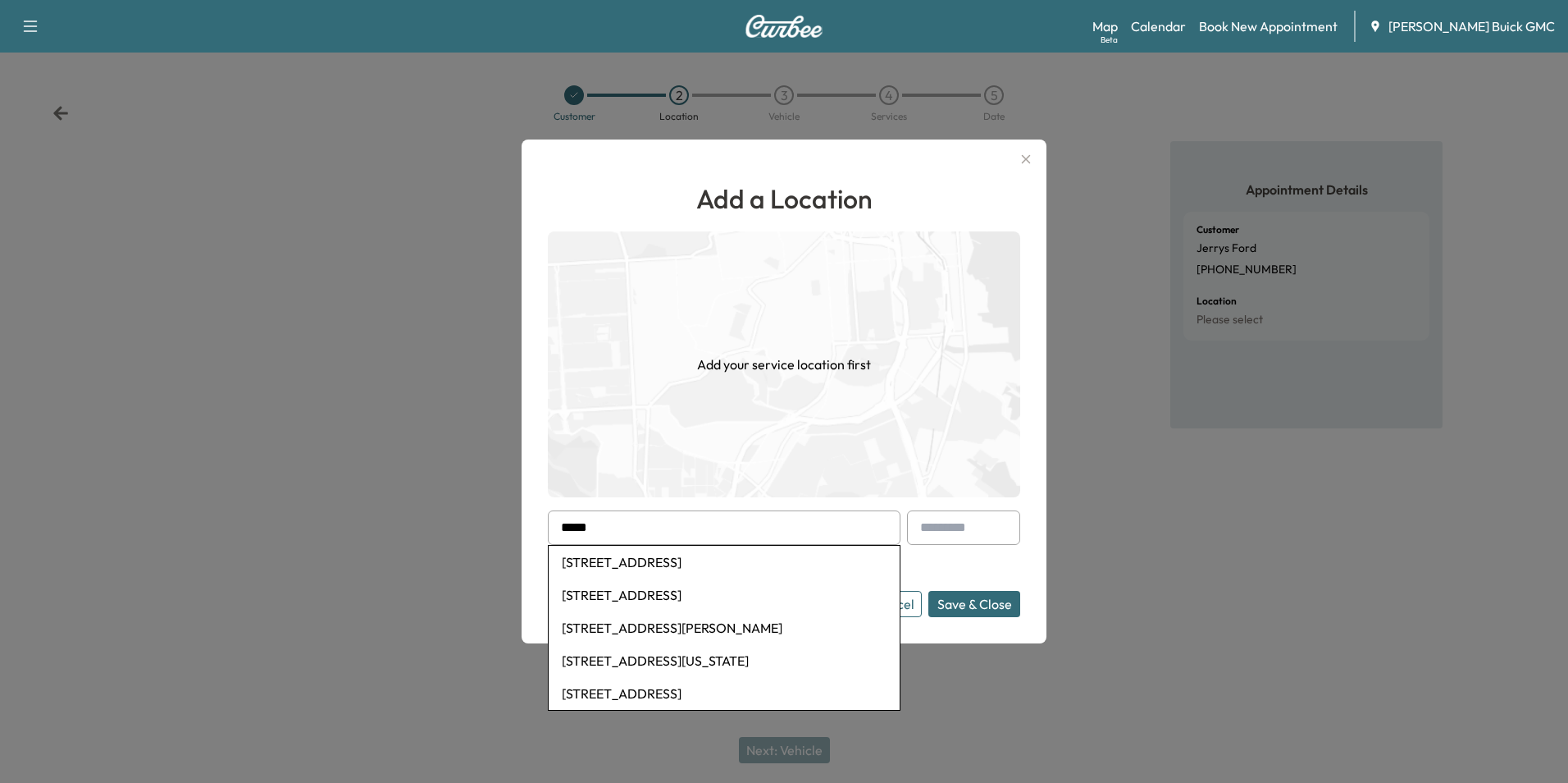
click at [686, 555] on li "847 East Market Street, Leesburg, VA, USA" at bounding box center [724, 562] width 351 height 33
type input "**********"
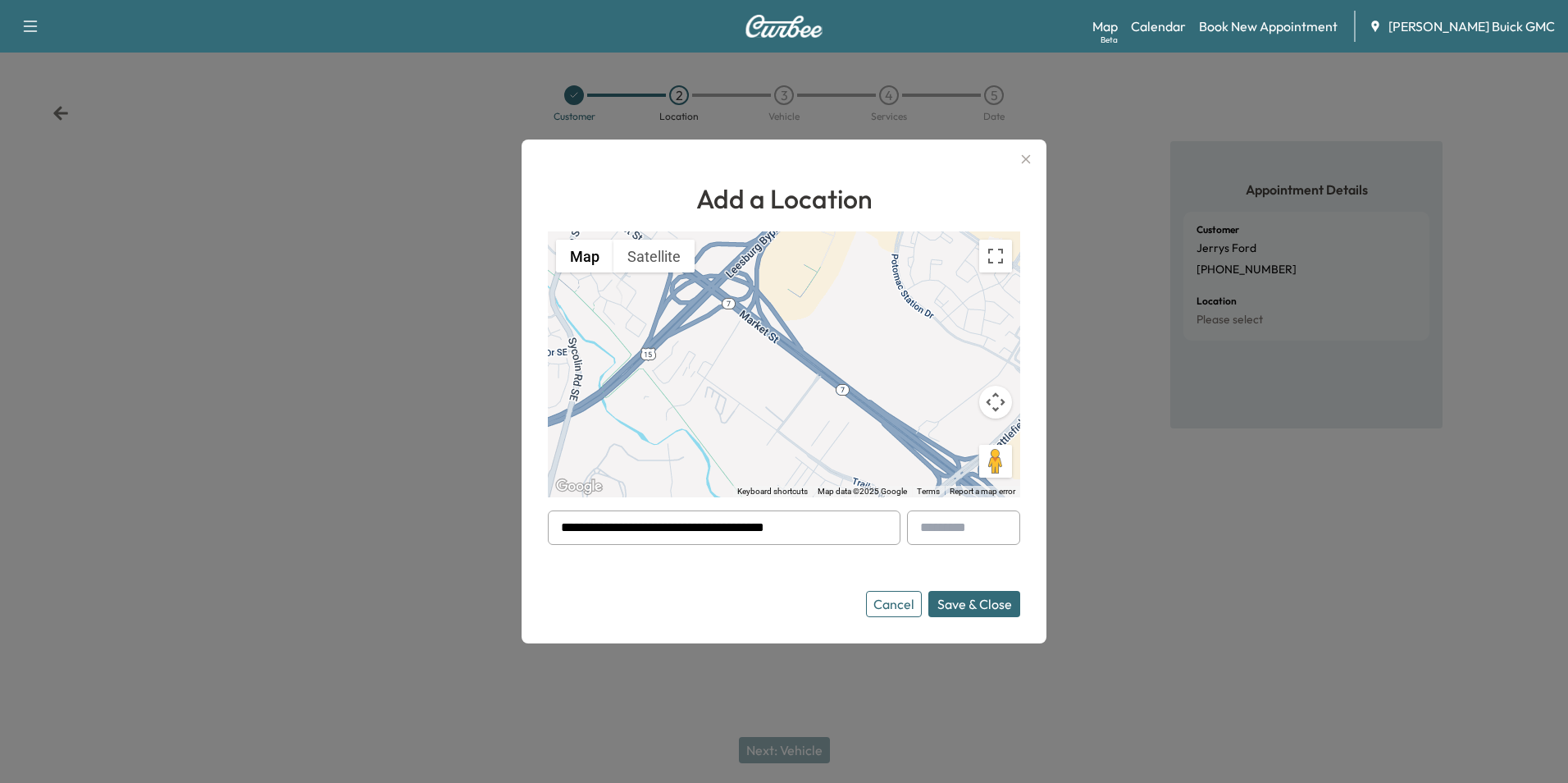
click at [966, 602] on button "Save & Close" at bounding box center [974, 604] width 92 height 26
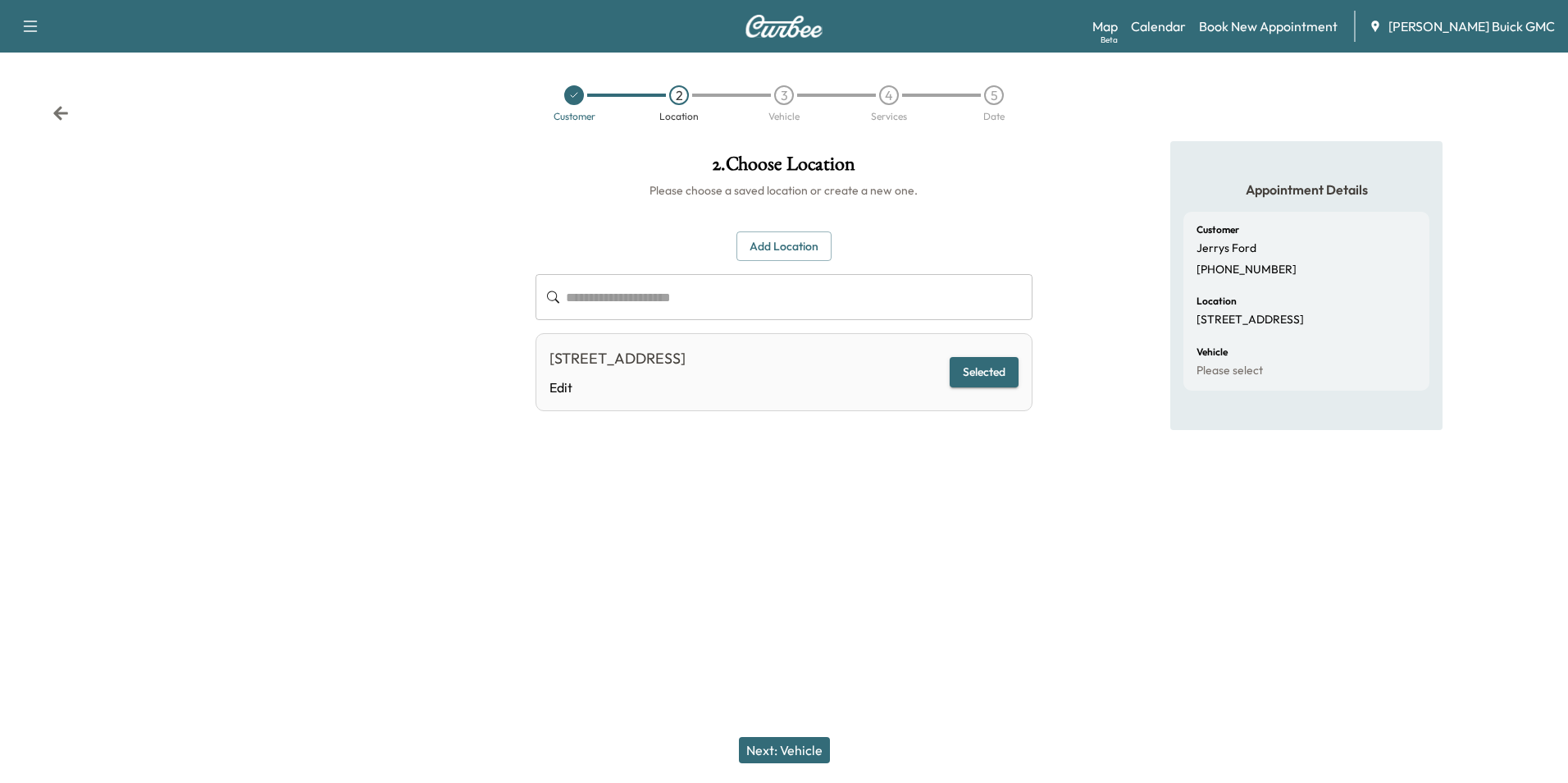
click at [808, 748] on button "Next: Vehicle" at bounding box center [784, 750] width 91 height 26
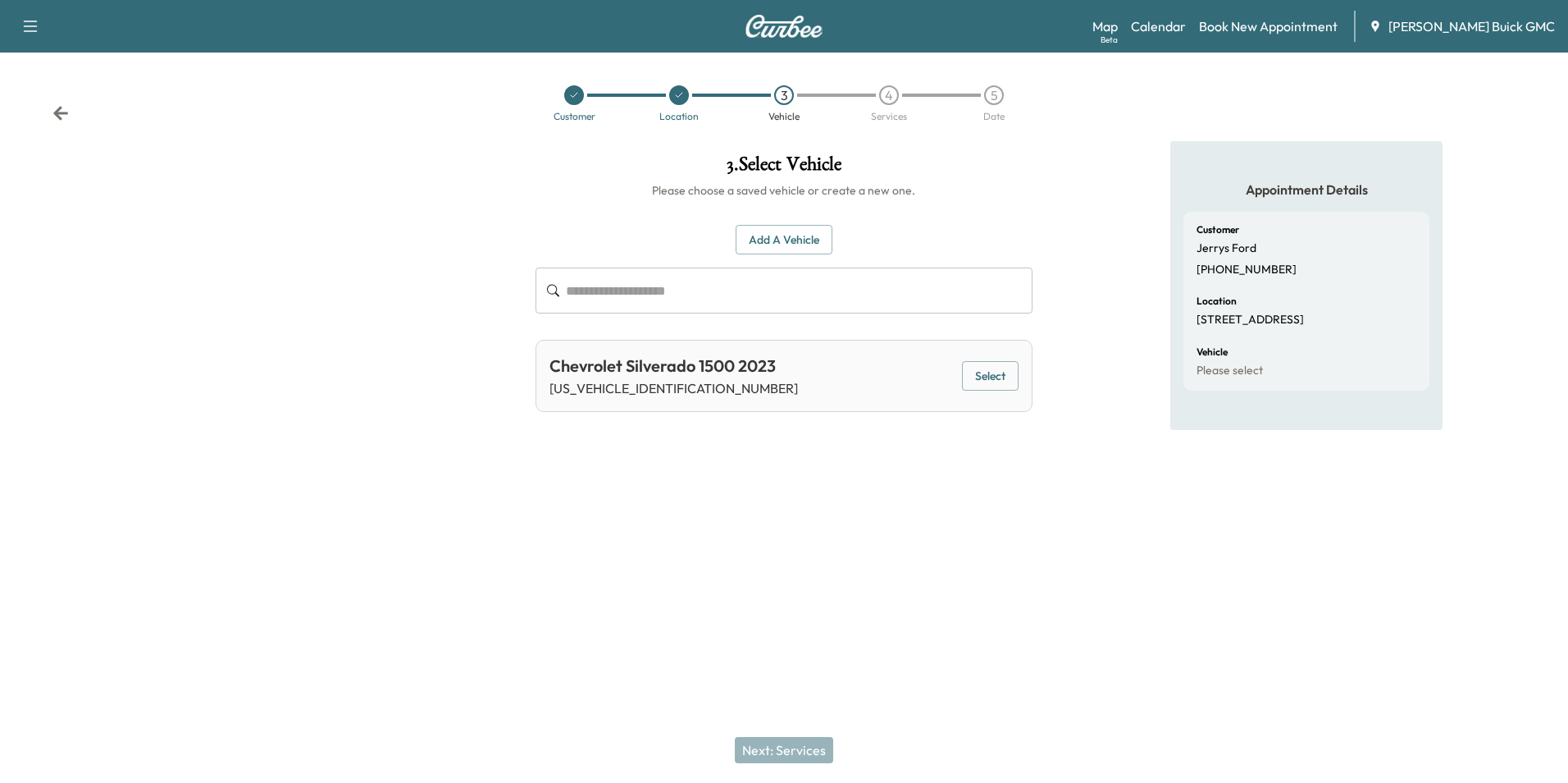
click at [788, 234] on button "Add a Vehicle" at bounding box center [784, 240] width 97 height 31
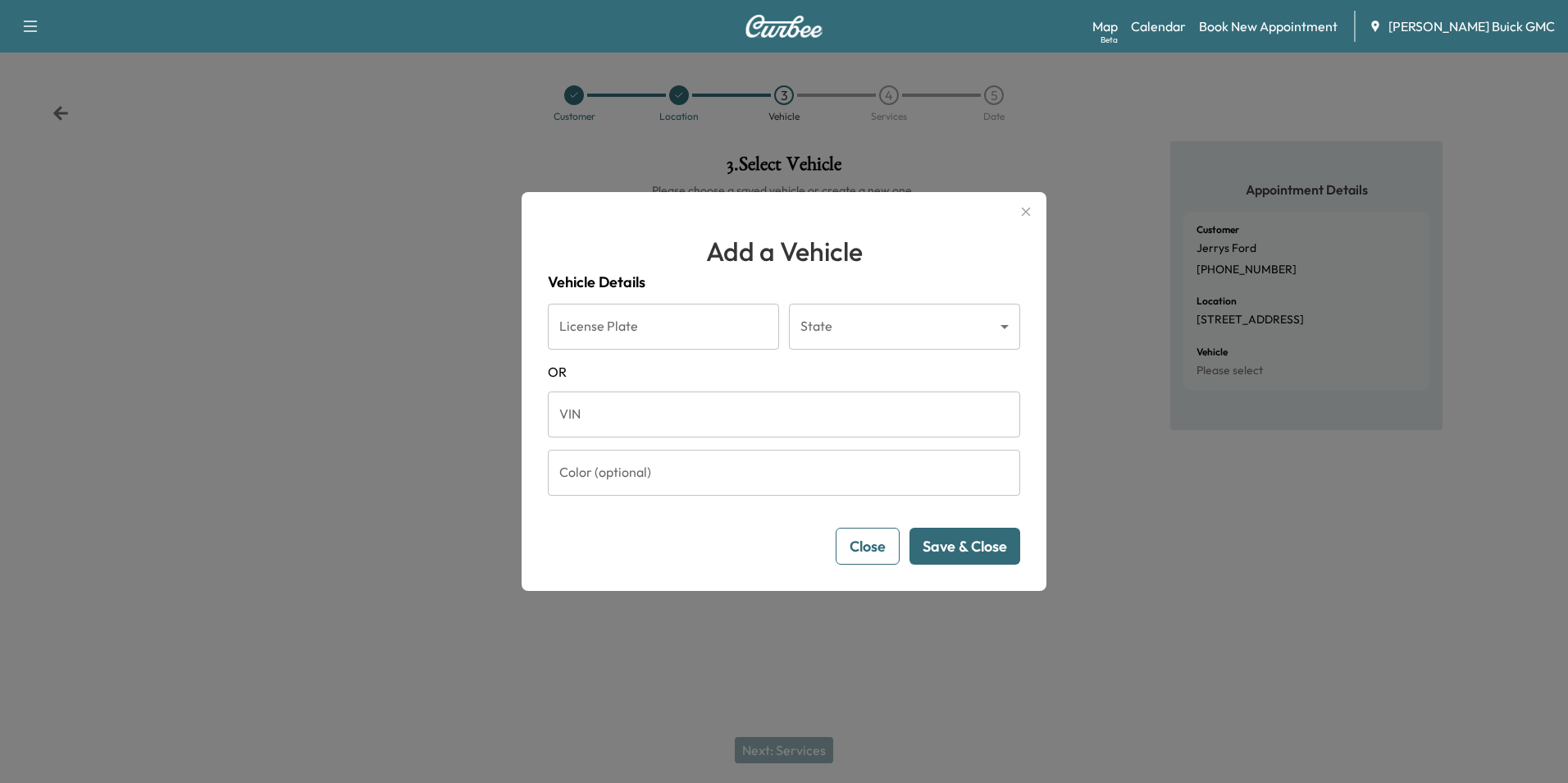
click at [680, 415] on input "VIN" at bounding box center [784, 414] width 472 height 46
type input "**********"
click at [965, 549] on button "Save & Close" at bounding box center [965, 546] width 111 height 37
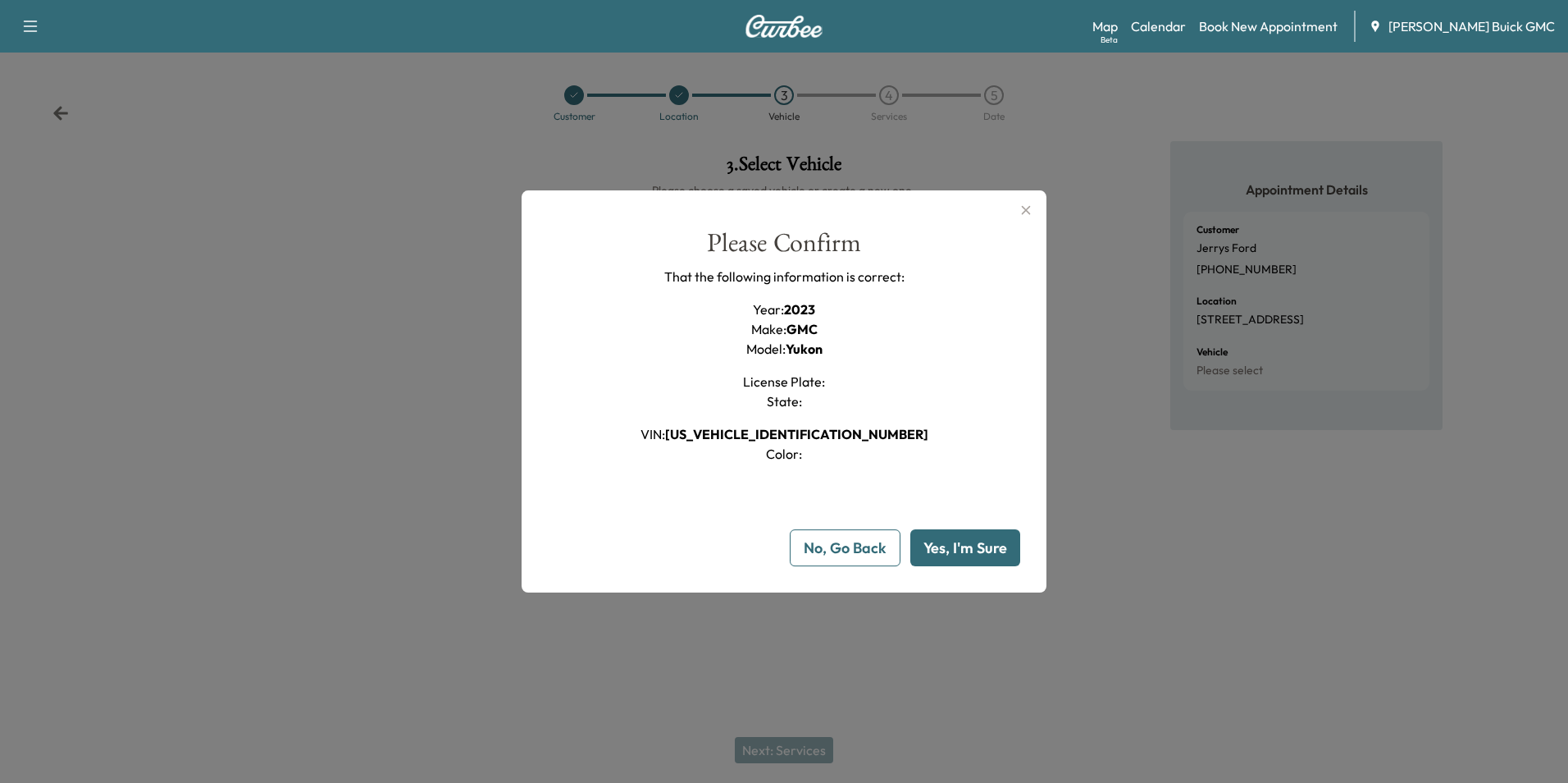
click at [965, 549] on button "Yes, I'm Sure" at bounding box center [966, 548] width 110 height 37
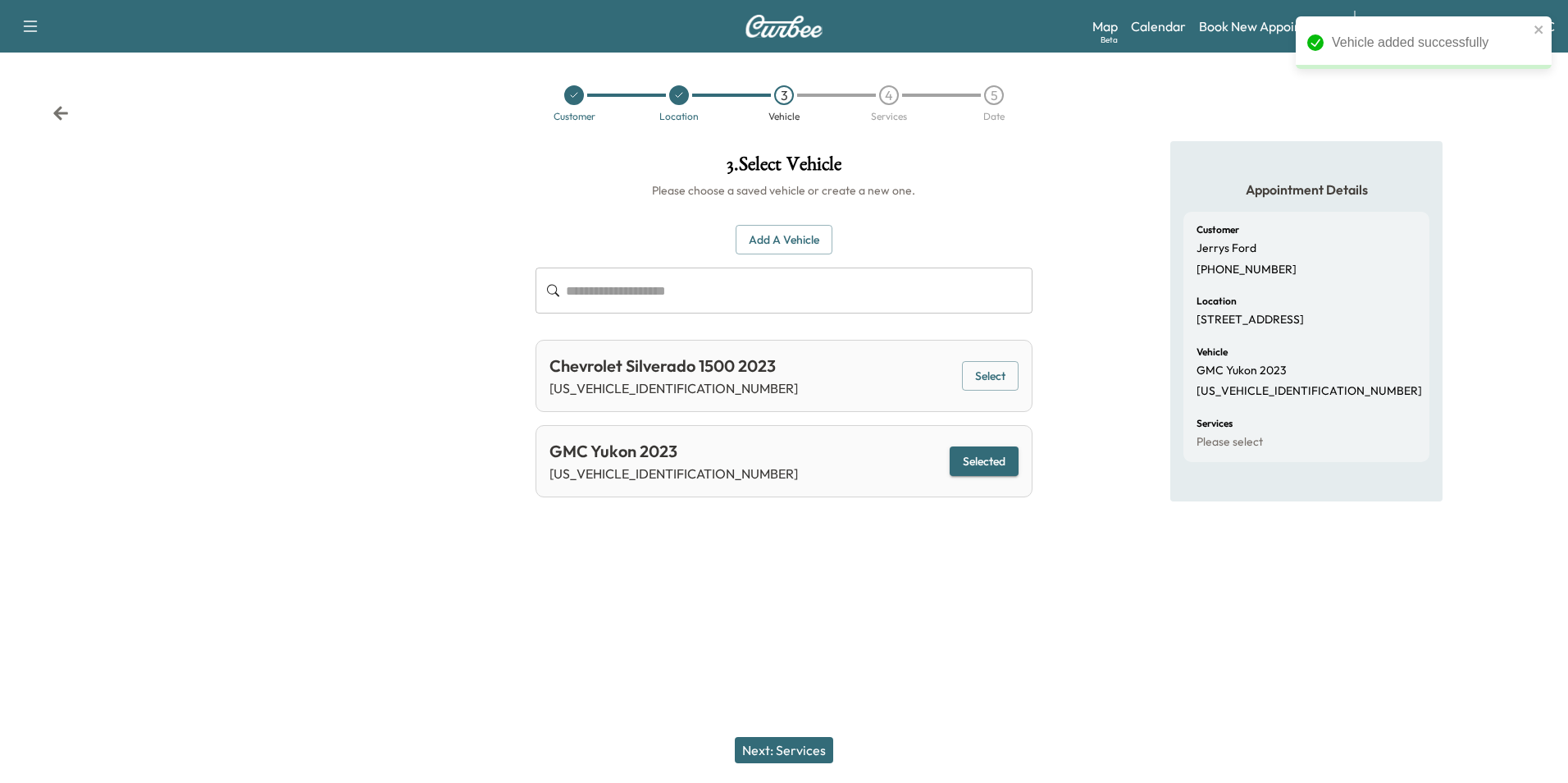
click at [812, 751] on button "Next: Services" at bounding box center [784, 750] width 99 height 26
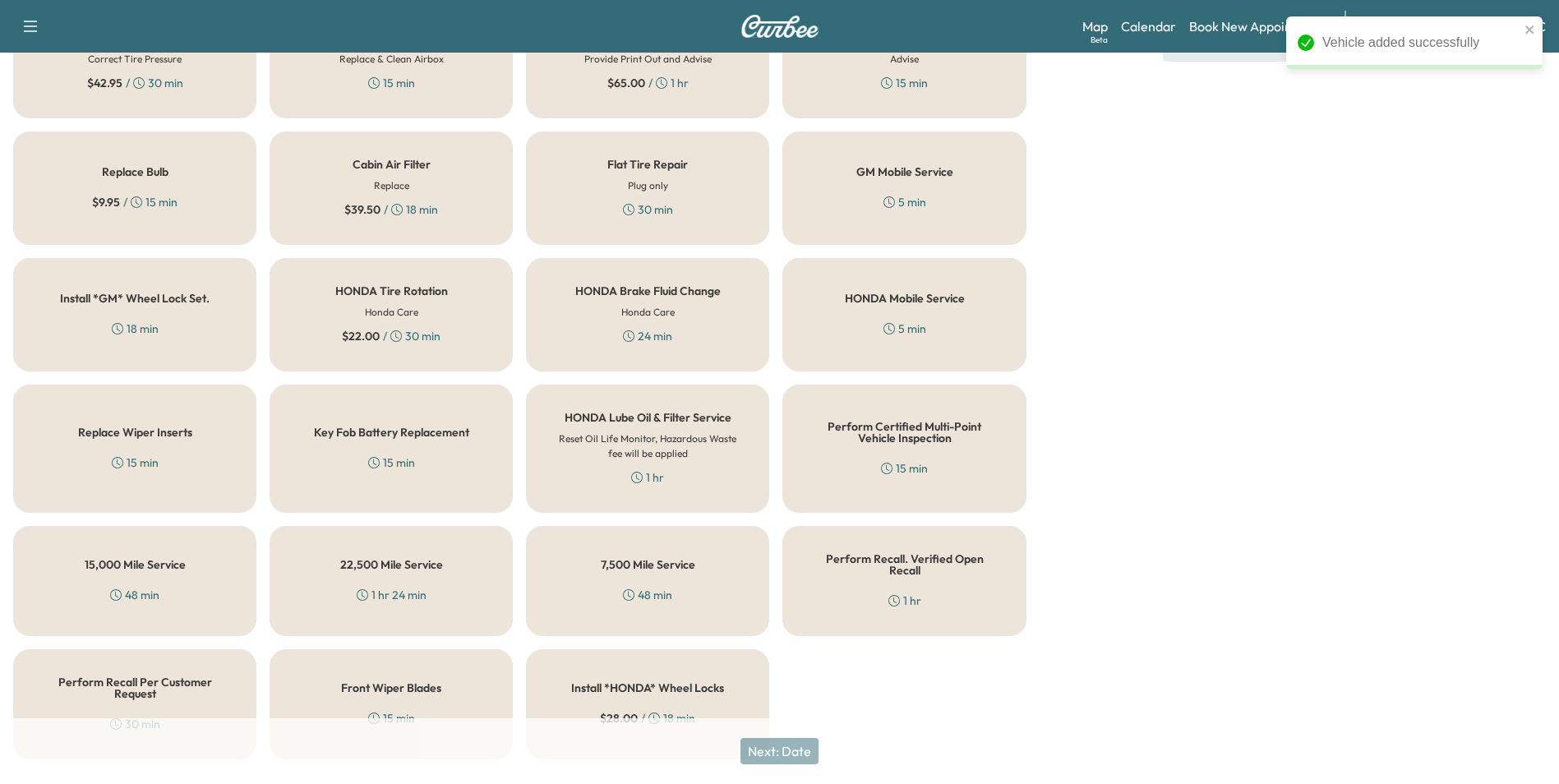
scroll to position [470, 0]
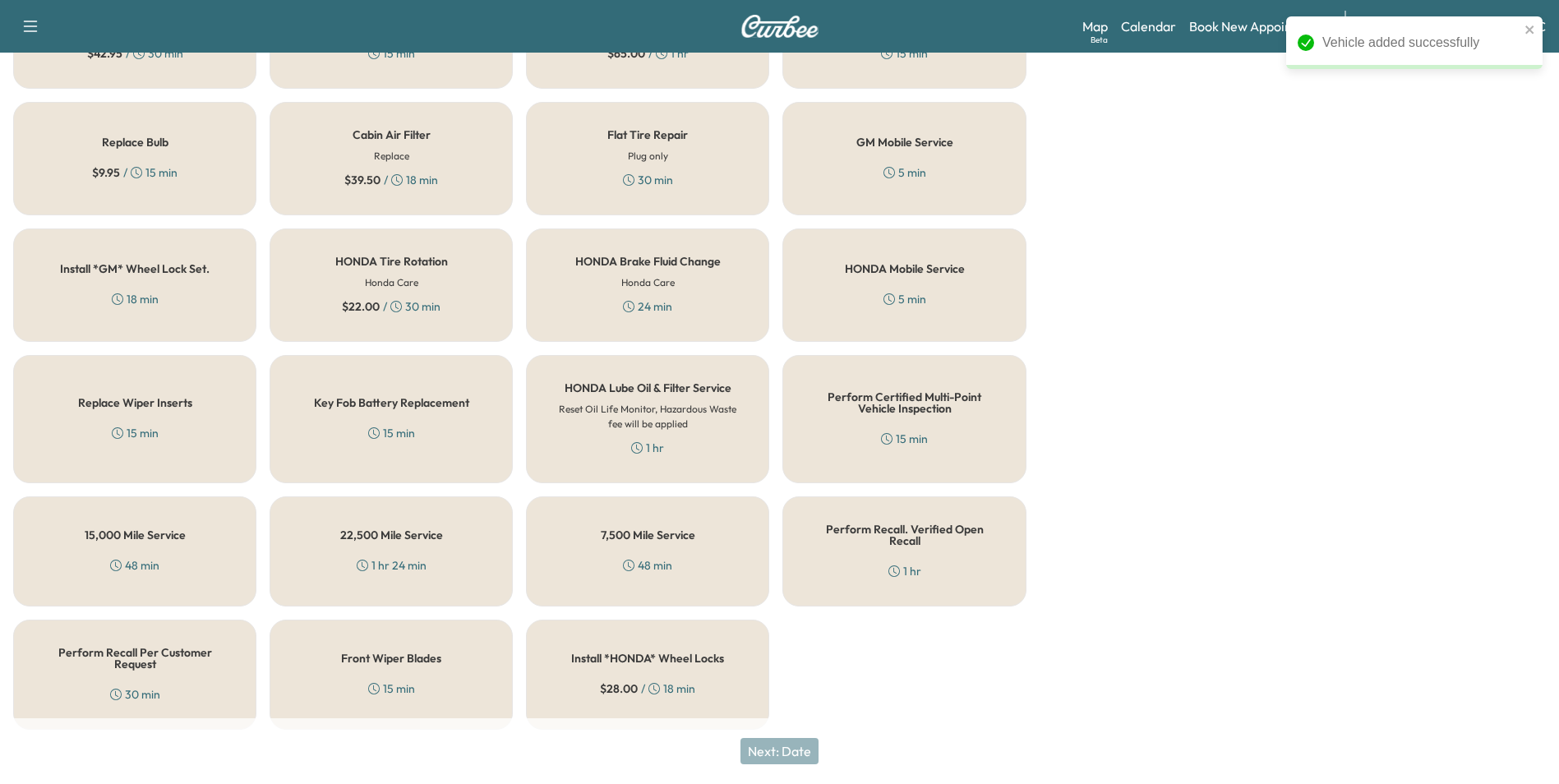
click at [134, 651] on h5 "Perform Recall Per Customer Request" at bounding box center [134, 658] width 189 height 23
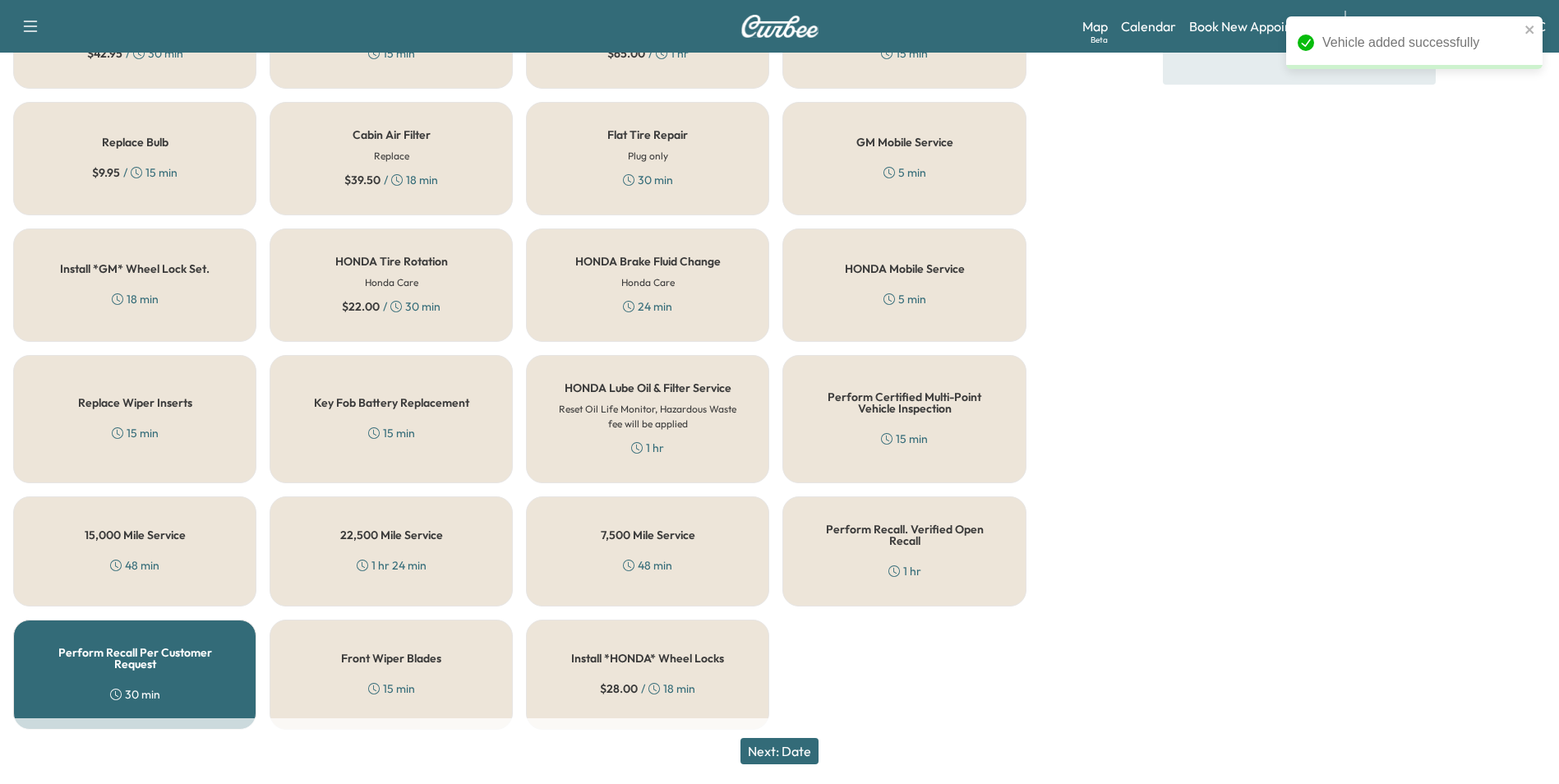
click at [793, 750] on button "Next: Date" at bounding box center [780, 750] width 78 height 26
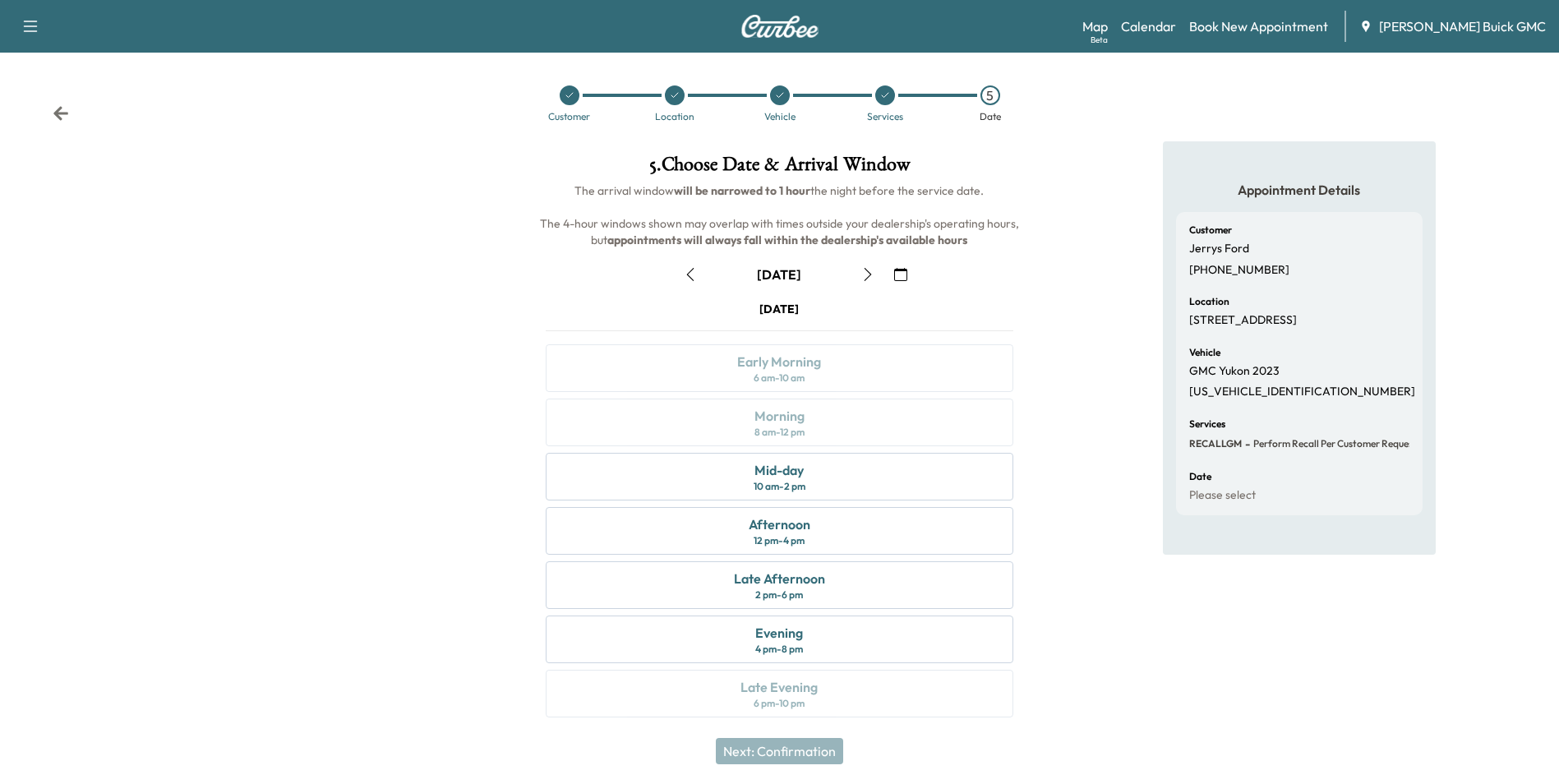
click at [901, 273] on icon "button" at bounding box center [901, 275] width 13 height 13
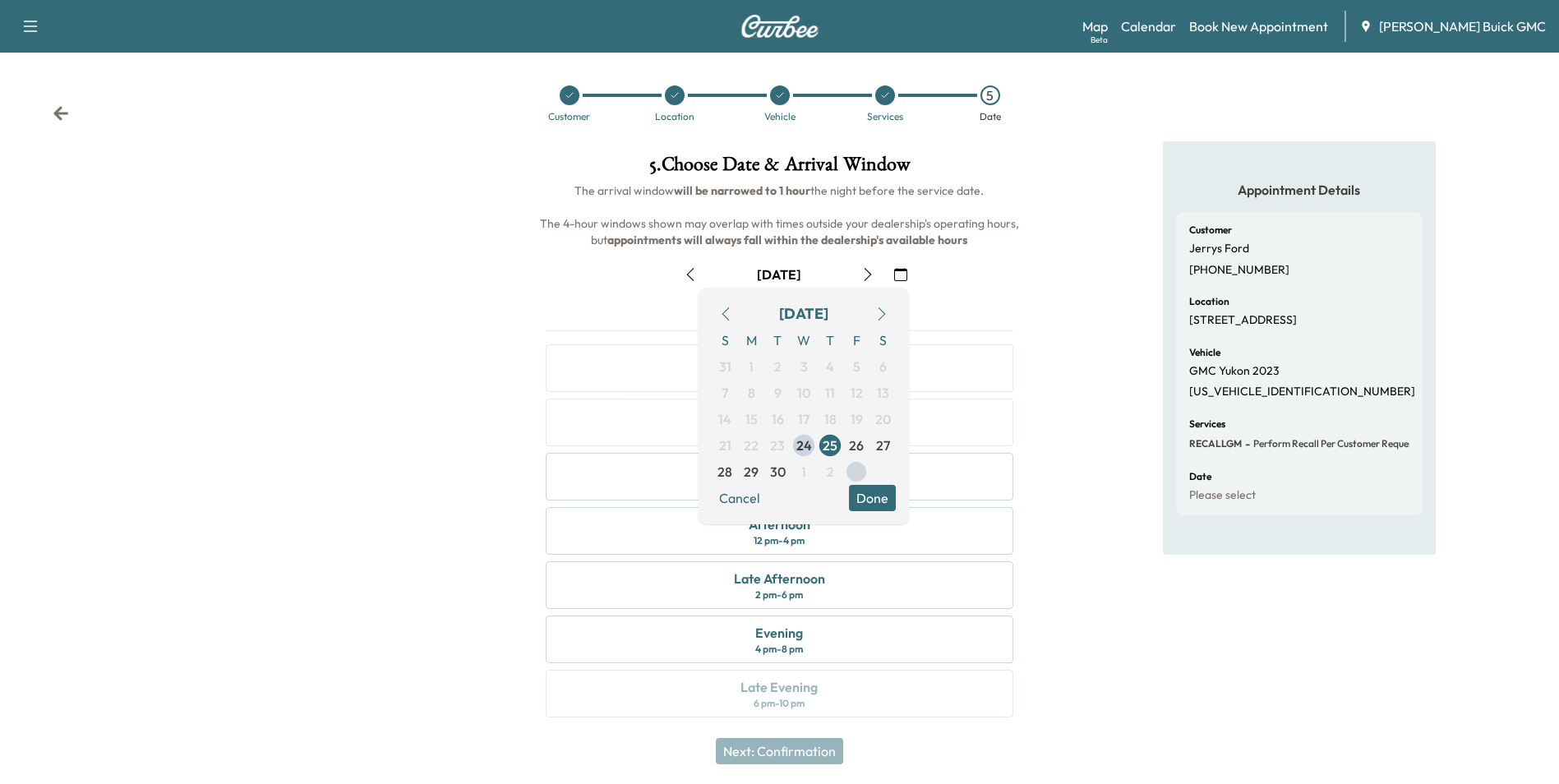
click at [854, 470] on span "3" at bounding box center [857, 471] width 7 height 20
click at [874, 489] on button "Done" at bounding box center [873, 498] width 47 height 26
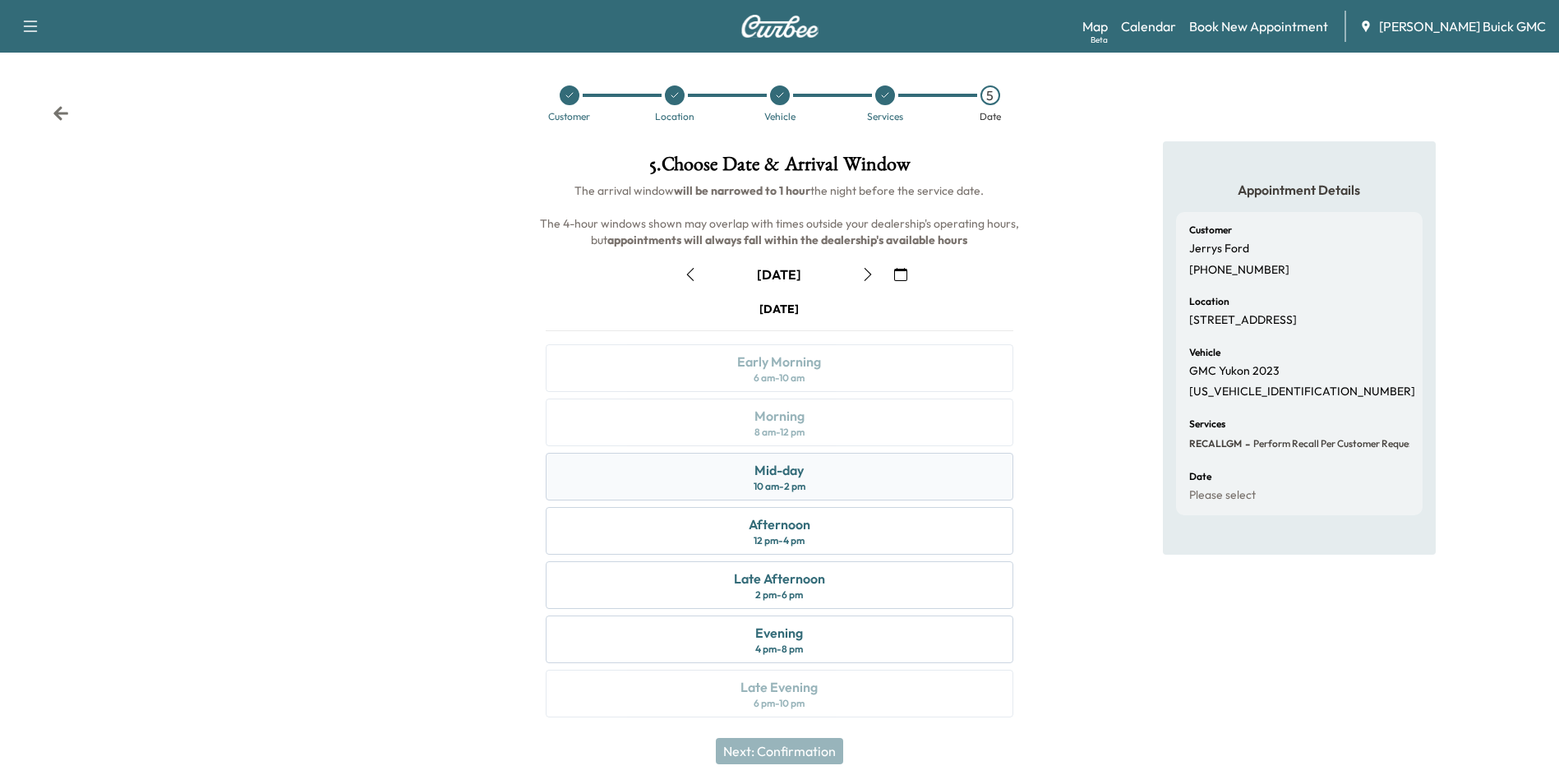
click at [833, 473] on div "Mid-day 10 am - 2 pm" at bounding box center [779, 476] width 467 height 47
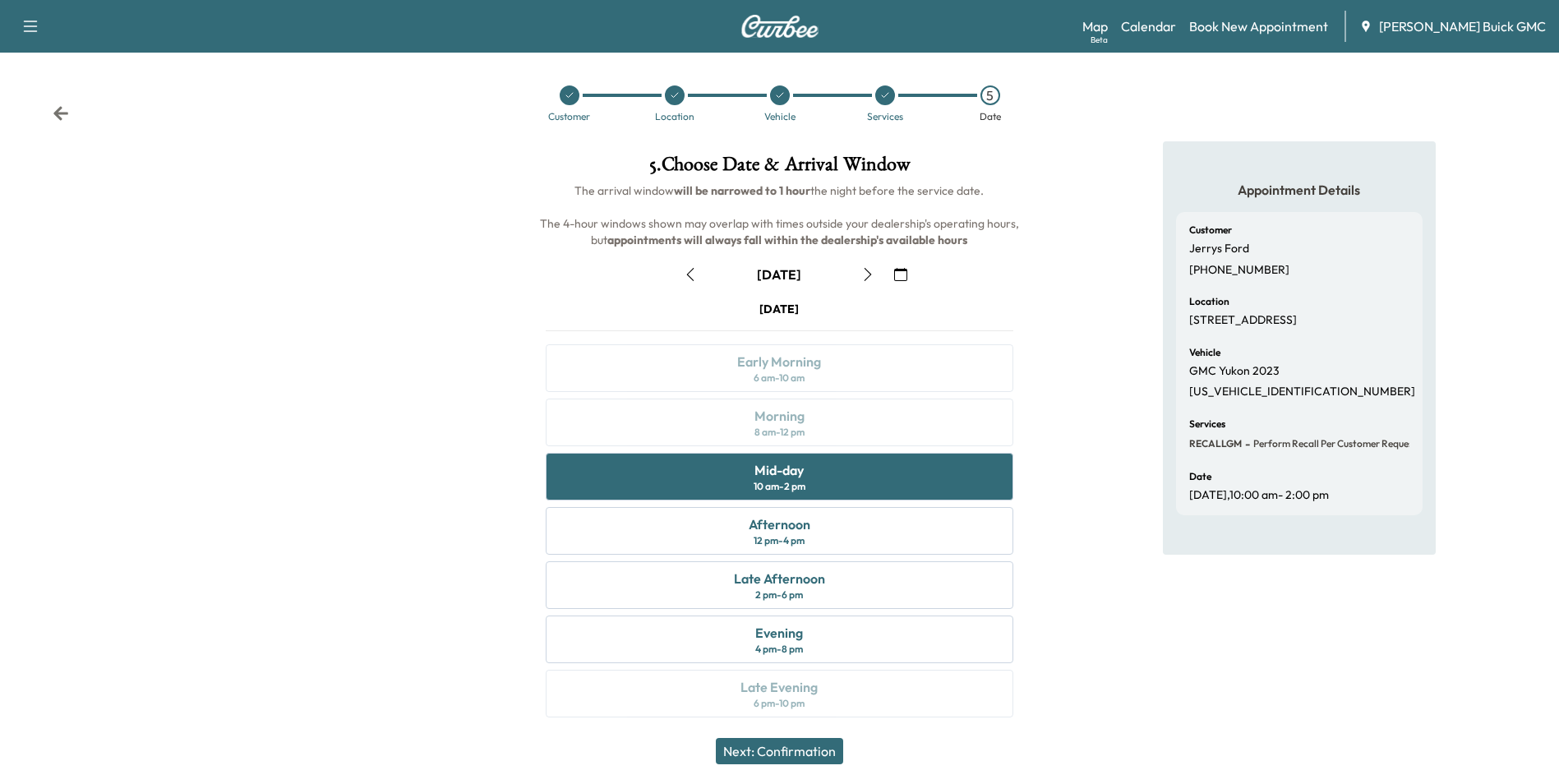
click at [820, 752] on button "Next: Confirmation" at bounding box center [780, 750] width 128 height 26
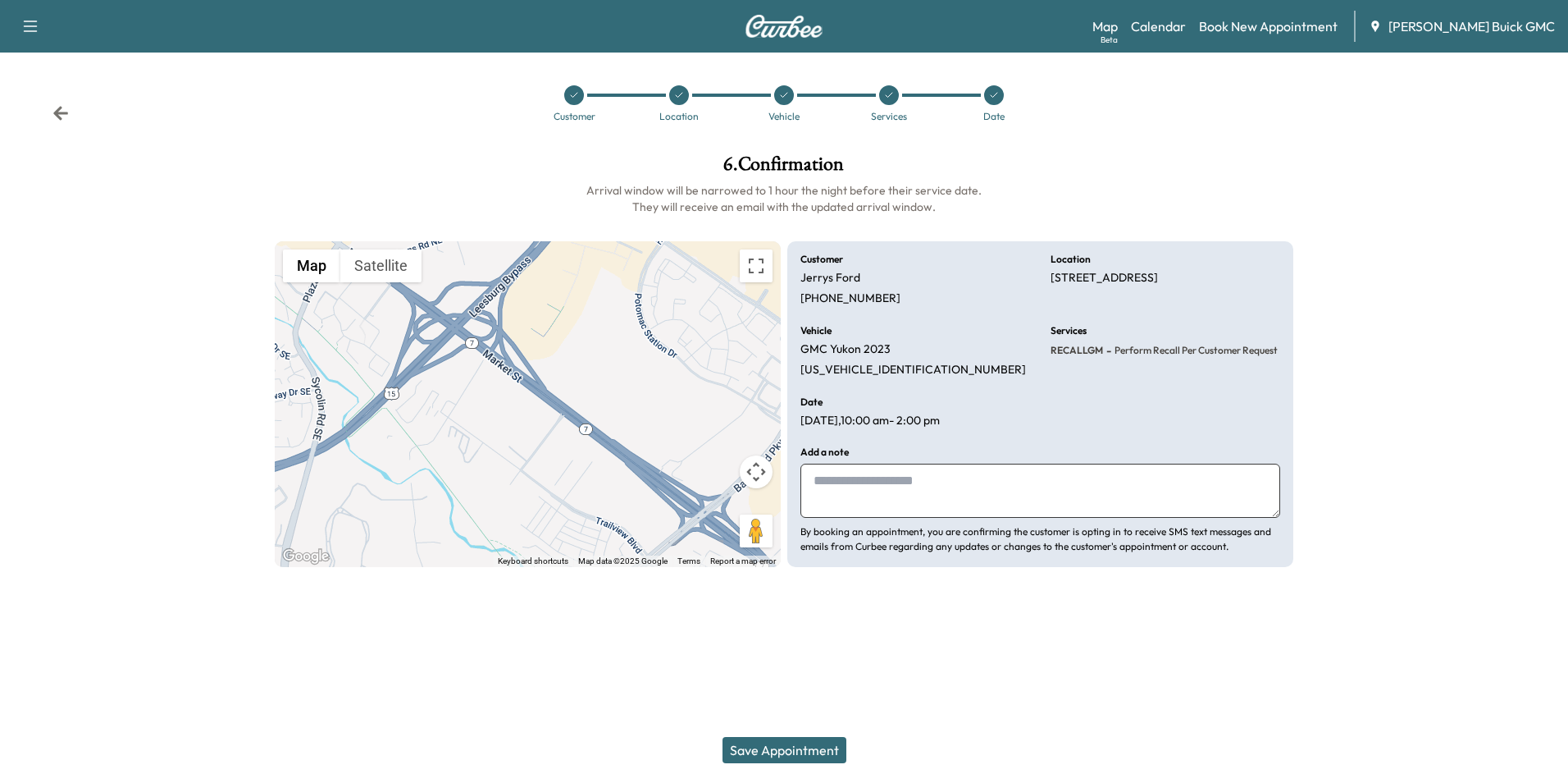
drag, startPoint x: 897, startPoint y: 483, endPoint x: 889, endPoint y: 482, distance: 8.1
click at [899, 483] on textarea at bounding box center [1040, 491] width 480 height 54
type textarea "**********"
click at [803, 746] on button "Save Appointment" at bounding box center [784, 750] width 124 height 26
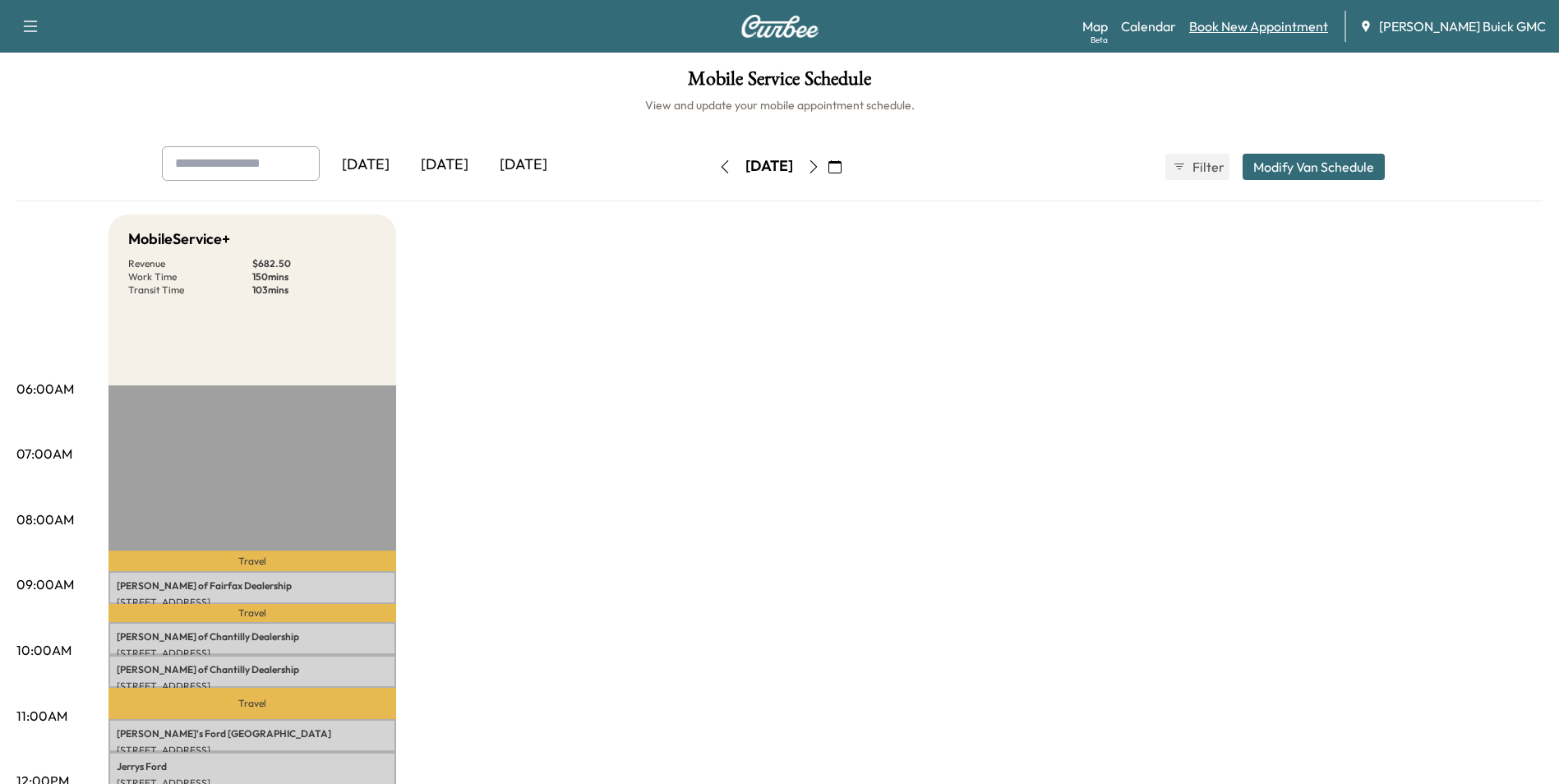
click at [1298, 24] on link "Book New Appointment" at bounding box center [1258, 26] width 139 height 20
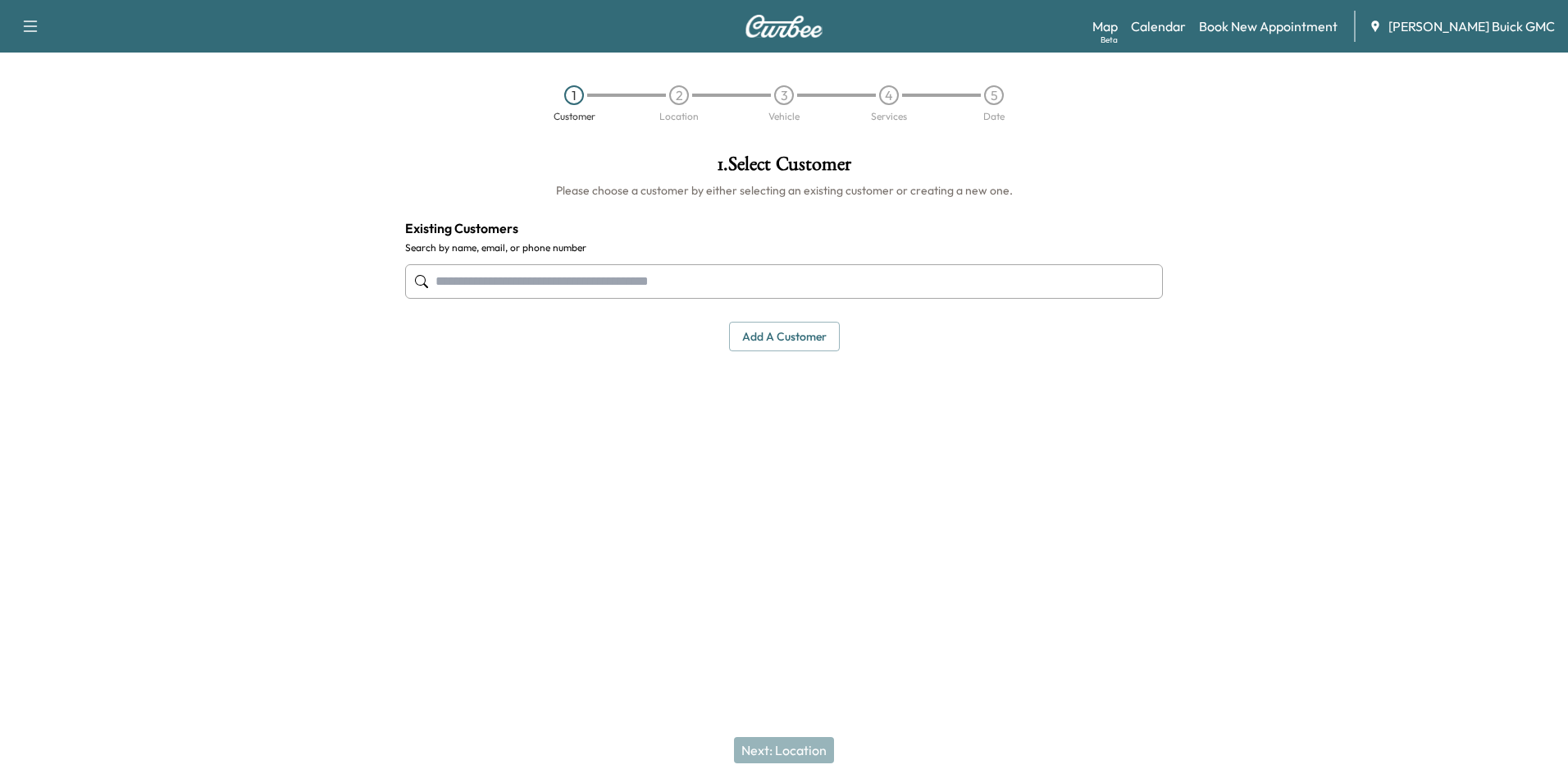
click at [761, 294] on input "text" at bounding box center [784, 281] width 758 height 34
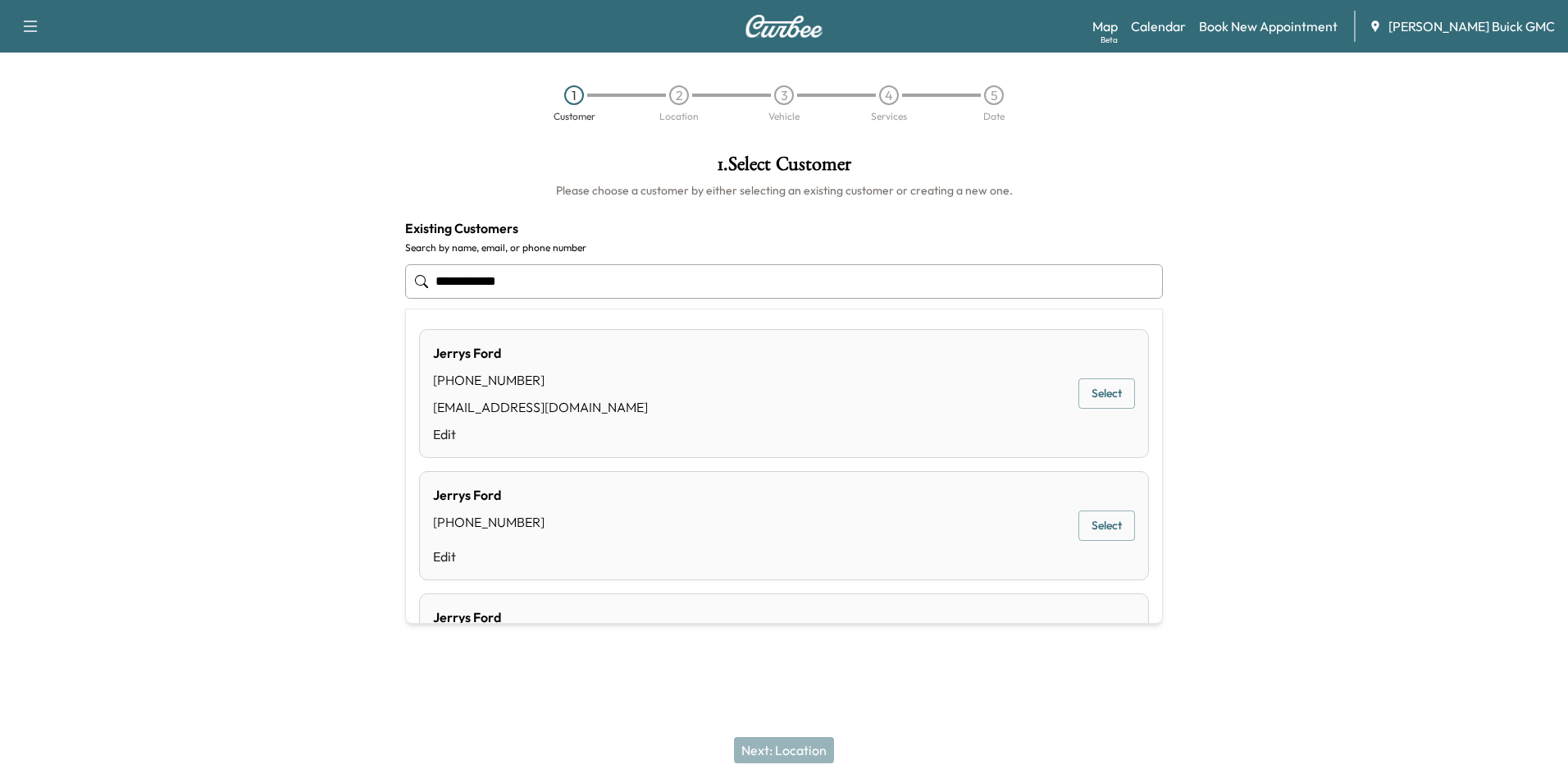
click at [1096, 394] on button "Select" at bounding box center [1107, 393] width 57 height 31
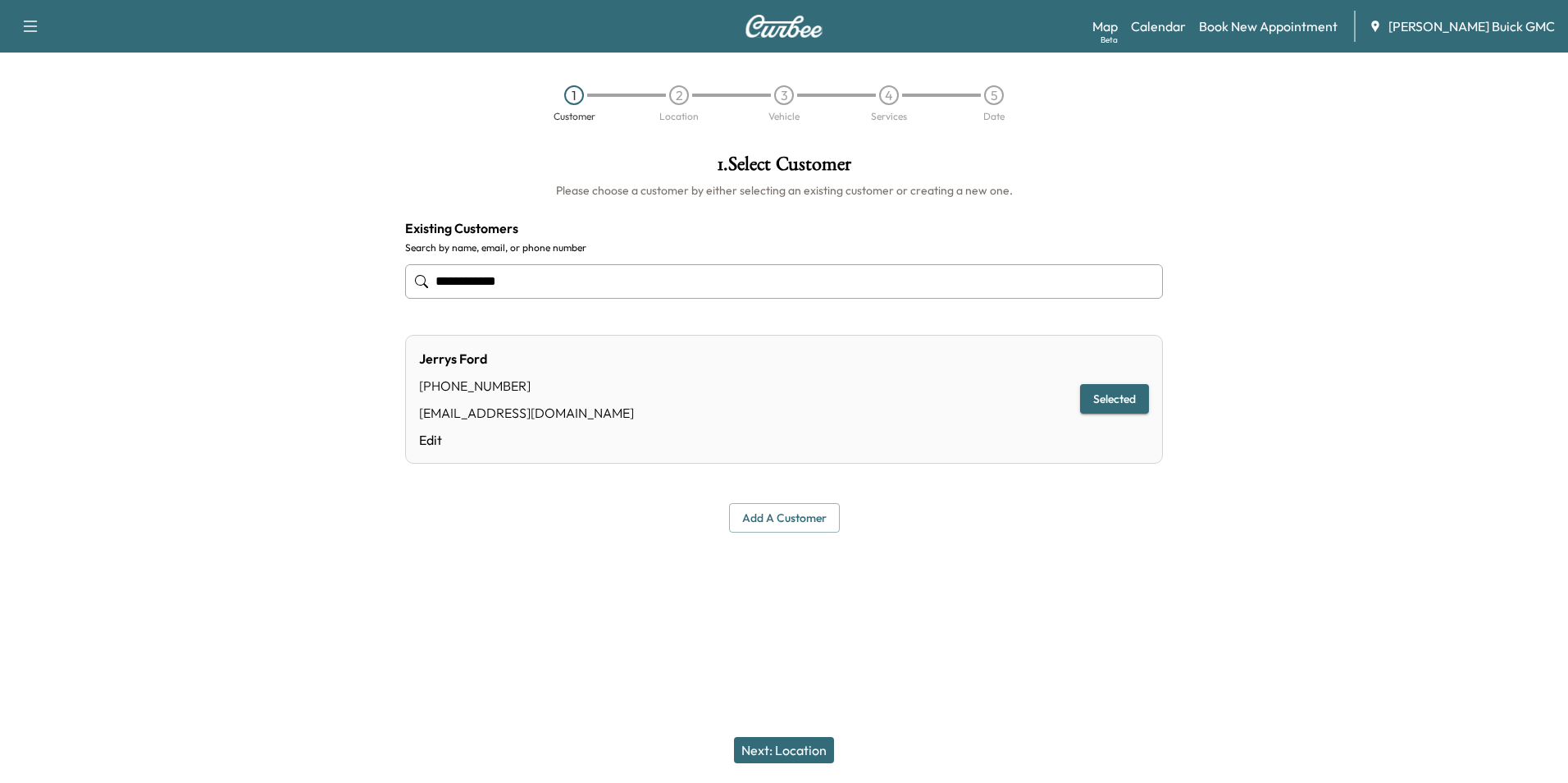
type input "**********"
click at [793, 745] on button "Next: Location" at bounding box center [784, 750] width 100 height 26
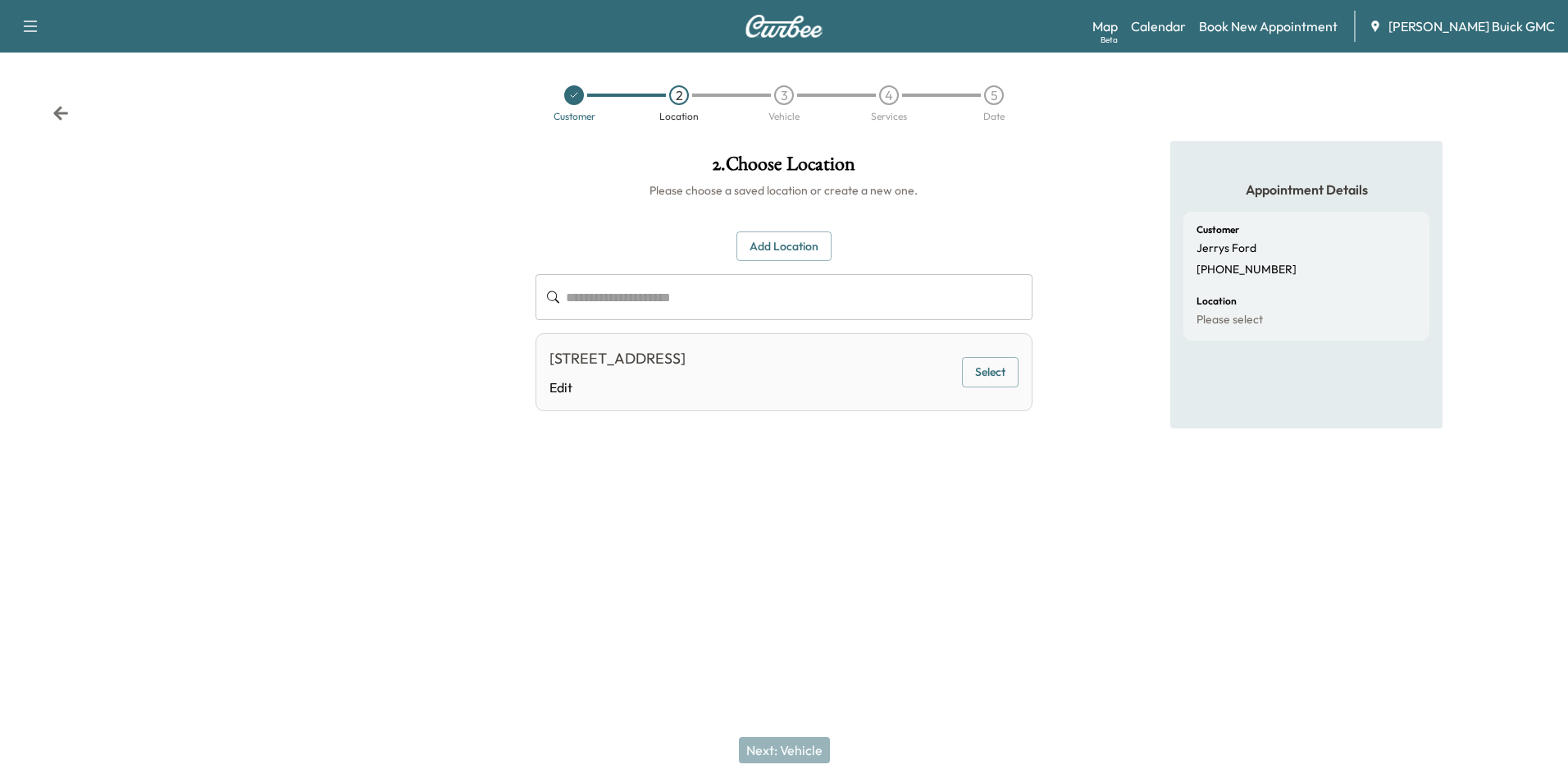
click at [988, 371] on button "Select" at bounding box center [990, 372] width 57 height 31
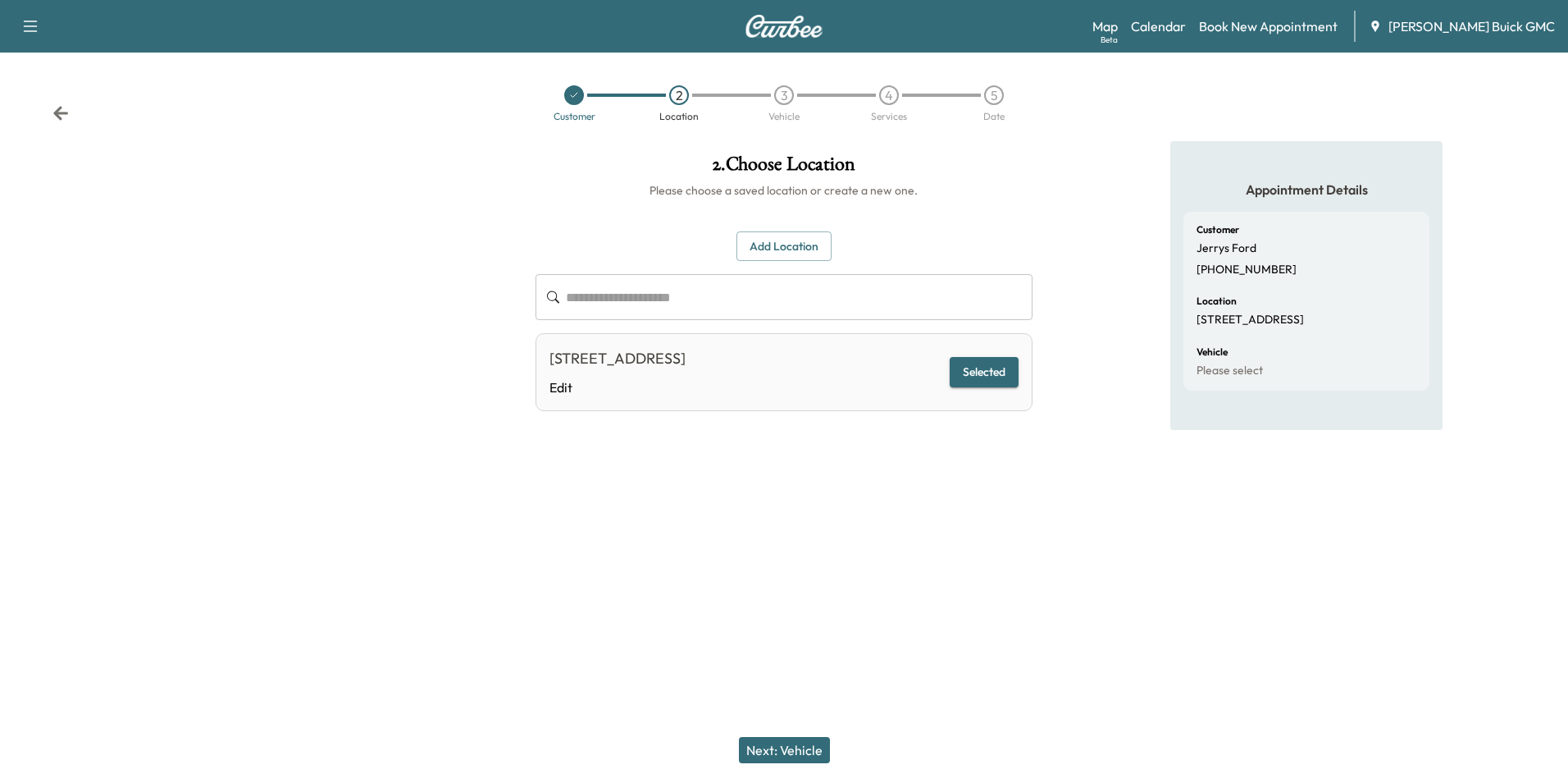
click at [793, 754] on button "Next: Vehicle" at bounding box center [784, 750] width 91 height 26
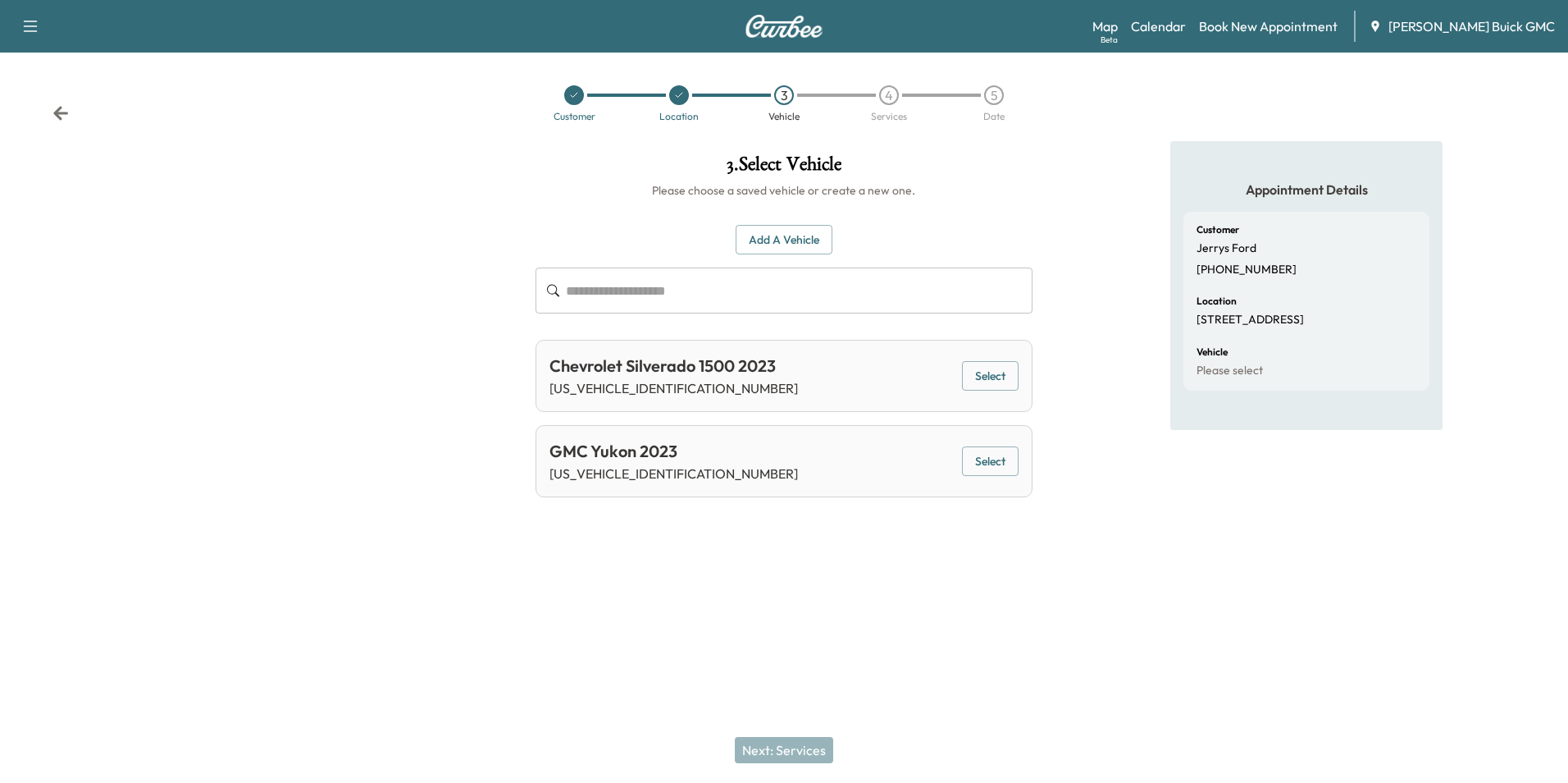
click at [782, 234] on button "Add a Vehicle" at bounding box center [784, 240] width 97 height 31
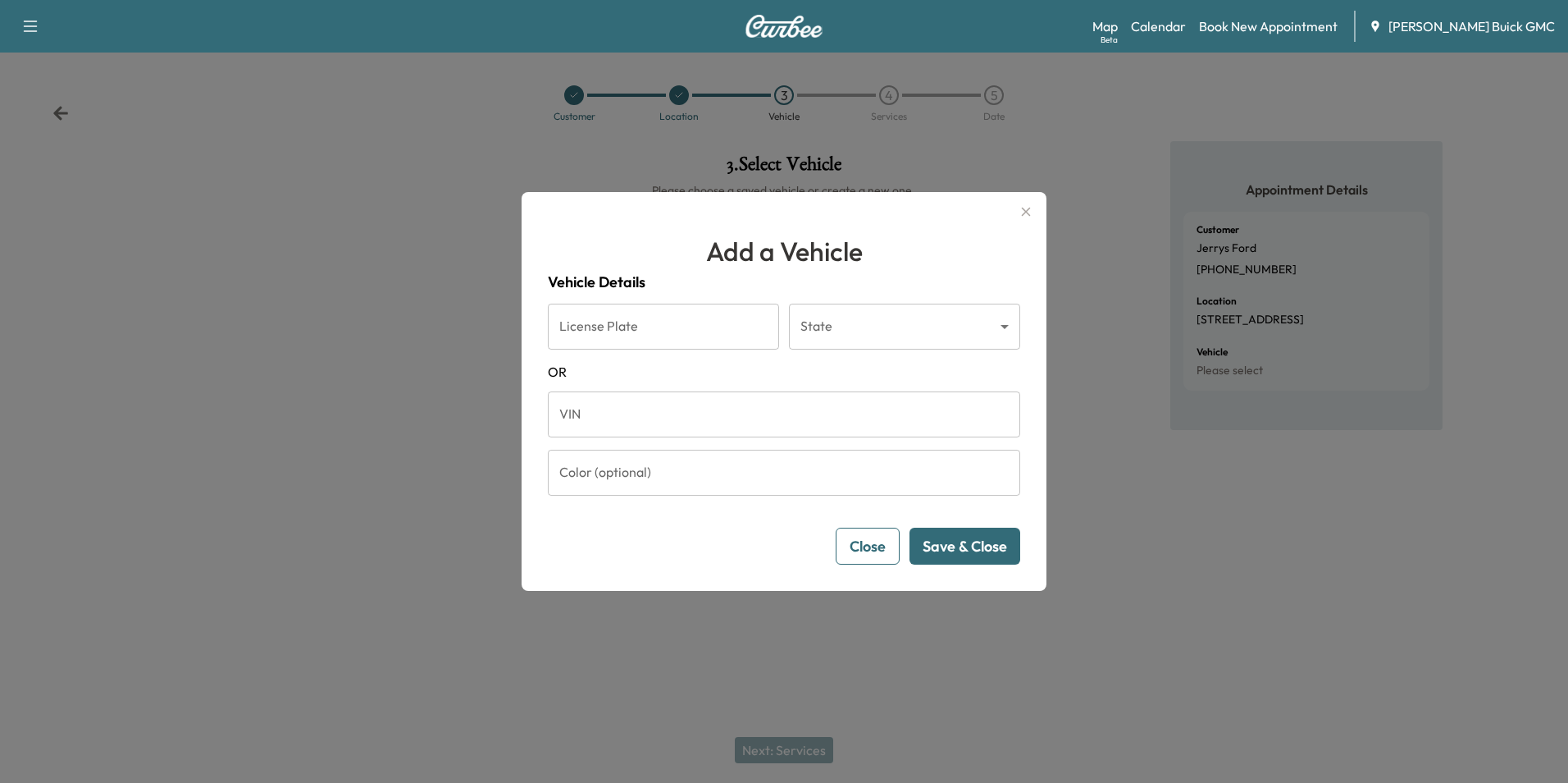
click at [701, 412] on input "VIN" at bounding box center [784, 414] width 472 height 46
type input "**********"
click at [987, 551] on button "Save & Close" at bounding box center [965, 546] width 111 height 37
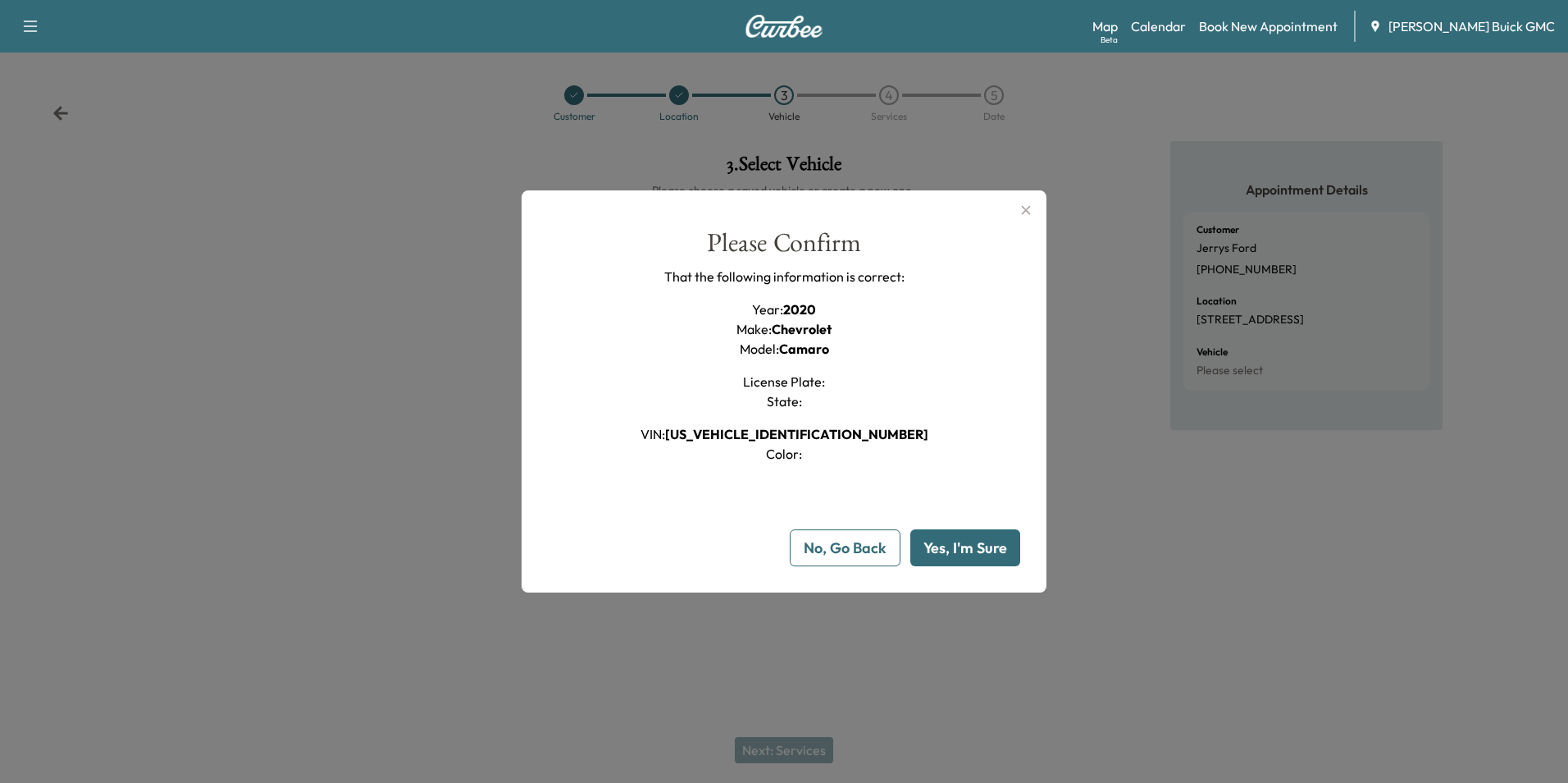
click at [985, 549] on button "Yes, I'm Sure" at bounding box center [966, 548] width 110 height 37
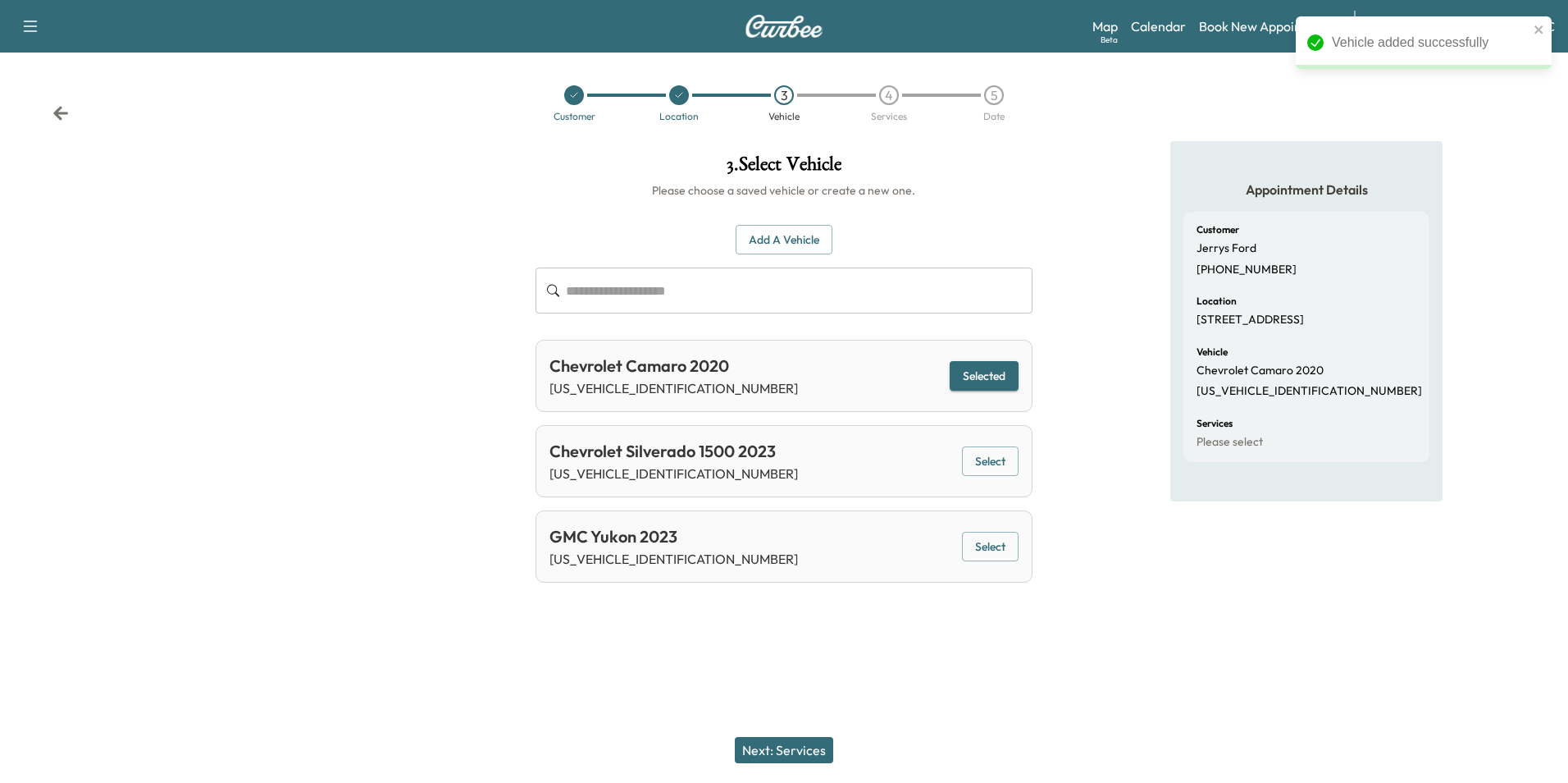
click at [816, 750] on button "Next: Services" at bounding box center [784, 750] width 99 height 26
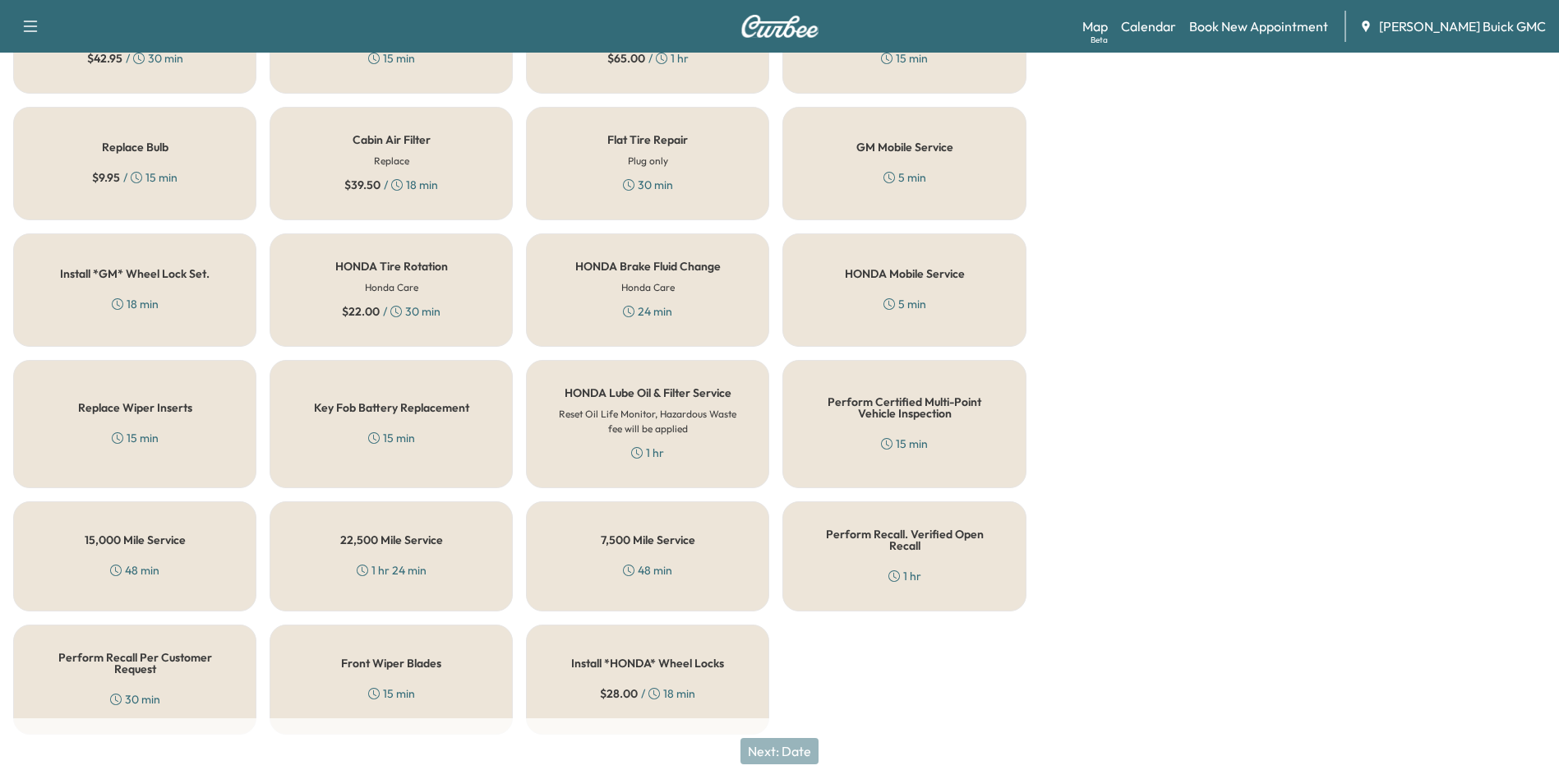
scroll to position [470, 0]
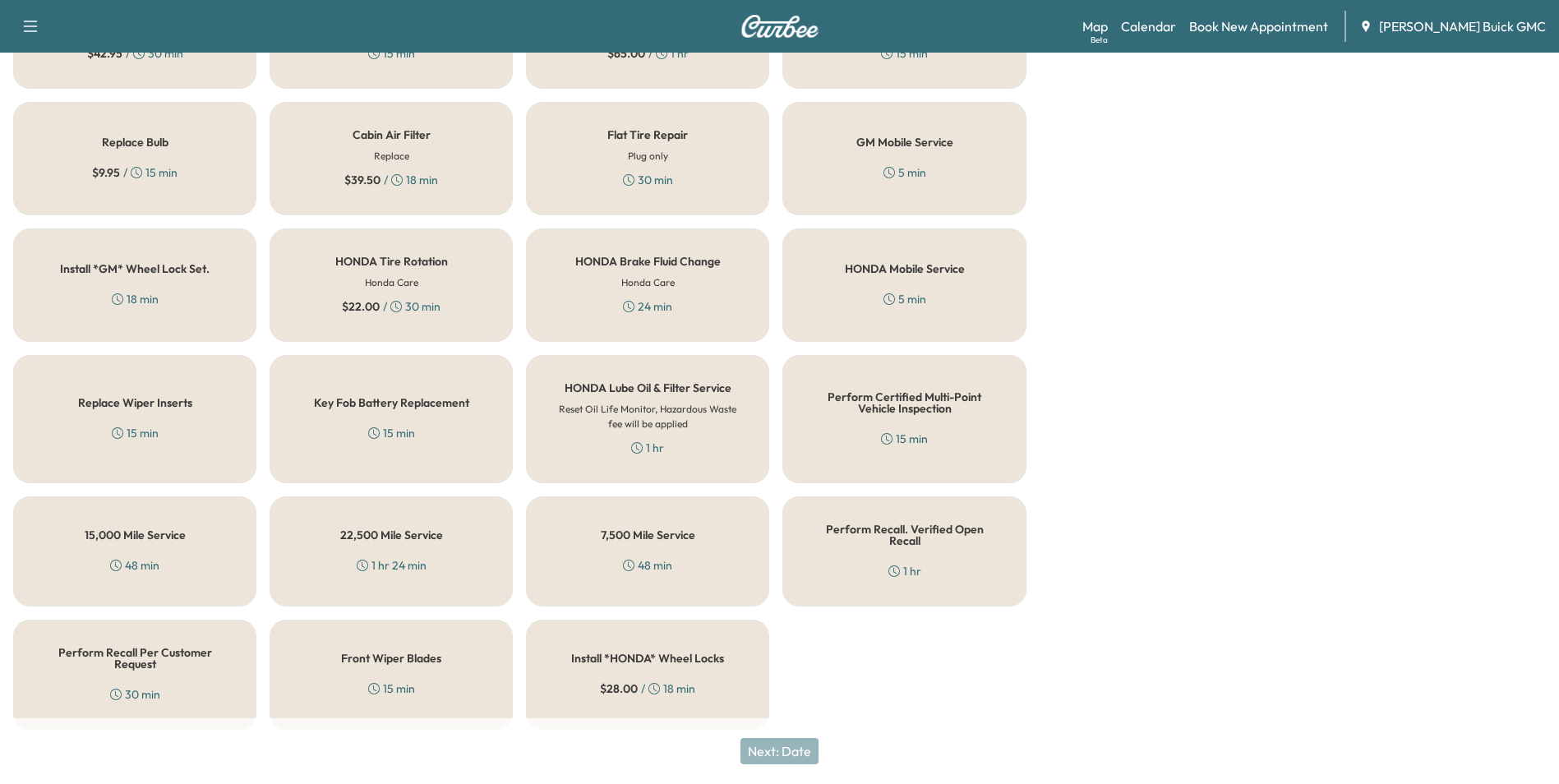
click at [74, 648] on h5 "Perform Recall Per Customer Request" at bounding box center [134, 658] width 189 height 23
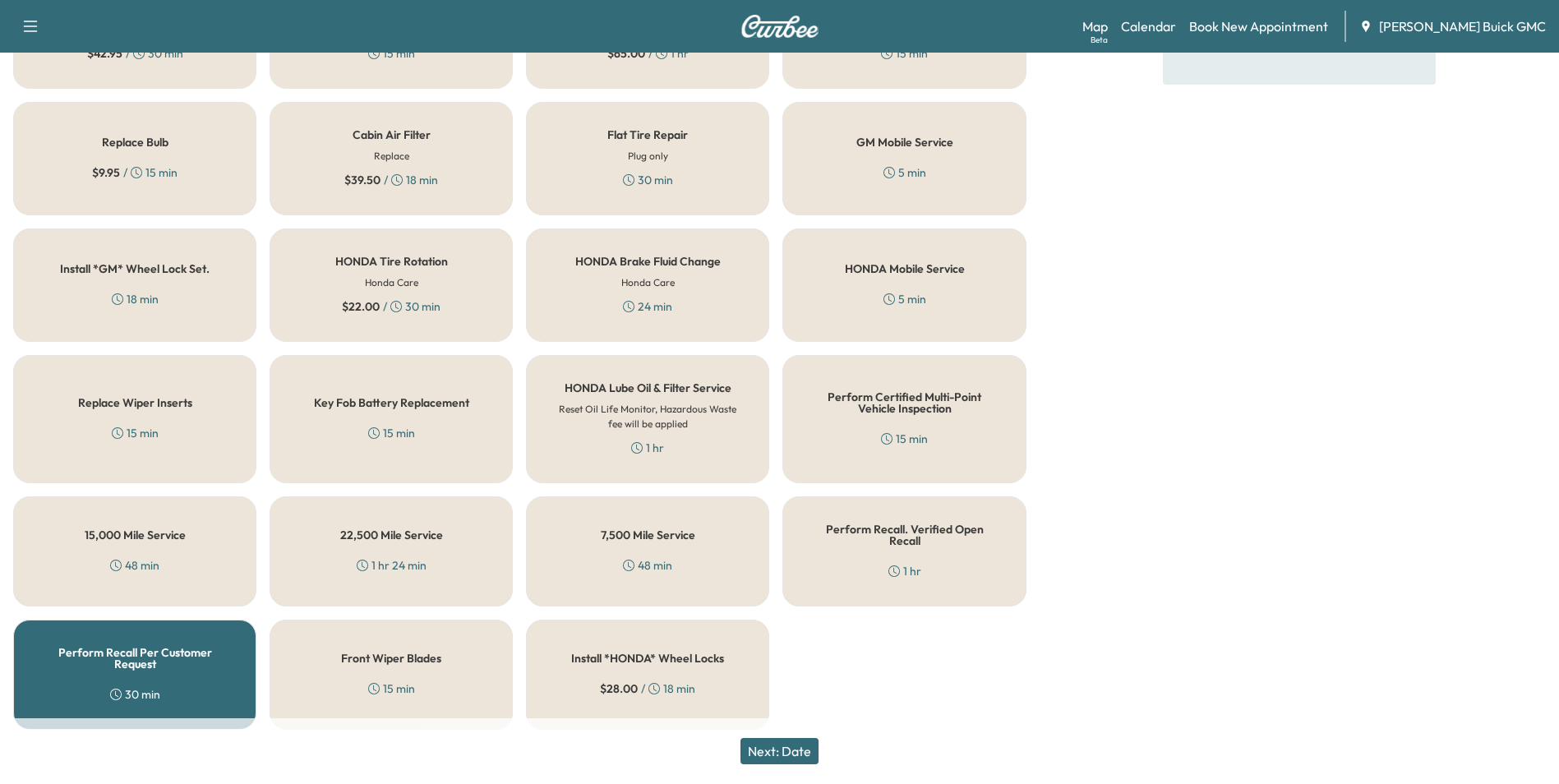
click at [792, 748] on button "Next: Date" at bounding box center [780, 750] width 78 height 26
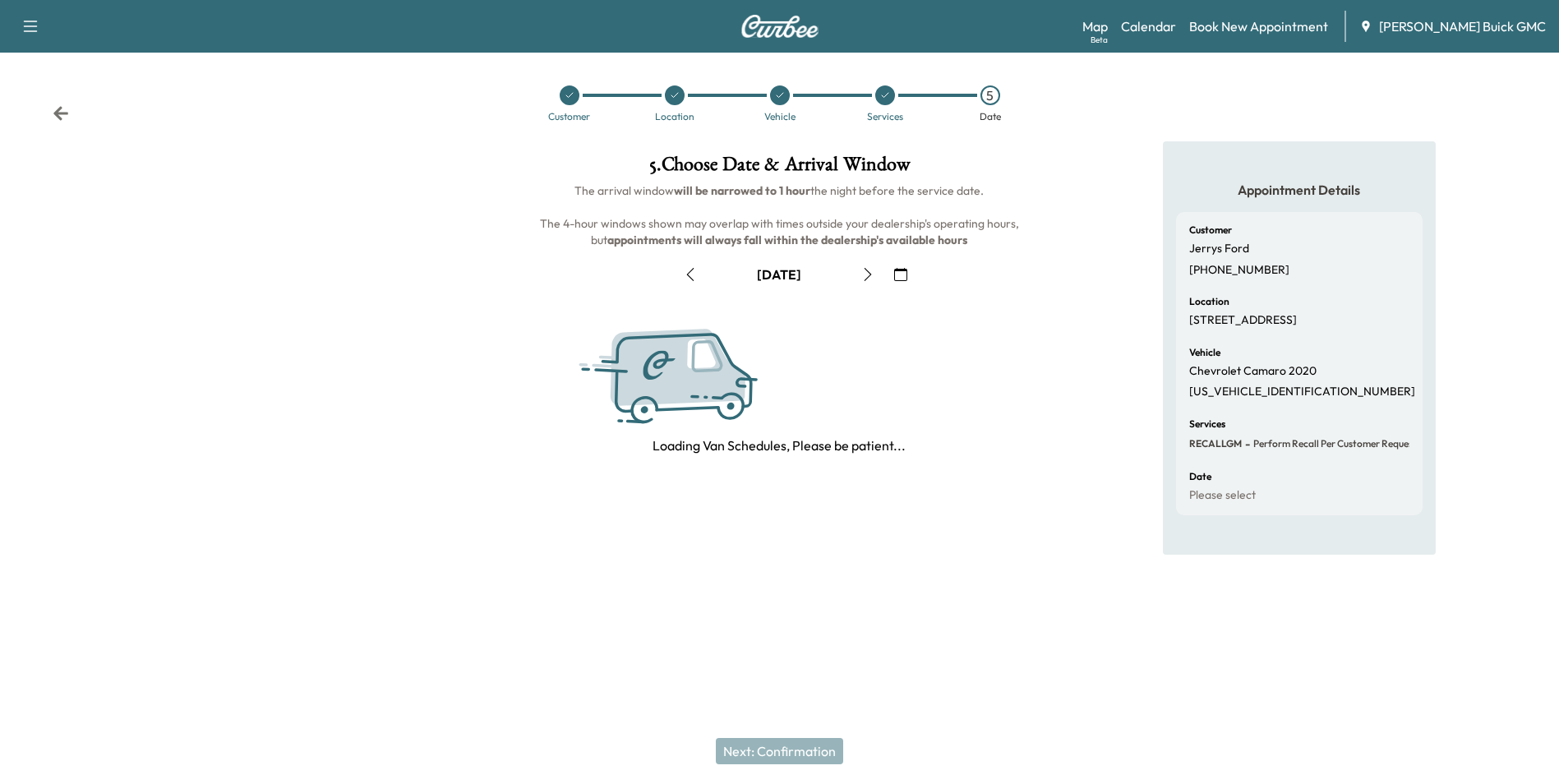
scroll to position [0, 0]
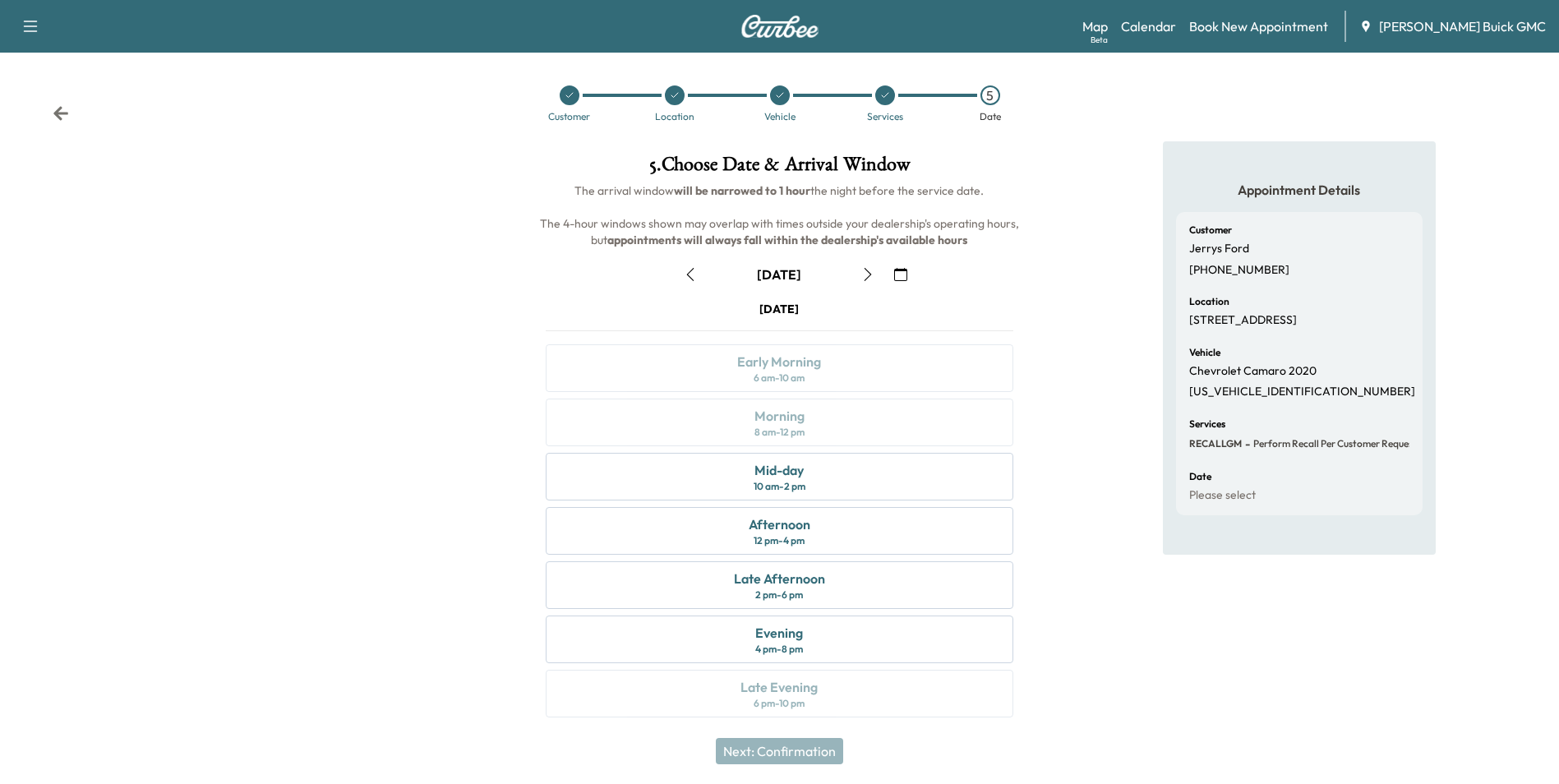
click at [902, 273] on icon "button" at bounding box center [901, 275] width 13 height 13
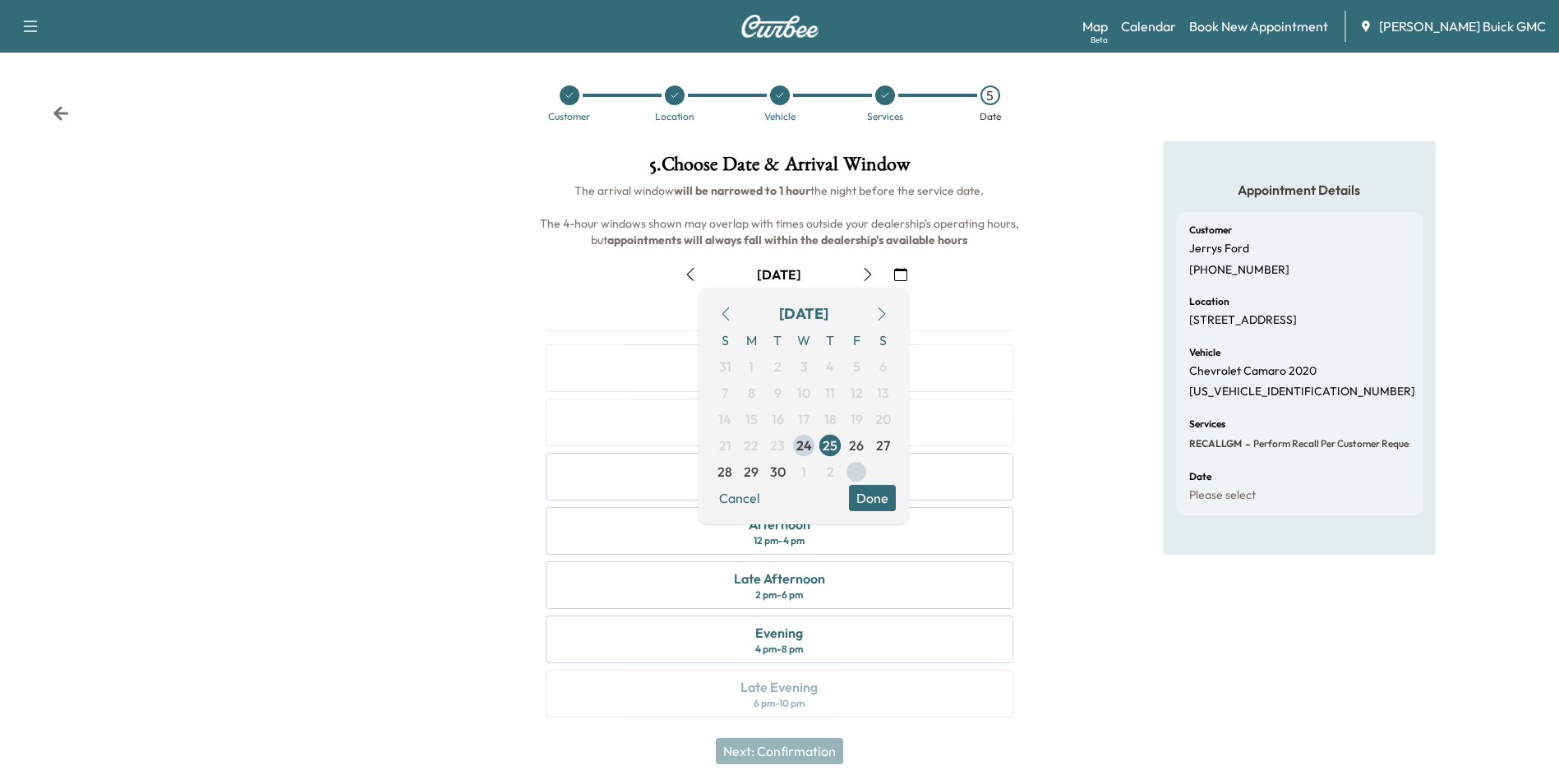
click at [855, 470] on span "3" at bounding box center [857, 471] width 7 height 20
click at [878, 493] on button "Done" at bounding box center [873, 498] width 47 height 26
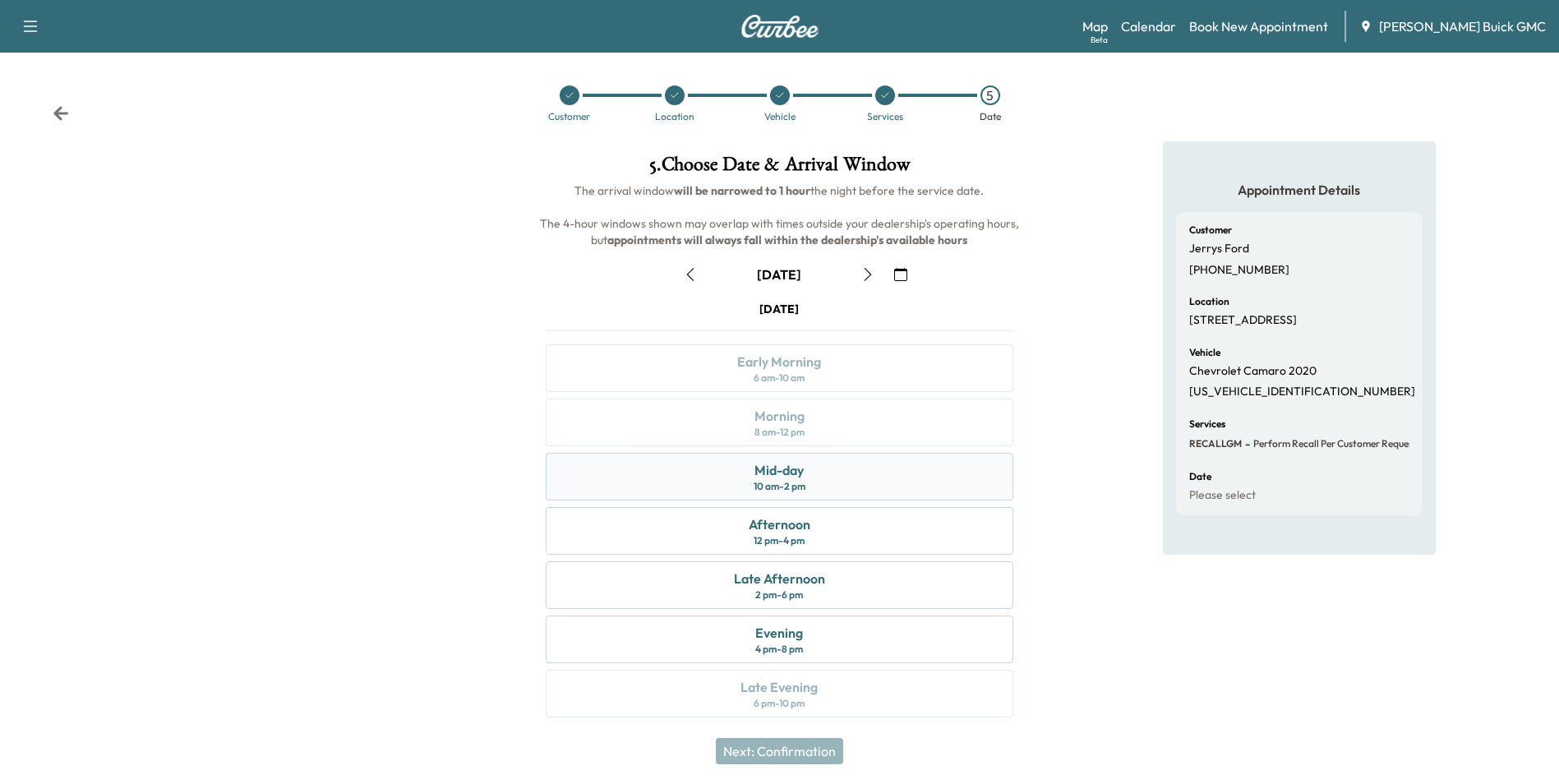
click at [850, 479] on div "Mid-day 10 am - 2 pm" at bounding box center [779, 476] width 467 height 47
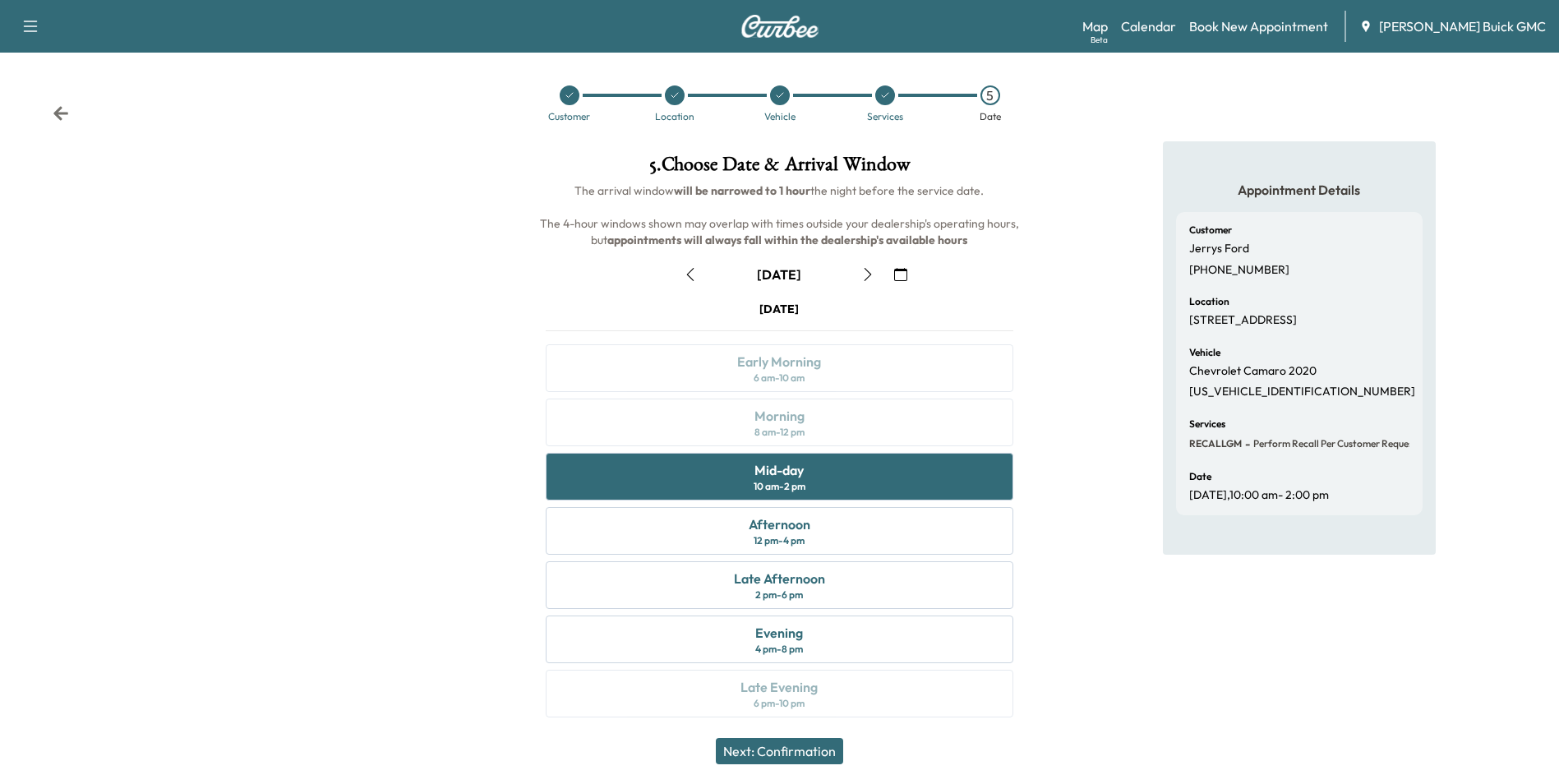
click at [799, 744] on button "Next: Confirmation" at bounding box center [780, 750] width 128 height 26
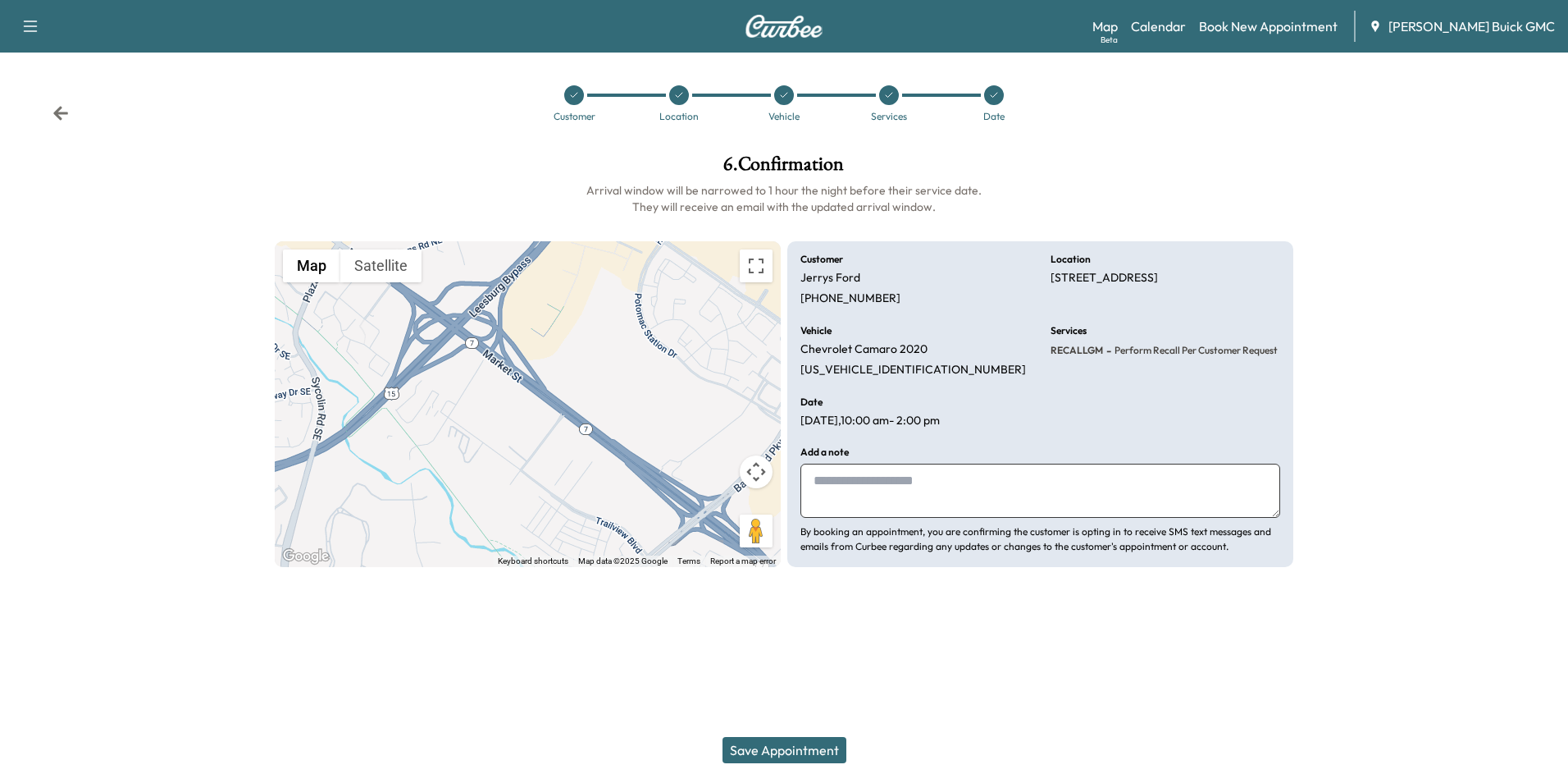
drag, startPoint x: 918, startPoint y: 491, endPoint x: 903, endPoint y: 485, distance: 16.2
click at [919, 491] on textarea at bounding box center [1040, 491] width 480 height 54
type textarea "**********"
click at [800, 748] on button "Save Appointment" at bounding box center [784, 750] width 124 height 26
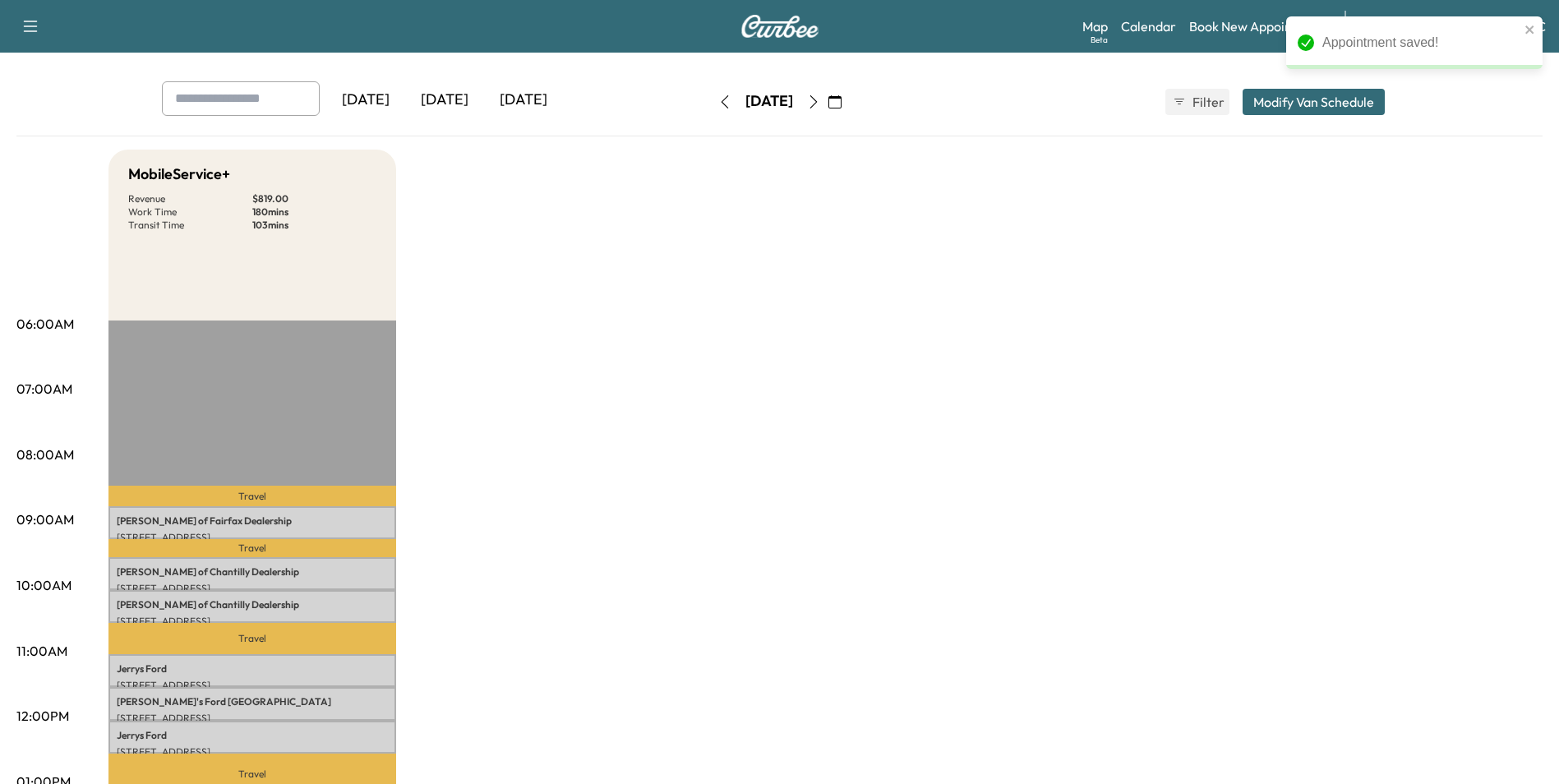
scroll to position [165, 0]
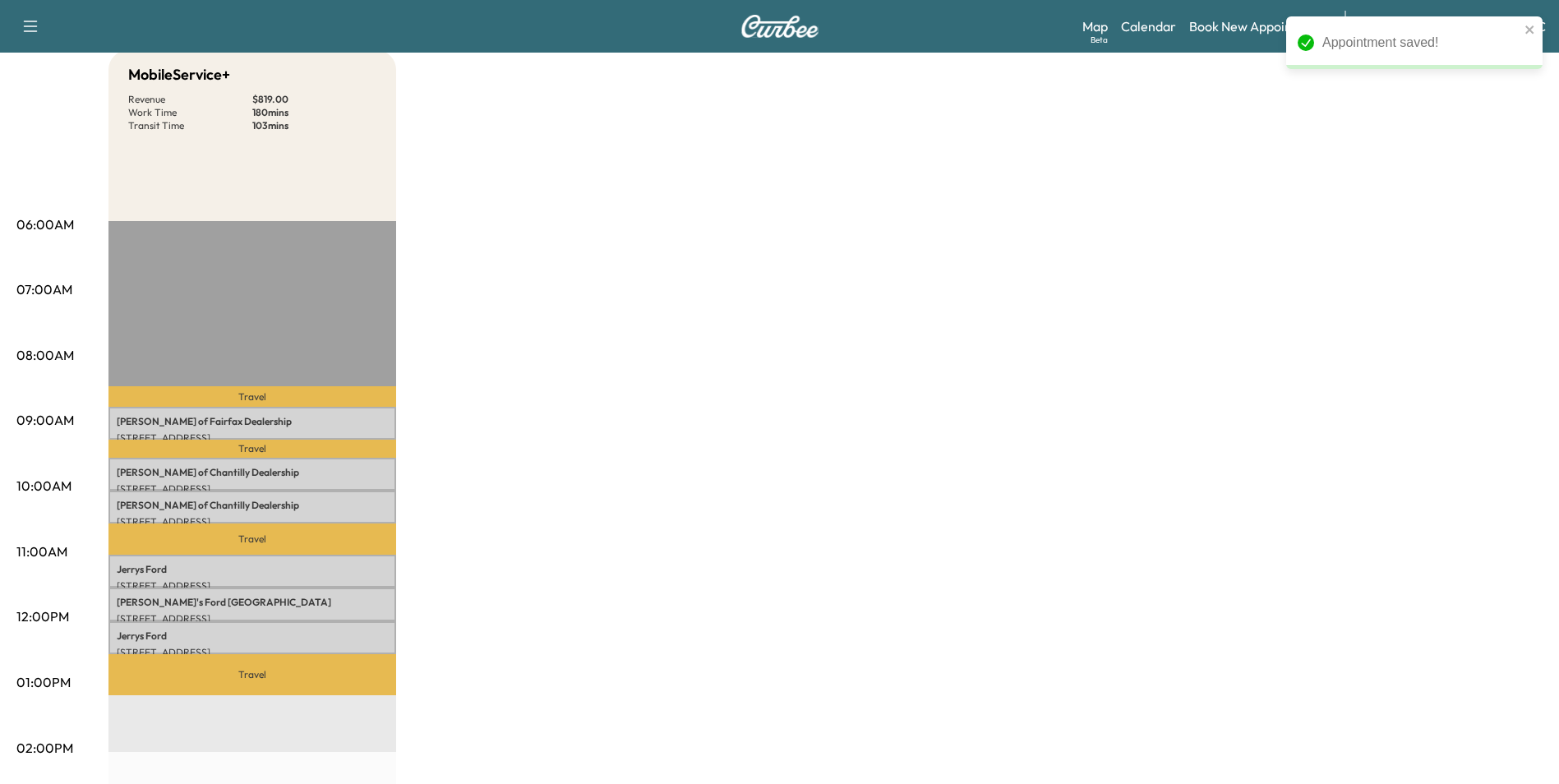
click at [816, 351] on div "MobileService+ Revenue $ 819.00 Work Time 180 mins Transit Time 103 mins Travel…" at bounding box center [825, 667] width 1434 height 1233
click at [1176, 319] on div "MobileService+ Revenue $ 819.00 Work Time 180 mins Transit Time 103 mins Travel…" at bounding box center [825, 667] width 1434 height 1233
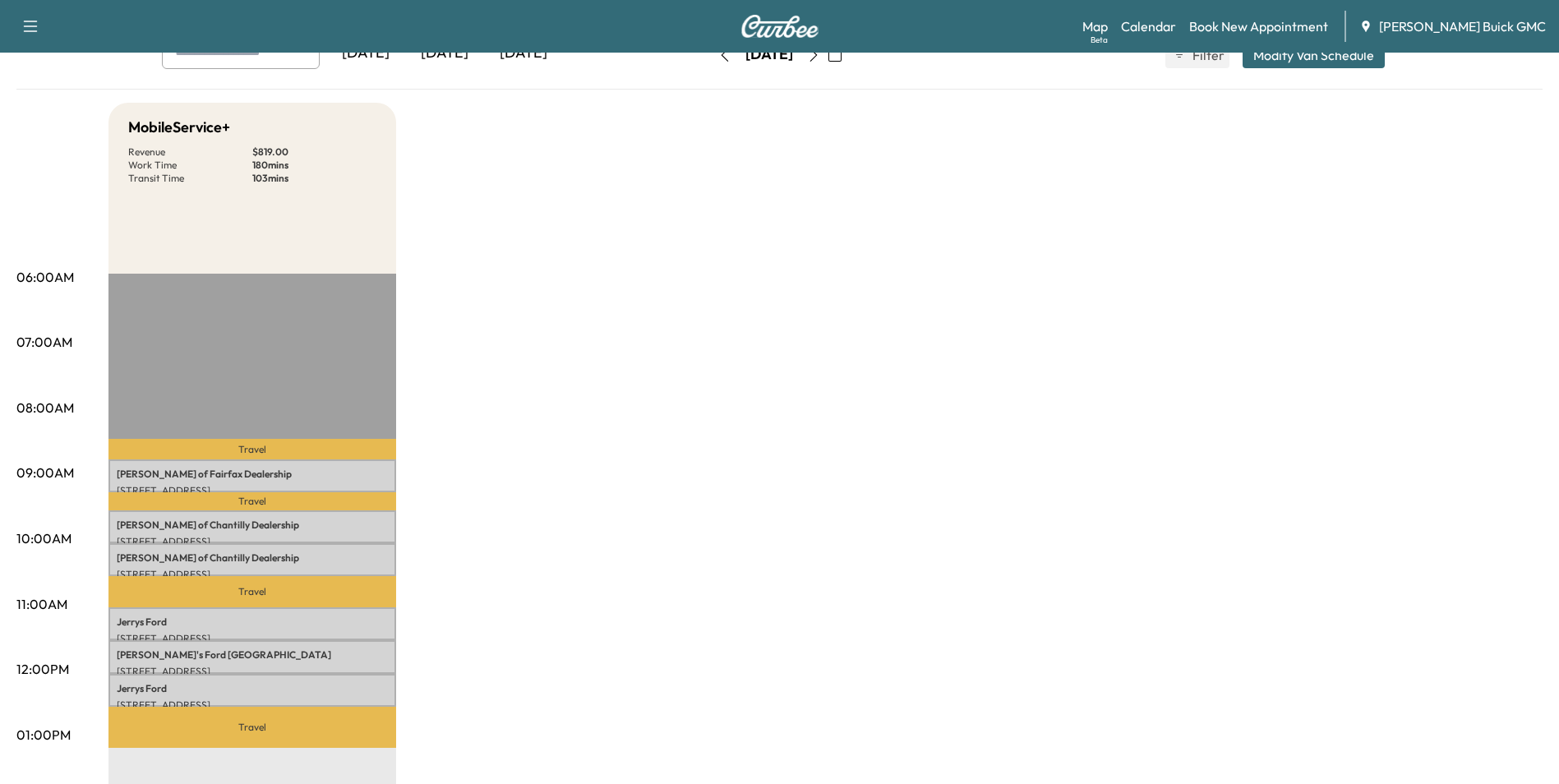
scroll to position [82, 0]
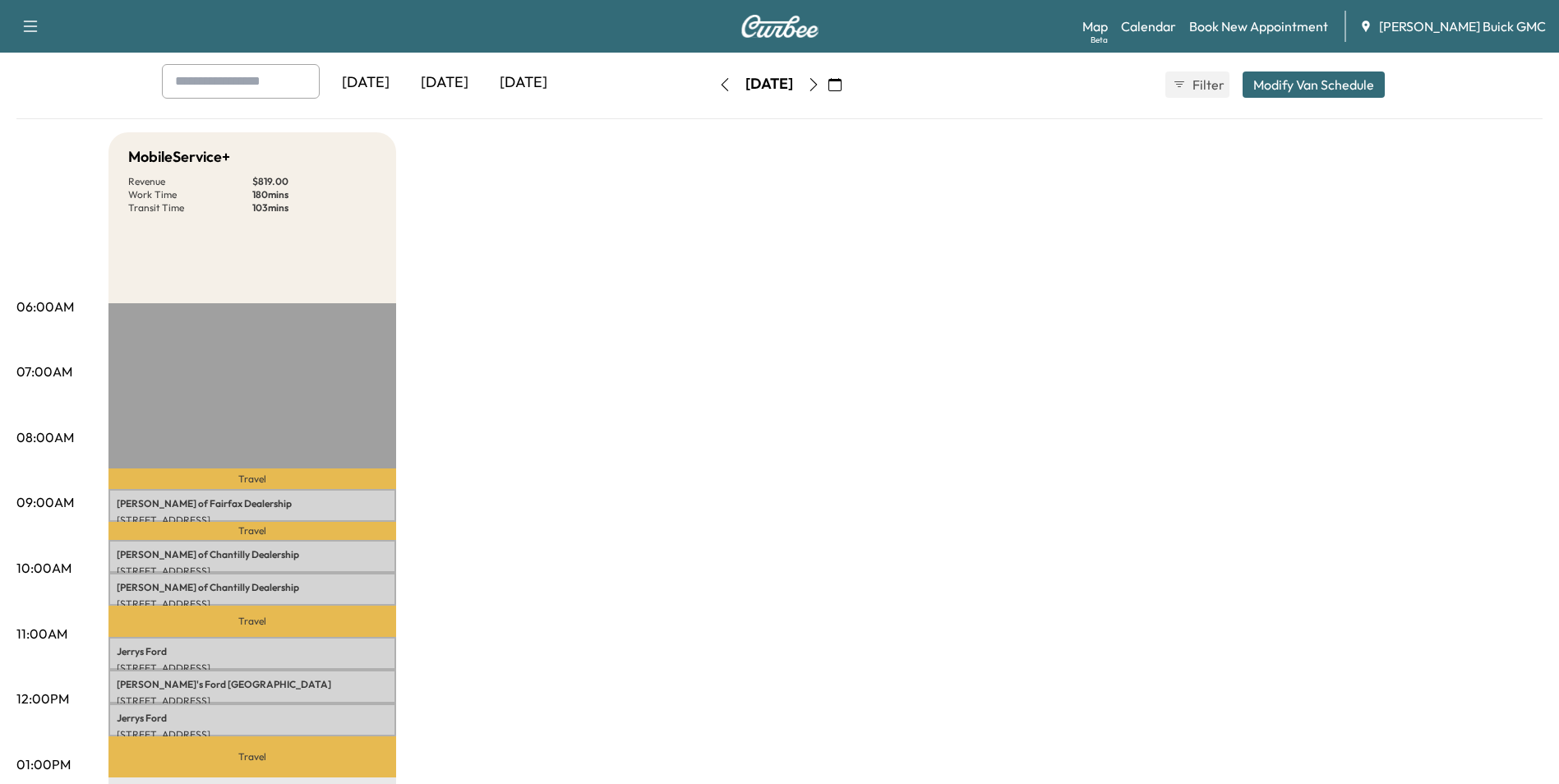
drag, startPoint x: 950, startPoint y: 375, endPoint x: 950, endPoint y: 403, distance: 28.0
click at [956, 385] on div "MobileService+ Revenue $ 819.00 Work Time 180 mins Transit Time 103 mins Travel…" at bounding box center [825, 749] width 1434 height 1233
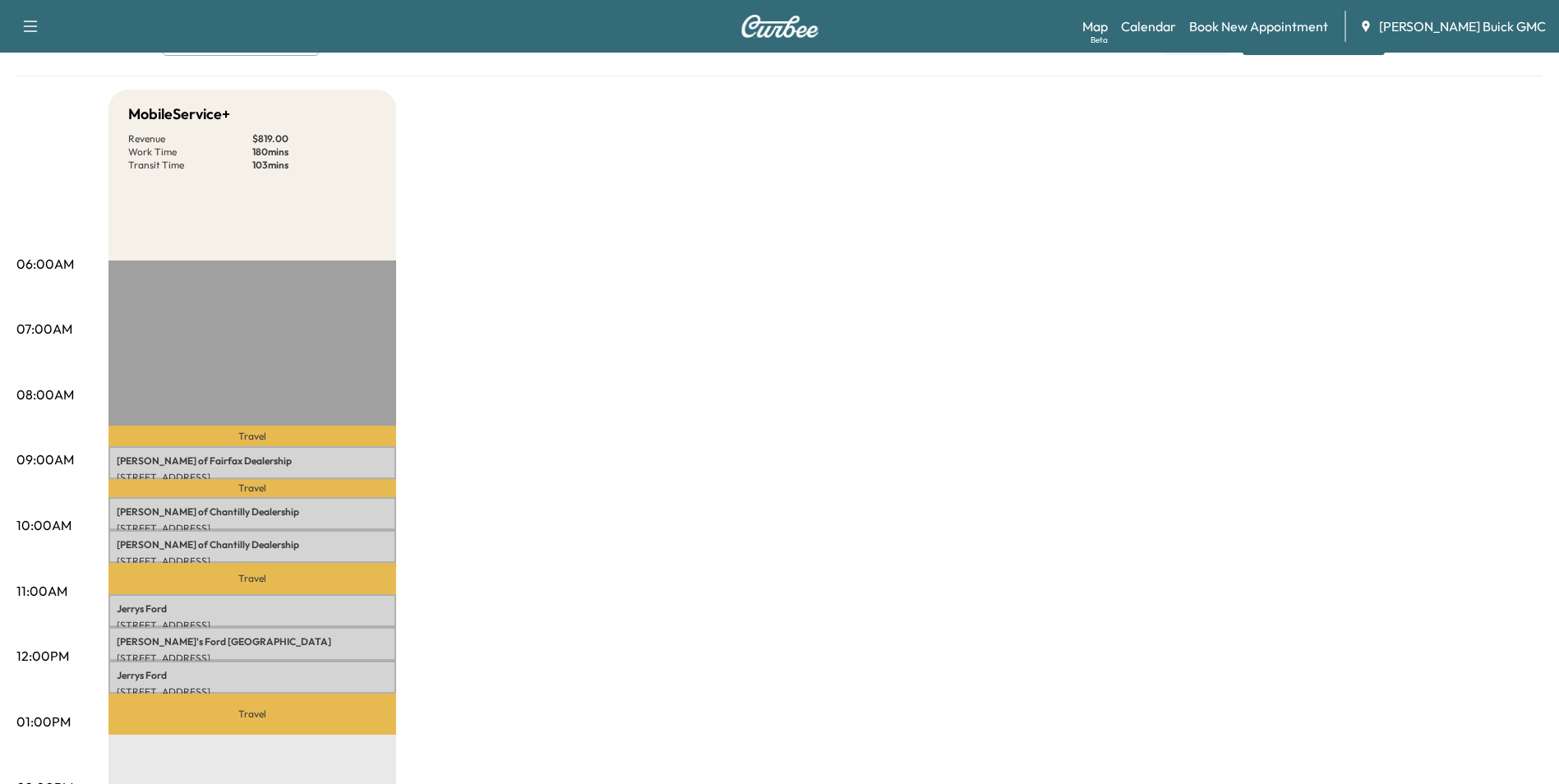
scroll to position [247, 0]
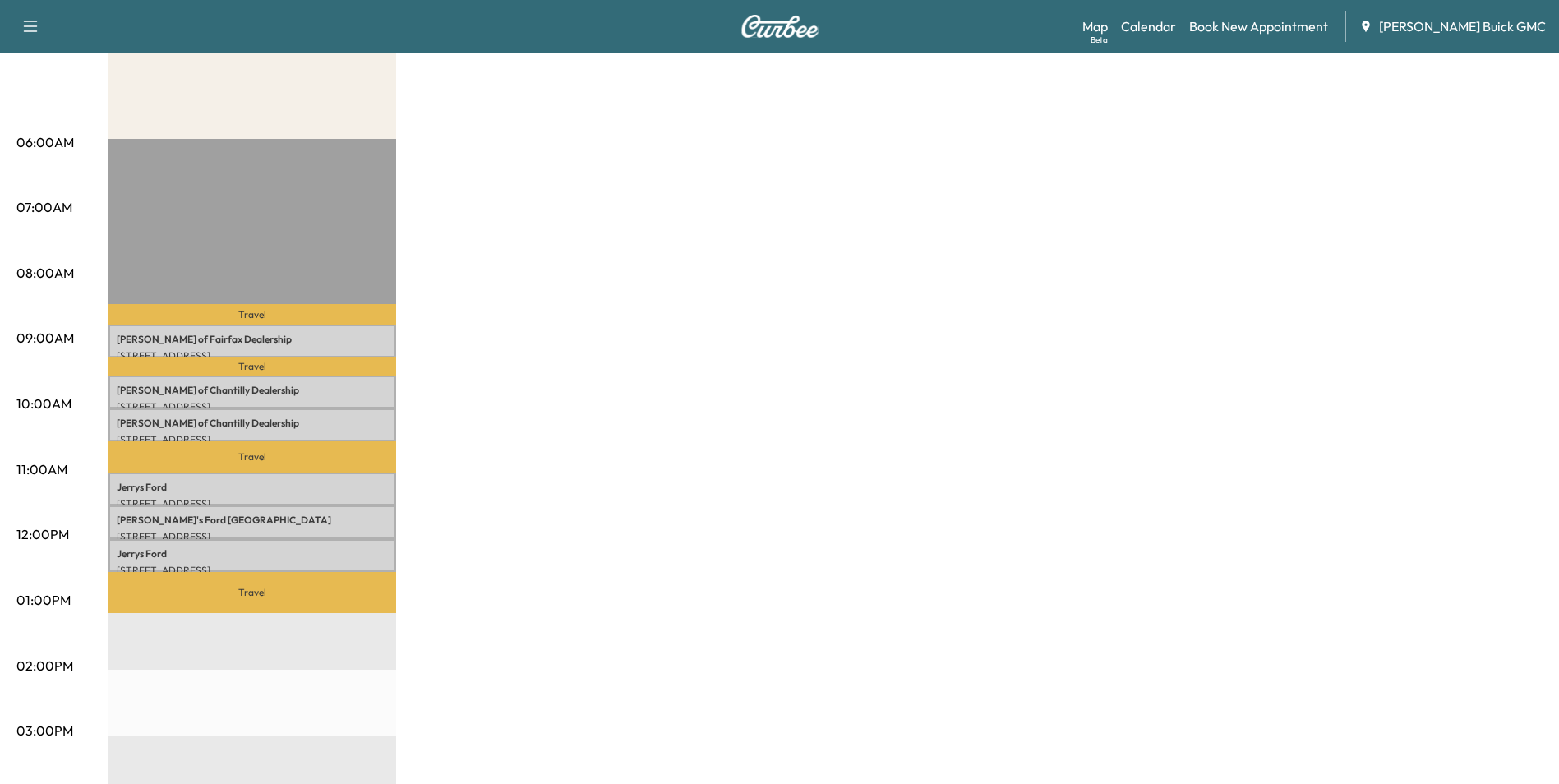
click at [981, 297] on div "MobileService+ Revenue $ 819.00 Work Time 180 mins Transit Time 103 mins Travel…" at bounding box center [825, 585] width 1434 height 1233
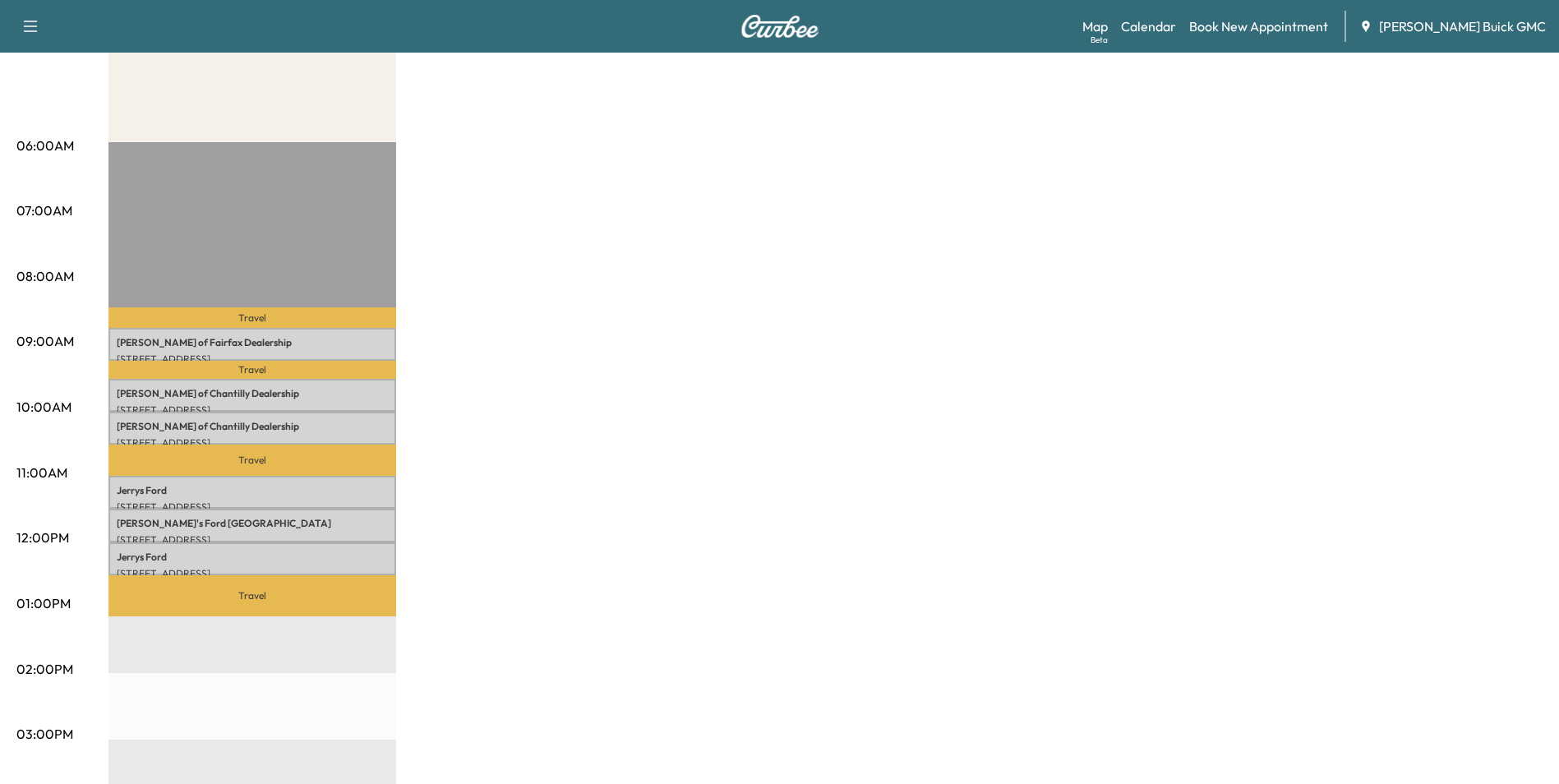
scroll to position [0, 0]
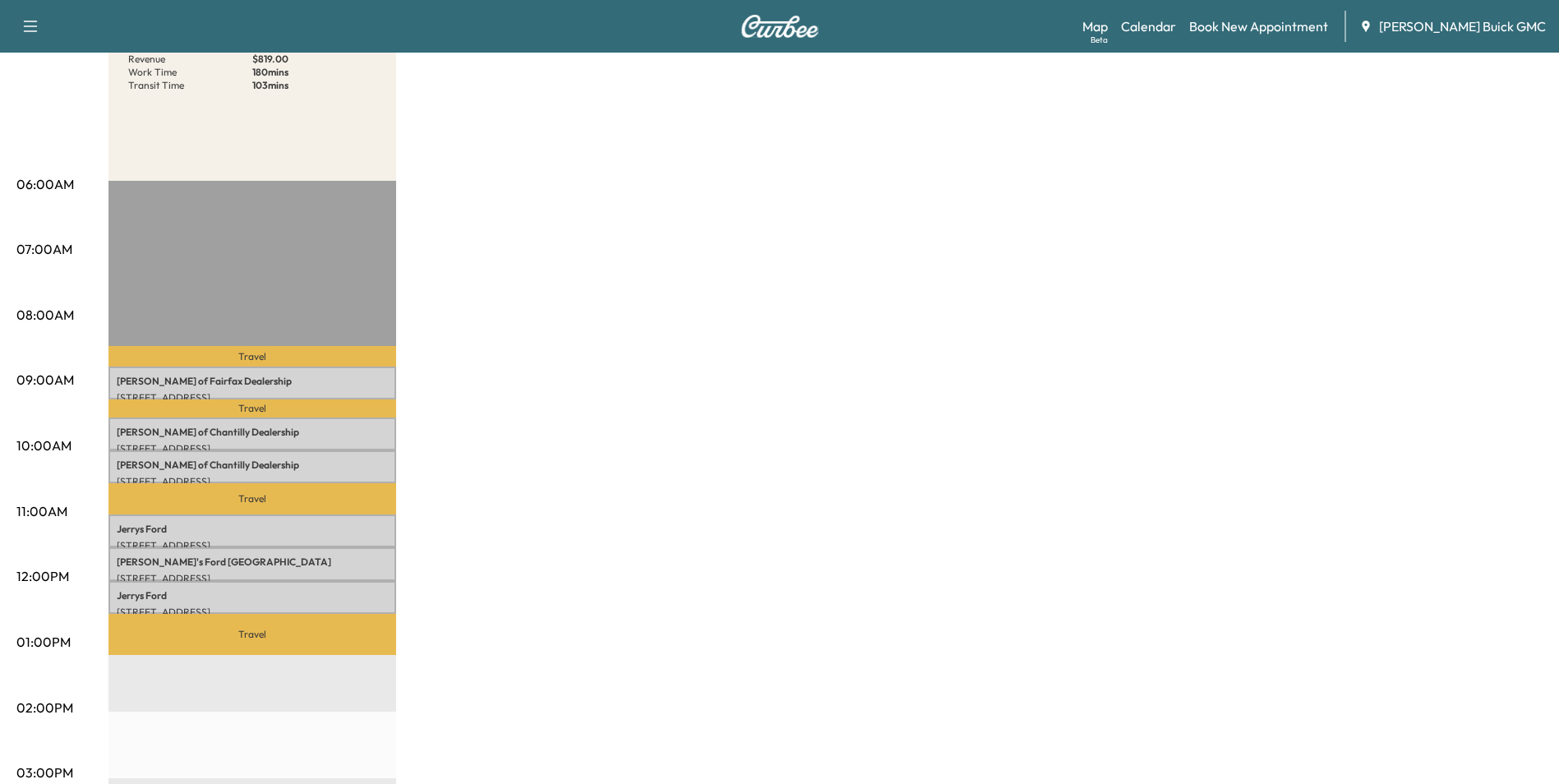
scroll to position [247, 0]
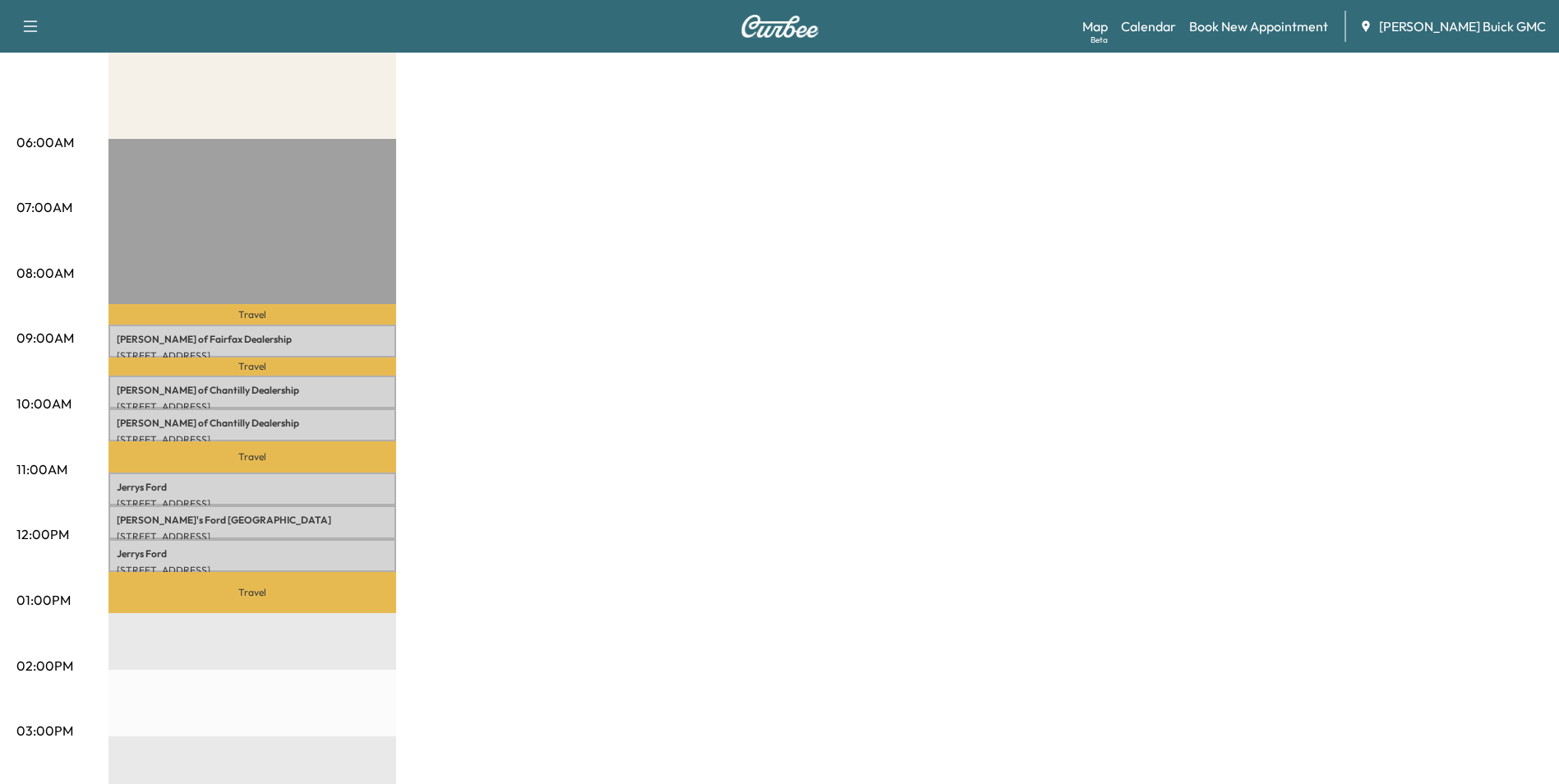
click at [905, 339] on div "MobileService+ Revenue $ 819.00 Work Time 180 mins Transit Time 103 mins Travel…" at bounding box center [825, 585] width 1434 height 1233
click at [987, 304] on div "MobileService+ Revenue $ 819.00 Work Time 180 mins Transit Time 103 mins Travel…" at bounding box center [825, 585] width 1434 height 1233
click at [983, 297] on div "MobileService+ Revenue $ 819.00 Work Time 180 mins Transit Time 103 mins Travel…" at bounding box center [825, 585] width 1434 height 1233
click at [1042, 289] on div "MobileService+ Revenue $ 819.00 Work Time 180 mins Transit Time 103 mins Travel…" at bounding box center [825, 585] width 1434 height 1233
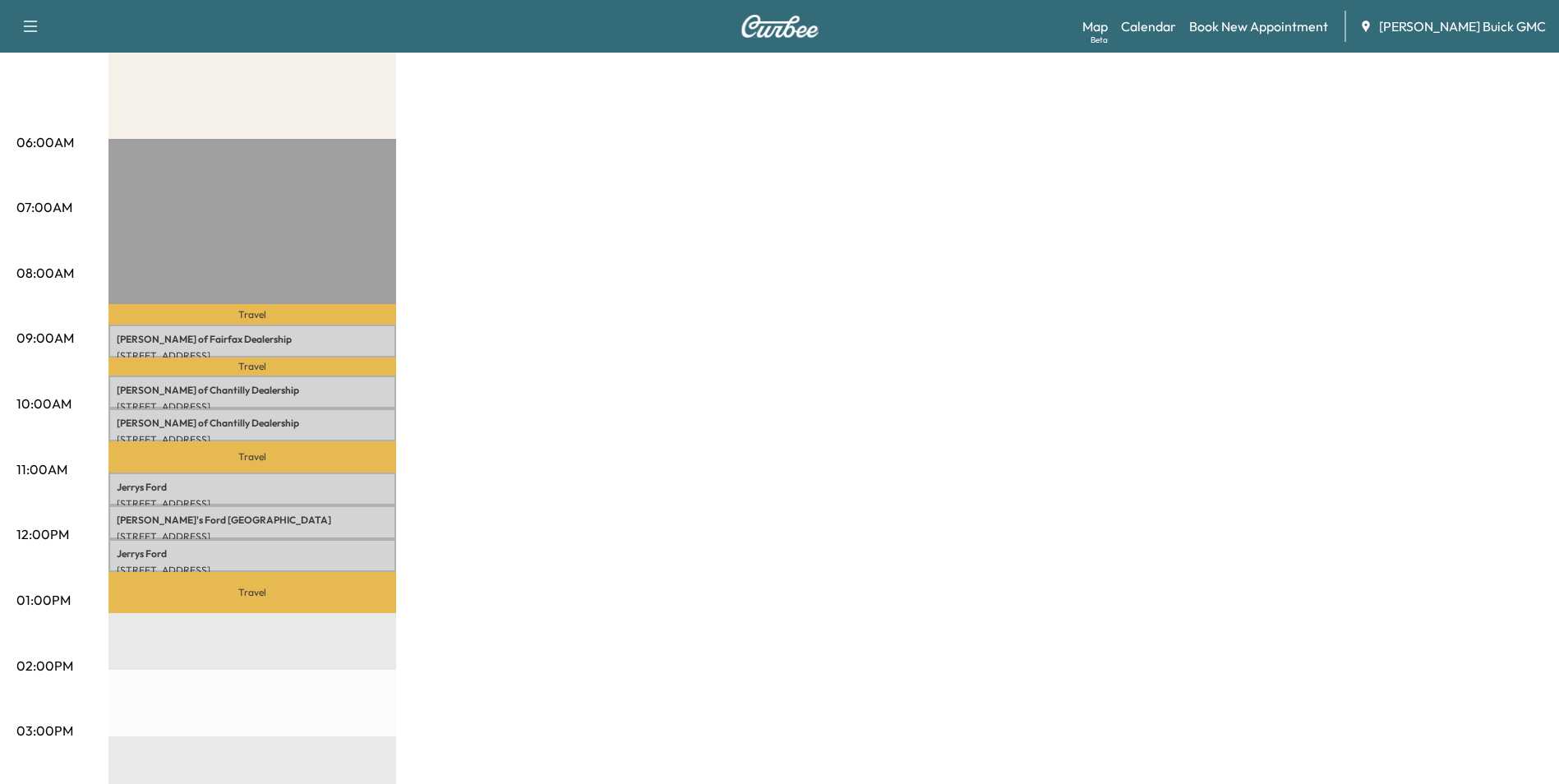
click at [1045, 339] on div "MobileService+ Revenue $ 819.00 Work Time 180 mins Transit Time 103 mins Travel…" at bounding box center [825, 585] width 1434 height 1233
click at [844, 380] on div "MobileService+ Revenue $ 819.00 Work Time 180 mins Transit Time 103 mins Travel…" at bounding box center [825, 585] width 1434 height 1233
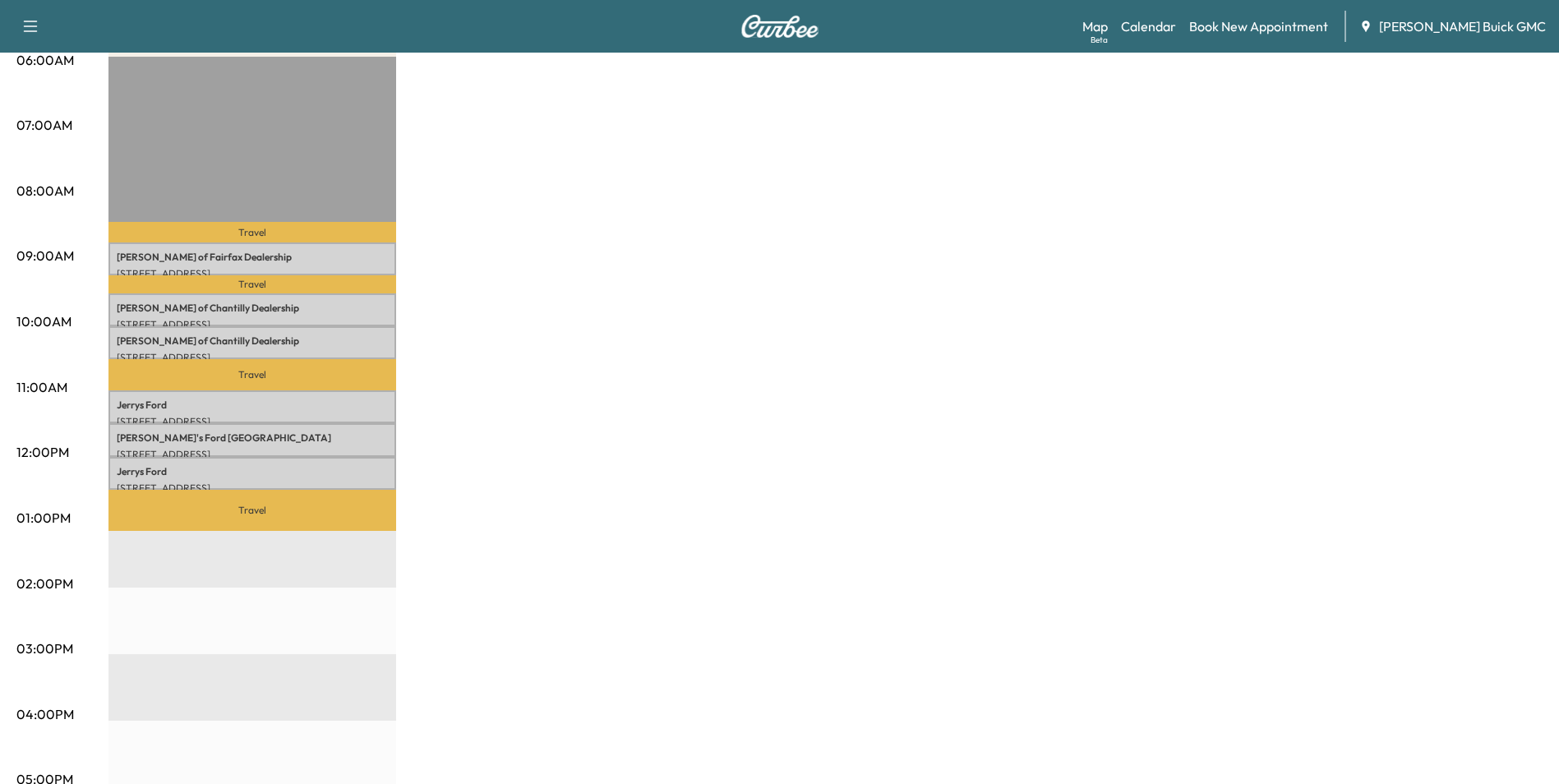
scroll to position [0, 0]
